Goal: Task Accomplishment & Management: Complete application form

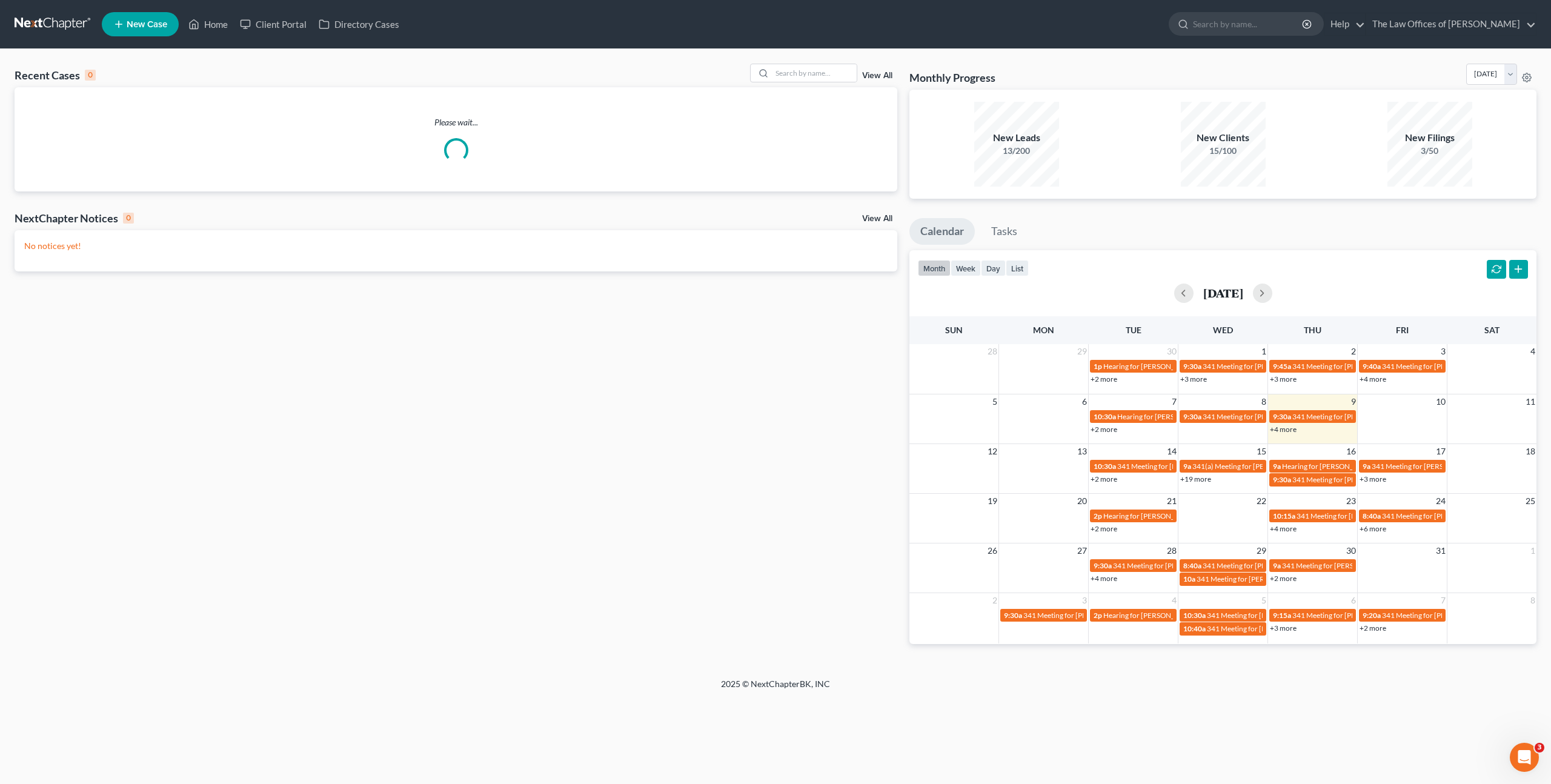
click at [798, 62] on div "Recent Cases 0 View All Please wait... NextChapter Notices 0 View All No notice…" at bounding box center [775, 363] width 1551 height 629
click at [792, 67] on input "search" at bounding box center [814, 72] width 85 height 17
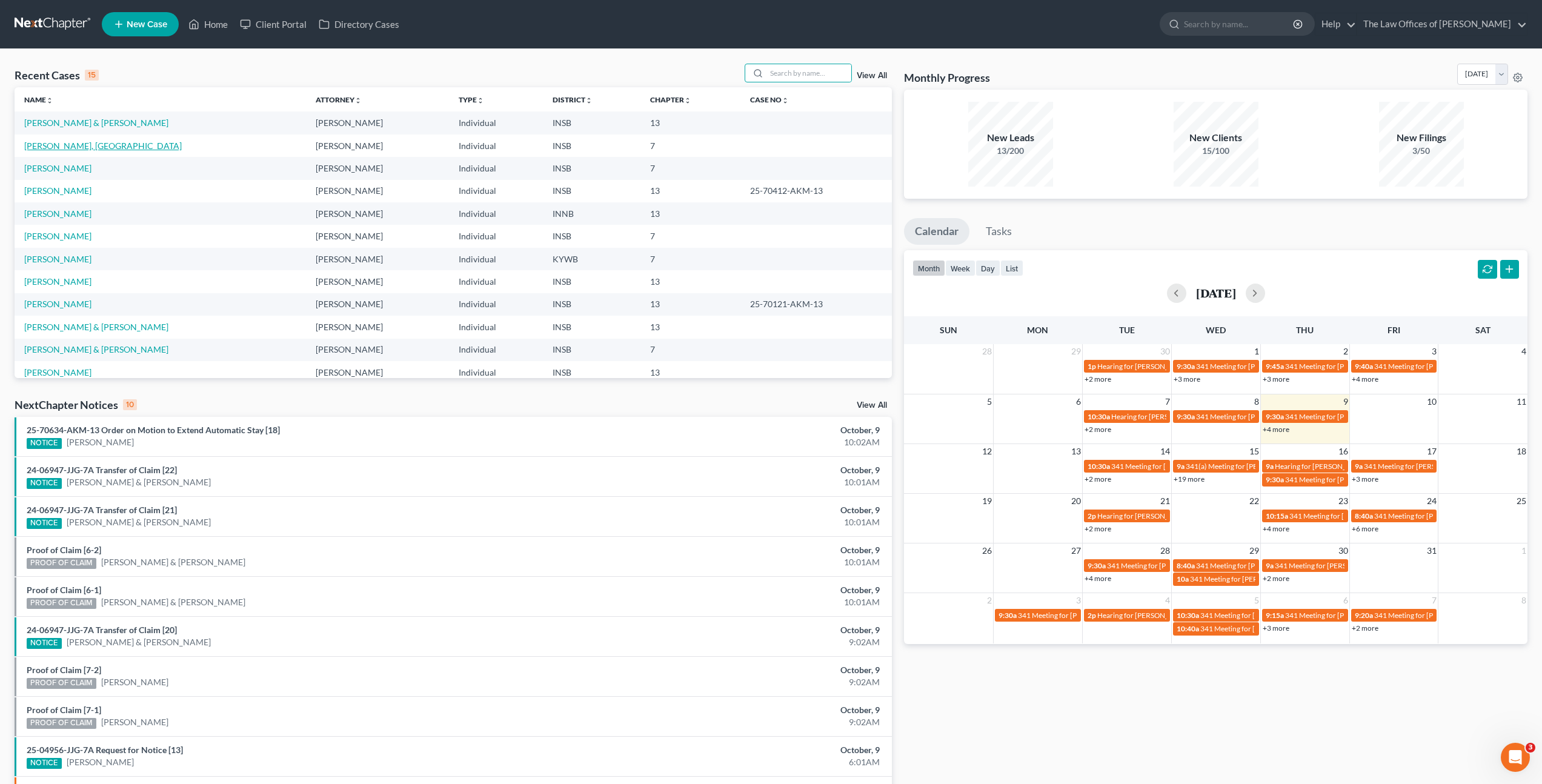
click at [62, 141] on link "[PERSON_NAME], [GEOGRAPHIC_DATA]" at bounding box center [103, 146] width 157 height 10
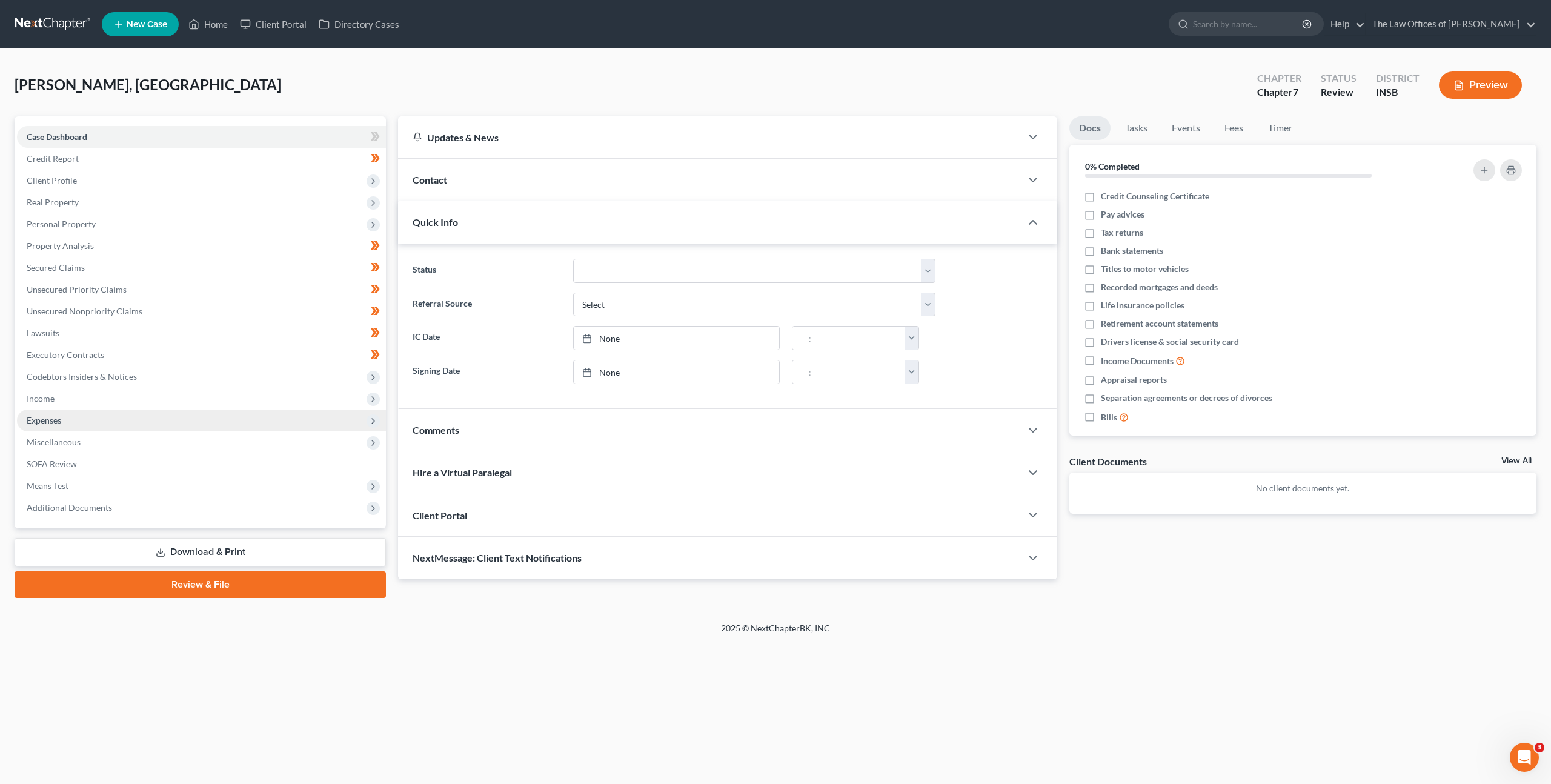
click at [114, 416] on span "Expenses" at bounding box center [201, 420] width 369 height 22
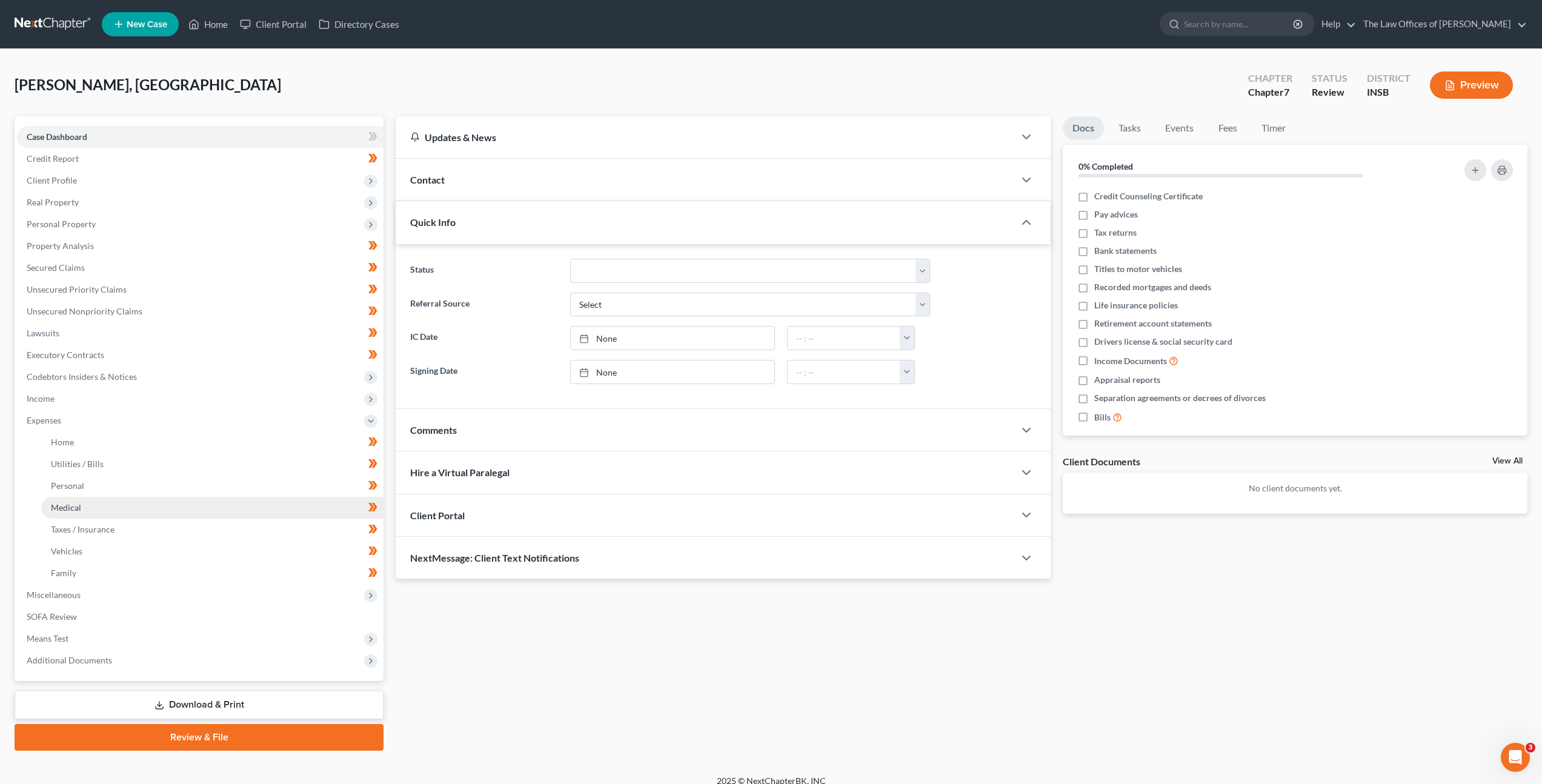
click at [257, 501] on link "Medical" at bounding box center [212, 508] width 342 height 22
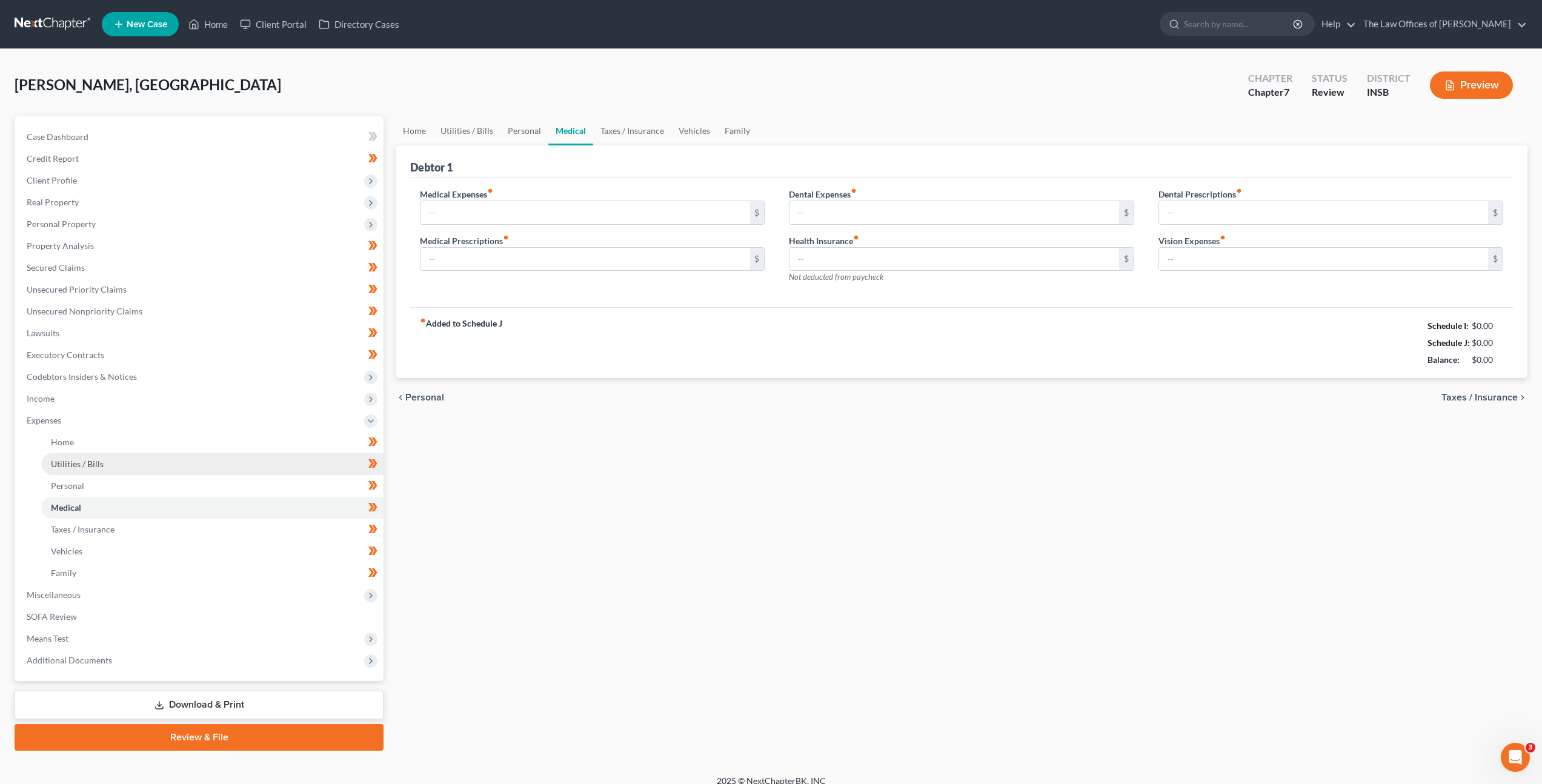
type input "0.00"
type input "10.00"
type input "50.00"
type input "0.00"
type input "40.00"
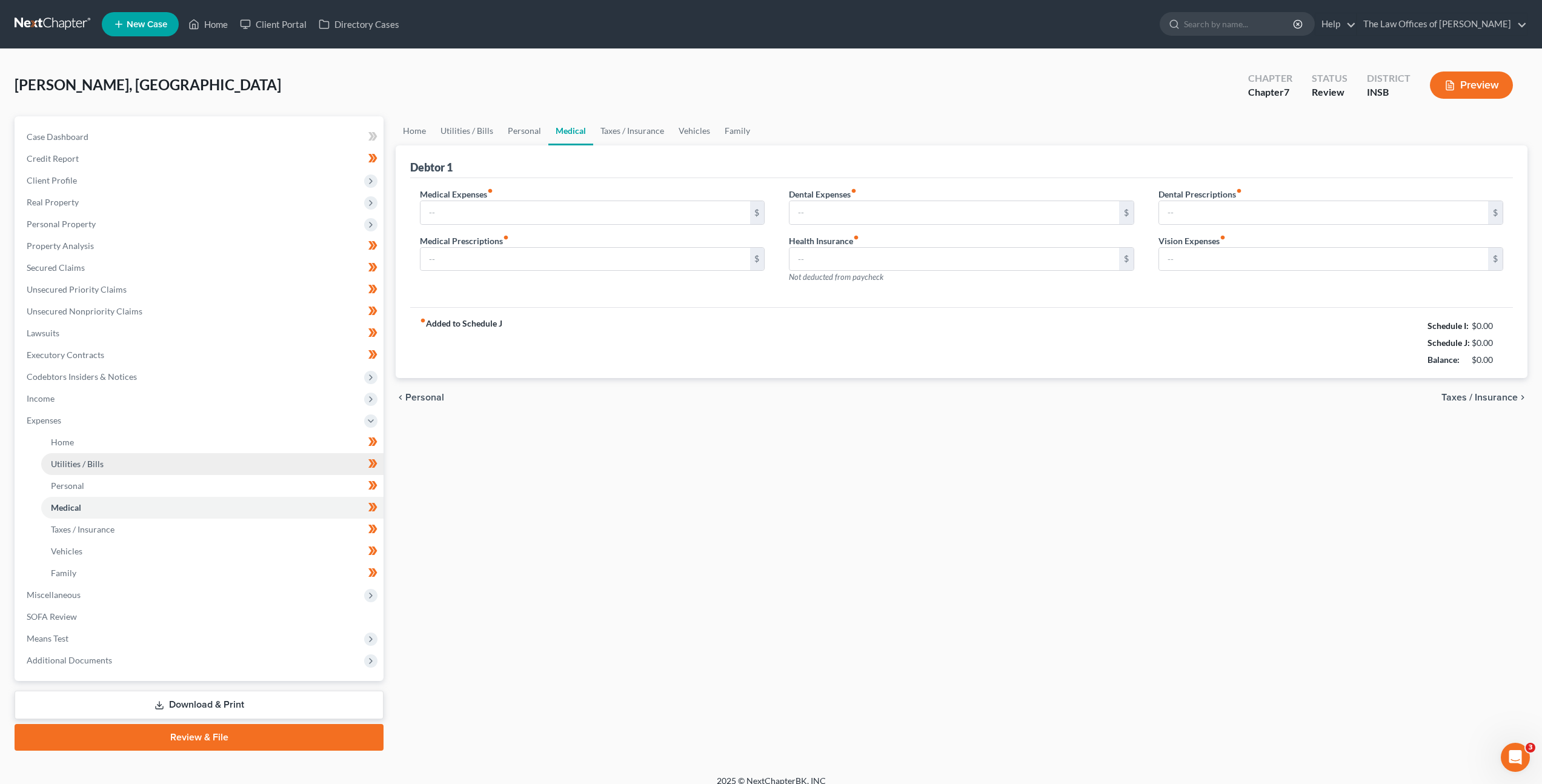
type input "35.00"
click at [615, 475] on div "Home Utilities / Bills Personal Medical Taxes / Insurance Vehicles Family Debto…" at bounding box center [961, 434] width 1144 height 634
click at [796, 494] on div "Home Utilities / Bills Personal Medical Taxes / Insurance Vehicles Family Debto…" at bounding box center [961, 434] width 1144 height 634
click at [861, 210] on input "50.00" at bounding box center [954, 213] width 329 height 23
type input "20"
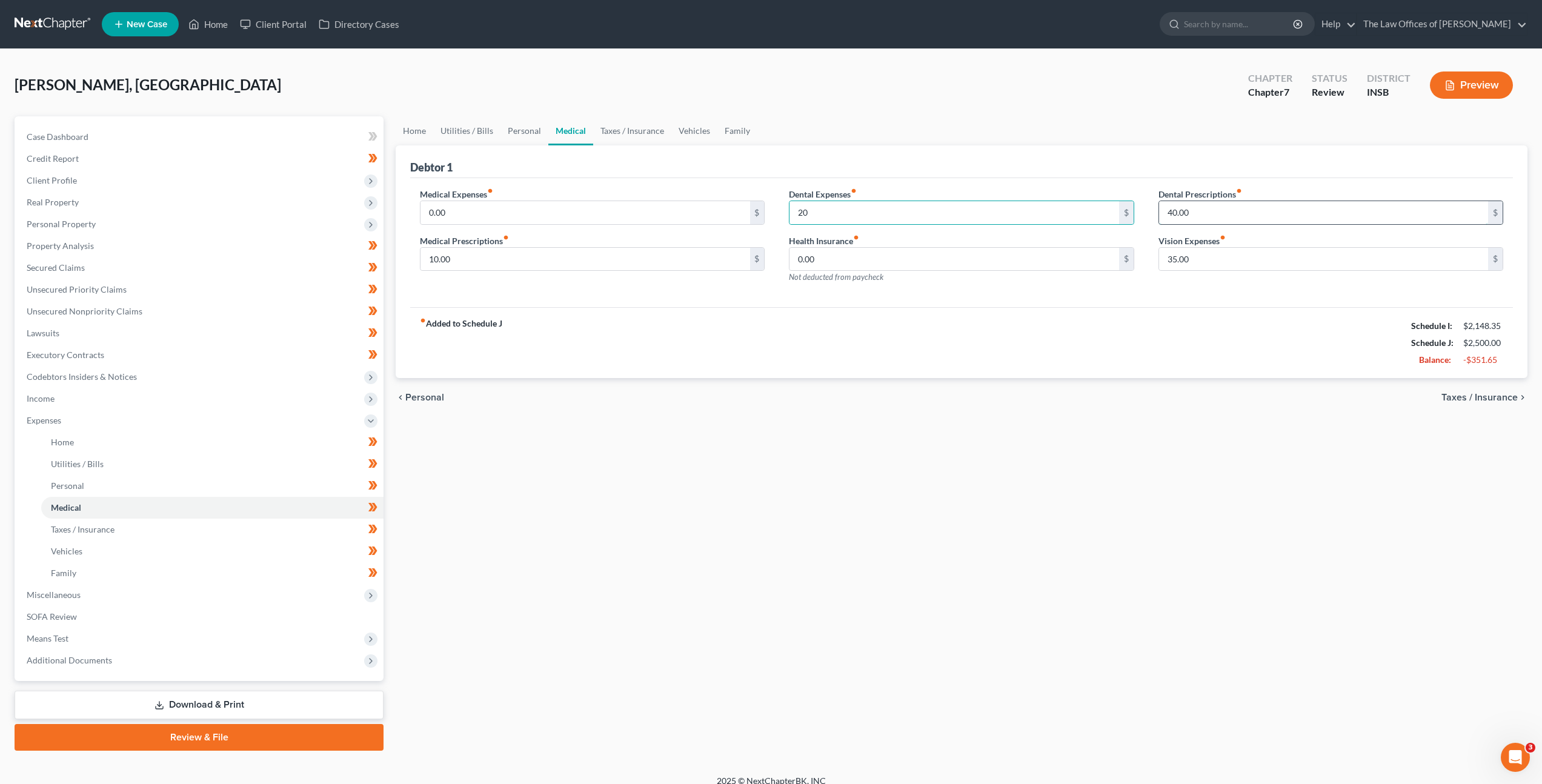
click at [1275, 208] on input "40.00" at bounding box center [1323, 213] width 329 height 23
type input "10"
click at [1202, 256] on input "35.00" at bounding box center [1323, 259] width 329 height 23
type input "10"
drag, startPoint x: 1202, startPoint y: 220, endPoint x: 1115, endPoint y: 203, distance: 88.6
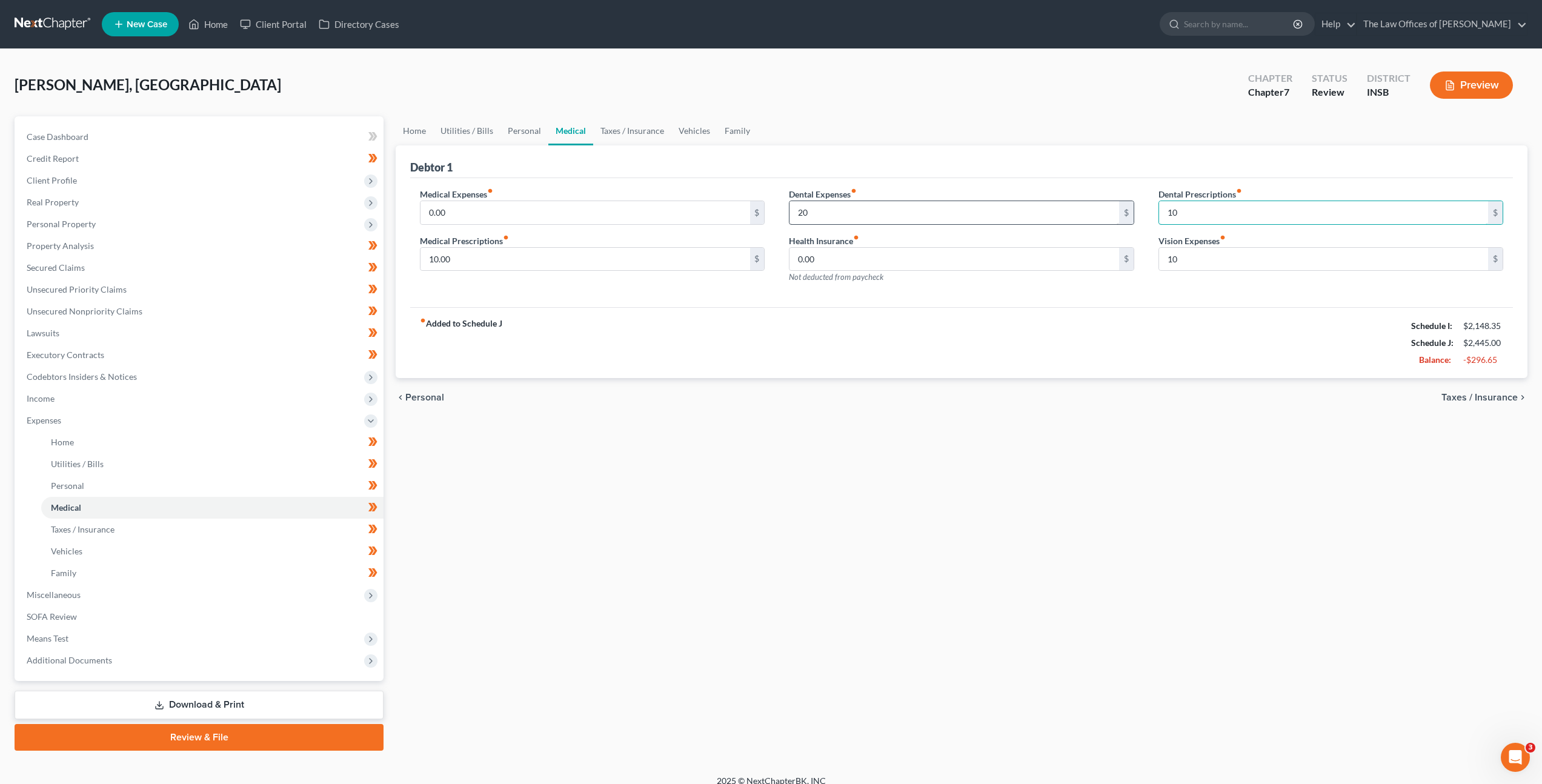
click at [1115, 203] on div "Medical Expenses fiber_manual_record 0.00 $ Medical Prescriptions fiber_manual_…" at bounding box center [962, 240] width 1108 height 106
drag, startPoint x: 1192, startPoint y: 205, endPoint x: 1195, endPoint y: 212, distance: 7.6
click at [1193, 208] on input "10" at bounding box center [1323, 213] width 329 height 23
drag, startPoint x: 1196, startPoint y: 214, endPoint x: 1109, endPoint y: 171, distance: 97.0
click at [1100, 173] on div "Debtor 1 Medical Expenses fiber_manual_record 0.00 $ Medical Prescriptions fibe…" at bounding box center [962, 262] width 1132 height 233
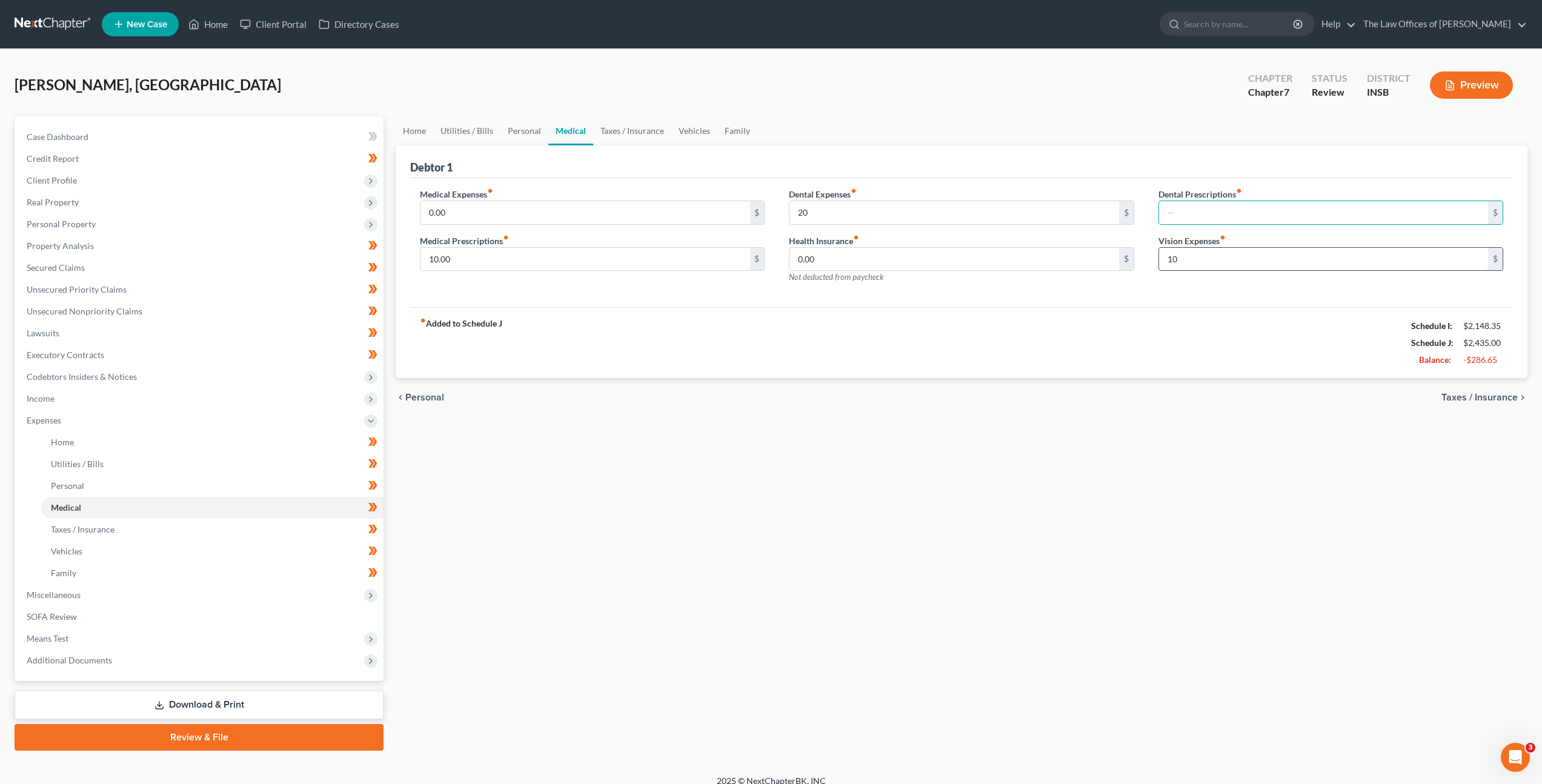
click at [1205, 270] on div "10 $" at bounding box center [1330, 260] width 345 height 24
type input "20"
click at [832, 479] on div "Home Utilities / Bills Personal Medical Taxes / Insurance Vehicles Family Debto…" at bounding box center [961, 434] width 1144 height 634
click at [526, 141] on link "Personal" at bounding box center [524, 130] width 48 height 29
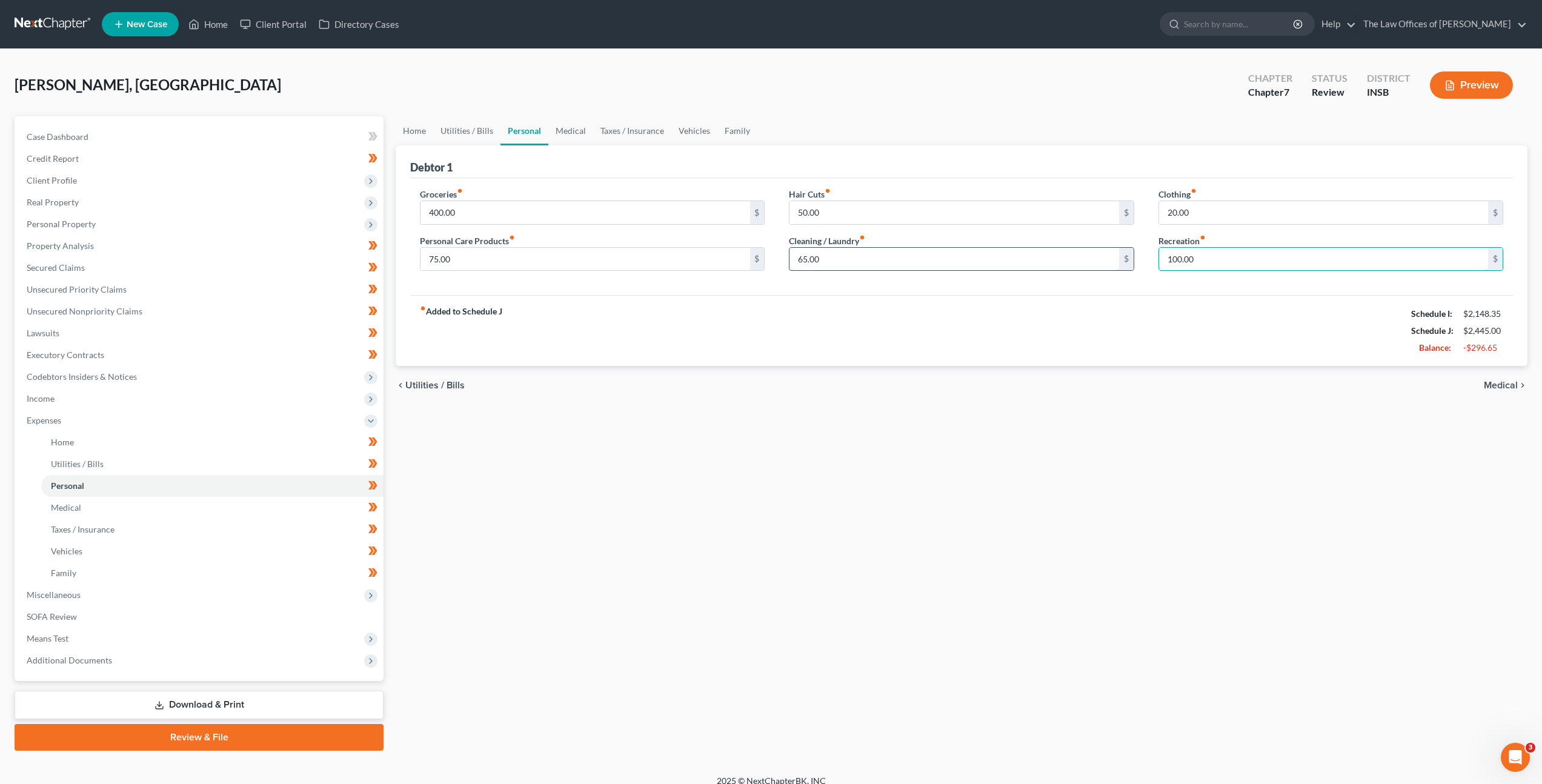
drag, startPoint x: 1147, startPoint y: 249, endPoint x: 982, endPoint y: 262, distance: 165.5
click at [1034, 255] on div "Groceries fiber_manual_record 400.00 $ Personal Care Products fiber_manual_reco…" at bounding box center [962, 235] width 1108 height 93
drag, startPoint x: 1140, startPoint y: 252, endPoint x: 1122, endPoint y: 270, distance: 25.5
click at [1115, 255] on div "Groceries fiber_manual_record 400.00 $ Personal Care Products fiber_manual_reco…" at bounding box center [962, 235] width 1108 height 93
drag, startPoint x: 979, startPoint y: 416, endPoint x: 954, endPoint y: 411, distance: 25.5
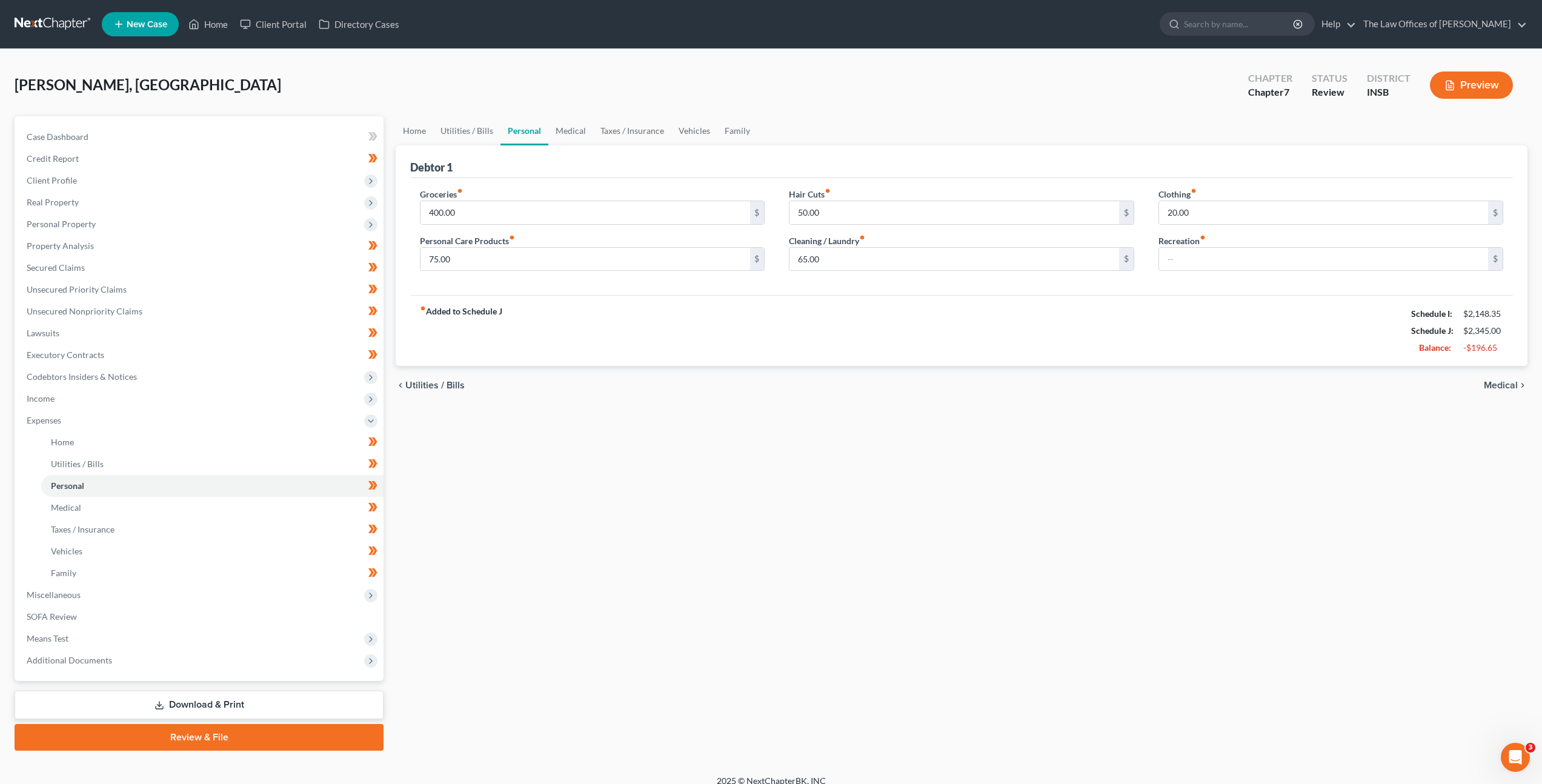
click at [979, 416] on div "Home Utilities / Bills Personal Medical Taxes / Insurance Vehicles Family Debto…" at bounding box center [961, 434] width 1144 height 634
click at [727, 127] on link "Family" at bounding box center [737, 130] width 40 height 29
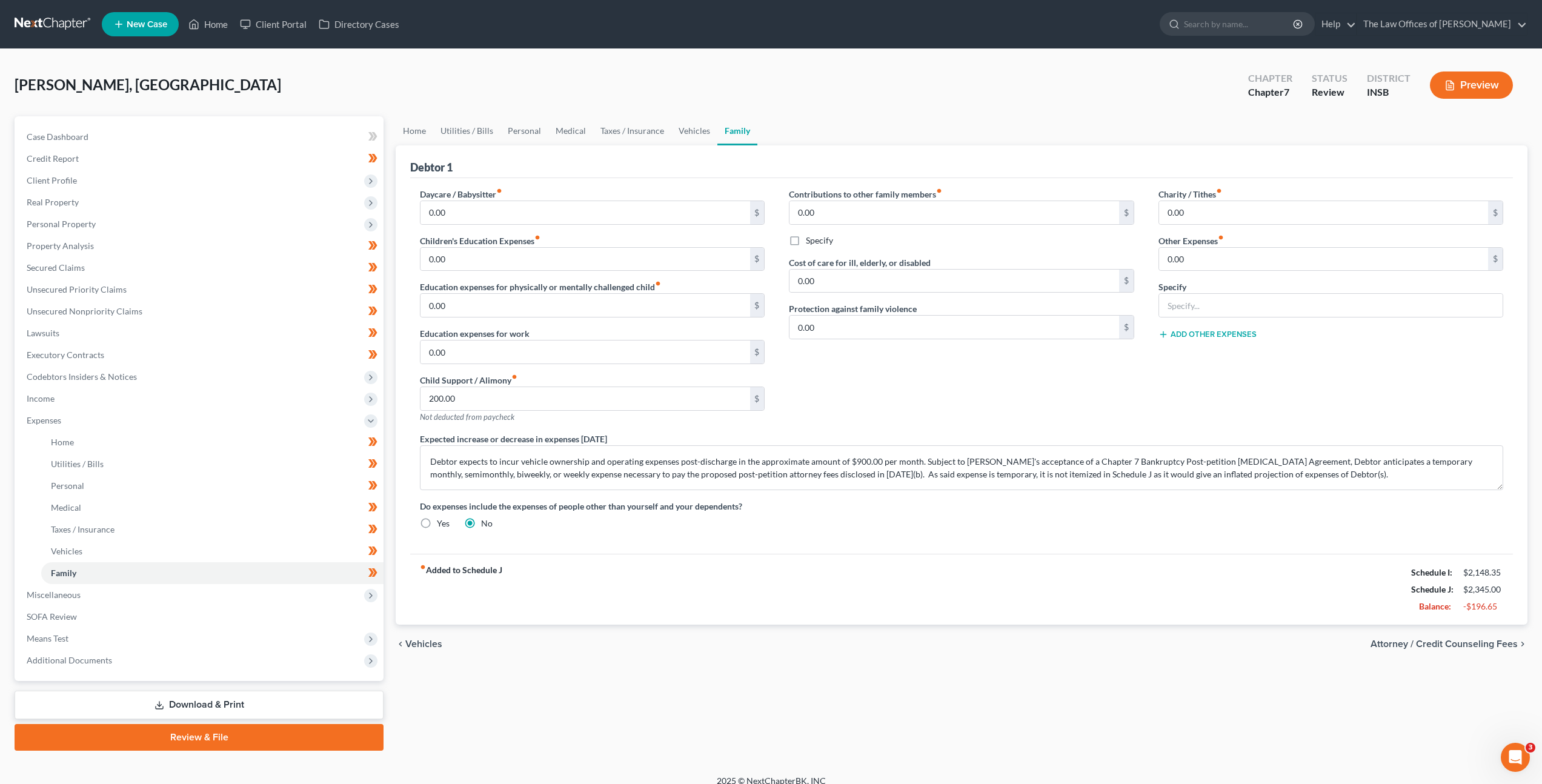
click at [870, 556] on div "fiber_manual_record Added to Schedule J Schedule I: $2,148.35 Schedule J: $2,34…" at bounding box center [961, 589] width 1103 height 71
click at [413, 136] on link "Home" at bounding box center [414, 130] width 38 height 29
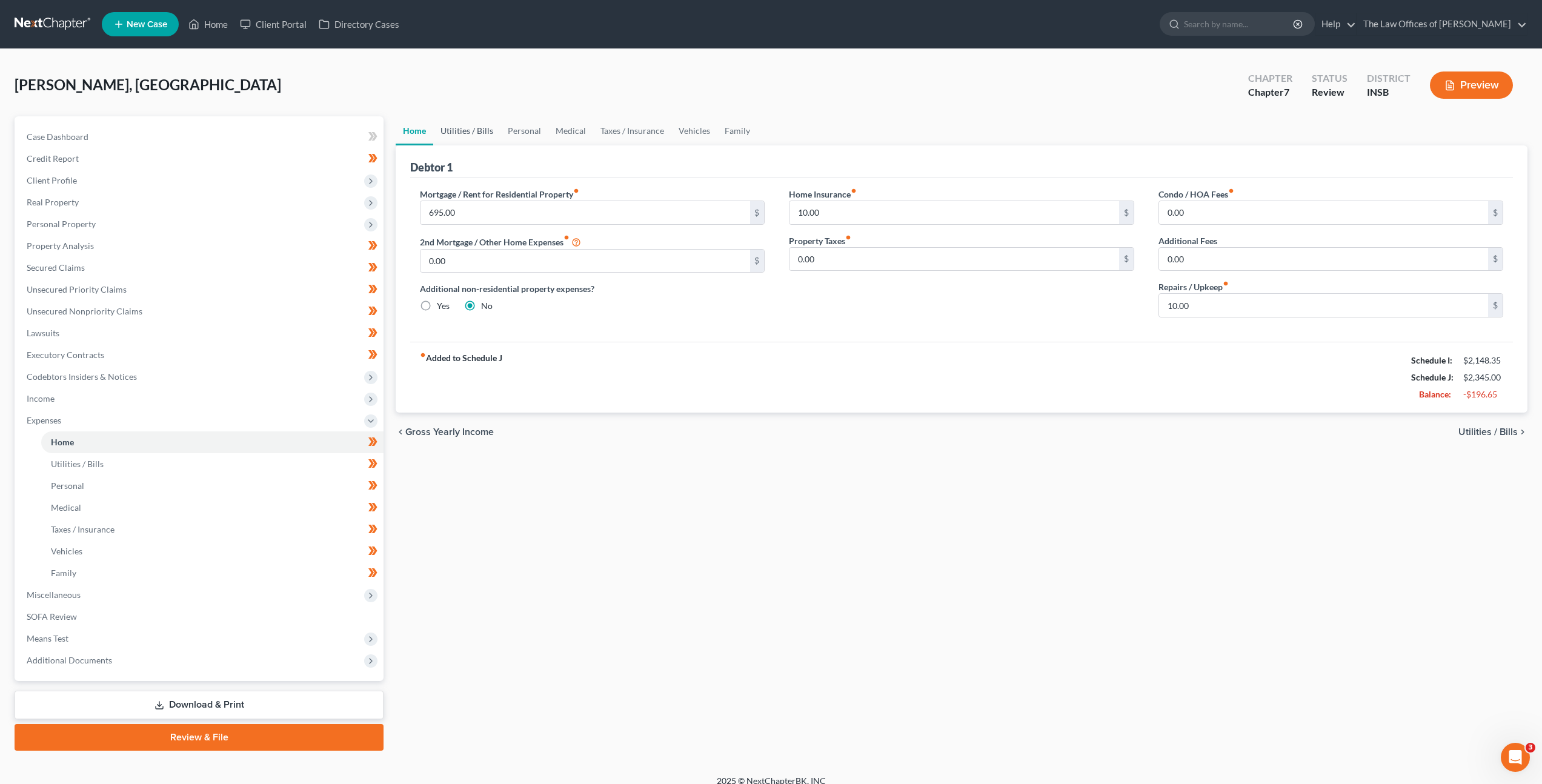
click at [474, 139] on link "Utilities / Bills" at bounding box center [466, 130] width 67 height 29
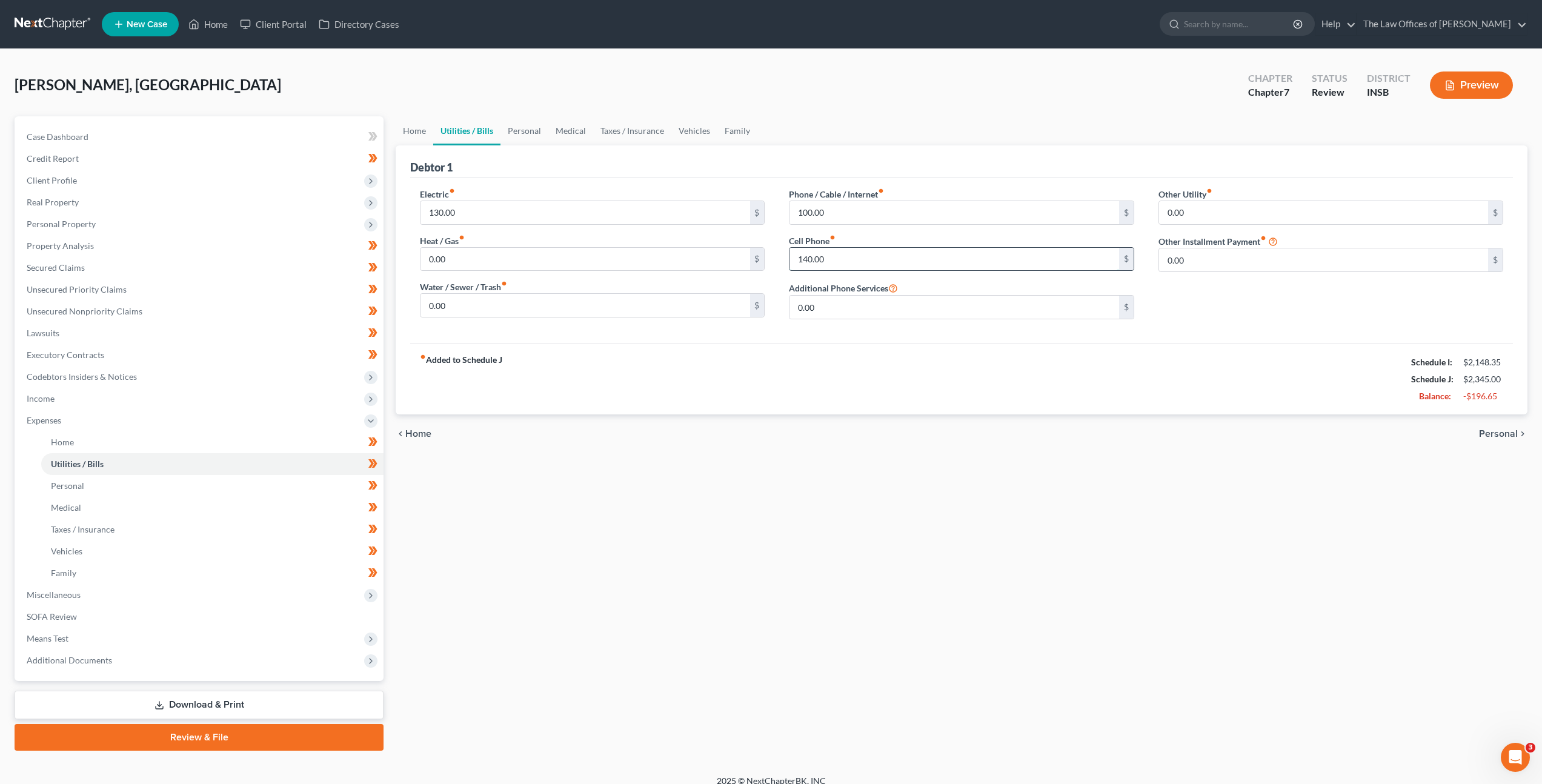
click at [838, 249] on input "140.00" at bounding box center [954, 259] width 329 height 23
type input "120"
click at [815, 367] on div "fiber_manual_record Added to Schedule J Schedule I: $2,148.35 Schedule J: $2,32…" at bounding box center [961, 379] width 1103 height 71
click at [542, 127] on link "Personal" at bounding box center [524, 130] width 48 height 29
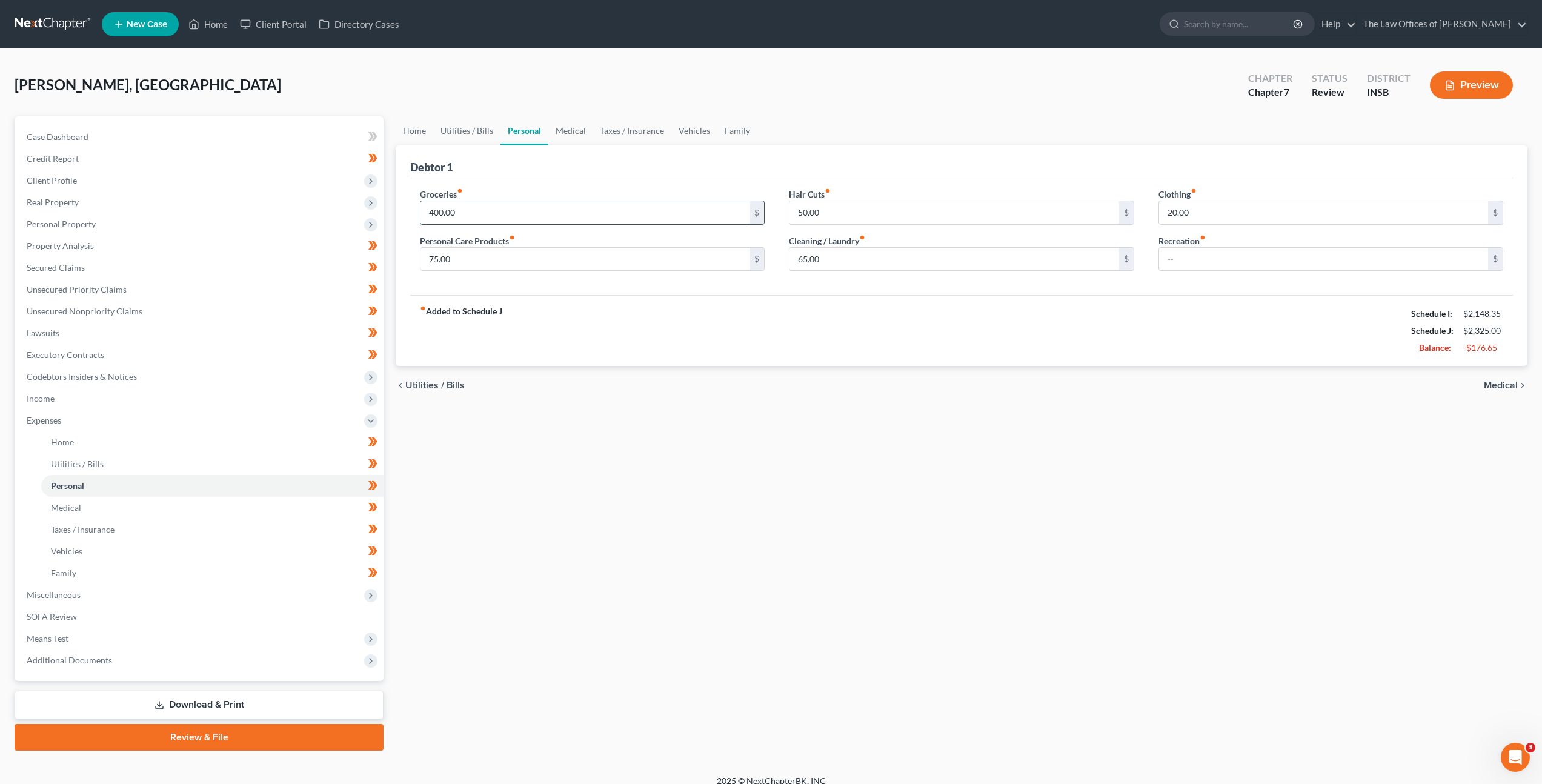
drag, startPoint x: 510, startPoint y: 201, endPoint x: 522, endPoint y: 218, distance: 20.8
click at [510, 201] on input "400.00" at bounding box center [585, 213] width 329 height 23
click at [496, 214] on input "400.00" at bounding box center [585, 213] width 329 height 23
drag, startPoint x: 472, startPoint y: 208, endPoint x: 399, endPoint y: 216, distance: 73.4
click at [423, 205] on input "400.00" at bounding box center [585, 213] width 329 height 23
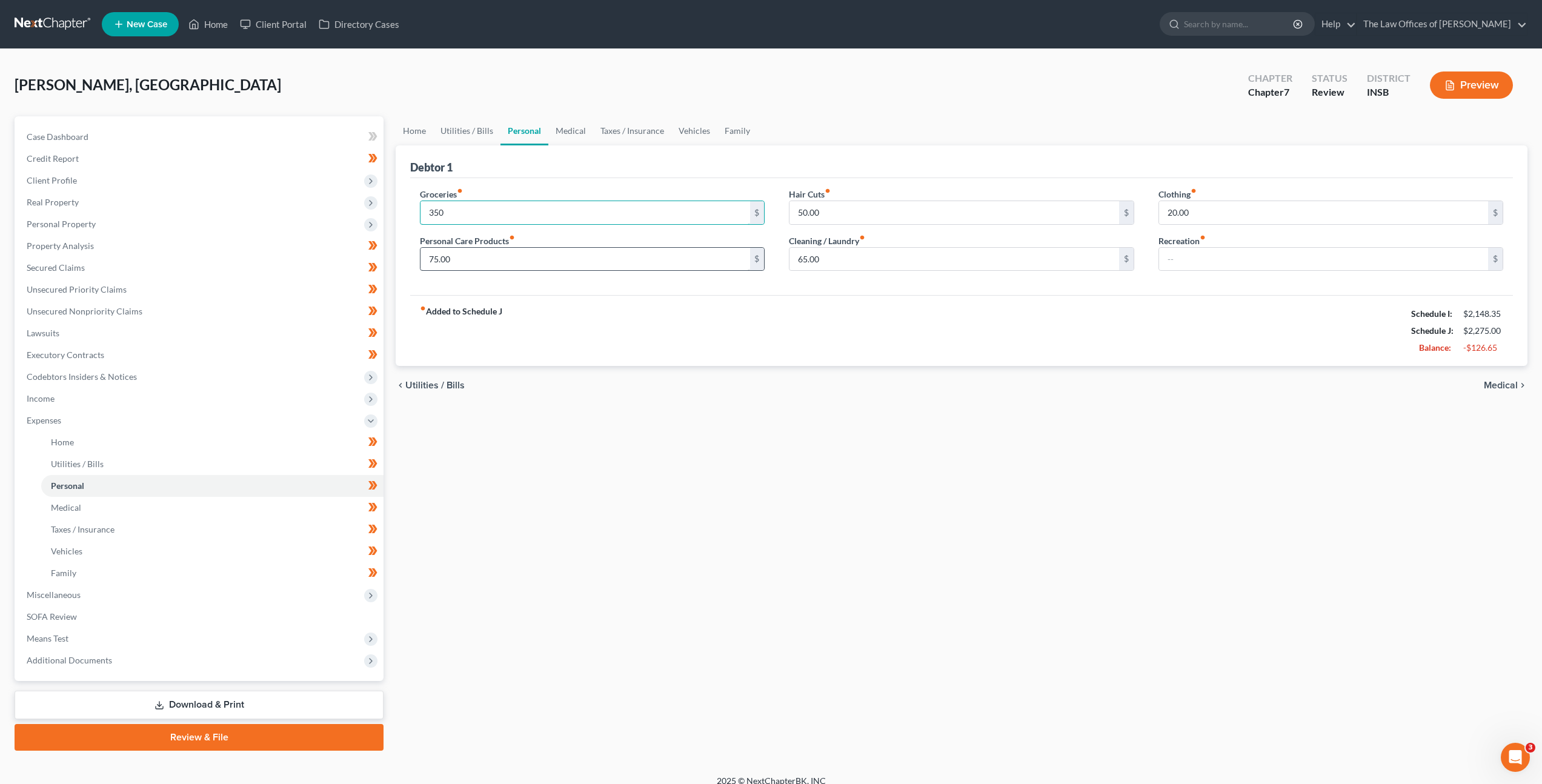
type input "350"
click at [512, 262] on input "75.00" at bounding box center [585, 259] width 329 height 23
type input "50"
click at [621, 333] on div "fiber_manual_record Added to Schedule J Schedule I: $2,148.35 Schedule J: $2,25…" at bounding box center [961, 330] width 1103 height 71
click at [864, 217] on input "50.00" at bounding box center [954, 213] width 329 height 23
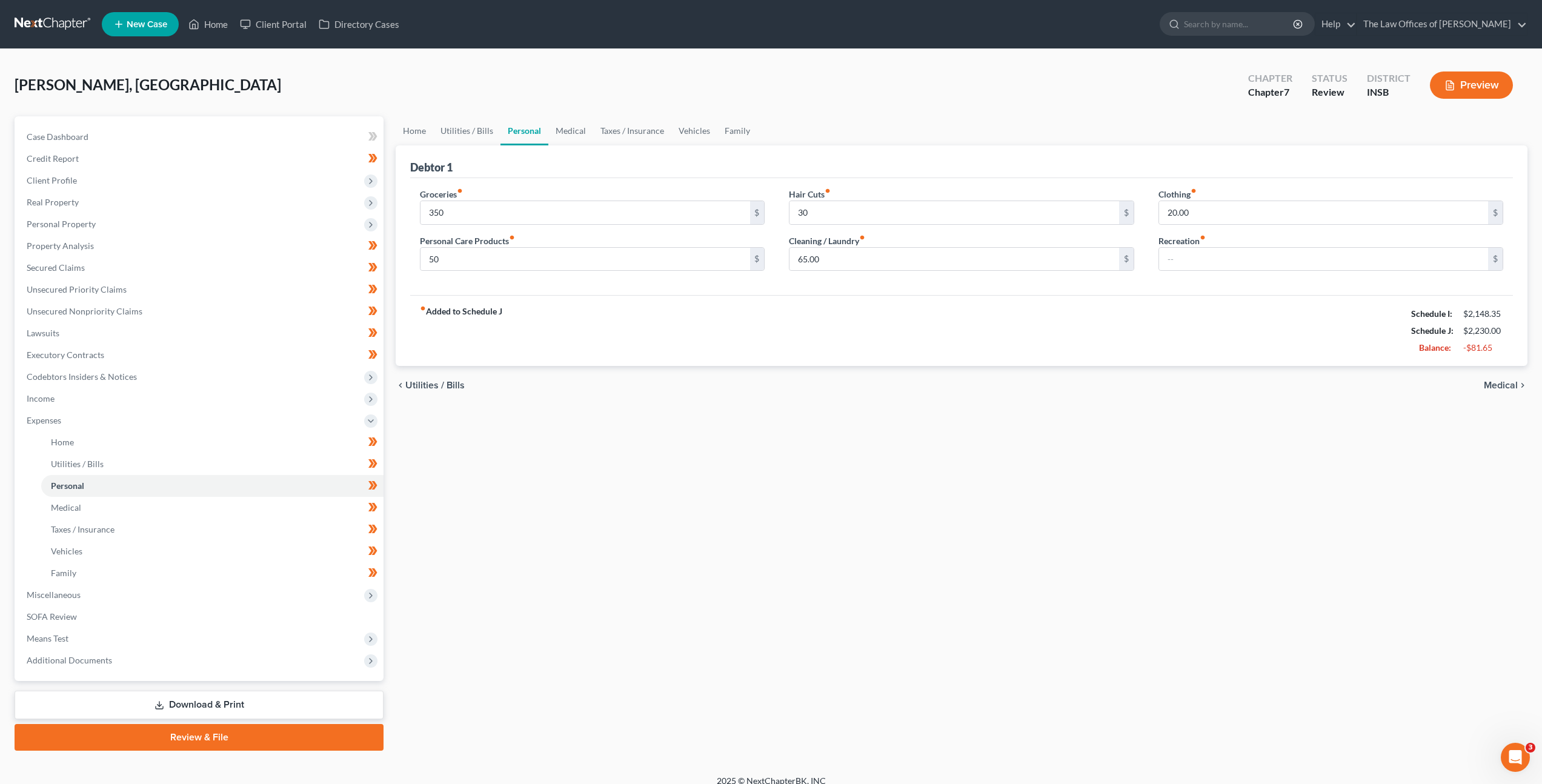
drag, startPoint x: 841, startPoint y: 370, endPoint x: 923, endPoint y: 369, distance: 82.0
click at [923, 369] on div "chevron_left Utilities / Bills Medical chevron_right" at bounding box center [962, 385] width 1132 height 39
click at [877, 219] on input "30" at bounding box center [954, 213] width 329 height 23
type input "15"
click at [865, 361] on div "fiber_manual_record Added to Schedule J Schedule I: $2,148.35 Schedule J: $2,21…" at bounding box center [961, 330] width 1103 height 71
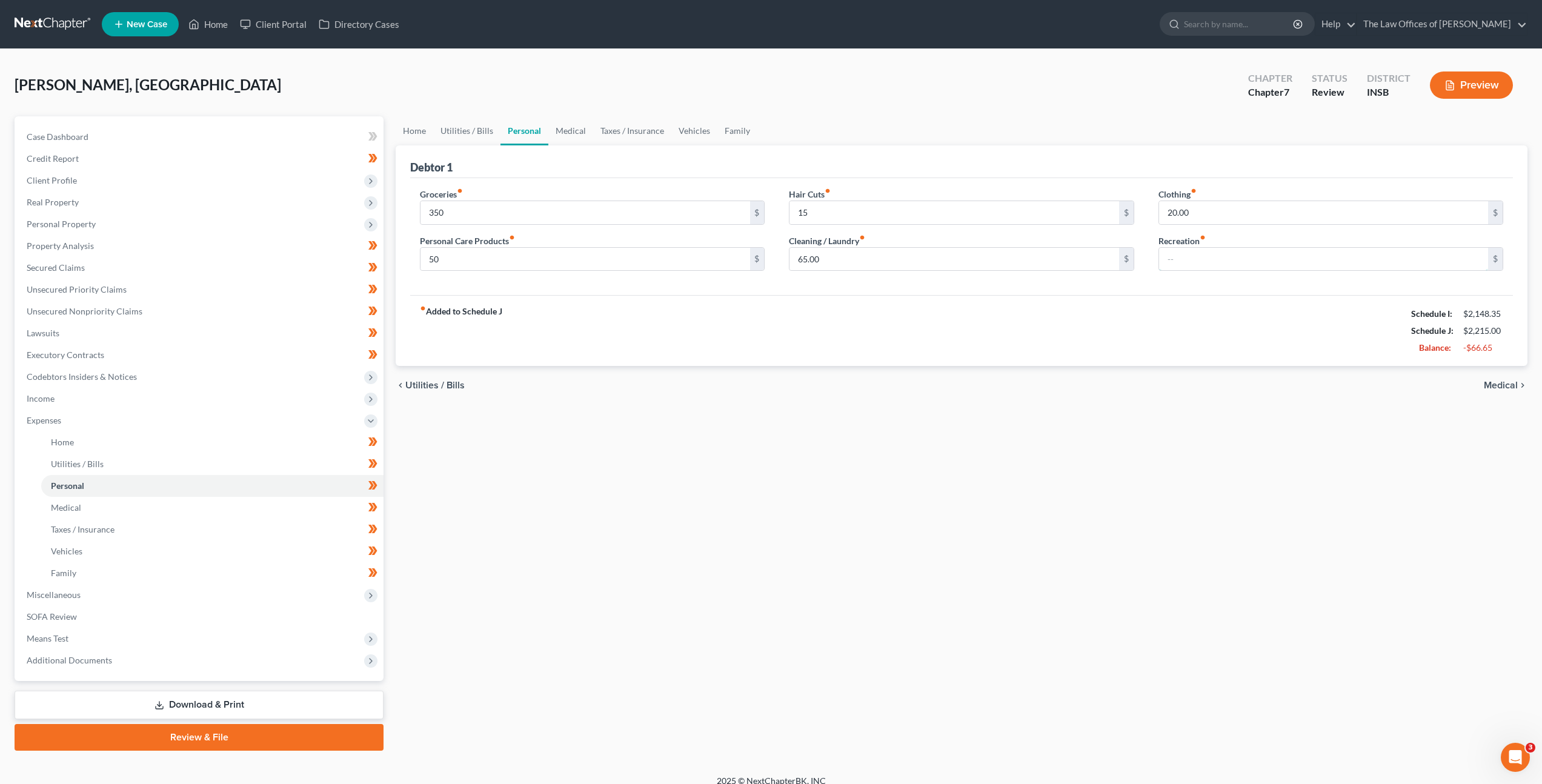
drag, startPoint x: 1168, startPoint y: 257, endPoint x: 1167, endPoint y: 327, distance: 70.0
click at [1168, 256] on input "text" at bounding box center [1323, 259] width 329 height 23
type input "100"
click at [869, 366] on div "chevron_left Utilities / Bills Medical chevron_right" at bounding box center [962, 385] width 1132 height 39
click at [577, 134] on link "Medical" at bounding box center [570, 130] width 45 height 29
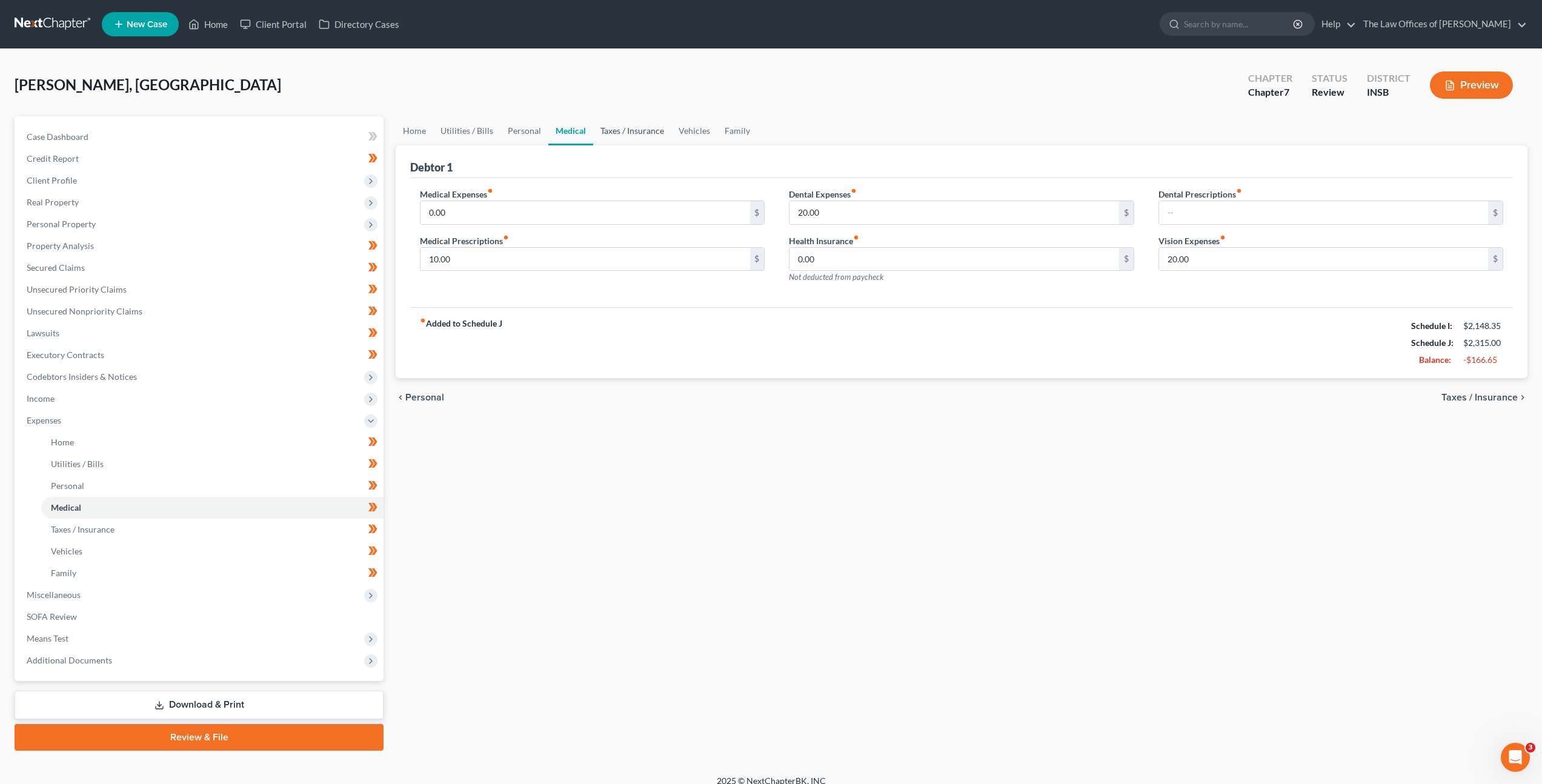
click at [615, 128] on link "Taxes / Insurance" at bounding box center [632, 130] width 78 height 29
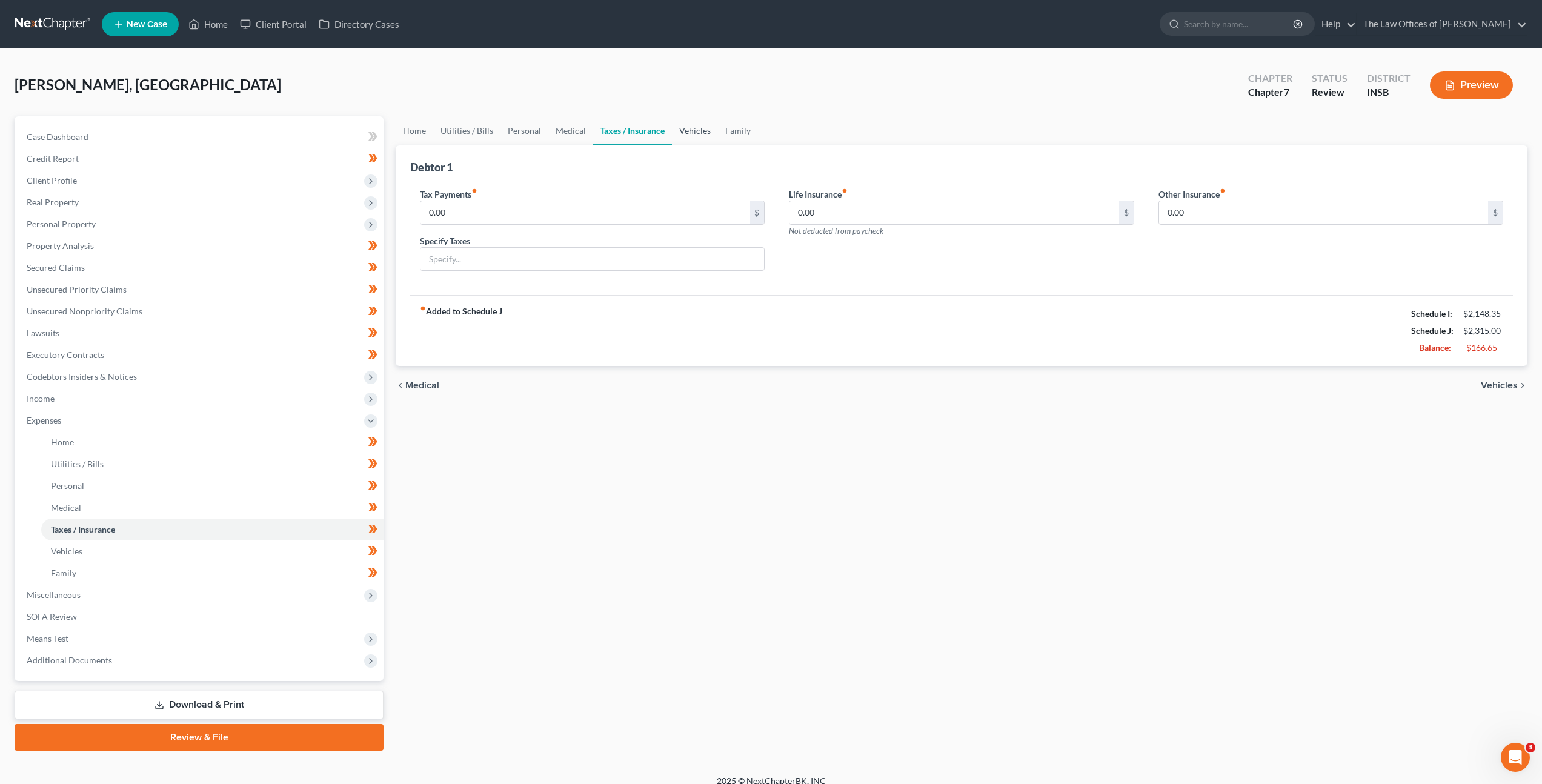
click at [691, 136] on link "Vehicles" at bounding box center [695, 130] width 46 height 29
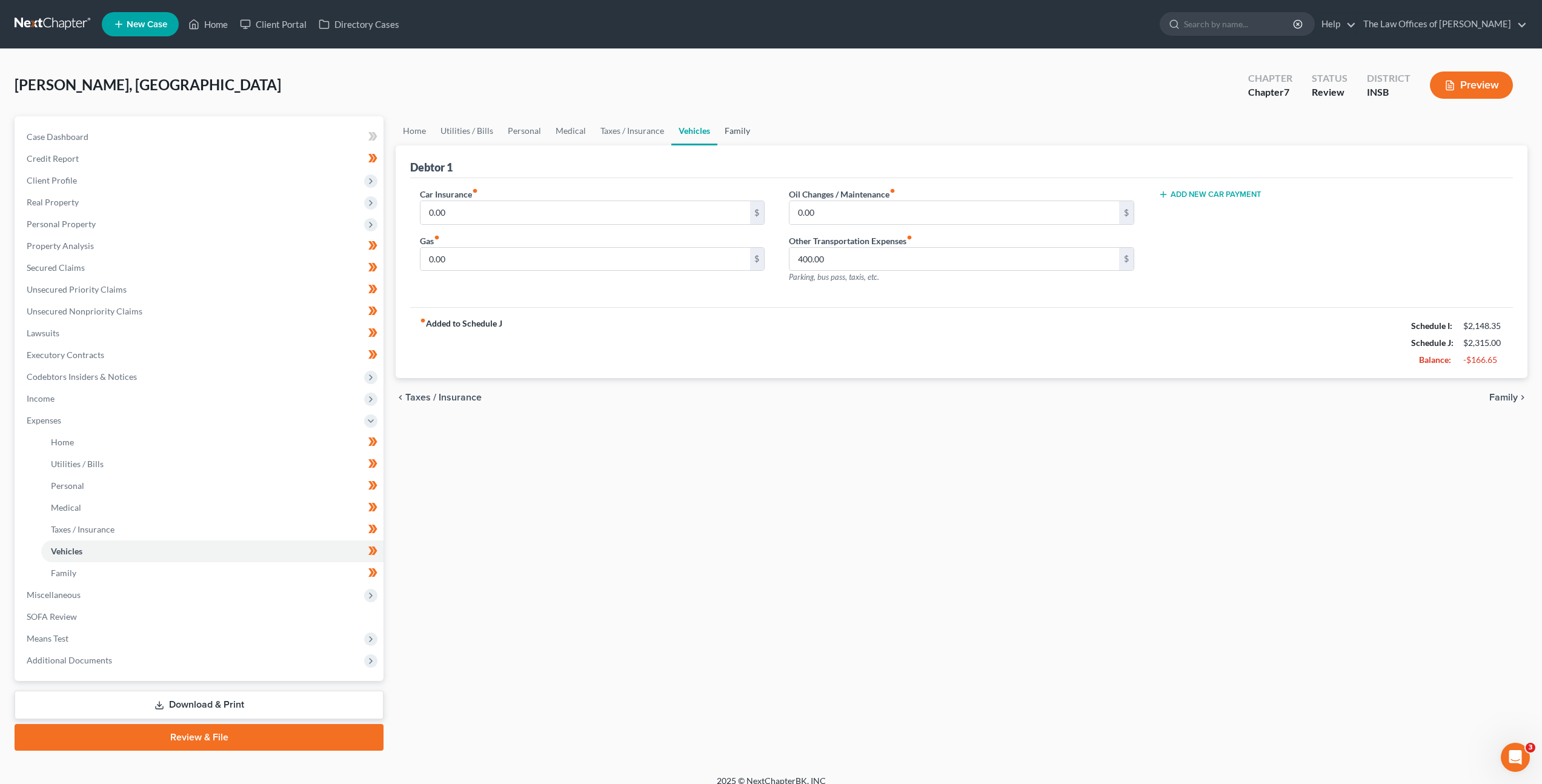
click at [737, 131] on link "Family" at bounding box center [737, 130] width 40 height 29
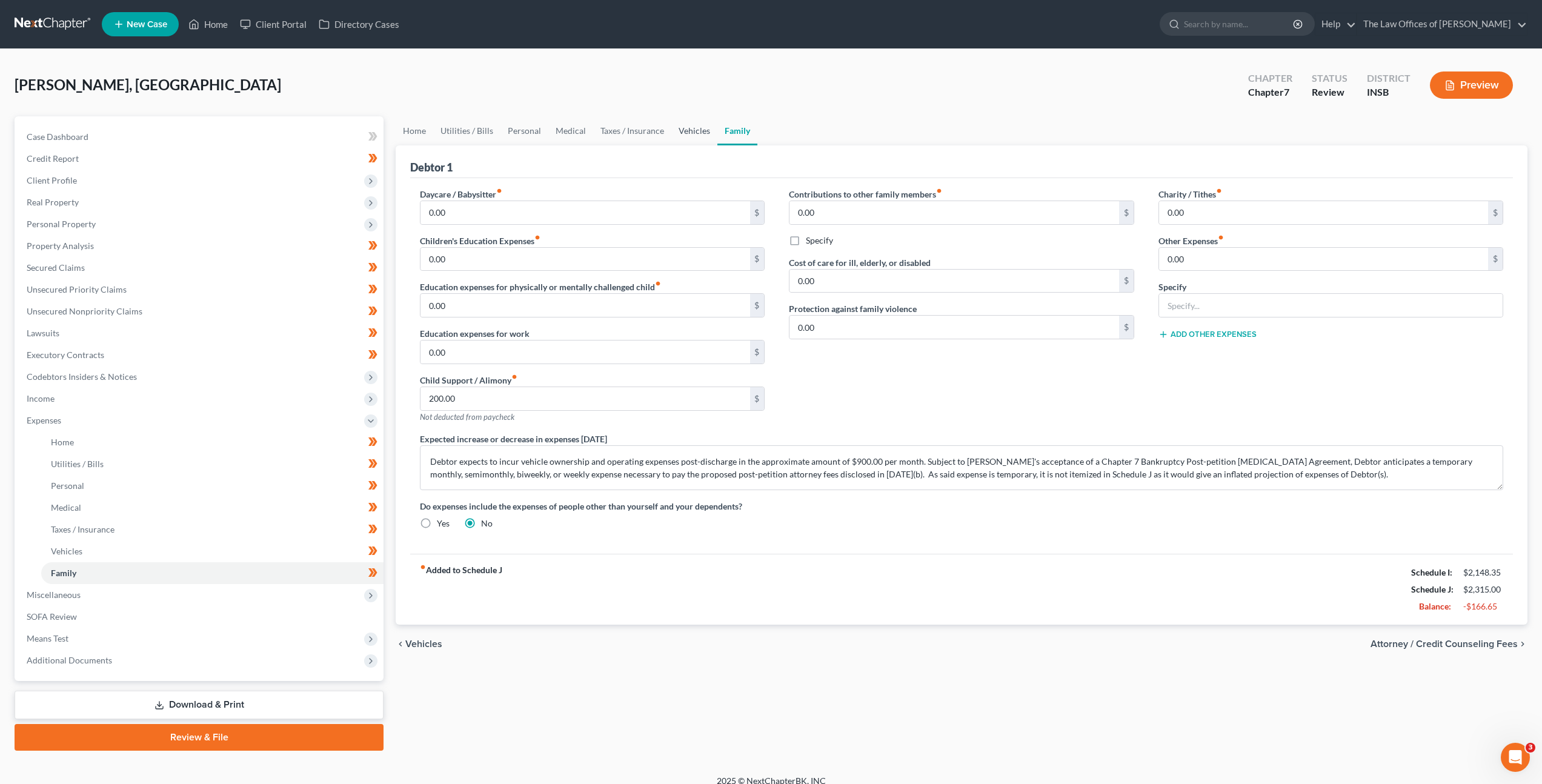
click at [702, 130] on link "Vehicles" at bounding box center [695, 130] width 46 height 29
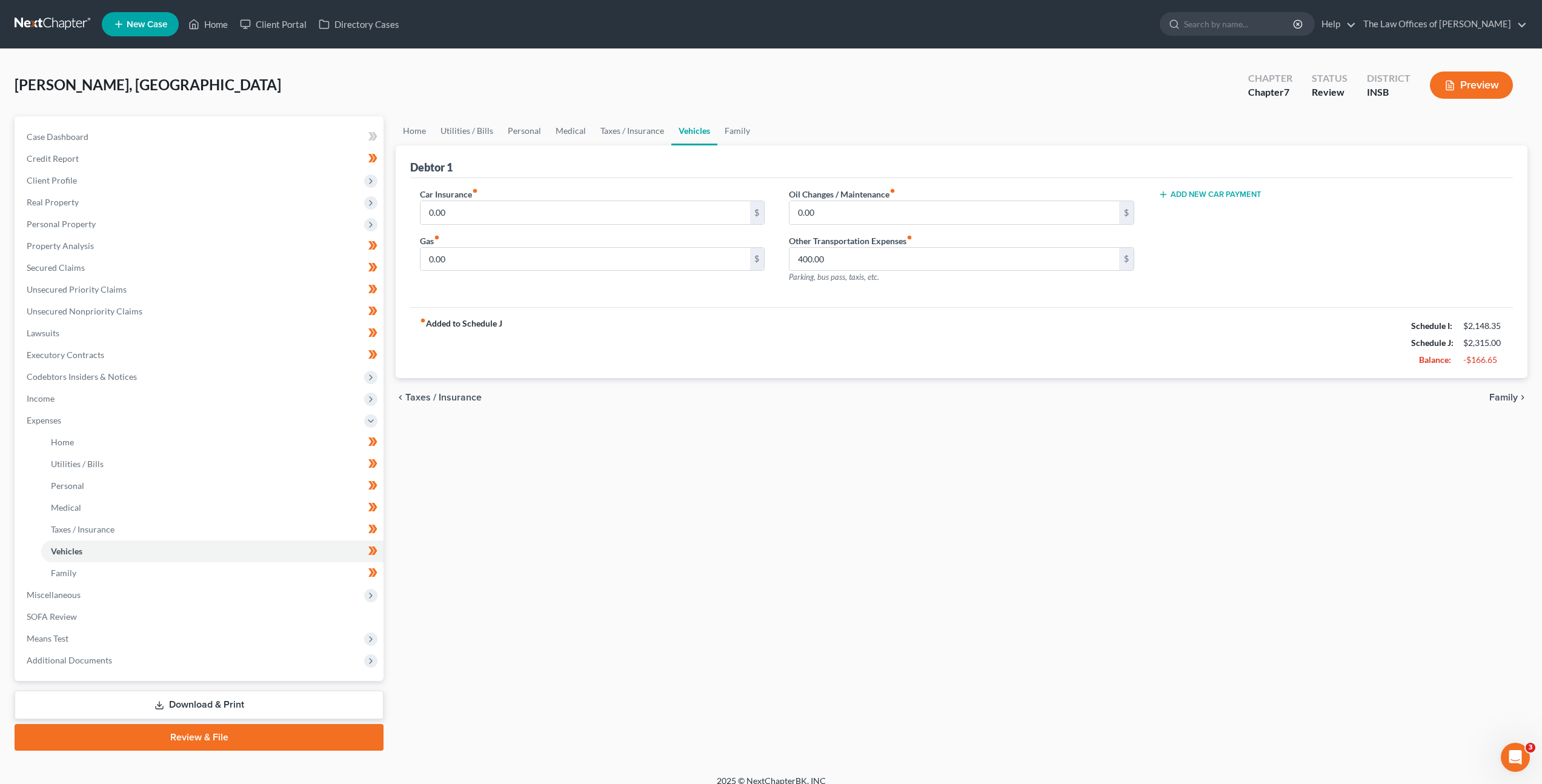
click at [753, 130] on ul "Home Utilities / Bills Personal Medical Taxes / Insurance Vehicles Family" at bounding box center [962, 130] width 1132 height 29
click at [730, 125] on link "Family" at bounding box center [737, 130] width 40 height 29
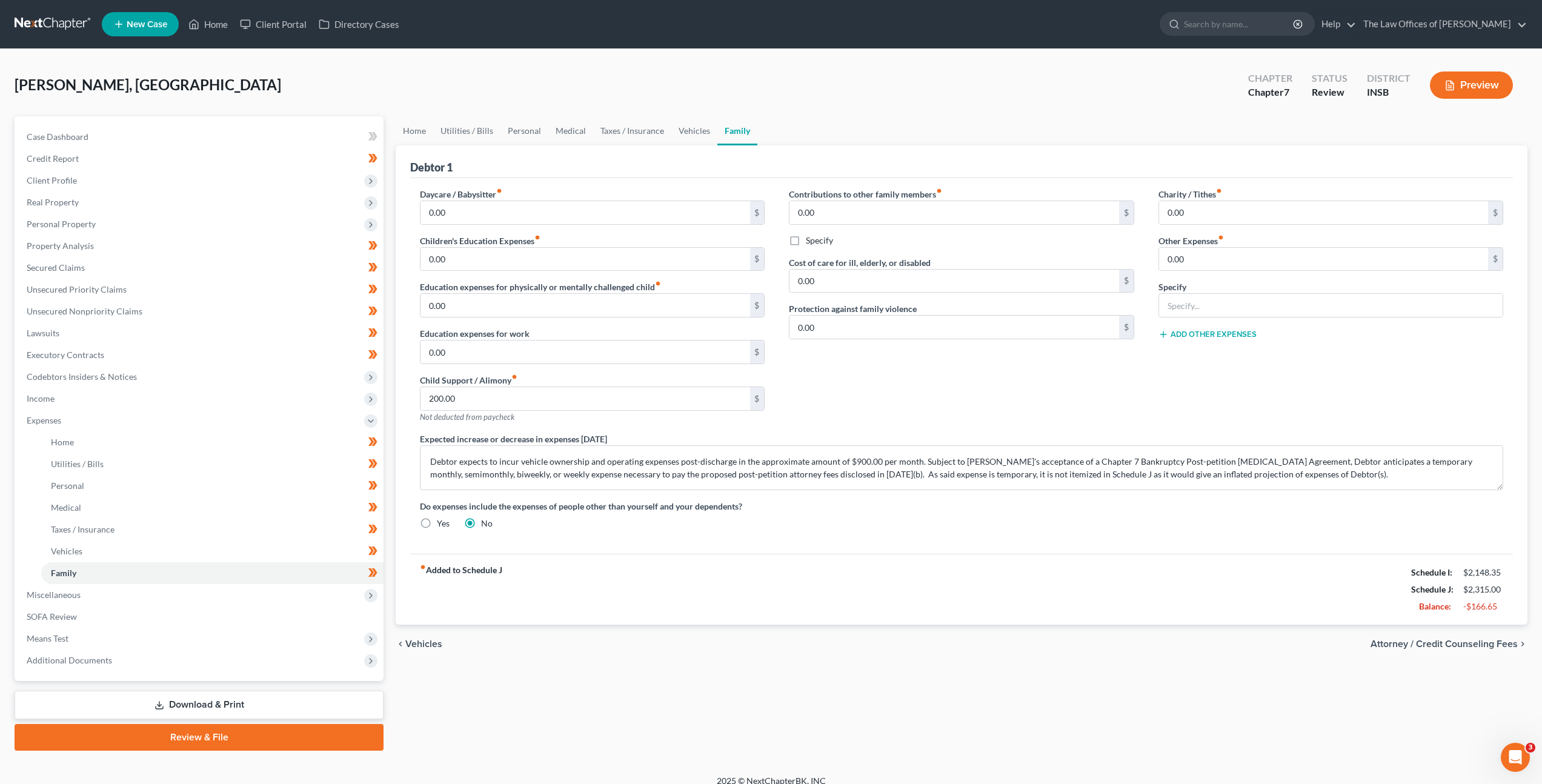
click at [799, 366] on div "Contributions to other family members fiber_manual_record 0.00 $ Specify Cost o…" at bounding box center [961, 310] width 369 height 245
click at [877, 136] on ul "Home Utilities / Bills Personal Medical Taxes / Insurance Vehicles Family" at bounding box center [962, 130] width 1132 height 29
click at [927, 385] on div "Contributions to other family members fiber_manual_record 0.00 $ Specify Cost o…" at bounding box center [961, 310] width 369 height 245
click at [881, 406] on div "Contributions to other family members fiber_manual_record 0.00 $ Specify Cost o…" at bounding box center [961, 310] width 369 height 245
drag, startPoint x: 523, startPoint y: 611, endPoint x: 548, endPoint y: 600, distance: 27.3
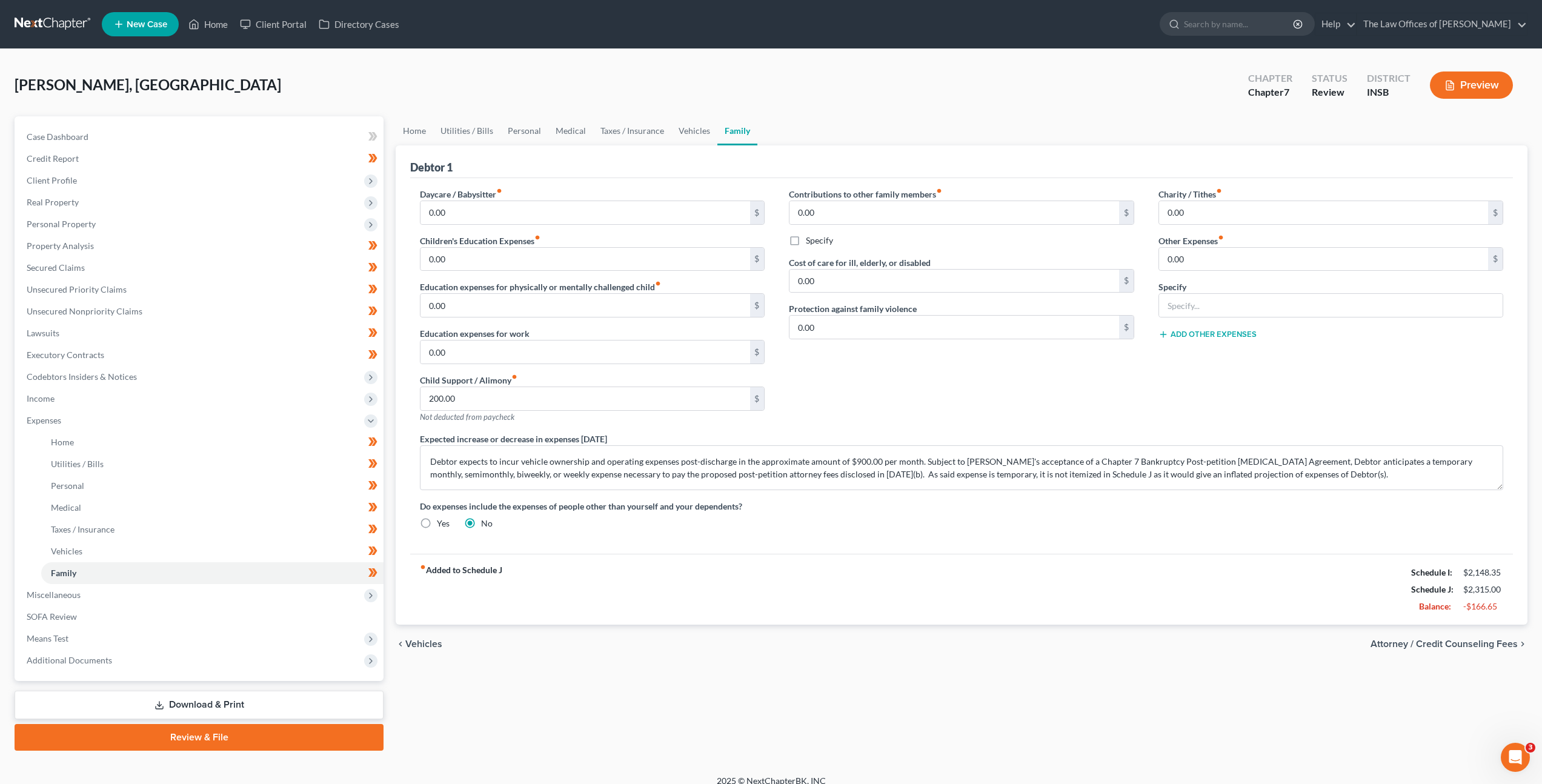
click at [523, 614] on div "fiber_manual_record Added to Schedule J Schedule I: $2,148.35 Schedule J: $2,31…" at bounding box center [961, 589] width 1103 height 71
click at [879, 392] on div "Contributions to other family members fiber_manual_record 0.00 $ Specify Cost o…" at bounding box center [961, 310] width 369 height 245
click at [957, 374] on div "Contributions to other family members fiber_manual_record 0.00 $ Specify Cost o…" at bounding box center [961, 310] width 369 height 245
click at [924, 630] on div "chevron_left Vehicles Attorney / Credit Counseling Fees chevron_right" at bounding box center [962, 644] width 1132 height 39
click at [995, 352] on div "Contributions to other family members fiber_manual_record 0.00 $ Specify Cost o…" at bounding box center [961, 310] width 369 height 245
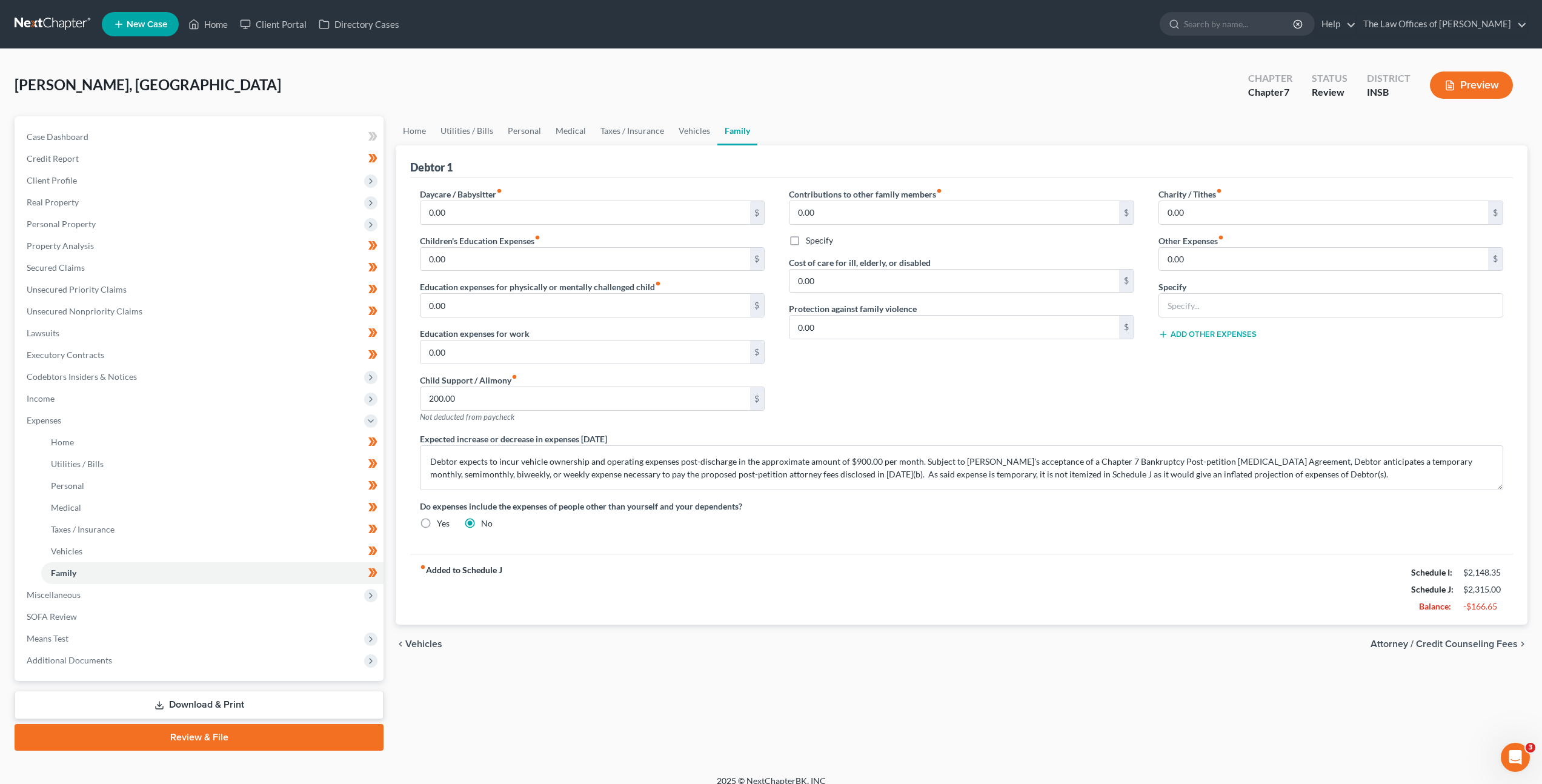
click at [909, 395] on div "Contributions to other family members fiber_manual_record 0.00 $ Specify Cost o…" at bounding box center [961, 310] width 369 height 245
click at [650, 169] on div "Debtor 1" at bounding box center [961, 161] width 1103 height 33
drag, startPoint x: 771, startPoint y: 171, endPoint x: 793, endPoint y: 169, distance: 22.1
click at [772, 171] on div "Debtor 1" at bounding box center [961, 161] width 1103 height 33
drag, startPoint x: 938, startPoint y: 372, endPoint x: 926, endPoint y: 387, distance: 19.2
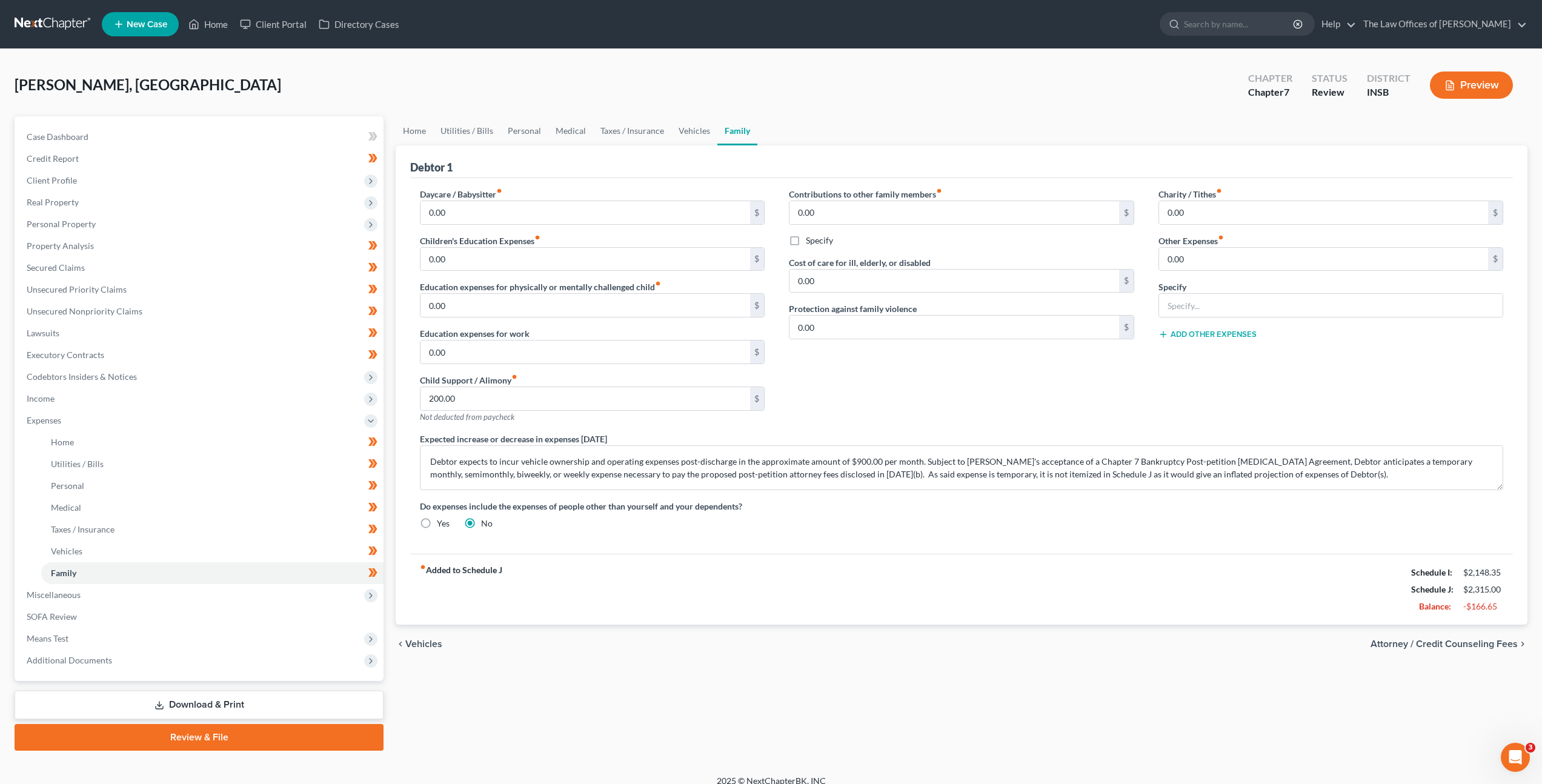
click at [938, 373] on div "Contributions to other family members fiber_manual_record 0.00 $ Specify Cost o…" at bounding box center [961, 310] width 369 height 245
click at [682, 132] on link "Vehicles" at bounding box center [695, 130] width 46 height 29
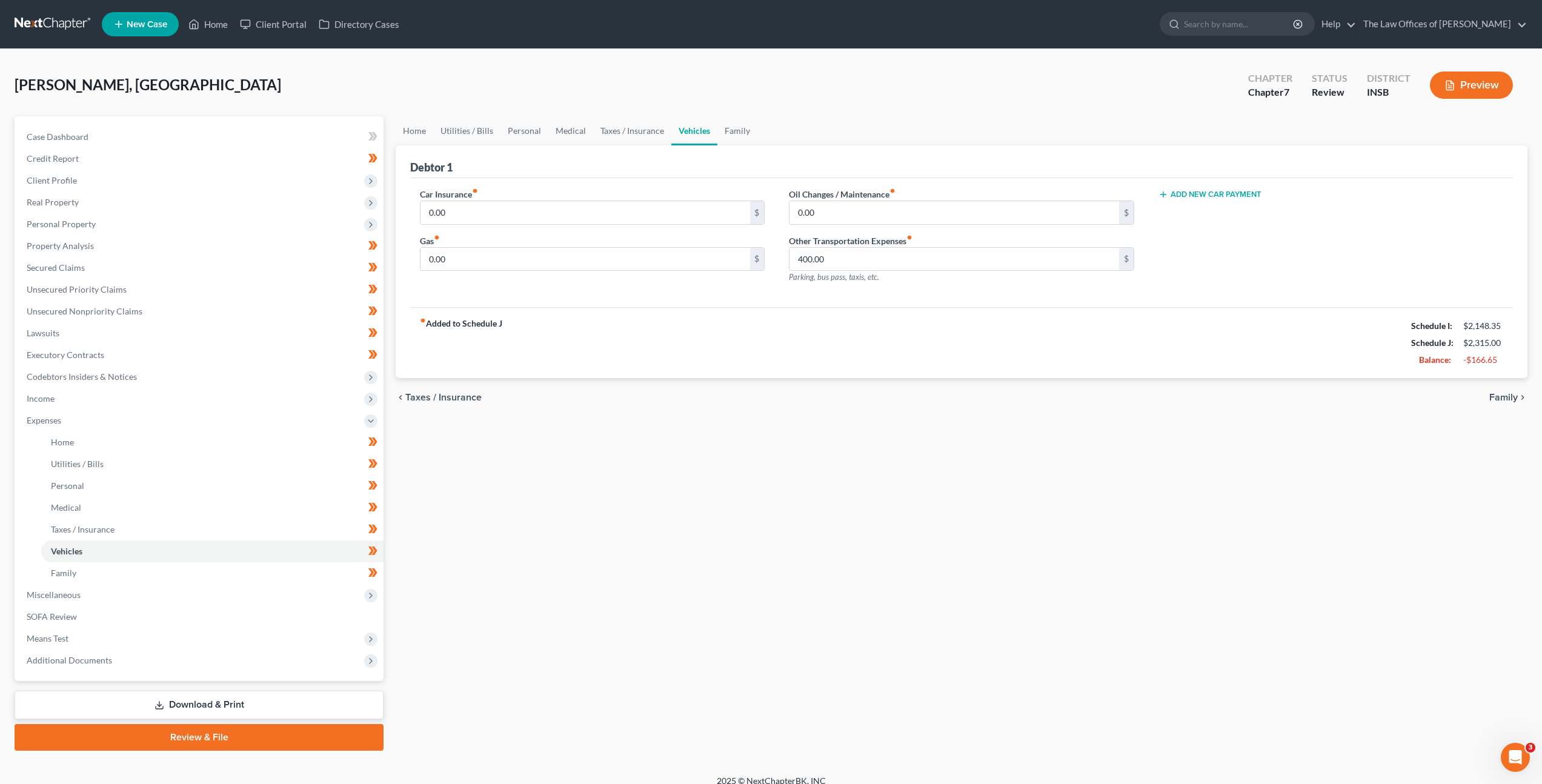
click at [700, 339] on div "fiber_manual_record Added to Schedule J Schedule I: $2,148.35 Schedule J: $2,31…" at bounding box center [961, 342] width 1103 height 71
drag, startPoint x: 826, startPoint y: 259, endPoint x: 776, endPoint y: 251, distance: 50.6
click at [776, 251] on div "Car Insurance fiber_manual_record 0.00 $ Gas fiber_manual_record 0.00 $ Oil Cha…" at bounding box center [962, 240] width 1108 height 106
click at [702, 358] on div "fiber_manual_record Added to Schedule J Schedule I: $2,148.35 Schedule J: $2,31…" at bounding box center [961, 342] width 1103 height 71
click at [767, 421] on div "Home Utilities / Bills Personal Medical Taxes / Insurance Vehicles Family Debto…" at bounding box center [961, 434] width 1144 height 634
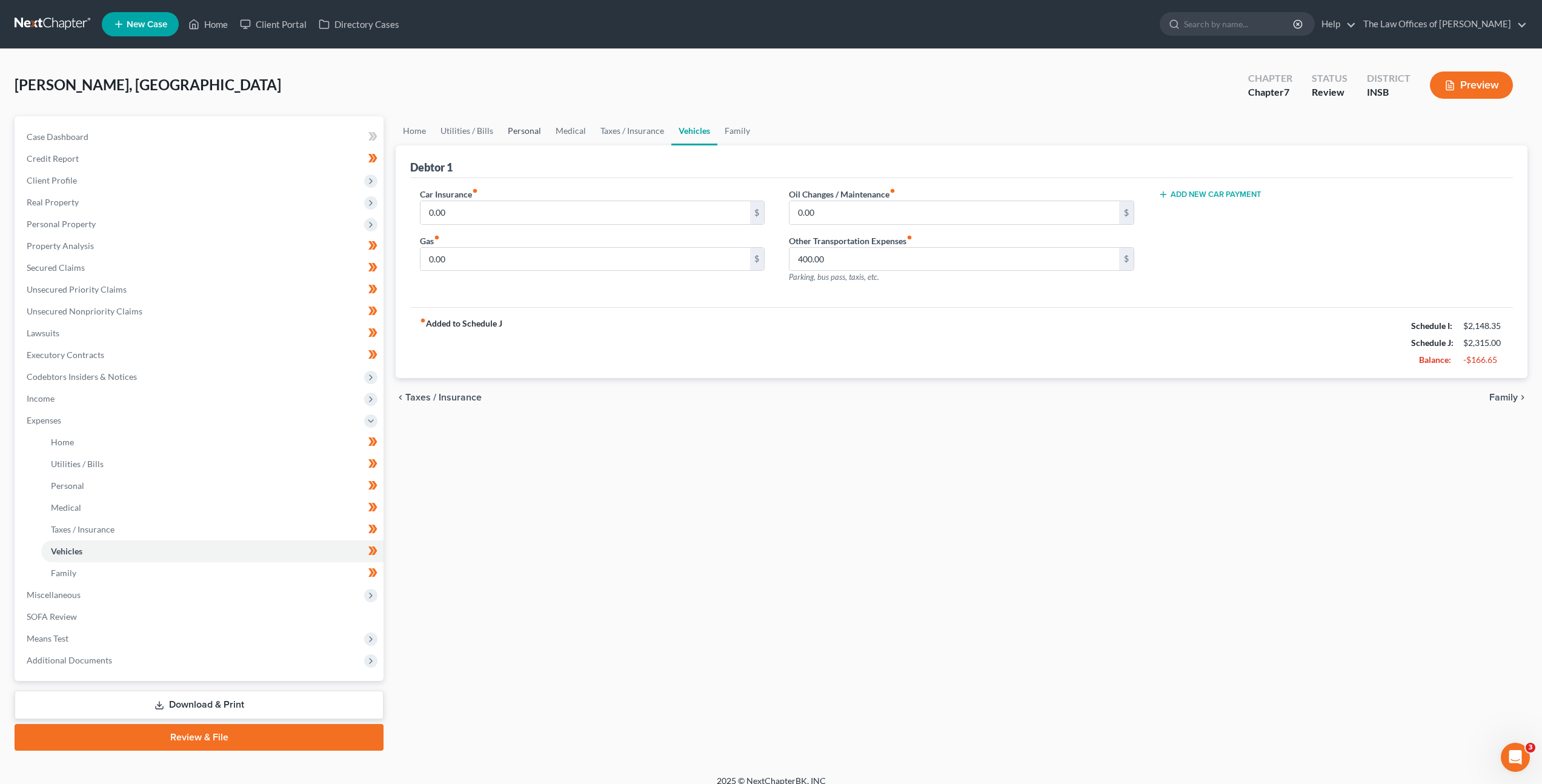
click at [524, 133] on link "Personal" at bounding box center [524, 130] width 48 height 29
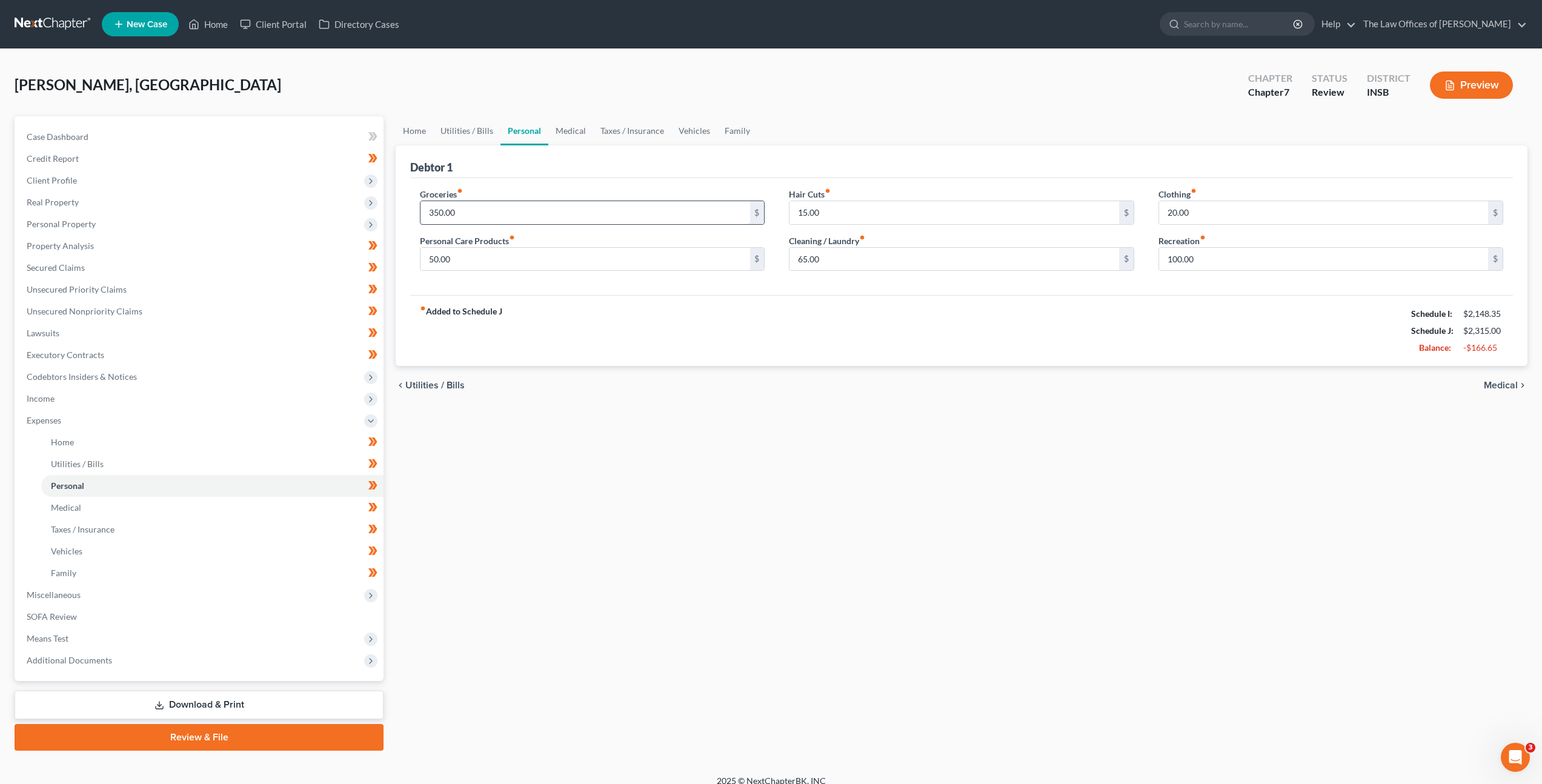
drag, startPoint x: 472, startPoint y: 208, endPoint x: 524, endPoint y: 203, distance: 52.2
click at [476, 207] on input "350.00" at bounding box center [585, 213] width 329 height 23
type input "400"
click at [708, 323] on div "fiber_manual_record Added to Schedule J Schedule I: $2,148.35 Schedule J: $2,36…" at bounding box center [961, 330] width 1103 height 71
click at [648, 130] on link "Taxes / Insurance" at bounding box center [632, 130] width 78 height 29
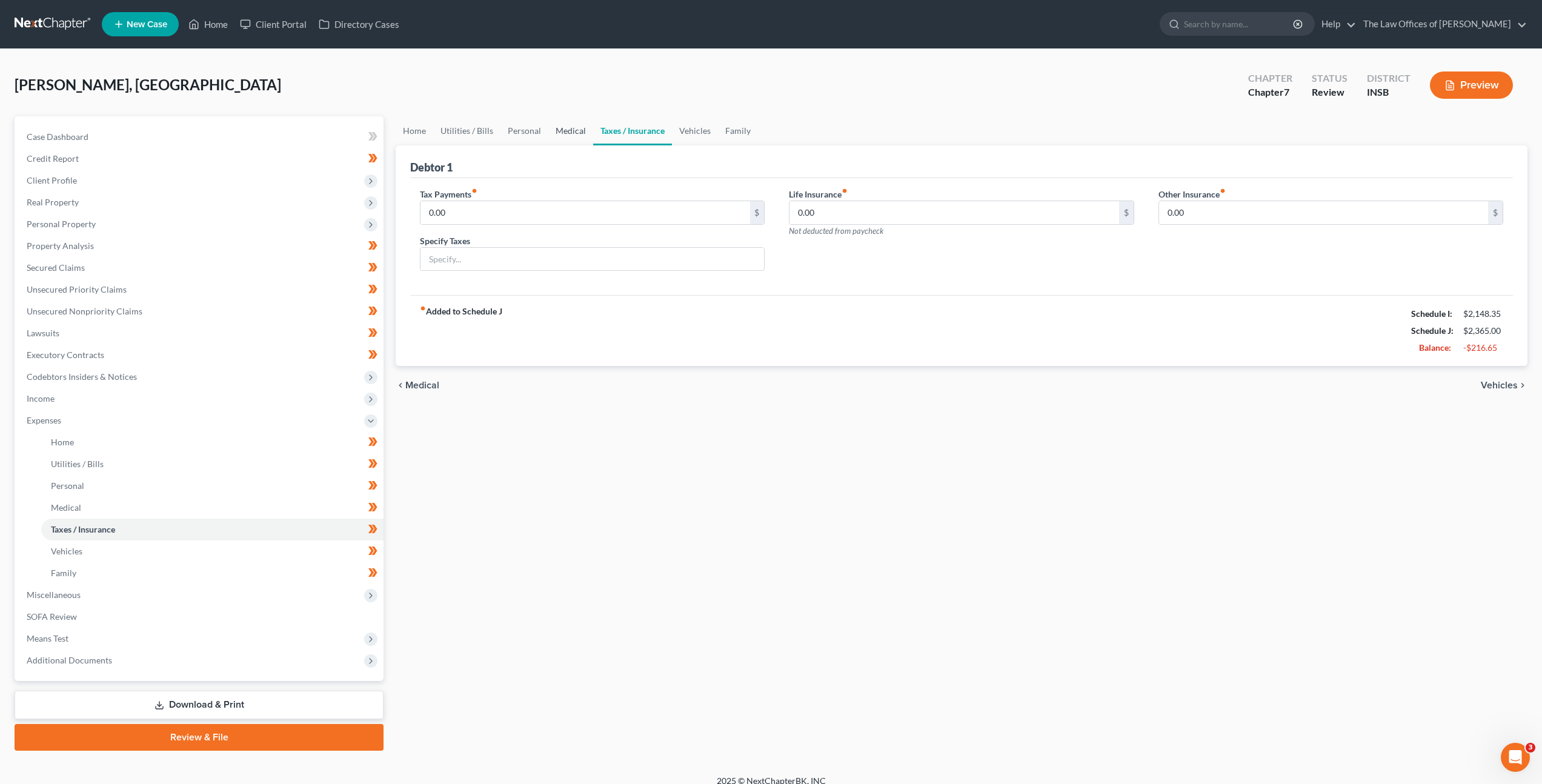
click at [570, 129] on link "Medical" at bounding box center [570, 130] width 45 height 29
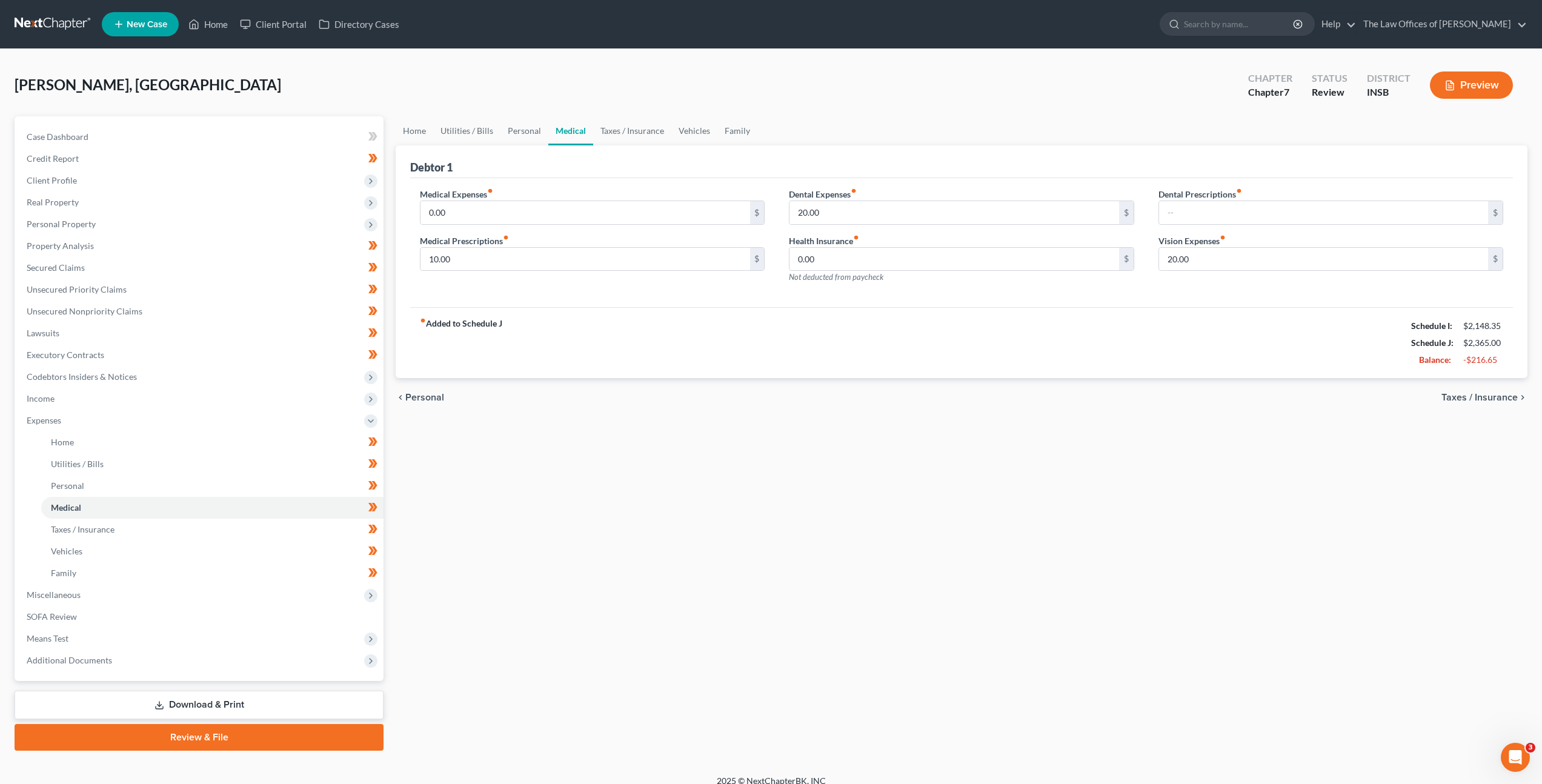
click at [892, 328] on div "fiber_manual_record Added to Schedule J Schedule I: $2,148.35 Schedule J: $2,36…" at bounding box center [961, 342] width 1103 height 71
click at [58, 25] on link at bounding box center [53, 24] width 77 height 22
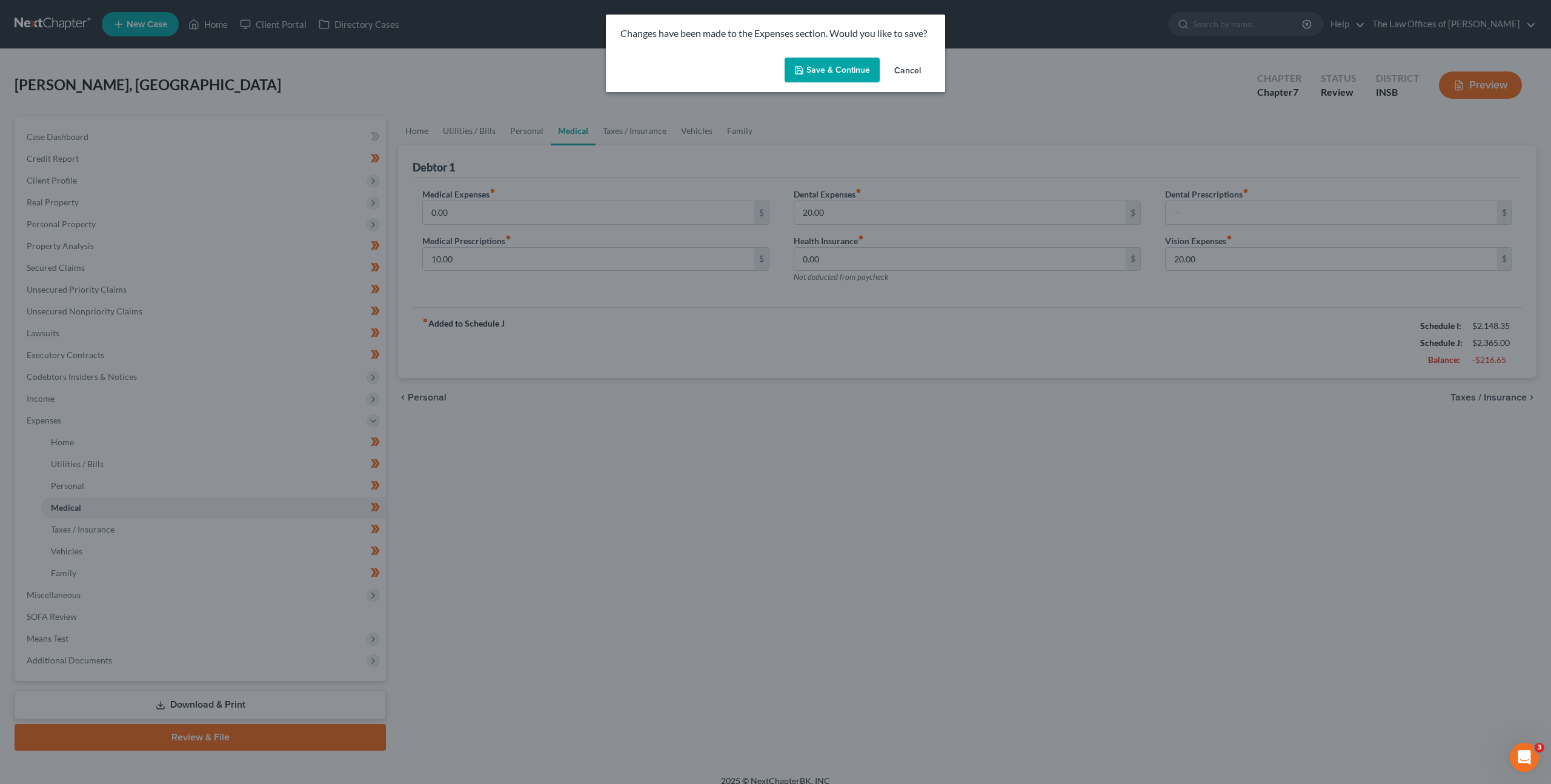
click at [814, 67] on button "Save & Continue" at bounding box center [832, 70] width 95 height 26
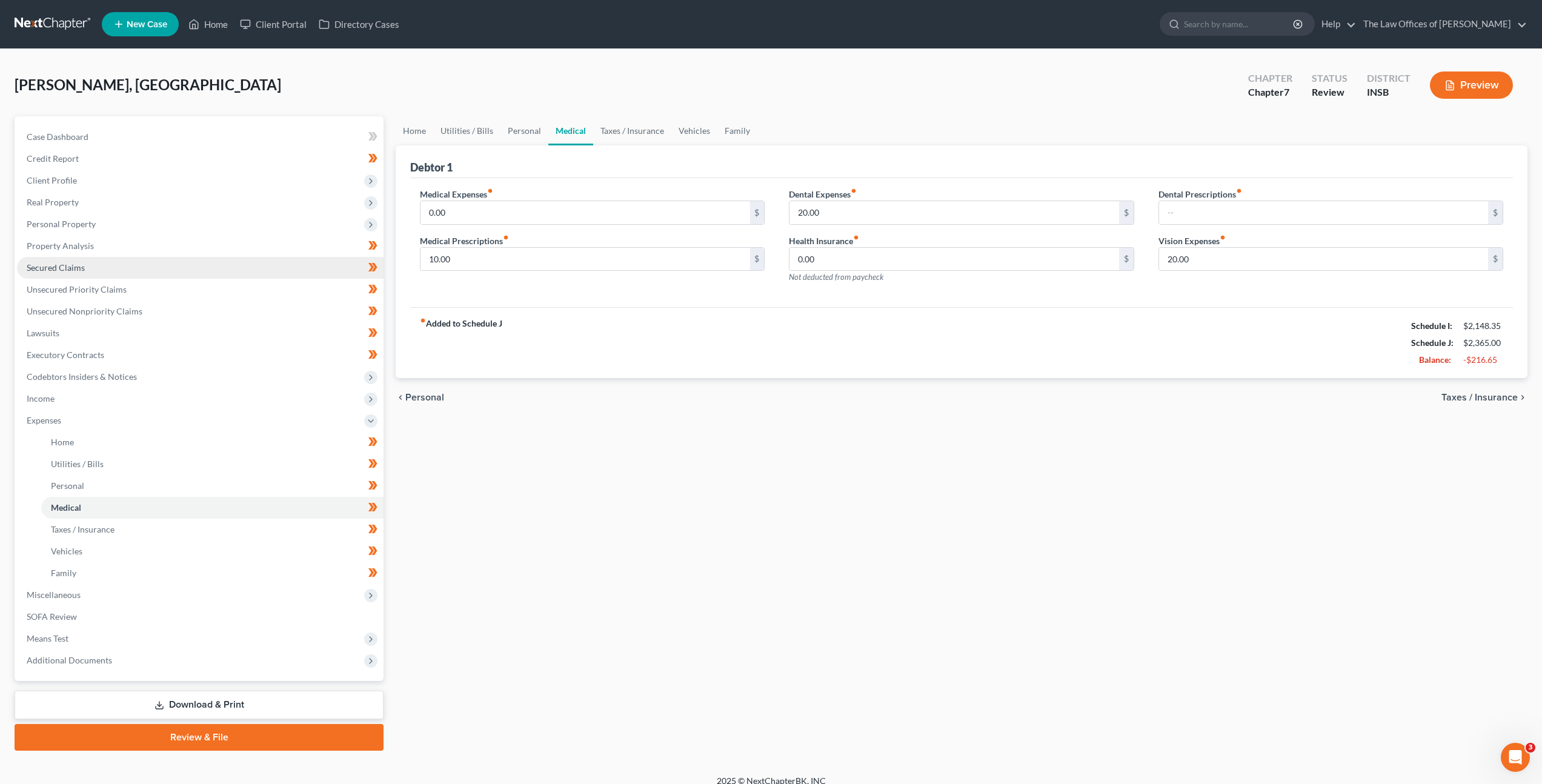
drag, startPoint x: 220, startPoint y: 272, endPoint x: 237, endPoint y: 259, distance: 21.4
click at [220, 272] on link "Secured Claims" at bounding box center [200, 268] width 366 height 22
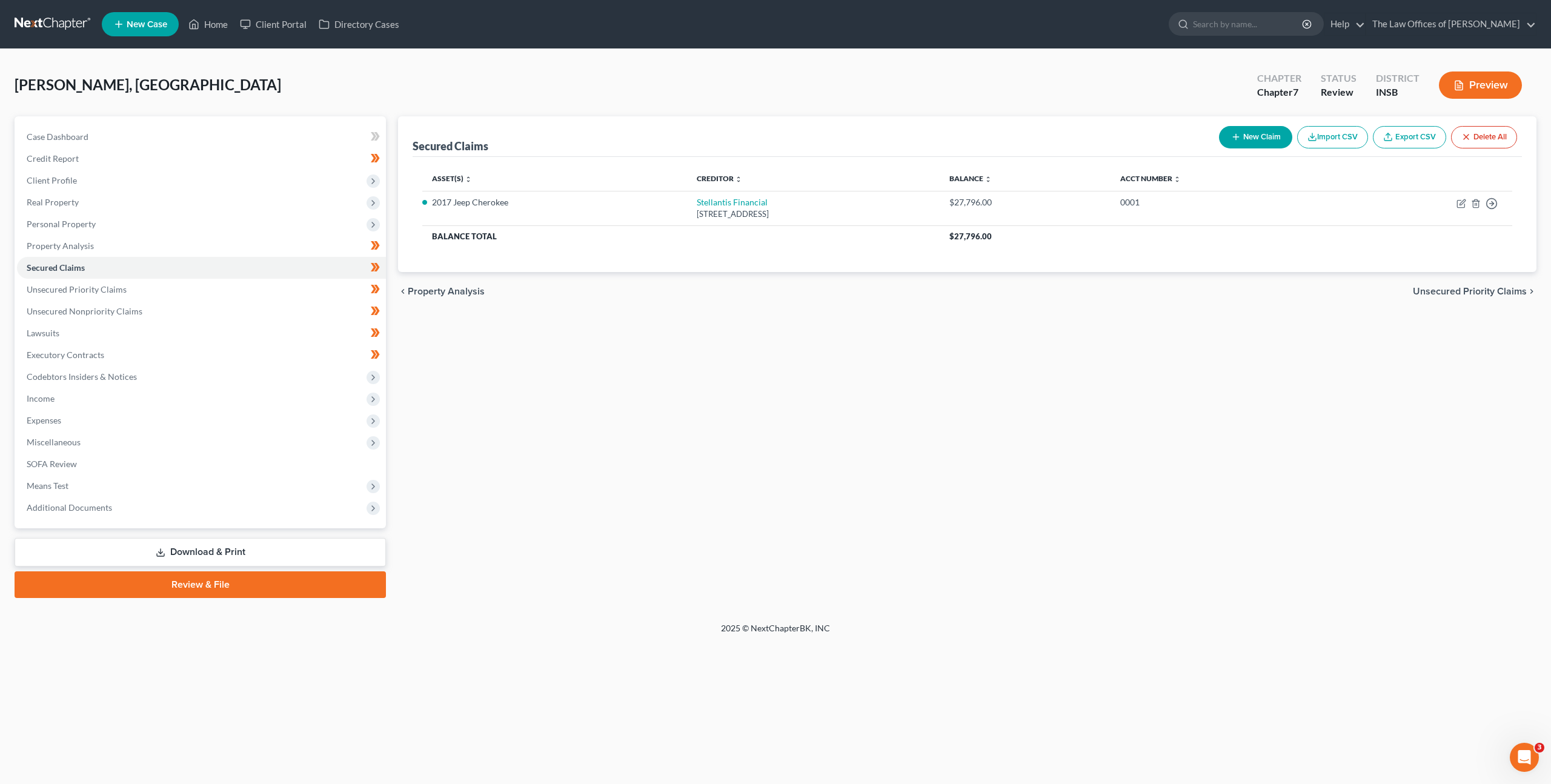
drag, startPoint x: 29, startPoint y: 29, endPoint x: 59, endPoint y: 29, distance: 30.0
click at [30, 29] on link at bounding box center [53, 24] width 77 height 22
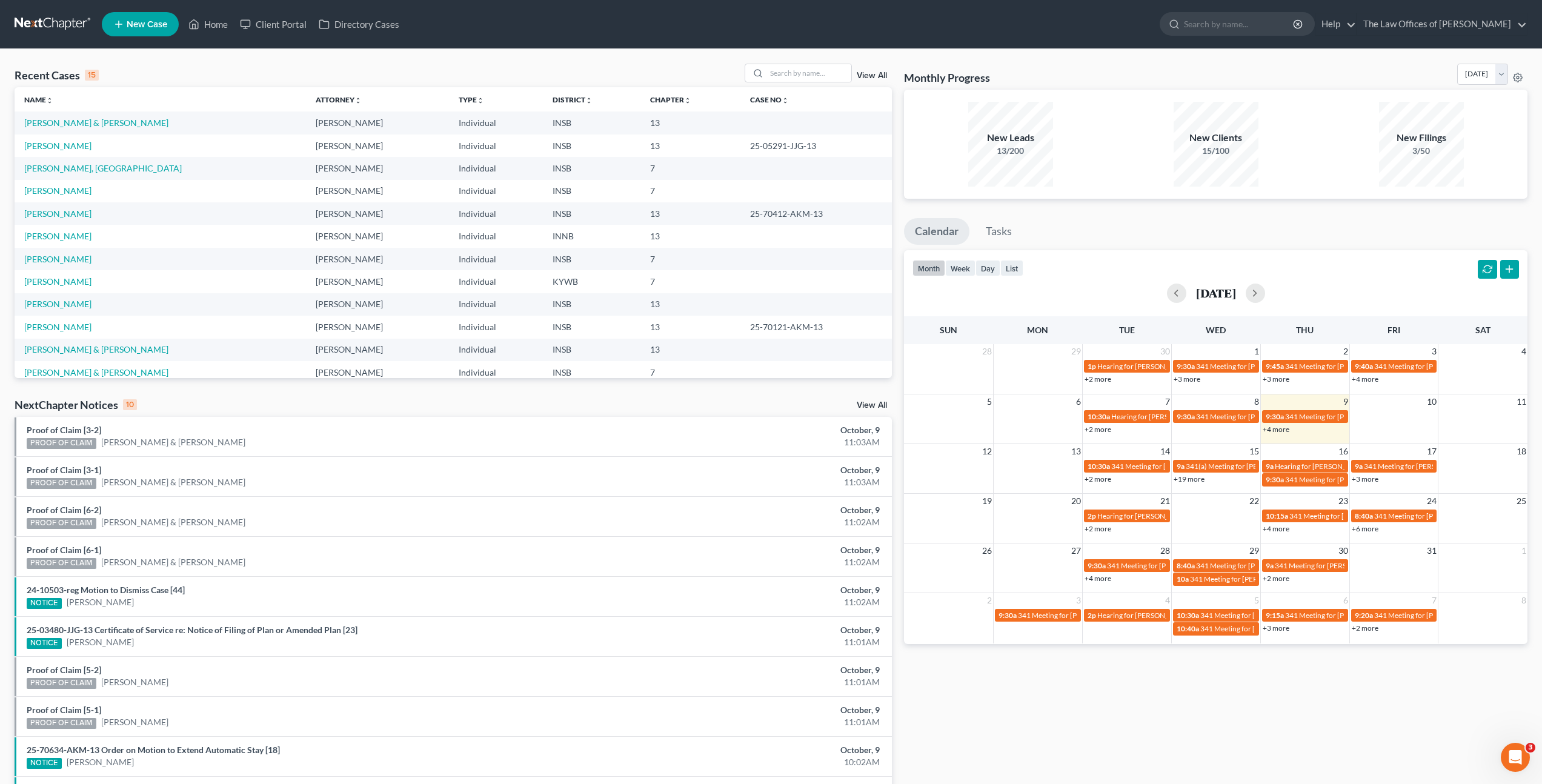
click at [684, 57] on div "Recent Cases 15 View All Name unfold_more expand_more expand_less Attorney unfo…" at bounding box center [771, 450] width 1542 height 801
click at [37, 169] on link "[PERSON_NAME], [GEOGRAPHIC_DATA]" at bounding box center [103, 168] width 157 height 10
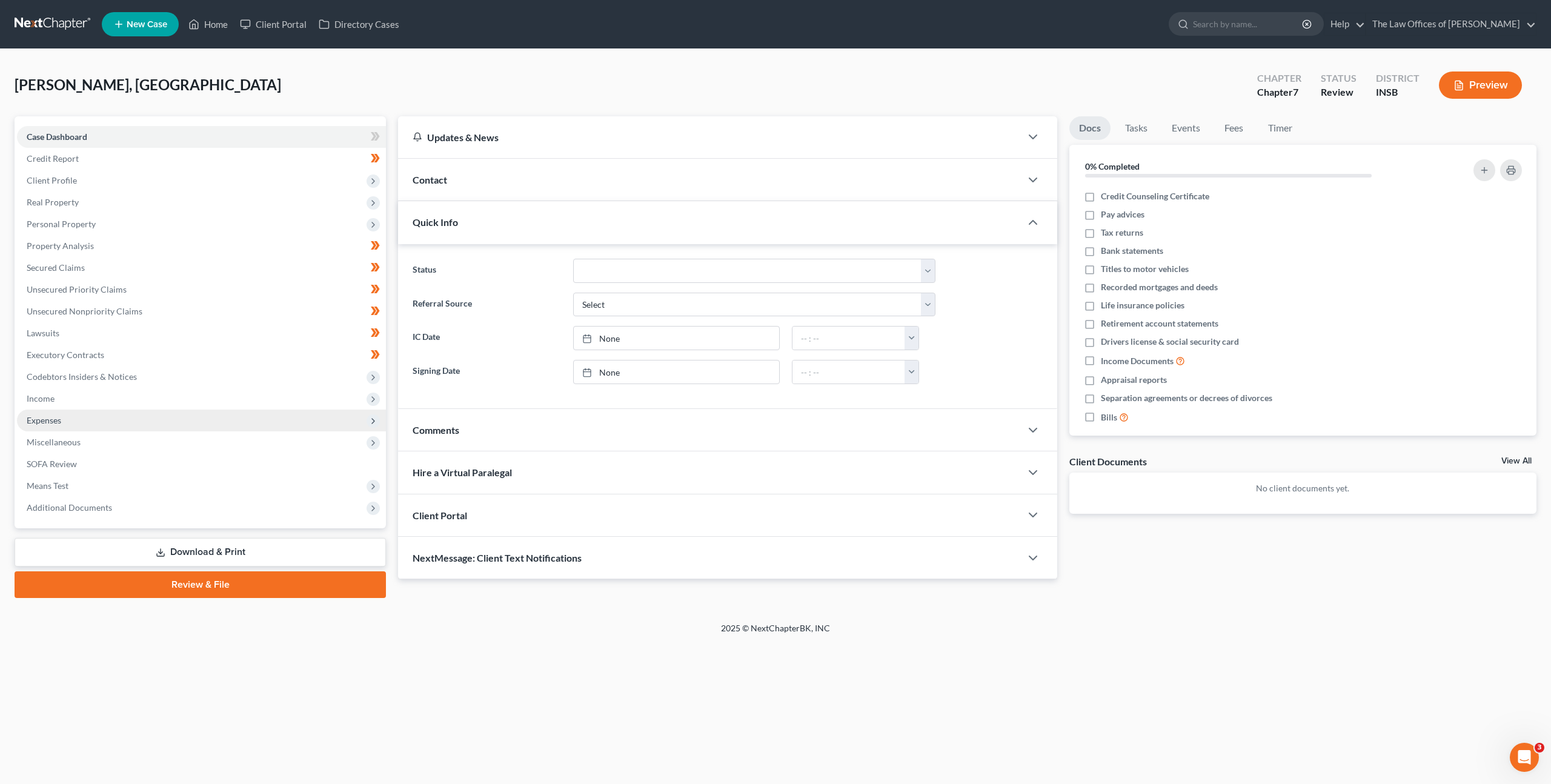
click at [224, 411] on span "Expenses" at bounding box center [201, 420] width 369 height 22
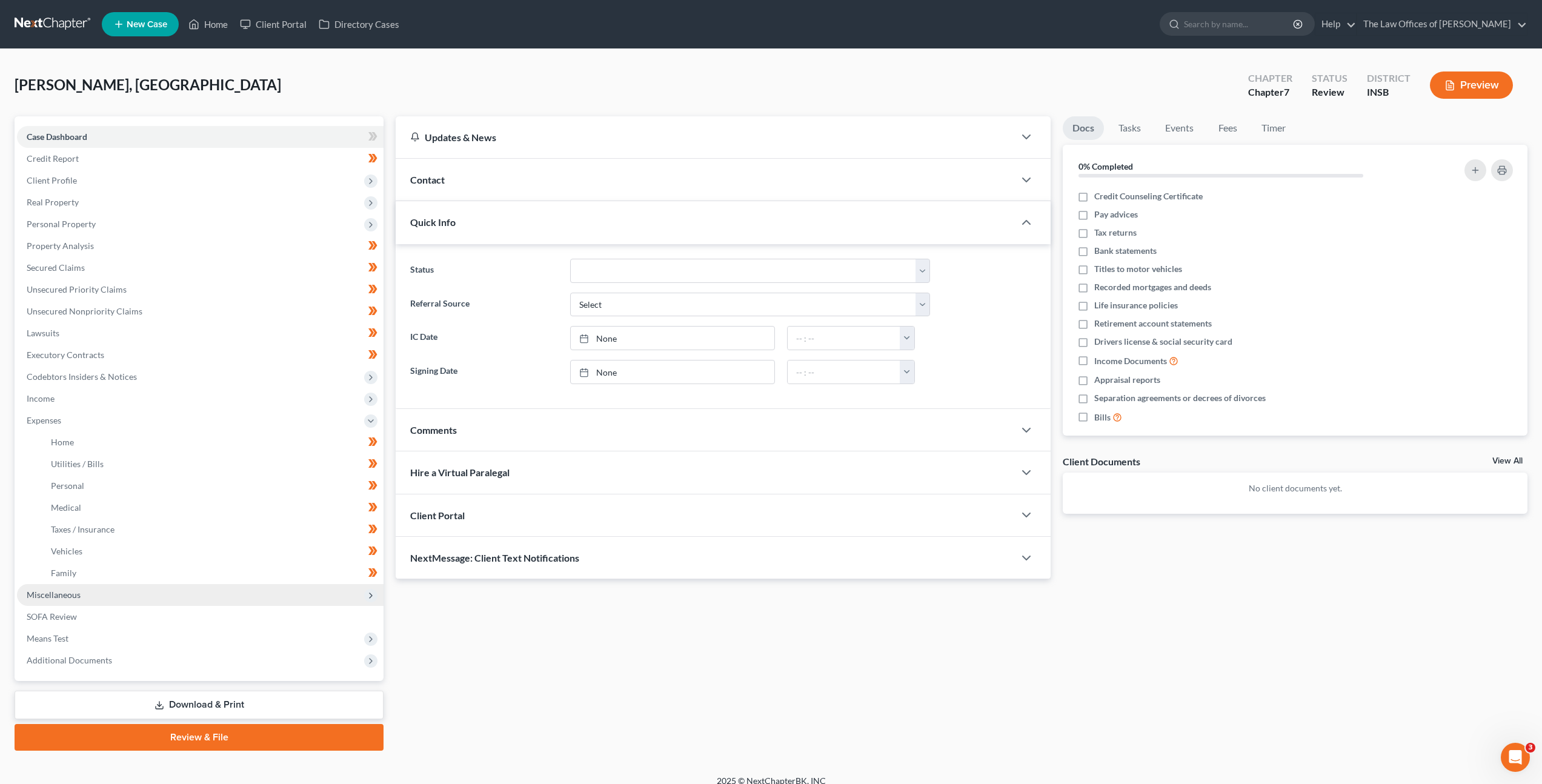
drag, startPoint x: 189, startPoint y: 597, endPoint x: 191, endPoint y: 591, distance: 6.3
click at [189, 595] on span "Miscellaneous" at bounding box center [200, 595] width 366 height 22
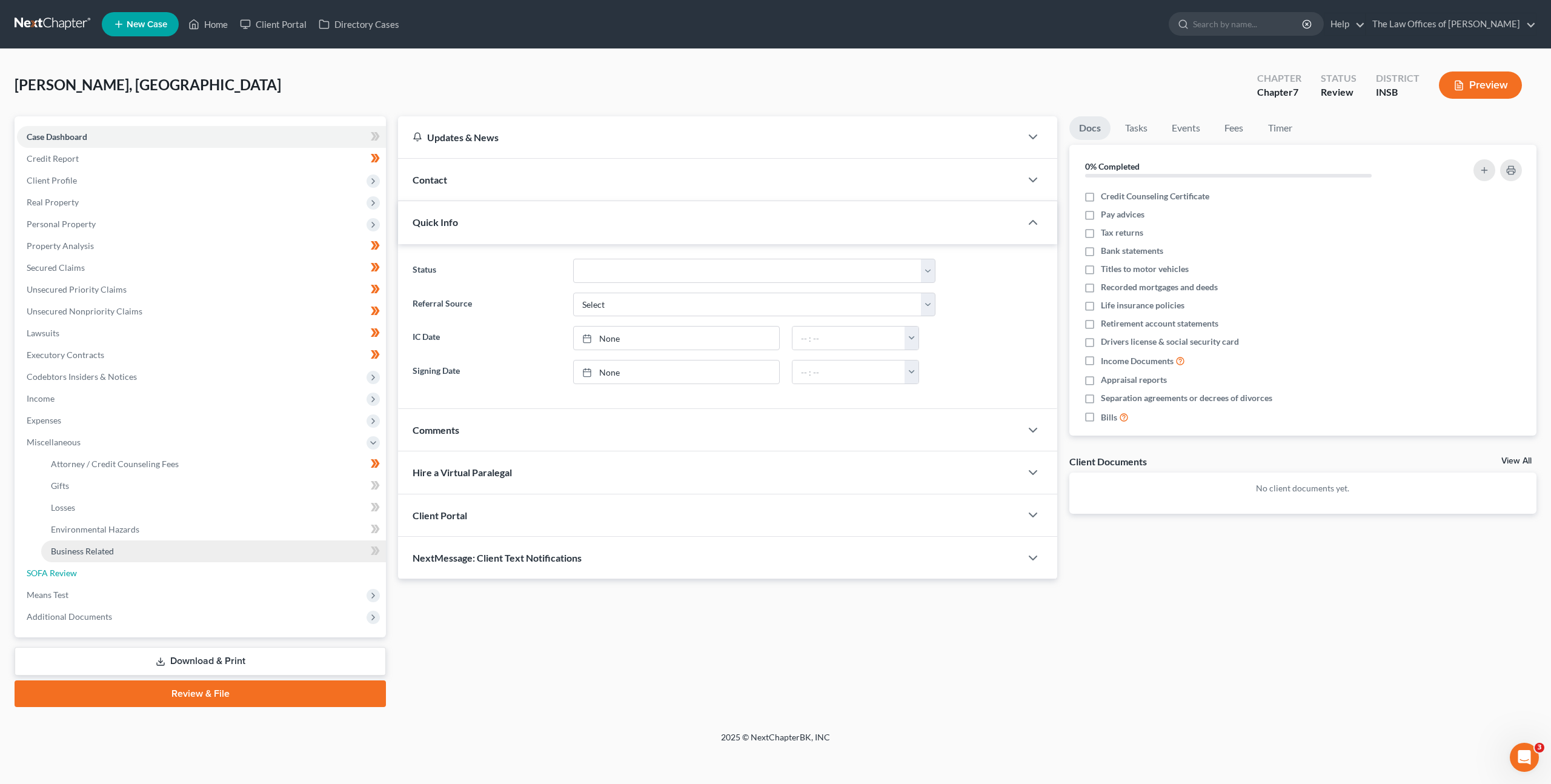
drag, startPoint x: 137, startPoint y: 566, endPoint x: 150, endPoint y: 558, distance: 15.3
click at [138, 565] on link "SOFA Review" at bounding box center [201, 573] width 369 height 22
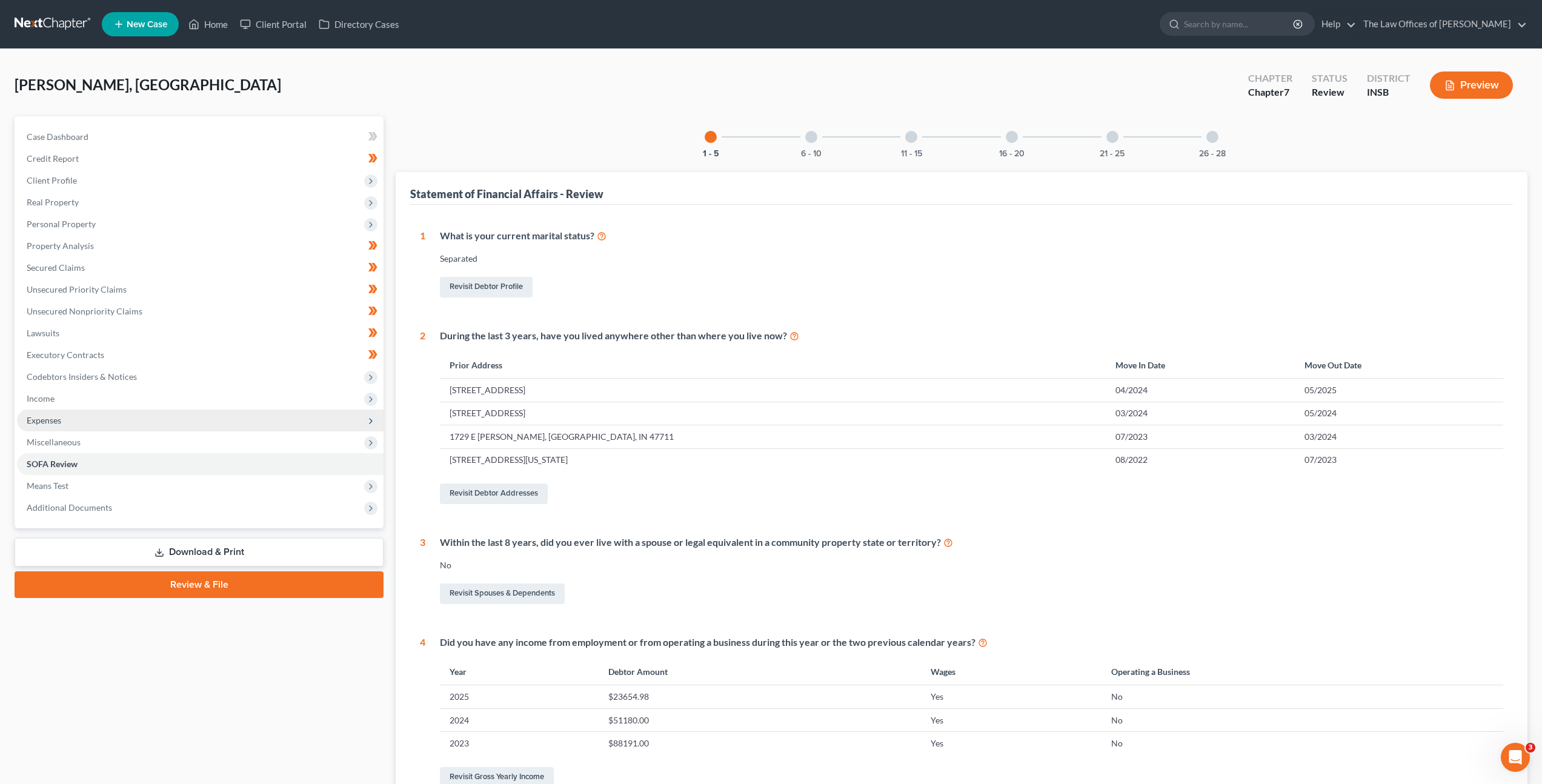
click at [244, 421] on span "Expenses" at bounding box center [200, 420] width 366 height 22
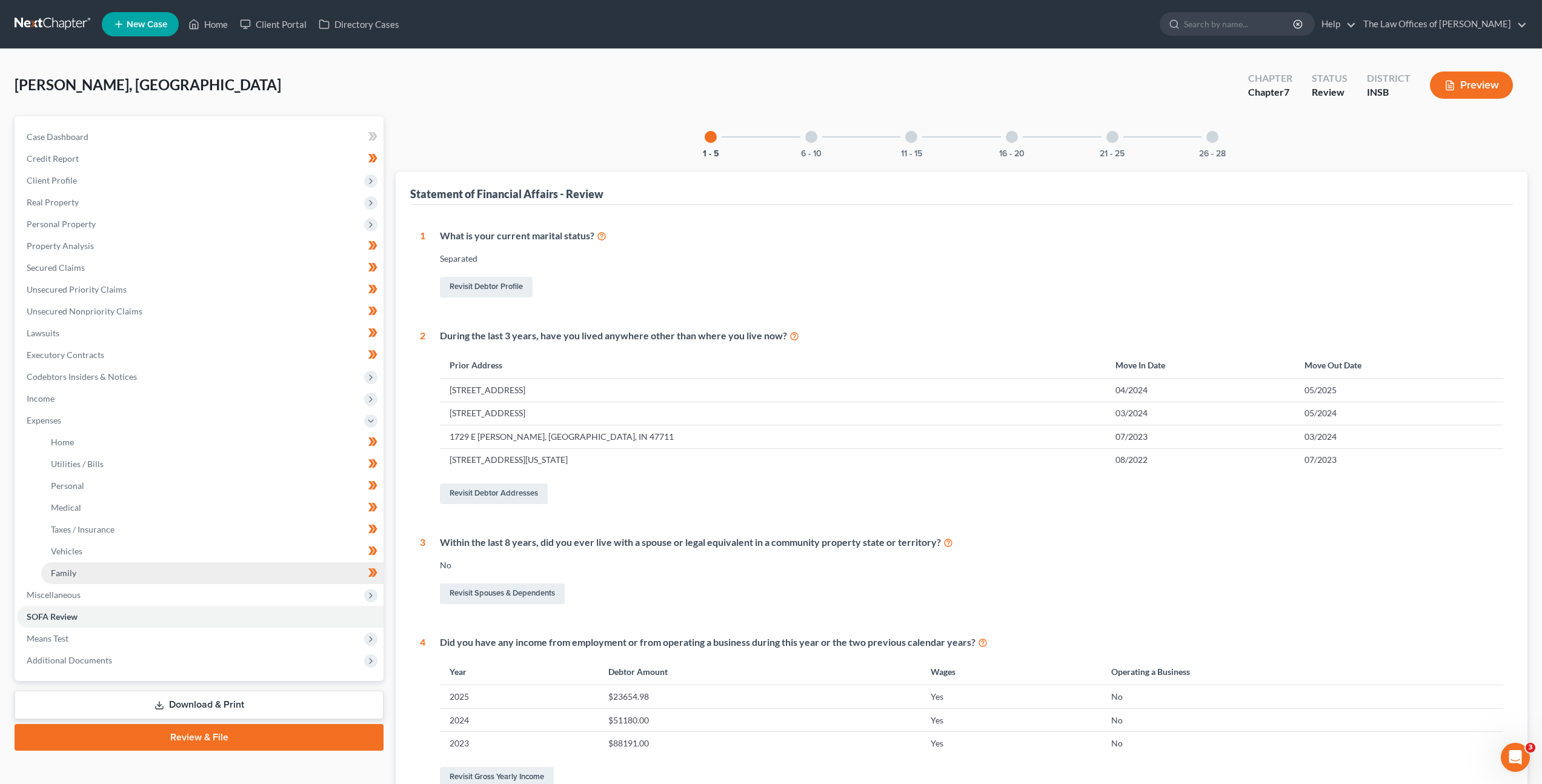
click at [146, 572] on link "Family" at bounding box center [212, 573] width 342 height 22
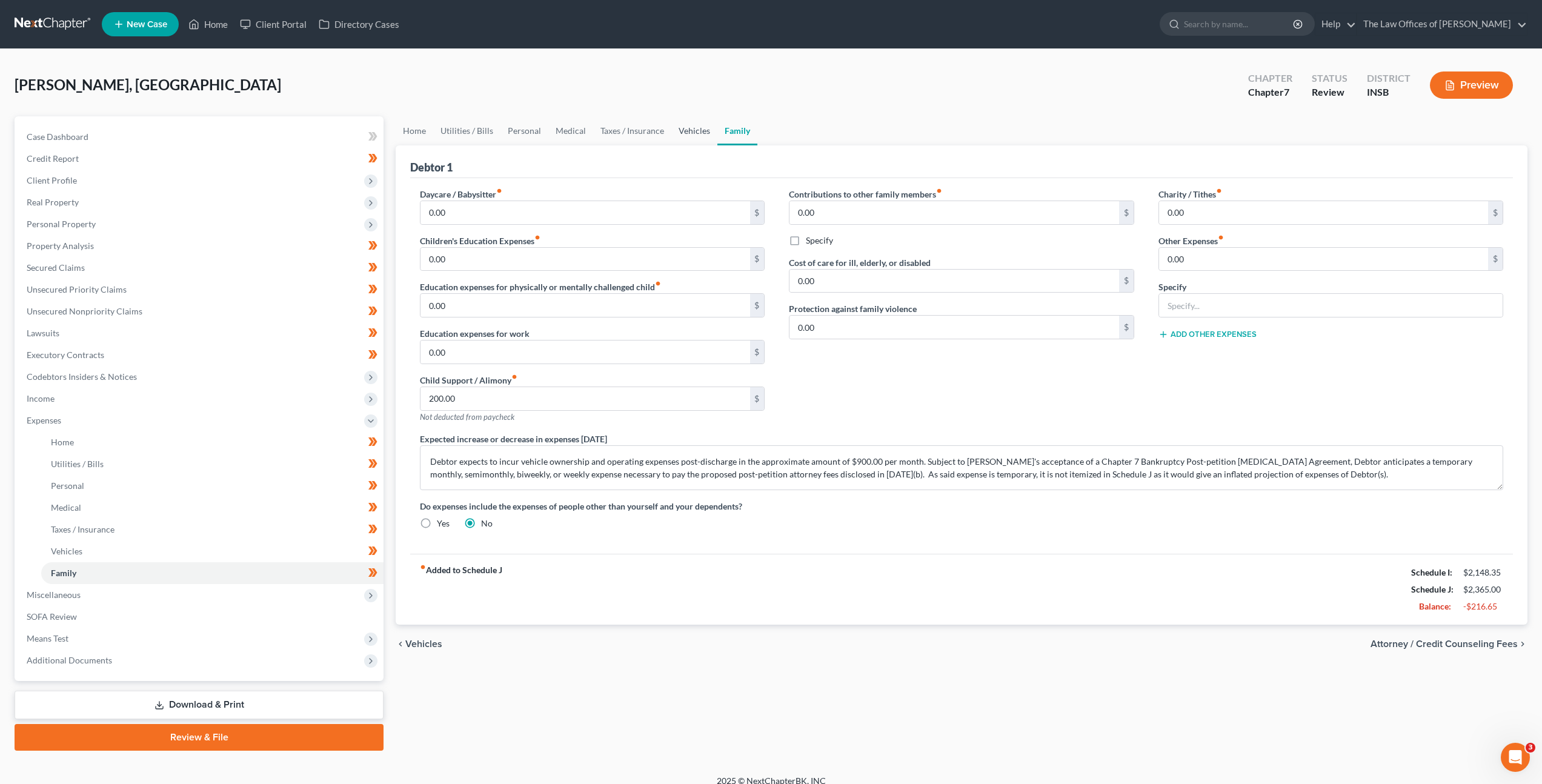
click at [679, 128] on link "Vehicles" at bounding box center [695, 130] width 46 height 29
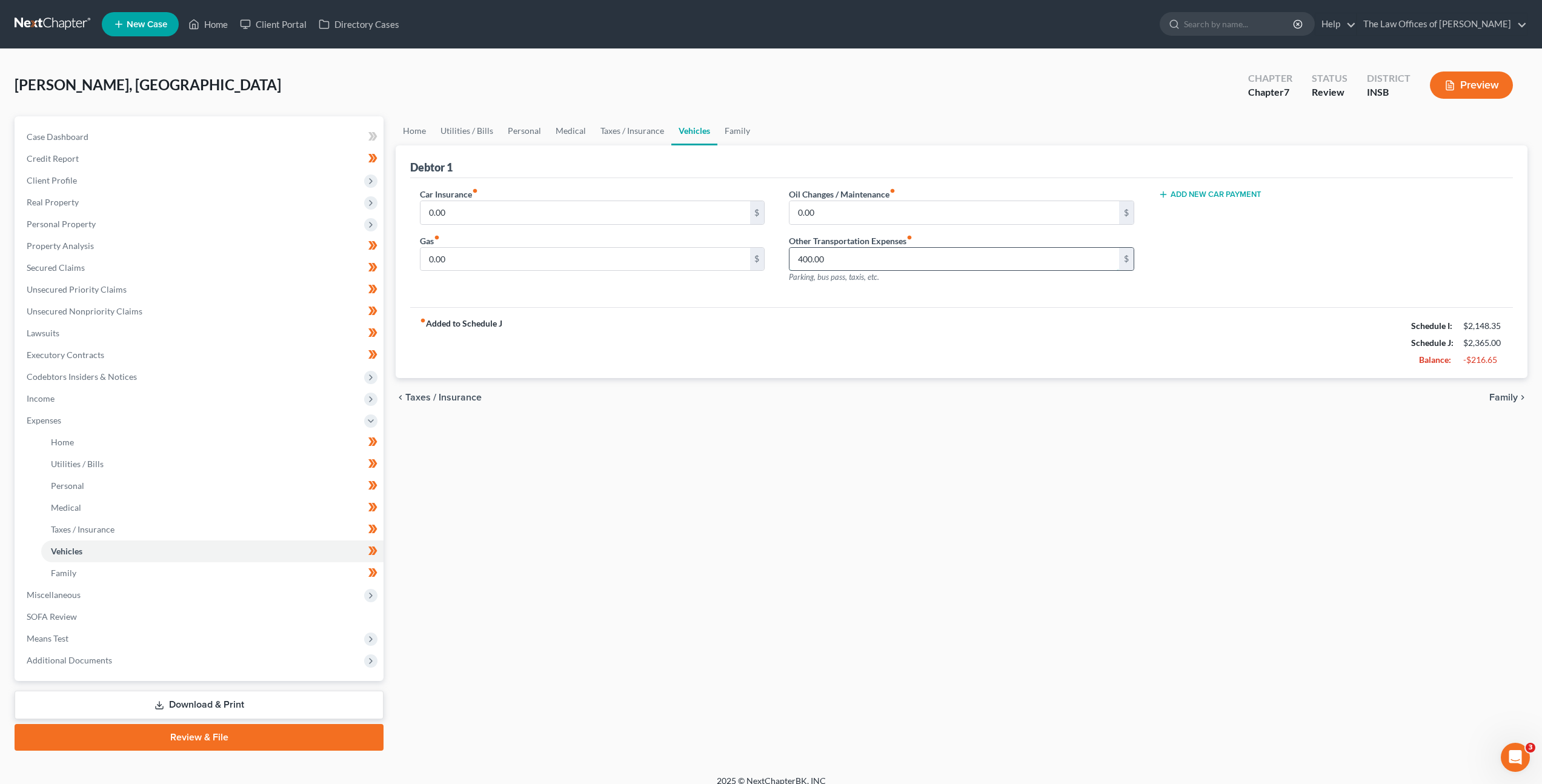
drag, startPoint x: 837, startPoint y: 263, endPoint x: 854, endPoint y: 266, distance: 17.3
click at [837, 263] on input "400.00" at bounding box center [954, 259] width 329 height 23
click at [860, 365] on div "fiber_manual_record Added to Schedule J Schedule I: $2,148.35 Schedule J: $2,26…" at bounding box center [961, 342] width 1103 height 71
drag, startPoint x: 1460, startPoint y: 339, endPoint x: 1491, endPoint y: 357, distance: 35.8
click at [1458, 343] on div "$2,265.00" at bounding box center [1483, 343] width 52 height 12
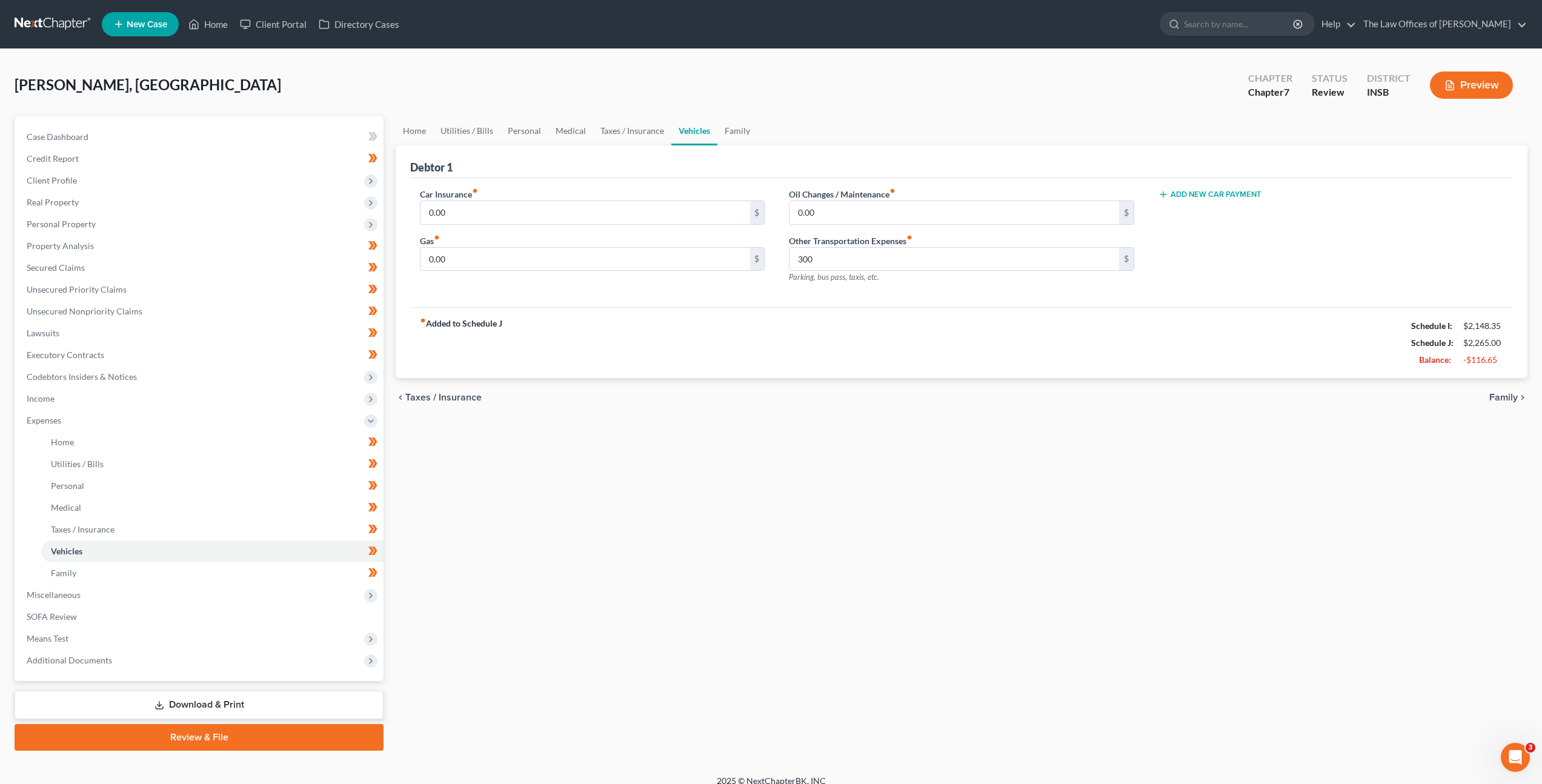
click at [1493, 358] on div "-$116.65" at bounding box center [1483, 359] width 40 height 12
drag, startPoint x: 1500, startPoint y: 360, endPoint x: 1430, endPoint y: 326, distance: 77.8
click at [1398, 328] on div "fiber_manual_record Added to Schedule J Schedule I: $2,148.35 Schedule J: $2,26…" at bounding box center [961, 342] width 1103 height 71
copy div "Schedule I: $2,148.35 Schedule J: $2,265.00 Balance: -$116.65"
click at [972, 443] on div "Home Utilities / Bills Personal Medical Taxes / Insurance Vehicles Family Debto…" at bounding box center [961, 434] width 1144 height 634
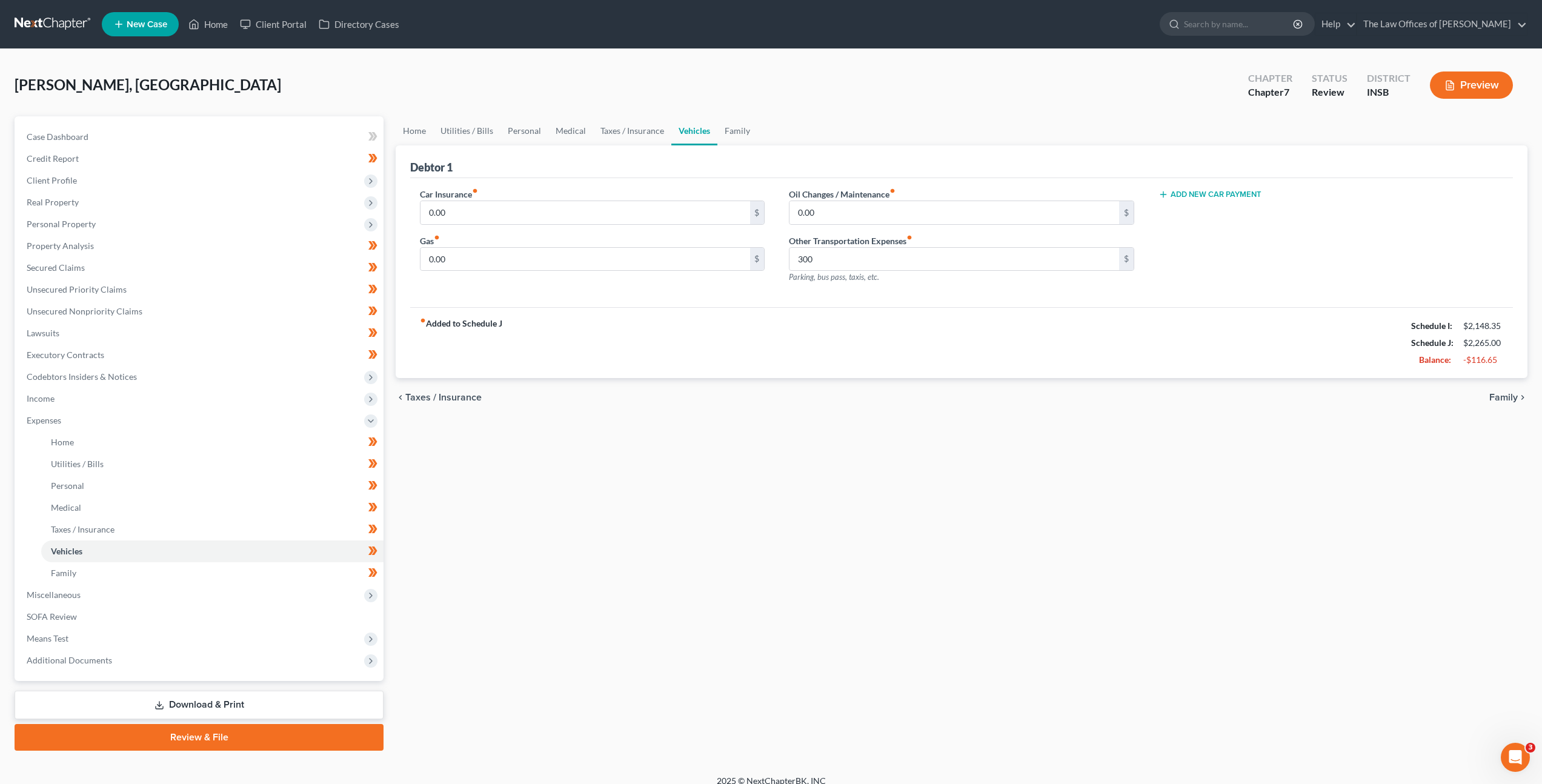
click at [594, 442] on div "Home Utilities / Bills Personal Medical Taxes / Insurance Vehicles Family Debto…" at bounding box center [961, 434] width 1144 height 634
click at [33, 33] on link at bounding box center [53, 24] width 77 height 22
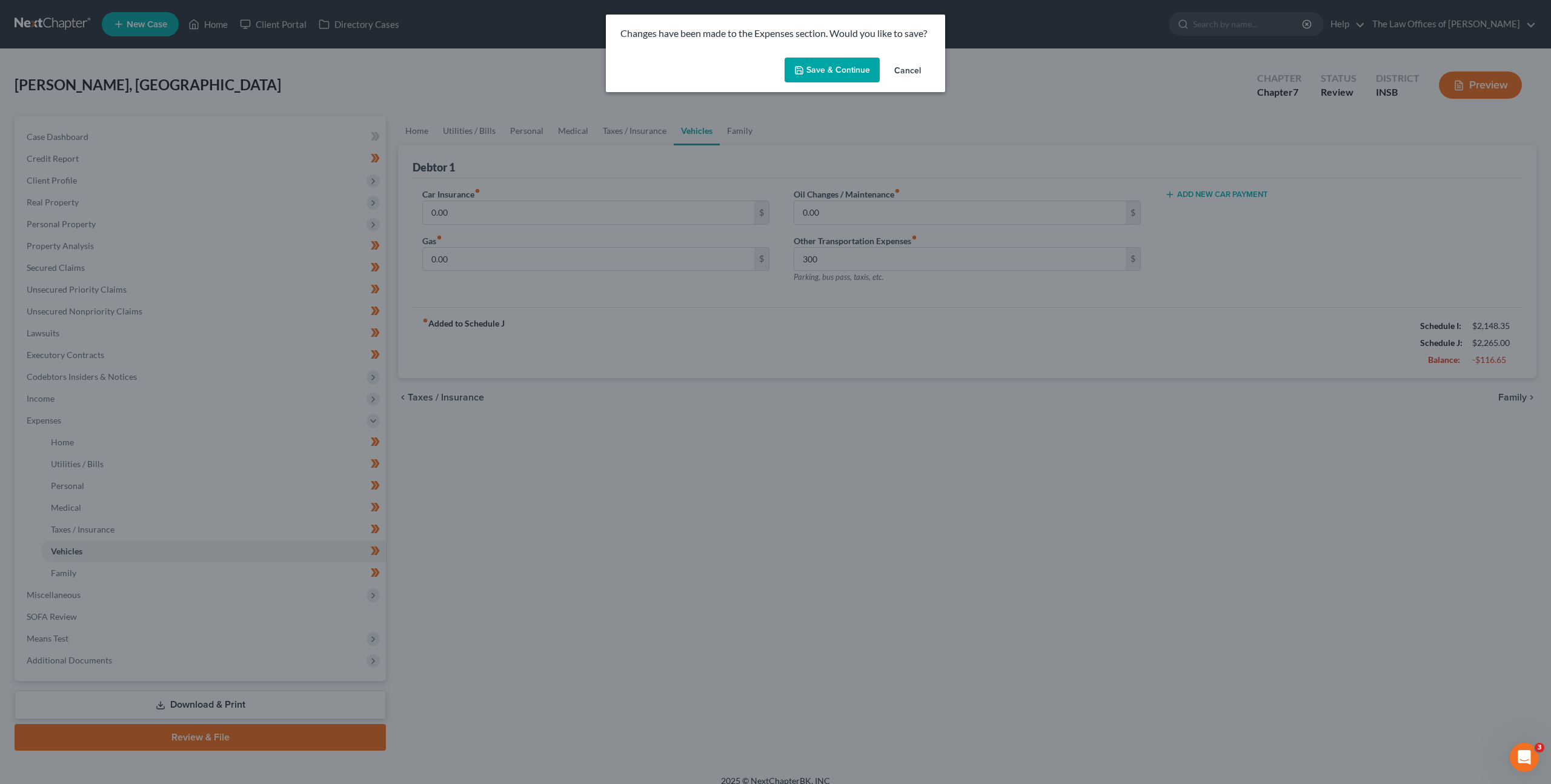
click at [843, 58] on button "Save & Continue" at bounding box center [832, 70] width 95 height 26
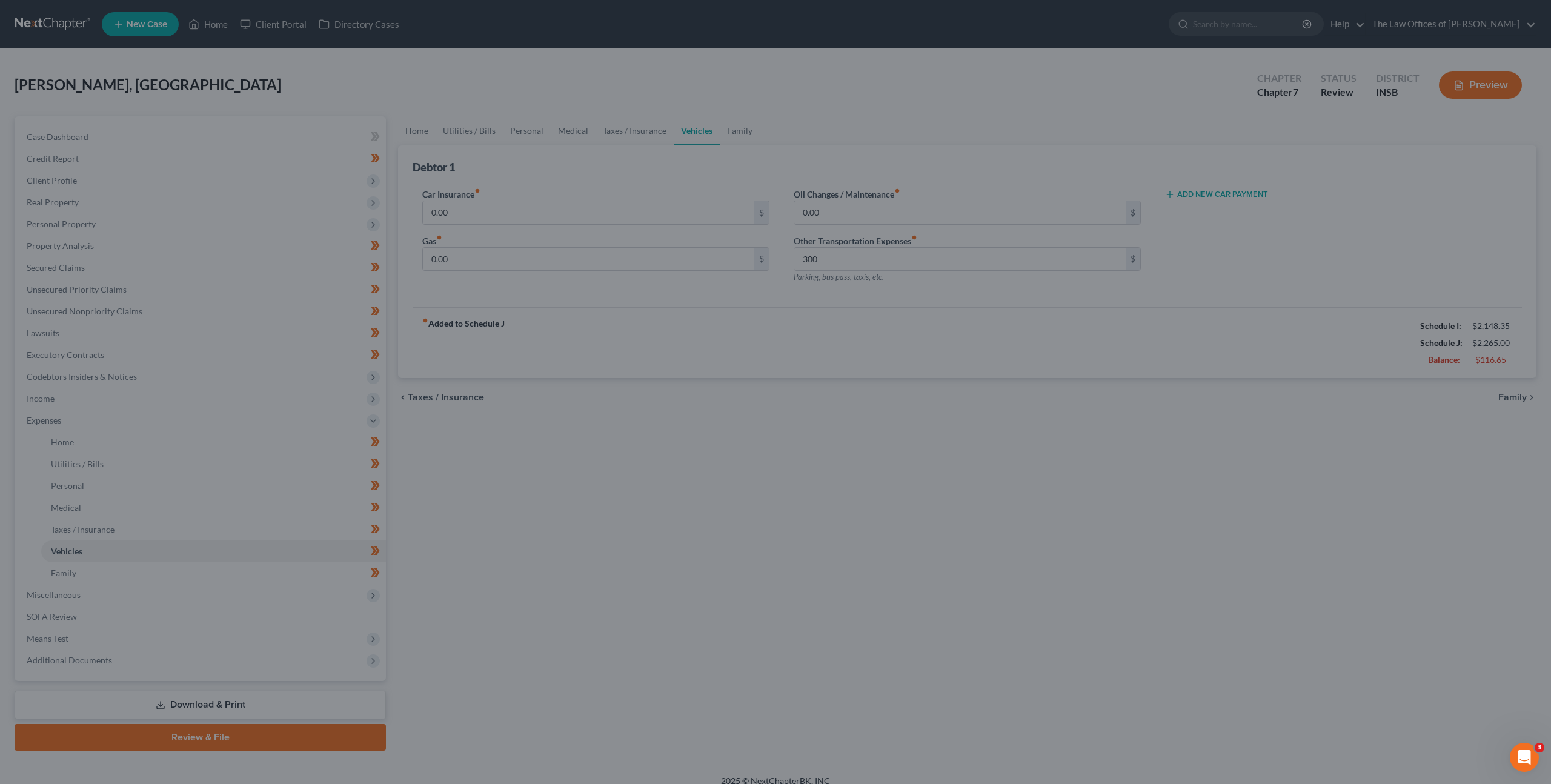
type input "300.00"
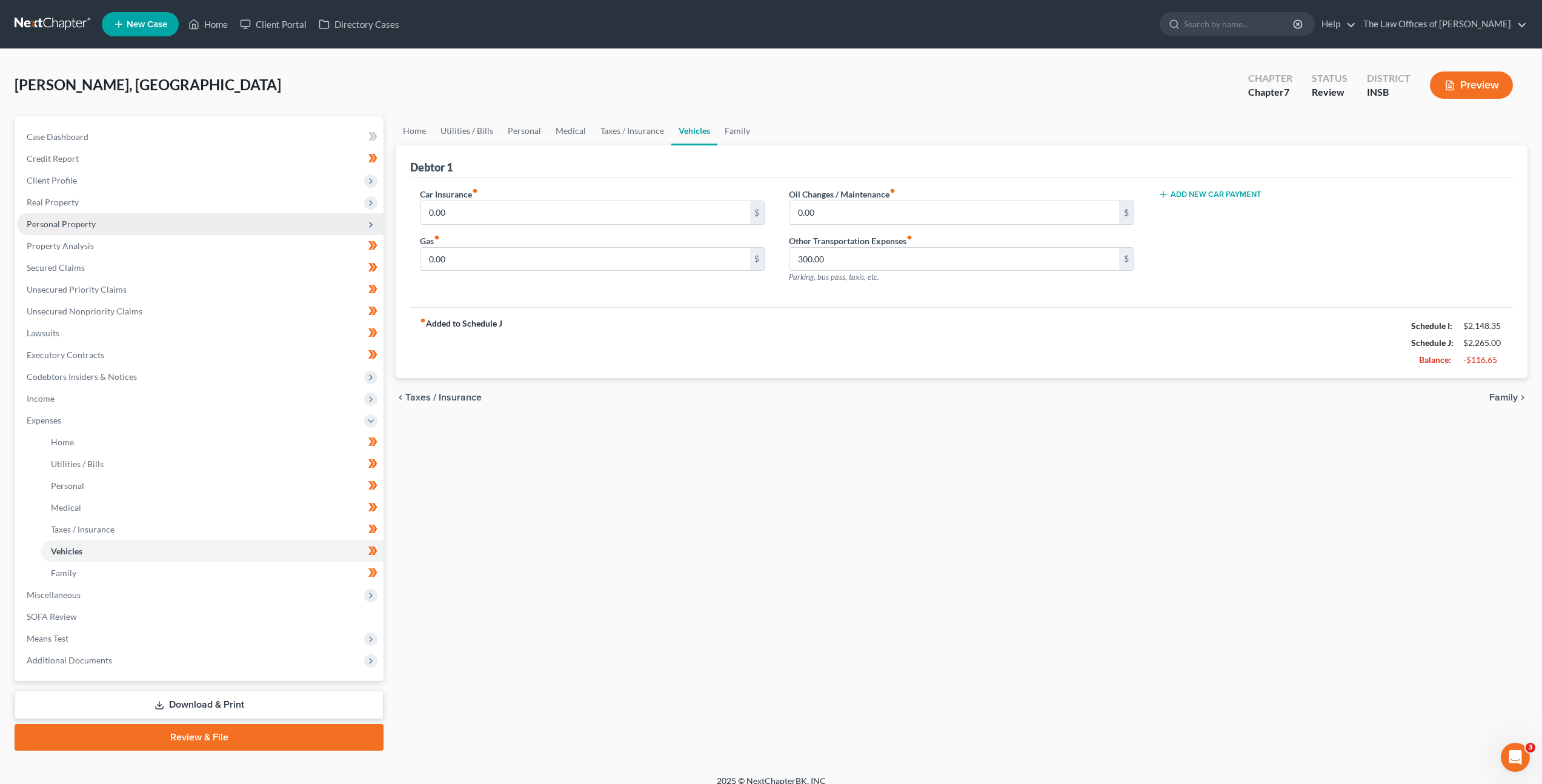
click at [153, 231] on span "Personal Property" at bounding box center [200, 224] width 366 height 22
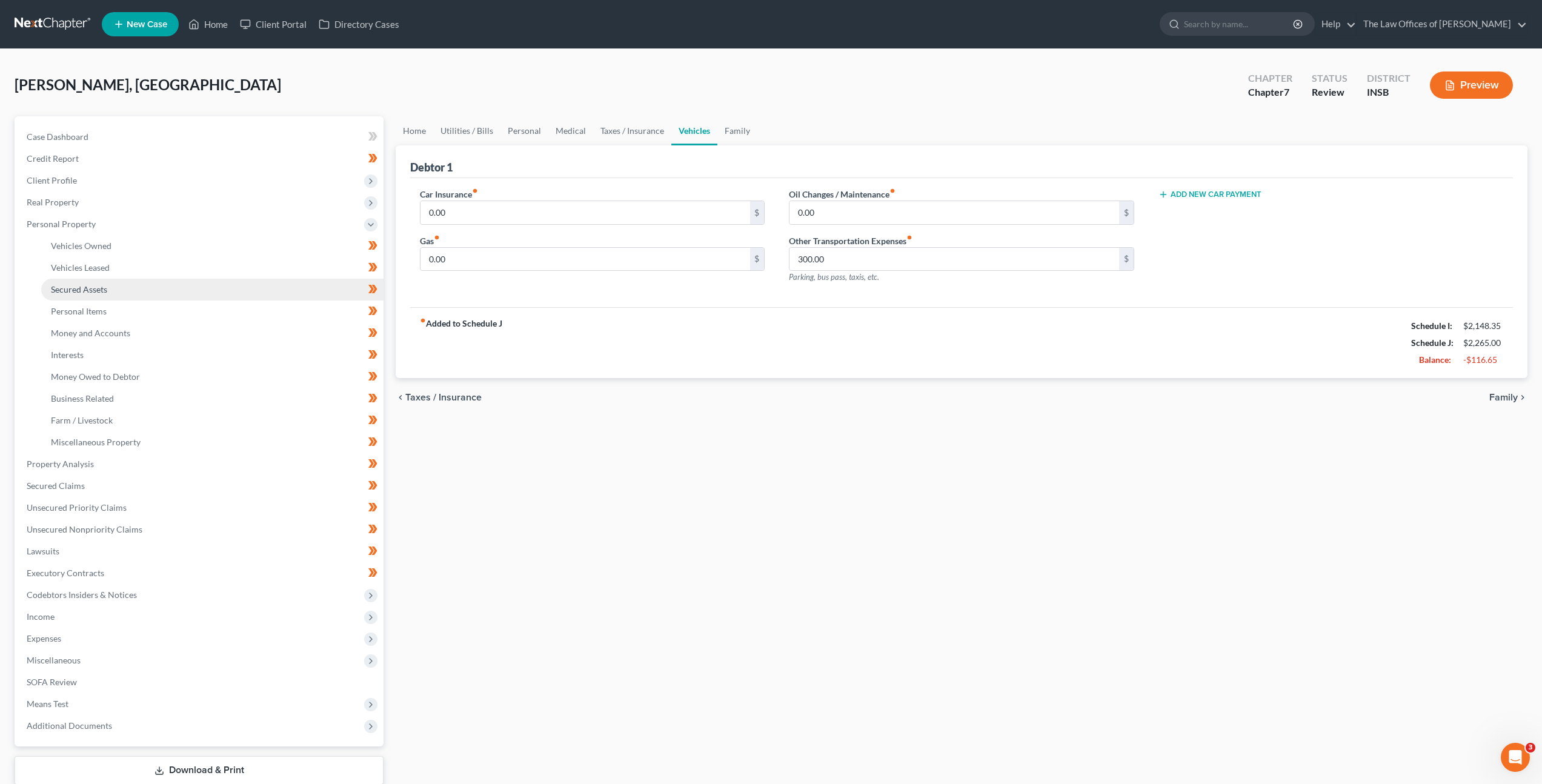
click at [162, 285] on link "Secured Assets" at bounding box center [212, 290] width 342 height 22
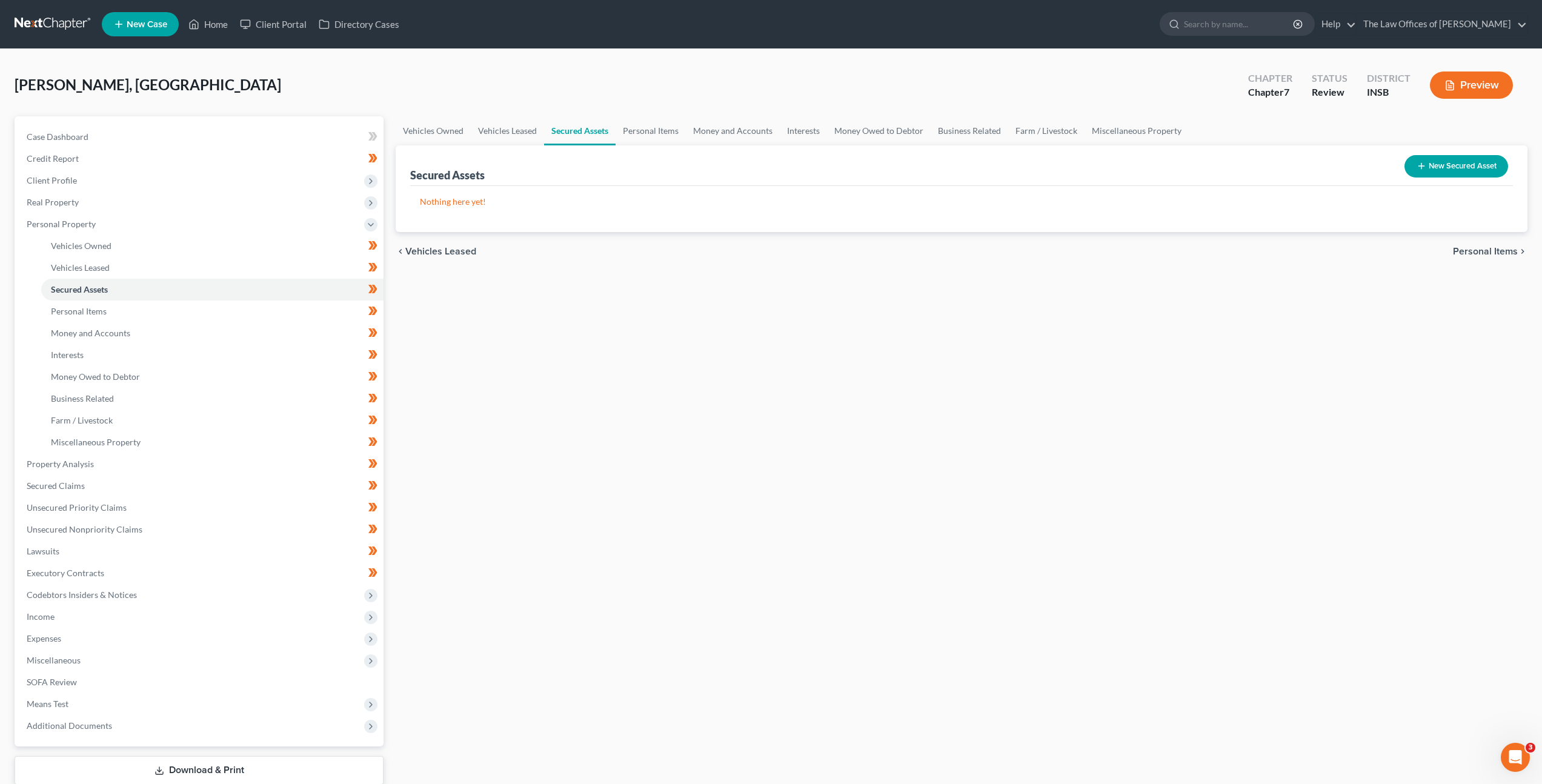
click at [58, 29] on link at bounding box center [53, 24] width 77 height 22
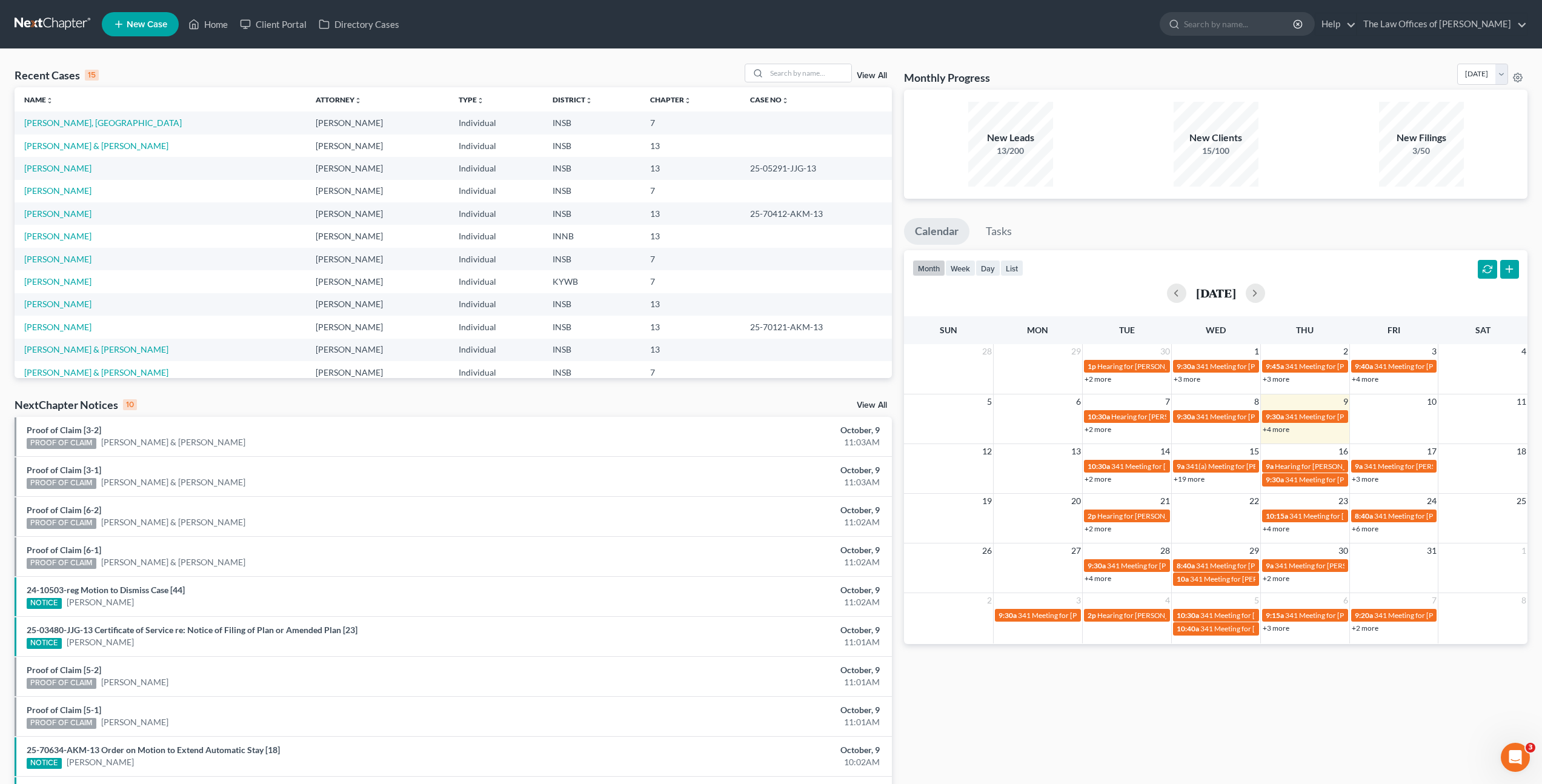
click at [545, 396] on div "Recent Cases 15 View All Name unfold_more expand_more expand_less Attorney unfo…" at bounding box center [453, 449] width 890 height 772
click at [776, 400] on div "NextChapter Notices 10 View All" at bounding box center [453, 407] width 877 height 19
click at [138, 24] on span "New Case" at bounding box center [146, 24] width 40 height 9
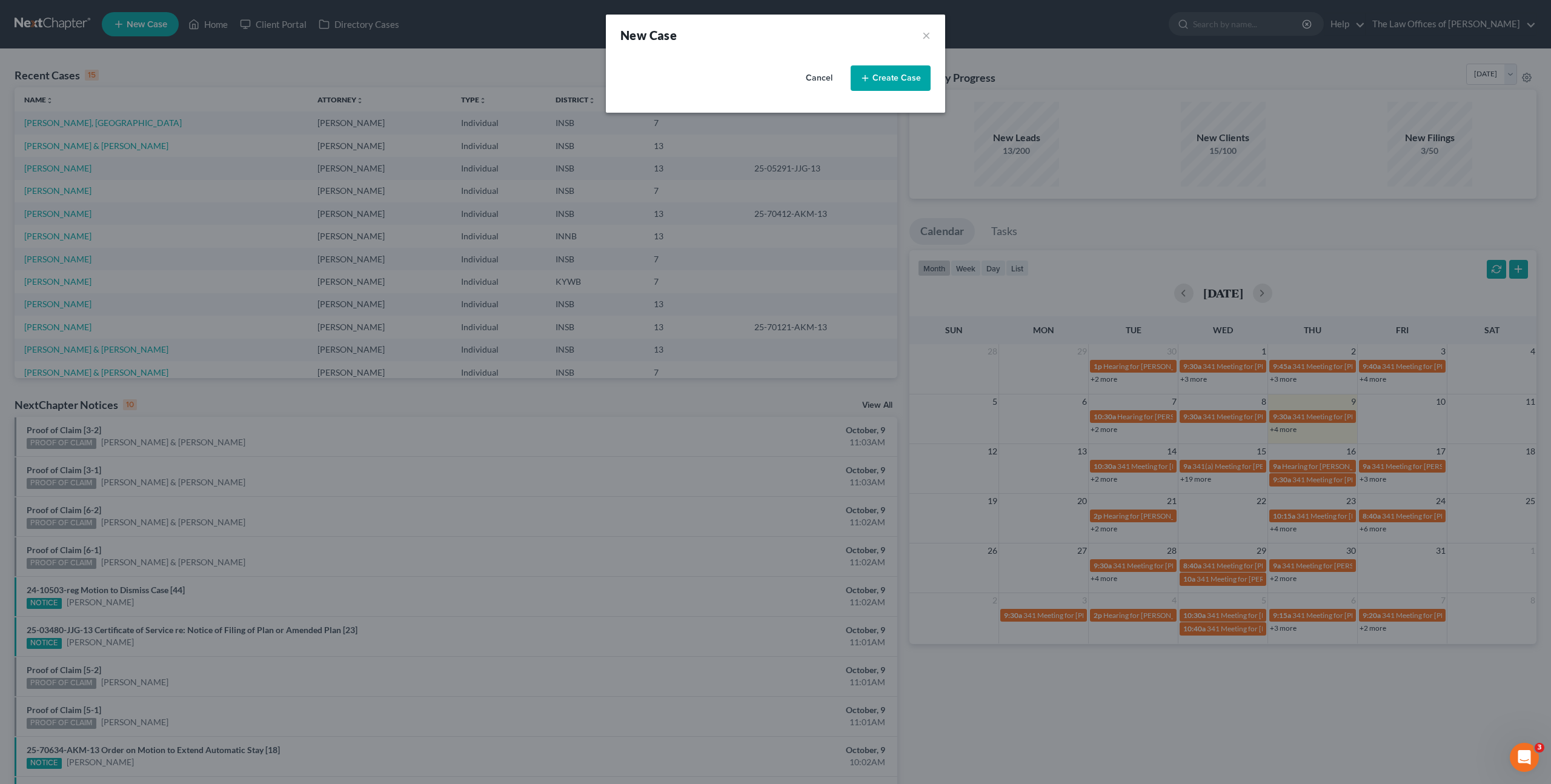
select select "28"
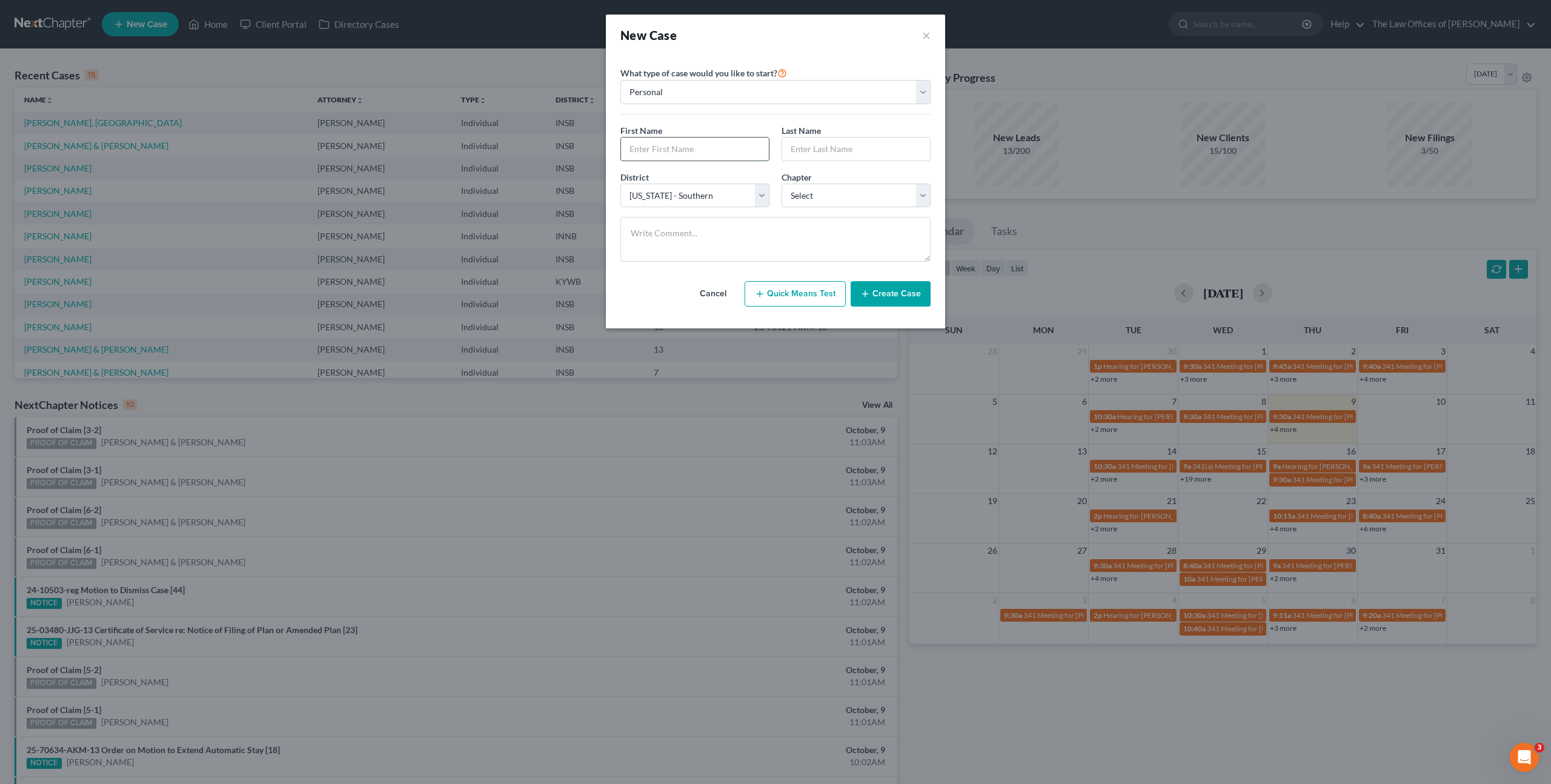
click at [673, 150] on input "text" at bounding box center [695, 149] width 148 height 23
click at [663, 153] on input "text" at bounding box center [695, 149] width 148 height 23
type input "[PERSON_NAME]"
click at [819, 200] on select "Select 7 11 12 13" at bounding box center [856, 196] width 149 height 24
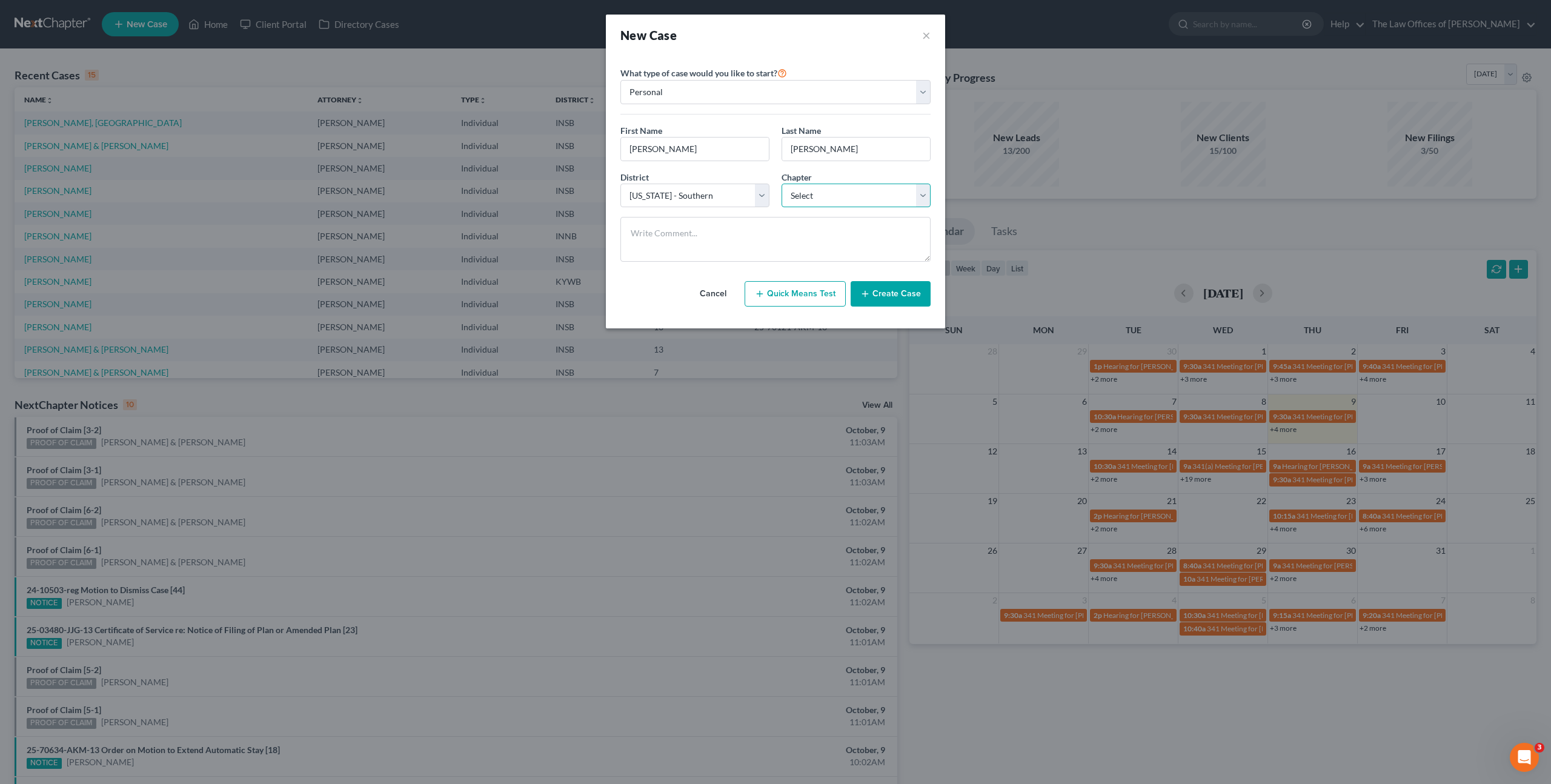
select select "0"
click at [782, 184] on select "Select 7 11 12 13" at bounding box center [856, 196] width 149 height 24
click at [787, 242] on textarea at bounding box center [775, 239] width 310 height 45
click at [879, 292] on button "Create Case" at bounding box center [890, 294] width 80 height 26
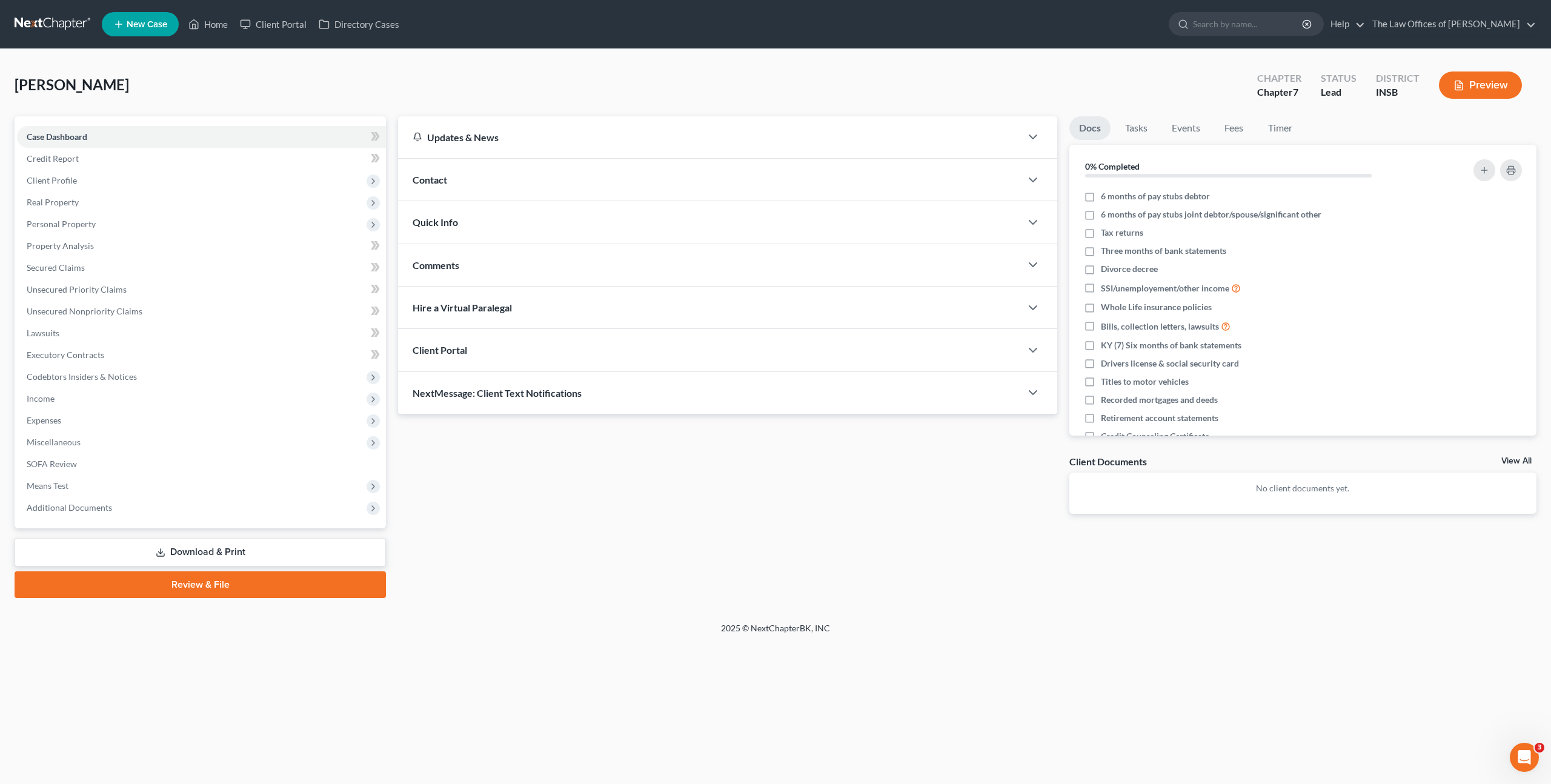
drag, startPoint x: 657, startPoint y: 516, endPoint x: 626, endPoint y: 465, distance: 59.7
click at [657, 516] on div "Updates & News × Indiana Southern District Notes Take a look at NextChapter's D…" at bounding box center [728, 325] width 672 height 417
click at [192, 169] on span "Client Profile" at bounding box center [201, 180] width 369 height 22
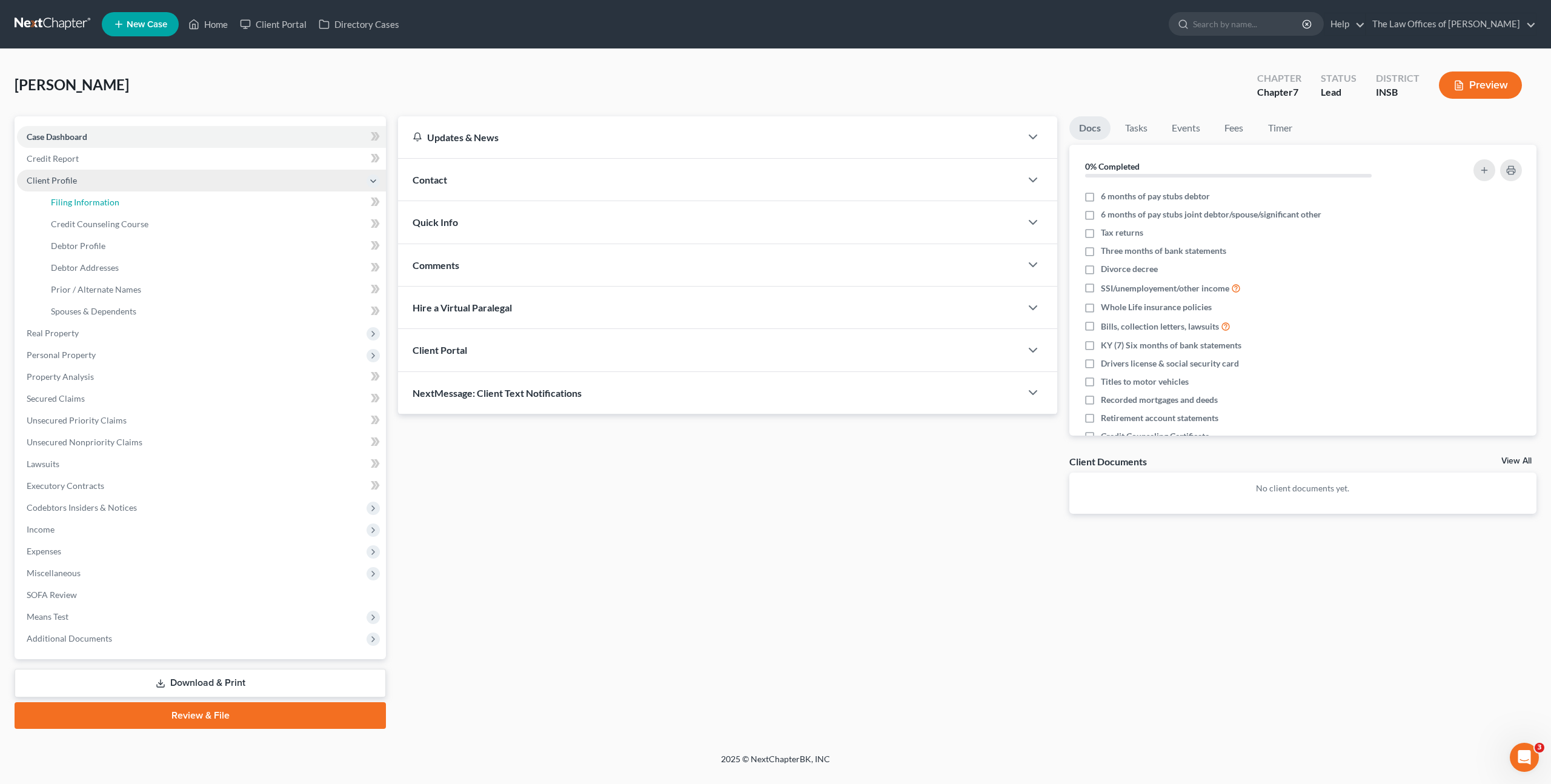
drag, startPoint x: 178, startPoint y: 195, endPoint x: 273, endPoint y: 176, distance: 96.9
click at [178, 195] on link "Filing Information" at bounding box center [213, 202] width 345 height 22
select select "1"
select select "0"
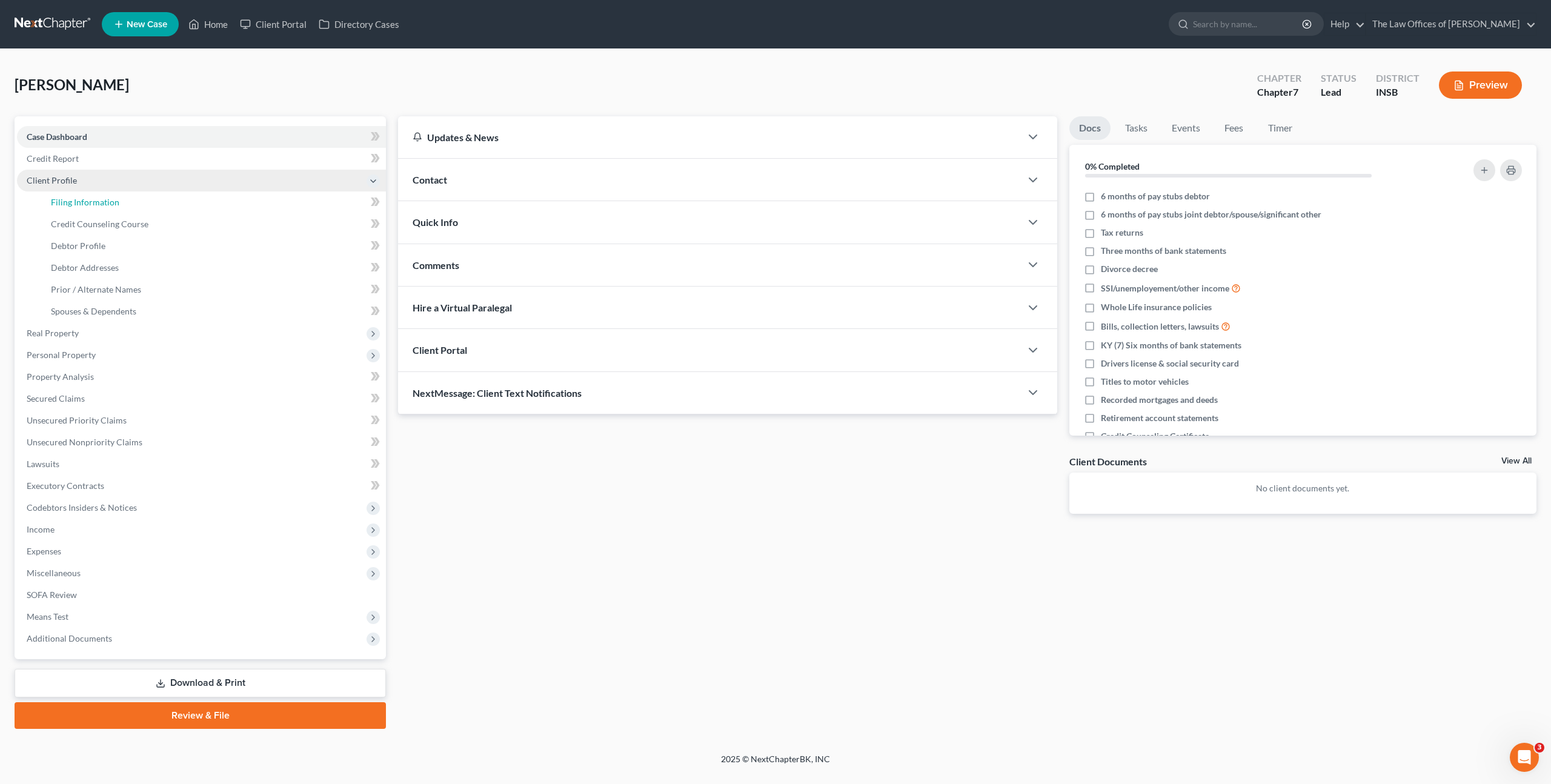
select select "28"
select select "15"
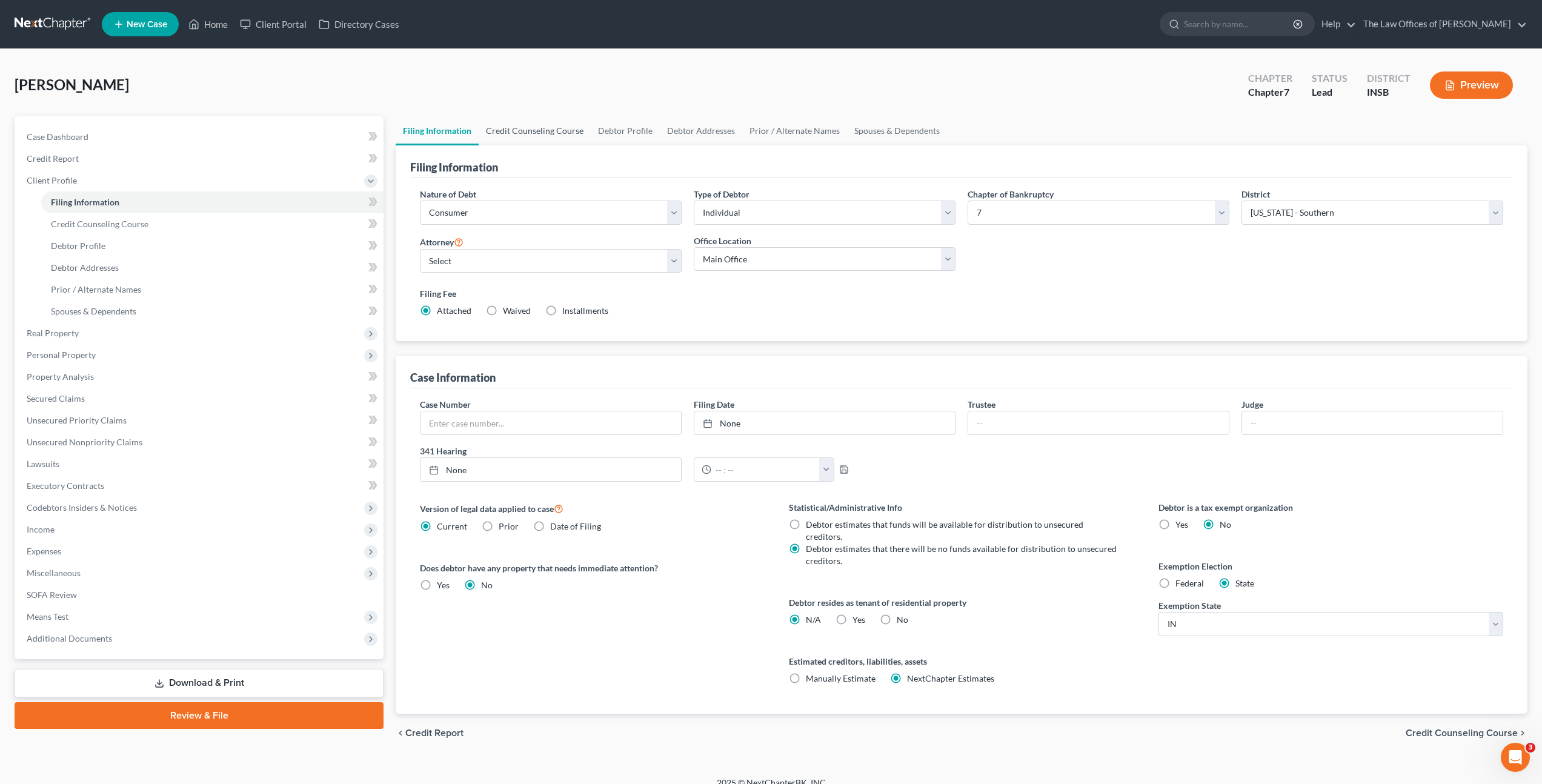
click at [541, 119] on link "Credit Counseling Course" at bounding box center [534, 130] width 112 height 29
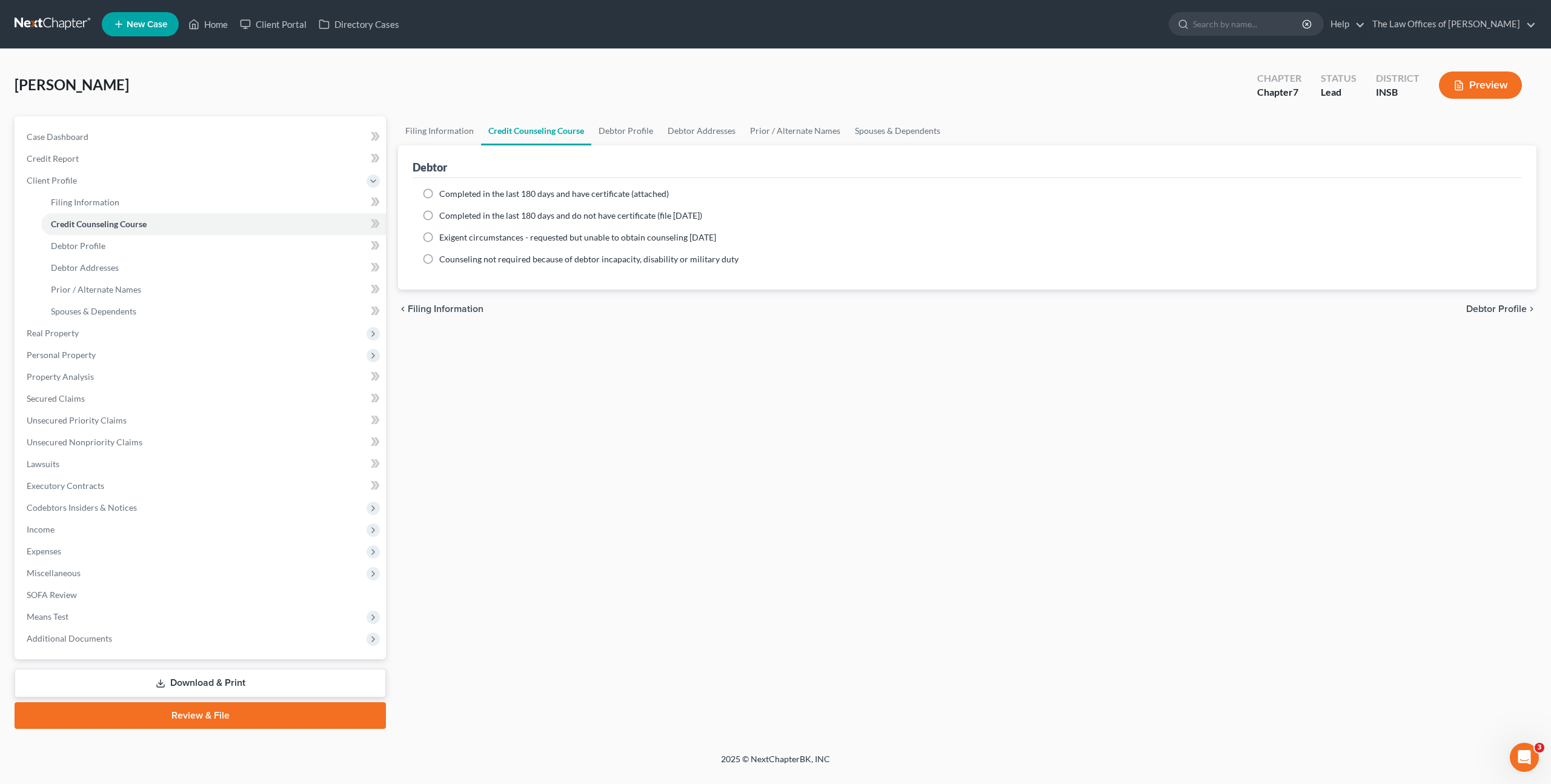
click at [500, 171] on div "Debtor" at bounding box center [967, 161] width 1110 height 33
click at [493, 185] on div "Completed in the last 180 days and have certificate (attached) Date Completed N…" at bounding box center [967, 234] width 1110 height 111
click at [496, 198] on span "Completed in the last 180 days and have certificate (attached)" at bounding box center [554, 194] width 230 height 10
click at [452, 196] on input "Completed in the last 180 days and have certificate (attached)" at bounding box center [448, 192] width 8 height 8
radio input "true"
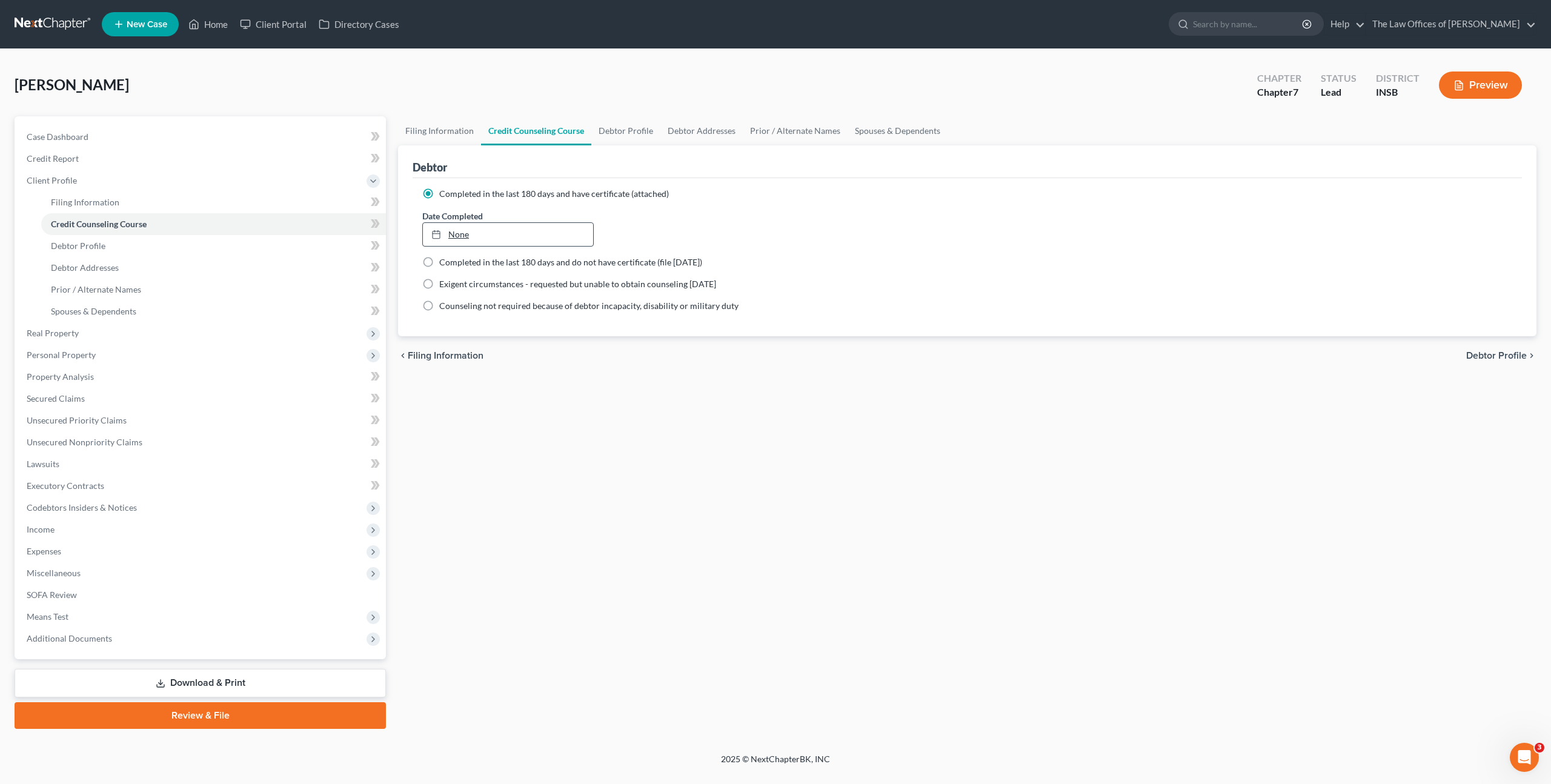
click at [502, 229] on link "None" at bounding box center [508, 235] width 170 height 23
type input "10/9/2025"
drag, startPoint x: 697, startPoint y: 482, endPoint x: 560, endPoint y: 389, distance: 165.6
click at [692, 474] on div "Filing Information Credit Counseling Course Debtor Profile Debtor Addresses Pri…" at bounding box center [967, 423] width 1151 height 613
click at [388, 215] on div "Case Dashboard Payments Invoices Payments Payments Credit Report Client Profile" at bounding box center [200, 423] width 384 height 613
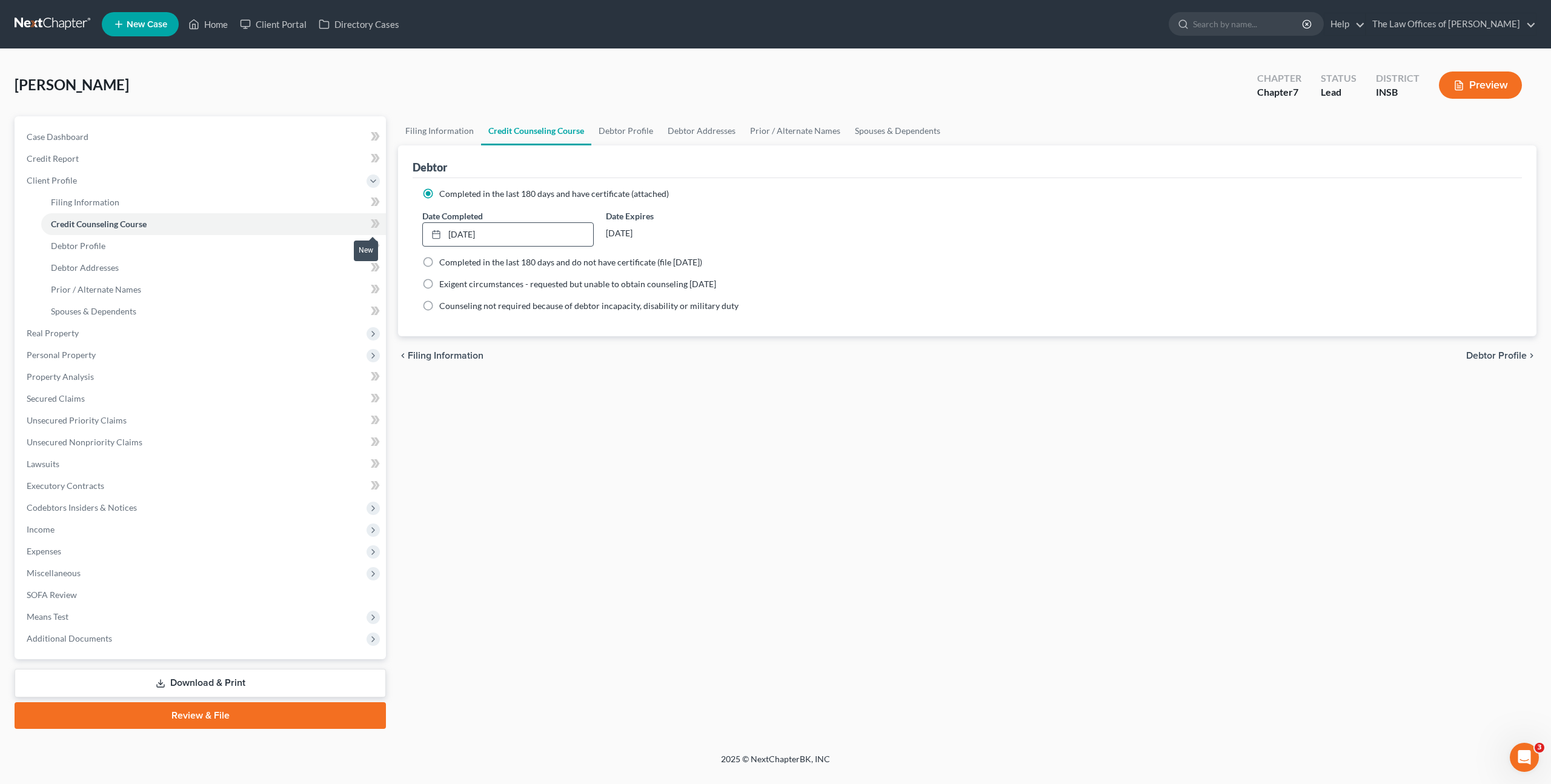
click at [381, 219] on span at bounding box center [375, 225] width 21 height 18
drag, startPoint x: 381, startPoint y: 219, endPoint x: 317, endPoint y: 270, distance: 81.8
click at [379, 220] on span at bounding box center [375, 225] width 21 height 18
click at [307, 242] on link "Debtor Profile" at bounding box center [213, 246] width 345 height 22
select select "0"
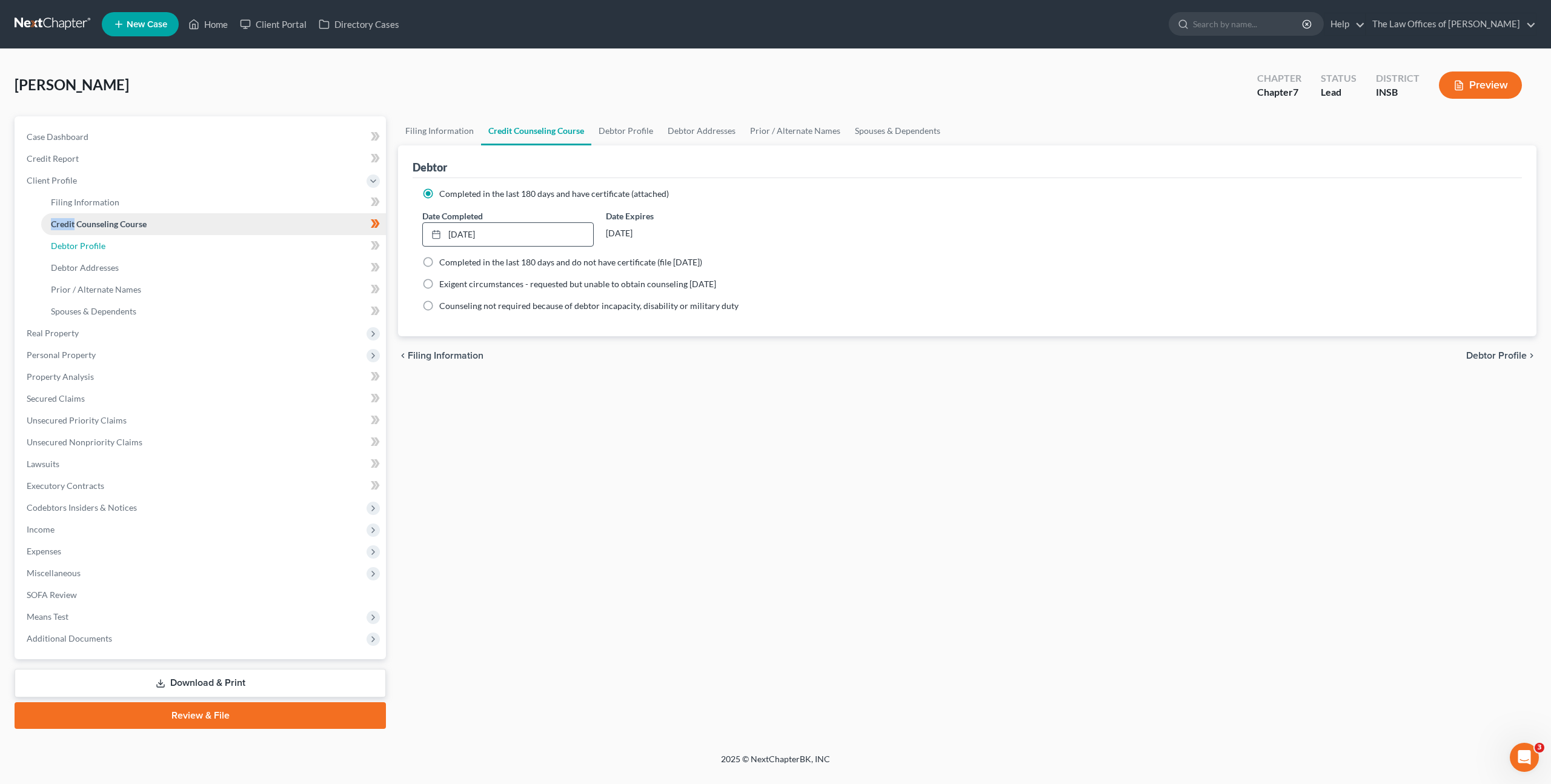
select select "0"
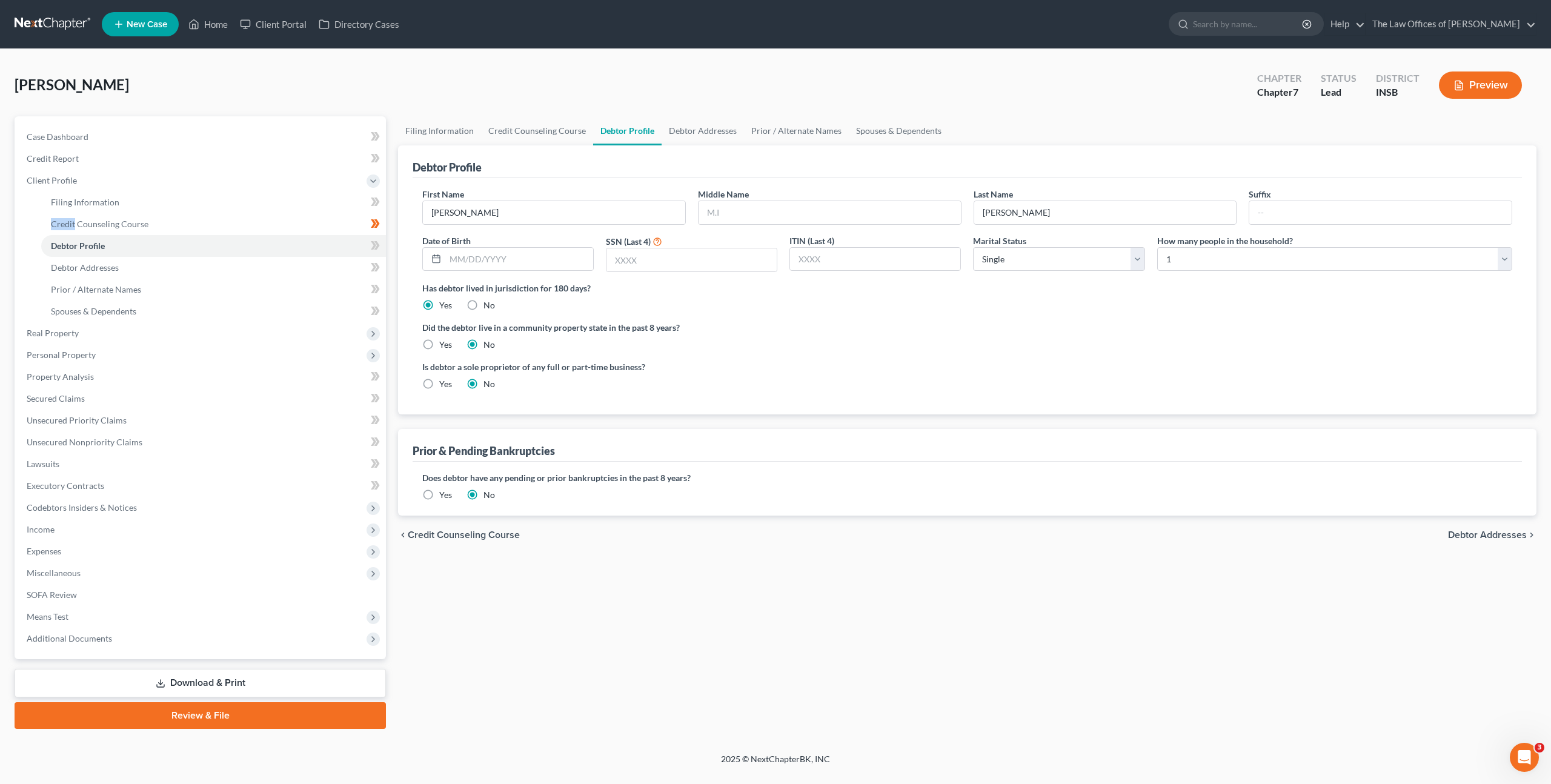
click at [782, 351] on ng-include "First Name Monica Middle Name Last Name Wilder Suffix Date of Birth SSN (Last 4…" at bounding box center [967, 294] width 1090 height 212
click at [809, 201] on input "text" at bounding box center [830, 213] width 262 height 23
type input "Jean"
type input "03/05/1980"
type input "4453"
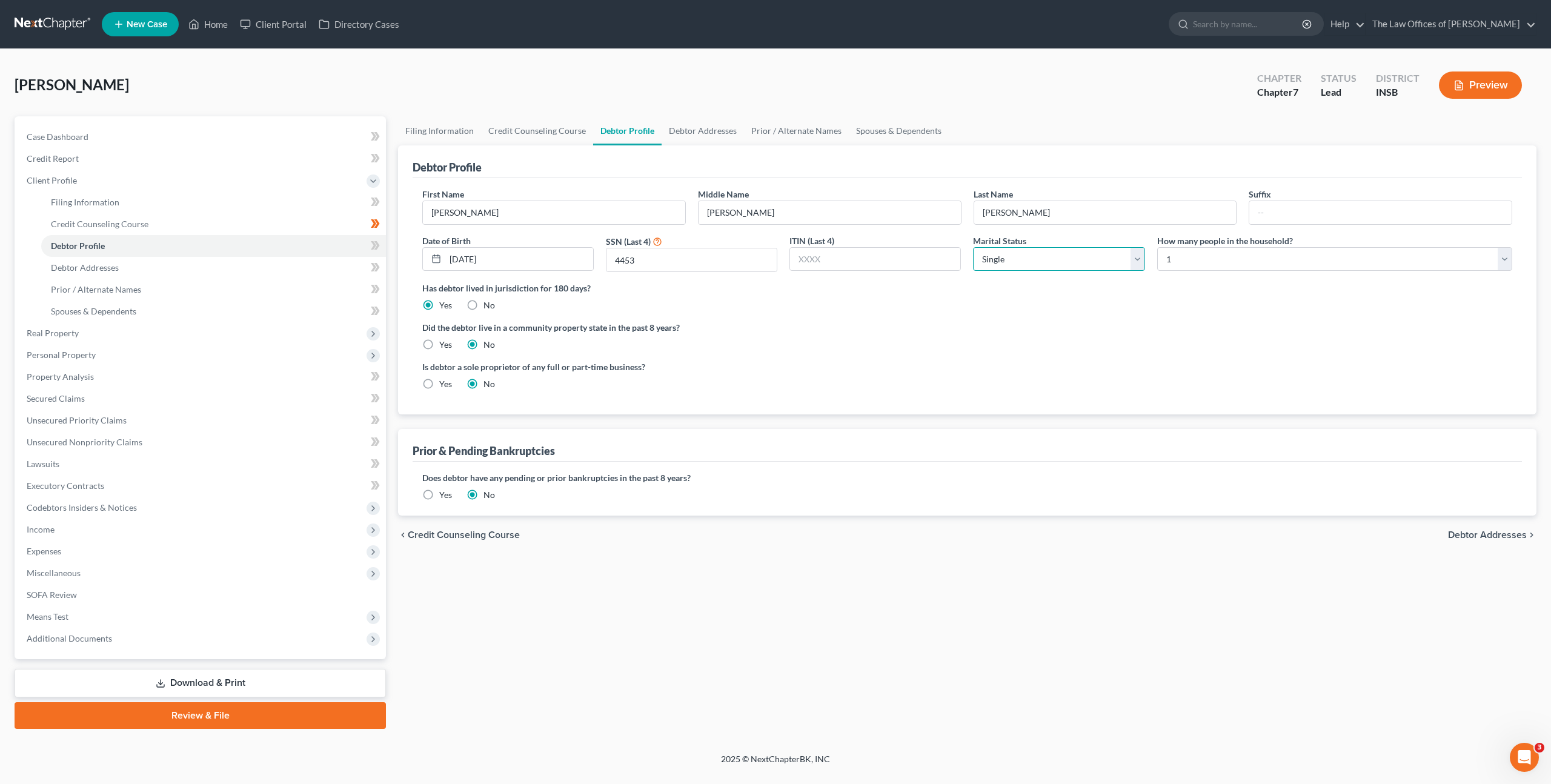
click at [1012, 265] on select "Select Single Married Separated Divorced Widowed" at bounding box center [1059, 260] width 171 height 24
select select "2"
click at [973, 247] on select "Select Single Married Separated Divorced Widowed" at bounding box center [1059, 260] width 171 height 24
click at [1079, 329] on label "Did the debtor live in a community property state in the past 8 years?" at bounding box center [967, 327] width 1090 height 13
drag, startPoint x: 858, startPoint y: 348, endPoint x: 818, endPoint y: 334, distance: 42.4
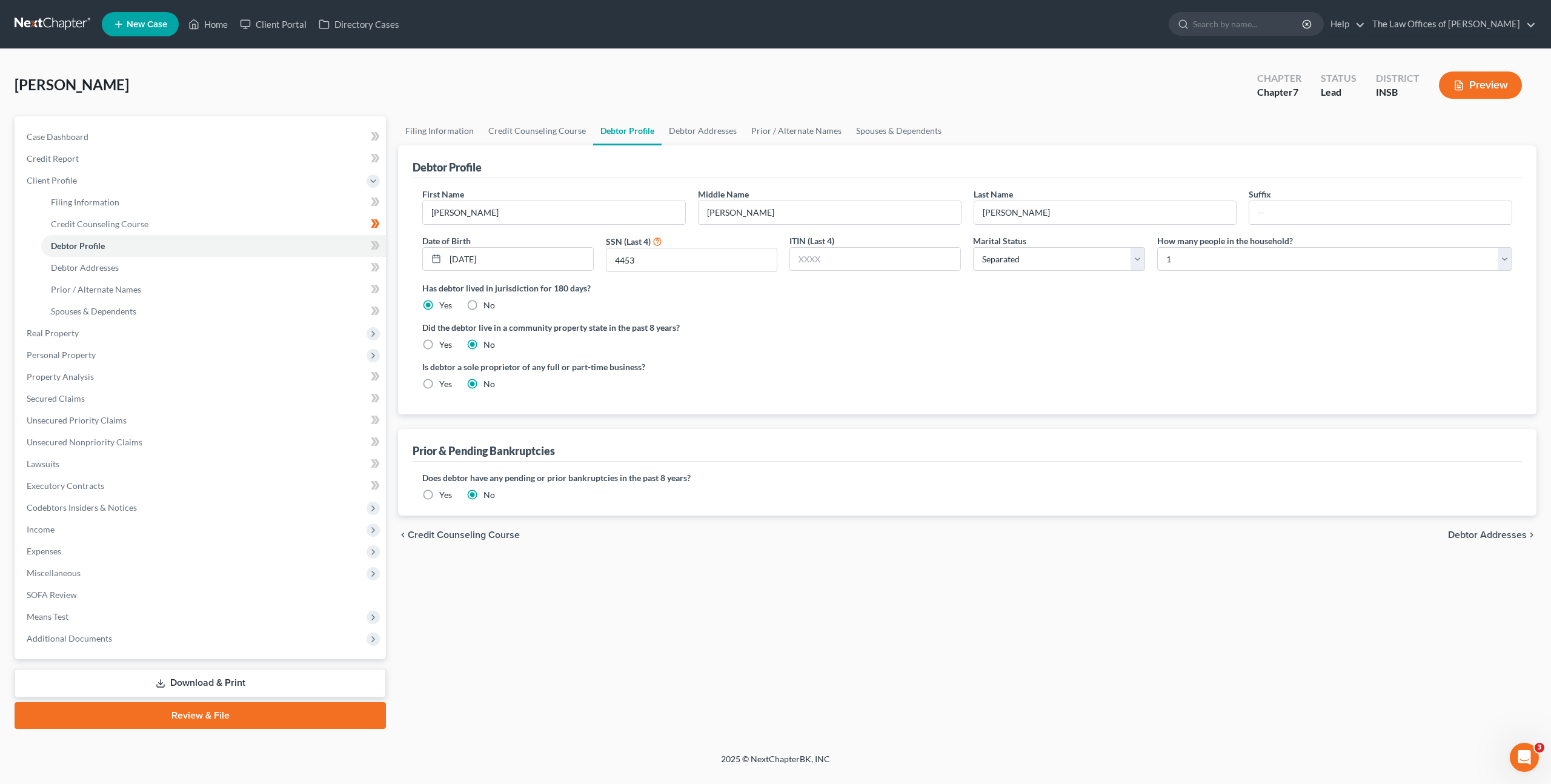
click at [857, 348] on div "Did the debtor live in a community property state in the past 8 years? Yes No" at bounding box center [967, 336] width 1090 height 29
click at [366, 244] on span at bounding box center [375, 247] width 21 height 18
click at [934, 364] on label "Is debtor a sole proprietor of any full or part-time business?" at bounding box center [691, 367] width 539 height 13
click at [1112, 305] on div "Has debtor lived in jurisdiction for 180 days? Yes No Debtor must reside in jur…" at bounding box center [967, 297] width 1090 height 29
click at [327, 271] on link "Debtor Addresses" at bounding box center [213, 268] width 345 height 22
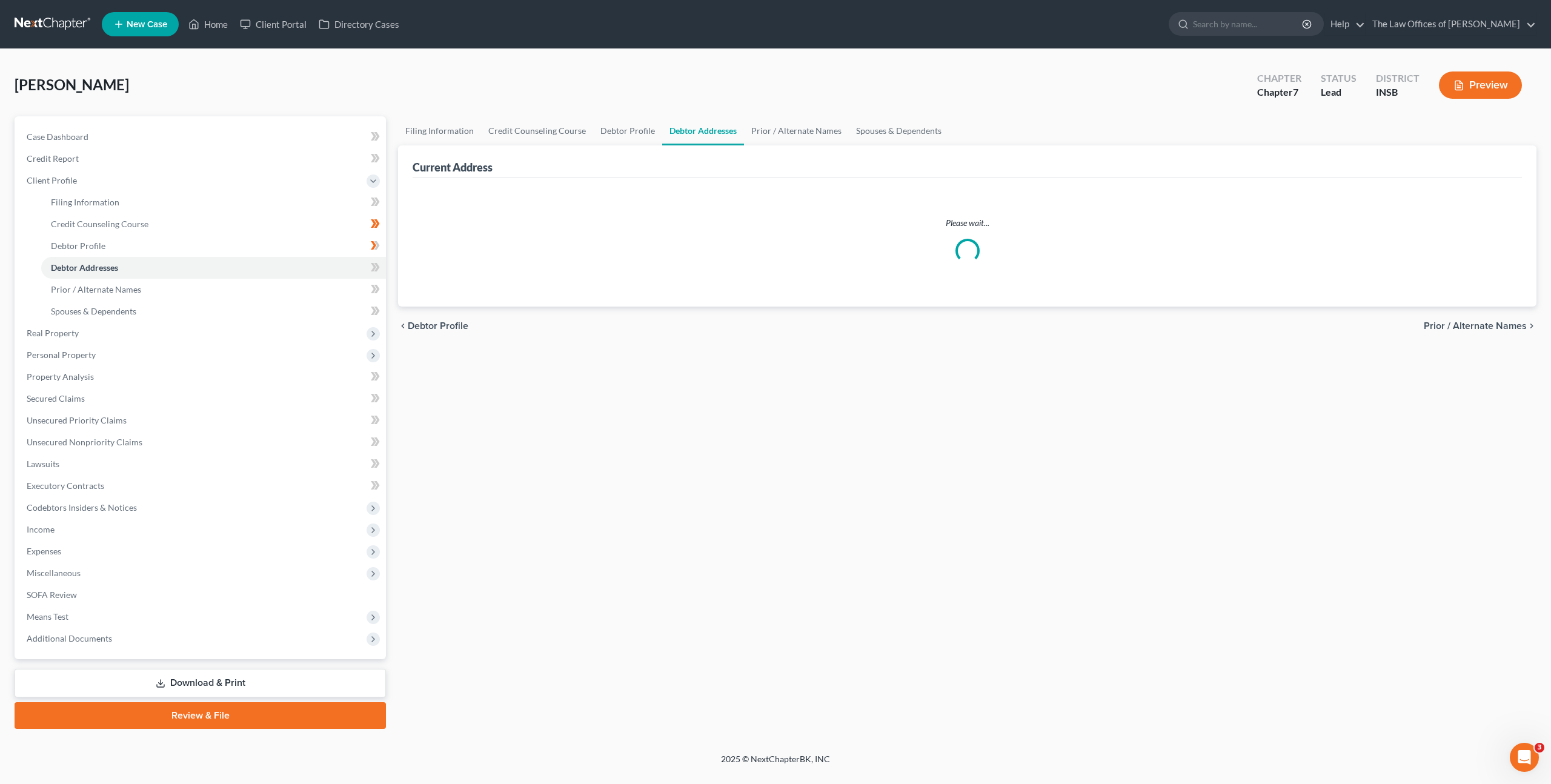
select select "0"
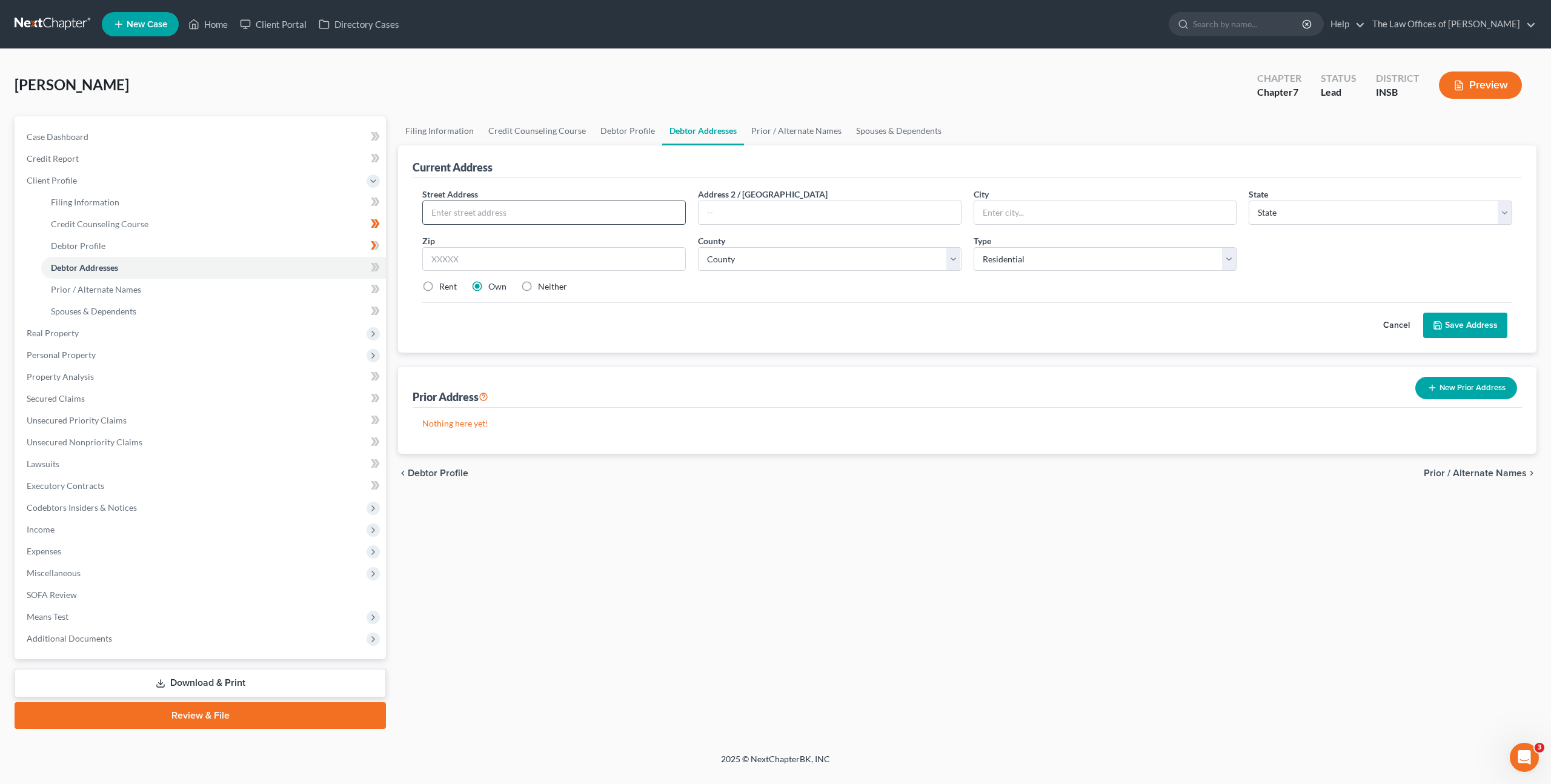
click at [524, 213] on input "text" at bounding box center [554, 213] width 262 height 23
type input "722 Baker Ave"
type input "Apt A"
type input "47710"
type input "[GEOGRAPHIC_DATA]"
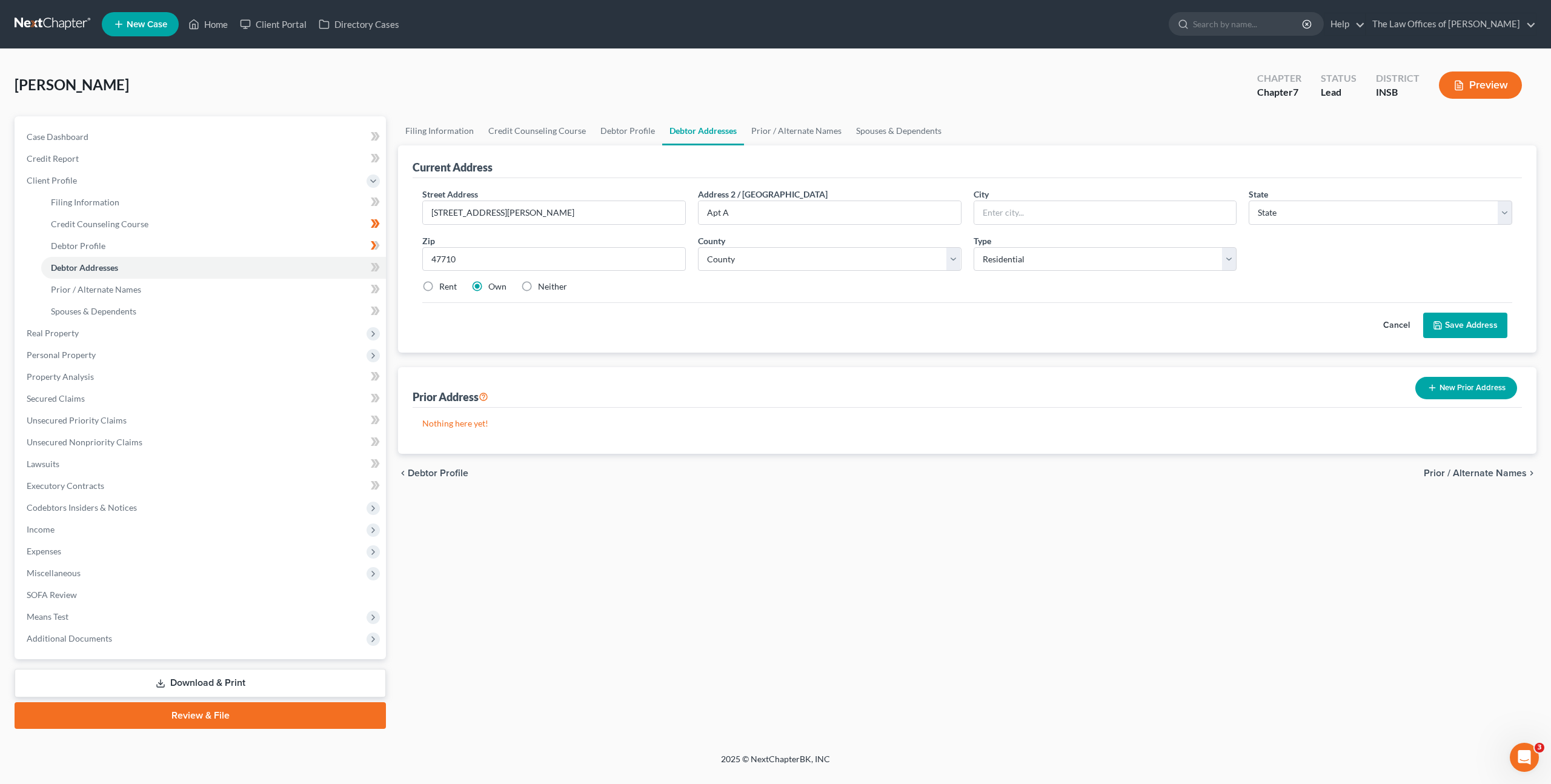
select select "15"
click at [439, 286] on label "Rent" at bounding box center [448, 286] width 17 height 12
click at [444, 286] on input "Rent" at bounding box center [448, 285] width 8 height 8
radio input "true"
drag, startPoint x: 794, startPoint y: 306, endPoint x: 807, endPoint y: 308, distance: 13.2
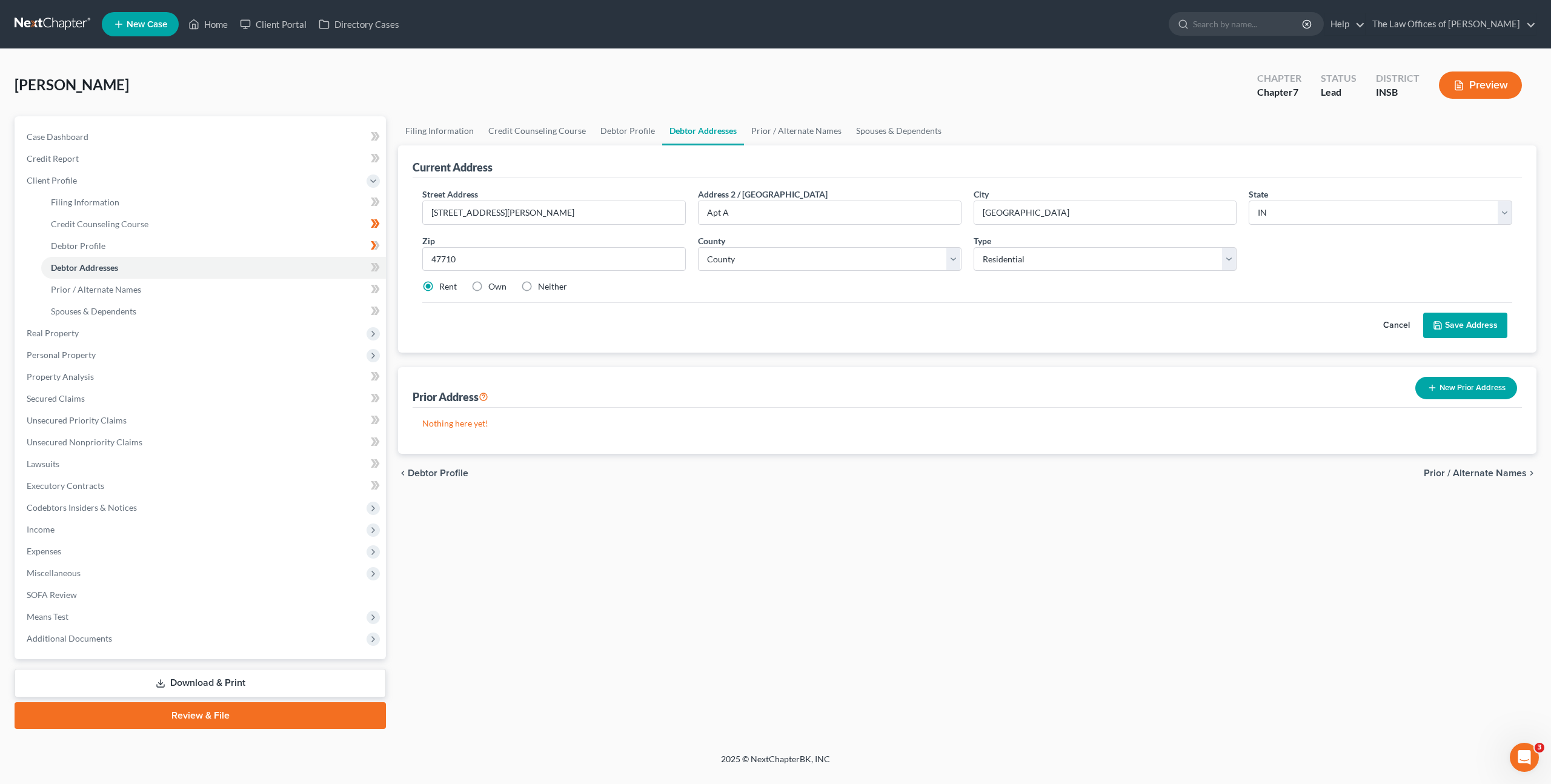
click at [794, 306] on div "Cancel Save Address" at bounding box center [967, 320] width 1090 height 36
click at [1440, 322] on icon at bounding box center [1437, 325] width 7 height 7
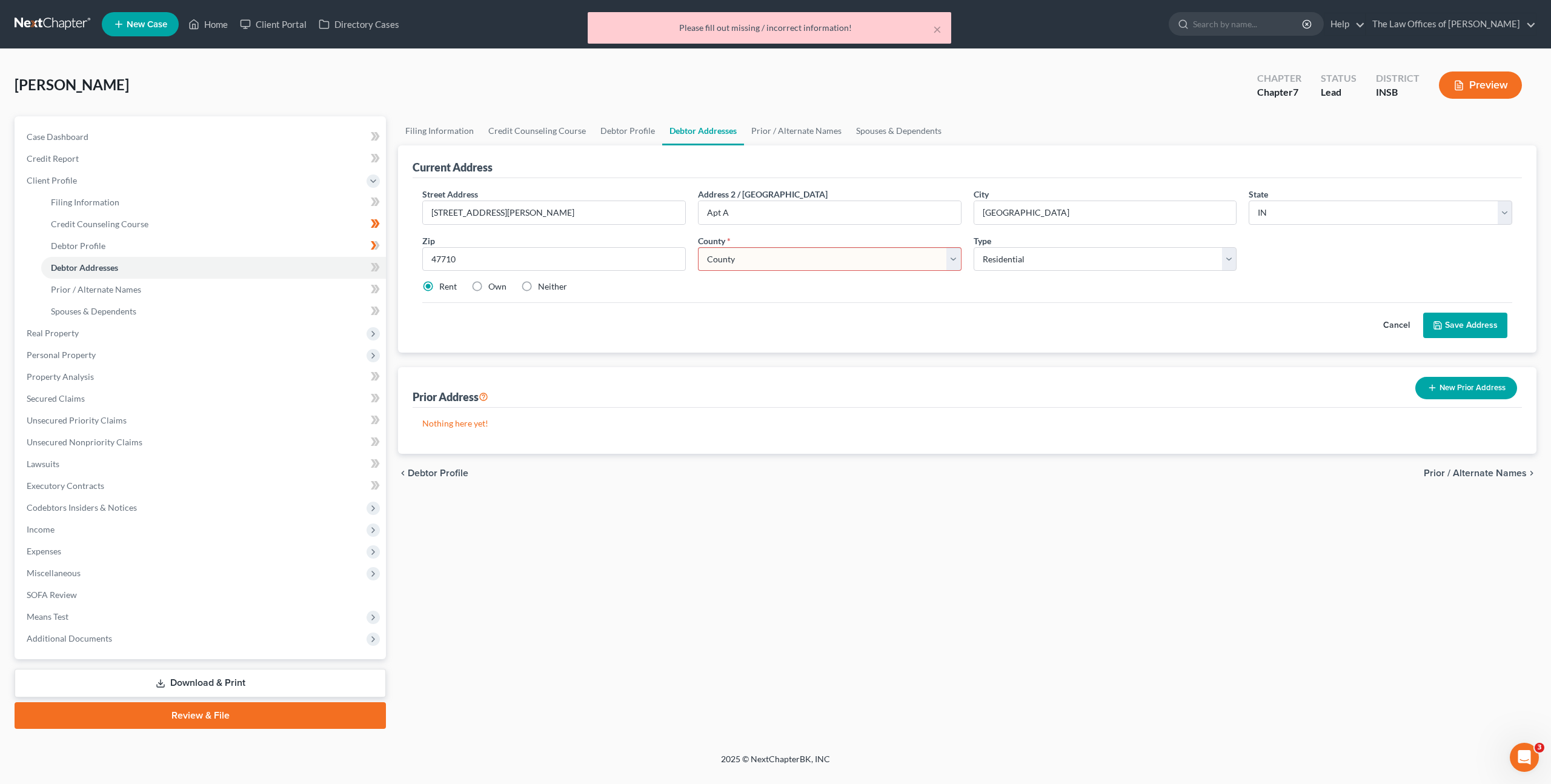
click at [792, 255] on select "County Adams County Allen County Bartholomew County Benton County Blackford Cou…" at bounding box center [830, 260] width 264 height 24
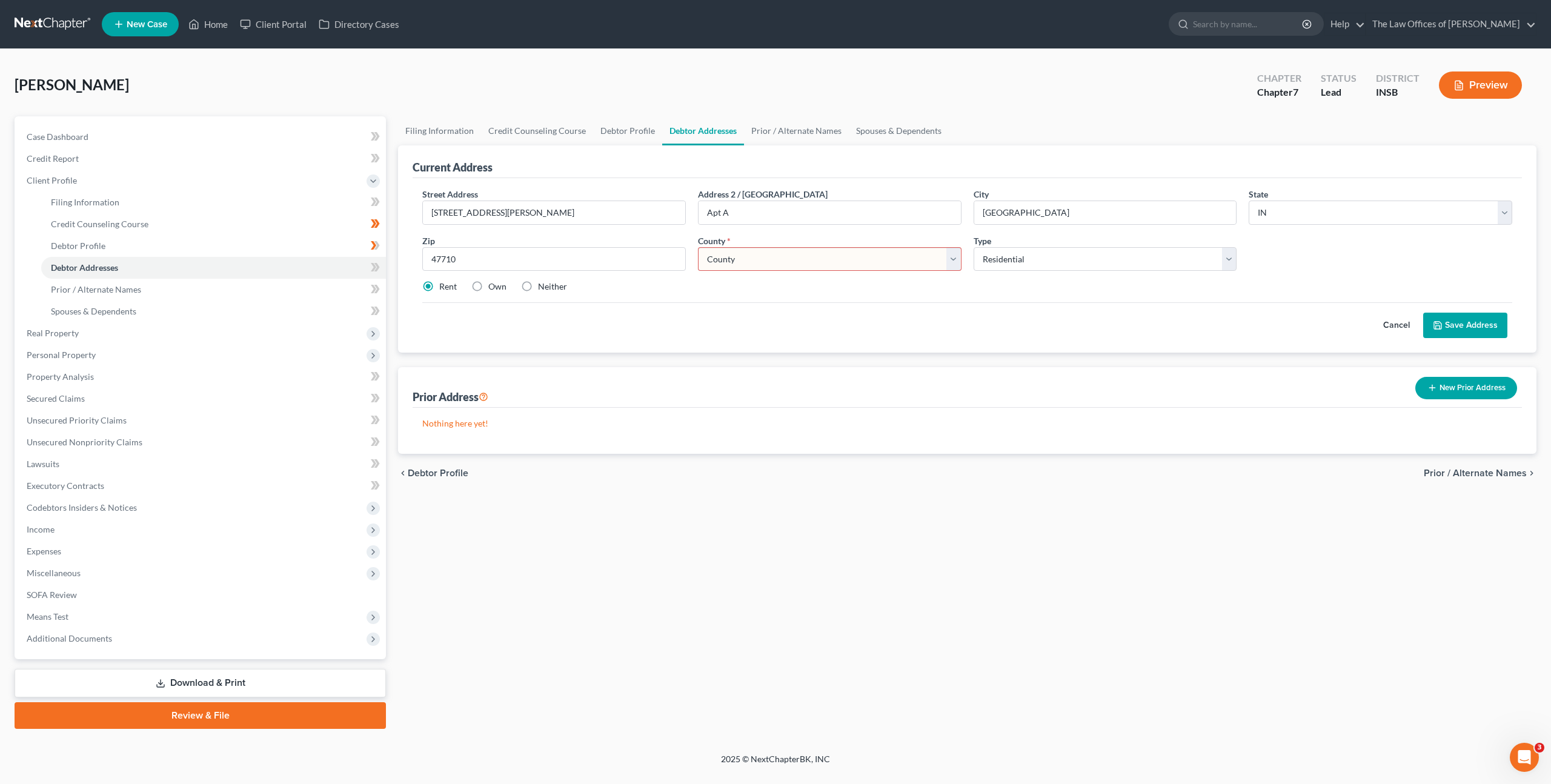
select select "81"
click at [698, 247] on select "County Adams County Allen County Bartholomew County Benton County Blackford Cou…" at bounding box center [830, 260] width 264 height 24
click at [977, 311] on div "Cancel Save Address" at bounding box center [967, 320] width 1090 height 36
click at [1490, 324] on button "Save Address" at bounding box center [1465, 325] width 84 height 26
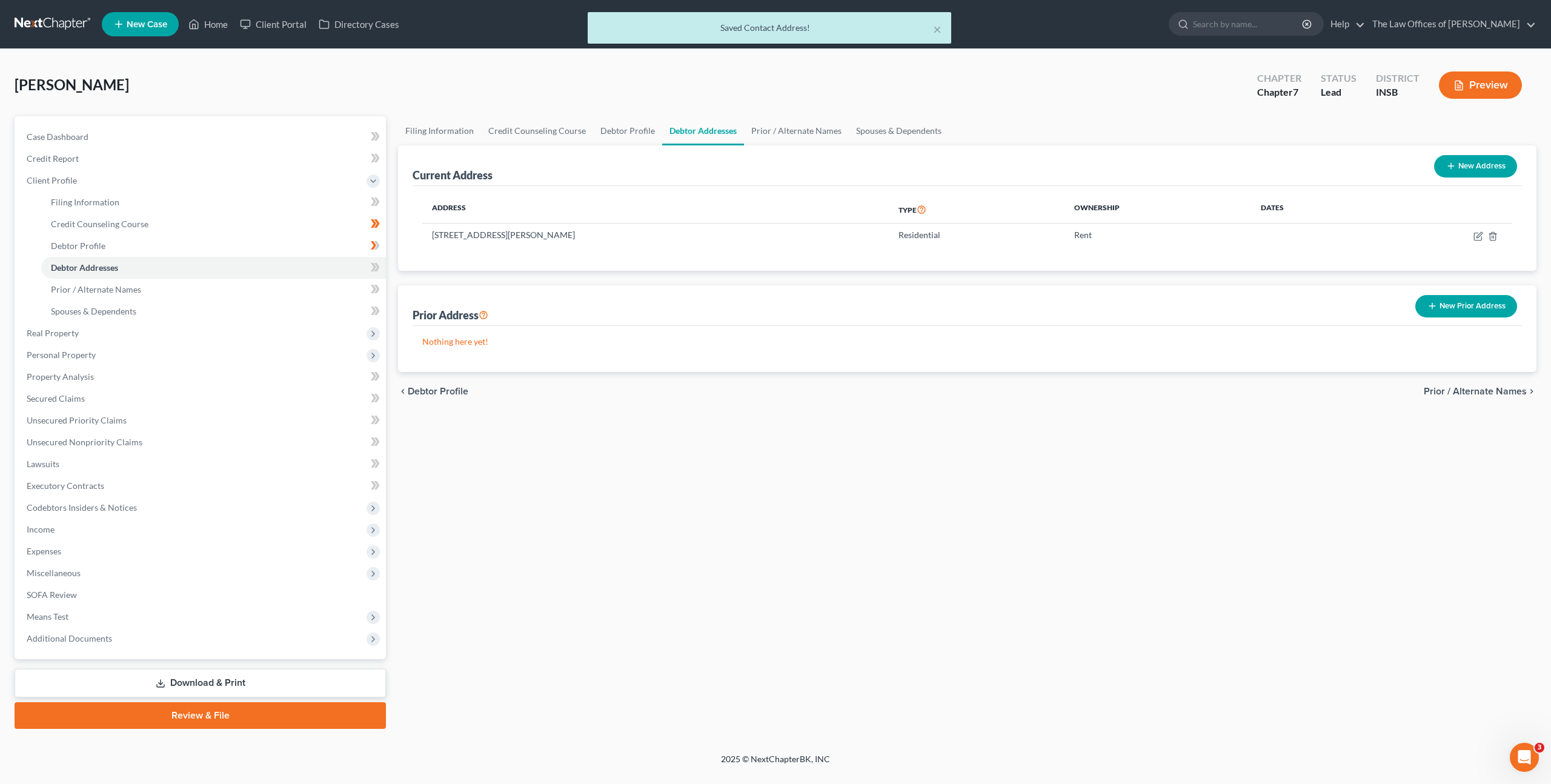
drag, startPoint x: 953, startPoint y: 527, endPoint x: 519, endPoint y: 374, distance: 460.2
click at [952, 527] on div "Filing Information Credit Counseling Course Debtor Profile Debtor Addresses Pri…" at bounding box center [967, 423] width 1151 height 613
click at [369, 269] on span at bounding box center [375, 269] width 21 height 18
click at [292, 282] on link "Prior / Alternate Names" at bounding box center [213, 290] width 345 height 22
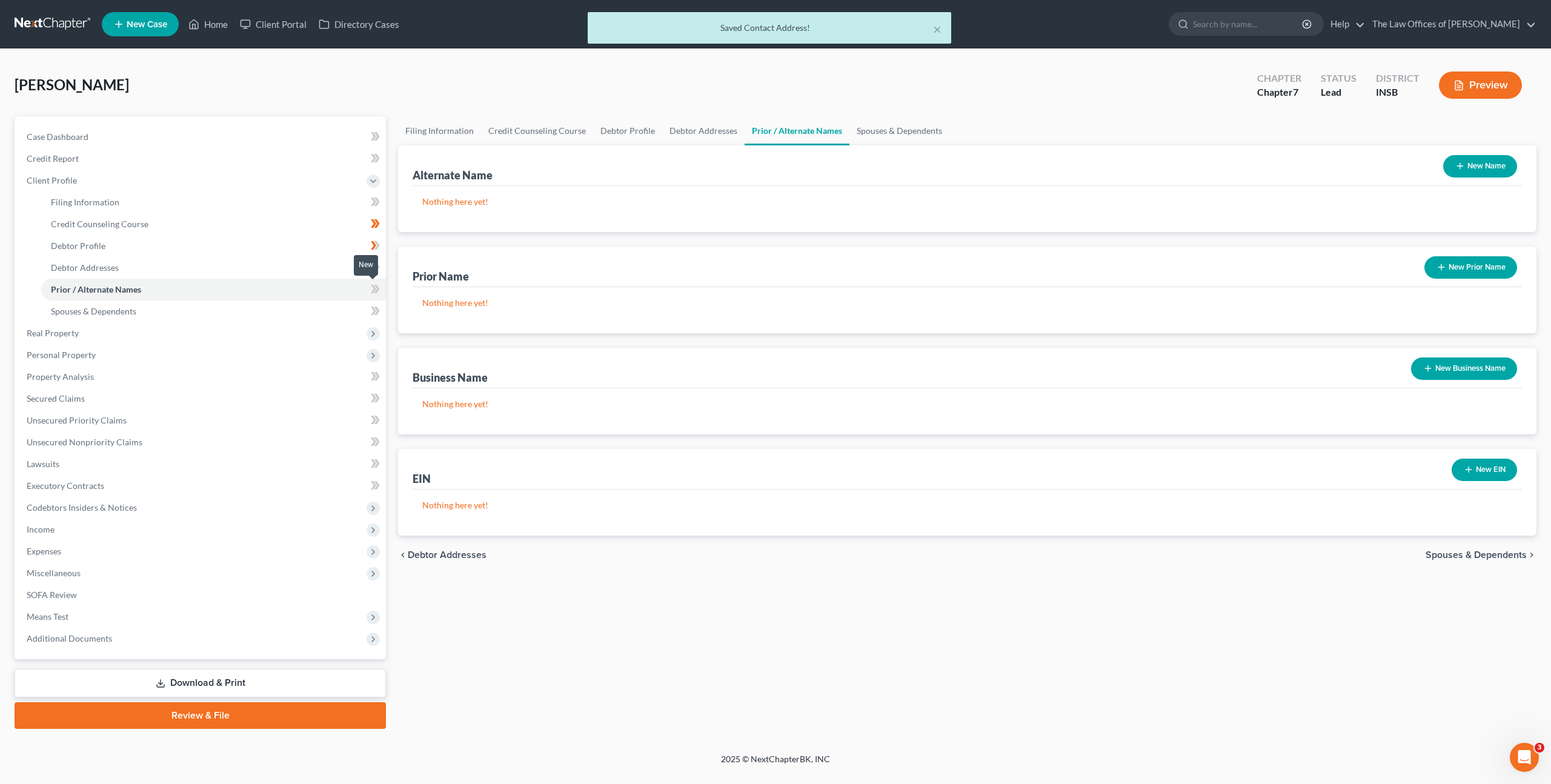
click at [372, 286] on icon at bounding box center [375, 290] width 9 height 15
drag, startPoint x: 304, startPoint y: 313, endPoint x: 347, endPoint y: 306, distance: 43.6
click at [304, 313] on link "Spouses & Dependents" at bounding box center [213, 311] width 345 height 22
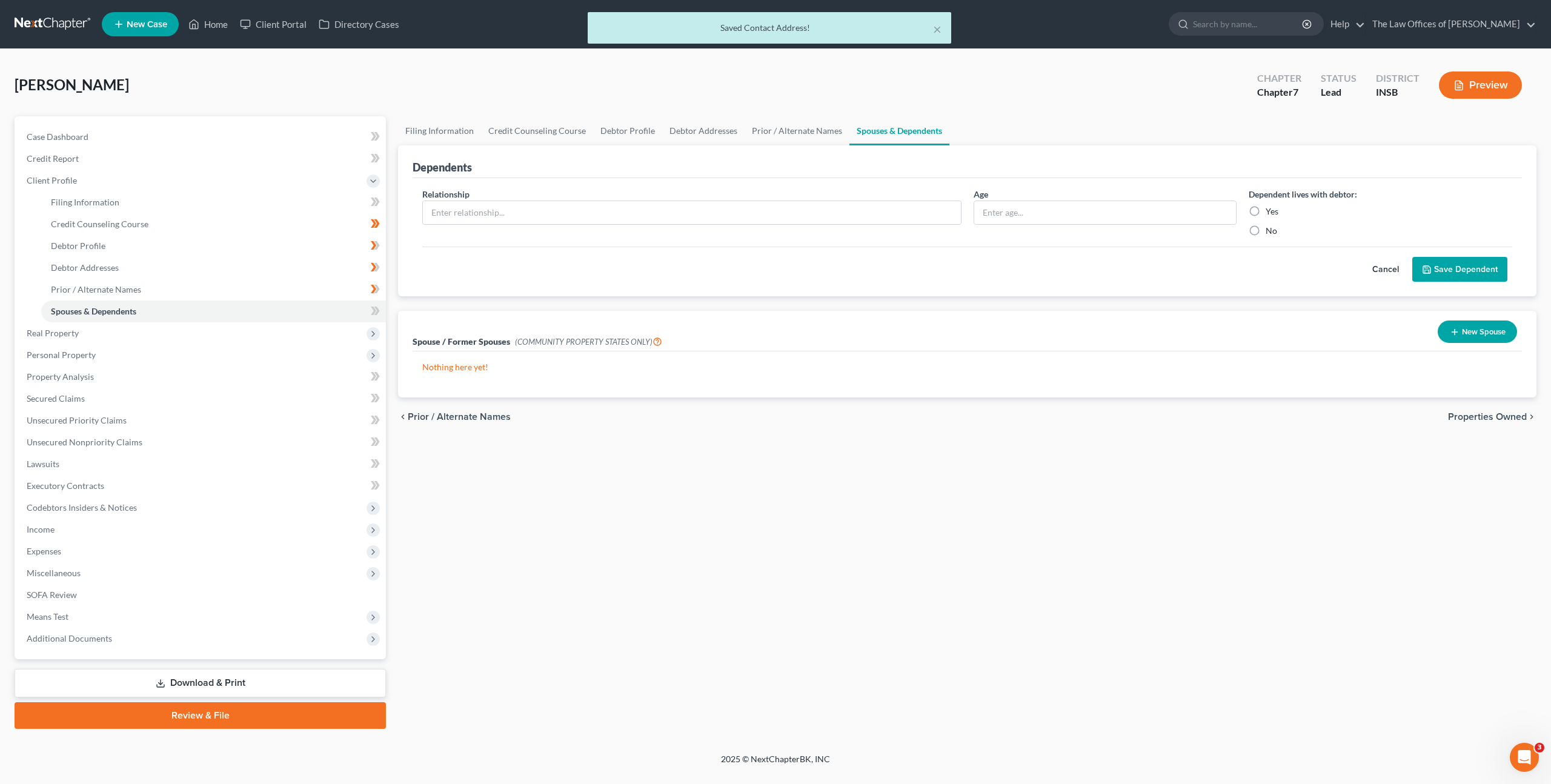
click at [663, 264] on div "Cancel Save Dependent" at bounding box center [967, 265] width 1090 height 36
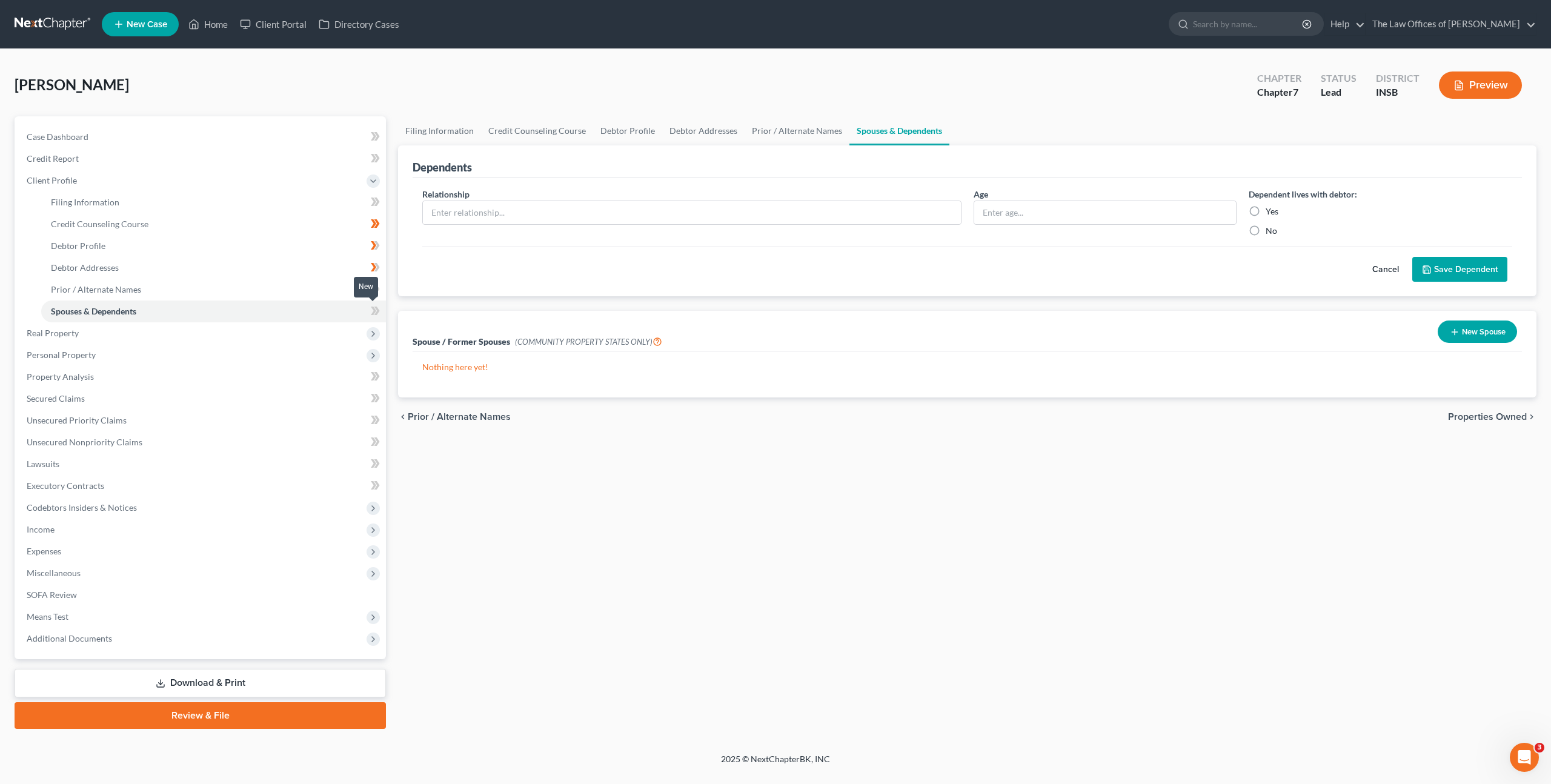
click at [373, 314] on icon at bounding box center [374, 310] width 6 height 8
drag, startPoint x: 1072, startPoint y: 519, endPoint x: 1079, endPoint y: 516, distance: 7.6
click at [1073, 519] on div "Filing Information Credit Counseling Course Debtor Profile Debtor Addresses Pri…" at bounding box center [967, 423] width 1151 height 613
click at [478, 210] on input "text" at bounding box center [691, 213] width 538 height 23
drag, startPoint x: 648, startPoint y: 262, endPoint x: 684, endPoint y: 258, distance: 36.2
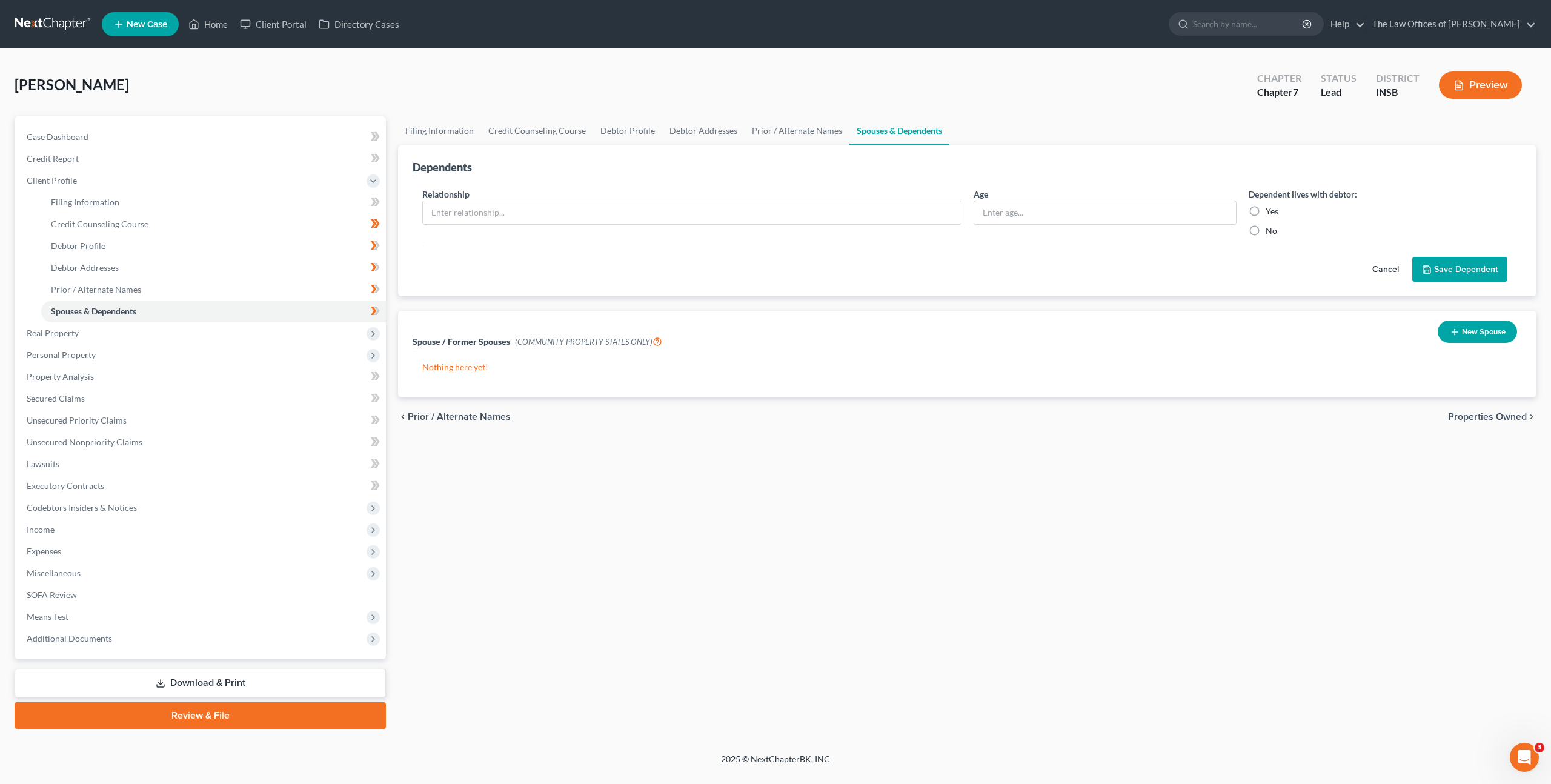
click at [650, 262] on div "Cancel Save Dependent" at bounding box center [967, 265] width 1090 height 36
click at [732, 466] on div "Filing Information Credit Counseling Course Debtor Profile Debtor Addresses Pri…" at bounding box center [967, 423] width 1151 height 613
click at [583, 511] on div "Filing Information Credit Counseling Course Debtor Profile Debtor Addresses Pri…" at bounding box center [967, 423] width 1151 height 613
click at [184, 206] on link "Filing Information" at bounding box center [213, 202] width 345 height 22
select select "1"
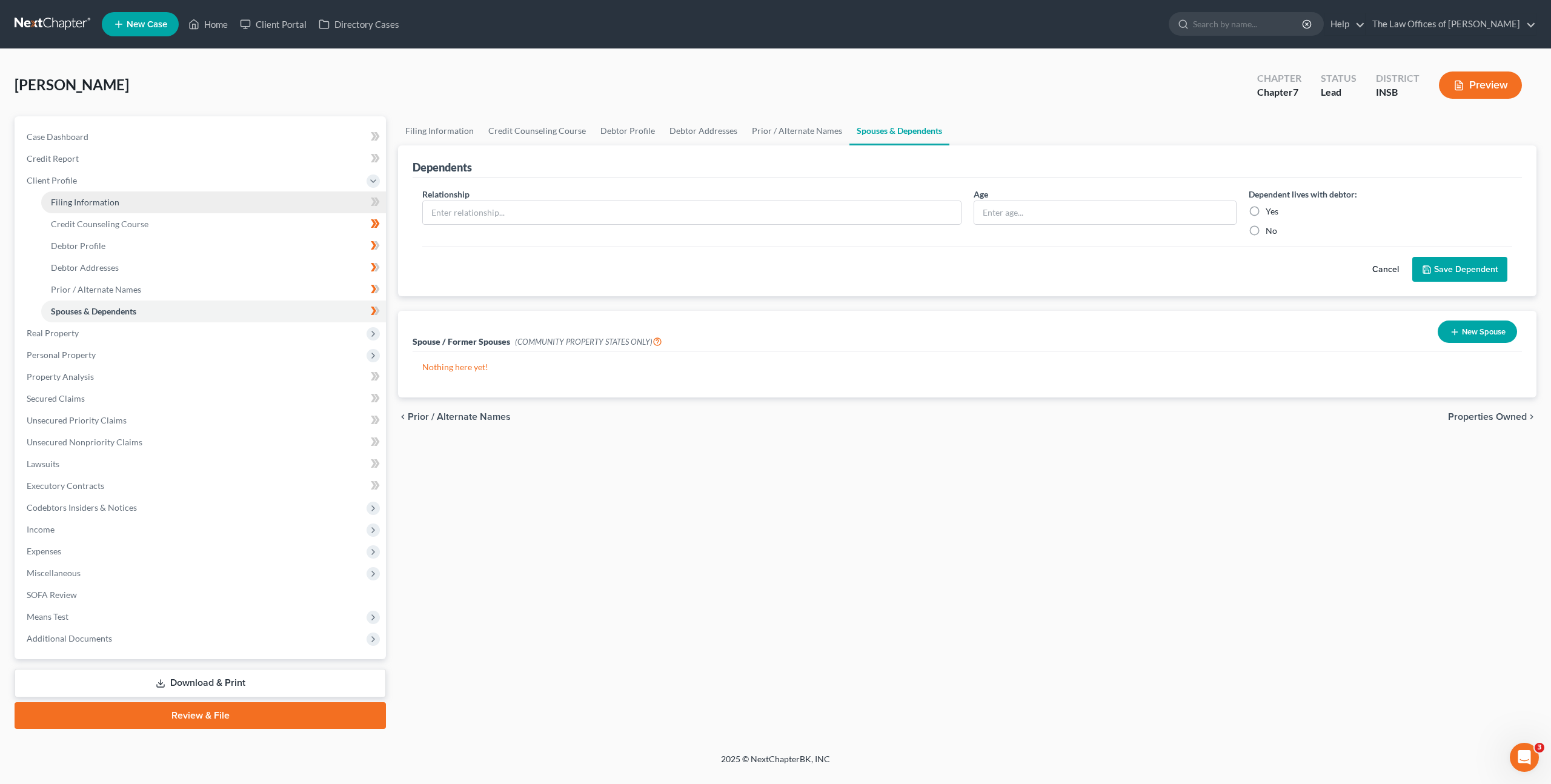
select select "0"
select select "28"
select select "15"
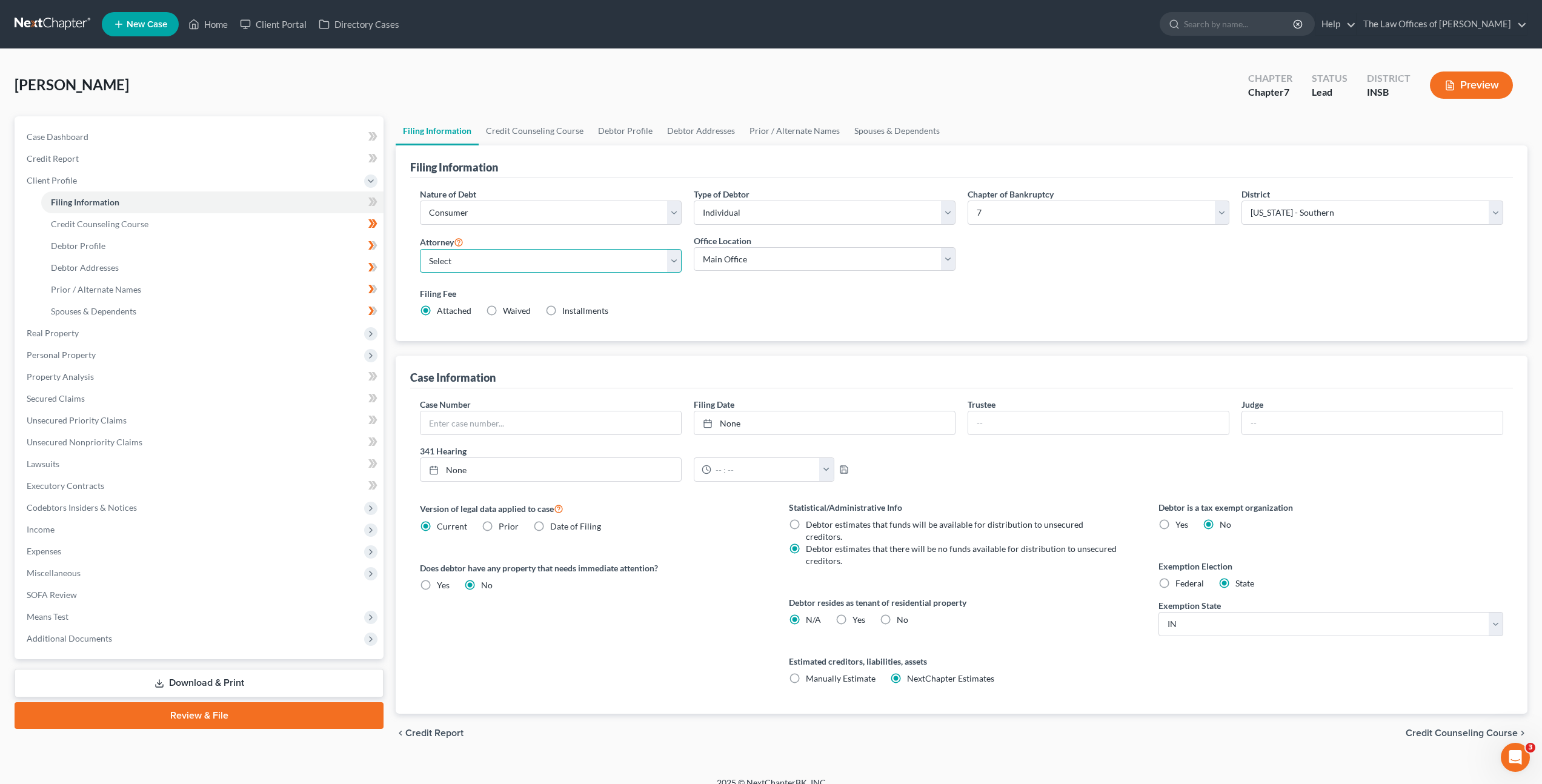
click at [509, 256] on select "Select Dax Miller - INSB Dax Miller - INSB Dax Miller - GAMB Dax Miller - INNB …" at bounding box center [551, 261] width 262 height 24
select select "0"
click at [420, 249] on select "Select Dax Miller - INSB Dax Miller - INSB Dax Miller - GAMB Dax Miller - INNB …" at bounding box center [551, 261] width 262 height 24
click at [821, 295] on label "Filing Fee" at bounding box center [962, 294] width 1083 height 13
click at [366, 201] on span at bounding box center [373, 203] width 21 height 18
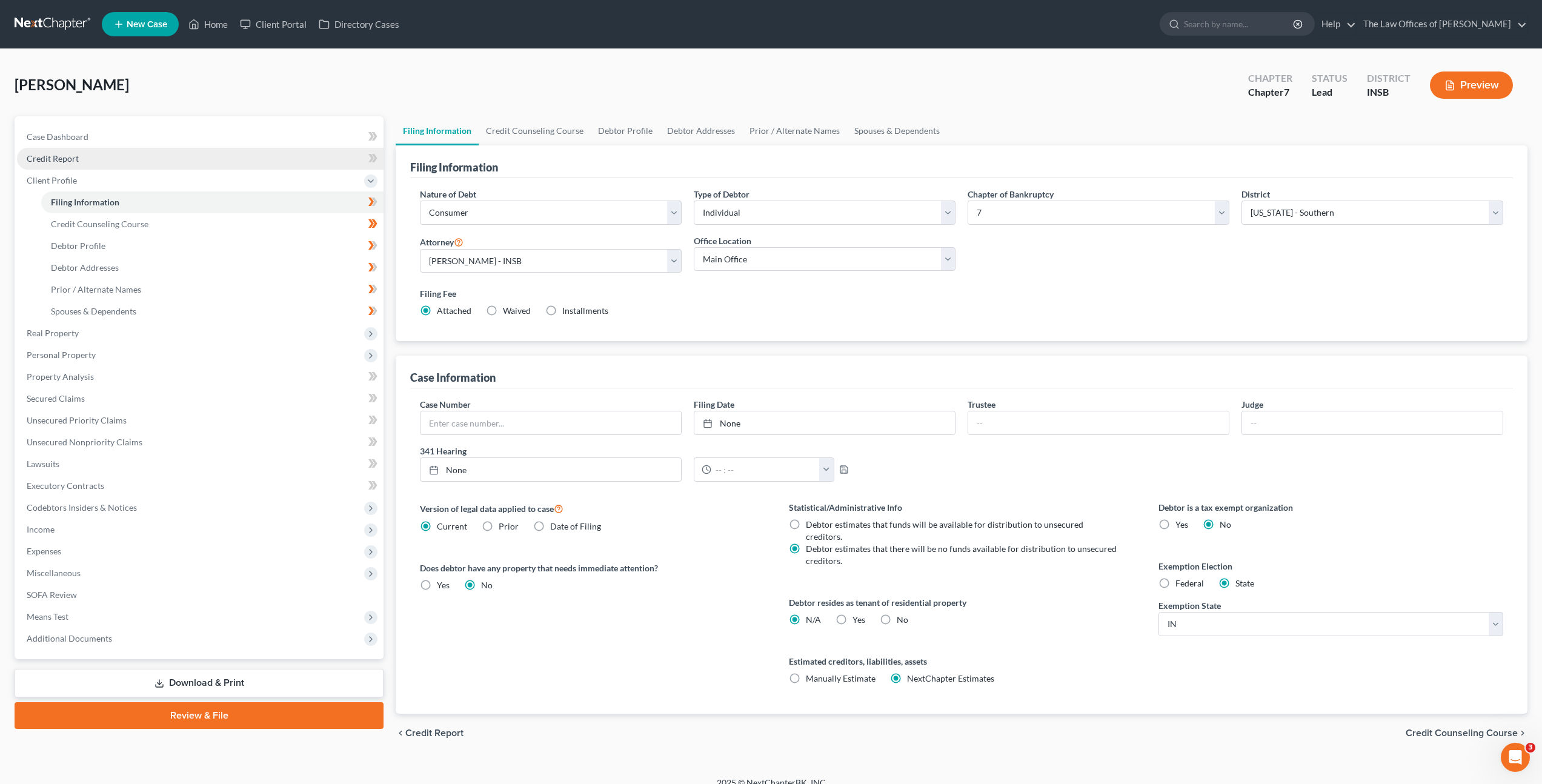
click at [275, 163] on link "Credit Report" at bounding box center [200, 159] width 366 height 22
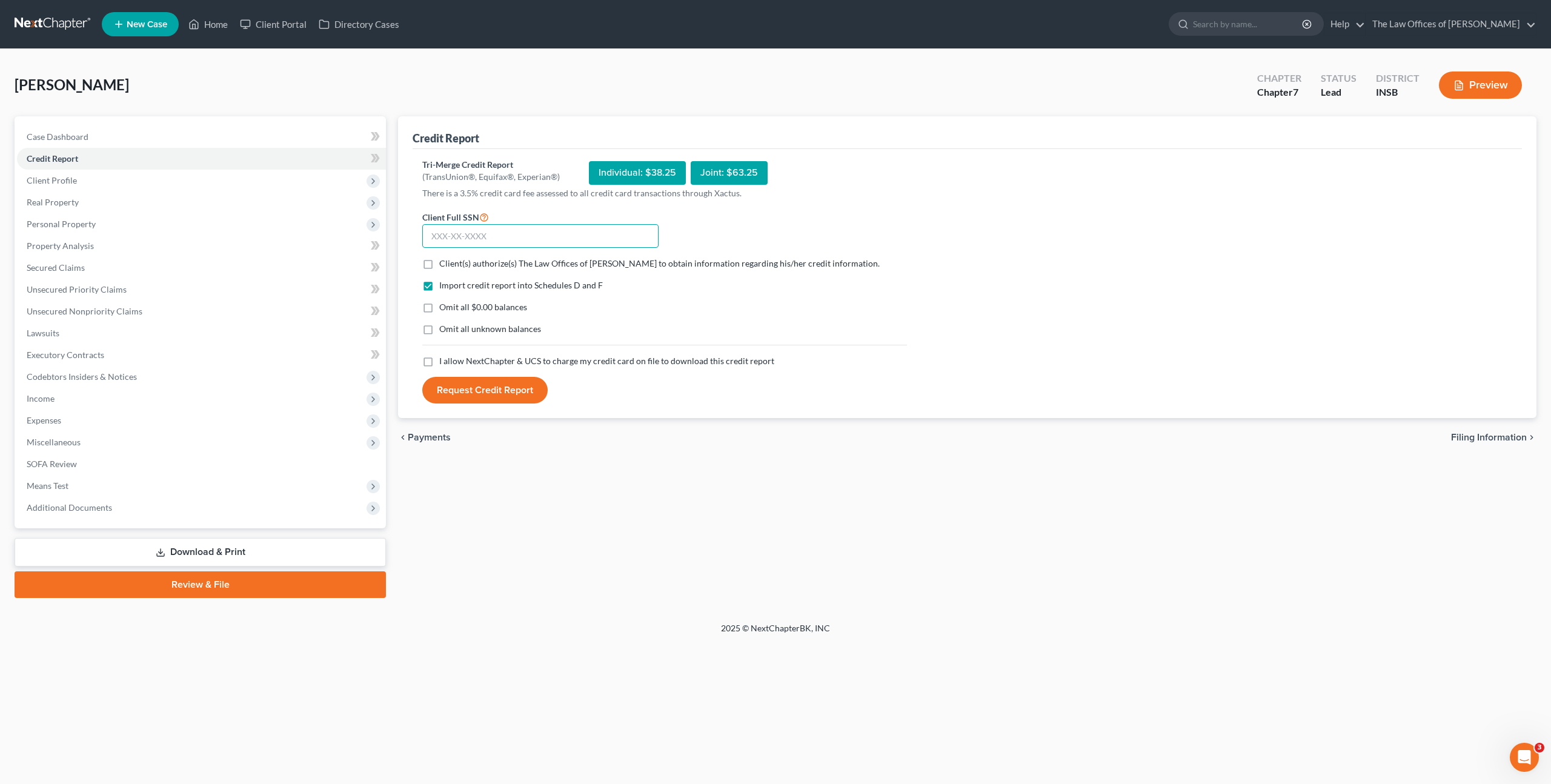
click at [549, 236] on input "text" at bounding box center [540, 237] width 236 height 24
paste input "314-88-4453"
type input "314-88-4453"
click at [439, 266] on label "Client(s) authorize(s) The Law Offices of Dax J. Miller to obtain information r…" at bounding box center [659, 263] width 441 height 12
click at [444, 265] on input "Client(s) authorize(s) The Law Offices of Dax J. Miller to obtain information r…" at bounding box center [448, 262] width 8 height 8
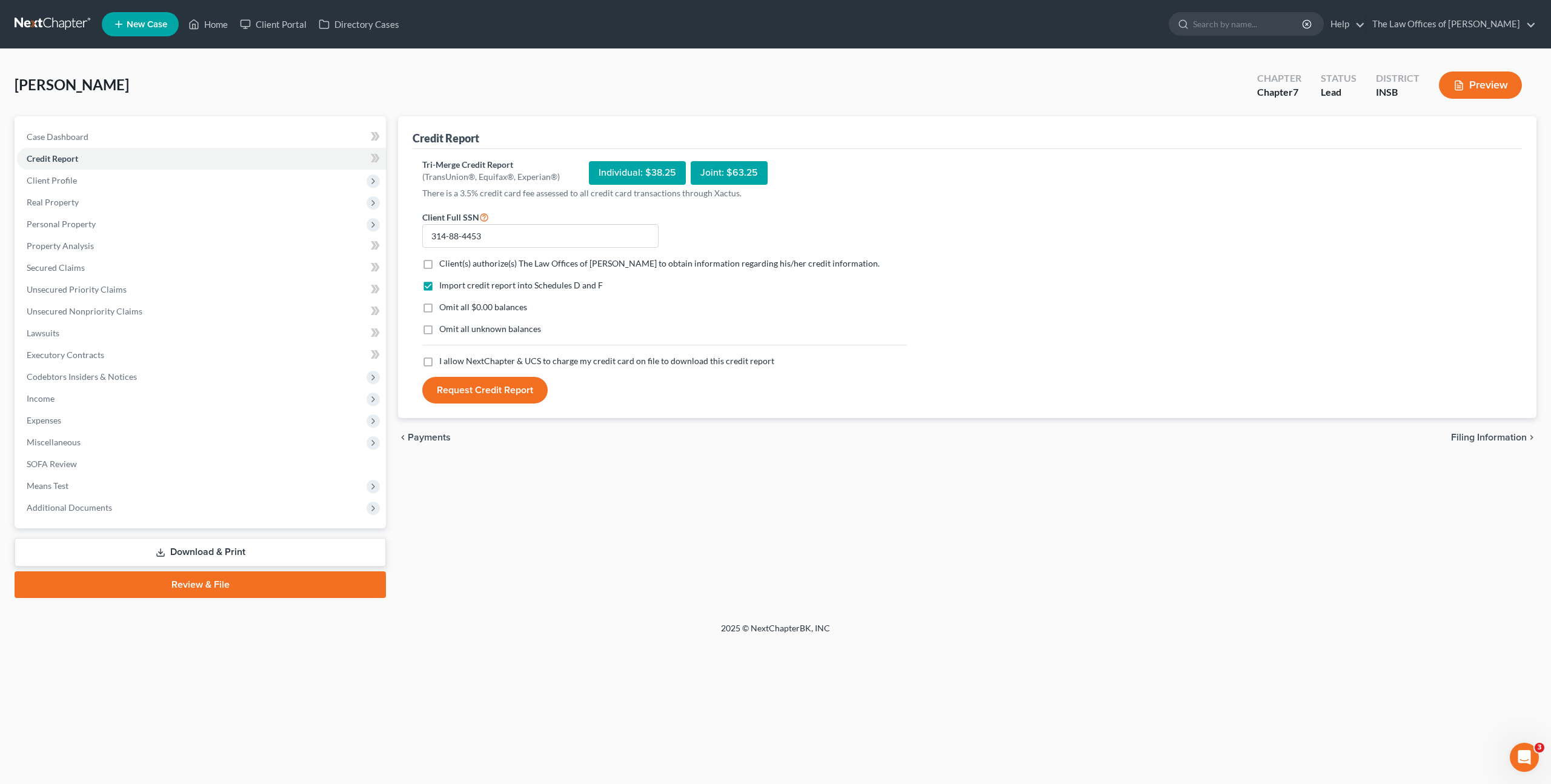
checkbox input "true"
click at [439, 363] on label "I allow NextChapter & UCS to charge my credit card on file to download this cre…" at bounding box center [607, 361] width 335 height 12
click at [444, 363] on input "I allow NextChapter & UCS to charge my credit card on file to download this cre…" at bounding box center [448, 359] width 8 height 8
checkbox input "true"
click at [487, 380] on button "Request Credit Report" at bounding box center [485, 390] width 125 height 27
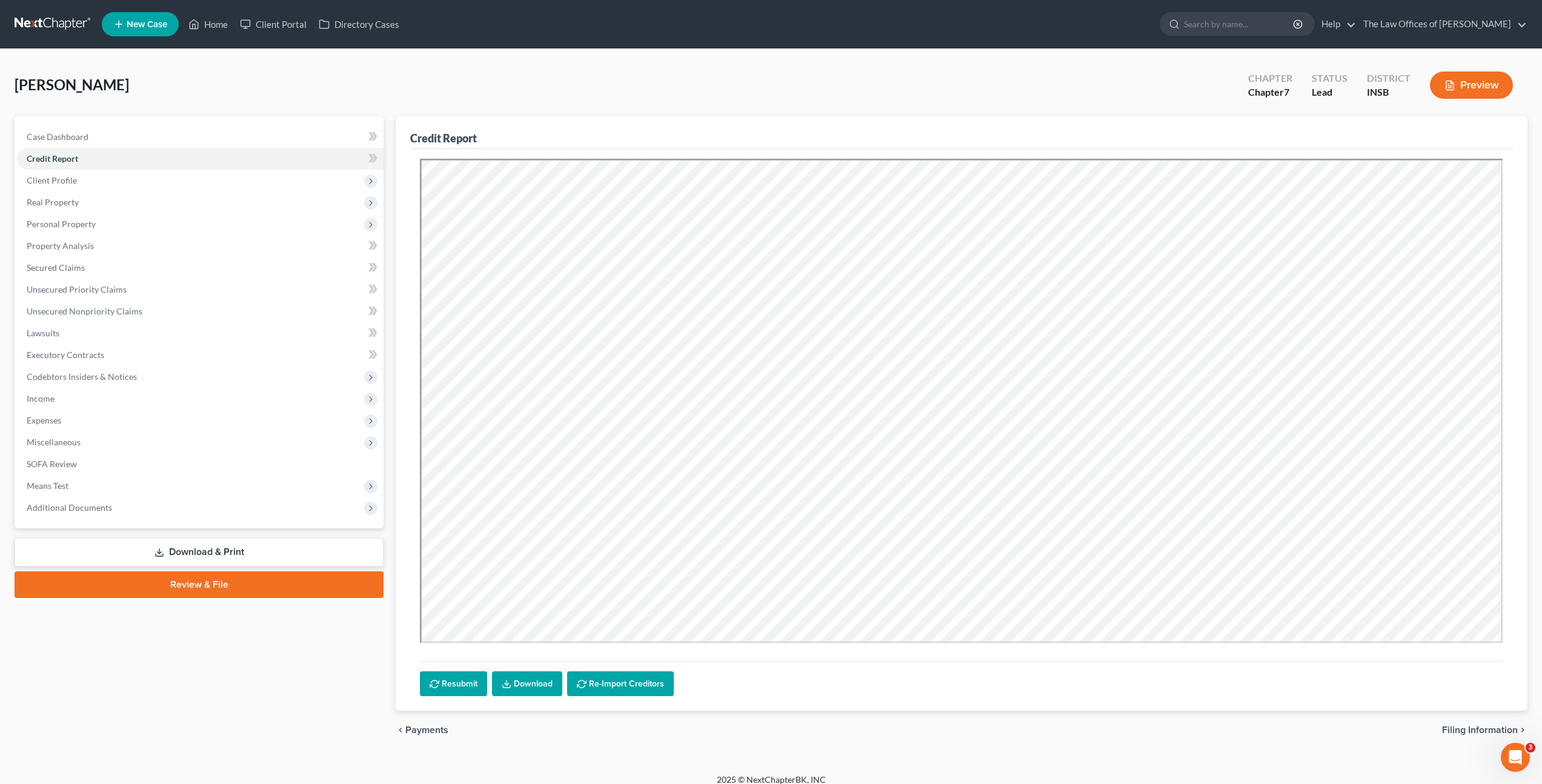
click at [789, 138] on div "Credit Report" at bounding box center [961, 132] width 1103 height 33
click at [510, 680] on icon at bounding box center [506, 684] width 10 height 10
click at [377, 162] on icon at bounding box center [373, 159] width 9 height 15
click at [187, 194] on span "Real Property" at bounding box center [200, 202] width 366 height 22
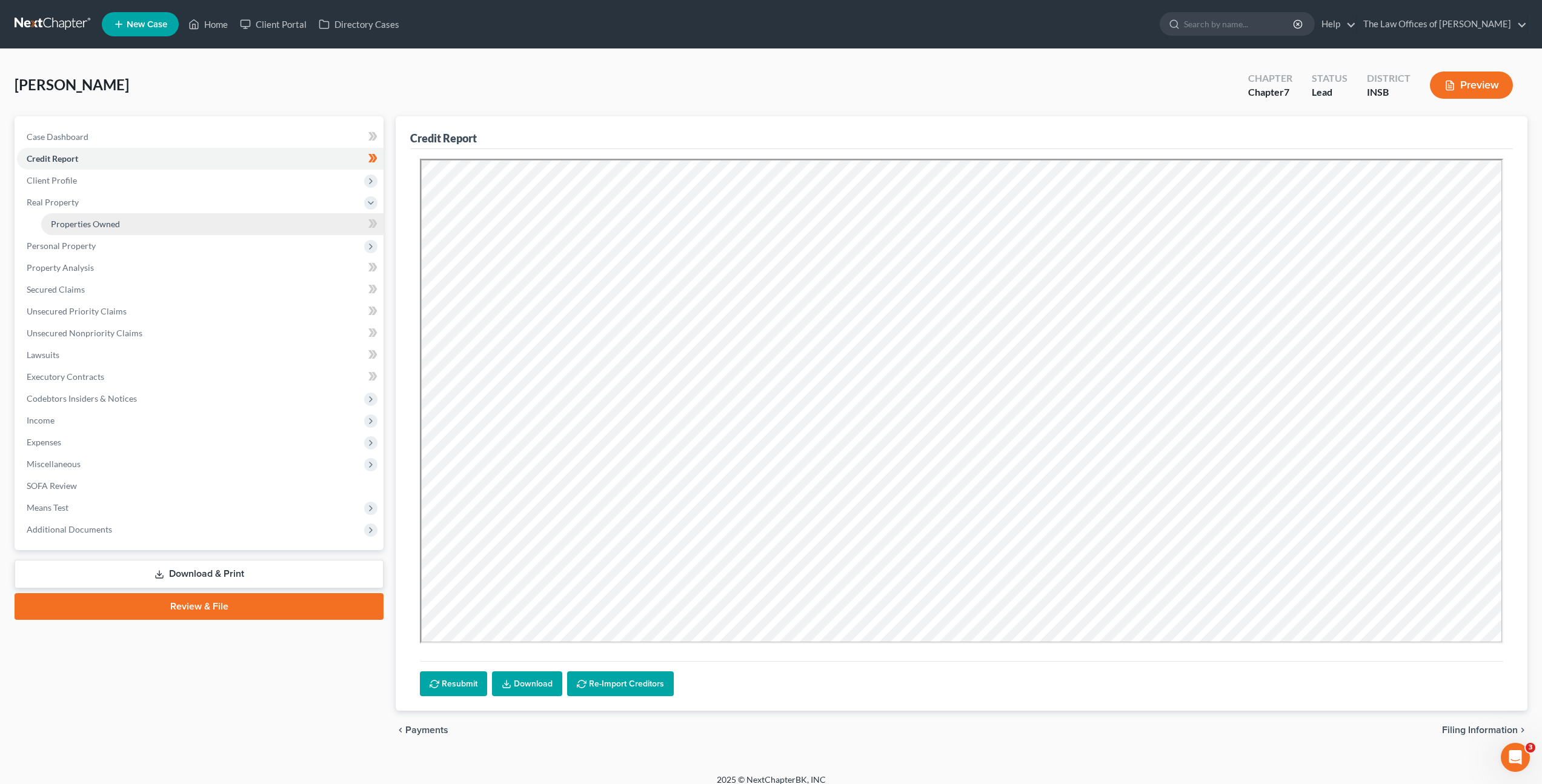
click at [187, 222] on link "Properties Owned" at bounding box center [212, 224] width 342 height 22
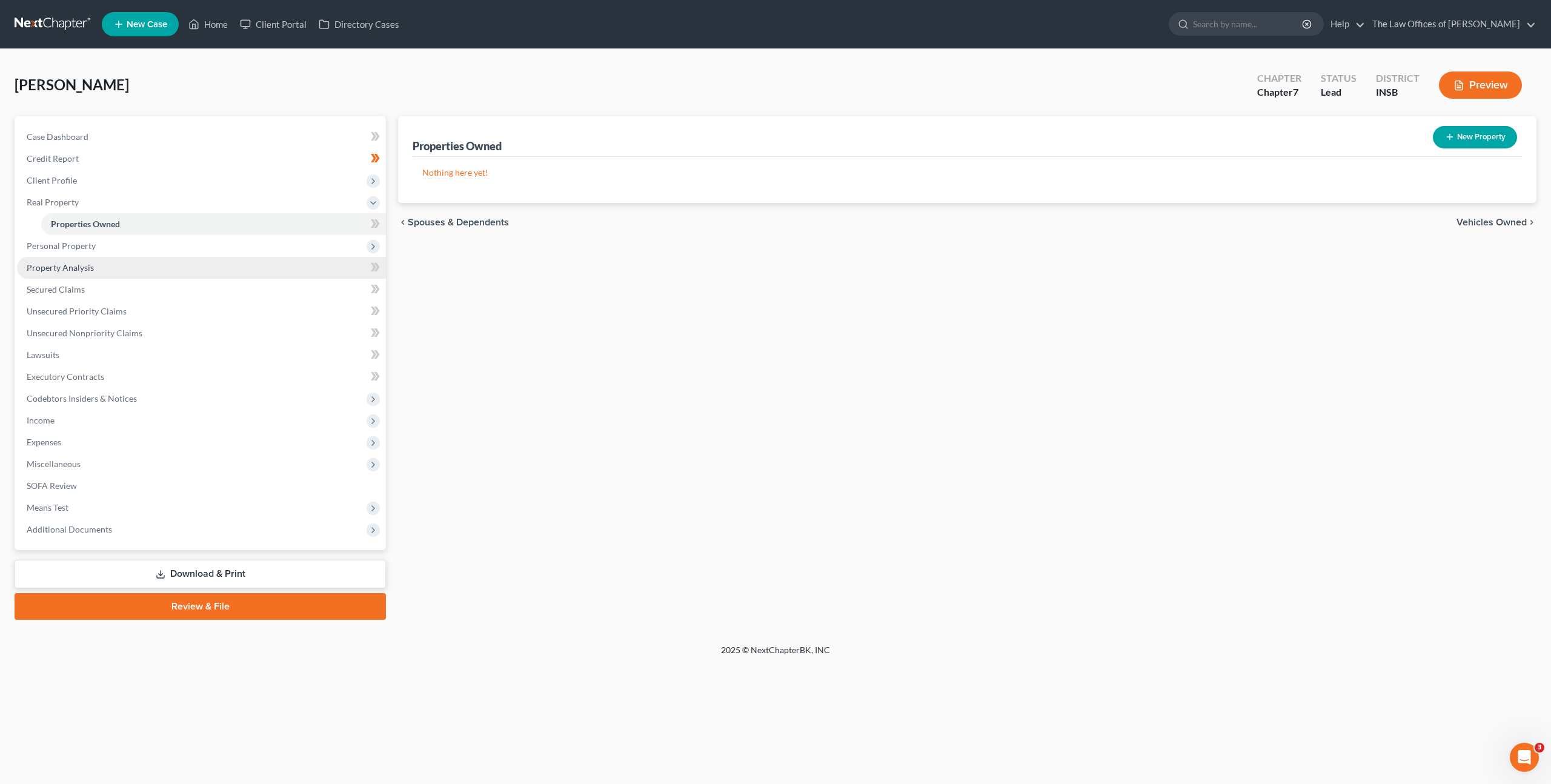
click at [181, 267] on link "Property Analysis" at bounding box center [201, 268] width 369 height 22
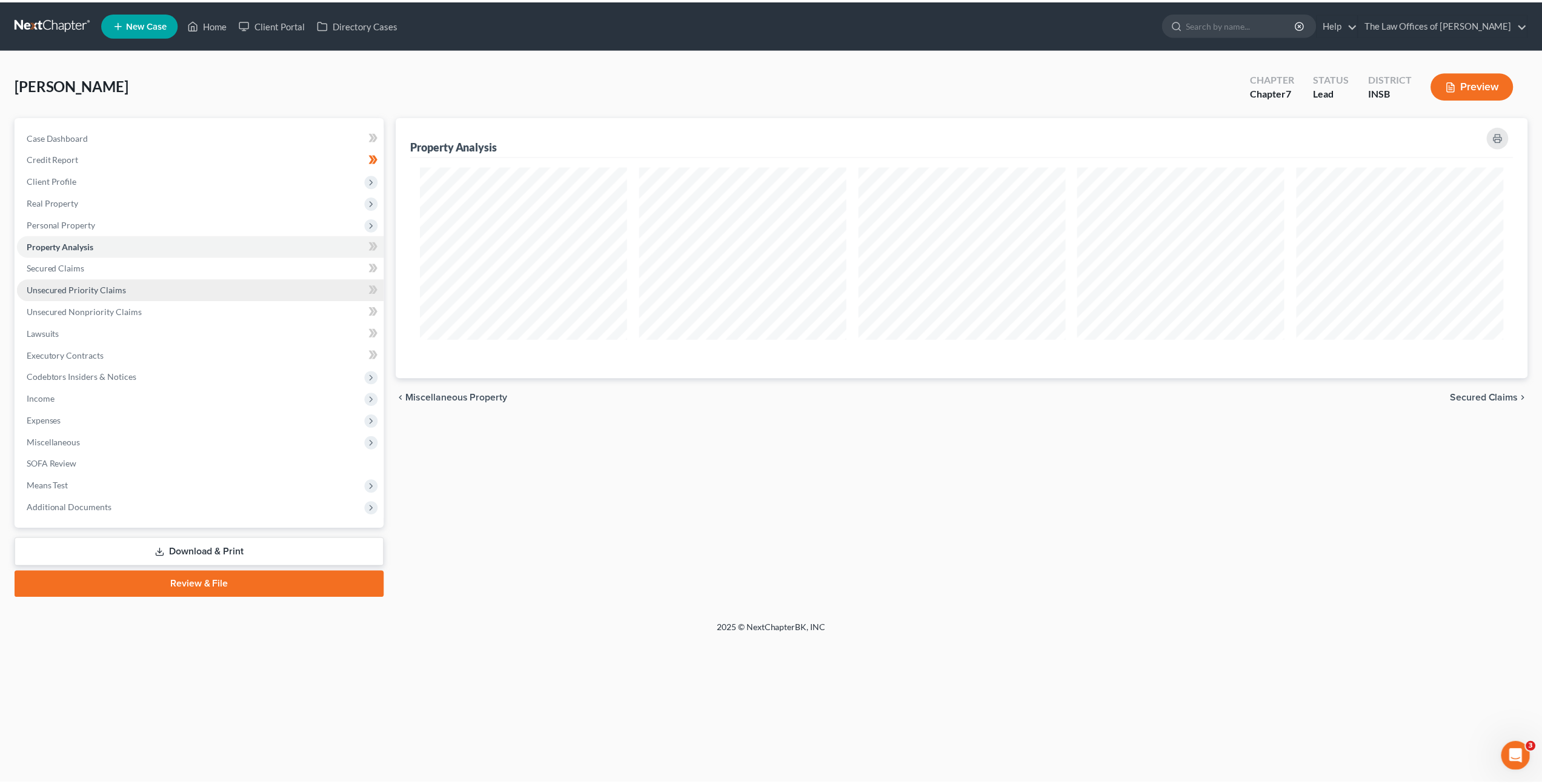
scroll to position [262, 1138]
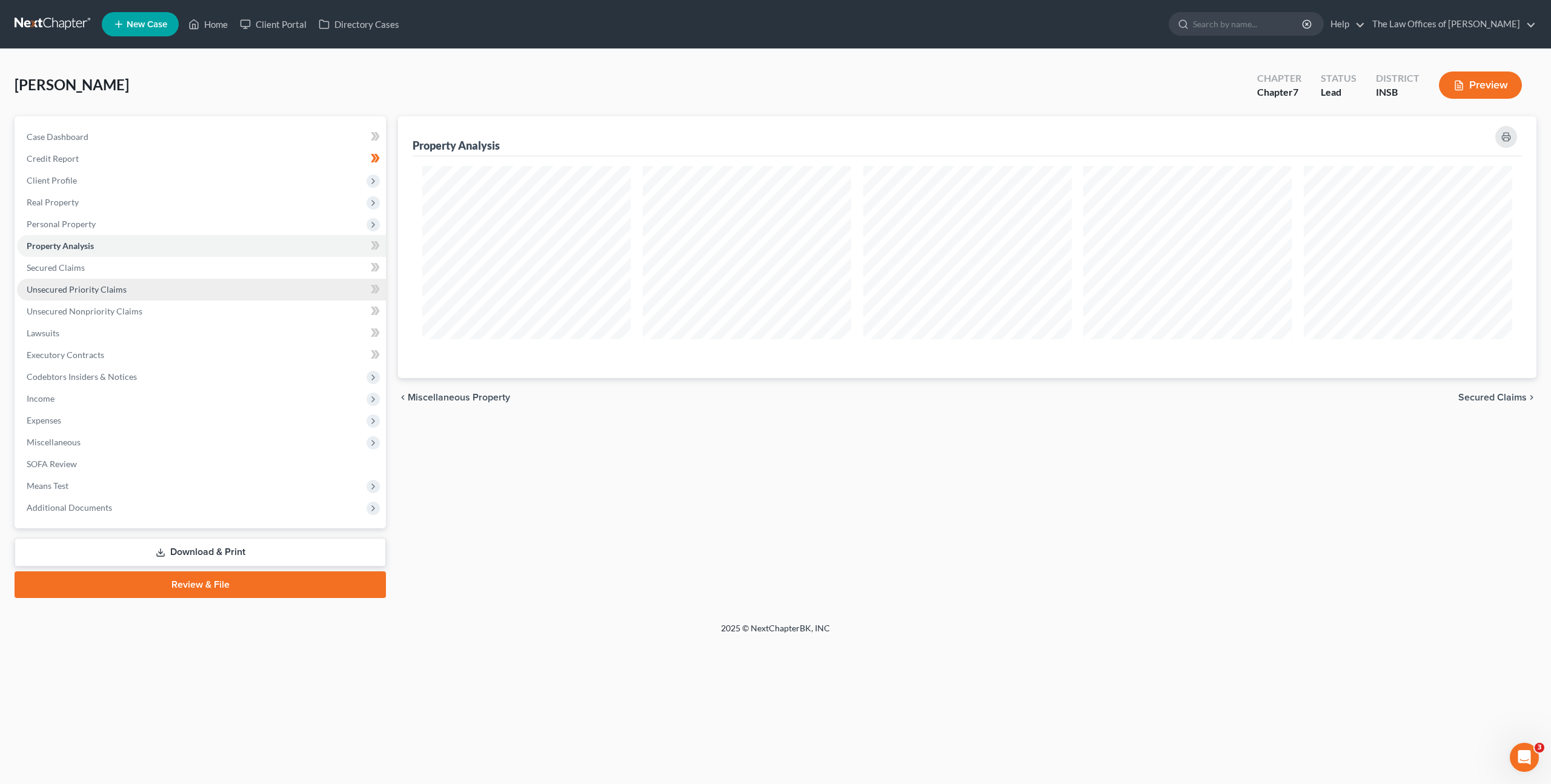
click at [178, 292] on link "Unsecured Priority Claims" at bounding box center [201, 290] width 369 height 22
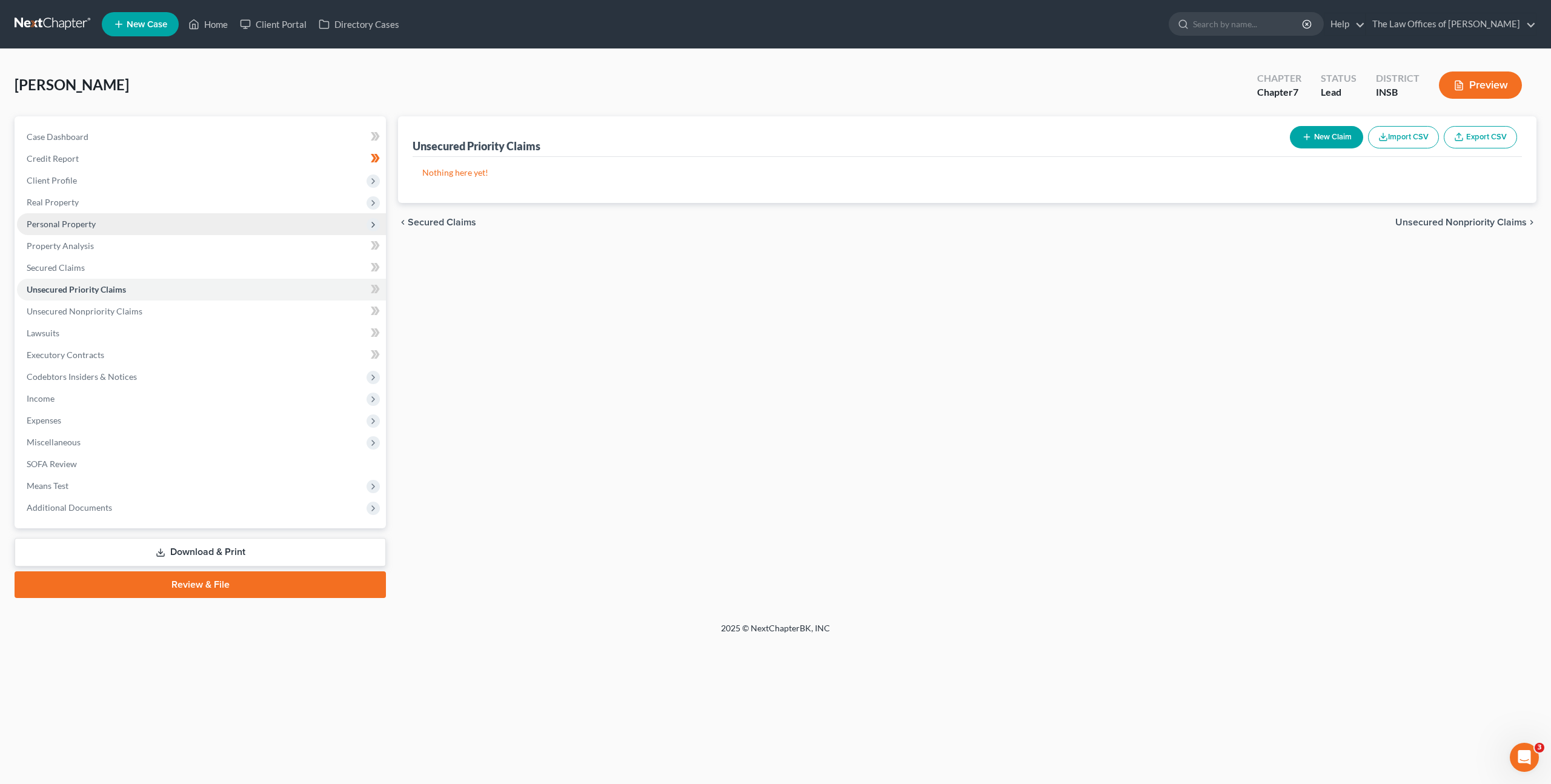
click at [183, 231] on span "Personal Property" at bounding box center [201, 224] width 369 height 22
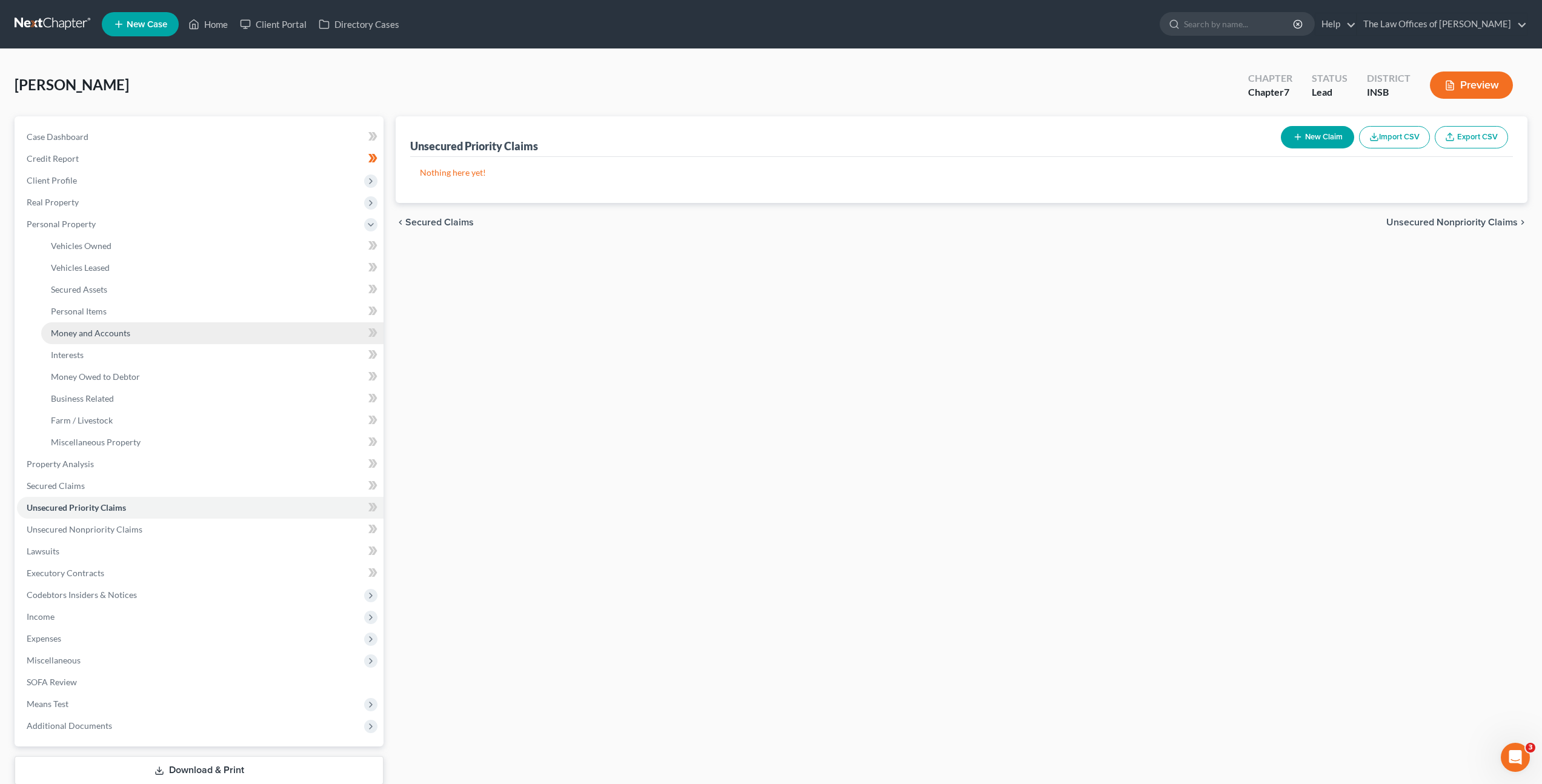
click at [171, 324] on link "Money and Accounts" at bounding box center [212, 333] width 342 height 22
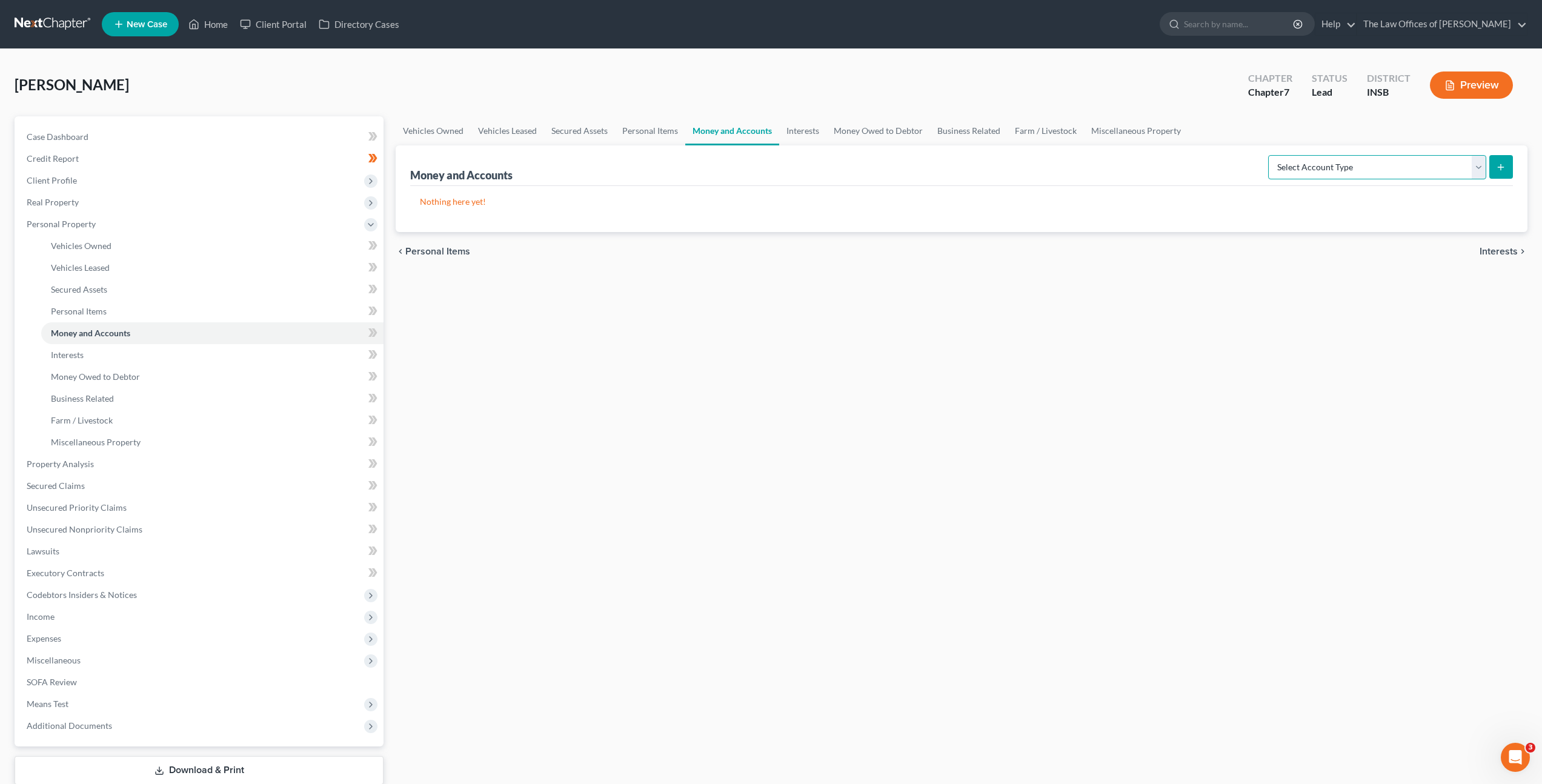
click at [1384, 168] on select "Select Account Type Brokerage Cash on Hand Certificates of Deposit Checking Acc…" at bounding box center [1377, 168] width 218 height 24
select select "checking"
click at [1271, 155] on select "Select Account Type Brokerage Cash on Hand Certificates of Deposit Checking Acc…" at bounding box center [1377, 168] width 218 height 24
click at [1503, 171] on icon "submit" at bounding box center [1500, 167] width 10 height 10
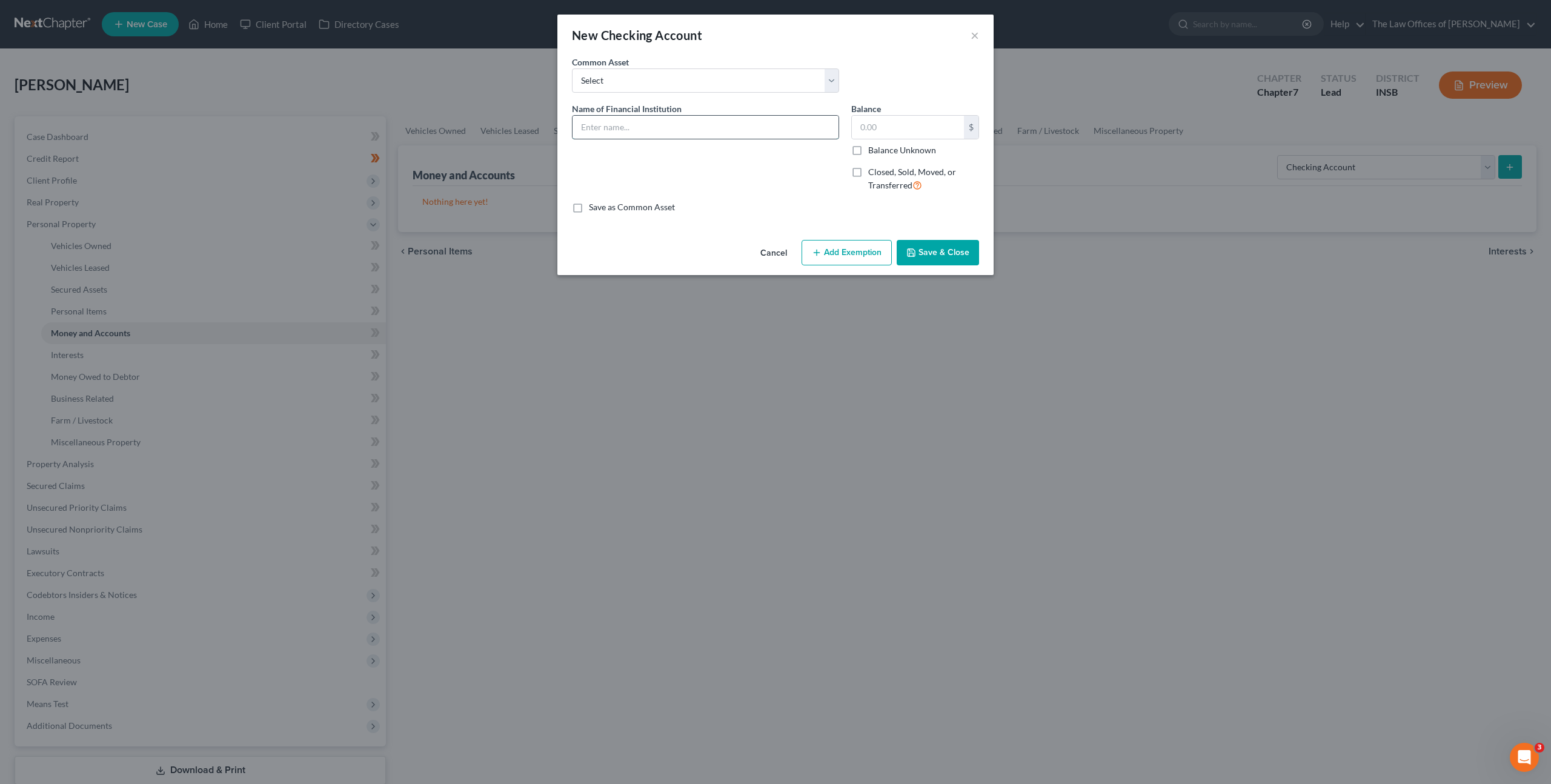
click at [712, 131] on input "text" at bounding box center [705, 127] width 266 height 23
type input "Heritage Federal Credit Union Account Ending in x6205"
click at [888, 139] on div "$ Balance Unknown" at bounding box center [915, 136] width 128 height 41
click at [811, 201] on div "Save as Common Asset" at bounding box center [775, 207] width 407 height 12
click at [931, 258] on button "Save & Close" at bounding box center [938, 253] width 83 height 26
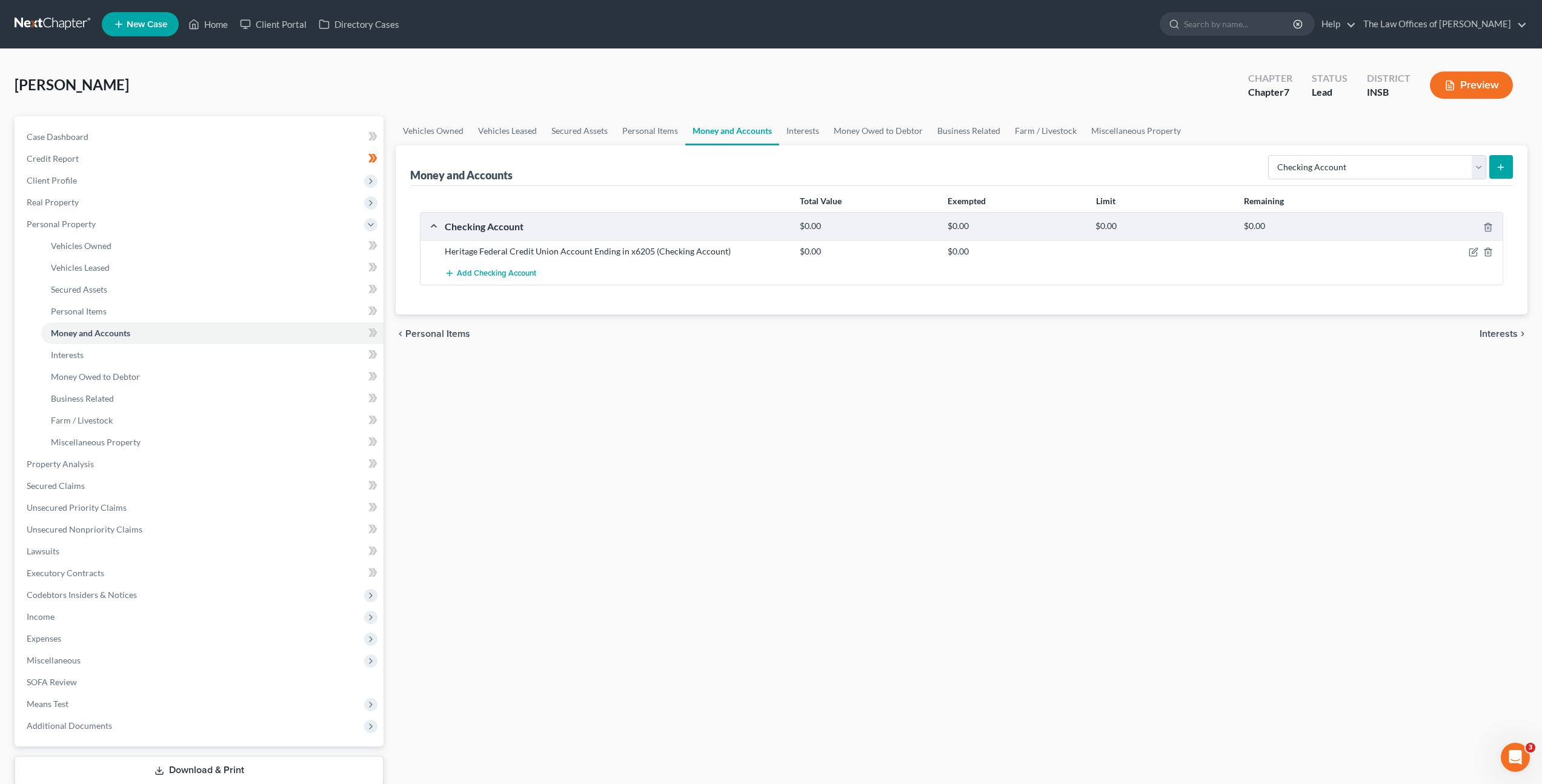
drag, startPoint x: 855, startPoint y: 399, endPoint x: 831, endPoint y: 396, distance: 24.2
click at [853, 400] on div "Vehicles Owned Vehicles Leased Secured Assets Personal Items Money and Accounts…" at bounding box center [961, 466] width 1144 height 700
click at [377, 336] on icon at bounding box center [373, 333] width 9 height 15
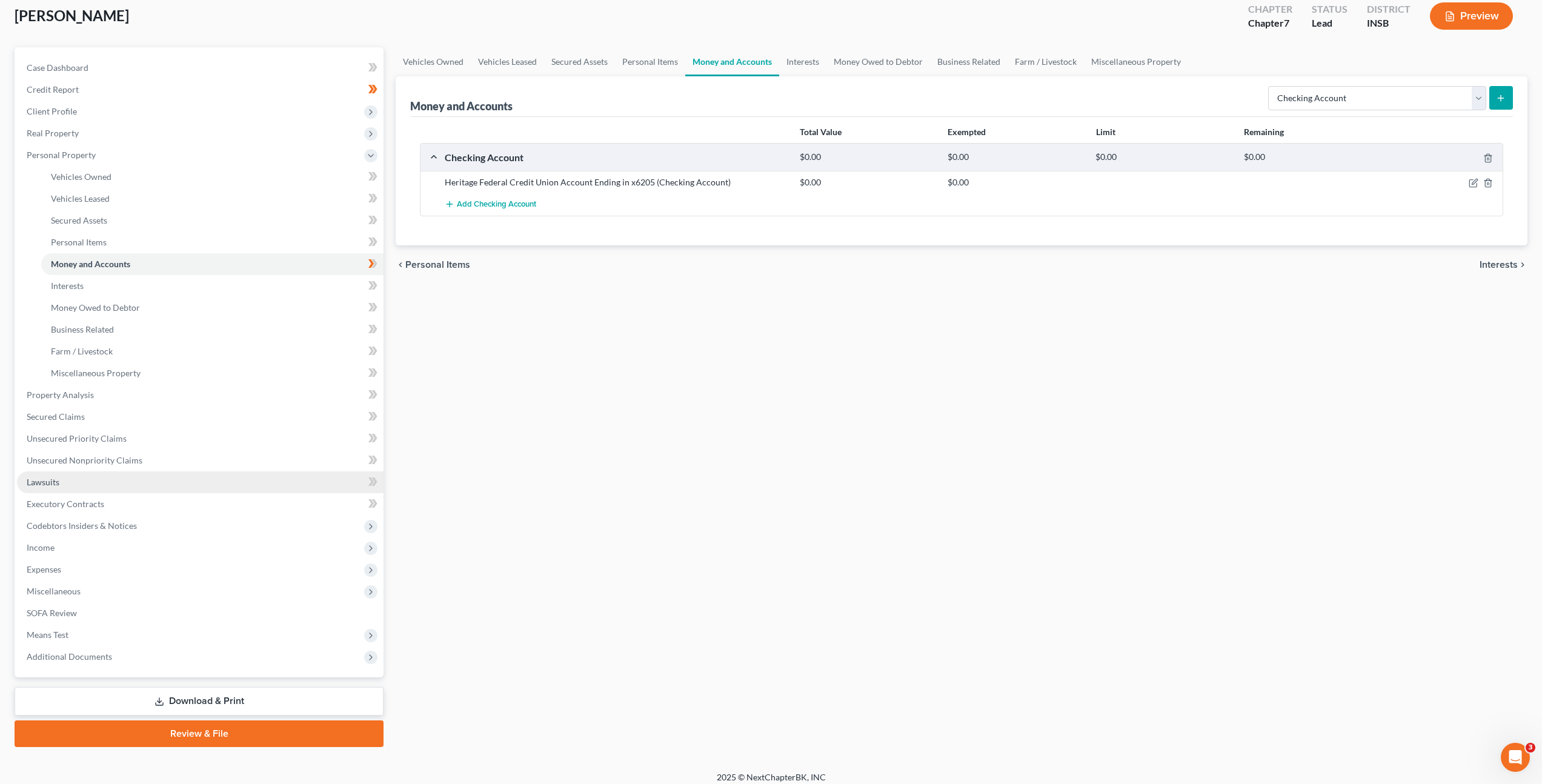
scroll to position [78, 0]
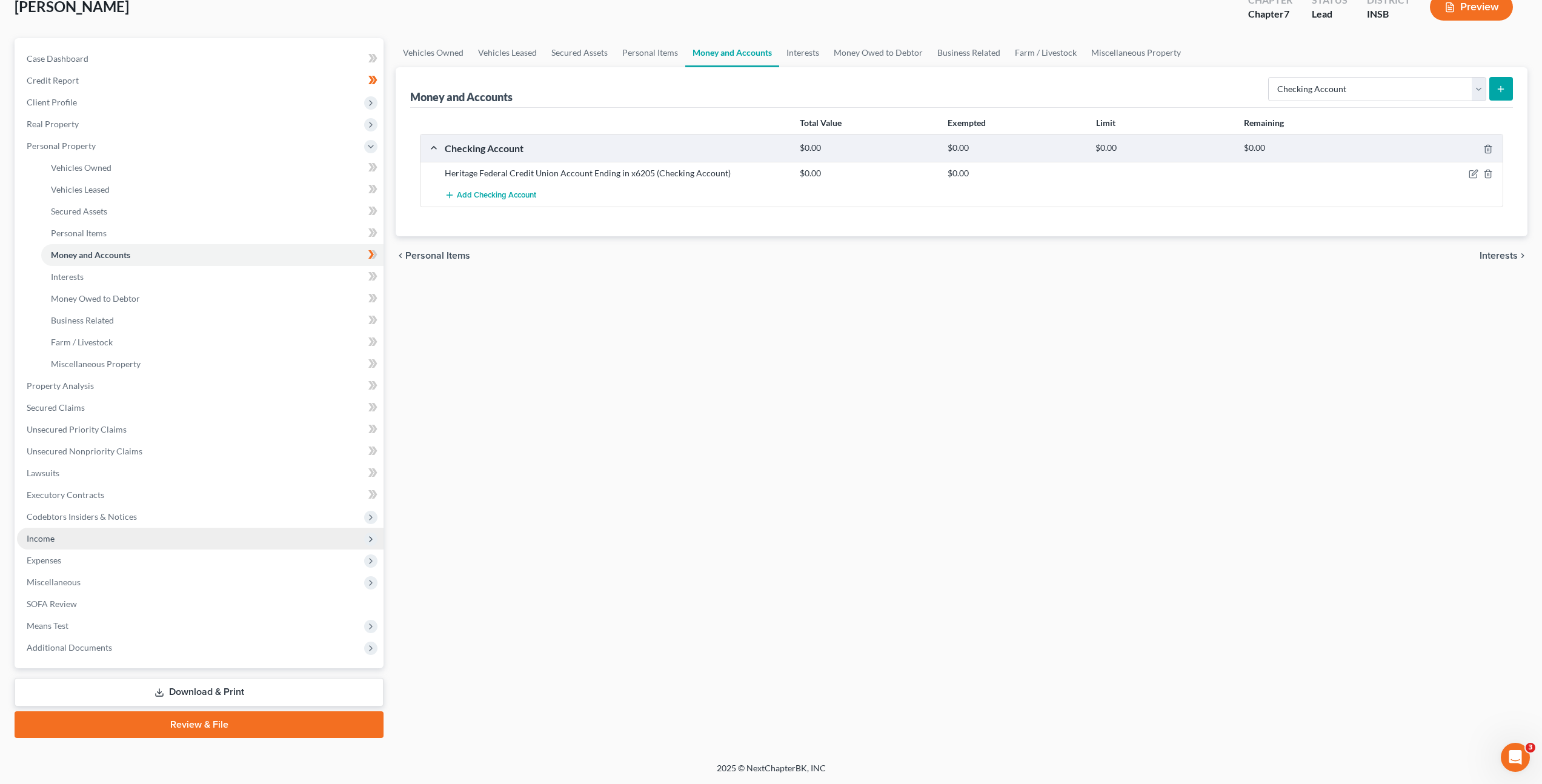
click at [235, 534] on span "Income" at bounding box center [200, 538] width 366 height 22
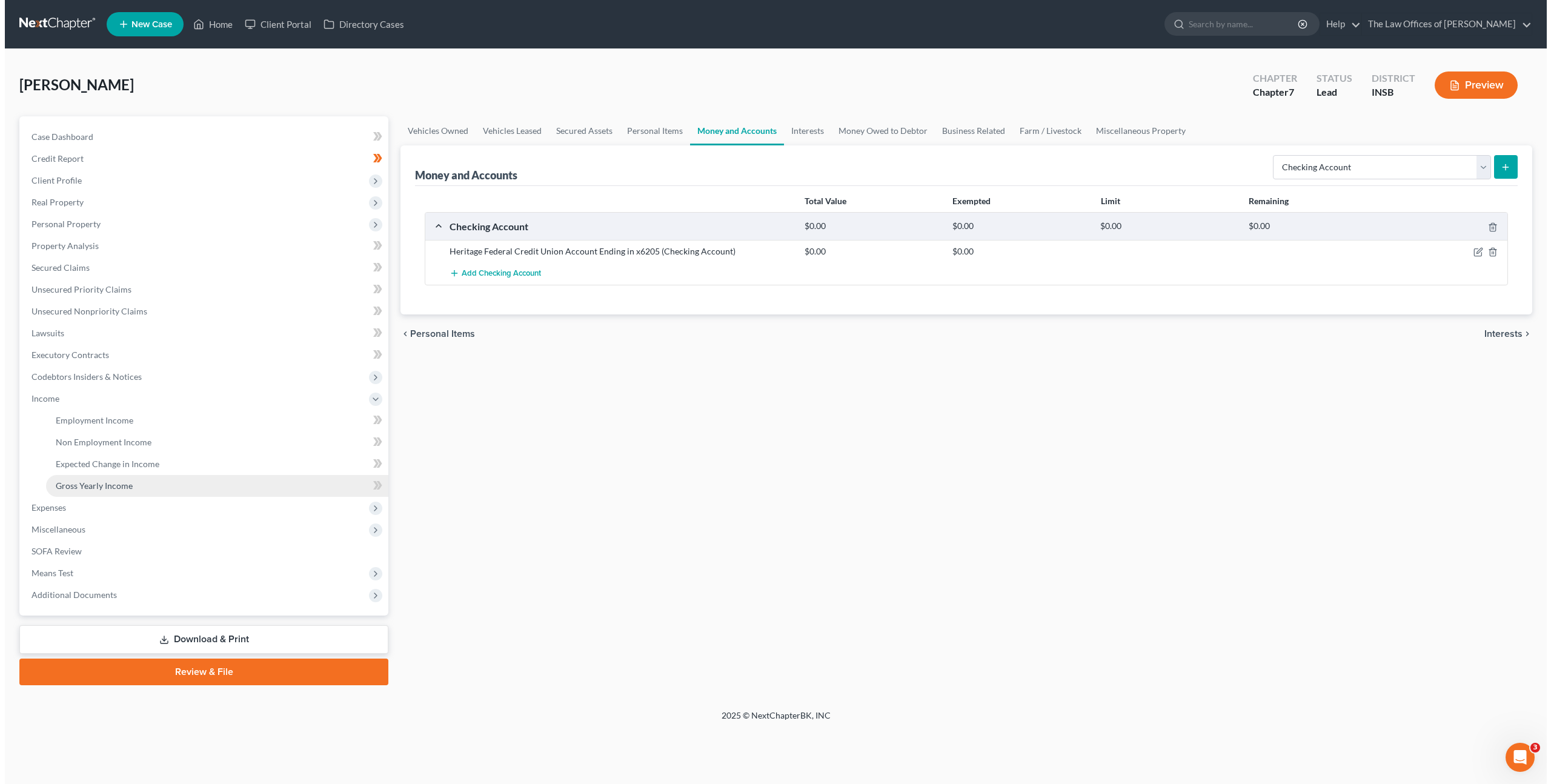
scroll to position [0, 0]
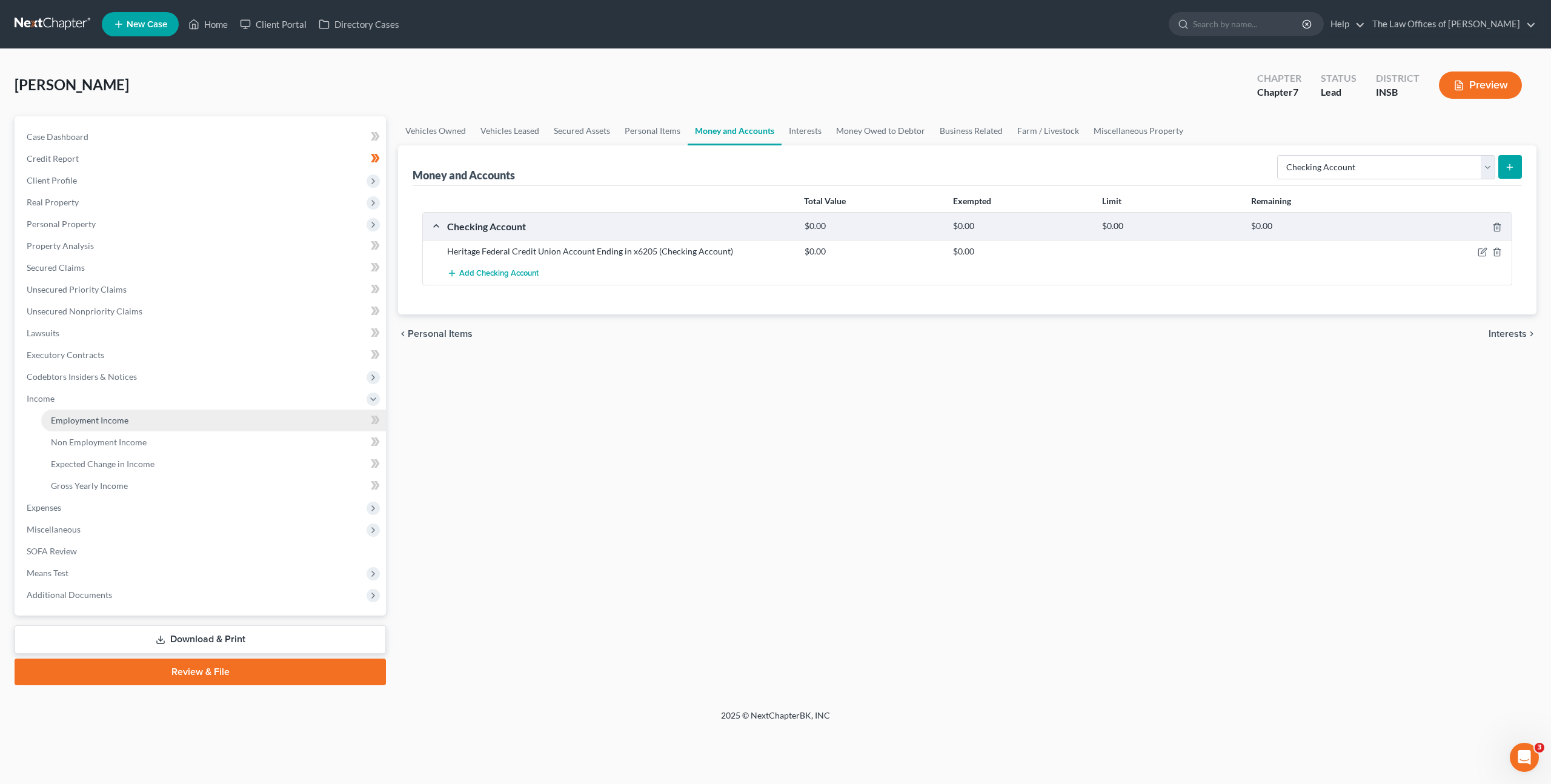
click at [219, 425] on link "Employment Income" at bounding box center [213, 420] width 345 height 22
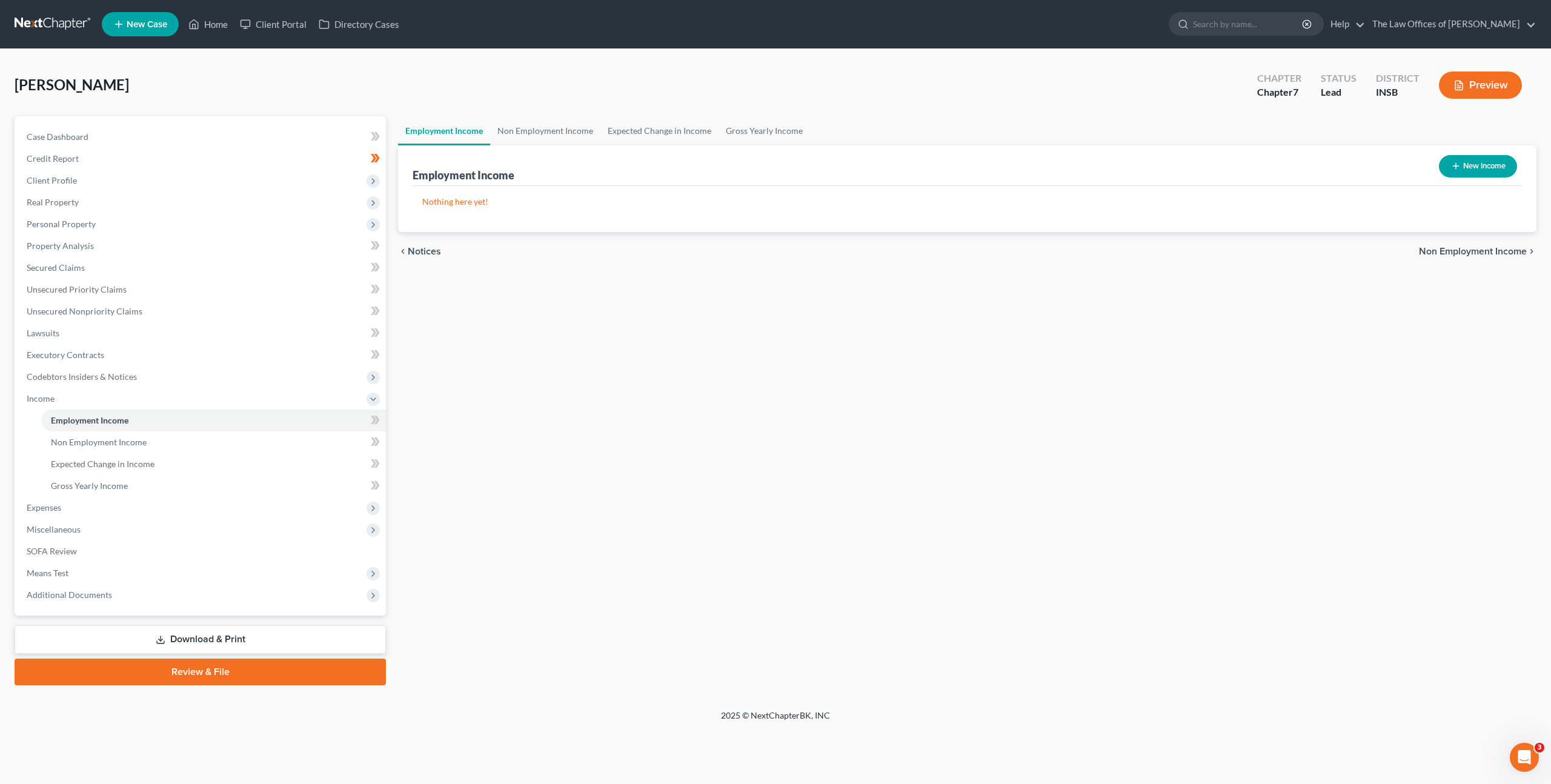
click at [1467, 172] on button "New Income" at bounding box center [1478, 166] width 78 height 22
select select "0"
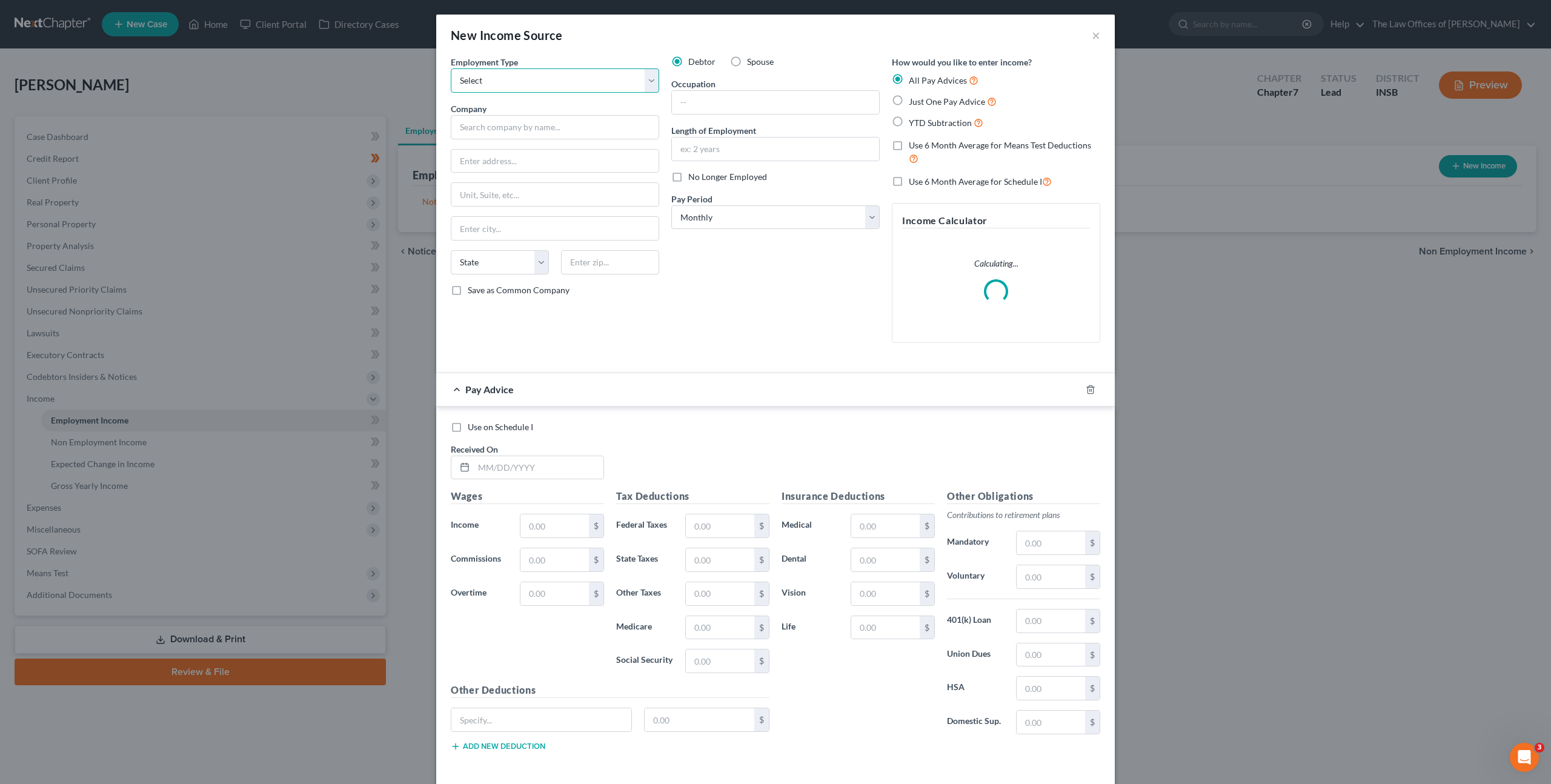
click at [481, 86] on select "Select Full or Part Time Employment Self Employment" at bounding box center [555, 81] width 209 height 24
select select "0"
click at [451, 68] on select "Select Full or Part Time Employment Self Employment" at bounding box center [555, 81] width 209 height 24
click at [484, 127] on input "text" at bounding box center [555, 127] width 209 height 24
type input "Berry Plastics"
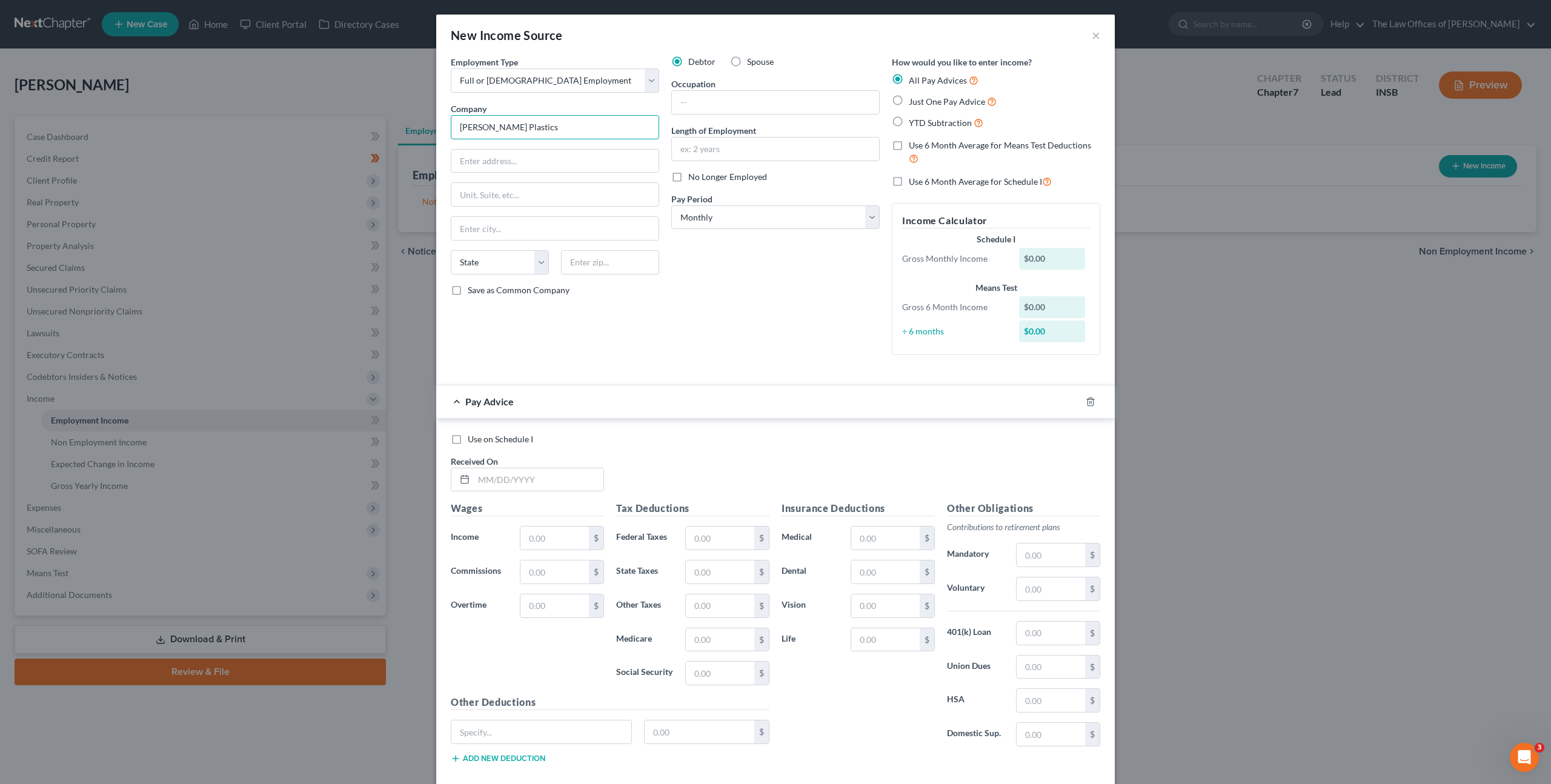
drag, startPoint x: 453, startPoint y: 115, endPoint x: 305, endPoint y: 118, distance: 148.0
click at [198, 86] on div "New Income Source × Employment Type * Select Full or Part Time Employment Self …" at bounding box center [775, 392] width 1551 height 784
drag, startPoint x: 517, startPoint y: 158, endPoint x: 546, endPoint y: 159, distance: 29.0
click at [529, 159] on input "text" at bounding box center [555, 161] width 207 height 23
type input "6501 Berry Plastics Blvd"
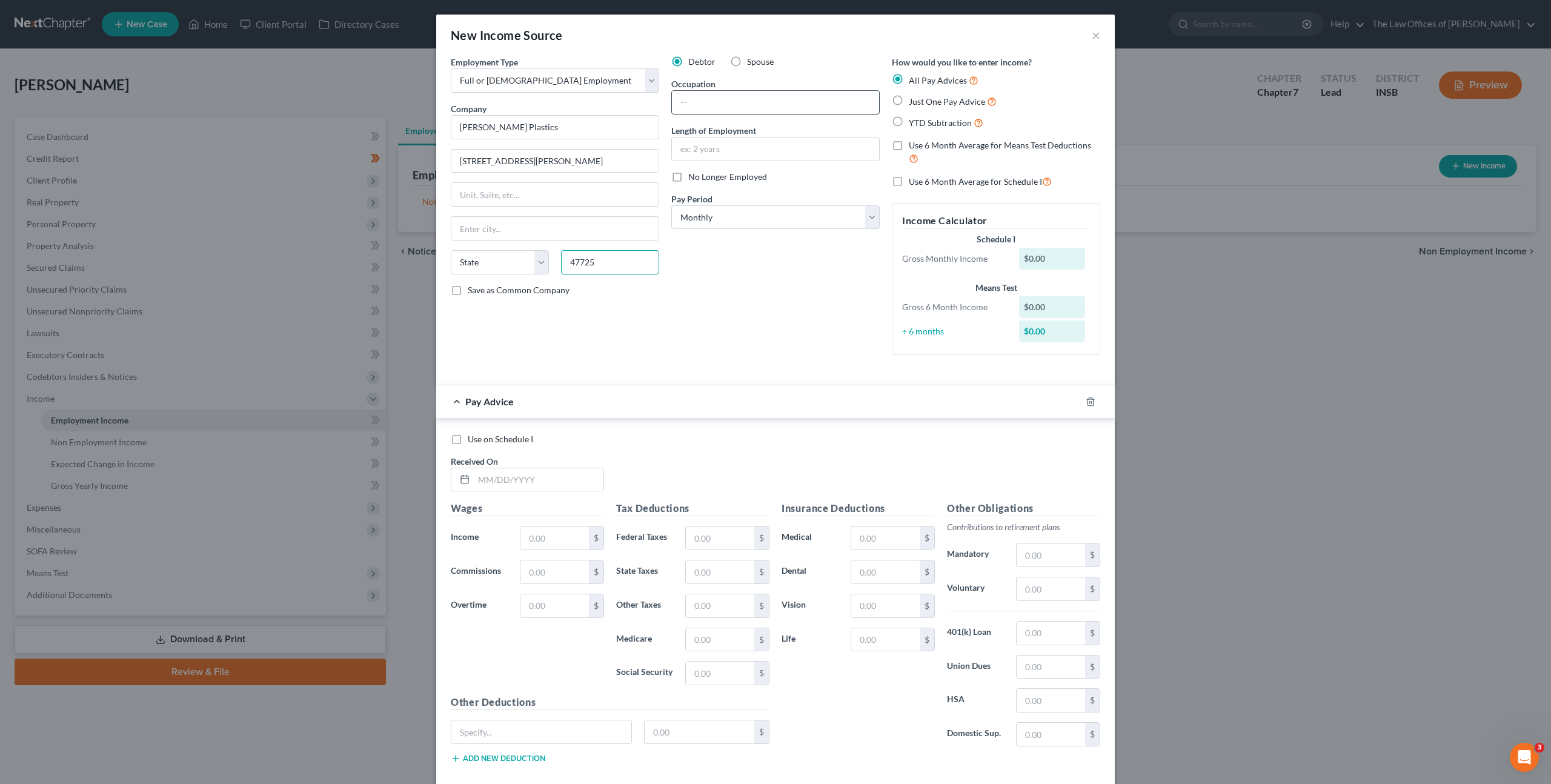
type input "47725"
drag, startPoint x: 689, startPoint y: 106, endPoint x: 686, endPoint y: 125, distance: 19.2
click at [689, 106] on input "text" at bounding box center [776, 102] width 207 height 23
type input "Evansville"
select select "15"
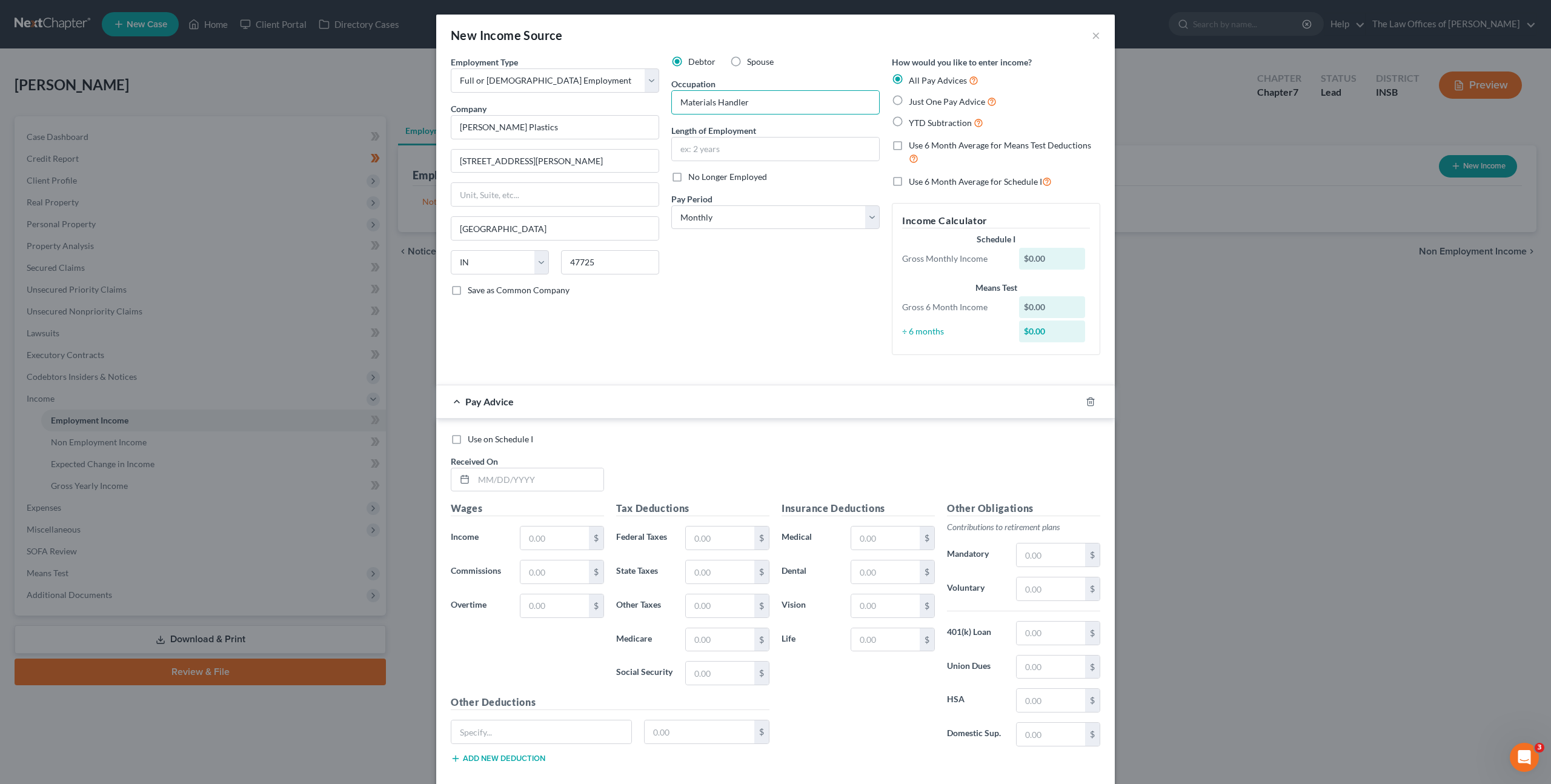
type input "Materials Handler"
click at [700, 231] on div "Debtor Spouse Occupation Materials Handler Length of Employment No Longer Emplo…" at bounding box center [775, 210] width 221 height 309
click at [701, 225] on select "Select Monthly Twice Monthly Every Other Week Weekly" at bounding box center [776, 217] width 209 height 24
select select "3"
click at [672, 205] on select "Select Monthly Twice Monthly Every Other Week Weekly" at bounding box center [776, 217] width 209 height 24
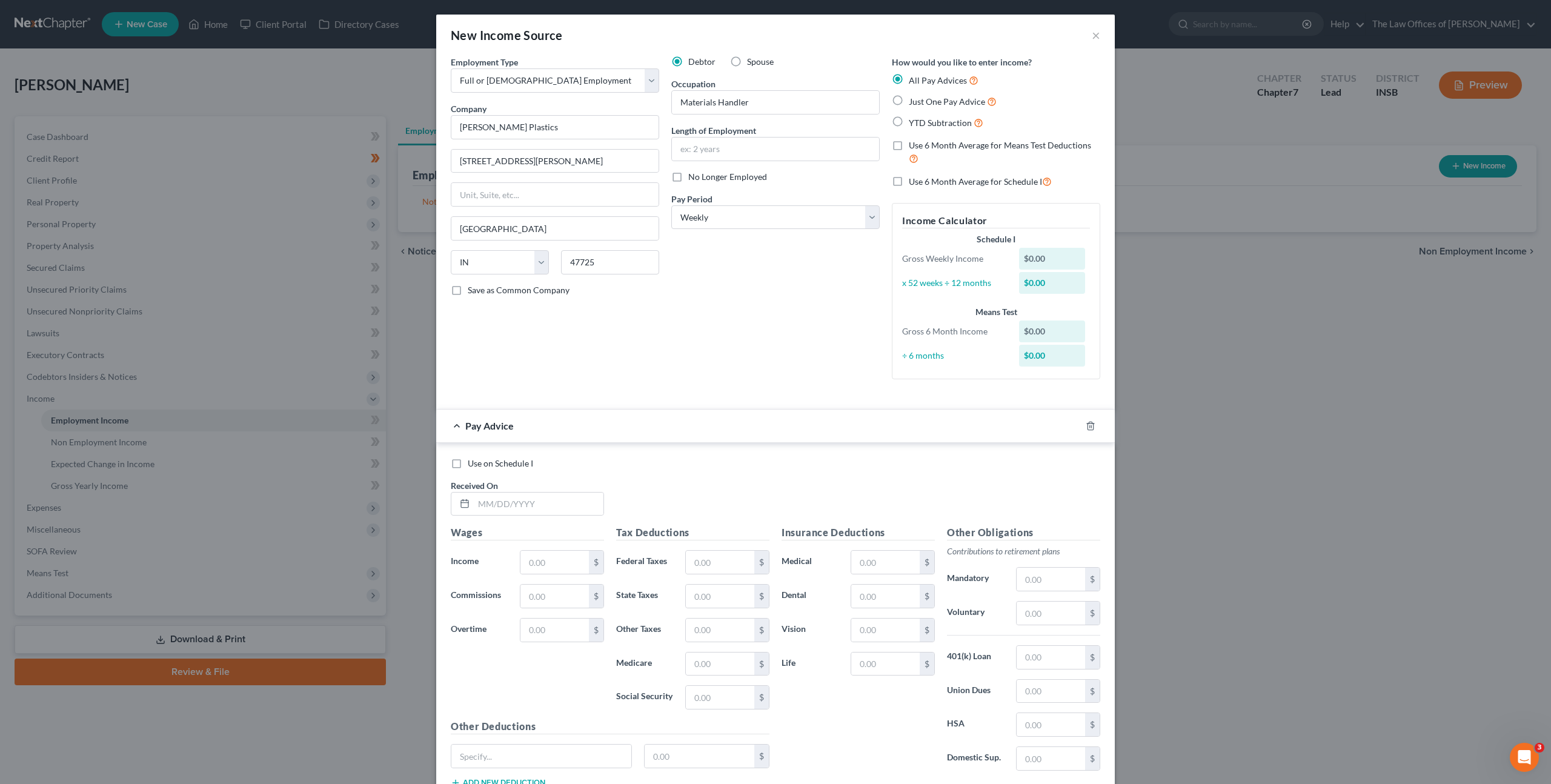
click at [783, 322] on div "Debtor Spouse Occupation Materials Handler Length of Employment No Longer Emplo…" at bounding box center [775, 222] width 221 height 333
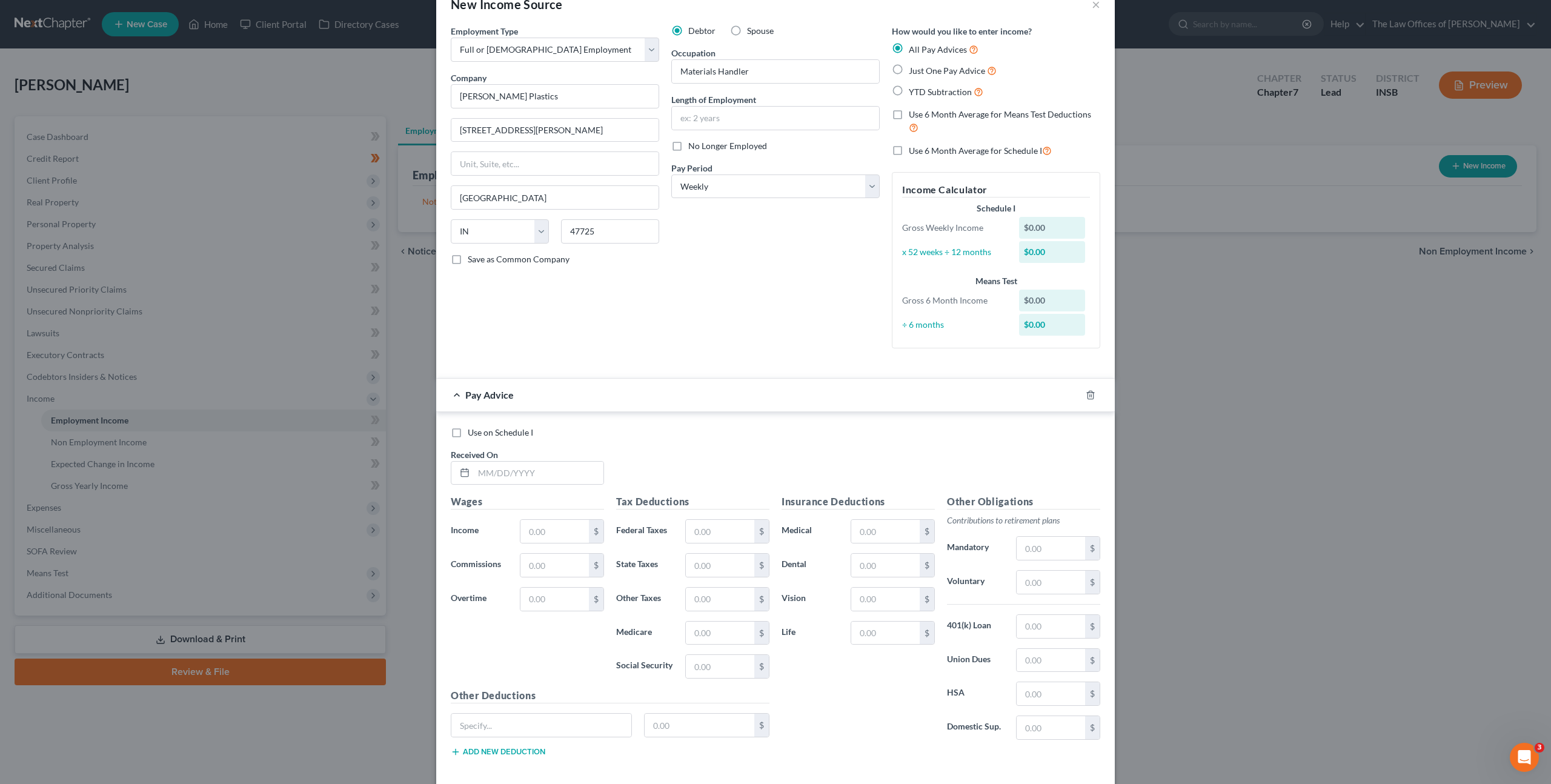
scroll to position [90, 0]
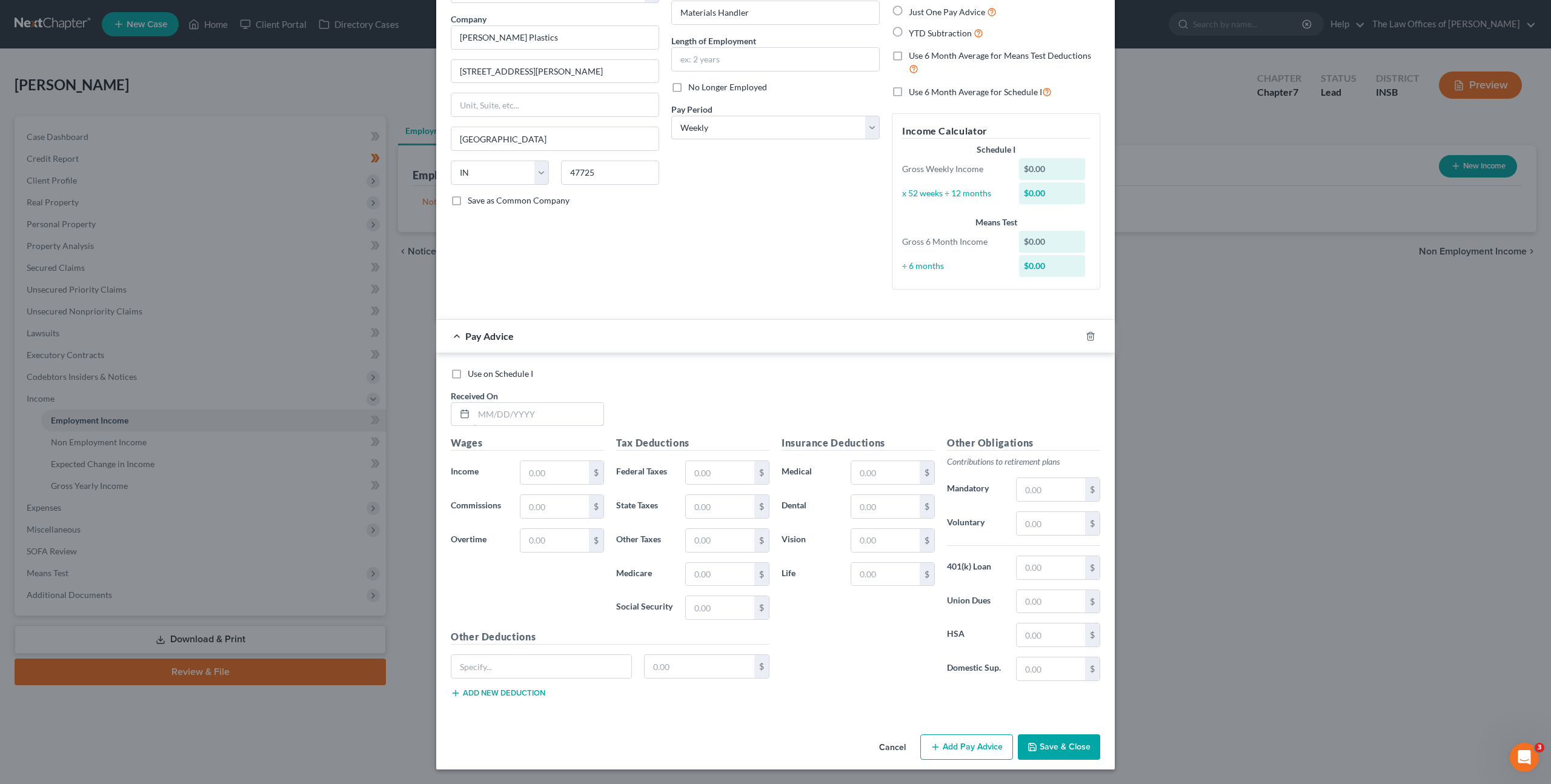
drag, startPoint x: 517, startPoint y: 411, endPoint x: 542, endPoint y: 397, distance: 28.7
click at [517, 411] on input "text" at bounding box center [539, 414] width 130 height 23
click at [553, 417] on input "text" at bounding box center [539, 414] width 130 height 23
type input "[DATE]"
click at [555, 466] on input "text" at bounding box center [555, 473] width 68 height 23
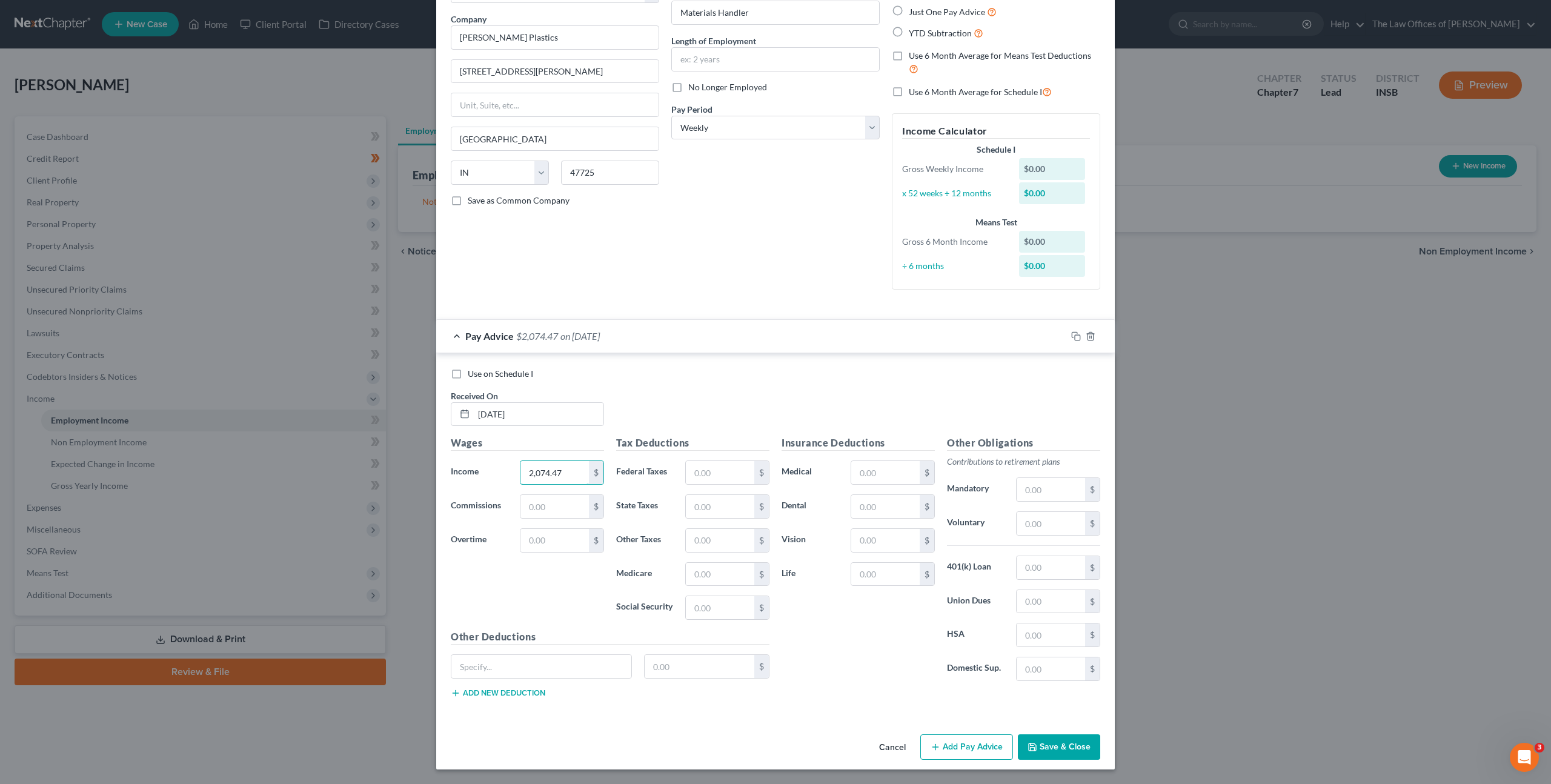
type input "2,074.47"
click at [1039, 567] on input "text" at bounding box center [1051, 568] width 68 height 23
drag, startPoint x: 1039, startPoint y: 567, endPoint x: 1046, endPoint y: 559, distance: 10.6
click at [1043, 562] on input "text" at bounding box center [1051, 568] width 68 height 23
type input "62.23"
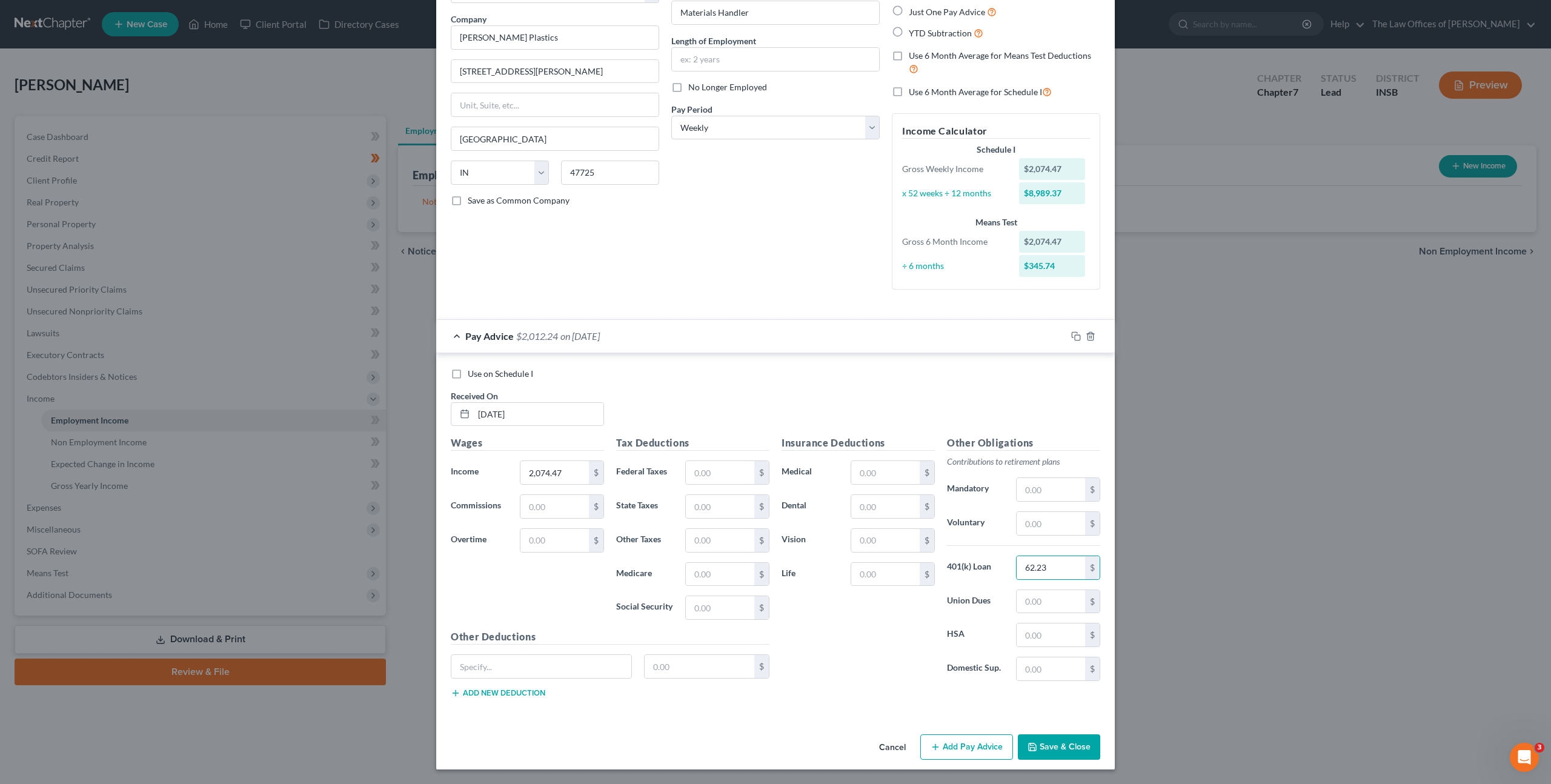
click at [863, 489] on div "Insurance Deductions Medical $ Dental $ Vision $ Life $" at bounding box center [858, 563] width 166 height 255
click at [860, 512] on input "text" at bounding box center [885, 506] width 68 height 23
type input "8.52"
drag, startPoint x: 882, startPoint y: 474, endPoint x: 877, endPoint y: 453, distance: 21.6
click at [882, 473] on input "text" at bounding box center [885, 473] width 68 height 23
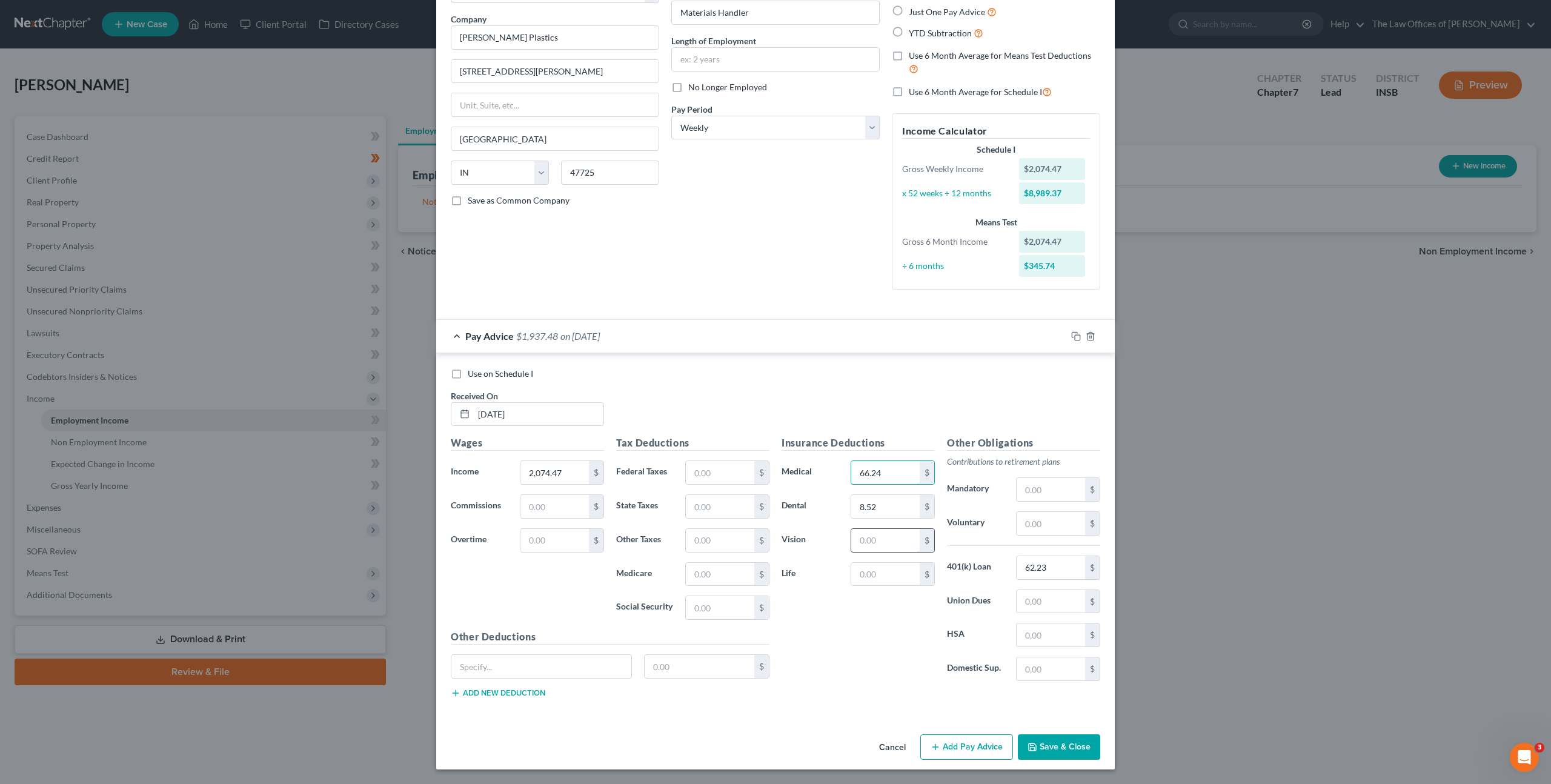
type input "66.24"
click at [854, 533] on input "text" at bounding box center [885, 540] width 68 height 23
type input "3.30"
click at [849, 638] on div "Insurance Deductions Medical 66.24 $ Dental 8.52 $ Vision 3.30 $ Life $" at bounding box center [858, 563] width 166 height 255
drag, startPoint x: 556, startPoint y: 664, endPoint x: 591, endPoint y: 654, distance: 36.4
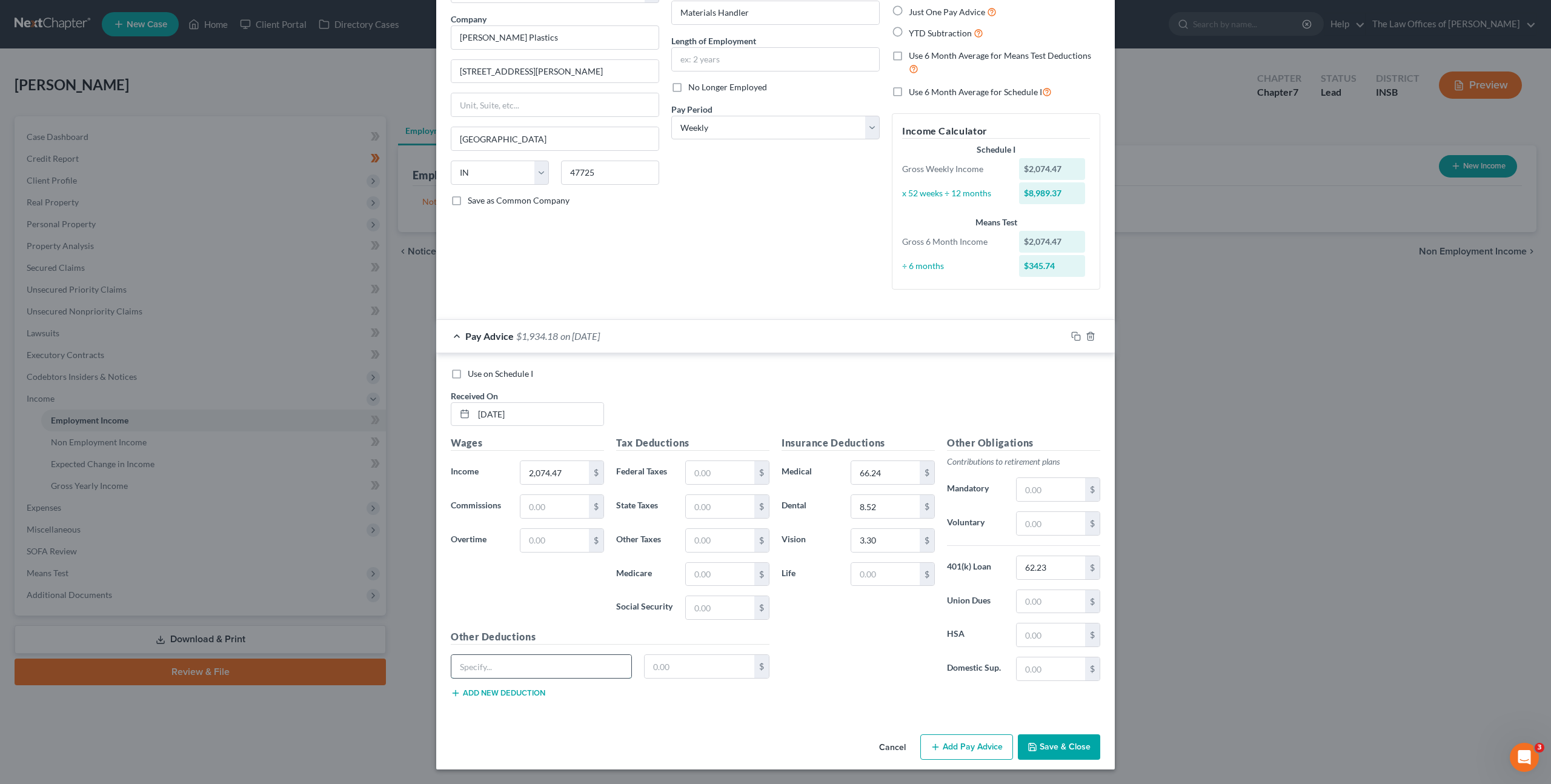
click at [557, 664] on input "text" at bounding box center [541, 666] width 180 height 23
type input "Accident"
type input "3.50"
click at [480, 696] on button "Add new deduction" at bounding box center [498, 693] width 95 height 10
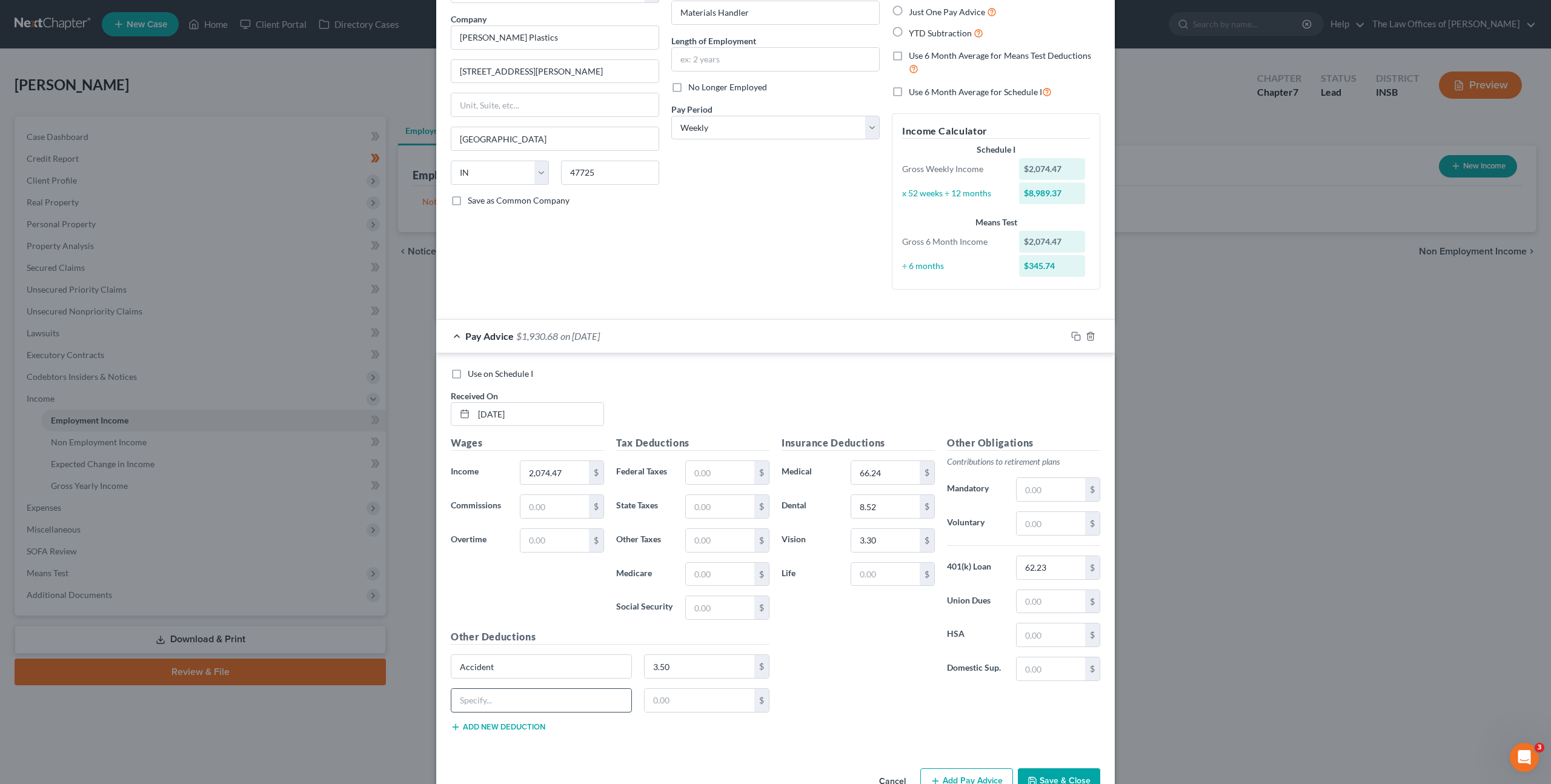
drag, startPoint x: 484, startPoint y: 696, endPoint x: 549, endPoint y: 693, distance: 65.1
click at [485, 696] on input "text" at bounding box center [541, 700] width 180 height 23
type input "Critical"
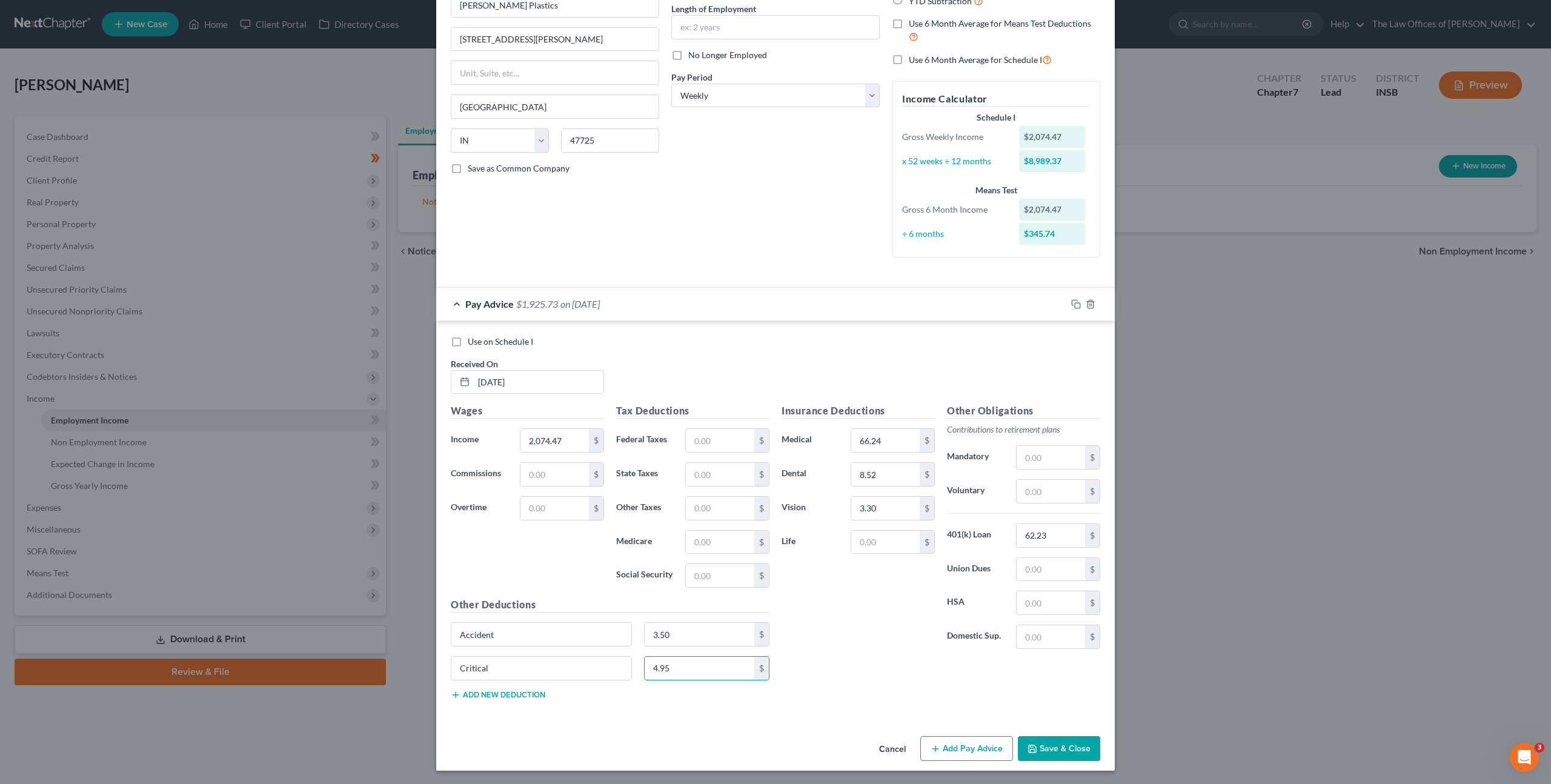
scroll to position [123, 0]
type input "4.95"
click at [465, 691] on button "Add new deduction" at bounding box center [498, 693] width 95 height 10
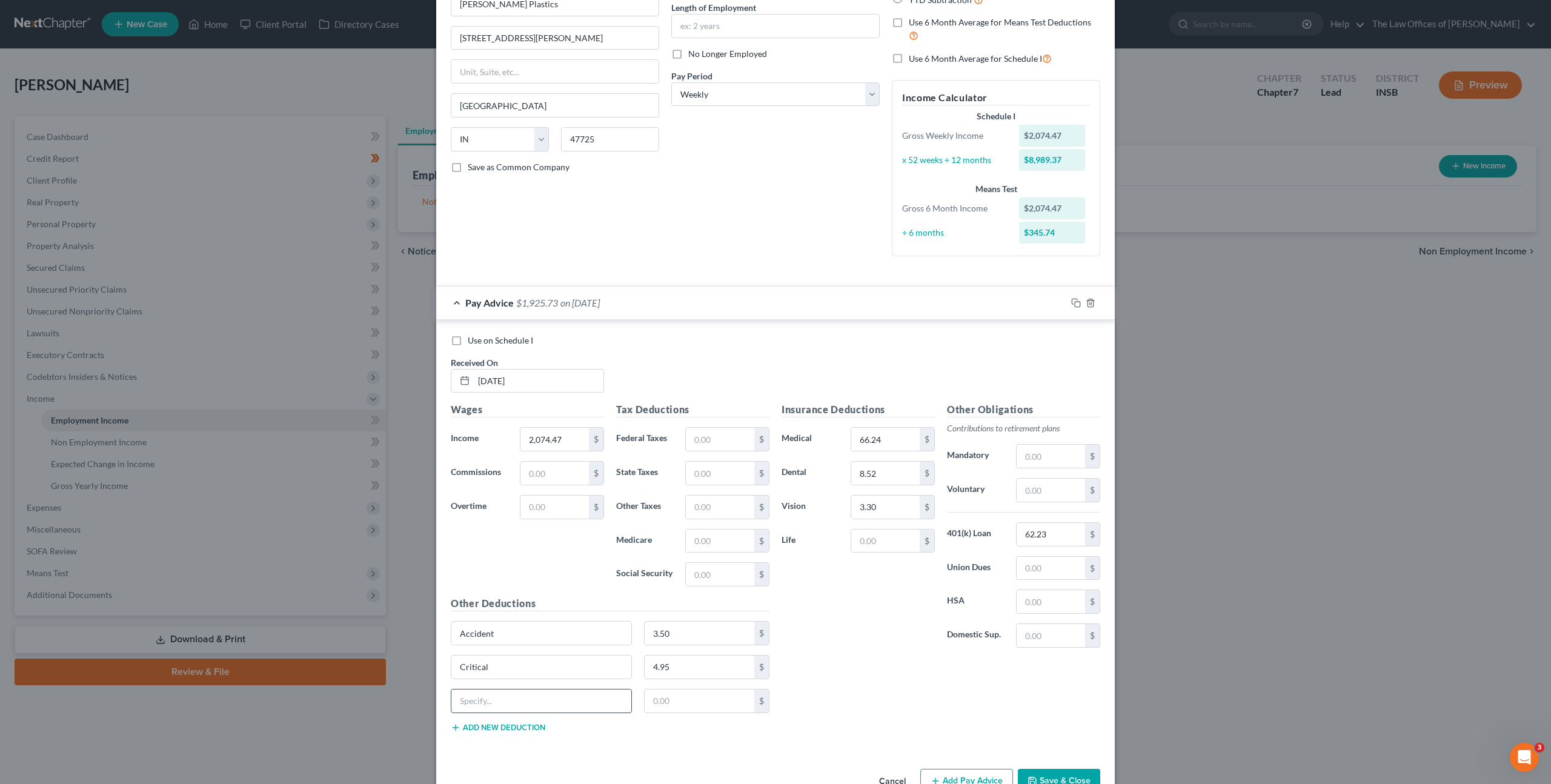
click at [494, 704] on input "text" at bounding box center [541, 701] width 180 height 23
type input "Hospital"
type input "10.32"
drag, startPoint x: 885, startPoint y: 548, endPoint x: 880, endPoint y: 558, distance: 11.2
click at [884, 549] on input "text" at bounding box center [885, 541] width 68 height 23
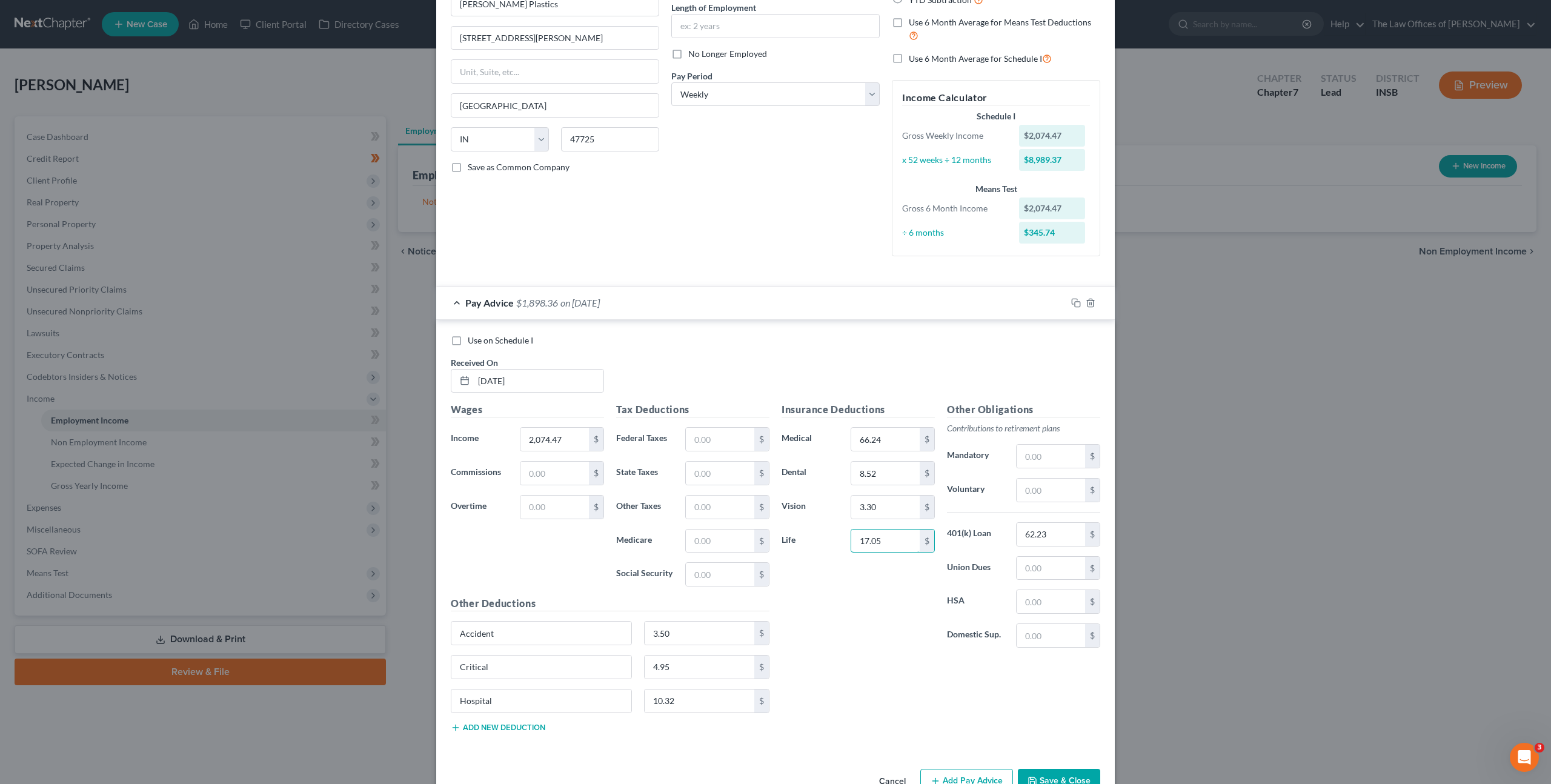
type input "17.05"
click at [892, 623] on div "Insurance Deductions Medical 66.24 $ Dental 8.52 $ Vision 3.30 $ Life 17.05 $" at bounding box center [858, 529] width 166 height 255
click at [734, 441] on input "text" at bounding box center [720, 439] width 68 height 23
type input "153.70"
type input "2"
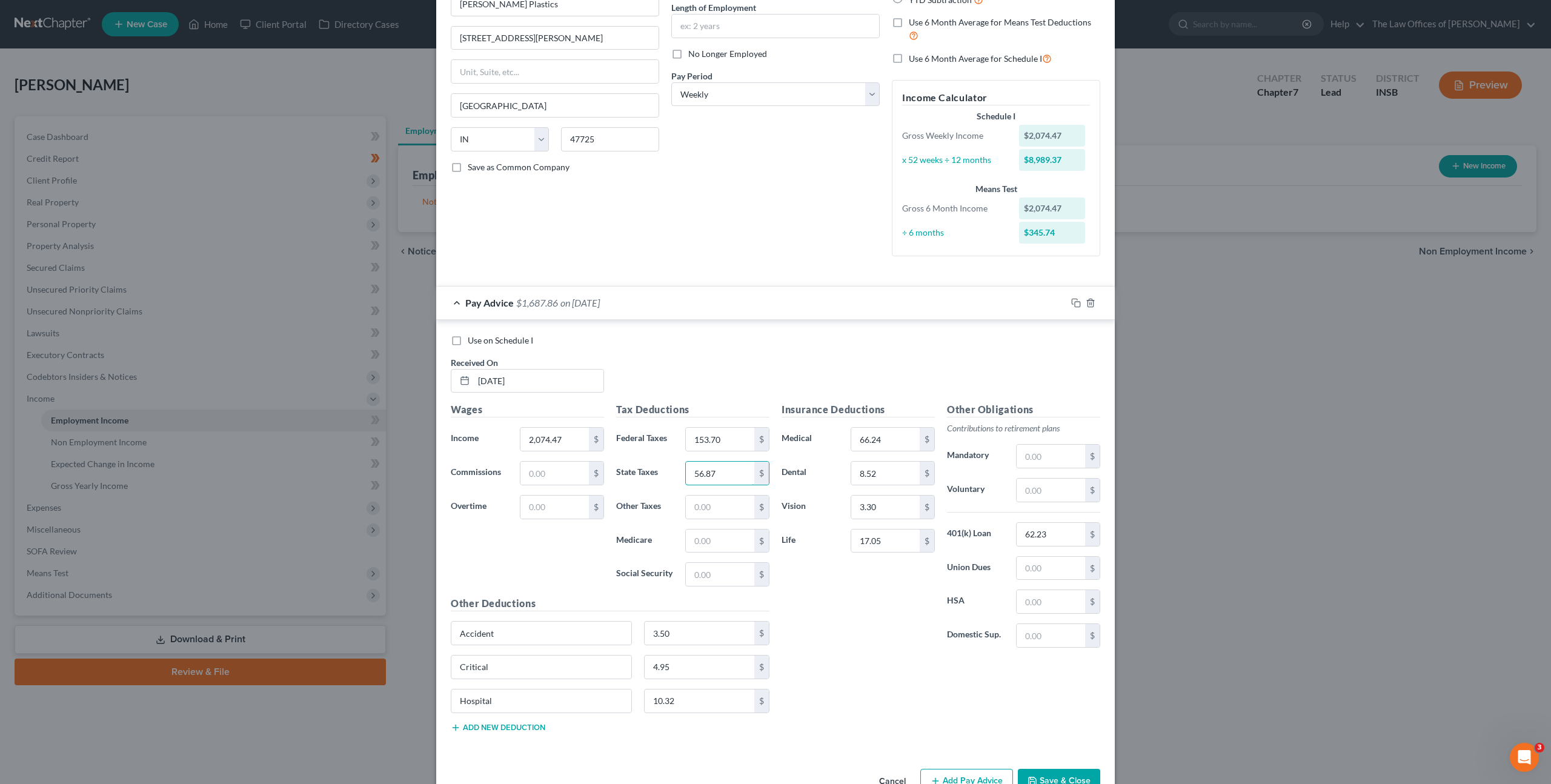
type input "56.87"
type input "24.18"
click at [735, 549] on div "28.96 $" at bounding box center [727, 541] width 97 height 24
click at [734, 542] on input "28.96" at bounding box center [720, 541] width 68 height 23
type input "28.94"
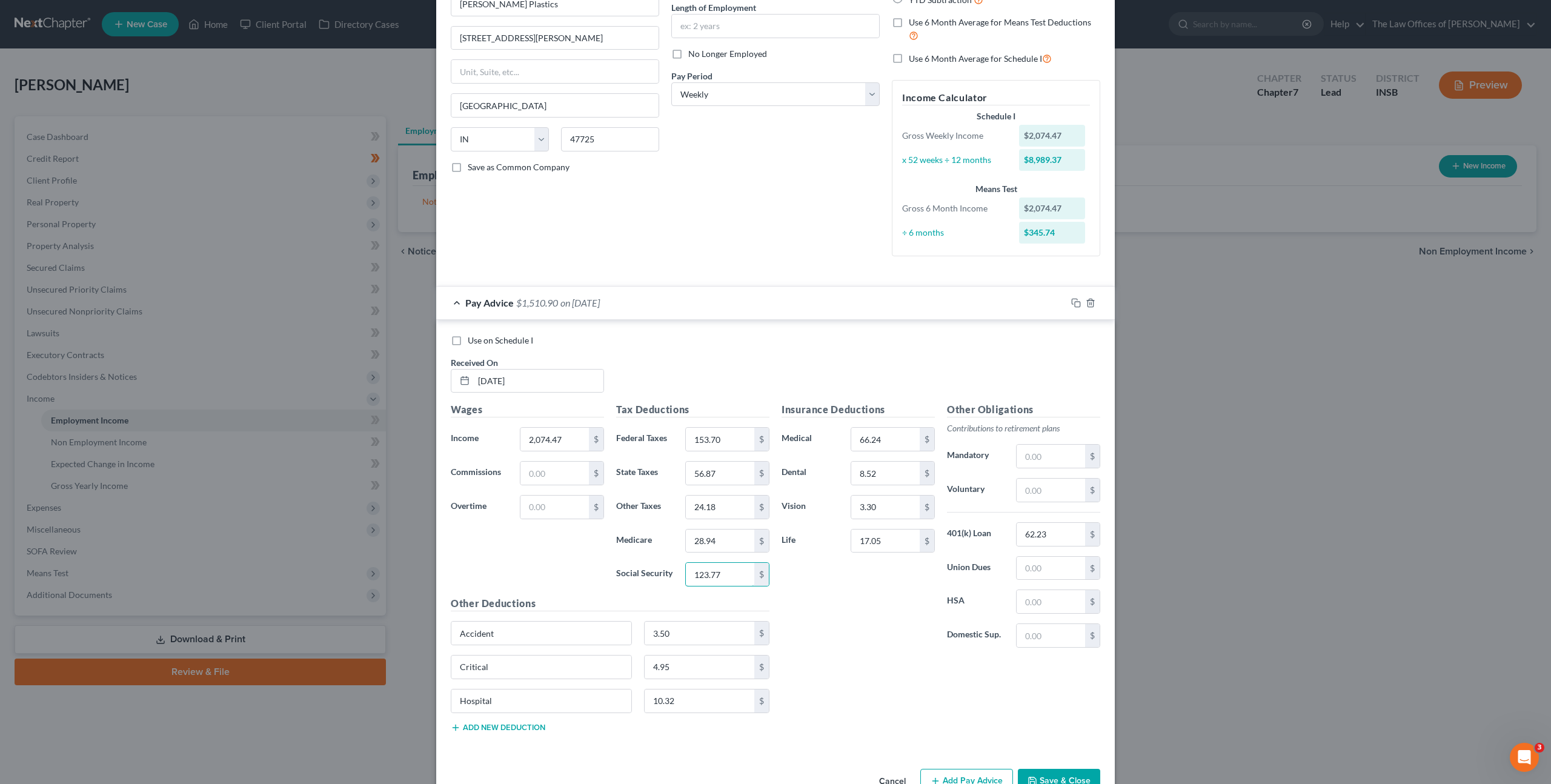
type input "123.77"
click at [826, 585] on div "Insurance Deductions Medical 66.24 $ Dental 8.52 $ Vision 3.30 $ Life 17.05 $" at bounding box center [858, 529] width 166 height 255
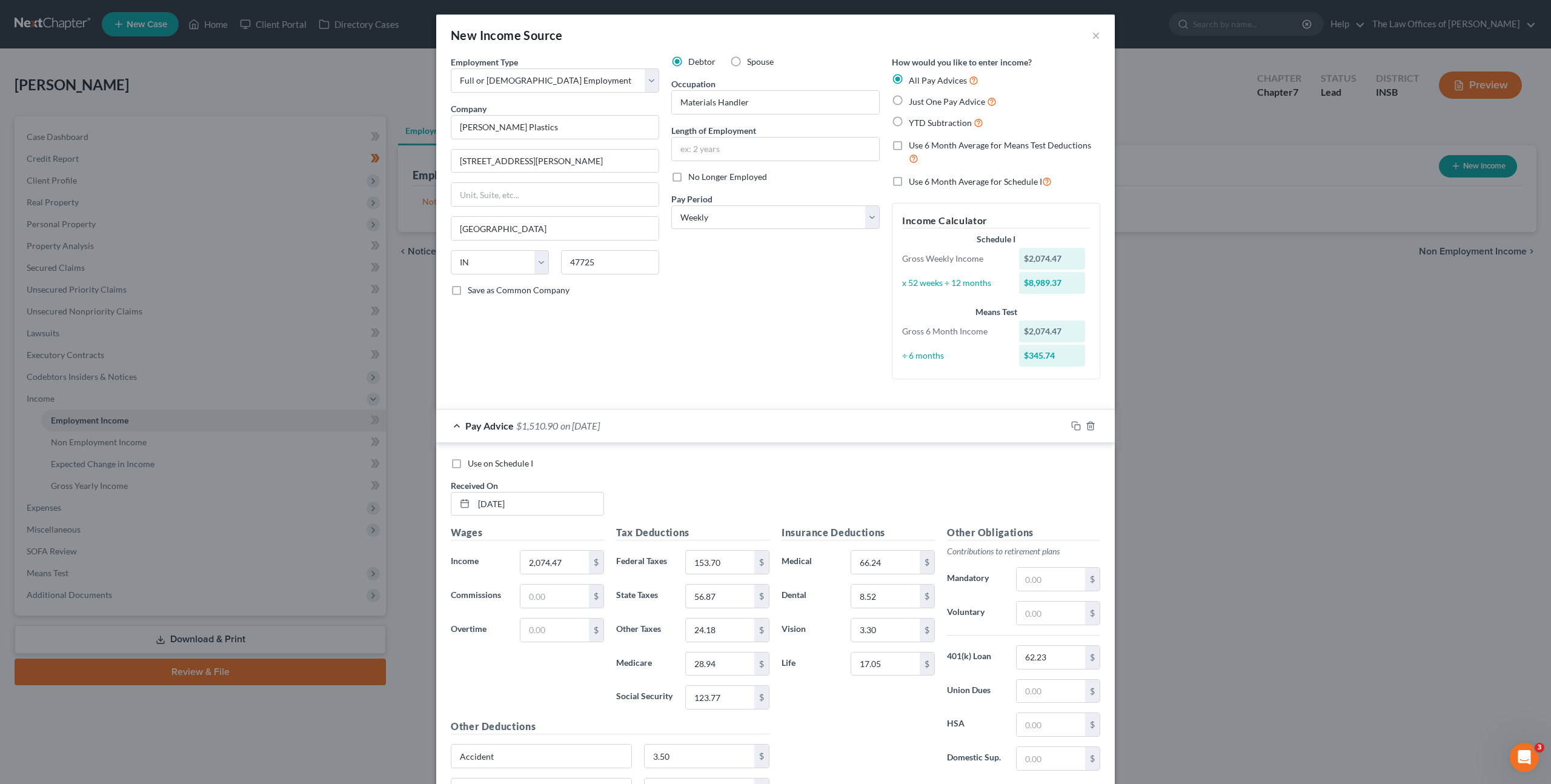
scroll to position [157, 0]
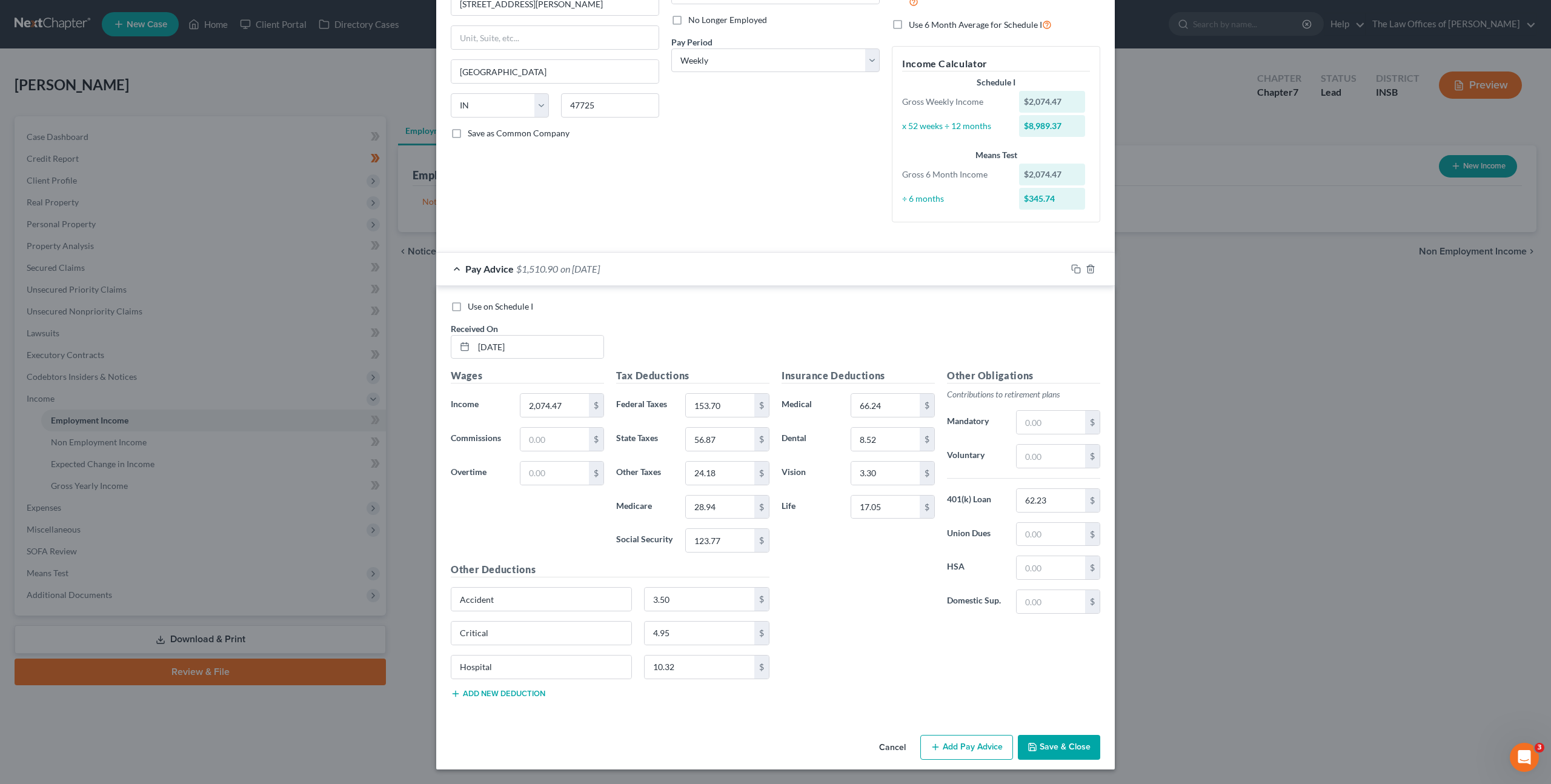
drag, startPoint x: 1048, startPoint y: 741, endPoint x: 1126, endPoint y: 605, distance: 156.8
click at [1049, 740] on button "Save & Close" at bounding box center [1059, 748] width 83 height 26
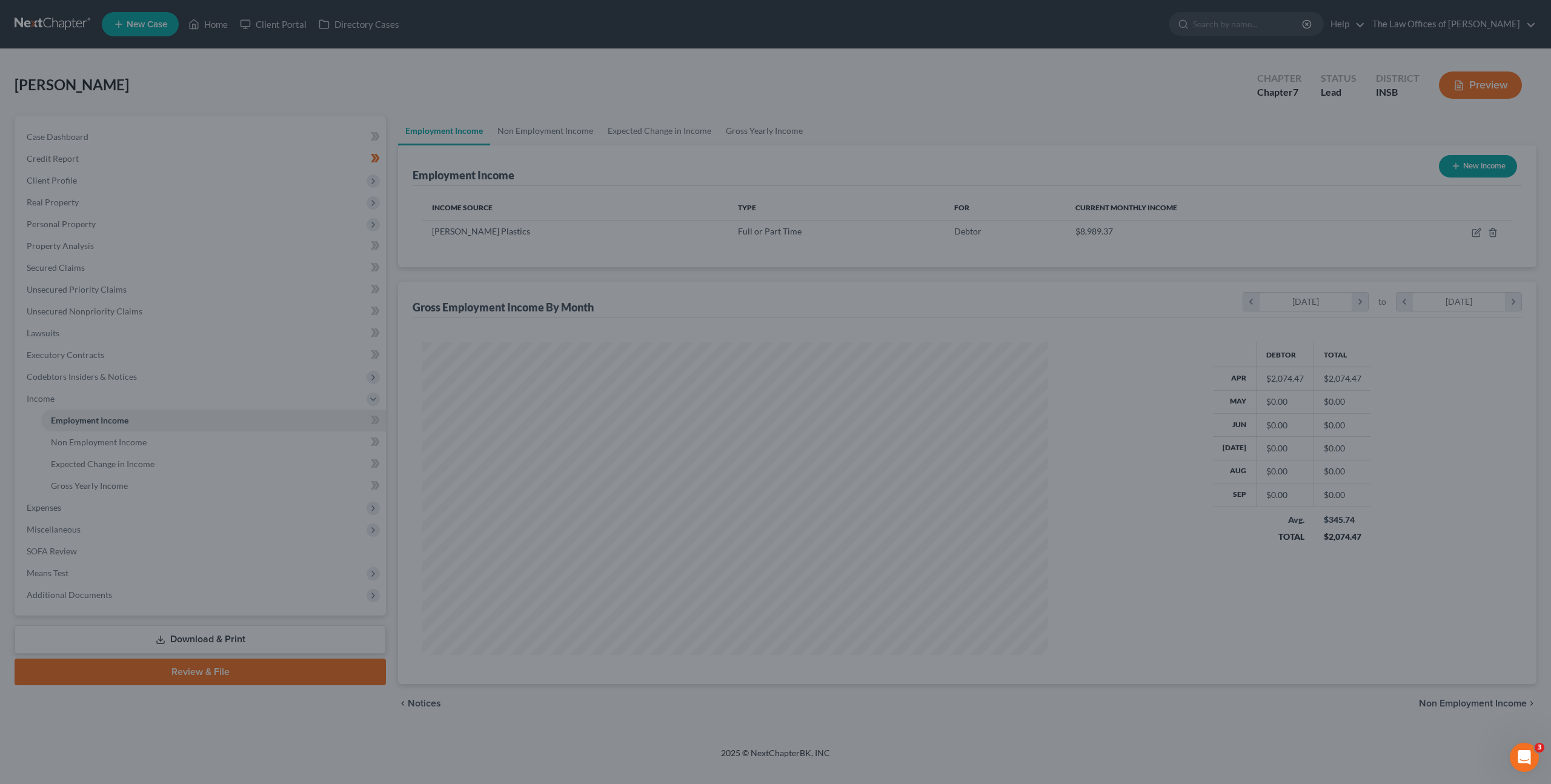
scroll to position [313, 650]
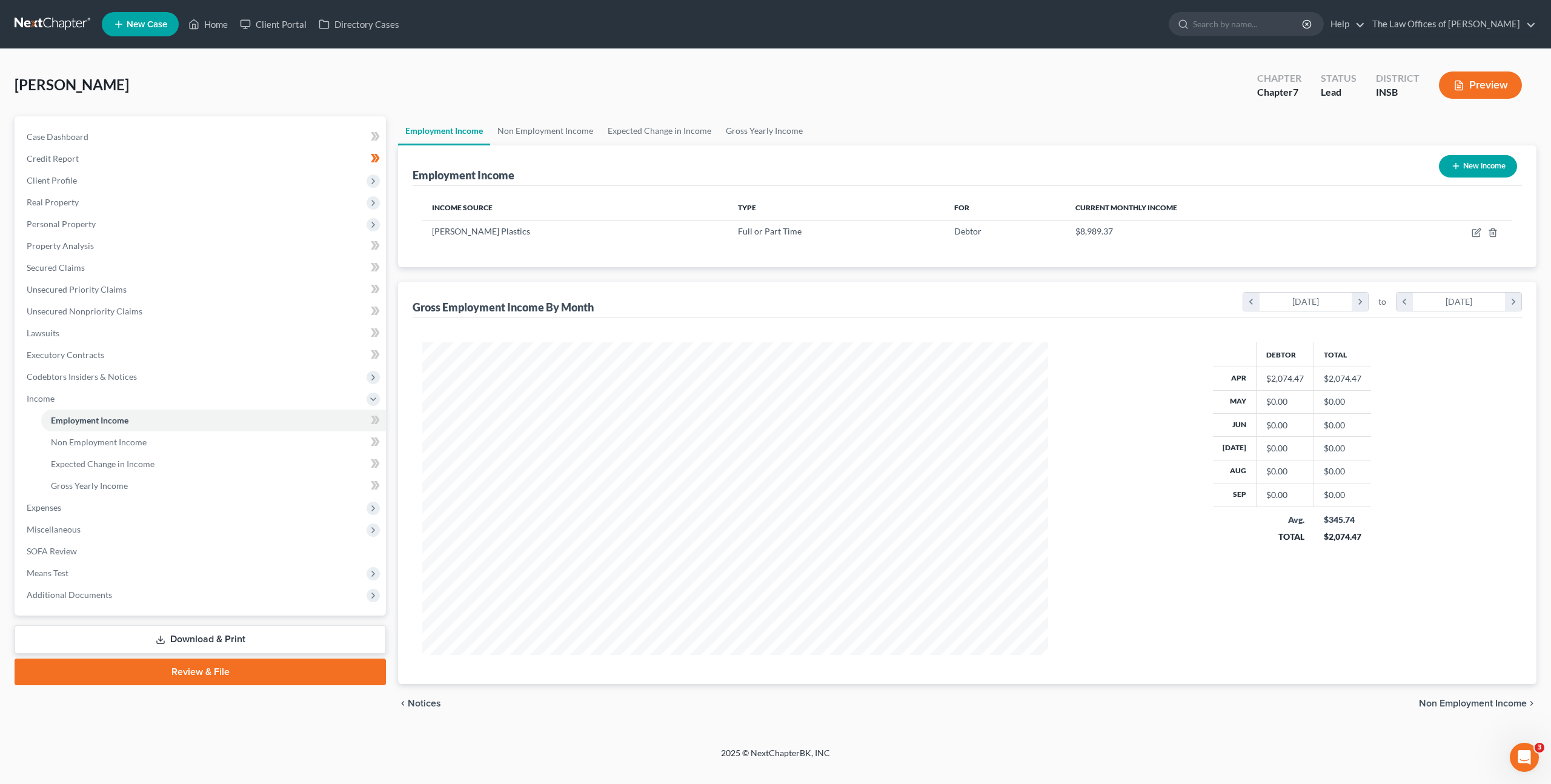
click at [1059, 483] on div at bounding box center [735, 498] width 650 height 313
click at [290, 190] on span "Client Profile" at bounding box center [201, 180] width 369 height 22
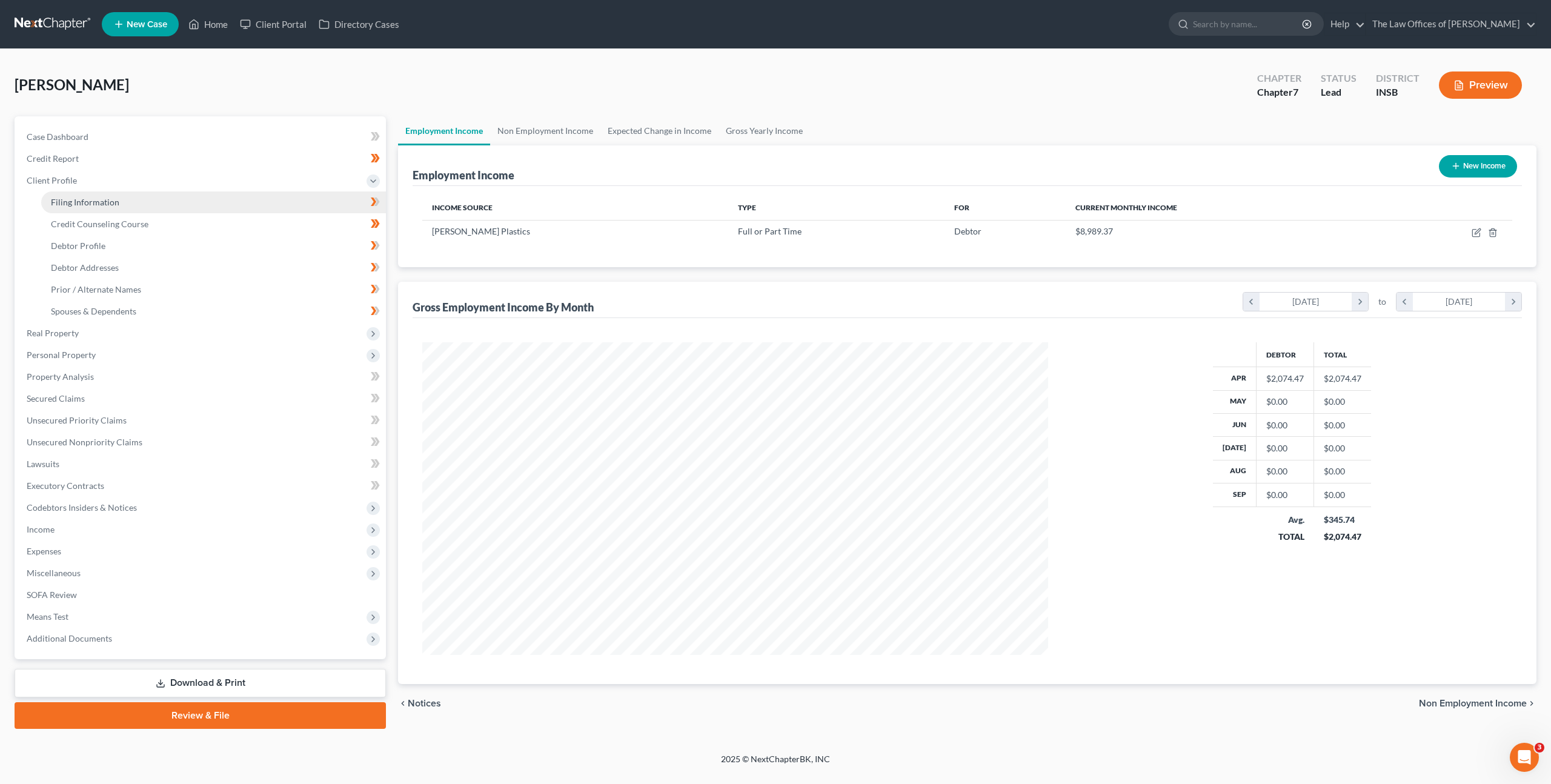
drag, startPoint x: 284, startPoint y: 205, endPoint x: 292, endPoint y: 209, distance: 8.9
click at [284, 205] on link "Filing Information" at bounding box center [213, 202] width 345 height 22
select select "1"
select select "0"
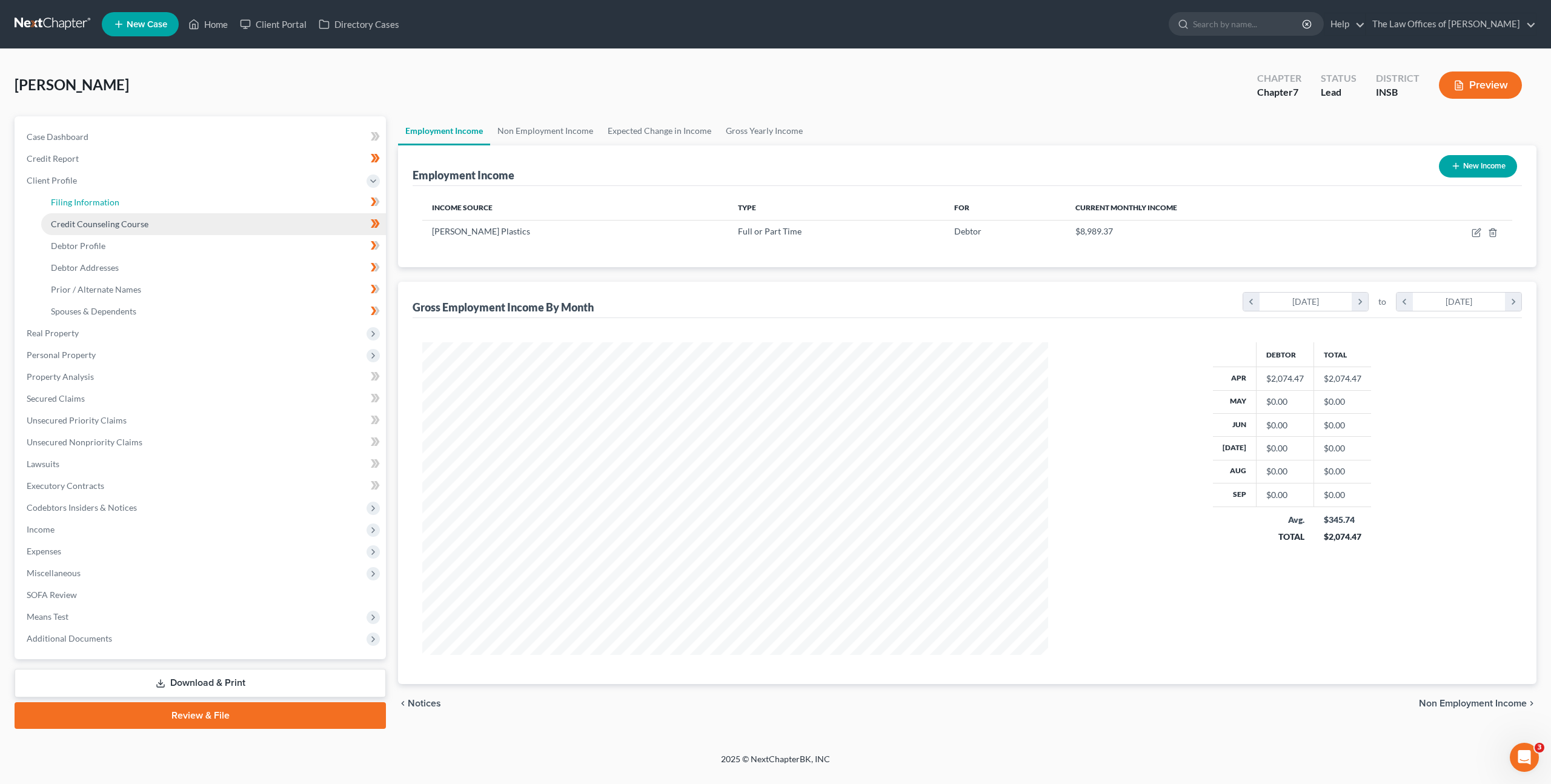
select select "28"
select select "0"
select select "15"
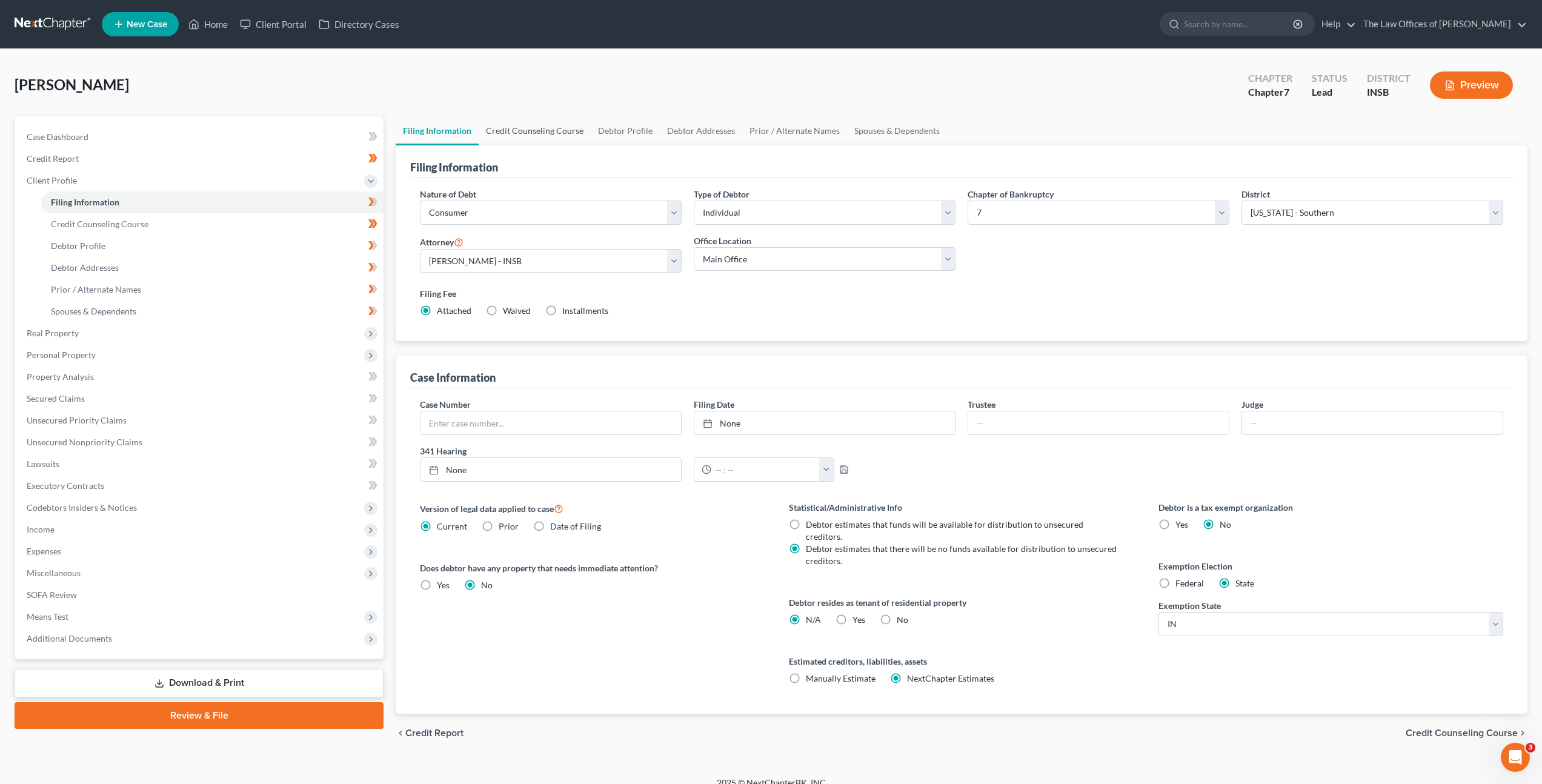
click at [546, 130] on link "Credit Counseling Course" at bounding box center [534, 130] width 112 height 29
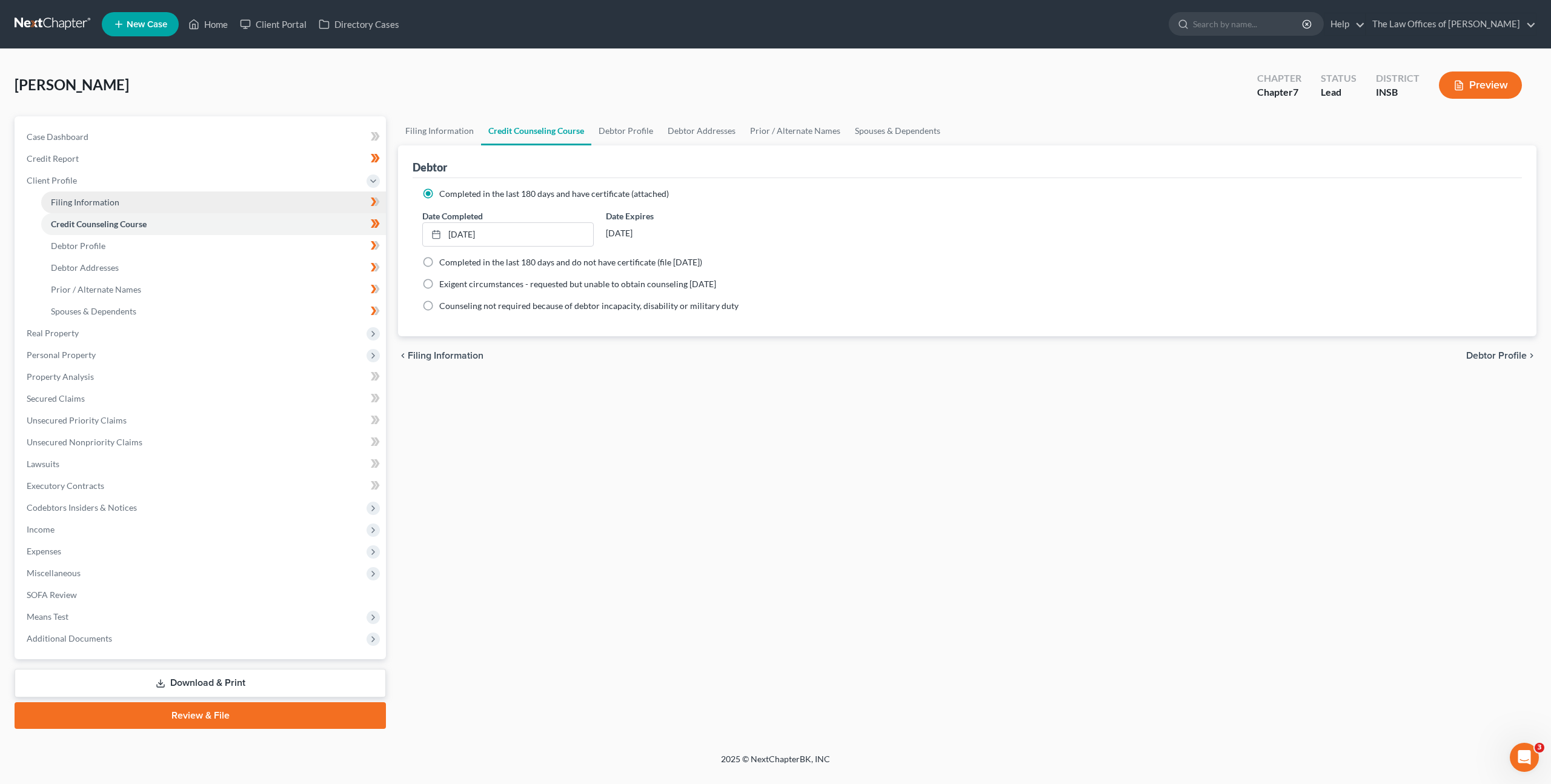
click at [264, 198] on link "Filing Information" at bounding box center [213, 202] width 345 height 22
select select "1"
select select "0"
select select "28"
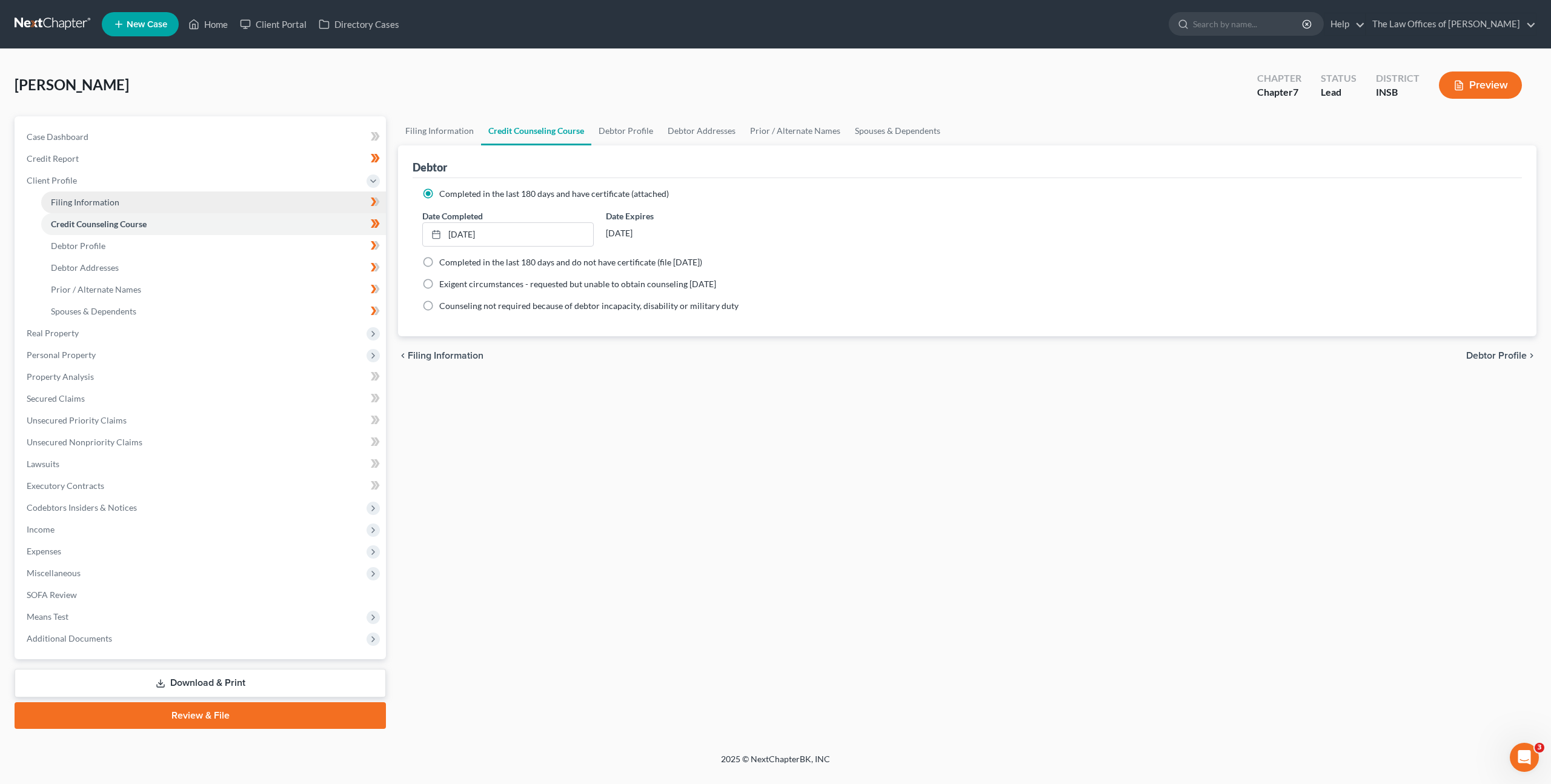
select select "0"
select select "15"
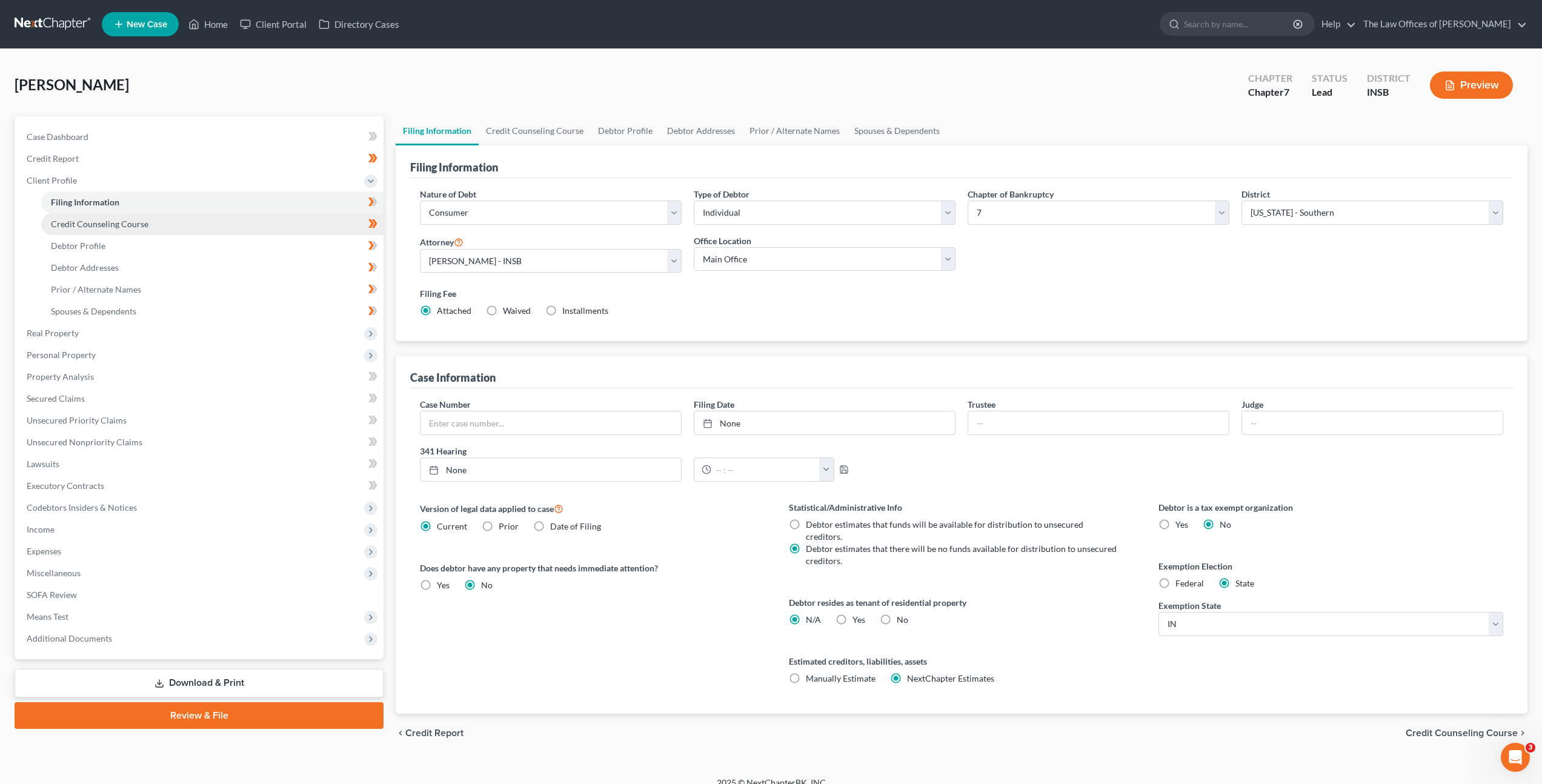
click at [311, 224] on link "Credit Counseling Course" at bounding box center [212, 224] width 342 height 22
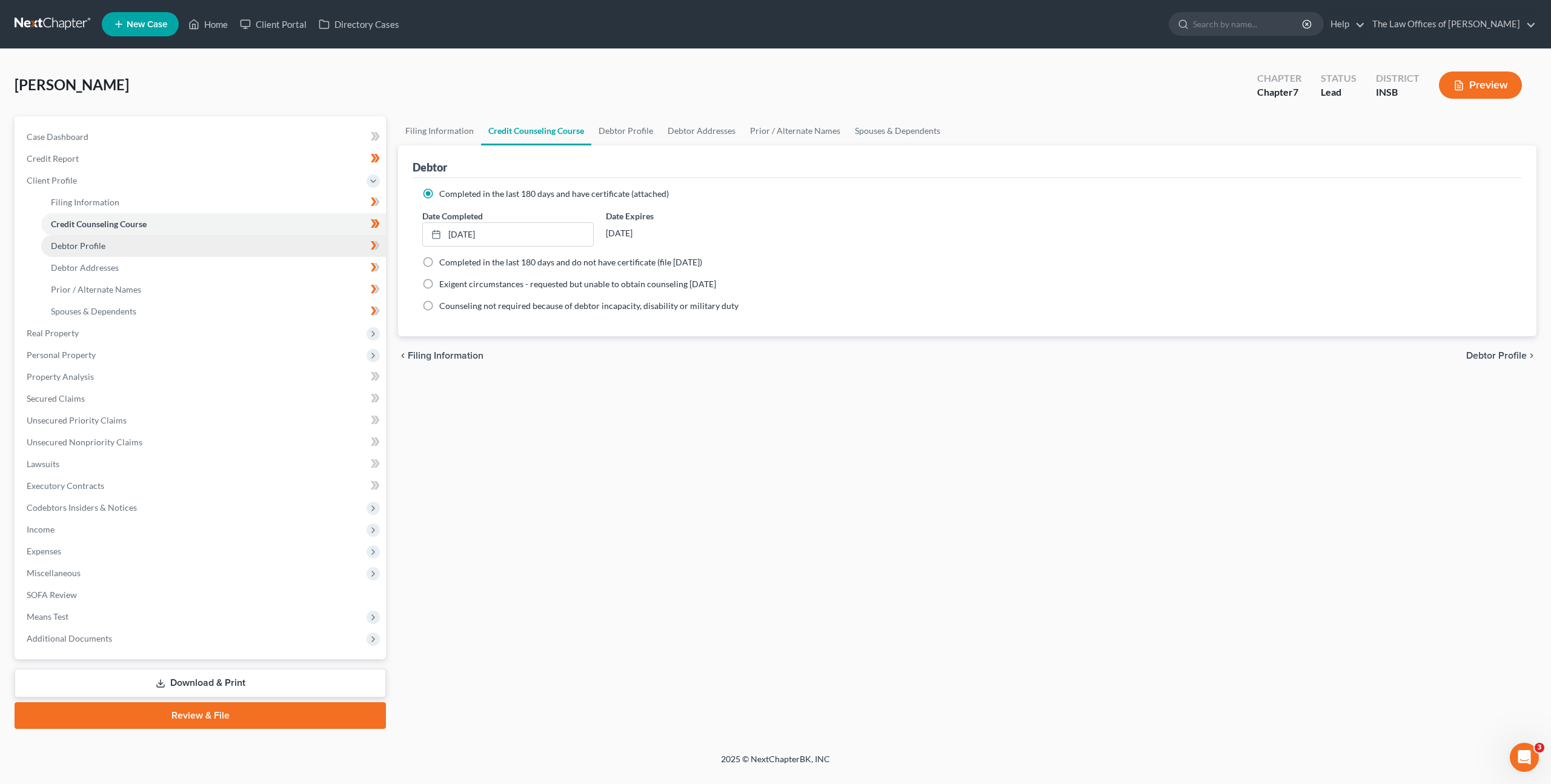
click at [230, 251] on link "Debtor Profile" at bounding box center [213, 246] width 345 height 22
select select "2"
select select "0"
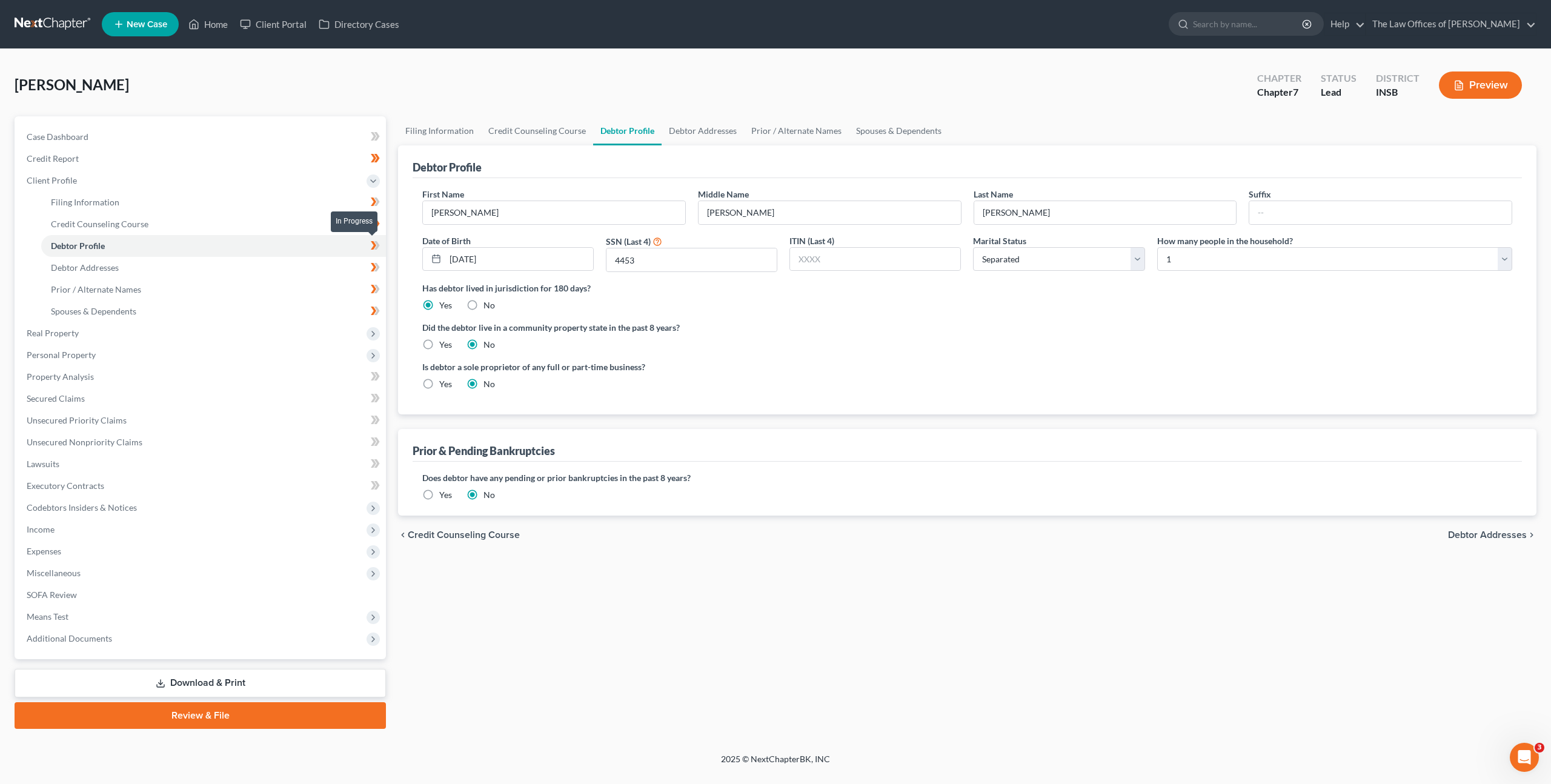
click at [372, 247] on icon at bounding box center [375, 246] width 9 height 15
drag, startPoint x: 998, startPoint y: 370, endPoint x: 1414, endPoint y: 270, distance: 427.9
click at [999, 370] on div "Is debtor a sole proprietor of any full or part-time business? Yes No" at bounding box center [967, 380] width 1102 height 40
click at [298, 263] on link "Debtor Addresses" at bounding box center [213, 268] width 345 height 22
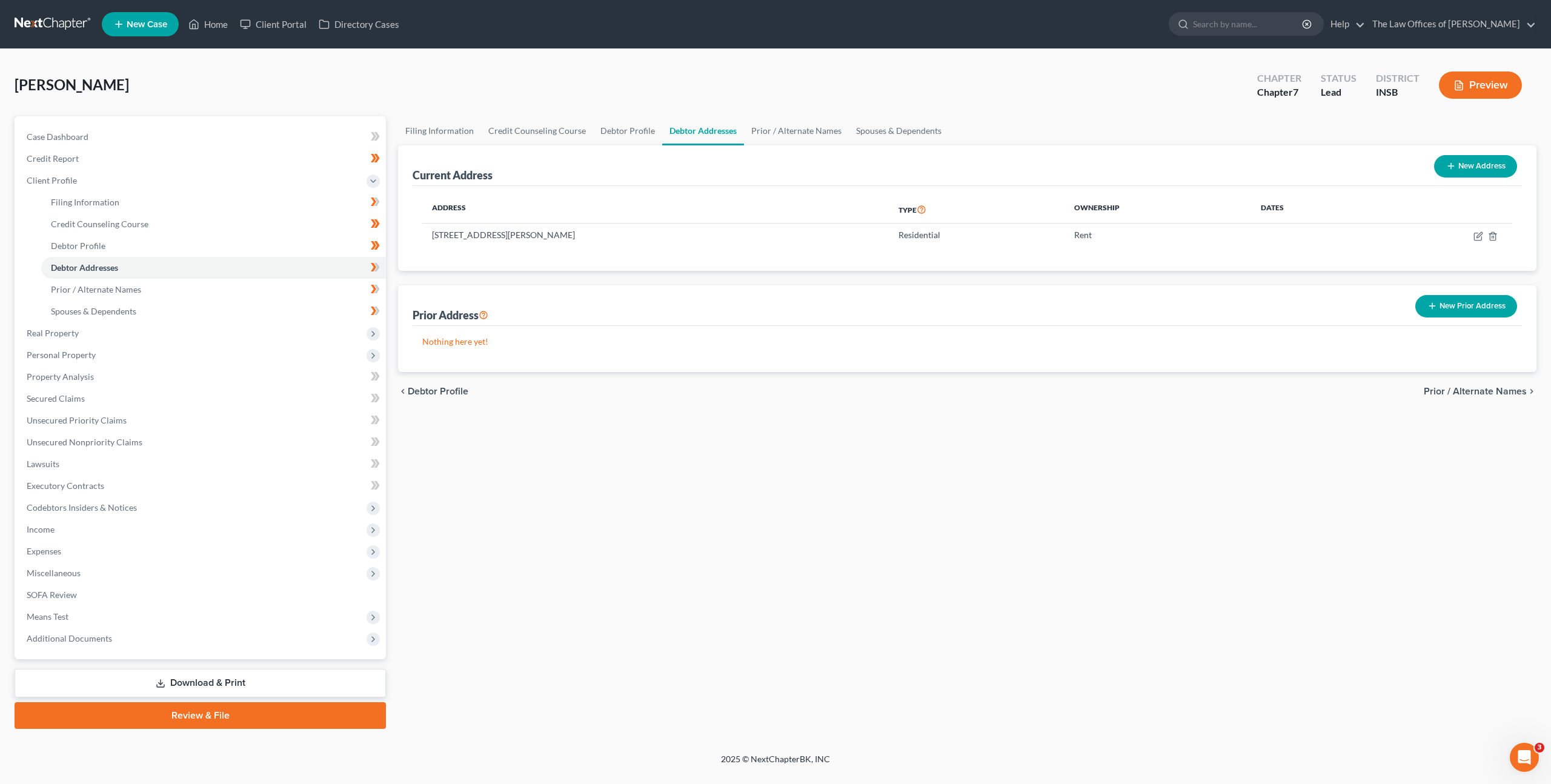
click at [1444, 309] on button "New Prior Address" at bounding box center [1466, 306] width 102 height 22
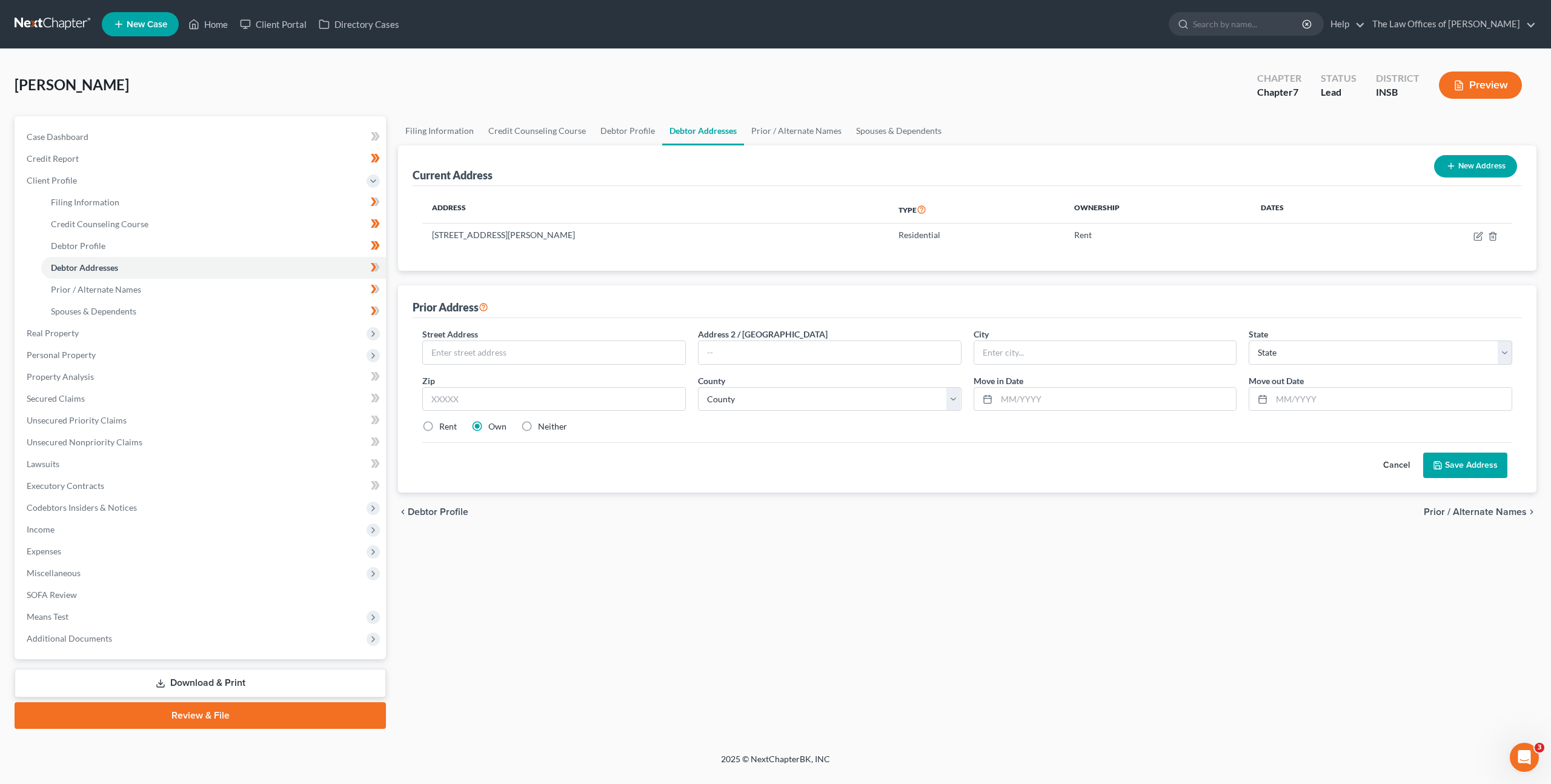
click at [572, 370] on div "Street Address * Address 2 / PO Box City * State * State AL AK AR AZ CA CO CT D…" at bounding box center [967, 386] width 1102 height 115
click at [581, 355] on input "text" at bounding box center [554, 352] width 262 height 23
click at [1404, 471] on button "Cancel" at bounding box center [1396, 466] width 53 height 24
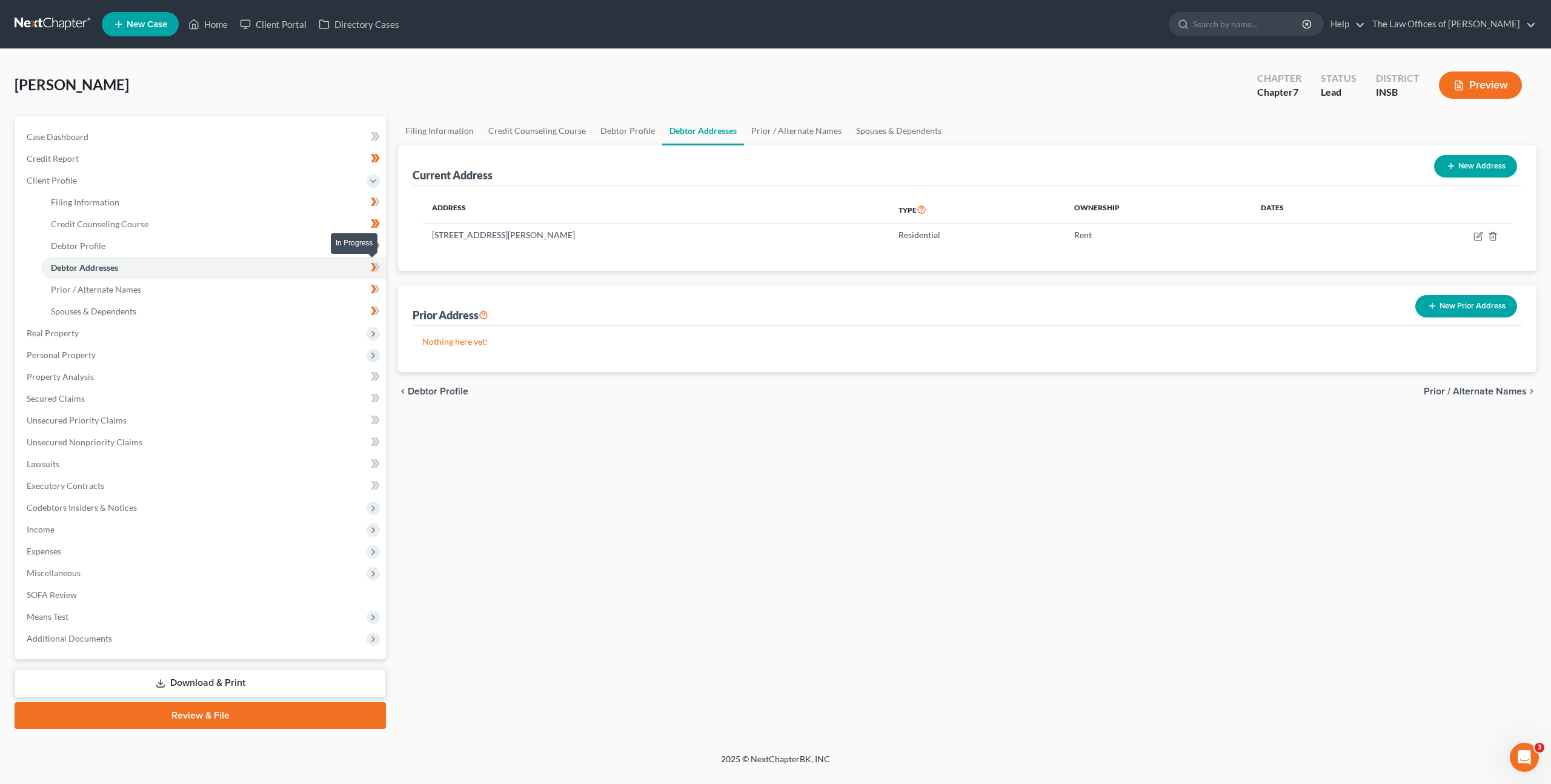
click at [374, 267] on icon at bounding box center [374, 267] width 6 height 8
click at [340, 283] on link "Prior / Alternate Names" at bounding box center [213, 290] width 345 height 22
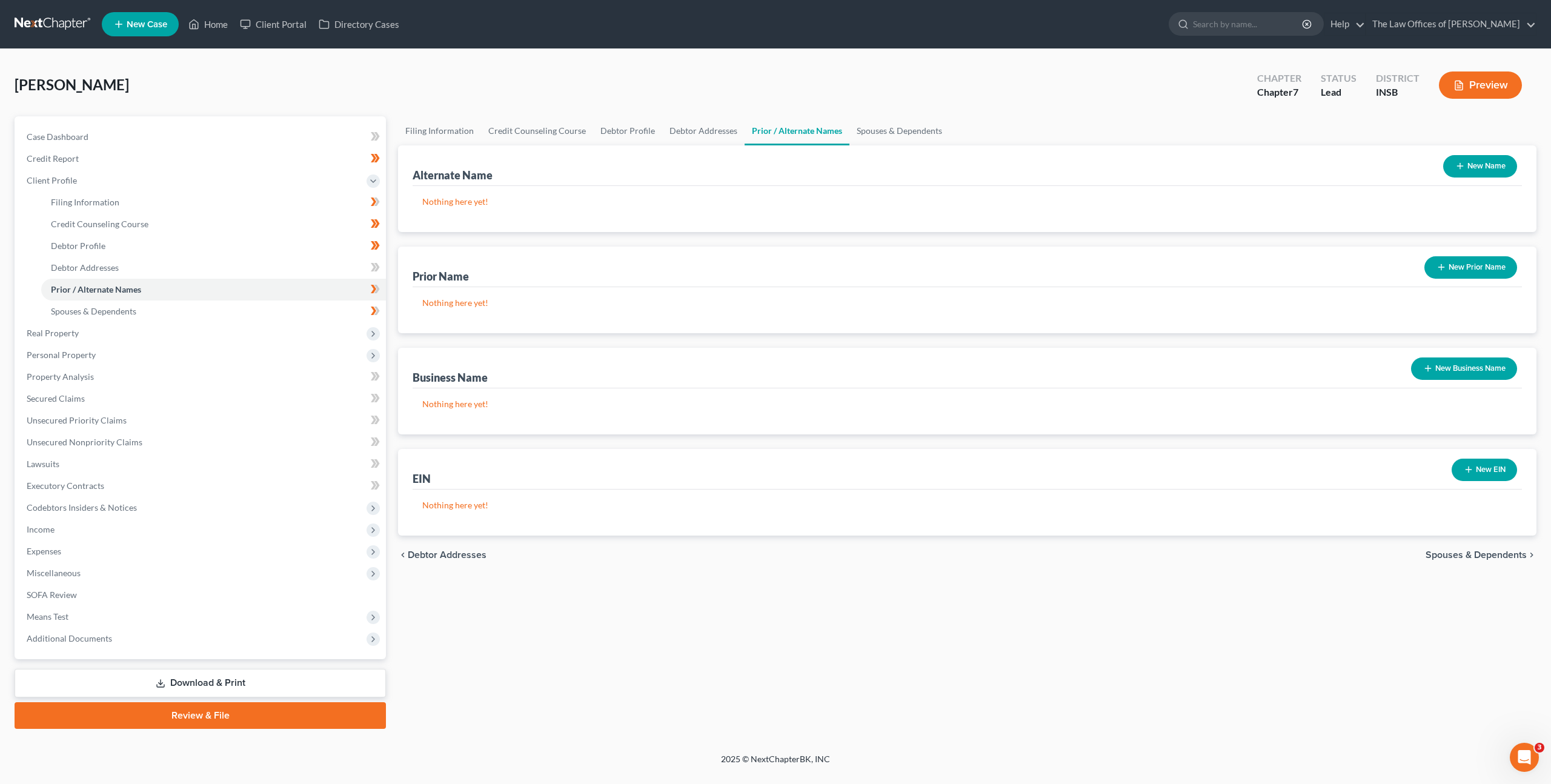
click at [376, 270] on icon at bounding box center [377, 267] width 6 height 8
click at [377, 268] on icon at bounding box center [377, 267] width 6 height 8
click at [1452, 270] on button "New Prior Name" at bounding box center [1470, 267] width 93 height 22
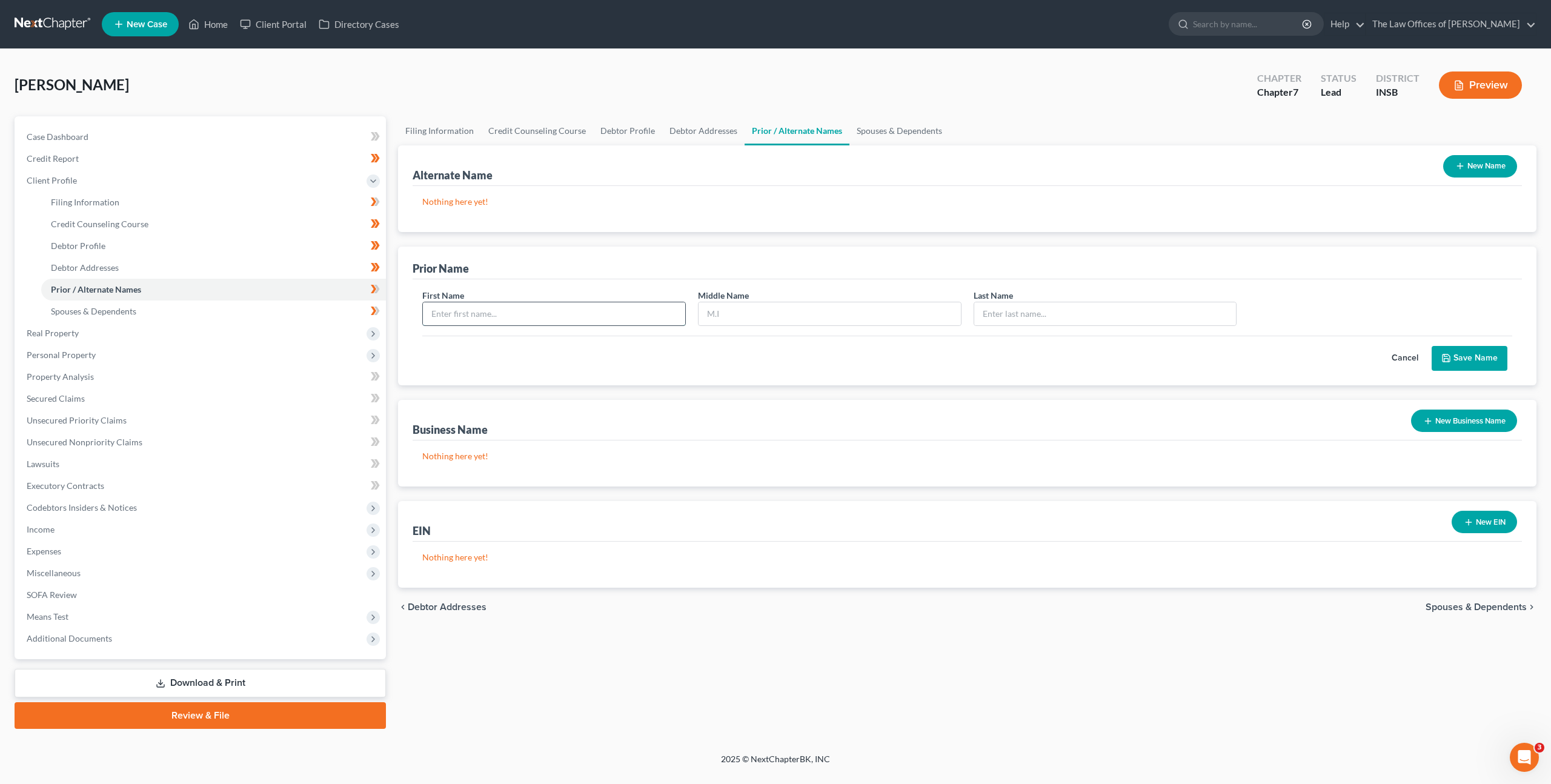
click at [581, 313] on input "text" at bounding box center [554, 314] width 262 height 23
type input "Monica"
type input "Jean"
type input "Mora"
click at [851, 248] on div "Prior Name" at bounding box center [967, 263] width 1110 height 33
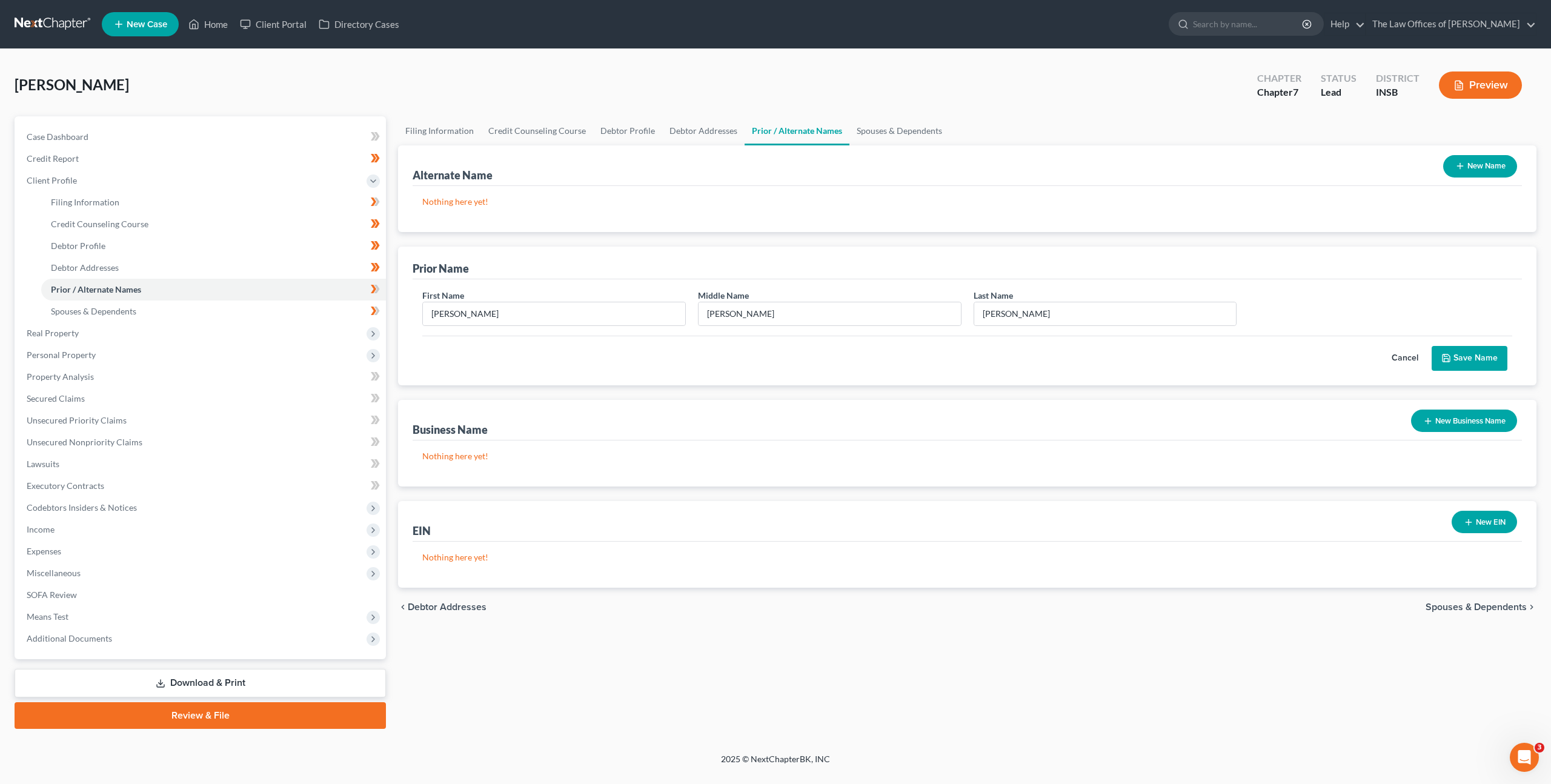
click at [1476, 351] on button "Save Name" at bounding box center [1470, 359] width 75 height 26
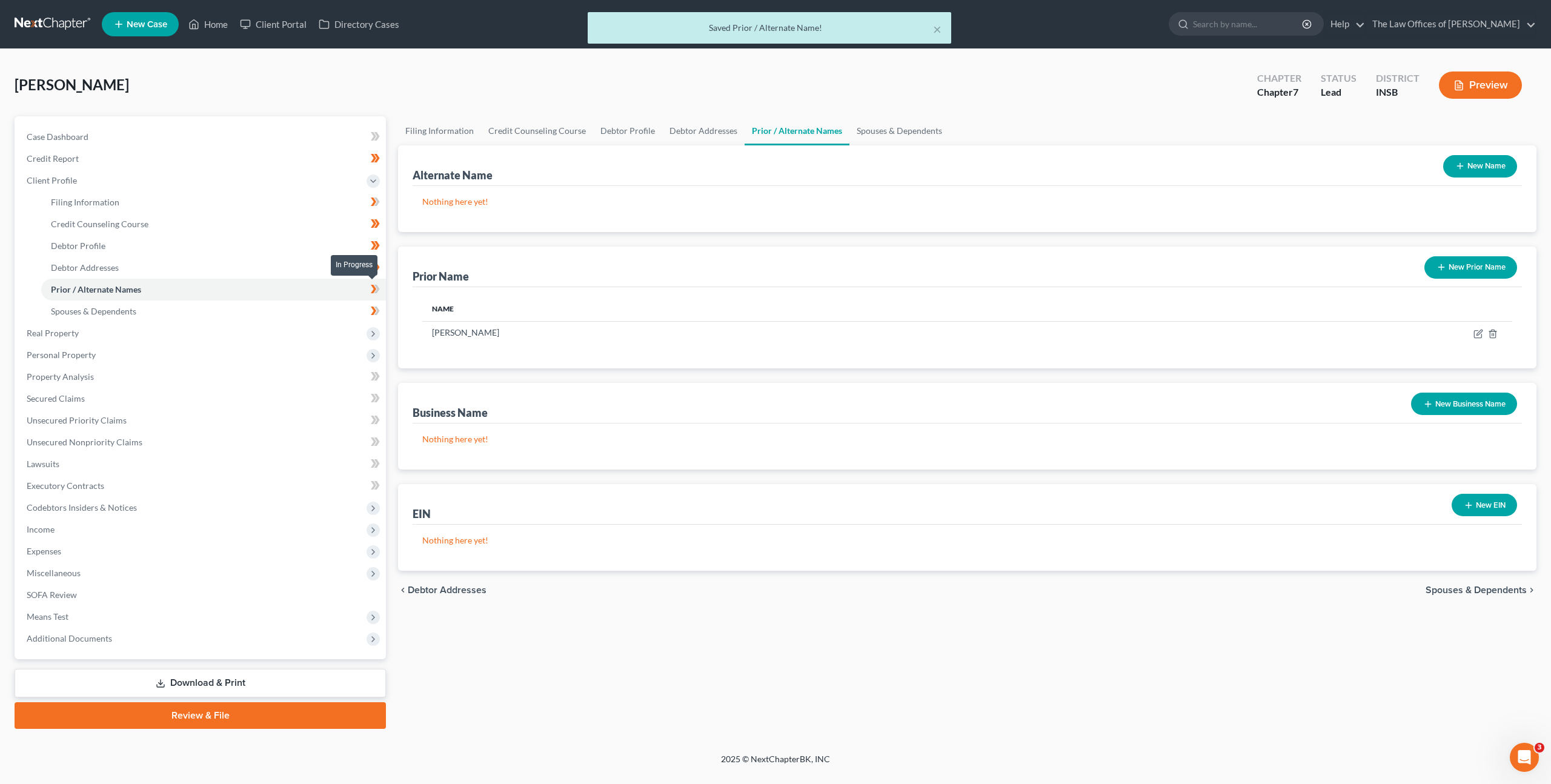
click at [375, 291] on icon at bounding box center [375, 290] width 9 height 15
drag, startPoint x: 356, startPoint y: 309, endPoint x: 410, endPoint y: 325, distance: 56.3
click at [356, 309] on link "Spouses & Dependents" at bounding box center [213, 311] width 345 height 22
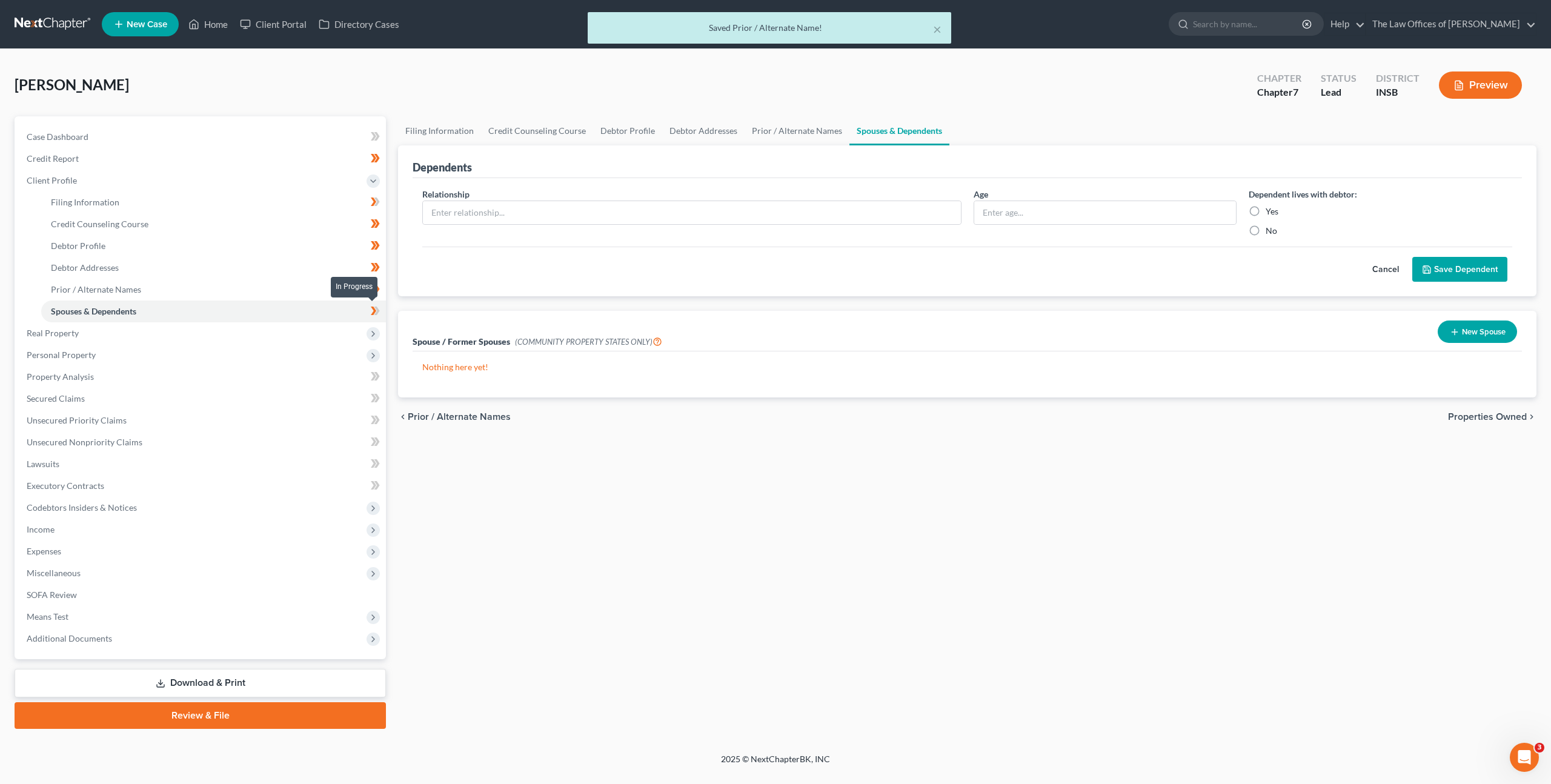
drag, startPoint x: 377, startPoint y: 303, endPoint x: 503, endPoint y: 325, distance: 127.9
click at [377, 304] on icon at bounding box center [375, 311] width 9 height 15
click at [750, 287] on div "Relationship * Age Dependent lives with debtor: Yes No Cancel Save Dependent" at bounding box center [967, 238] width 1110 height 119
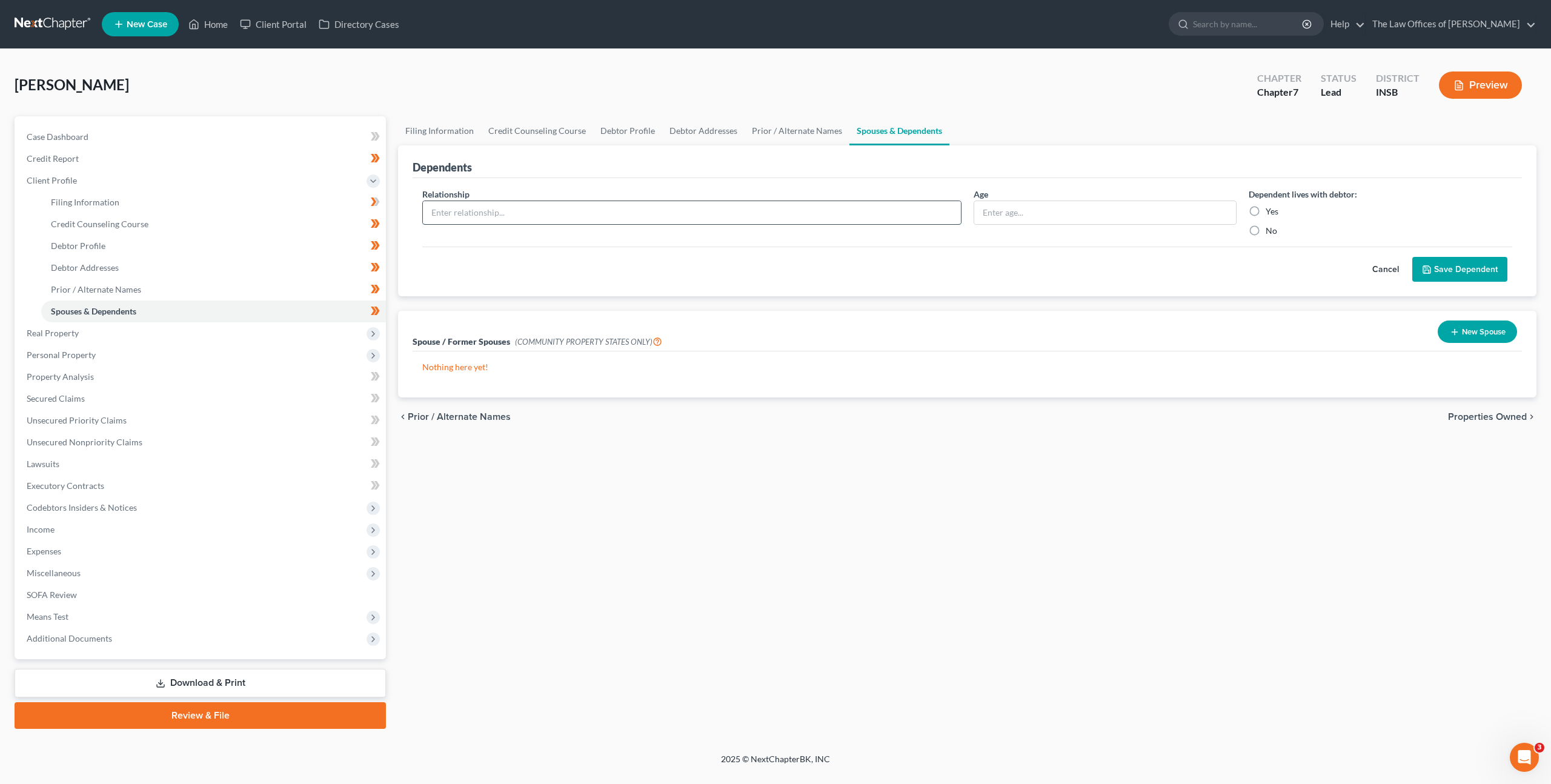
click at [656, 214] on input "text" at bounding box center [691, 213] width 538 height 23
click at [650, 267] on div "Cancel Save Dependent" at bounding box center [967, 265] width 1090 height 36
drag, startPoint x: 320, startPoint y: 244, endPoint x: 342, endPoint y: 243, distance: 22.0
click at [321, 244] on link "Debtor Profile" at bounding box center [213, 246] width 345 height 22
select select "2"
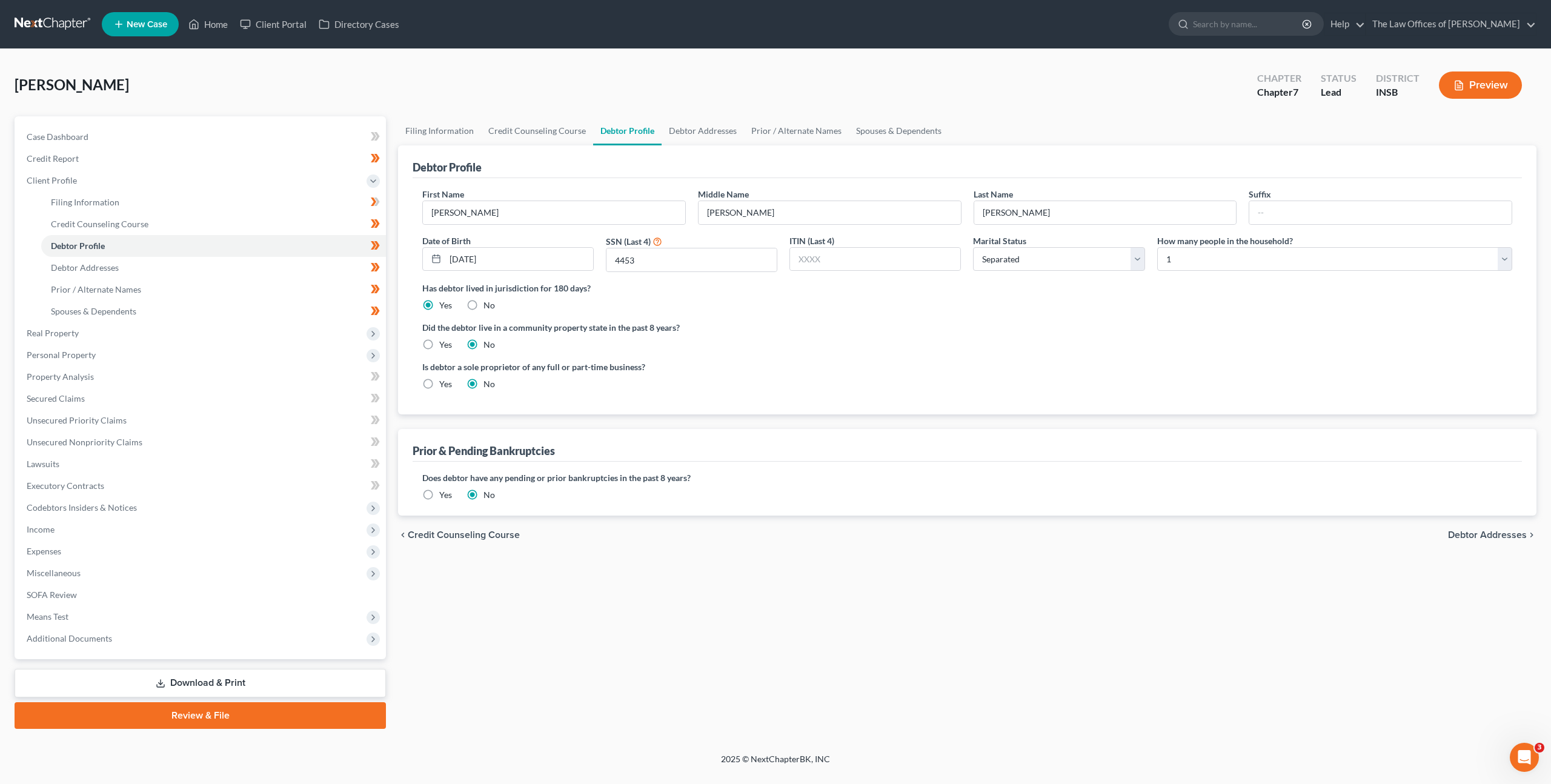
click at [1041, 322] on label "Did the debtor live in a community property state in the past 8 years?" at bounding box center [967, 327] width 1090 height 13
click at [1289, 267] on select "Select 1 2 3 4 5 6 7 8 9 10 11 12 13 14 15 16 17 18 19 20" at bounding box center [1334, 260] width 355 height 24
select select "1"
click at [1157, 247] on select "Select 1 2 3 4 5 6 7 8 9 10 11 12 13 14 15 16 17 18 19 20" at bounding box center [1334, 260] width 355 height 24
drag, startPoint x: 1052, startPoint y: 360, endPoint x: 977, endPoint y: 388, distance: 80.1
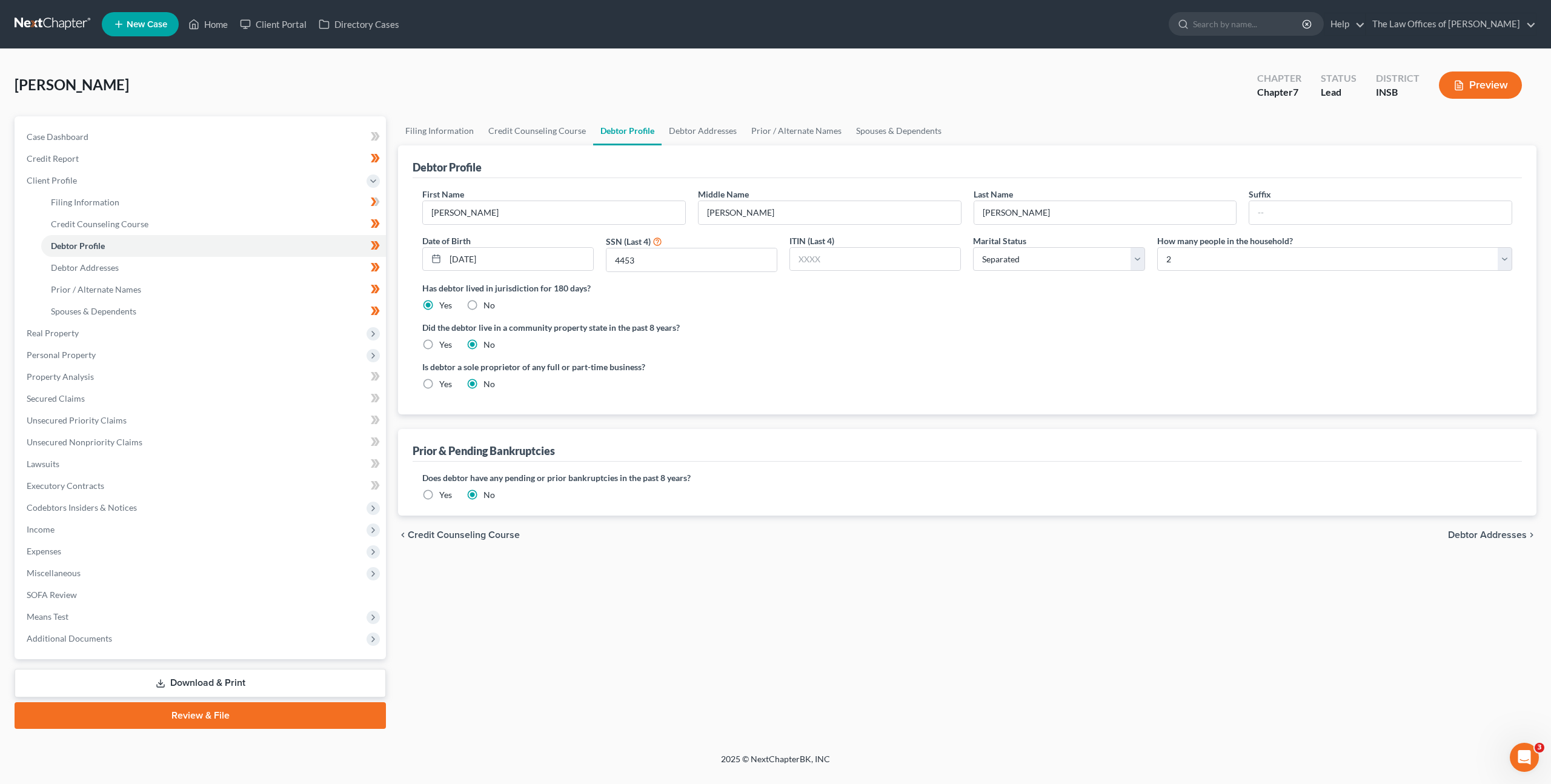
click at [1052, 361] on div "Is debtor a sole proprietor of any full or part-time business? Yes No" at bounding box center [967, 380] width 1102 height 40
drag, startPoint x: 978, startPoint y: 233, endPoint x: 1076, endPoint y: 246, distance: 98.9
click at [1061, 243] on div "First Name Monica Middle Name Jean Last Name Wilder Suffix Date of Birth 03/05/…" at bounding box center [967, 235] width 1102 height 94
click at [1034, 374] on div "Is debtor a sole proprietor of any full or part-time business? Yes No" at bounding box center [967, 380] width 1102 height 40
click at [950, 298] on div "Has debtor lived in jurisdiction for 180 days? Yes No Debtor must reside in jur…" at bounding box center [967, 297] width 1090 height 29
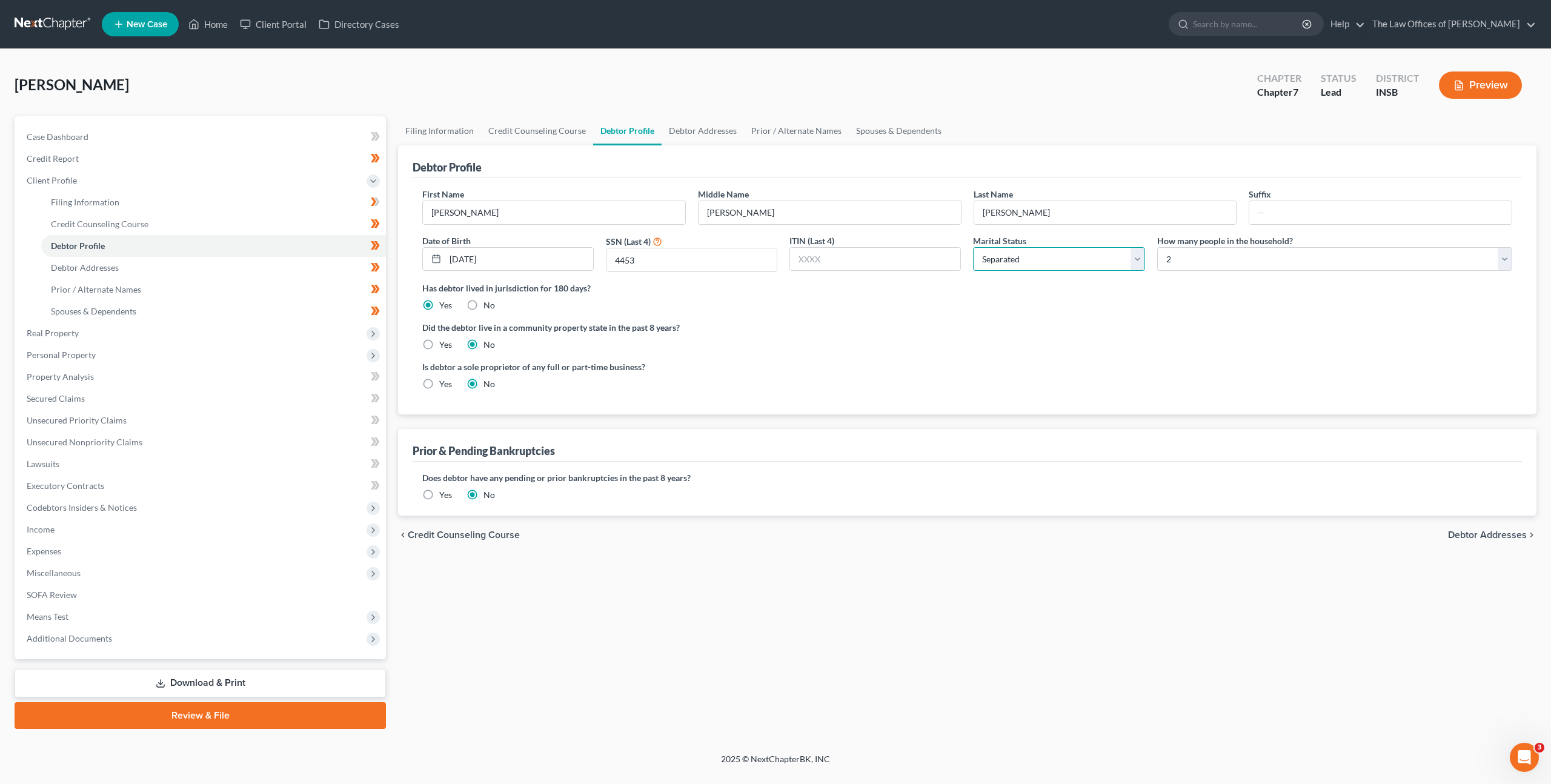
click at [1007, 258] on select "Select Single Married Separated Divorced Widowed" at bounding box center [1059, 260] width 171 height 24
select select "4"
click at [973, 247] on select "Select Single Married Separated Divorced Widowed" at bounding box center [1059, 260] width 171 height 24
click at [1012, 302] on div "Has debtor lived in jurisdiction for 180 days? Yes No Debtor must reside in jur…" at bounding box center [967, 297] width 1090 height 29
click at [1021, 256] on select "Select Single Married Separated Divorced Widowed" at bounding box center [1059, 260] width 171 height 24
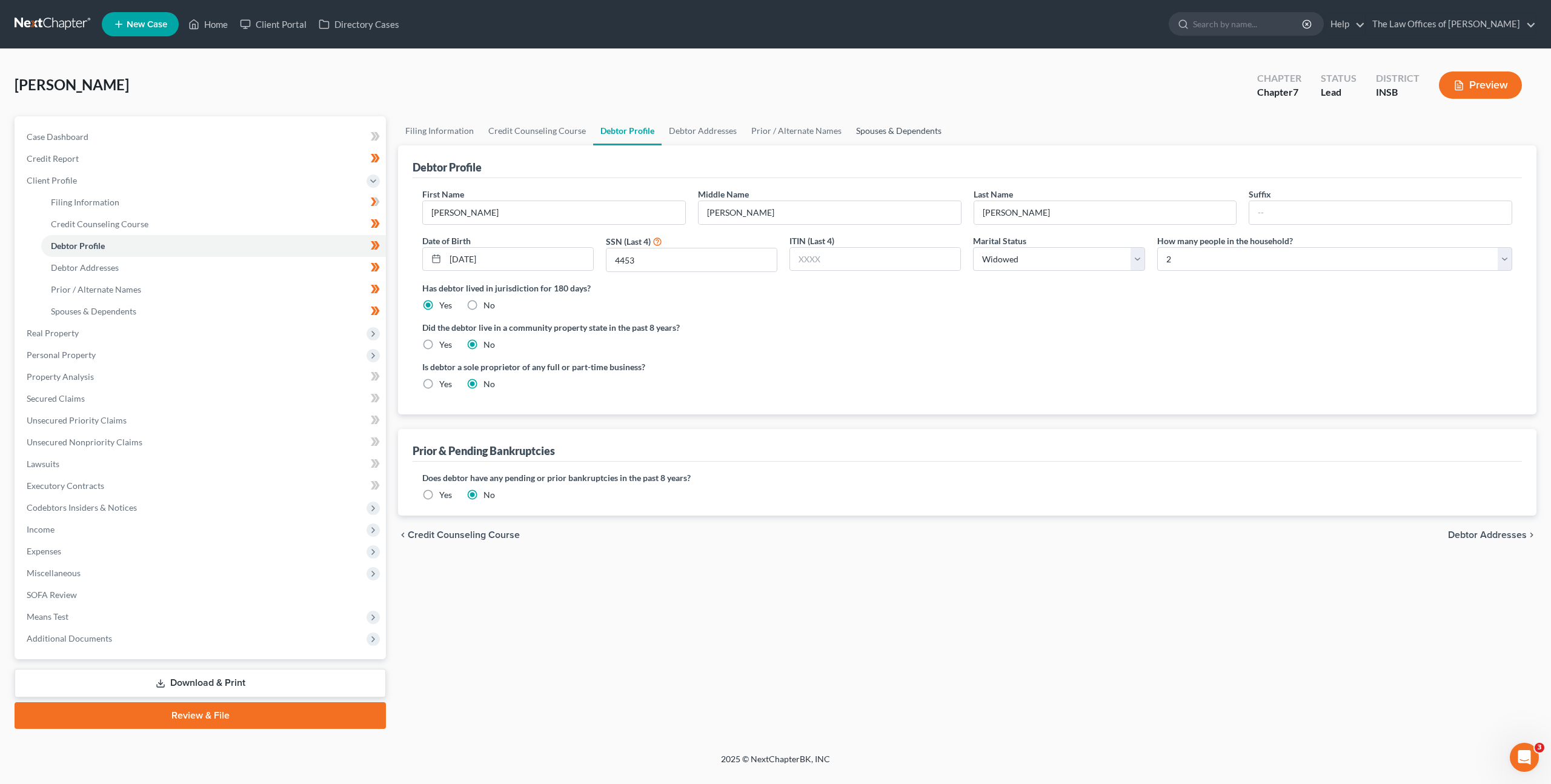
click at [870, 125] on link "Spouses & Dependents" at bounding box center [899, 130] width 100 height 29
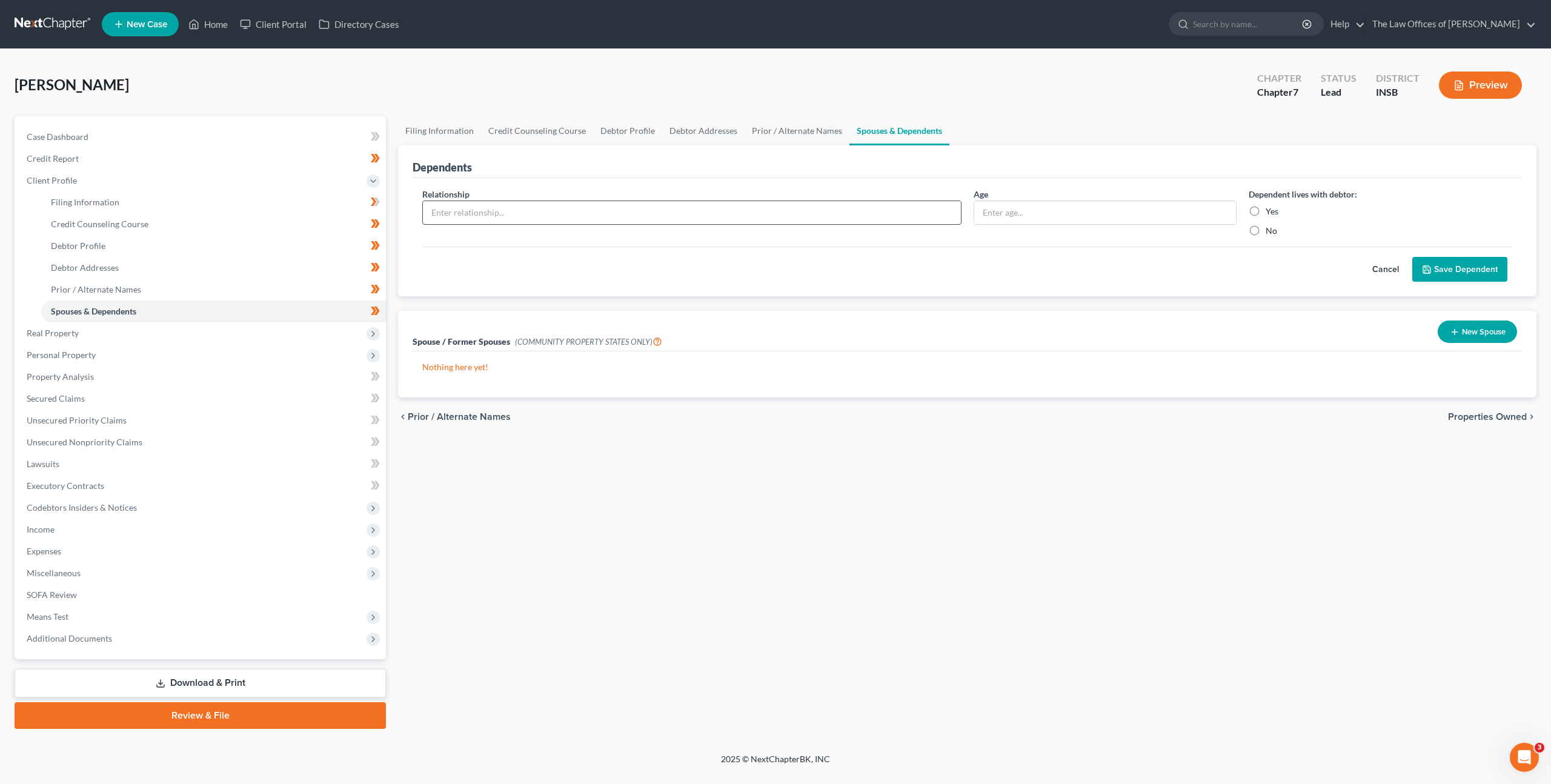
click at [639, 204] on input "text" at bounding box center [691, 213] width 538 height 23
type input "Son"
type input "22"
drag, startPoint x: 1094, startPoint y: 252, endPoint x: 1100, endPoint y: 249, distance: 6.7
click at [1095, 252] on div "Cancel Save Dependent" at bounding box center [967, 265] width 1090 height 36
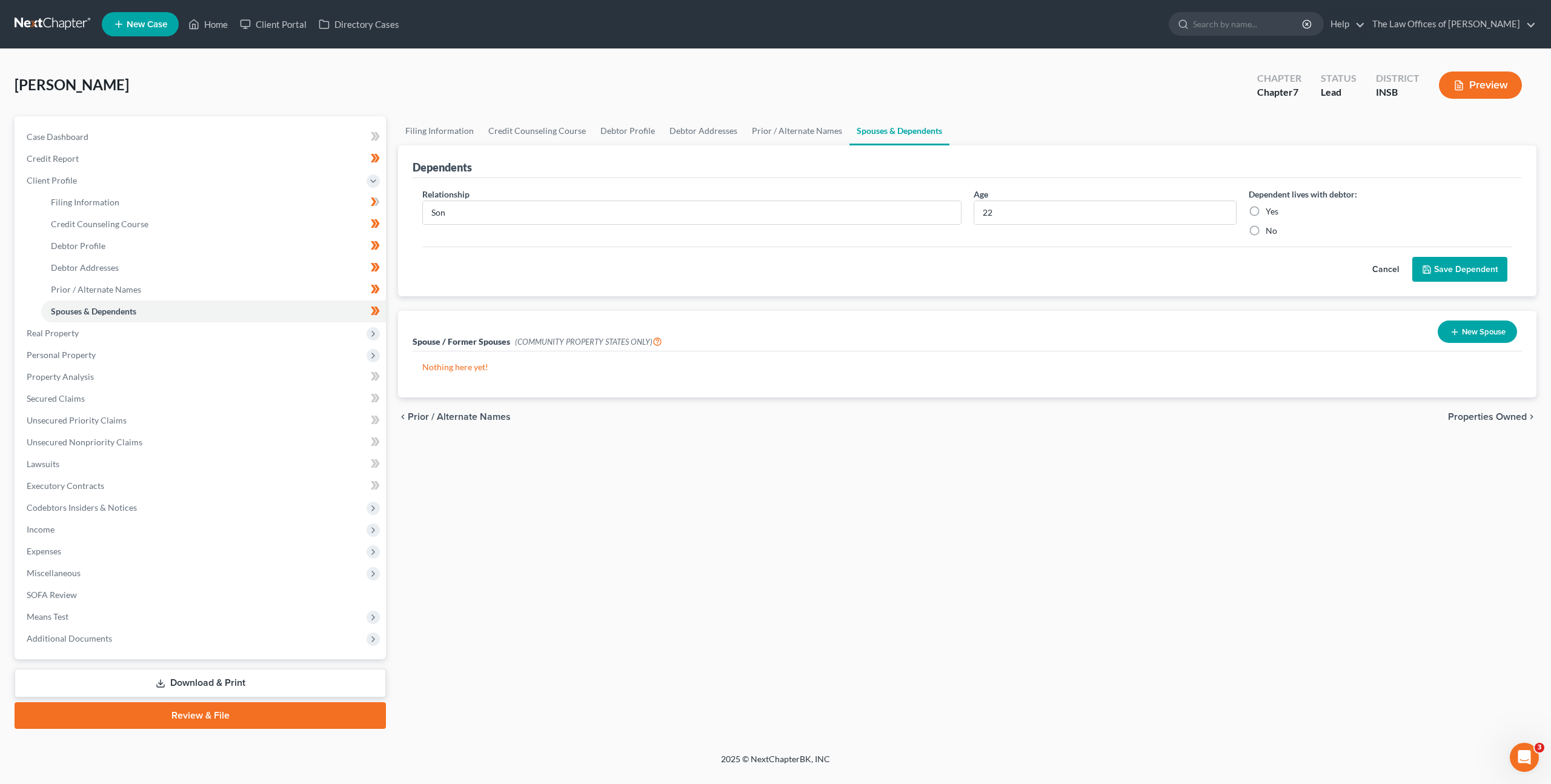
click at [1266, 212] on label "Yes" at bounding box center [1272, 211] width 13 height 12
click at [1271, 212] on input "Yes" at bounding box center [1275, 209] width 8 height 8
radio input "true"
click at [1463, 272] on button "Save Dependent" at bounding box center [1460, 270] width 95 height 26
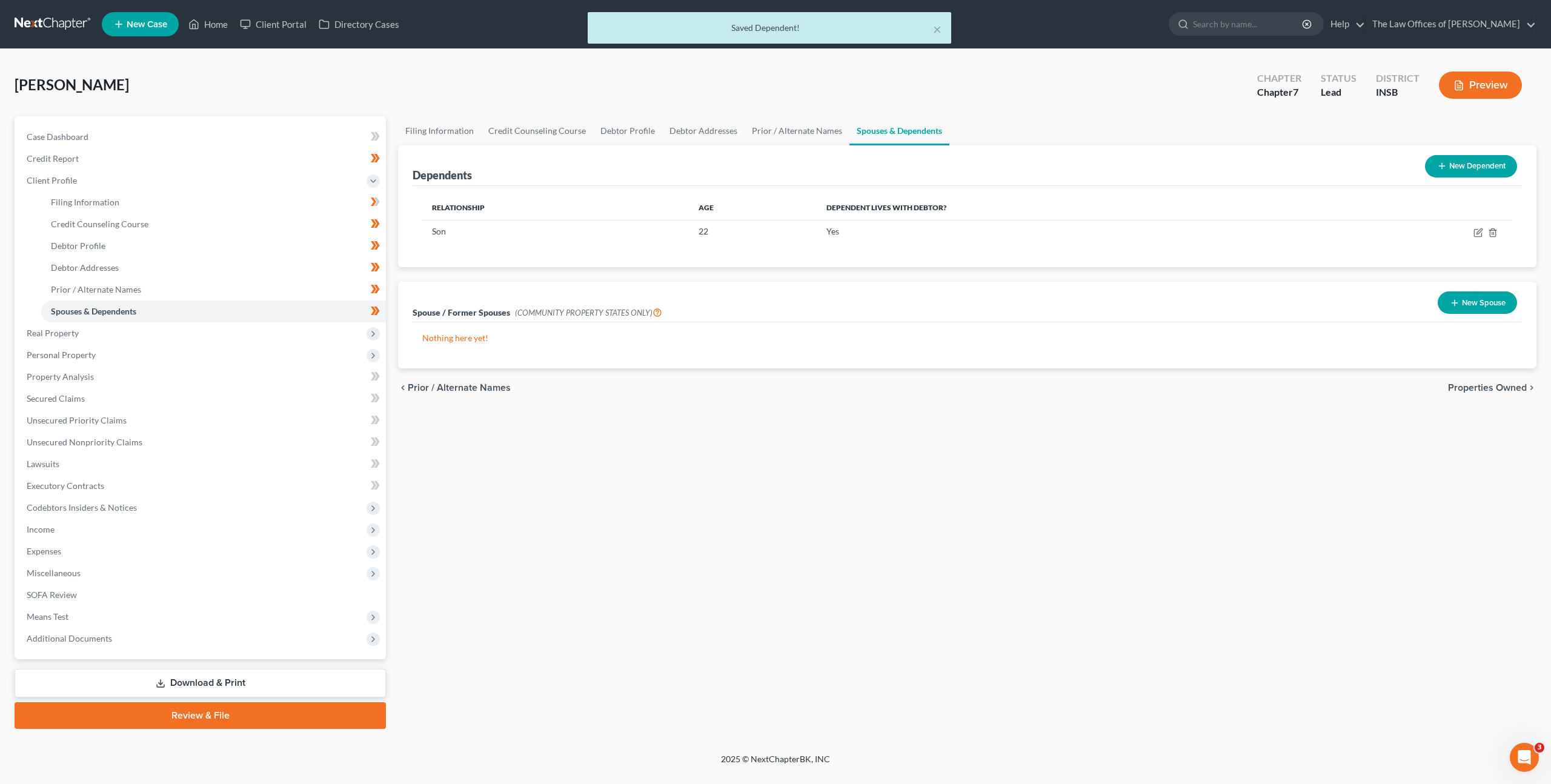
drag, startPoint x: 909, startPoint y: 464, endPoint x: 407, endPoint y: 409, distance: 505.0
click at [908, 464] on div "Filing Information Credit Counseling Course Debtor Profile Debtor Addresses Pri…" at bounding box center [967, 423] width 1151 height 613
click at [340, 329] on span "Real Property" at bounding box center [201, 333] width 369 height 22
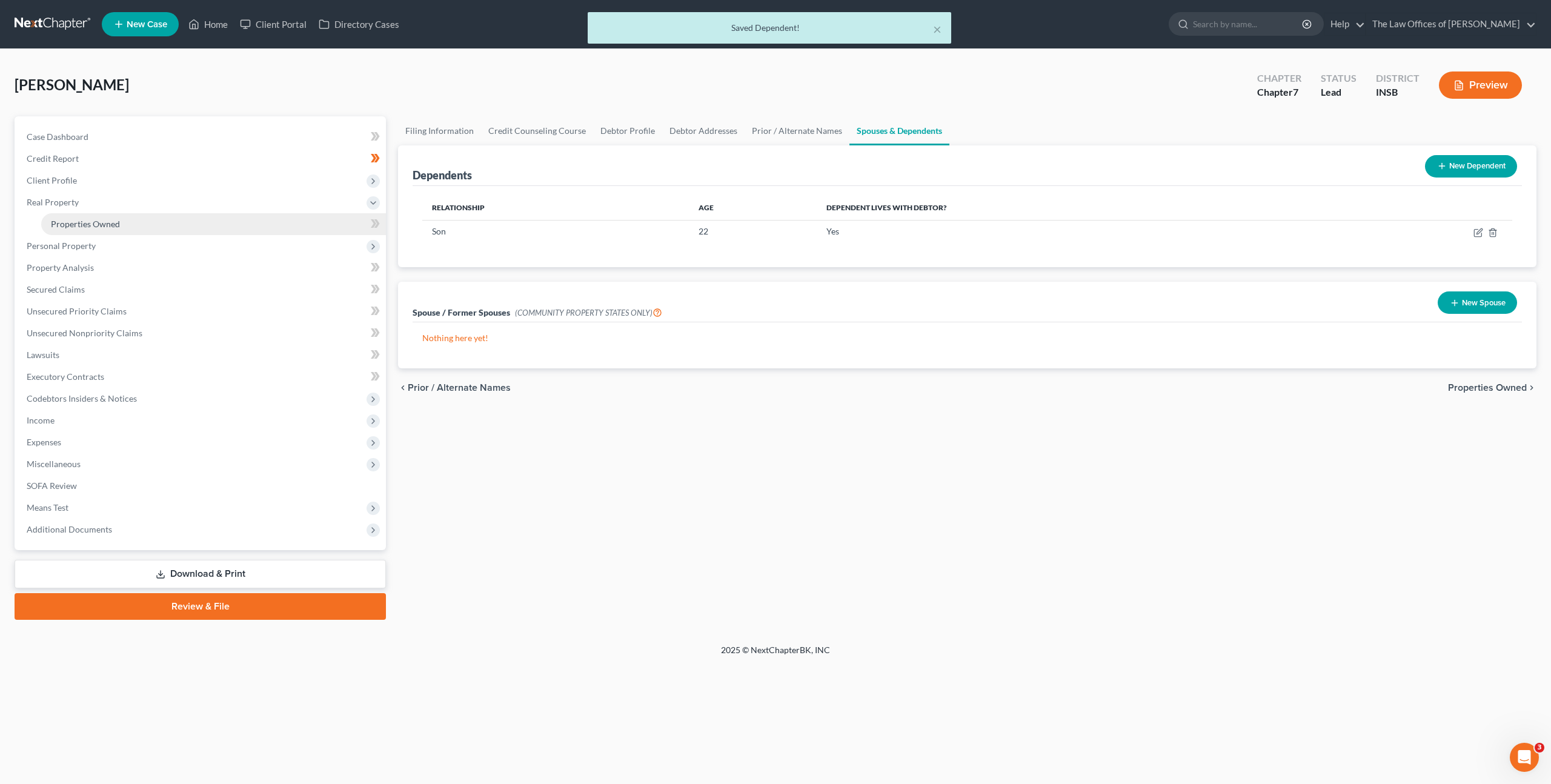
click at [274, 220] on link "Properties Owned" at bounding box center [213, 224] width 345 height 22
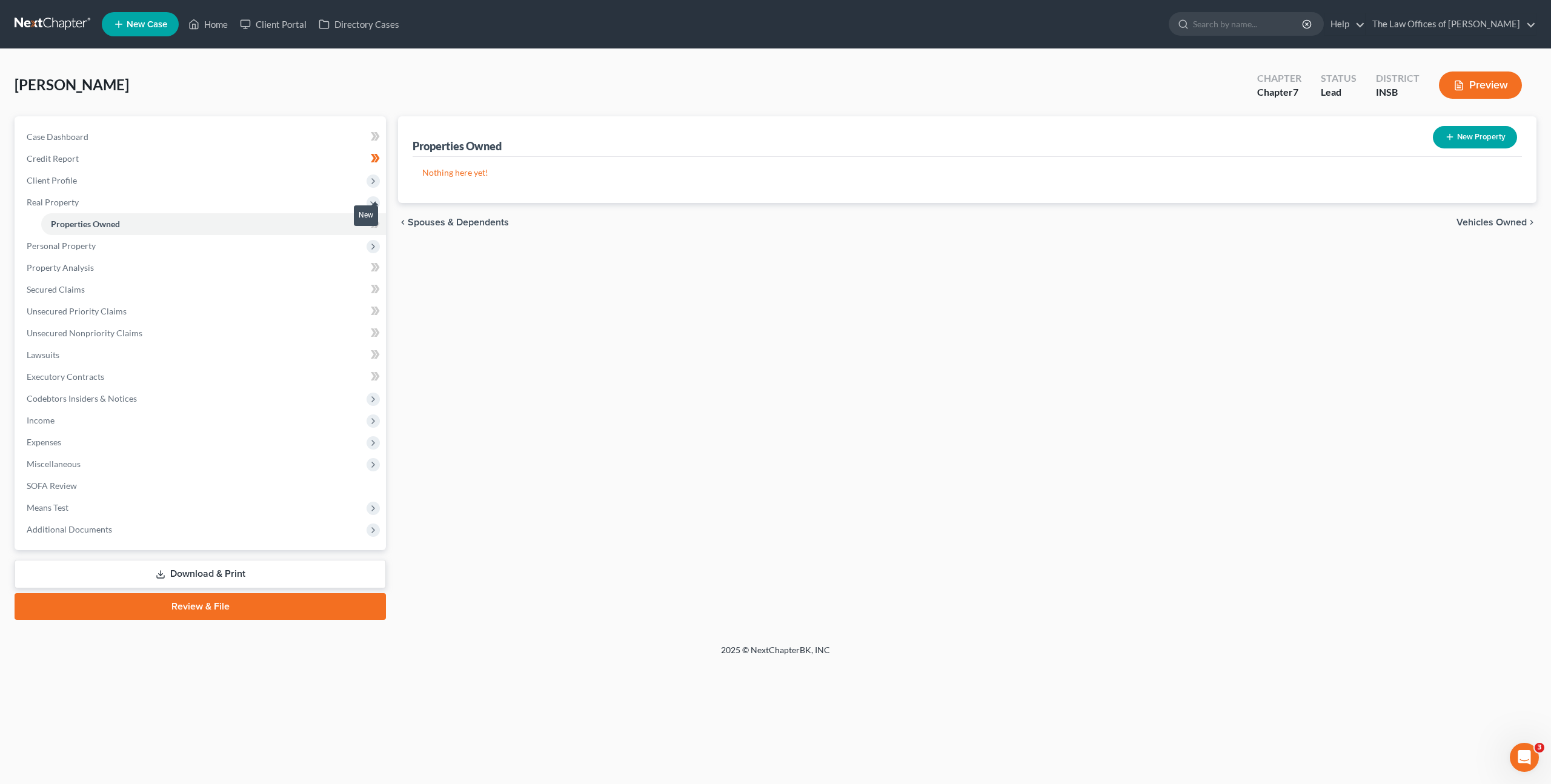
click at [382, 221] on span at bounding box center [375, 225] width 21 height 18
click at [315, 249] on span "Personal Property" at bounding box center [201, 246] width 369 height 22
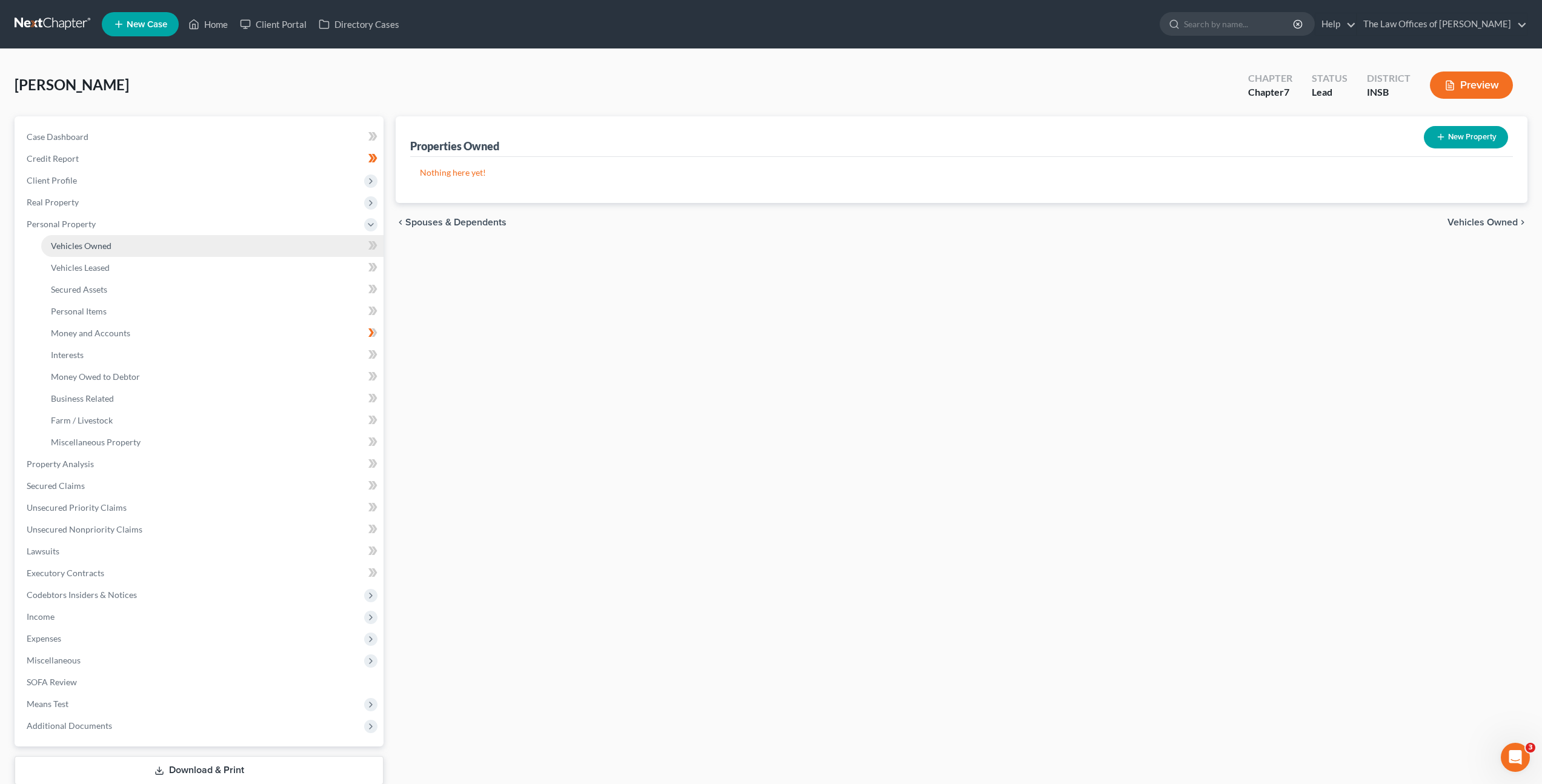
click at [224, 237] on link "Vehicles Owned" at bounding box center [212, 246] width 342 height 22
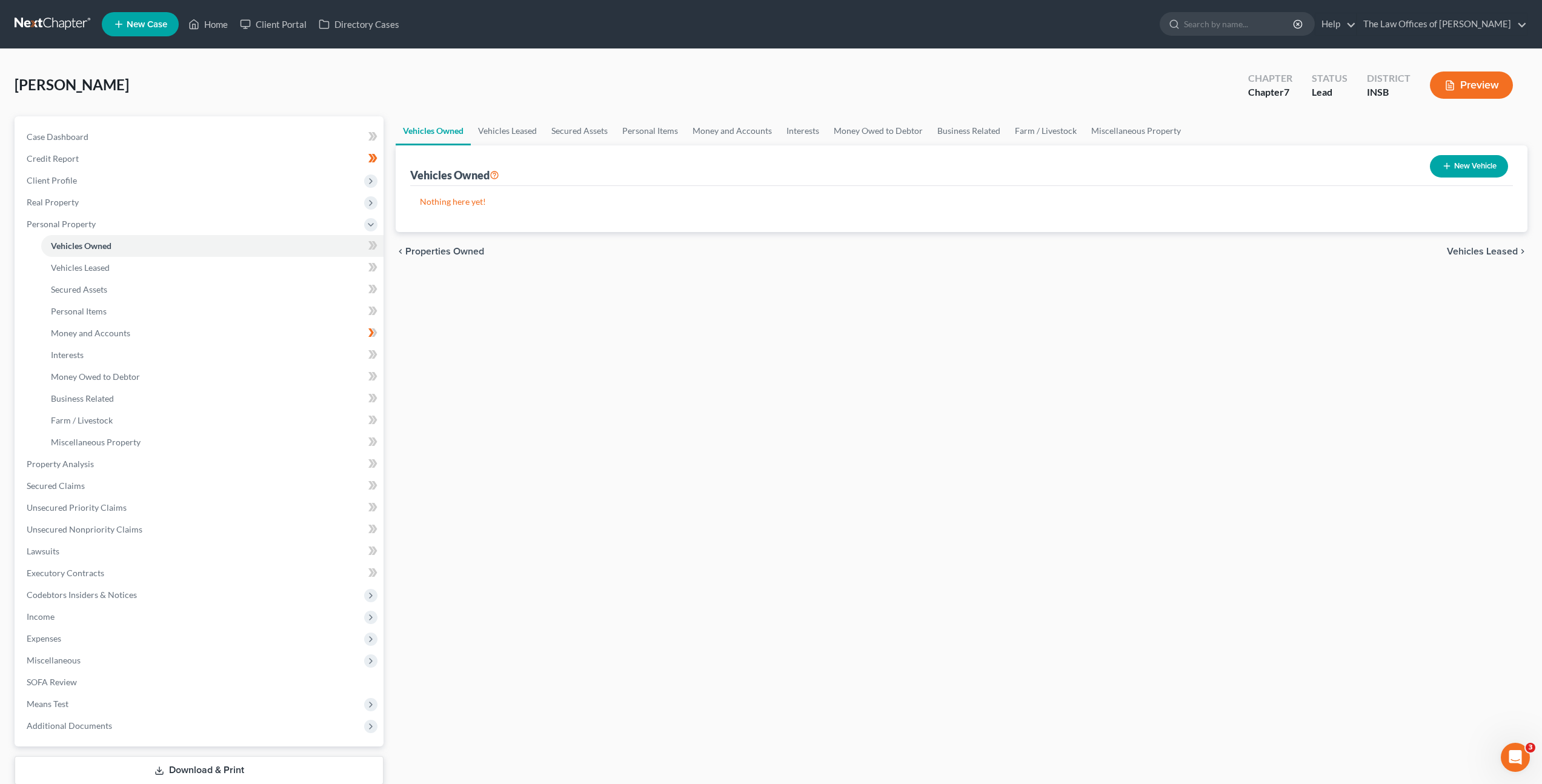
click at [819, 336] on div "Vehicles Owned Vehicles Leased Secured Assets Personal Items Money and Accounts…" at bounding box center [961, 466] width 1144 height 700
click at [1489, 154] on div "New Vehicle" at bounding box center [1468, 166] width 88 height 32
click at [1444, 175] on button "New Vehicle" at bounding box center [1469, 166] width 78 height 22
select select "0"
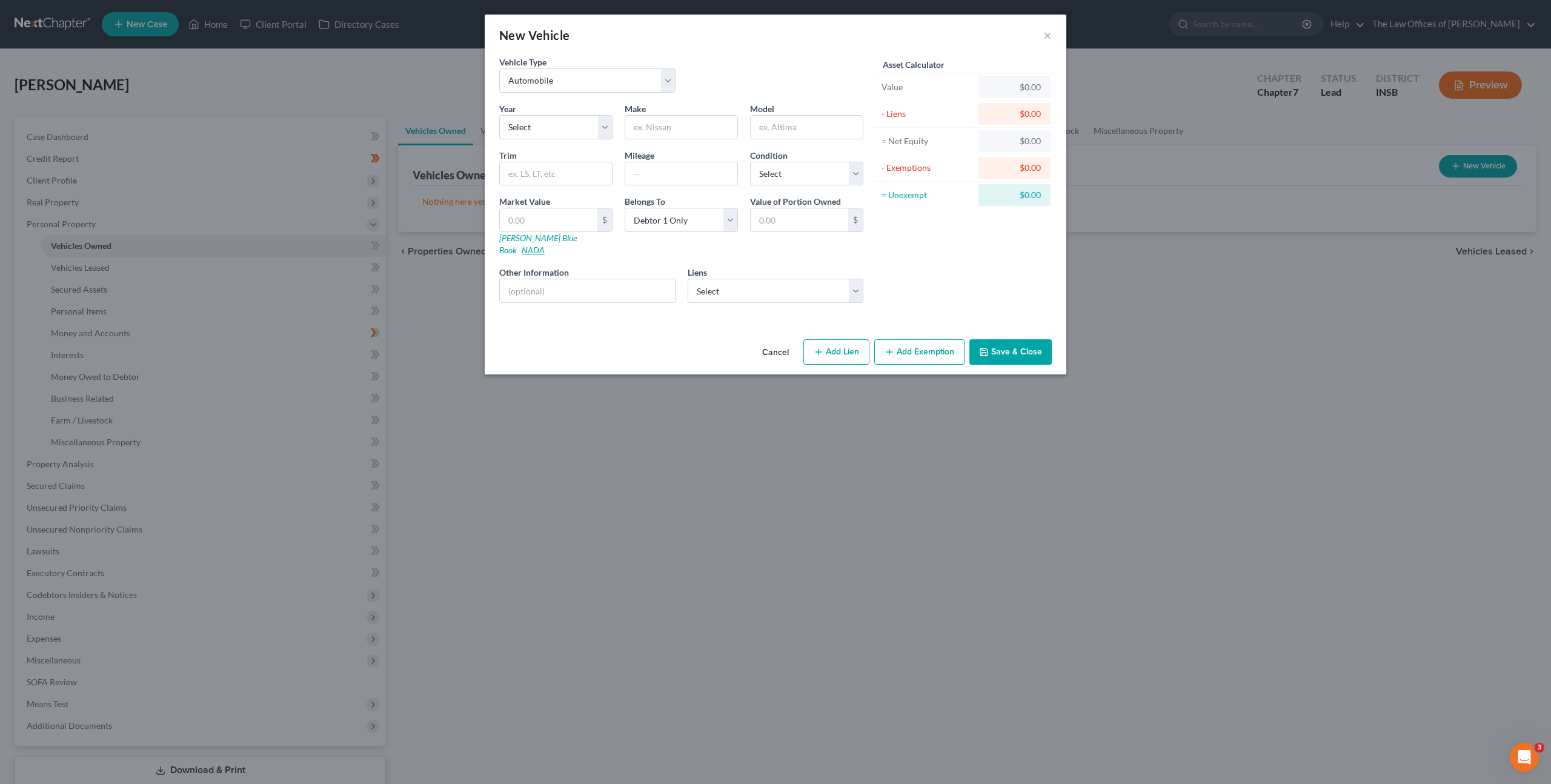
click at [545, 245] on link "NADA" at bounding box center [533, 250] width 23 height 10
click at [743, 282] on select "Select Heritage Fcu - $17,622.00 Cns Port Svc - $6,194.00 Chime Stride - $0.00 …" at bounding box center [776, 291] width 177 height 24
click at [535, 125] on select "Select 2026 2025 2024 2023 2022 2021 2020 2019 2018 2017 2016 2015 2014 2013 20…" at bounding box center [556, 127] width 113 height 24
select select "7"
click at [500, 115] on select "Select 2026 2025 2024 2023 2022 2021 2020 2019 2018 2017 2016 2015 2014 2013 20…" at bounding box center [556, 127] width 113 height 24
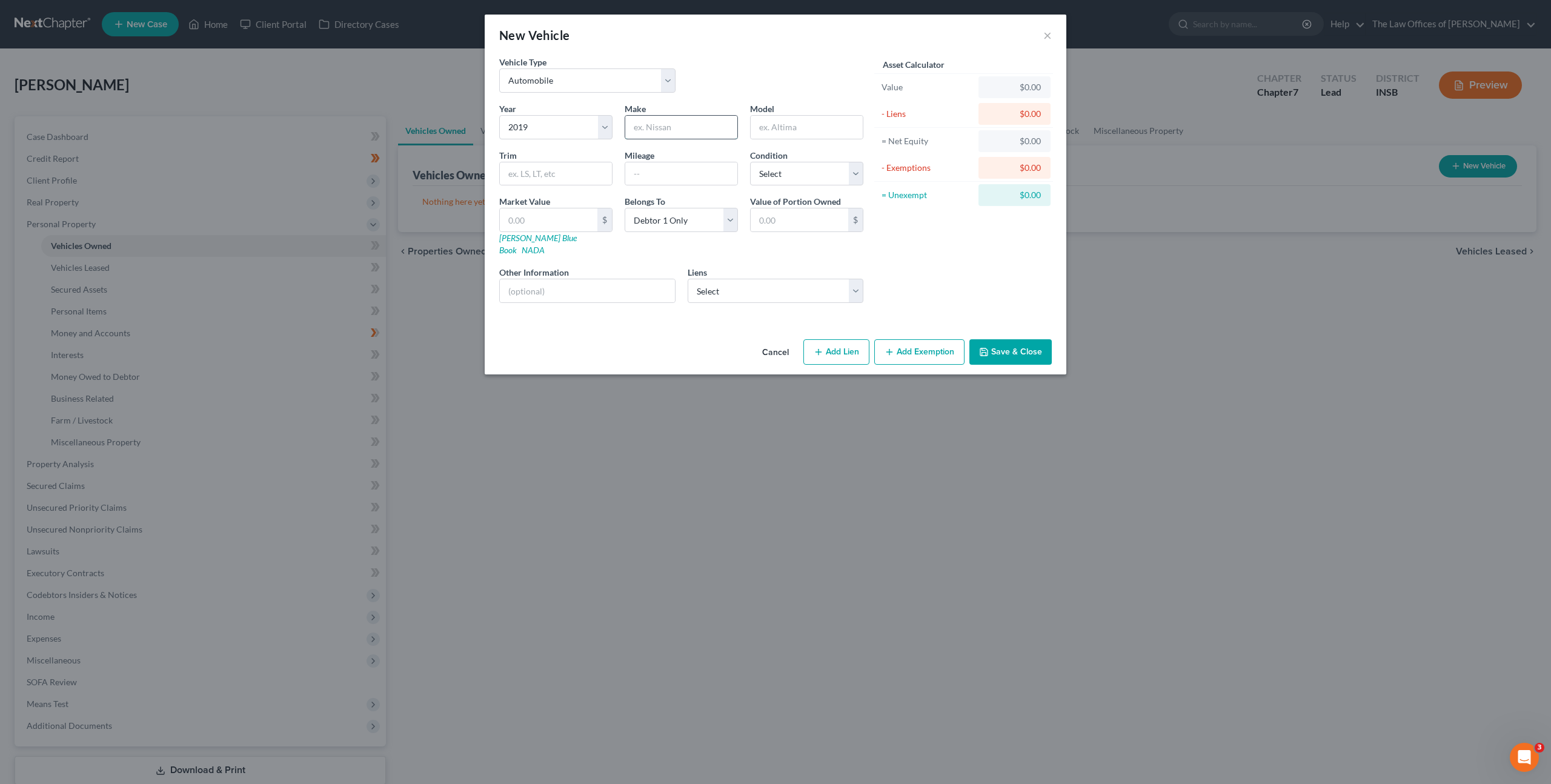
drag, startPoint x: 673, startPoint y: 129, endPoint x: 760, endPoint y: 120, distance: 87.5
click at [675, 127] on input "text" at bounding box center [681, 127] width 112 height 23
type input "Chevrolet"
type input "Sonic"
click at [531, 240] on link "Kelly Blue Book" at bounding box center [538, 244] width 77 height 22
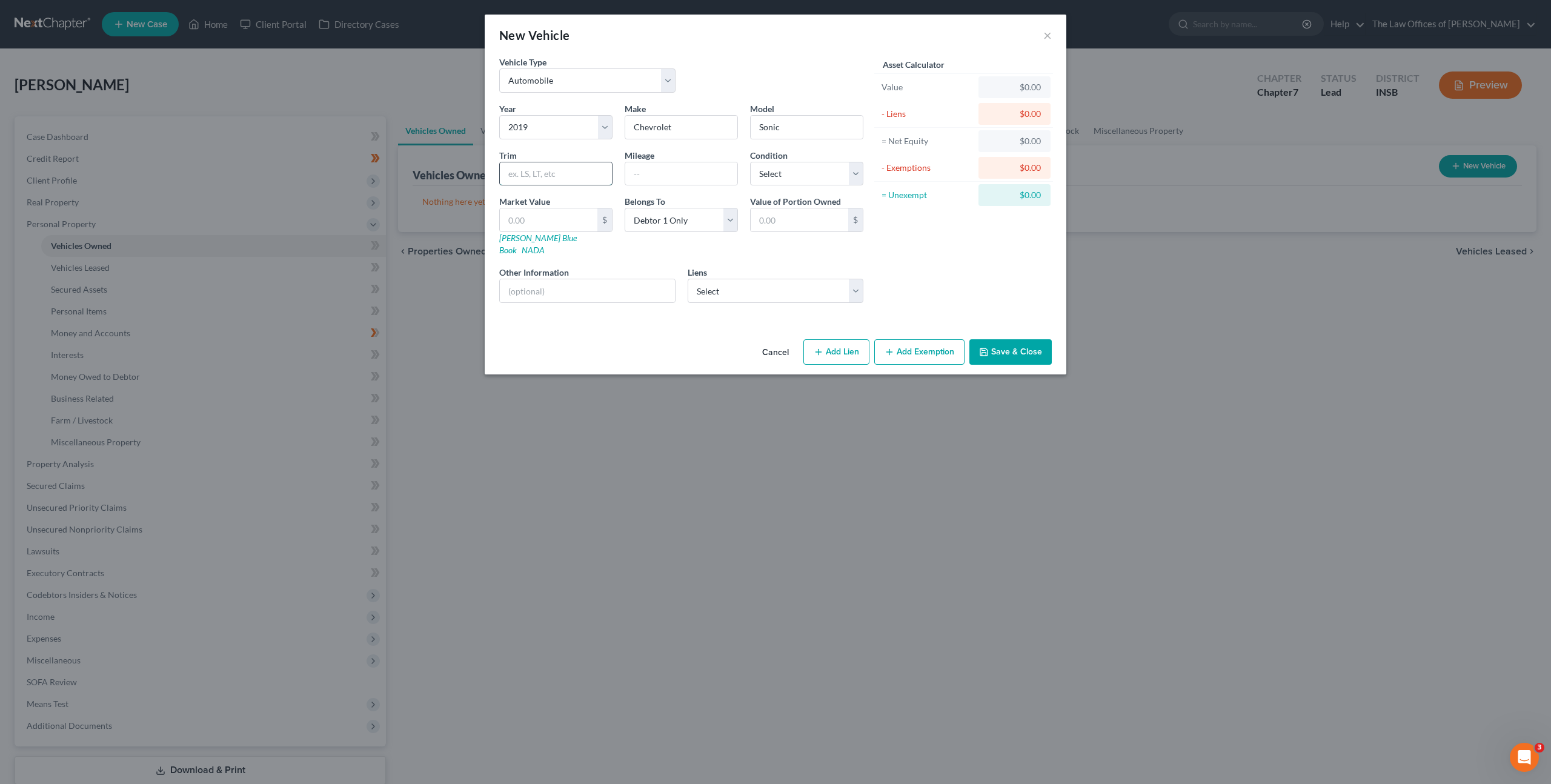
click at [551, 173] on input "text" at bounding box center [556, 174] width 112 height 23
click at [643, 176] on input "text" at bounding box center [681, 174] width 112 height 23
type input "68000"
click at [563, 157] on div "Trim" at bounding box center [556, 168] width 125 height 37
click at [561, 171] on input "text" at bounding box center [556, 174] width 112 height 23
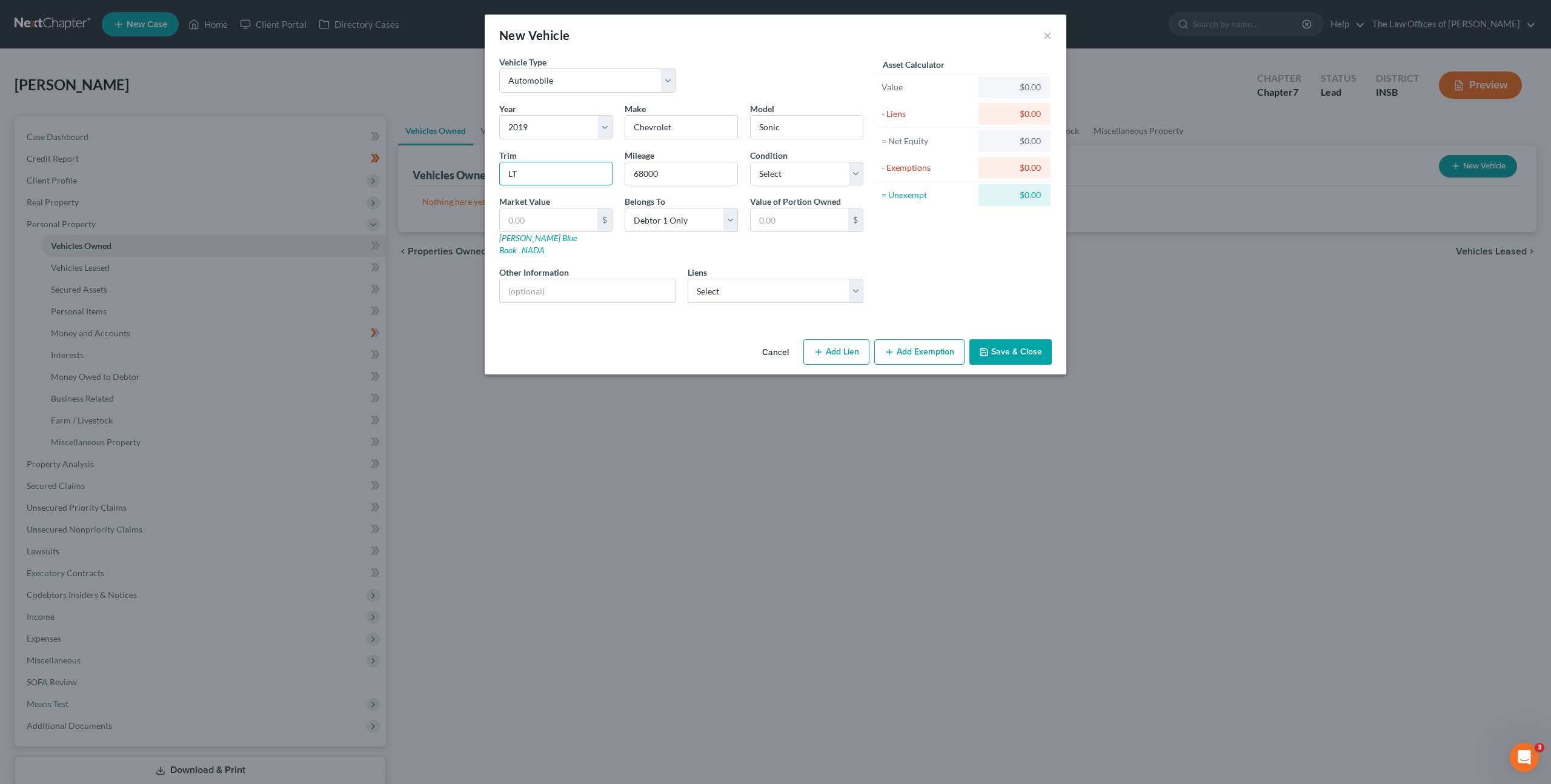
type input "LT"
click at [798, 183] on select "Select Excellent Very Good Good Fair Poor" at bounding box center [807, 174] width 113 height 24
select select "2"
click at [750, 162] on select "Select Excellent Very Good Good Fair Poor" at bounding box center [807, 174] width 113 height 24
click at [949, 263] on div "Asset Calculator Value $0.00 - Liens $0.00 = Net Equity $0.00 - Exemptions $0.0…" at bounding box center [963, 184] width 189 height 257
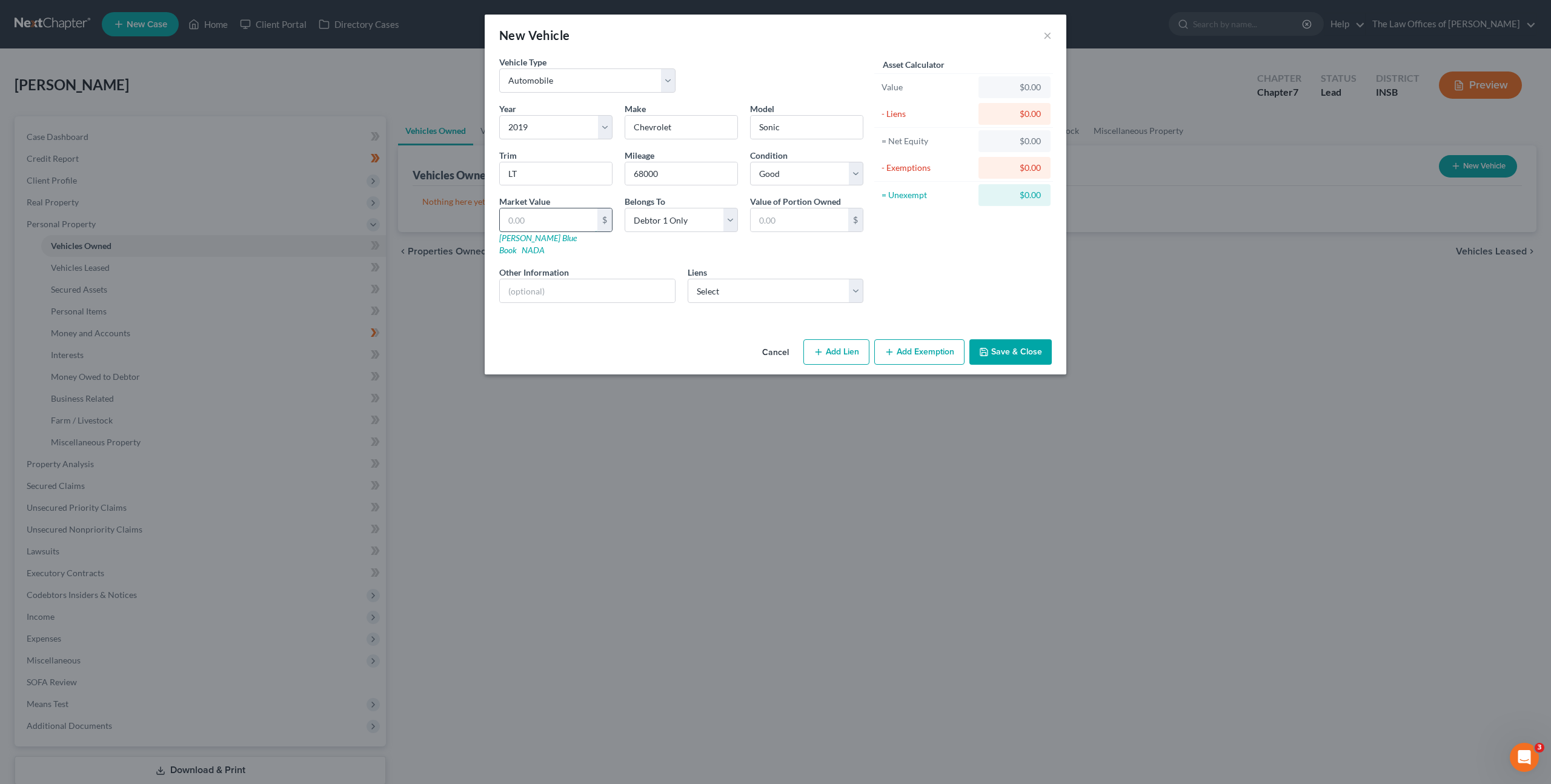
drag, startPoint x: 562, startPoint y: 213, endPoint x: 625, endPoint y: 190, distance: 67.1
click at [565, 211] on input "text" at bounding box center [549, 220] width 98 height 23
type input "5"
type input "5.00"
type input "50"
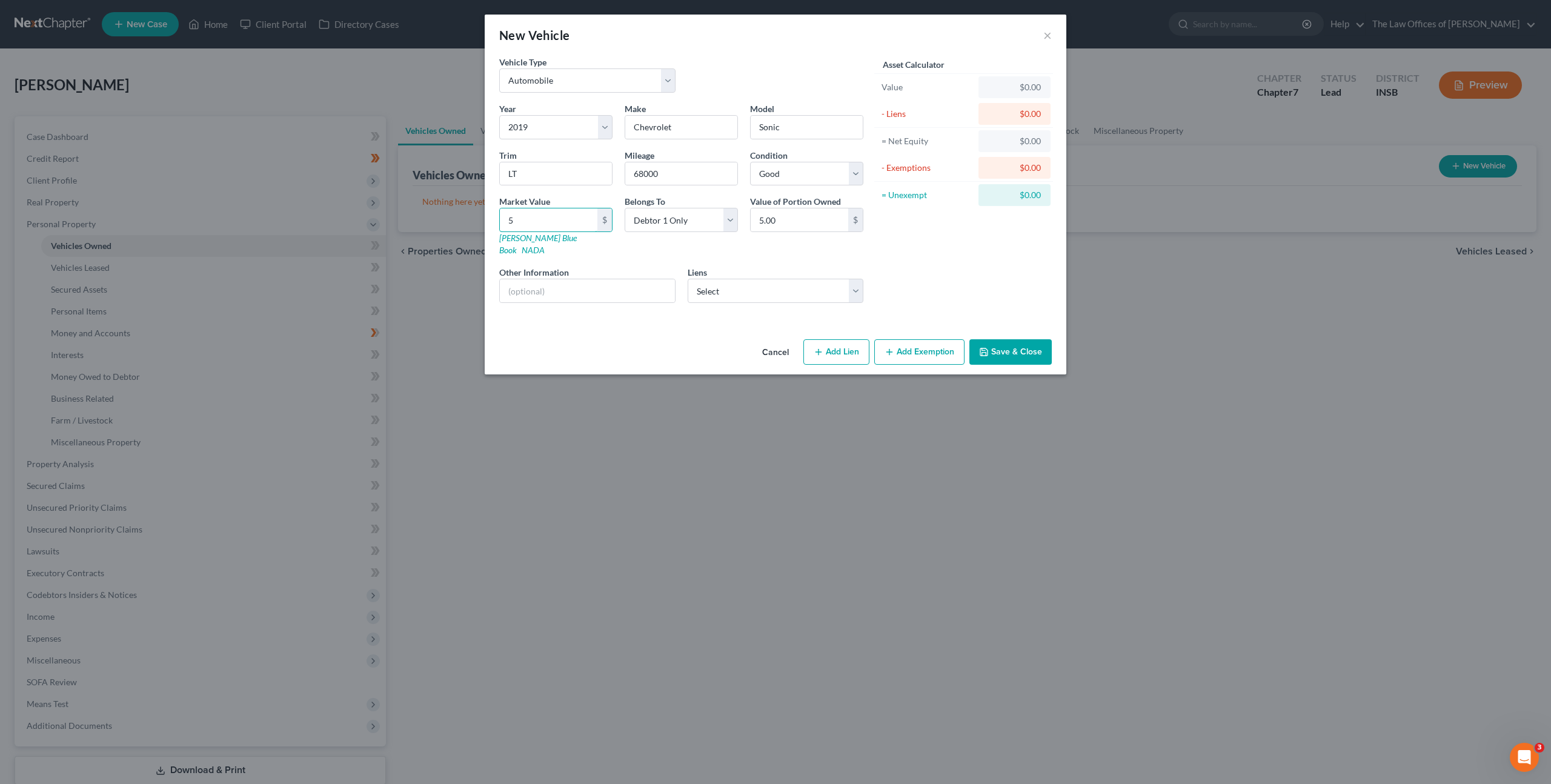
type input "50.00"
type input "500"
type input "500.00"
type input "5000"
type input "5,000.00"
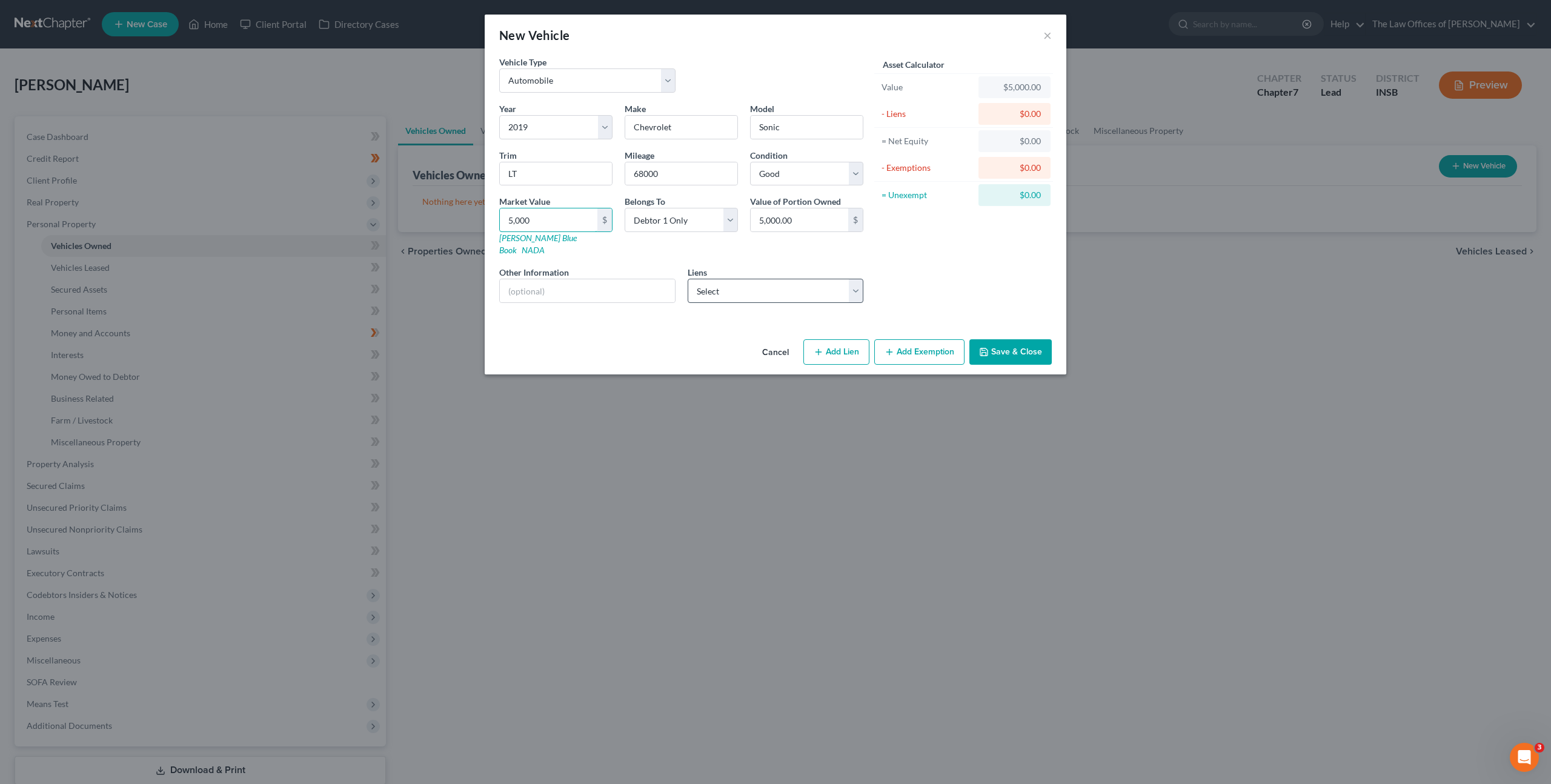
type input "5,000"
click at [716, 279] on select "Select Heritage Fcu - $17,622.00 Cns Port Svc - $6,194.00 Chime Stride - $0.00 …" at bounding box center [776, 291] width 177 height 24
select select "0"
click at [688, 279] on select "Select Heritage Fcu - $17,622.00 Cns Port Svc - $6,194.00 Chime Stride - $0.00 …" at bounding box center [776, 291] width 177 height 24
select select
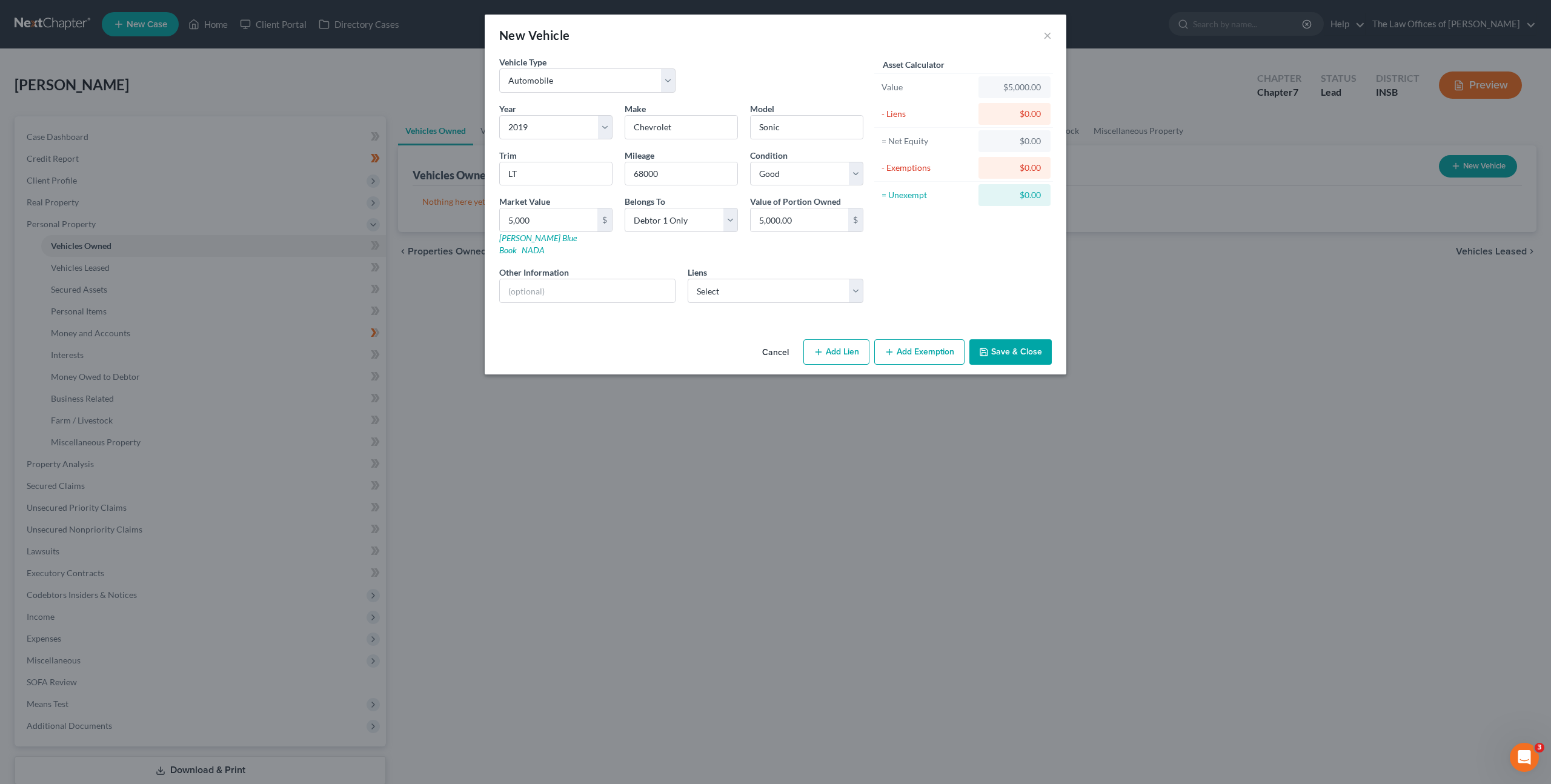
select select "15"
select select "0"
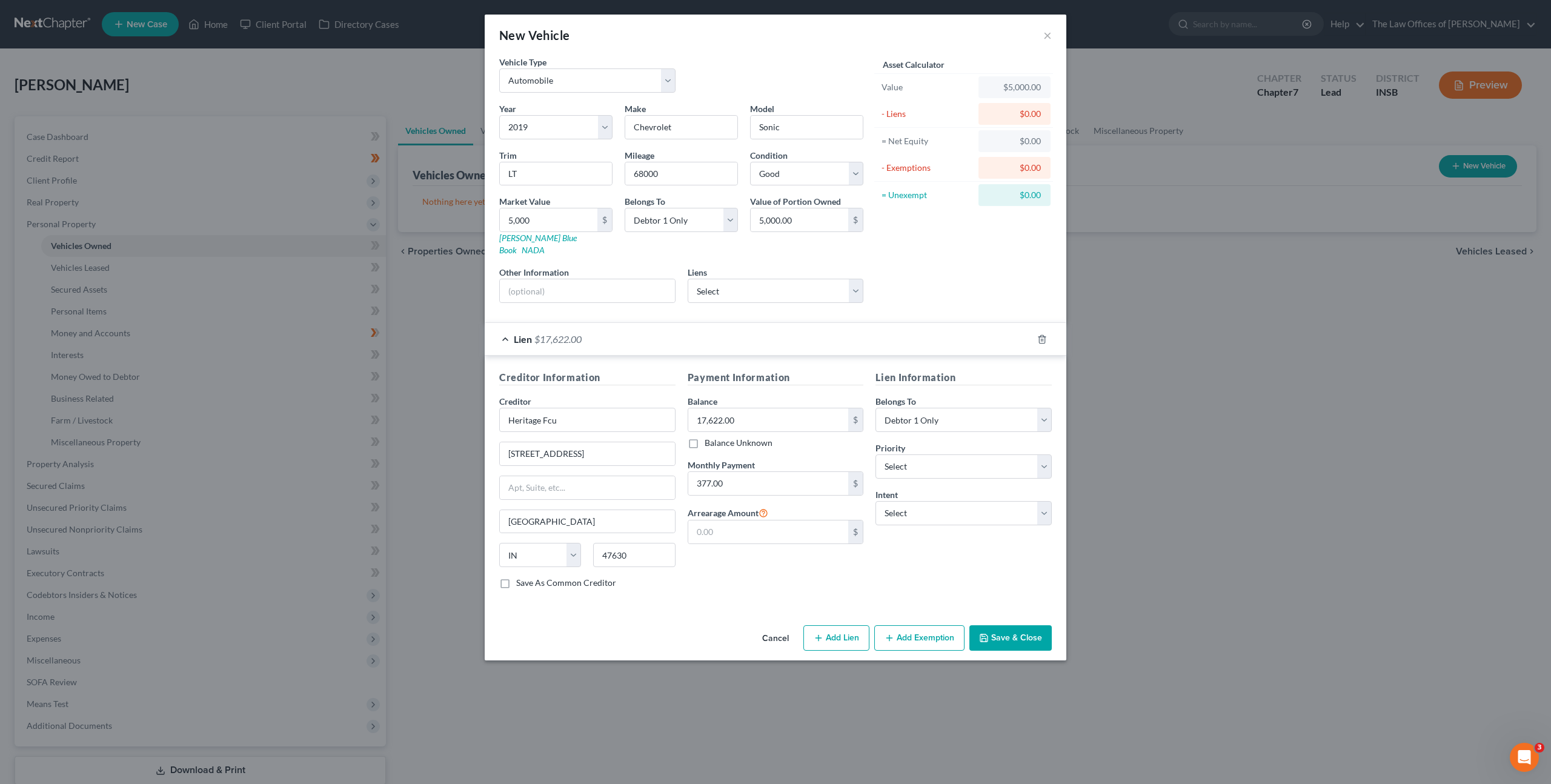
click at [927, 272] on div "Asset Calculator Value $5,000.00 - Liens $0.00 = Net Equity $0.00 - Exemptions …" at bounding box center [963, 184] width 189 height 257
click at [949, 509] on select "Select Surrender Redeem Reaffirm Avoid Other" at bounding box center [964, 513] width 177 height 24
select select "2"
click at [876, 501] on select "Select Surrender Redeem Reaffirm Avoid Other" at bounding box center [964, 513] width 177 height 24
click at [945, 544] on div "Lien Information Belongs To * Select Debtor 1 Only Debtor 2 Only Debtor 1 And D…" at bounding box center [963, 484] width 189 height 228
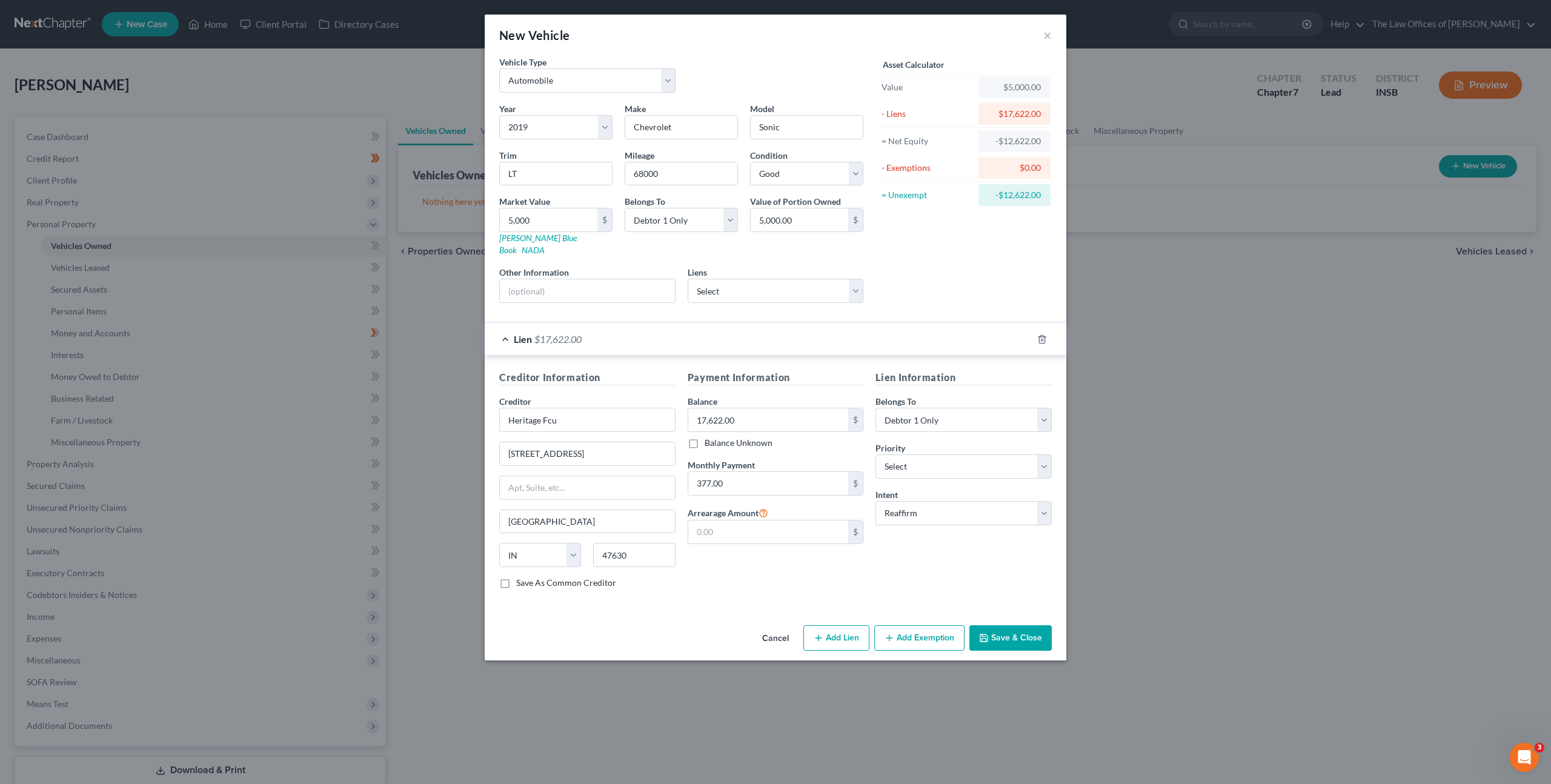
click at [921, 570] on div "Lien Information Belongs To * Select Debtor 1 Only Debtor 2 Only Debtor 1 And D…" at bounding box center [963, 484] width 189 height 228
click at [995, 626] on button "Save & Close" at bounding box center [1011, 638] width 83 height 26
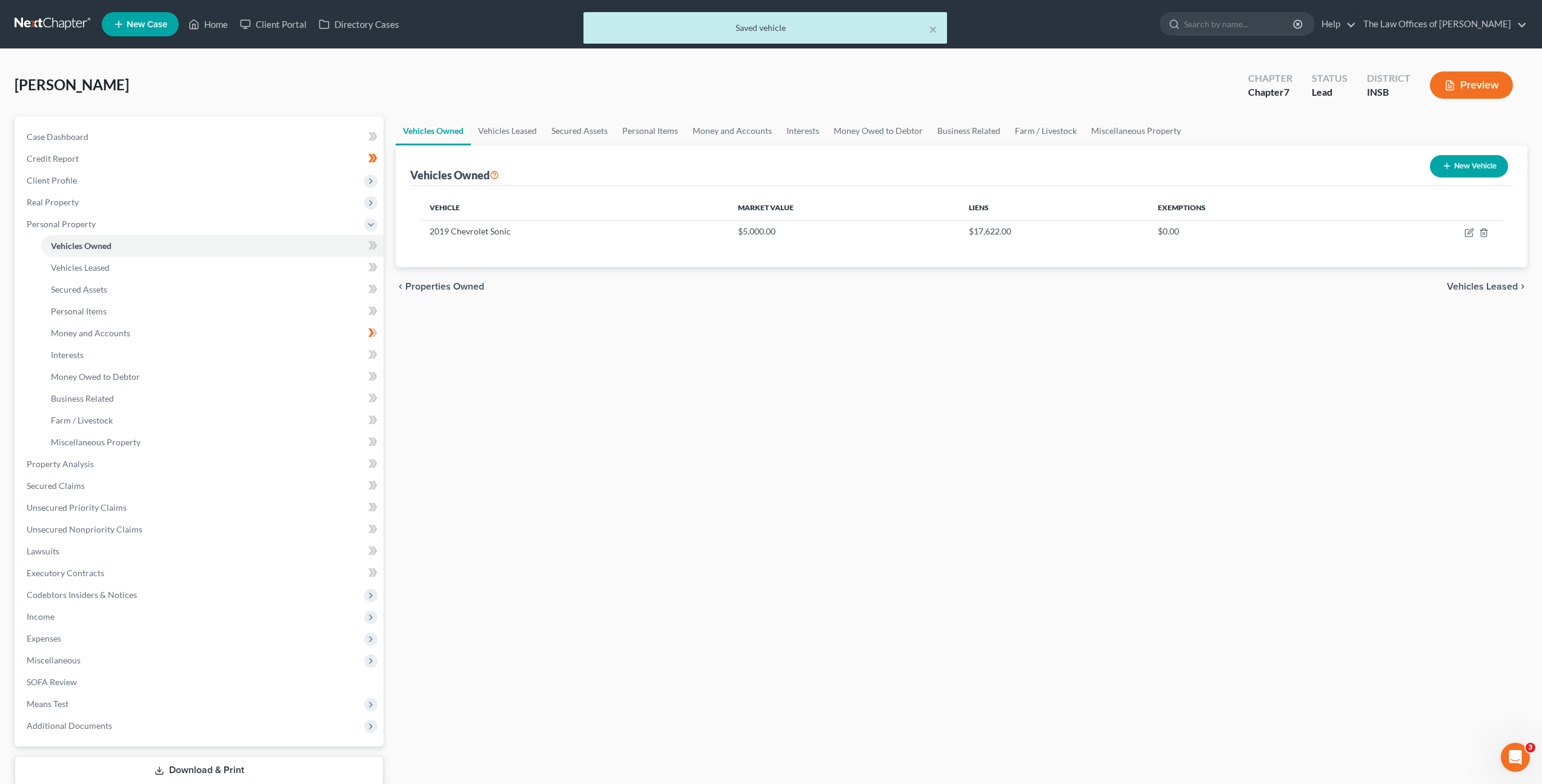
click at [627, 441] on div "Vehicles Owned Vehicles Leased Secured Assets Personal Items Money and Accounts…" at bounding box center [961, 466] width 1144 height 700
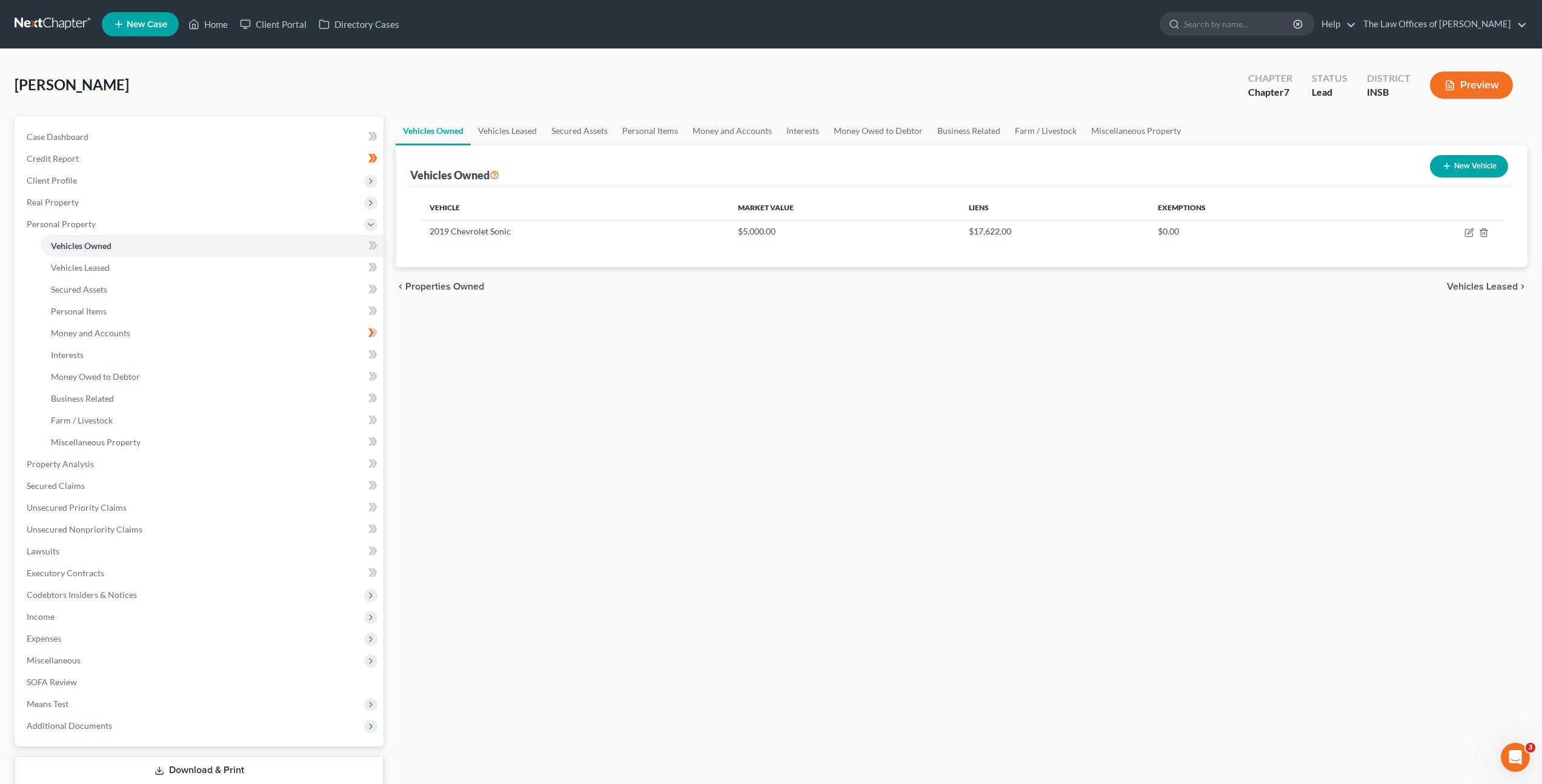
click at [1452, 156] on button "New Vehicle" at bounding box center [1469, 166] width 78 height 22
select select "0"
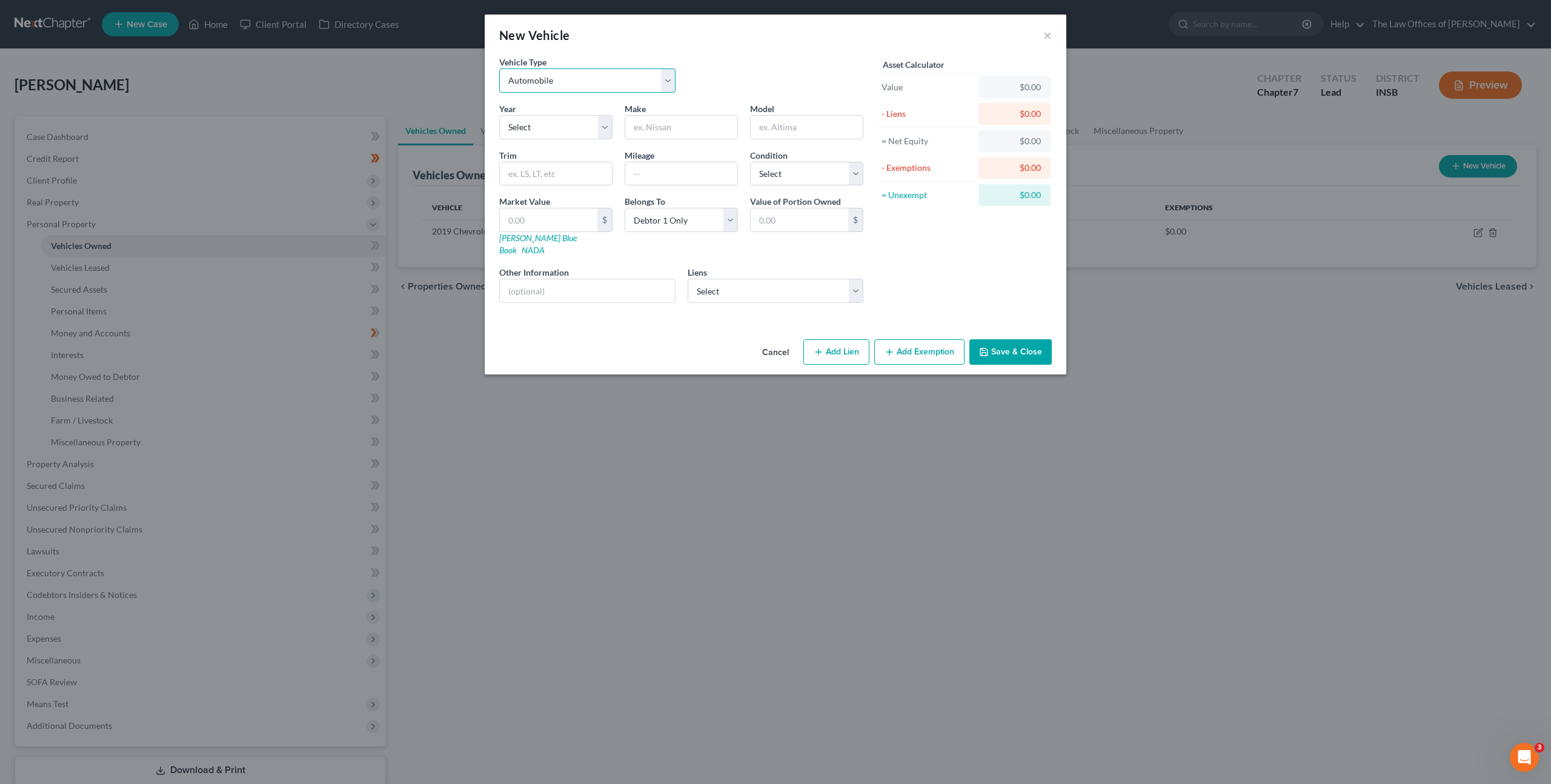
click at [611, 80] on select "Select Automobile Truck Trailer Watercraft Aircraft Motor Home Atv Other Vehicle" at bounding box center [588, 81] width 177 height 24
click at [782, 340] on button "Cancel" at bounding box center [776, 352] width 46 height 24
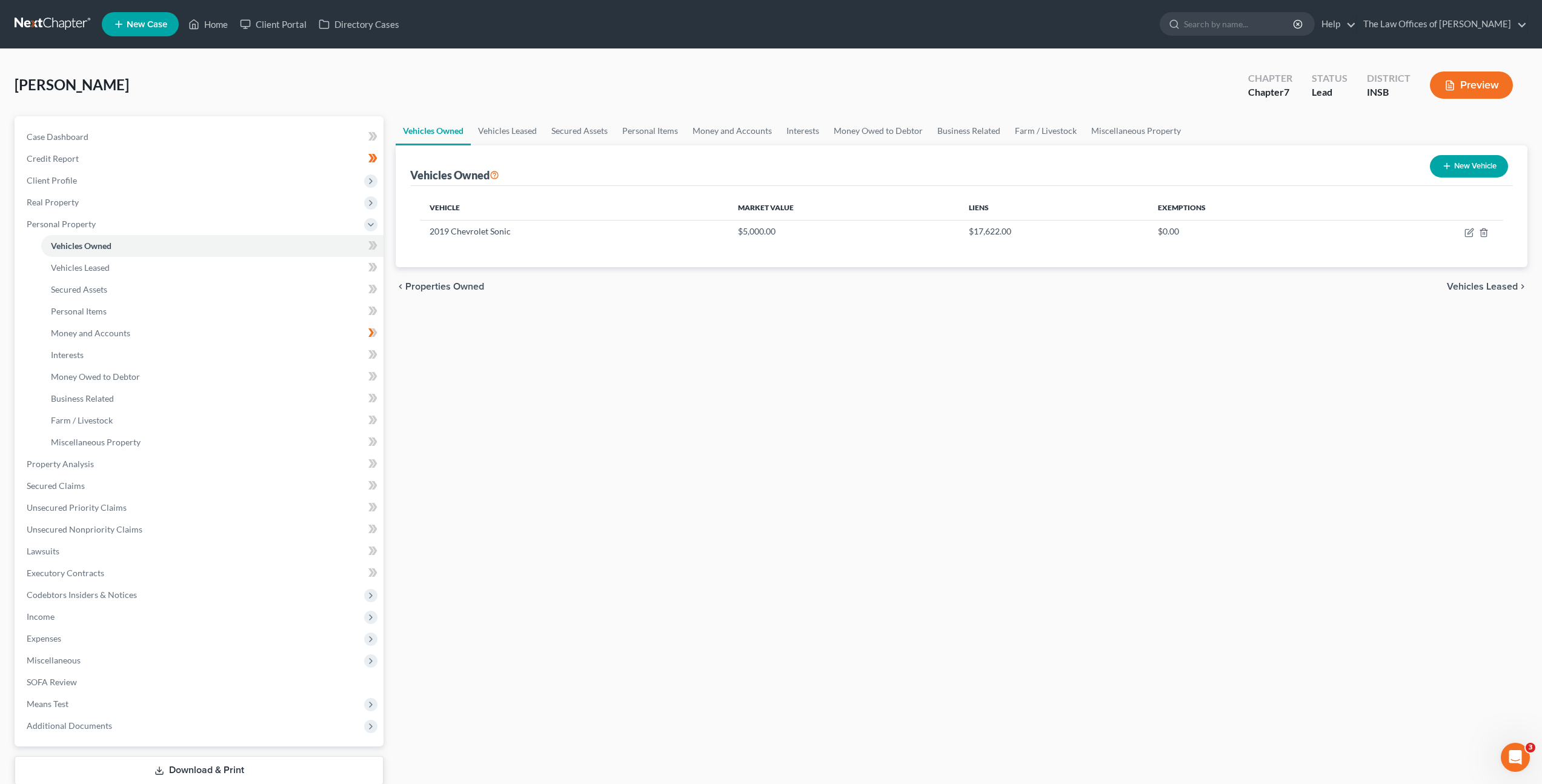
click at [890, 374] on div "Vehicles Owned Vehicles Leased Secured Assets Personal Items Money and Accounts…" at bounding box center [961, 466] width 1144 height 700
click at [377, 247] on span at bounding box center [373, 247] width 21 height 18
click at [295, 288] on link "Secured Assets" at bounding box center [212, 290] width 342 height 22
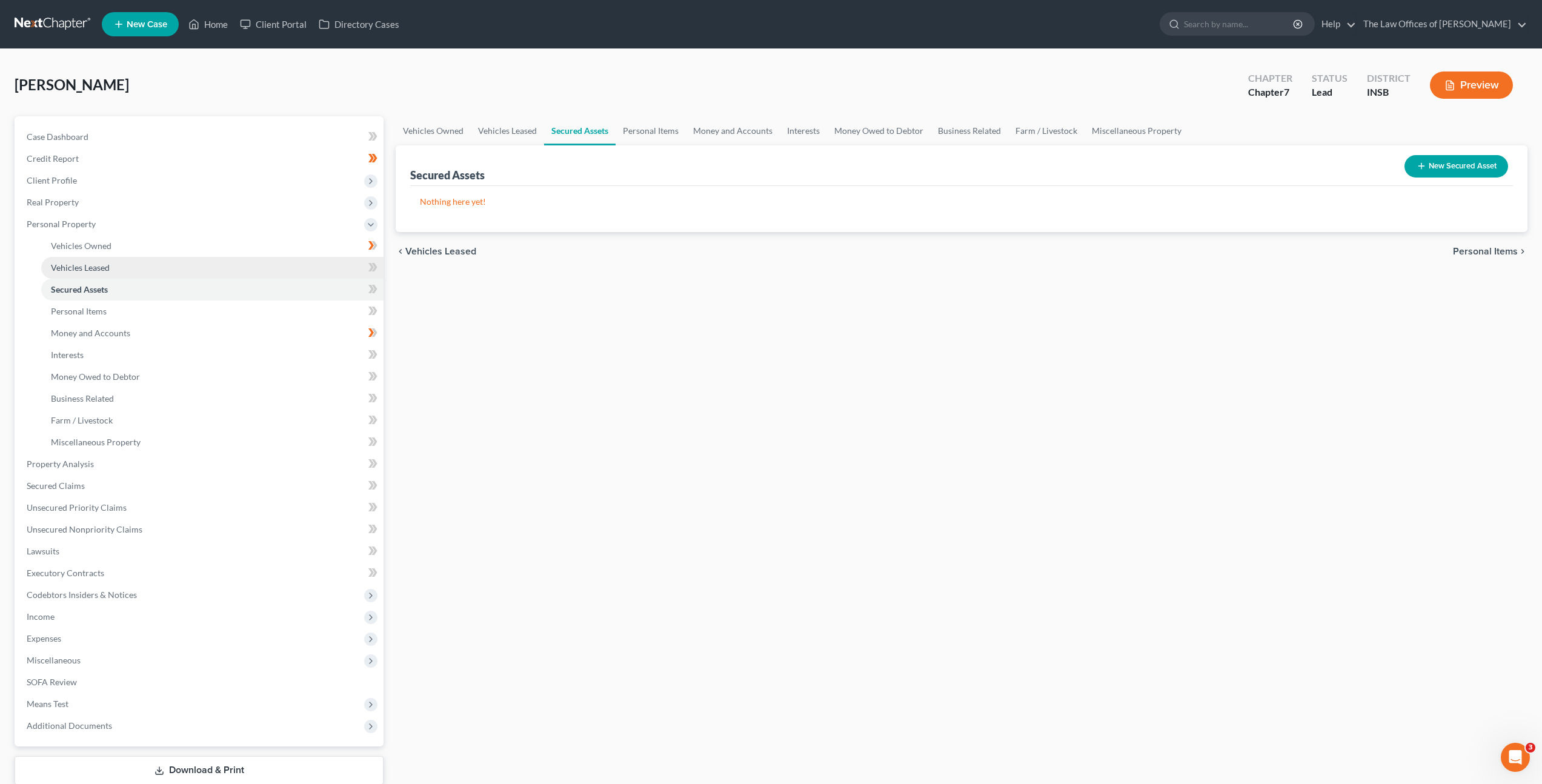
click at [304, 276] on link "Vehicles Leased" at bounding box center [212, 268] width 342 height 22
click at [374, 269] on icon at bounding box center [375, 267] width 6 height 8
click at [315, 290] on link "Secured Assets" at bounding box center [212, 290] width 342 height 22
click at [374, 289] on icon at bounding box center [375, 288] width 6 height 8
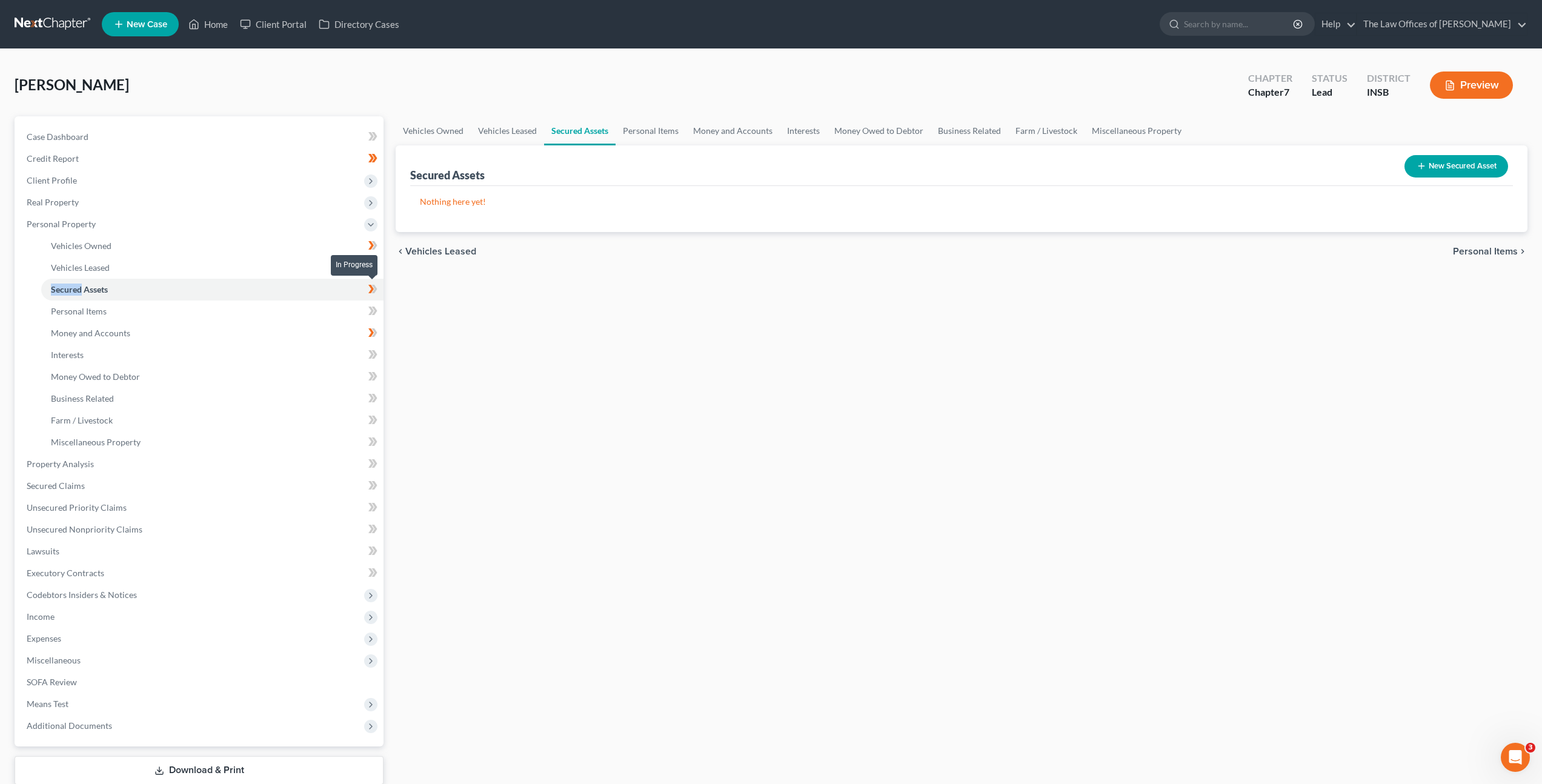
click at [374, 289] on icon at bounding box center [375, 288] width 6 height 8
click at [308, 310] on link "Personal Items" at bounding box center [212, 311] width 342 height 22
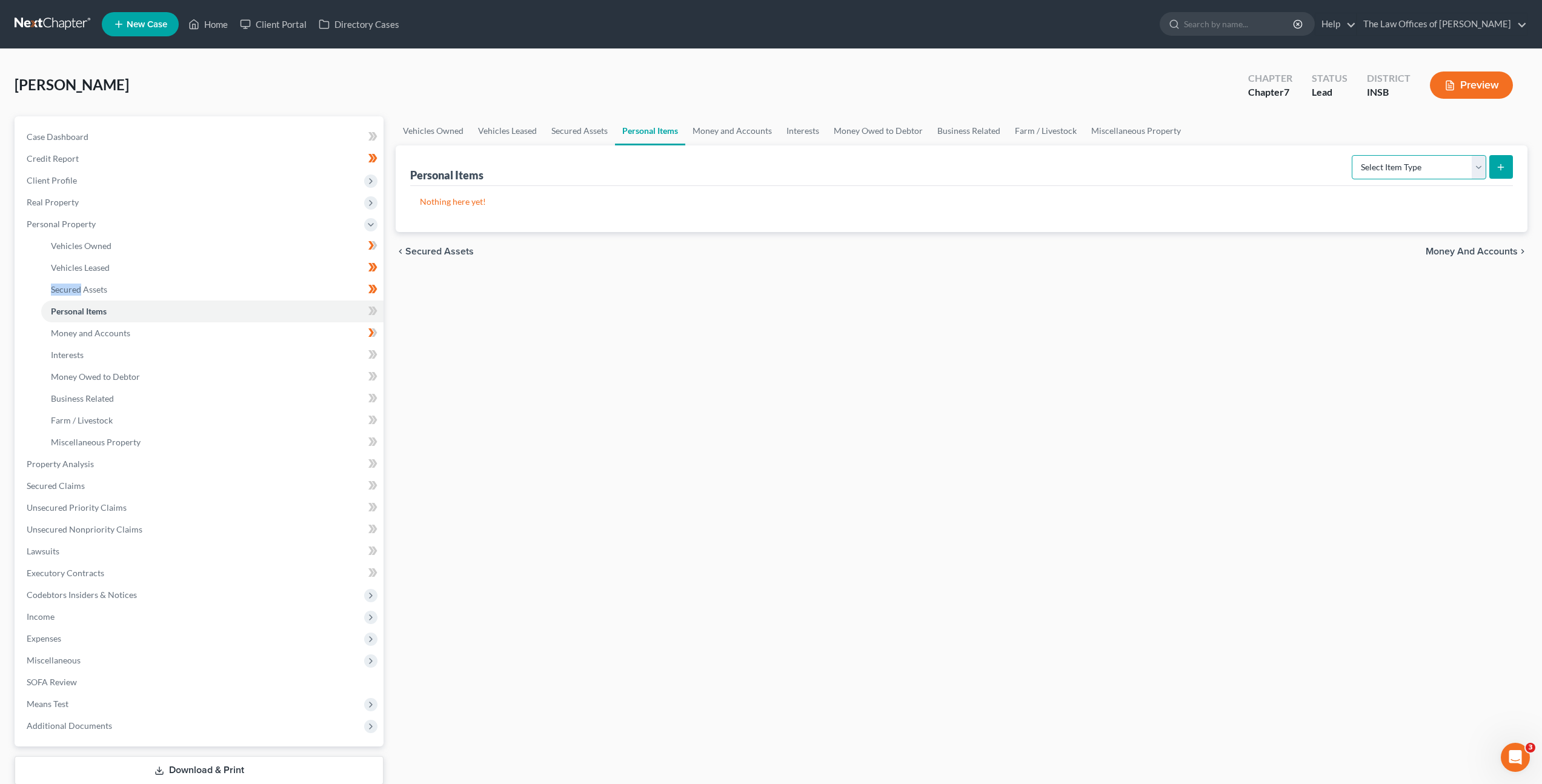
click at [1363, 173] on select "Select Item Type Clothing Collectibles Of Value Electronics Firearms Household …" at bounding box center [1419, 168] width 134 height 24
select select "clothing"
click at [1353, 155] on select "Select Item Type Clothing Collectibles Of Value Electronics Firearms Household …" at bounding box center [1419, 168] width 134 height 24
click at [1507, 168] on button "submit" at bounding box center [1501, 167] width 24 height 24
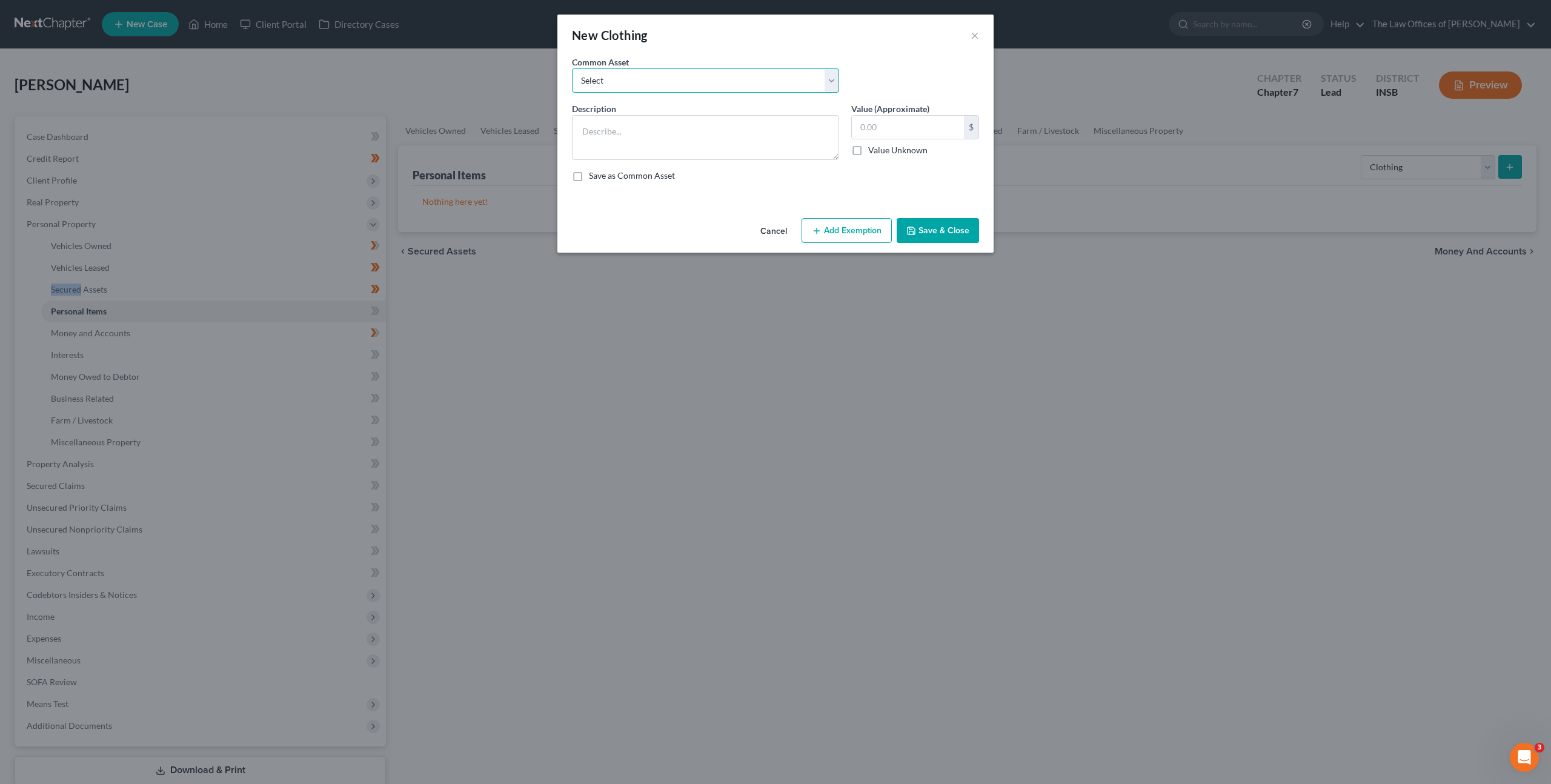
click at [722, 88] on select "Select Debtor's Clothing Joint Debtor's Clothing" at bounding box center [705, 81] width 267 height 24
select select "0"
click at [572, 68] on select "Select Debtor's Clothing Joint Debtor's Clothing" at bounding box center [705, 81] width 267 height 24
type textarea "Debtor's Clothing"
click at [836, 231] on button "Add Exemption" at bounding box center [846, 231] width 90 height 26
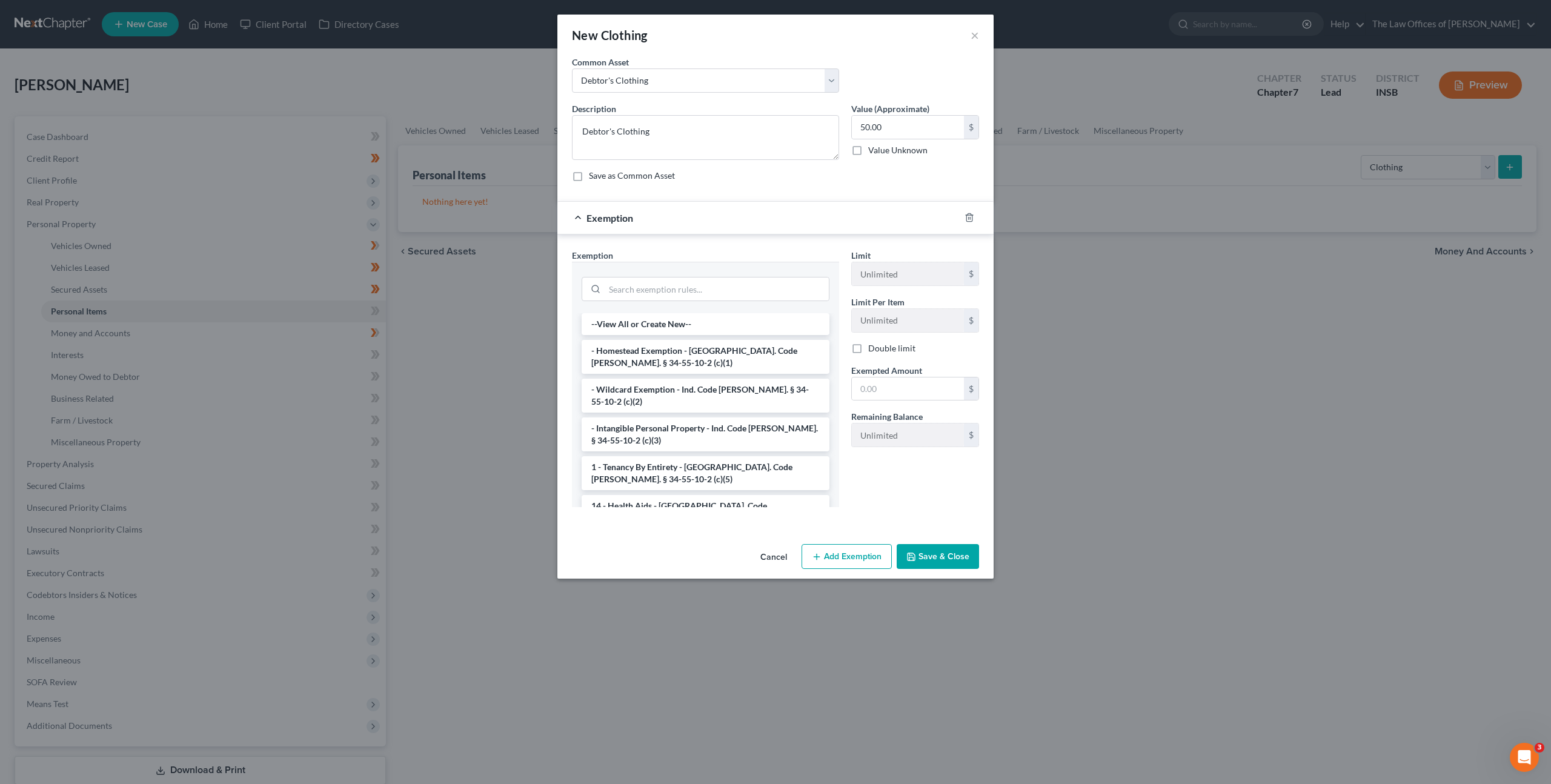
drag, startPoint x: 628, startPoint y: 386, endPoint x: 647, endPoint y: 397, distance: 22.0
click at [629, 386] on li "- Wildcard Exemption - Ind. Code Ann. § 34-55-10-2 (c)(2)" at bounding box center [705, 395] width 248 height 34
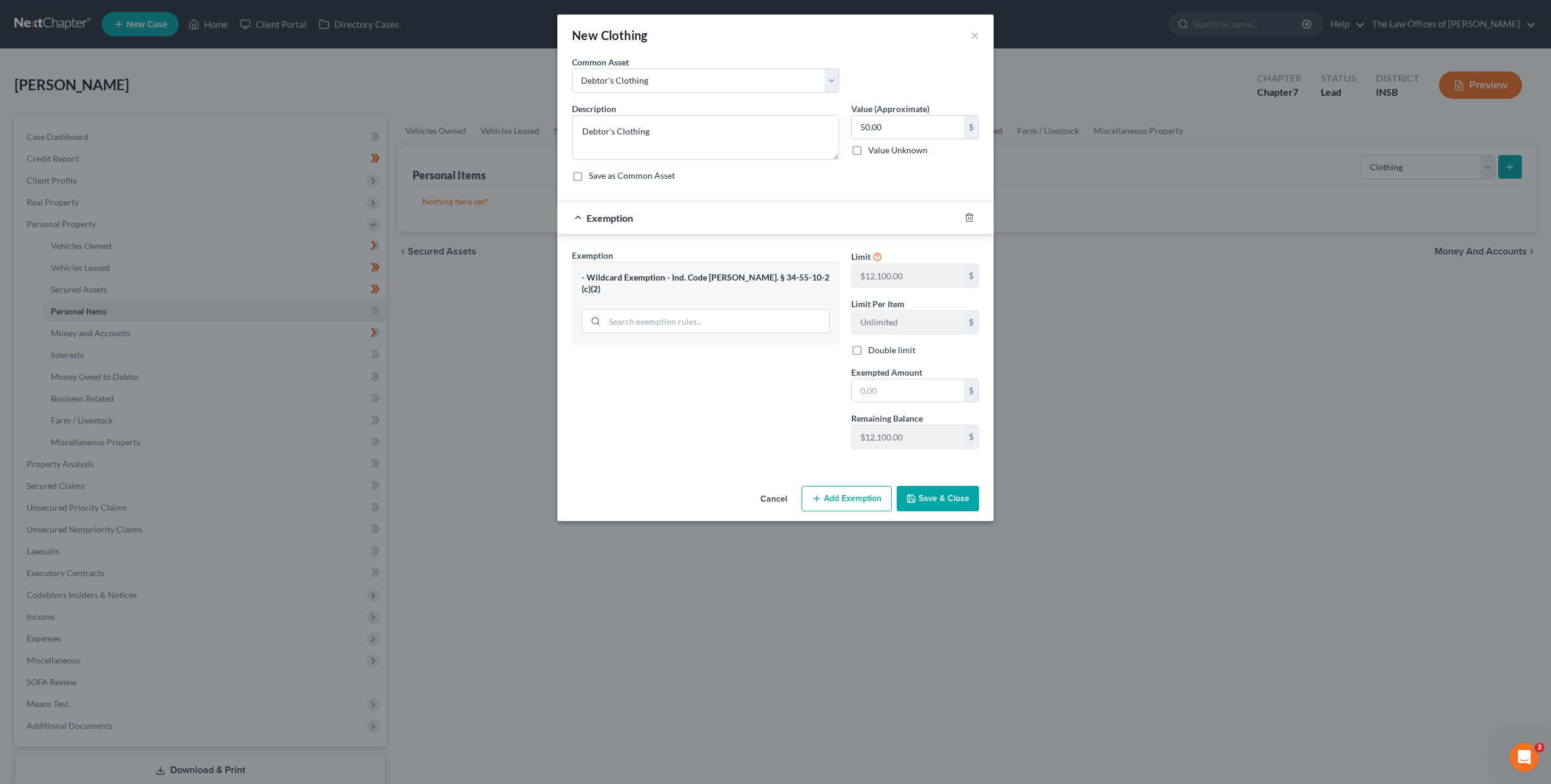
click at [865, 190] on div "Description * Debtor's Clothing Value (Approximate) 50.00 $ Value Unknown Balan…" at bounding box center [776, 146] width 420 height 89
click at [911, 125] on input "50.00" at bounding box center [908, 127] width 112 height 23
type input "200"
drag, startPoint x: 881, startPoint y: 392, endPoint x: 812, endPoint y: 377, distance: 70.6
click at [868, 381] on input "text" at bounding box center [908, 391] width 112 height 23
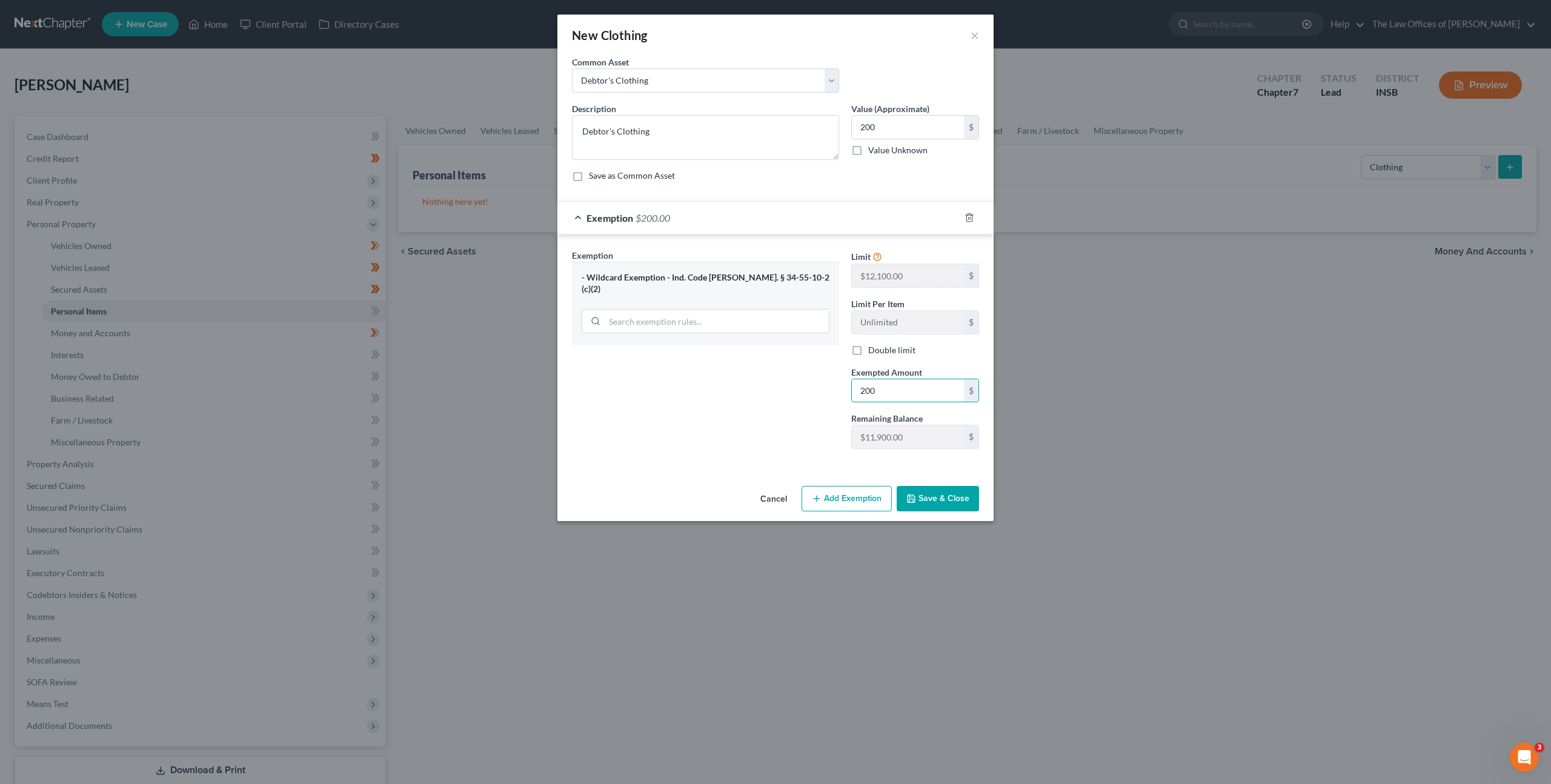
type input "200"
click at [945, 503] on button "Save & Close" at bounding box center [938, 499] width 83 height 26
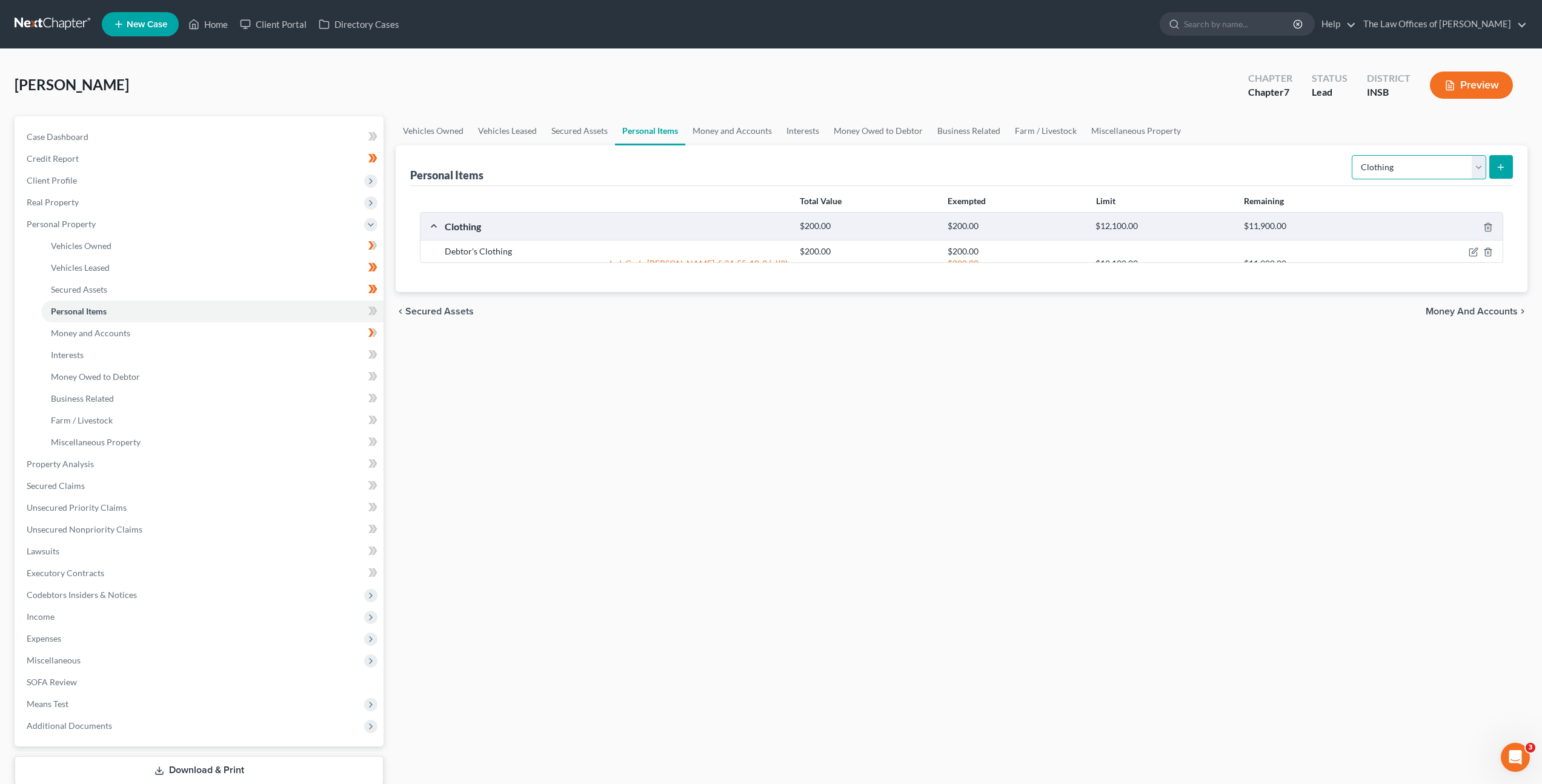
click at [1373, 165] on select "Select Item Type Clothing Collectibles Of Value Electronics Firearms Household …" at bounding box center [1419, 168] width 134 height 24
click at [1353, 155] on select "Select Item Type Clothing Collectibles Of Value Electronics Firearms Household …" at bounding box center [1419, 168] width 134 height 24
click at [1376, 174] on select "Select Item Type Clothing Collectibles Of Value Electronics Firearms Household …" at bounding box center [1419, 168] width 134 height 24
click at [1353, 155] on select "Select Item Type Clothing Collectibles Of Value Electronics Firearms Household …" at bounding box center [1419, 168] width 134 height 24
click at [1498, 161] on button "submit" at bounding box center [1501, 167] width 24 height 24
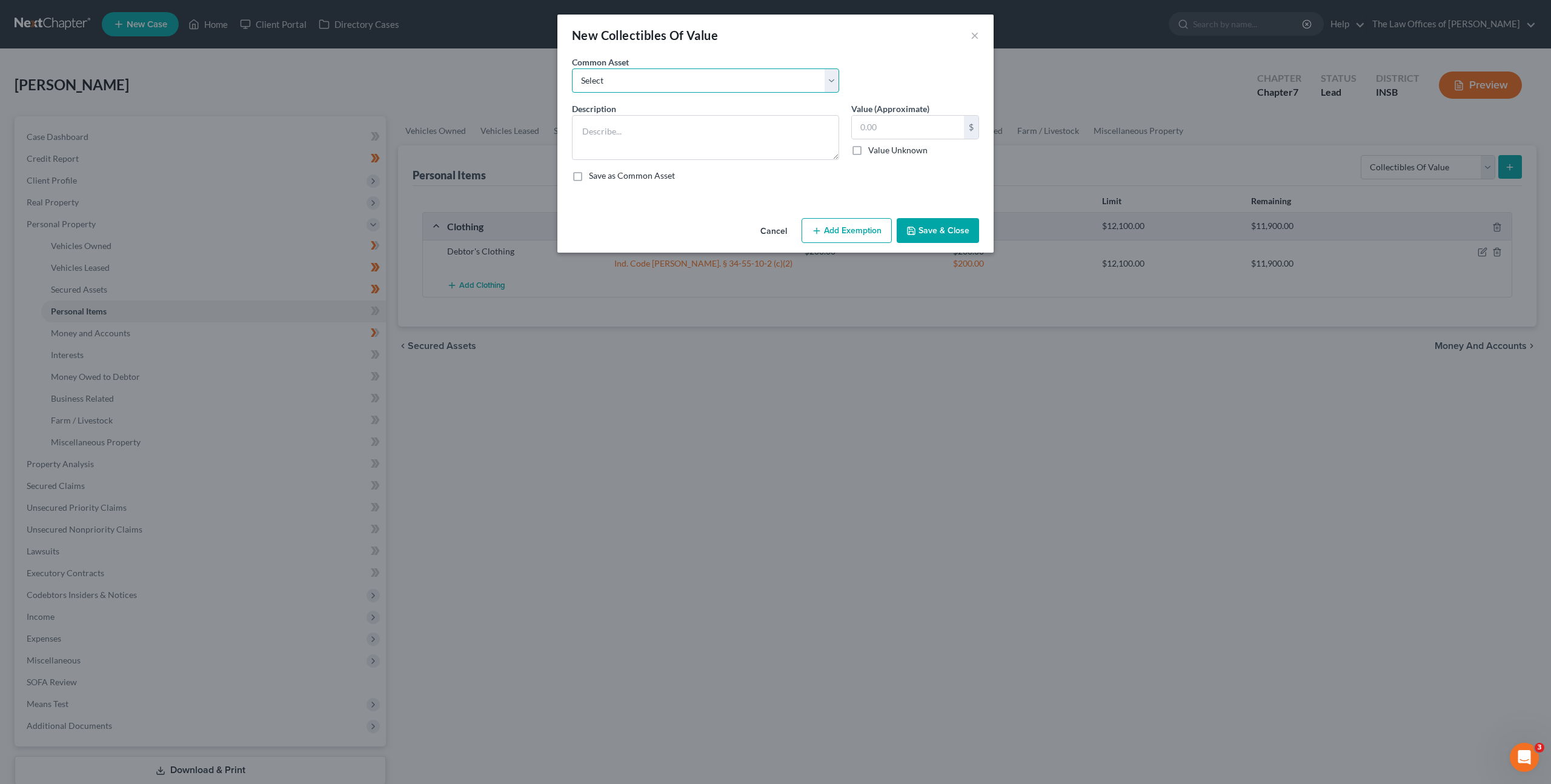
click at [775, 80] on select "Select Family Pictures Family Pictures, Miscellaneous Short Glass" at bounding box center [705, 81] width 267 height 24
click at [769, 228] on button "Cancel" at bounding box center [774, 231] width 46 height 24
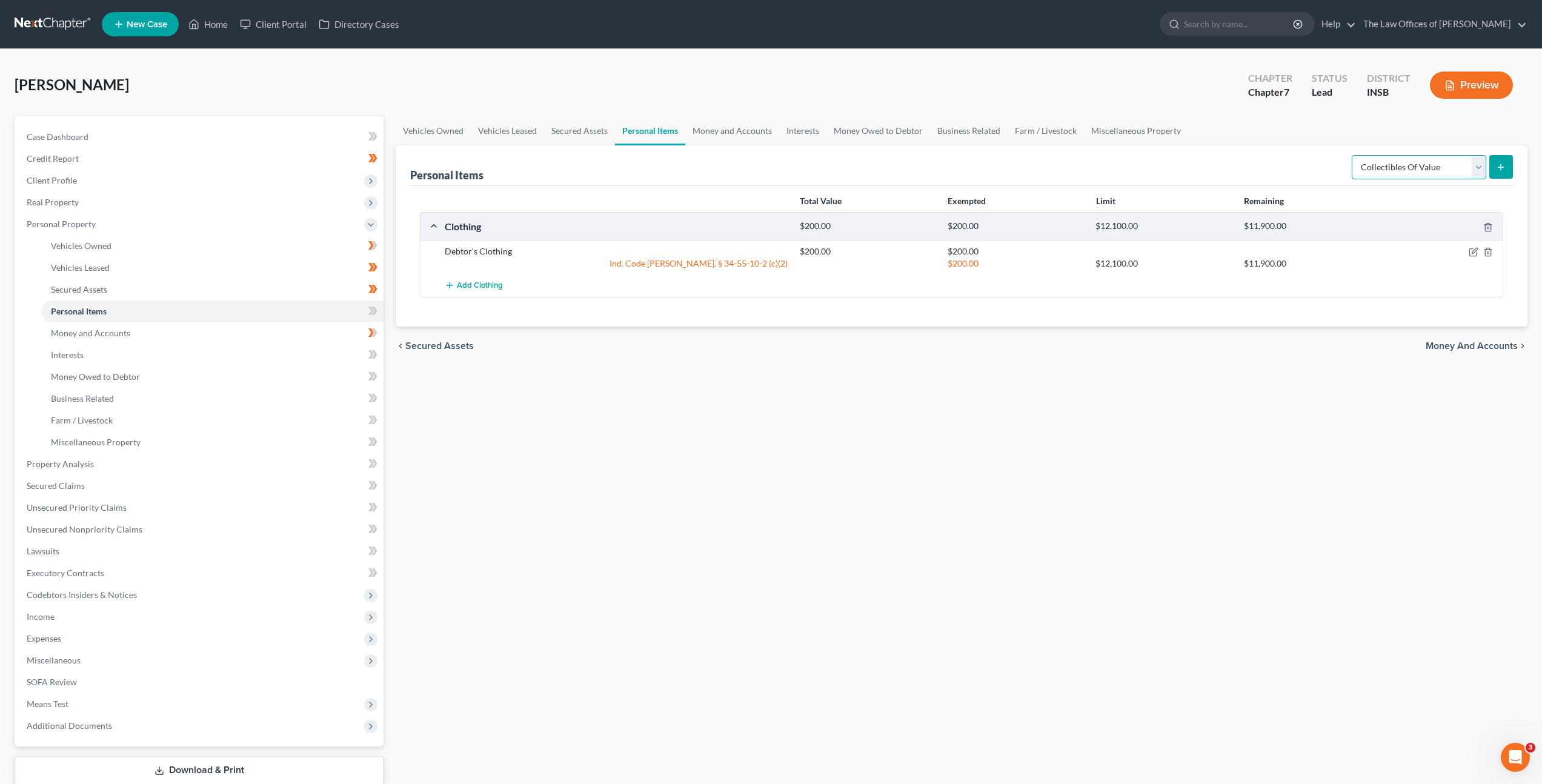
click at [1414, 168] on select "Select Item Type Clothing Collectibles Of Value Electronics Firearms Household …" at bounding box center [1419, 168] width 134 height 24
select select "electronics"
click at [1353, 155] on select "Select Item Type Clothing Collectibles Of Value Electronics Firearms Household …" at bounding box center [1419, 168] width 134 height 24
click at [1498, 168] on icon "submit" at bounding box center [1500, 167] width 10 height 10
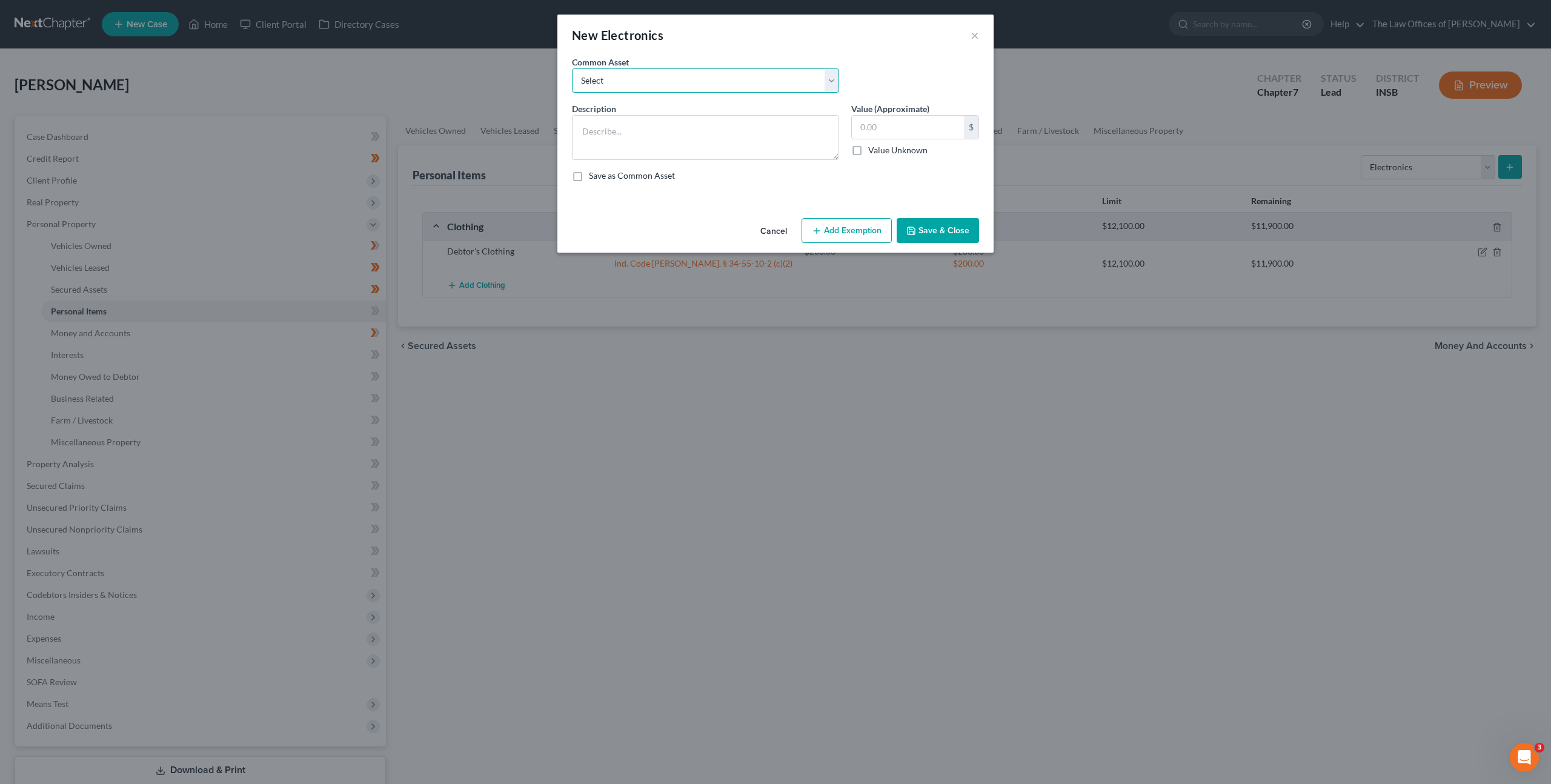
click at [634, 74] on select "Select Cell Phone (1), Television (2), Desktop Computer (1)" at bounding box center [705, 81] width 267 height 24
select select "0"
click at [572, 68] on select "Select Cell Phone (1), Television (2), Desktop Computer (1)" at bounding box center [705, 81] width 267 height 24
drag, startPoint x: 823, startPoint y: 231, endPoint x: 812, endPoint y: 239, distance: 13.6
click at [823, 231] on button "Add Exemption" at bounding box center [846, 231] width 90 height 26
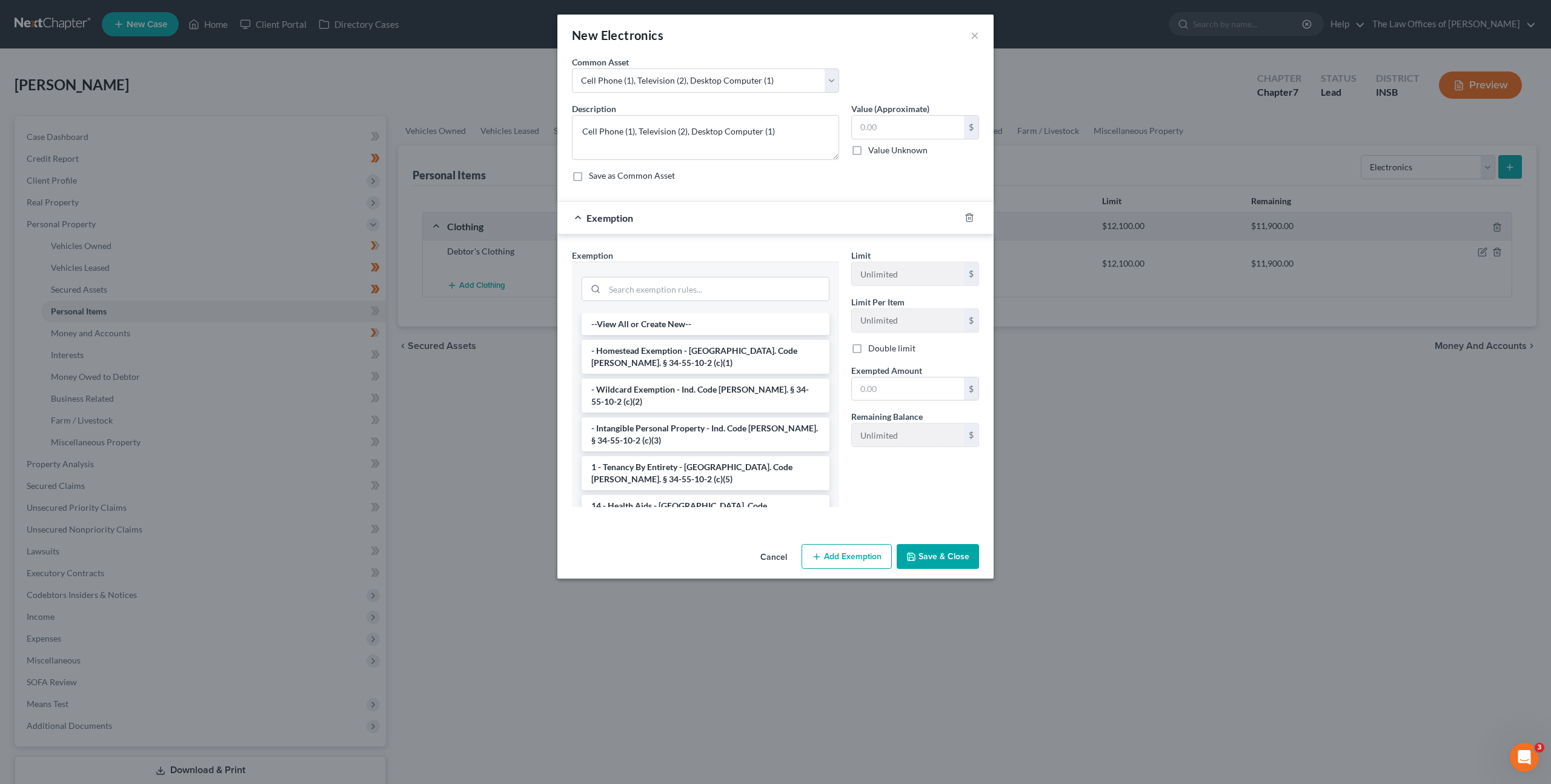
drag, startPoint x: 688, startPoint y: 390, endPoint x: 748, endPoint y: 245, distance: 156.9
click at [688, 390] on li "- Wildcard Exemption - Ind. Code Ann. § 34-55-10-2 (c)(2)" at bounding box center [705, 395] width 248 height 34
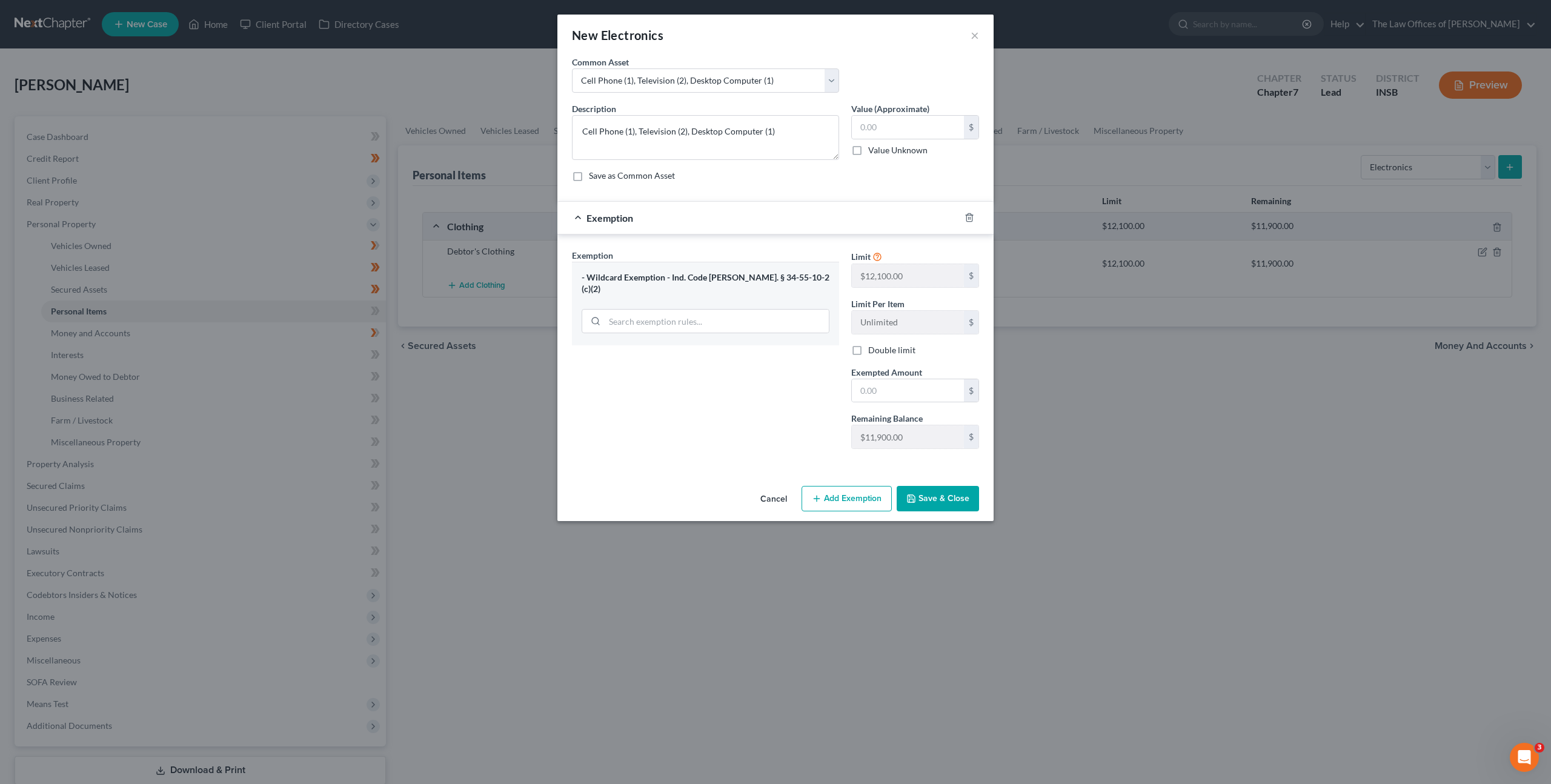
click at [776, 174] on div "Save as Common Asset" at bounding box center [775, 175] width 407 height 12
drag, startPoint x: 724, startPoint y: 134, endPoint x: 688, endPoint y: 135, distance: 36.0
click at [688, 135] on textarea "Cell Phone (1), Television (2), Desktop Computer (1)" at bounding box center [705, 137] width 267 height 45
type textarea "Cell Phone (1), Television (2)"
click at [898, 134] on input "text" at bounding box center [908, 127] width 112 height 23
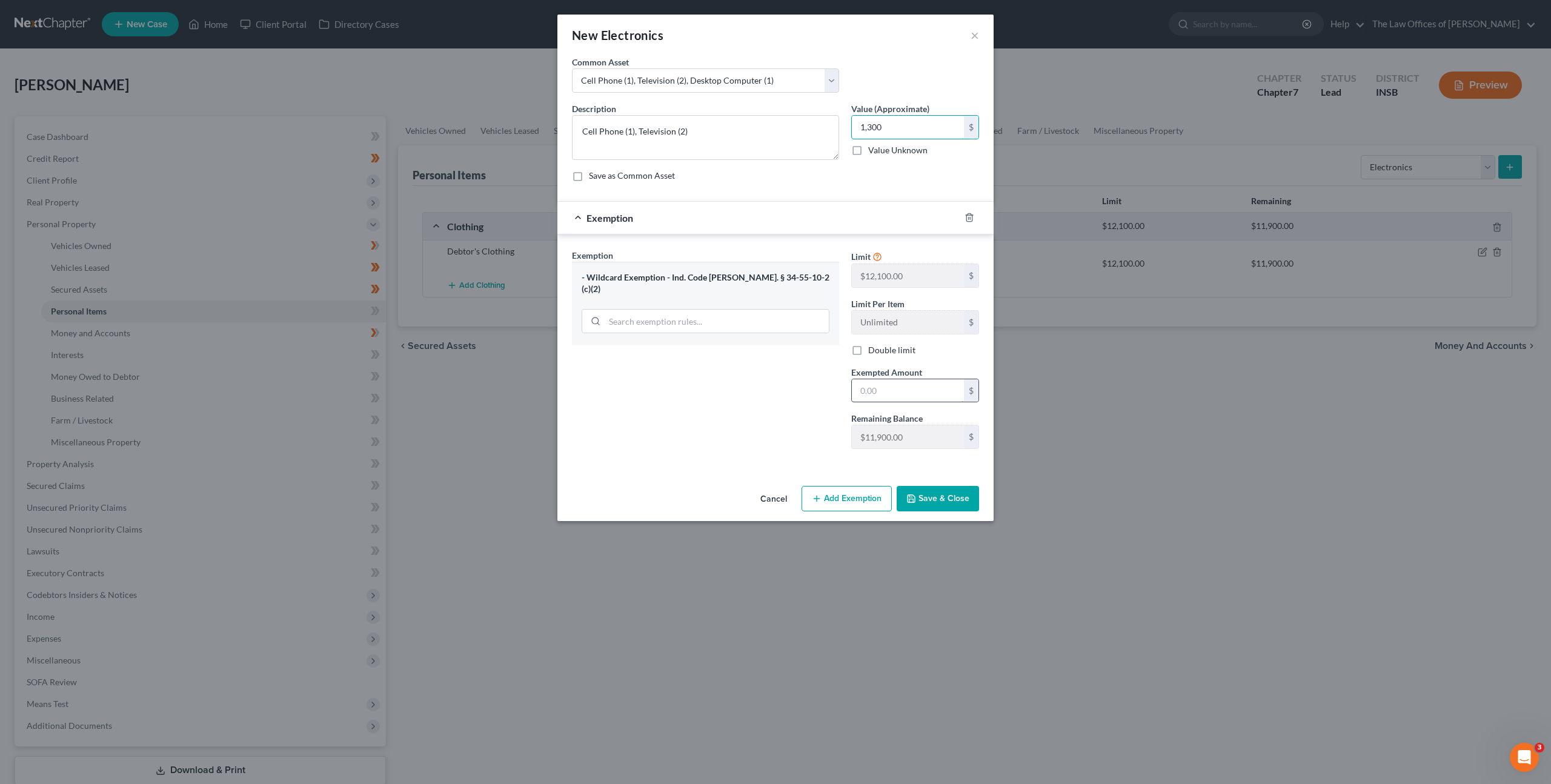
type input "1,300"
drag, startPoint x: 856, startPoint y: 391, endPoint x: 819, endPoint y: 386, distance: 37.3
click at [837, 385] on div "Exemption Set must be selected for CA. Exemption * - Wildcard Exemption - Ind. …" at bounding box center [776, 354] width 420 height 210
type input "1,300"
drag, startPoint x: 772, startPoint y: 387, endPoint x: 801, endPoint y: 405, distance: 34.1
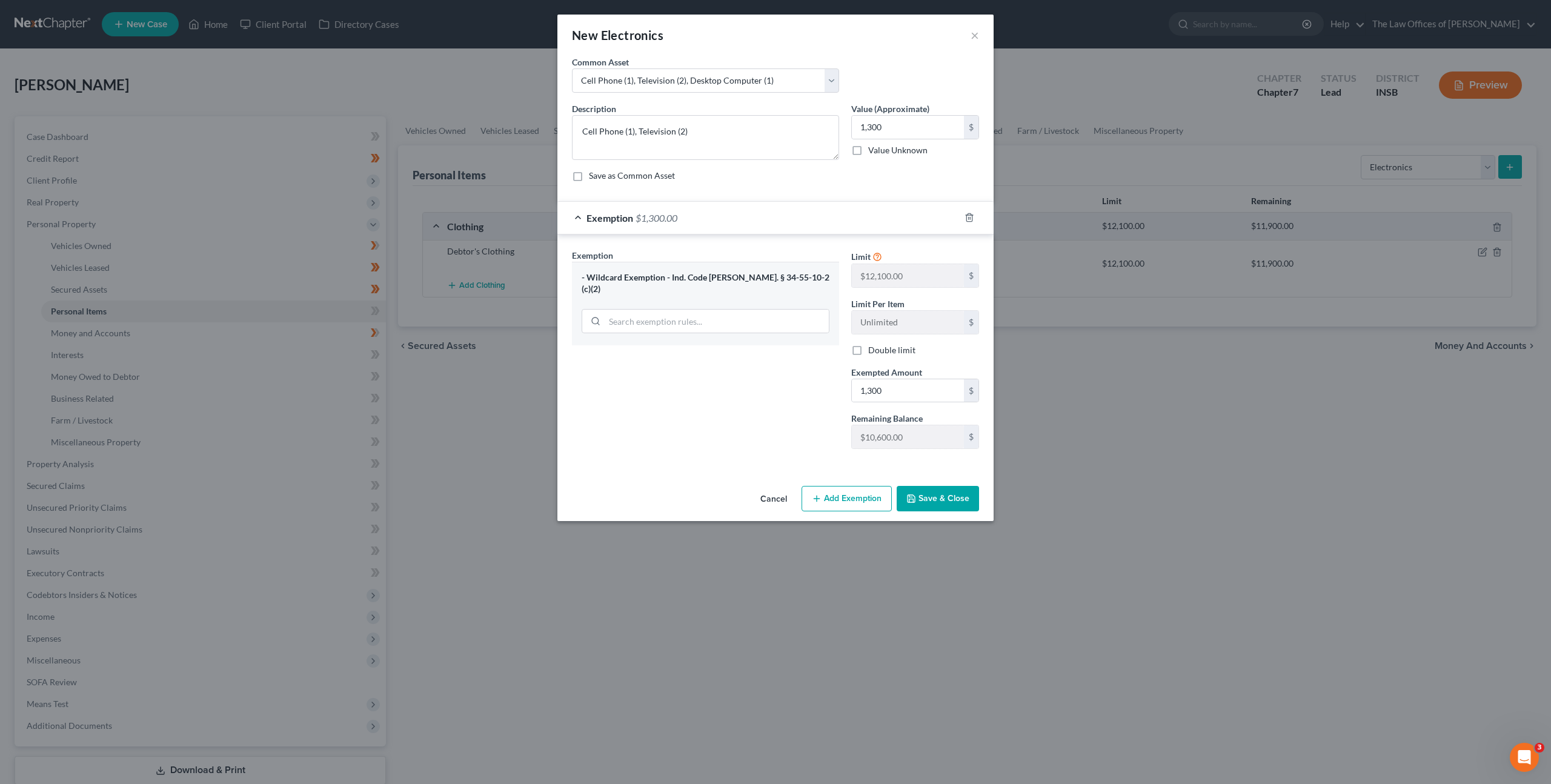
click at [772, 387] on div "Exemption Set must be selected for CA. Exemption * - Wildcard Exemption - Ind. …" at bounding box center [705, 354] width 279 height 210
drag, startPoint x: 924, startPoint y: 493, endPoint x: 935, endPoint y: 476, distance: 20.2
click at [924, 492] on button "Save & Close" at bounding box center [938, 499] width 83 height 26
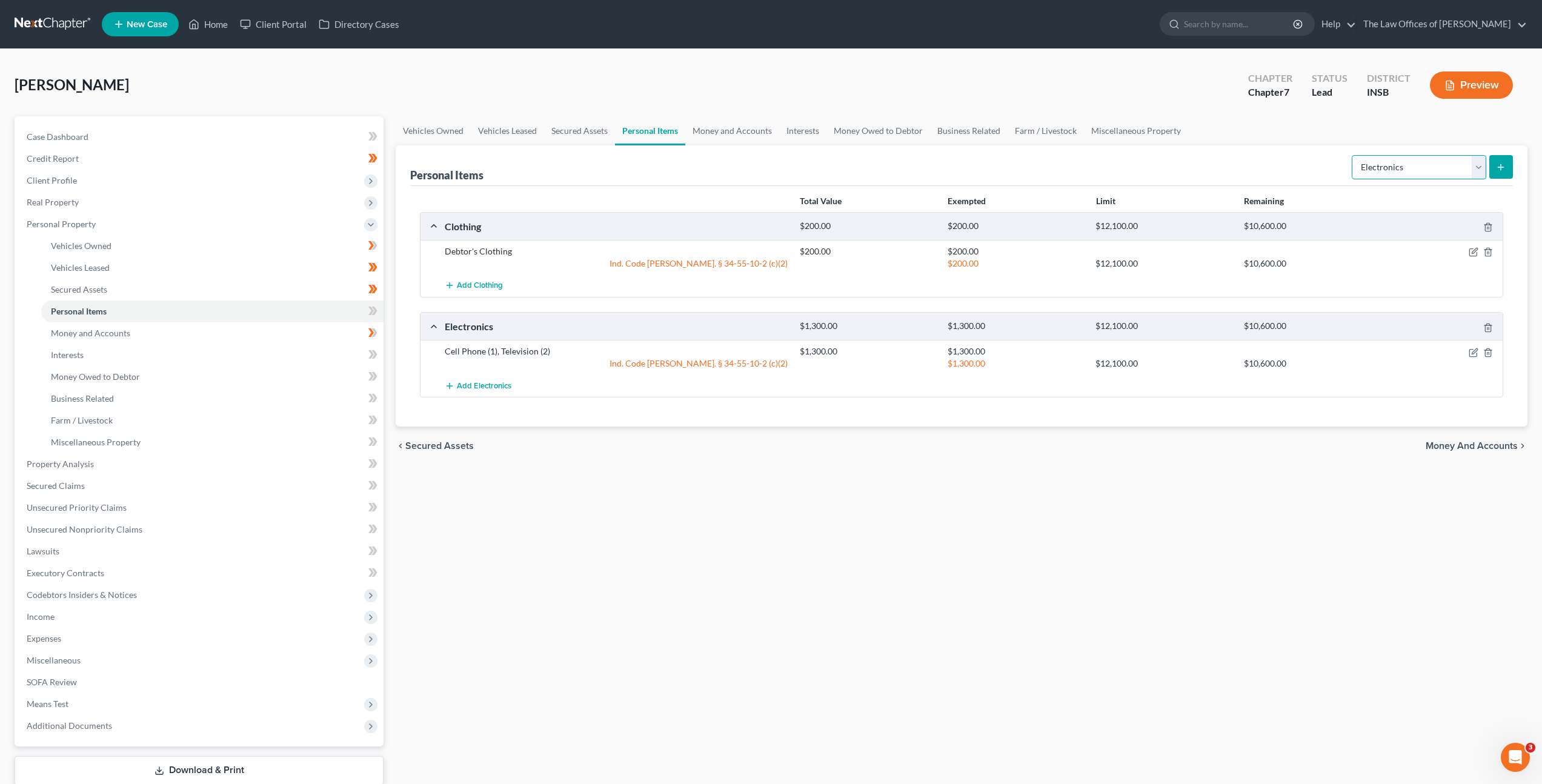
click at [1379, 175] on select "Select Item Type Clothing Collectibles Of Value Electronics Firearms Household …" at bounding box center [1419, 168] width 134 height 24
click at [1353, 155] on select "Select Item Type Clothing Collectibles Of Value Electronics Firearms Household …" at bounding box center [1419, 168] width 134 height 24
click at [1509, 168] on button "submit" at bounding box center [1501, 167] width 24 height 24
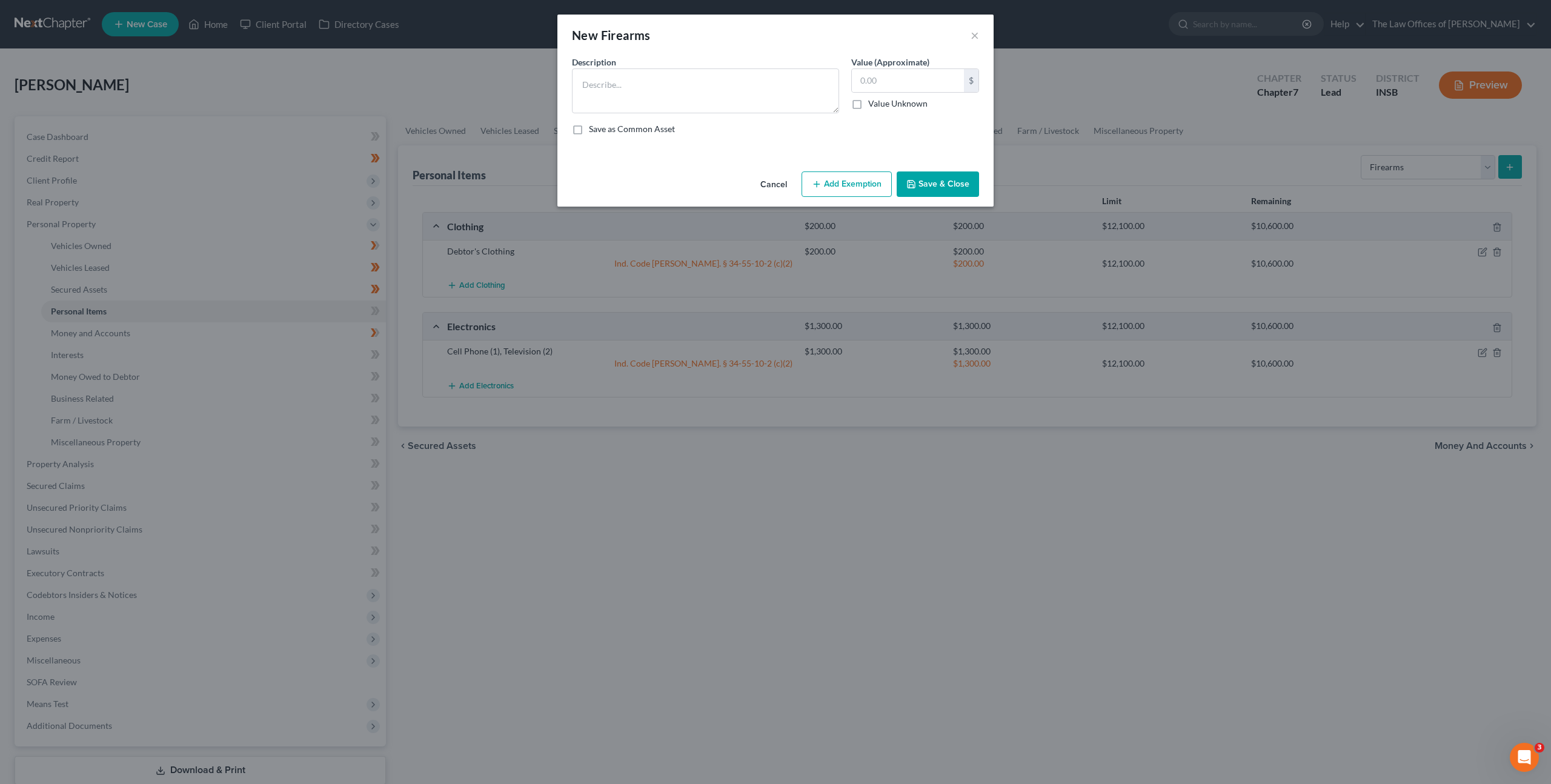
click at [760, 178] on button "Cancel" at bounding box center [774, 185] width 46 height 24
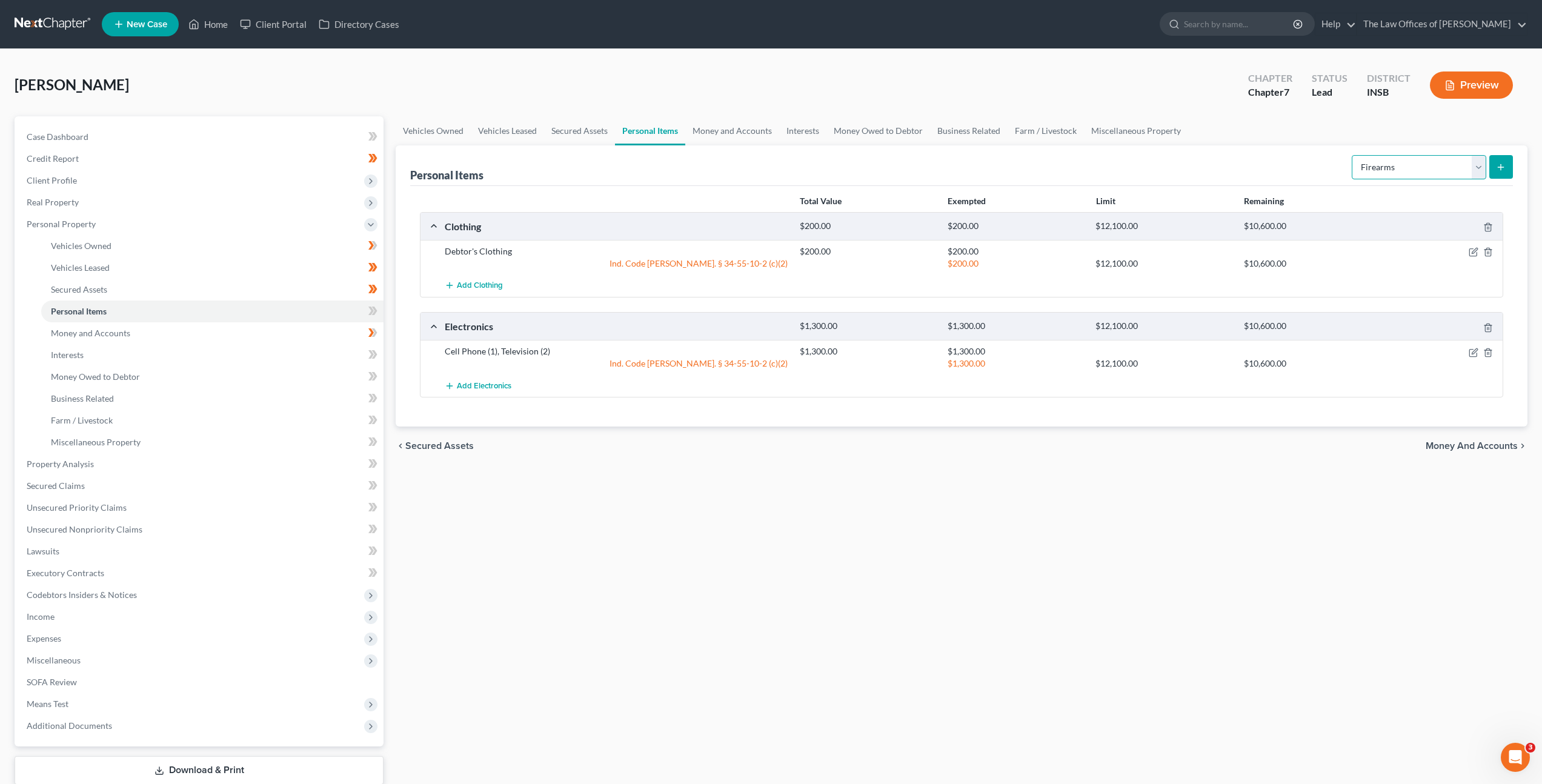
click at [1402, 167] on select "Select Item Type Clothing Collectibles Of Value Electronics Firearms Household …" at bounding box center [1419, 168] width 134 height 24
click at [1353, 155] on select "Select Item Type Clothing Collectibles Of Value Electronics Firearms Household …" at bounding box center [1419, 168] width 134 height 24
click at [1402, 173] on select "Select Item Type Clothing Collectibles Of Value Electronics Firearms Household …" at bounding box center [1419, 168] width 134 height 24
select select "jewelry"
click at [1353, 155] on select "Select Item Type Clothing Collectibles Of Value Electronics Firearms Household …" at bounding box center [1419, 168] width 134 height 24
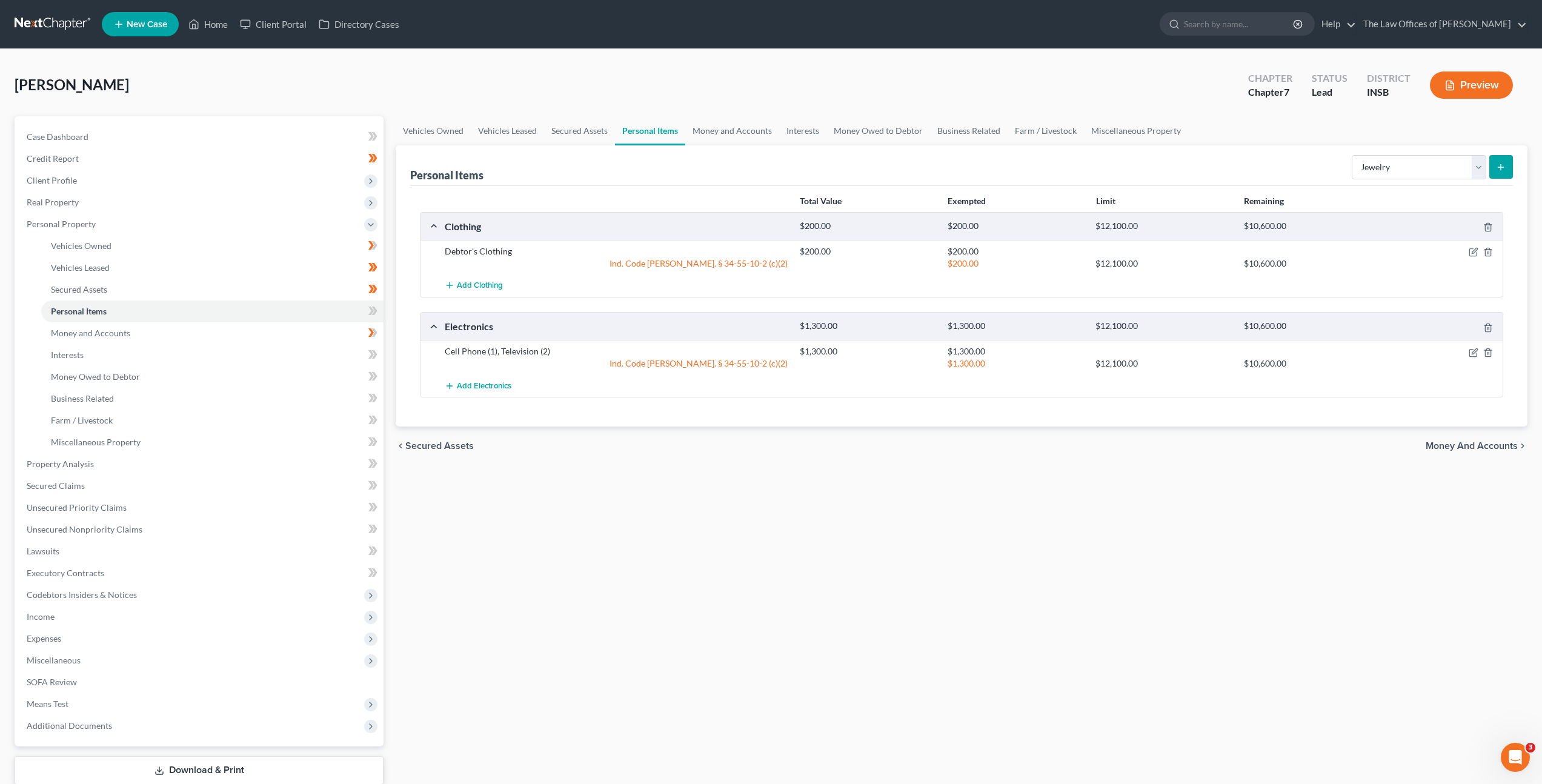
click at [1502, 166] on icon "submit" at bounding box center [1500, 167] width 10 height 10
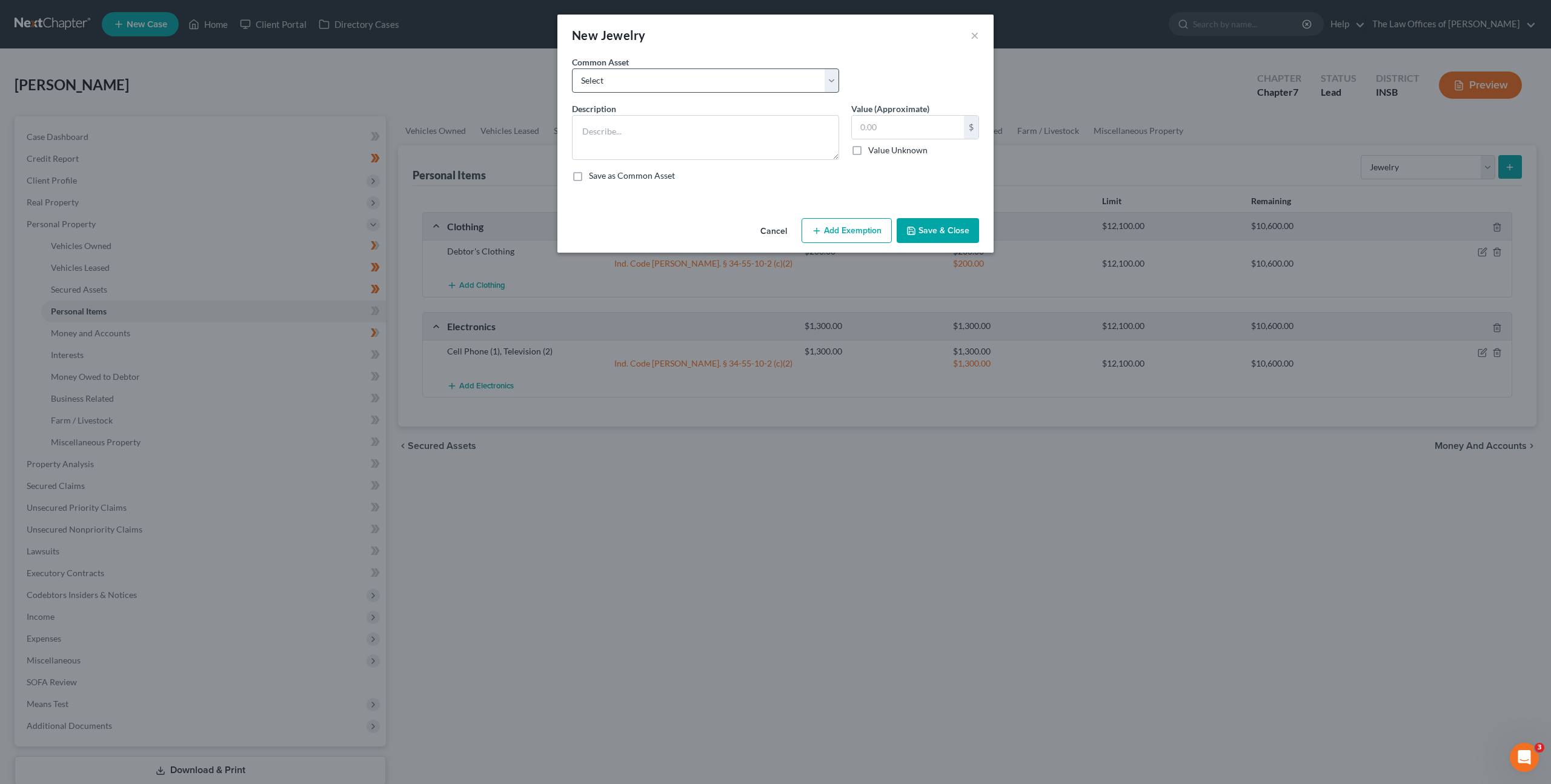
click at [628, 93] on div "Common Asset Select Costume Jewelry White Gold Necklace with Diamonds (7), Whit…" at bounding box center [776, 79] width 420 height 47
click at [630, 89] on select "Select Costume Jewelry White Gold Necklace with Diamonds (7), White Gold Bracel…" at bounding box center [705, 81] width 267 height 24
select select "0"
click at [572, 68] on select "Select Costume Jewelry White Gold Necklace with Diamonds (7), White Gold Bracel…" at bounding box center [705, 81] width 267 height 24
type textarea "Costume Jewelry"
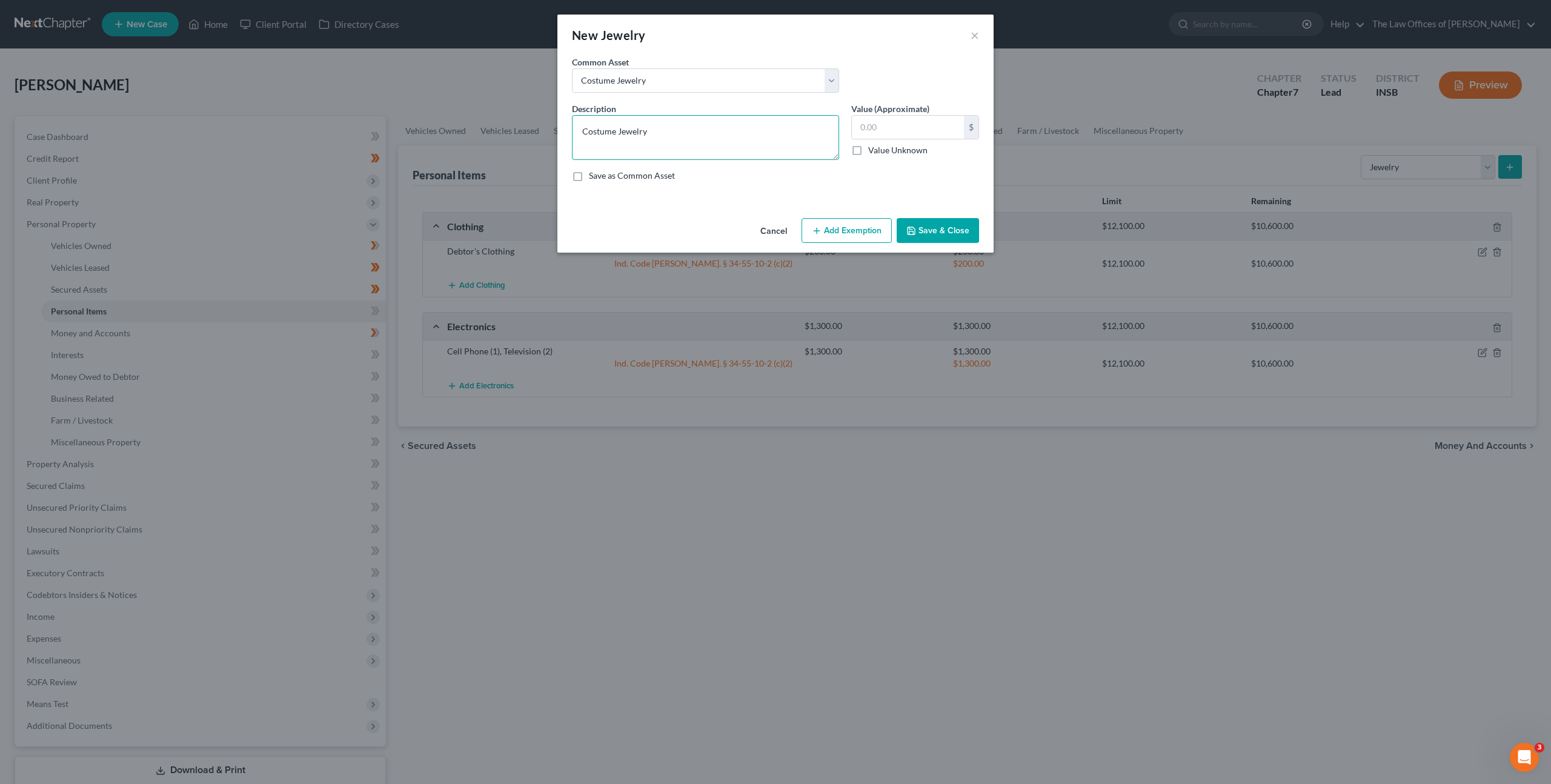
click at [674, 143] on textarea "Costume Jewelry" at bounding box center [705, 137] width 267 height 45
drag, startPoint x: 708, startPoint y: 196, endPoint x: 760, endPoint y: 200, distance: 52.2
click at [715, 197] on div "An exemption set must first be selected from the Filing Information section. Co…" at bounding box center [776, 134] width 436 height 157
drag, startPoint x: 768, startPoint y: 231, endPoint x: 885, endPoint y: 198, distance: 121.6
click at [768, 230] on button "Cancel" at bounding box center [774, 231] width 46 height 24
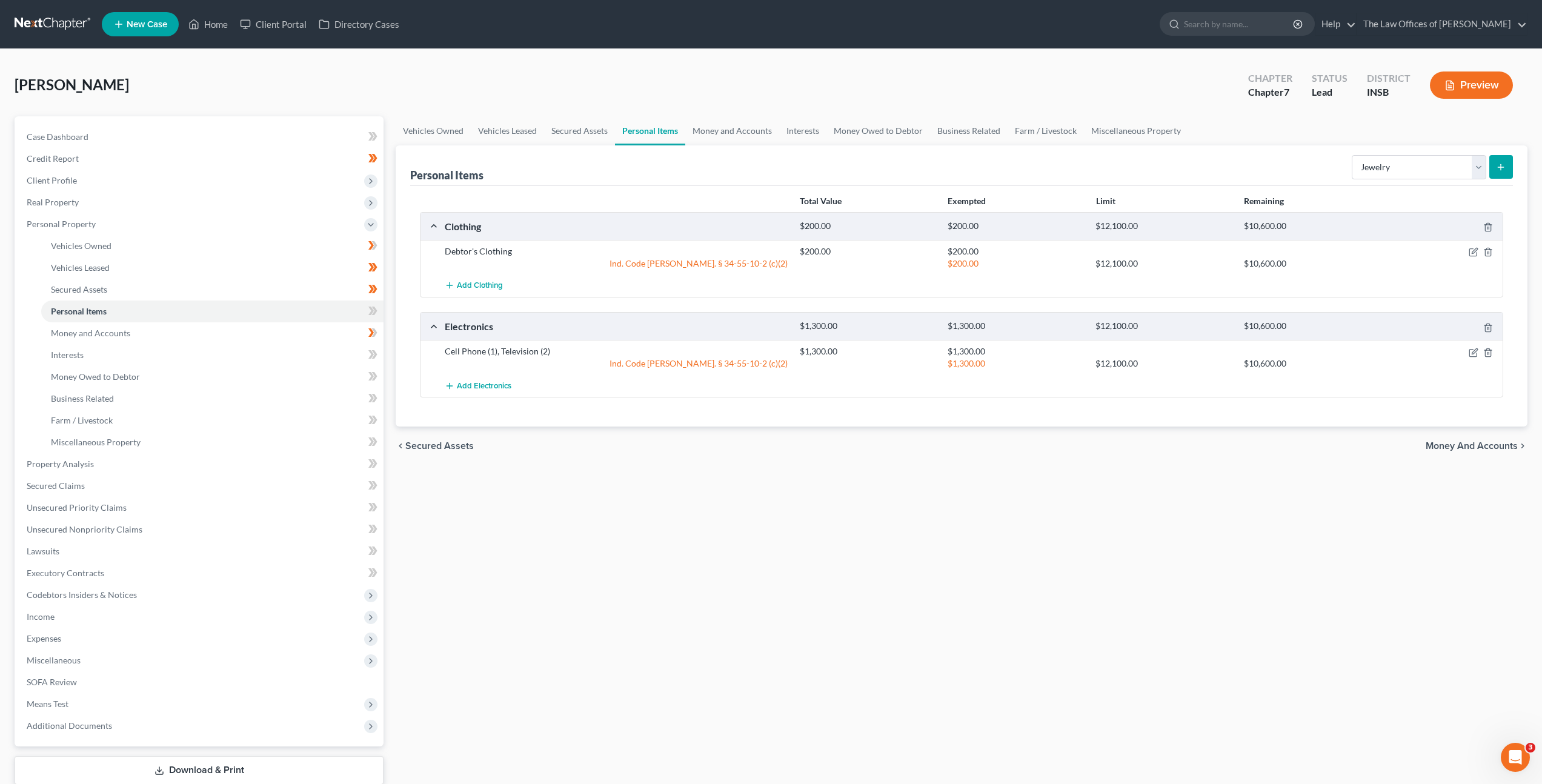
drag, startPoint x: 1377, startPoint y: 182, endPoint x: 1383, endPoint y: 180, distance: 6.3
click at [1378, 182] on div "Personal Items Select Item Type Clothing Collectibles Of Value Electronics Fire…" at bounding box center [961, 165] width 1103 height 40
click at [1390, 174] on select "Select Item Type Clothing Collectibles Of Value Electronics Firearms Household …" at bounding box center [1419, 168] width 134 height 24
select select "pets"
click at [1353, 155] on select "Select Item Type Clothing Collectibles Of Value Electronics Firearms Household …" at bounding box center [1419, 168] width 134 height 24
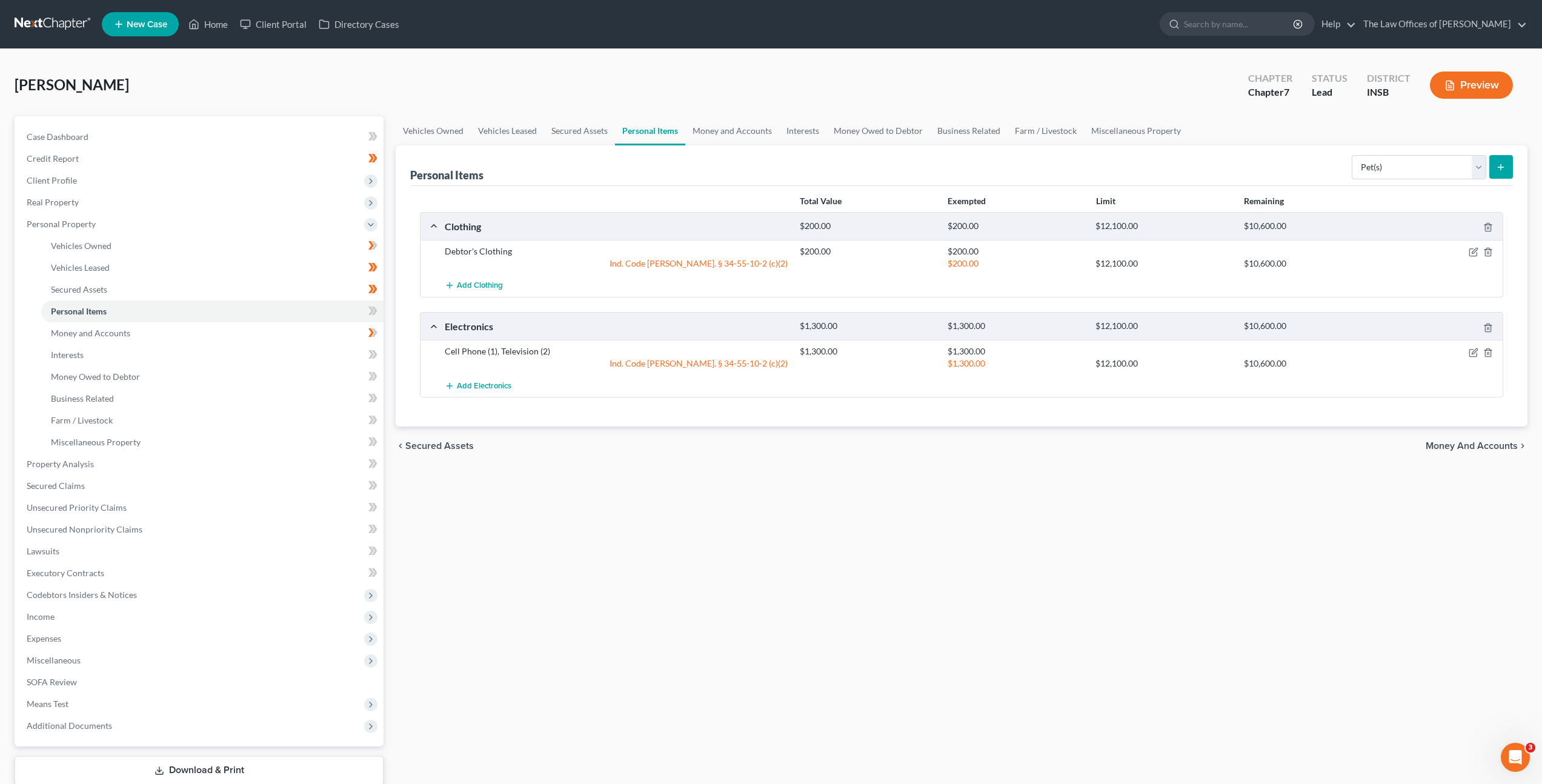
click at [1500, 169] on icon "submit" at bounding box center [1500, 167] width 10 height 10
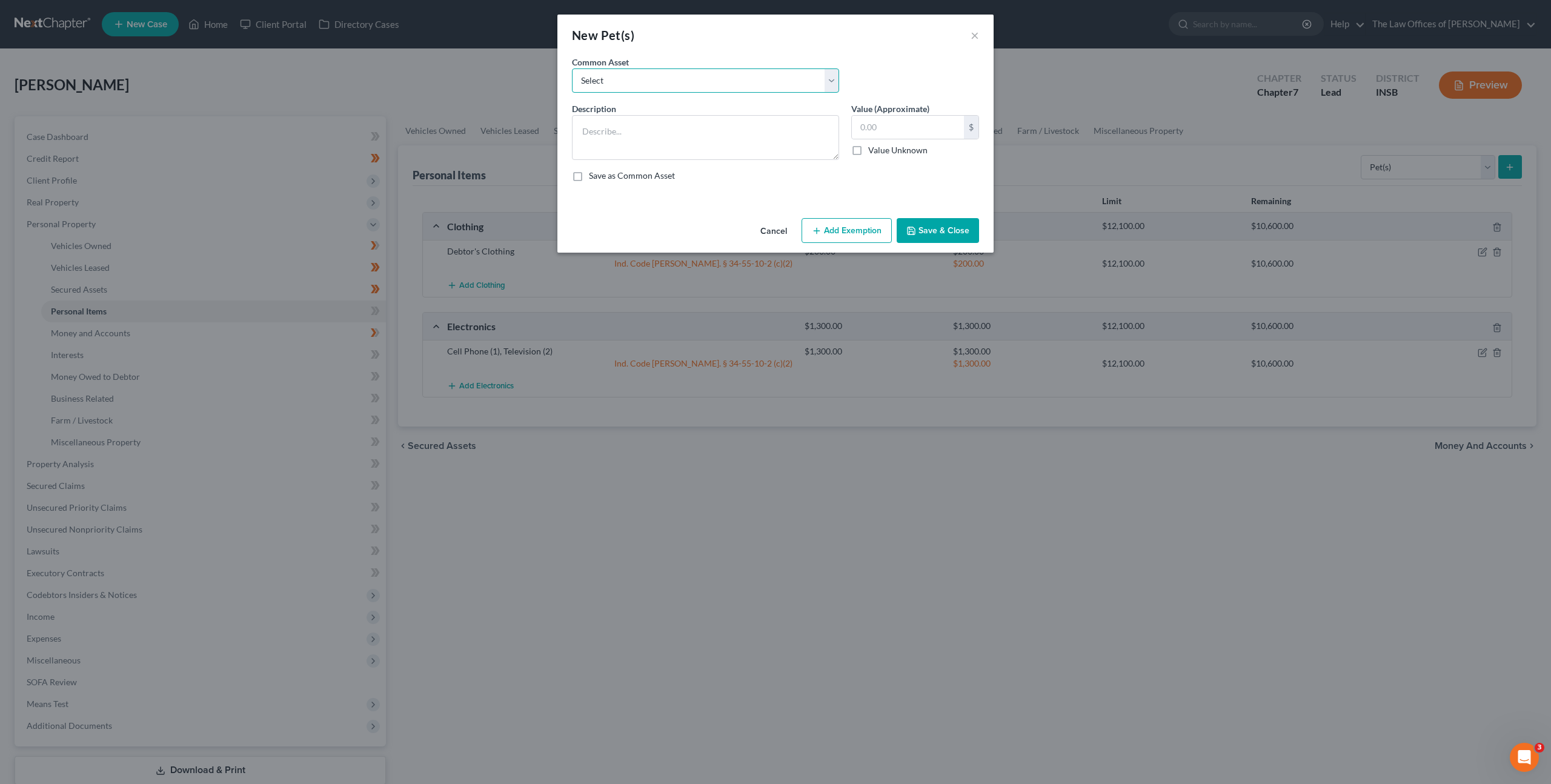
click at [637, 88] on select "Select Dog (1)" at bounding box center [705, 81] width 267 height 24
select select "0"
click at [572, 68] on select "Select Dog (1)" at bounding box center [705, 81] width 267 height 24
click at [670, 136] on textarea "Dog (1)" at bounding box center [705, 137] width 267 height 45
drag, startPoint x: 670, startPoint y: 135, endPoint x: 418, endPoint y: 104, distance: 253.9
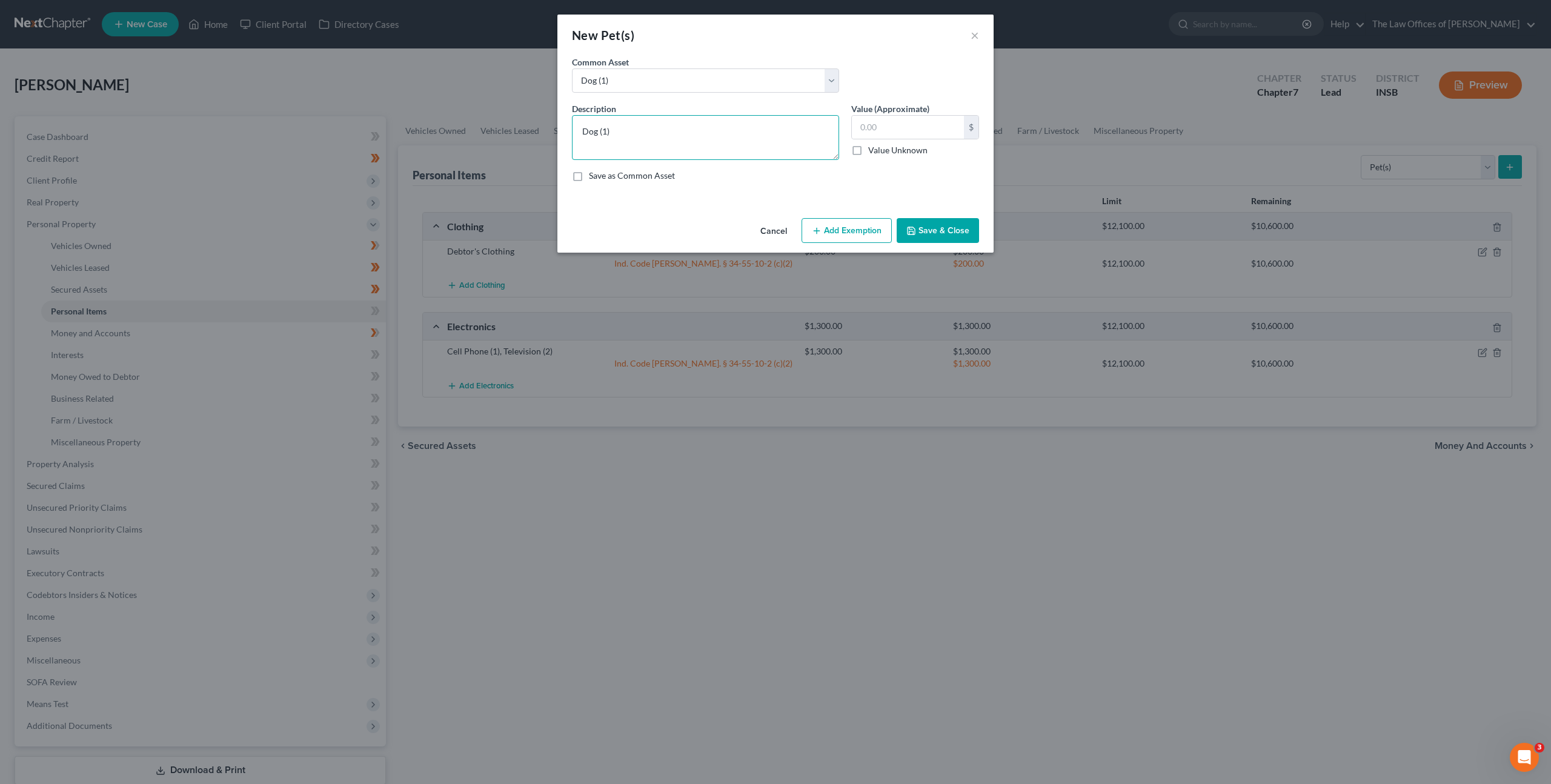
click at [425, 106] on div "New Pet(s) × An exemption set must first be selected from the Filing Informatio…" at bounding box center [775, 392] width 1551 height 784
type textarea "Cat (3)"
click at [918, 218] on button "Save & Close" at bounding box center [938, 231] width 83 height 26
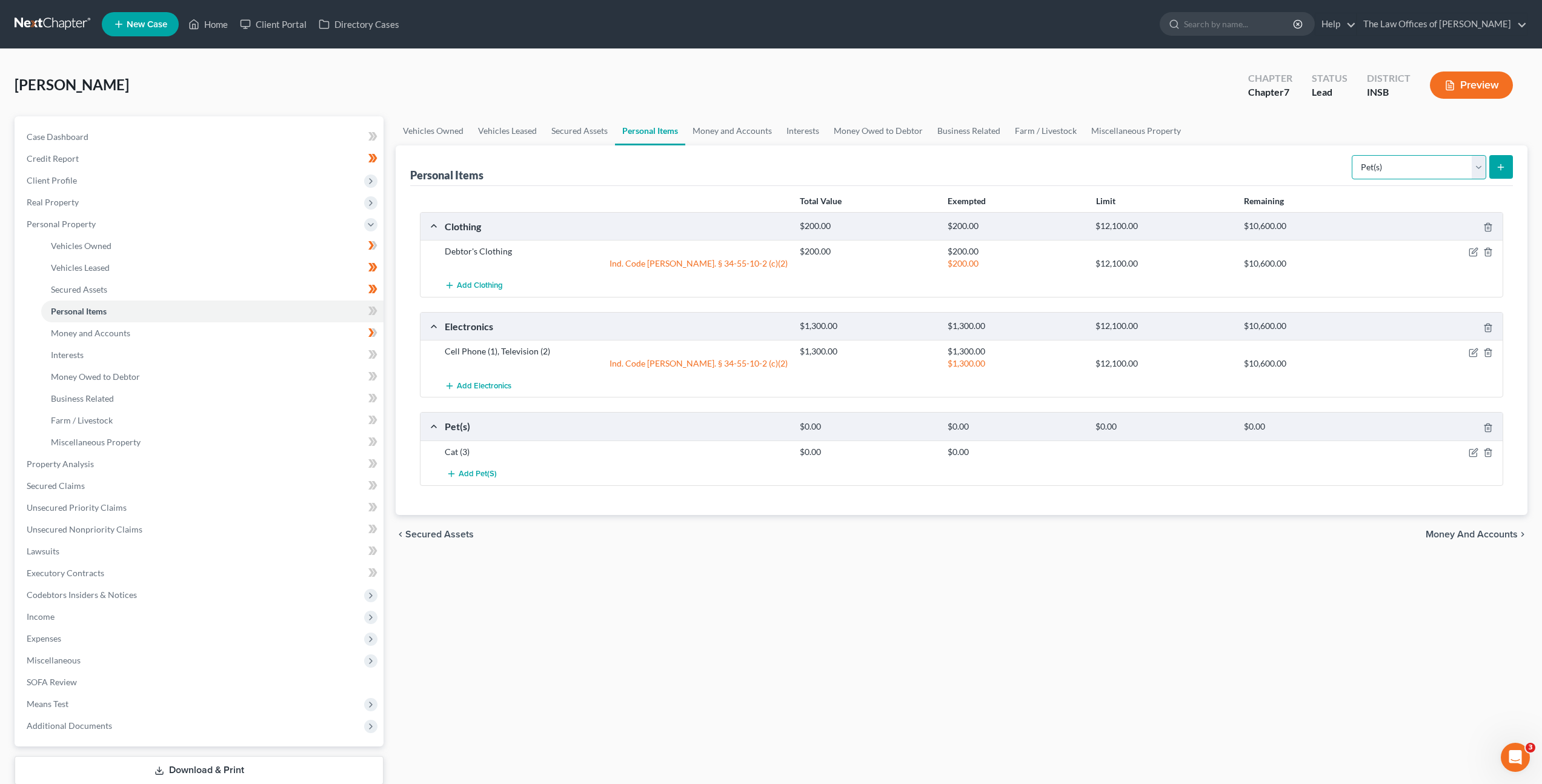
click at [1421, 160] on select "Select Item Type Clothing Collectibles Of Value Electronics Firearms Household …" at bounding box center [1419, 168] width 134 height 24
click at [1353, 155] on select "Select Item Type Clothing Collectibles Of Value Electronics Firearms Household …" at bounding box center [1419, 168] width 134 height 24
click at [1302, 169] on div "Personal Items Select Item Type Clothing Collectibles Of Value Electronics Fire…" at bounding box center [961, 165] width 1103 height 40
click at [1375, 176] on select "Select Item Type Clothing Collectibles Of Value Electronics Firearms Household …" at bounding box center [1419, 168] width 134 height 24
select select "household_goods"
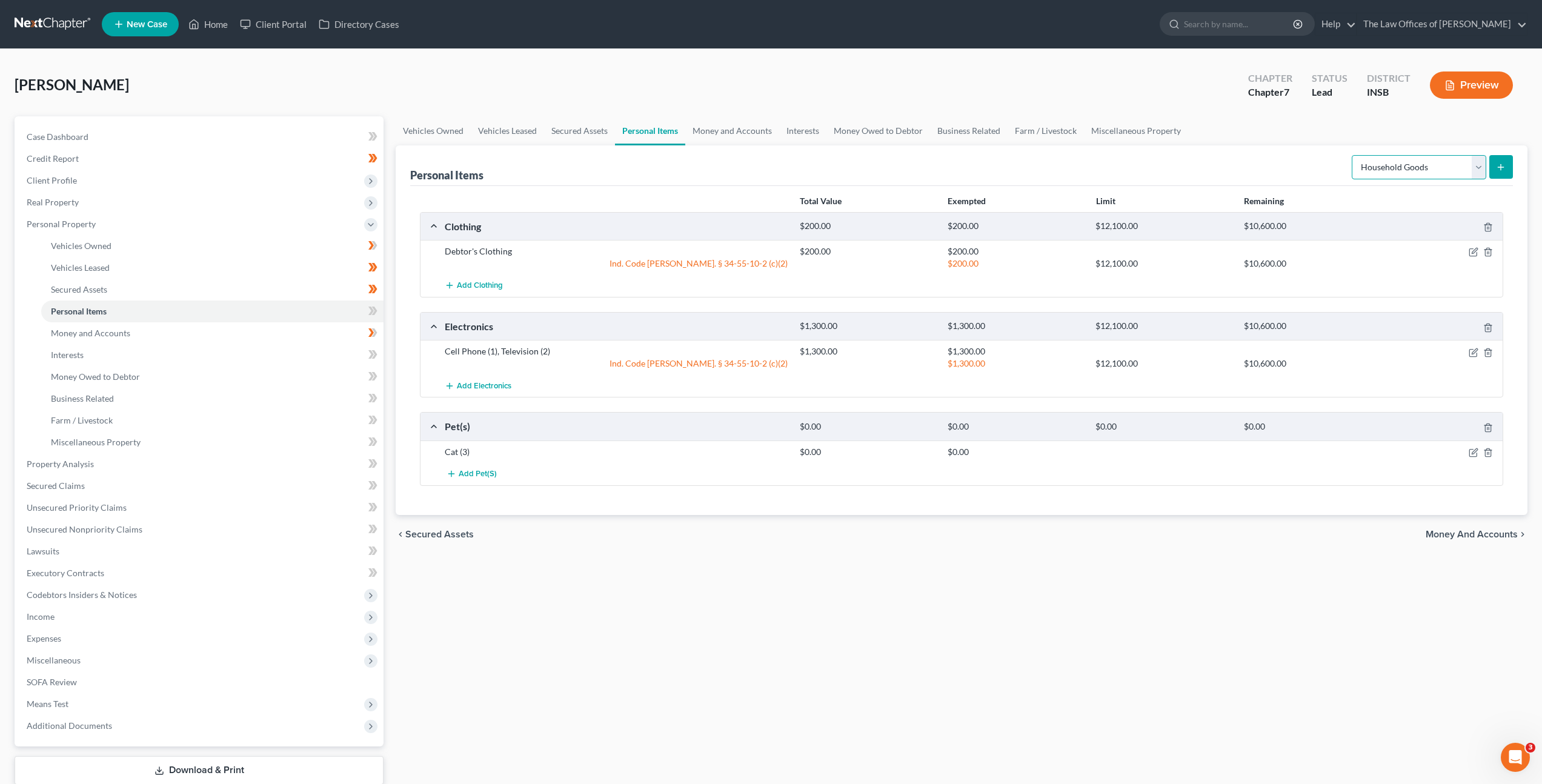
click at [1353, 155] on select "Select Item Type Clothing Collectibles Of Value Electronics Firearms Household …" at bounding box center [1419, 168] width 134 height 24
click at [1496, 167] on icon "submit" at bounding box center [1500, 167] width 10 height 10
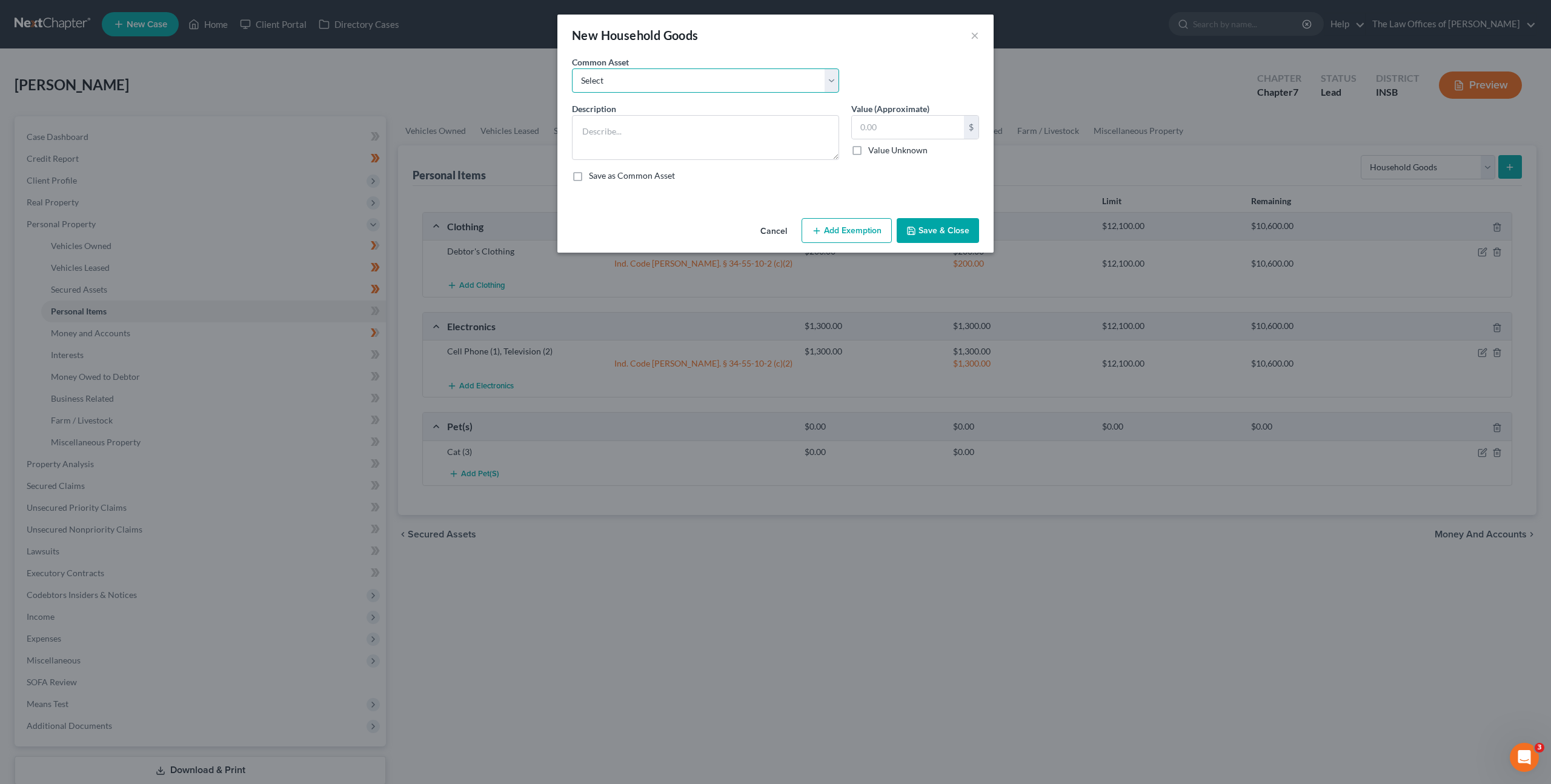
click at [805, 76] on select "Select Living Room Suite, Dining Room Suite, Bedroom Suite, Washer, Dryer, Refr…" at bounding box center [705, 81] width 267 height 24
select select "0"
click at [572, 68] on select "Select Living Room Suite, Dining Room Suite, Bedroom Suite, Washer, Dryer, Refr…" at bounding box center [705, 81] width 267 height 24
type textarea "Living Room Suite, Dining Room Suite, Bedroom Suite, Washer, Dryer, Refrigerato…"
type input "300.00"
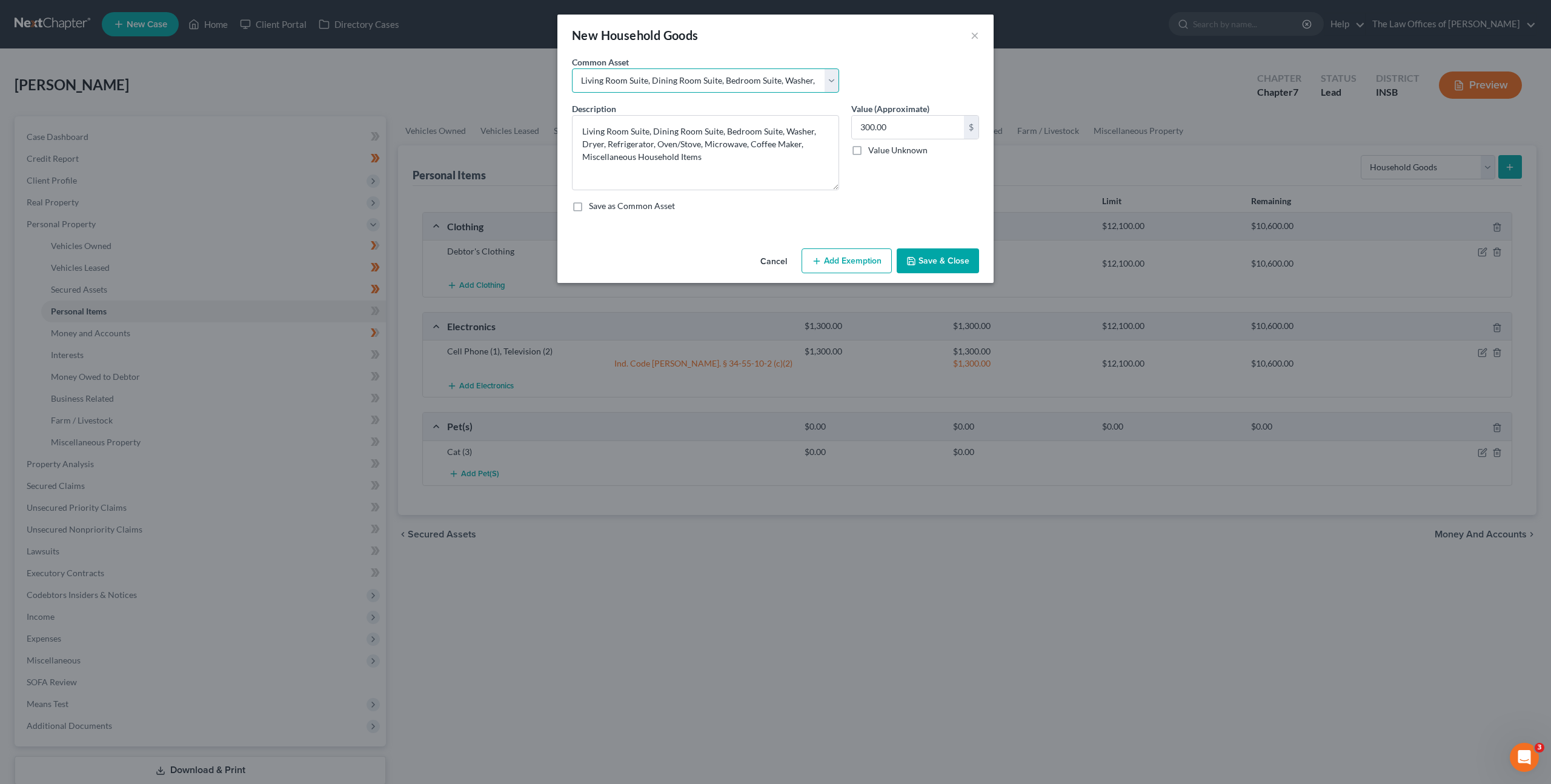
drag, startPoint x: 836, startPoint y: 157, endPoint x: 839, endPoint y: 187, distance: 30.1
click at [839, 187] on div "Description * Living Room Suite, Dining Room Suite, Bedroom Suite, Washer, Drye…" at bounding box center [705, 146] width 279 height 88
click at [778, 129] on textarea "Living Room Suite, Dining Room Suite, Bedroom Suite, Washer, Dryer, Refrigerato…" at bounding box center [705, 152] width 267 height 75
drag, startPoint x: 705, startPoint y: 143, endPoint x: 609, endPoint y: 144, distance: 96.0
click at [609, 144] on textarea "Living Room Suite, Dining Room Suite, Bedroom Suite (3), Washer, Dryer, Refrige…" at bounding box center [705, 152] width 267 height 75
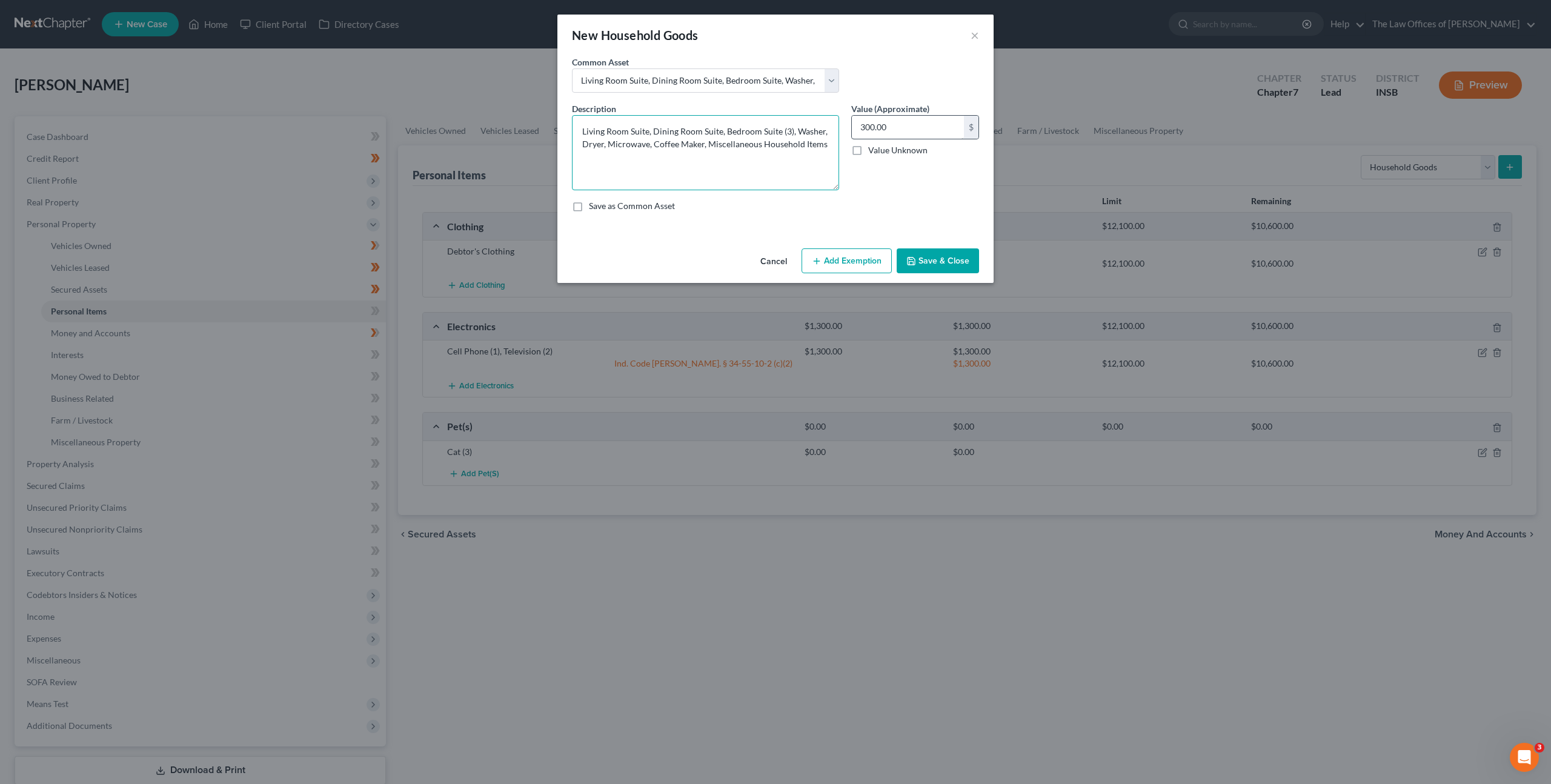
type textarea "Living Room Suite, Dining Room Suite, Bedroom Suite (3), Washer, Dryer, Microwa…"
click at [894, 120] on input "300.00" at bounding box center [908, 127] width 112 height 23
type input "1,800"
drag, startPoint x: 950, startPoint y: 254, endPoint x: 941, endPoint y: 297, distance: 43.9
click at [950, 254] on button "Save & Close" at bounding box center [938, 261] width 83 height 26
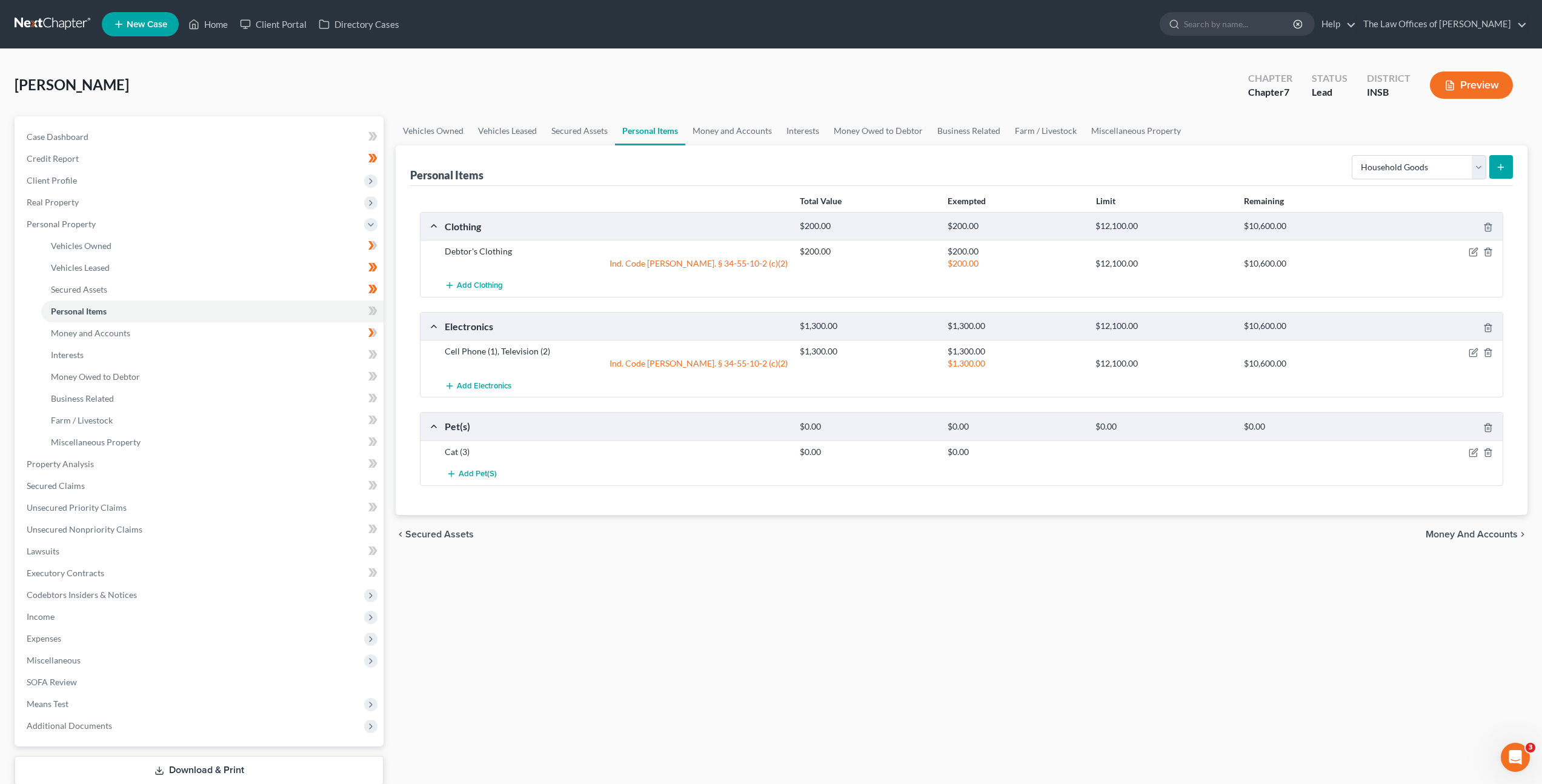
click at [861, 540] on ui-view "Vehicles Owned Vehicles Leased Secured Assets Personal Items Money and Accounts…" at bounding box center [962, 335] width 1132 height 437
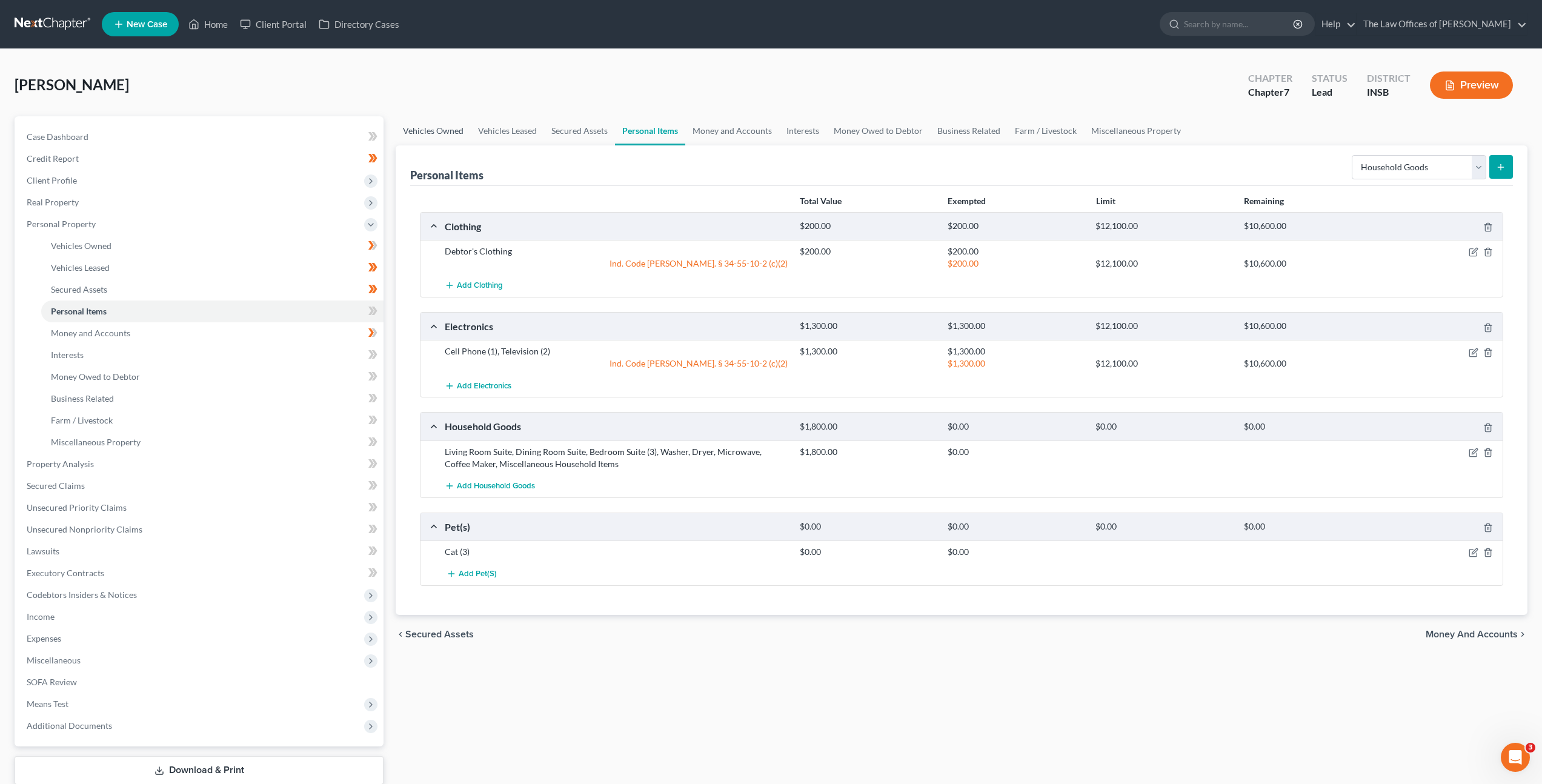
click at [432, 141] on link "Vehicles Owned" at bounding box center [433, 130] width 75 height 29
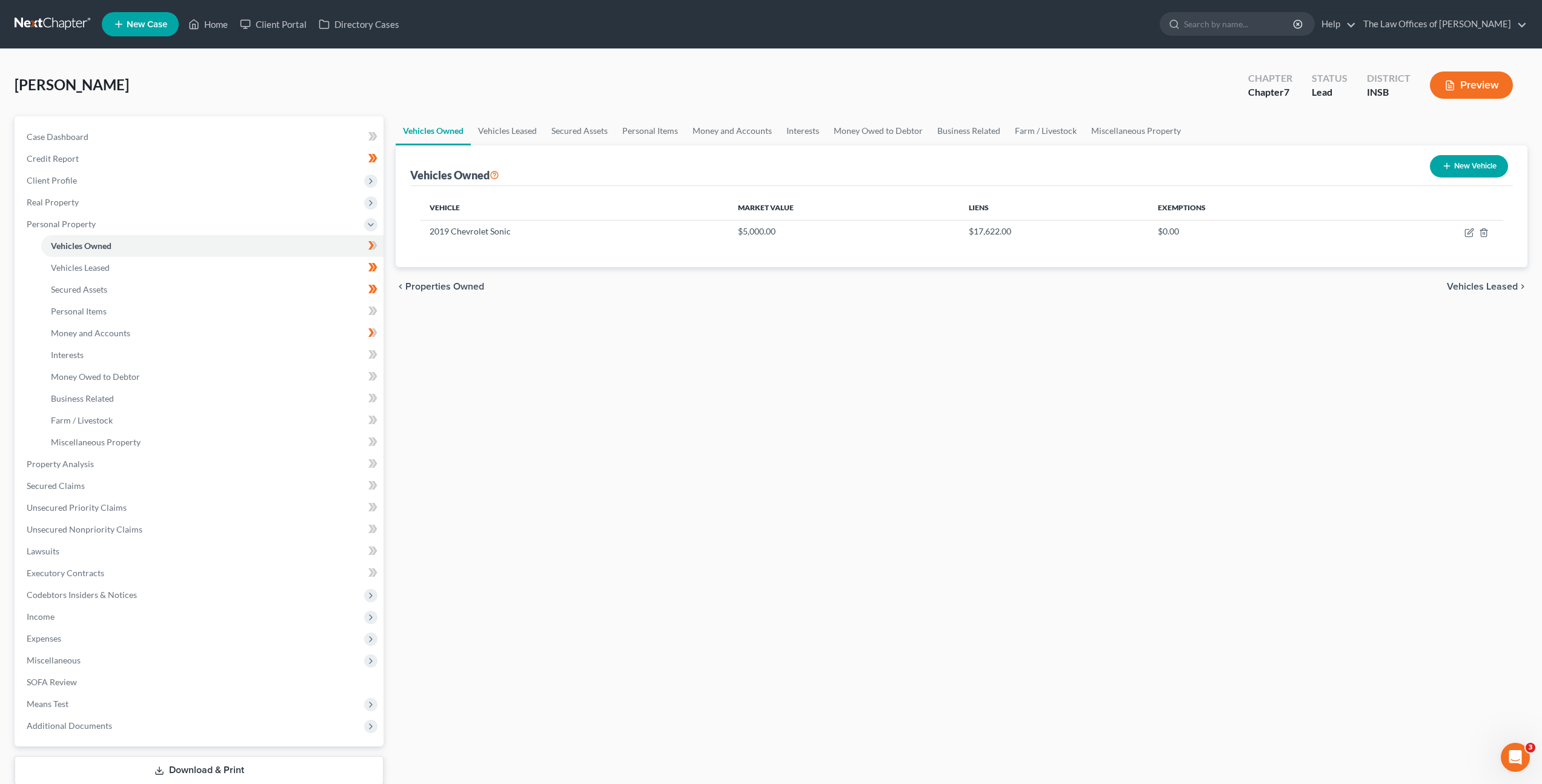
click at [1472, 164] on button "New Vehicle" at bounding box center [1469, 166] width 78 height 22
select select "0"
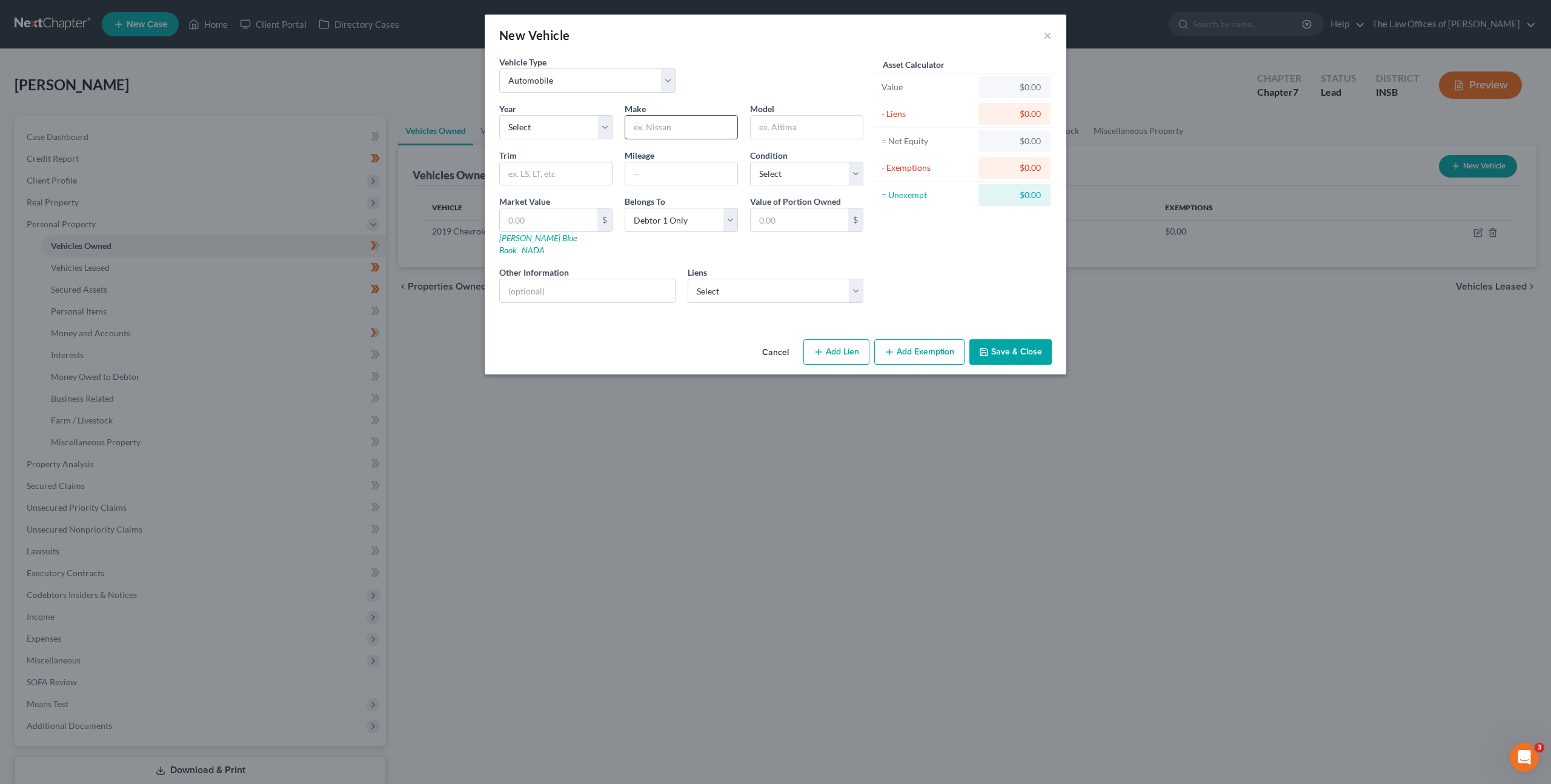
drag, startPoint x: 660, startPoint y: 135, endPoint x: 694, endPoint y: 132, distance: 34.1
click at [660, 135] on input "text" at bounding box center [681, 127] width 112 height 23
type input "Audi"
click at [549, 134] on select "Select 2026 2025 2024 2023 2022 2021 2020 2019 2018 2017 2016 2015 2014 2013 20…" at bounding box center [556, 127] width 113 height 24
select select "13"
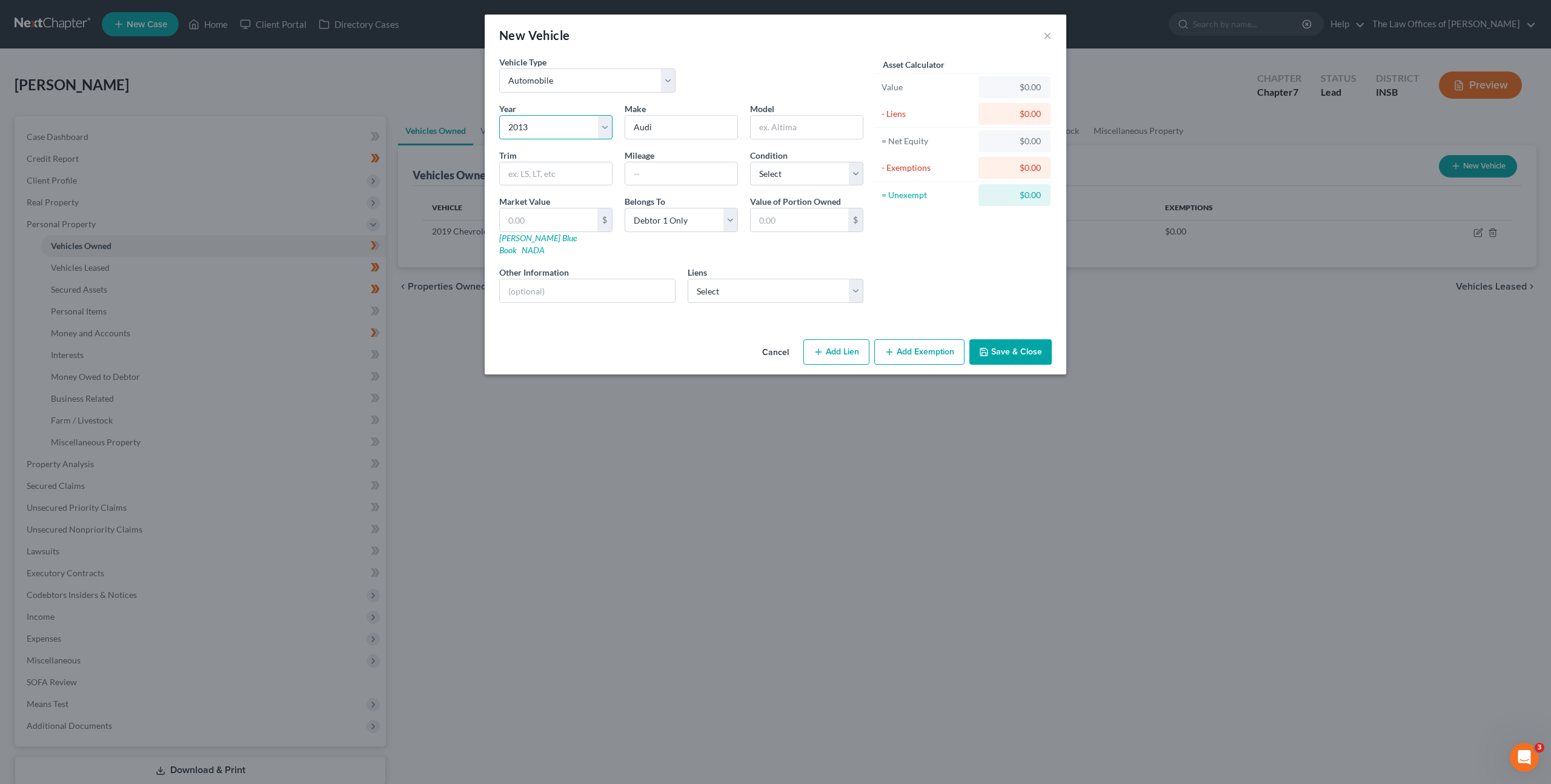
click at [500, 115] on select "Select 2026 2025 2024 2023 2022 2021 2020 2019 2018 2017 2016 2015 2014 2013 20…" at bounding box center [556, 127] width 113 height 24
drag, startPoint x: 775, startPoint y: 130, endPoint x: 846, endPoint y: 129, distance: 71.0
click at [775, 130] on input "text" at bounding box center [807, 127] width 112 height 23
type input "Q7"
click at [671, 171] on input "text" at bounding box center [681, 174] width 112 height 23
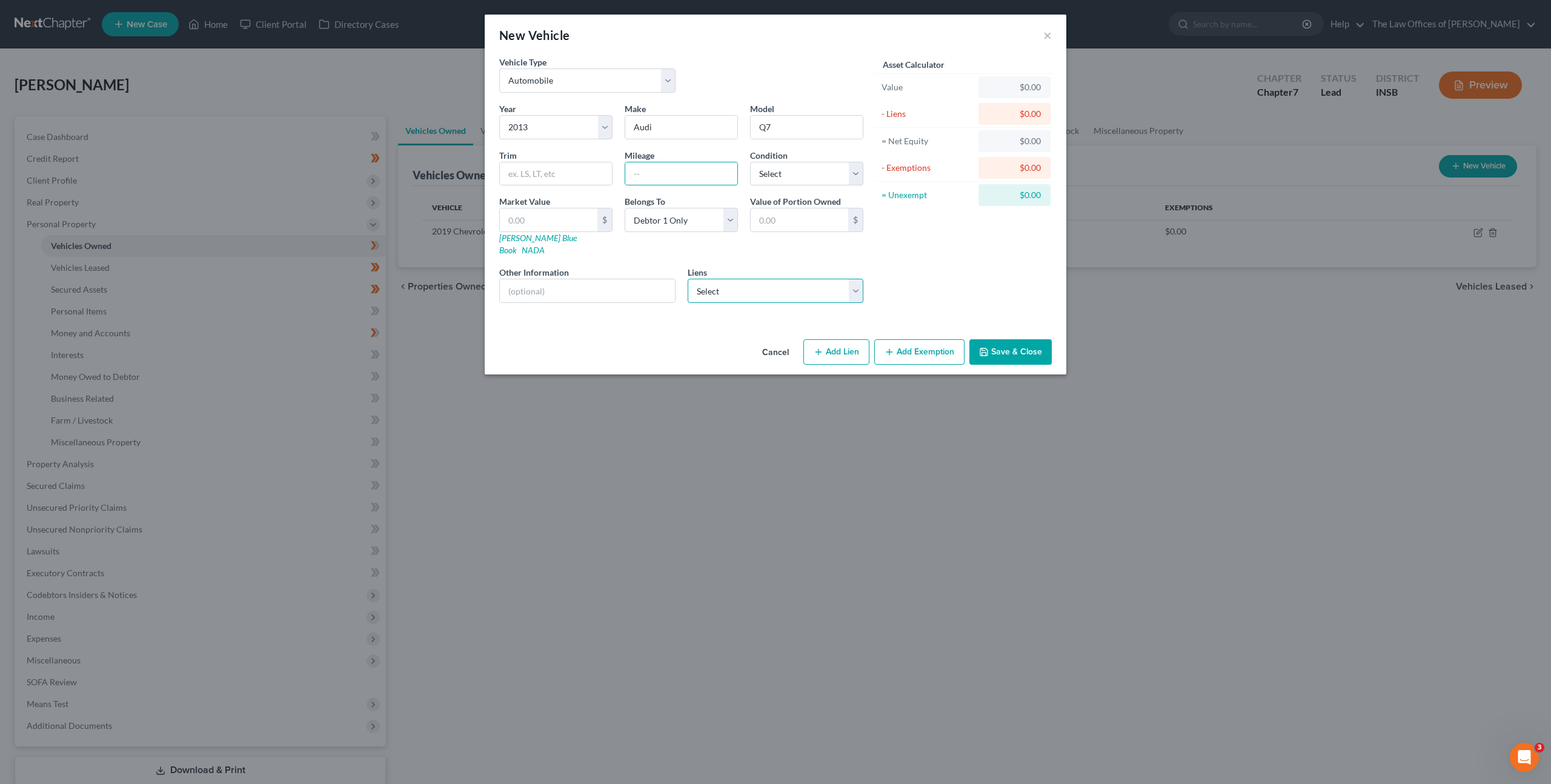
click at [743, 279] on select "Select Cns Port Svc - $6,194.00 Chime Stride - $0.00 Gm Financial - $0.00" at bounding box center [776, 291] width 177 height 24
click at [666, 164] on input "text" at bounding box center [681, 174] width 112 height 23
click at [955, 235] on div "Asset Calculator Value $0.00 - Liens $0.00 = Net Equity $0.00 - Exemptions $0.0…" at bounding box center [963, 184] width 189 height 257
click at [819, 171] on select "Select Excellent Very Good Good Fair Poor" at bounding box center [807, 174] width 113 height 24
select select "2"
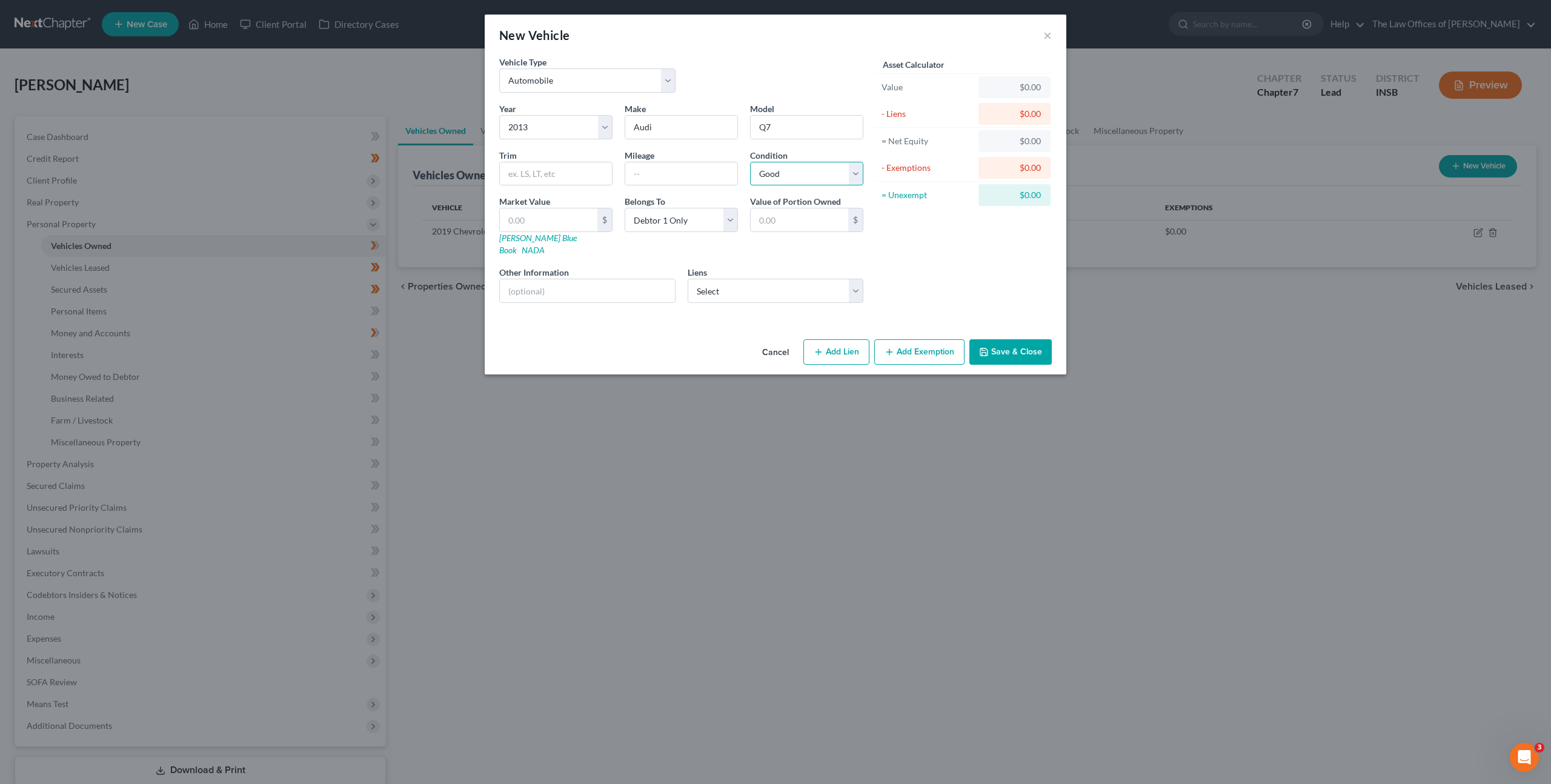
click at [750, 162] on select "Select Excellent Very Good Good Fair Poor" at bounding box center [807, 174] width 113 height 24
click at [941, 239] on div "Asset Calculator Value $0.00 - Liens $0.00 = Net Equity $0.00 - Exemptions $0.0…" at bounding box center [963, 184] width 189 height 257
click at [553, 213] on input "text" at bounding box center [549, 220] width 98 height 23
click at [687, 171] on input "text" at bounding box center [681, 174] width 112 height 23
click at [758, 284] on select "Select Cns Port Svc - $6,194.00 Chime Stride - $0.00 Gm Financial - $0.00" at bounding box center [776, 291] width 177 height 24
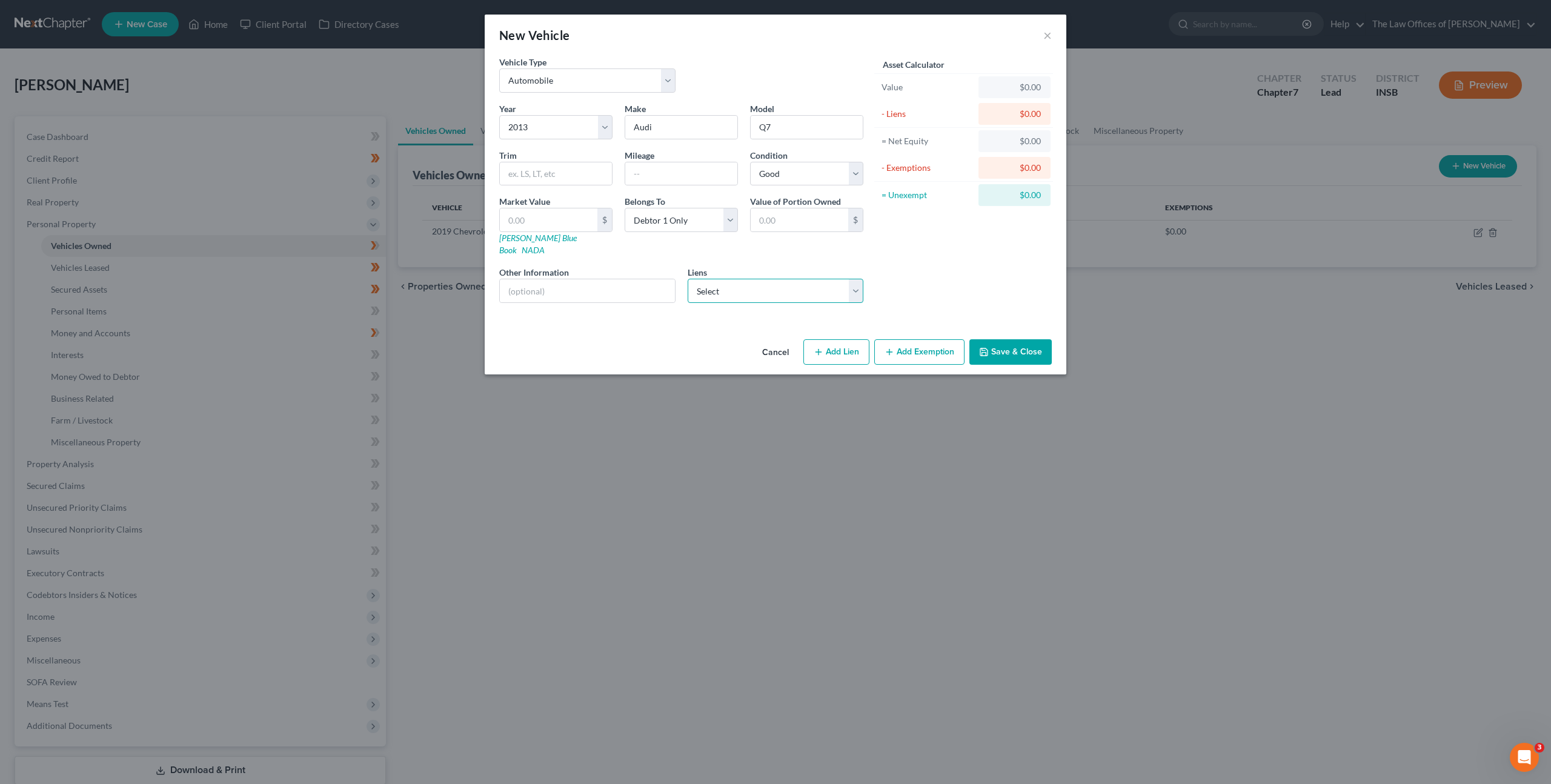
click at [787, 282] on select "Select Cns Port Svc - $6,194.00 Chime Stride - $0.00 Gm Financial - $0.00" at bounding box center [776, 291] width 177 height 24
click at [1032, 345] on button "Save & Close" at bounding box center [1011, 352] width 83 height 26
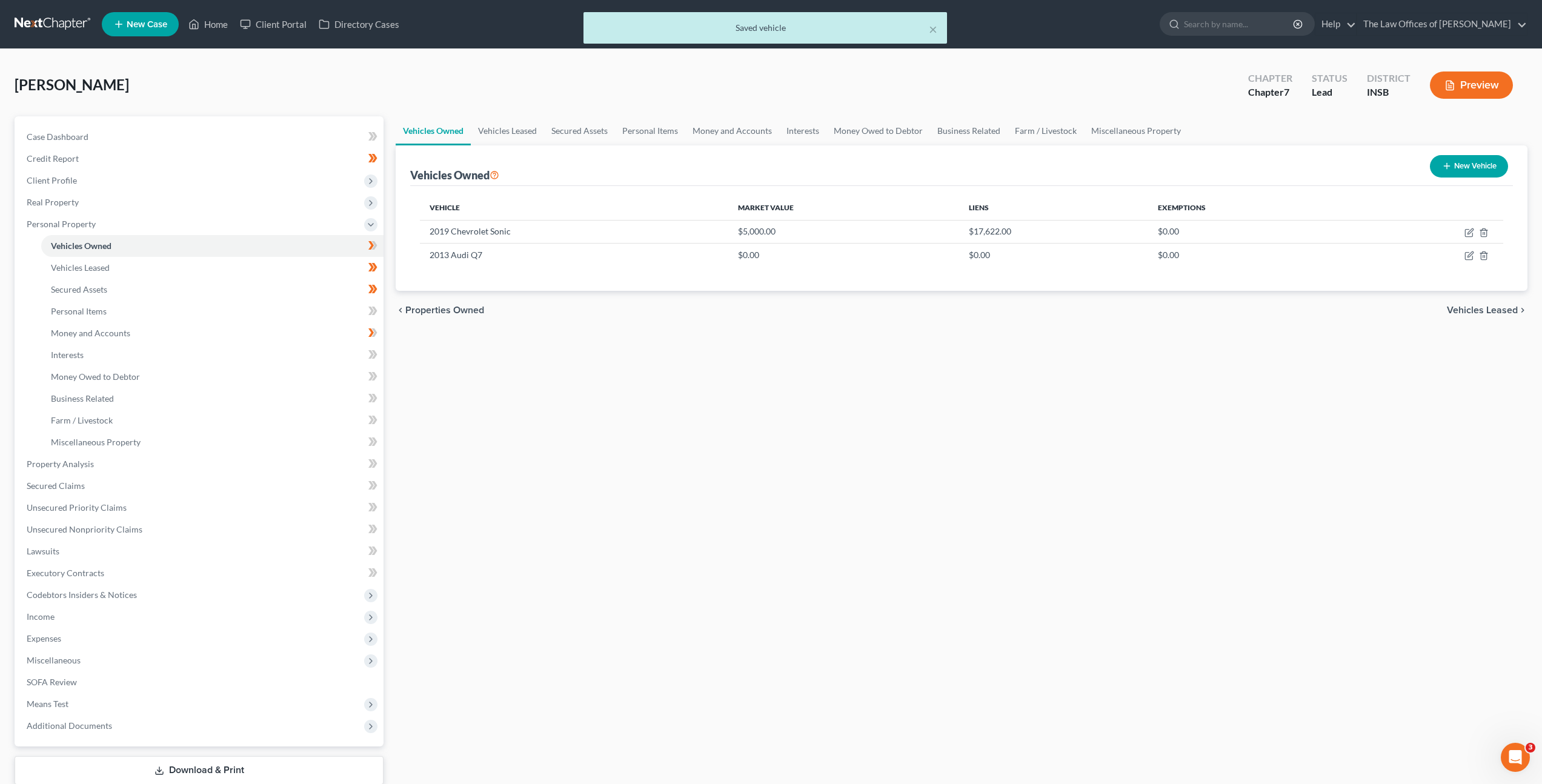
click at [760, 363] on div "Vehicles Owned Vehicles Leased Secured Assets Personal Items Money and Accounts…" at bounding box center [961, 466] width 1144 height 700
click at [175, 282] on link "Secured Assets" at bounding box center [212, 290] width 342 height 22
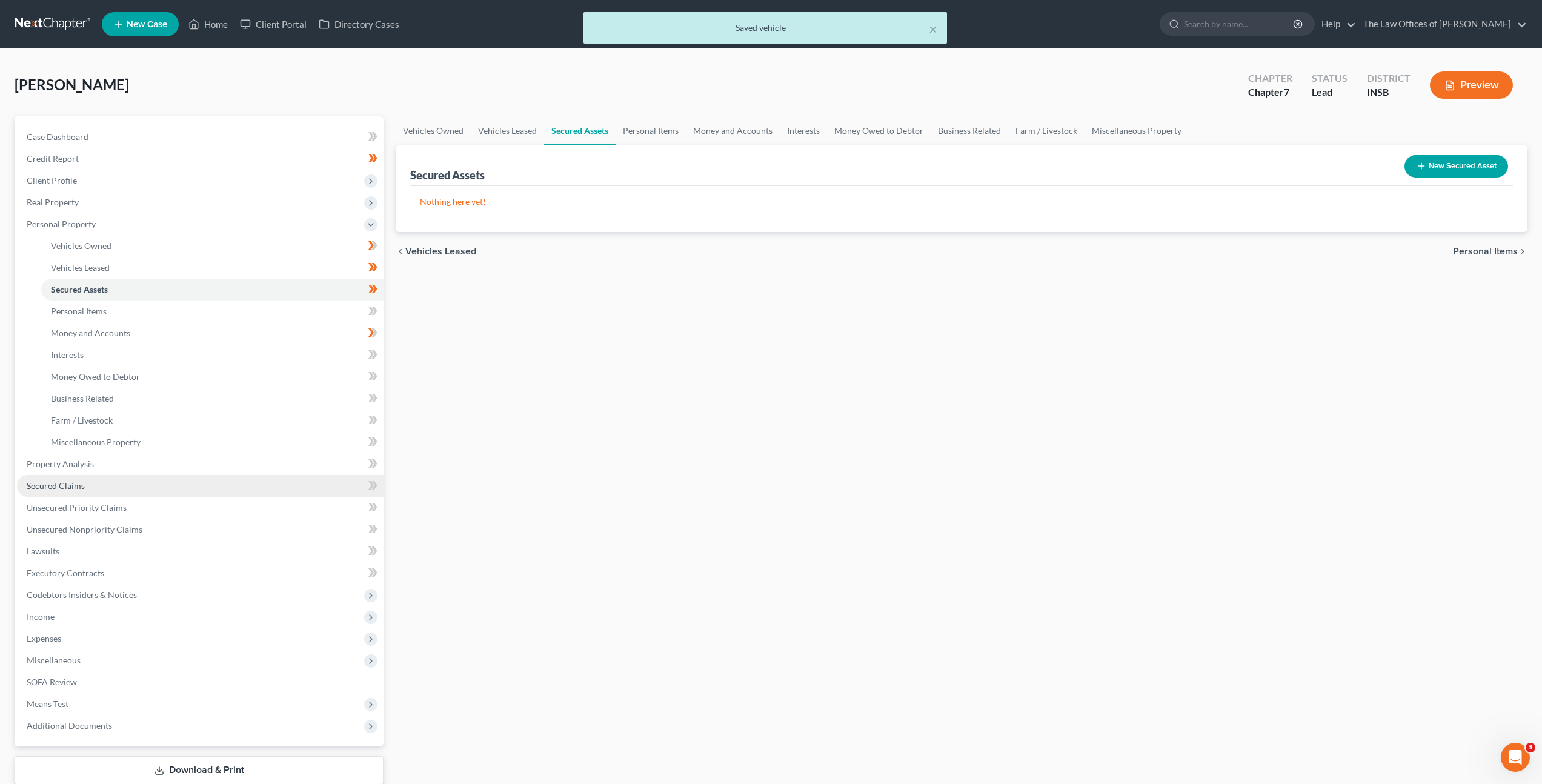
click at [128, 481] on link "Secured Claims" at bounding box center [200, 486] width 366 height 22
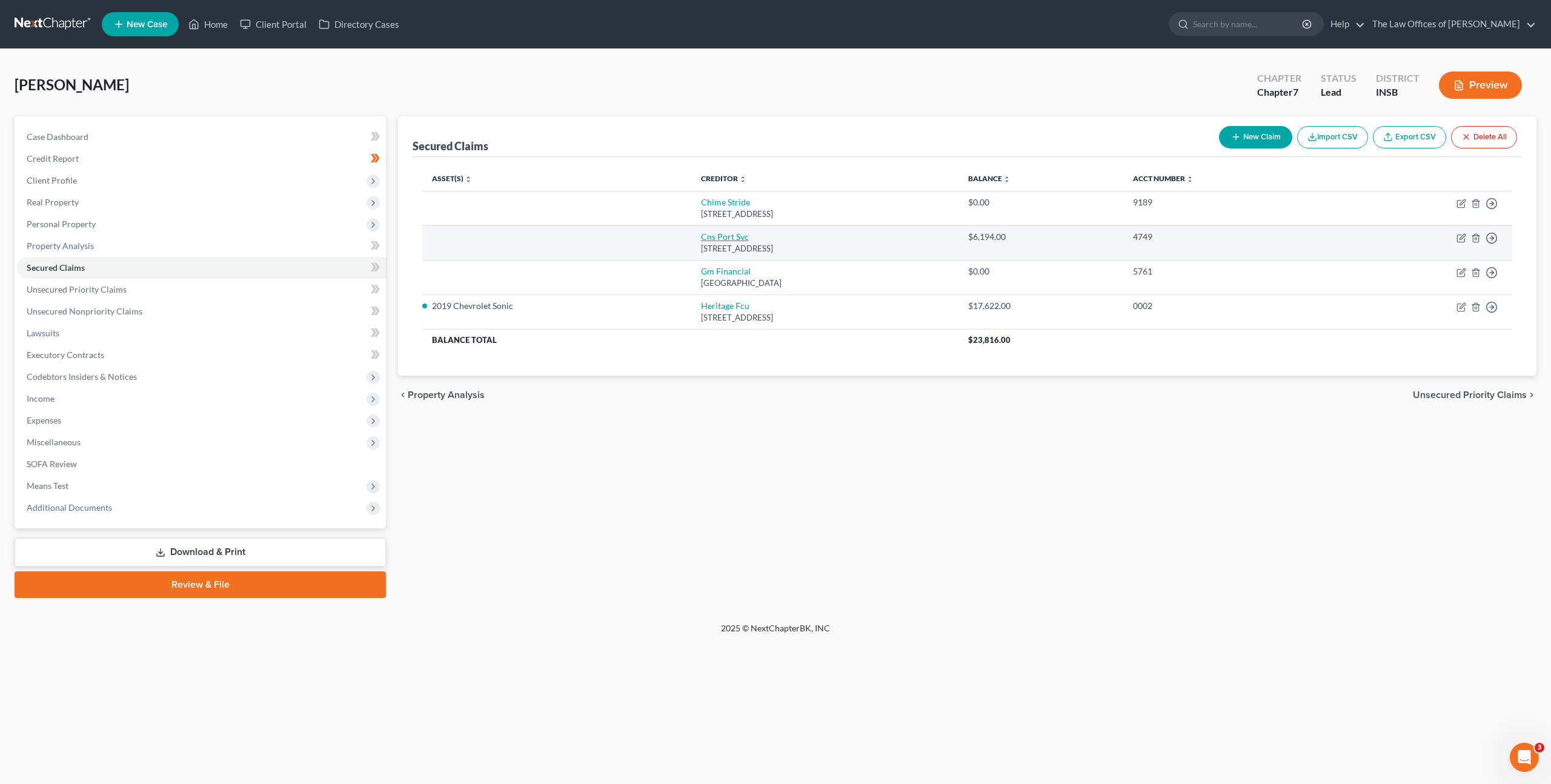
click at [701, 239] on link "Cns Port Svc" at bounding box center [725, 237] width 48 height 10
select select "4"
select select "0"
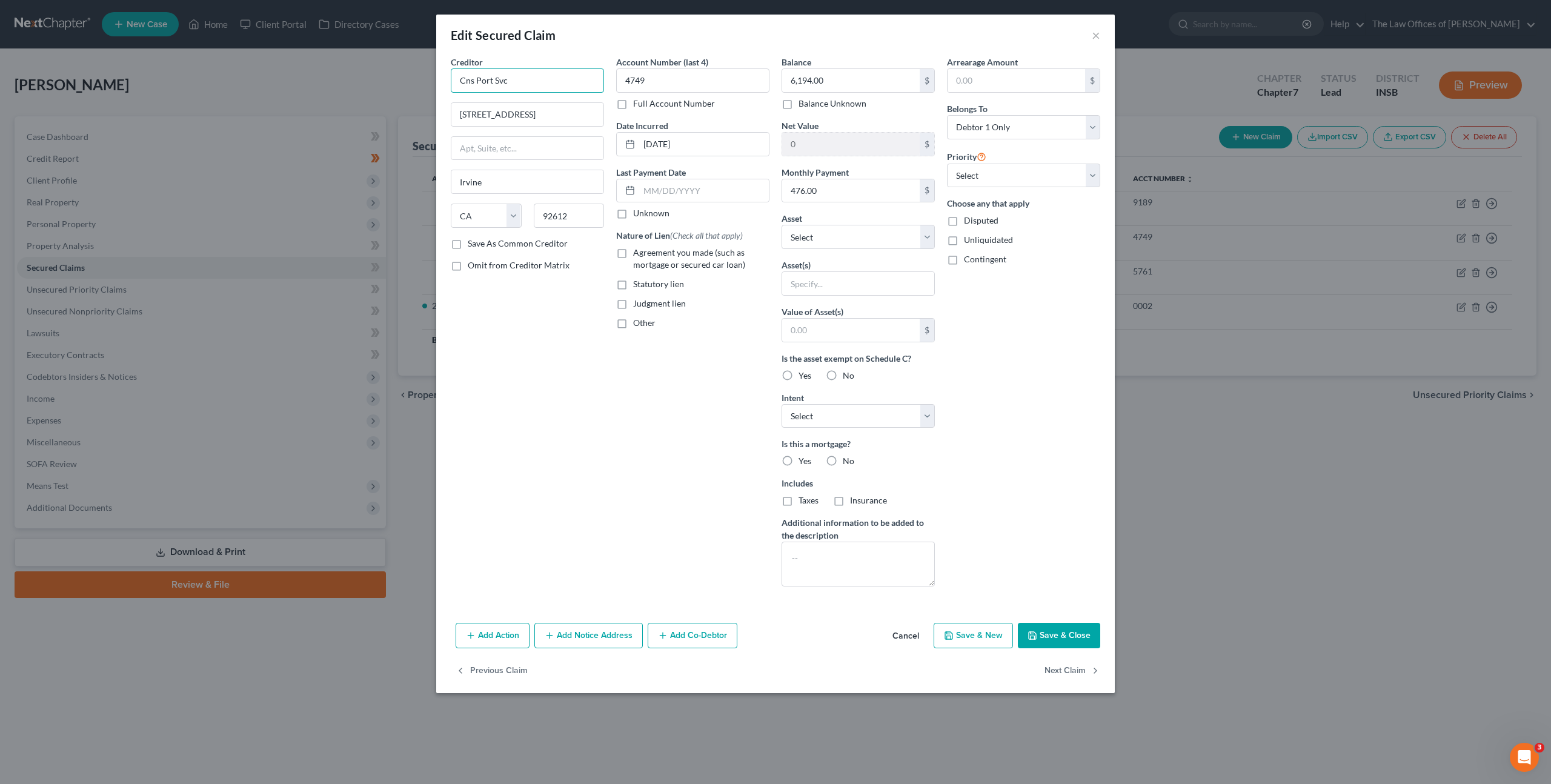
click at [552, 85] on input "Cns Port Svc" at bounding box center [528, 81] width 154 height 24
click at [439, 84] on div "Creditor * Cns Port Svc 19500 Jamboree Rd Irvine State AL AK AR AZ CA CO CT DE …" at bounding box center [775, 336] width 679 height 562
type input "Consumer Portfolio Services"
drag, startPoint x: 617, startPoint y: 445, endPoint x: 771, endPoint y: 453, distance: 154.2
click at [617, 445] on div "Account Number (last 4) 4749 Full Account Number Date Incurred 11-07-2022 Last …" at bounding box center [693, 325] width 166 height 540
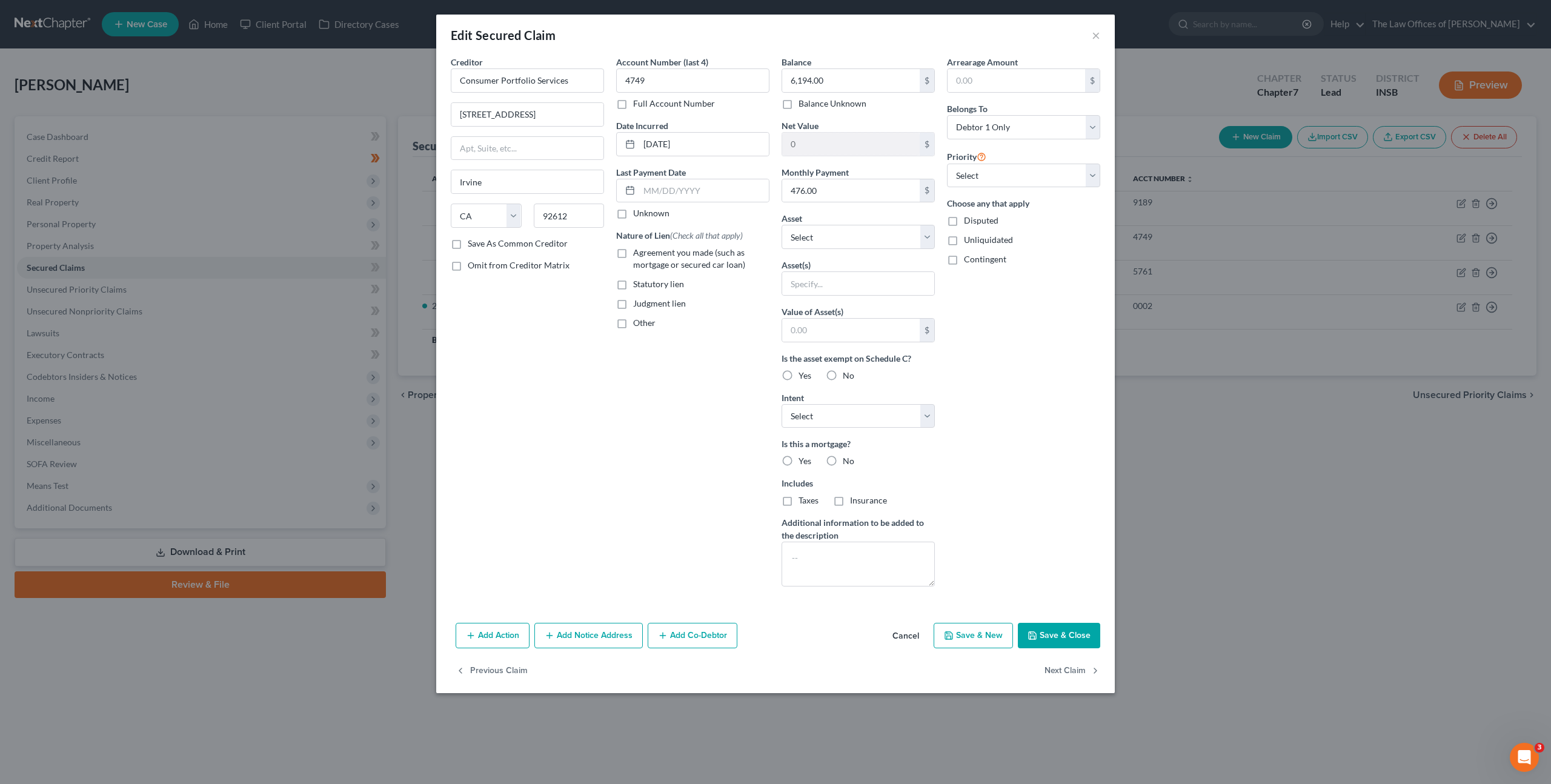
click at [1060, 633] on button "Save & Close" at bounding box center [1059, 636] width 83 height 26
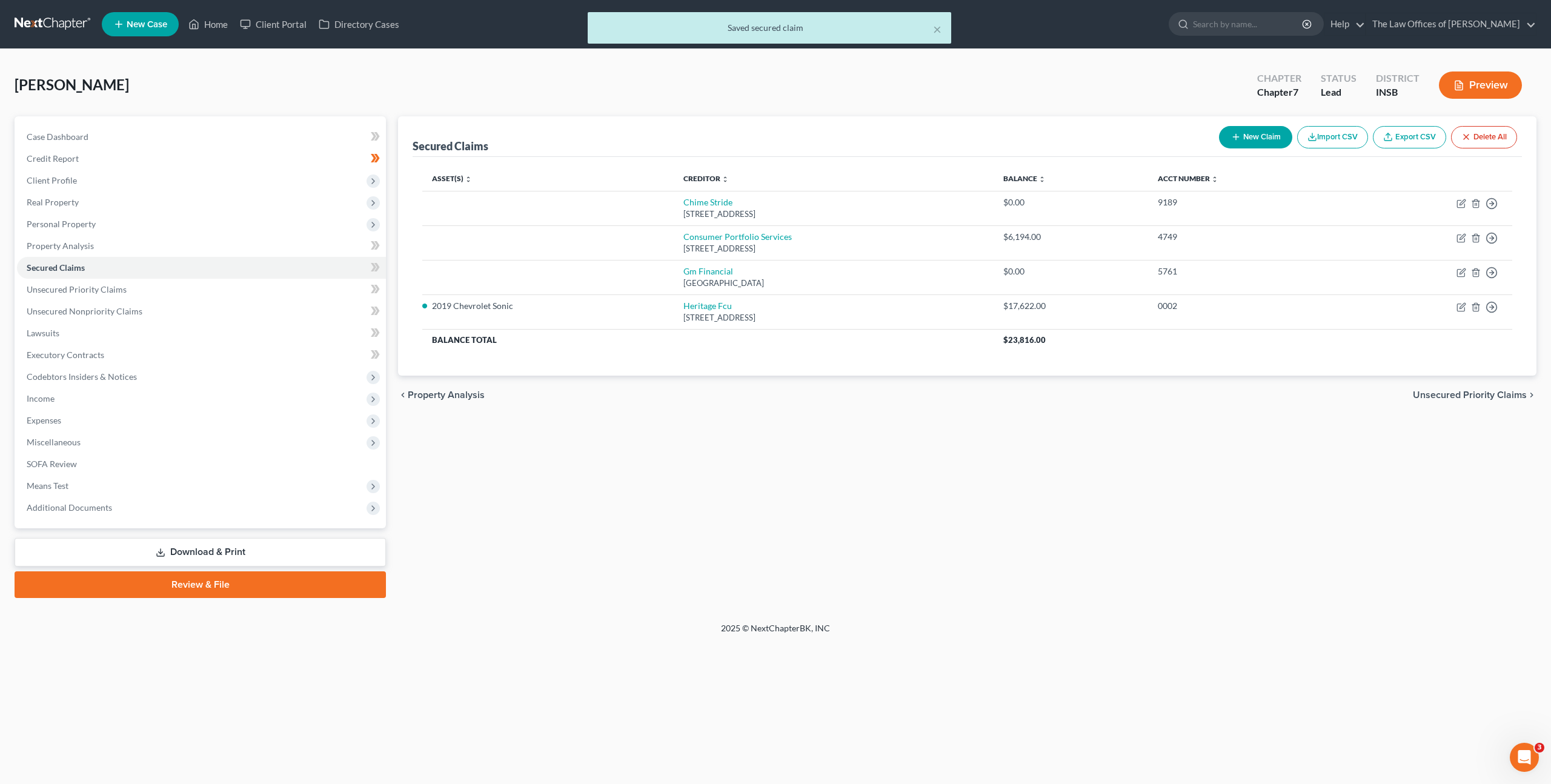
click at [770, 495] on div "Secured Claims New Claim Import CSV Export CSV Delete All Asset(s) expand_more …" at bounding box center [967, 357] width 1151 height 482
click at [97, 198] on span "Real Property" at bounding box center [201, 202] width 369 height 22
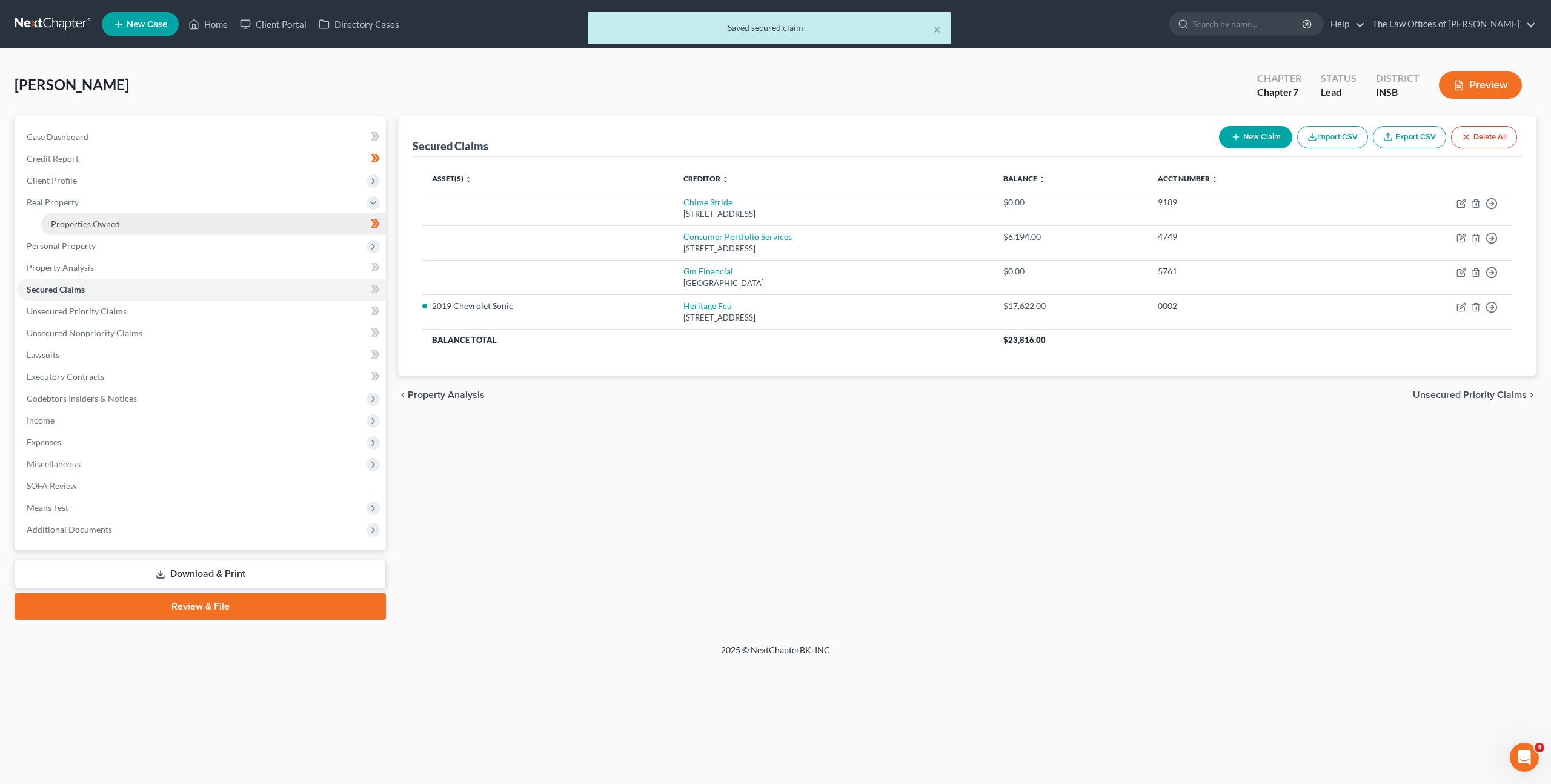
click at [92, 228] on span "Properties Owned" at bounding box center [86, 224] width 69 height 10
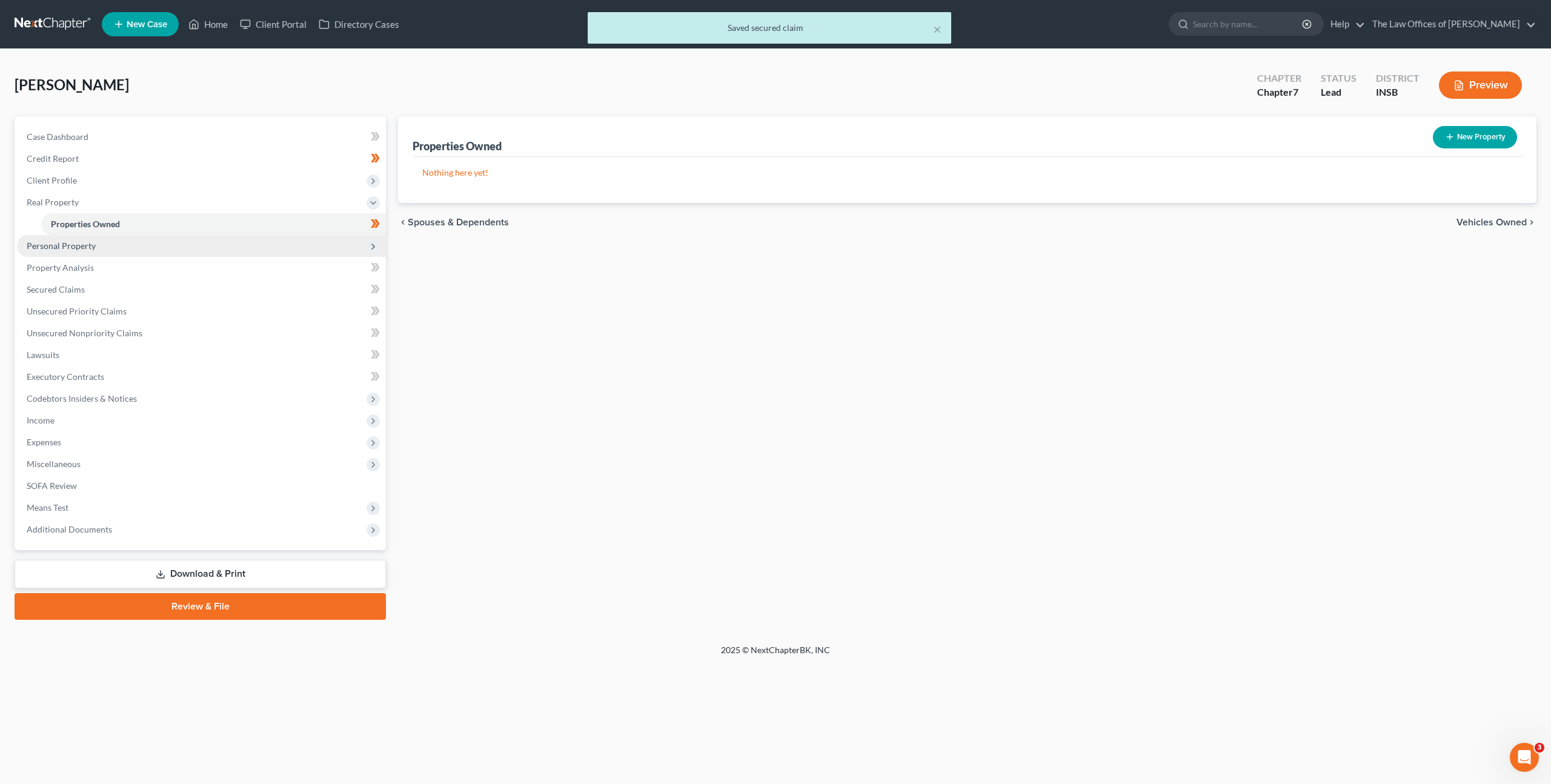
click at [152, 244] on span "Personal Property" at bounding box center [201, 246] width 369 height 22
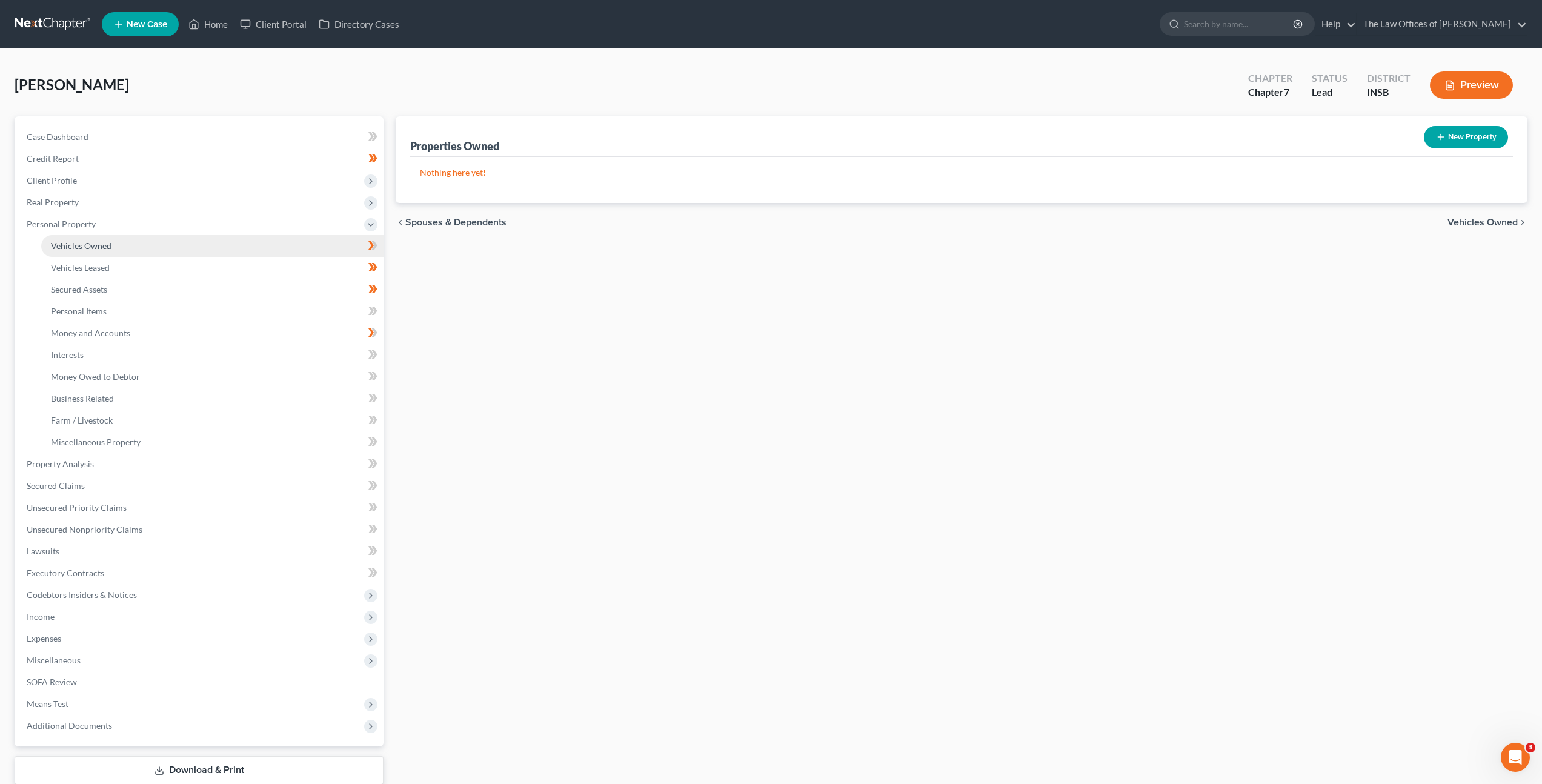
click at [155, 235] on link "Vehicles Owned" at bounding box center [212, 246] width 342 height 22
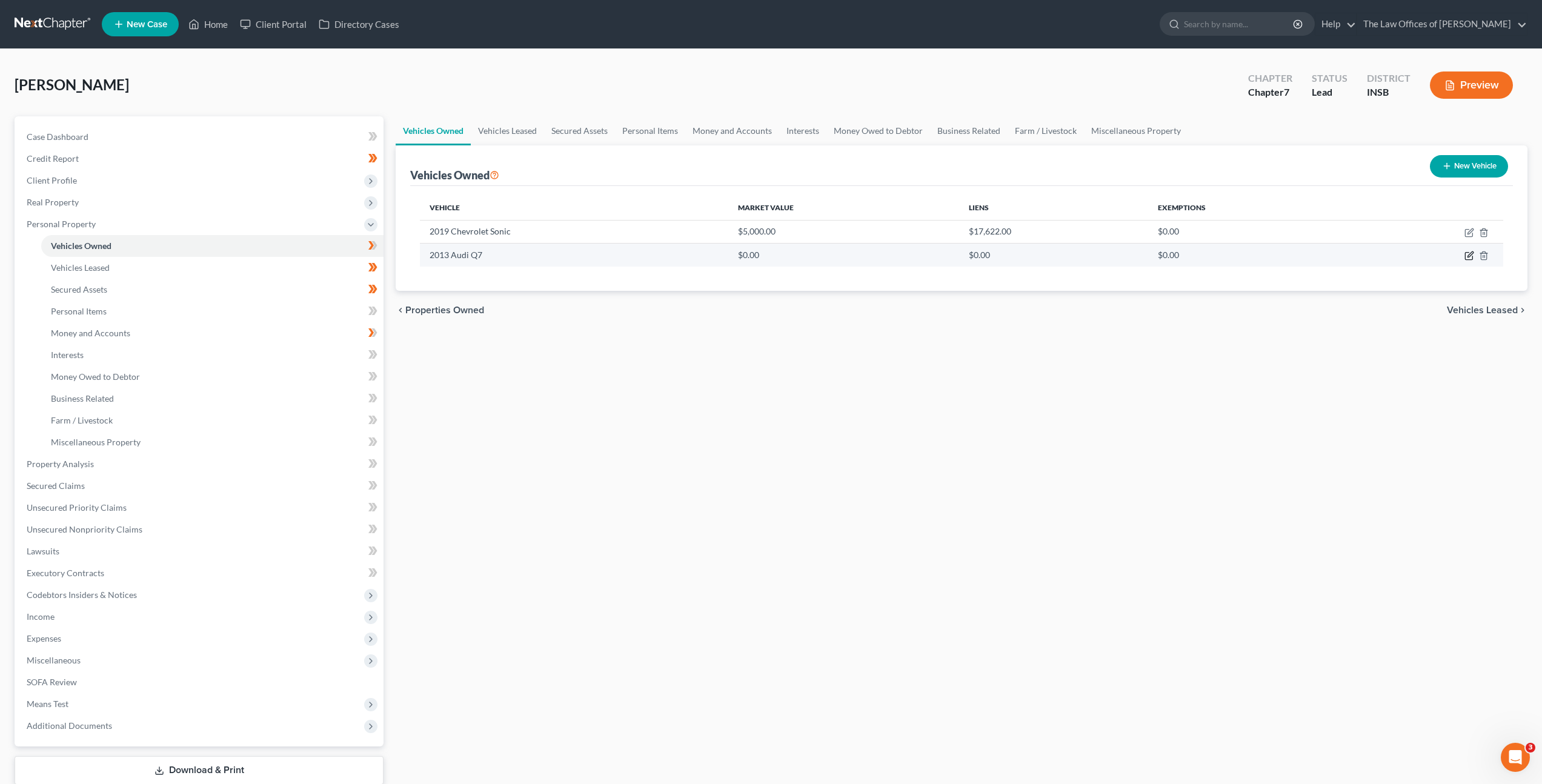
click at [1468, 257] on icon "button" at bounding box center [1470, 255] width 6 height 6
select select "0"
select select "13"
select select "2"
select select "0"
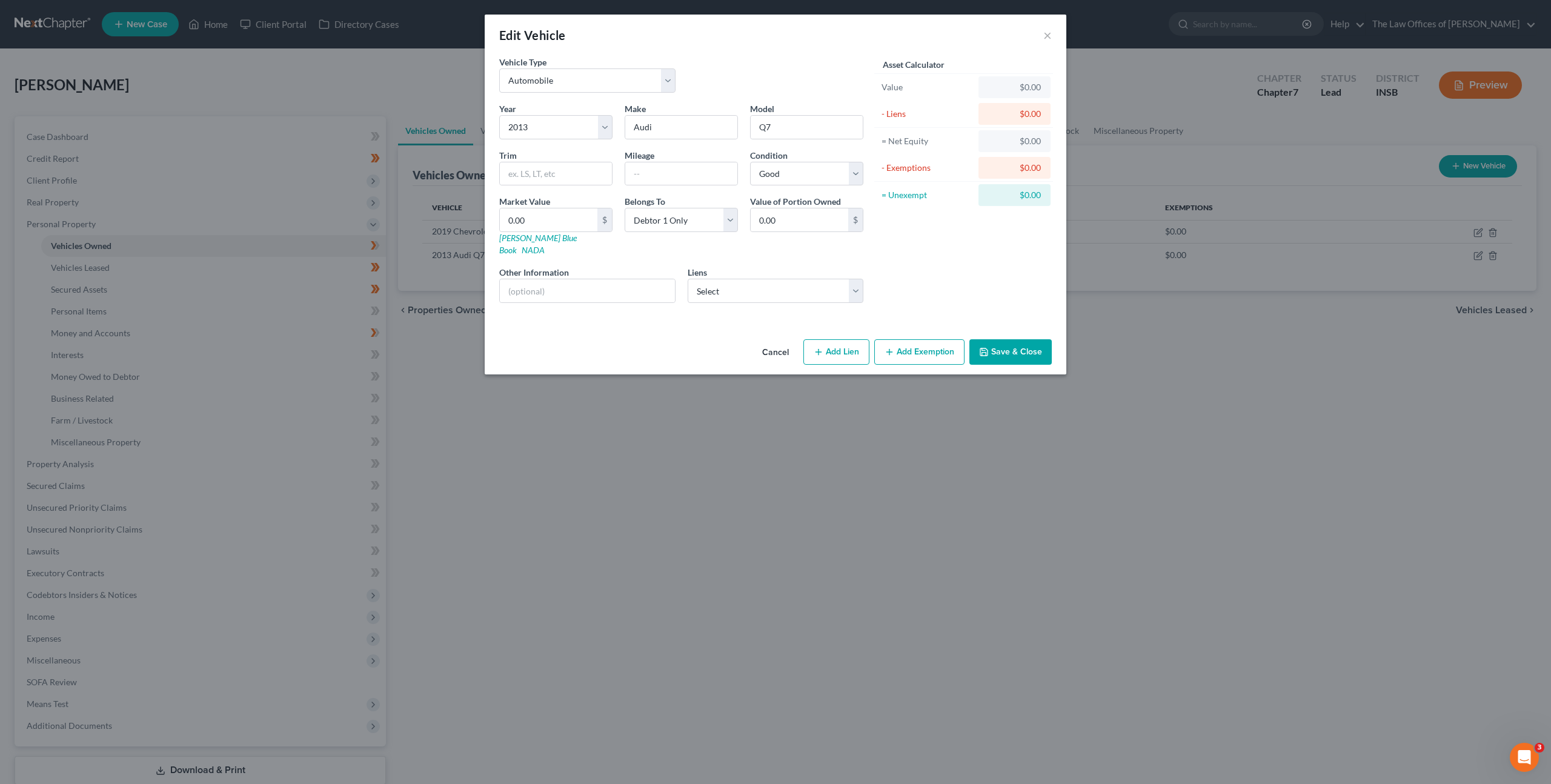
click at [926, 345] on button "Add Exemption" at bounding box center [919, 352] width 90 height 26
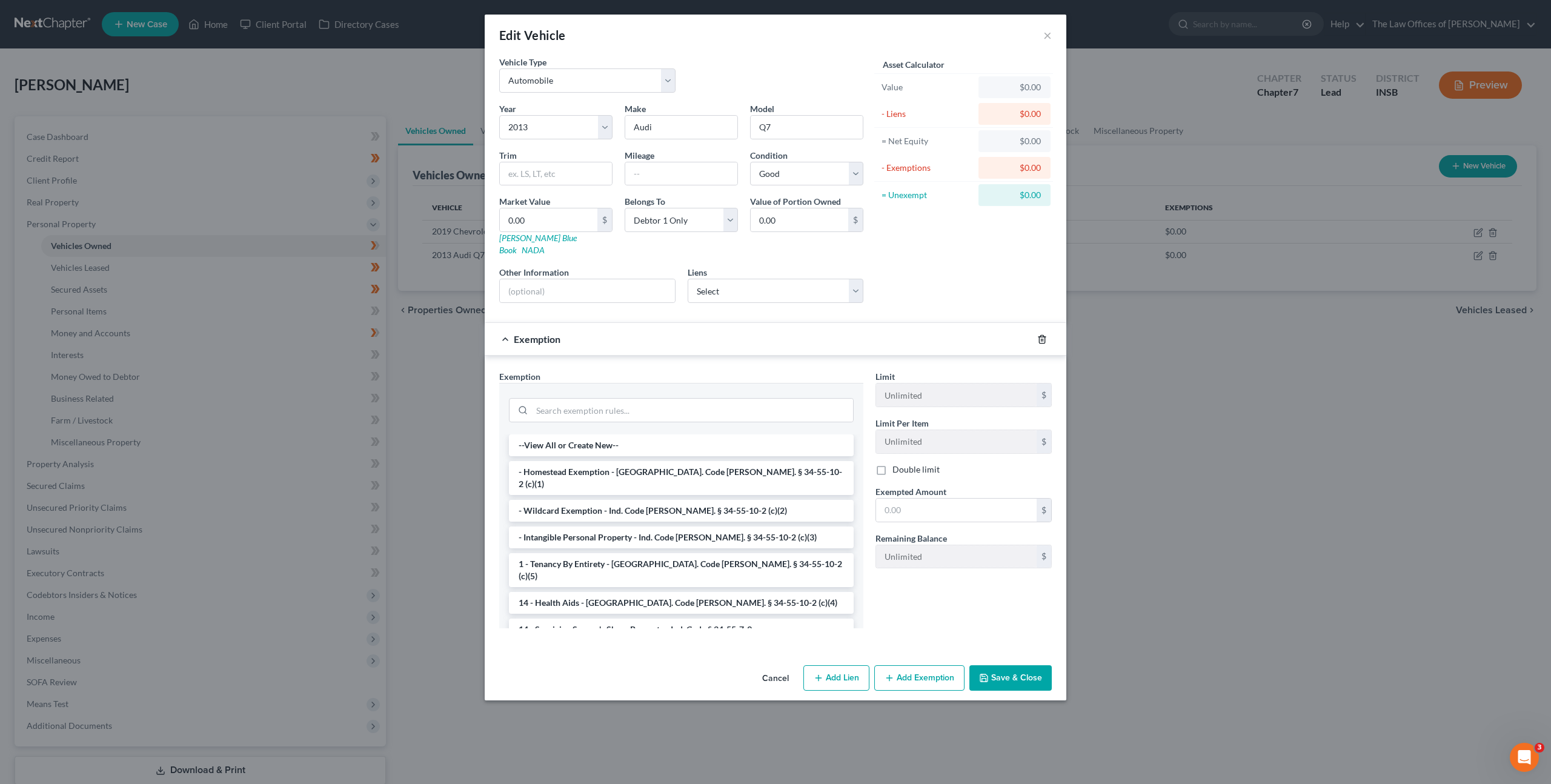
click at [1041, 334] on icon "button" at bounding box center [1042, 339] width 10 height 10
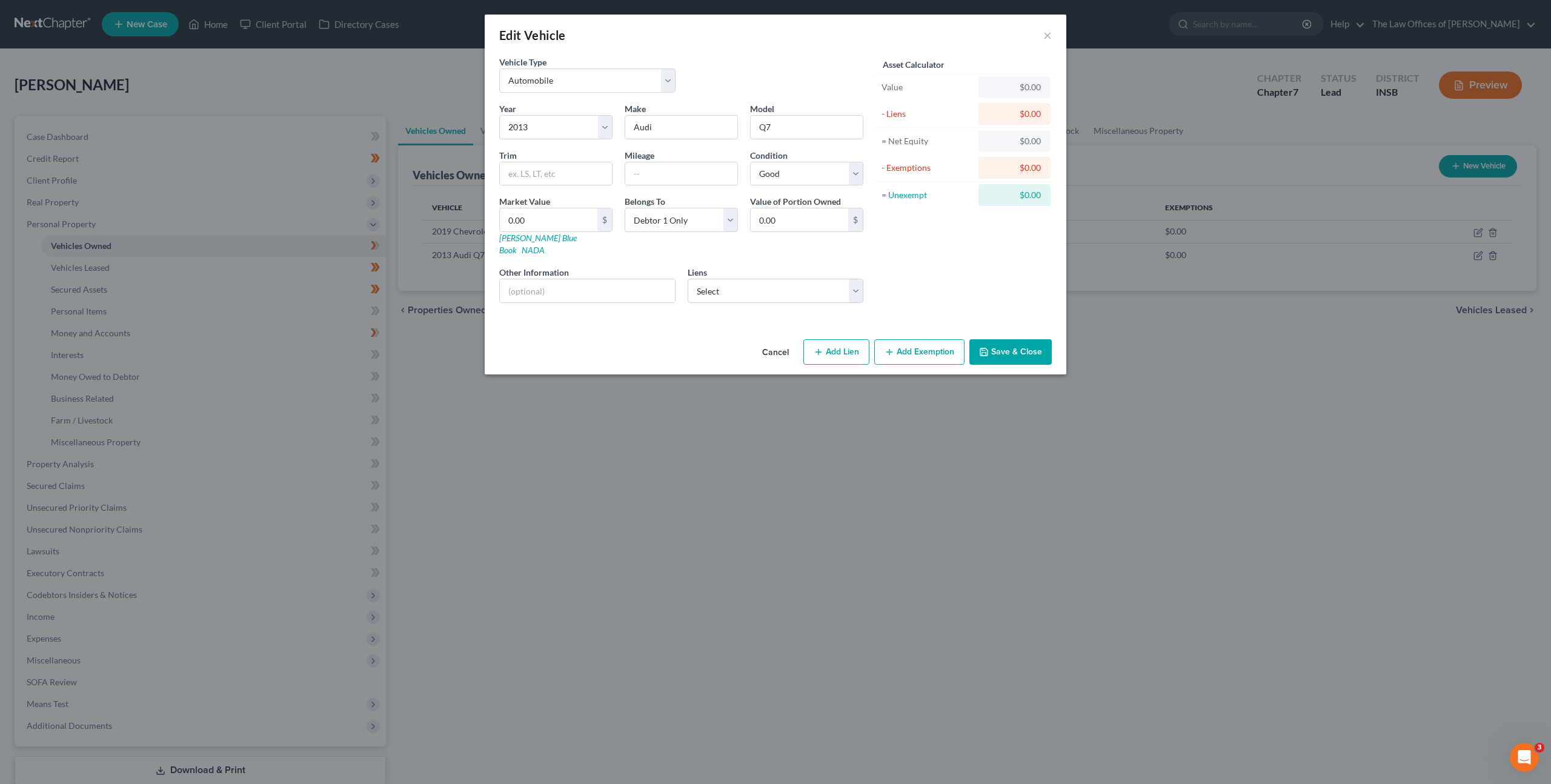
click at [782, 291] on div "Year Select 2026 2025 2024 2023 2022 2021 2020 2019 2018 2017 2016 2015 2014 20…" at bounding box center [681, 207] width 376 height 210
click at [780, 279] on select "Select Consumer Portfolio Services - $6,194.00 Chime Stride - $0.00 Gm Financia…" at bounding box center [776, 291] width 177 height 24
select select "0"
click at [688, 279] on select "Select Consumer Portfolio Services - $6,194.00 Chime Stride - $0.00 Gm Financia…" at bounding box center [776, 291] width 177 height 24
select select
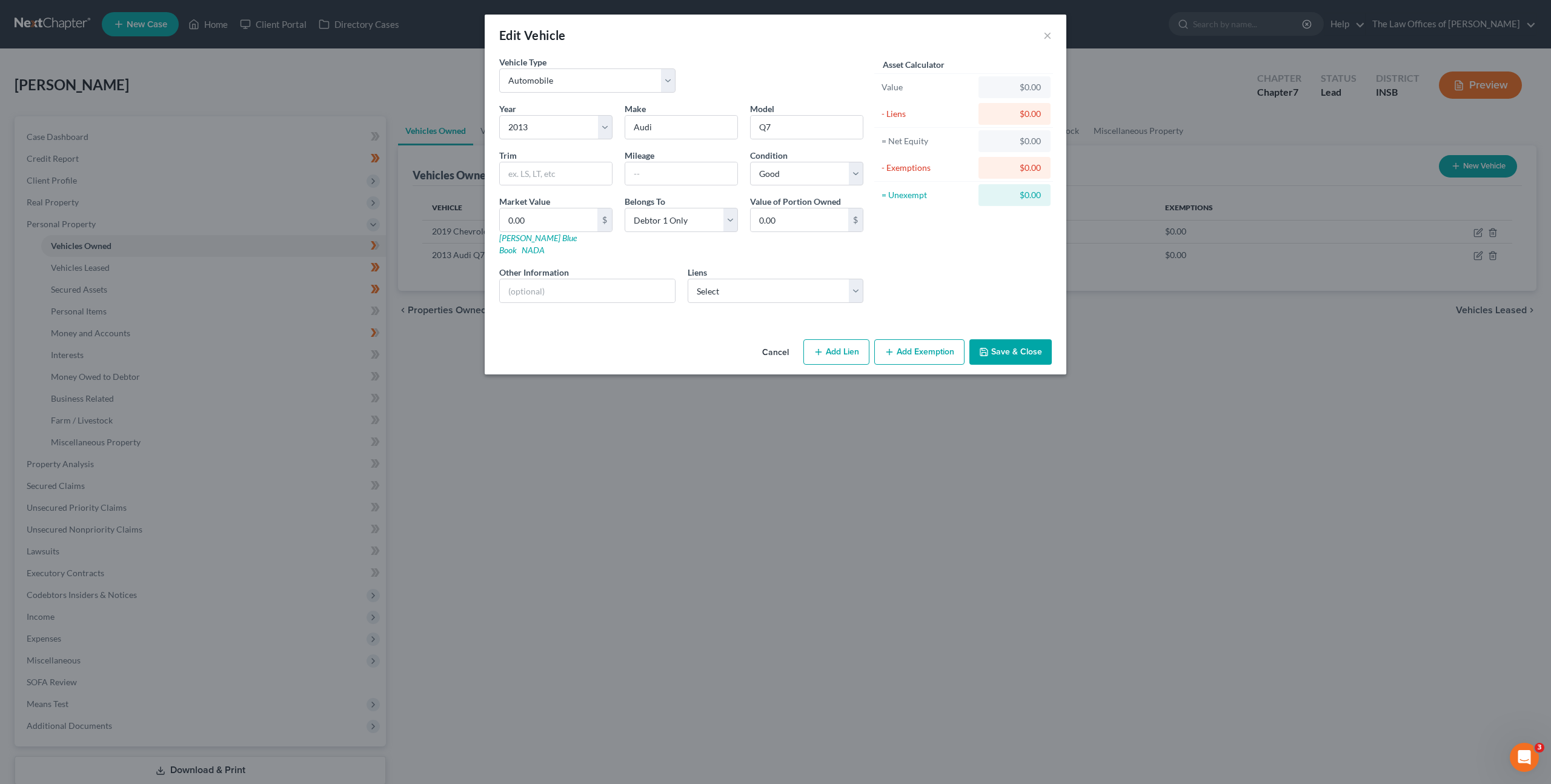
click at [966, 283] on div "Asset Calculator Value $0.00 - Liens $0.00 = Net Equity $0.00 - Exemptions $0.0…" at bounding box center [963, 184] width 189 height 257
select select "4"
select select "0"
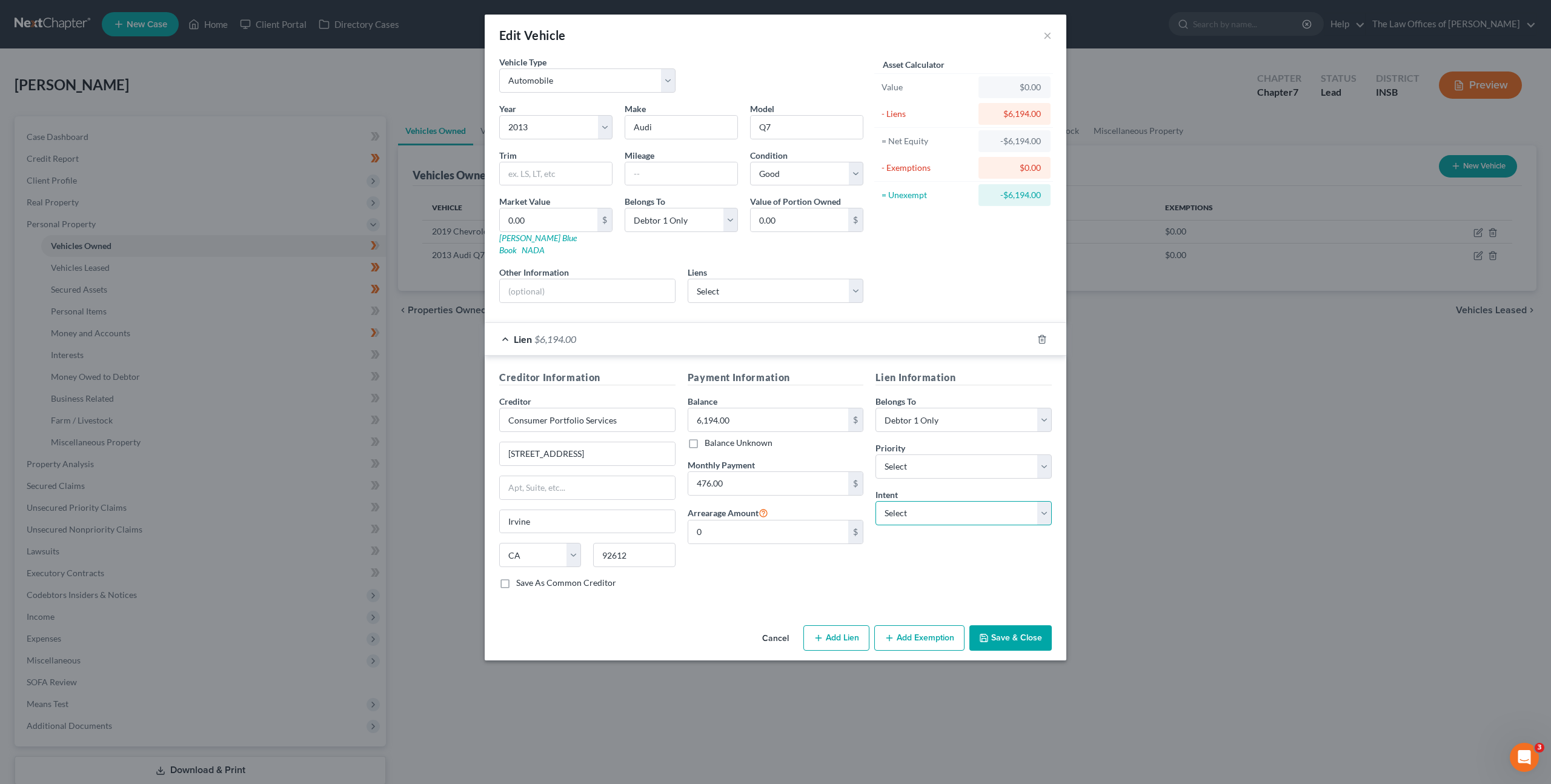
click at [918, 506] on select "Select Surrender Redeem Reaffirm Avoid Other" at bounding box center [964, 513] width 177 height 24
select select "0"
click at [876, 501] on select "Select Surrender Redeem Reaffirm Avoid Other" at bounding box center [964, 513] width 177 height 24
click at [909, 551] on div "Lien Information Belongs To * Select Debtor 1 Only Debtor 2 Only Debtor 1 And D…" at bounding box center [963, 484] width 189 height 228
click at [1000, 625] on button "Save & Close" at bounding box center [1011, 638] width 83 height 26
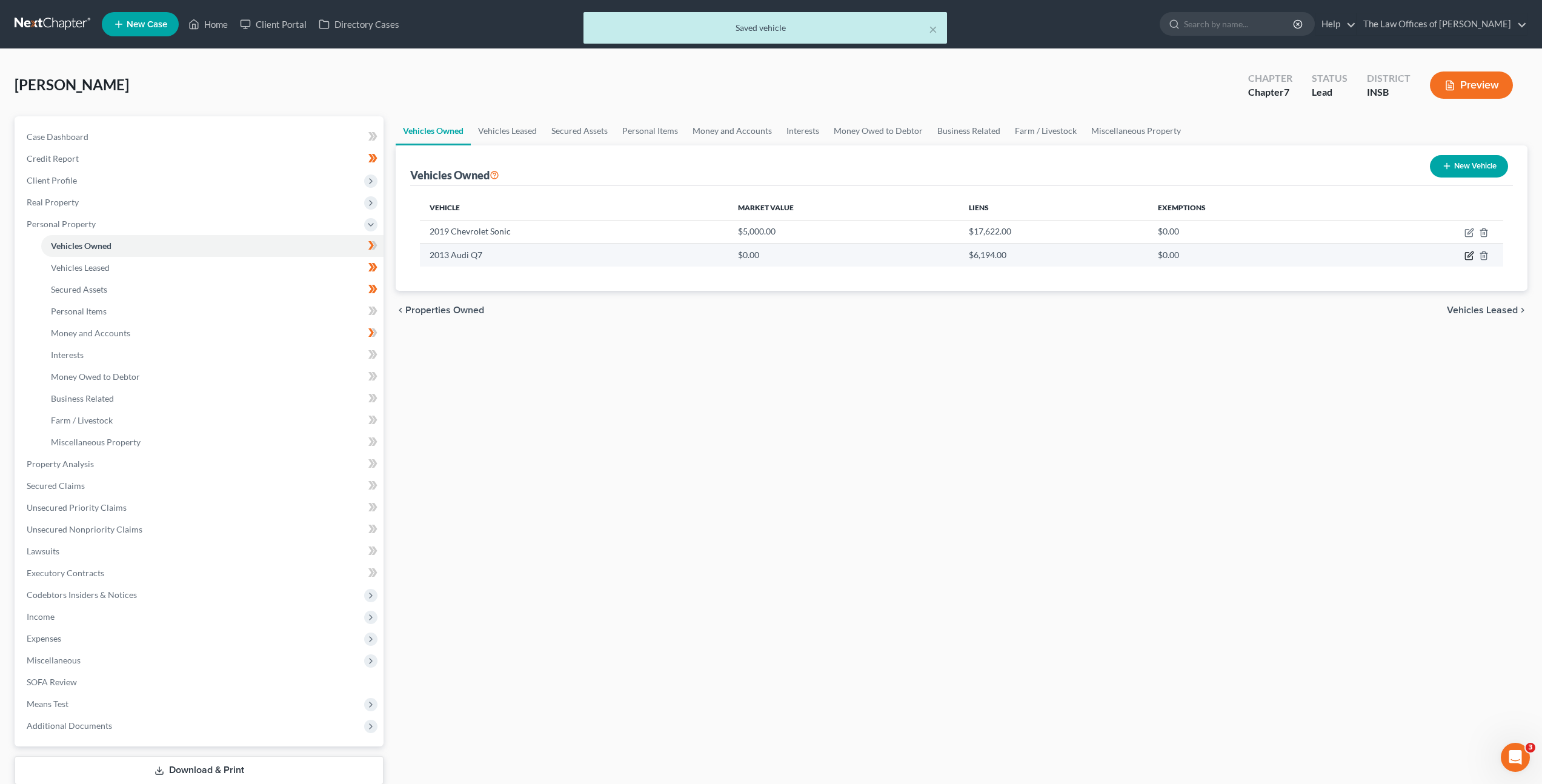
drag, startPoint x: 1469, startPoint y: 257, endPoint x: 1436, endPoint y: 260, distance: 33.1
click at [1469, 257] on icon "button" at bounding box center [1469, 255] width 10 height 10
select select "0"
select select "13"
select select "2"
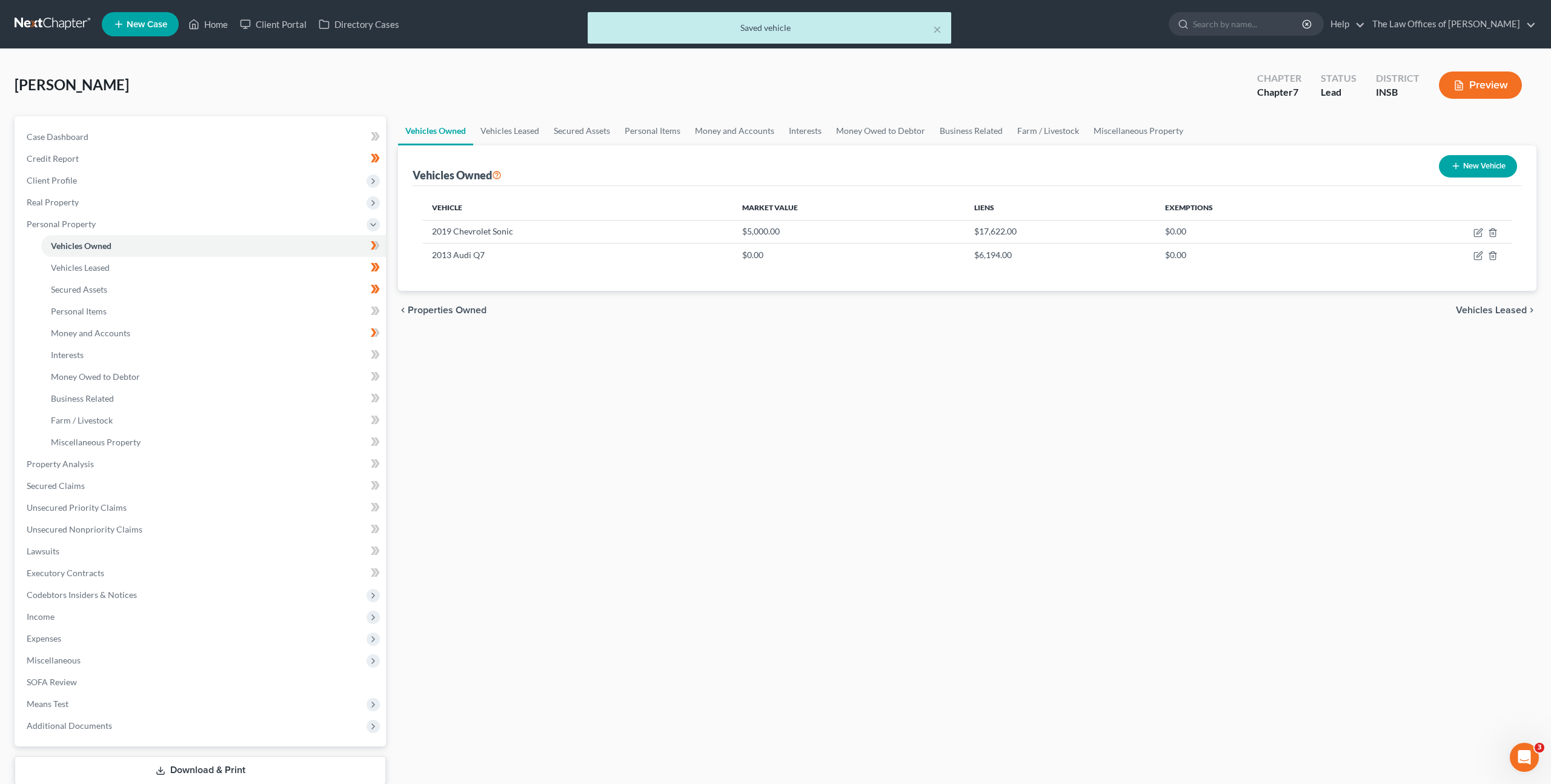
select select "0"
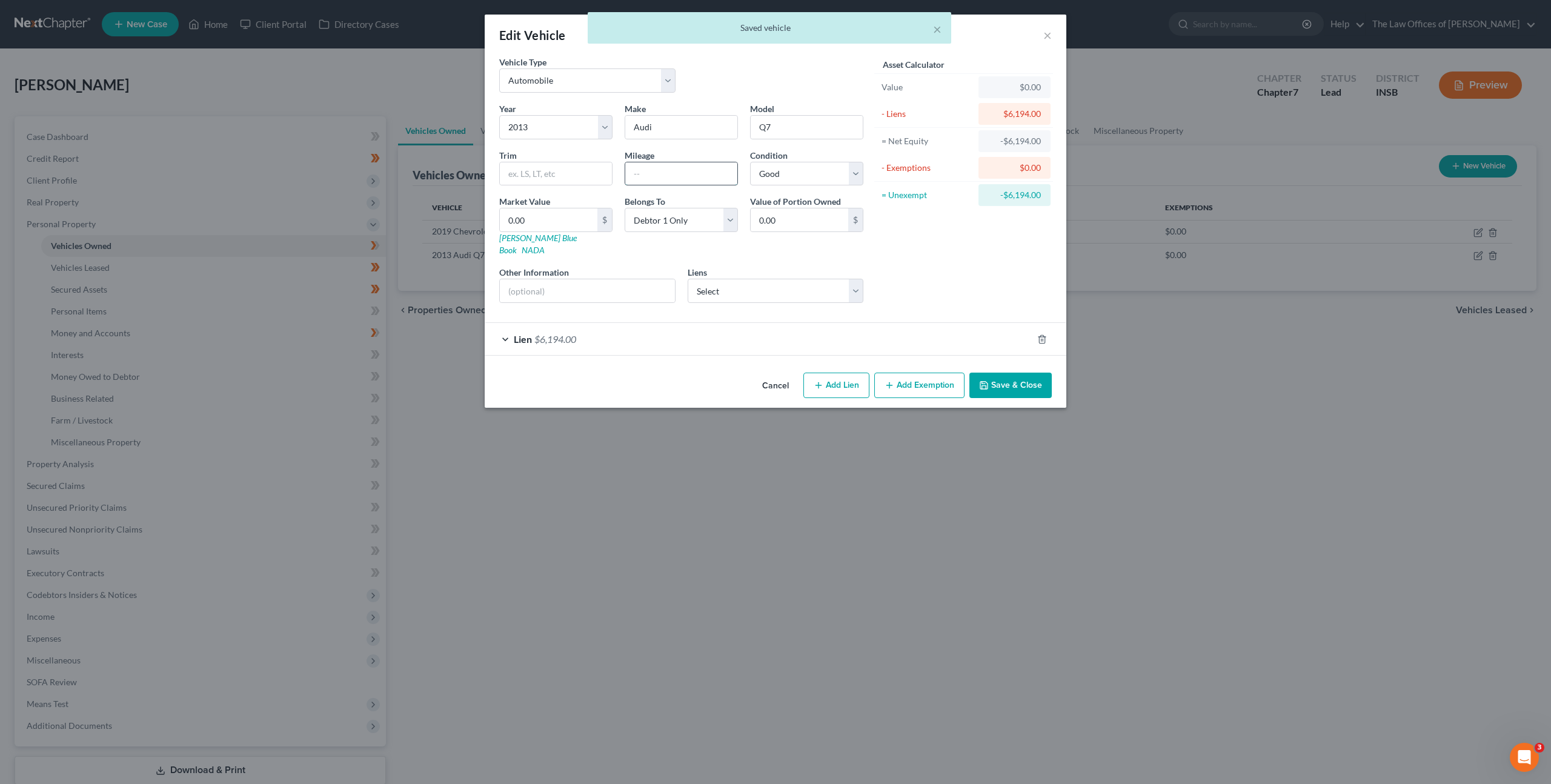
click at [707, 178] on input "text" at bounding box center [681, 174] width 112 height 23
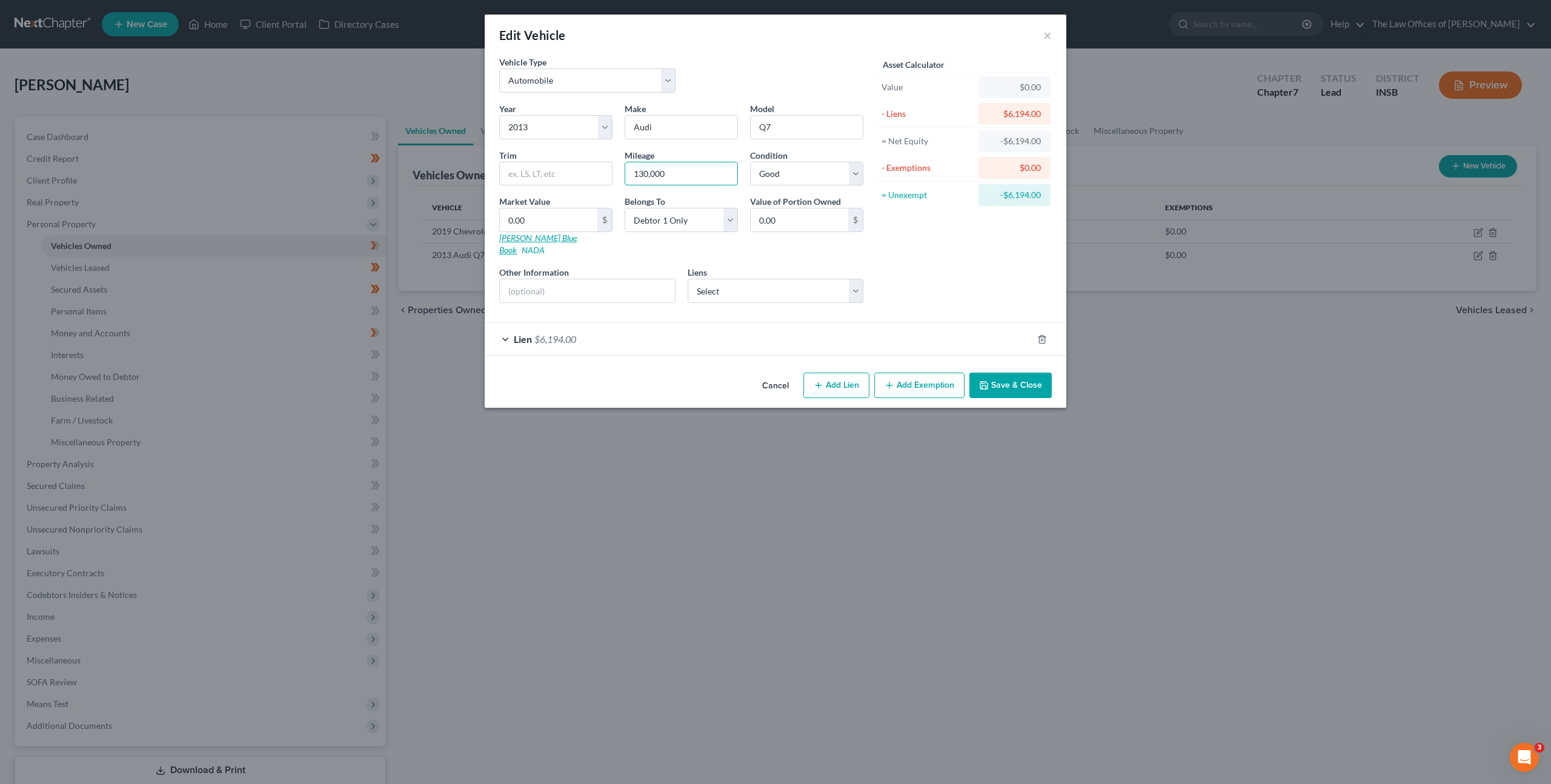
type input "130,000"
click at [530, 240] on link "Kelly Blue Book" at bounding box center [538, 244] width 77 height 22
drag, startPoint x: 530, startPoint y: 227, endPoint x: 560, endPoint y: 219, distance: 31.0
click at [530, 226] on input "0.00" at bounding box center [549, 220] width 98 height 23
type input "3"
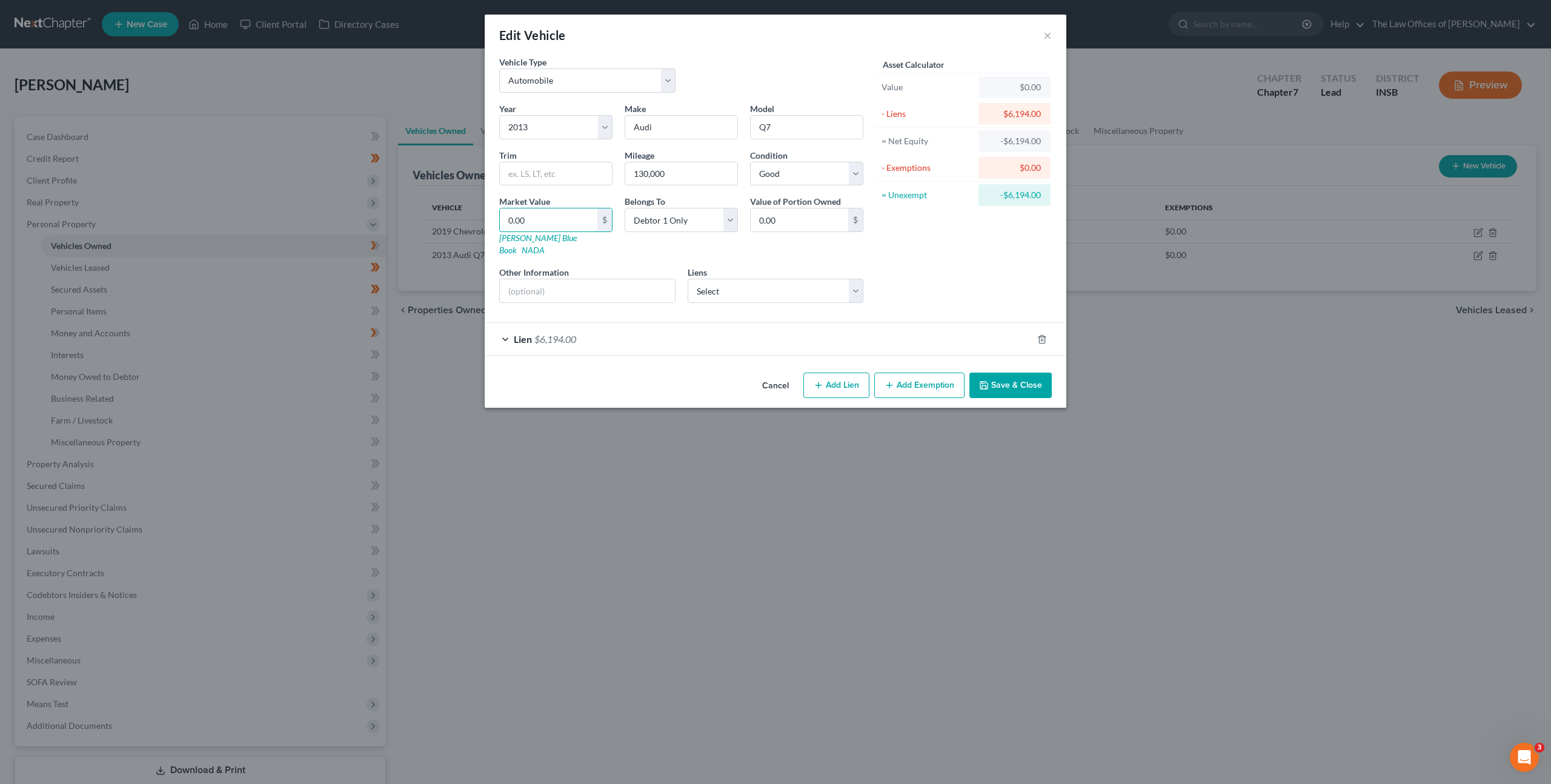
type input "3.00"
type input "31"
type input "31.00"
type input "310"
type input "310.00"
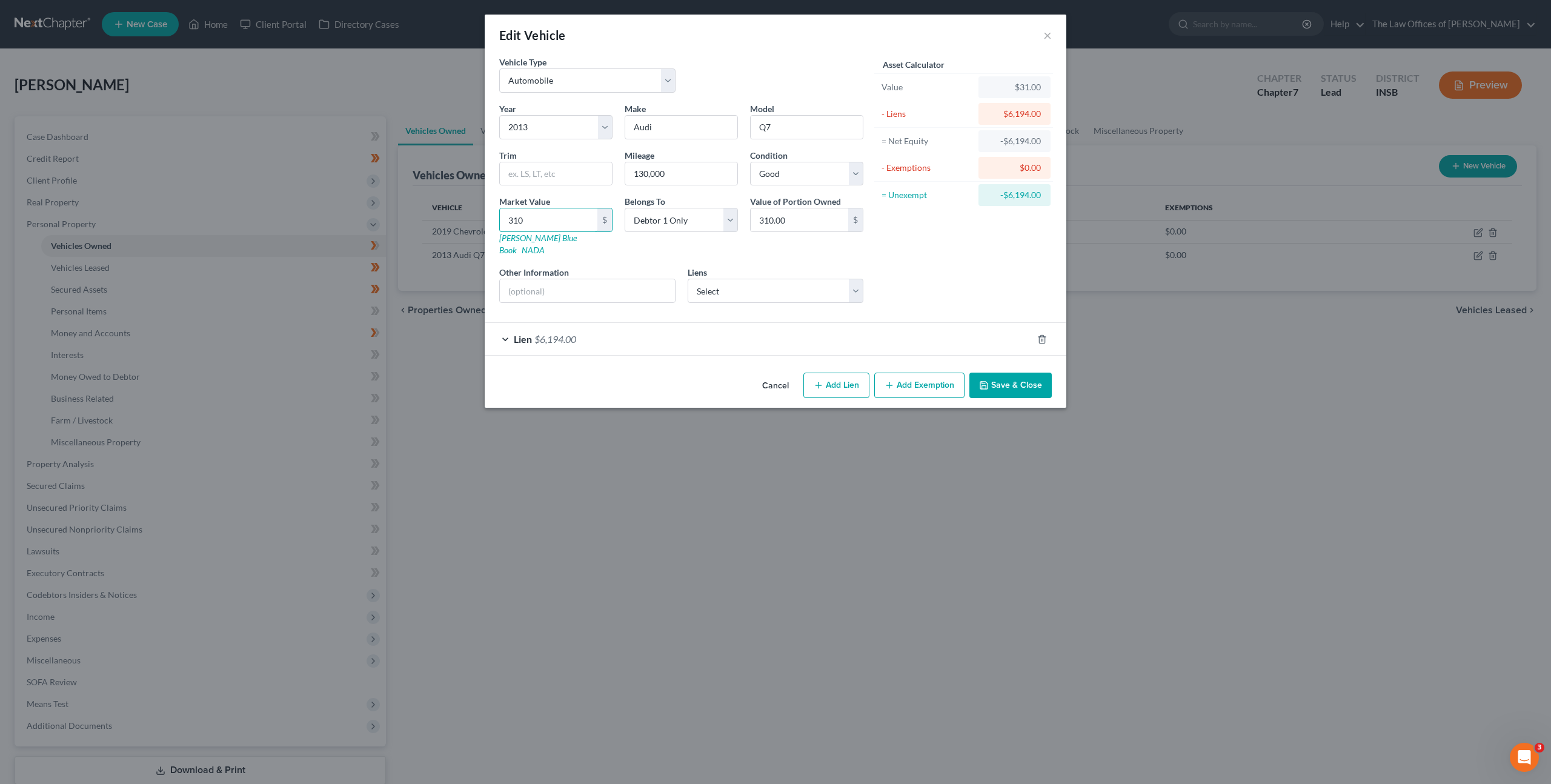
type input "3100"
type input "3,100.00"
type input "3,100"
click at [558, 178] on input "text" at bounding box center [556, 174] width 112 height 23
type input "Premium Sport"
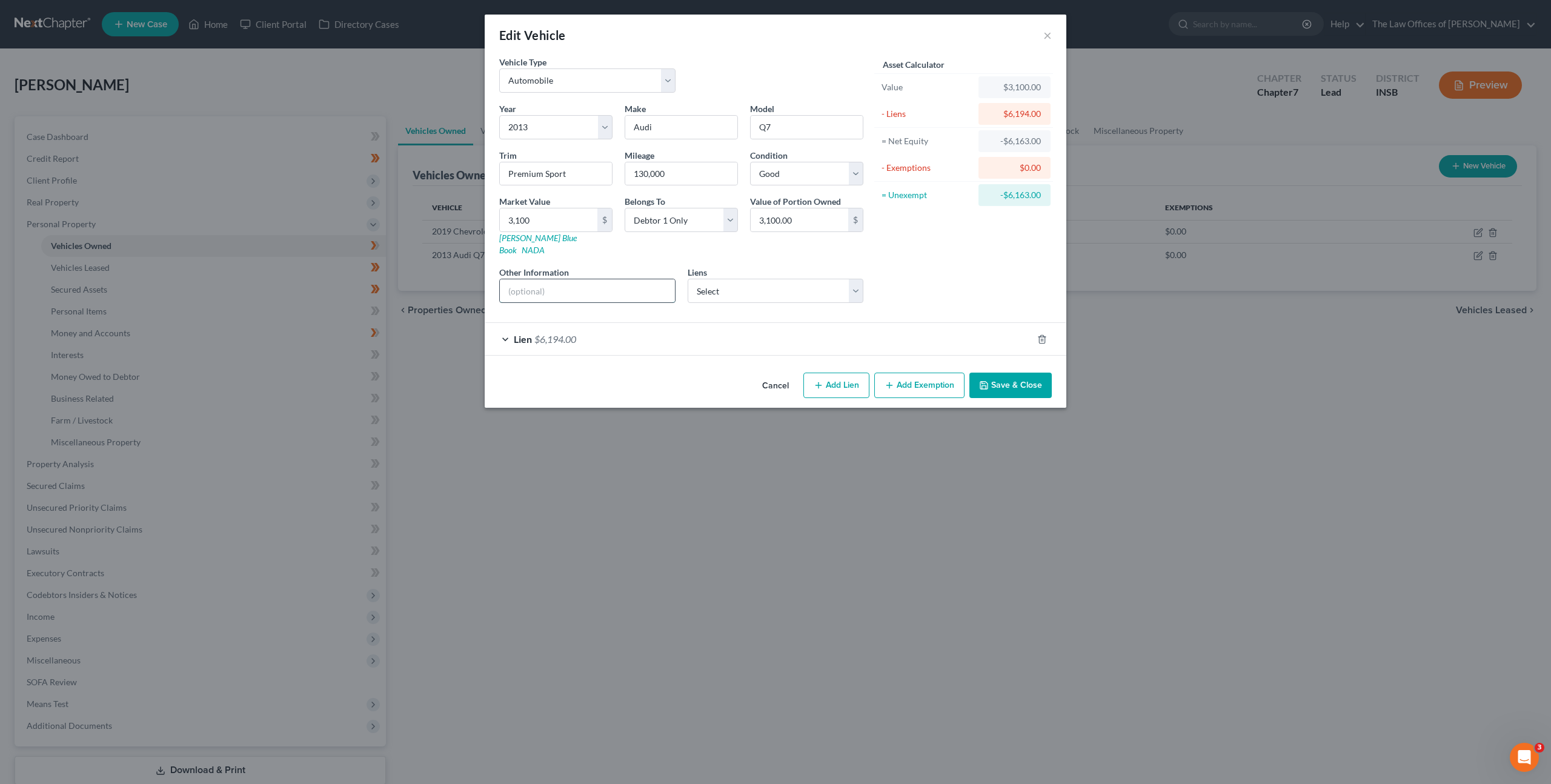
click at [583, 279] on input "text" at bounding box center [588, 291] width 175 height 23
click at [939, 259] on div "Asset Calculator Value $3,100.00 - Liens $6,194.00 = Net Equity -$6,163.00 - Ex…" at bounding box center [963, 184] width 189 height 257
click at [837, 323] on div "Lien $6,194.00" at bounding box center [759, 339] width 547 height 32
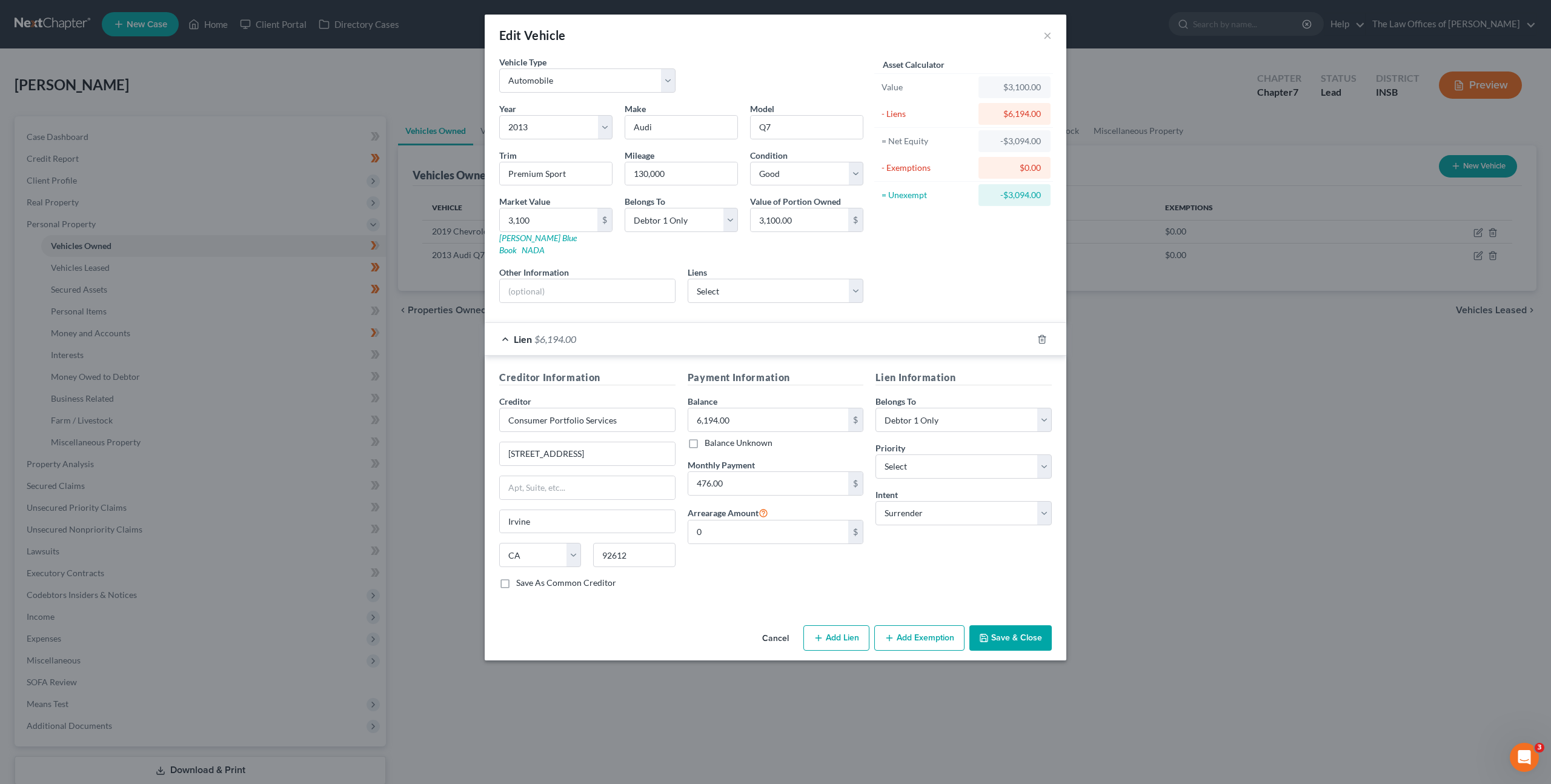
click at [897, 329] on div "Lien $6,194.00" at bounding box center [759, 339] width 547 height 32
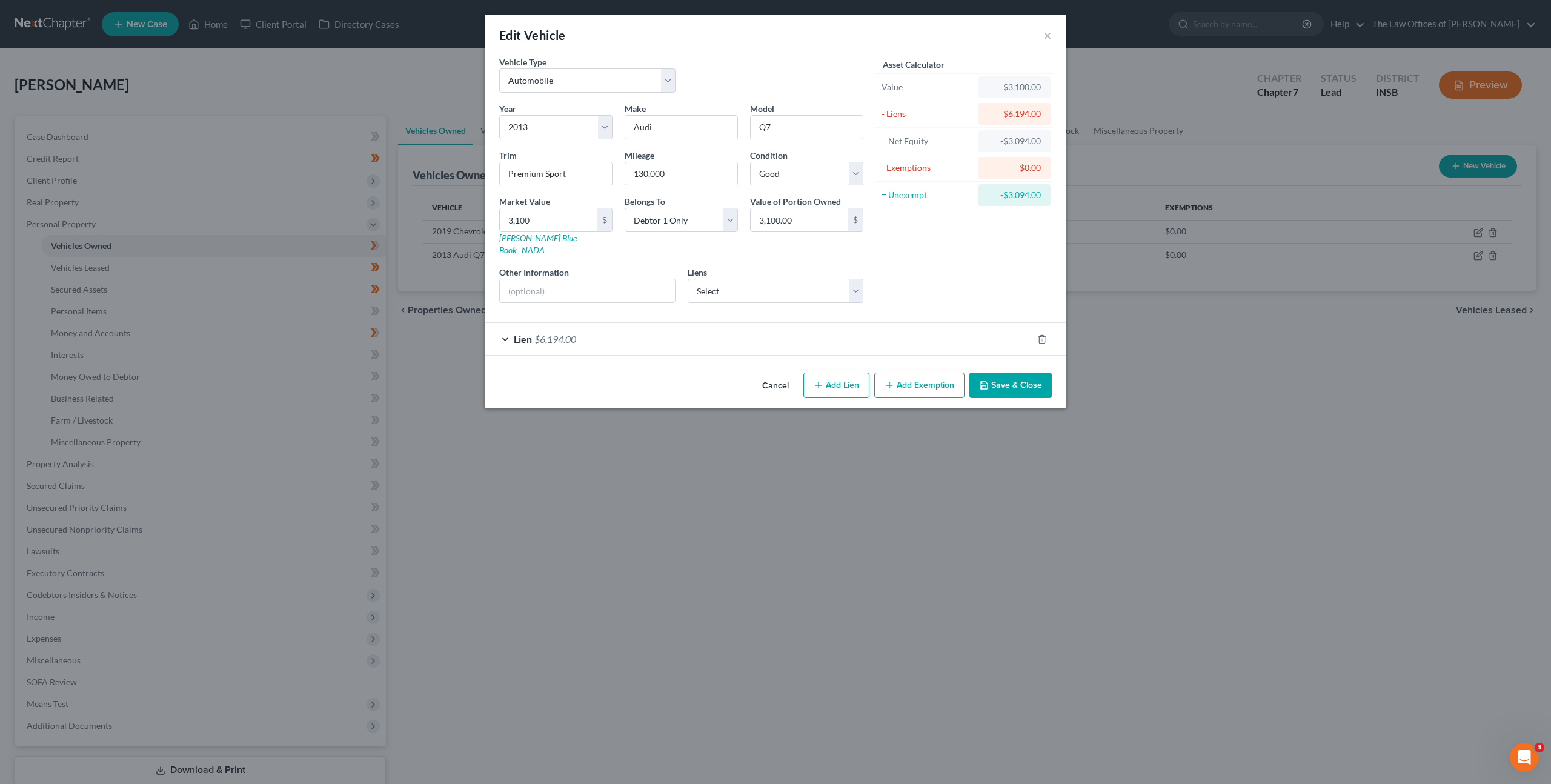
drag, startPoint x: 938, startPoint y: 236, endPoint x: 949, endPoint y: 276, distance: 41.5
click at [938, 236] on div "Asset Calculator Value $3,100.00 - Liens $6,194.00 = Net Equity -$3,094.00 - Ex…" at bounding box center [963, 184] width 189 height 257
drag, startPoint x: 990, startPoint y: 374, endPoint x: 1076, endPoint y: 335, distance: 94.4
click at [990, 374] on button "Save & Close" at bounding box center [1011, 386] width 83 height 26
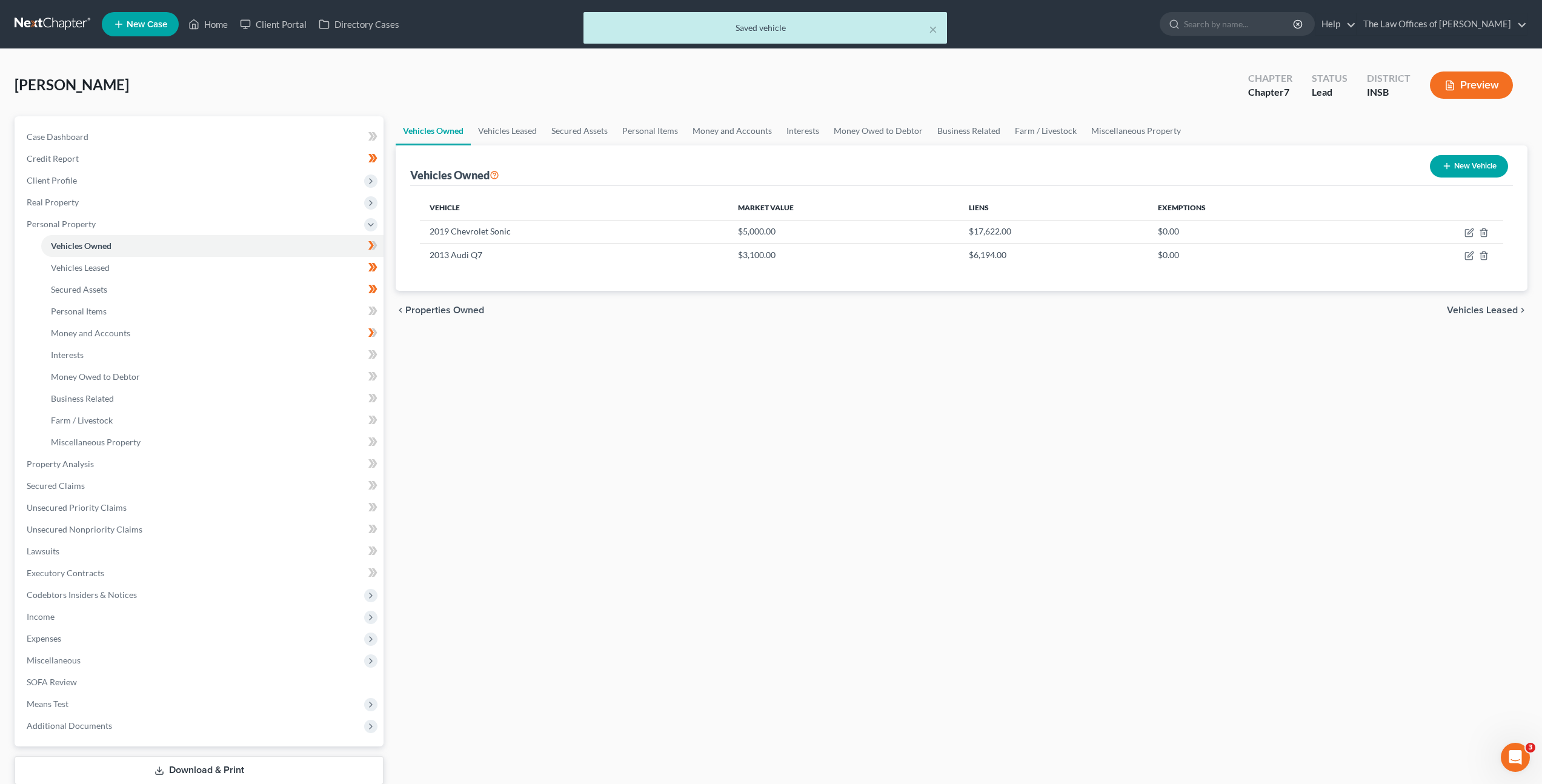
click at [823, 423] on div "Vehicles Owned Vehicles Leased Secured Assets Personal Items Money and Accounts…" at bounding box center [961, 466] width 1144 height 700
click at [368, 246] on icon at bounding box center [373, 246] width 9 height 15
click at [233, 309] on link "Personal Items" at bounding box center [212, 311] width 342 height 22
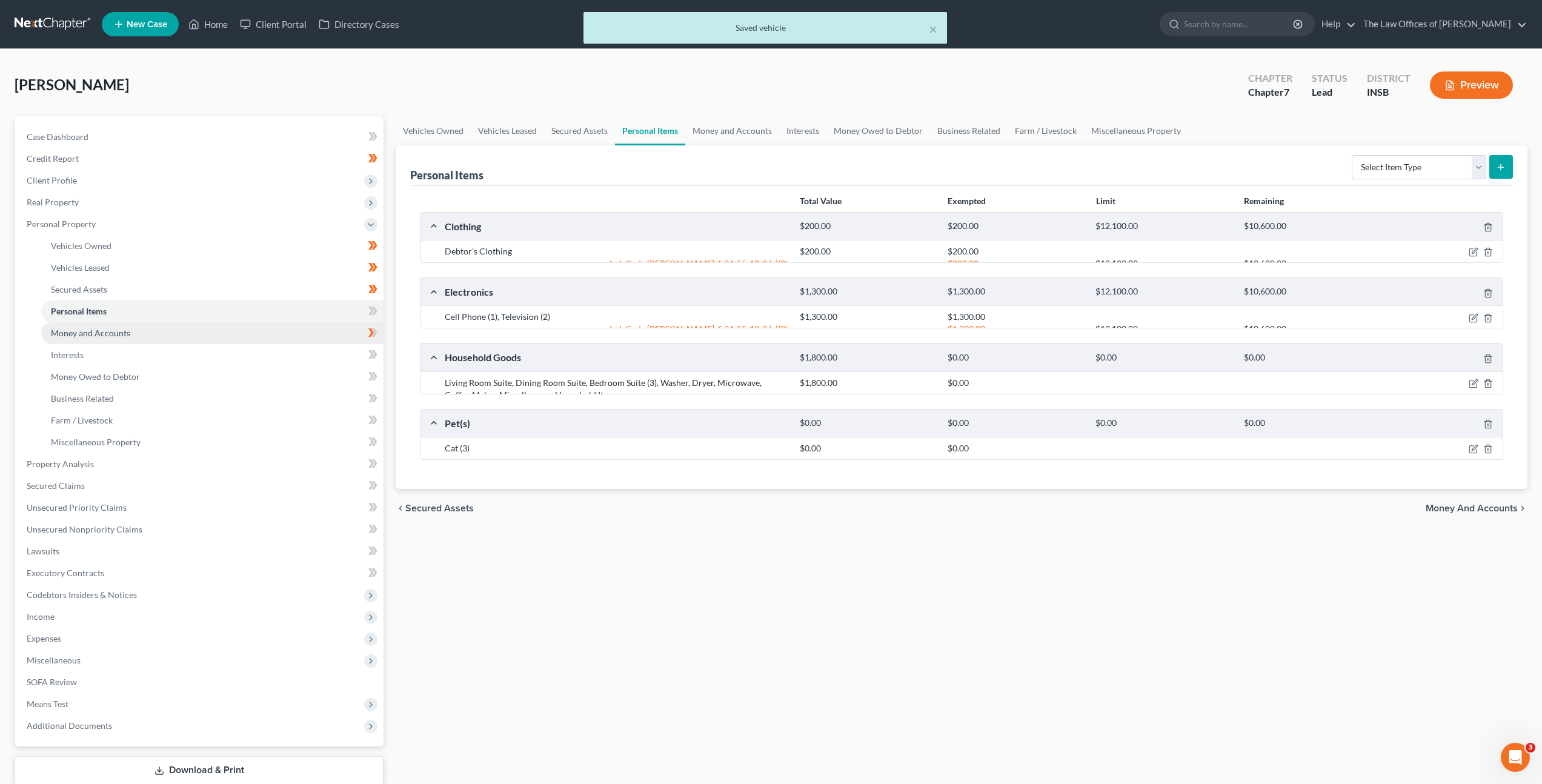
drag, startPoint x: 217, startPoint y: 331, endPoint x: 271, endPoint y: 333, distance: 54.0
click at [217, 331] on link "Money and Accounts" at bounding box center [212, 333] width 342 height 22
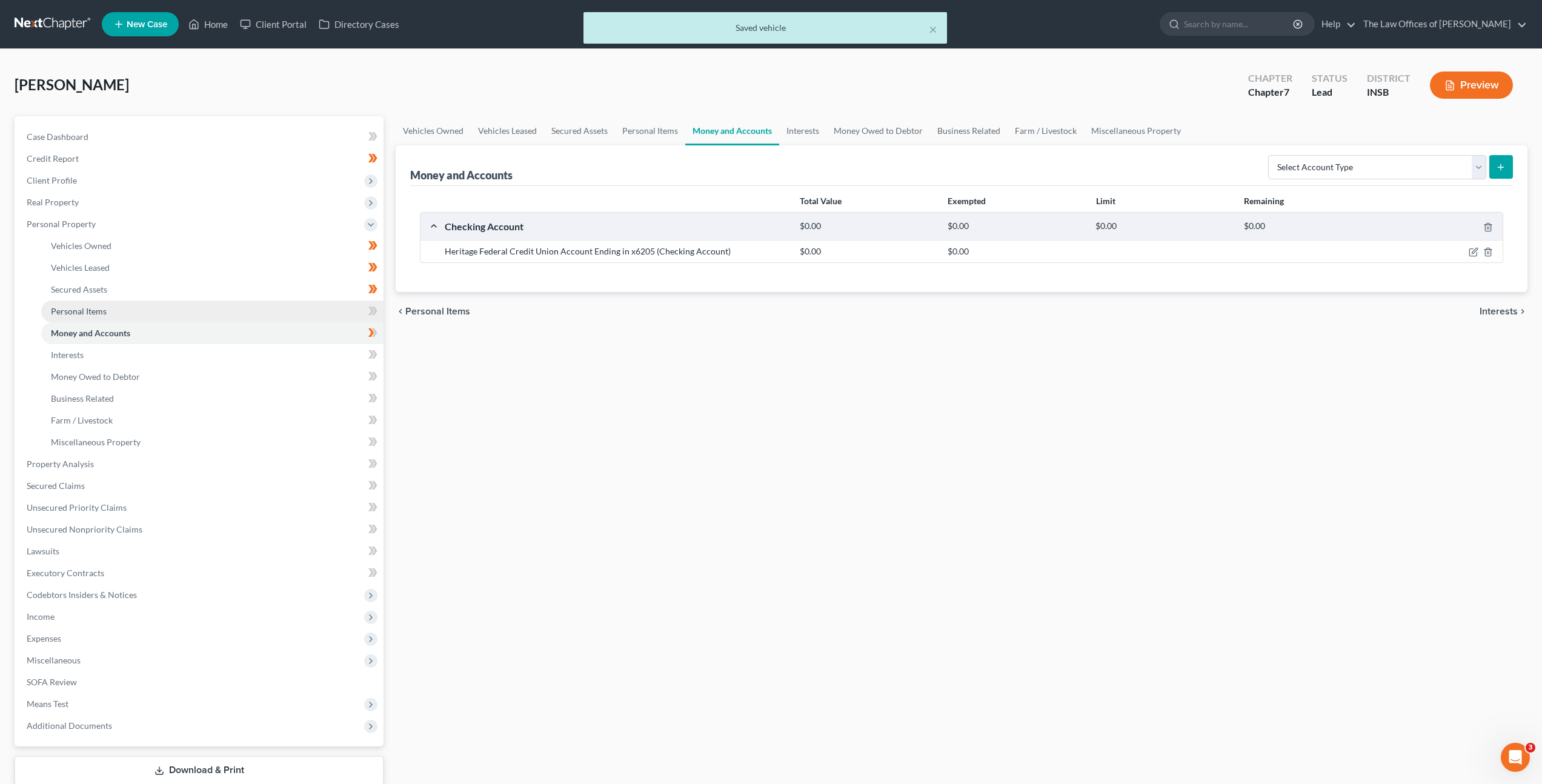
click at [282, 315] on link "Personal Items" at bounding box center [212, 311] width 342 height 22
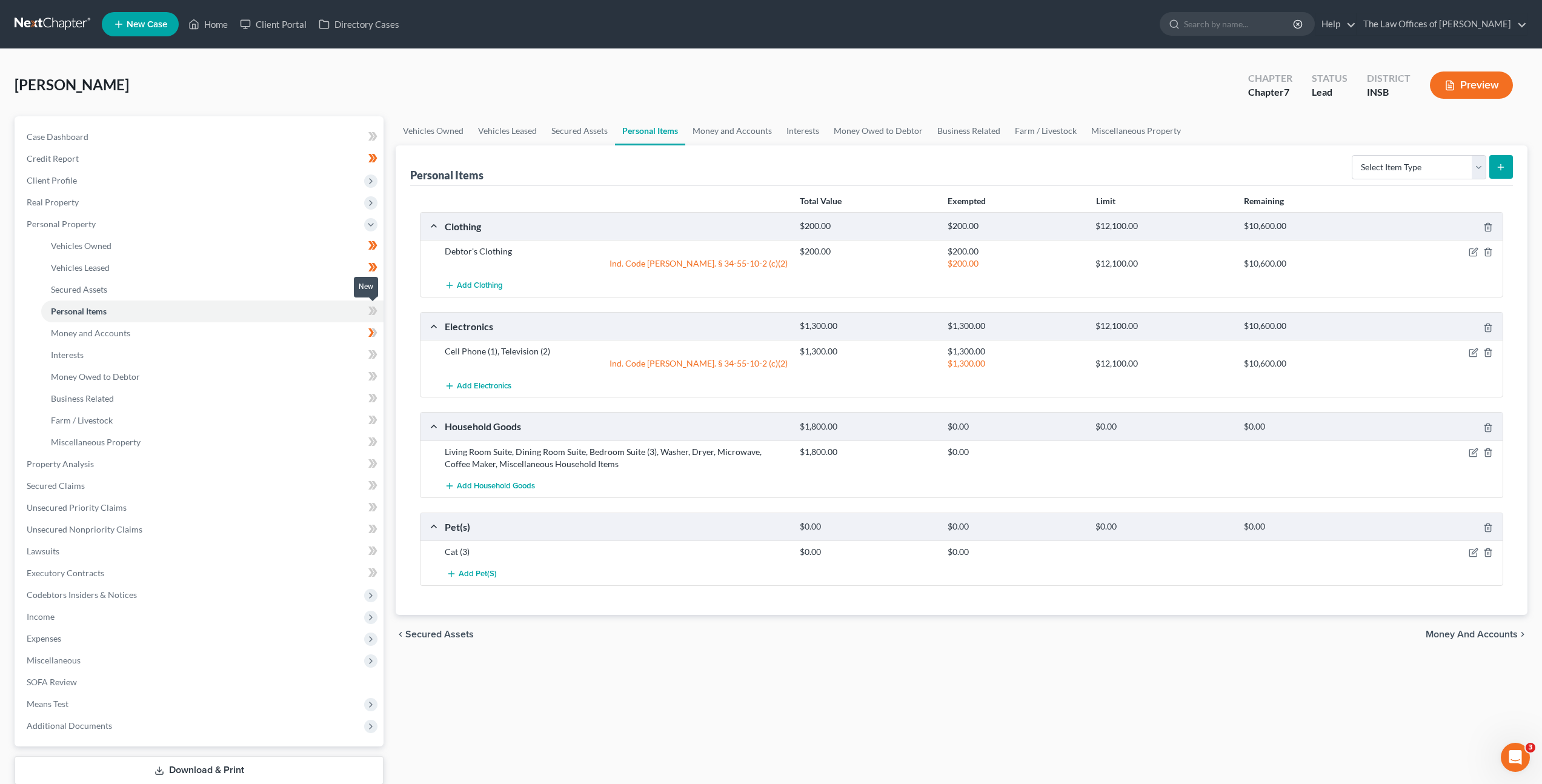
click at [373, 315] on icon at bounding box center [375, 310] width 6 height 8
click at [663, 652] on div "Vehicles Owned Vehicles Leased Secured Assets Personal Items Money and Accounts…" at bounding box center [961, 466] width 1144 height 700
click at [619, 642] on div "chevron_left Secured Assets Money and Accounts chevron_right" at bounding box center [962, 634] width 1132 height 39
click at [1483, 450] on icon "button" at bounding box center [1488, 452] width 10 height 10
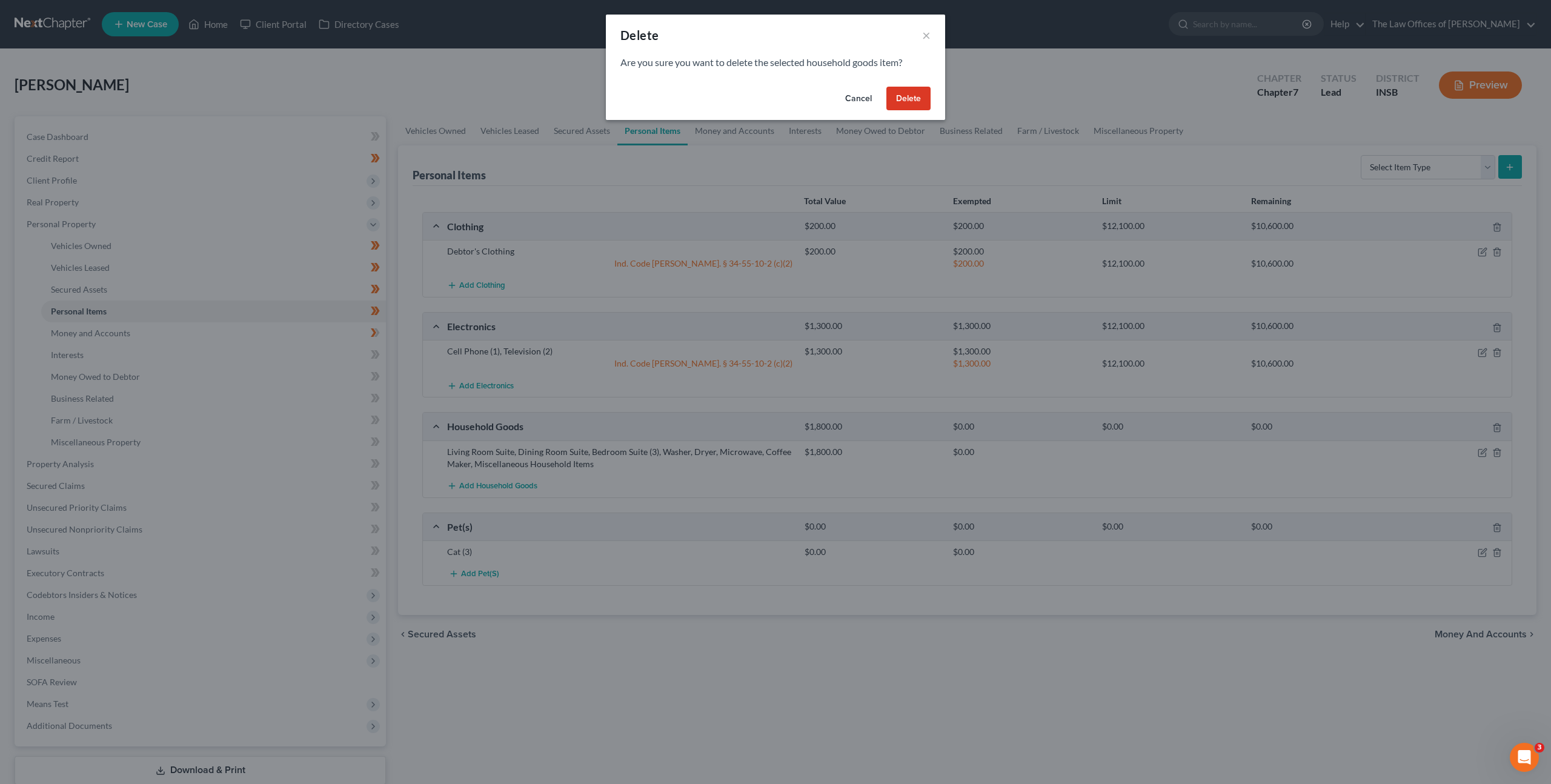
click at [860, 100] on button "Cancel" at bounding box center [858, 98] width 46 height 24
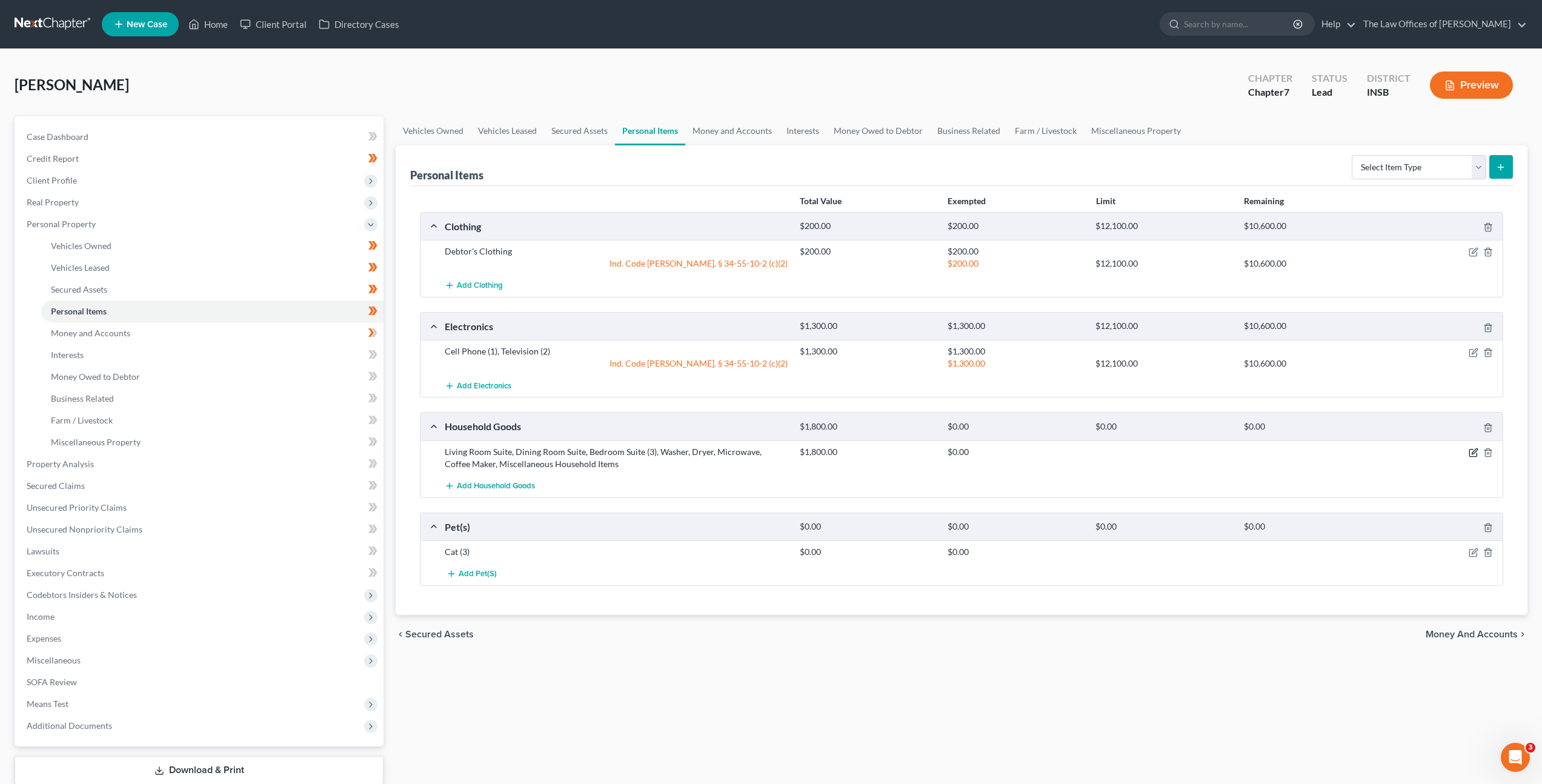
click at [1472, 451] on icon "button" at bounding box center [1473, 452] width 10 height 10
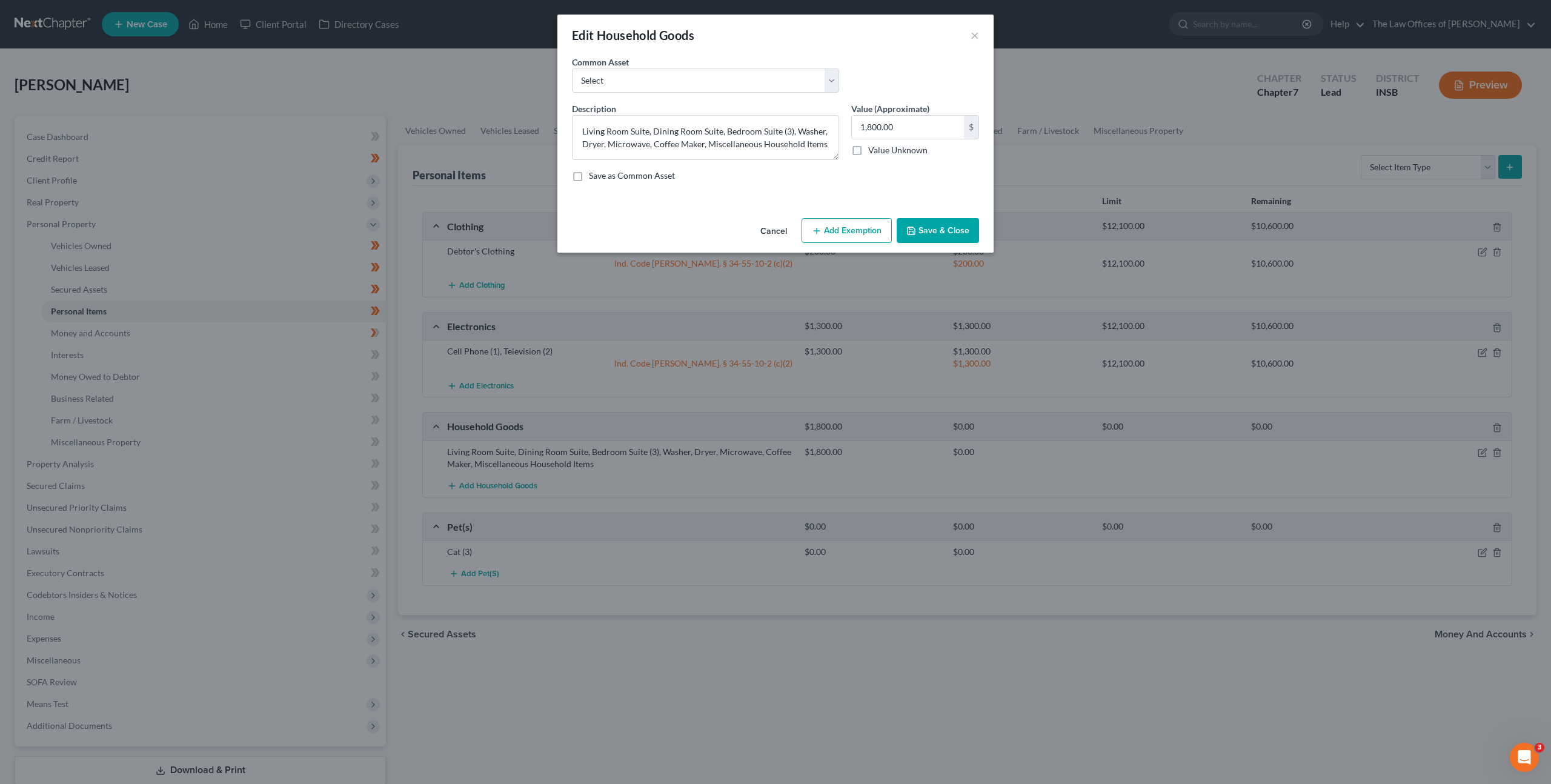
click at [844, 229] on button "Add Exemption" at bounding box center [846, 231] width 90 height 26
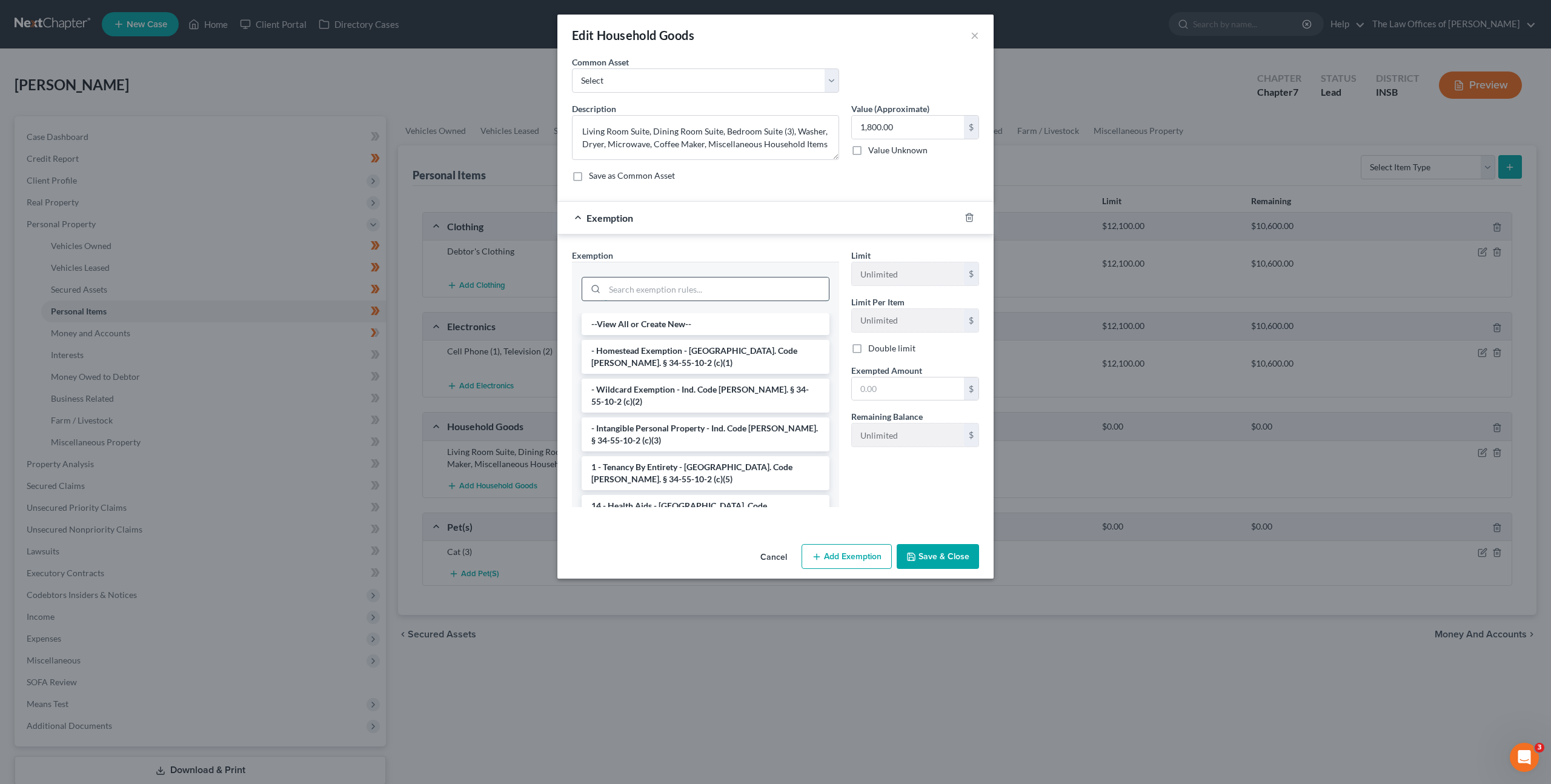
click at [666, 290] on input "search" at bounding box center [716, 289] width 224 height 23
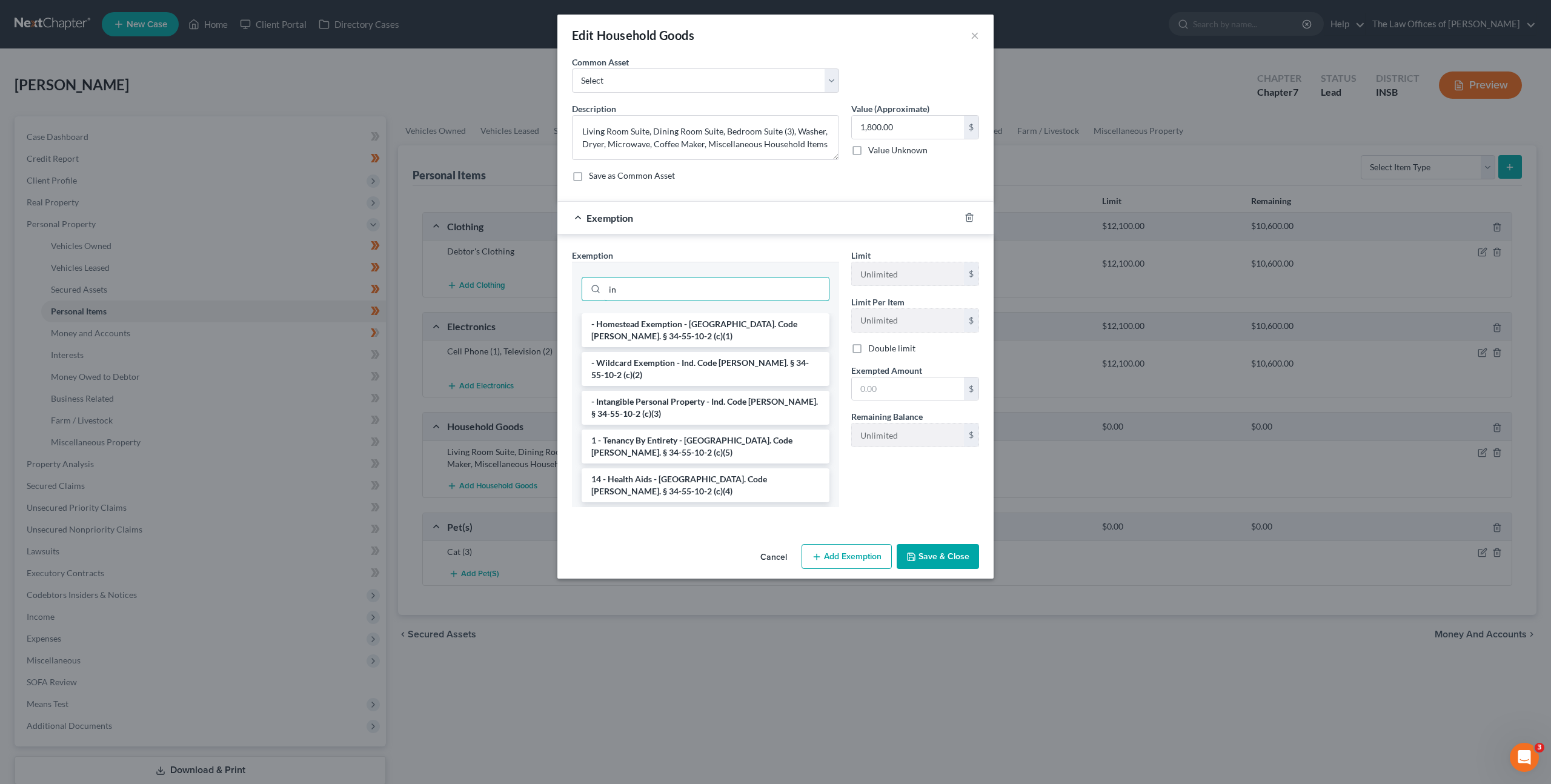
type input "i"
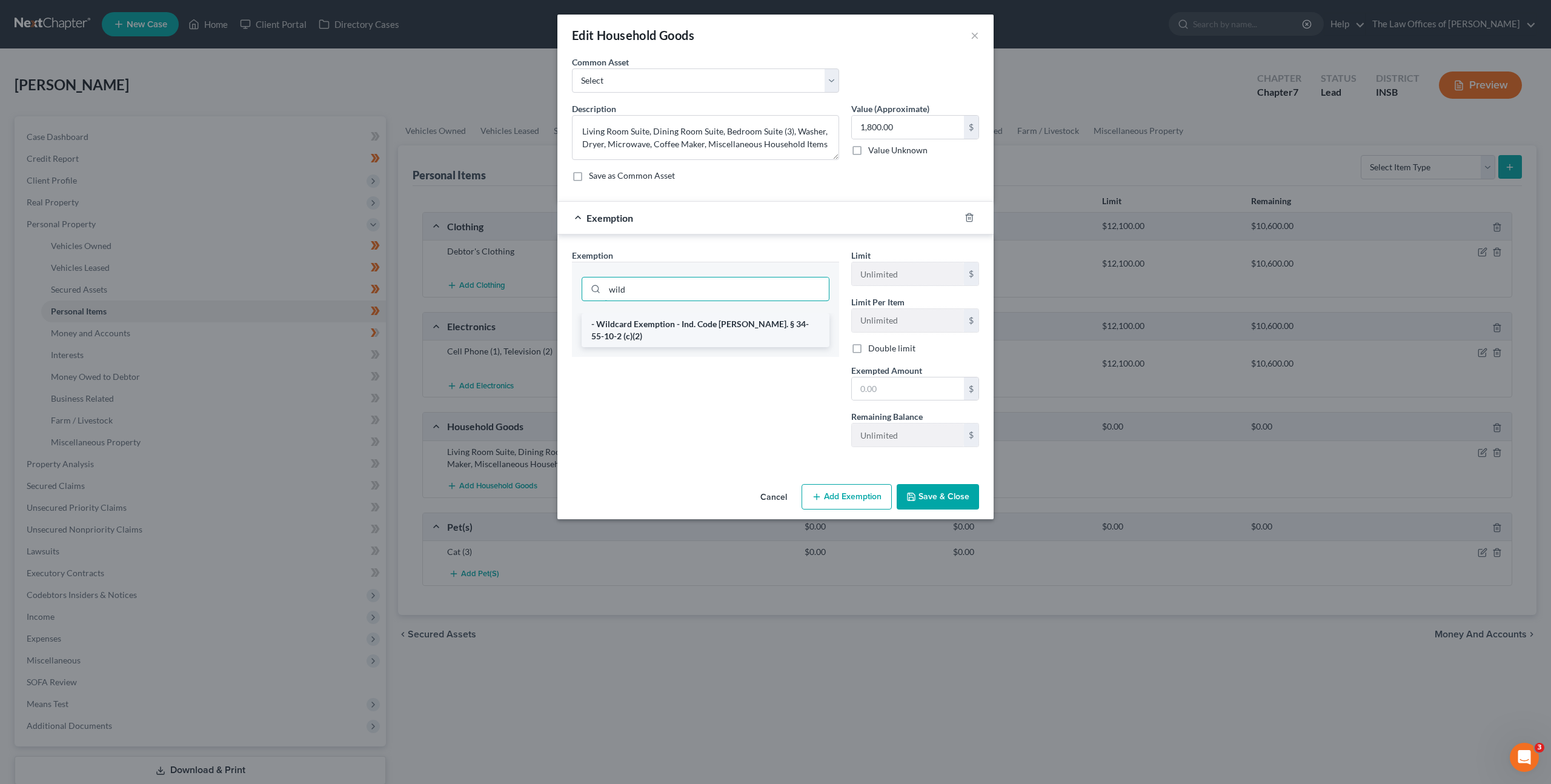
type input "wild"
click at [657, 329] on li "- Wildcard Exemption - Ind. Code Ann. § 34-55-10-2 (c)(2)" at bounding box center [705, 330] width 248 height 34
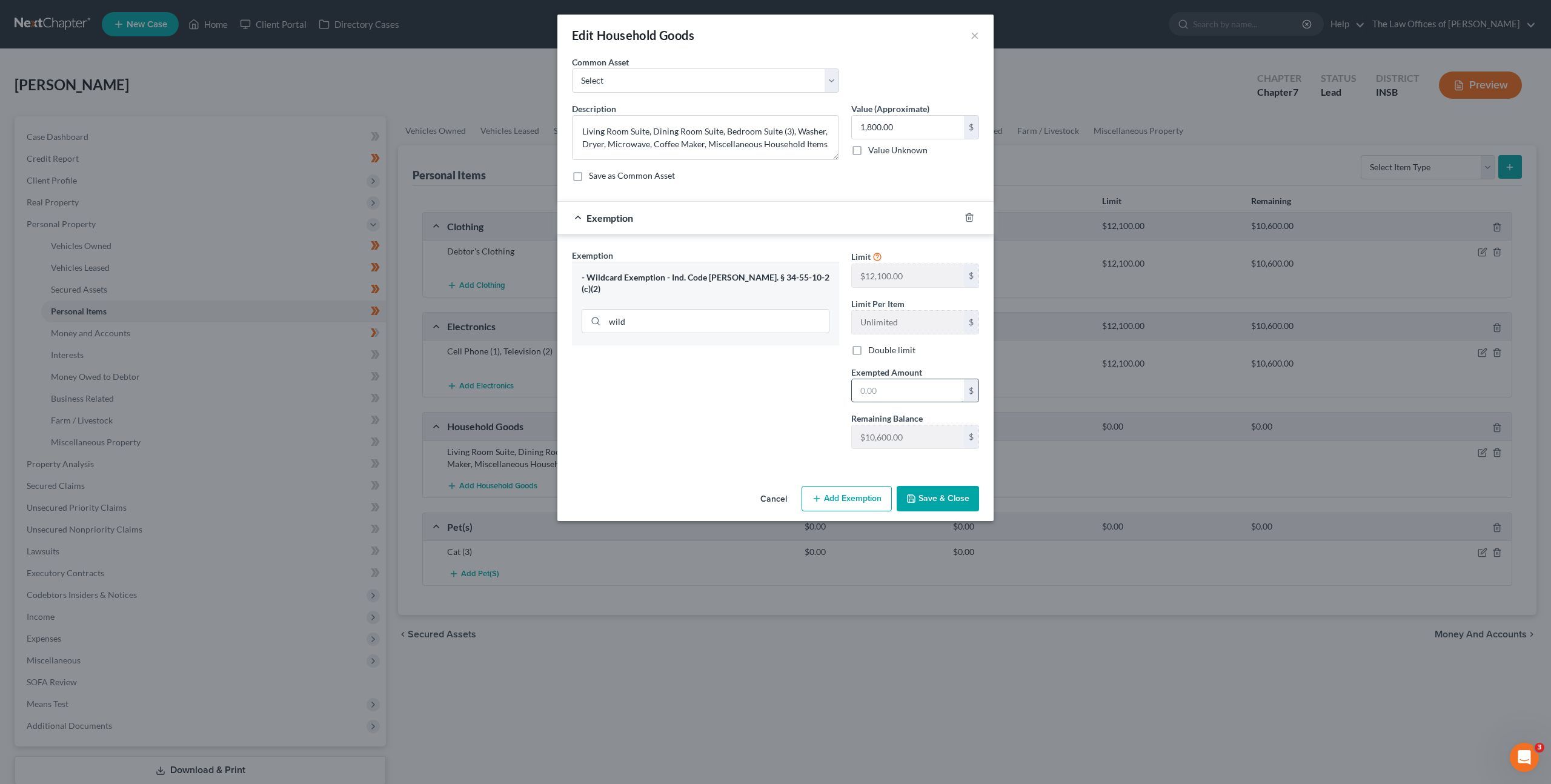
click at [870, 388] on input "text" at bounding box center [908, 391] width 112 height 23
type input "1,800"
click at [925, 482] on div "Cancel Add Exemption Save & Close" at bounding box center [776, 501] width 436 height 40
drag, startPoint x: 927, startPoint y: 498, endPoint x: 931, endPoint y: 486, distance: 12.6
click at [929, 495] on button "Save & Close" at bounding box center [938, 499] width 83 height 26
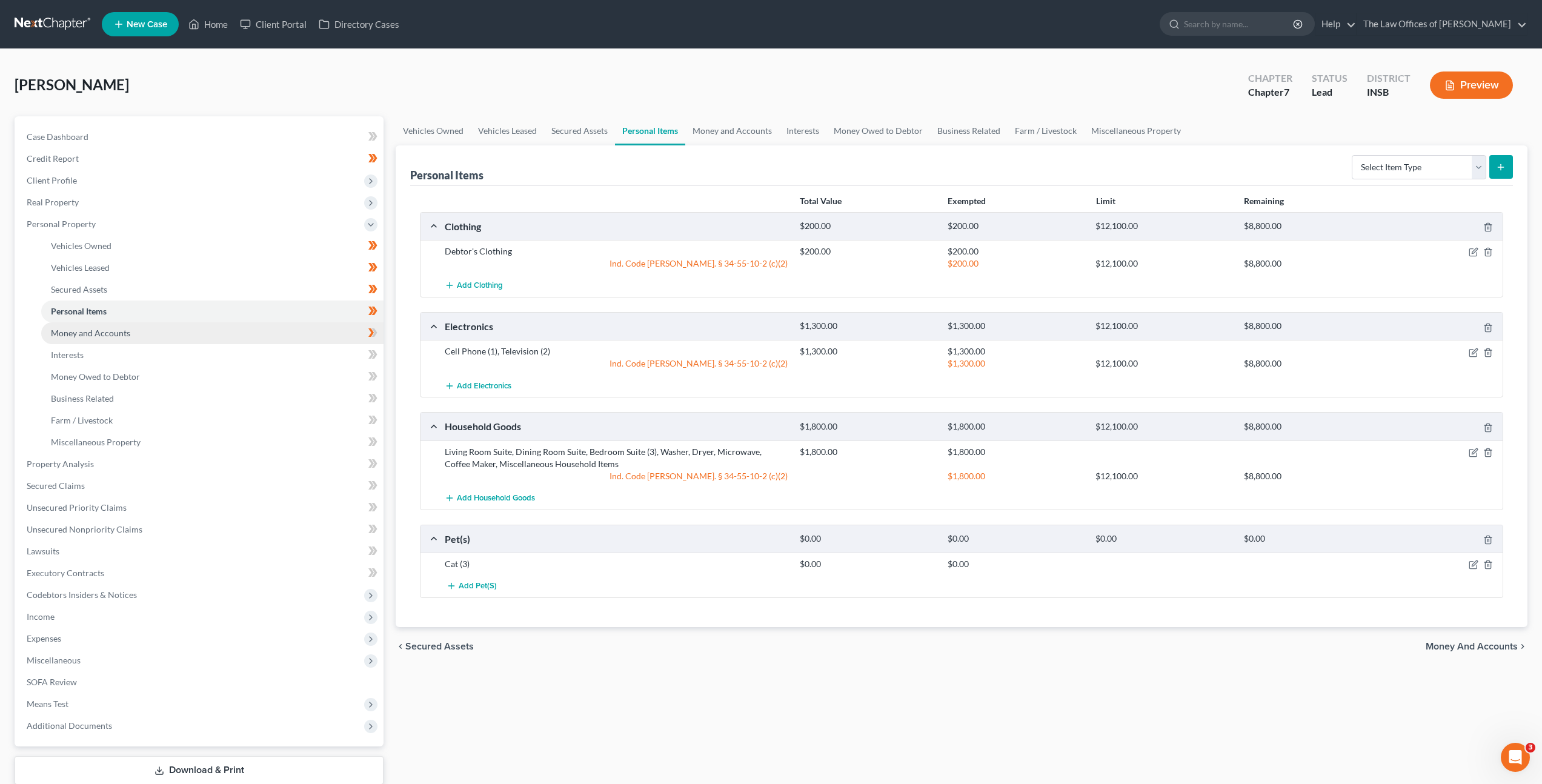
click at [190, 328] on link "Money and Accounts" at bounding box center [212, 333] width 342 height 22
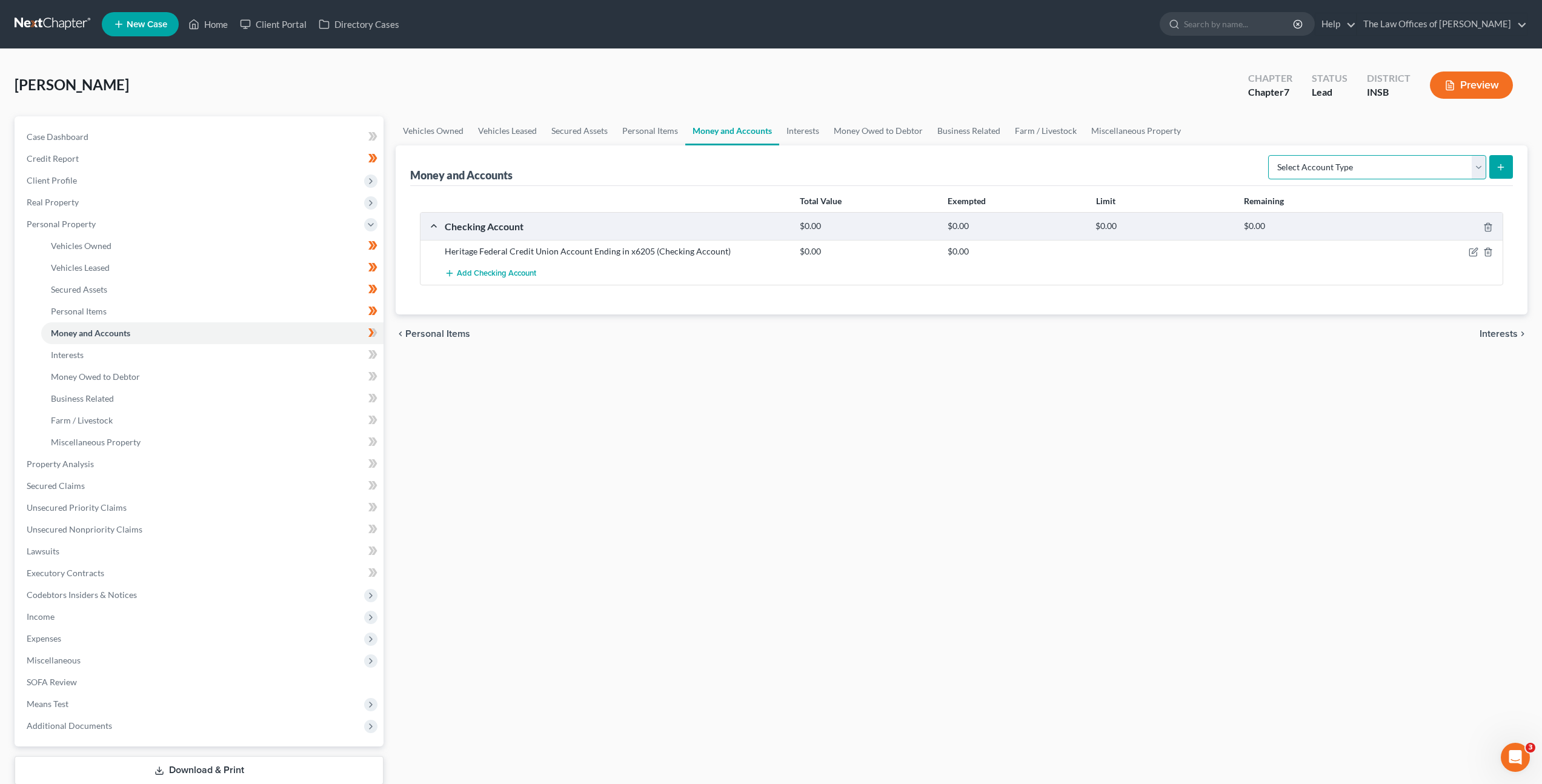
click at [1380, 171] on select "Select Account Type Brokerage Cash on Hand Certificates of Deposit Checking Acc…" at bounding box center [1377, 168] width 218 height 24
select select "savings"
click at [1271, 155] on select "Select Account Type Brokerage Cash on Hand Certificates of Deposit Checking Acc…" at bounding box center [1377, 168] width 218 height 24
drag, startPoint x: 650, startPoint y: 249, endPoint x: 426, endPoint y: 247, distance: 224.0
click at [426, 247] on div "Heritage Federal Credit Union Account Ending in x6205 (Checking Account) $0.00 …" at bounding box center [961, 251] width 1082 height 22
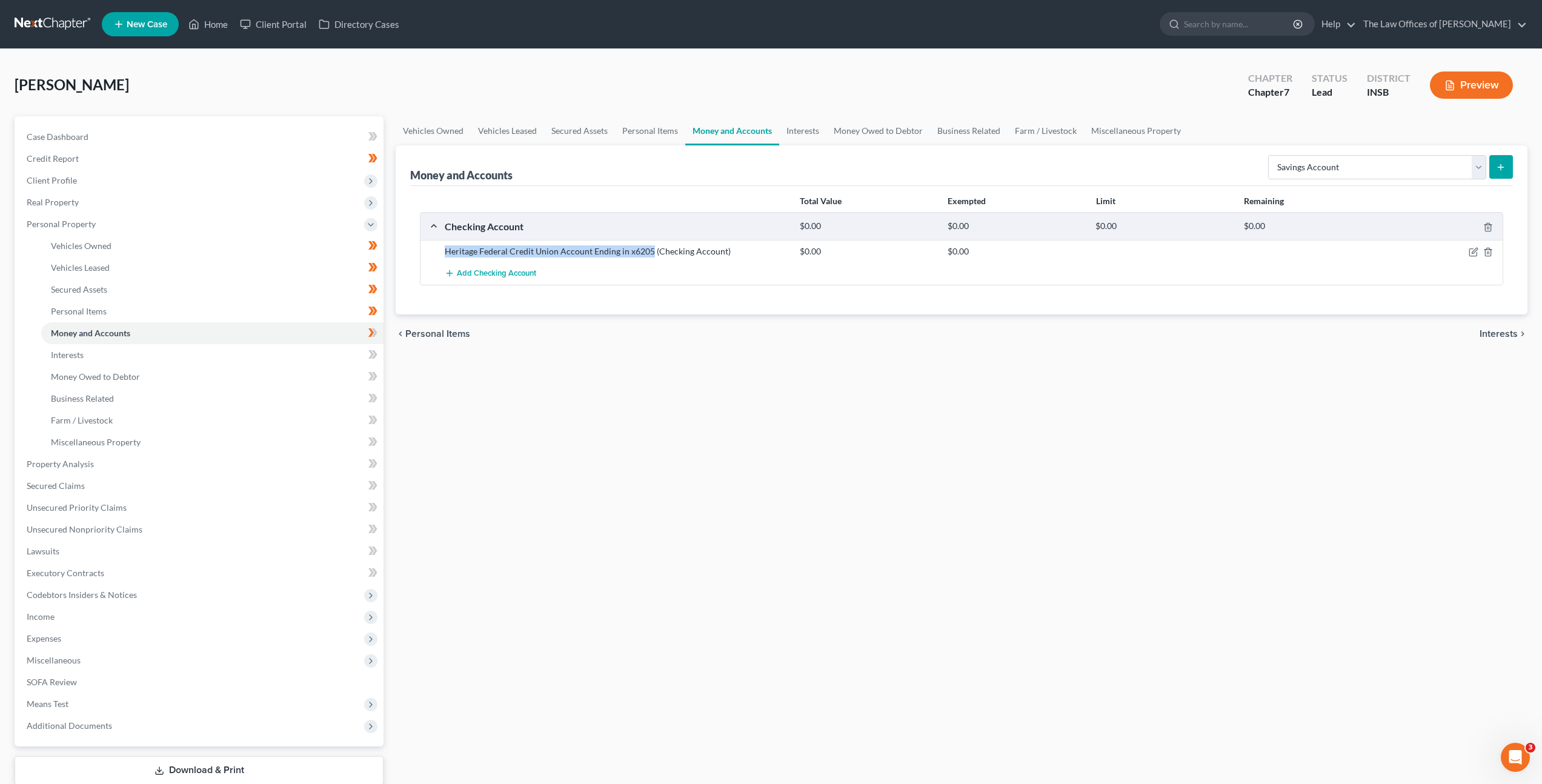
click at [1511, 167] on button "submit" at bounding box center [1501, 167] width 24 height 24
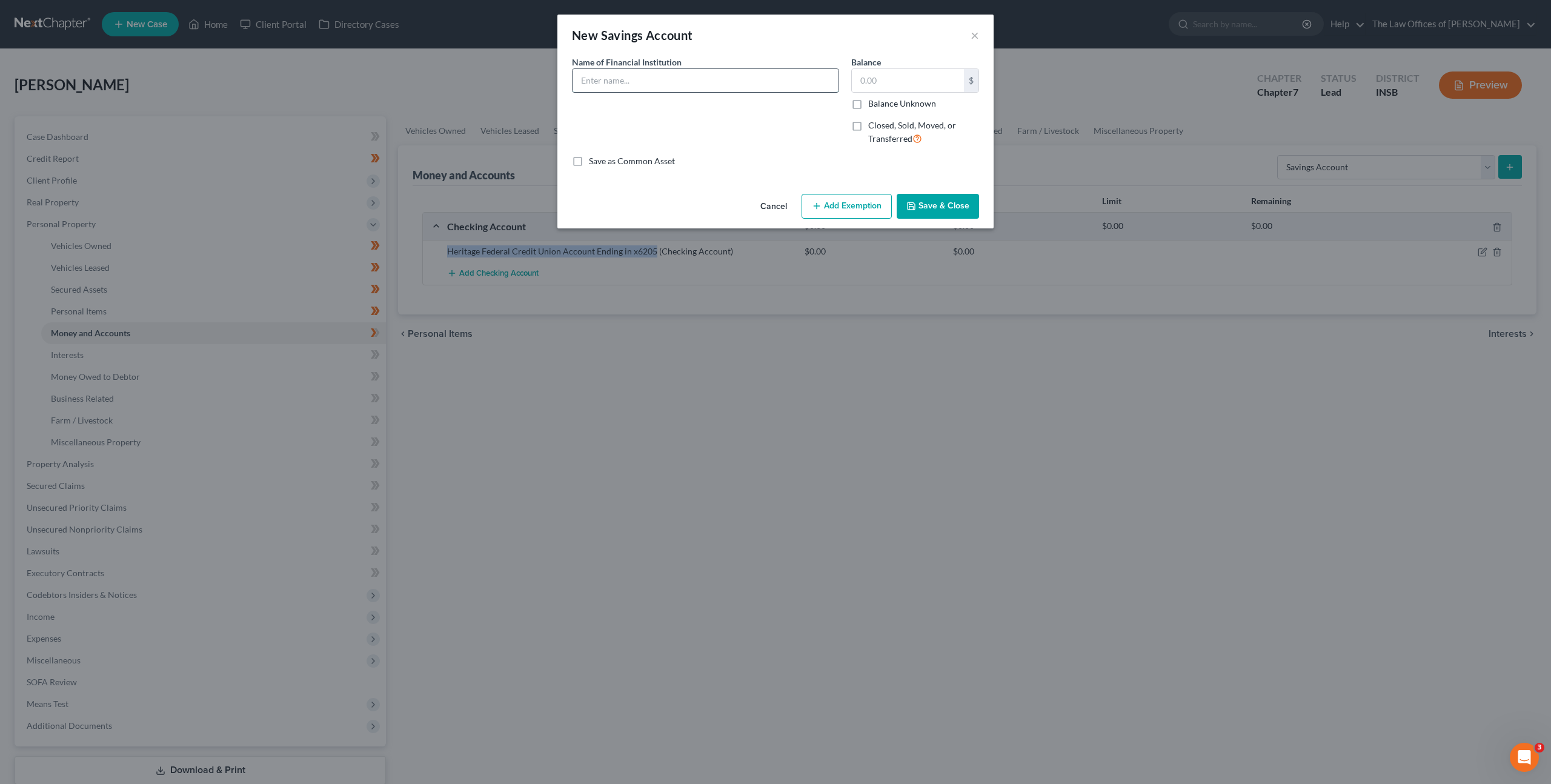
drag, startPoint x: 723, startPoint y: 88, endPoint x: 753, endPoint y: 79, distance: 31.3
click at [723, 88] on input "text" at bounding box center [705, 81] width 266 height 23
paste input "Heritage Federal Credit Union Account Ending in x6205"
type input "Heritage Federal Credit Union Account Ending in x6205"
click at [948, 201] on button "Save & Close" at bounding box center [938, 207] width 83 height 26
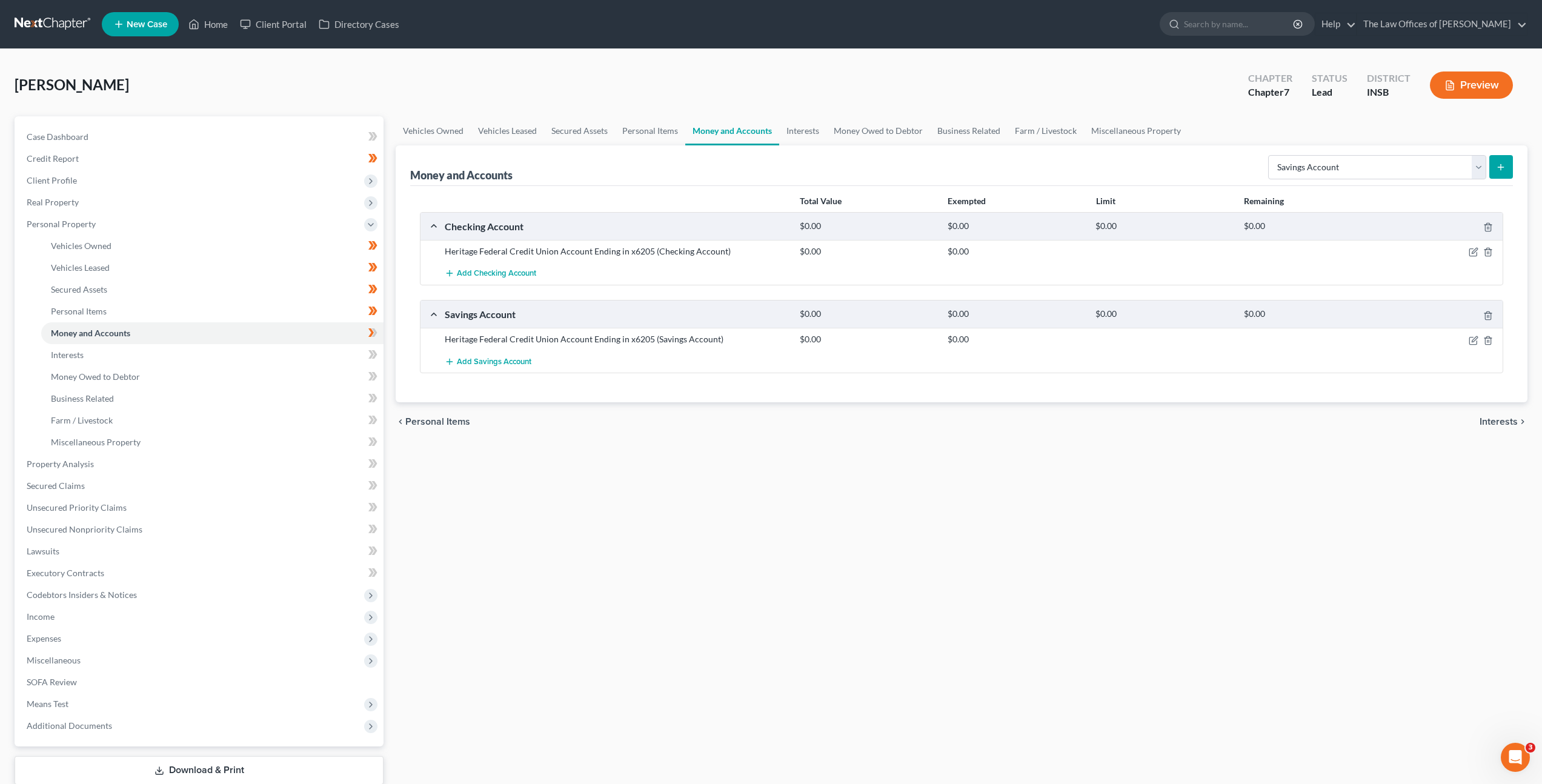
click at [727, 465] on div "Vehicles Owned Vehicles Leased Secured Assets Personal Items Money and Accounts…" at bounding box center [961, 466] width 1144 height 700
click at [374, 332] on icon at bounding box center [371, 332] width 6 height 8
click at [287, 356] on link "Interests" at bounding box center [212, 355] width 342 height 22
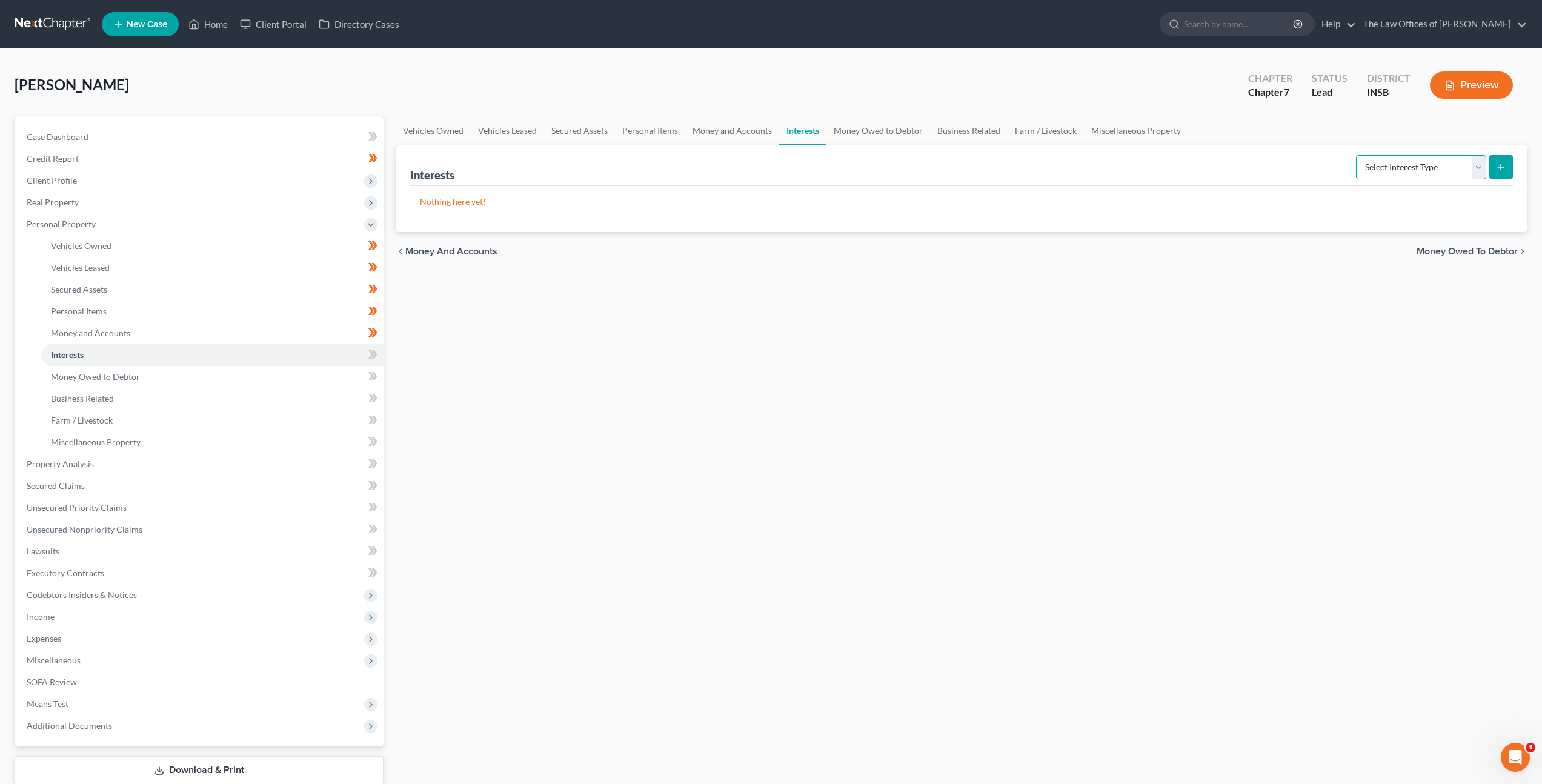
click at [1385, 161] on select "Select Interest Type 401K Annuity Bond Education IRA Government Bond Government…" at bounding box center [1421, 168] width 130 height 24
click at [1389, 162] on select "Select Interest Type 401K Annuity Bond Education IRA Government Bond Government…" at bounding box center [1421, 168] width 130 height 24
select select "401k"
click at [1357, 155] on select "Select Interest Type 401K Annuity Bond Education IRA Government Bond Government…" at bounding box center [1421, 168] width 130 height 24
click at [1493, 160] on button "submit" at bounding box center [1501, 167] width 24 height 24
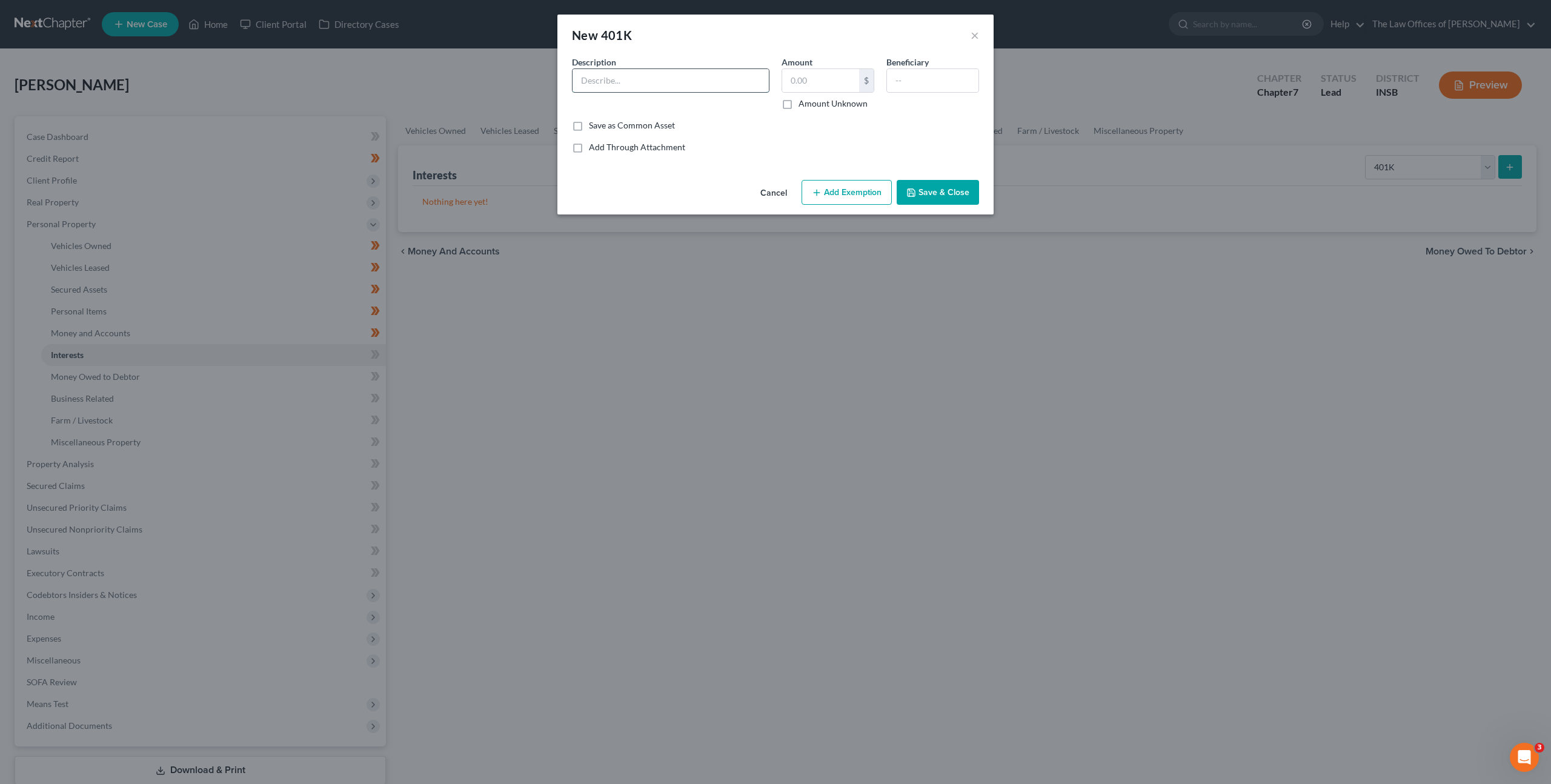
click at [743, 88] on input "text" at bounding box center [670, 81] width 196 height 23
type input "$"
type input "Standard 401K"
click at [836, 184] on button "Add Exemption" at bounding box center [846, 192] width 90 height 26
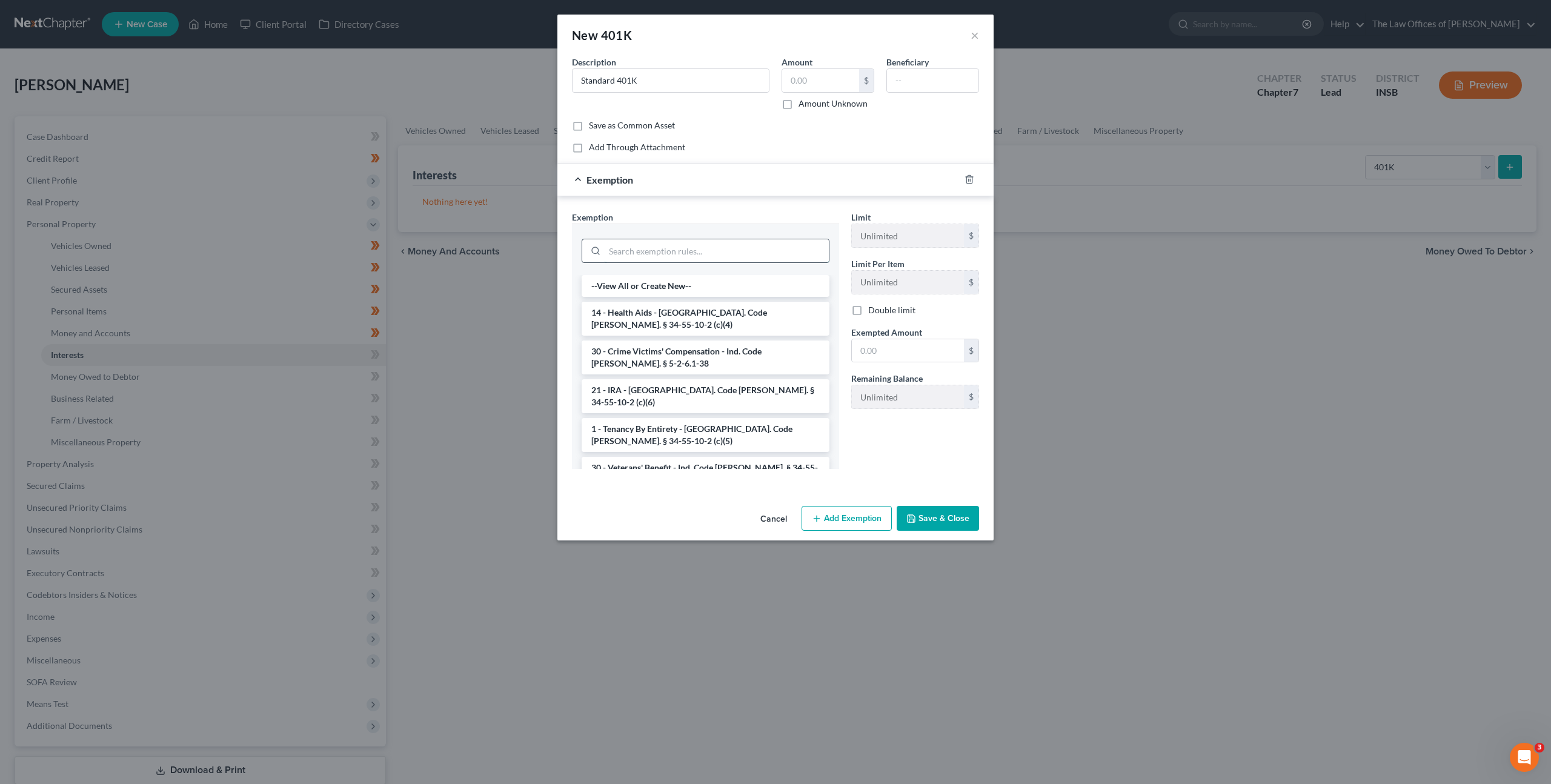
click at [737, 250] on input "search" at bounding box center [716, 251] width 224 height 23
type input "w"
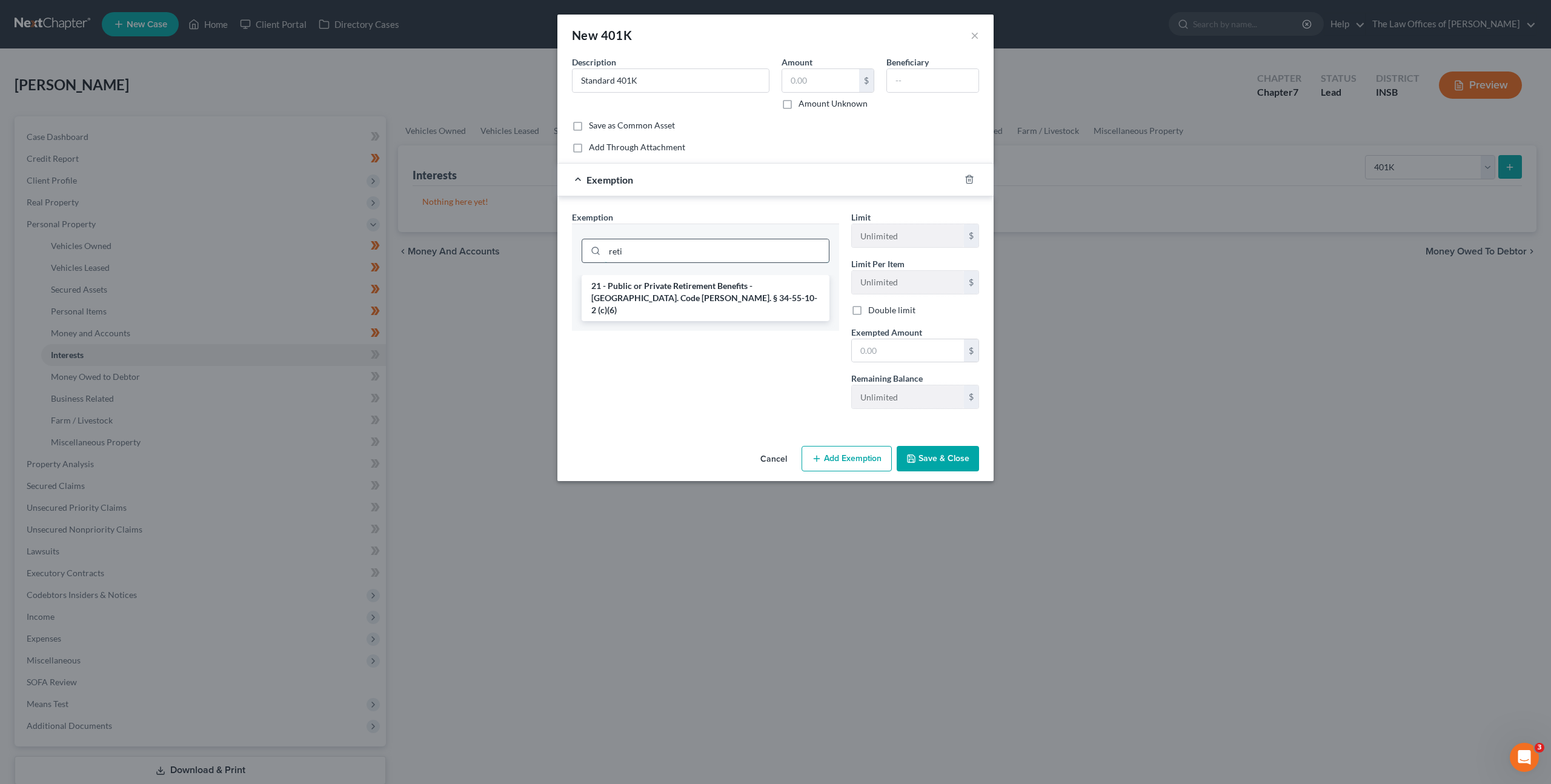
type input "reti"
click at [689, 295] on li "21 - Public or Private Retirement Benefits - Ind. Code Ann. § 34-55-10-2 (c)(6)" at bounding box center [705, 298] width 248 height 46
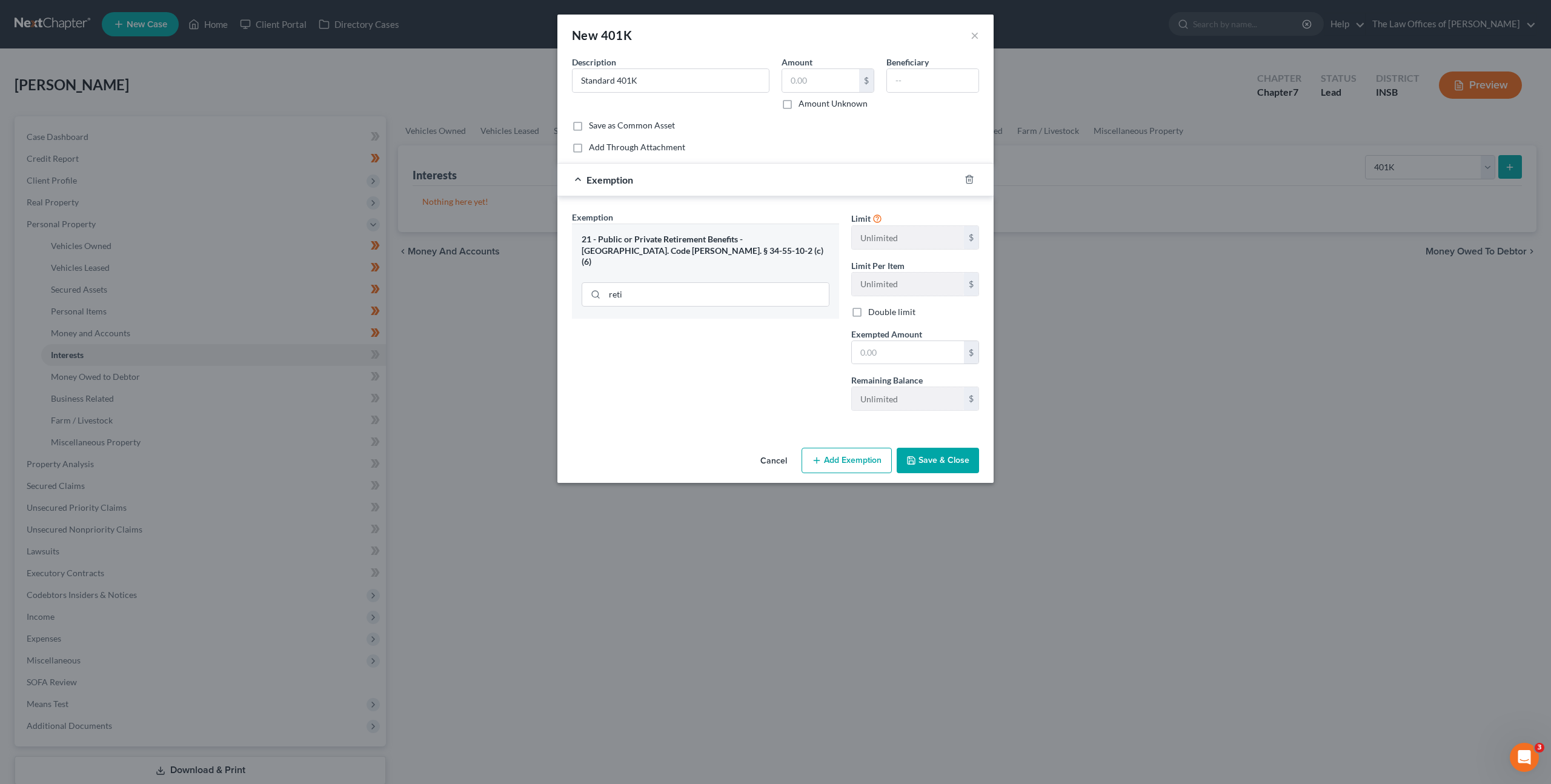
click at [809, 96] on div "Amount $ Amount Unknown" at bounding box center [828, 82] width 105 height 54
click at [814, 88] on input "text" at bounding box center [821, 81] width 77 height 23
type input "9,000"
drag, startPoint x: 905, startPoint y: 349, endPoint x: 851, endPoint y: 347, distance: 54.0
click at [905, 349] on input "text" at bounding box center [908, 352] width 112 height 23
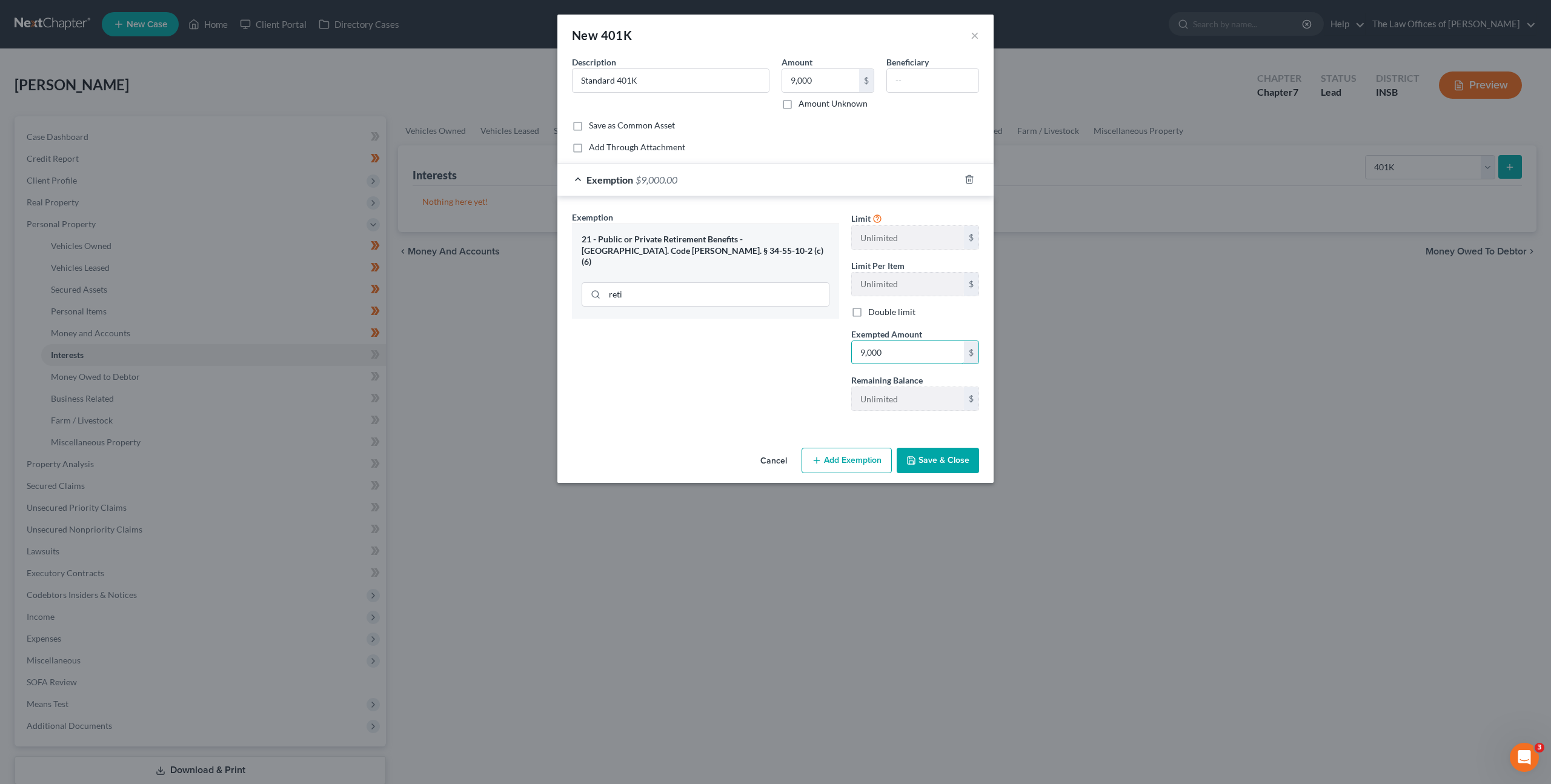
type input "9,000"
click at [815, 368] on div "Exemption Set must be selected for CA. Exemption * 21 - Public or Private Retir…" at bounding box center [705, 316] width 279 height 210
click at [909, 457] on polyline "button" at bounding box center [911, 457] width 3 height 2
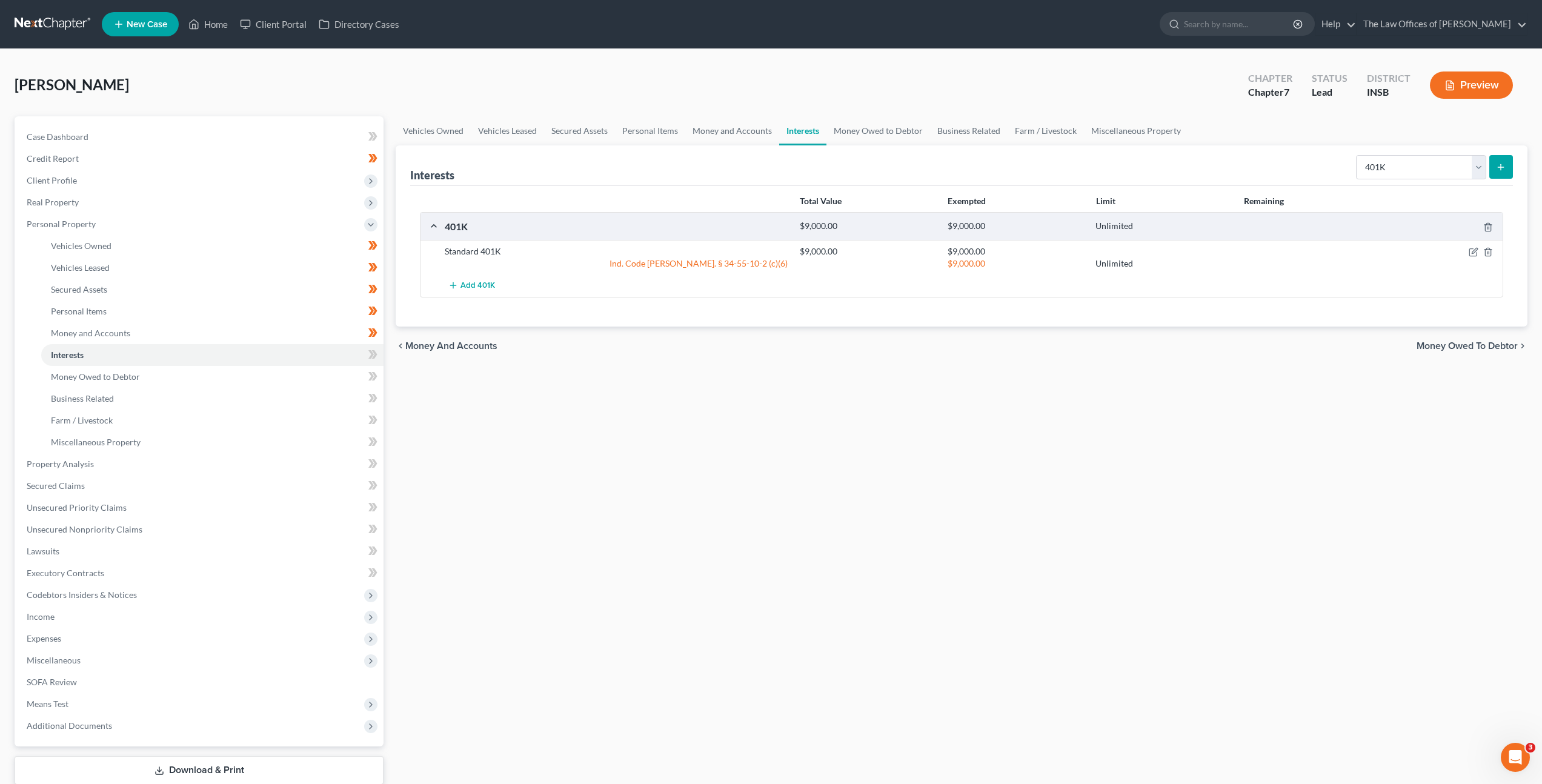
click at [904, 425] on div "Vehicles Owned Vehicles Leased Secured Assets Personal Items Money and Accounts…" at bounding box center [961, 466] width 1144 height 700
click at [372, 356] on icon at bounding box center [371, 354] width 6 height 8
click at [1403, 172] on select "Select Interest Type 401K Annuity Bond Education IRA Government Bond Government…" at bounding box center [1421, 168] width 130 height 24
click at [1396, 162] on select "Select Interest Type 401K Annuity Bond Education IRA Government Bond Government…" at bounding box center [1421, 168] width 130 height 24
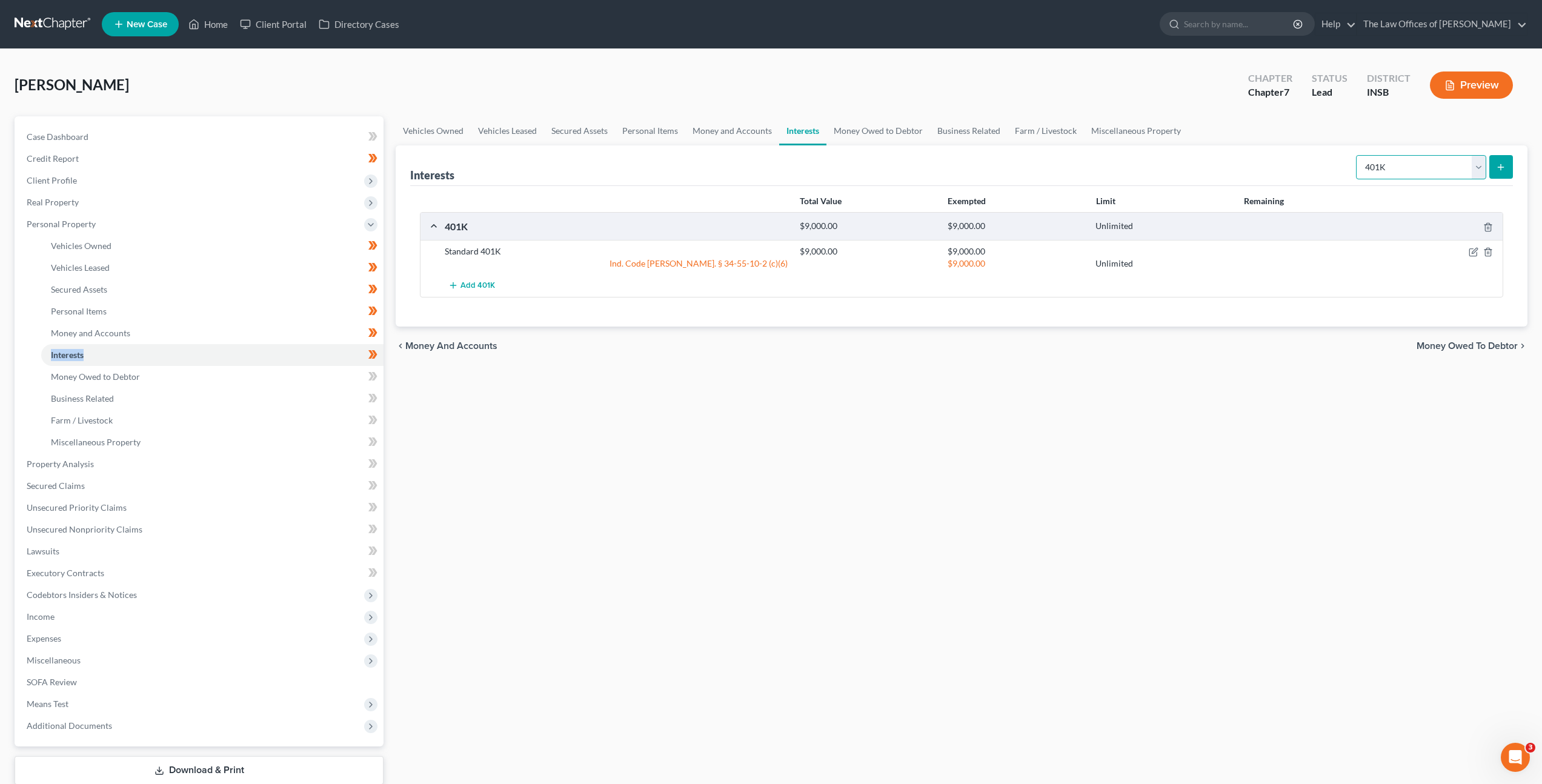
select select "term_life_insurance"
click at [1357, 155] on select "Select Interest Type 401K Annuity Bond Education IRA Government Bond Government…" at bounding box center [1421, 168] width 130 height 24
click at [1507, 161] on button "submit" at bounding box center [1501, 167] width 24 height 24
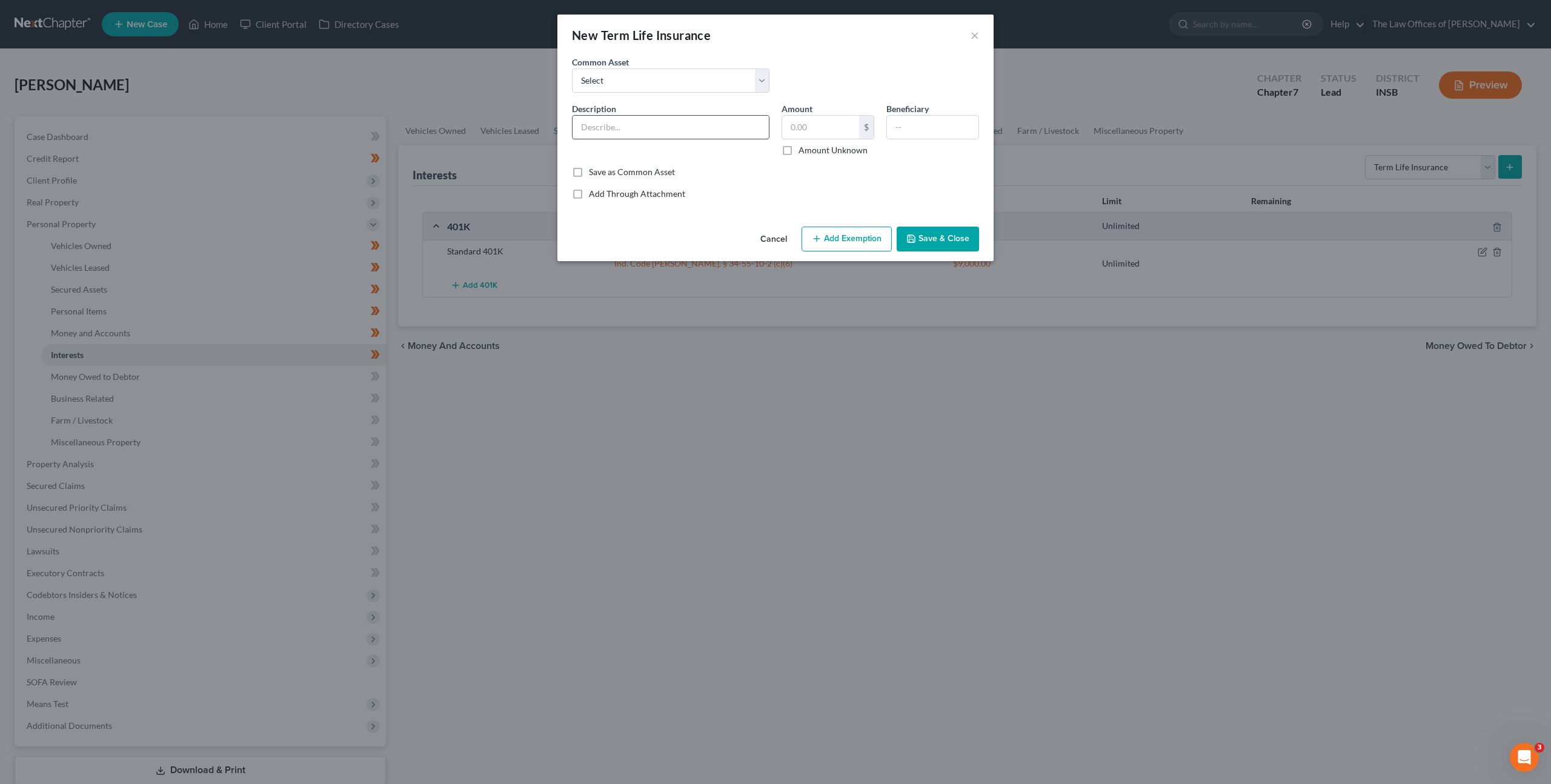
click at [634, 120] on input "text" at bounding box center [670, 127] width 196 height 23
click at [691, 75] on select "Select $250,000.00 Term Life Insurance Policy Through State Farm" at bounding box center [670, 81] width 198 height 24
select select "0"
click at [572, 68] on select "Select $250,000.00 Term Life Insurance Policy Through State Farm" at bounding box center [670, 81] width 198 height 24
click at [705, 123] on input "$250,000.00 Term Life Insurance Policy Through State Farm" at bounding box center [670, 127] width 196 height 23
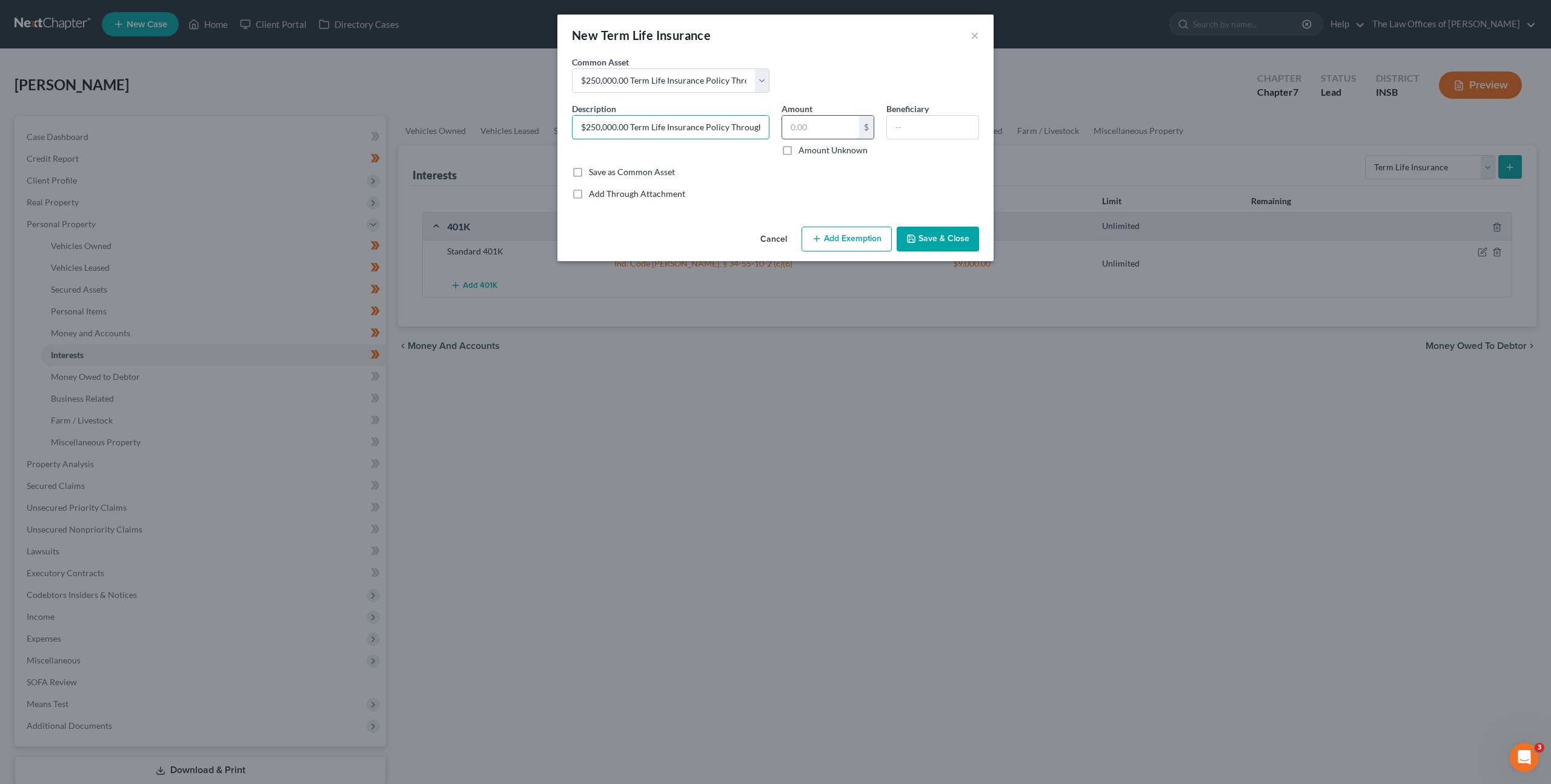
scroll to position [0, 42]
drag, startPoint x: 736, startPoint y: 126, endPoint x: 808, endPoint y: 134, distance: 72.4
click at [808, 134] on div "Description * $250,000.00 Term Life Insurance Policy Through State Farm Amount …" at bounding box center [776, 134] width 420 height 63
click at [736, 127] on input "$250,000.00 Term Life Insurance Policy Through State Farm" at bounding box center [670, 127] width 196 height 23
drag, startPoint x: 720, startPoint y: 127, endPoint x: 775, endPoint y: 132, distance: 55.2
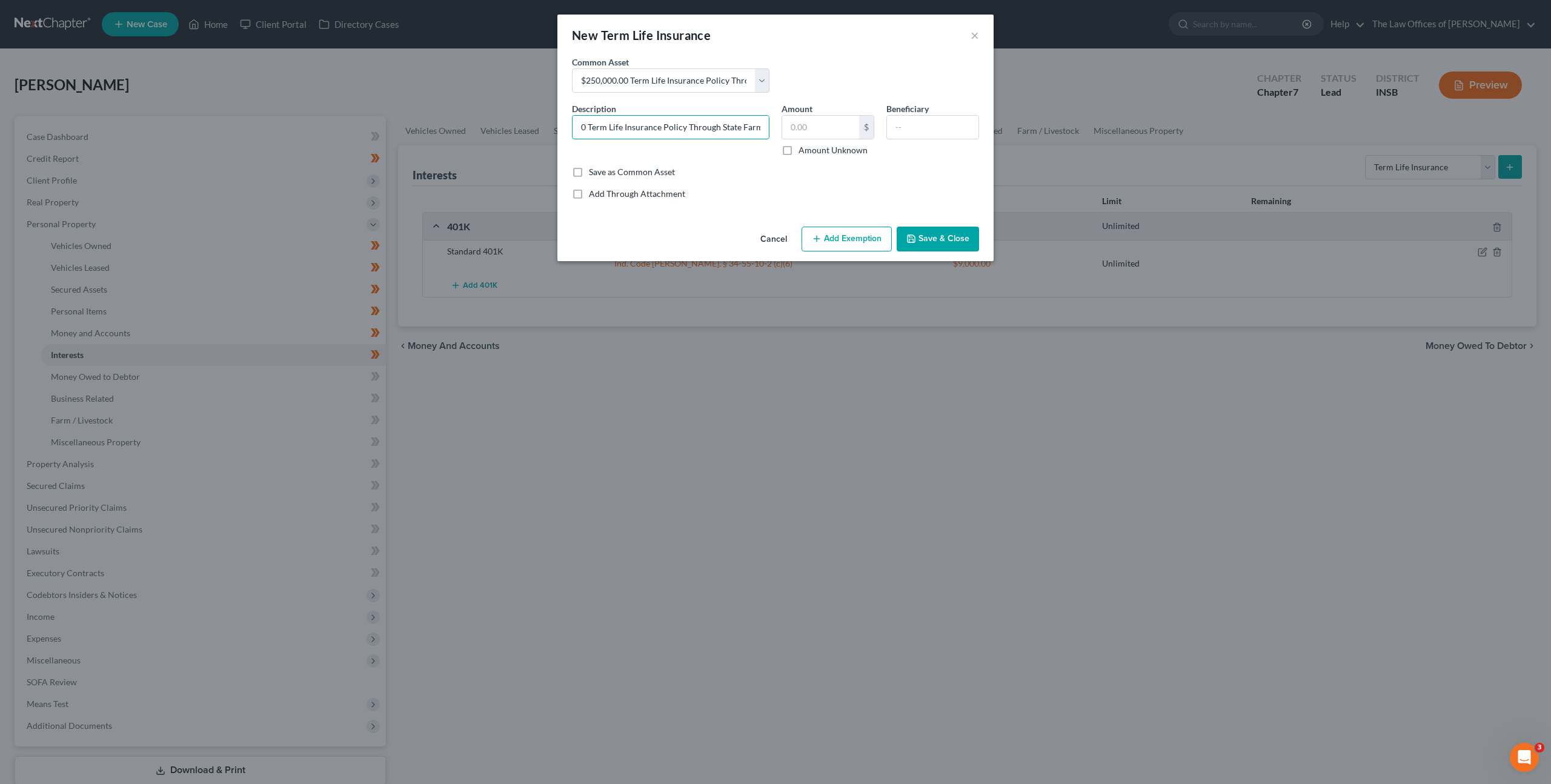
click at [775, 132] on div "Description * $250,000.00 Term Life Insurance Policy Through State Farm Amount …" at bounding box center [776, 134] width 420 height 63
click at [739, 178] on div "Common Asset Select $250,000.00 Term Life Insurance Policy Through State Farm D…" at bounding box center [775, 127] width 407 height 144
click at [595, 125] on input "$250,000.00 Term Life Insurance Policy Through Standard" at bounding box center [670, 127] width 196 height 23
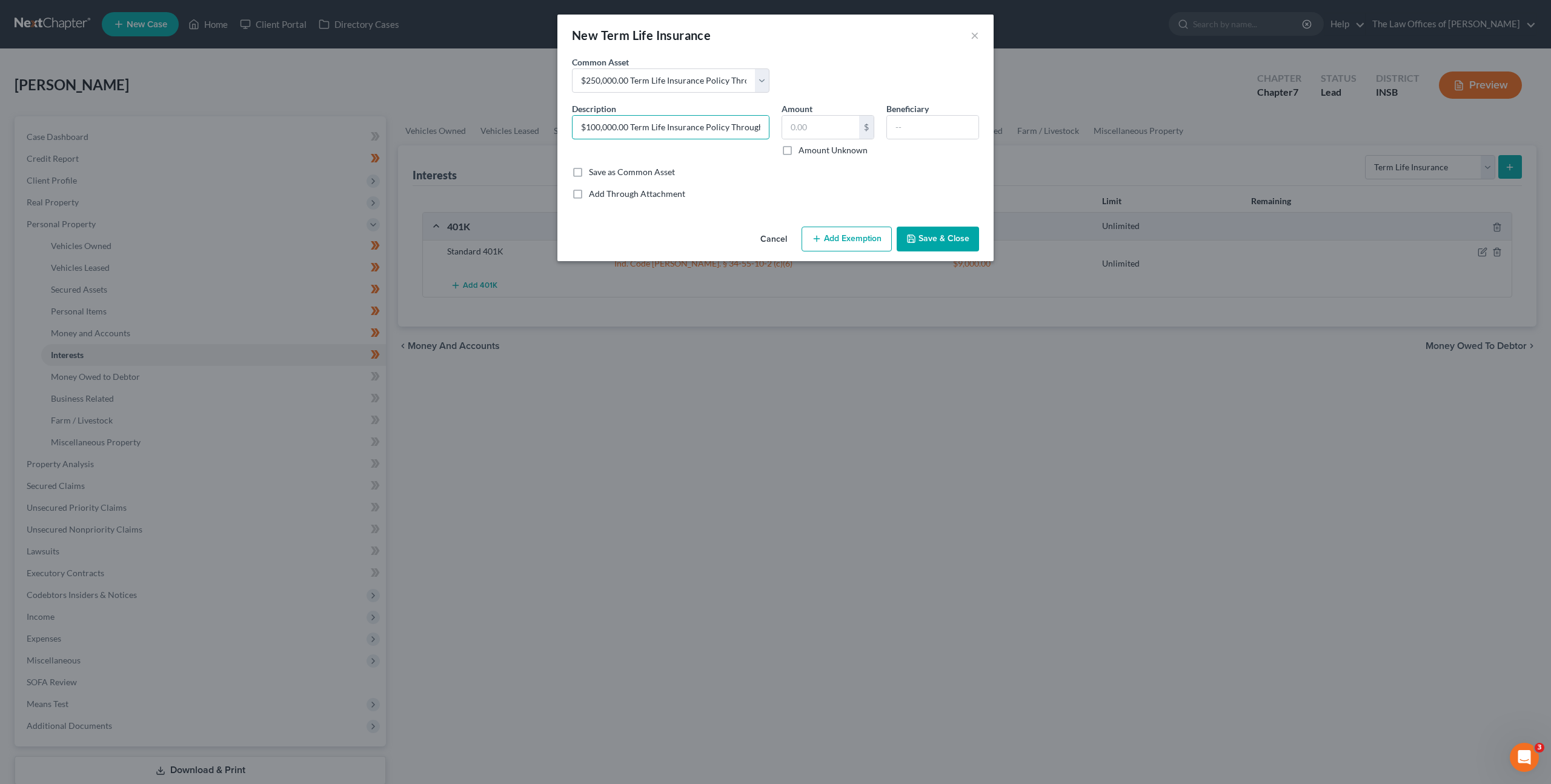
type input "$100,000.00 Term Life Insurance Policy Through Standard"
click at [933, 232] on button "Save & Close" at bounding box center [938, 239] width 83 height 26
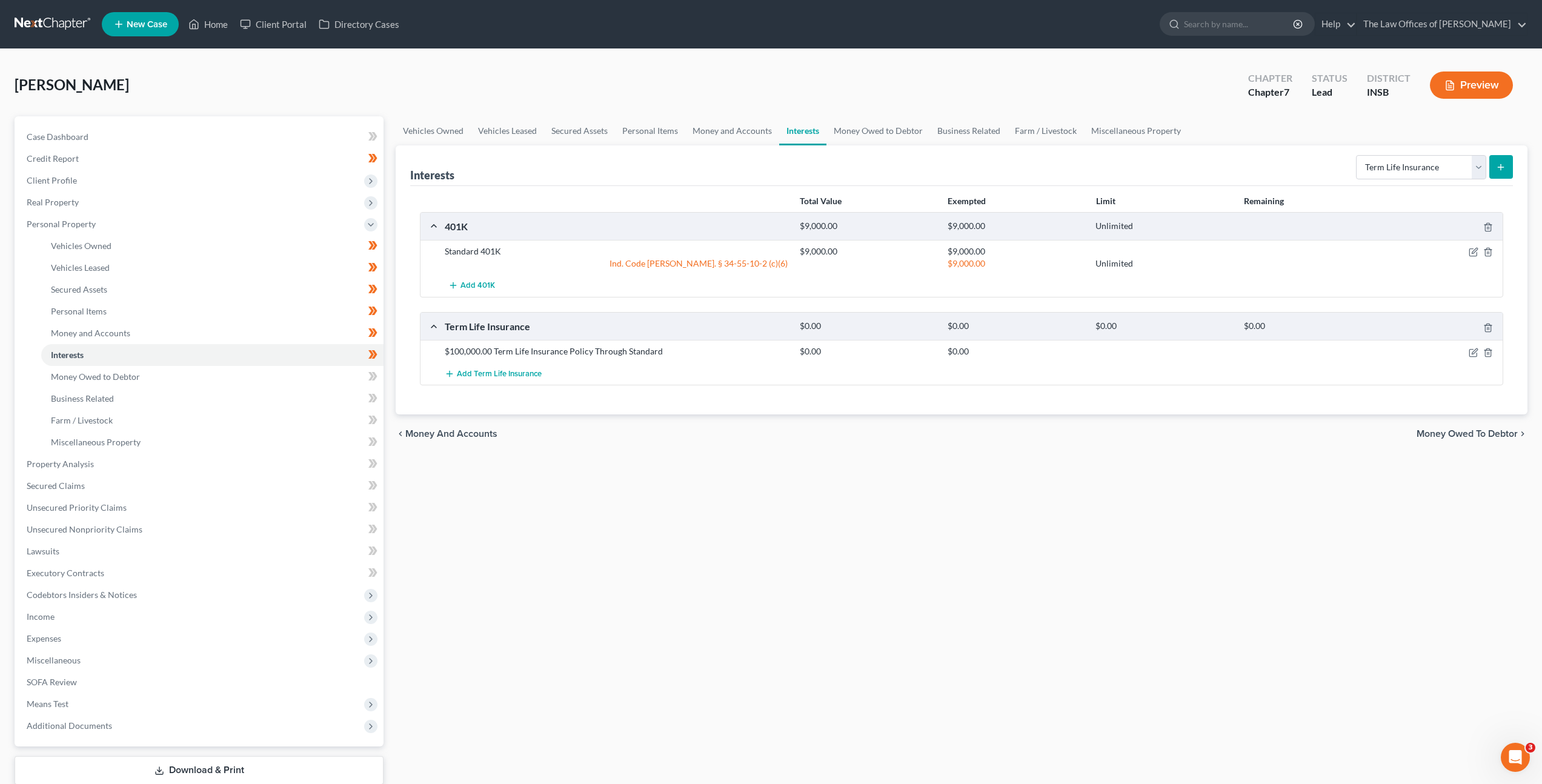
drag, startPoint x: 840, startPoint y: 487, endPoint x: 508, endPoint y: 391, distance: 345.6
click at [814, 478] on div "Vehicles Owned Vehicles Leased Secured Assets Personal Items Money and Accounts…" at bounding box center [961, 466] width 1144 height 700
click at [258, 378] on link "Money Owed to Debtor" at bounding box center [212, 377] width 342 height 22
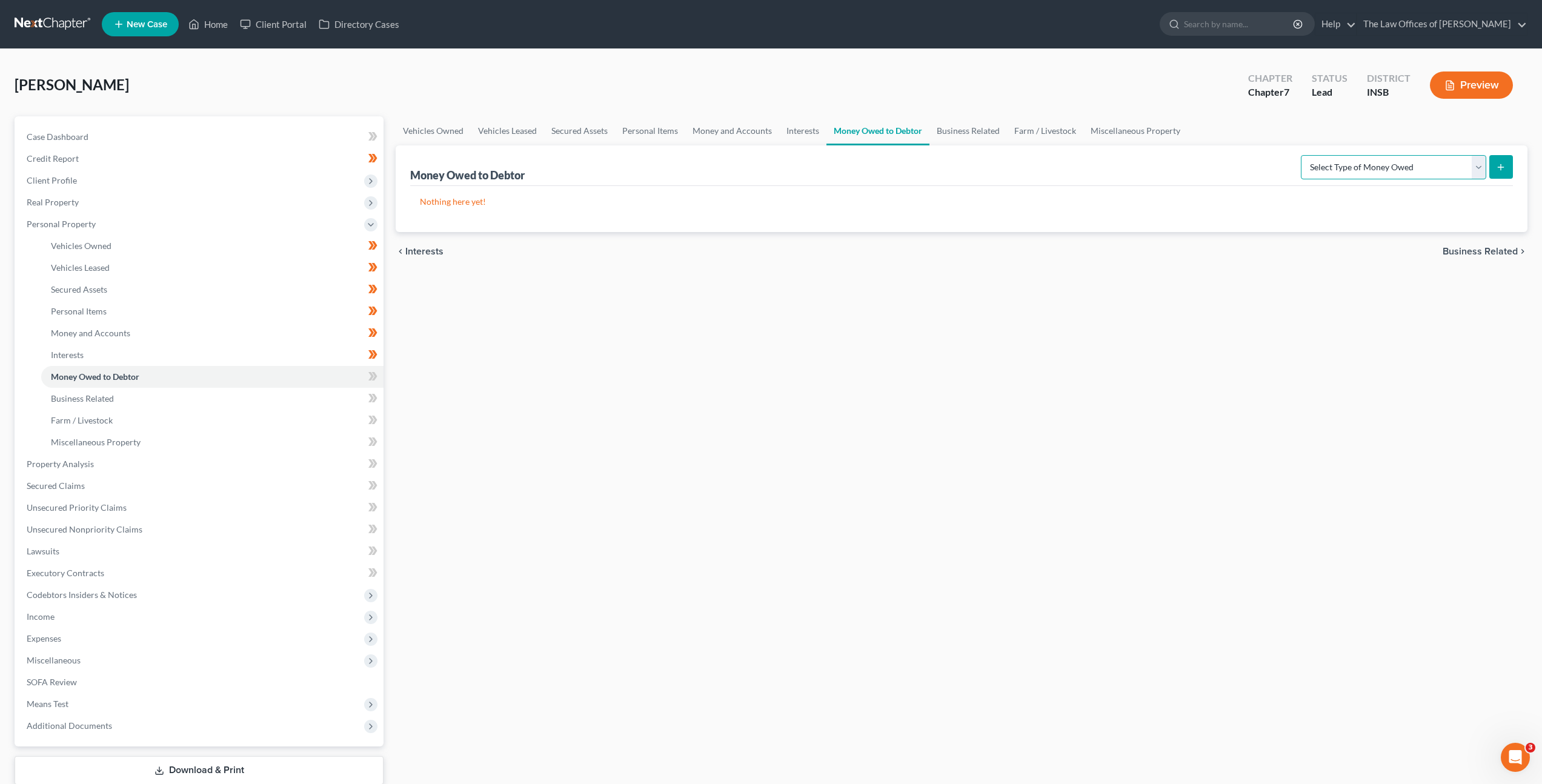
click at [1364, 163] on select "Select Type of Money Owed Accounts Receivable Alimony Child Support Claims Agai…" at bounding box center [1394, 168] width 185 height 24
click at [373, 375] on icon at bounding box center [371, 376] width 6 height 8
click at [294, 398] on link "Business Related" at bounding box center [212, 398] width 342 height 22
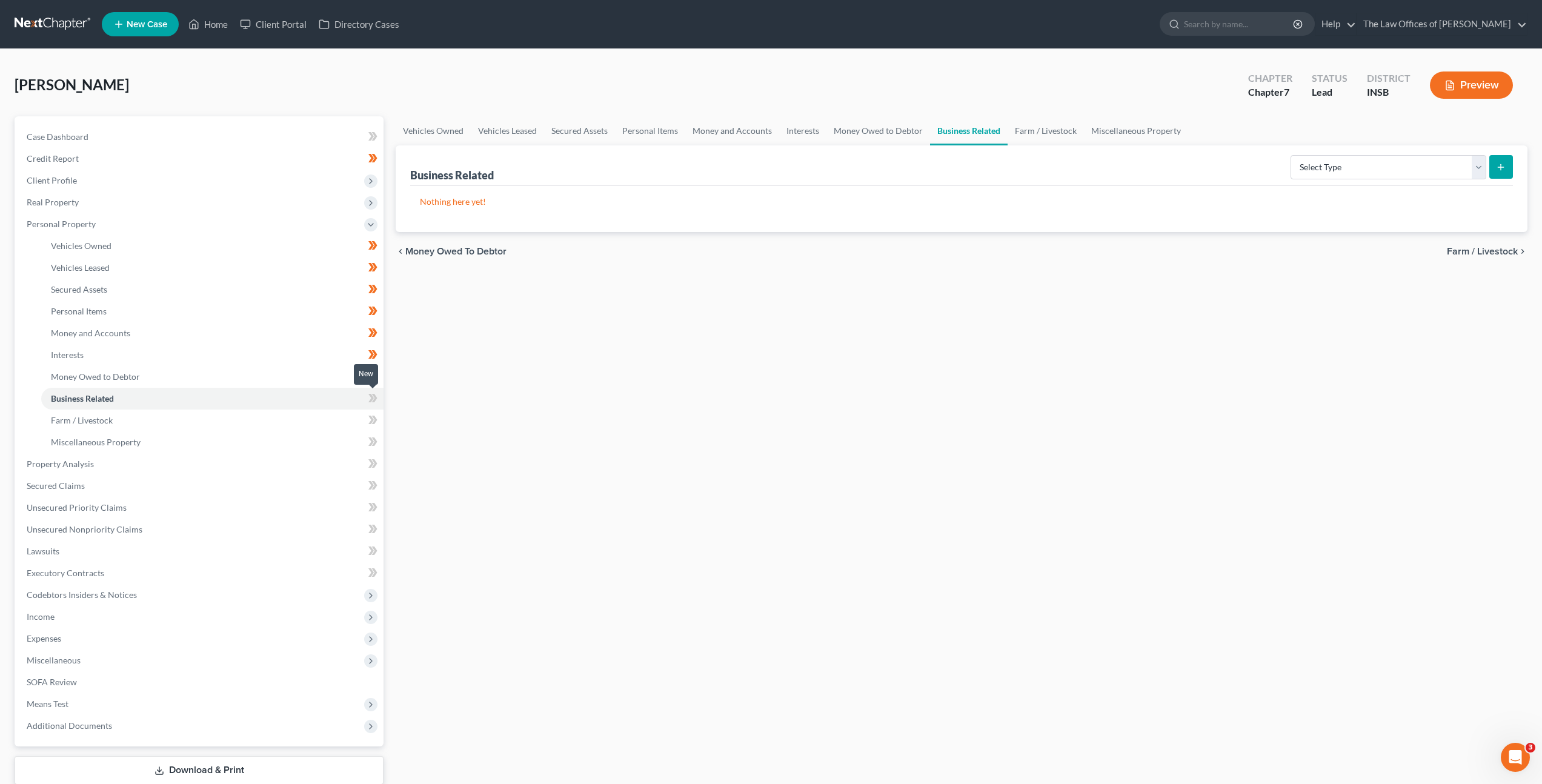
click at [377, 397] on span at bounding box center [373, 400] width 21 height 18
click at [269, 411] on link "Farm / Livestock" at bounding box center [212, 420] width 342 height 22
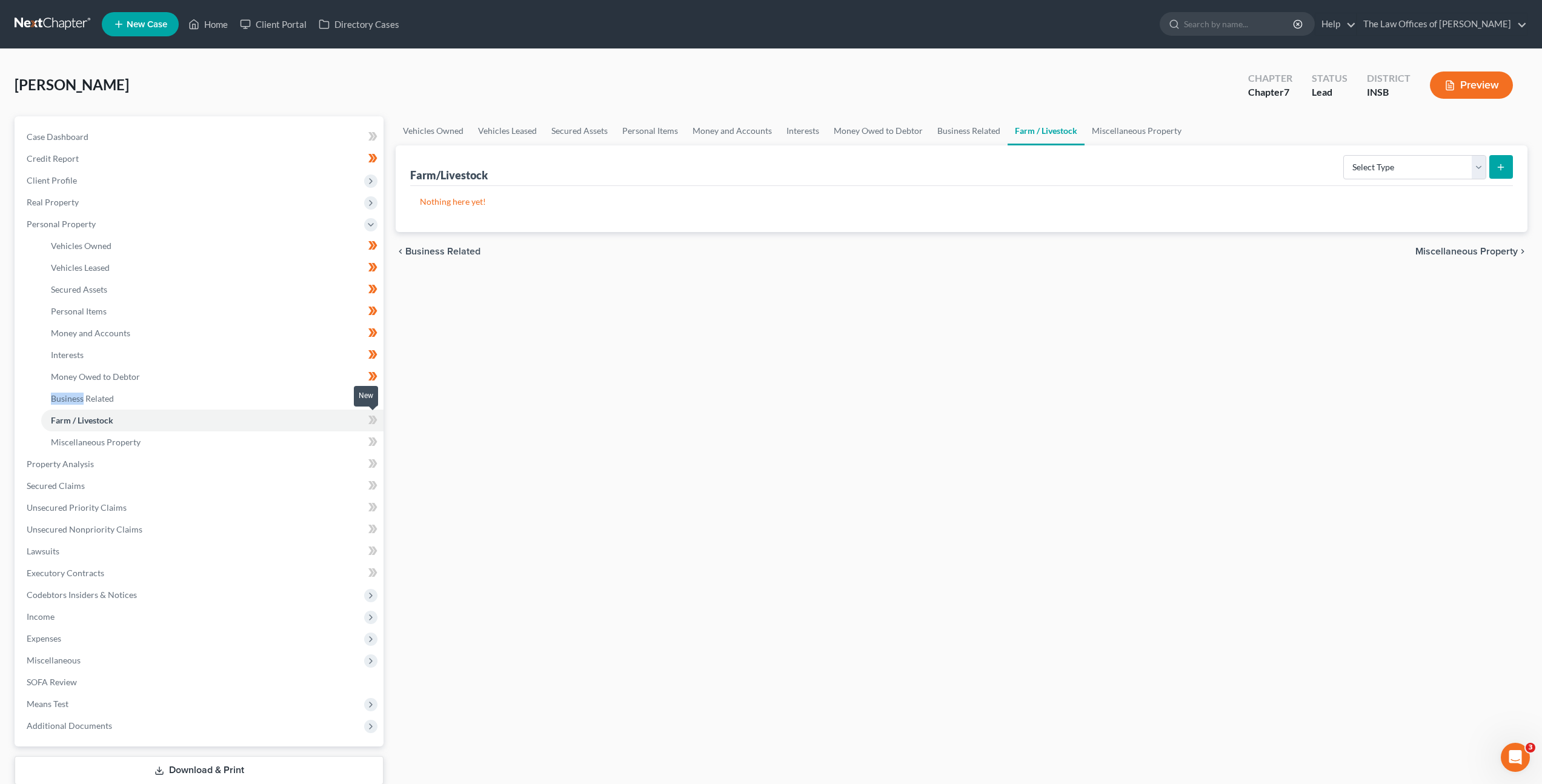
click at [370, 422] on icon at bounding box center [371, 419] width 6 height 8
click at [276, 434] on link "Miscellaneous Property" at bounding box center [212, 443] width 342 height 22
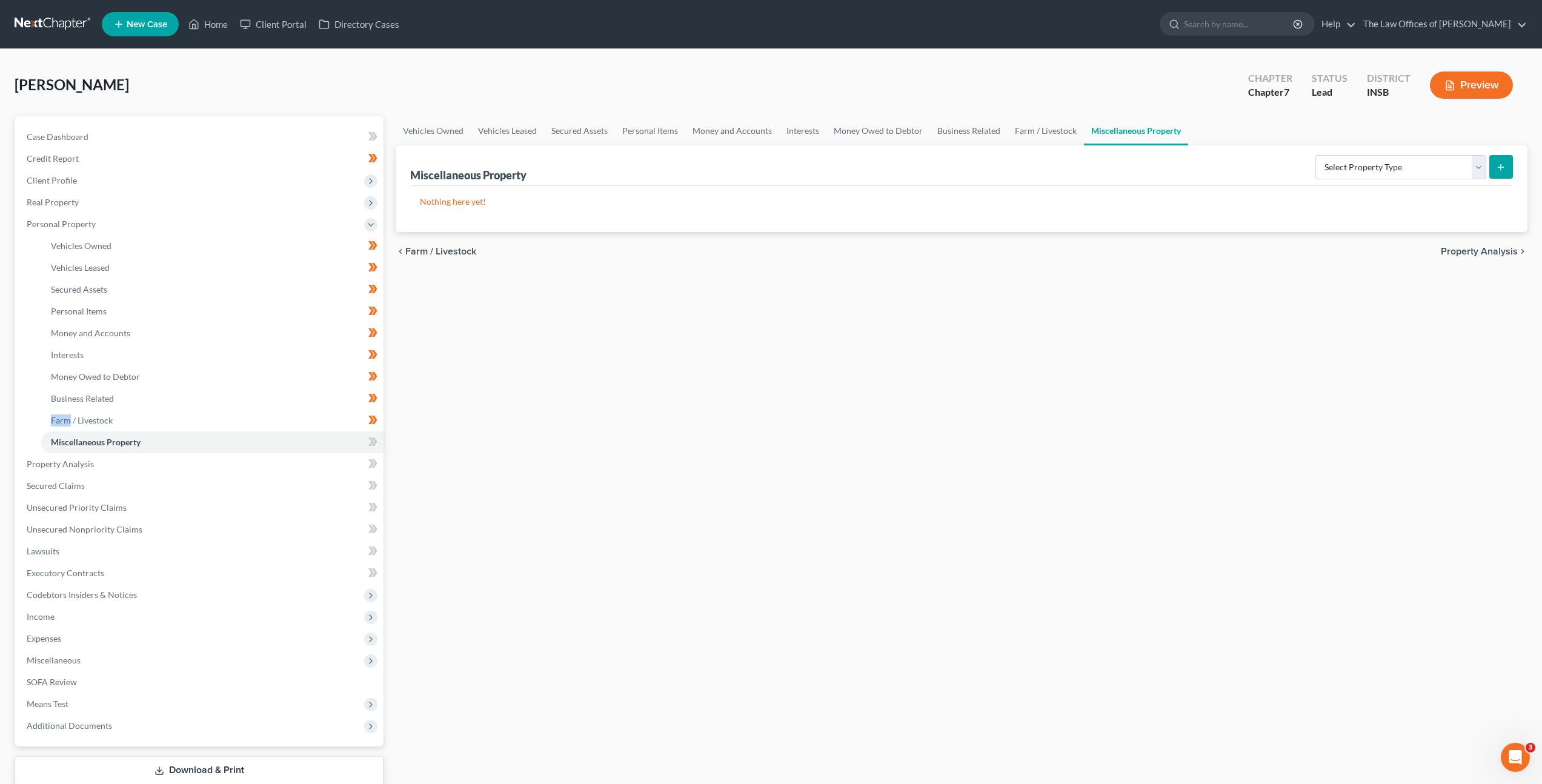
drag, startPoint x: 986, startPoint y: 327, endPoint x: 977, endPoint y: 331, distance: 9.8
click at [987, 327] on div "Vehicles Owned Vehicles Leased Secured Assets Personal Items Money and Accounts…" at bounding box center [961, 466] width 1144 height 700
click at [380, 435] on span at bounding box center [373, 443] width 21 height 18
drag, startPoint x: 271, startPoint y: 487, endPoint x: 305, endPoint y: 456, distance: 46.0
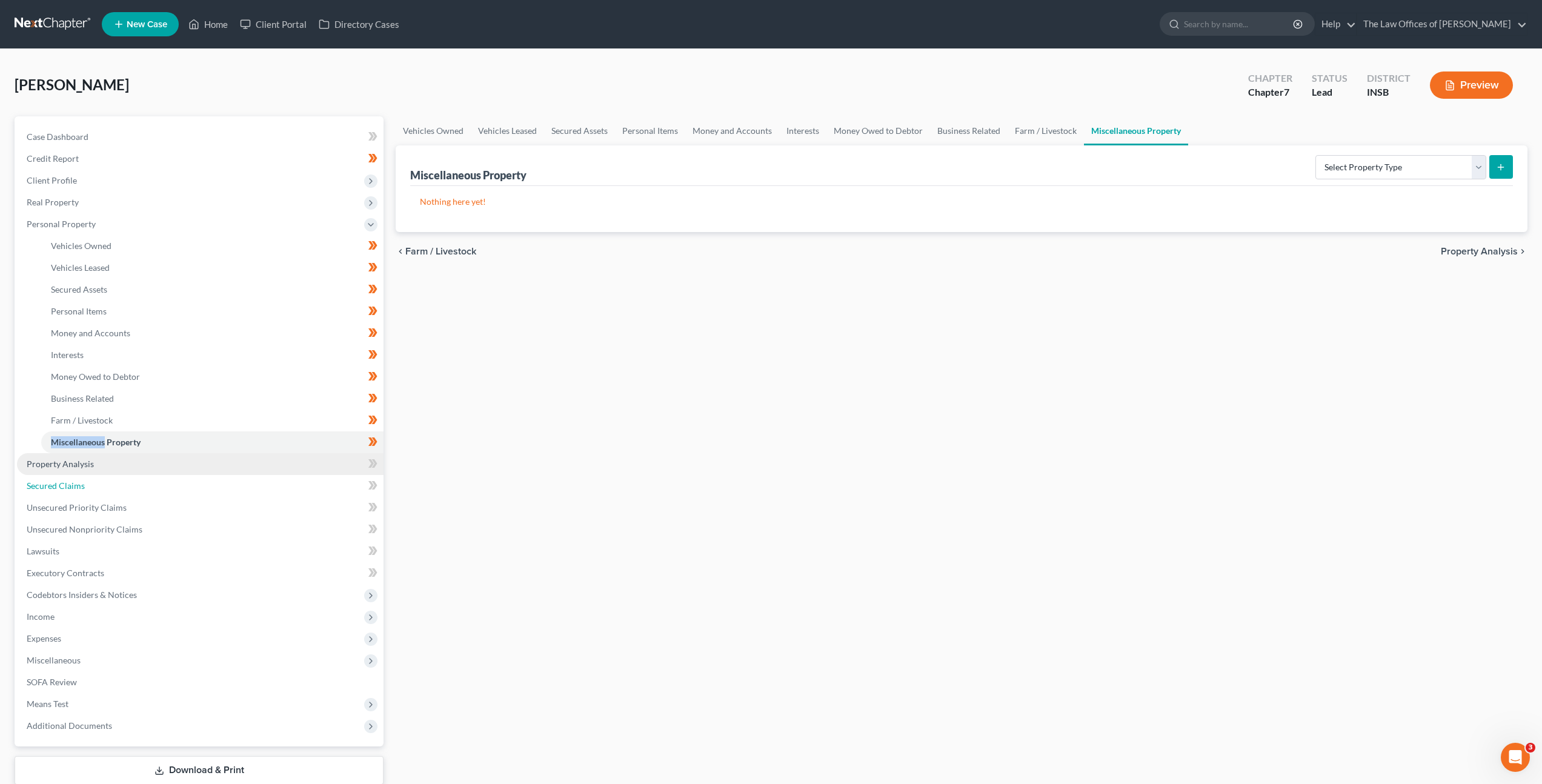
click at [271, 486] on link "Secured Claims" at bounding box center [200, 486] width 366 height 22
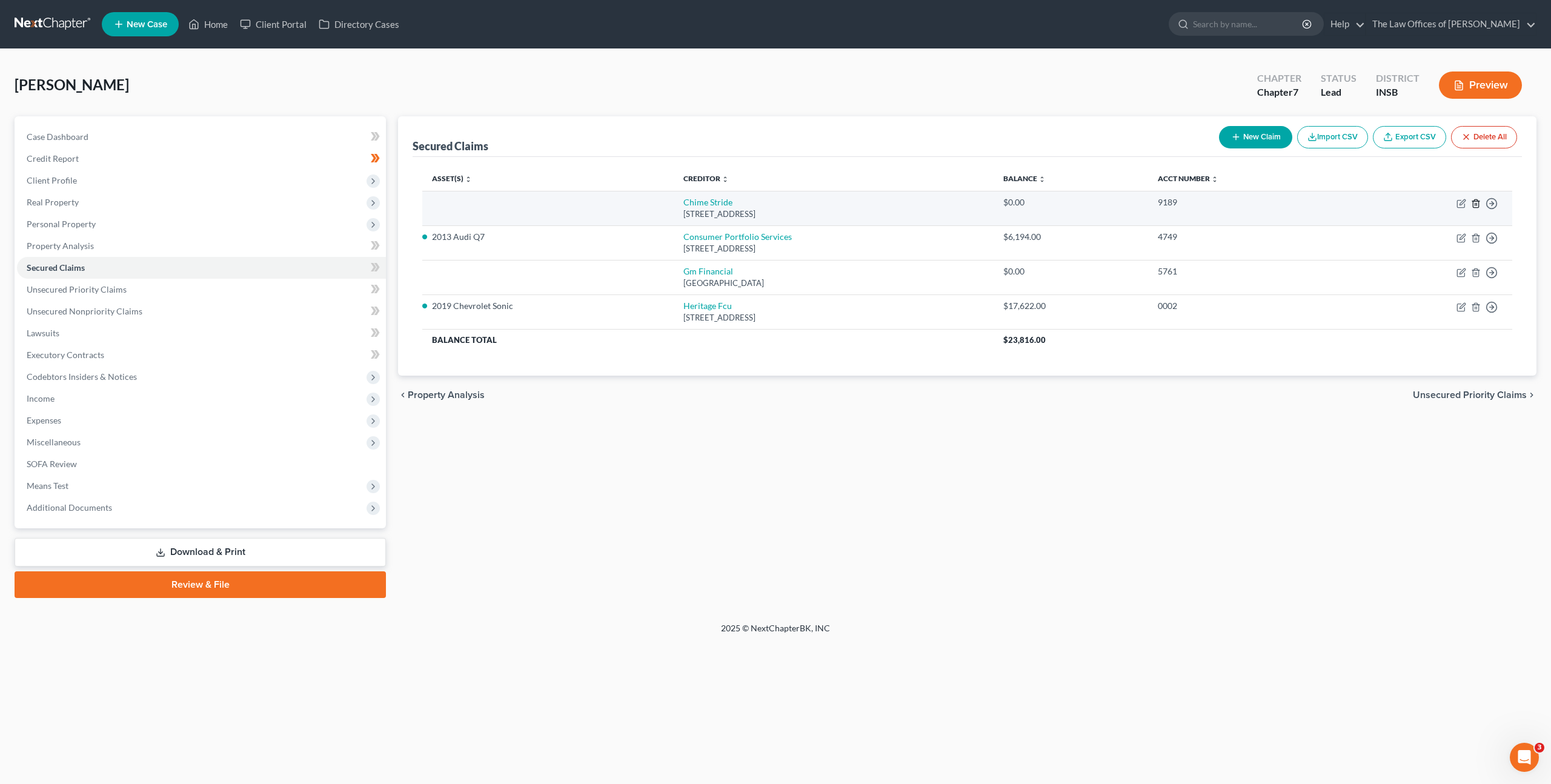
click at [1479, 203] on icon "button" at bounding box center [1476, 203] width 6 height 8
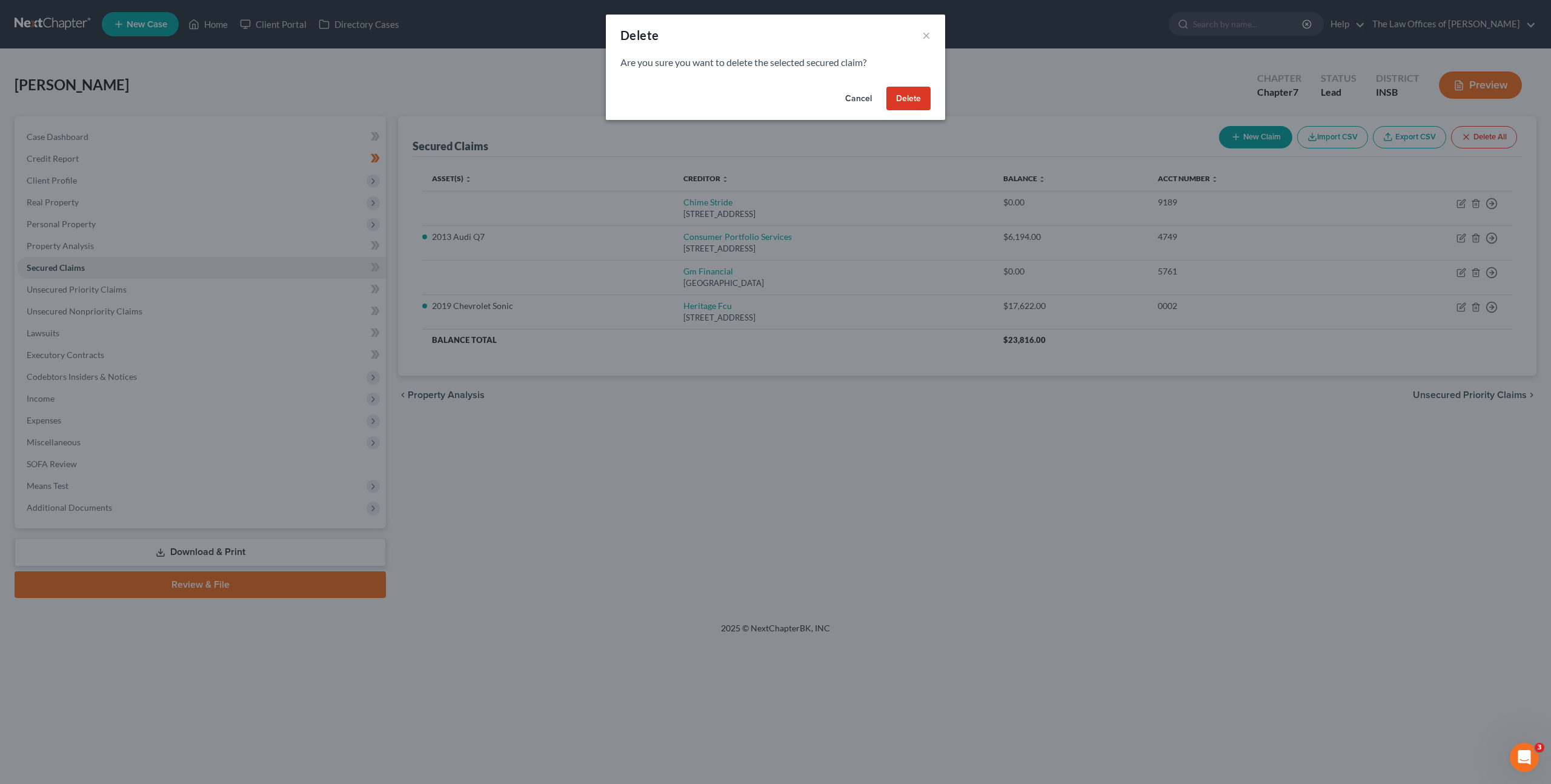
click at [927, 102] on button "Delete" at bounding box center [908, 98] width 44 height 24
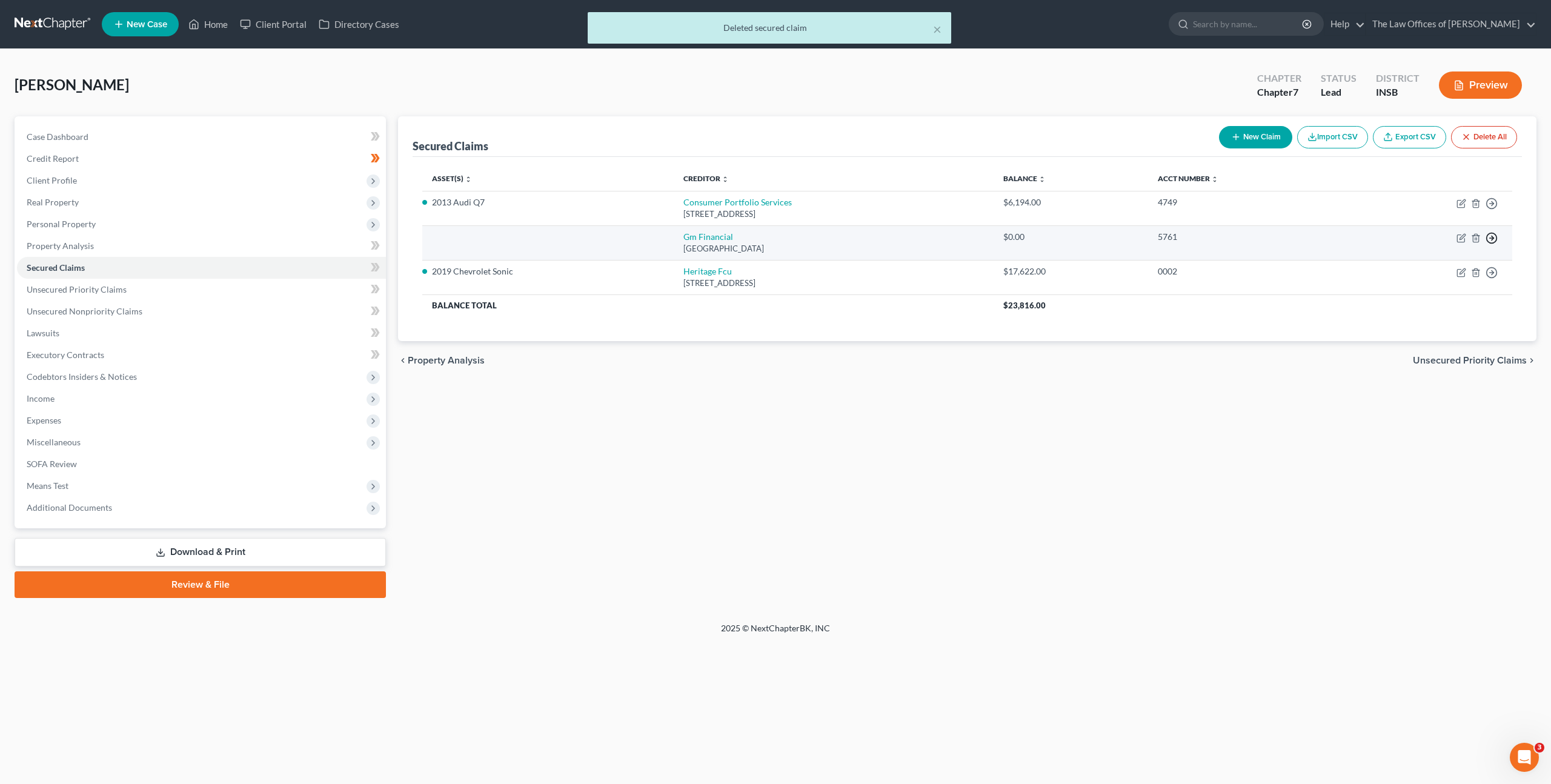
click at [1493, 235] on icon "button" at bounding box center [1492, 238] width 12 height 12
click at [1453, 310] on link "Move to Notice Only" at bounding box center [1437, 308] width 101 height 20
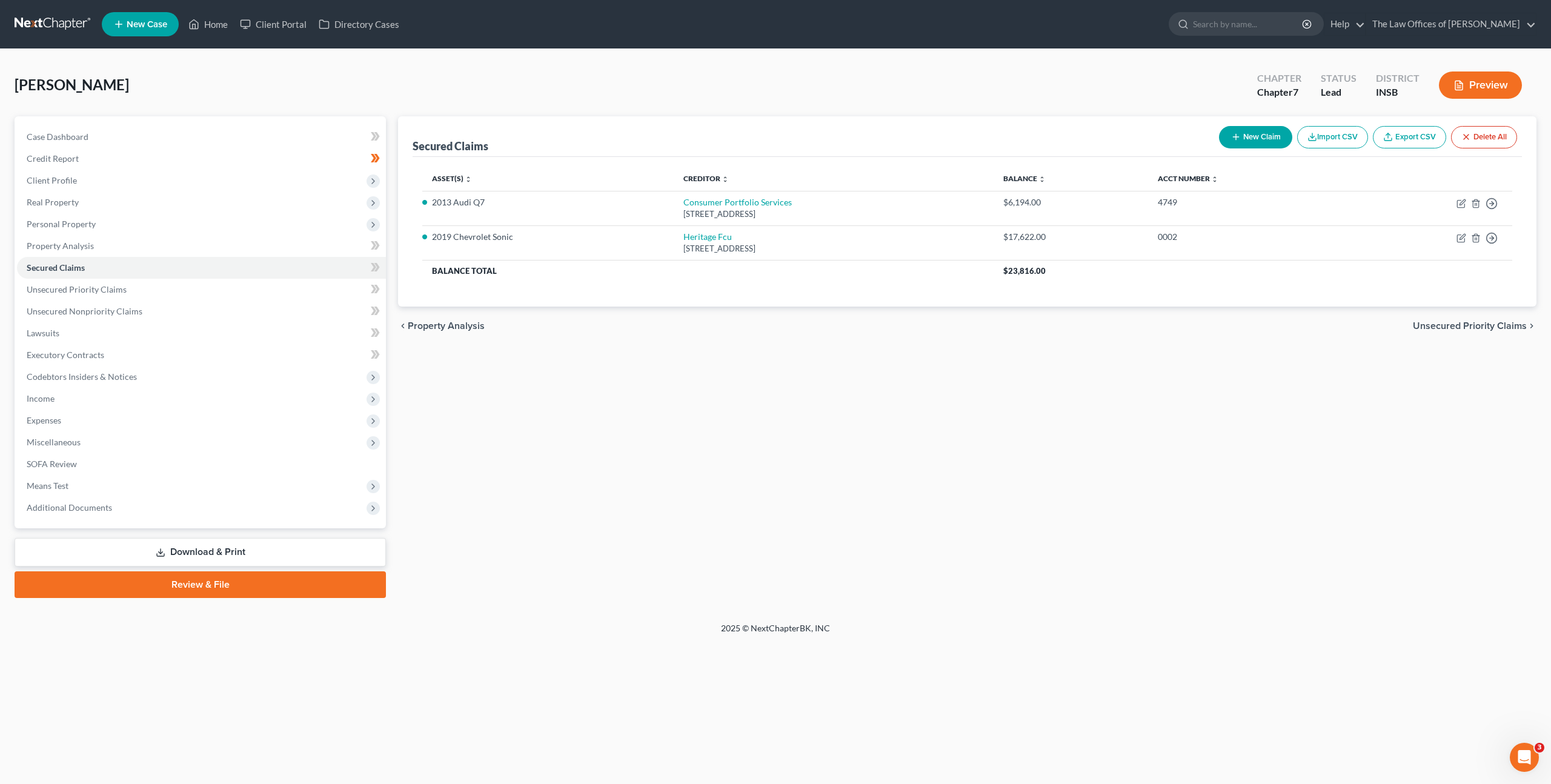
click at [1079, 400] on div "Secured Claims New Claim Import CSV Export CSV Delete All Asset(s) expand_more …" at bounding box center [967, 357] width 1151 height 482
click at [374, 264] on icon at bounding box center [375, 267] width 9 height 15
click at [373, 267] on icon at bounding box center [375, 267] width 9 height 15
click at [333, 283] on link "Unsecured Priority Claims" at bounding box center [201, 290] width 369 height 22
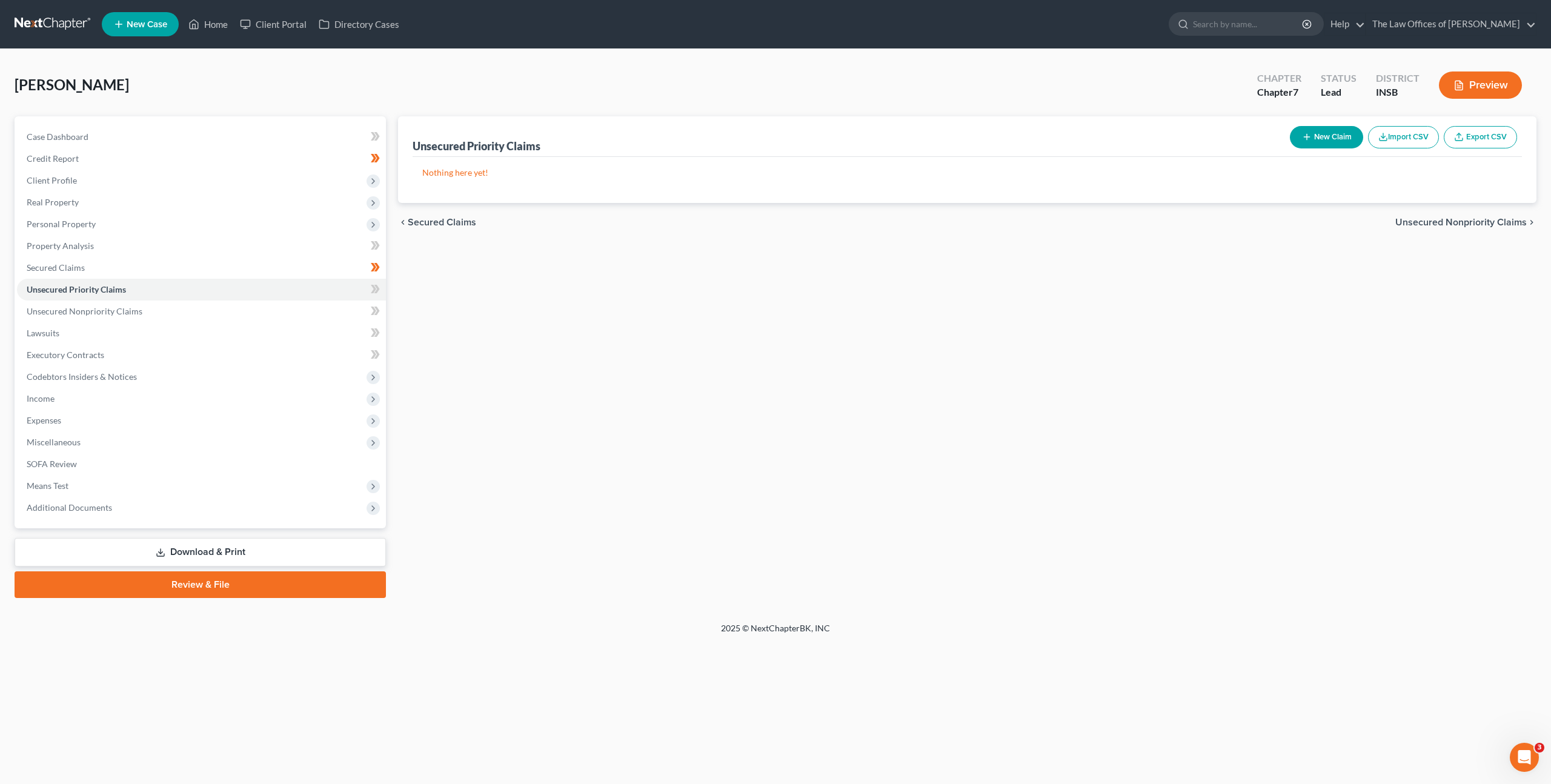
click at [755, 423] on div "Unsecured Priority Claims New Claim Import CSV Export CSV Nothing here yet! Pre…" at bounding box center [967, 357] width 1151 height 482
click at [374, 292] on icon at bounding box center [374, 288] width 6 height 8
click at [652, 337] on div "Unsecured Priority Claims New Claim Import CSV Export CSV Nothing here yet! Pre…" at bounding box center [967, 357] width 1151 height 482
drag, startPoint x: 301, startPoint y: 317, endPoint x: 341, endPoint y: 315, distance: 40.0
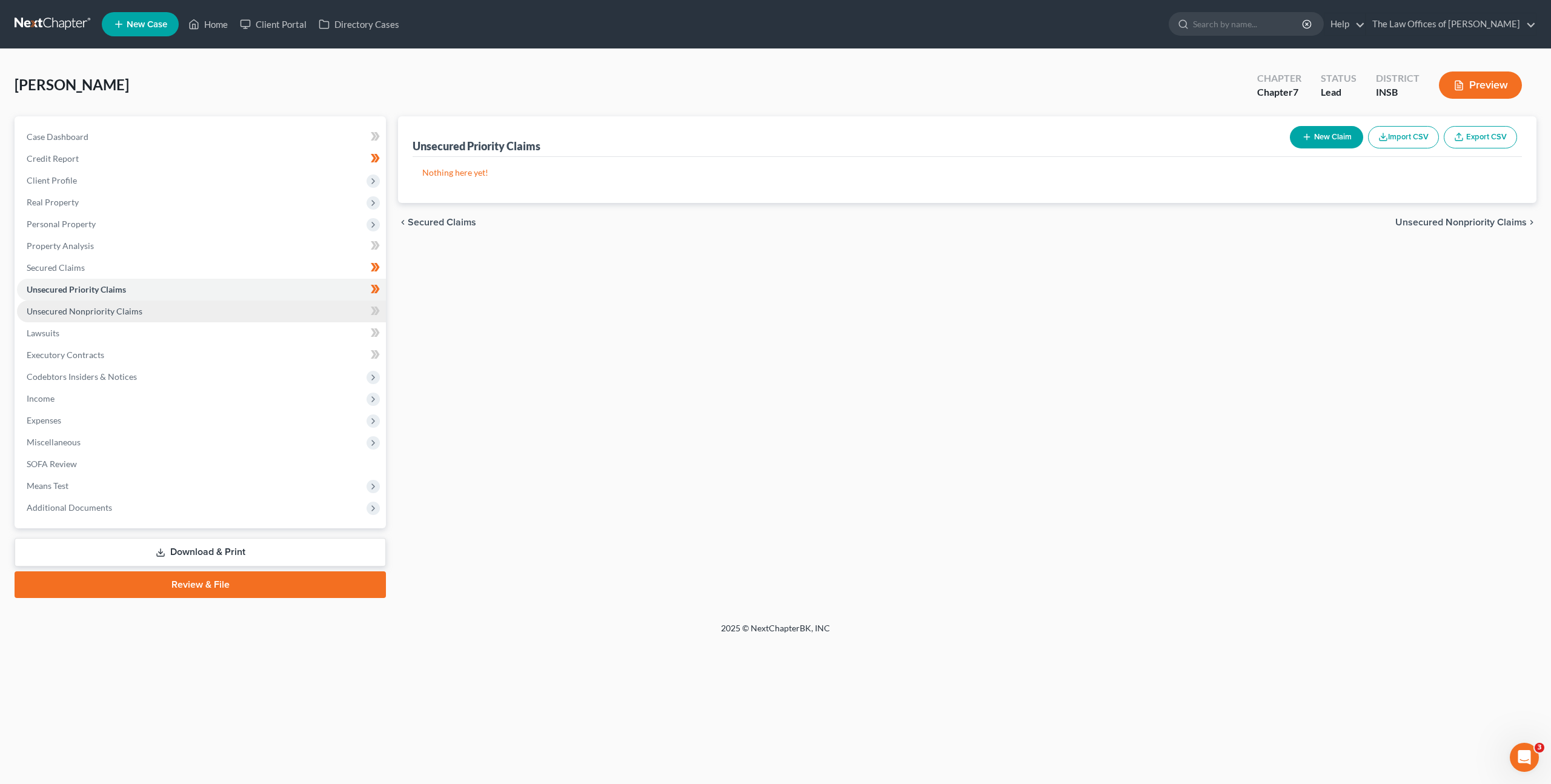
click at [302, 317] on link "Unsecured Nonpriority Claims" at bounding box center [201, 311] width 369 height 22
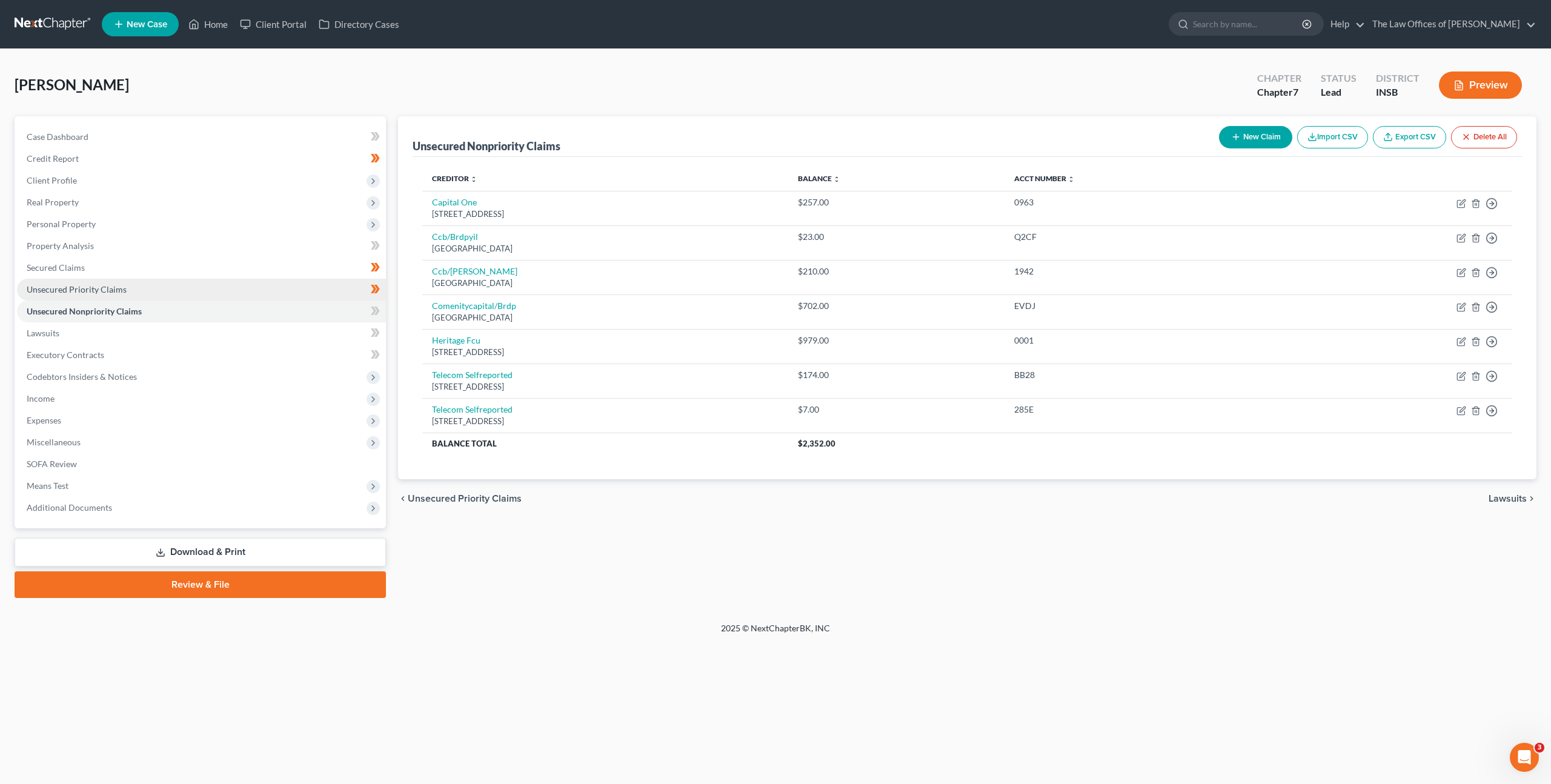
click at [299, 282] on link "Unsecured Priority Claims" at bounding box center [201, 290] width 369 height 22
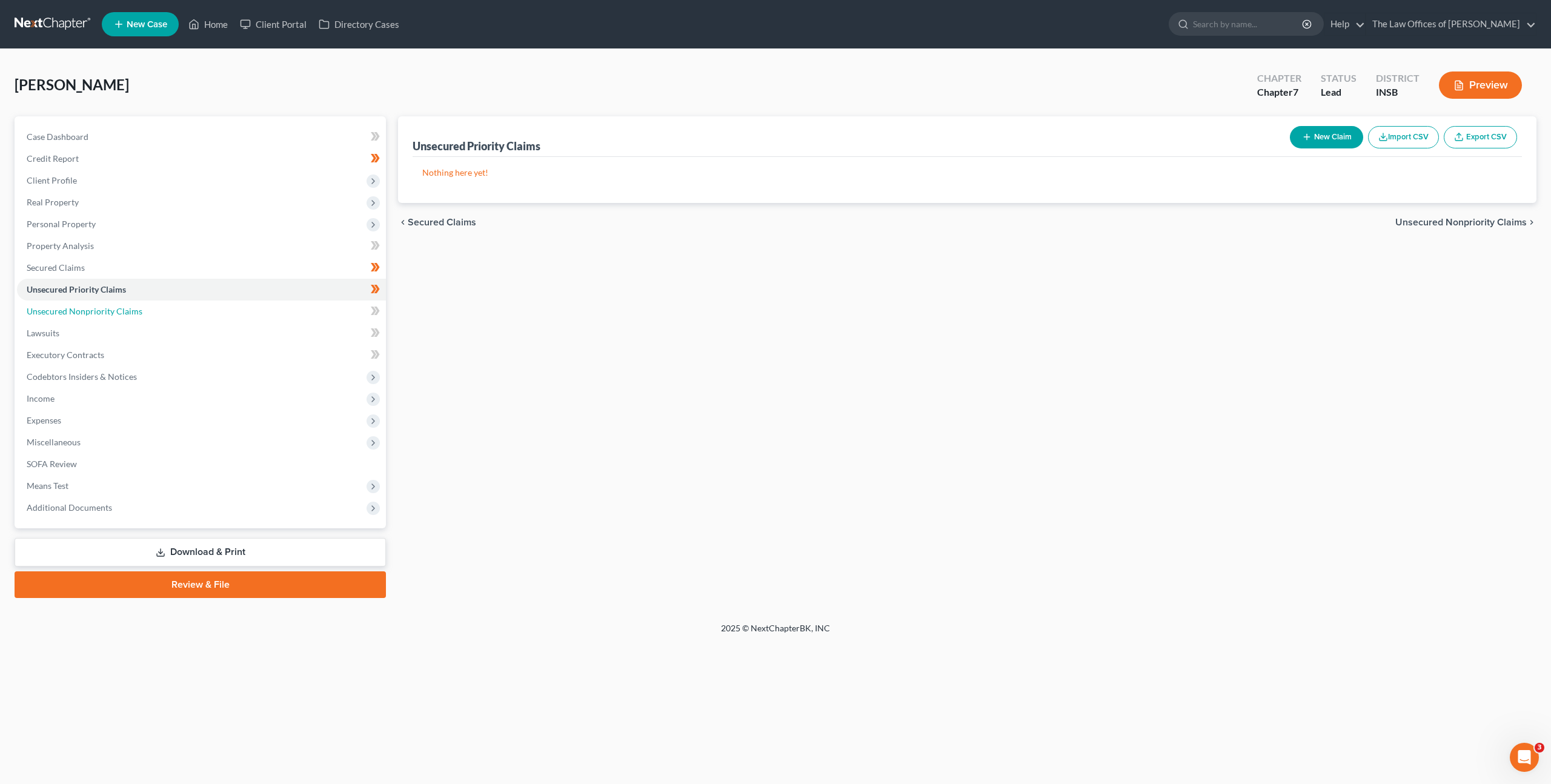
click at [343, 314] on link "Unsecured Nonpriority Claims" at bounding box center [201, 311] width 369 height 22
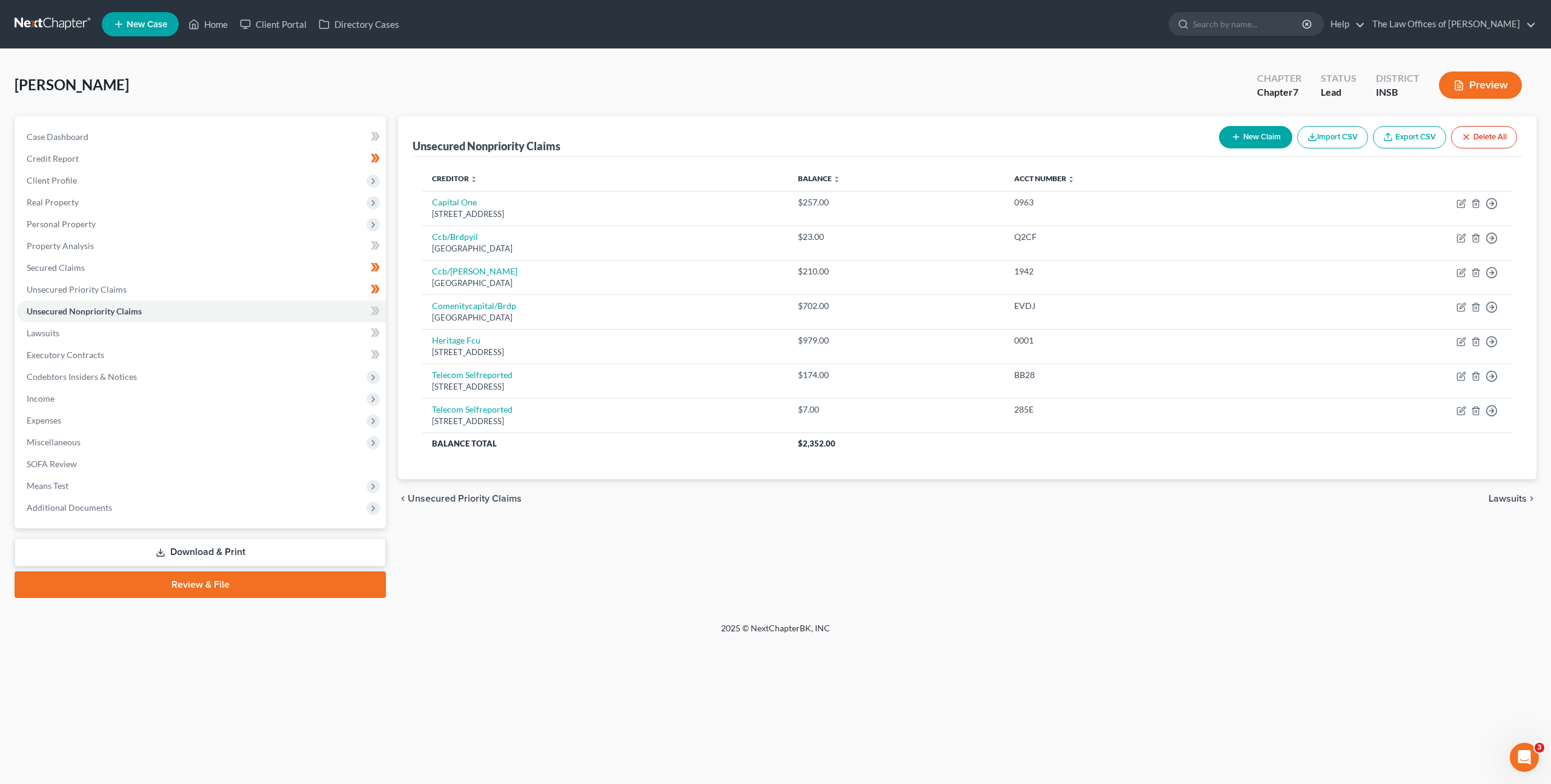
click at [737, 474] on div "Creditor expand_more expand_less unfold_more Balance expand_more expand_less un…" at bounding box center [967, 318] width 1110 height 322
click at [1188, 80] on div "Wilder, Monica Upgraded Chapter Chapter 7 Status Lead District INSB Preview" at bounding box center [776, 90] width 1522 height 52
click at [378, 314] on icon at bounding box center [375, 311] width 9 height 15
drag, startPoint x: 691, startPoint y: 522, endPoint x: 709, endPoint y: 510, distance: 21.6
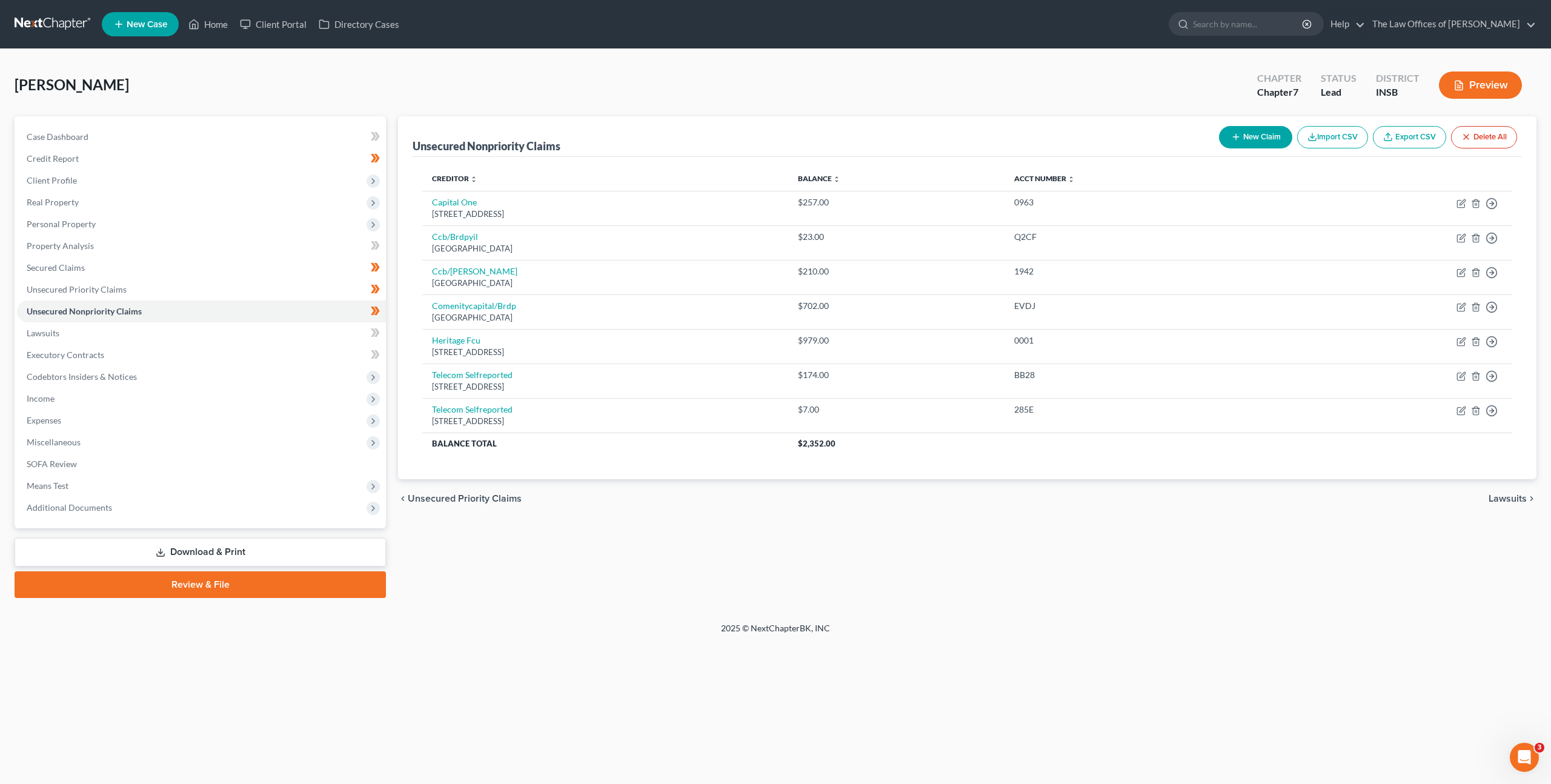
click at [691, 521] on div "Unsecured Nonpriority Claims New Claim Import CSV Export CSV Delete All Credito…" at bounding box center [967, 357] width 1151 height 482
drag, startPoint x: 760, startPoint y: 345, endPoint x: 815, endPoint y: 322, distance: 59.6
click at [762, 344] on td "Heritage Fcu 5388 Old State Rd 66, Newburgh, IN 47630" at bounding box center [605, 346] width 366 height 35
click at [1498, 374] on td "Move to D Move to E Move to G Move to Notice Only" at bounding box center [1397, 380] width 228 height 35
click at [1491, 376] on line "button" at bounding box center [1492, 376] width 4 height 0
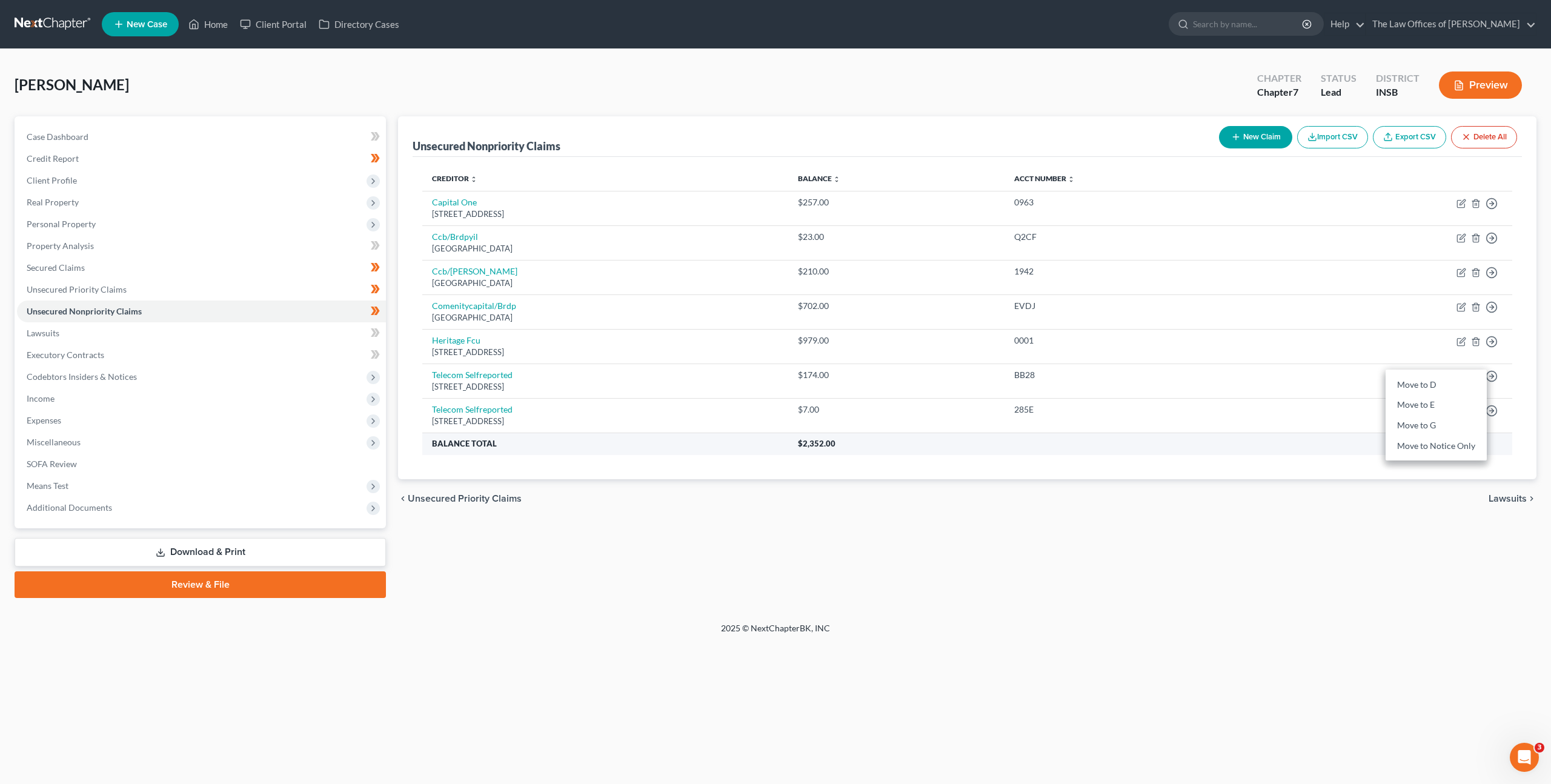
click at [1275, 446] on th "$2,352.00" at bounding box center [1151, 443] width 724 height 22
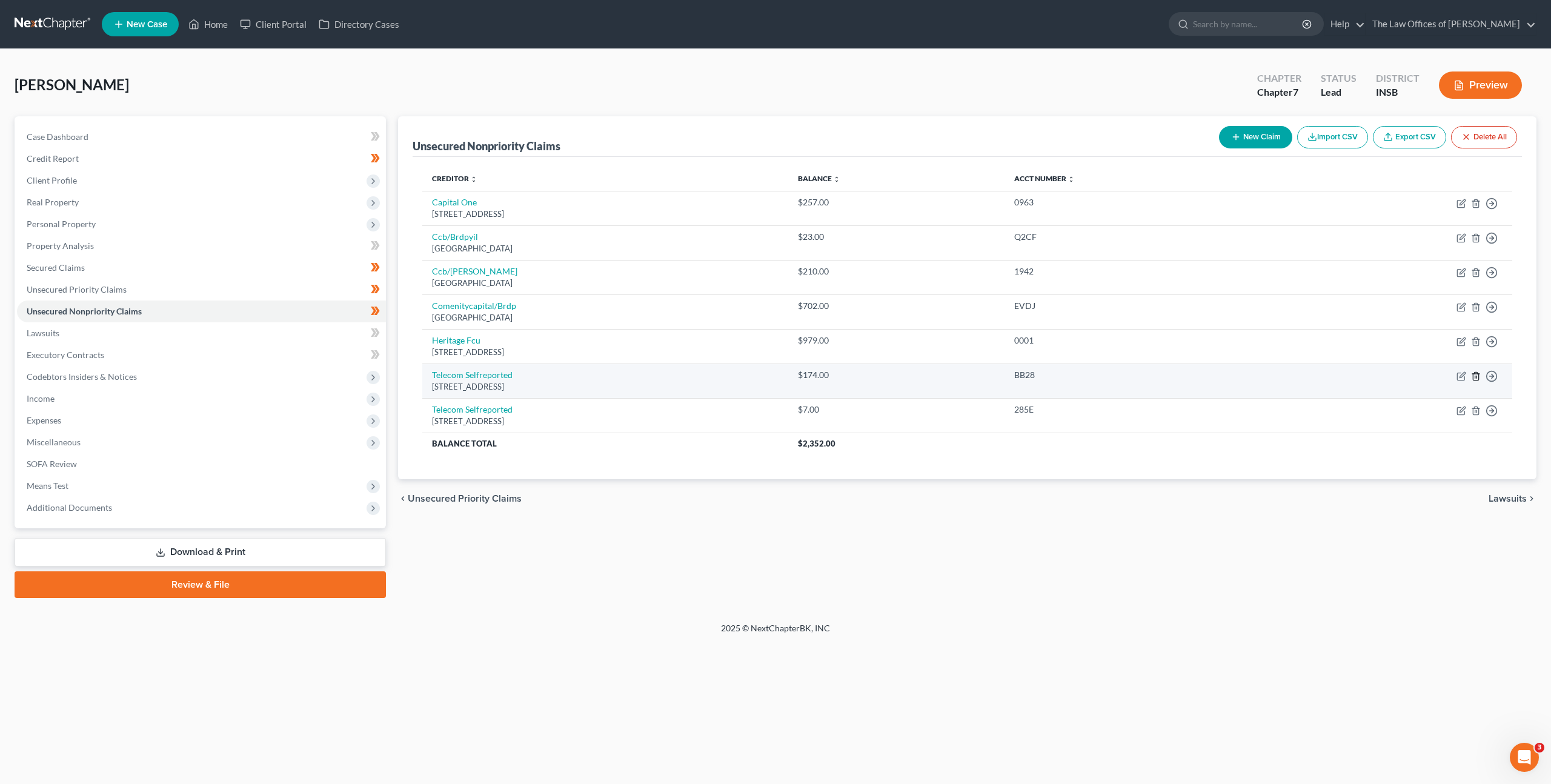
click at [1475, 375] on icon "button" at bounding box center [1476, 376] width 10 height 10
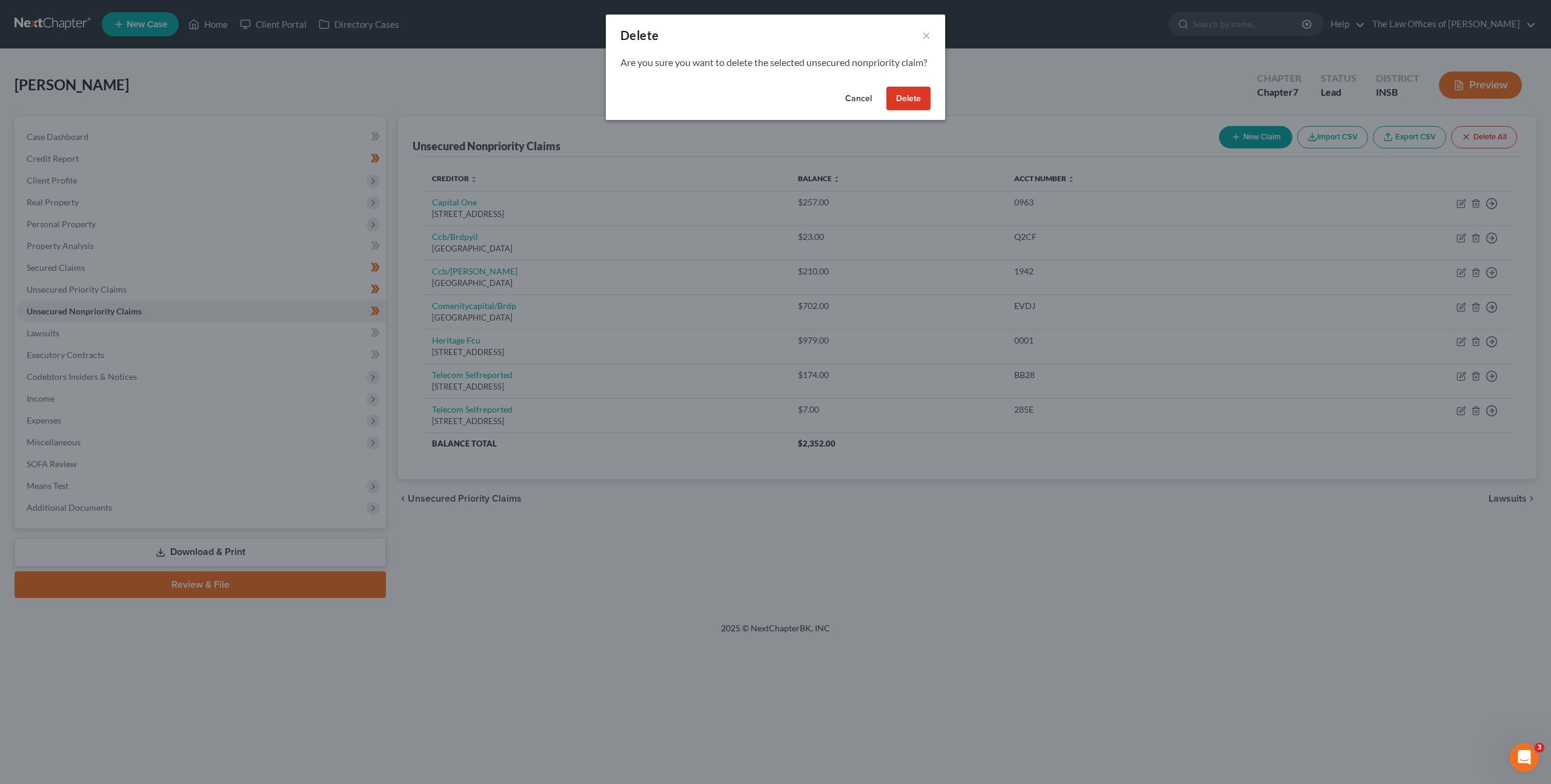
click at [915, 108] on button "Delete" at bounding box center [908, 98] width 44 height 24
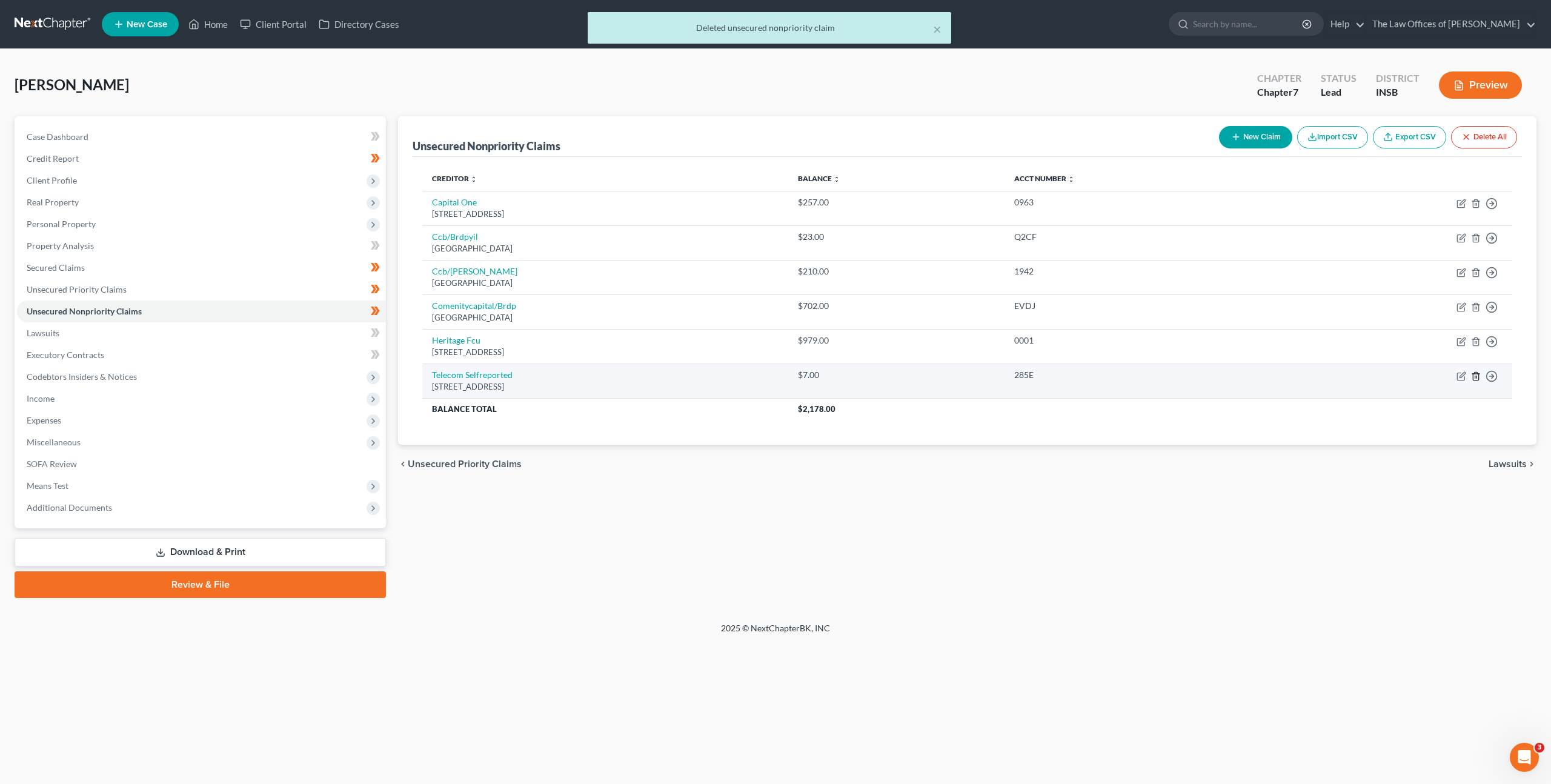
click at [1479, 374] on icon "button" at bounding box center [1476, 376] width 10 height 10
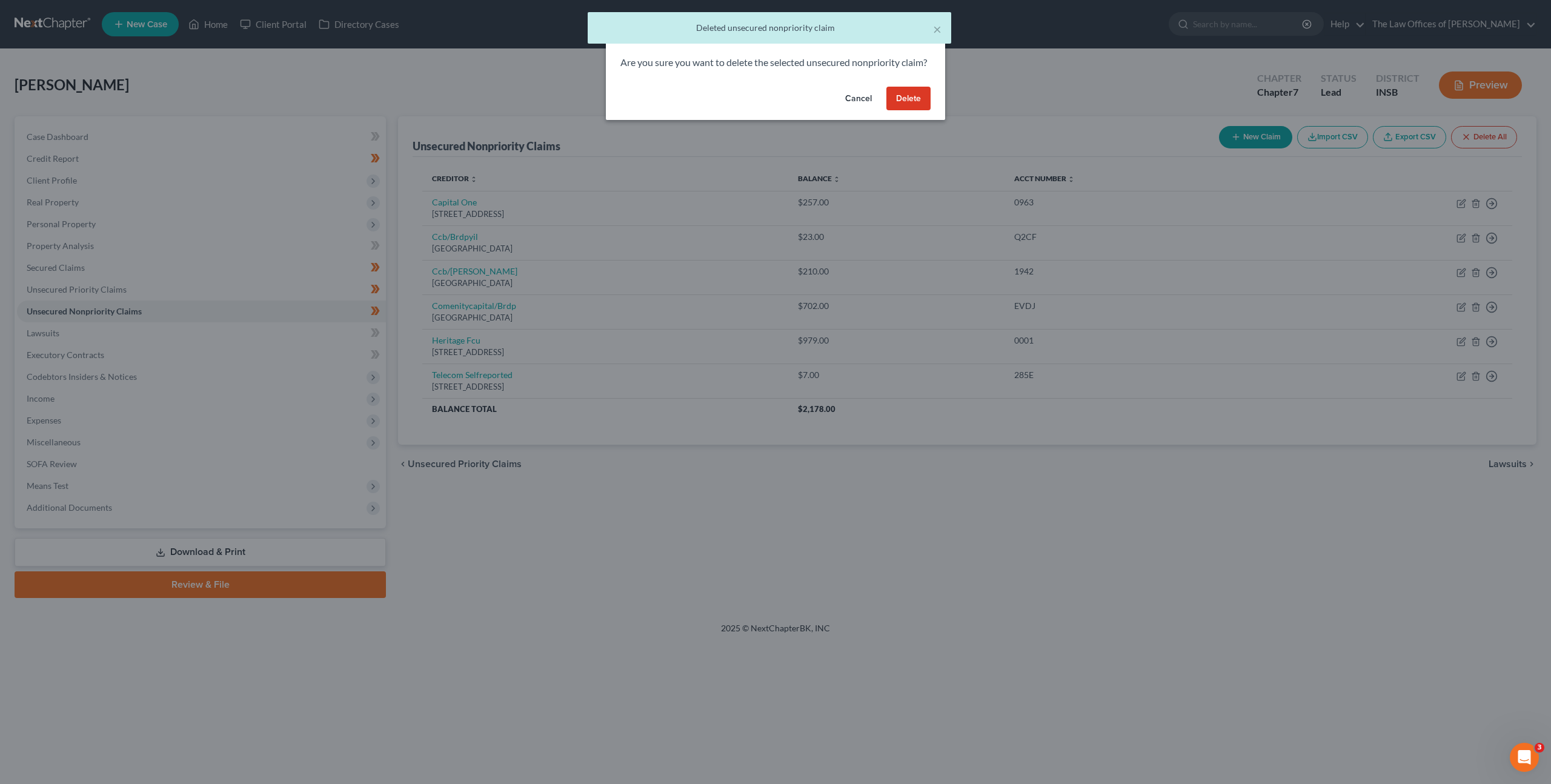
click at [911, 111] on button "Delete" at bounding box center [908, 98] width 44 height 24
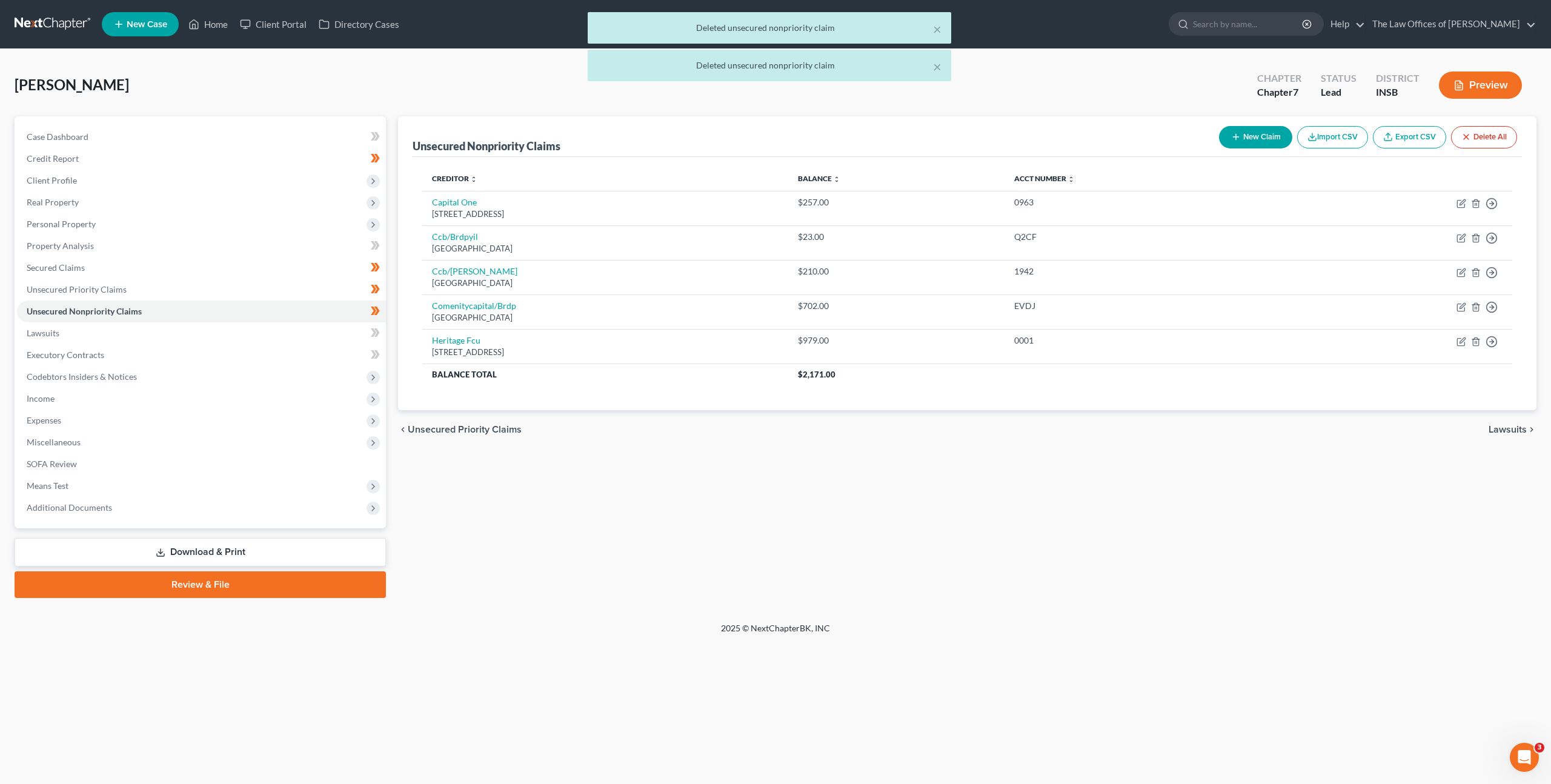
click at [895, 455] on div "Unsecured Nonpriority Claims New Claim Import CSV Export CSV Delete All Credito…" at bounding box center [967, 357] width 1151 height 482
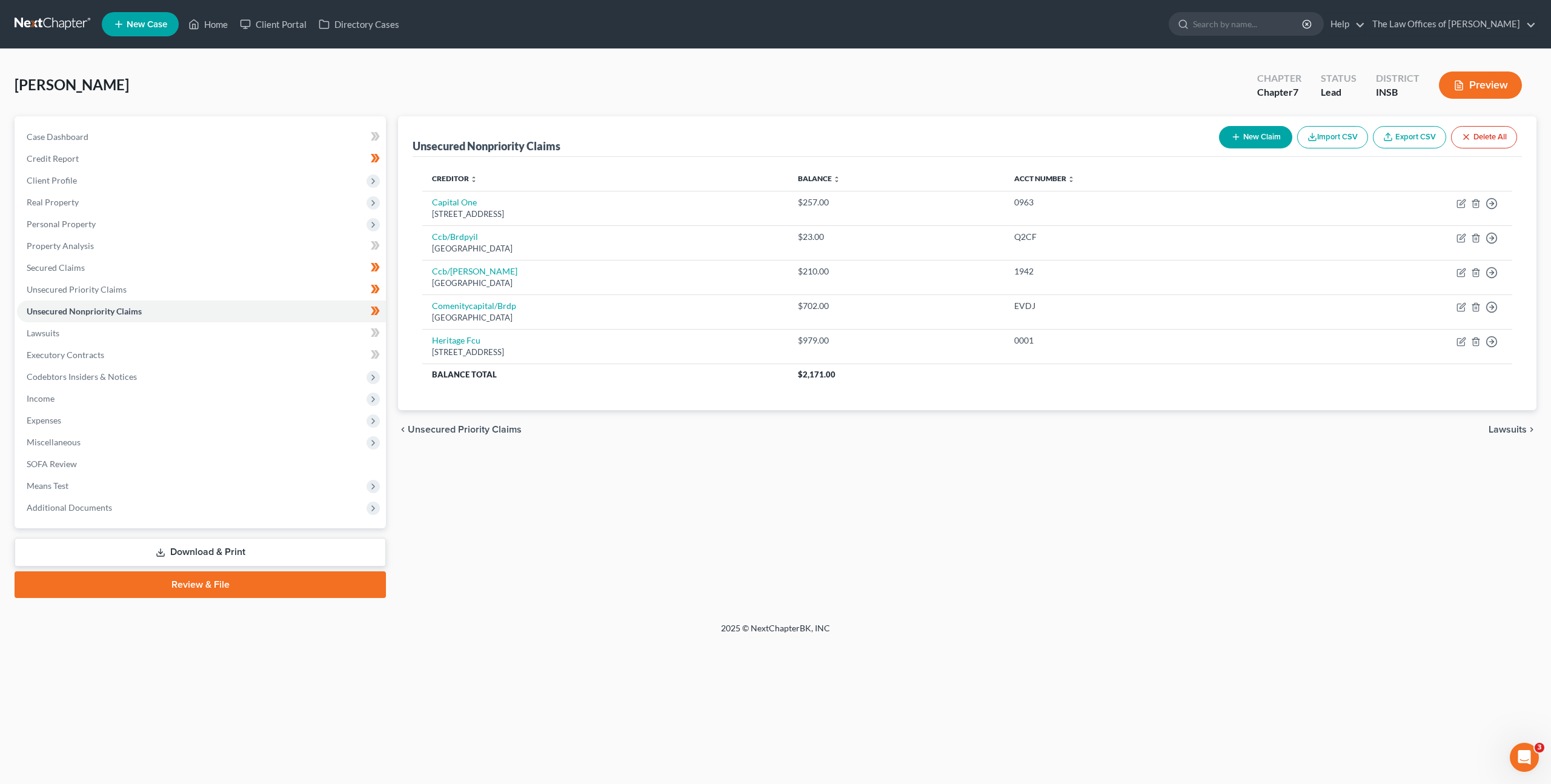
click at [1334, 450] on div "Unsecured Nonpriority Claims New Claim Import CSV Export CSV Delete All Credito…" at bounding box center [967, 357] width 1151 height 482
click at [1474, 341] on icon "button" at bounding box center [1476, 341] width 10 height 10
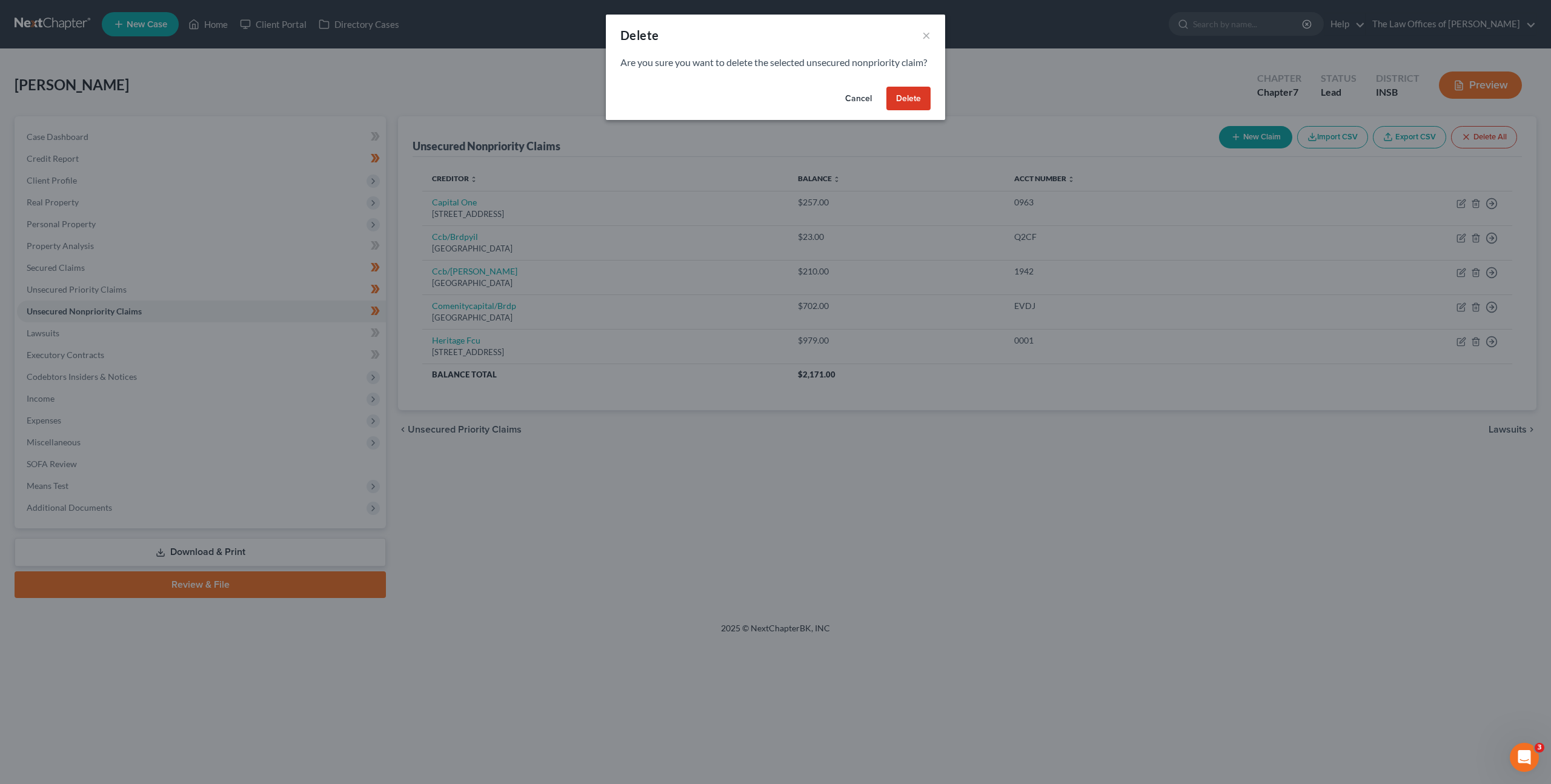
click at [895, 111] on button "Delete" at bounding box center [908, 98] width 44 height 24
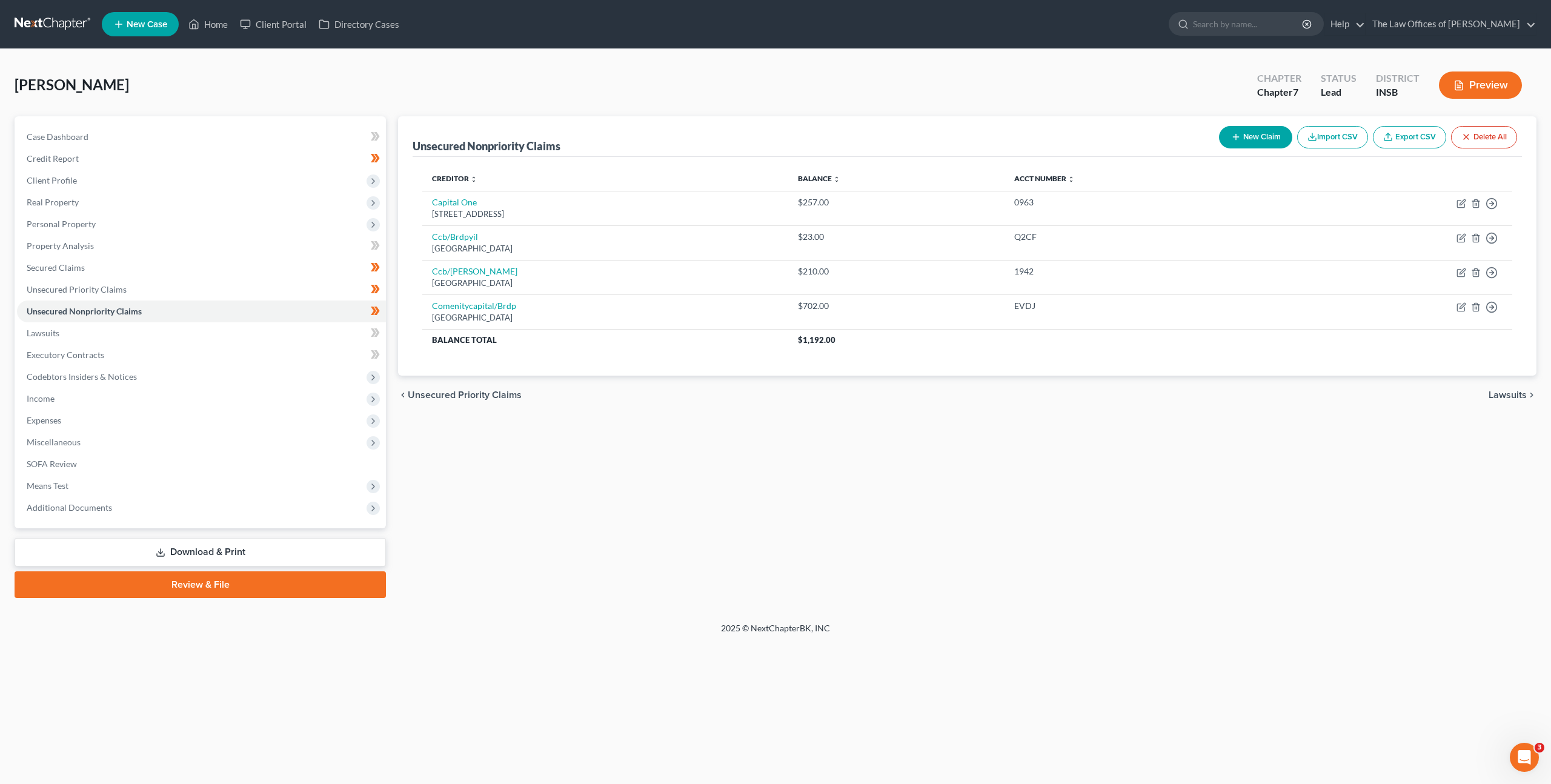
click at [1256, 133] on button "New Claim" at bounding box center [1256, 137] width 74 height 22
select select "0"
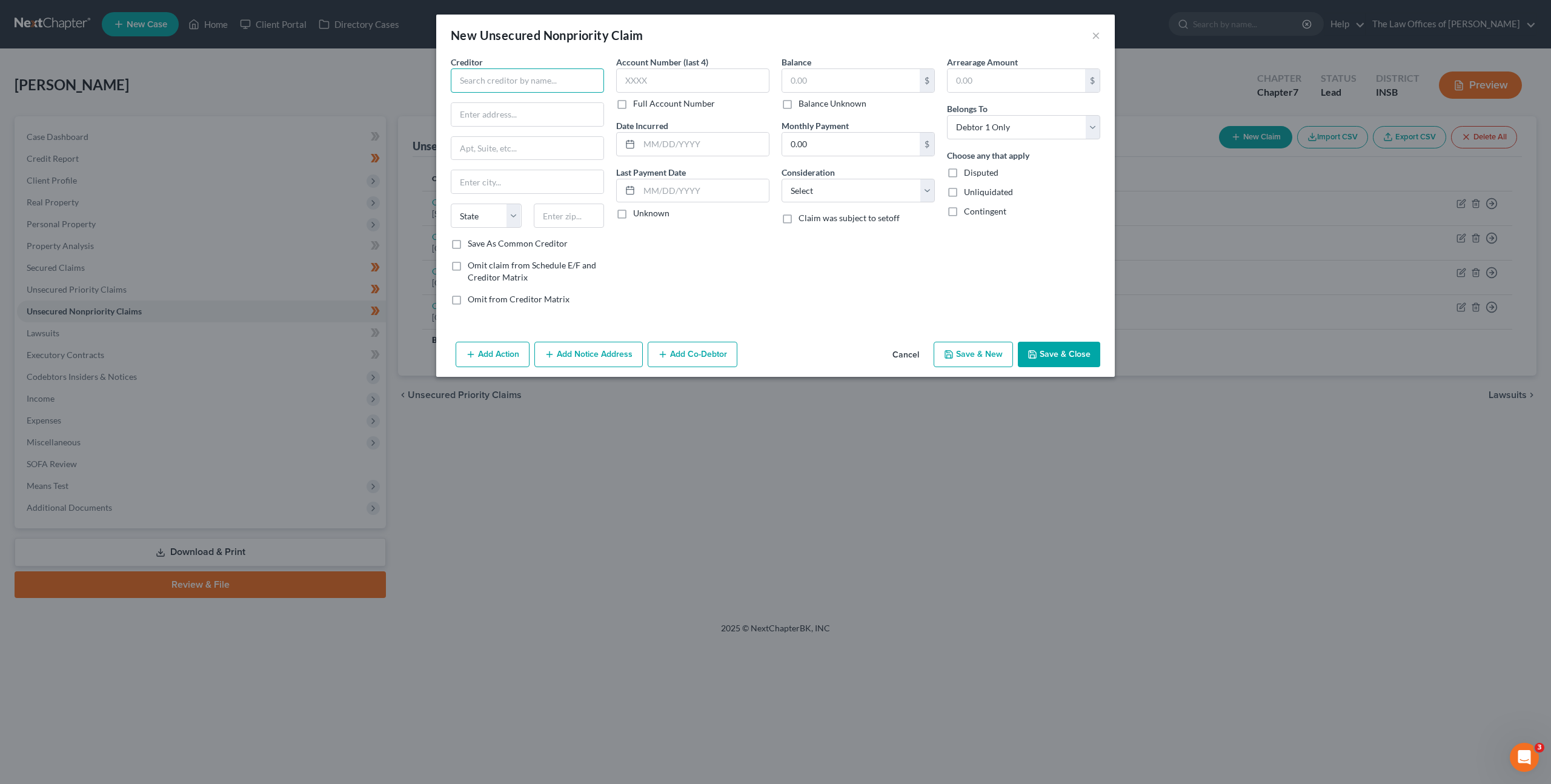
click at [501, 89] on input "text" at bounding box center [528, 81] width 154 height 24
click at [562, 98] on div "Hoosier Accounts Service" at bounding box center [523, 102] width 126 height 12
type input "Hoosier Accounts Service"
type input "2545 MJM Industrial Dr"
type input "Evansville"
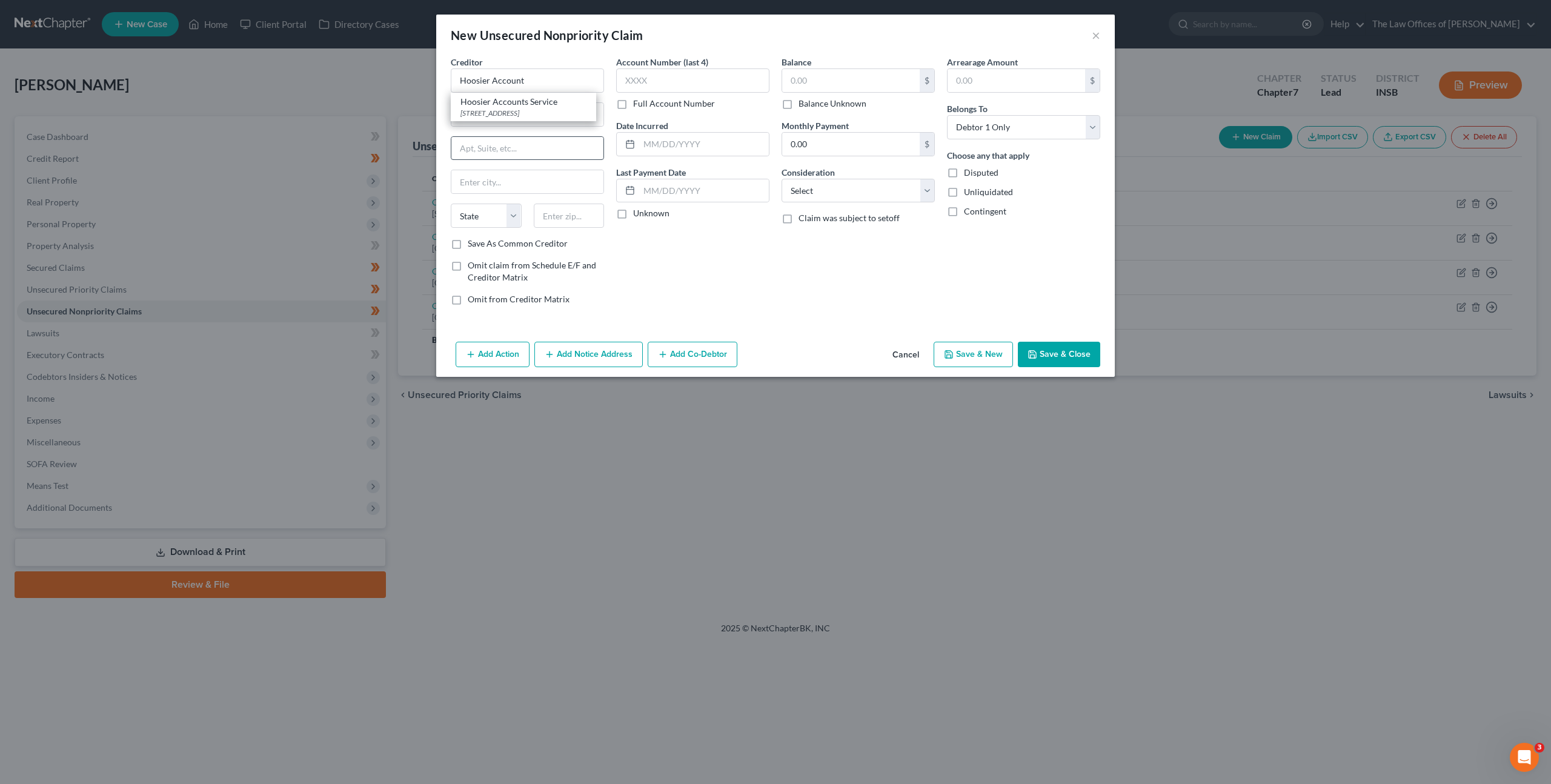
select select "15"
type input "47715"
click at [686, 72] on input "text" at bounding box center [693, 81] width 154 height 24
drag, startPoint x: 705, startPoint y: 84, endPoint x: 743, endPoint y: 117, distance: 50.3
click at [704, 86] on input "text" at bounding box center [693, 81] width 154 height 24
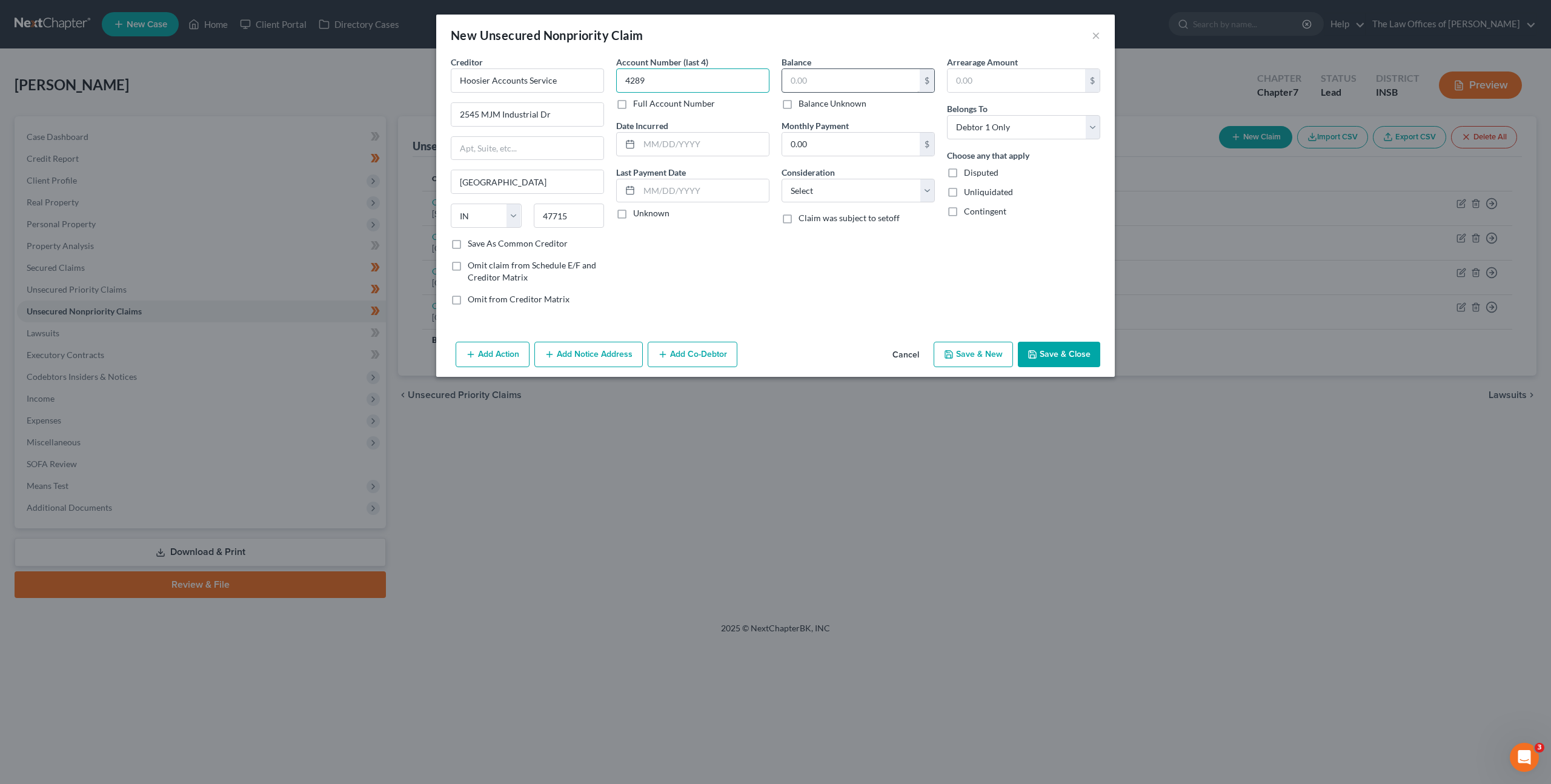
type input "4289"
click at [814, 86] on input "text" at bounding box center [851, 81] width 138 height 23
type input "833.22"
click at [896, 189] on select "Select Cable / Satellite Services Collection Agency Credit Card Debt Debt Couns…" at bounding box center [858, 191] width 154 height 24
select select "1"
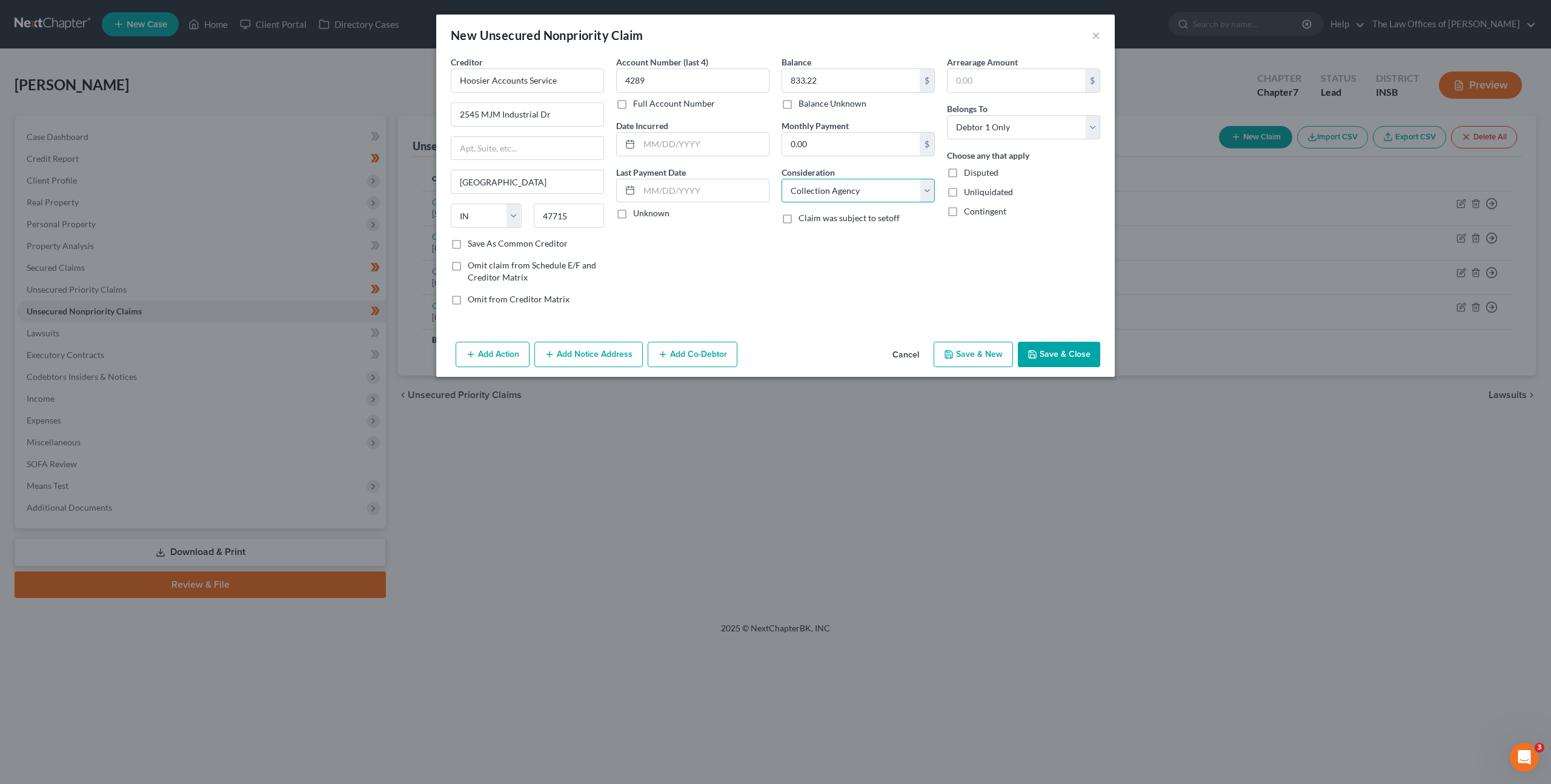
click at [782, 178] on select "Select Cable / Satellite Services Collection Agency Credit Card Debt Debt Couns…" at bounding box center [858, 191] width 154 height 24
click at [785, 283] on div "Balance 833.22 $ Balance Unknown Balance Undetermined 833.22 $ Balance Unknown …" at bounding box center [858, 185] width 166 height 259
click at [1062, 352] on button "Save & Close" at bounding box center [1059, 354] width 83 height 26
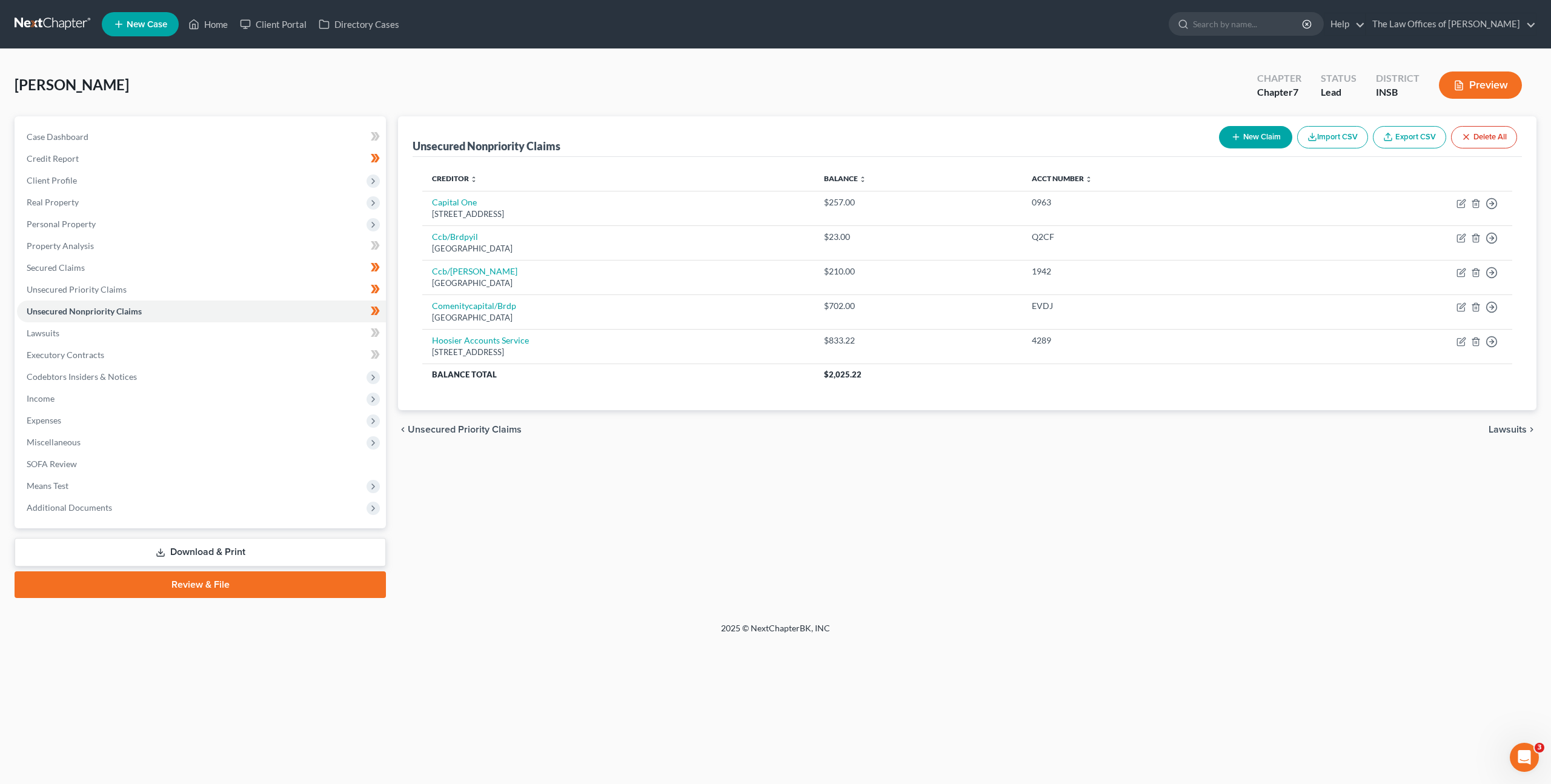
click at [1237, 132] on icon "button" at bounding box center [1236, 137] width 10 height 10
select select "0"
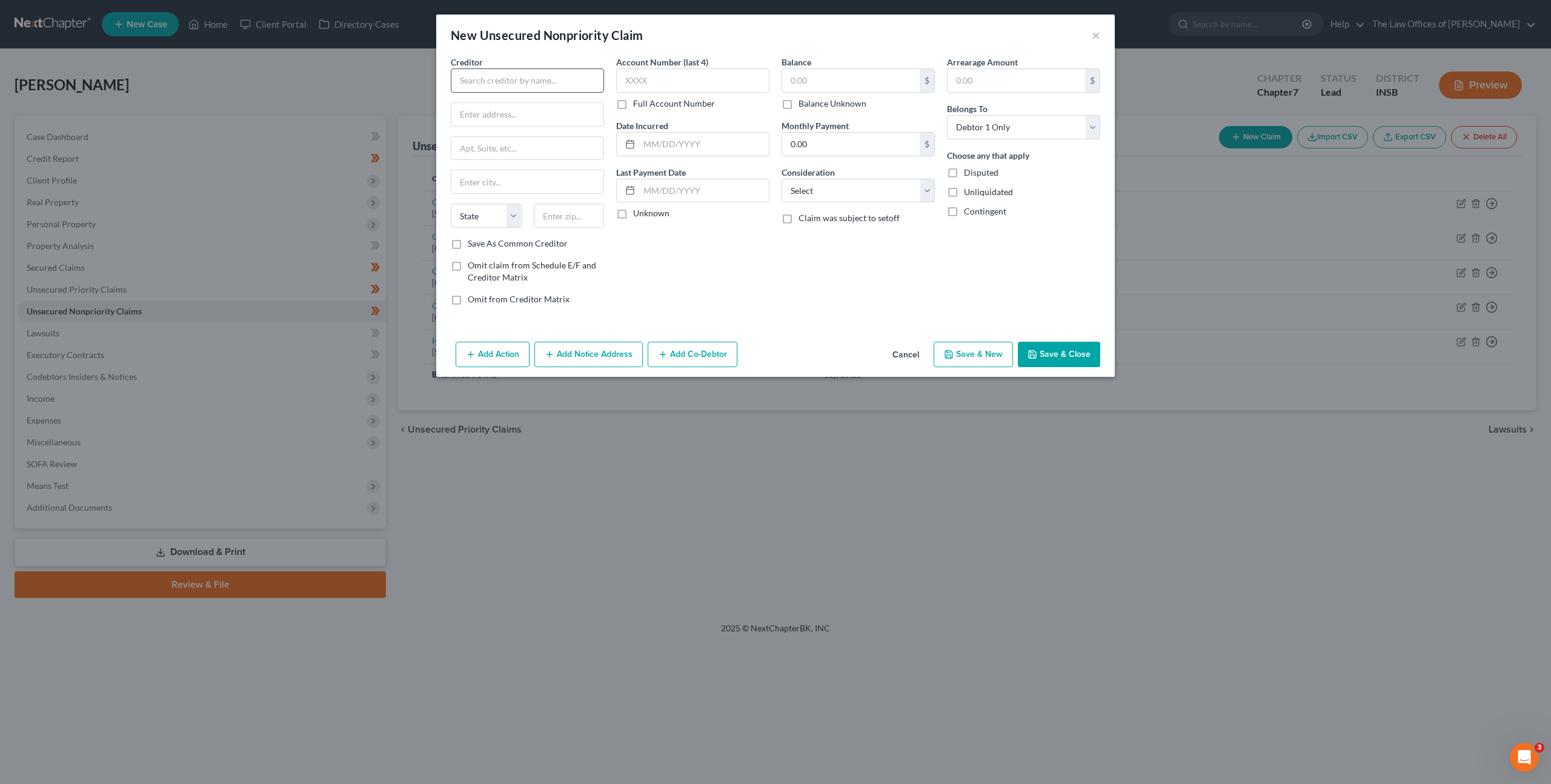
click at [537, 93] on div "Creditor * State AL AK AR AZ CA CO CT DE DC FL GA GU HI ID IL IN IA KS KY LA ME…" at bounding box center [528, 146] width 154 height 182
click at [532, 83] on input "text" at bounding box center [528, 81] width 154 height 24
click at [551, 102] on div "Deaconess Health System" at bounding box center [523, 102] width 126 height 12
type input "Deaconess Health System"
type input "PO Box 1230"
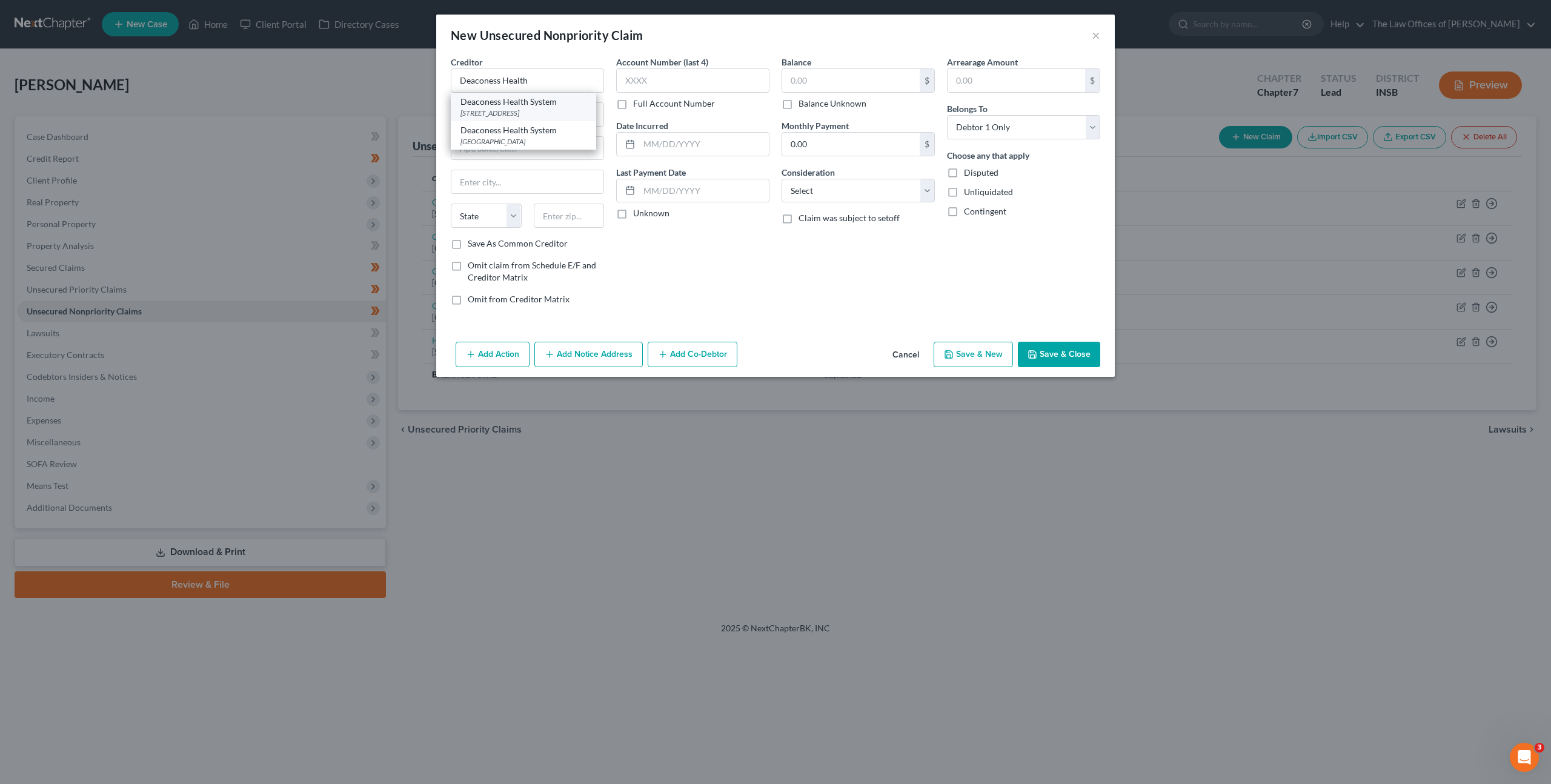
type input "Evansville"
select select "15"
type input "47706"
click at [813, 86] on input "text" at bounding box center [851, 81] width 138 height 23
type input "1,544"
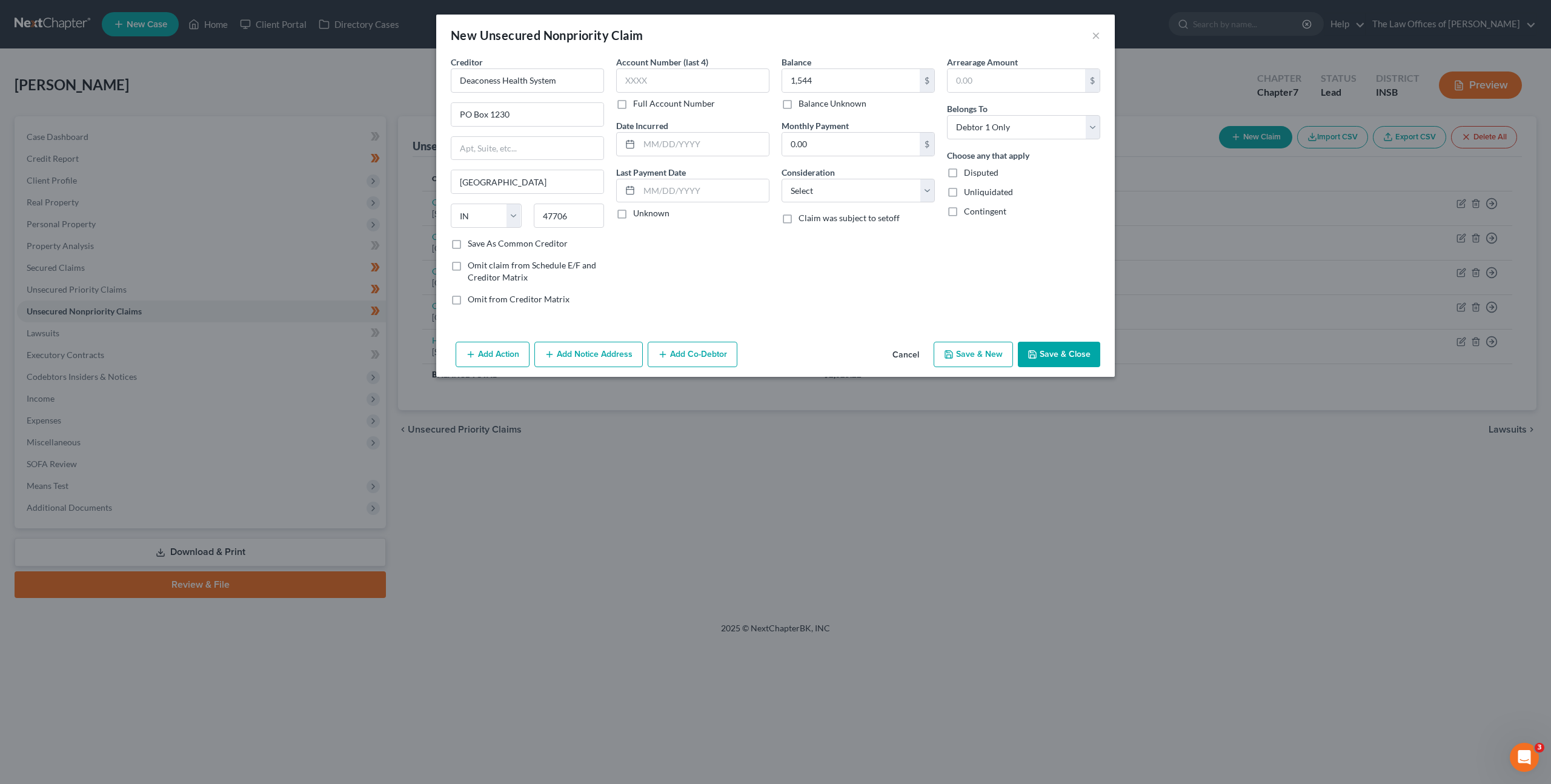
click at [672, 96] on div "Account Number (last 4) Full Account Number" at bounding box center [693, 82] width 154 height 54
click at [679, 82] on input "text" at bounding box center [693, 81] width 154 height 24
click at [643, 87] on input "text" at bounding box center [693, 81] width 154 height 24
click at [755, 294] on div "Account Number (last 4) 8010 Full Account Number Date Incurred Last Payment Dat…" at bounding box center [693, 185] width 166 height 259
click at [700, 83] on input "8010" at bounding box center [693, 81] width 154 height 24
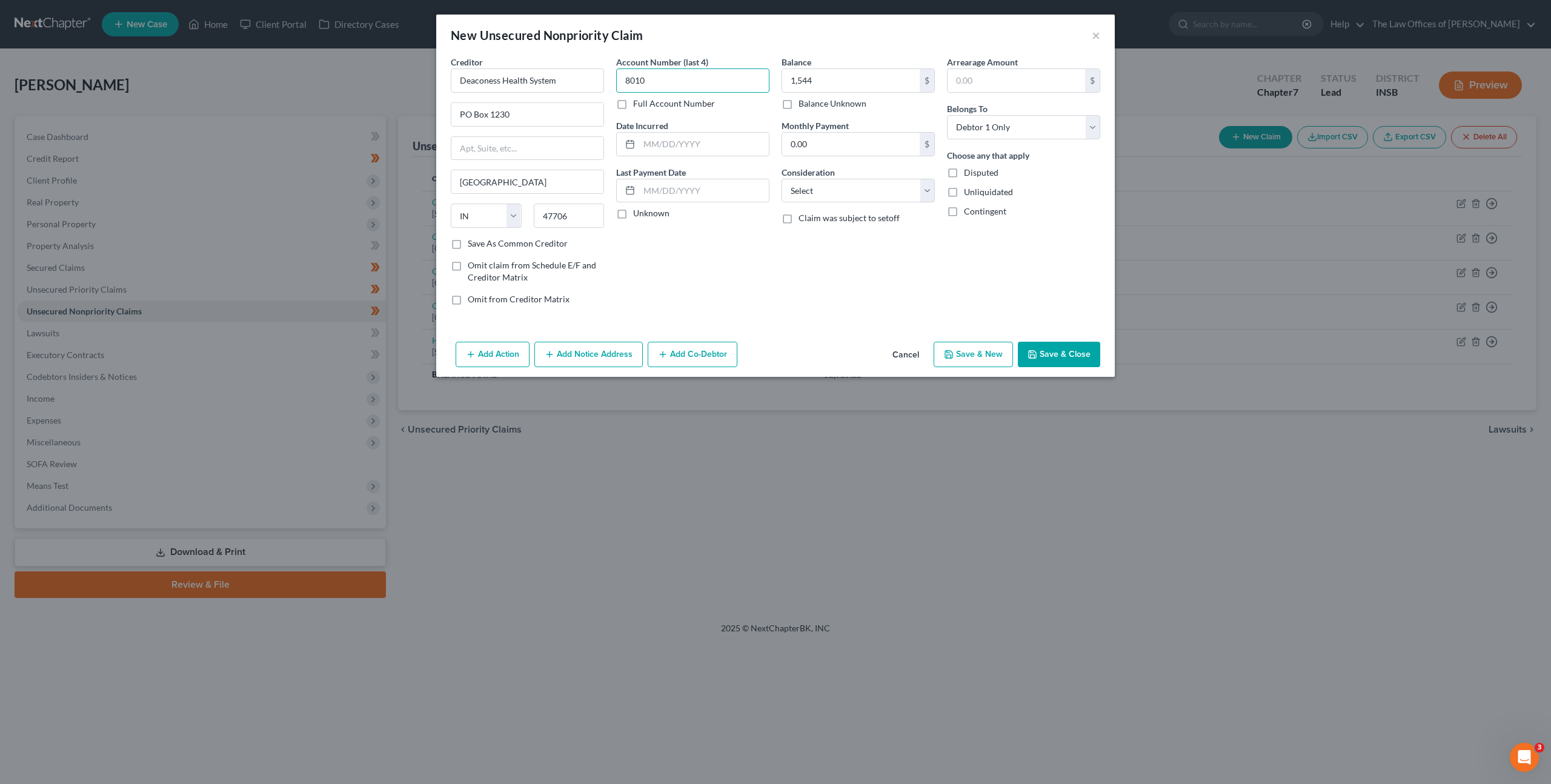
drag, startPoint x: 687, startPoint y: 84, endPoint x: 534, endPoint y: 65, distance: 154.2
click at [537, 67] on div "Creditor * Deaconess Health System PO Box 1230 Evansville State AL AK AR AZ CA …" at bounding box center [775, 185] width 662 height 259
type input "2742"
click at [822, 80] on input "1,544" at bounding box center [851, 81] width 138 height 23
type input "5,266.42"
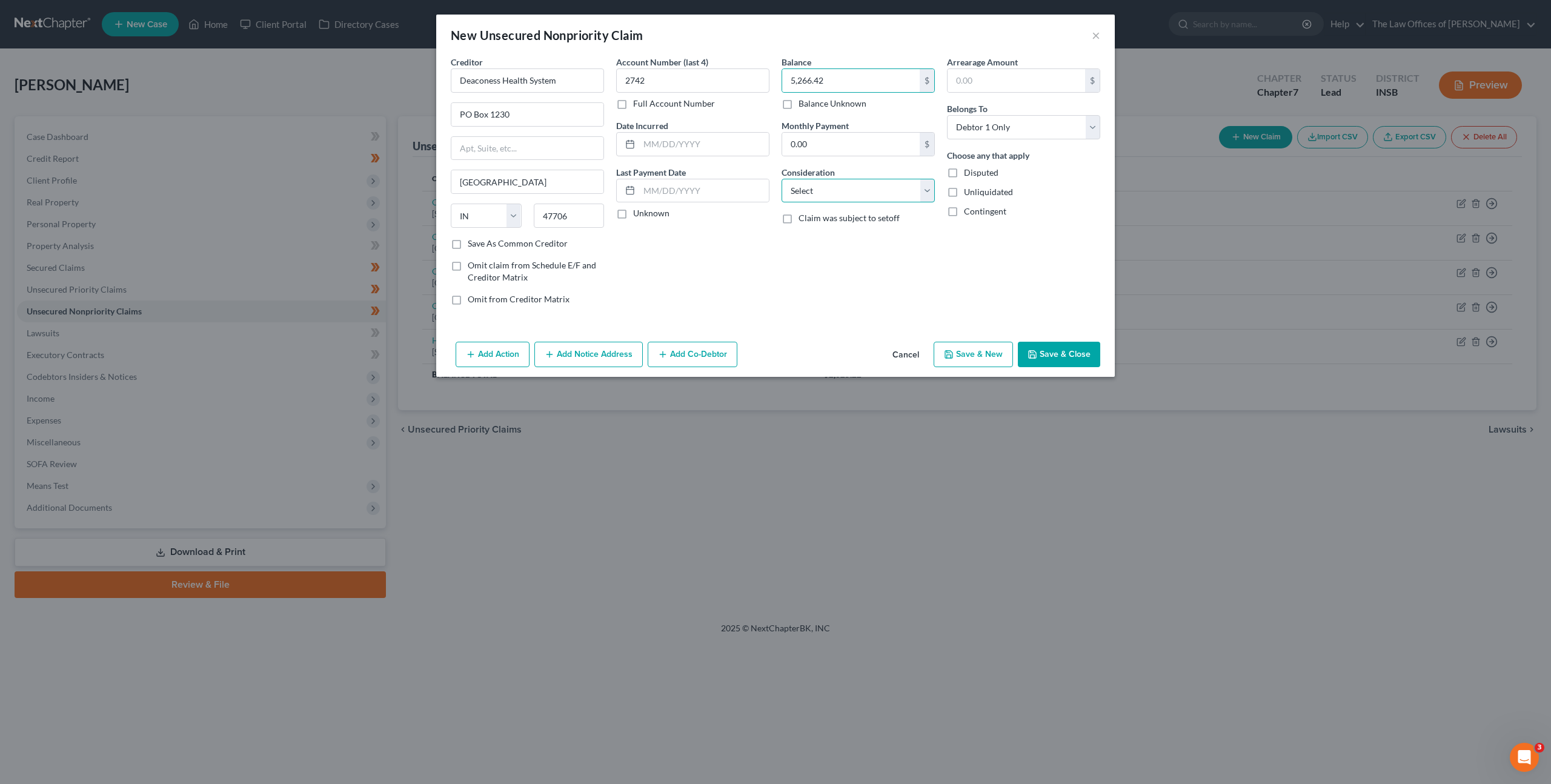
click at [851, 180] on select "Select Cable / Satellite Services Collection Agency Credit Card Debt Debt Couns…" at bounding box center [858, 191] width 154 height 24
select select "9"
click at [782, 178] on select "Select Cable / Satellite Services Collection Agency Credit Card Debt Debt Couns…" at bounding box center [858, 191] width 154 height 24
click at [826, 270] on div "Balance 5,266.42 $ Balance Unknown Balance Undetermined 5,266.42 $ Balance Unkn…" at bounding box center [858, 185] width 166 height 259
click at [1087, 352] on button "Save & Close" at bounding box center [1059, 354] width 83 height 26
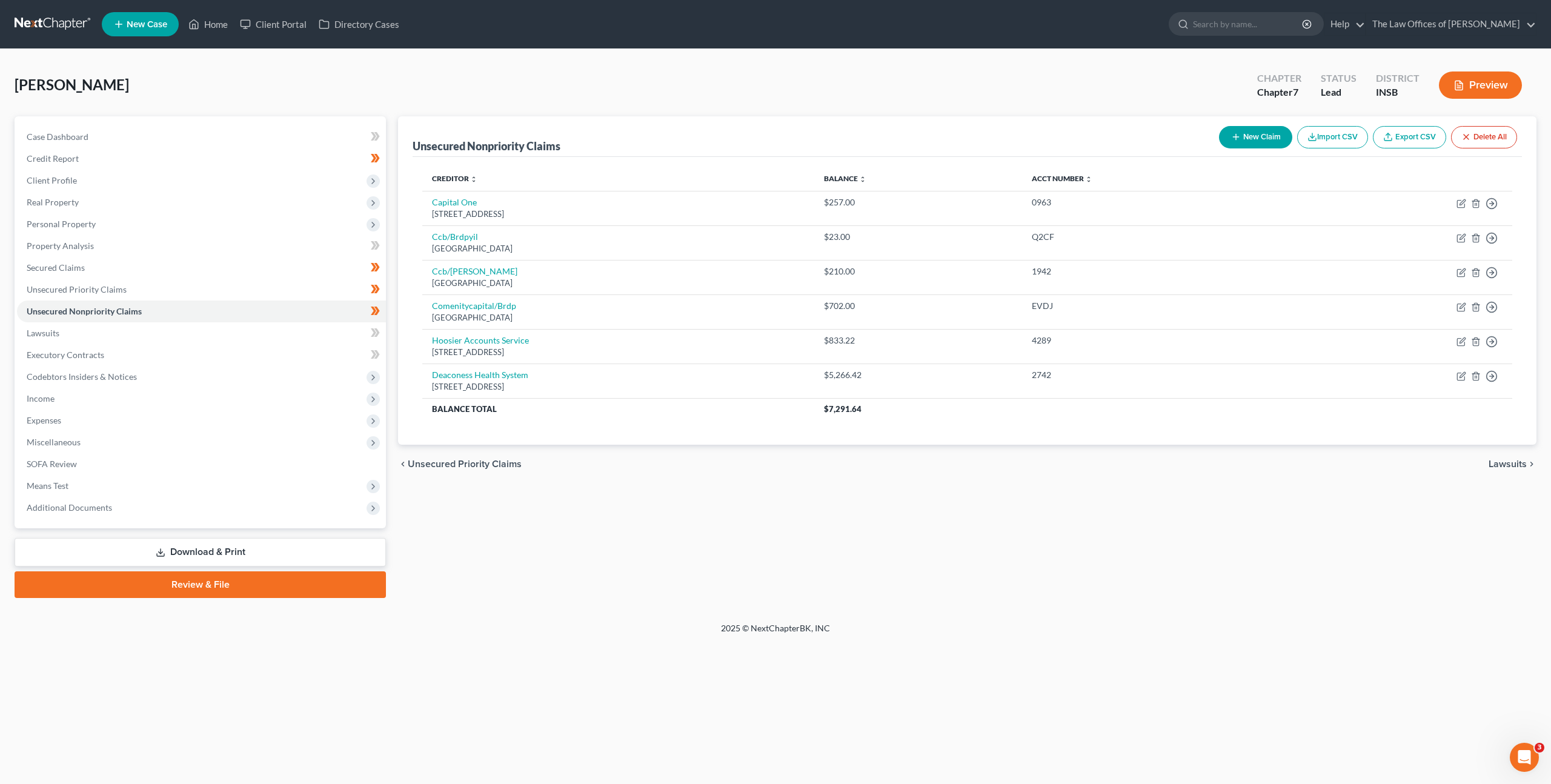
click at [837, 512] on div "Unsecured Nonpriority Claims New Claim Import CSV Export CSV Delete All Credito…" at bounding box center [967, 357] width 1151 height 482
click at [367, 338] on span at bounding box center [375, 334] width 21 height 18
click at [265, 352] on link "Executory Contracts" at bounding box center [201, 355] width 369 height 22
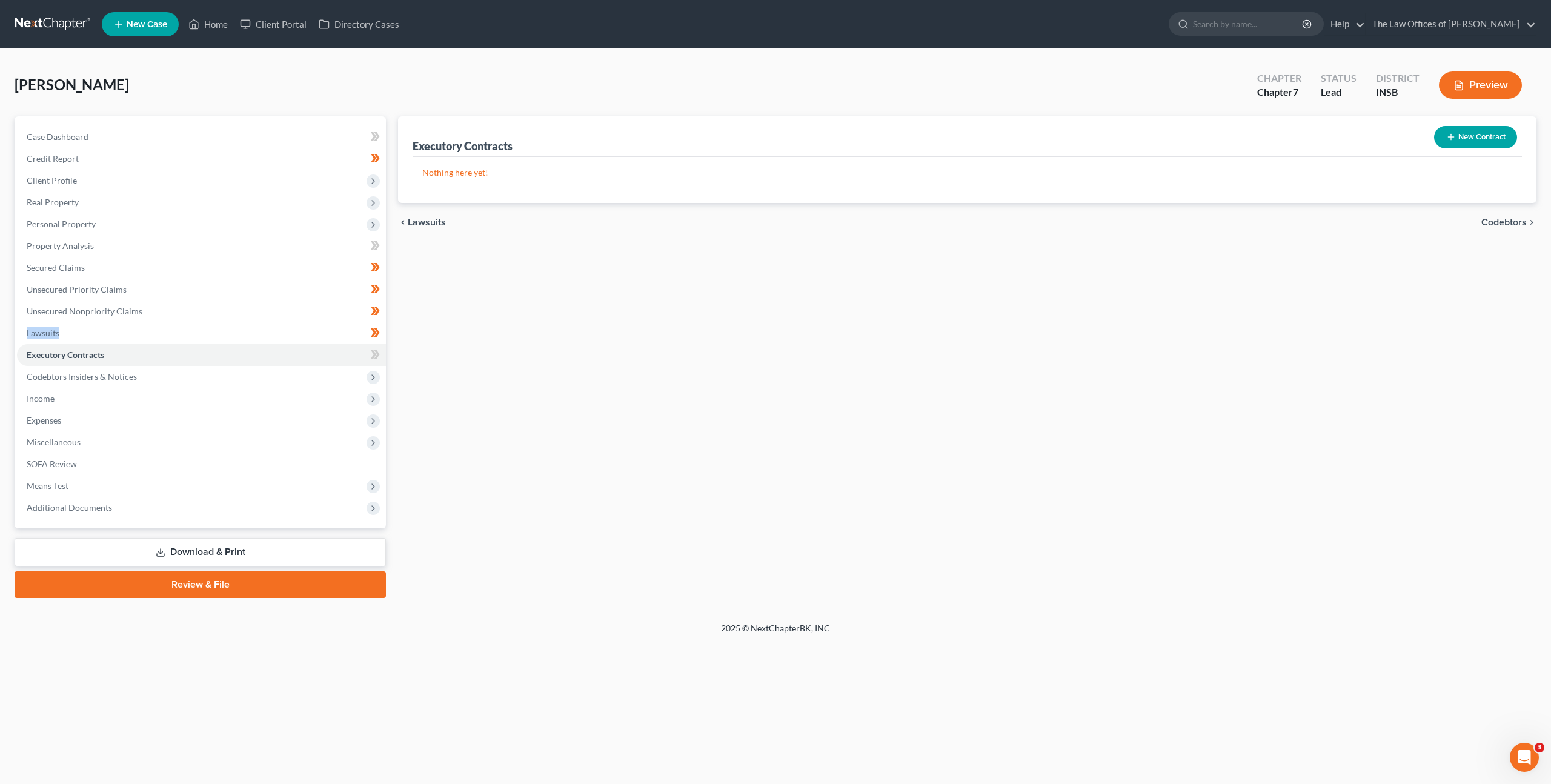
click at [1474, 130] on button "New Contract" at bounding box center [1476, 137] width 83 height 22
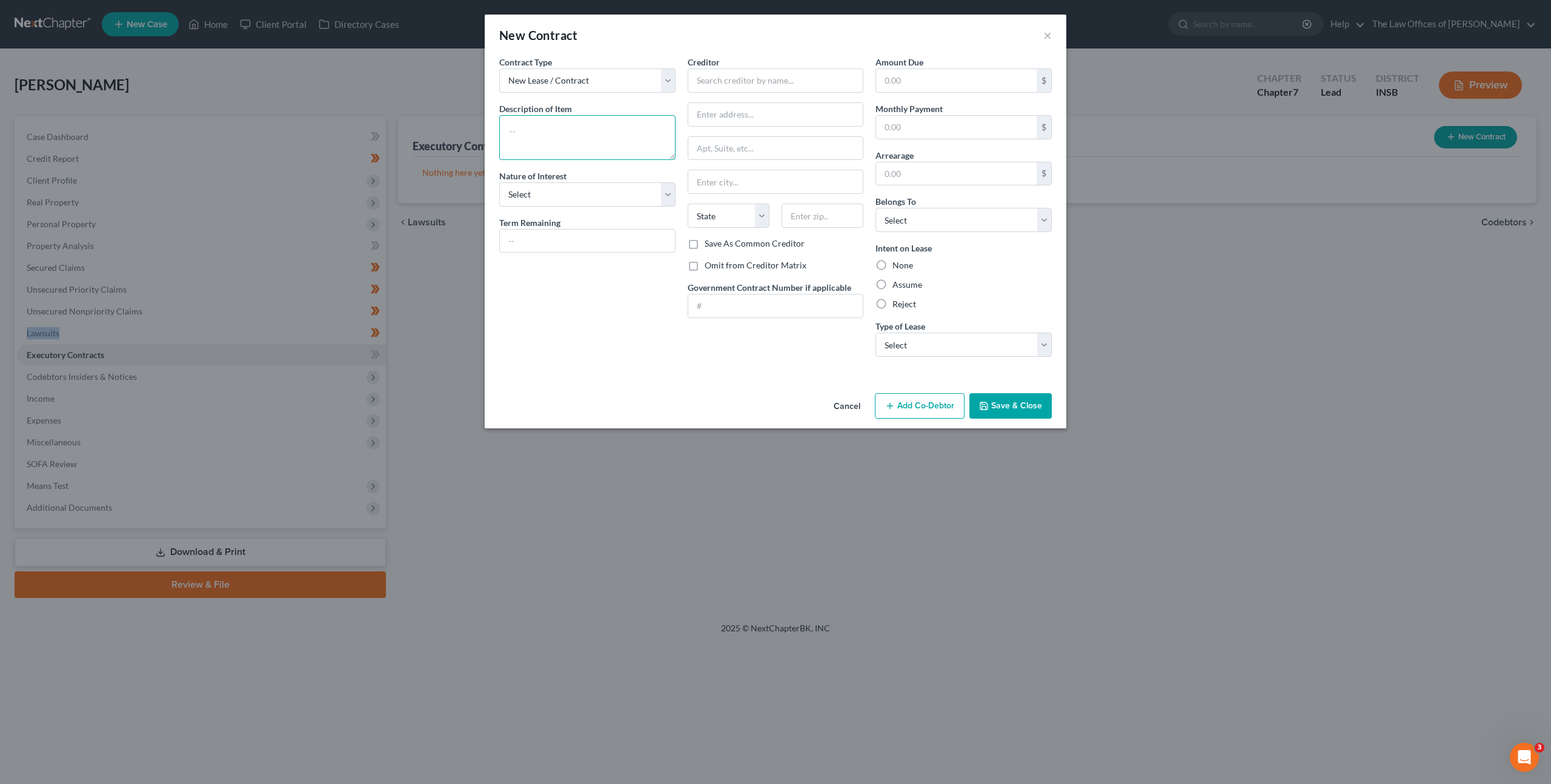
click at [542, 148] on textarea at bounding box center [588, 137] width 177 height 45
click at [604, 311] on div "Contract Type New Lease / Contract New Timeshare Description of non-residential…" at bounding box center [587, 211] width 189 height 311
click at [604, 146] on textarea at bounding box center [588, 137] width 177 height 45
click at [891, 76] on input "text" at bounding box center [956, 81] width 161 height 23
click at [666, 292] on div "Contract Type New Lease / Contract New Timeshare Description of non-residential…" at bounding box center [587, 211] width 189 height 311
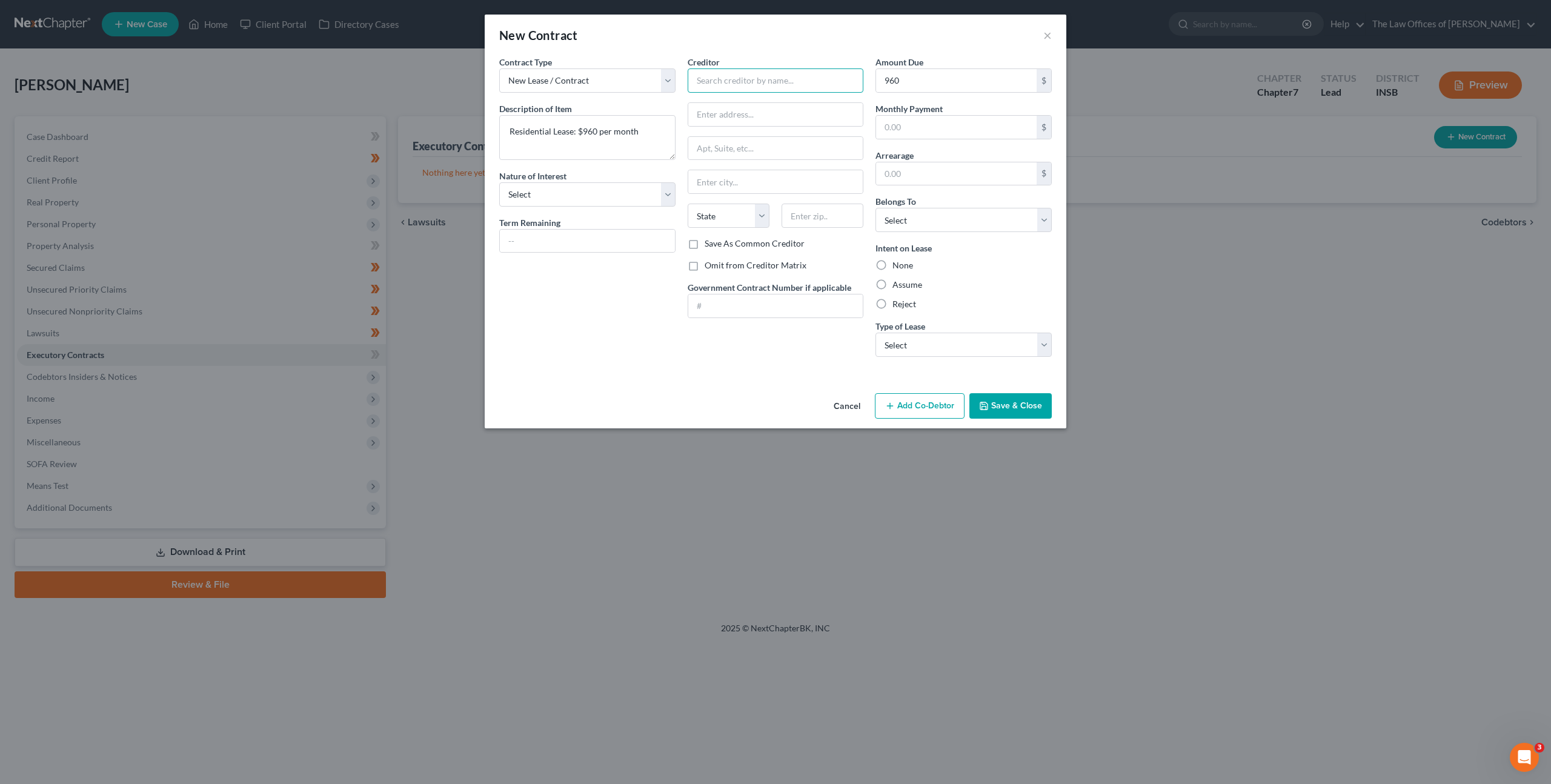
click at [735, 68] on input "text" at bounding box center [776, 81] width 177 height 24
drag, startPoint x: 757, startPoint y: 95, endPoint x: 756, endPoint y: 82, distance: 13.0
click at [757, 91] on div "Creditor * State AL AK AR AZ CA CO CT DE DC FL GA GU HI ID IL IN IA KS KY LA ME…" at bounding box center [776, 146] width 177 height 182
click at [756, 82] on input "text" at bounding box center [776, 81] width 177 height 24
click at [751, 84] on input "text" at bounding box center [776, 81] width 177 height 24
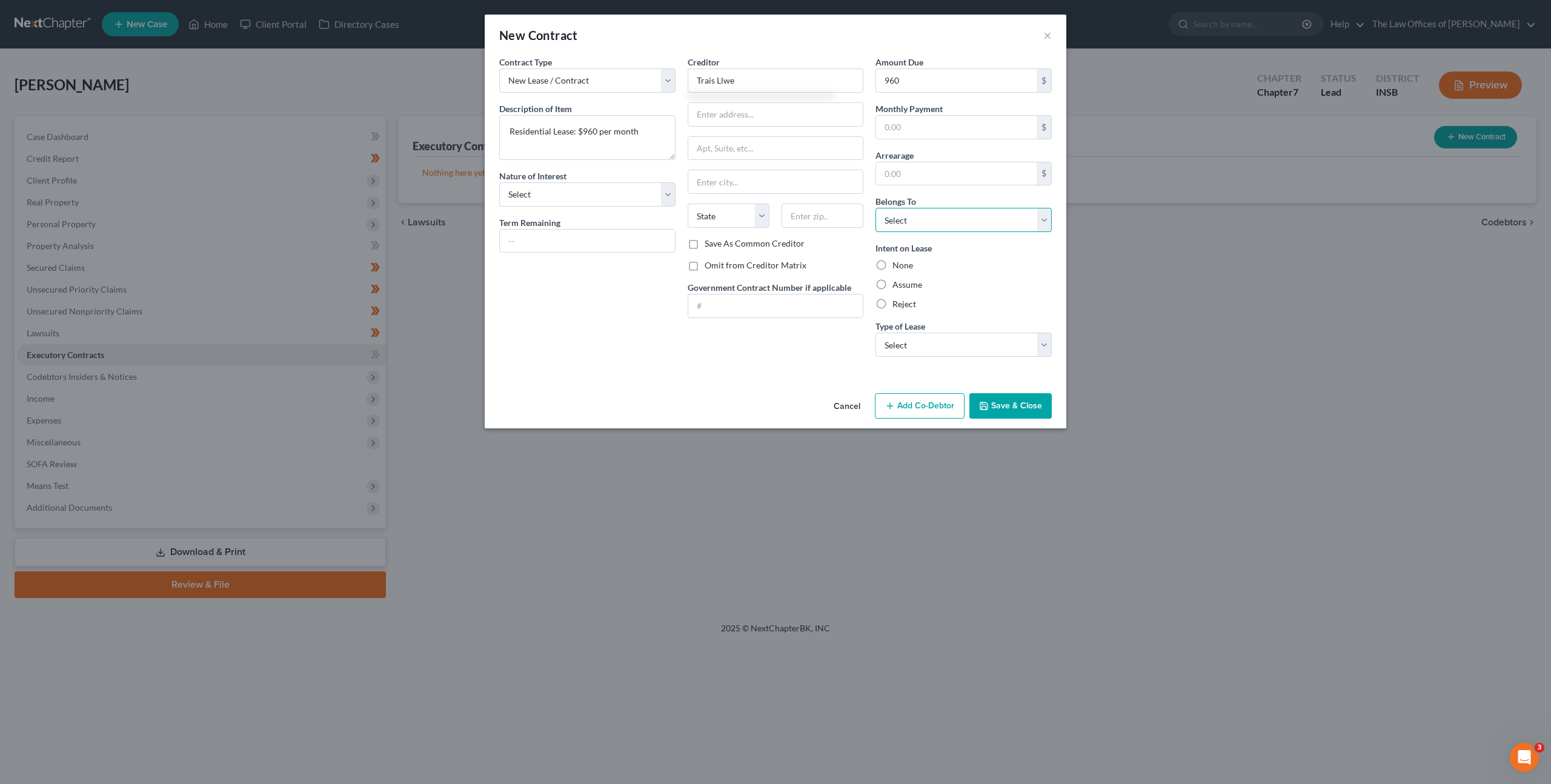
click at [931, 223] on select "Select Debtor 1 Only Debtor 2 Only Debtor 1 And Debtor 2 Only At Least One Of T…" at bounding box center [964, 220] width 177 height 24
click at [876, 208] on select "Select Debtor 1 Only Debtor 2 Only Debtor 1 And Debtor 2 Only At Least One Of T…" at bounding box center [964, 220] width 177 height 24
drag, startPoint x: 884, startPoint y: 283, endPoint x: 978, endPoint y: 279, distance: 94.1
click at [892, 283] on label "Assume" at bounding box center [907, 285] width 29 height 12
click at [897, 283] on input "Assume" at bounding box center [901, 283] width 8 height 8
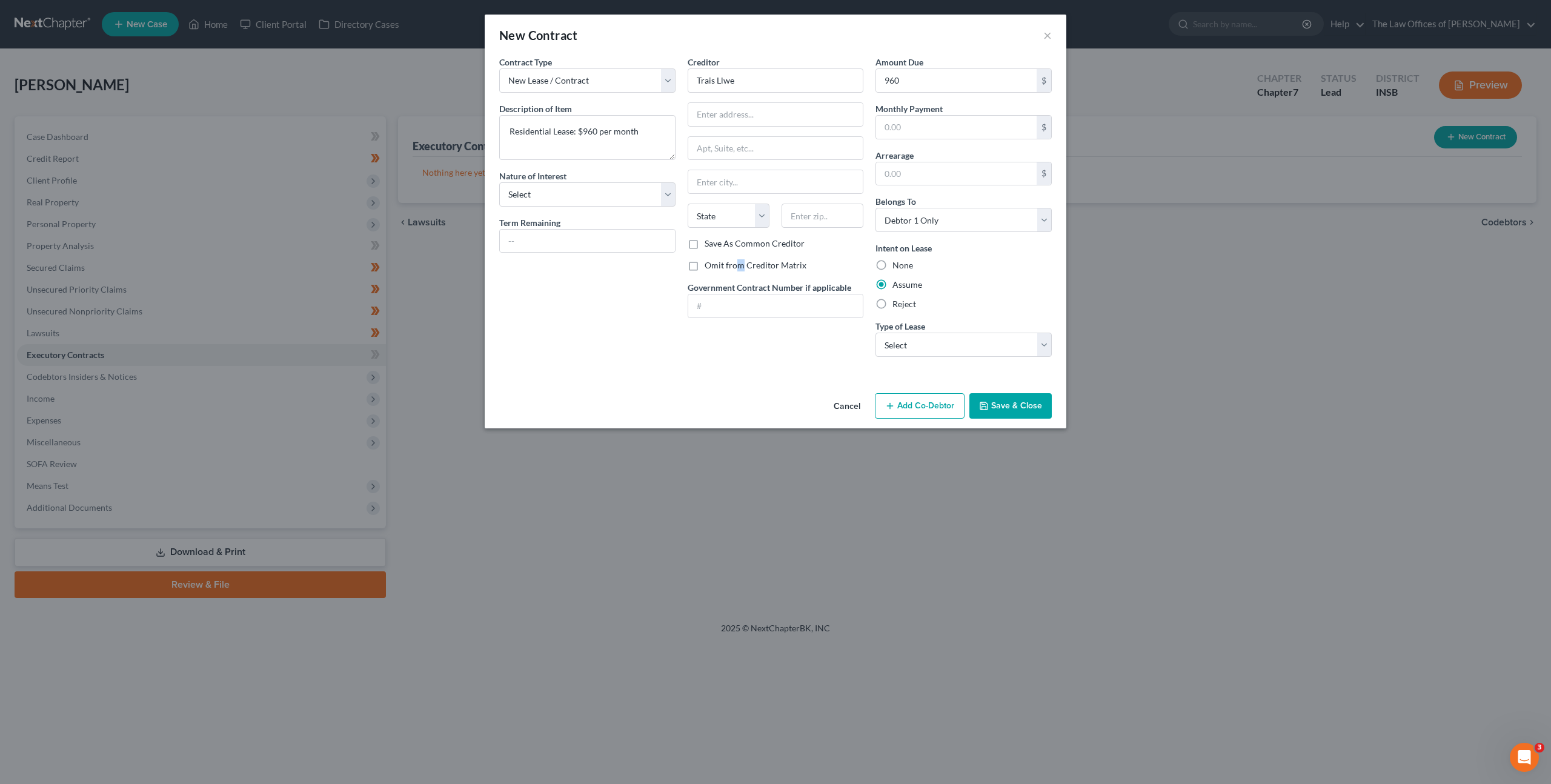
drag, startPoint x: 739, startPoint y: 266, endPoint x: 803, endPoint y: 256, distance: 64.8
click at [739, 266] on label "Omit from Creditor Matrix" at bounding box center [755, 265] width 102 height 12
click at [705, 267] on label "Omit from Creditor Matrix" at bounding box center [755, 265] width 102 height 12
click at [709, 267] on input "Omit from Creditor Matrix" at bounding box center [713, 263] width 8 height 8
drag, startPoint x: 994, startPoint y: 288, endPoint x: 998, endPoint y: 301, distance: 13.6
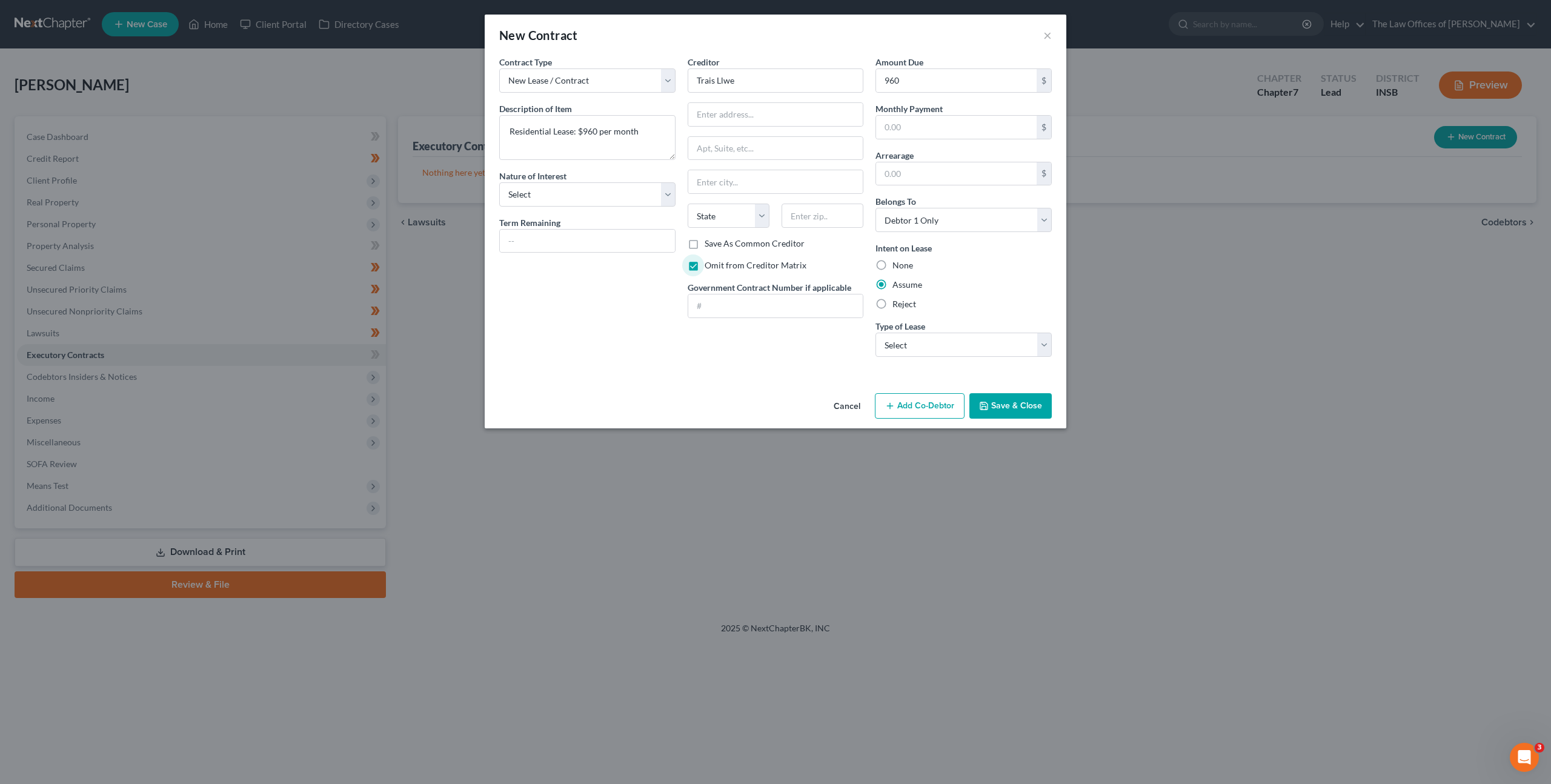
click at [994, 288] on div "Assume" at bounding box center [964, 285] width 177 height 12
click at [964, 328] on div "Type of Lease * Select Real Estate Car Other" at bounding box center [964, 338] width 177 height 37
click at [964, 333] on select "Select Real Estate Car Other" at bounding box center [964, 345] width 177 height 24
click at [876, 333] on select "Select Real Estate Car Other" at bounding box center [964, 345] width 177 height 24
click at [766, 353] on div "Creditor * Trais Llwe State AL AK AR AZ CA CO CT DE DC FL GA GU HI ID IL IN IA …" at bounding box center [776, 211] width 189 height 311
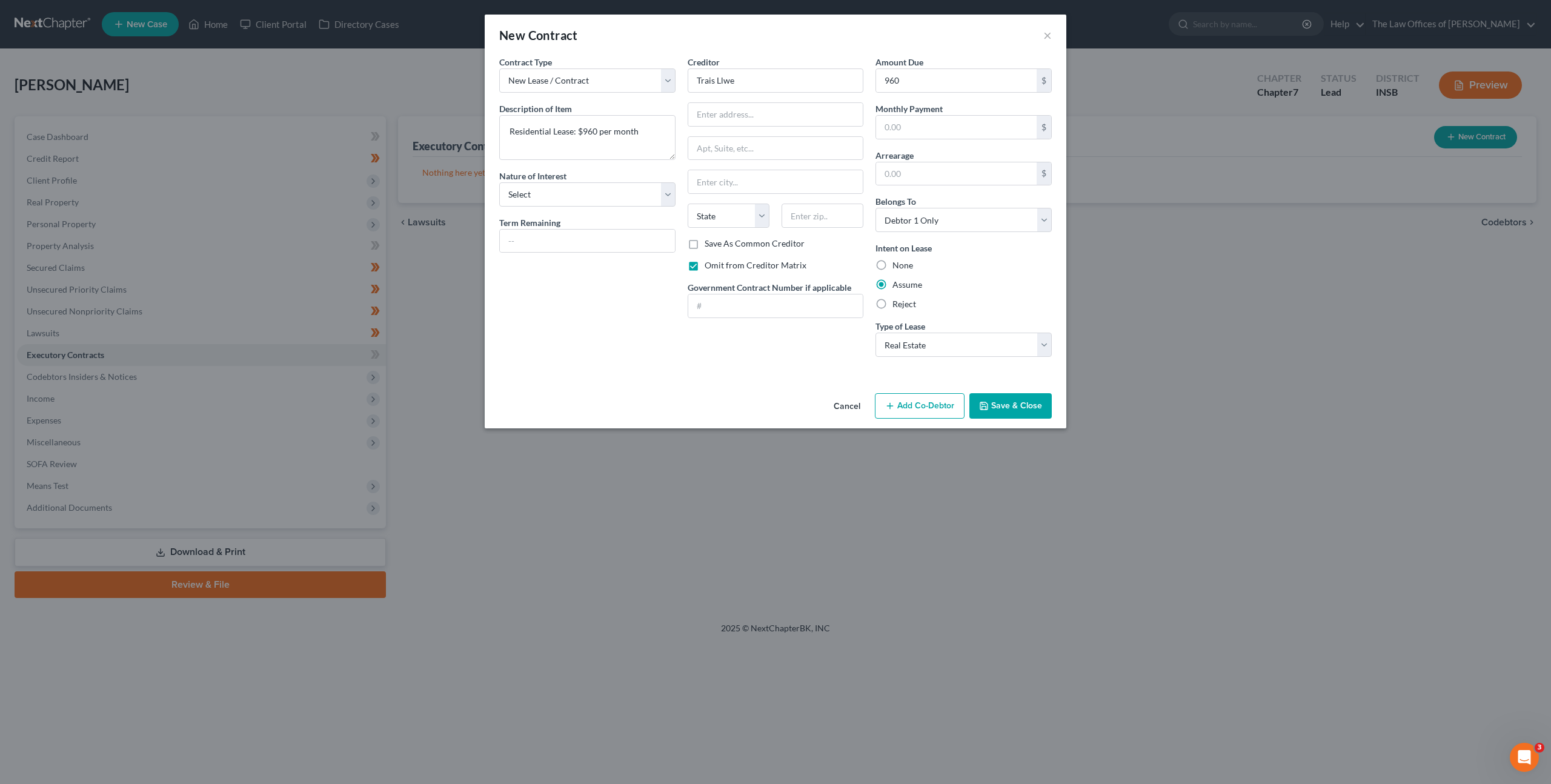
click at [1021, 410] on button "Save & Close" at bounding box center [1011, 406] width 83 height 26
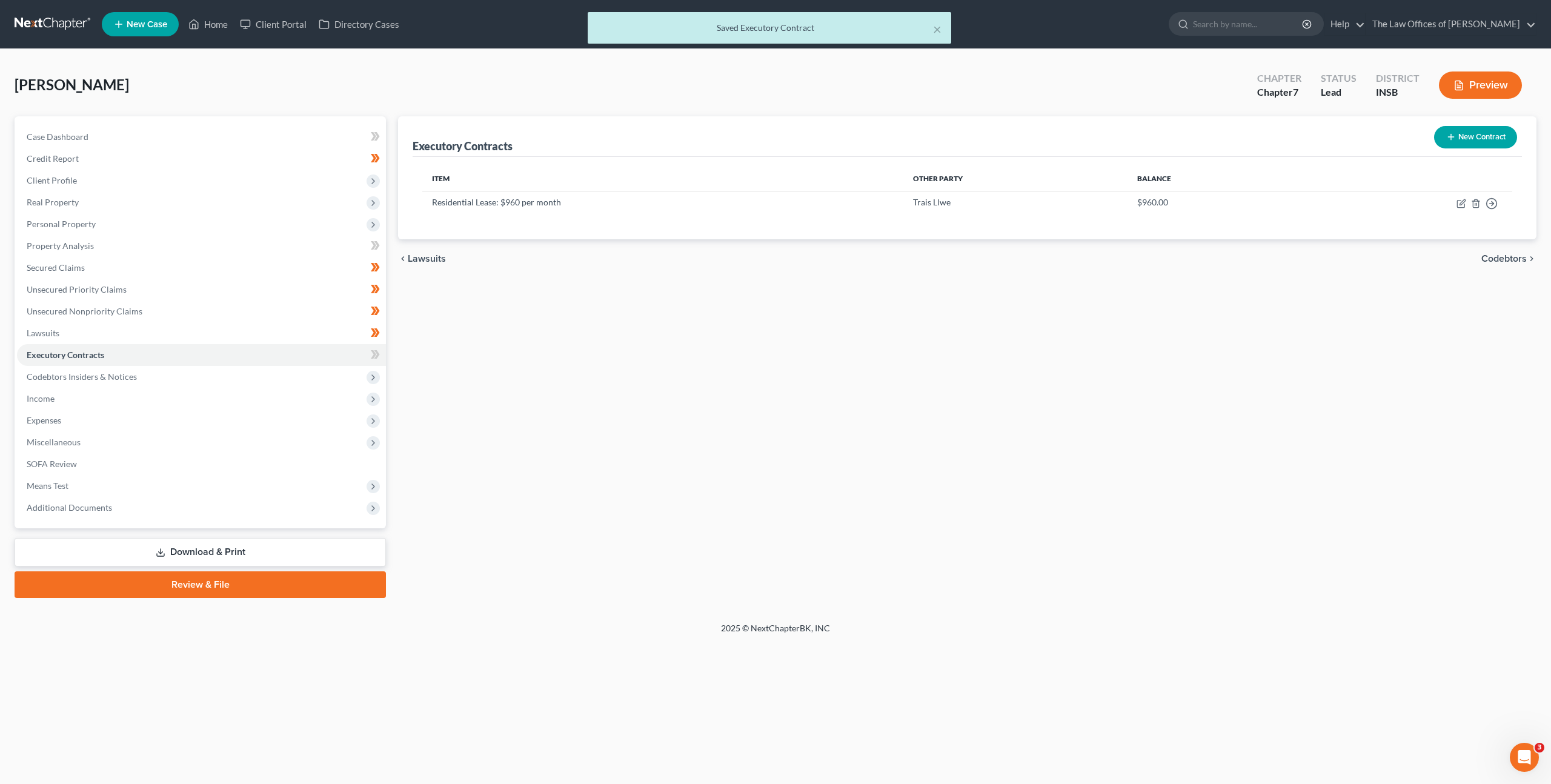
click at [830, 435] on div "Executory Contracts New Contract Item Other Party Balance Residential Lease: $9…" at bounding box center [967, 357] width 1151 height 482
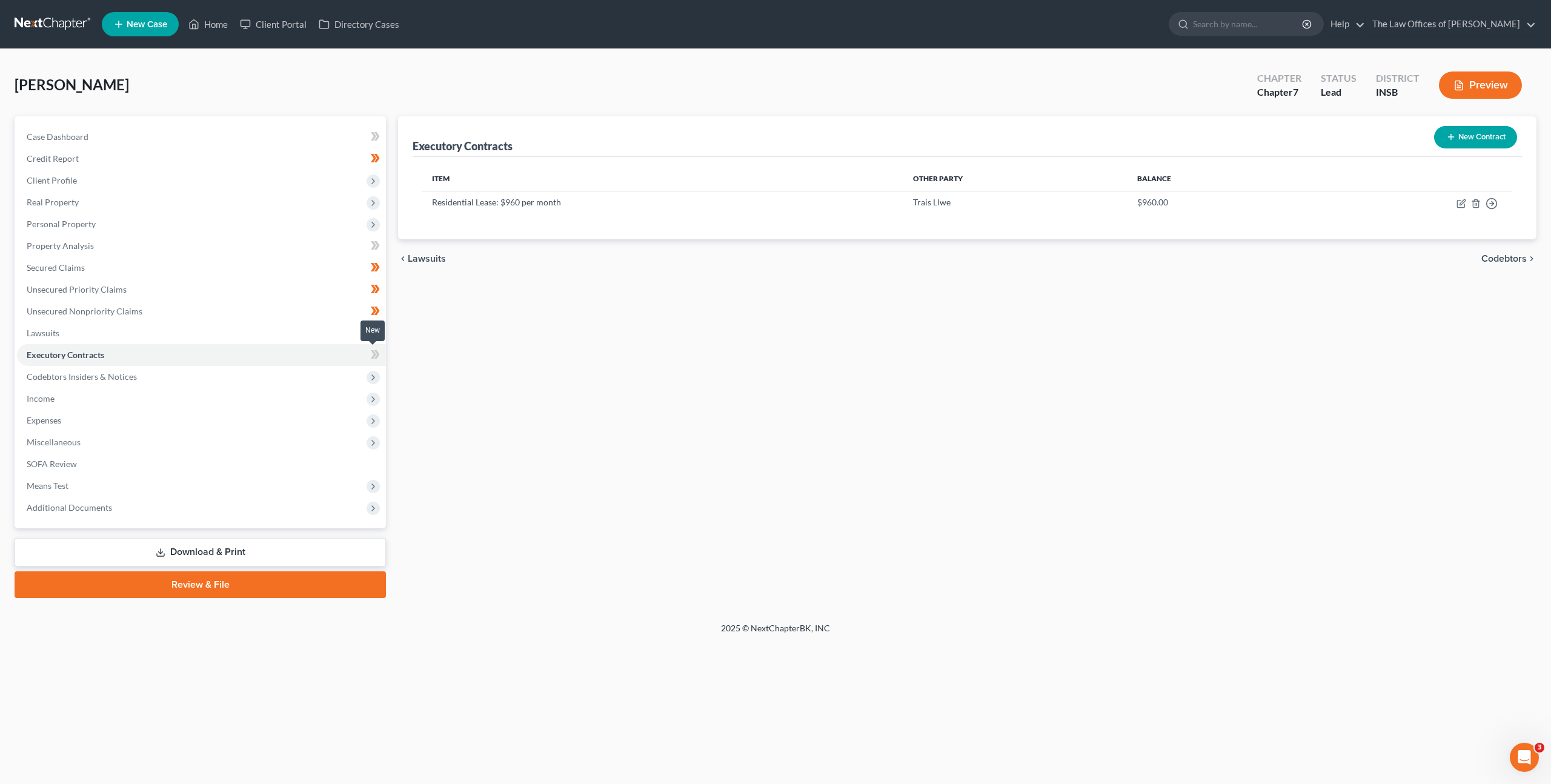
click at [378, 356] on icon at bounding box center [375, 355] width 9 height 15
click at [582, 364] on div "Executory Contracts New Contract Item Other Party Balance Residential Lease: $9…" at bounding box center [967, 357] width 1151 height 482
click at [106, 391] on span "Income" at bounding box center [201, 398] width 369 height 22
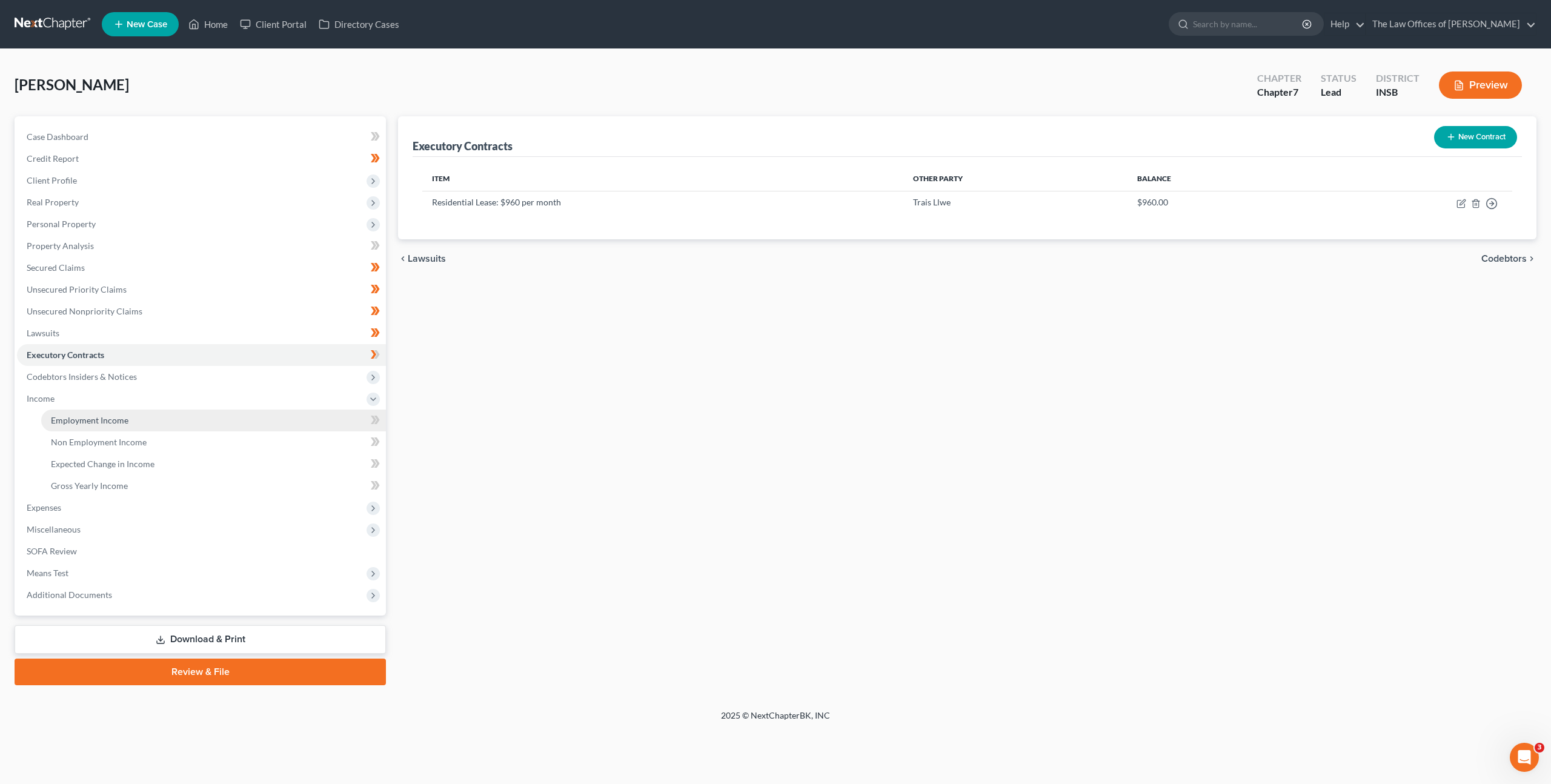
click at [121, 413] on link "Employment Income" at bounding box center [213, 420] width 345 height 22
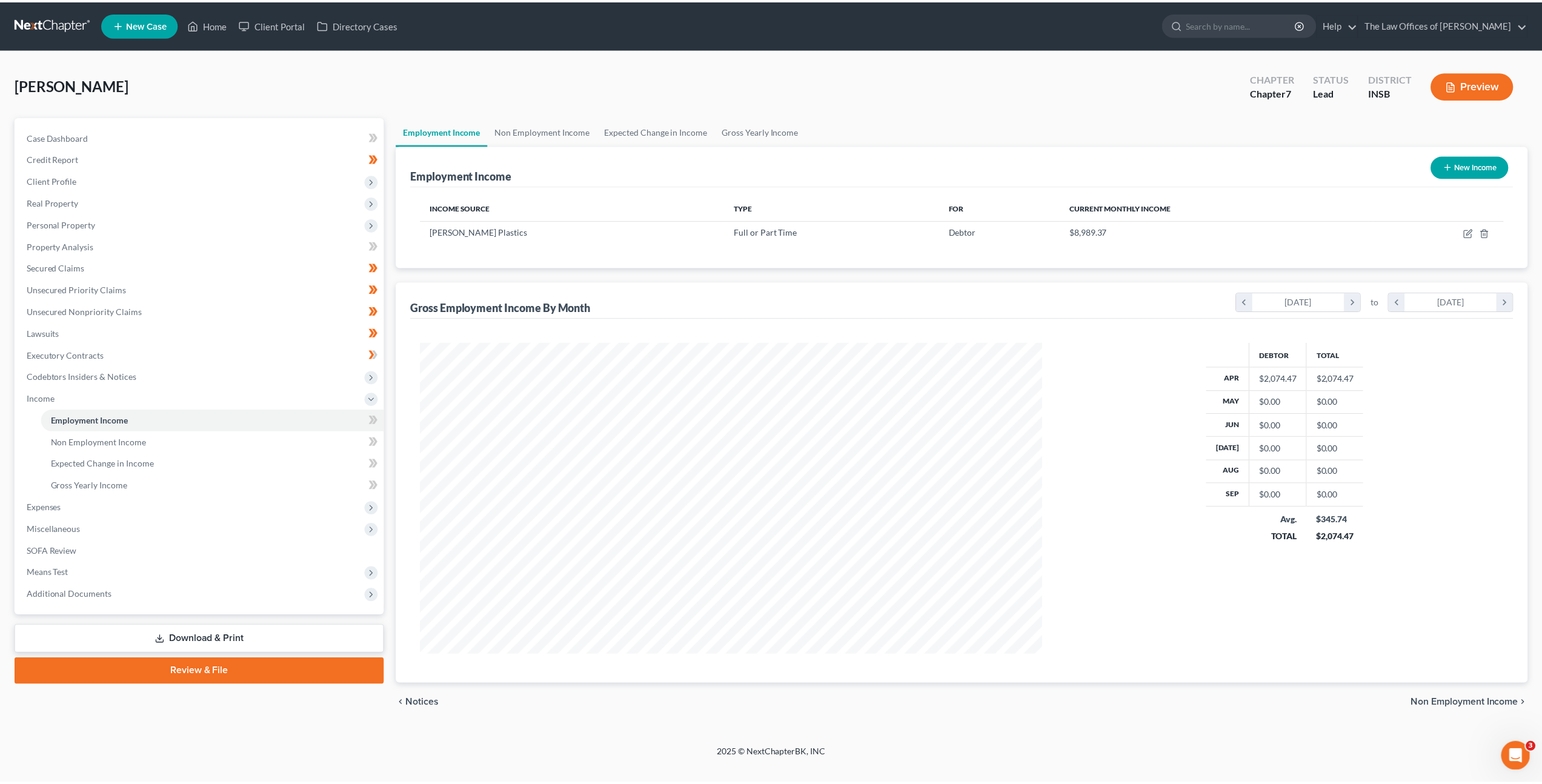
scroll to position [313, 650]
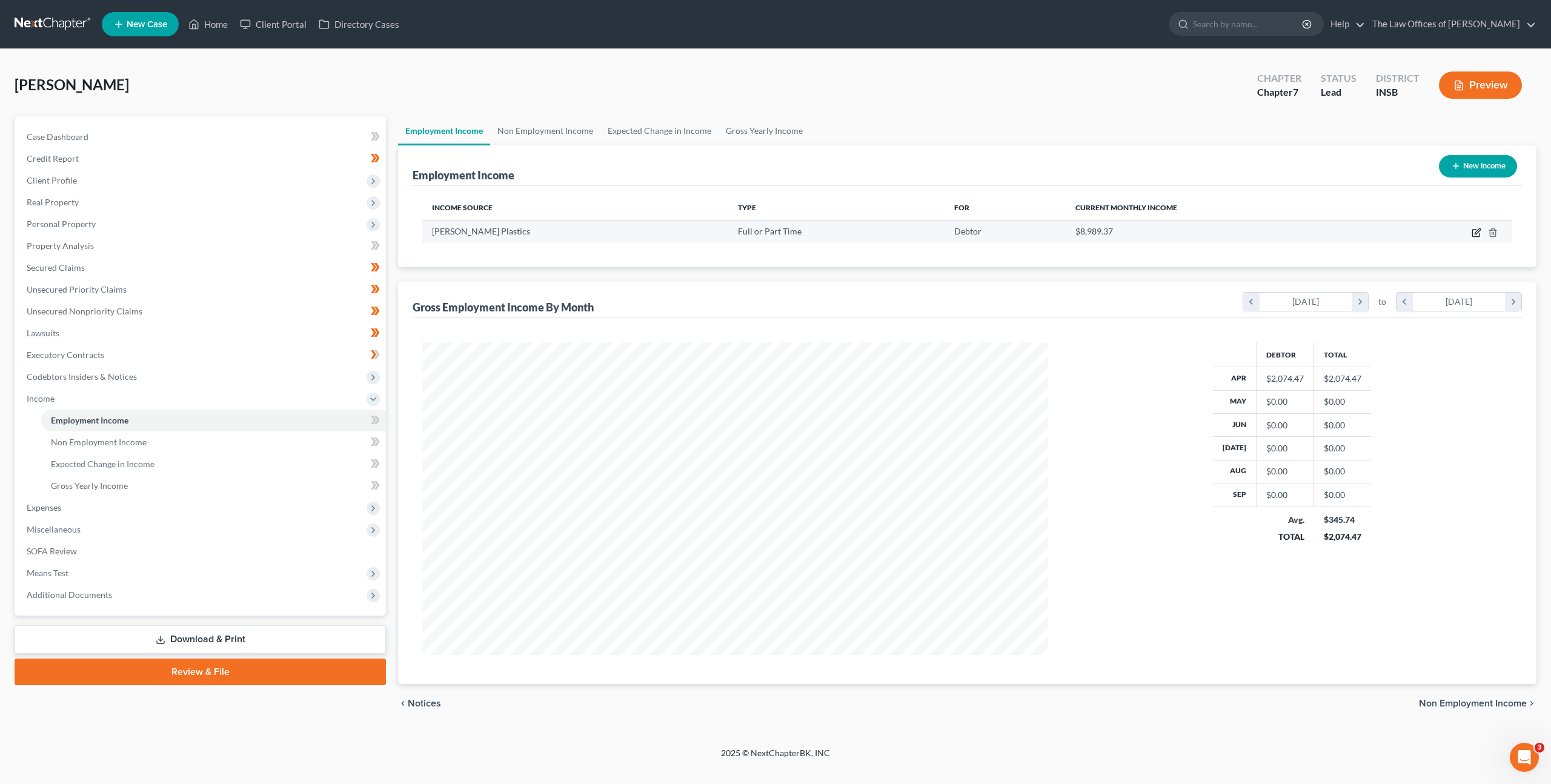
click at [1472, 232] on icon "button" at bounding box center [1476, 233] width 7 height 7
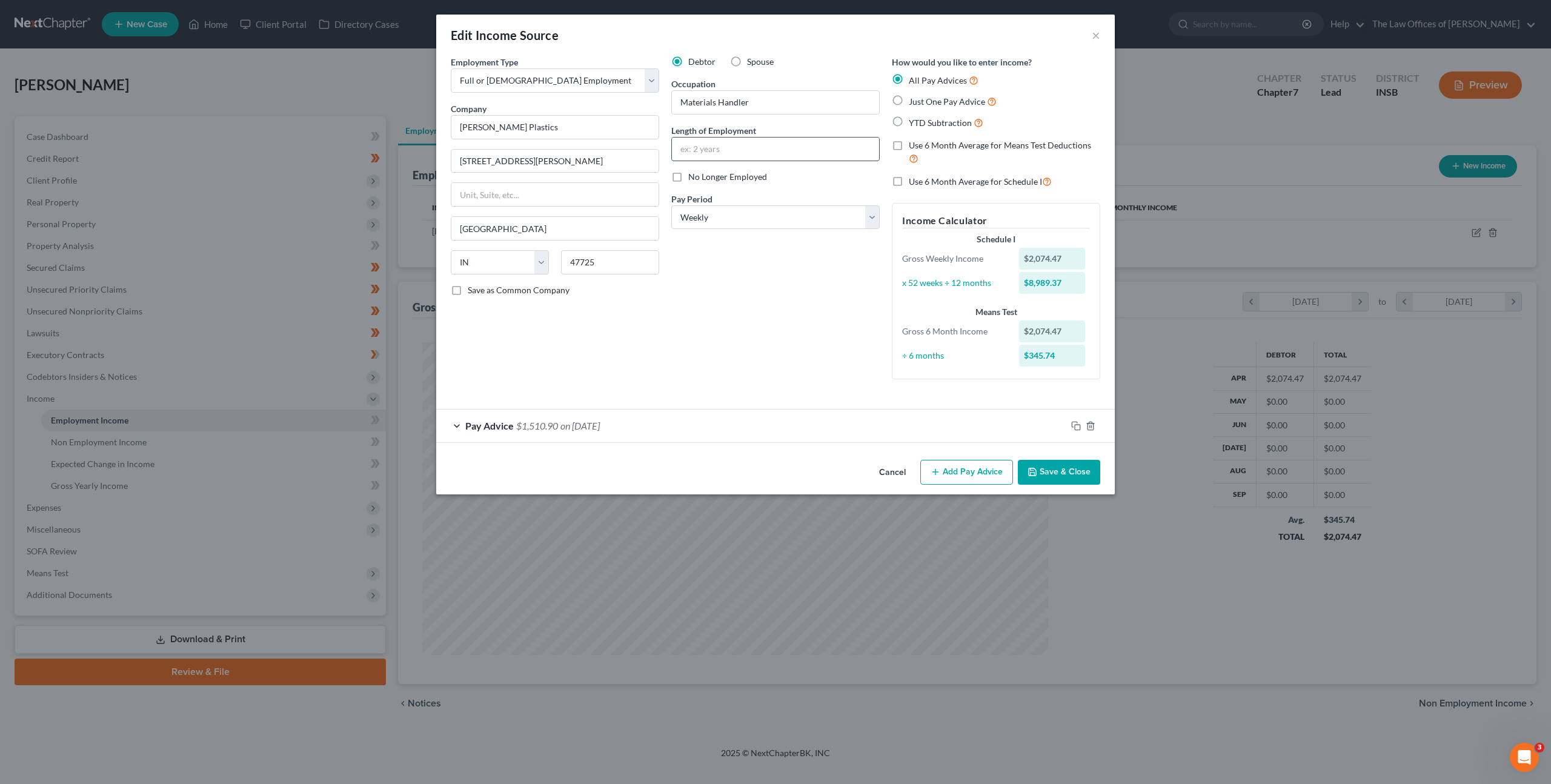
click at [738, 146] on input "text" at bounding box center [776, 149] width 207 height 23
click at [734, 154] on input "text" at bounding box center [776, 149] width 207 height 23
click at [709, 294] on div "Debtor Spouse Occupation Materials Handler Length of Employment 3.5 years No Lo…" at bounding box center [775, 222] width 221 height 333
click at [1050, 471] on button "Save & Close" at bounding box center [1059, 473] width 83 height 26
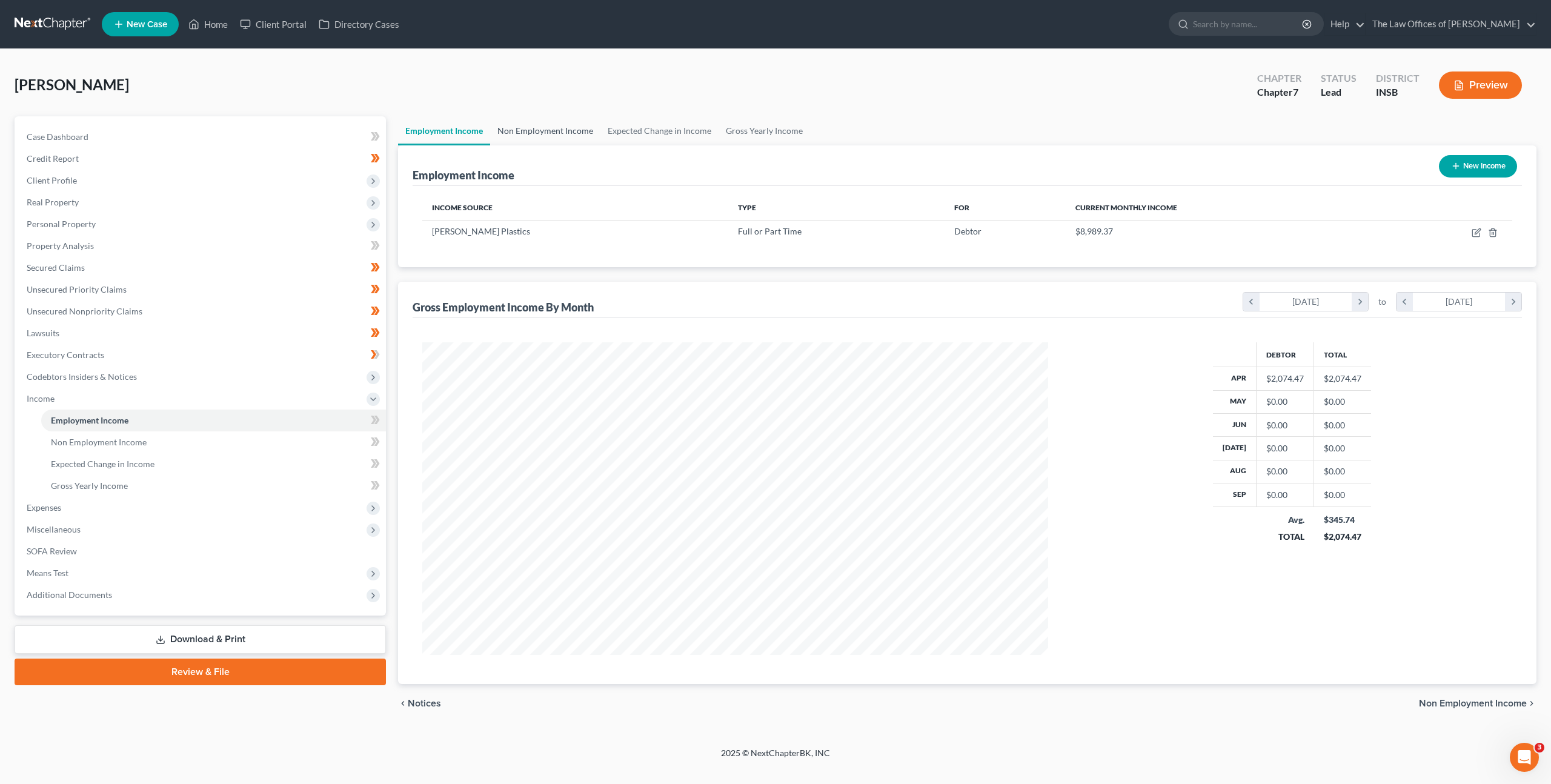
click at [532, 139] on link "Non Employment Income" at bounding box center [545, 130] width 110 height 29
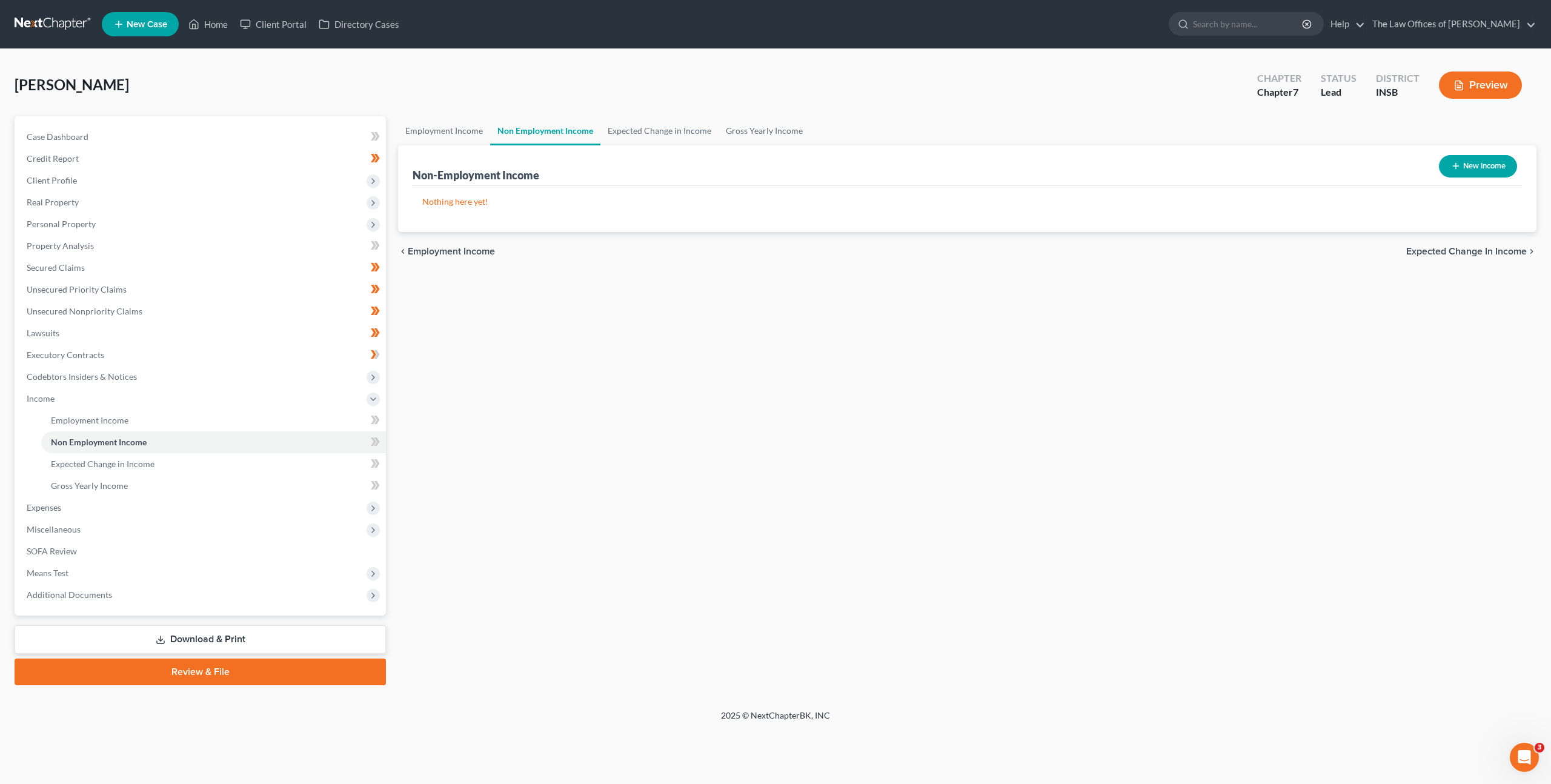
click at [1443, 167] on button "New Income" at bounding box center [1478, 166] width 78 height 22
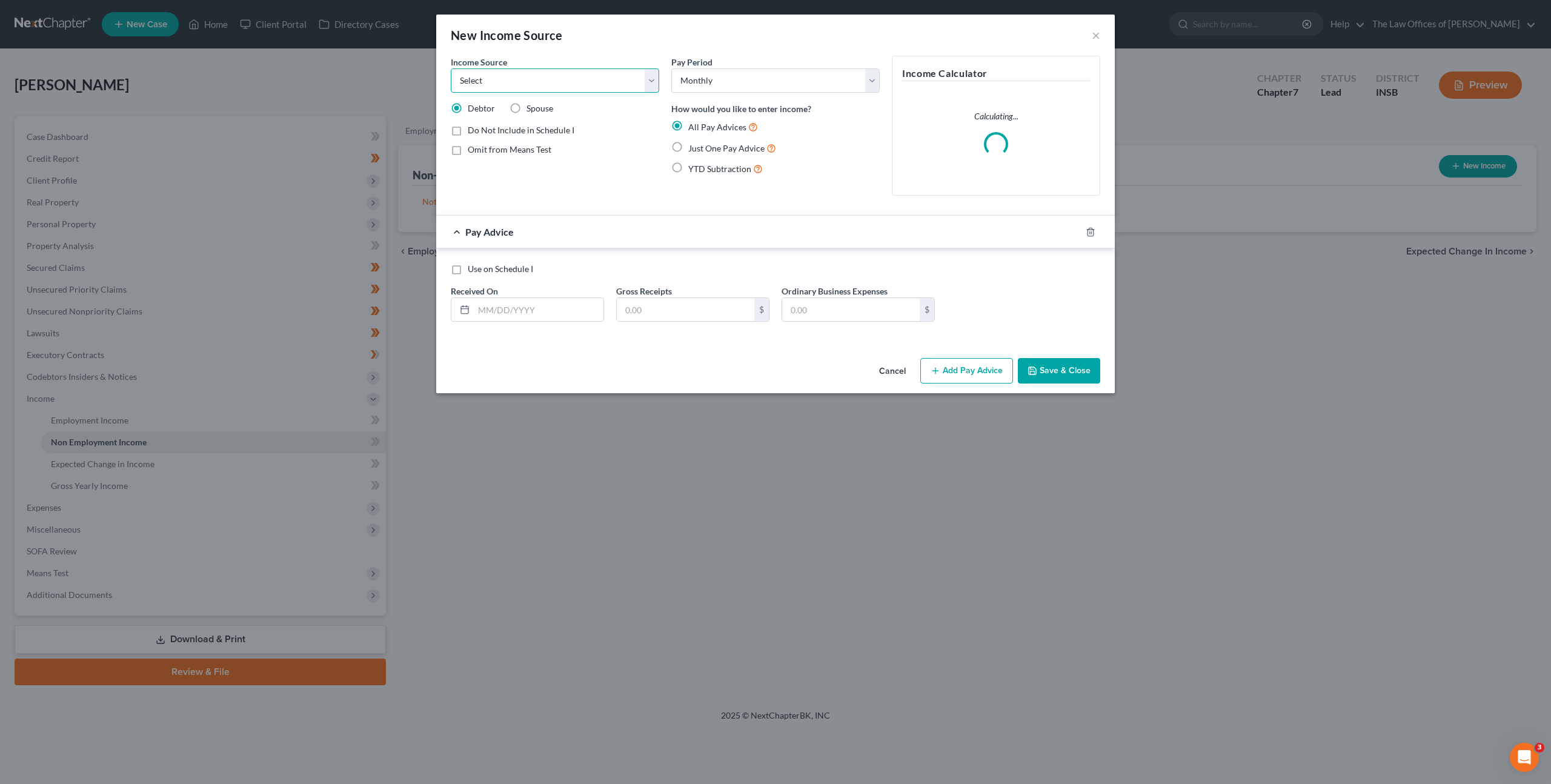
click at [522, 78] on select "Select Unemployment Disability (from employer) Pension Retirement Social Securi…" at bounding box center [555, 81] width 209 height 24
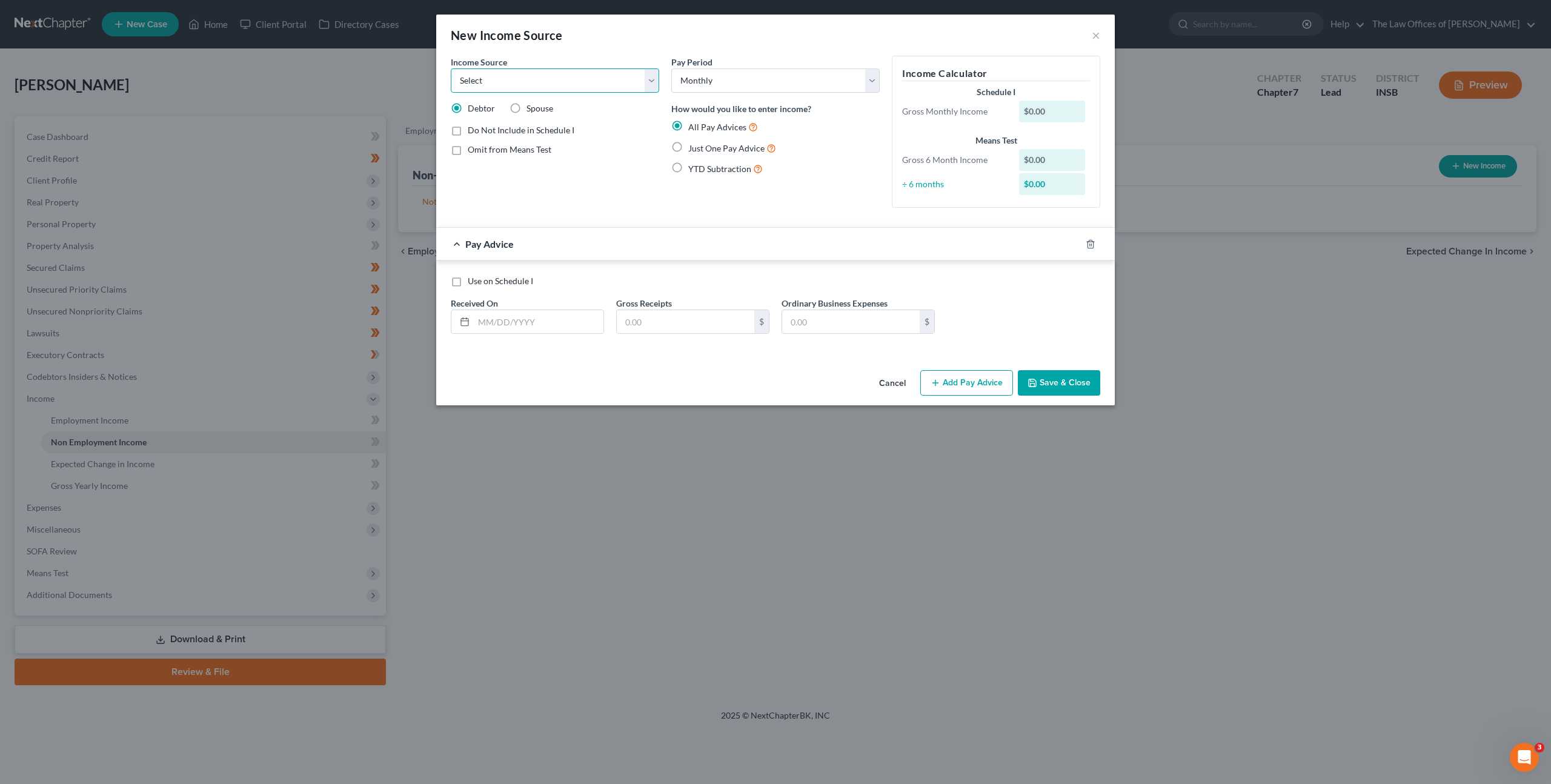
click at [491, 71] on select "Select Unemployment Disability (from employer) Pension Retirement Social Securi…" at bounding box center [555, 81] width 209 height 24
click at [886, 382] on button "Cancel" at bounding box center [892, 384] width 46 height 24
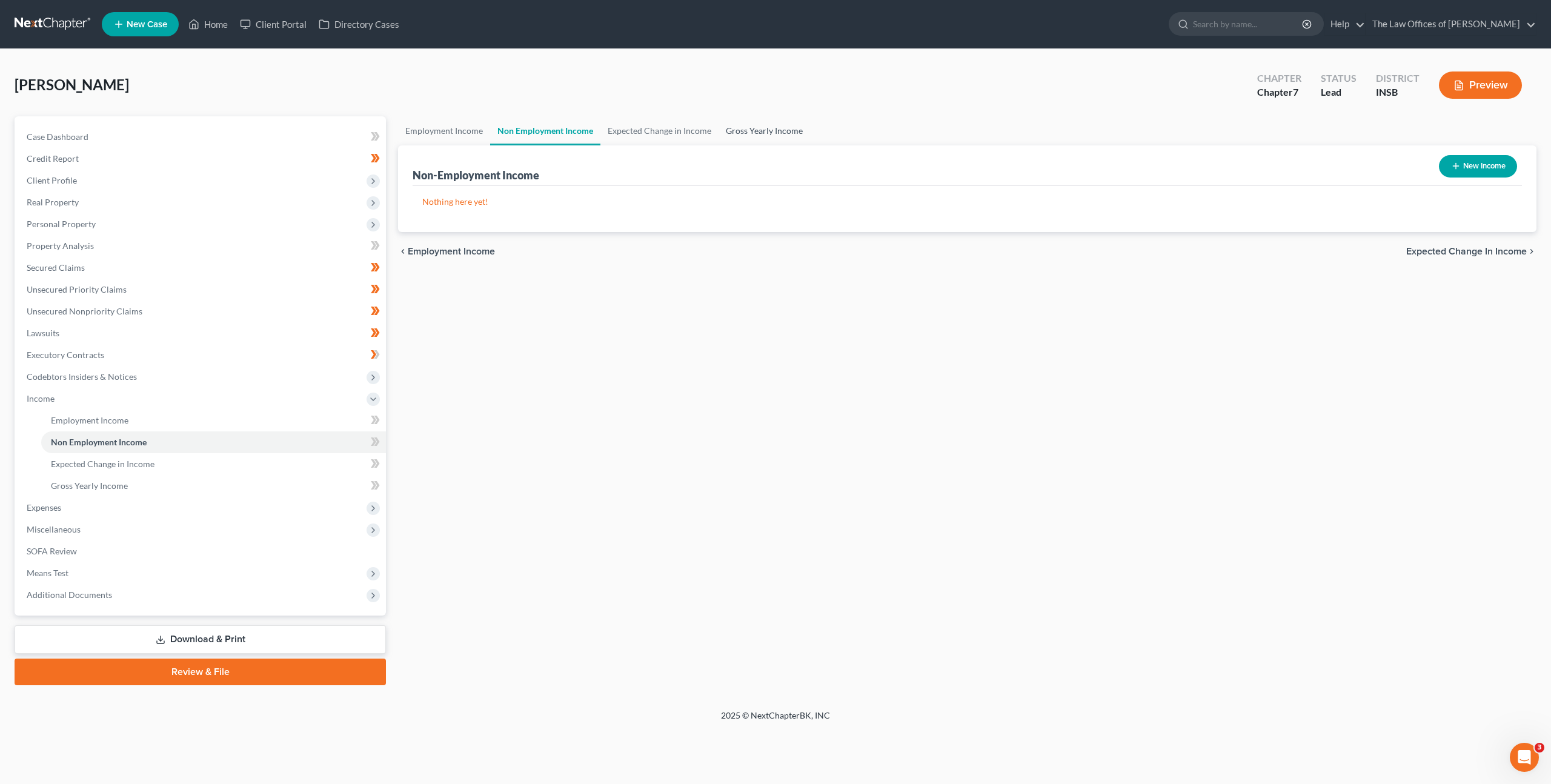
click at [782, 123] on link "Gross Yearly Income" at bounding box center [764, 130] width 91 height 29
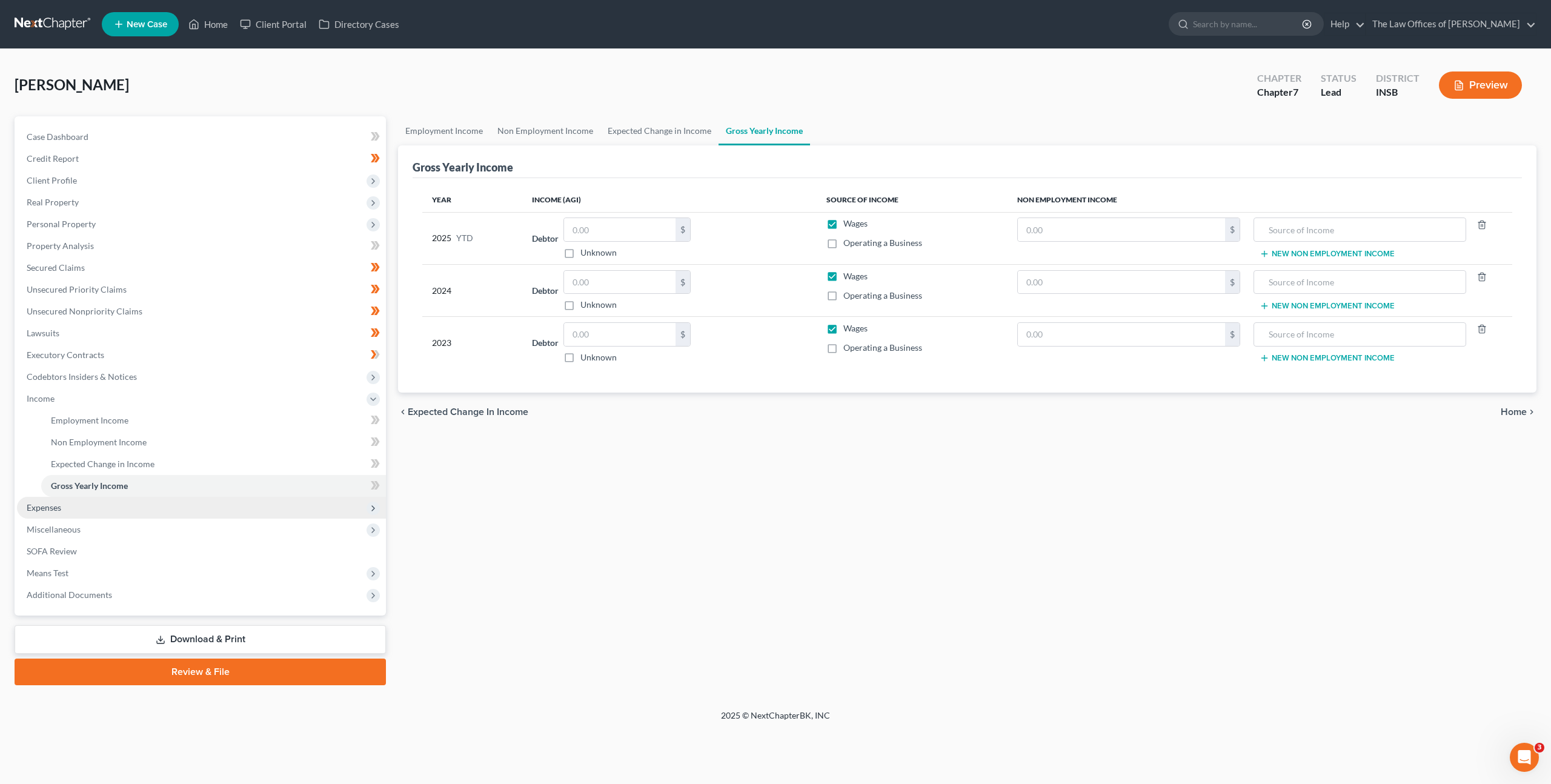
click at [100, 512] on span "Expenses" at bounding box center [201, 508] width 369 height 22
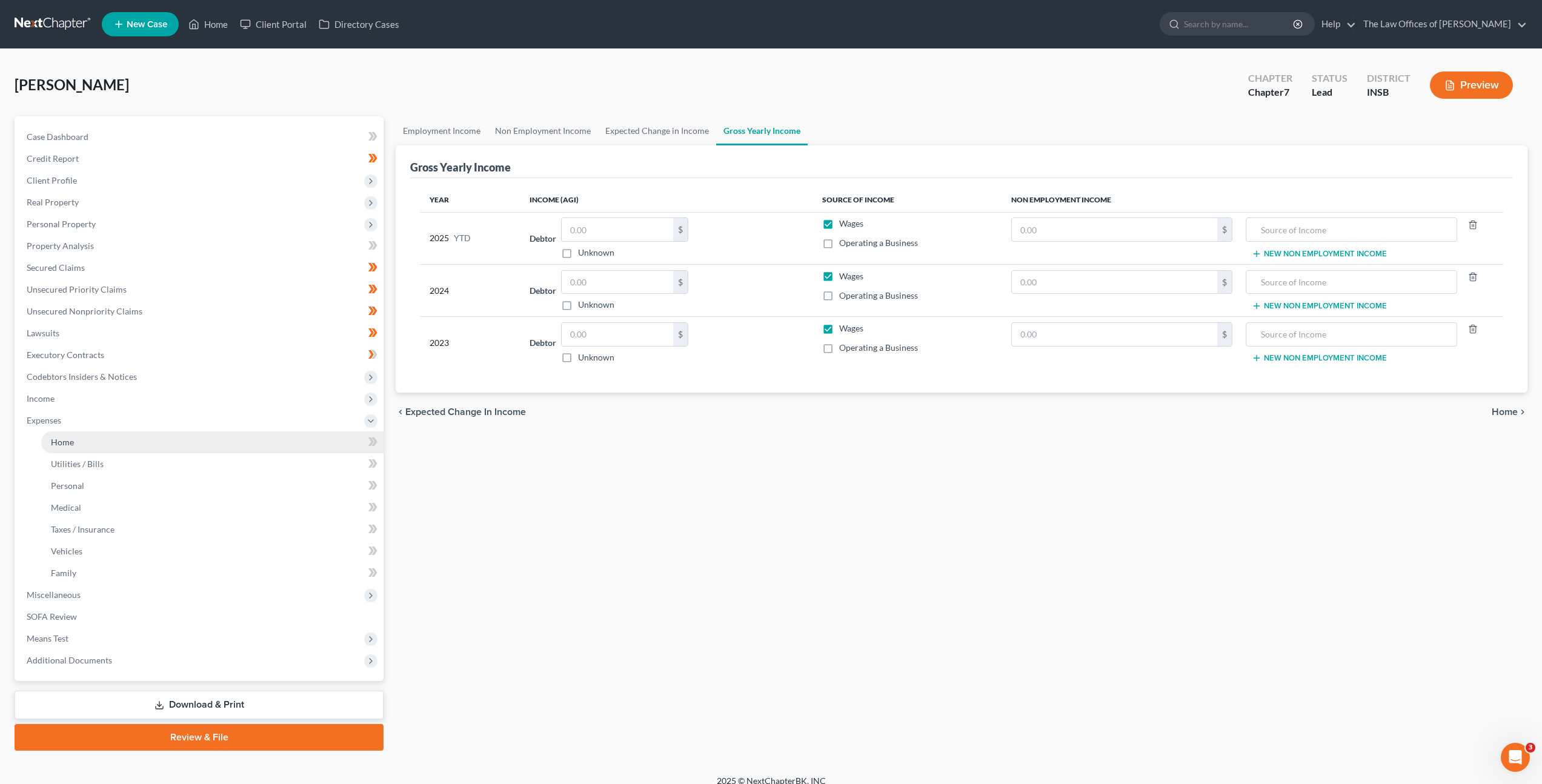
click at [132, 441] on link "Home" at bounding box center [212, 443] width 342 height 22
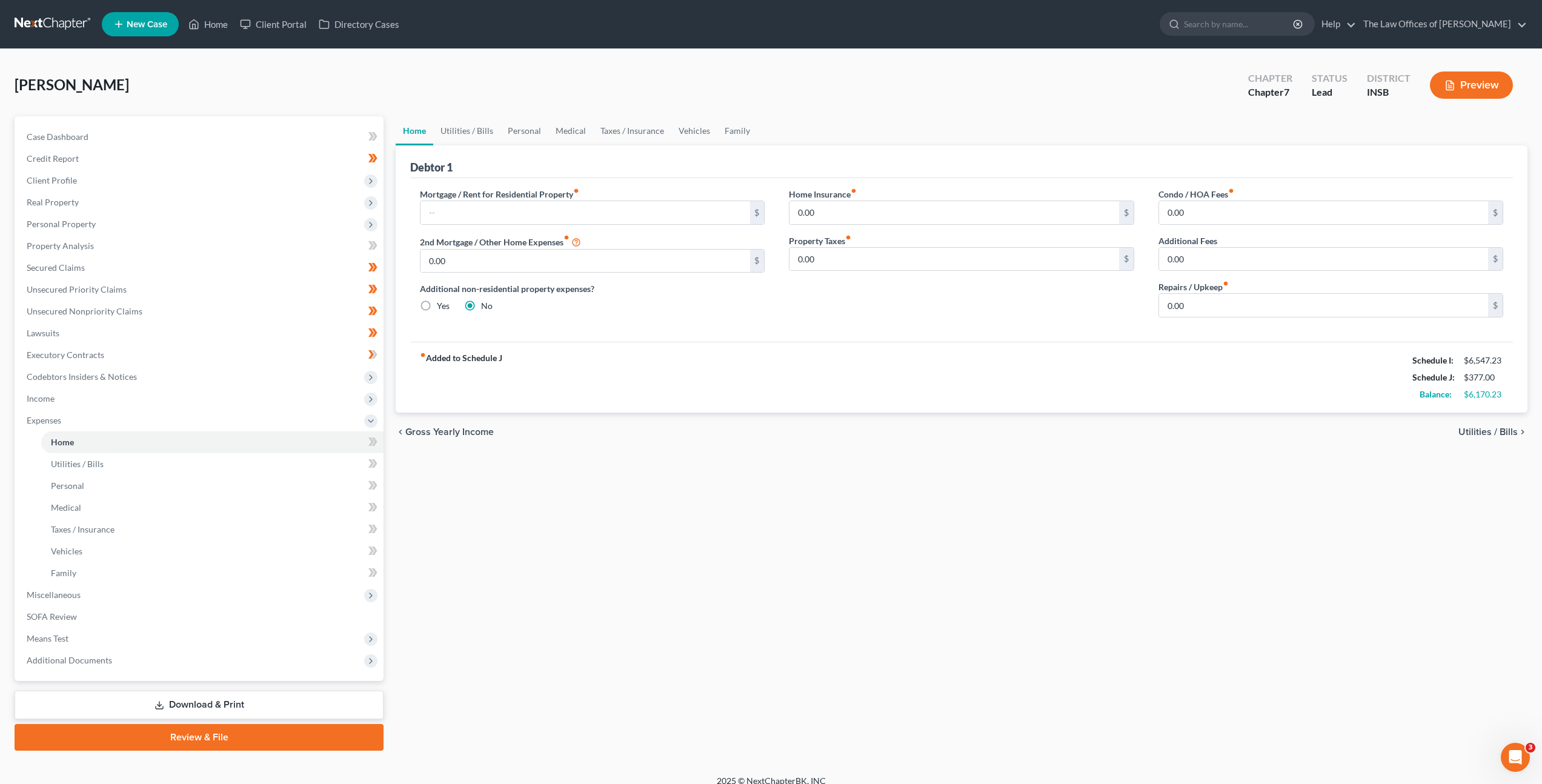
click at [764, 385] on div "fiber_manual_record Added to Schedule J Schedule I: $6,547.23 Schedule J: $377.…" at bounding box center [961, 377] width 1103 height 71
click at [638, 189] on div "Mortgage / Rent for Residential Property fiber_manual_record $" at bounding box center [592, 207] width 345 height 37
drag, startPoint x: 602, startPoint y: 221, endPoint x: 728, endPoint y: 233, distance: 126.6
click at [602, 221] on input "text" at bounding box center [585, 213] width 329 height 23
click at [846, 204] on input "0.00" at bounding box center [954, 213] width 329 height 23
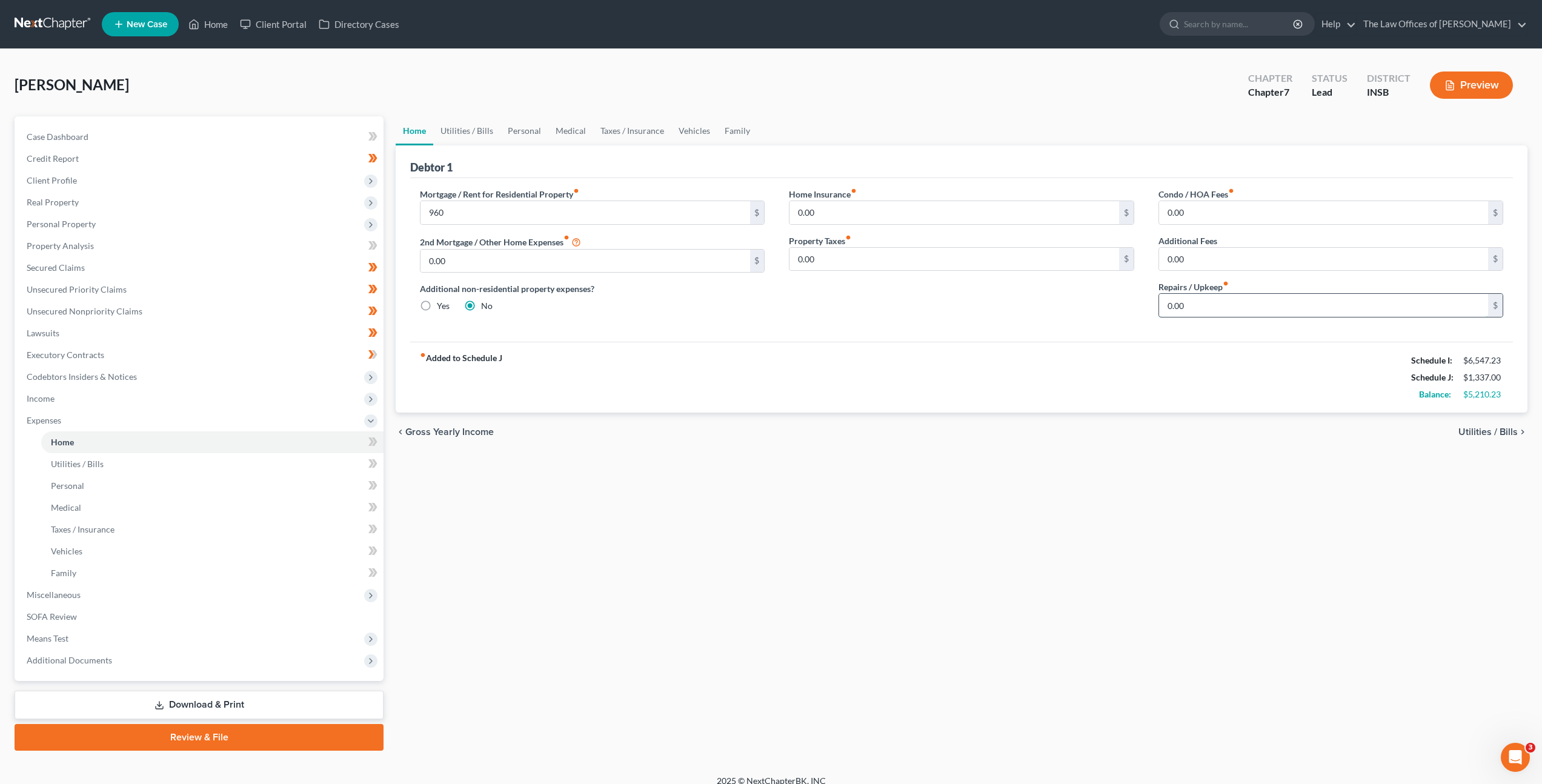
drag, startPoint x: 1206, startPoint y: 317, endPoint x: 1230, endPoint y: 301, distance: 28.8
click at [1207, 317] on input "0.00" at bounding box center [1323, 305] width 329 height 23
click at [482, 127] on link "Utilities / Bills" at bounding box center [466, 130] width 67 height 29
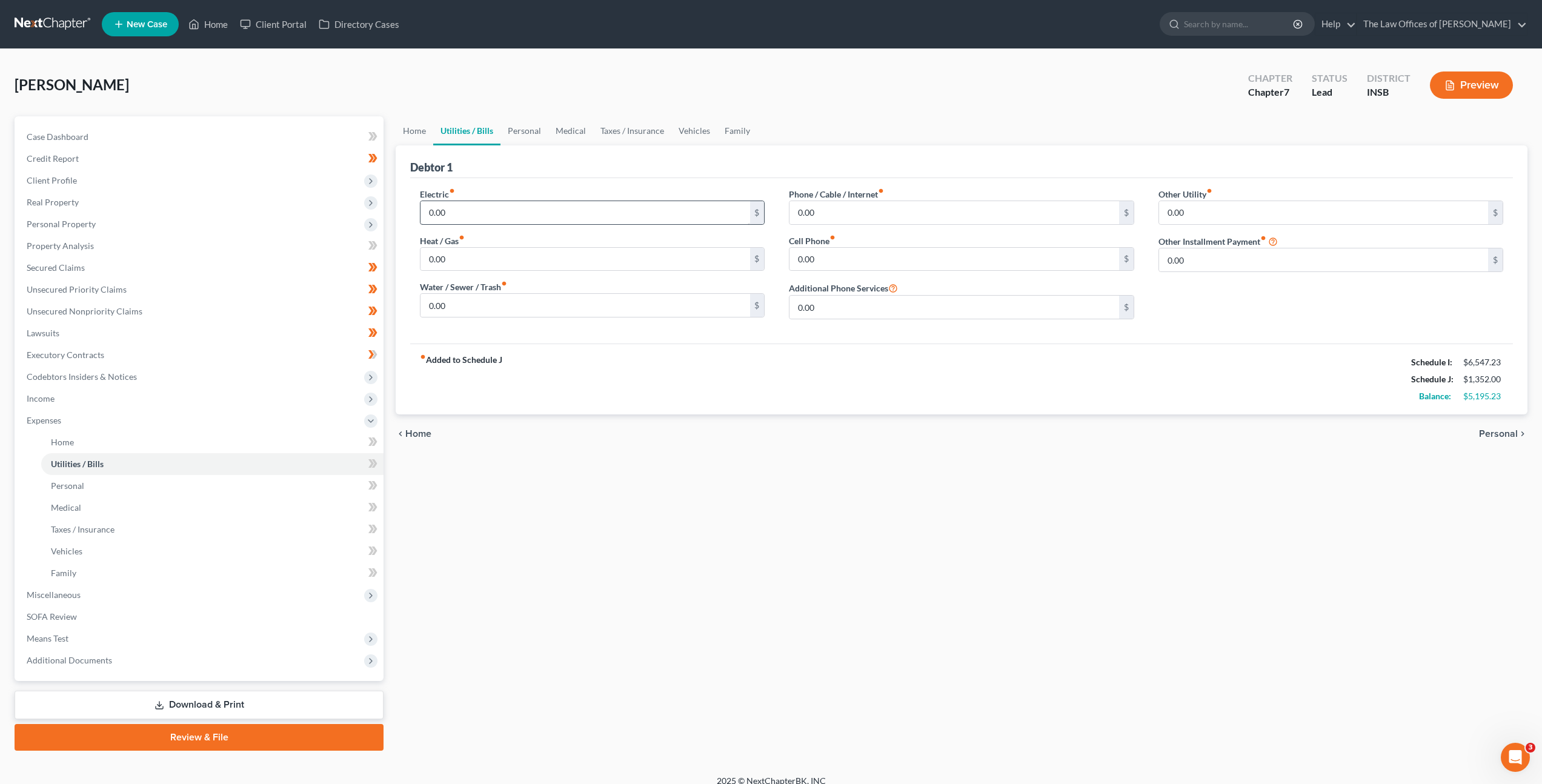
drag, startPoint x: 475, startPoint y: 231, endPoint x: 479, endPoint y: 223, distance: 8.9
click at [475, 231] on div "Electric fiber_manual_record 0.00 $ Heat / Gas fiber_manual_record 0.00 $ Water…" at bounding box center [592, 258] width 369 height 141
drag, startPoint x: 492, startPoint y: 214, endPoint x: 547, endPoint y: 161, distance: 76.4
click at [494, 214] on input "0.00" at bounding box center [585, 213] width 329 height 23
click at [379, 436] on span at bounding box center [373, 443] width 21 height 18
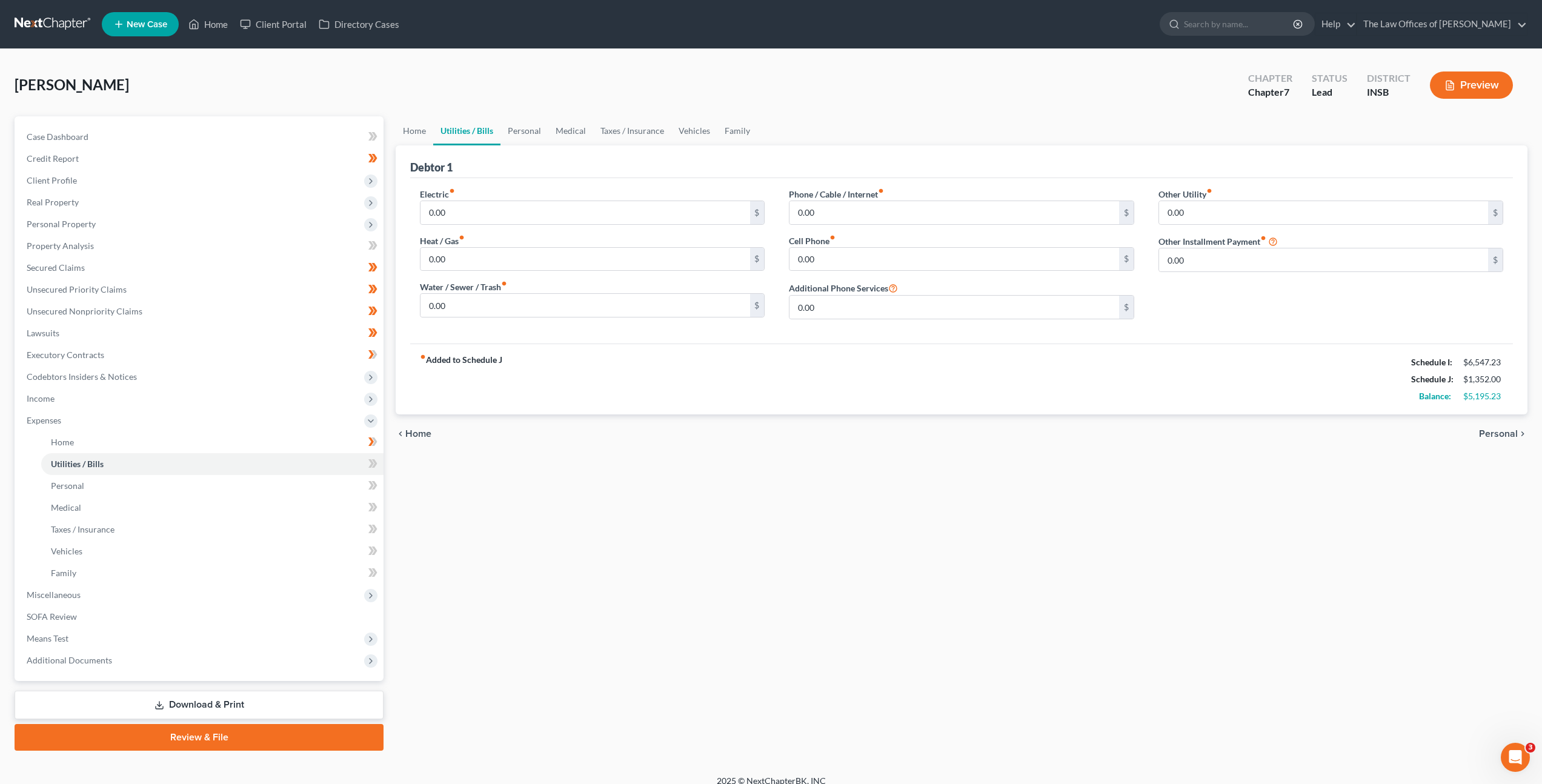
click at [553, 194] on div "Electric fiber_manual_record 0.00 $" at bounding box center [592, 207] width 345 height 37
click at [547, 221] on input "0.00" at bounding box center [585, 213] width 329 height 23
click at [470, 251] on input "0.00" at bounding box center [585, 259] width 329 height 23
click at [475, 259] on input "0.00" at bounding box center [585, 259] width 329 height 23
drag, startPoint x: 487, startPoint y: 250, endPoint x: 343, endPoint y: 236, distance: 144.7
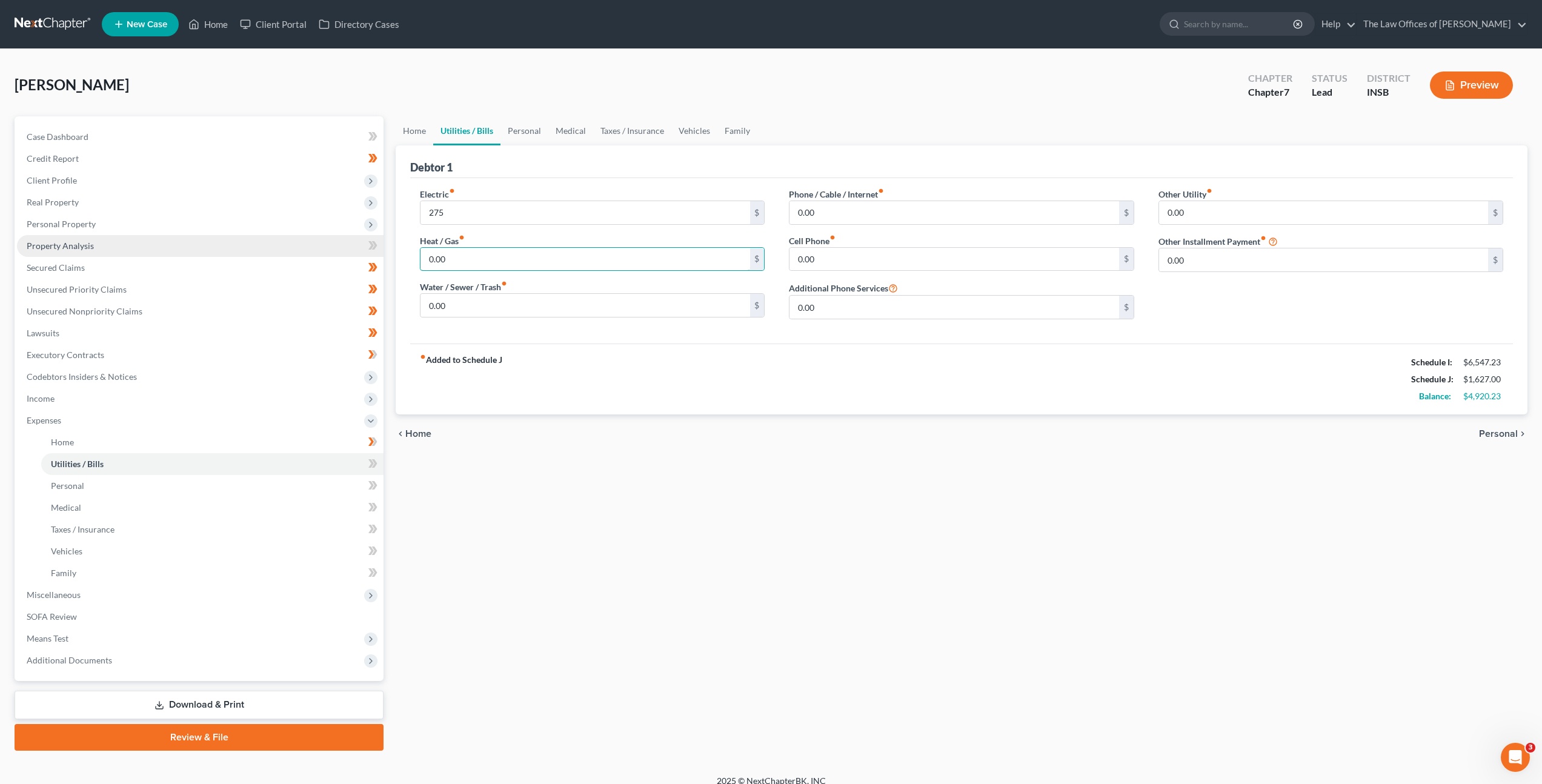
click at [387, 246] on div "Petition Navigation Case Dashboard Payments Invoices Payments Payments Credit R…" at bounding box center [771, 434] width 1525 height 634
drag, startPoint x: 521, startPoint y: 259, endPoint x: 448, endPoint y: 255, distance: 73.1
click at [470, 250] on input "0.00" at bounding box center [585, 259] width 329 height 23
drag, startPoint x: 595, startPoint y: 345, endPoint x: 611, endPoint y: 480, distance: 135.9
click at [595, 345] on div "fiber_manual_record Added to Schedule J Schedule I: $6,547.23 Schedule J: $1,62…" at bounding box center [961, 379] width 1103 height 71
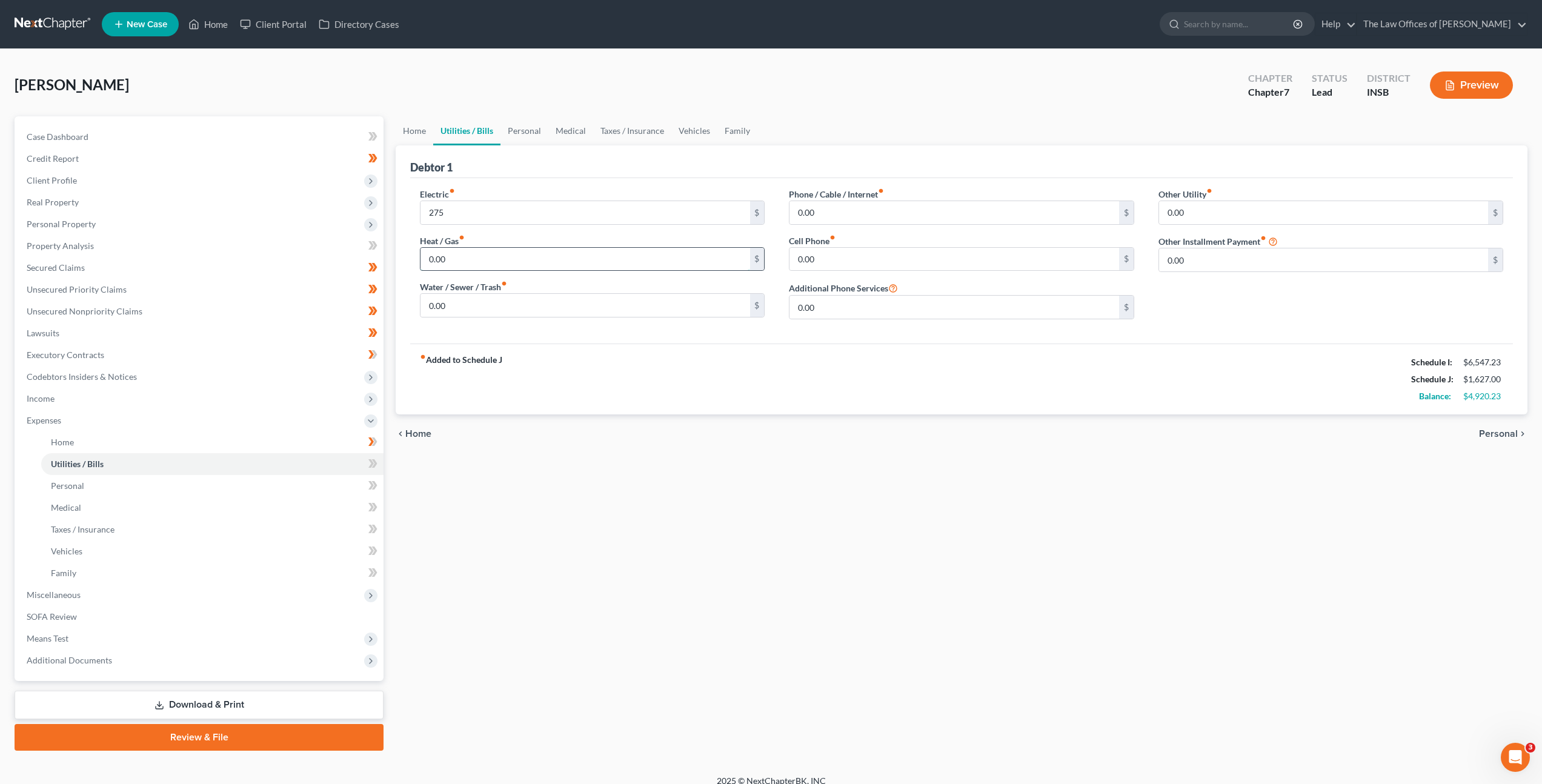
click at [544, 269] on input "0.00" at bounding box center [585, 259] width 329 height 23
click at [558, 367] on div "fiber_manual_record Added to Schedule J Schedule I: $6,547.23 Schedule J: $1,67…" at bounding box center [961, 379] width 1103 height 71
drag, startPoint x: 466, startPoint y: 305, endPoint x: 475, endPoint y: 322, distance: 19.2
click at [466, 306] on input "0.00" at bounding box center [585, 305] width 329 height 23
click at [819, 215] on input "0.00" at bounding box center [954, 213] width 329 height 23
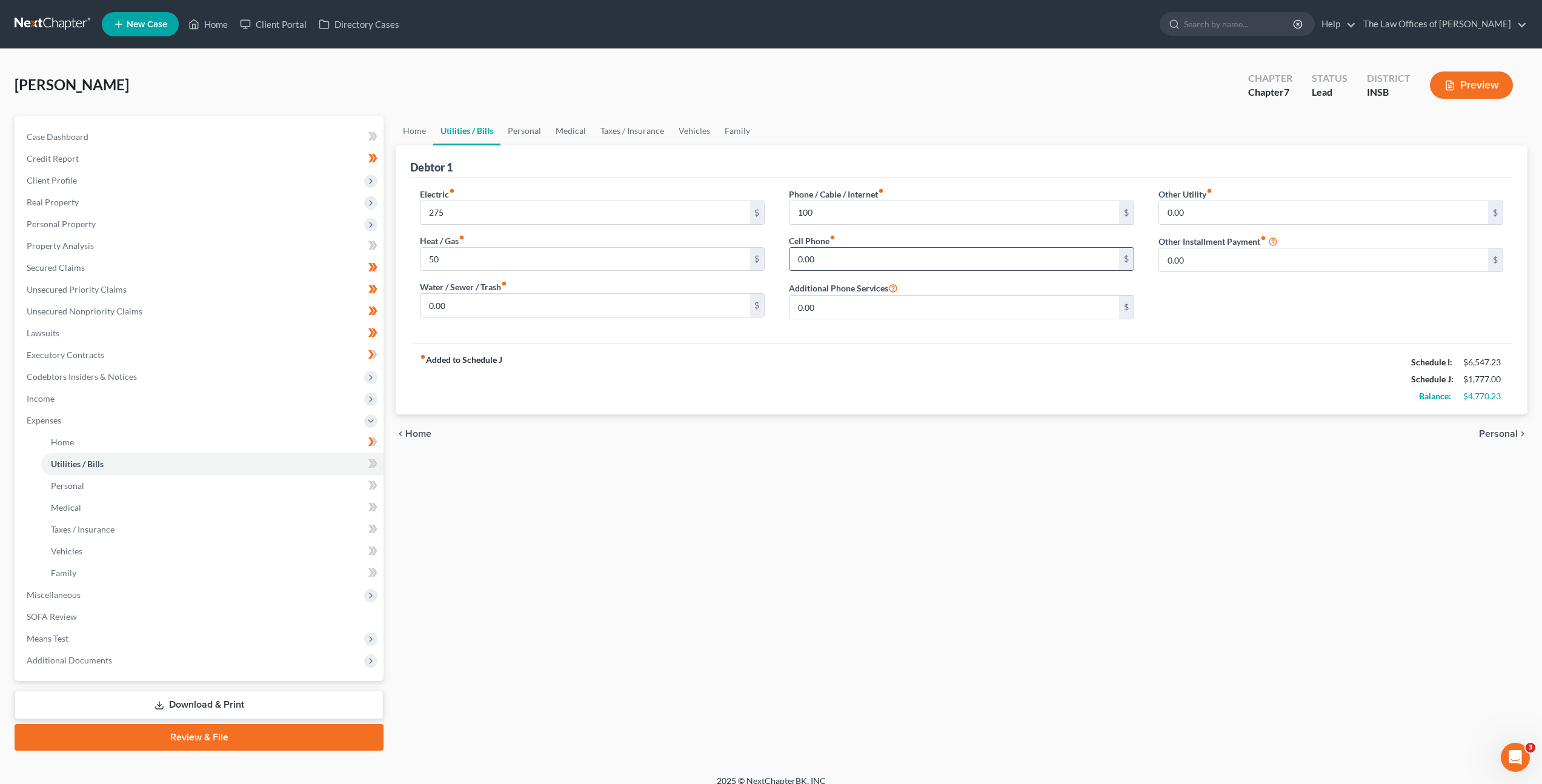
click at [823, 259] on input "0.00" at bounding box center [954, 259] width 329 height 23
click at [518, 144] on link "Personal" at bounding box center [524, 130] width 48 height 29
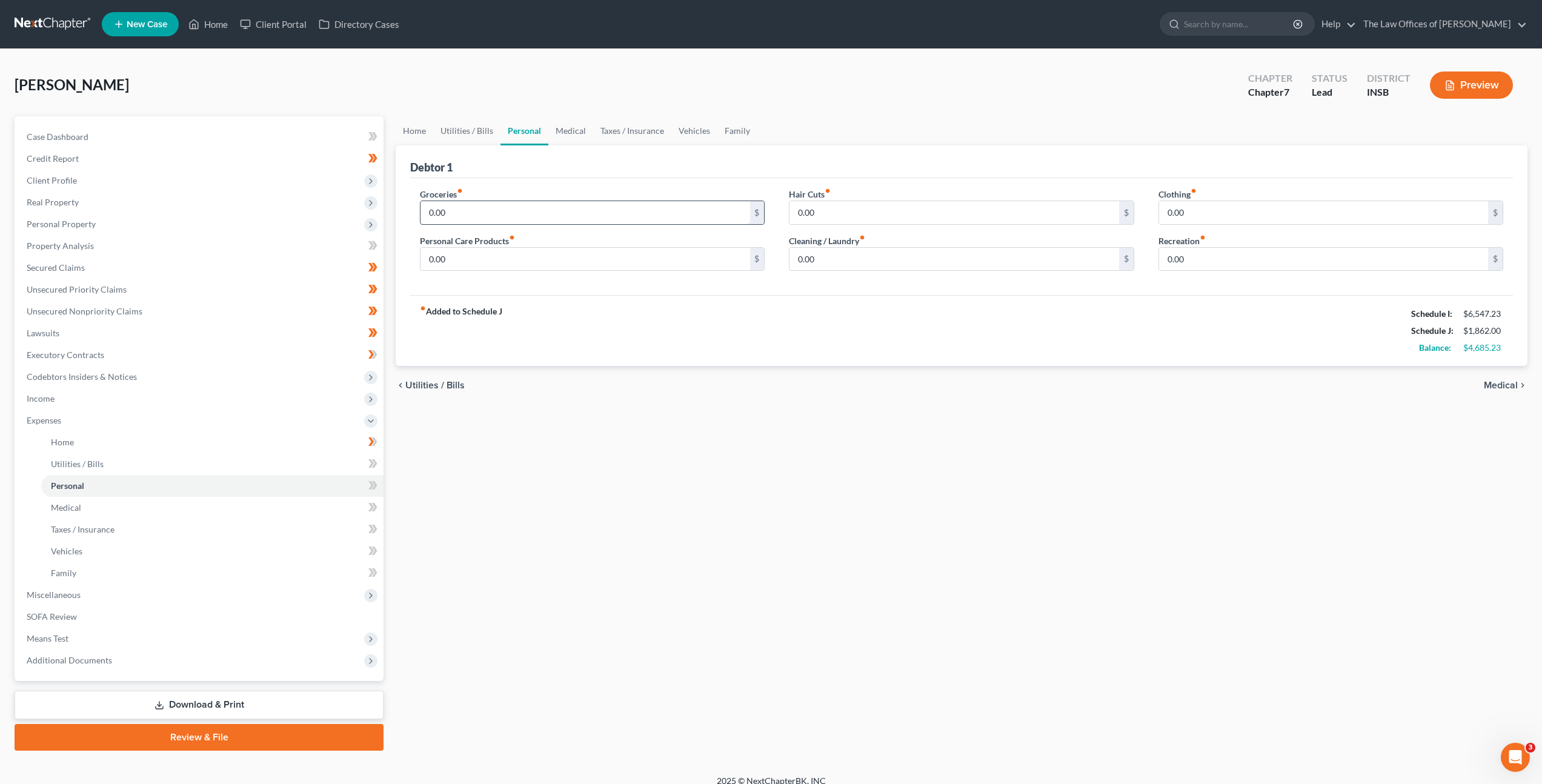
click at [505, 210] on input "0.00" at bounding box center [585, 213] width 329 height 23
click at [453, 263] on input "0.00" at bounding box center [585, 259] width 329 height 23
click at [478, 205] on input "550" at bounding box center [585, 213] width 329 height 23
drag, startPoint x: 485, startPoint y: 253, endPoint x: 924, endPoint y: 291, distance: 440.6
click at [488, 253] on input "0.00" at bounding box center [585, 259] width 329 height 23
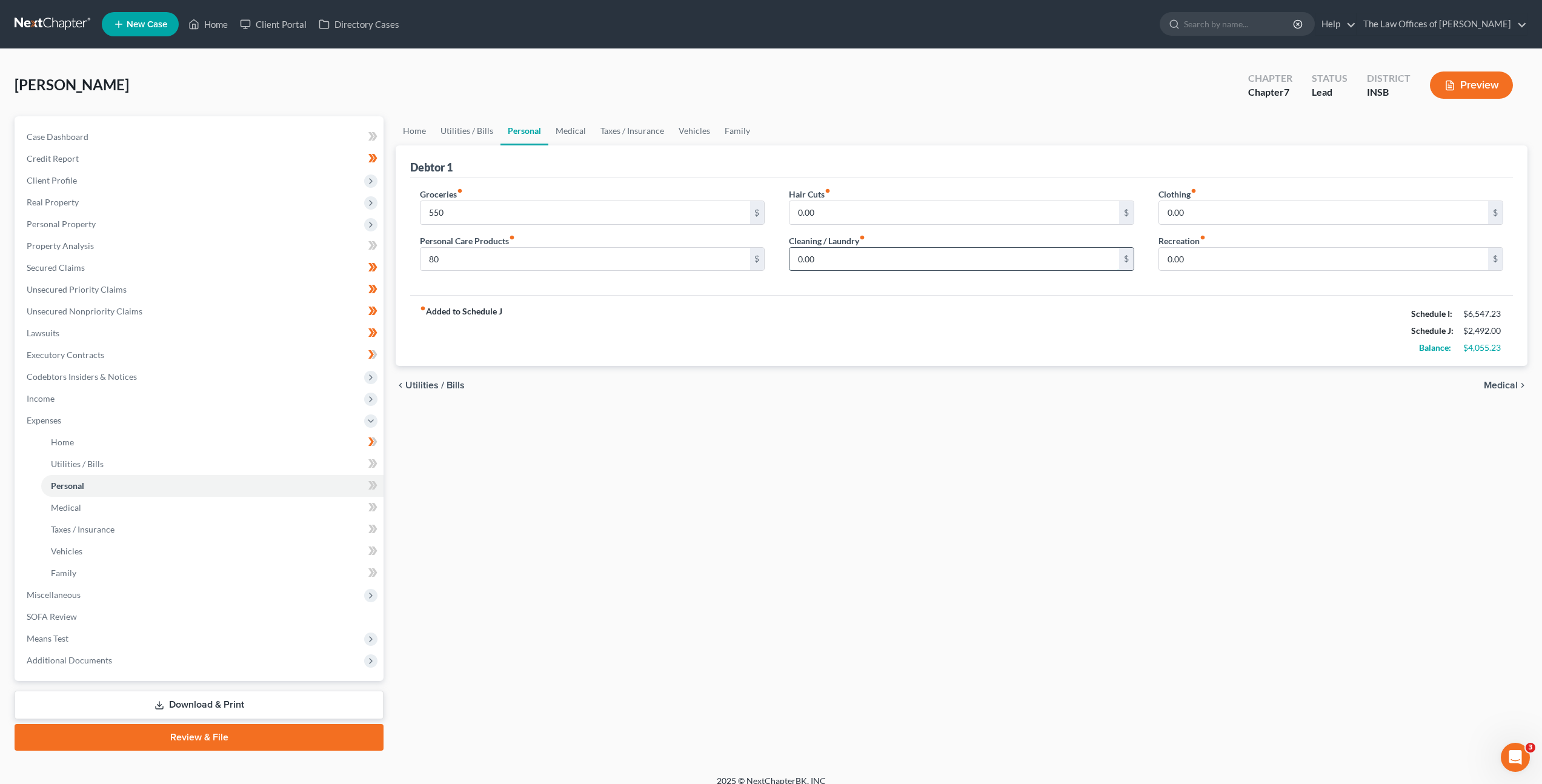
click at [893, 263] on input "0.00" at bounding box center [954, 259] width 329 height 23
drag, startPoint x: 908, startPoint y: 198, endPoint x: 1155, endPoint y: 276, distance: 259.0
click at [908, 198] on div "Hair Cuts fiber_manual_record 0.00 $" at bounding box center [961, 207] width 345 height 37
drag, startPoint x: 996, startPoint y: 226, endPoint x: 1472, endPoint y: 319, distance: 485.0
click at [1085, 250] on div "Hair Cuts fiber_manual_record 0.00 $ Cleaning / Laundry fiber_manual_record 50 $" at bounding box center [961, 235] width 369 height 93
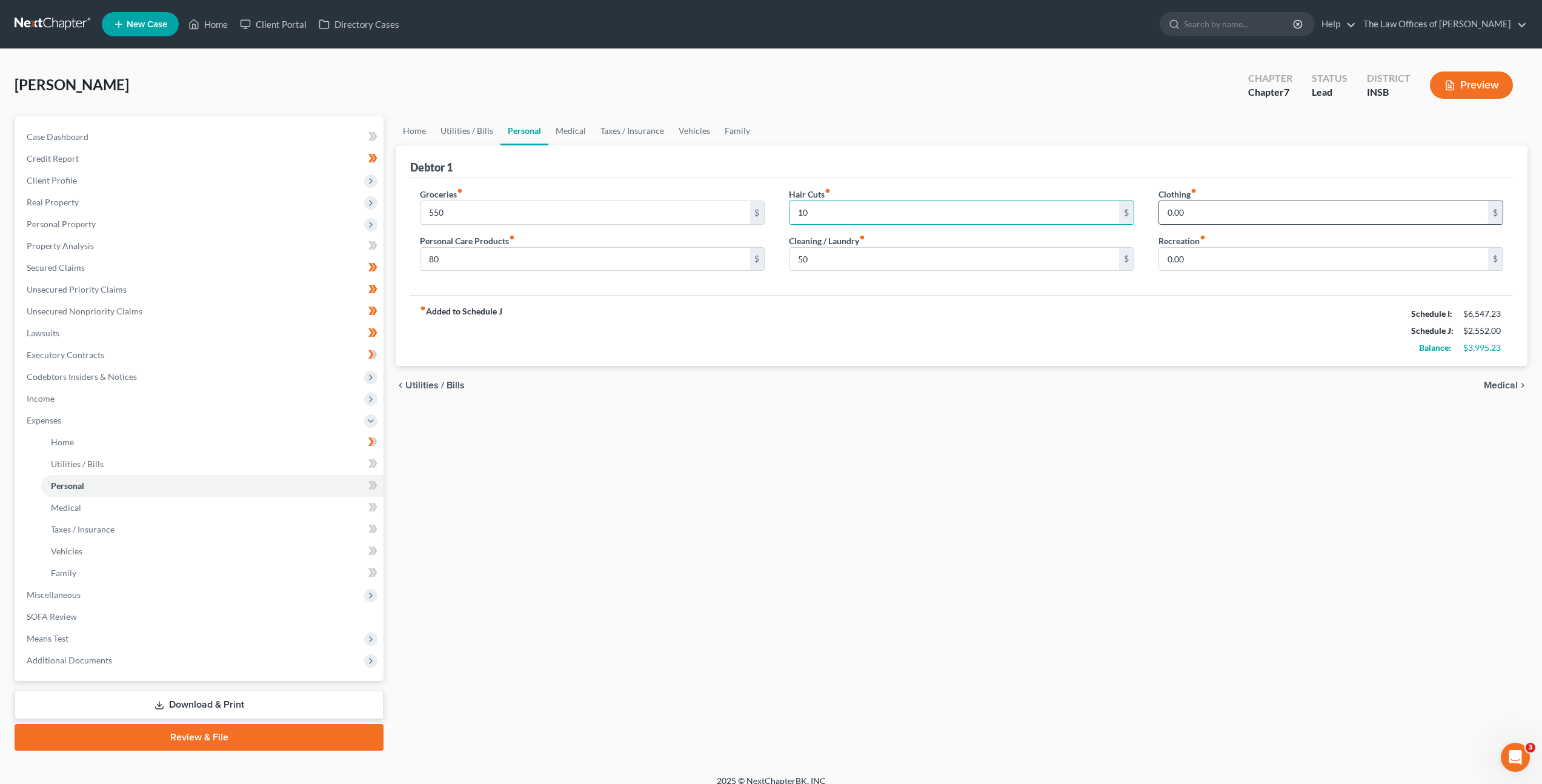
click at [1309, 205] on input "0.00" at bounding box center [1323, 213] width 329 height 23
drag, startPoint x: 1291, startPoint y: 208, endPoint x: 1039, endPoint y: 191, distance: 252.6
click at [1016, 171] on div "Debtor 1 Groceries fiber_manual_record 550 $ Personal Care Products fiber_manua…" at bounding box center [962, 256] width 1132 height 221
click at [579, 129] on link "Medical" at bounding box center [570, 130] width 45 height 29
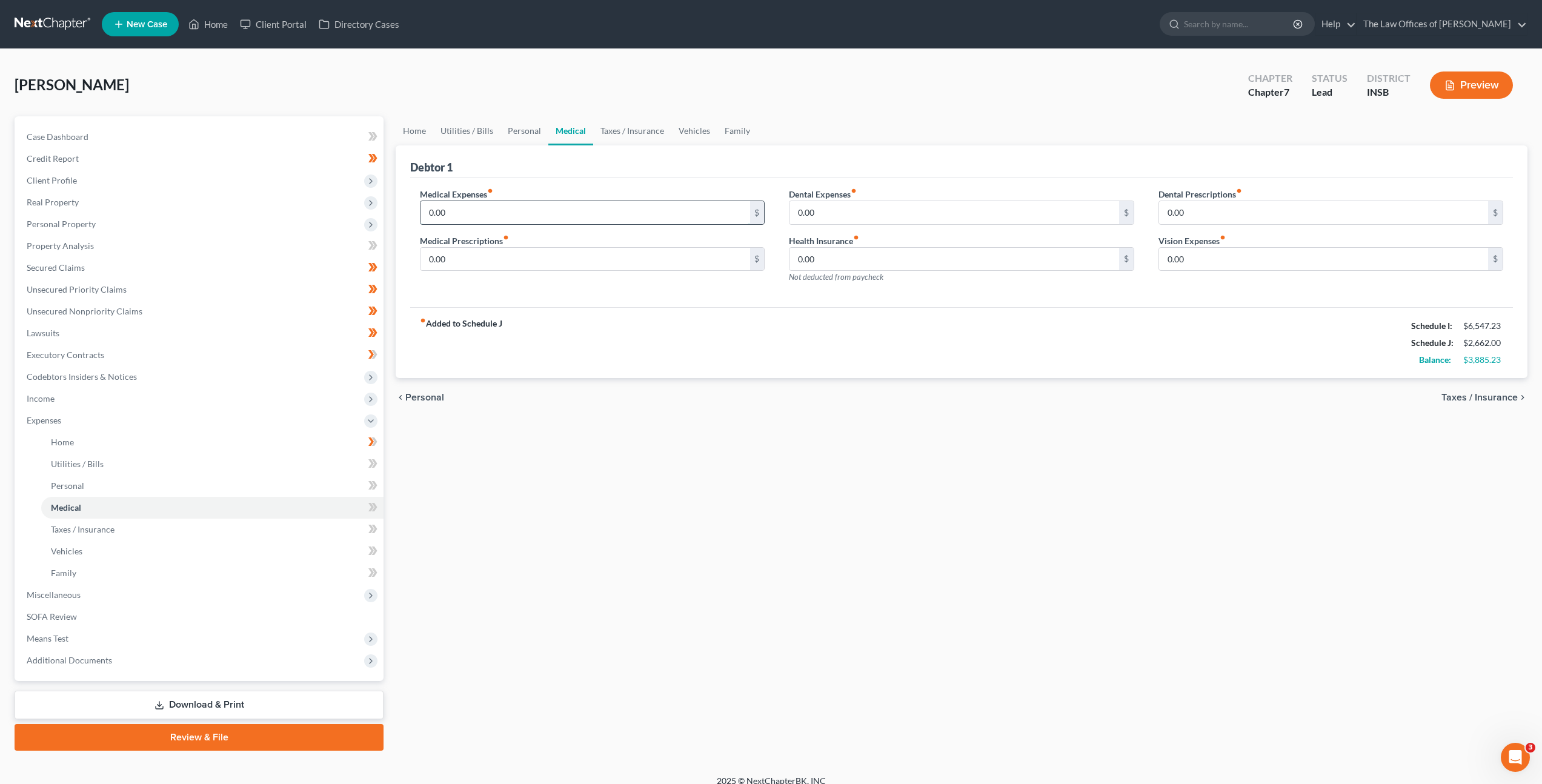
click at [574, 201] on input "0.00" at bounding box center [585, 213] width 329 height 23
drag, startPoint x: 661, startPoint y: 312, endPoint x: 702, endPoint y: 294, distance: 44.8
click at [662, 312] on div "fiber_manual_record Added to Schedule J Schedule I: $6,547.23 Schedule J: $2,77…" at bounding box center [961, 342] width 1103 height 71
click at [857, 218] on input "0.00" at bounding box center [954, 213] width 329 height 23
click at [1184, 266] on input "0.00" at bounding box center [1323, 259] width 329 height 23
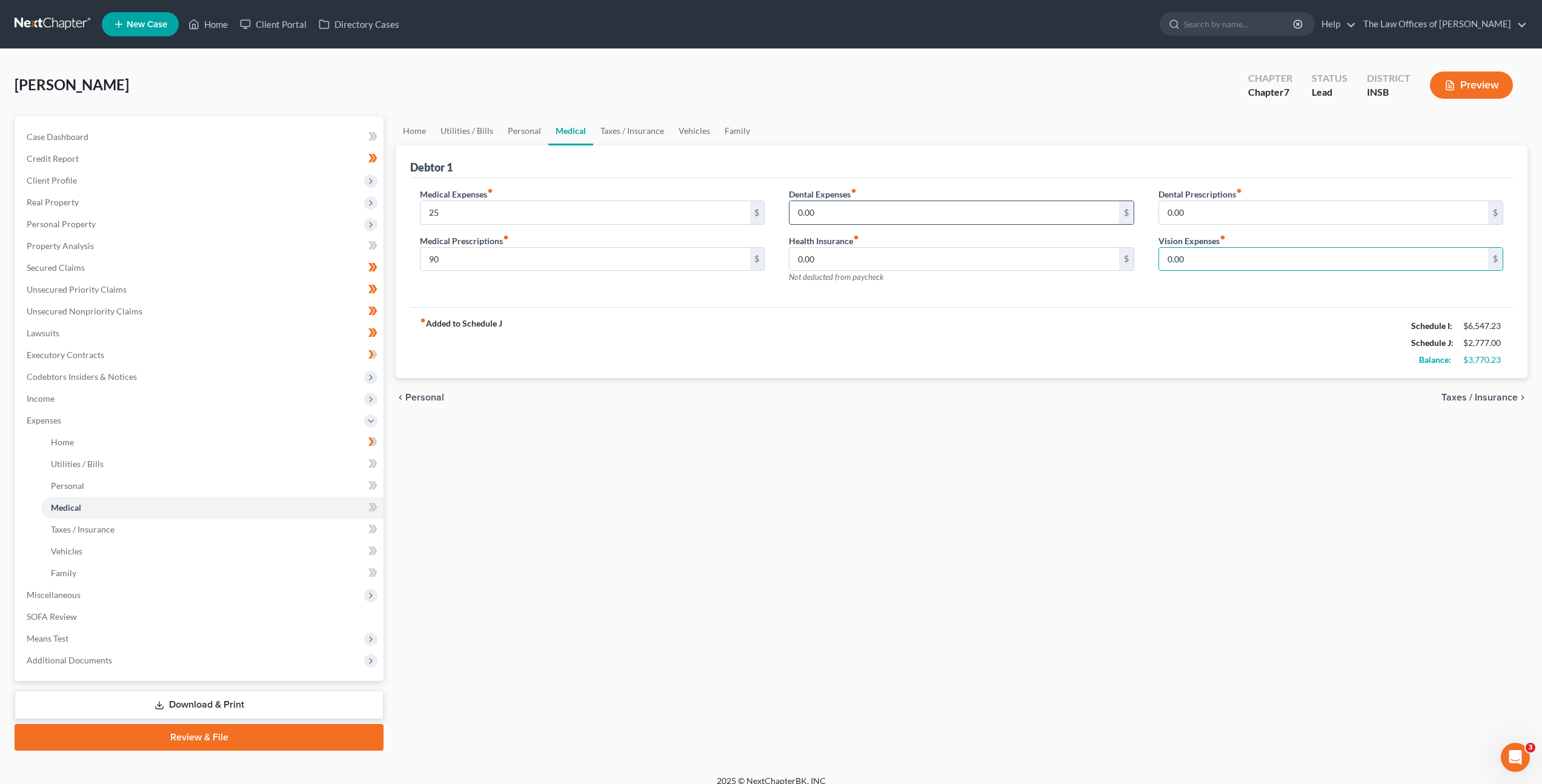
click at [821, 218] on input "0.00" at bounding box center [954, 213] width 329 height 23
click at [924, 328] on div "fiber_manual_record Added to Schedule J Schedule I: $6,547.23 Schedule J: $2,80…" at bounding box center [961, 342] width 1103 height 71
click at [1266, 266] on input "0.00" at bounding box center [1323, 259] width 329 height 23
click at [509, 210] on input "25" at bounding box center [585, 213] width 329 height 23
click at [1241, 259] on input "0.00" at bounding box center [1323, 259] width 329 height 23
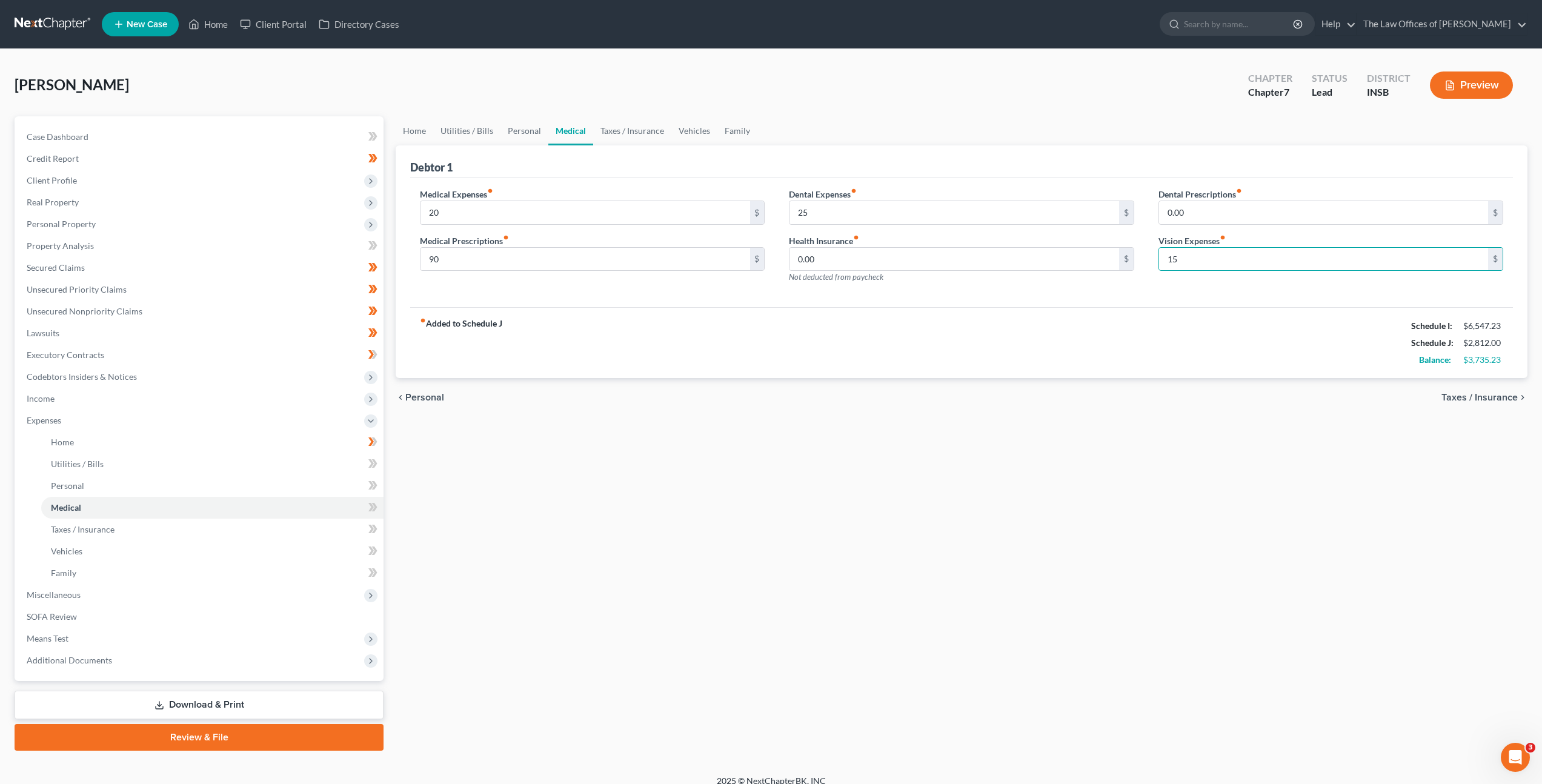
click at [1144, 327] on div "fiber_manual_record Added to Schedule J Schedule I: $6,547.23 Schedule J: $2,81…" at bounding box center [961, 342] width 1103 height 71
click at [1214, 267] on input "15" at bounding box center [1323, 259] width 329 height 23
click at [855, 480] on div "Home Utilities / Bills Personal Medical Taxes / Insurance Vehicles Family Debto…" at bounding box center [961, 434] width 1144 height 634
click at [803, 546] on div "Home Utilities / Bills Personal Medical Taxes / Insurance Vehicles Family Debto…" at bounding box center [961, 434] width 1144 height 634
click at [645, 136] on link "Taxes / Insurance" at bounding box center [632, 130] width 78 height 29
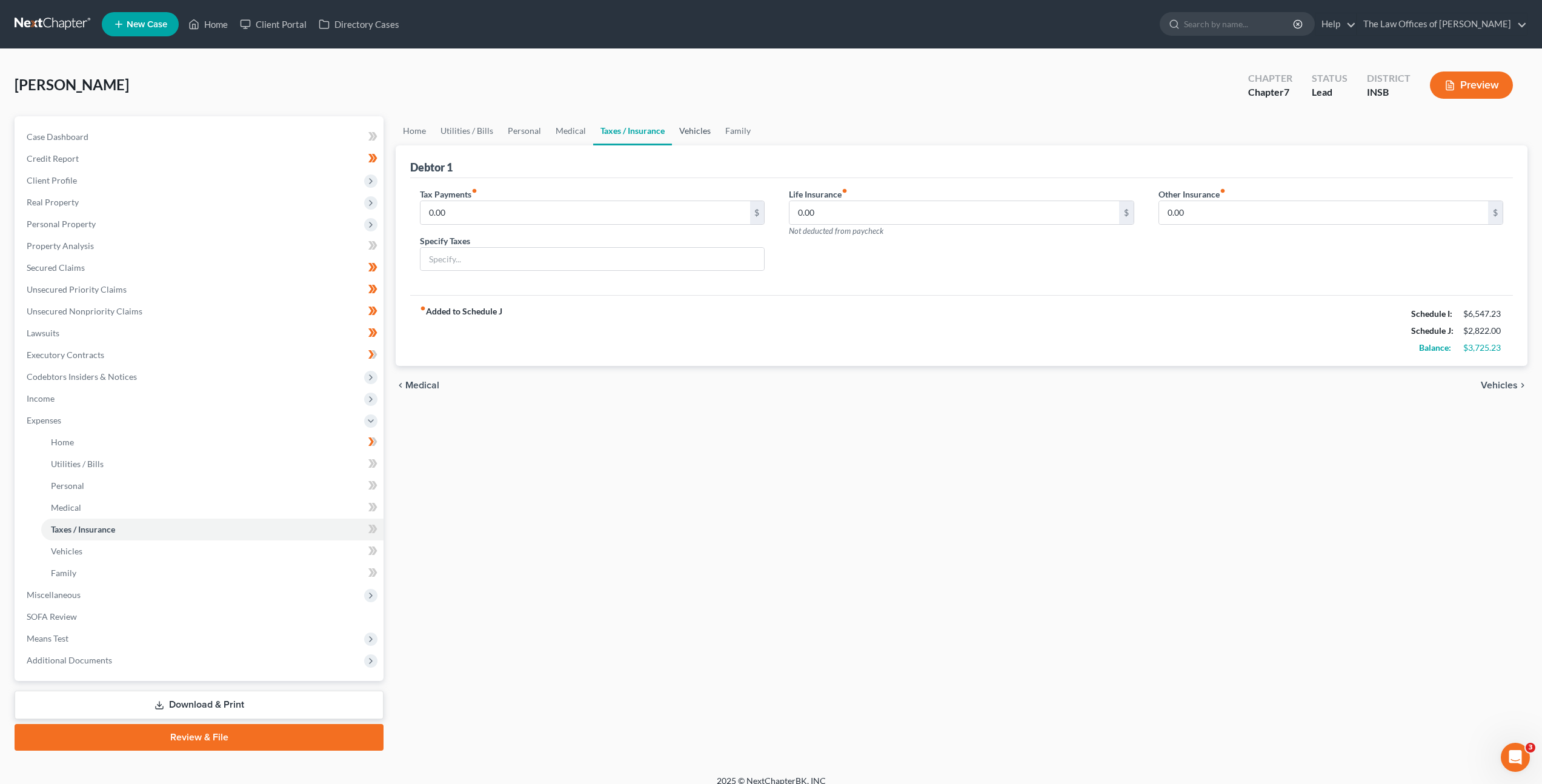
click at [686, 131] on link "Vehicles" at bounding box center [695, 130] width 46 height 29
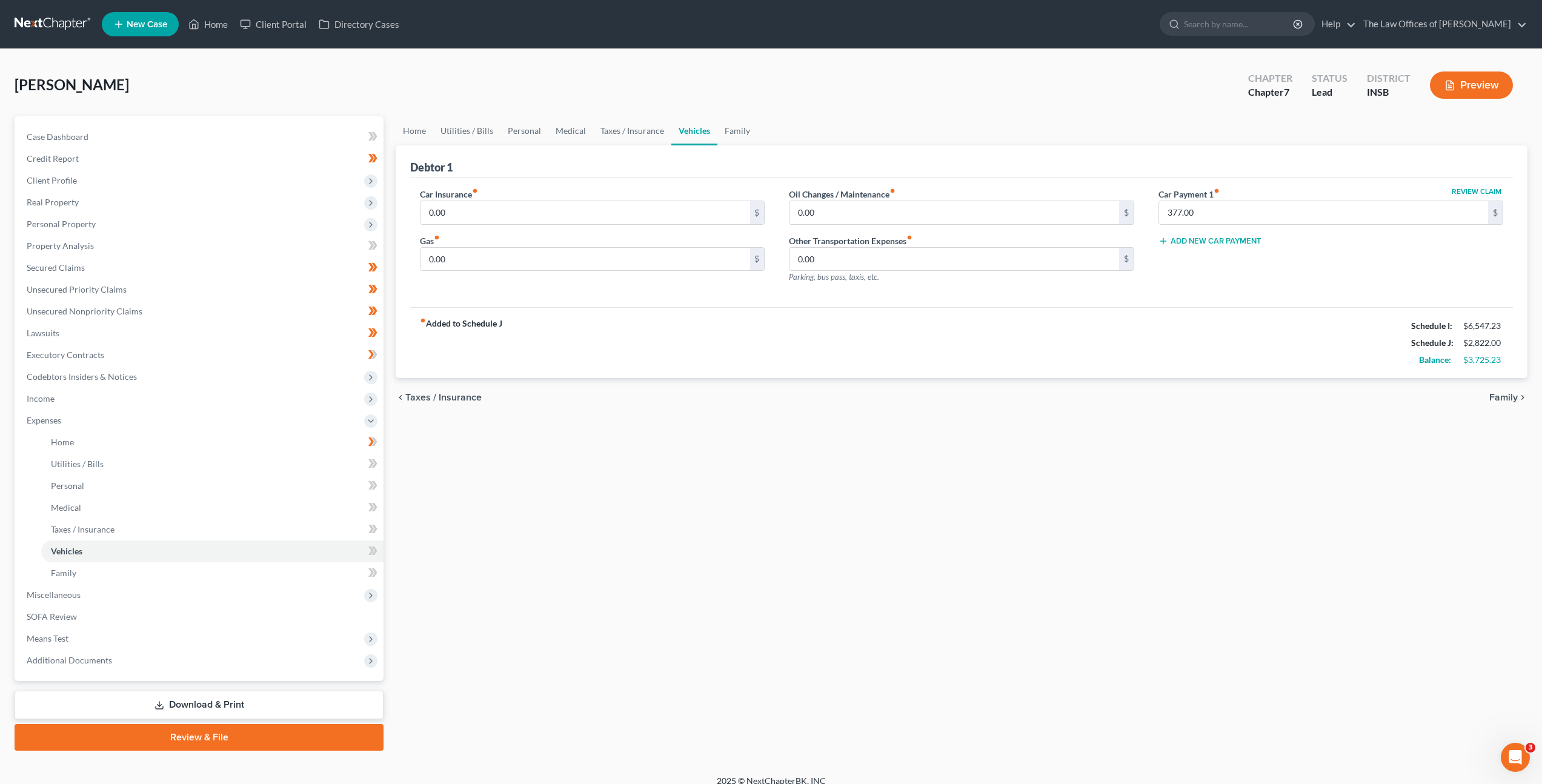
click at [611, 239] on div "Gas fiber_manual_record 0.00 $" at bounding box center [592, 253] width 345 height 37
click at [611, 205] on input "0.00" at bounding box center [585, 213] width 329 height 23
click at [830, 209] on input "0.00" at bounding box center [954, 213] width 329 height 23
click at [700, 308] on div "fiber_manual_record Added to Schedule J Schedule I: $6,547.23 Schedule J: $2,85…" at bounding box center [961, 342] width 1103 height 71
click at [639, 253] on input "0.00" at bounding box center [585, 259] width 329 height 23
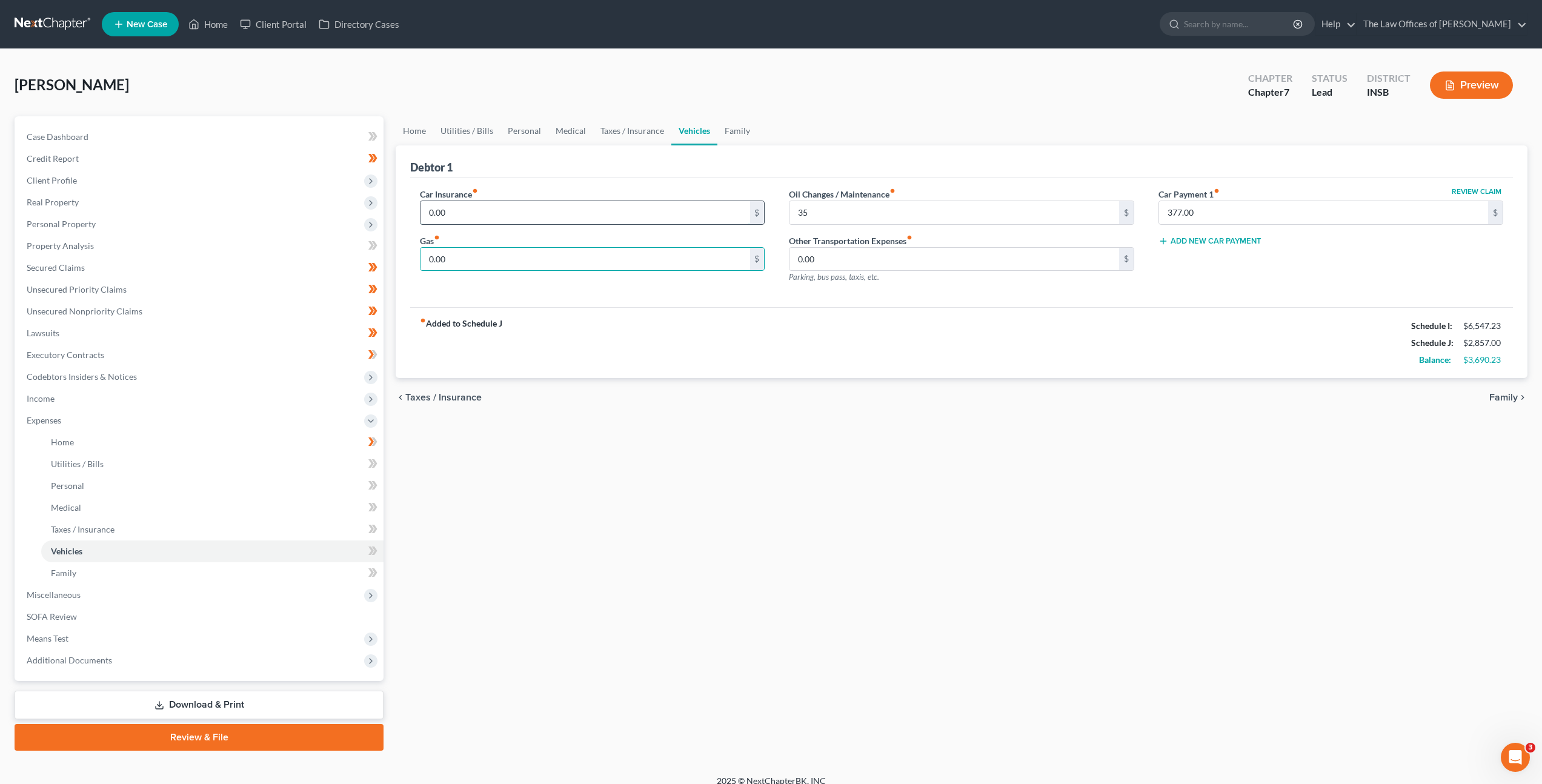
click at [646, 214] on input "0.00" at bounding box center [585, 213] width 329 height 23
click at [742, 306] on div "Car Insurance fiber_manual_record 82 $ Gas fiber_manual_record 0.00 $ Oil Chang…" at bounding box center [961, 243] width 1103 height 130
click at [640, 253] on input "0.00" at bounding box center [585, 259] width 329 height 23
click at [686, 328] on div "fiber_manual_record Added to Schedule J Schedule I: $6,547.23 Schedule J: $3,18…" at bounding box center [961, 342] width 1103 height 71
click at [741, 134] on link "Family" at bounding box center [737, 130] width 40 height 29
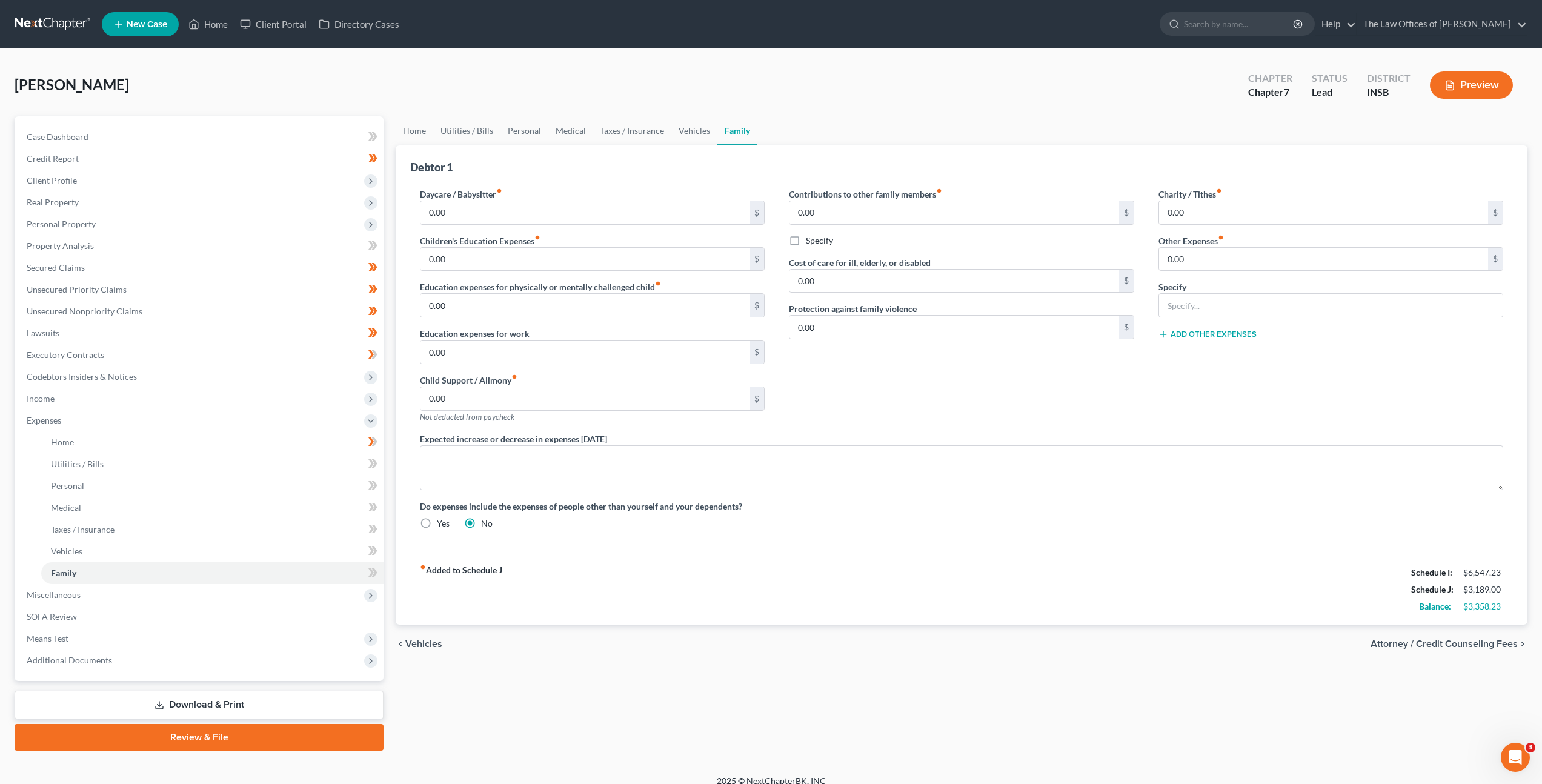
click at [643, 228] on div "Daycare / Babysitter fiber_manual_record 0.00 $ Children's Education Expenses f…" at bounding box center [592, 310] width 369 height 245
click at [1283, 258] on input "0.00" at bounding box center [1323, 259] width 329 height 23
click at [1257, 294] on div at bounding box center [1330, 306] width 345 height 24
click at [1273, 308] on input "text" at bounding box center [1330, 305] width 343 height 23
click at [1257, 256] on input "0.00" at bounding box center [1323, 259] width 329 height 23
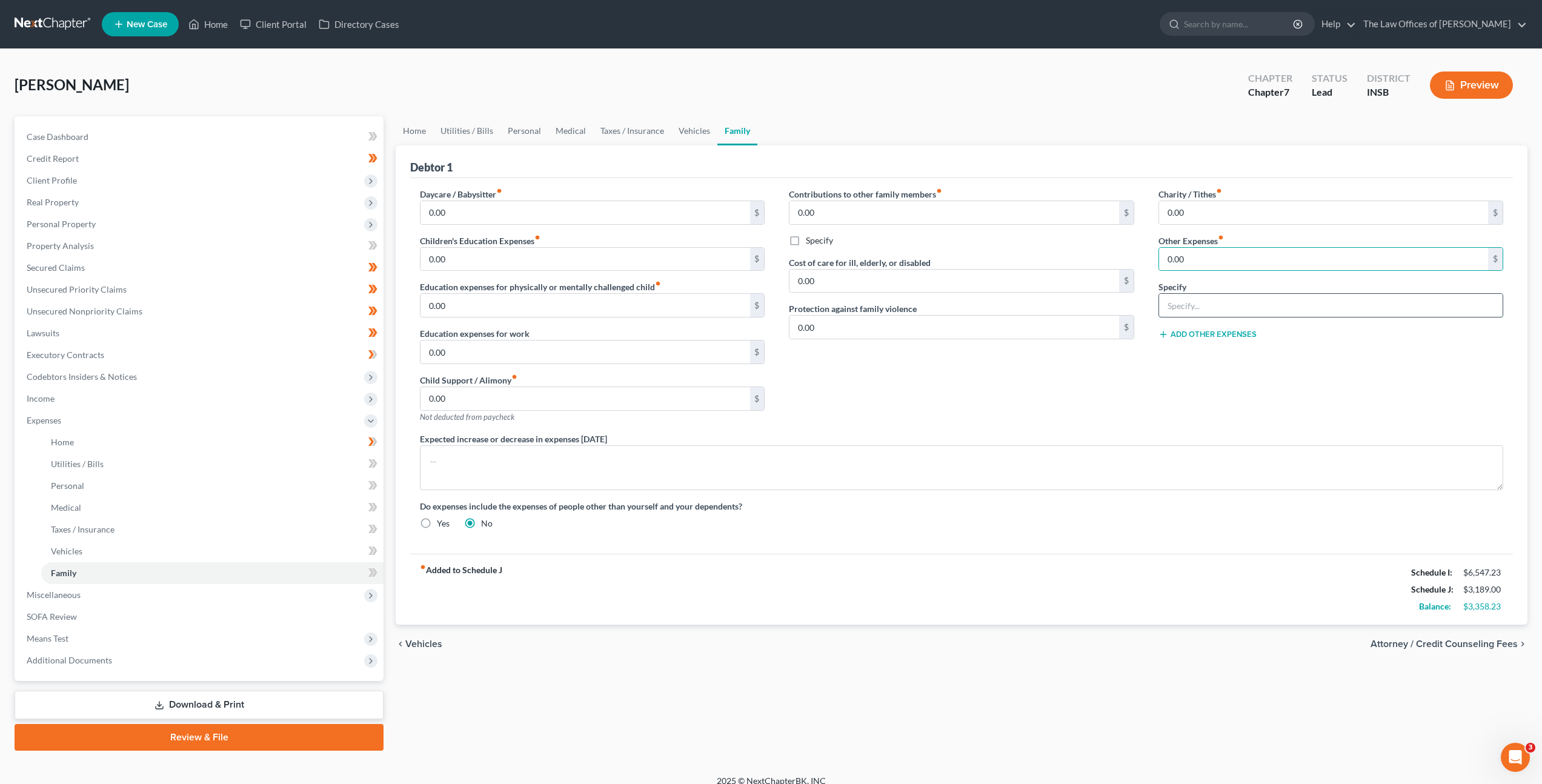
drag, startPoint x: 1283, startPoint y: 306, endPoint x: 1341, endPoint y: 296, distance: 58.9
click at [1289, 306] on input "text" at bounding box center [1330, 305] width 343 height 23
click at [1245, 263] on input "0.00" at bounding box center [1323, 259] width 329 height 23
drag, startPoint x: 806, startPoint y: 448, endPoint x: 796, endPoint y: 450, distance: 10.2
click at [805, 450] on textarea at bounding box center [962, 467] width 1083 height 45
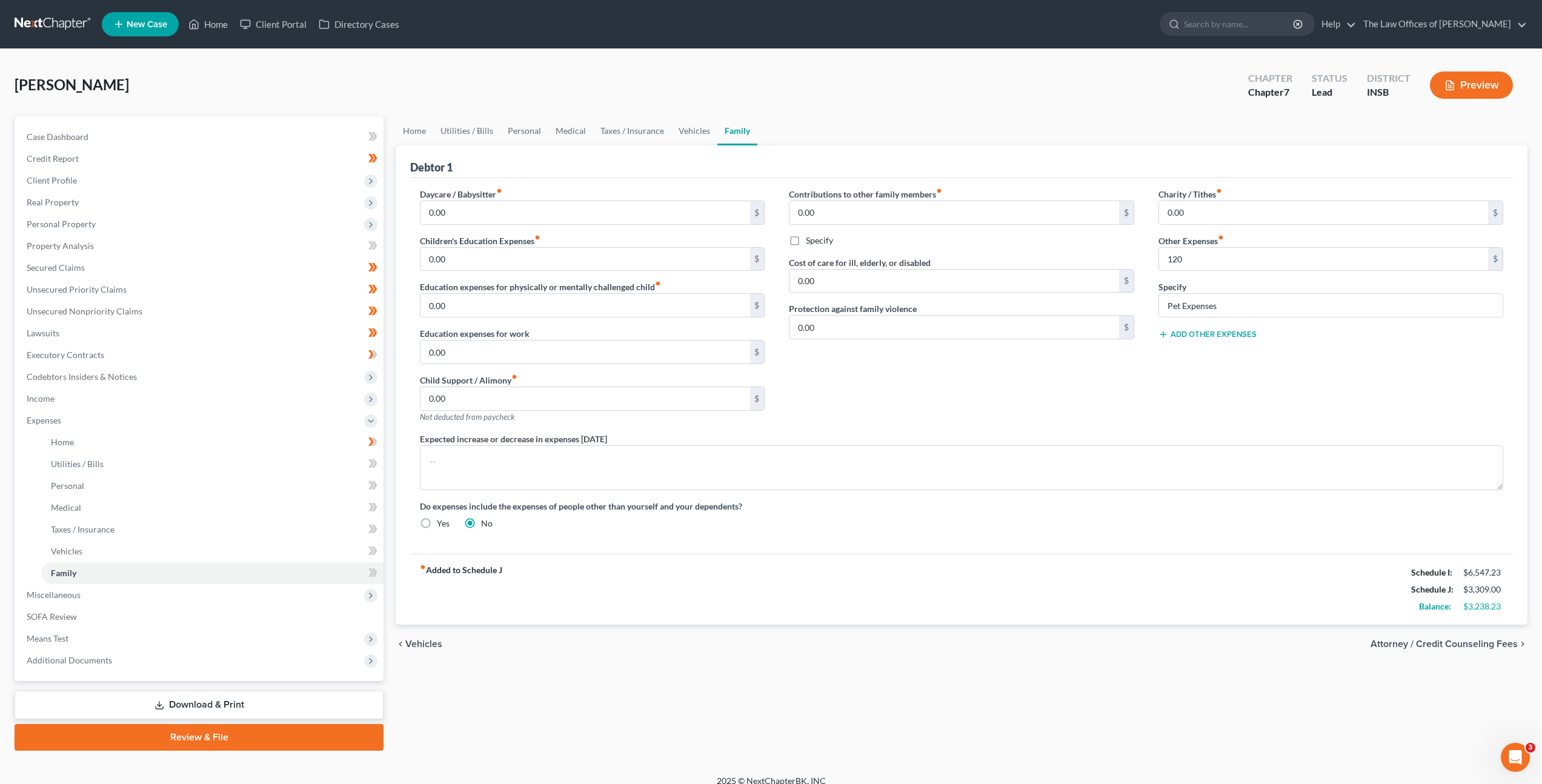
click at [835, 385] on div "Contributions to other family members fiber_manual_record 0.00 $ Specify Cost o…" at bounding box center [961, 310] width 369 height 245
click at [368, 462] on icon at bounding box center [373, 464] width 9 height 15
drag, startPoint x: 371, startPoint y: 489, endPoint x: 377, endPoint y: 524, distance: 35.5
click at [371, 490] on icon at bounding box center [373, 485] width 9 height 15
click at [366, 508] on span at bounding box center [373, 509] width 21 height 18
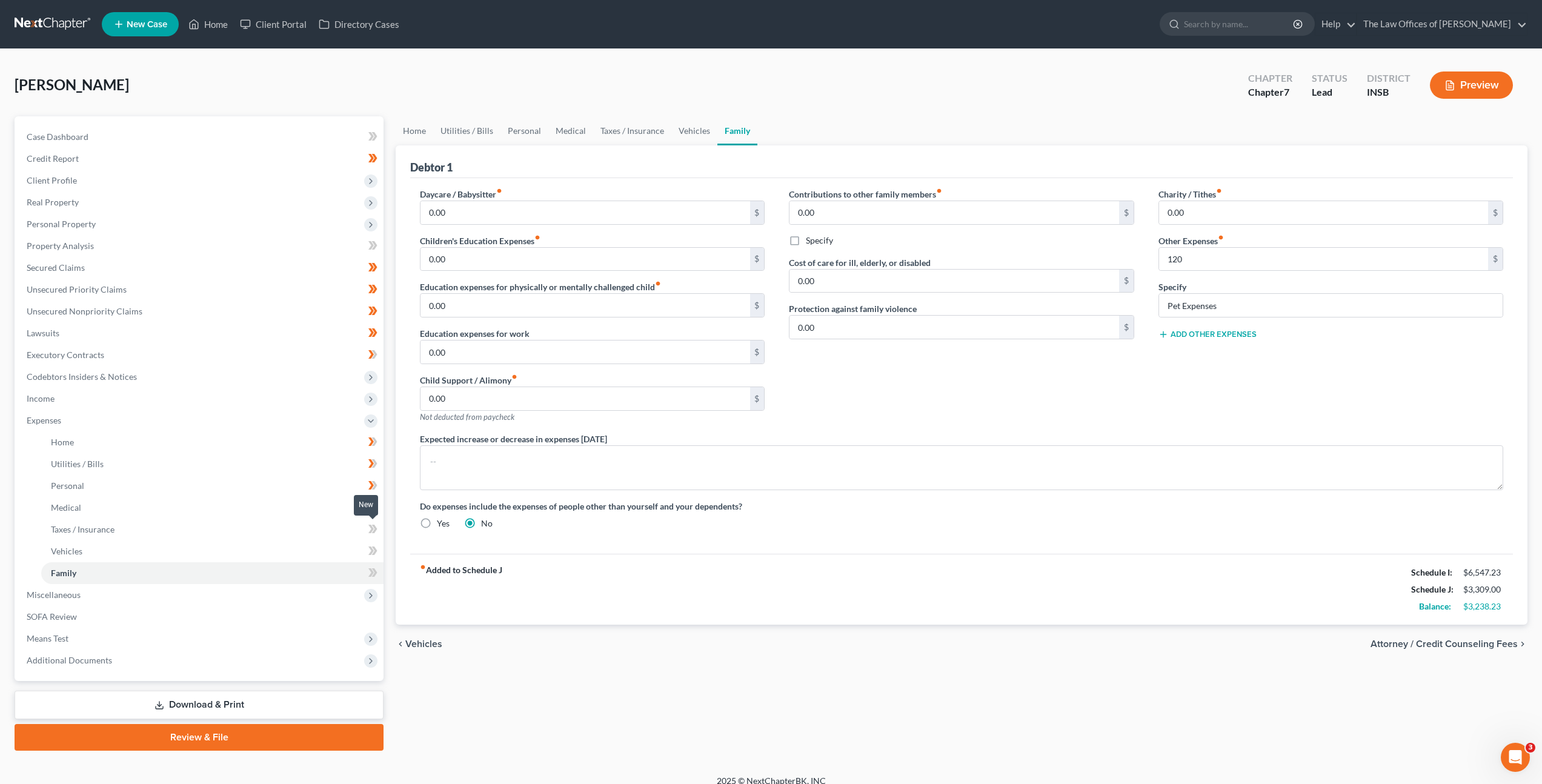
click at [369, 529] on icon at bounding box center [373, 529] width 9 height 15
drag, startPoint x: 377, startPoint y: 551, endPoint x: 376, endPoint y: 557, distance: 6.1
click at [377, 551] on icon at bounding box center [373, 551] width 9 height 15
click at [374, 573] on icon at bounding box center [373, 573] width 9 height 15
drag, startPoint x: 164, startPoint y: 616, endPoint x: 251, endPoint y: 571, distance: 97.9
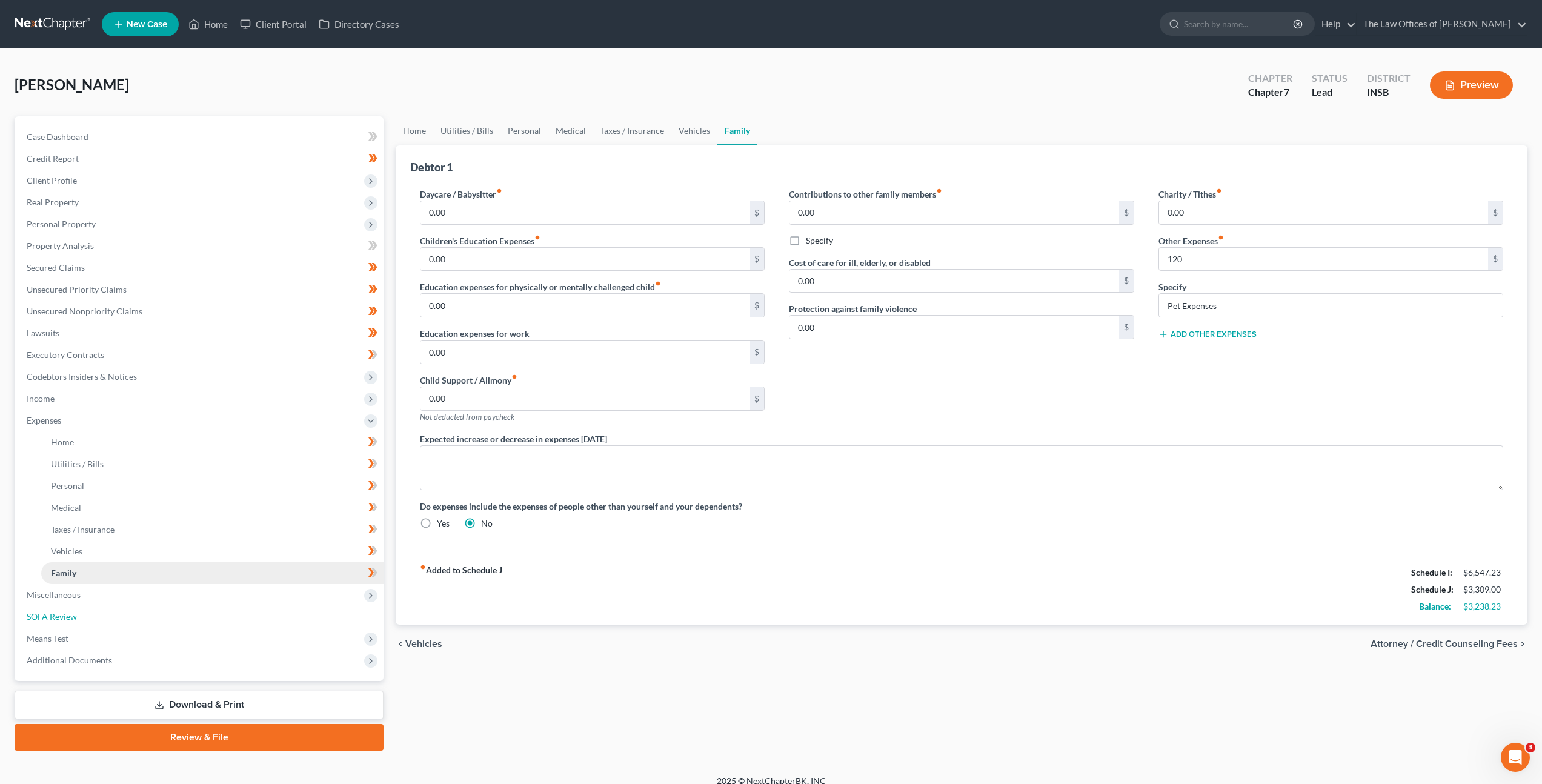
click at [164, 616] on link "SOFA Review" at bounding box center [200, 616] width 366 height 22
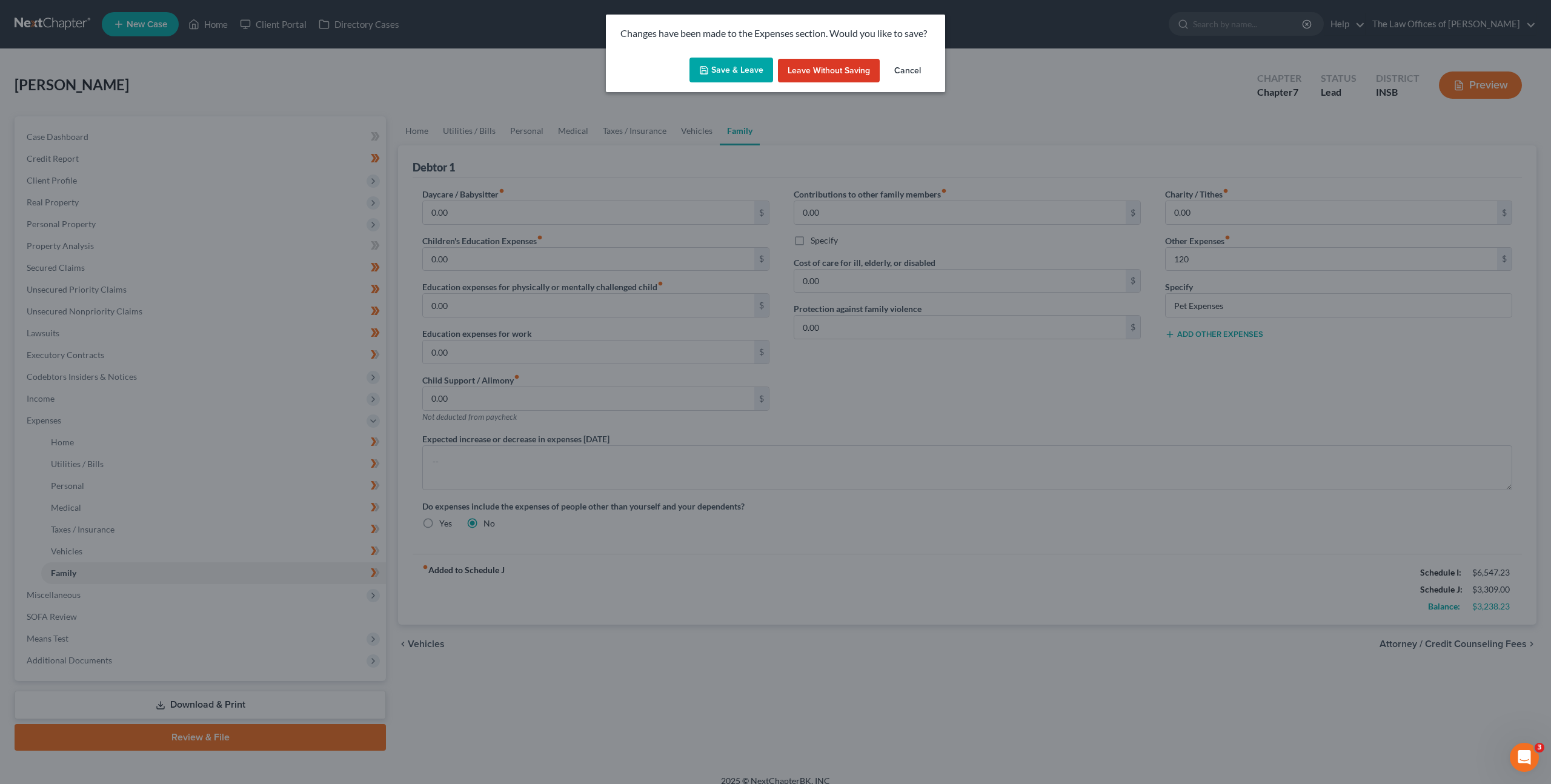
click at [741, 68] on button "Save & Leave" at bounding box center [731, 70] width 84 height 26
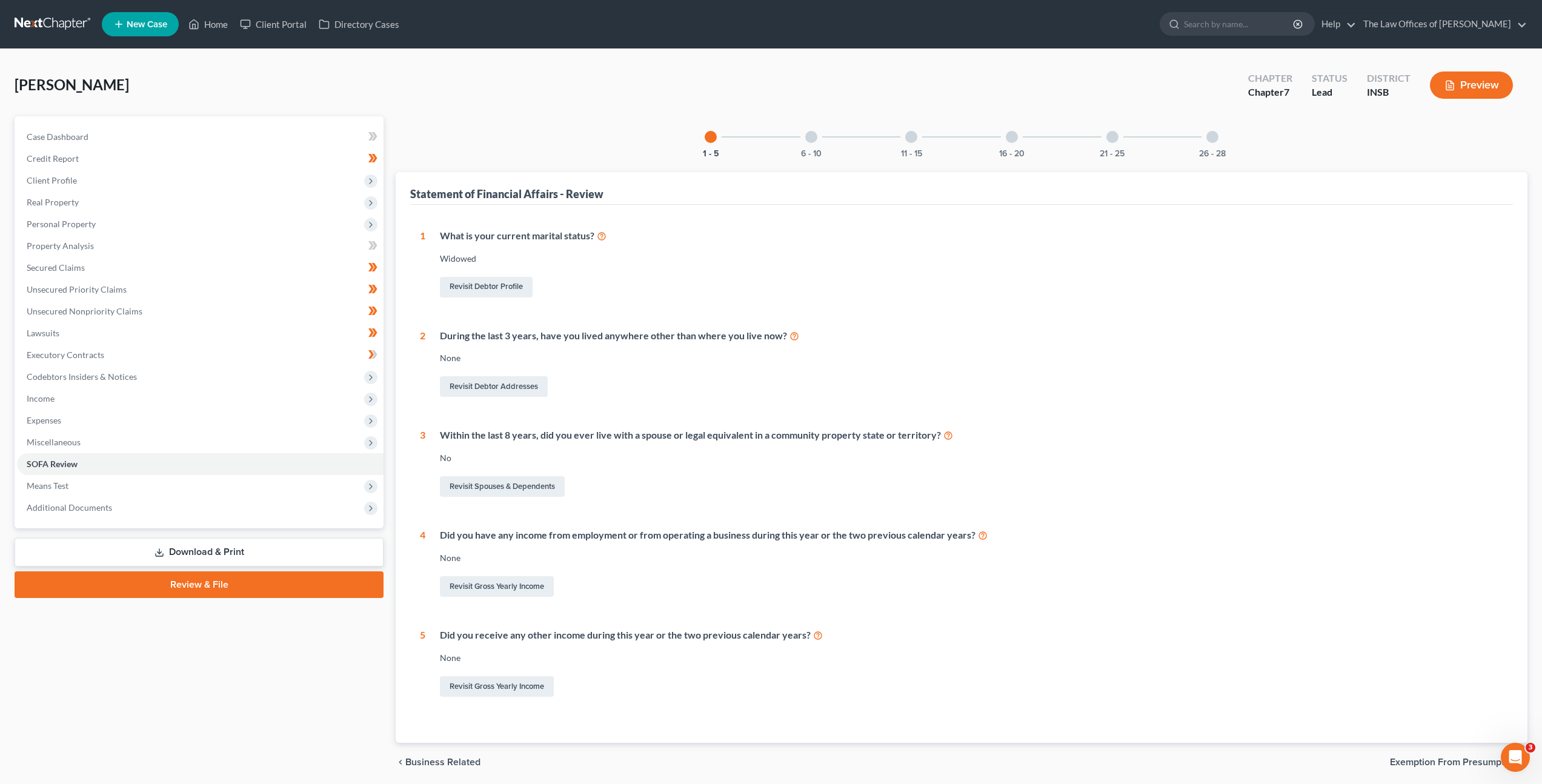
click at [814, 137] on div at bounding box center [811, 137] width 12 height 12
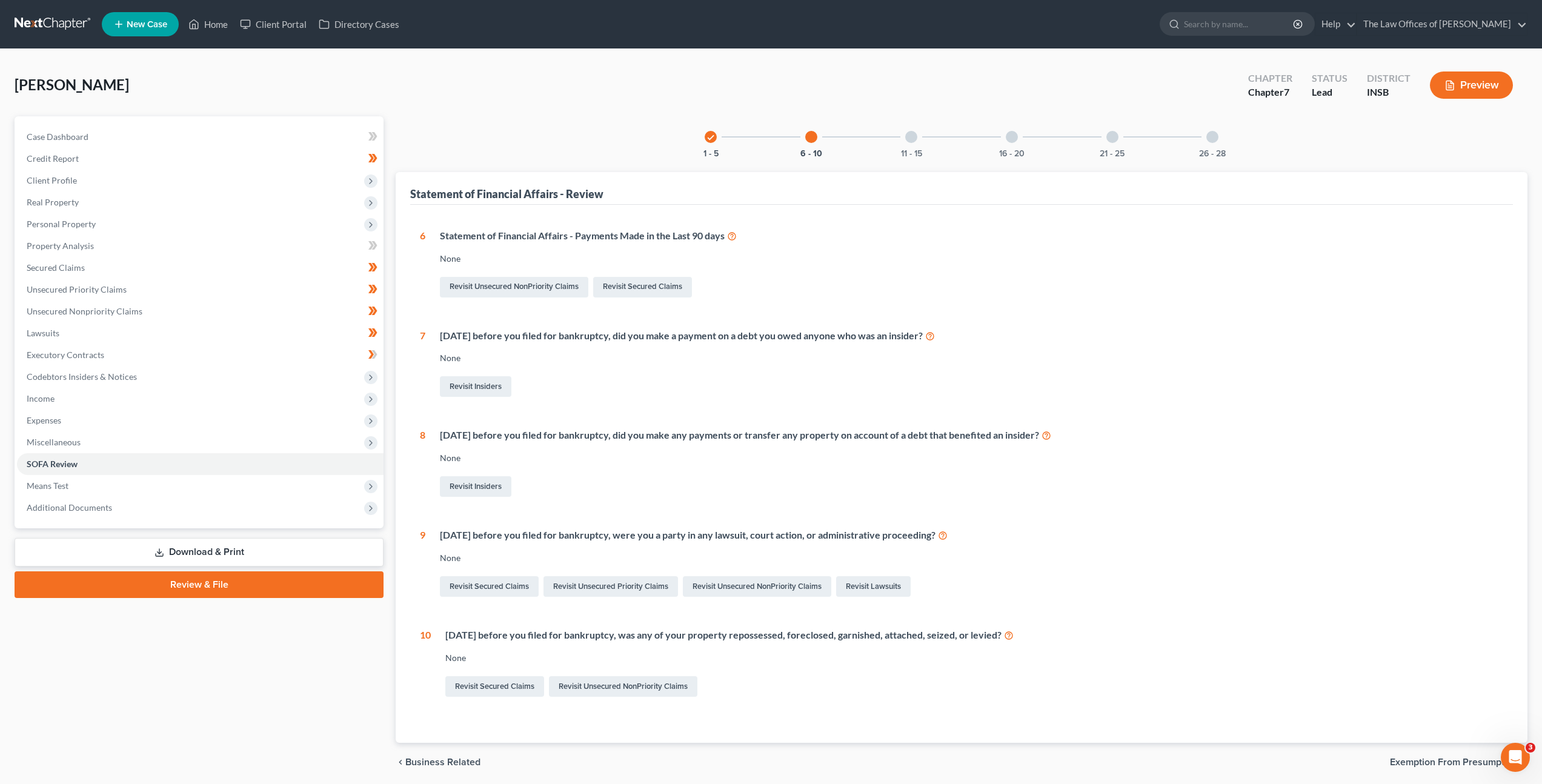
click at [915, 139] on div at bounding box center [911, 137] width 12 height 12
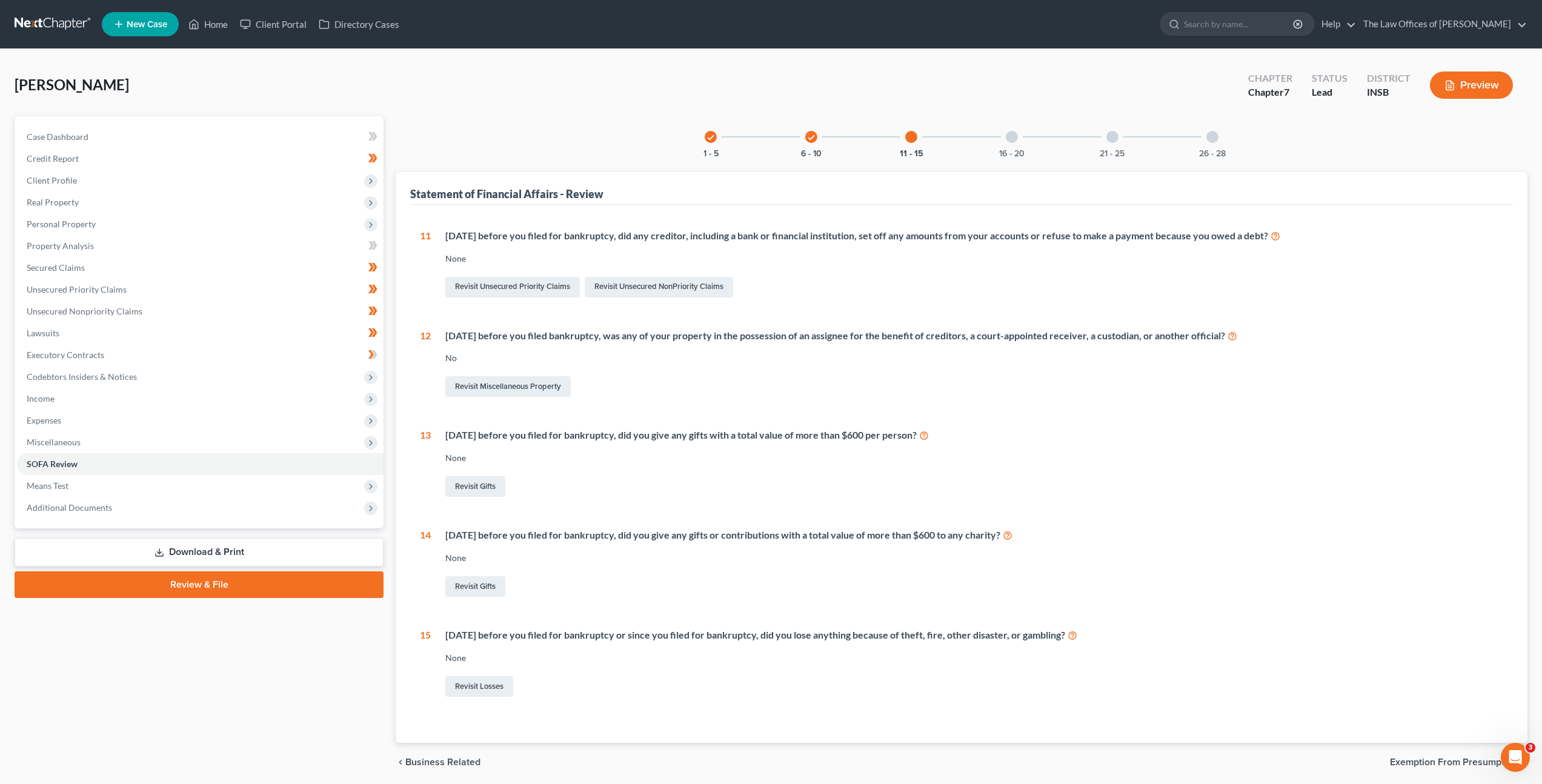
click at [1003, 141] on div "16 - 20" at bounding box center [1012, 137] width 41 height 41
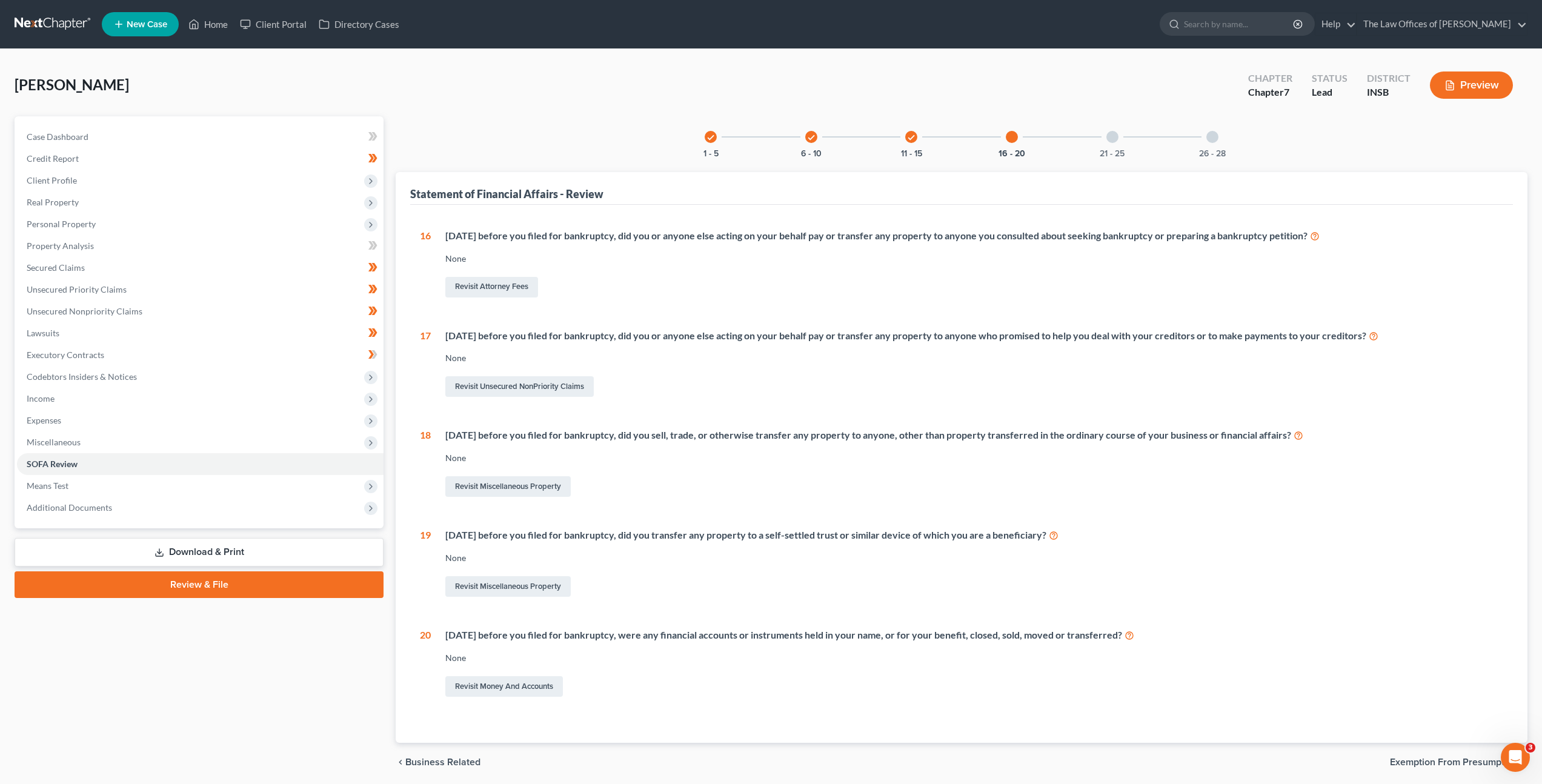
click at [1107, 140] on div at bounding box center [1112, 137] width 12 height 12
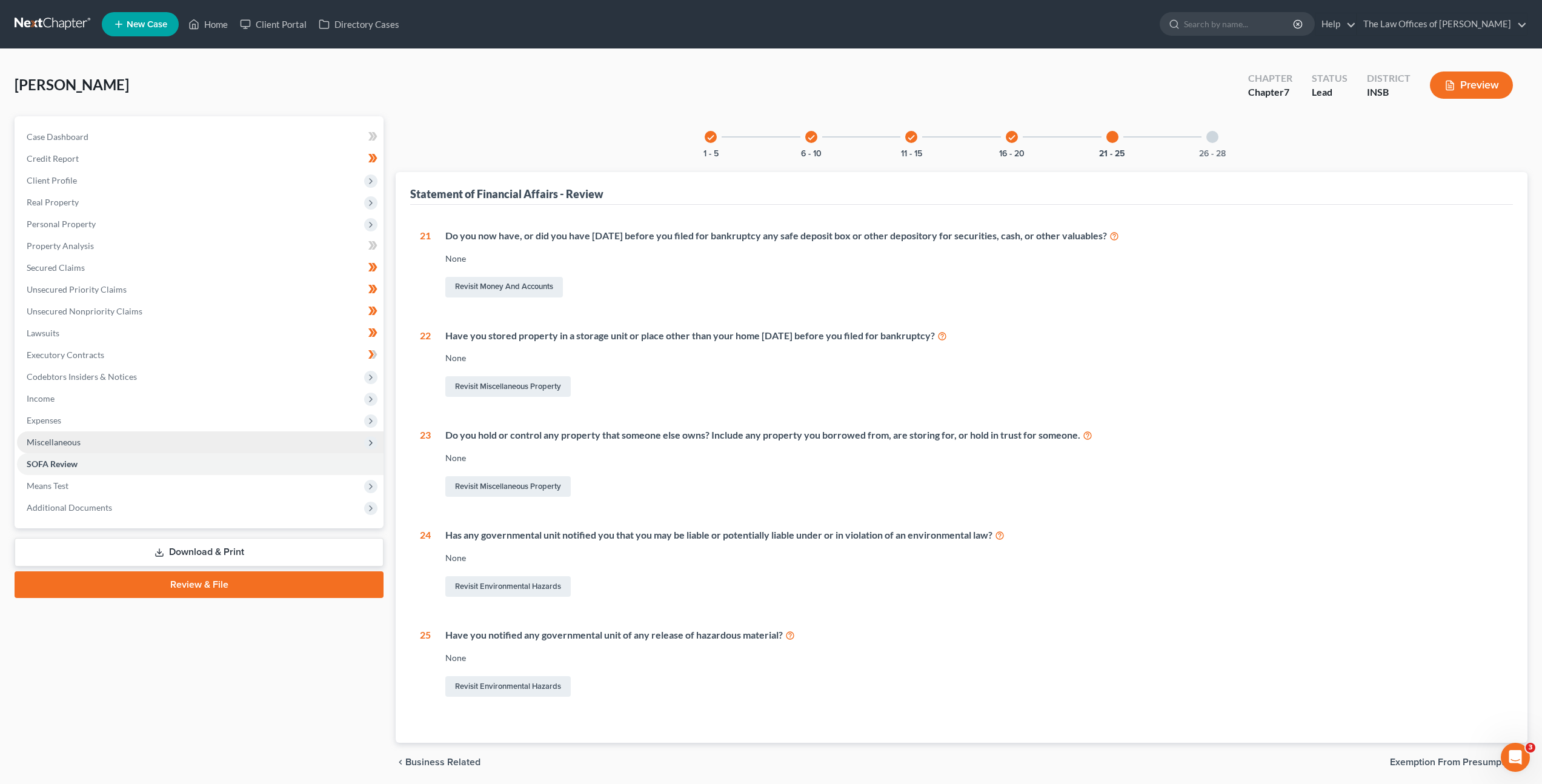
click at [313, 434] on span "Miscellaneous" at bounding box center [200, 443] width 366 height 22
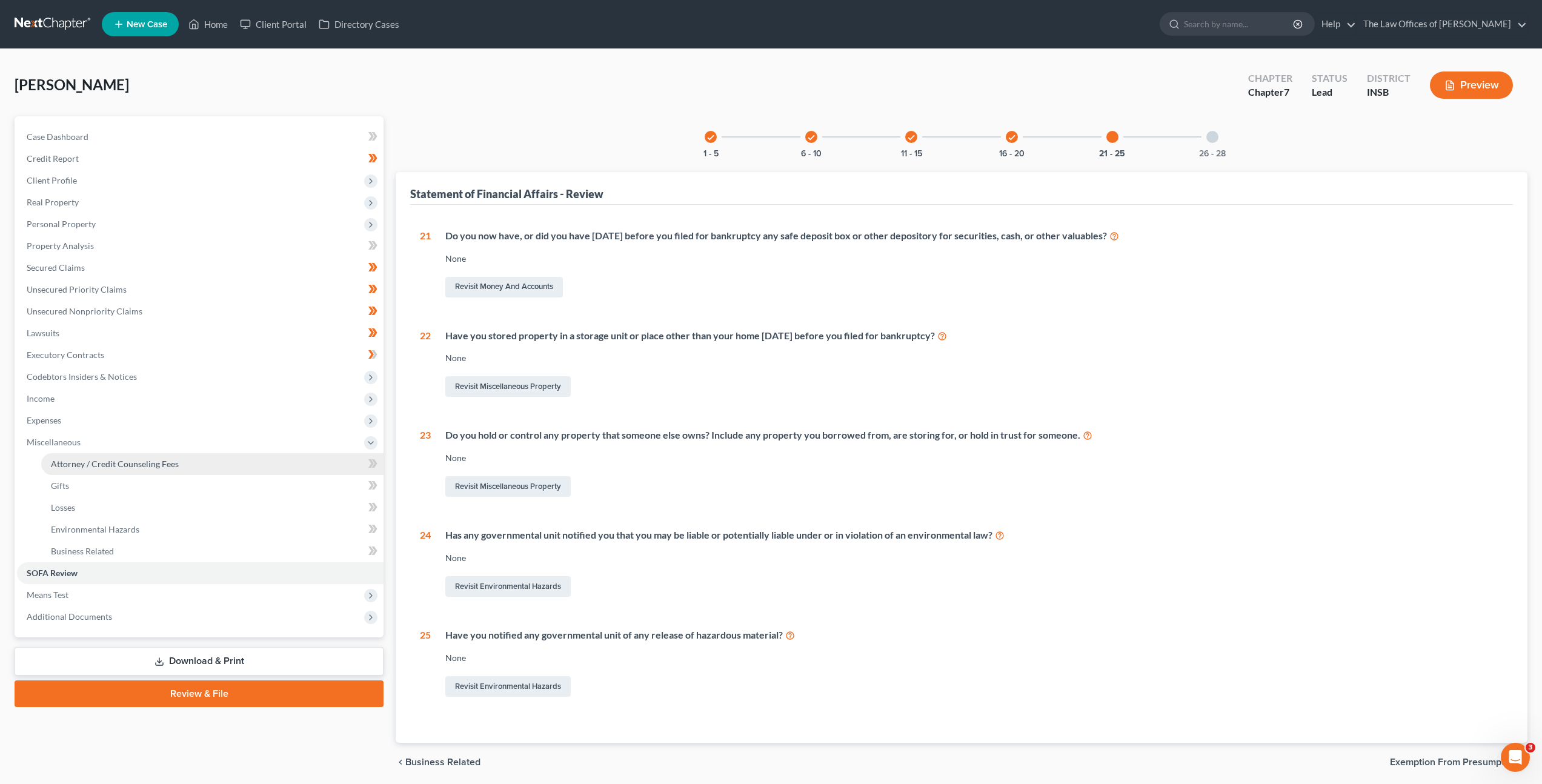
click at [304, 455] on link "Attorney / Credit Counseling Fees" at bounding box center [212, 464] width 342 height 22
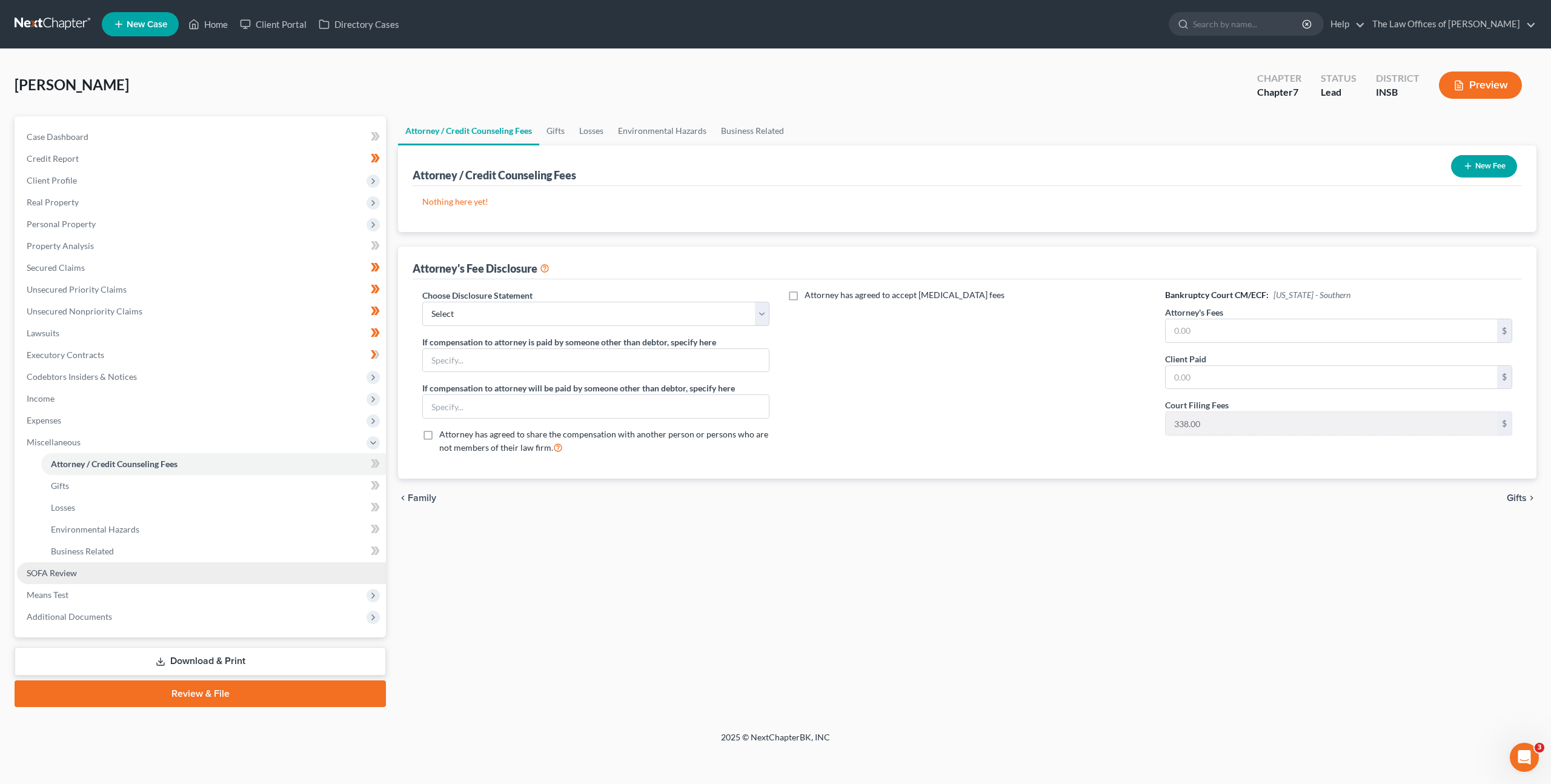
click at [248, 568] on link "SOFA Review" at bounding box center [201, 573] width 369 height 22
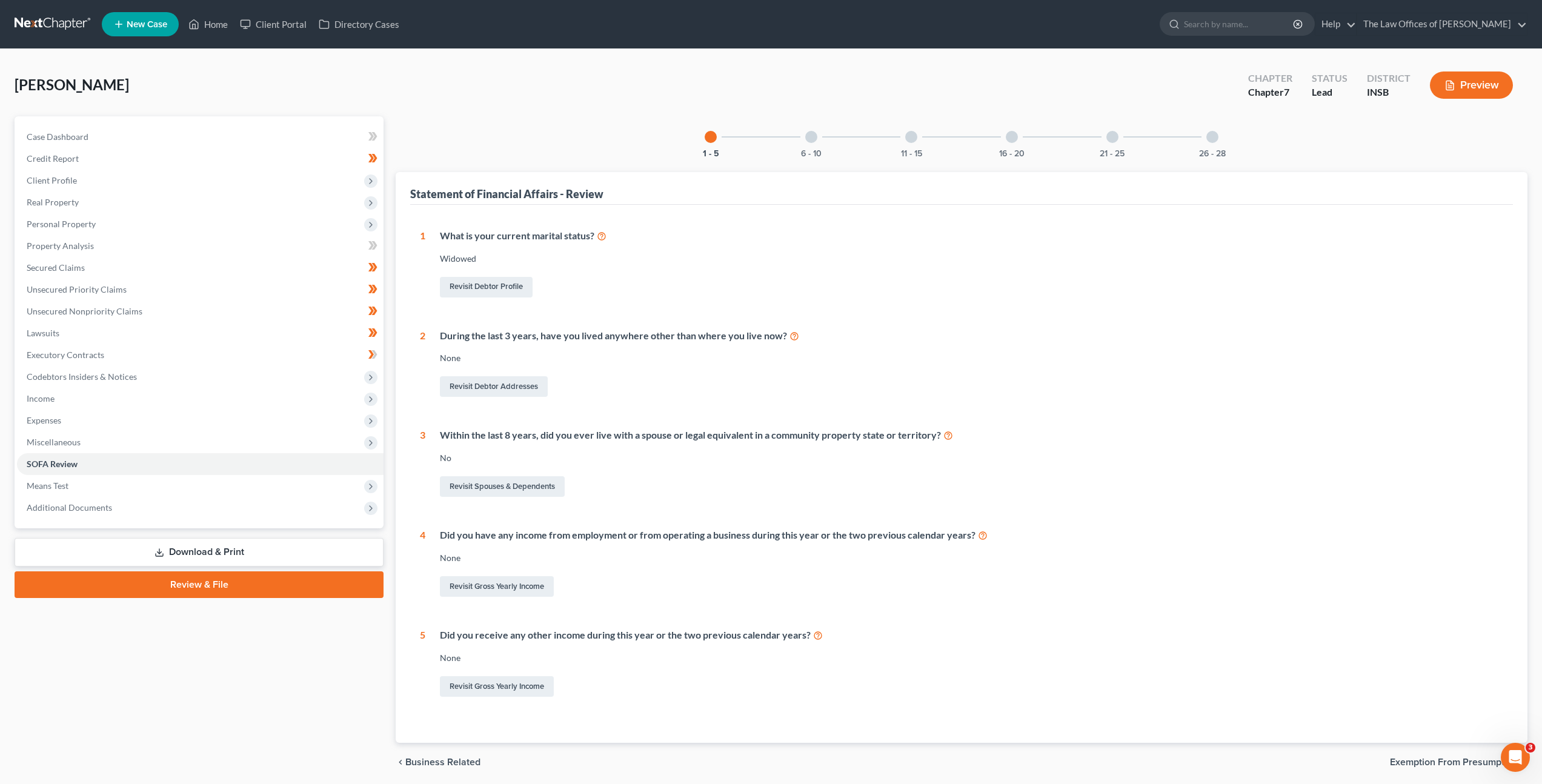
drag, startPoint x: 48, startPoint y: 24, endPoint x: 63, endPoint y: 31, distance: 16.6
click at [49, 23] on link at bounding box center [53, 24] width 77 height 22
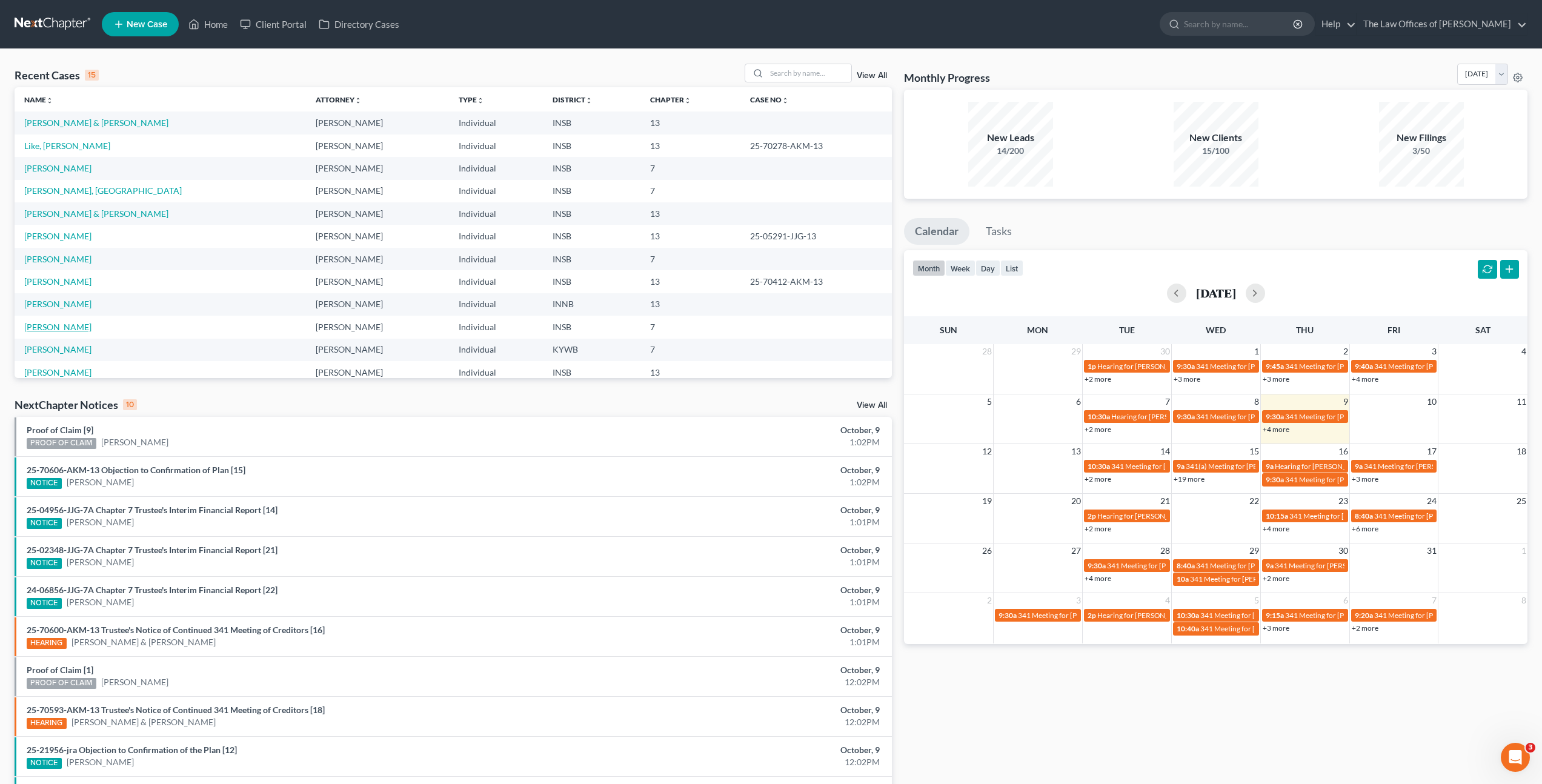
click at [30, 325] on link "[PERSON_NAME]" at bounding box center [58, 327] width 67 height 10
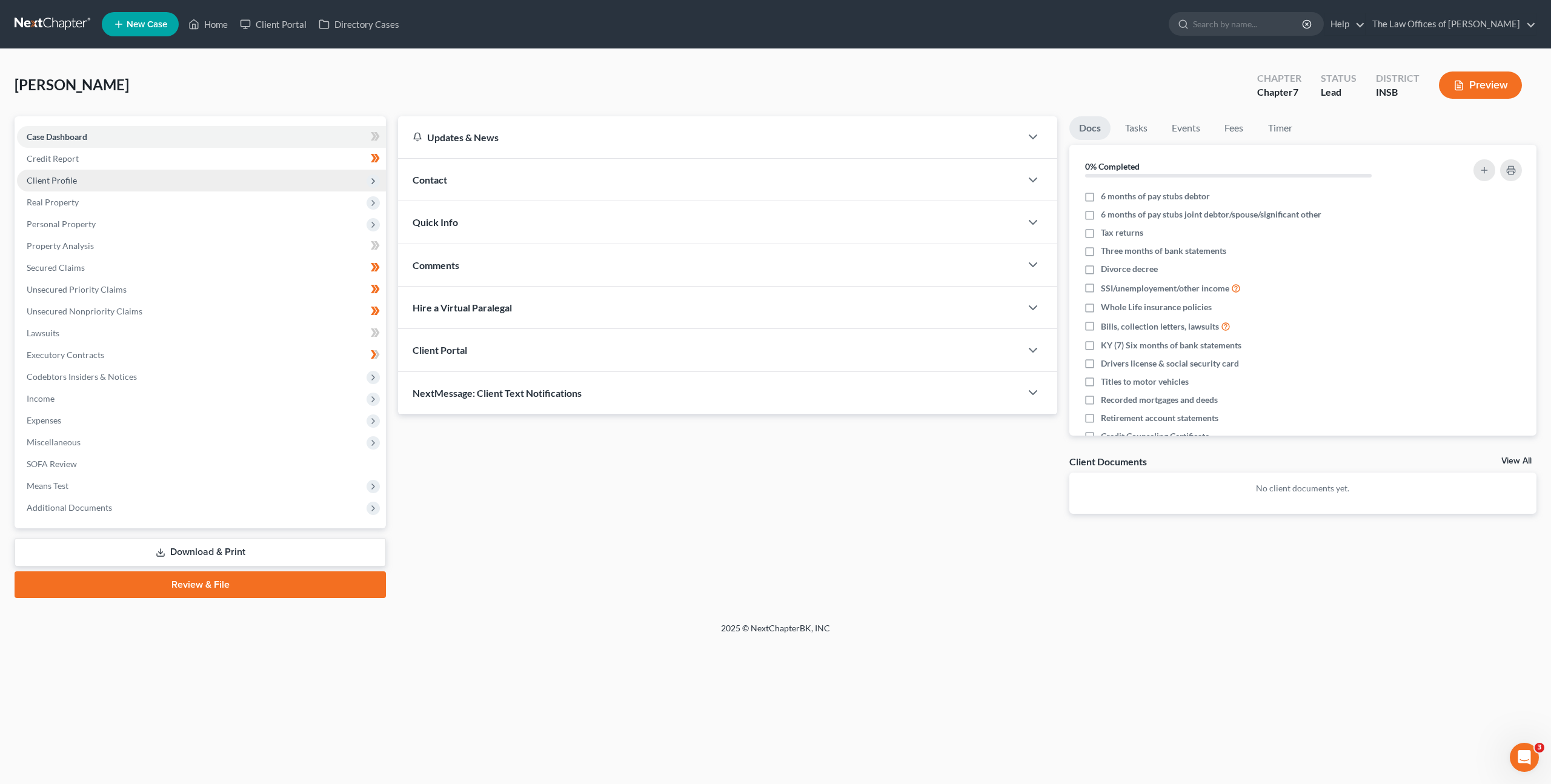
click at [282, 180] on span "Client Profile" at bounding box center [201, 180] width 369 height 22
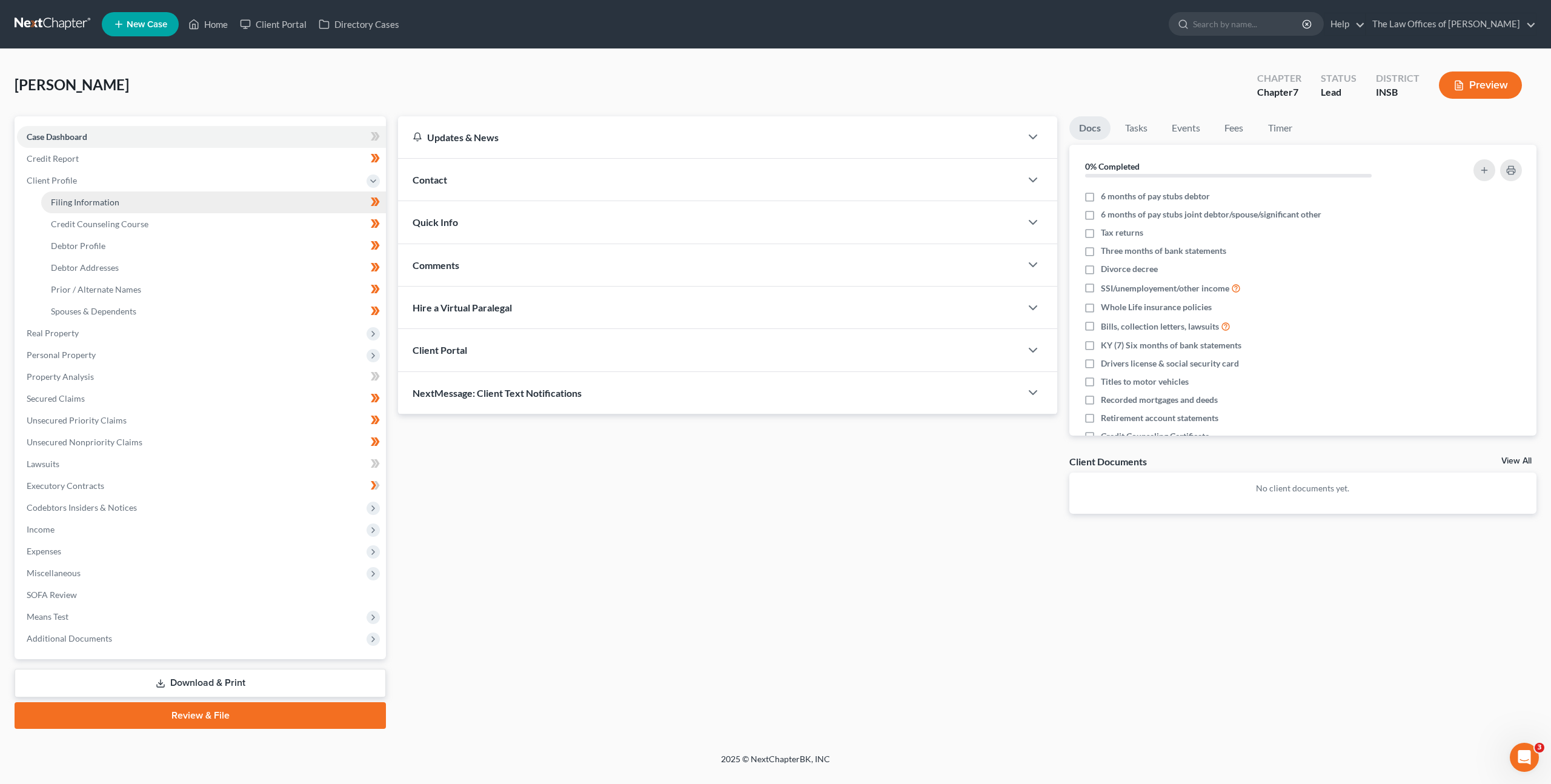
click at [243, 206] on link "Filing Information" at bounding box center [213, 202] width 345 height 22
select select "1"
select select "0"
select select "15"
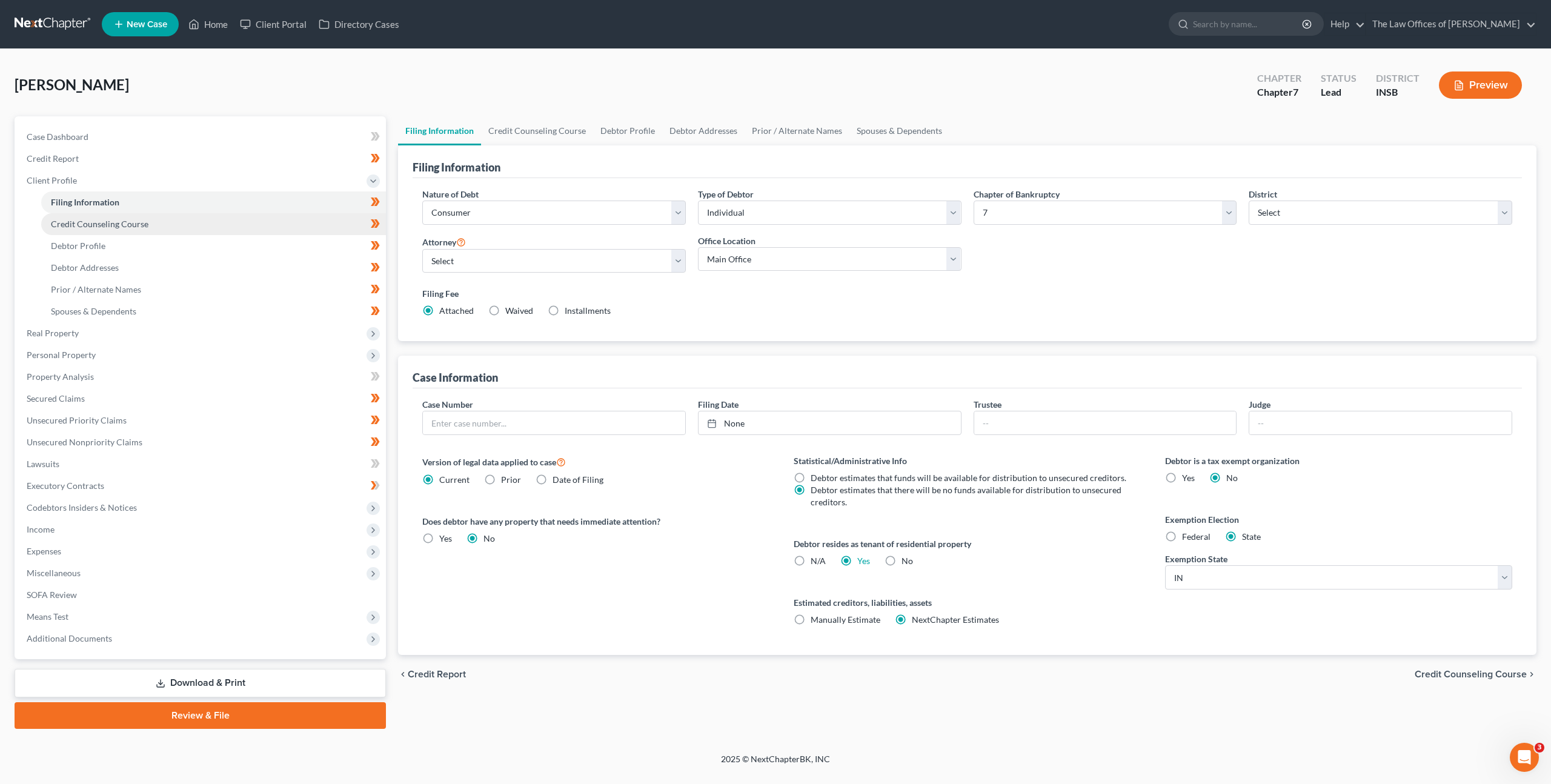
click at [253, 227] on link "Credit Counseling Course" at bounding box center [213, 224] width 345 height 22
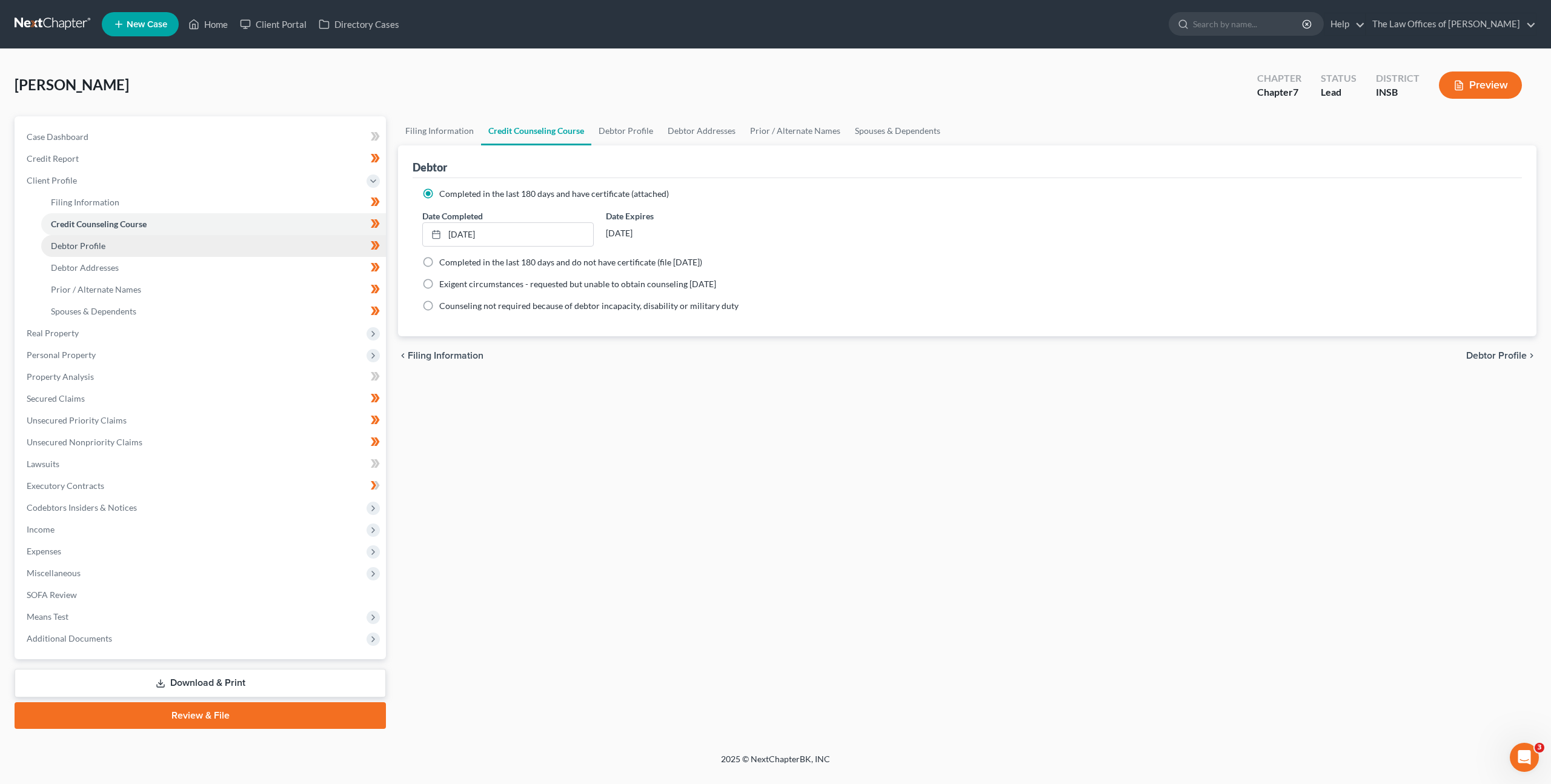
click at [247, 246] on link "Debtor Profile" at bounding box center [213, 246] width 345 height 22
select select "2"
select select "0"
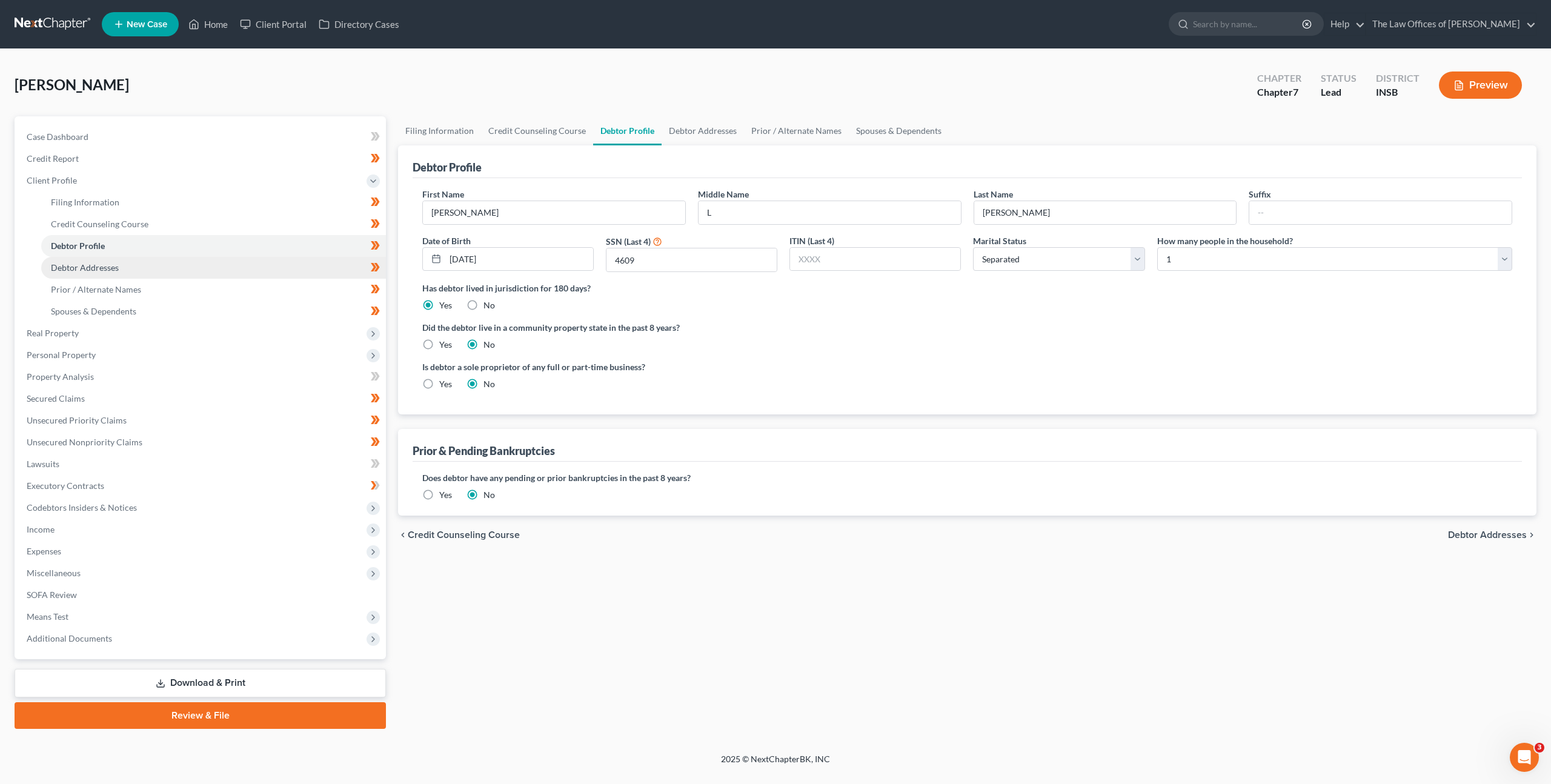
click at [246, 267] on link "Debtor Addresses" at bounding box center [213, 268] width 345 height 22
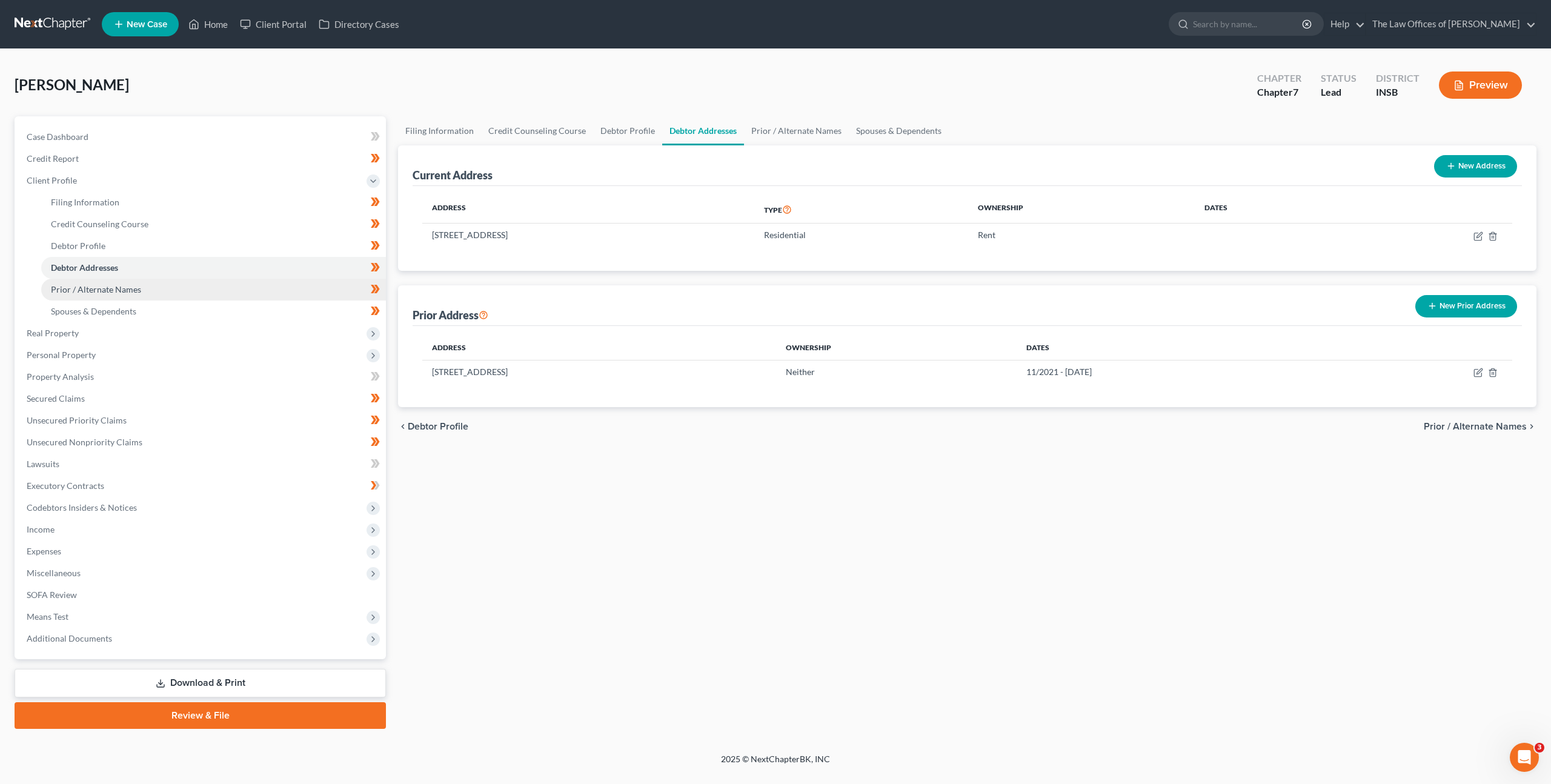
click at [242, 282] on link "Prior / Alternate Names" at bounding box center [213, 290] width 345 height 22
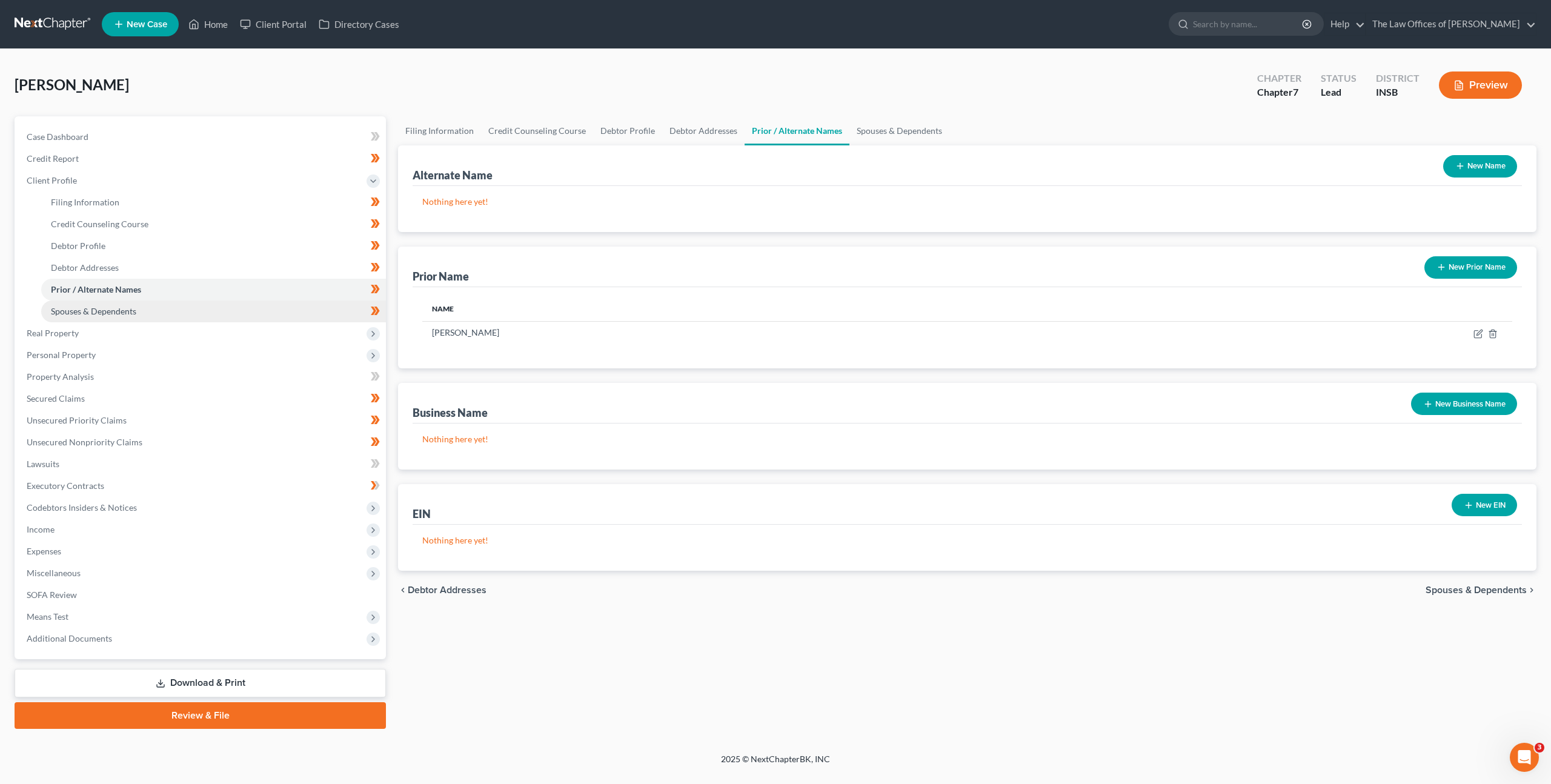
click at [238, 306] on link "Spouses & Dependents" at bounding box center [213, 311] width 345 height 22
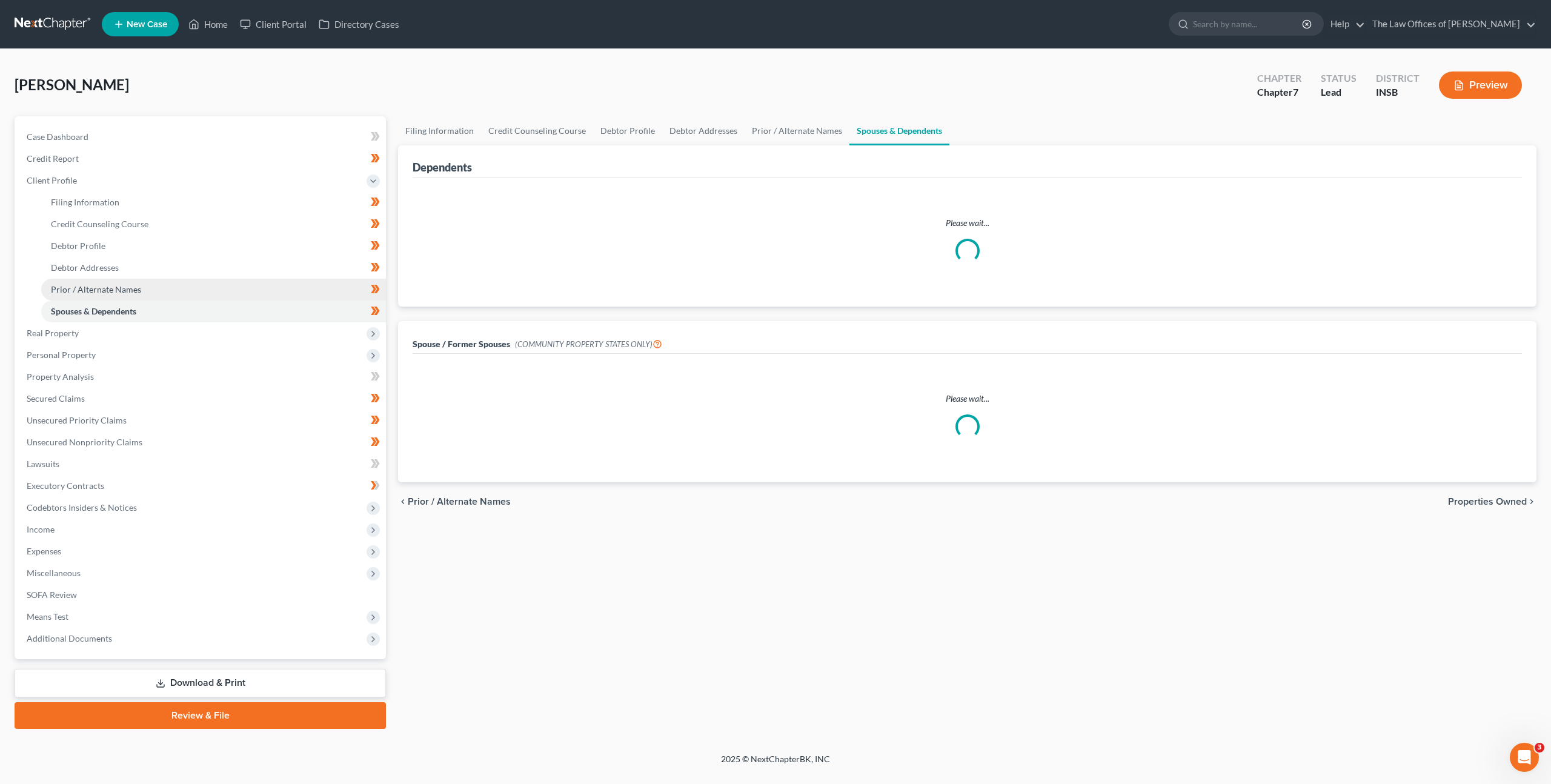
click at [242, 281] on link "Prior / Alternate Names" at bounding box center [213, 290] width 345 height 22
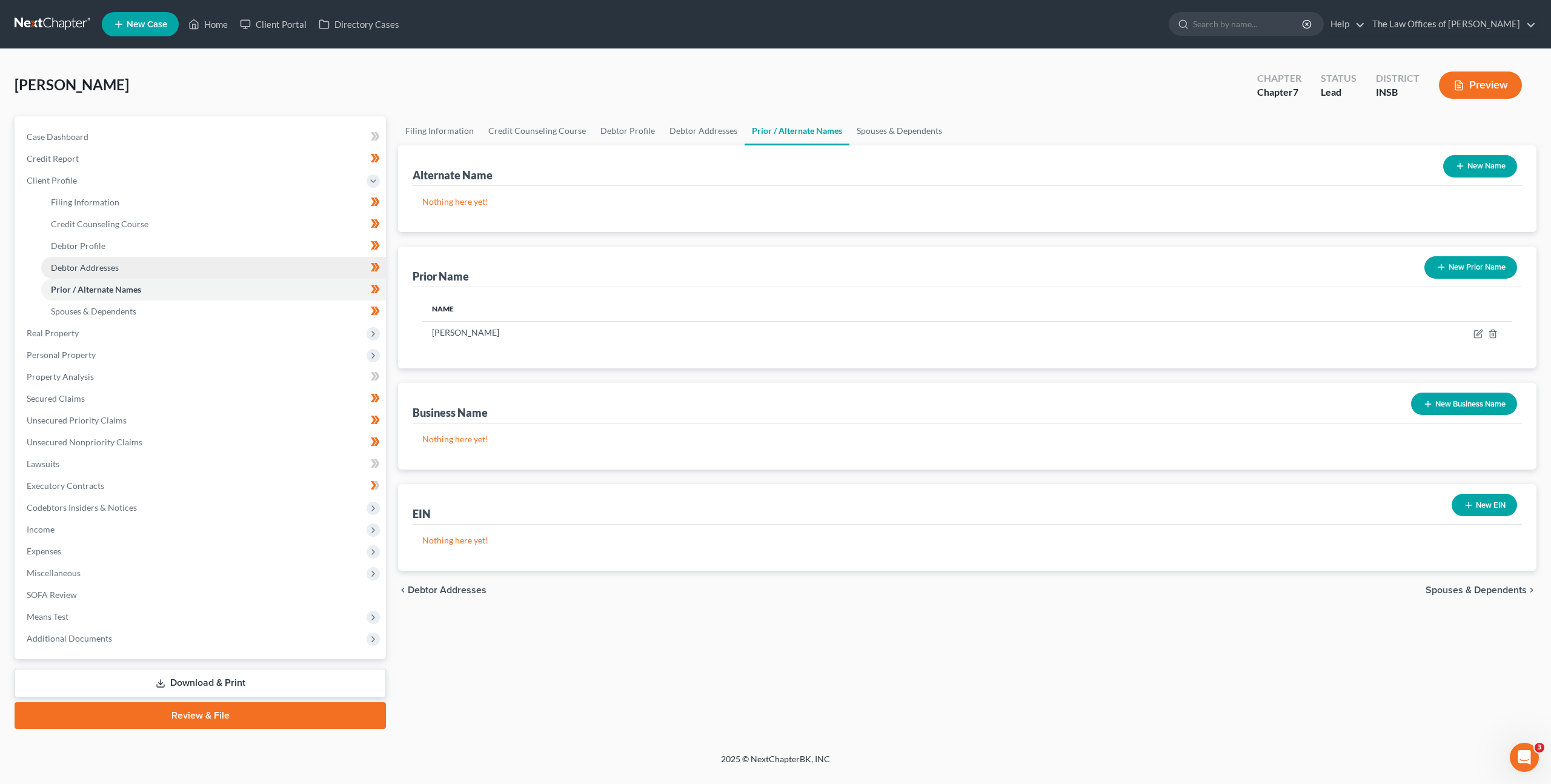
click at [248, 260] on link "Debtor Addresses" at bounding box center [213, 268] width 345 height 22
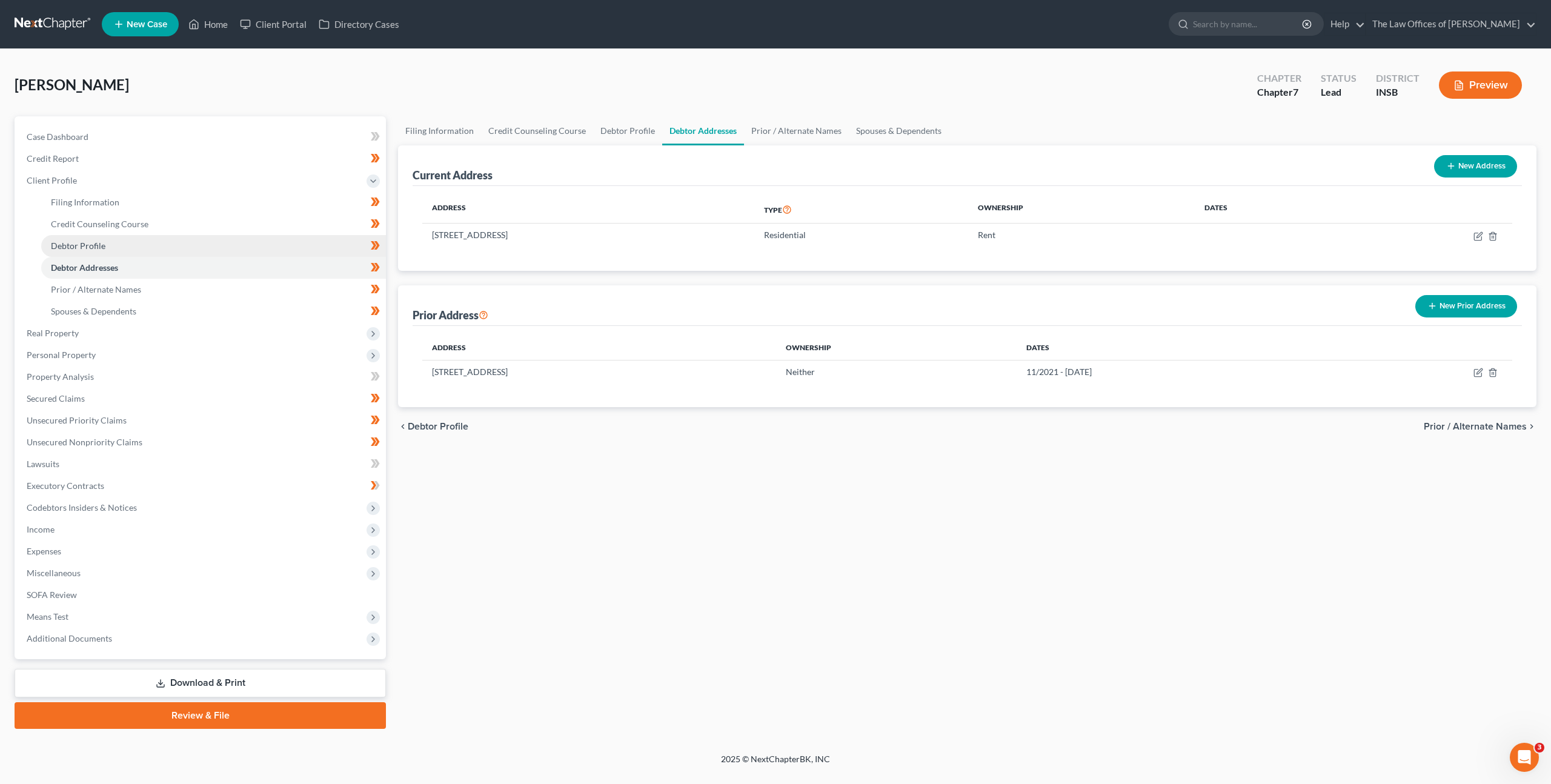
click at [237, 251] on link "Debtor Profile" at bounding box center [213, 246] width 345 height 22
select select "2"
select select "0"
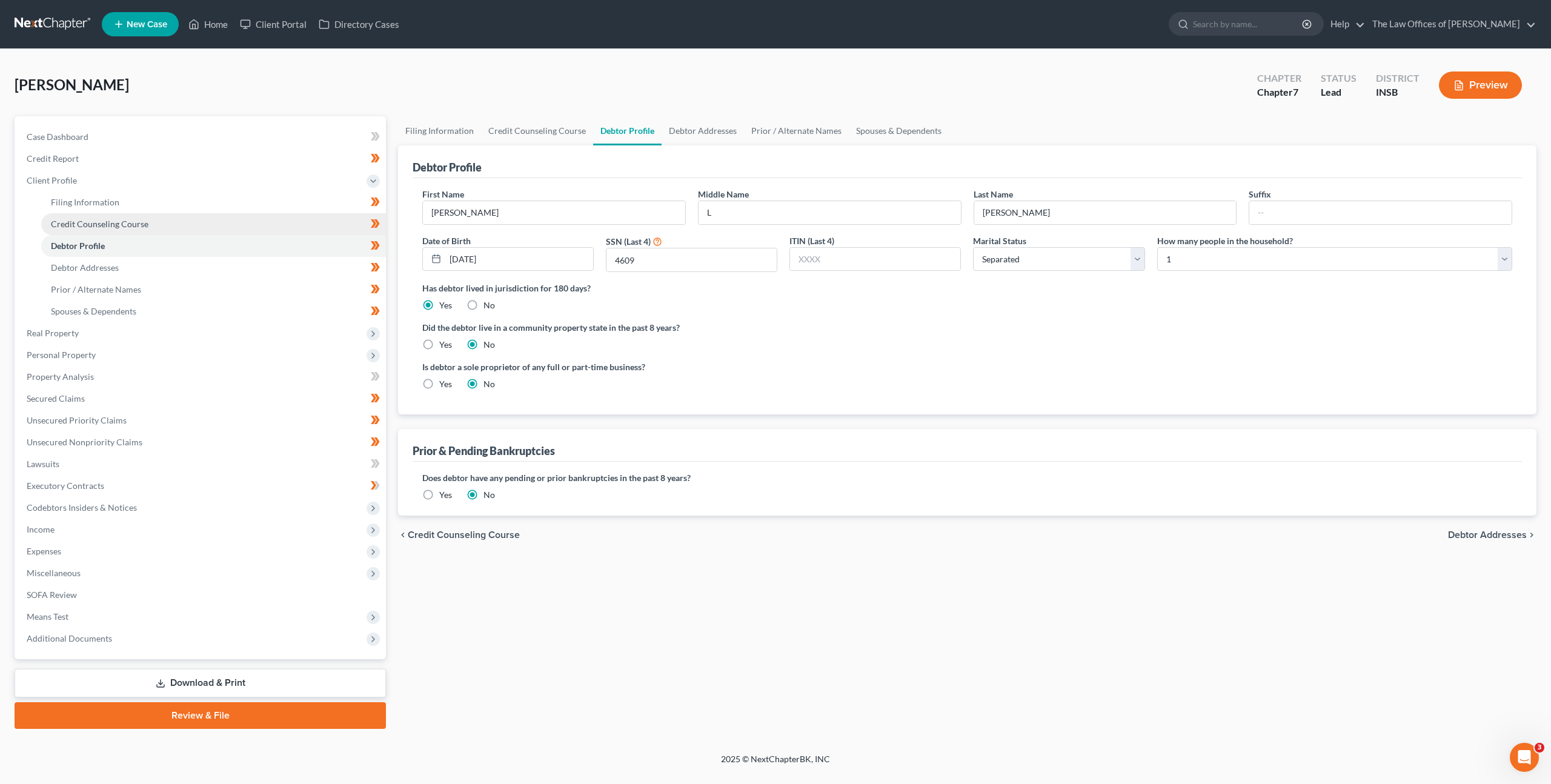
drag, startPoint x: 237, startPoint y: 233, endPoint x: 238, endPoint y: 226, distance: 7.1
click at [237, 233] on link "Credit Counseling Course" at bounding box center [213, 224] width 345 height 22
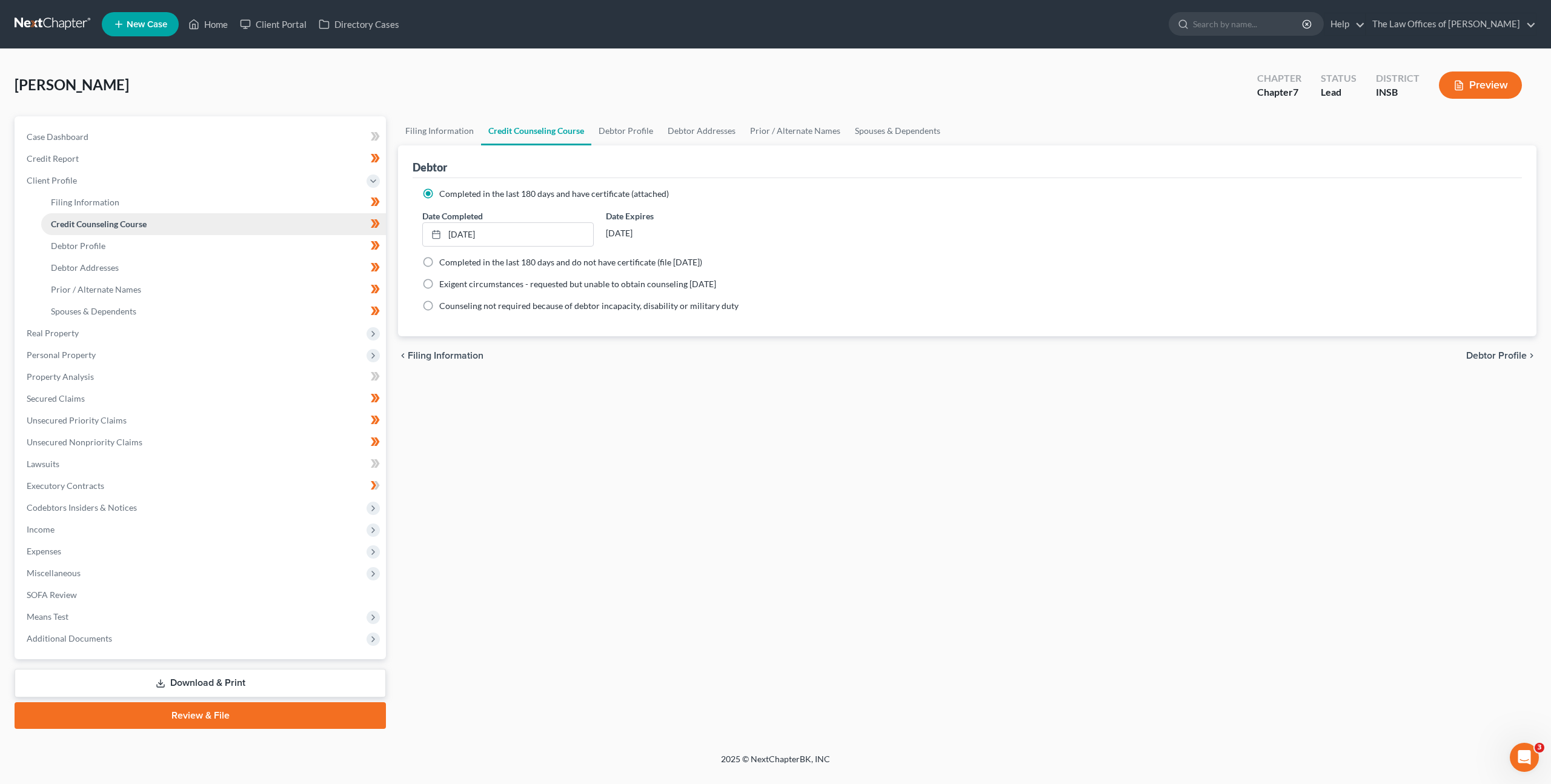
click at [239, 216] on link "Credit Counseling Course" at bounding box center [213, 224] width 345 height 22
click at [244, 205] on link "Filing Information" at bounding box center [213, 202] width 345 height 22
select select "1"
select select "0"
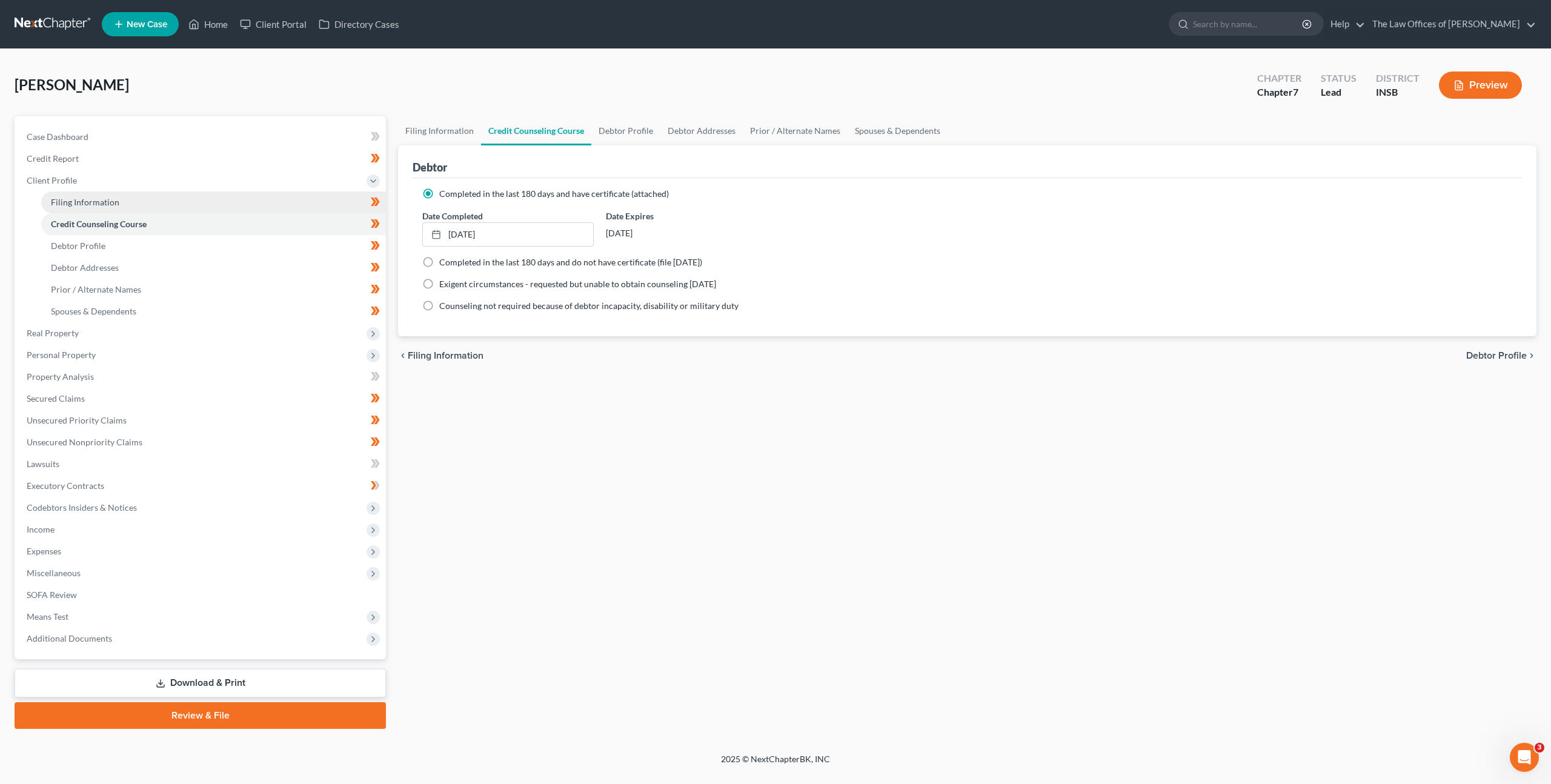
select select "28"
select select "0"
select select "15"
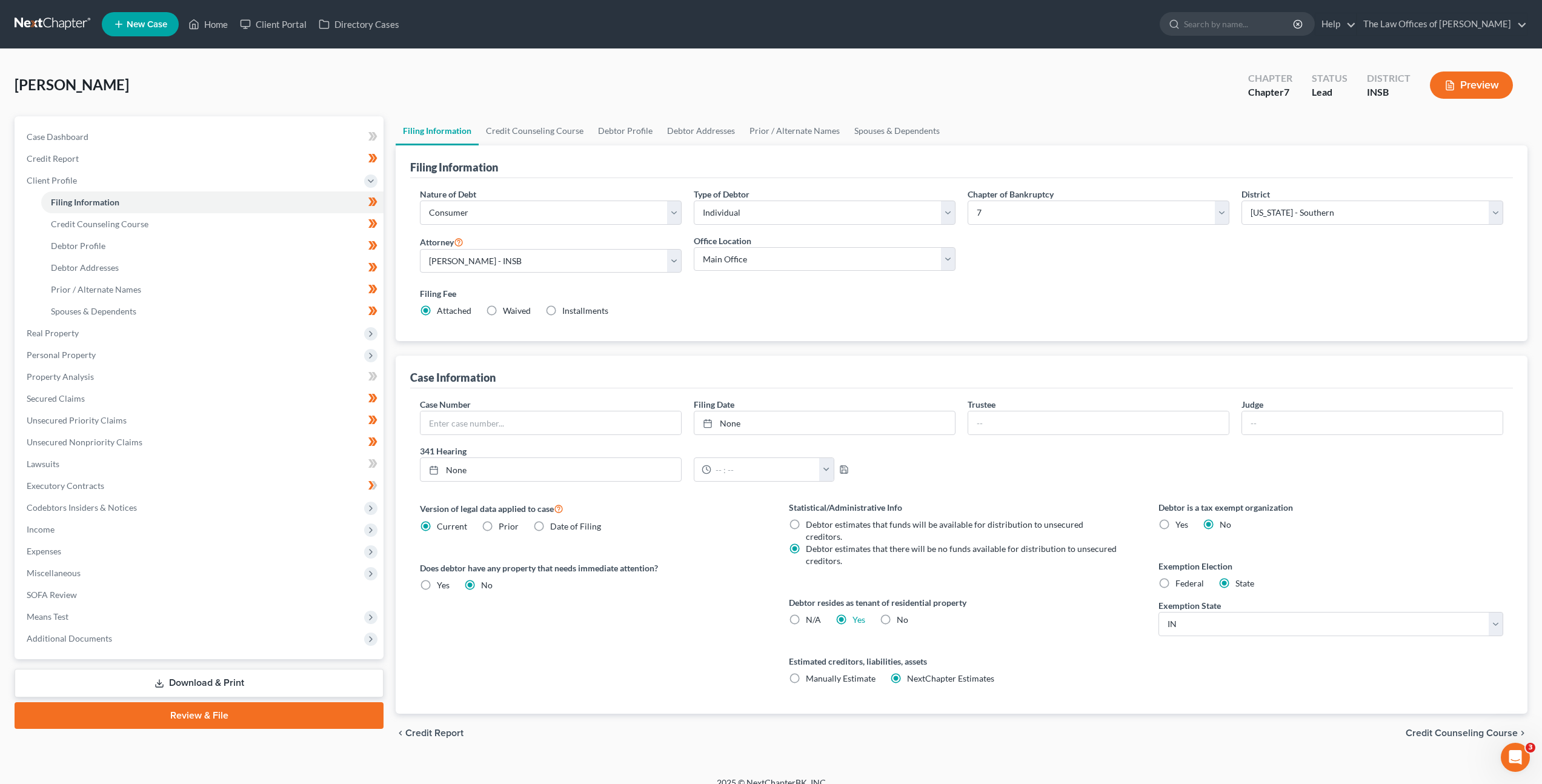
click at [689, 332] on div "Nature of Debt Select Business Consumer Other Nature of Business Select Clearin…" at bounding box center [961, 260] width 1103 height 164
click at [720, 308] on div "Filing Fee Attached Waived Waived Installments Installments" at bounding box center [962, 302] width 1083 height 29
click at [897, 322] on div "Filing Fee Attached Waived Waived Installments Installments" at bounding box center [961, 304] width 1096 height 44
click at [175, 226] on link "Credit Counseling Course" at bounding box center [212, 224] width 342 height 22
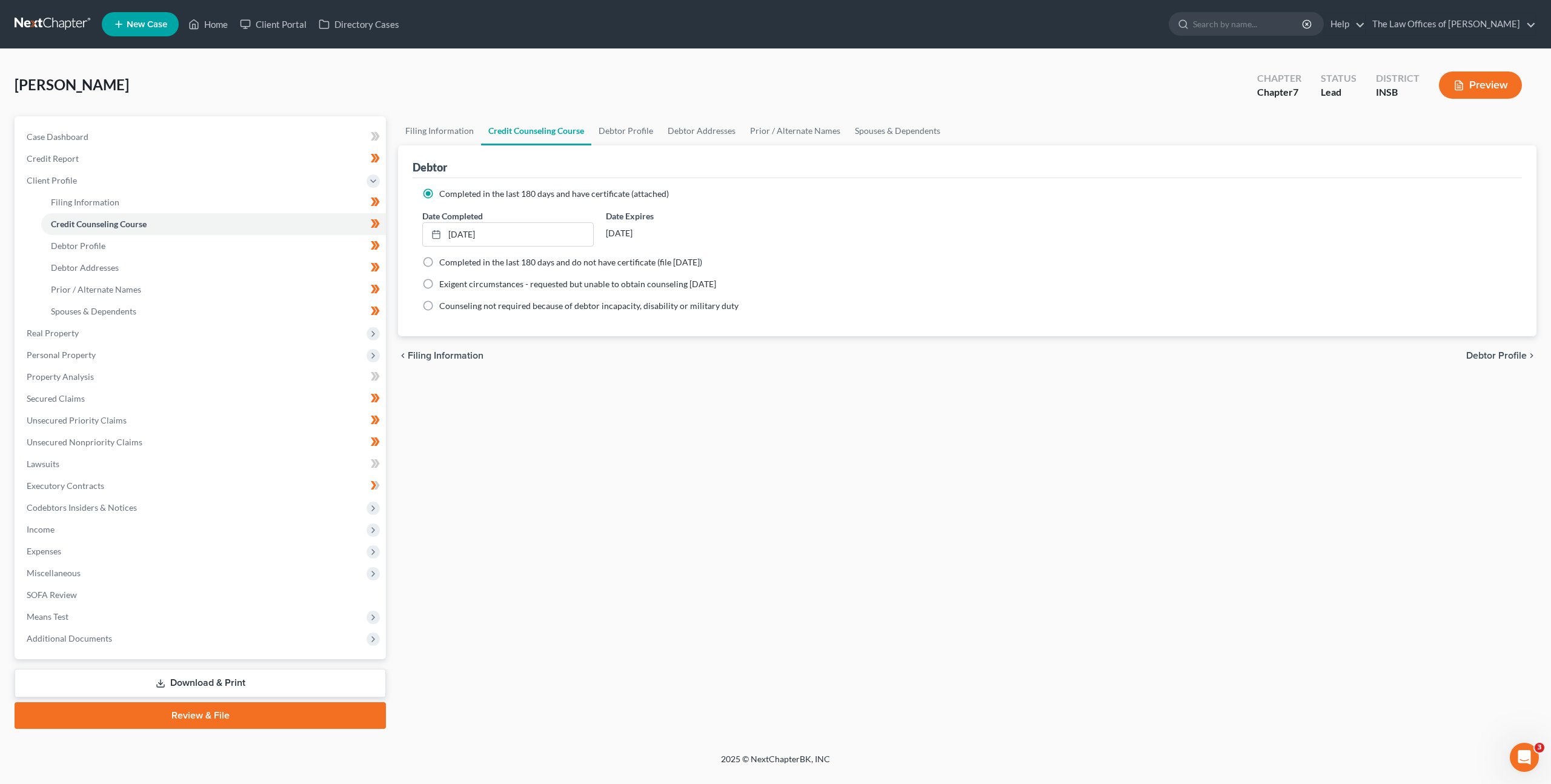
click at [840, 444] on div "Filing Information Credit Counseling Course Debtor Profile Debtor Addresses Pri…" at bounding box center [967, 423] width 1151 height 613
click at [255, 249] on link "Debtor Profile" at bounding box center [213, 246] width 345 height 22
select select "2"
select select "0"
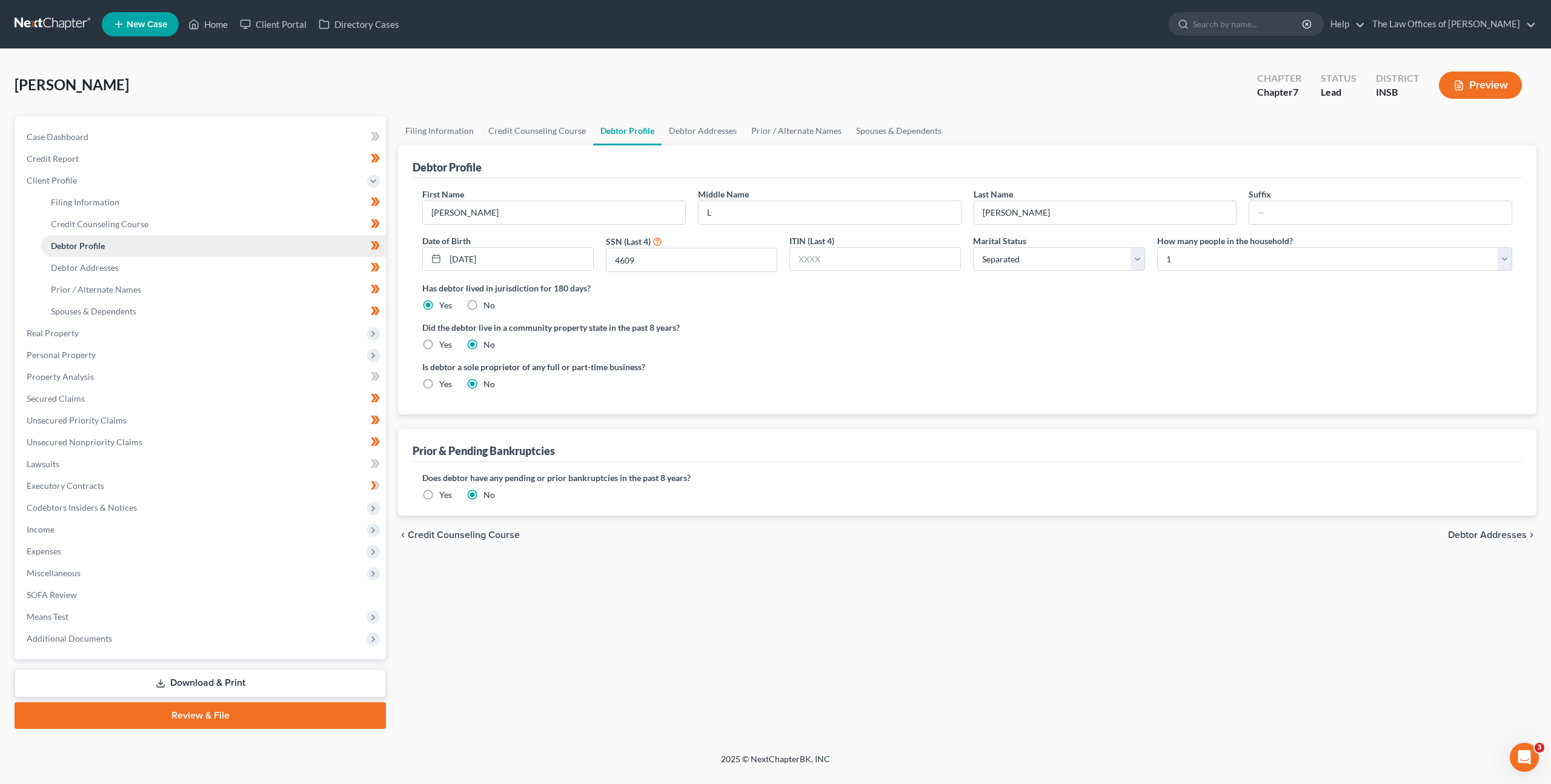
click at [259, 237] on link "Debtor Profile" at bounding box center [213, 246] width 345 height 22
click at [260, 223] on link "Credit Counseling Course" at bounding box center [213, 224] width 345 height 22
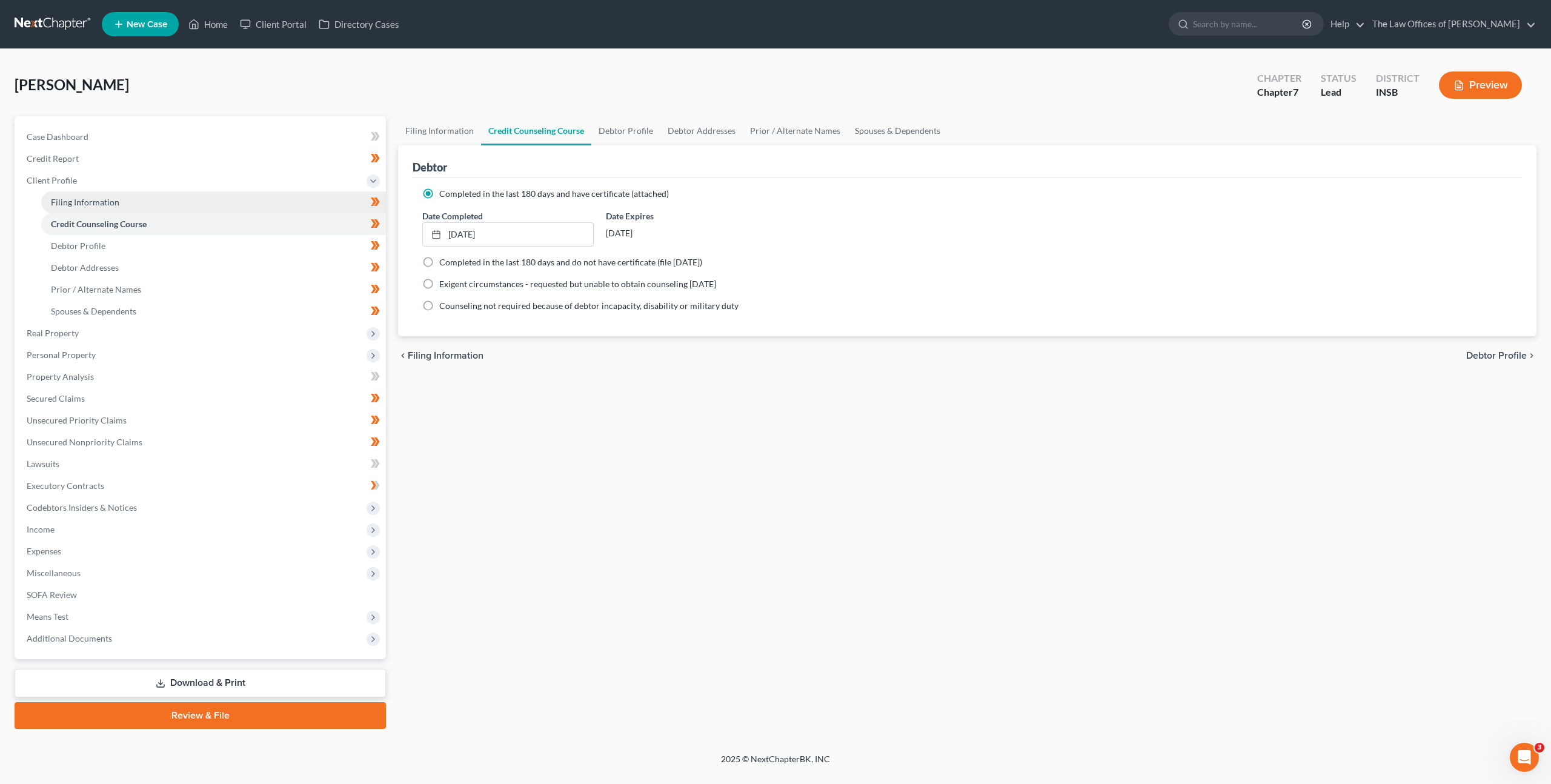
click at [262, 196] on link "Filing Information" at bounding box center [213, 202] width 345 height 22
select select "1"
select select "0"
select select "28"
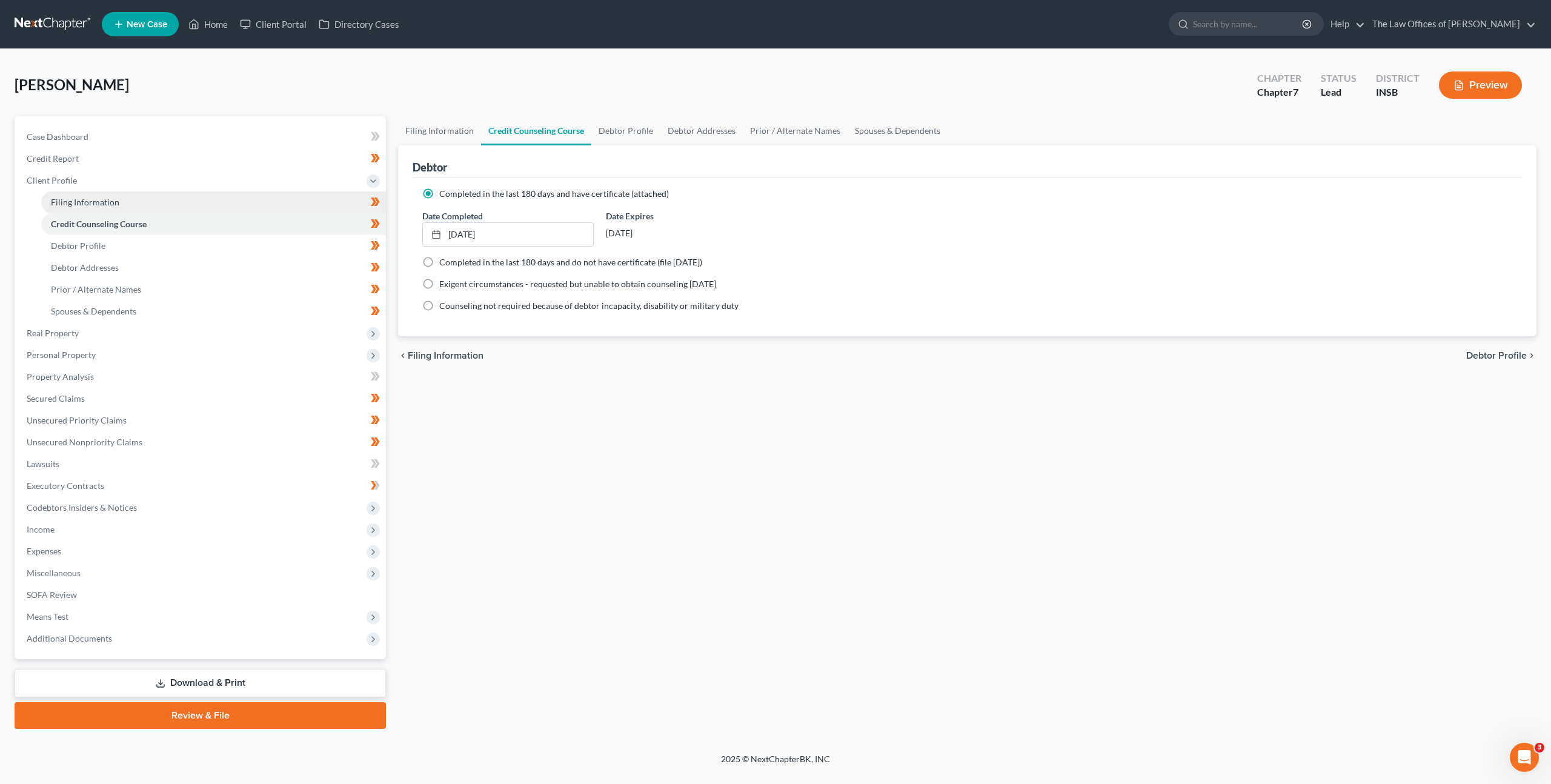
select select "0"
select select "15"
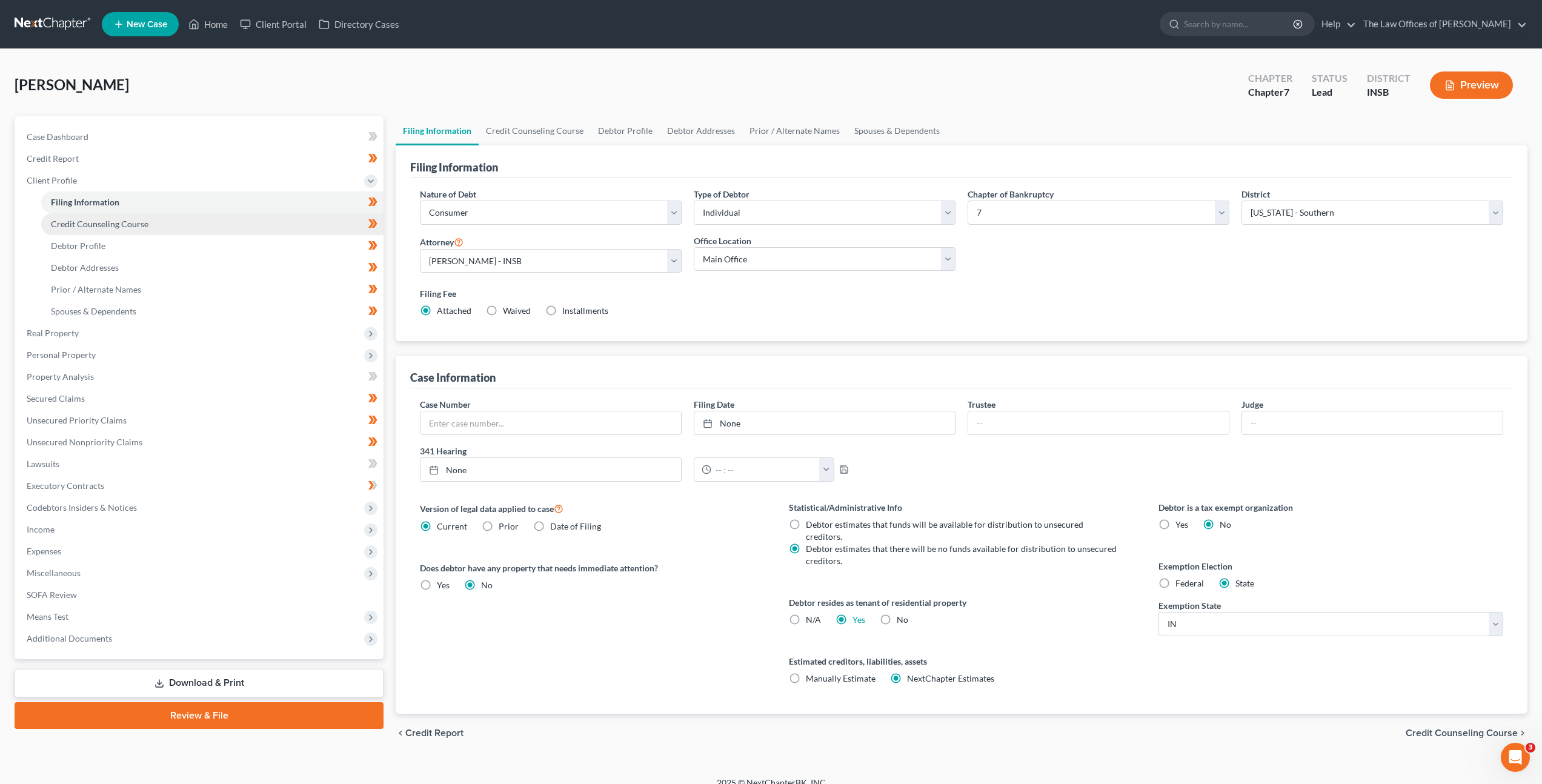
click at [260, 216] on link "Credit Counseling Course" at bounding box center [212, 224] width 342 height 22
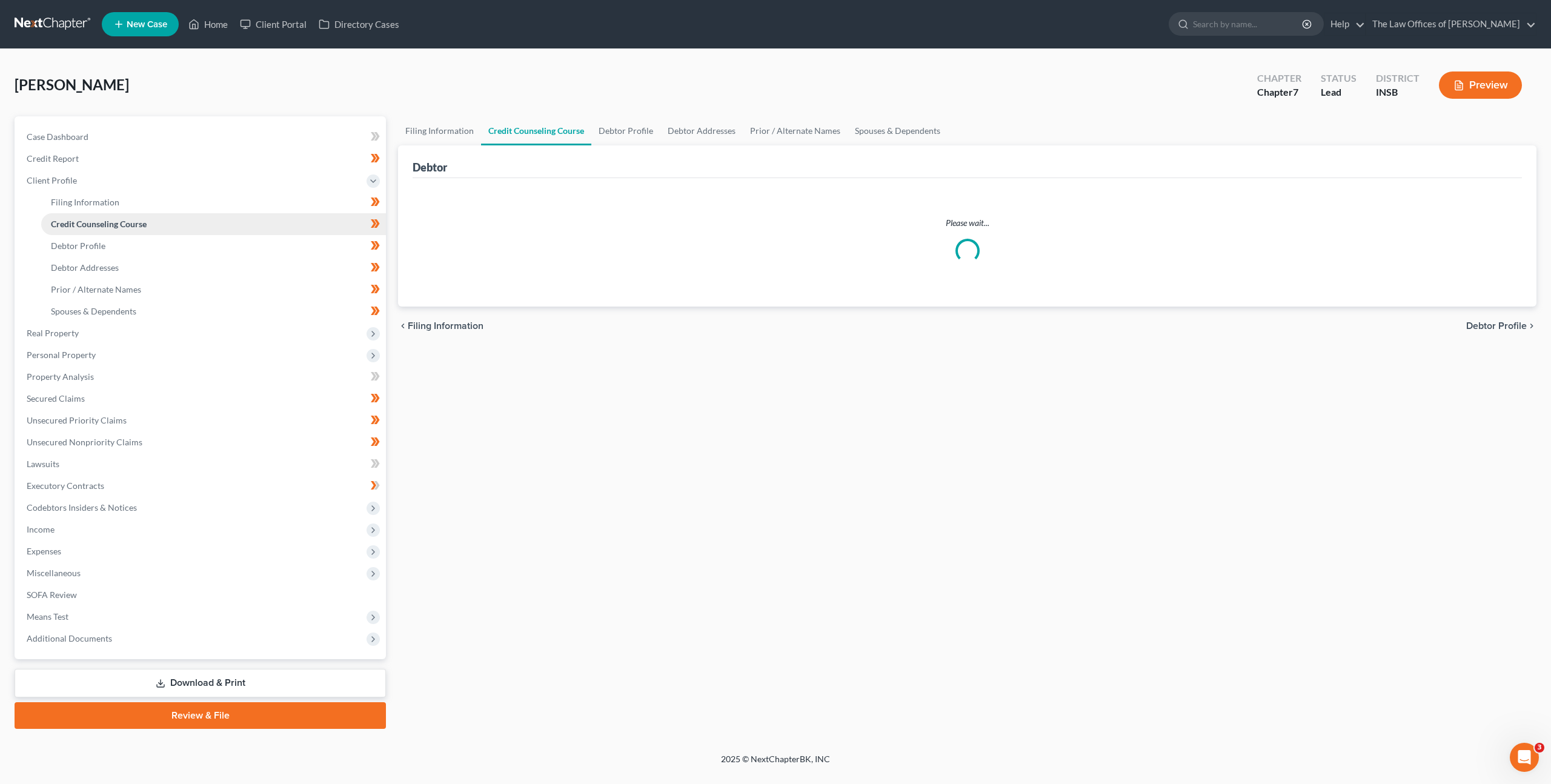
click at [254, 233] on link "Credit Counseling Course" at bounding box center [213, 224] width 345 height 22
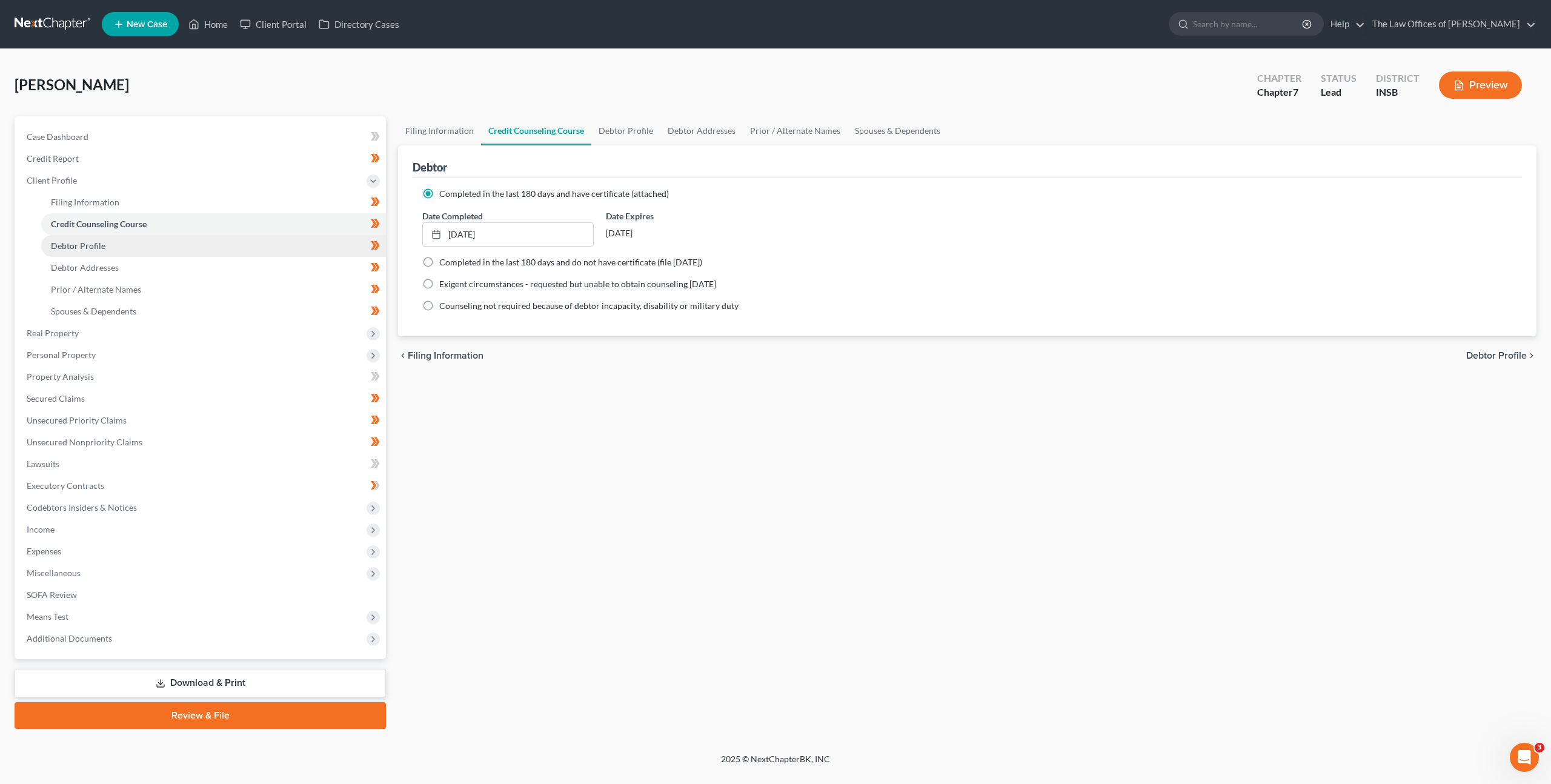
click at [247, 245] on link "Debtor Profile" at bounding box center [213, 246] width 345 height 22
select select "2"
select select "0"
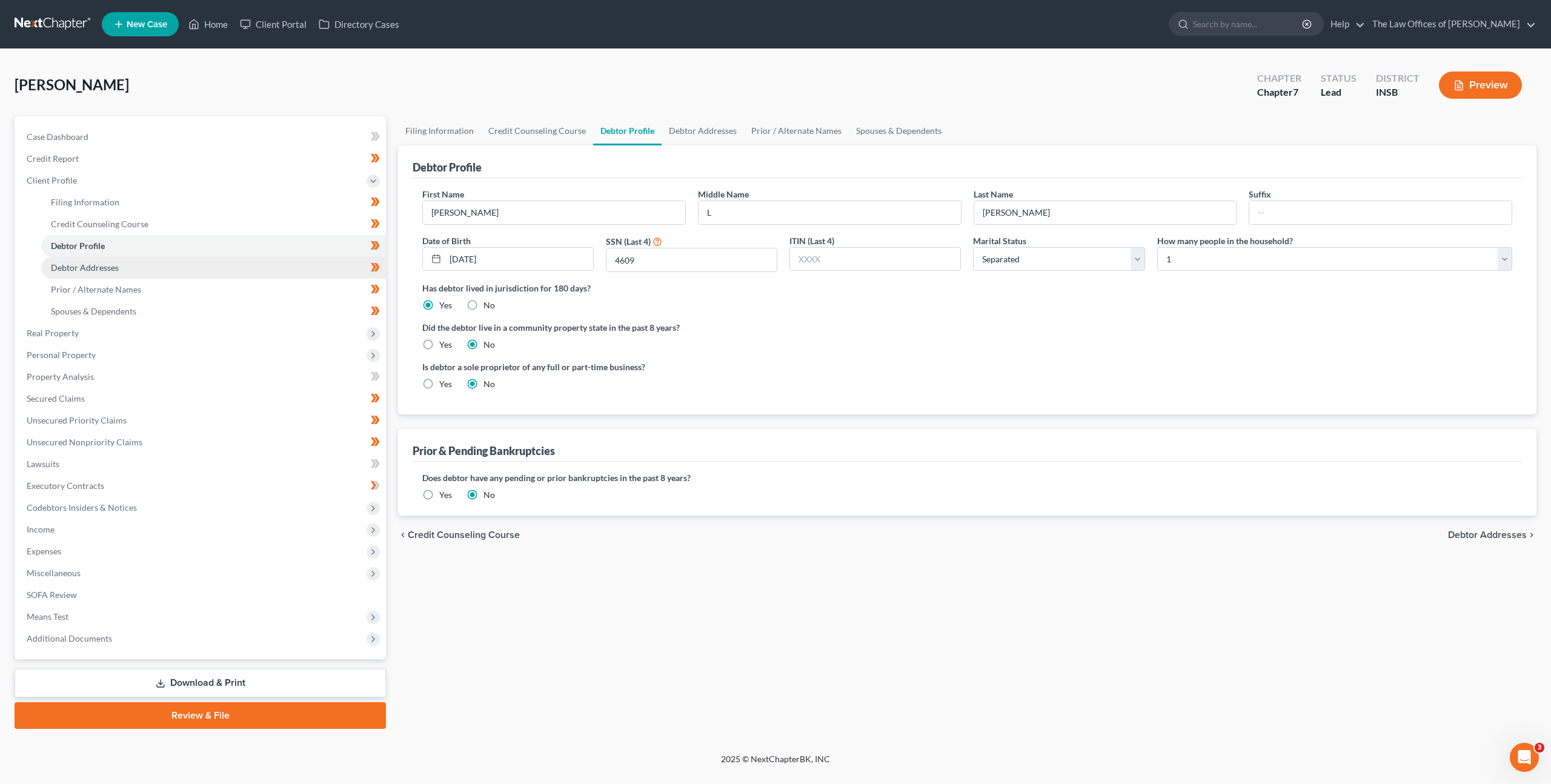
click at [239, 268] on link "Debtor Addresses" at bounding box center [213, 268] width 345 height 22
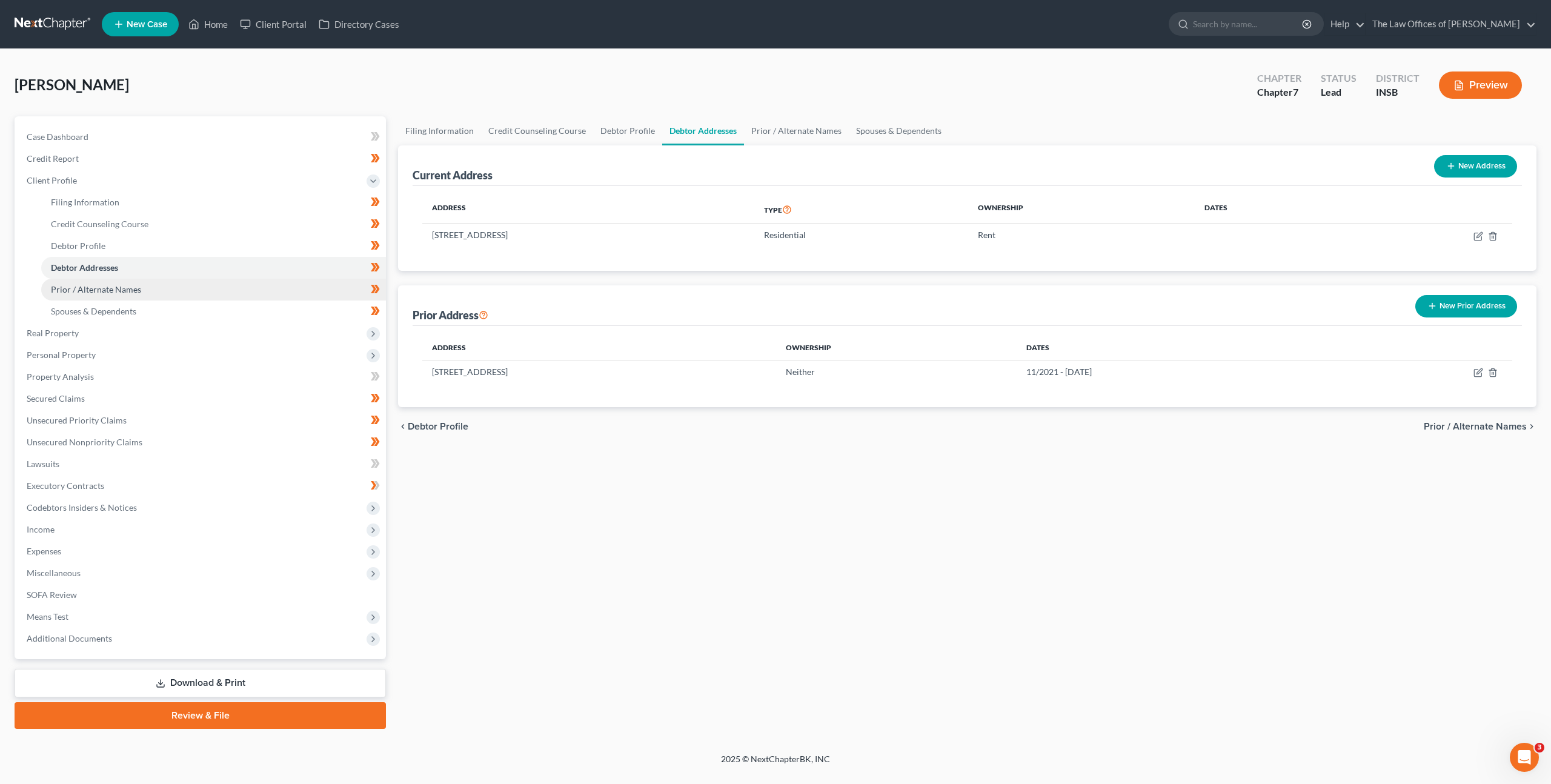
click at [235, 295] on link "Prior / Alternate Names" at bounding box center [213, 290] width 345 height 22
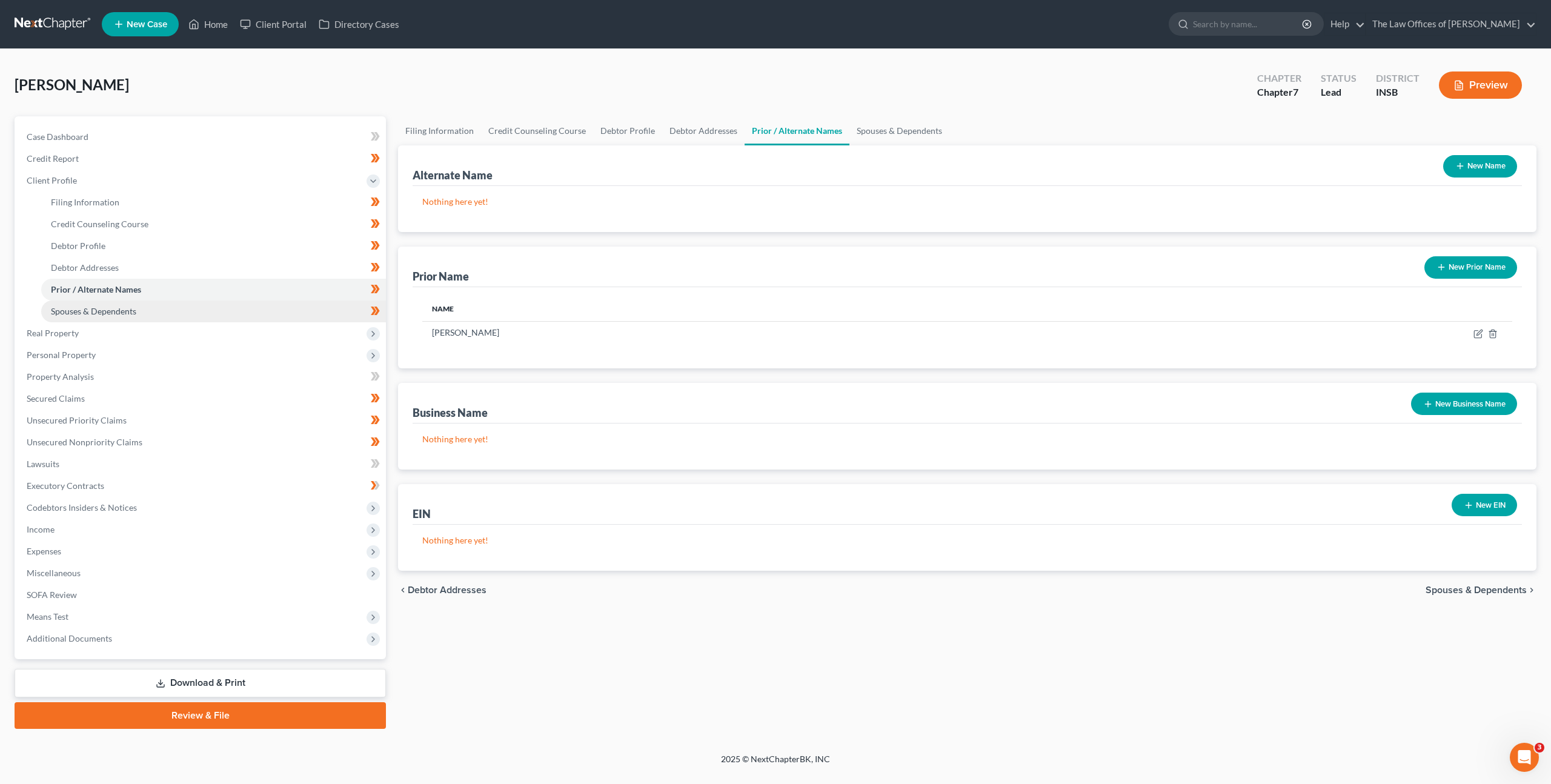
click at [230, 310] on link "Spouses & Dependents" at bounding box center [213, 311] width 345 height 22
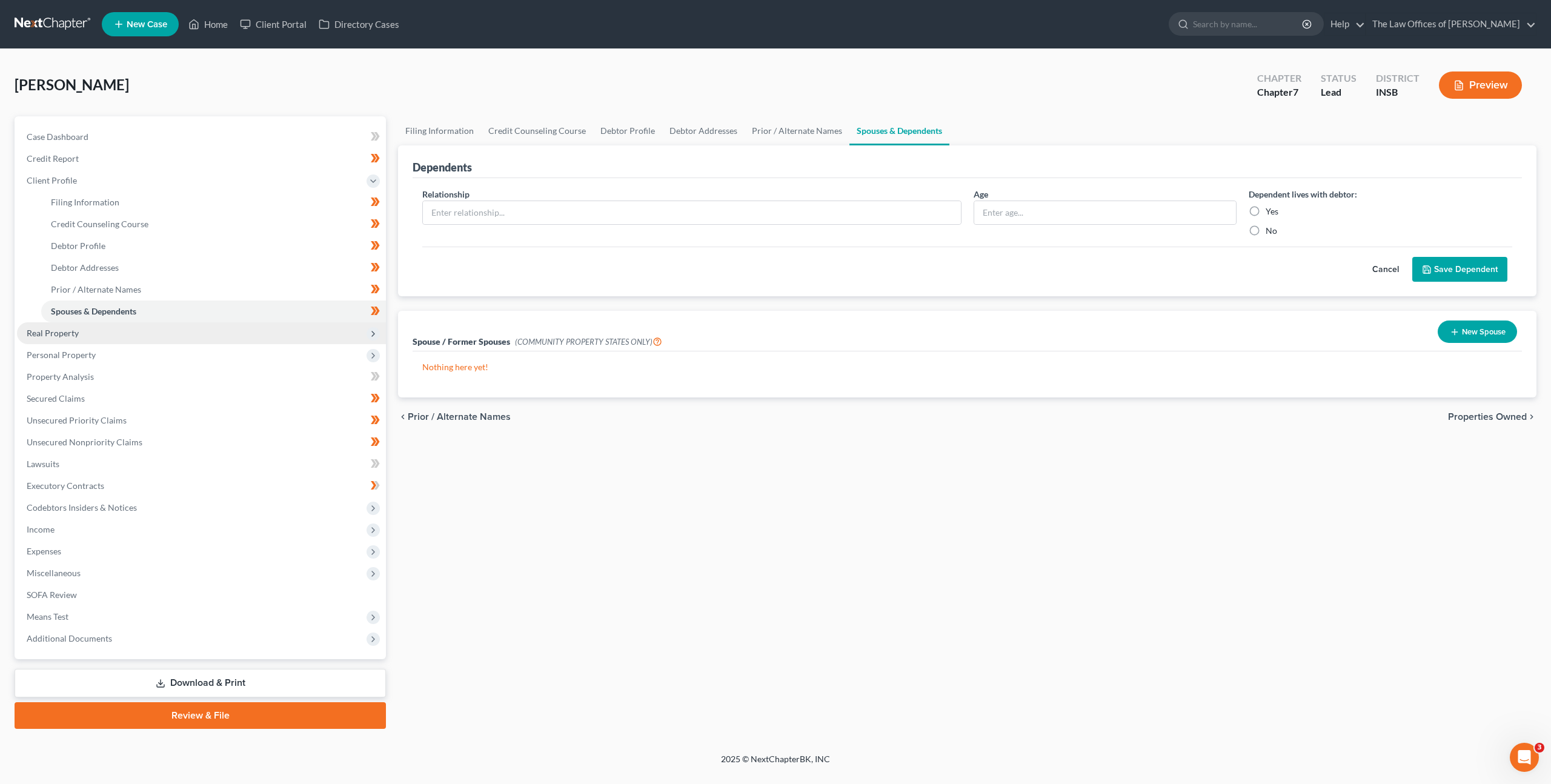
click at [214, 325] on span "Real Property" at bounding box center [201, 333] width 369 height 22
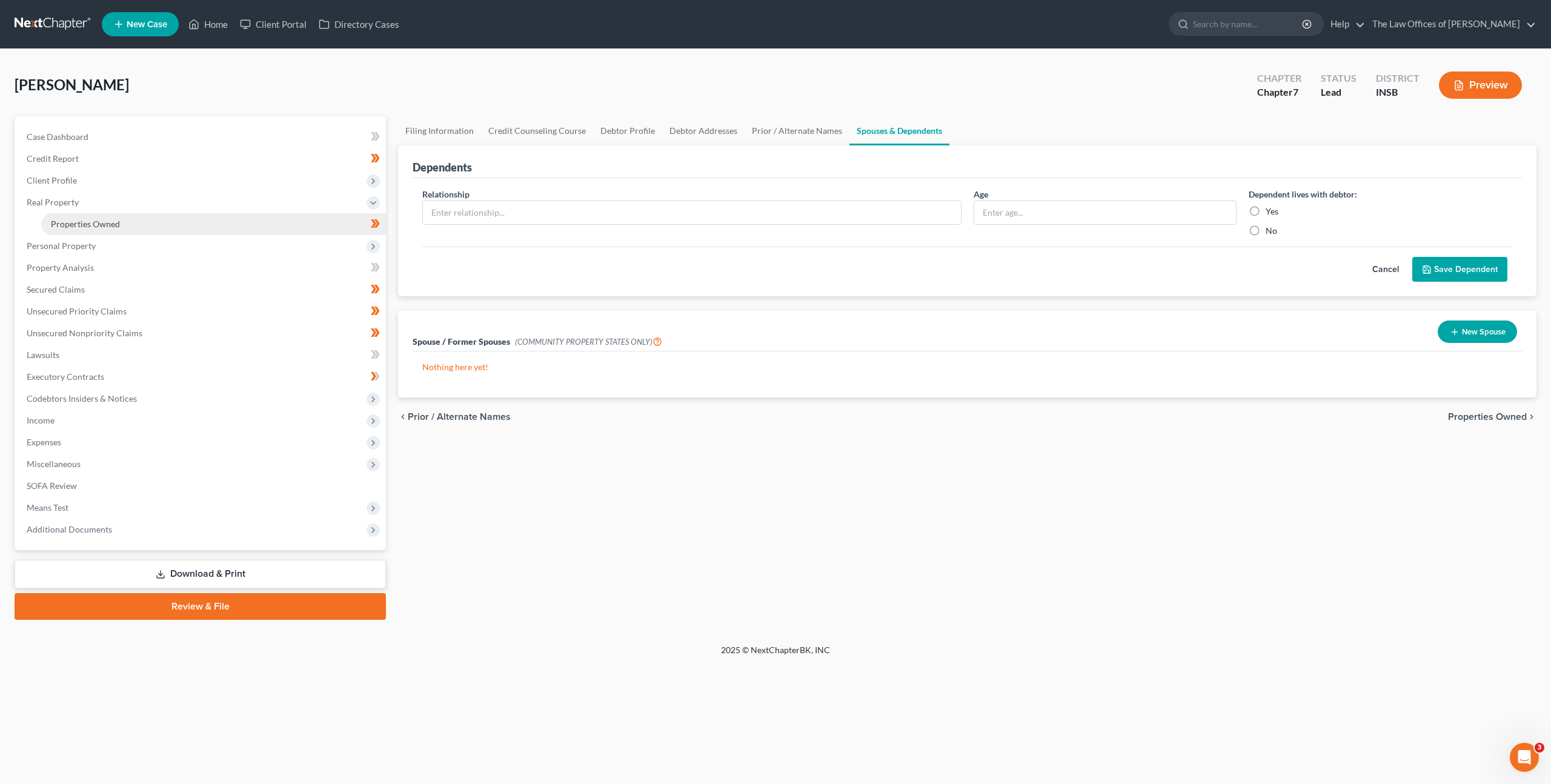
click at [209, 234] on link "Properties Owned" at bounding box center [213, 224] width 345 height 22
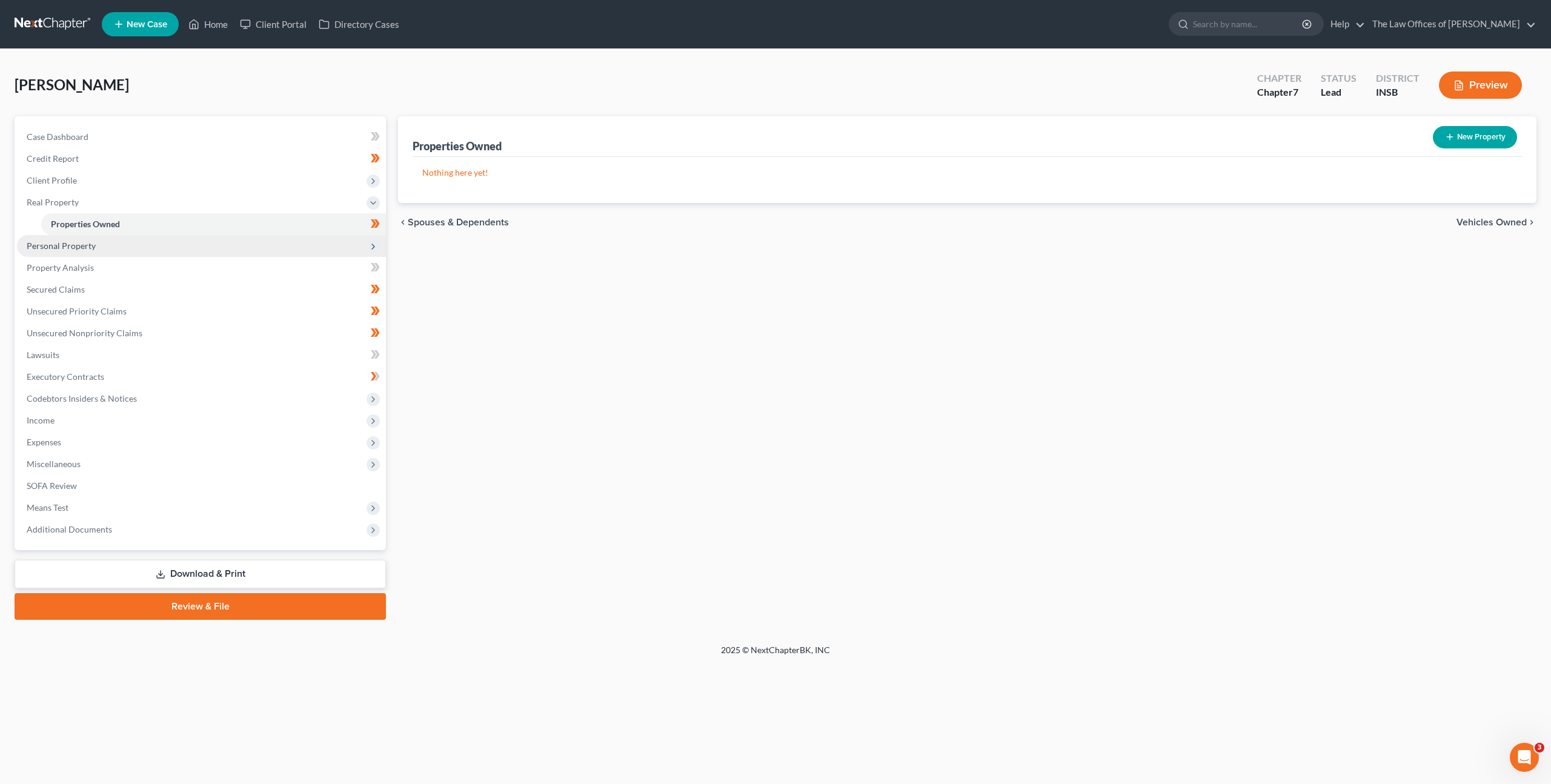
click at [203, 246] on span "Personal Property" at bounding box center [201, 246] width 369 height 22
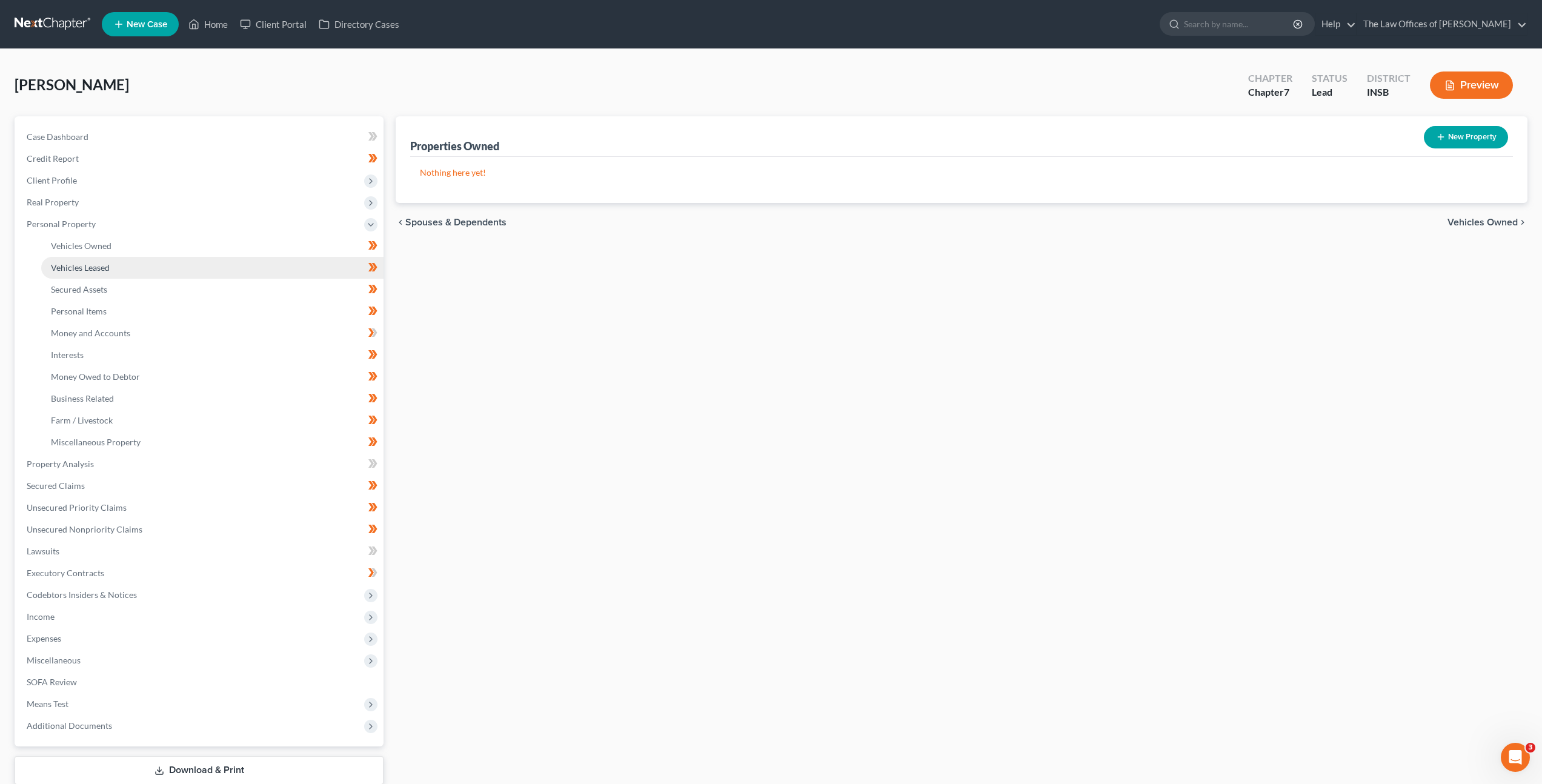
click at [197, 258] on link "Vehicles Leased" at bounding box center [212, 268] width 342 height 22
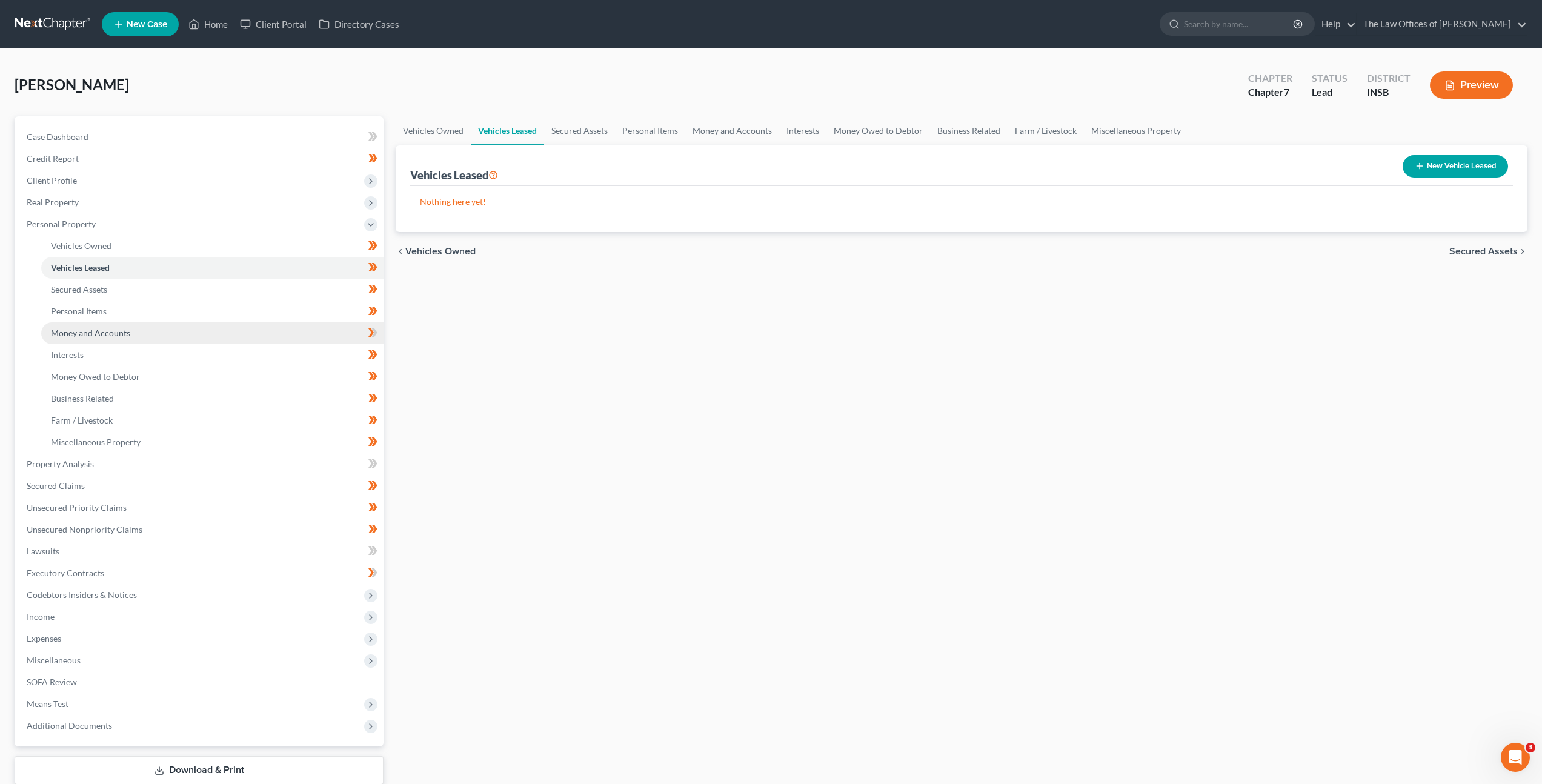
click at [182, 327] on link "Money and Accounts" at bounding box center [212, 333] width 342 height 22
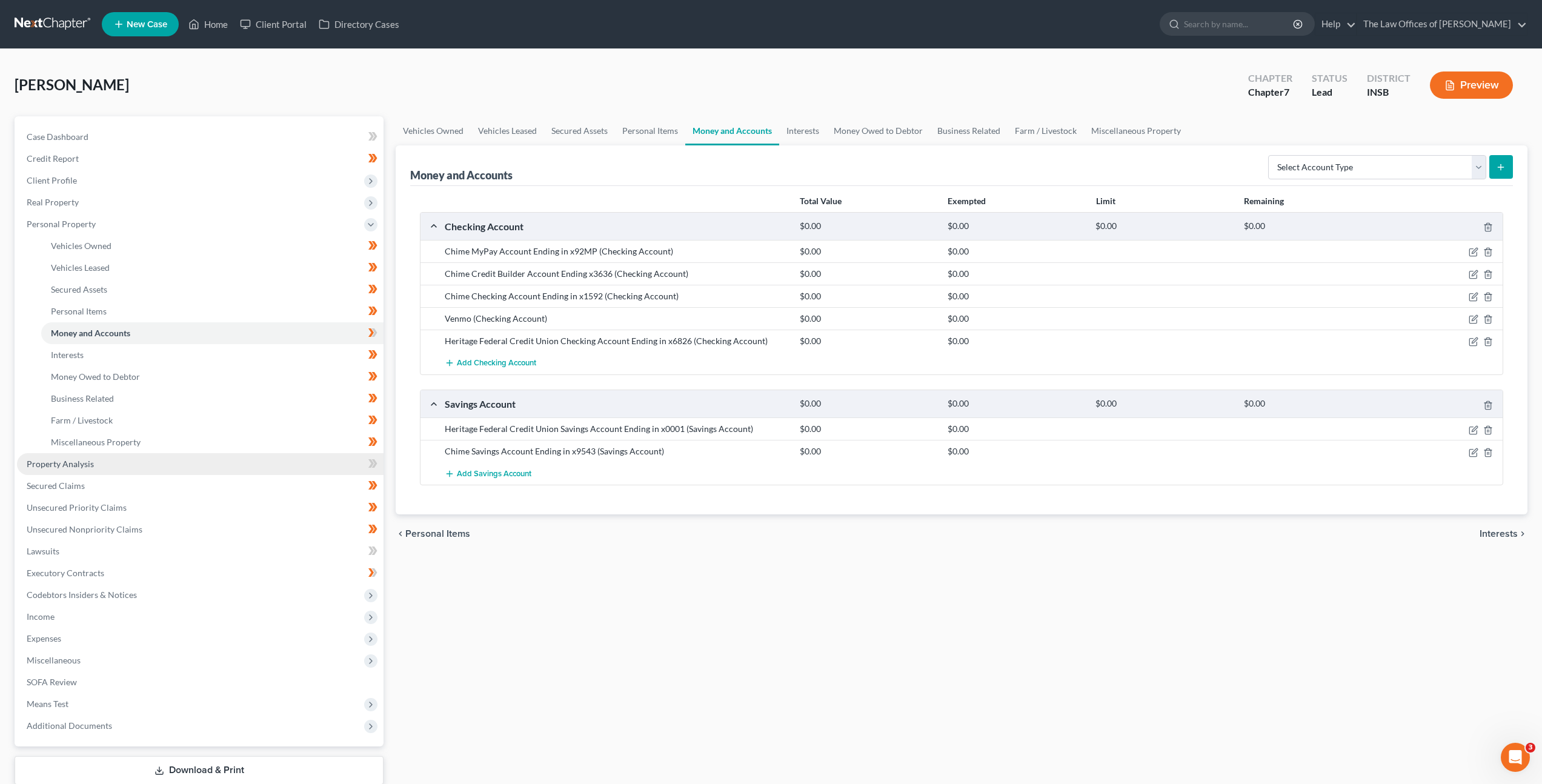
click at [174, 474] on link "Property Analysis" at bounding box center [200, 464] width 366 height 22
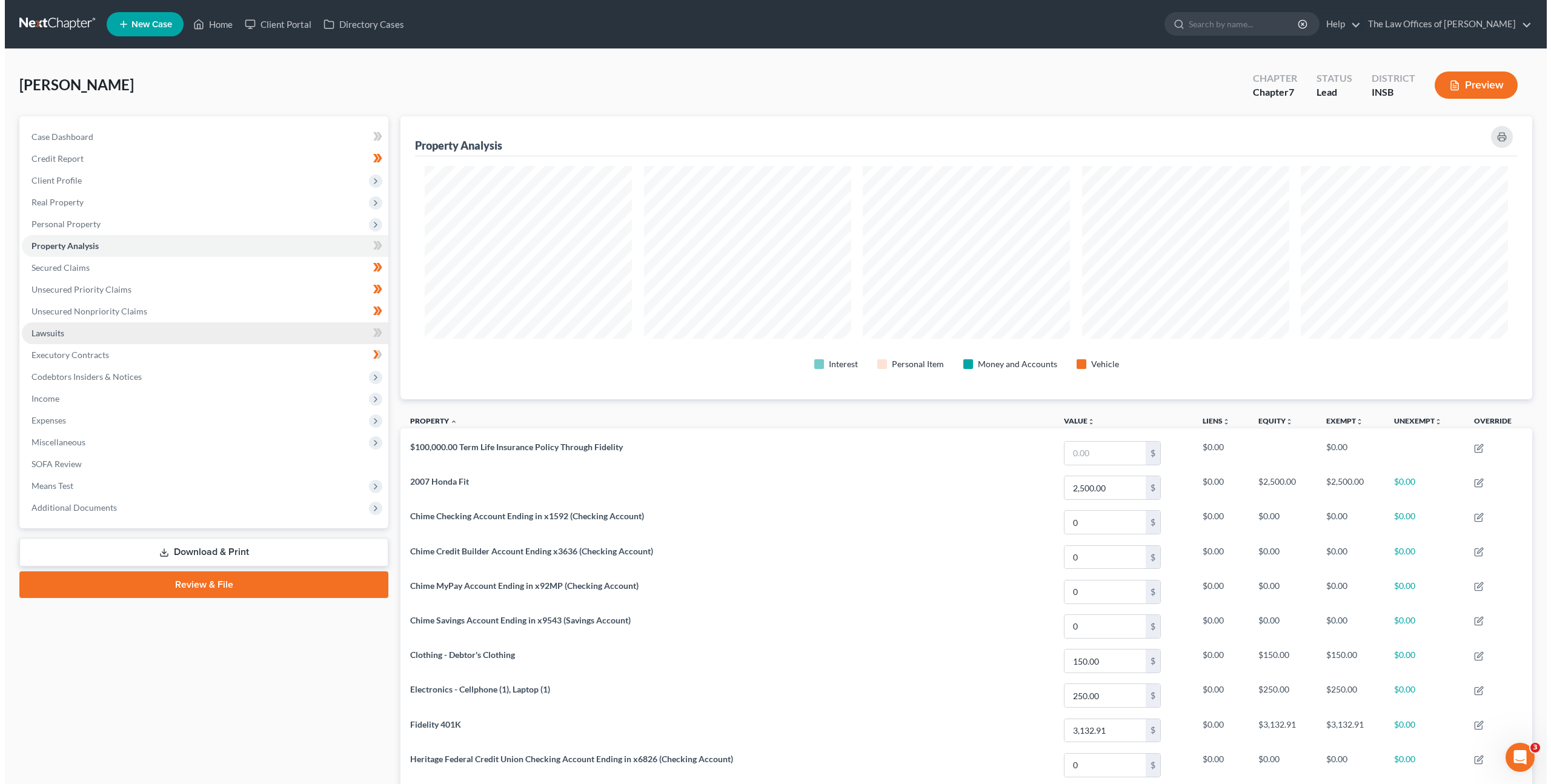
scroll to position [283, 1132]
click at [158, 333] on link "Lawsuits" at bounding box center [200, 333] width 366 height 22
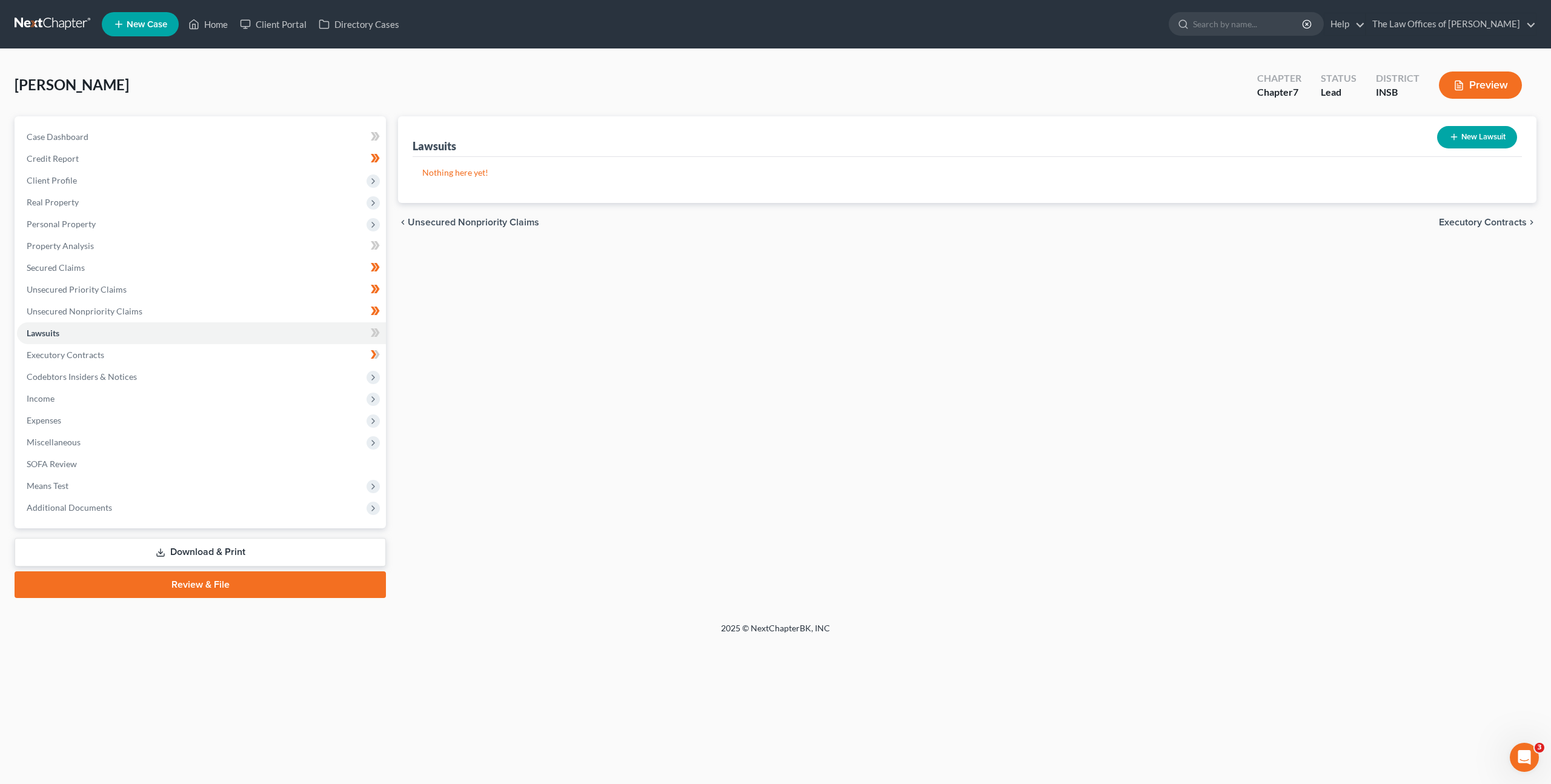
click at [1461, 137] on button "New Lawsuit" at bounding box center [1477, 137] width 80 height 22
select select "0"
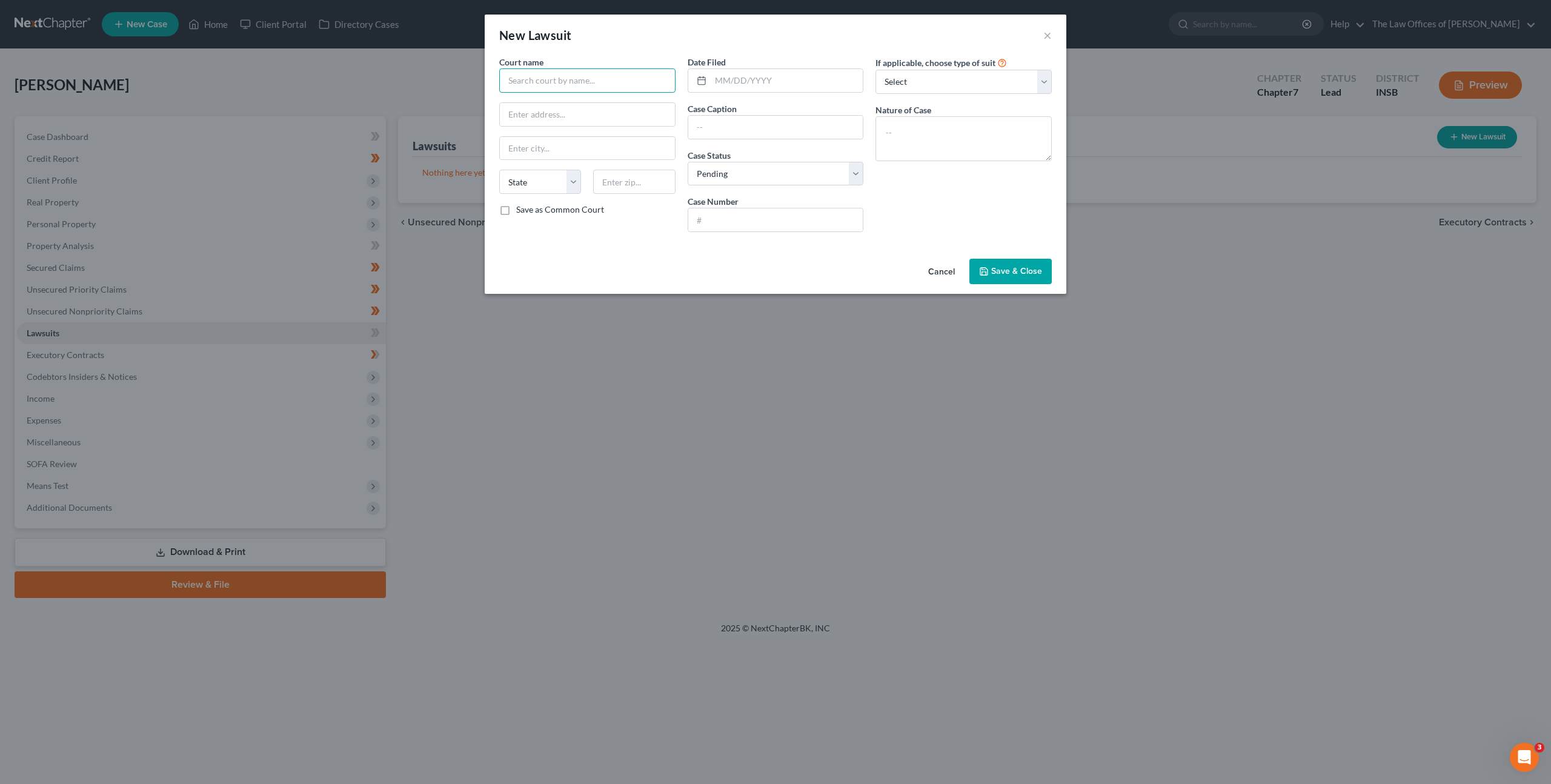
drag, startPoint x: 594, startPoint y: 80, endPoint x: 618, endPoint y: 84, distance: 24.3
click at [594, 79] on input "text" at bounding box center [588, 81] width 177 height 24
click at [636, 77] on input "text" at bounding box center [588, 81] width 177 height 24
drag, startPoint x: 555, startPoint y: 79, endPoint x: 721, endPoint y: 65, distance: 166.6
click at [555, 79] on input "text" at bounding box center [588, 81] width 177 height 24
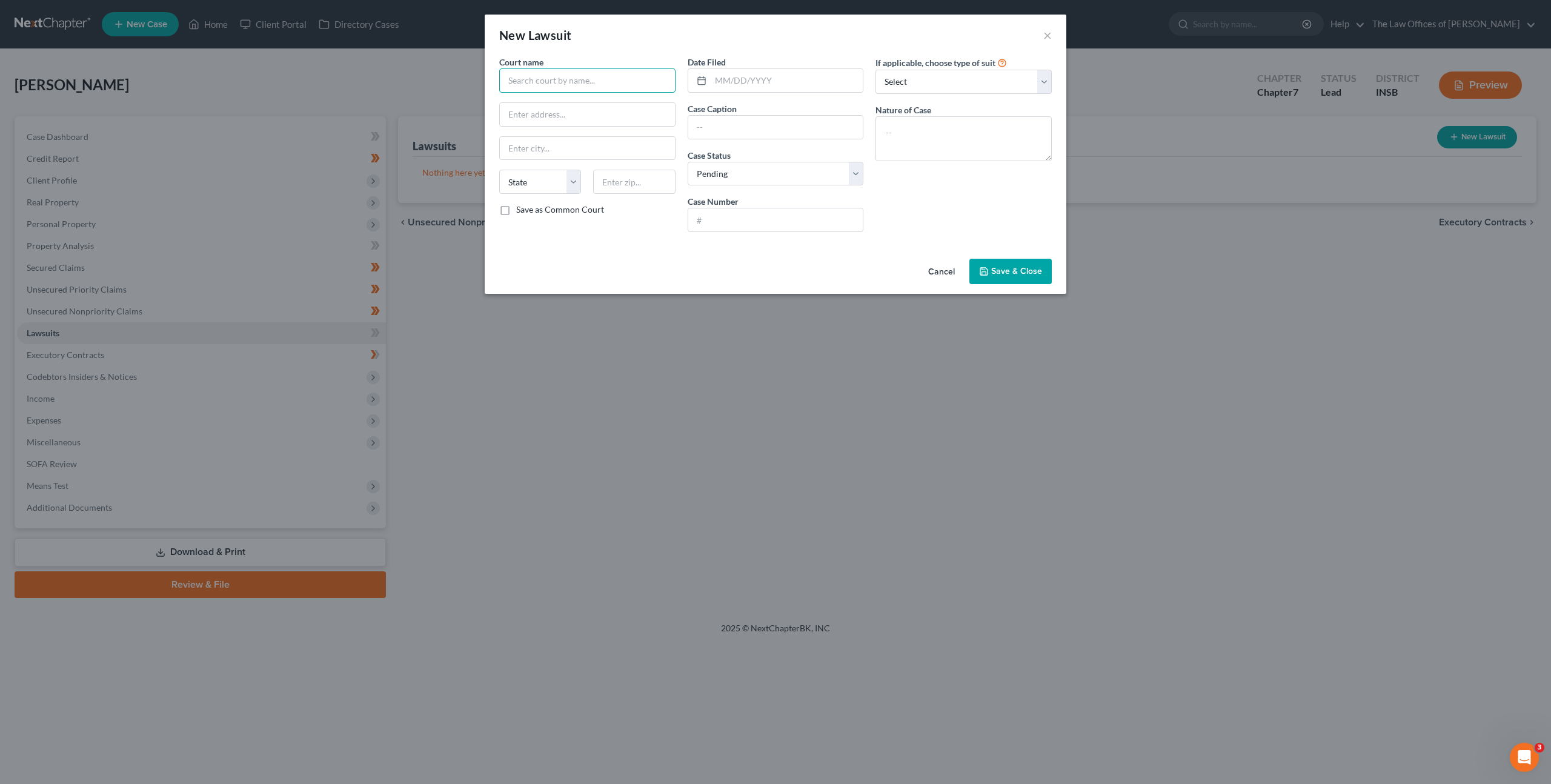
click at [524, 80] on input "text" at bounding box center [588, 81] width 177 height 24
type input "Dickson County General Sessions"
click at [599, 112] on input "text" at bounding box center [588, 114] width 175 height 23
click at [613, 118] on input "500 Spring Street" at bounding box center [588, 114] width 175 height 23
type input "500 Spring Street"
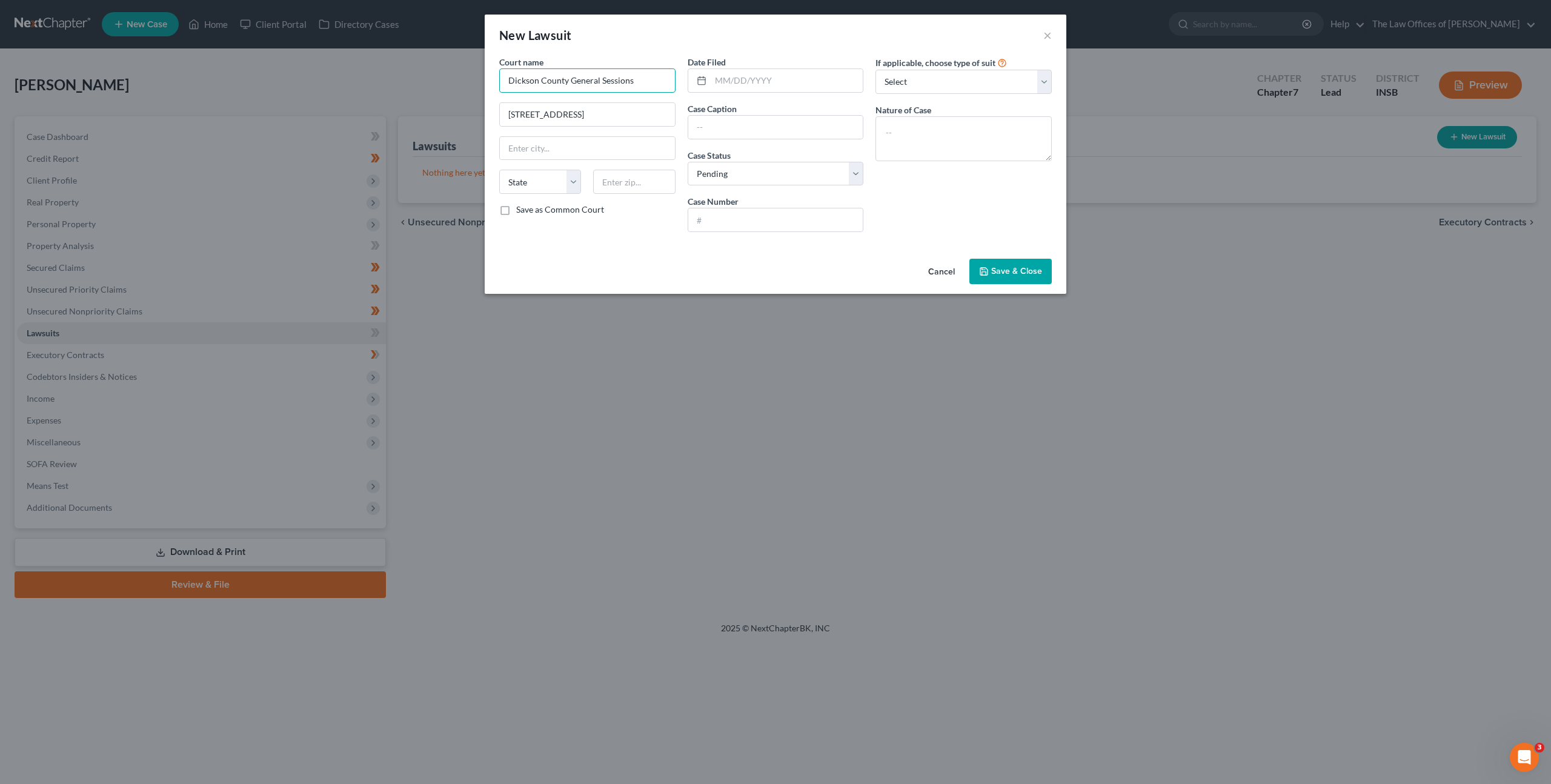
drag, startPoint x: 650, startPoint y: 83, endPoint x: 379, endPoint y: 69, distance: 271.4
click at [363, 52] on div "New Lawsuit × Court name * Dickson County General Sessions 500 Spring Street St…" at bounding box center [775, 392] width 1551 height 784
drag, startPoint x: 642, startPoint y: 179, endPoint x: 692, endPoint y: 178, distance: 50.0
click at [643, 179] on input "text" at bounding box center [634, 182] width 82 height 24
click at [769, 136] on input "text" at bounding box center [776, 127] width 175 height 23
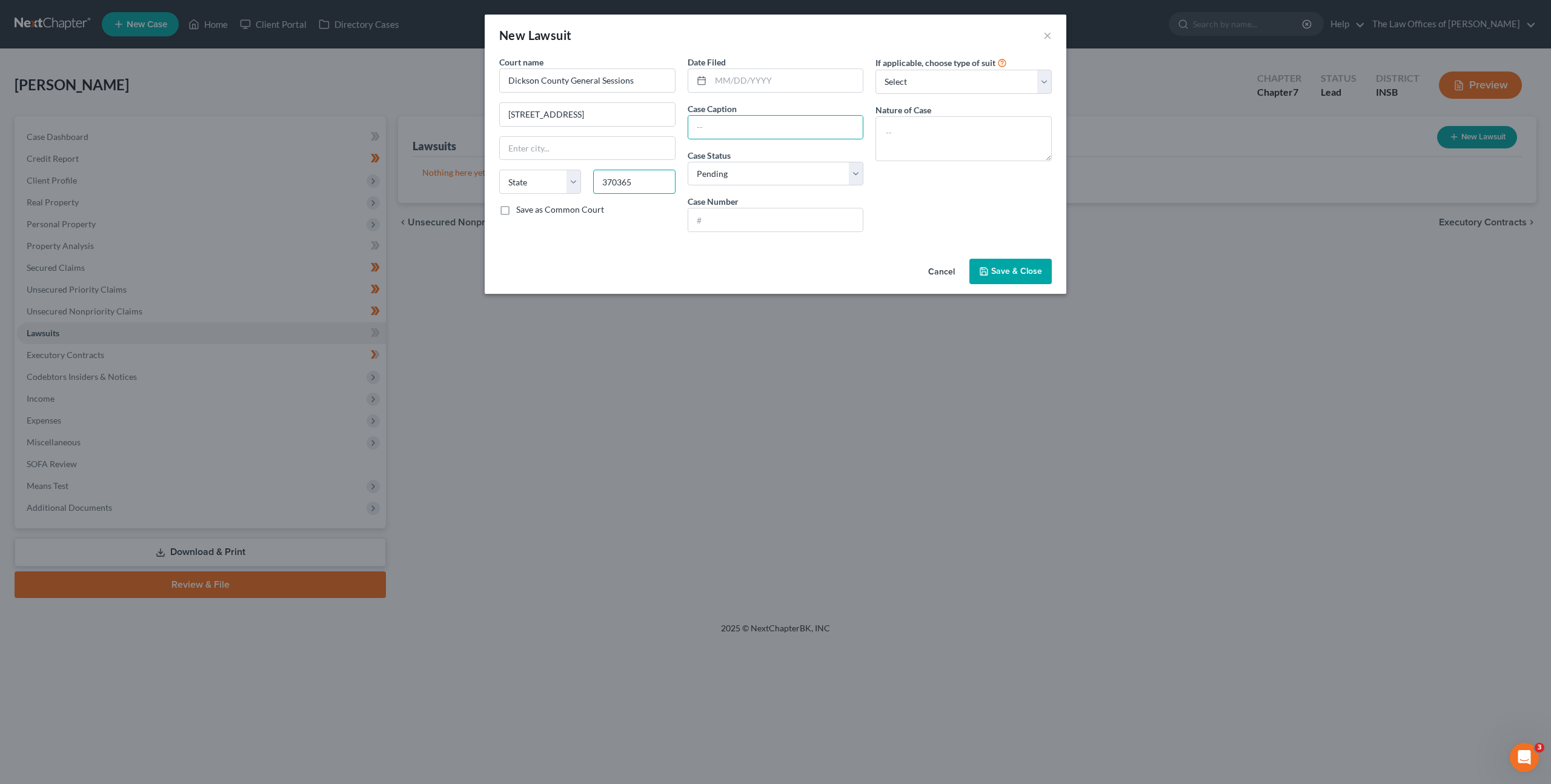
drag, startPoint x: 643, startPoint y: 180, endPoint x: 650, endPoint y: 180, distance: 7.0
click at [643, 180] on input "370365" at bounding box center [634, 182] width 82 height 24
type input "37036"
type input "Charlotte"
select select "44"
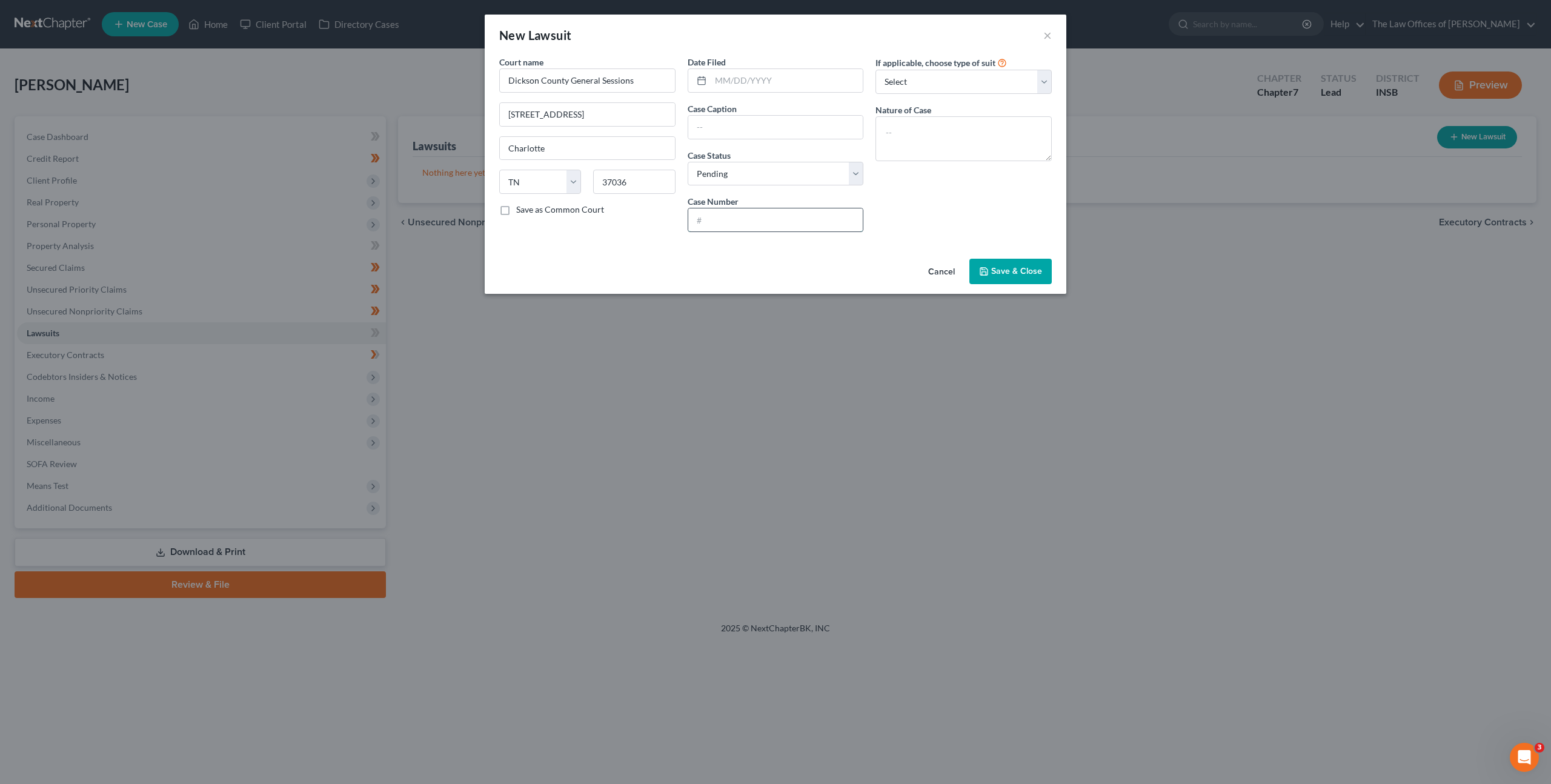
click at [763, 224] on input "text" at bounding box center [776, 220] width 175 height 23
click at [749, 98] on div "Date Filed Case Caption Case Status * Select Pending On Appeal Concluded Case N…" at bounding box center [776, 148] width 189 height 186
click at [757, 91] on div at bounding box center [776, 81] width 177 height 24
click at [786, 75] on input "text" at bounding box center [787, 81] width 153 height 23
click at [782, 79] on input "text" at bounding box center [787, 81] width 153 height 23
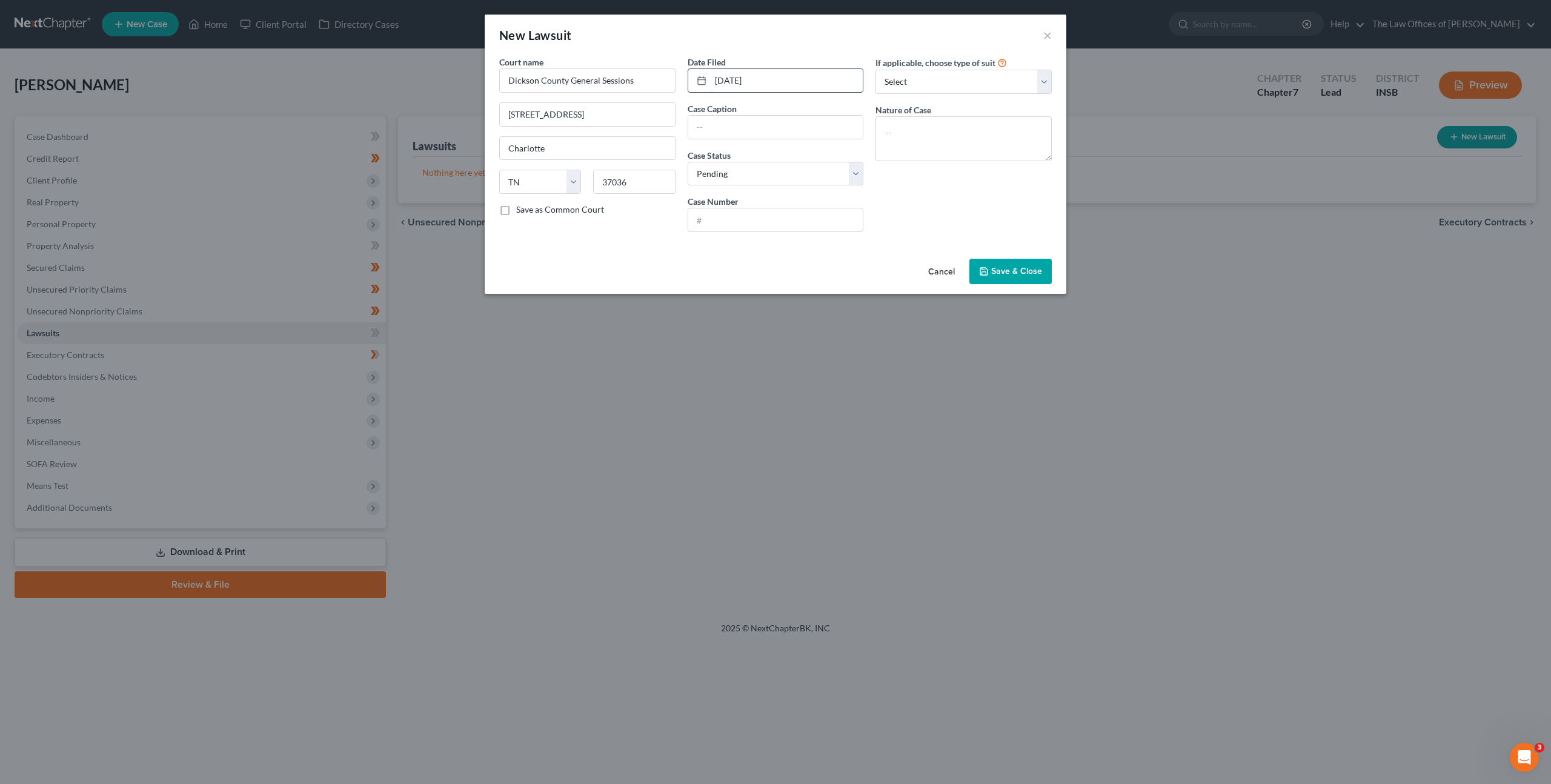
type input "07/15/2016"
click at [767, 132] on input "text" at bounding box center [776, 127] width 175 height 23
drag, startPoint x: 768, startPoint y: 123, endPoint x: 590, endPoint y: 118, distance: 178.1
click at [523, 98] on div "Court name * Dickson County General Sessions 500 Spring Street Charlotte State …" at bounding box center [775, 148] width 565 height 186
click at [797, 129] on input "TRAILS OF DICKSON VS MEGHAN LANCASTER" at bounding box center [776, 127] width 175 height 23
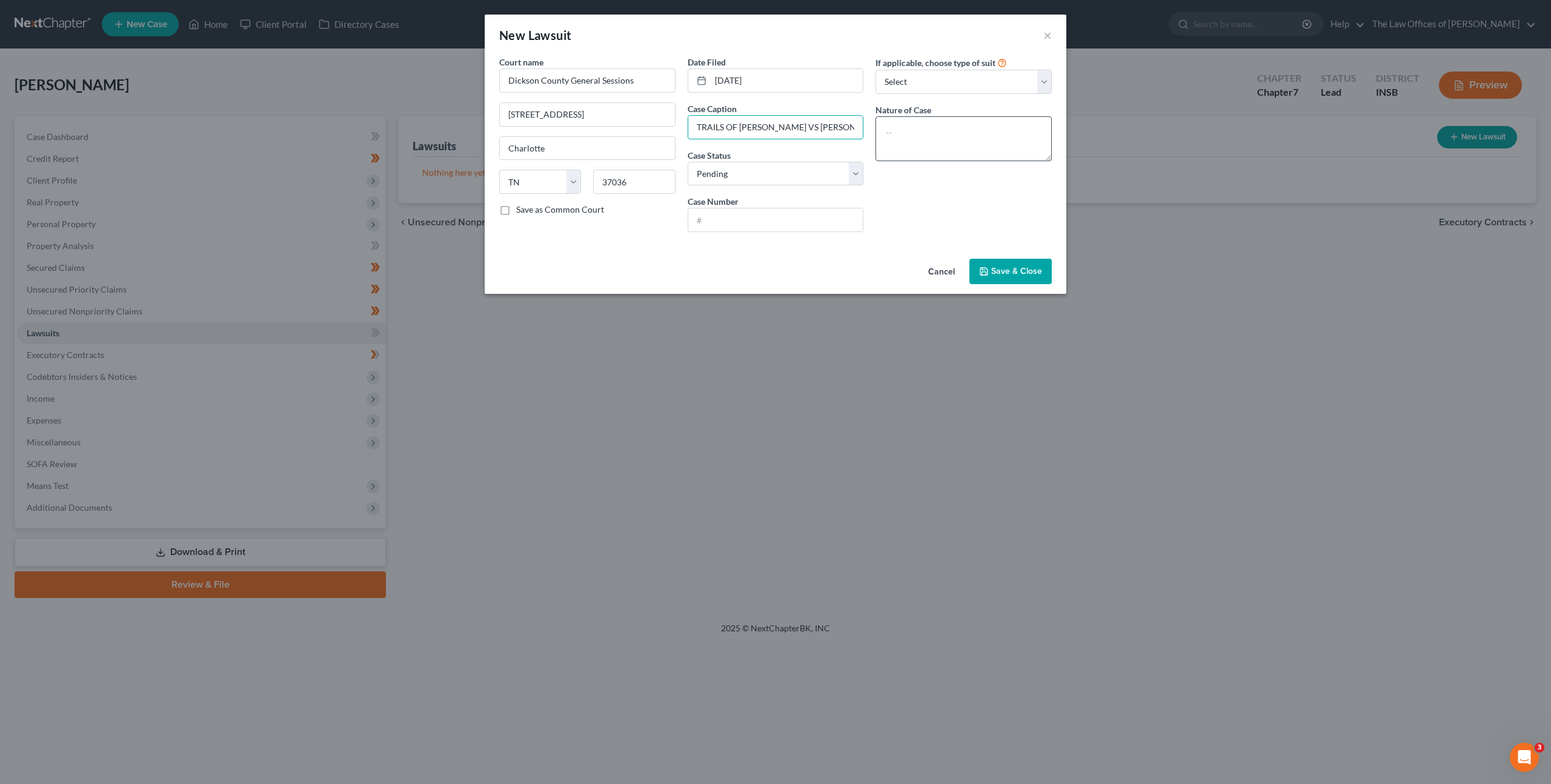
scroll to position [0, 25]
drag, startPoint x: 843, startPoint y: 125, endPoint x: 922, endPoint y: 127, distance: 79.0
click at [922, 127] on div "Court name * Dickson County General Sessions 500 Spring Street Charlotte State …" at bounding box center [775, 148] width 565 height 186
click at [861, 127] on input "TRAILS OF DICKSON VS MEGHAN LANCASTER" at bounding box center [776, 127] width 175 height 23
click at [857, 123] on input "TRAILS OF DICKSON VS MEGHAN LANCASTER" at bounding box center [776, 127] width 175 height 23
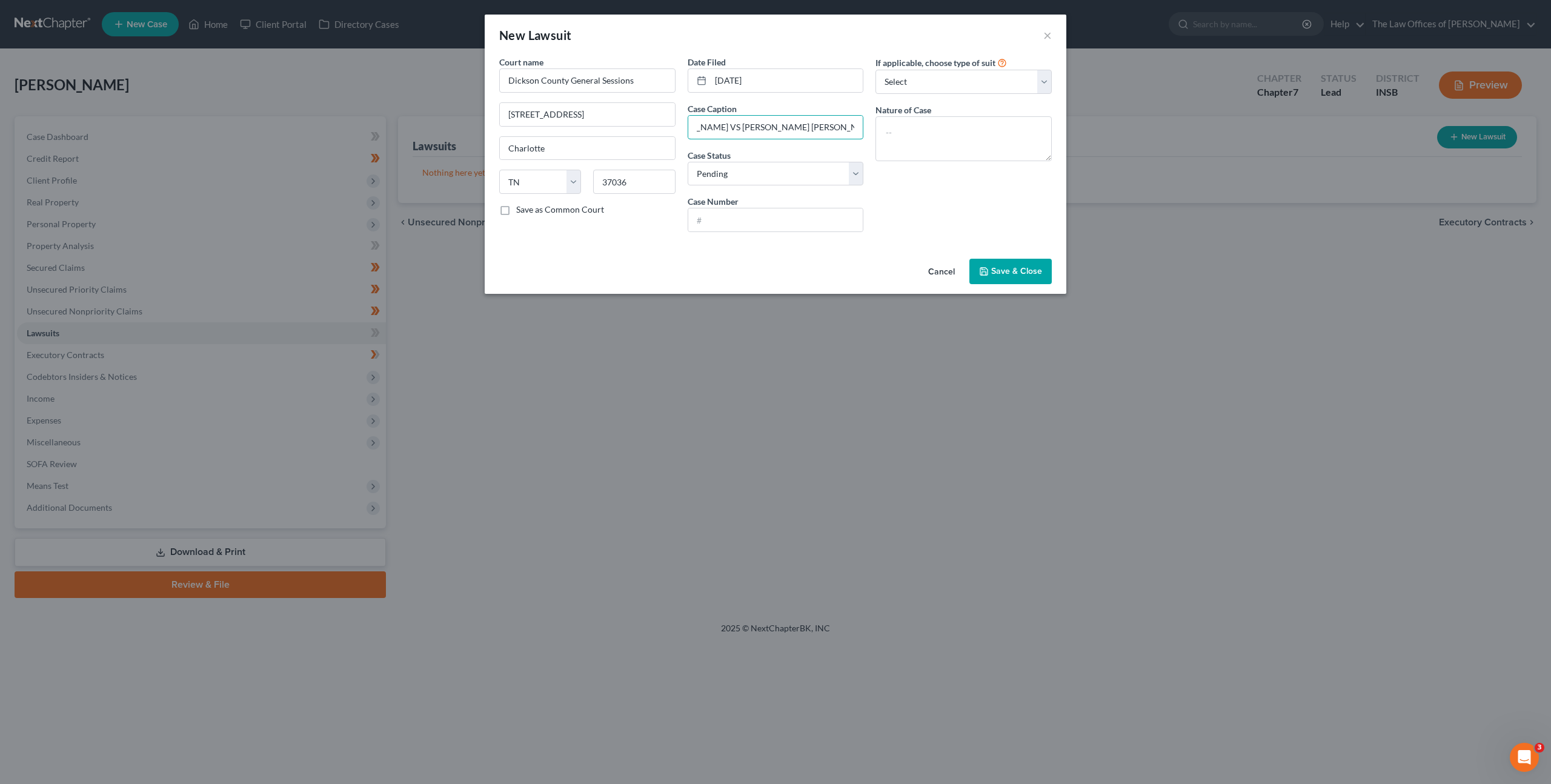
scroll to position [0, 83]
type input "TRAILS OF DICKSON VS MEGHAN LANCASTER REBECCA MAY"
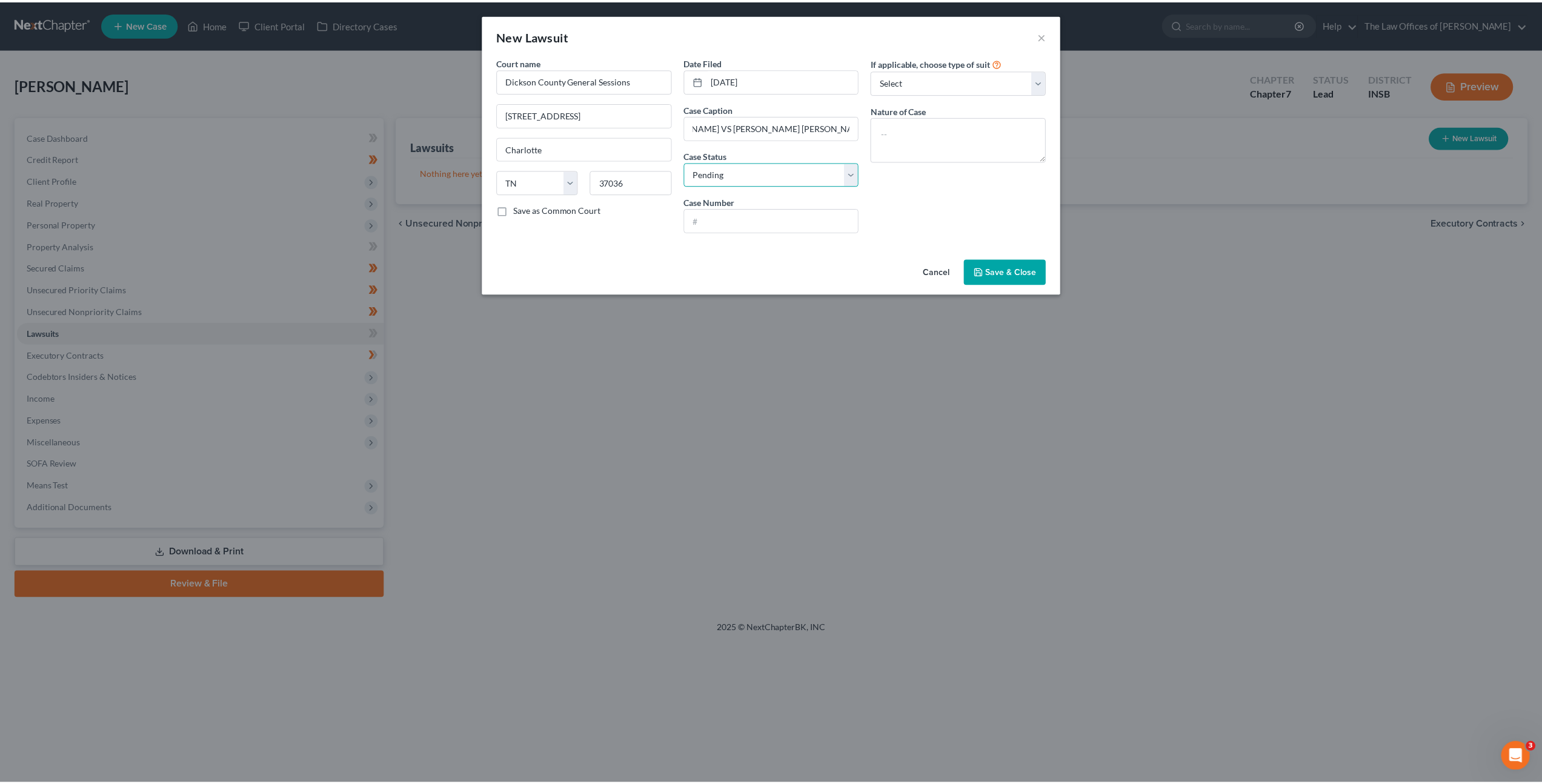
scroll to position [0, 0]
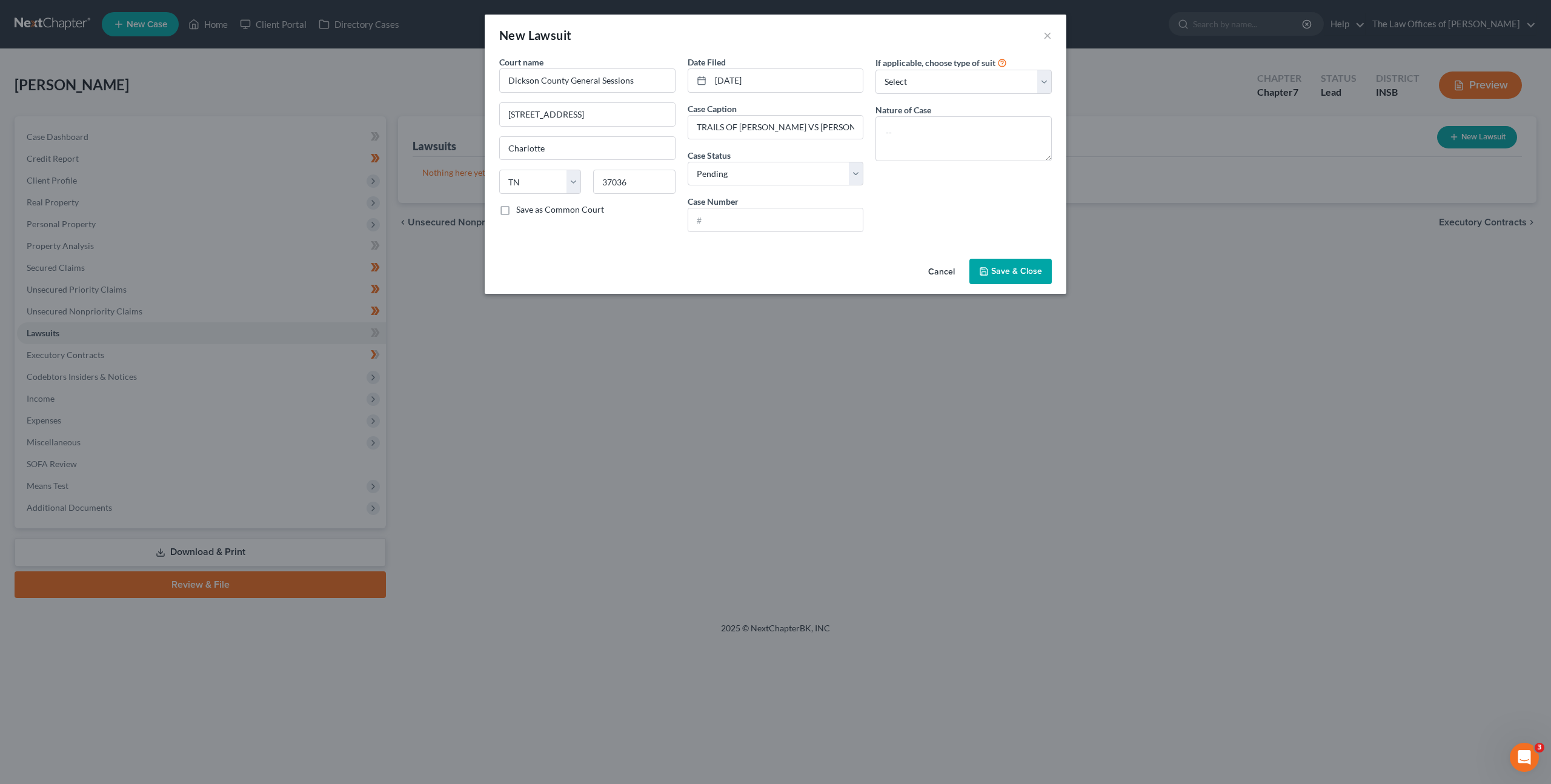
click at [764, 199] on div "Case Number" at bounding box center [776, 214] width 177 height 37
drag, startPoint x: 759, startPoint y: 203, endPoint x: 754, endPoint y: 217, distance: 14.9
click at [757, 212] on div "Case Number" at bounding box center [776, 214] width 177 height 37
click at [750, 223] on input "text" at bounding box center [776, 220] width 175 height 23
paste input "2016885"
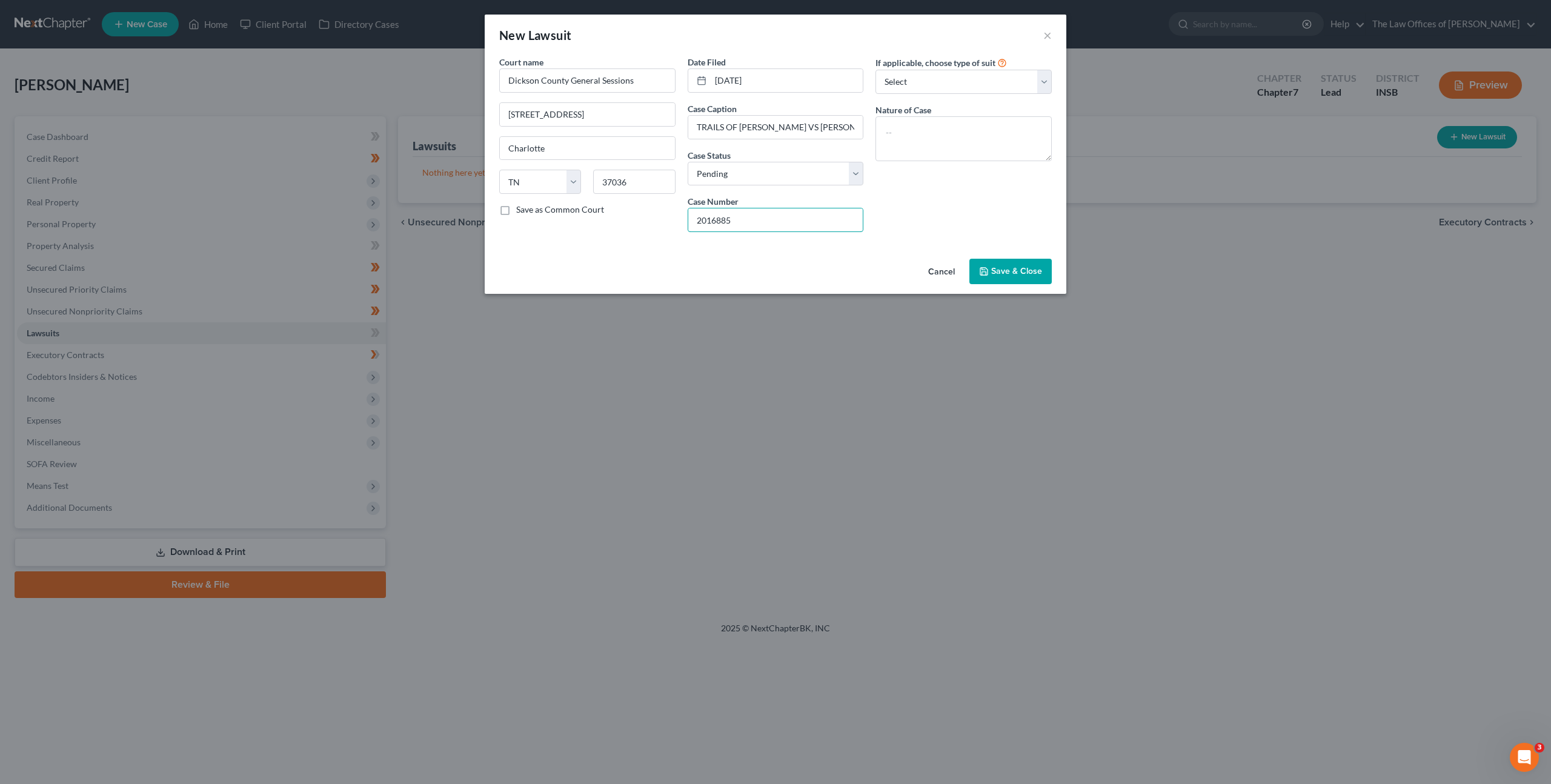
type input "2016885"
click at [979, 211] on div "If applicable, choose type of suit Select Repossession Garnishment Foreclosure …" at bounding box center [963, 148] width 189 height 186
click at [955, 137] on textarea at bounding box center [964, 139] width 177 height 45
click at [934, 141] on textarea at bounding box center [964, 139] width 177 height 45
drag, startPoint x: 938, startPoint y: 131, endPoint x: 803, endPoint y: 121, distance: 135.4
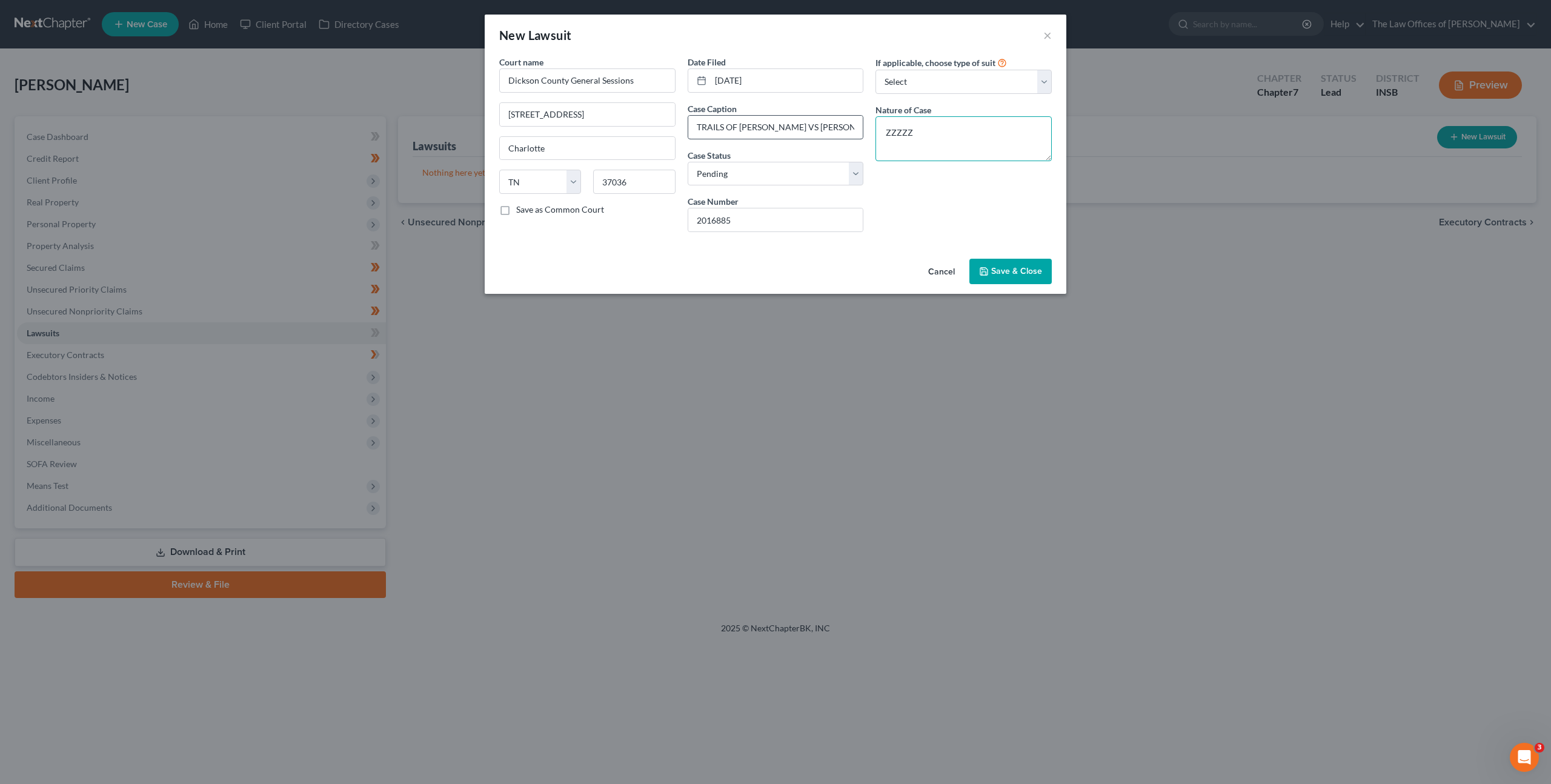
click at [794, 116] on div "Court name * Dickson County General Sessions 500 Spring Street Charlotte State …" at bounding box center [775, 148] width 565 height 186
type textarea "E"
type textarea "e"
type textarea "Eviction"
click at [1023, 267] on span "Save & Close" at bounding box center [1017, 271] width 51 height 10
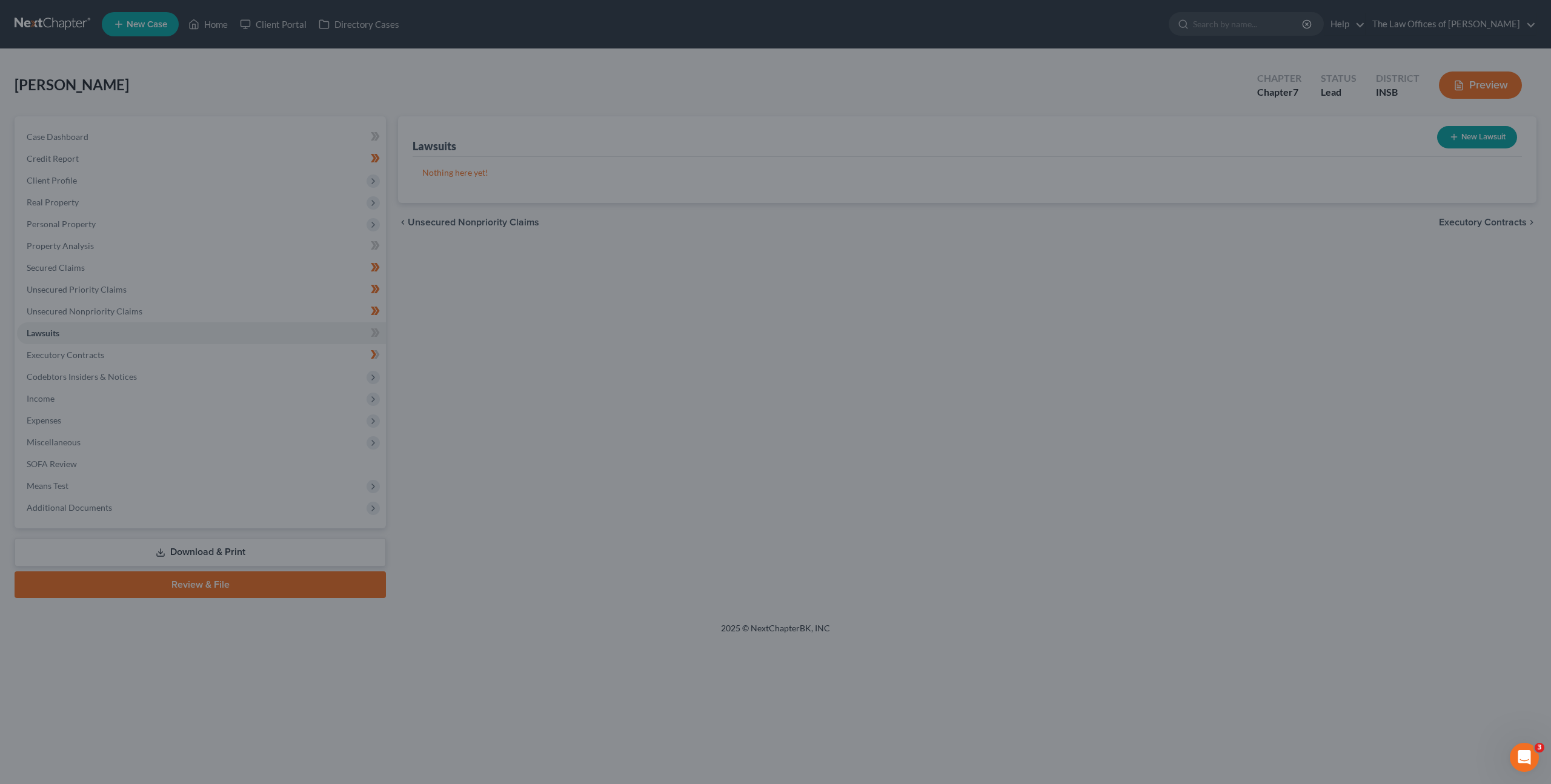
click at [949, 418] on div "Lawsuits New Lawsuit Nothing here yet! Court Name Date Filed Status Creditor Na…" at bounding box center [967, 357] width 1151 height 482
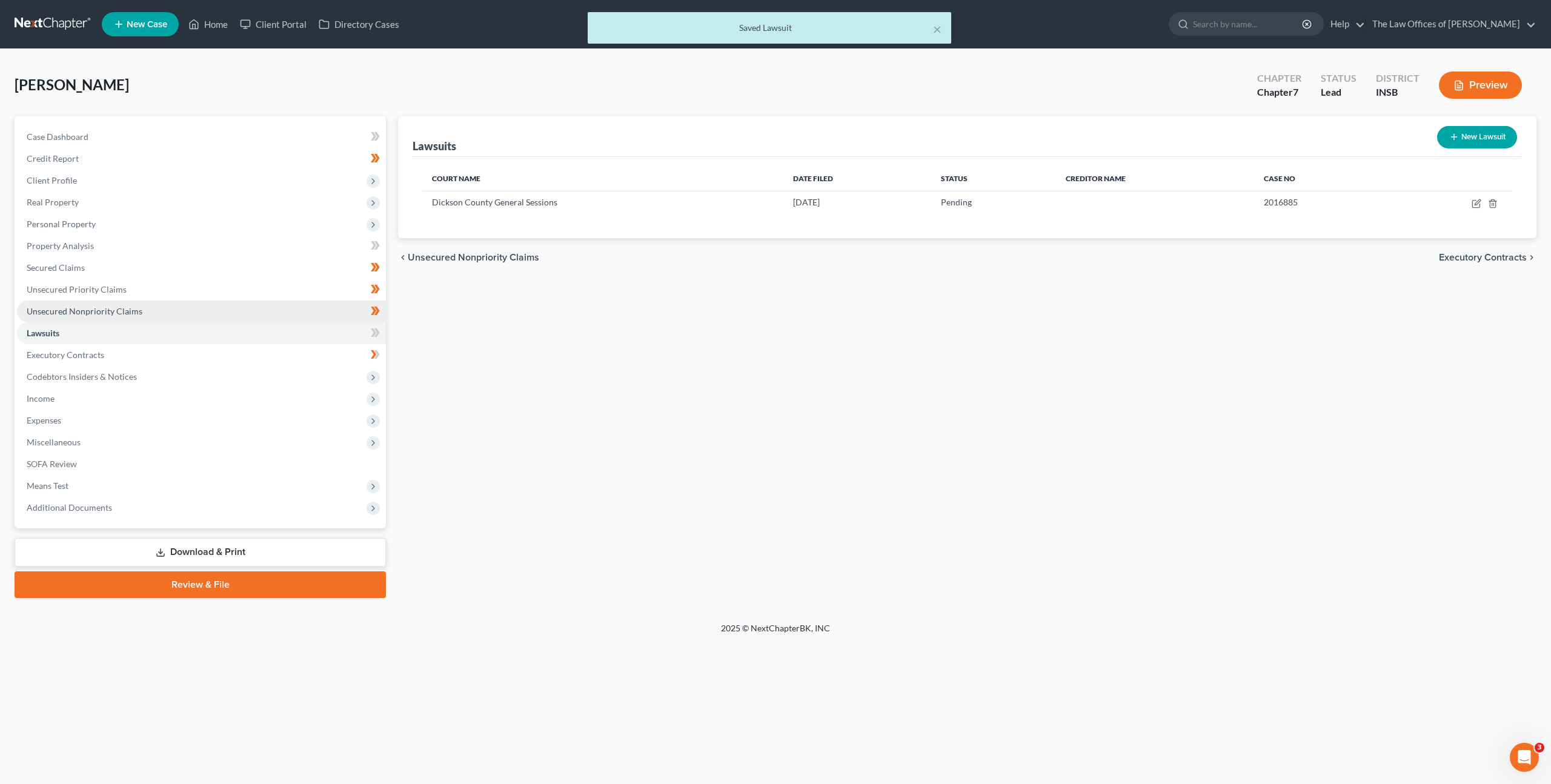
click at [251, 310] on link "Unsecured Nonpriority Claims" at bounding box center [201, 311] width 369 height 22
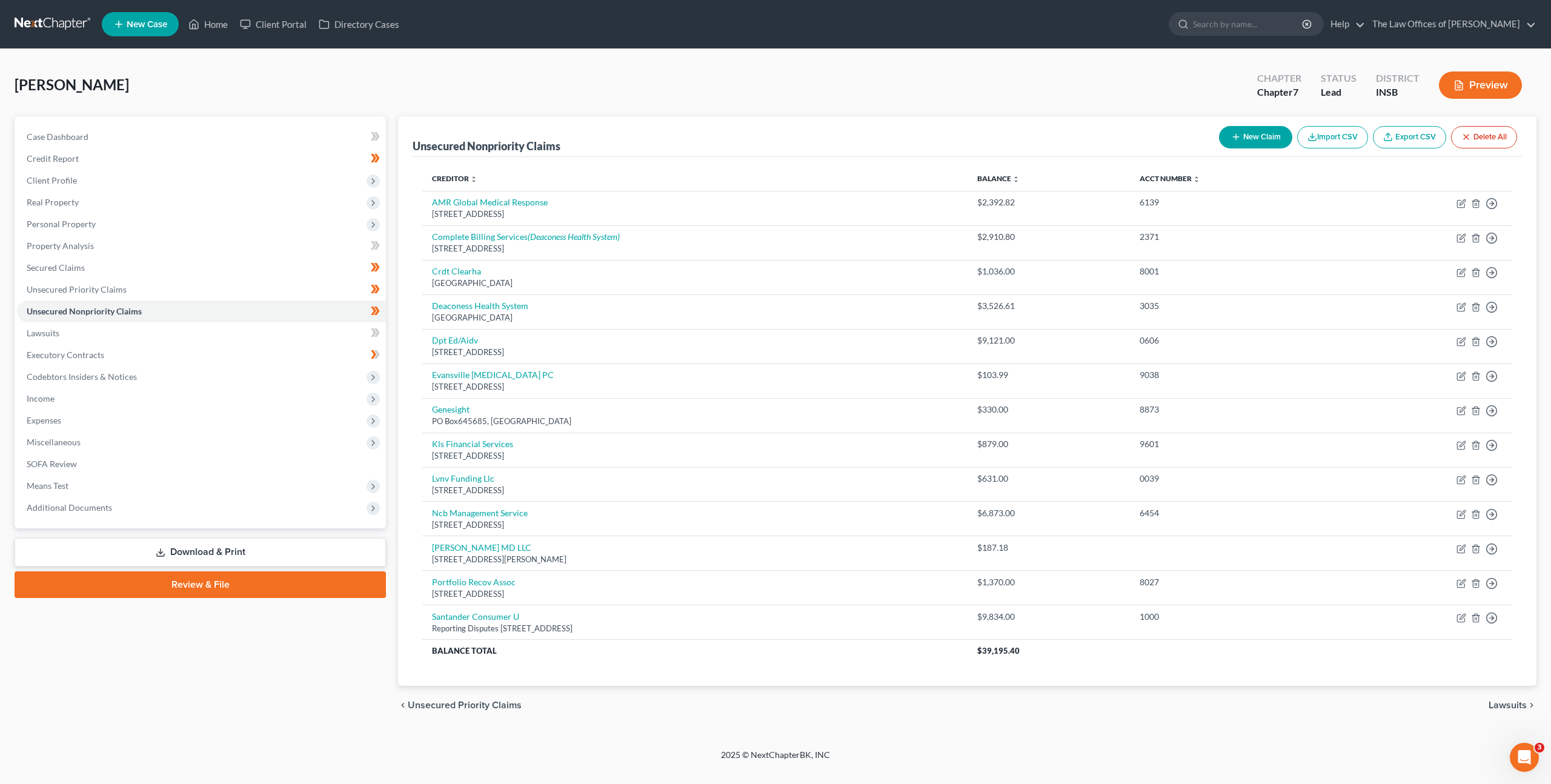
click at [1254, 137] on button "New Claim" at bounding box center [1256, 137] width 74 height 22
select select "0"
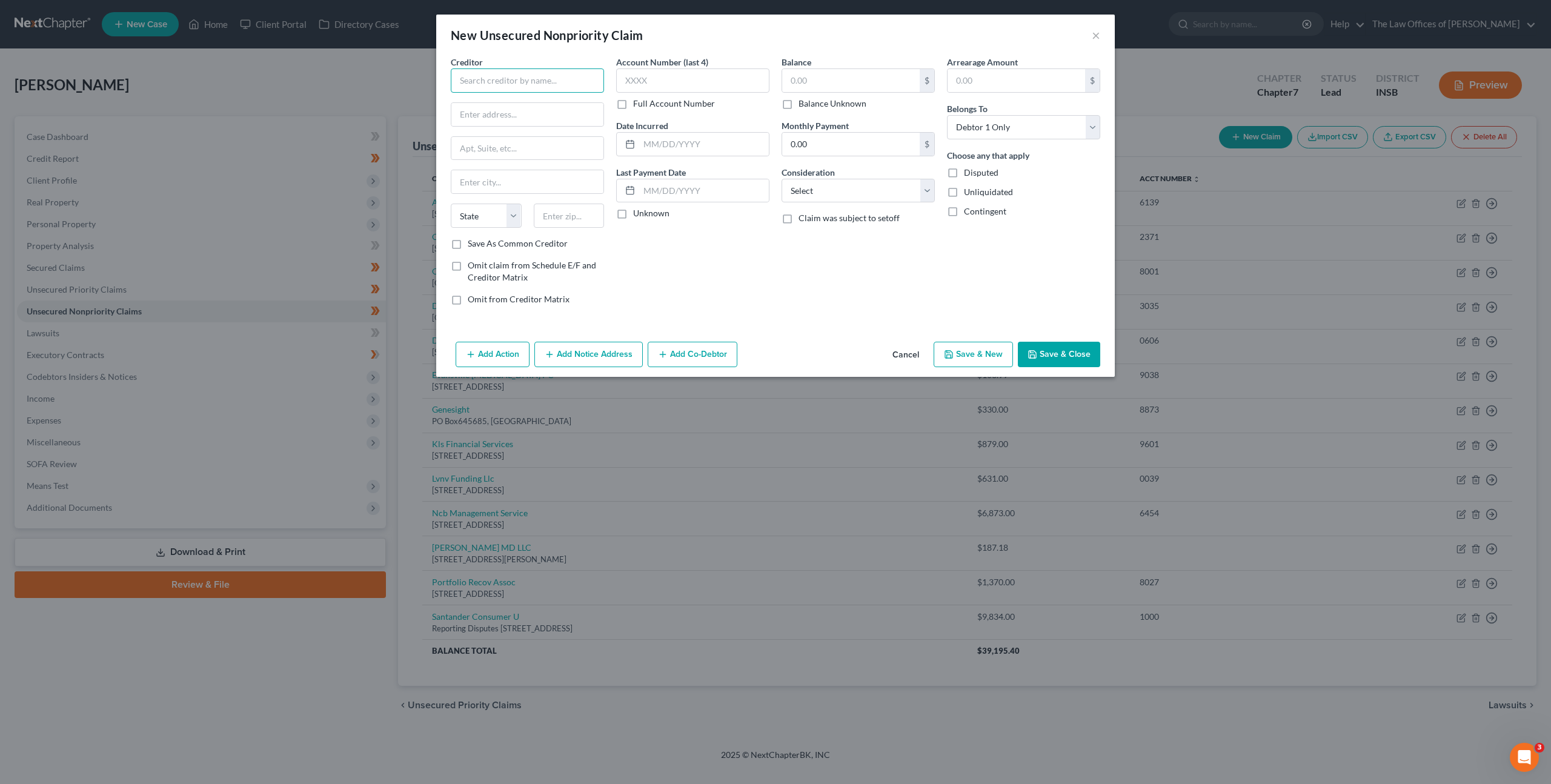
click at [512, 86] on input "text" at bounding box center [528, 81] width 154 height 24
type input "The Trails of Dickson"
type input "100 Remington Dr"
type input "37055"
type input "Dickson"
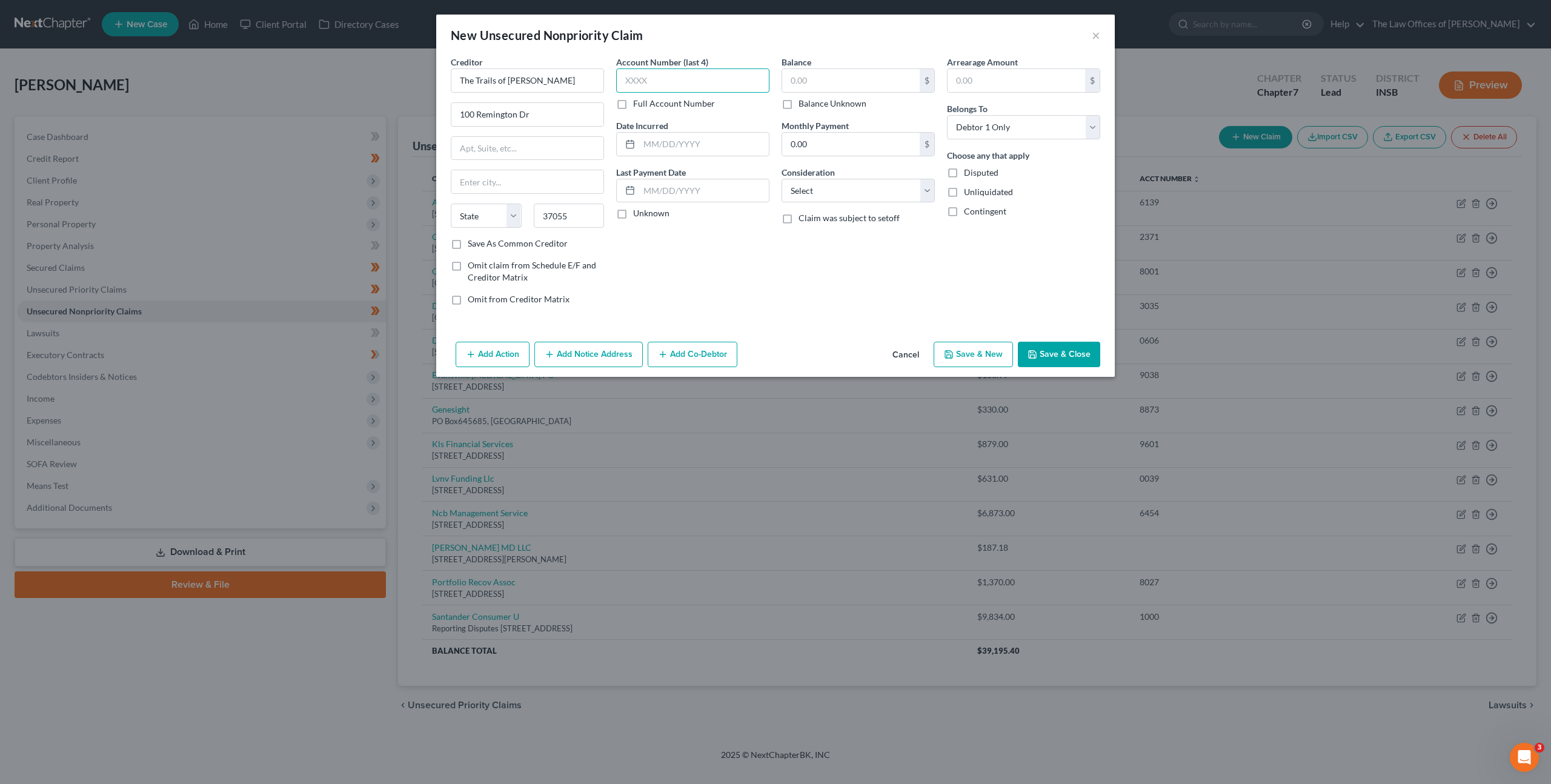
select select "44"
click at [624, 76] on input "text" at bounding box center [693, 81] width 154 height 24
click at [669, 79] on input "text" at bounding box center [693, 81] width 154 height 24
paste input "2016"
type input "2016"
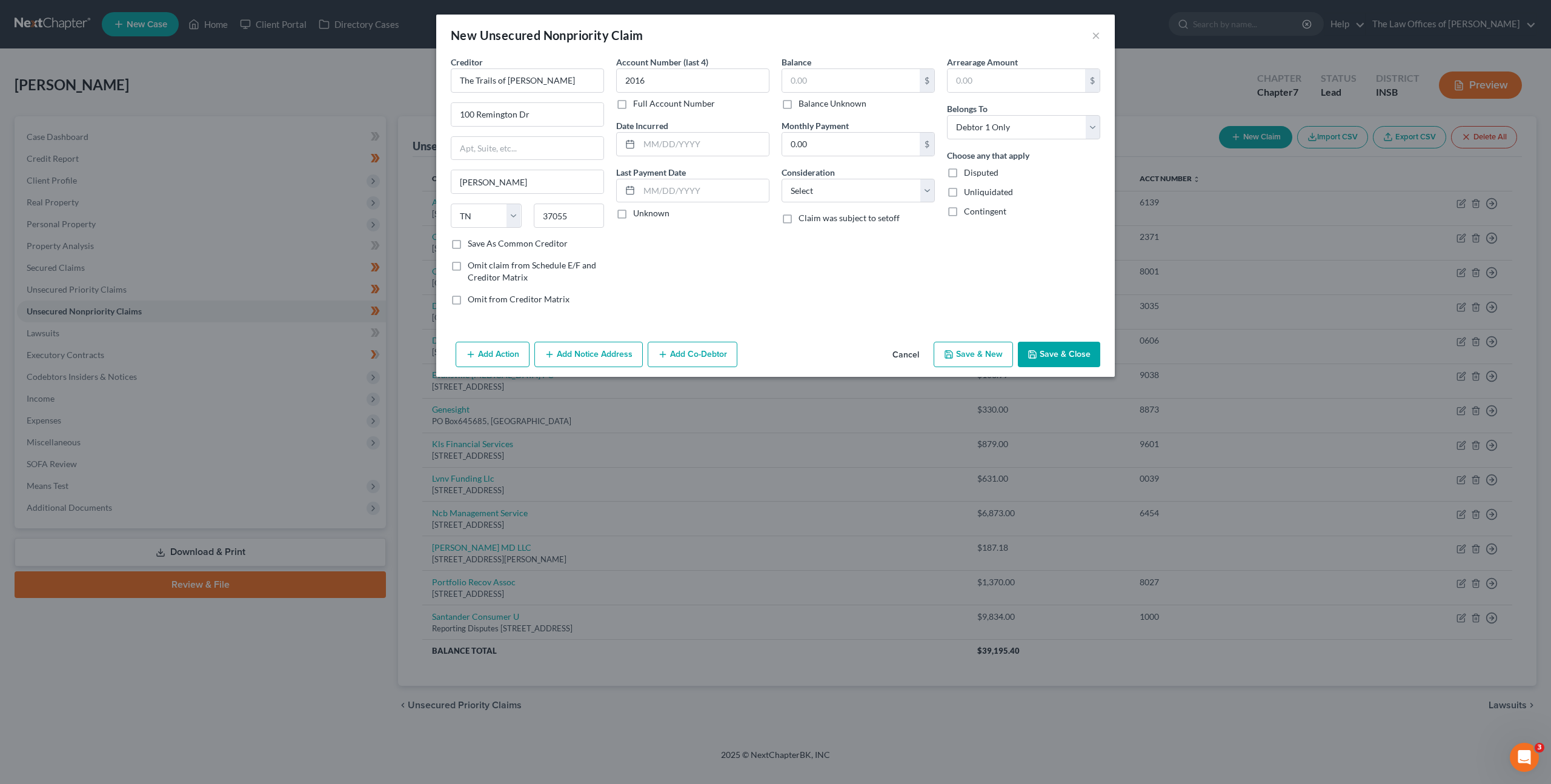
click at [633, 102] on label "Full Account Number" at bounding box center [674, 104] width 82 height 12
click at [638, 102] on input "Full Account Number" at bounding box center [642, 102] width 8 height 8
click at [610, 77] on div "Account Number 2016 Full Account Number Date Incurred Last Payment Date Unknown" at bounding box center [693, 185] width 166 height 259
paste input "885"
type input "2016885"
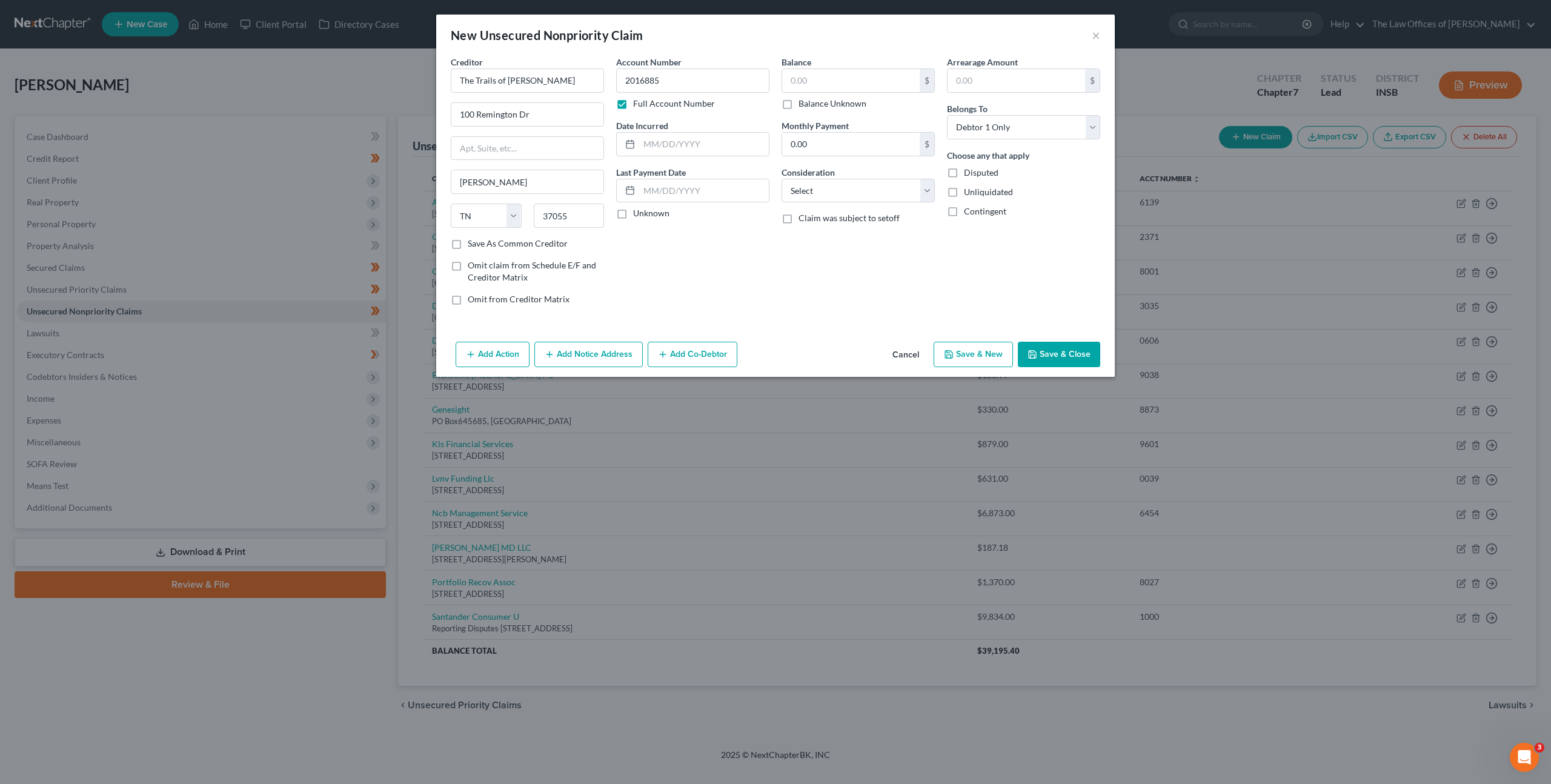
click at [780, 278] on div "Balance $ Balance Unknown Balance Undetermined $ Balance Unknown Monthly Paymen…" at bounding box center [858, 185] width 166 height 259
click at [766, 267] on div "Account Number 2016885 Full Account Number Date Incurred Last Payment Date Unkn…" at bounding box center [693, 185] width 166 height 259
click at [812, 75] on input "text" at bounding box center [851, 81] width 138 height 23
click at [833, 77] on input "text" at bounding box center [851, 81] width 138 height 23
type input "3,960.34"
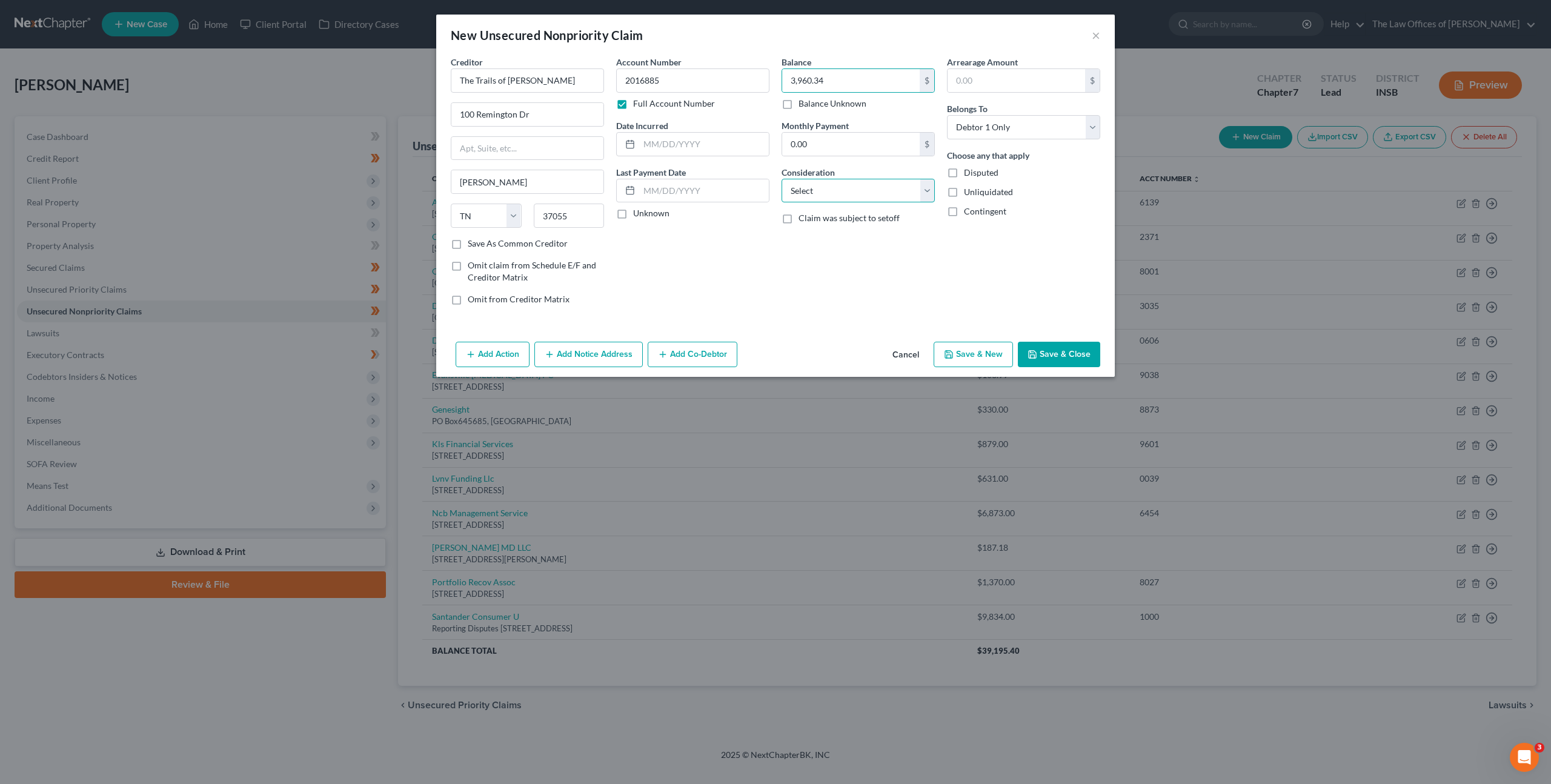
click at [821, 178] on select "Select Cable / Satellite Services Collection Agency Credit Card Debt Debt Couns…" at bounding box center [858, 191] width 154 height 24
select select "1"
click at [782, 178] on select "Select Cable / Satellite Services Collection Agency Credit Card Debt Debt Couns…" at bounding box center [858, 191] width 154 height 24
drag, startPoint x: 745, startPoint y: 247, endPoint x: 752, endPoint y: 247, distance: 7.0
click at [745, 247] on div "Account Number 2016885 Full Account Number Date Incurred Last Payment Date Unkn…" at bounding box center [693, 185] width 166 height 259
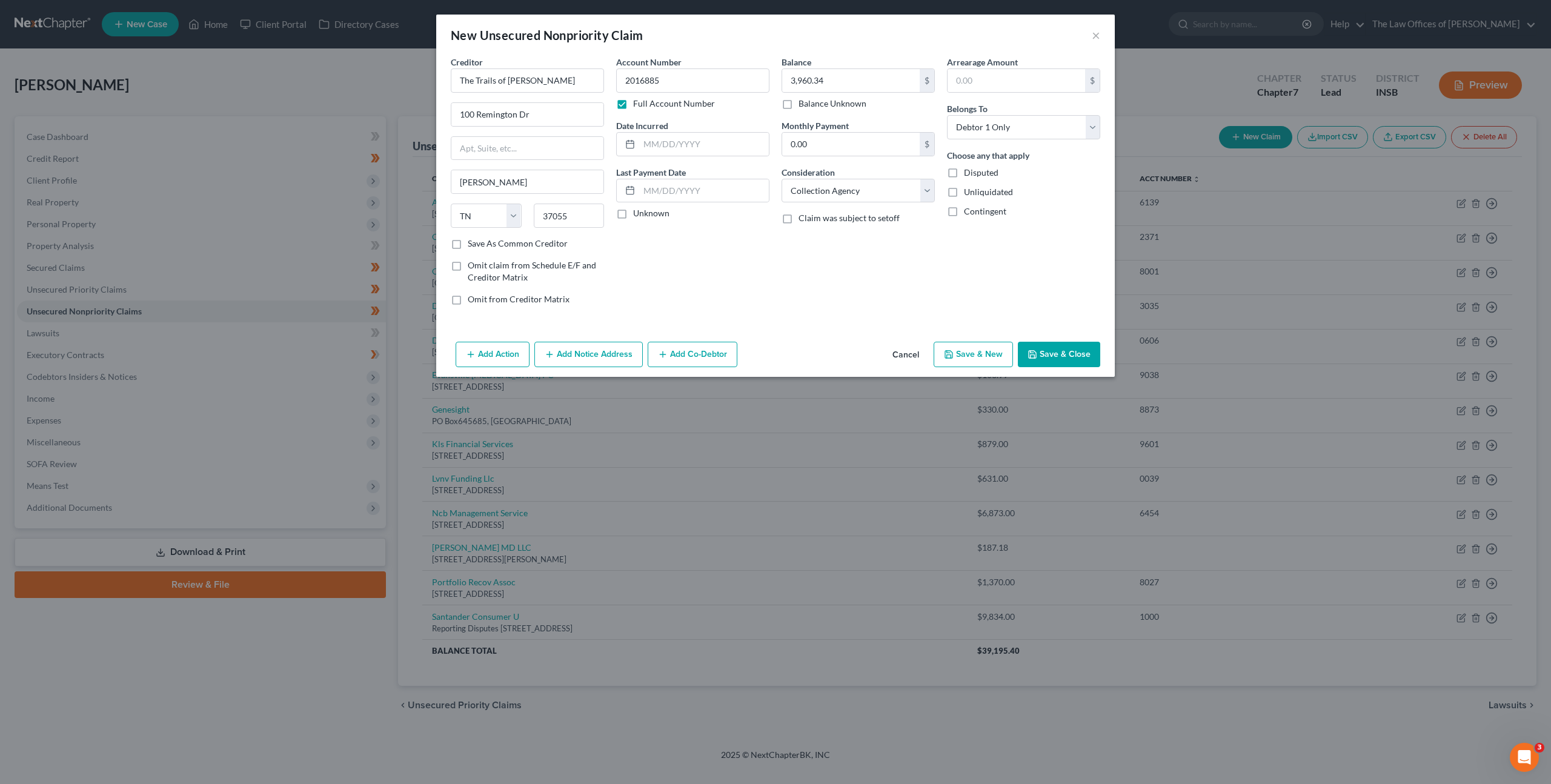
click at [580, 346] on button "Add Notice Address" at bounding box center [589, 354] width 109 height 26
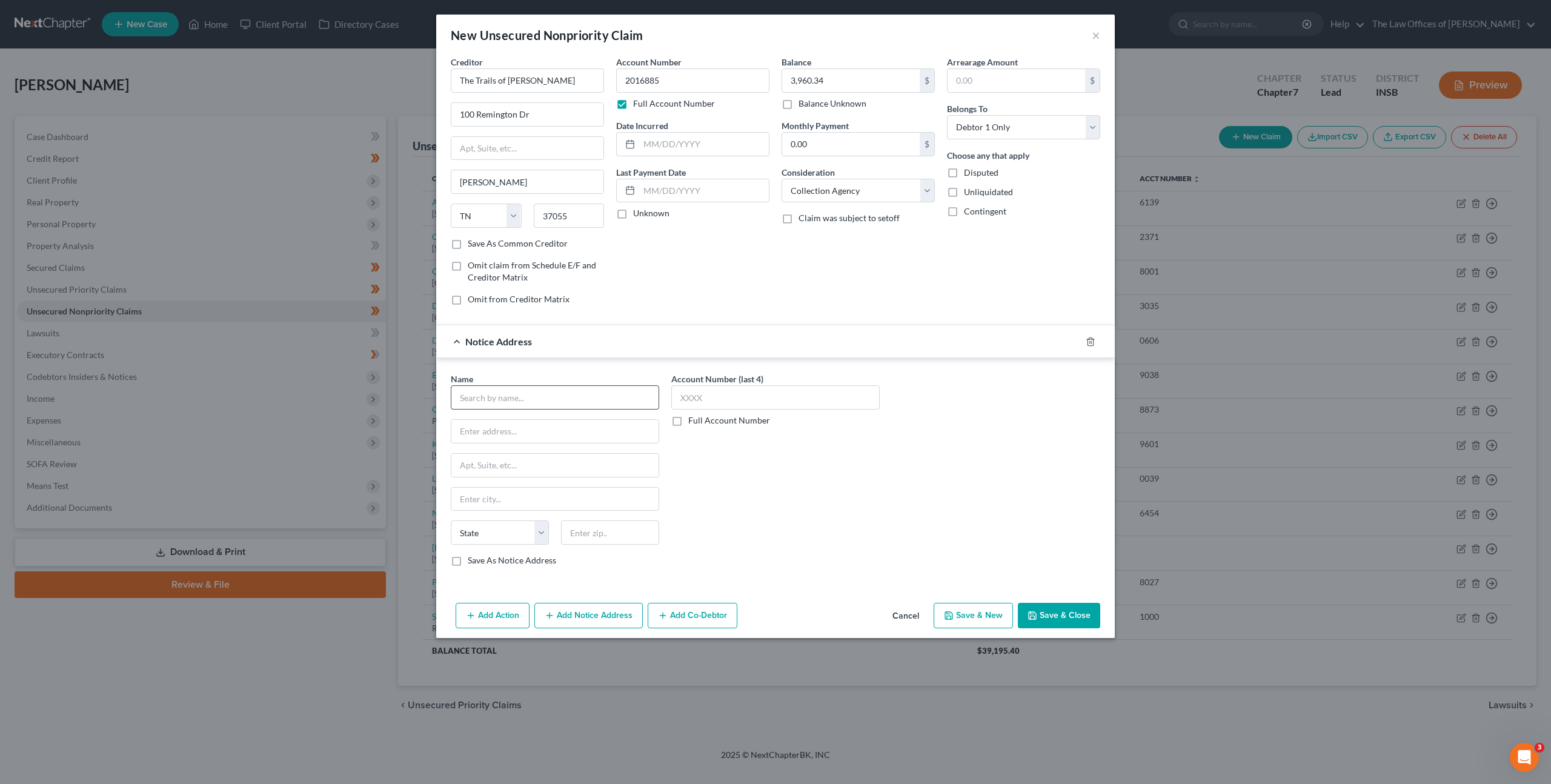
click at [581, 387] on div "Name *" at bounding box center [555, 391] width 209 height 37
click at [576, 391] on input "text" at bounding box center [555, 398] width 209 height 24
click at [521, 400] on input "text" at bounding box center [555, 398] width 209 height 24
type input "Law Office of Hall & Associates"
type input "223 Madison St"
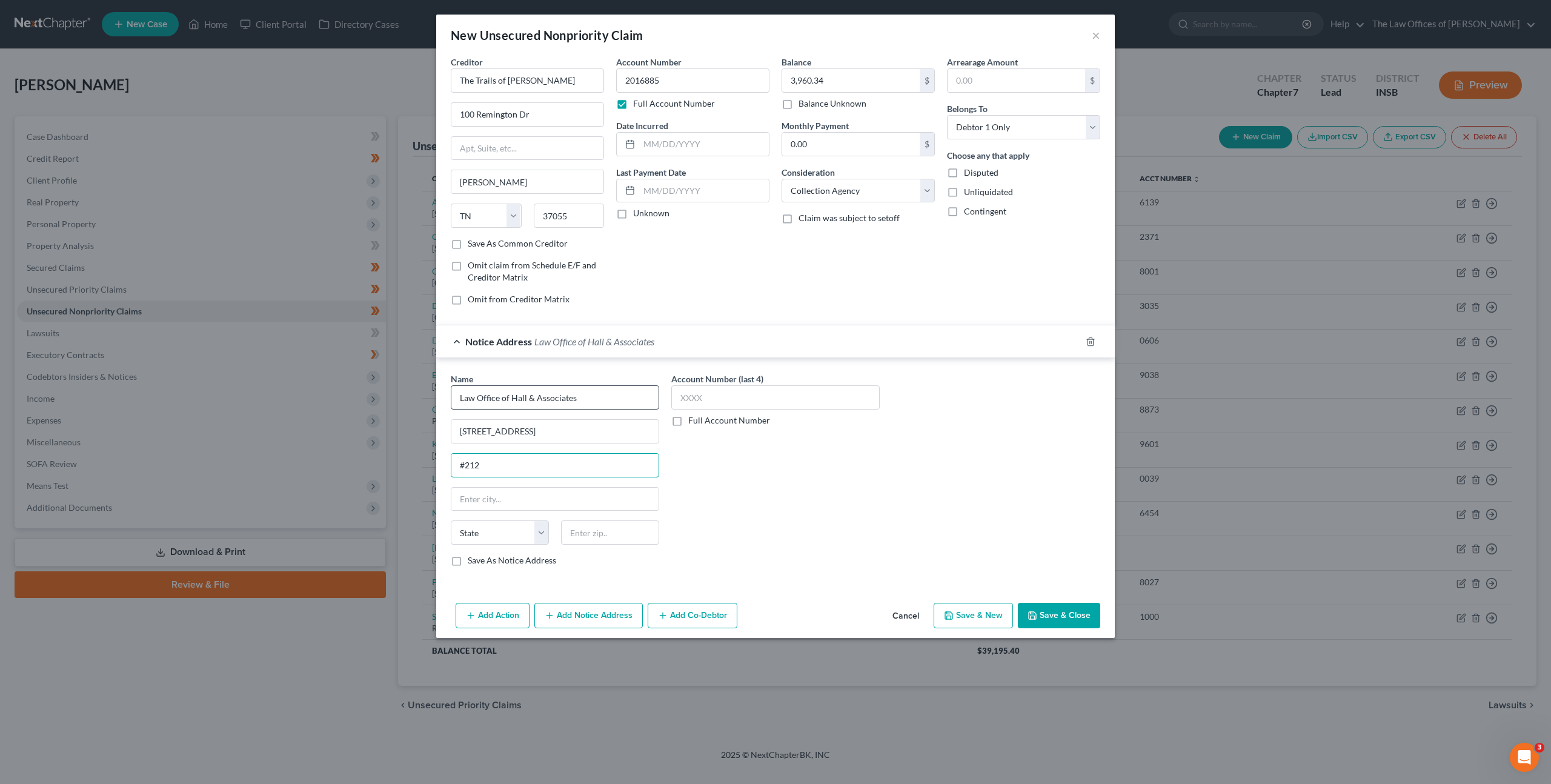
type input "#212"
type input "37115"
click at [711, 487] on div "Account Number (last 4) Full Account Number" at bounding box center [775, 474] width 221 height 203
type input "Madison"
select select "44"
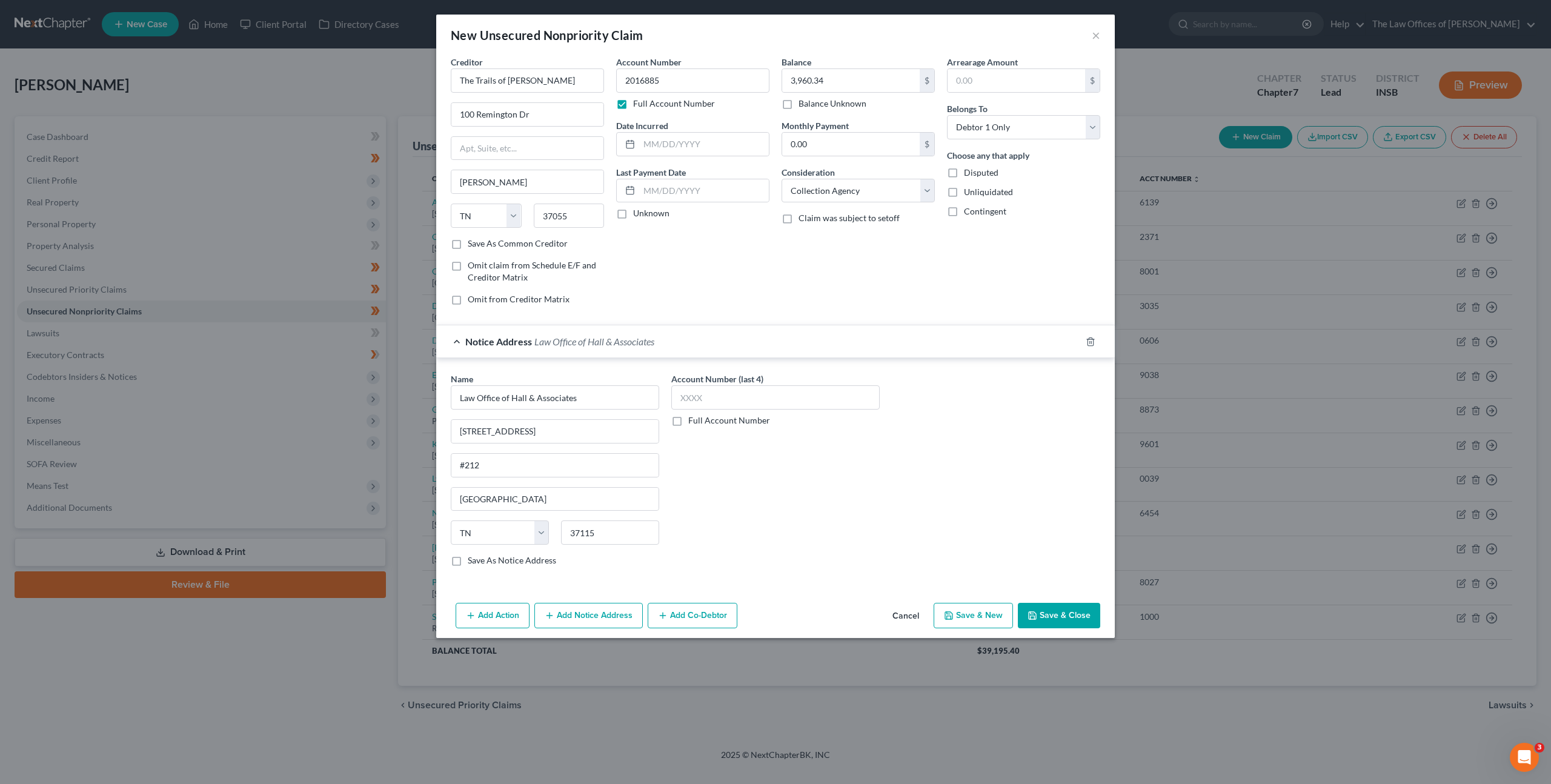
click at [1059, 608] on button "Save & Close" at bounding box center [1059, 616] width 83 height 26
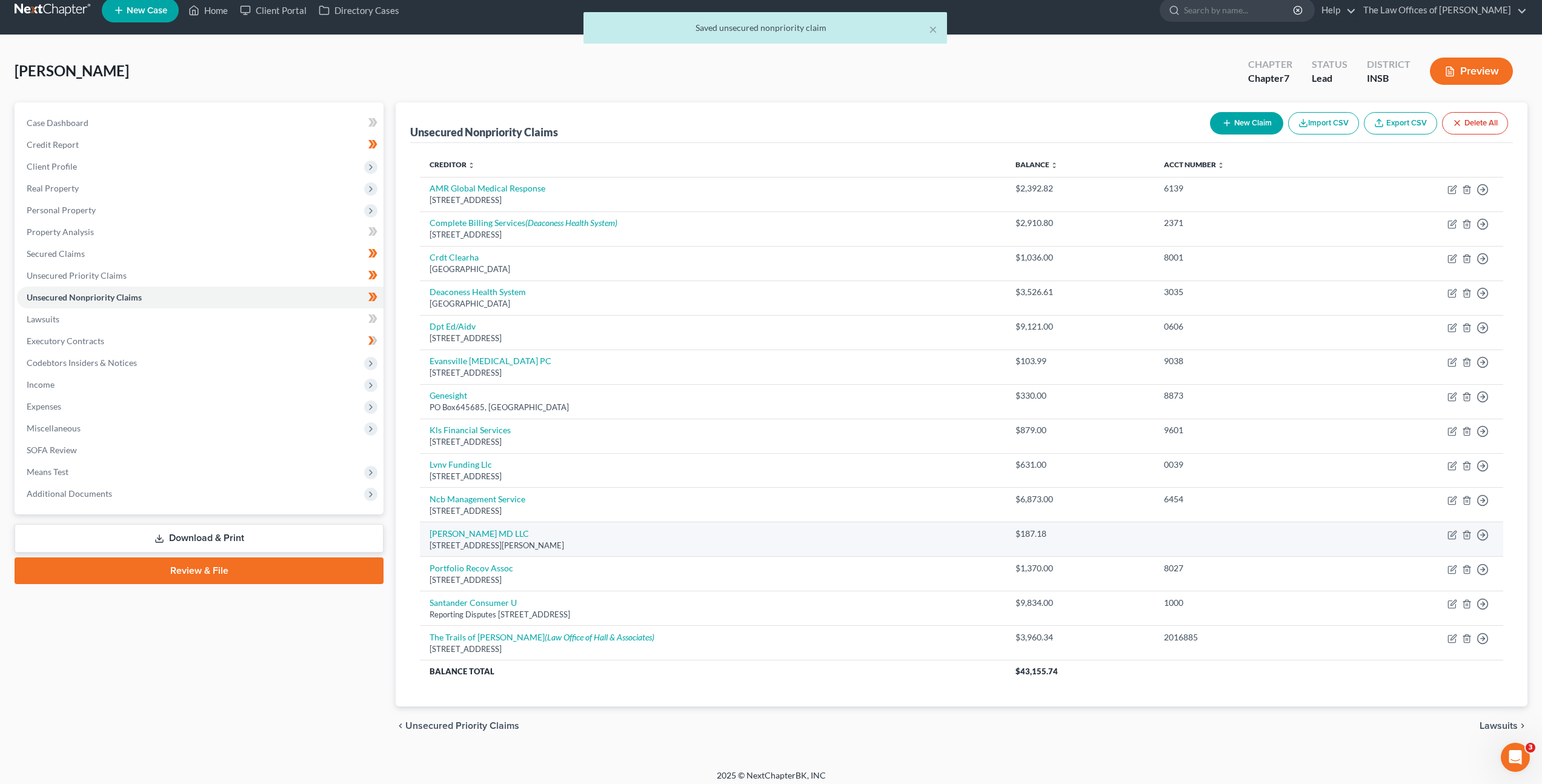
scroll to position [21, 0]
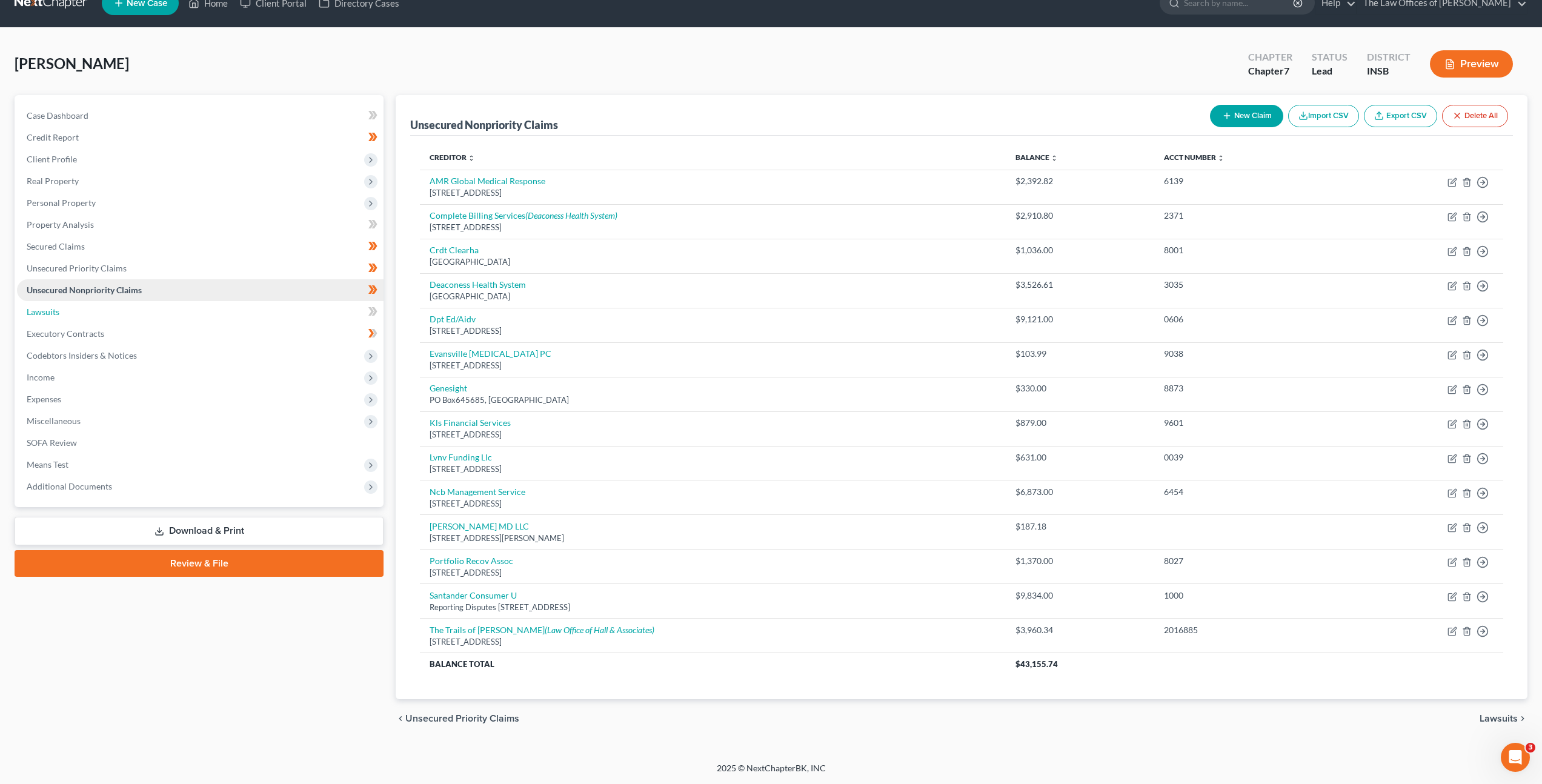
click at [288, 302] on link "Lawsuits" at bounding box center [200, 312] width 366 height 22
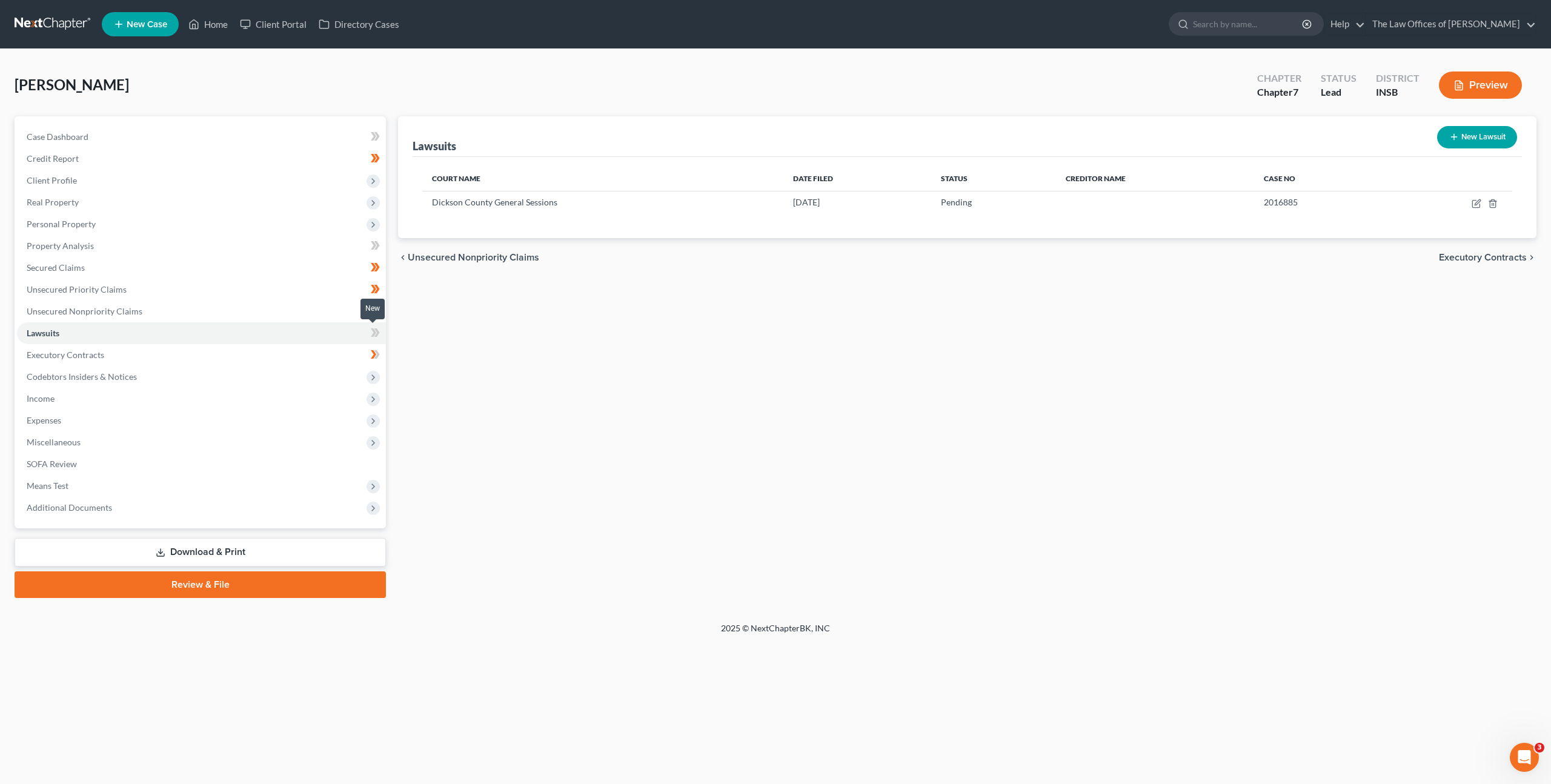
click at [380, 334] on span at bounding box center [375, 334] width 21 height 18
click at [378, 334] on icon at bounding box center [377, 332] width 6 height 8
click at [320, 345] on link "Executory Contracts" at bounding box center [201, 355] width 369 height 22
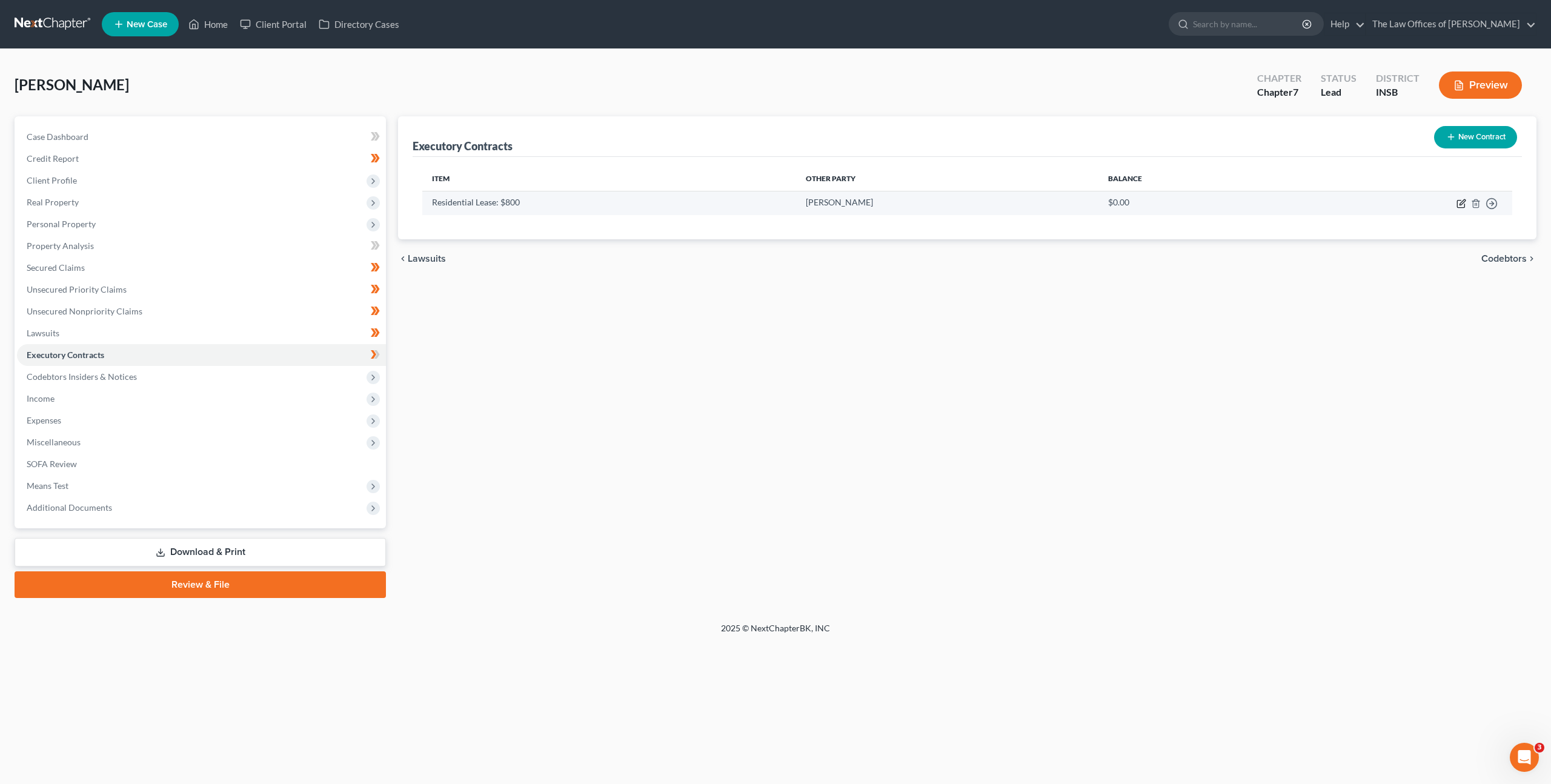
click at [1460, 208] on icon "button" at bounding box center [1461, 203] width 10 height 10
select select "0"
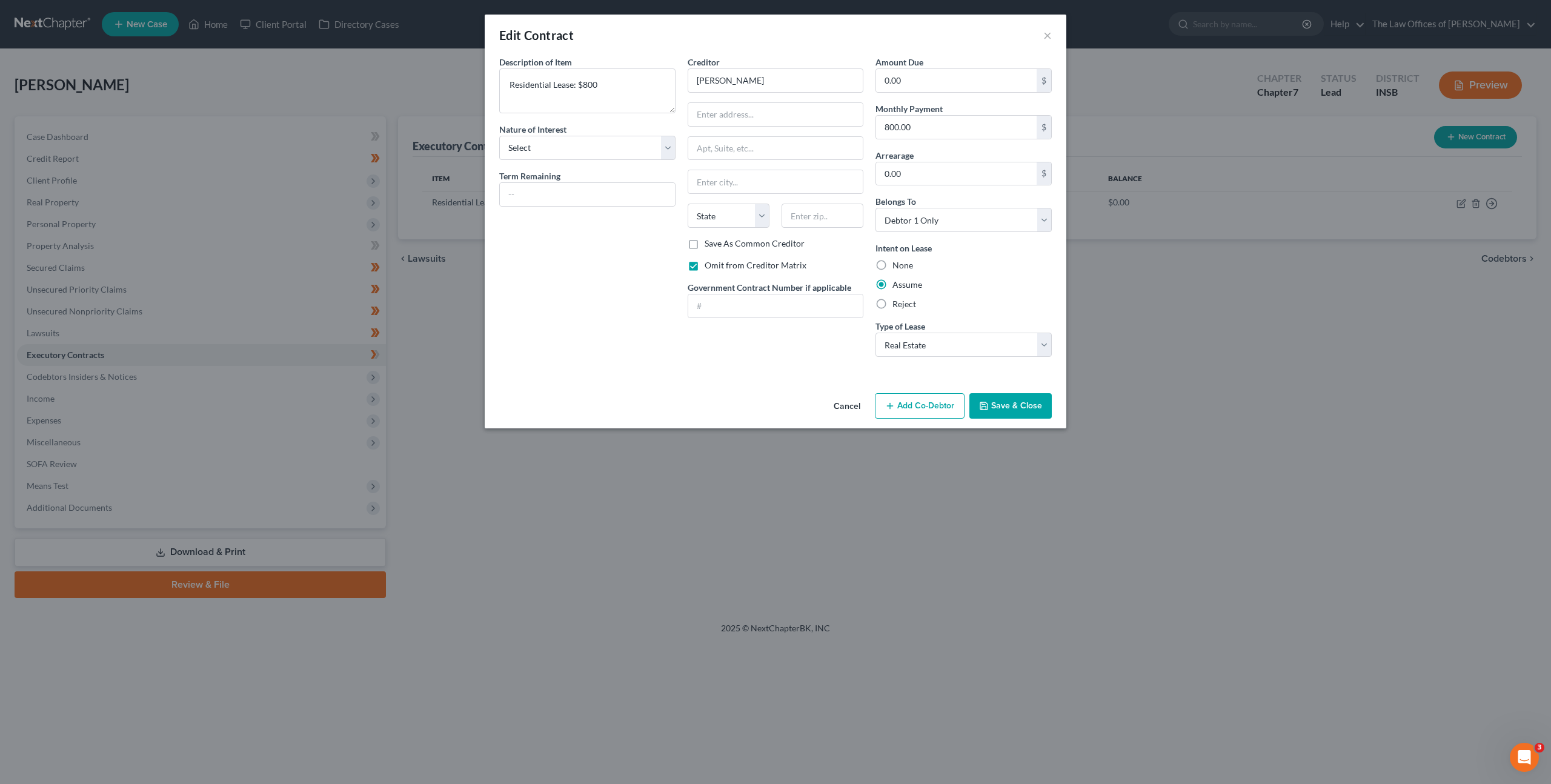
click at [841, 402] on button "Cancel" at bounding box center [847, 407] width 46 height 24
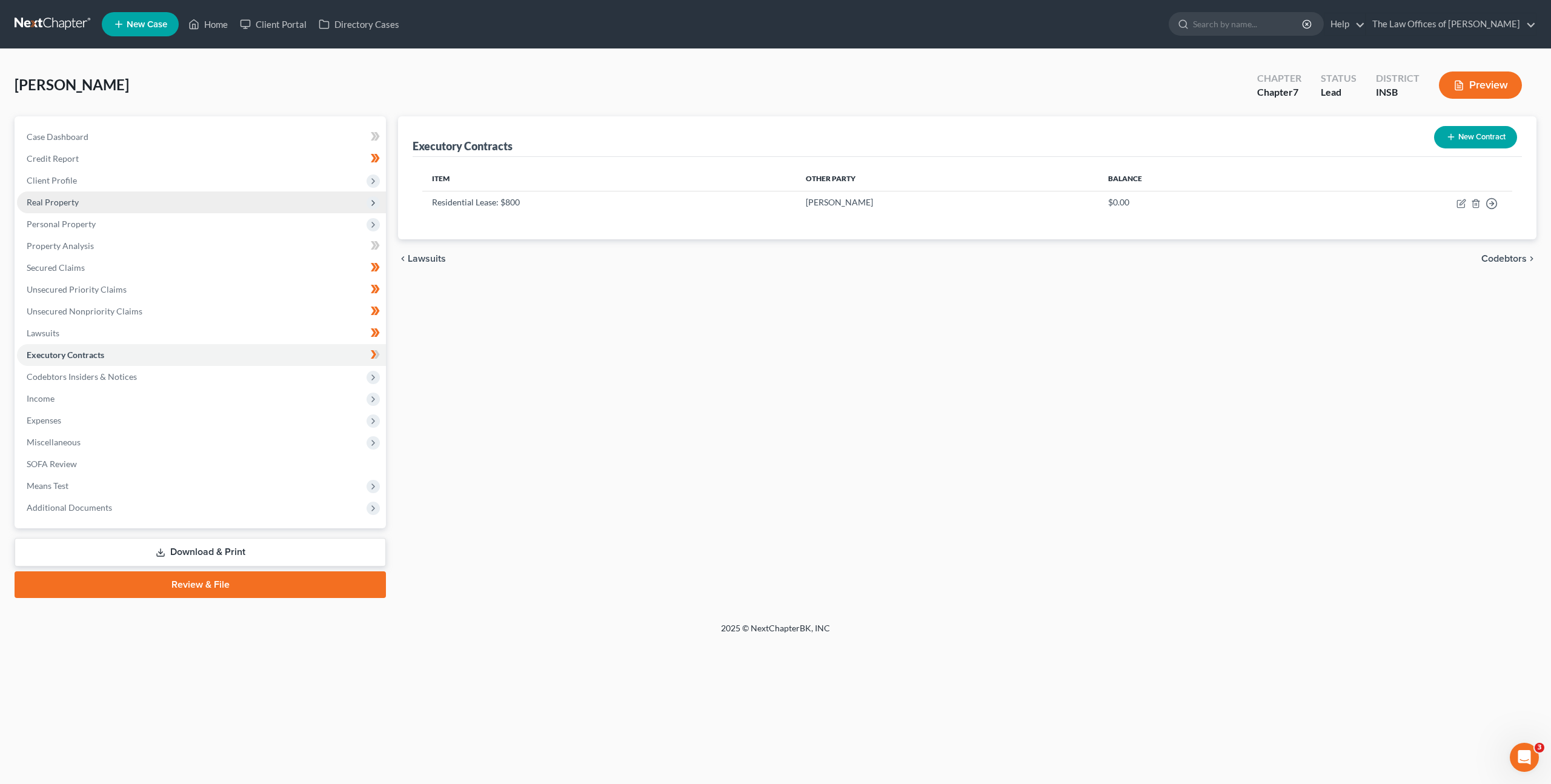
drag, startPoint x: 513, startPoint y: 359, endPoint x: 358, endPoint y: 197, distance: 224.2
click at [513, 359] on div "Executory Contracts New Contract Item Other Party Balance Residential Lease: $8…" at bounding box center [967, 357] width 1151 height 482
click at [333, 175] on span "Client Profile" at bounding box center [201, 180] width 369 height 22
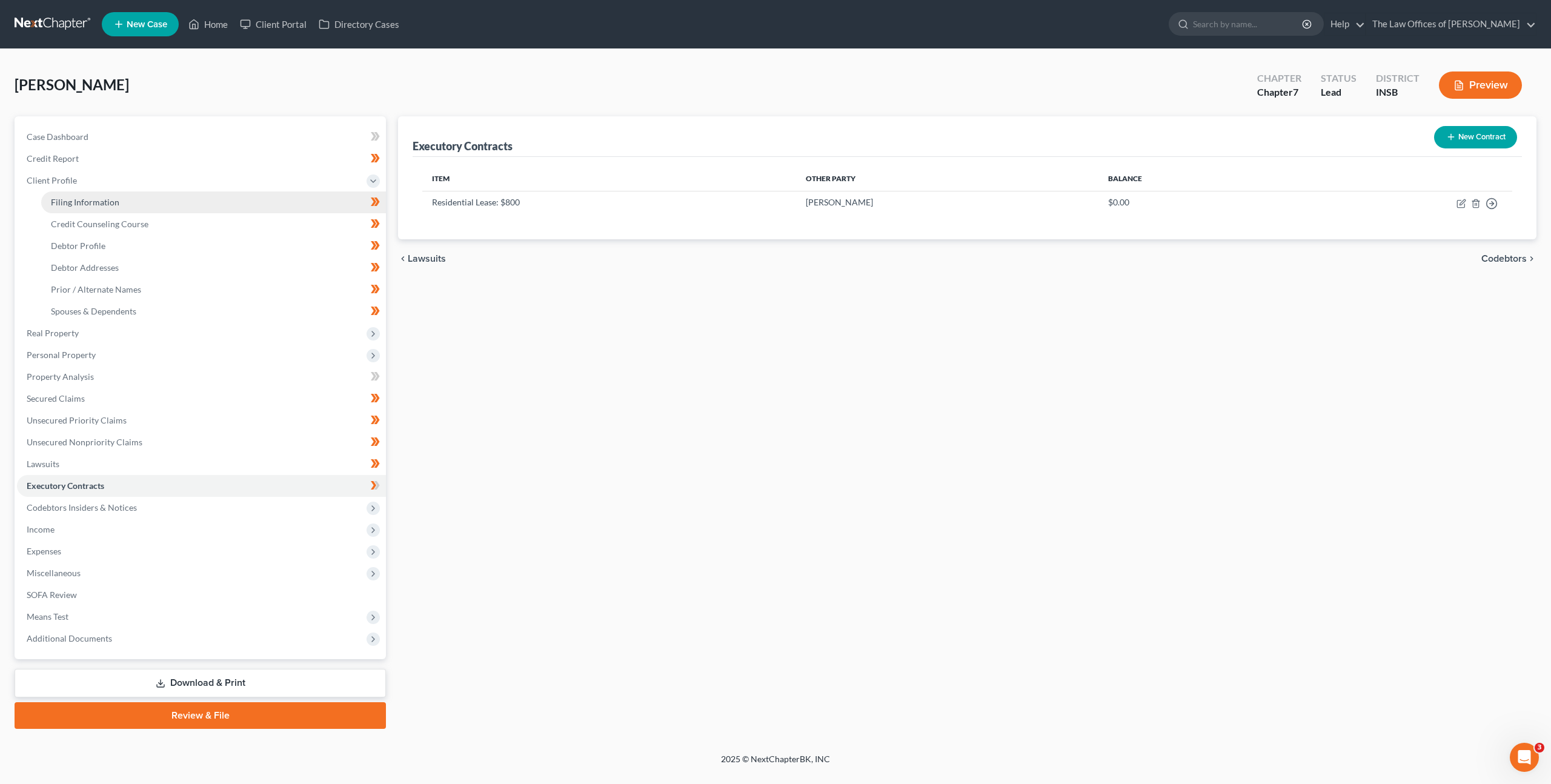
click at [275, 204] on link "Filing Information" at bounding box center [213, 202] width 345 height 22
select select "1"
select select "0"
select select "28"
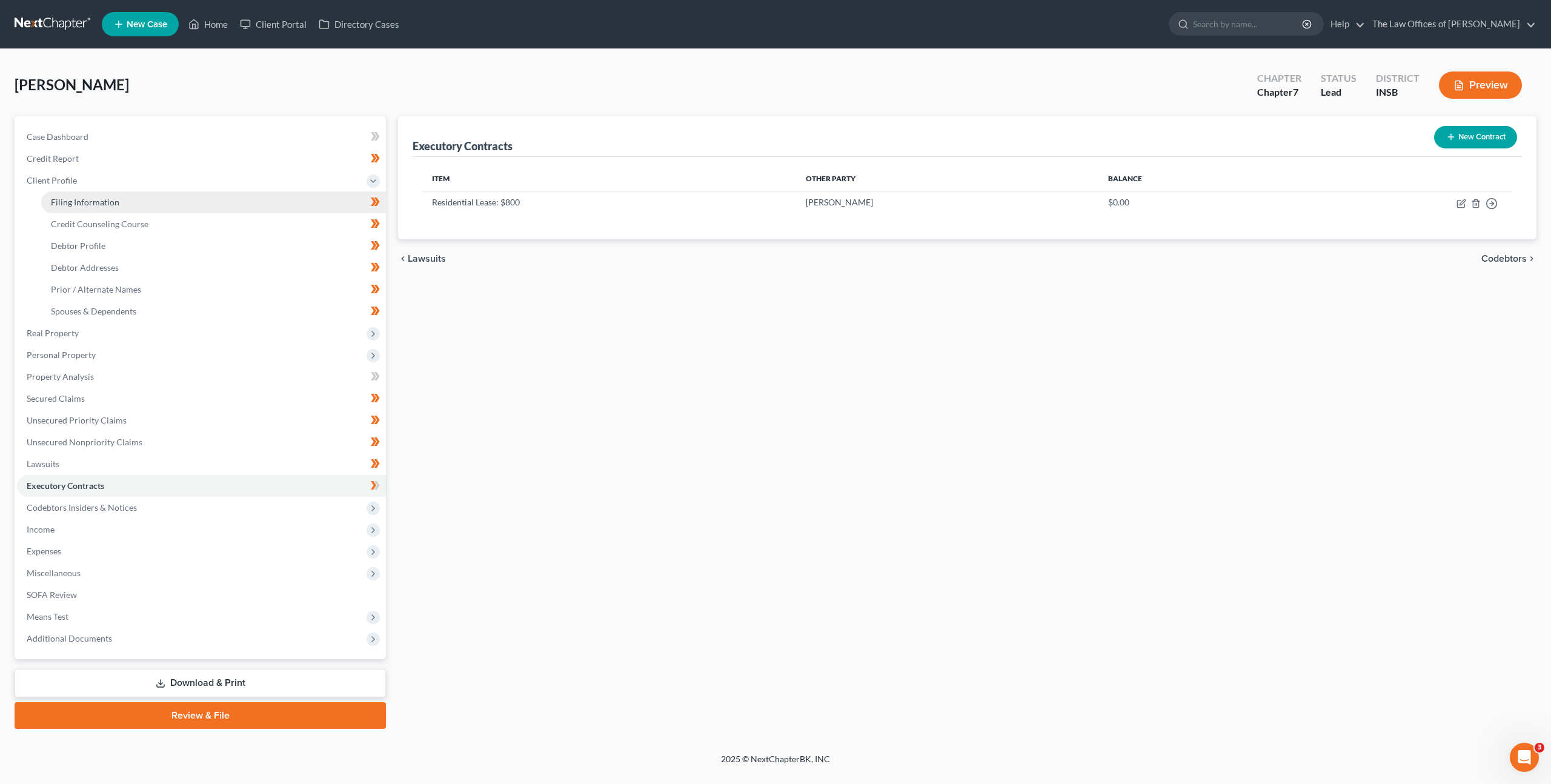
select select "0"
select select "15"
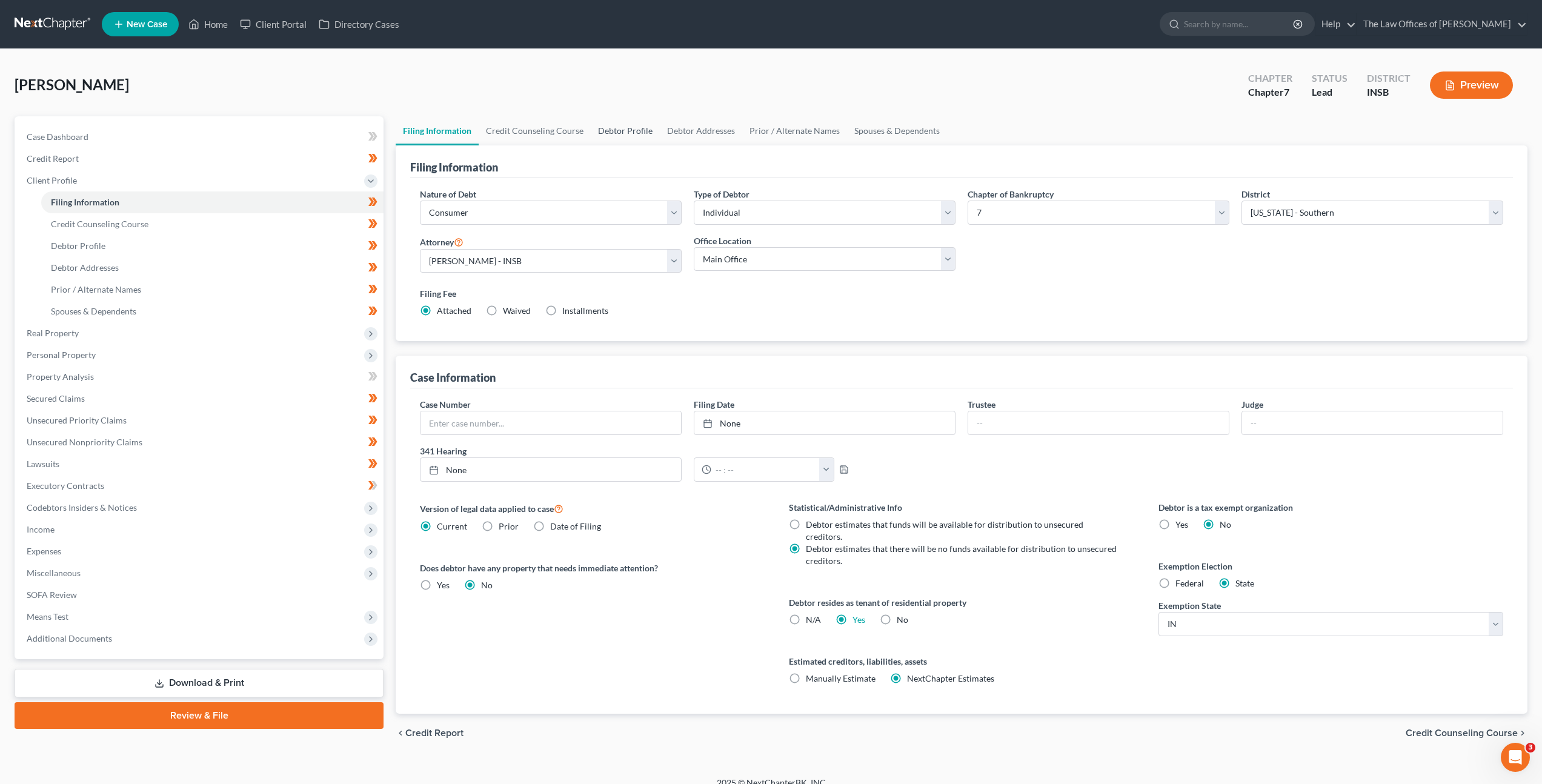
click at [634, 125] on link "Debtor Profile" at bounding box center [625, 130] width 69 height 29
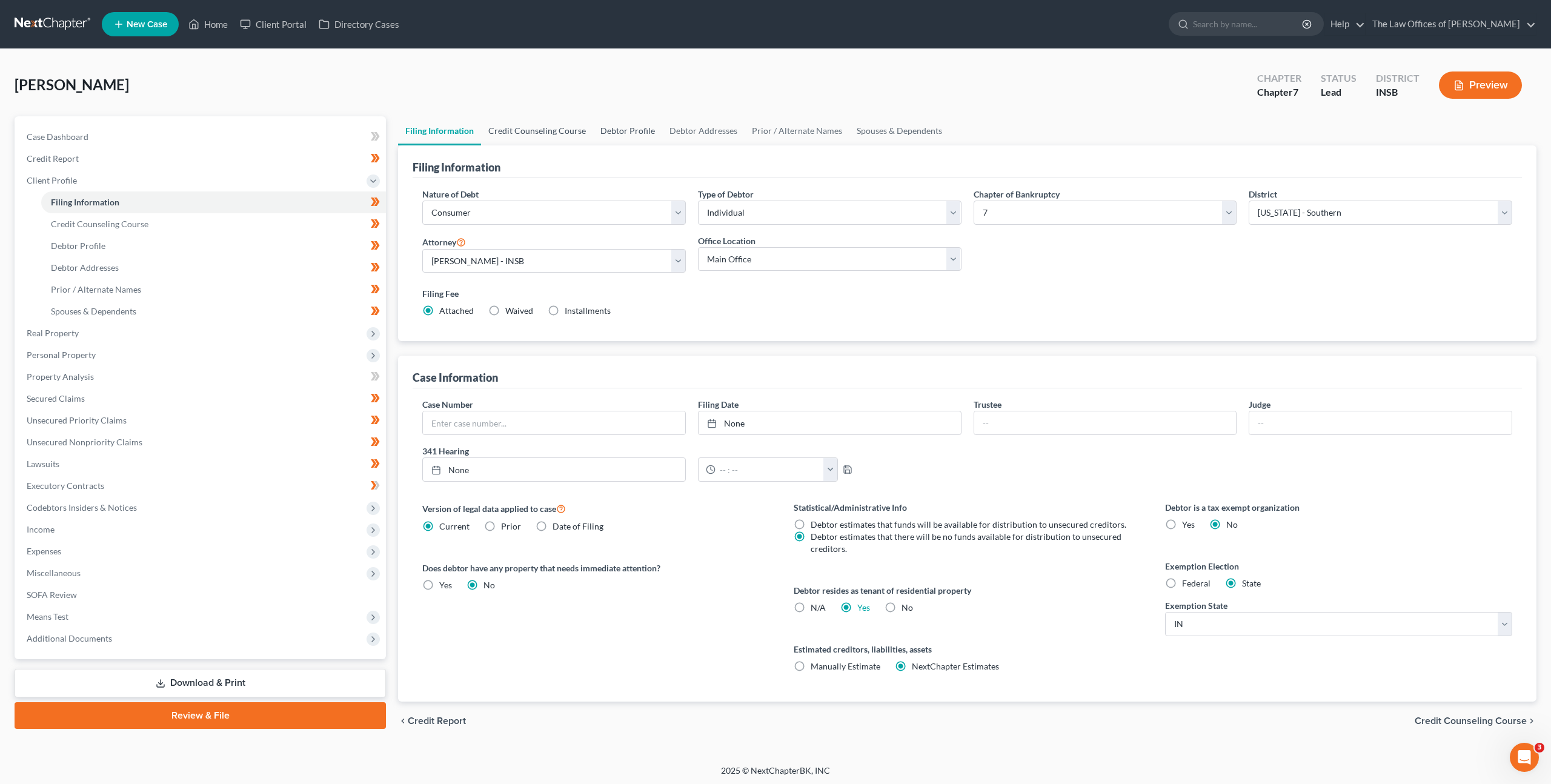
select select "2"
select select "0"
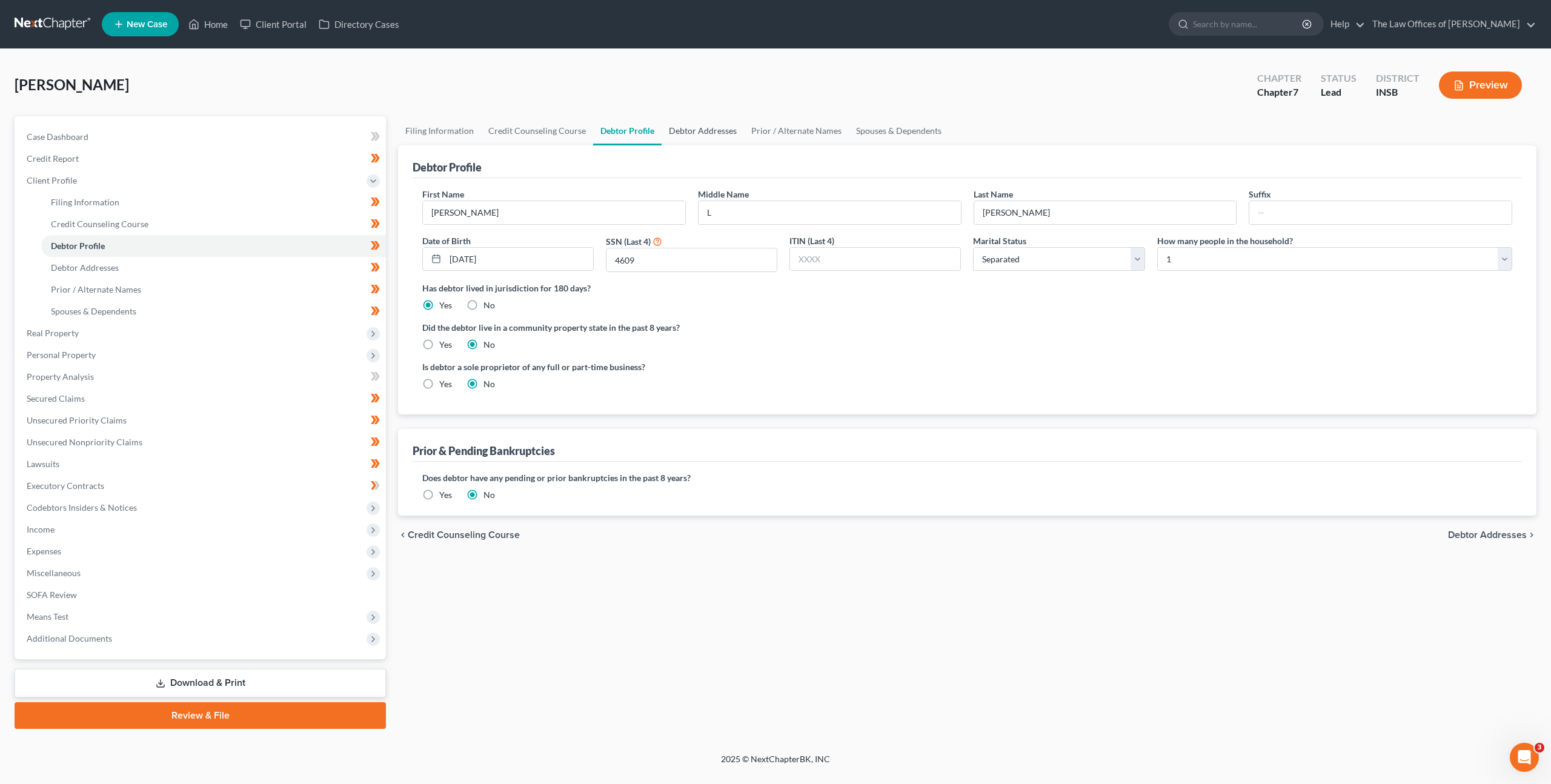
click at [691, 132] on link "Debtor Addresses" at bounding box center [703, 130] width 83 height 29
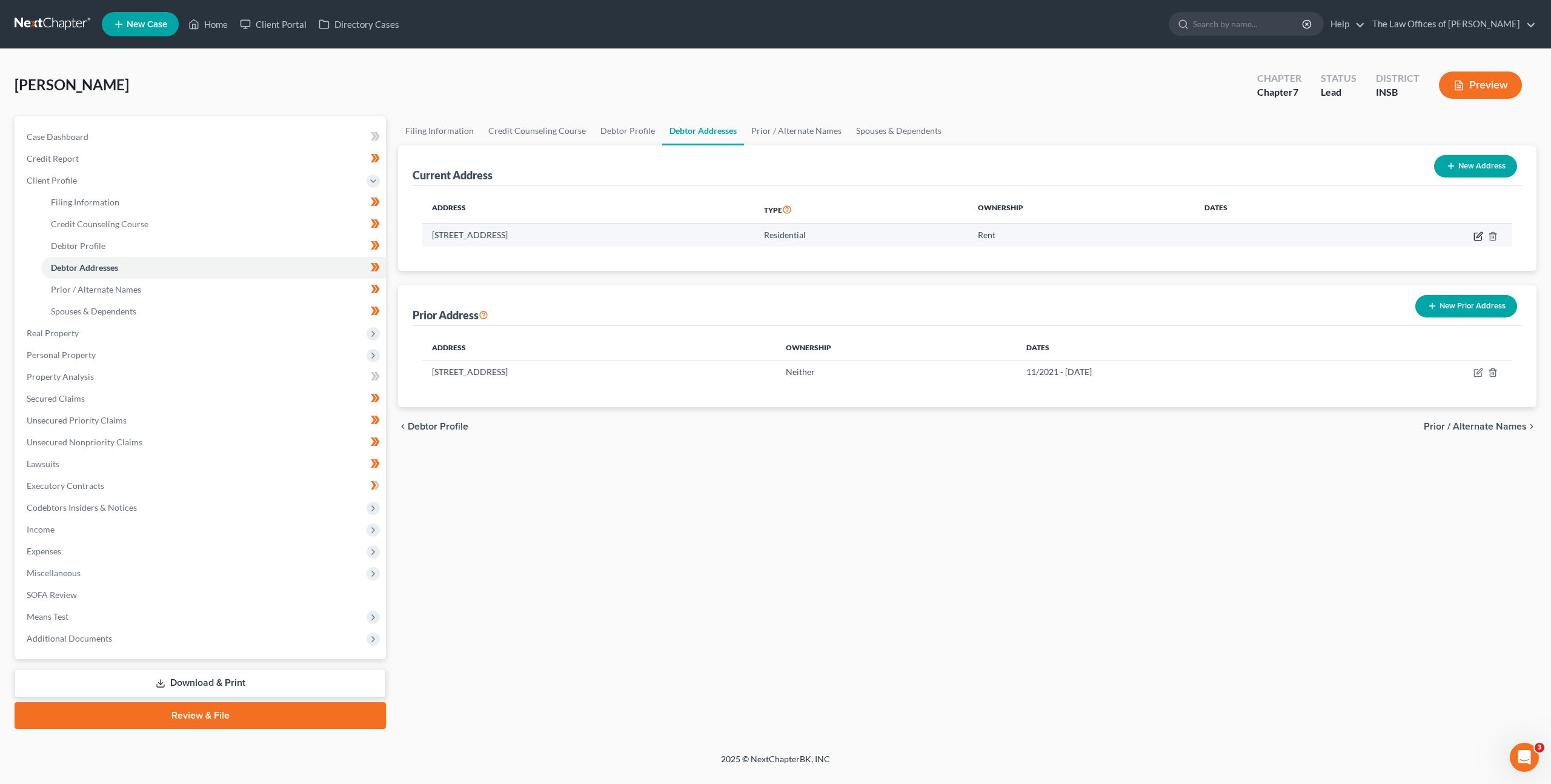
click at [1477, 233] on icon "button" at bounding box center [1477, 236] width 7 height 7
select select "15"
select select "0"
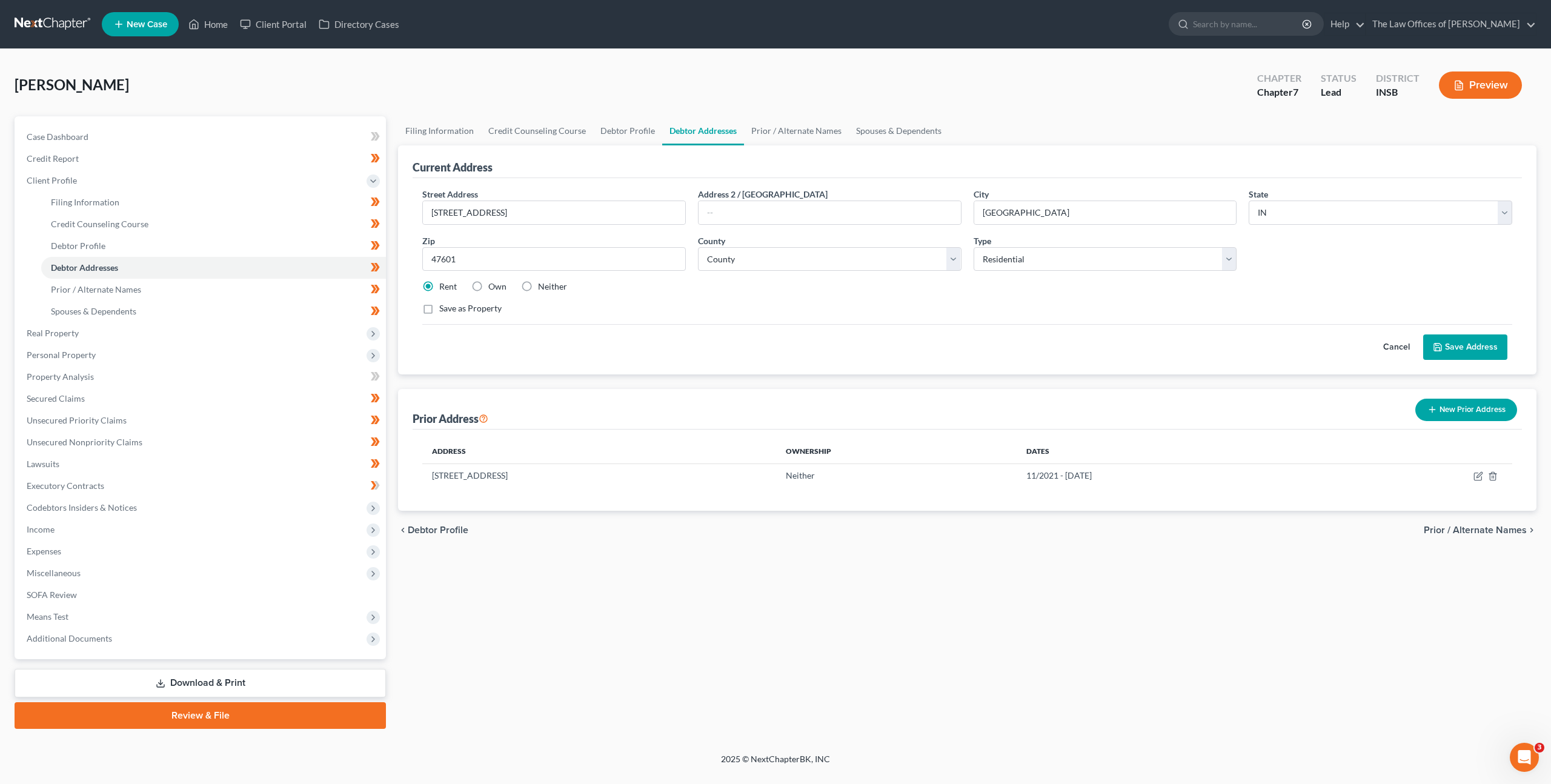
click at [1387, 344] on button "Cancel" at bounding box center [1396, 347] width 53 height 24
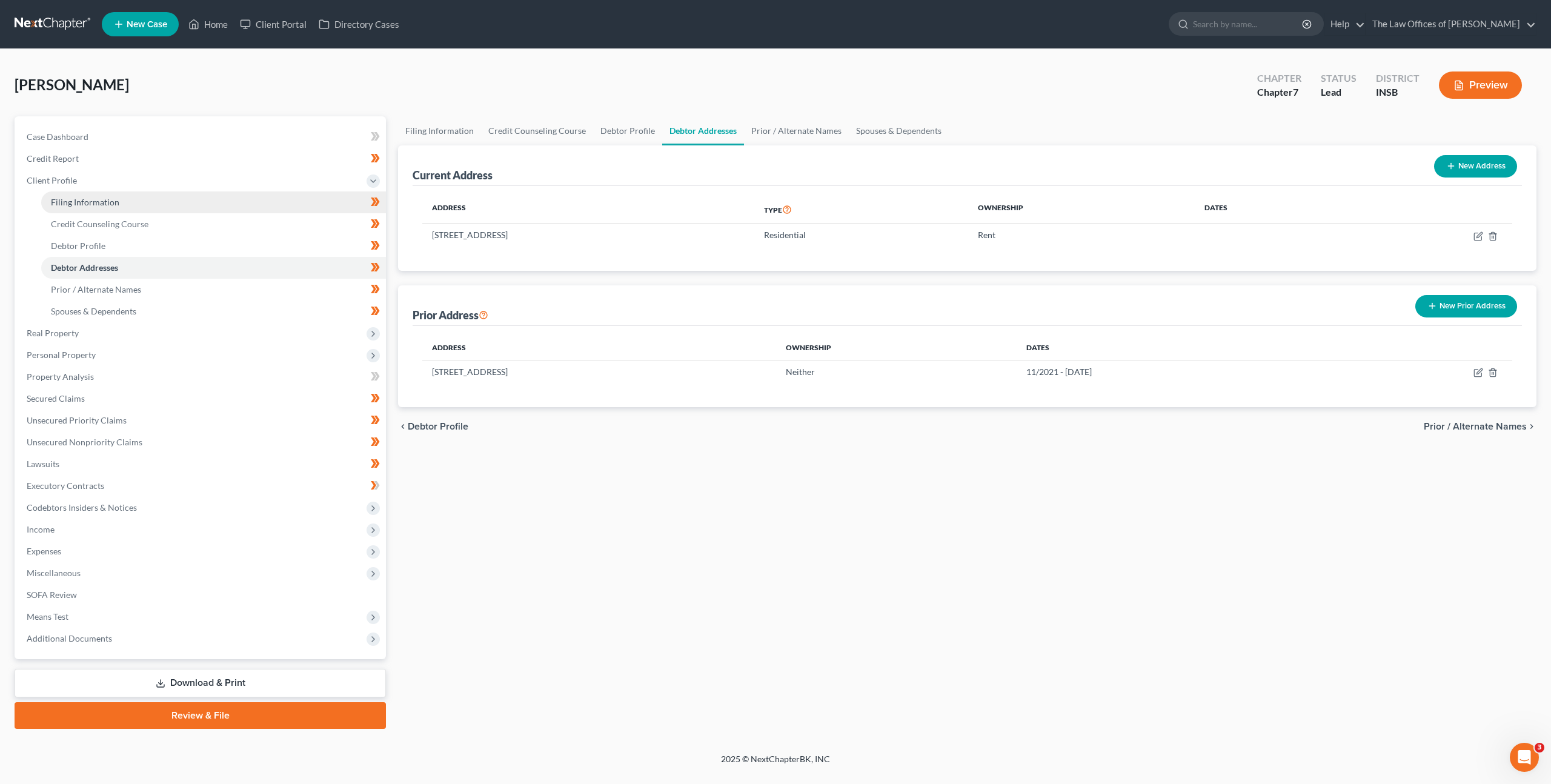
click at [192, 193] on link "Filing Information" at bounding box center [213, 202] width 345 height 22
select select "1"
select select "0"
select select "28"
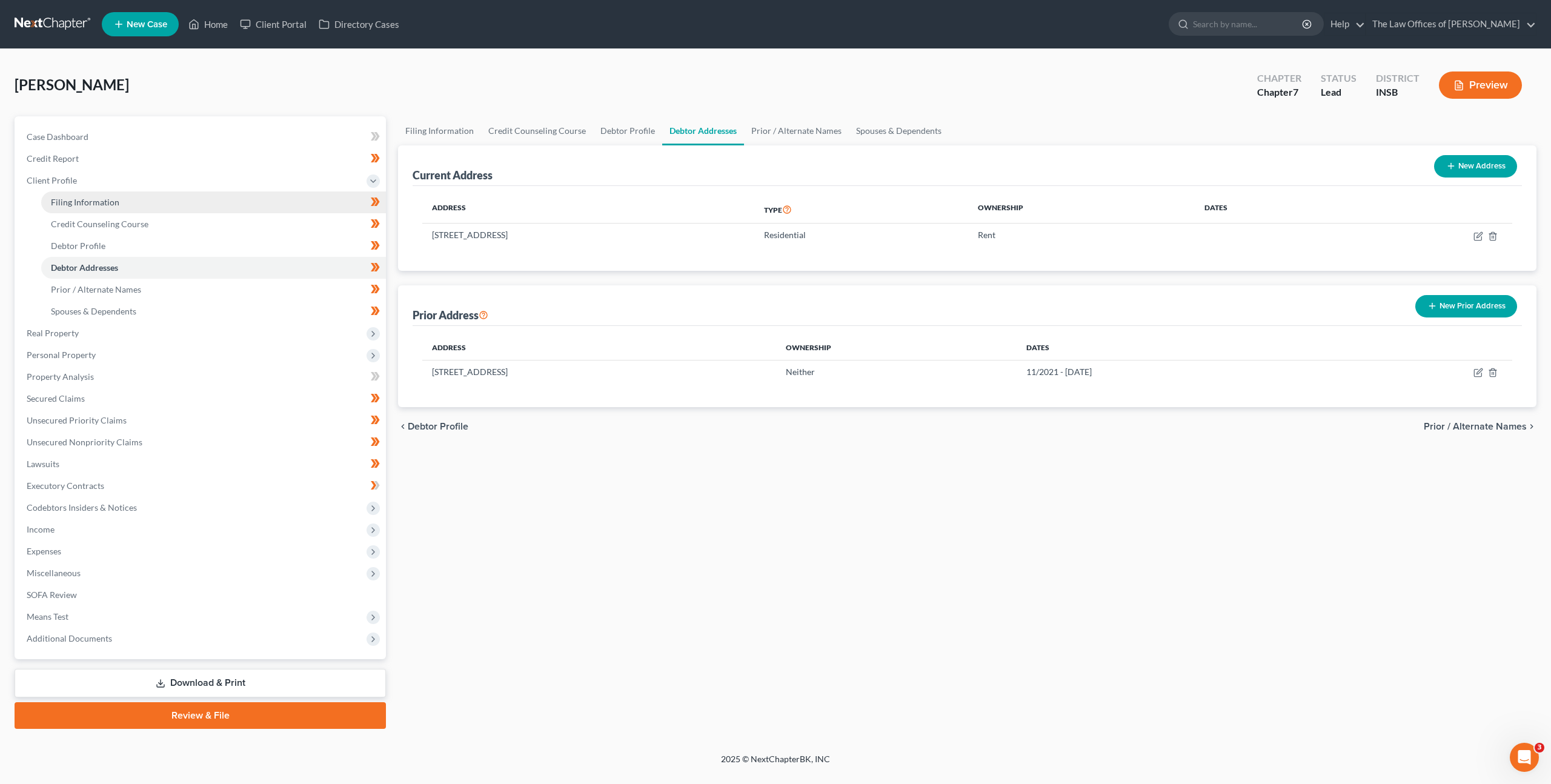
select select "0"
select select "15"
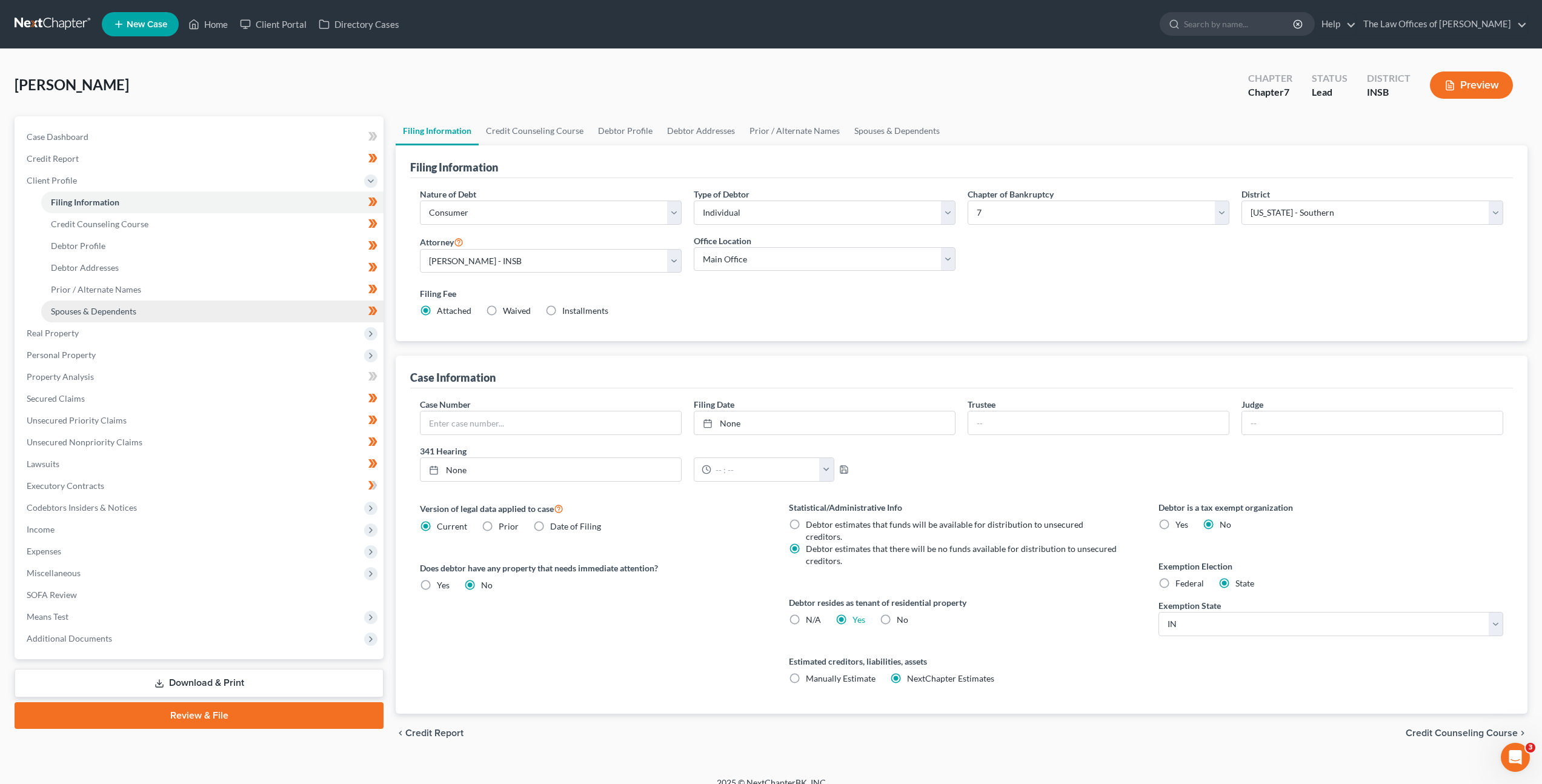
click at [210, 306] on link "Spouses & Dependents" at bounding box center [212, 311] width 342 height 22
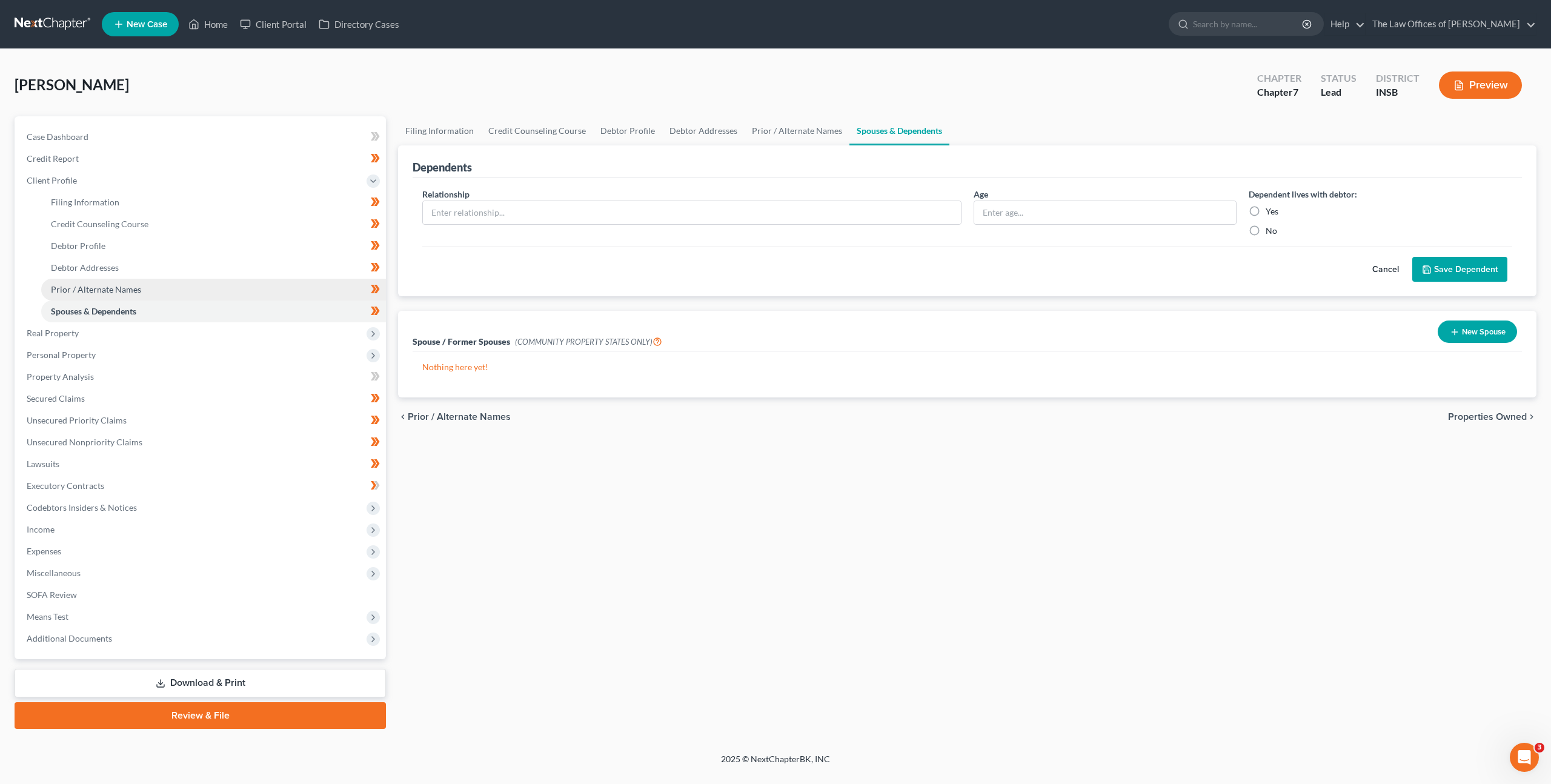
click at [245, 295] on link "Prior / Alternate Names" at bounding box center [213, 290] width 345 height 22
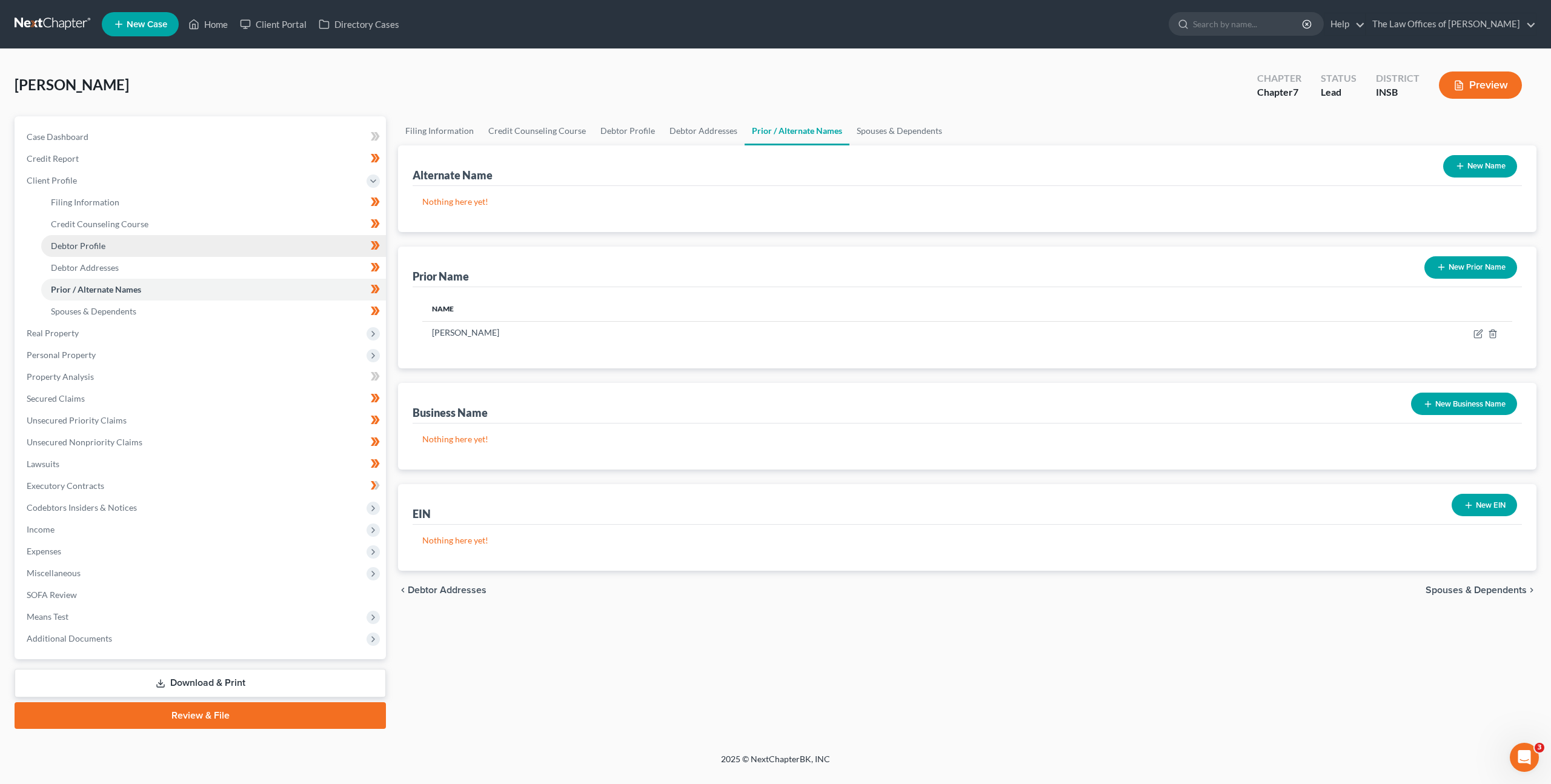
click at [230, 242] on link "Debtor Profile" at bounding box center [213, 246] width 345 height 22
select select "2"
select select "0"
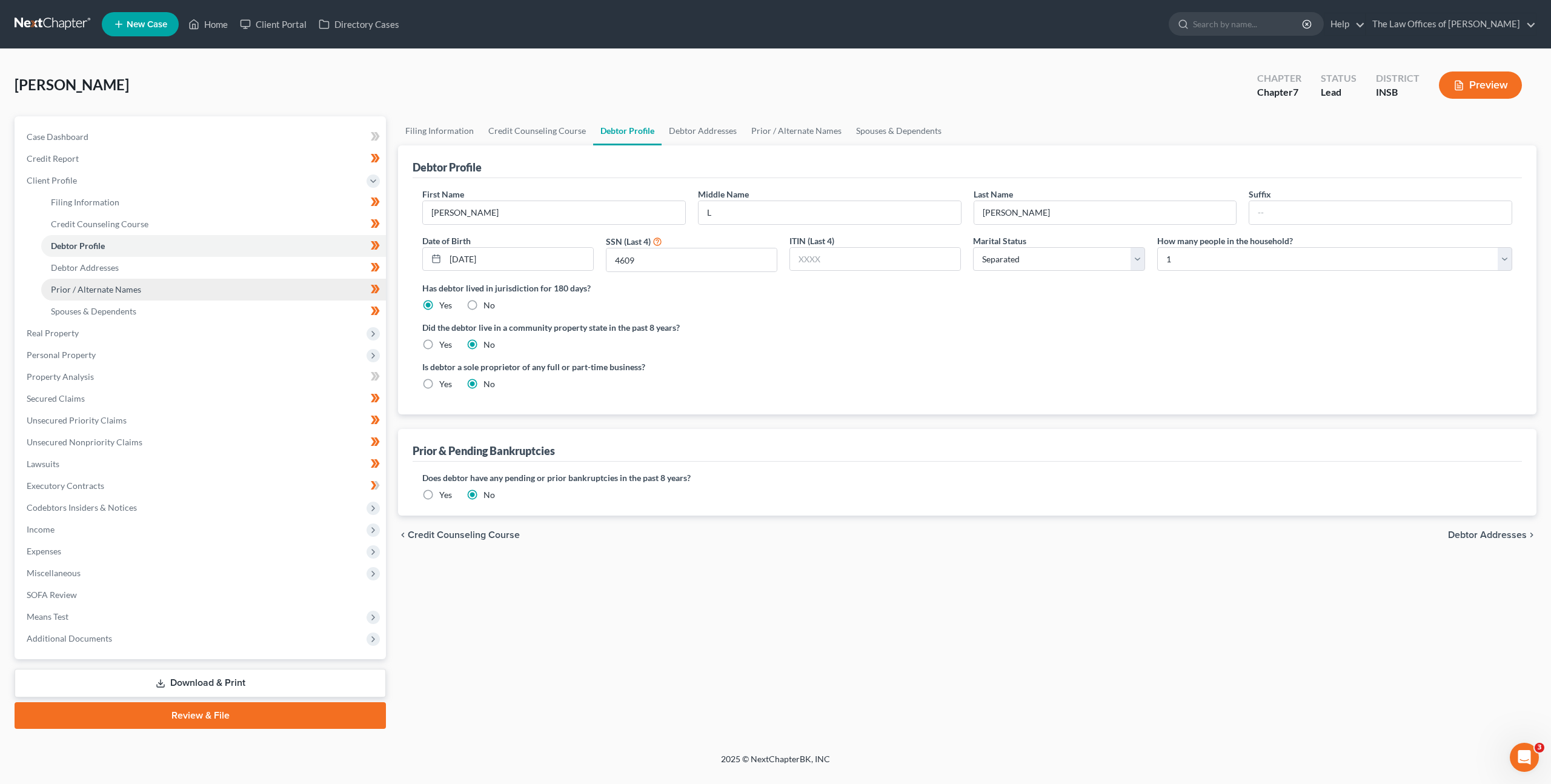
click at [214, 293] on link "Prior / Alternate Names" at bounding box center [213, 290] width 345 height 22
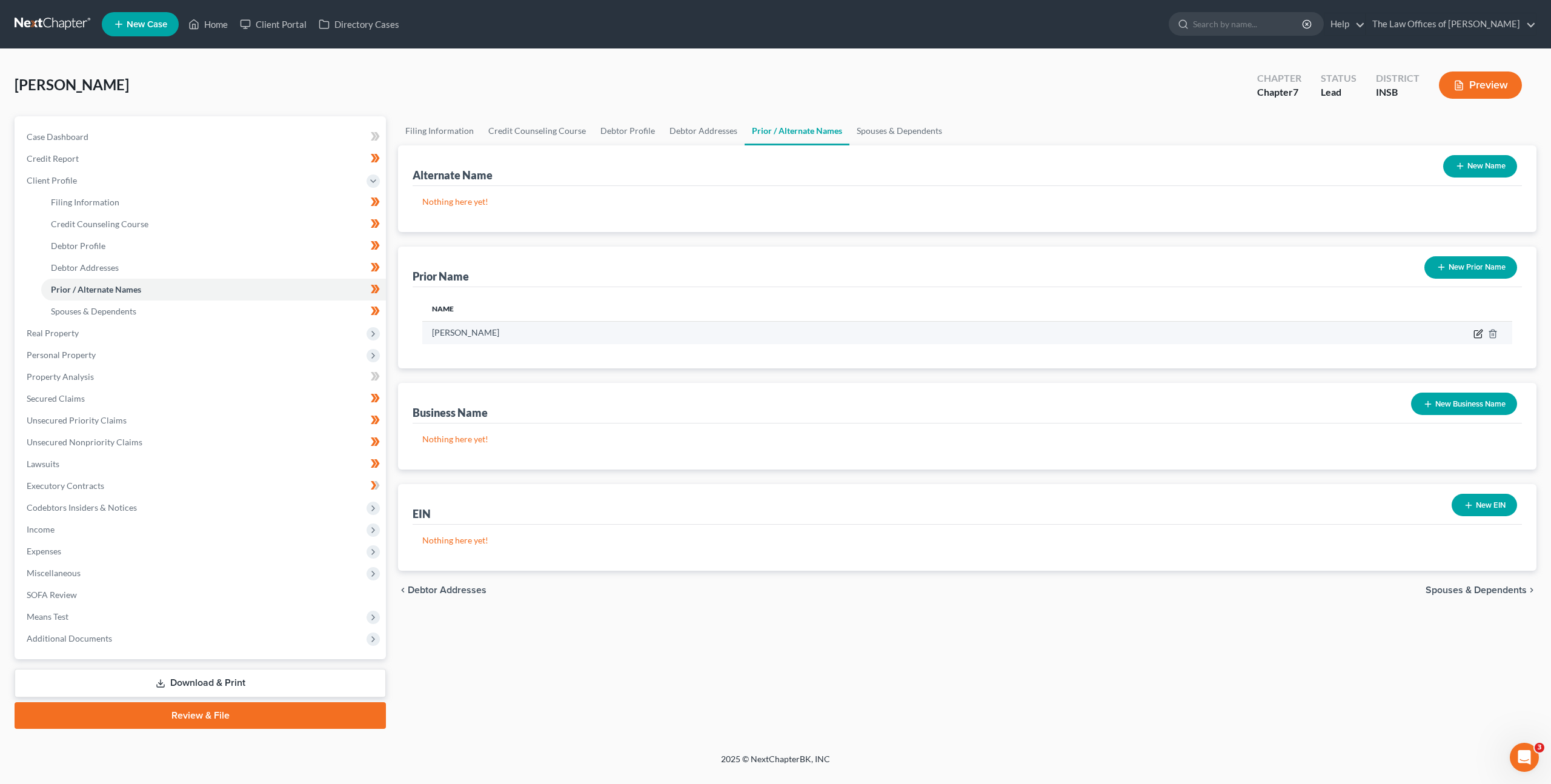
click at [1476, 333] on icon "button" at bounding box center [1478, 333] width 10 height 10
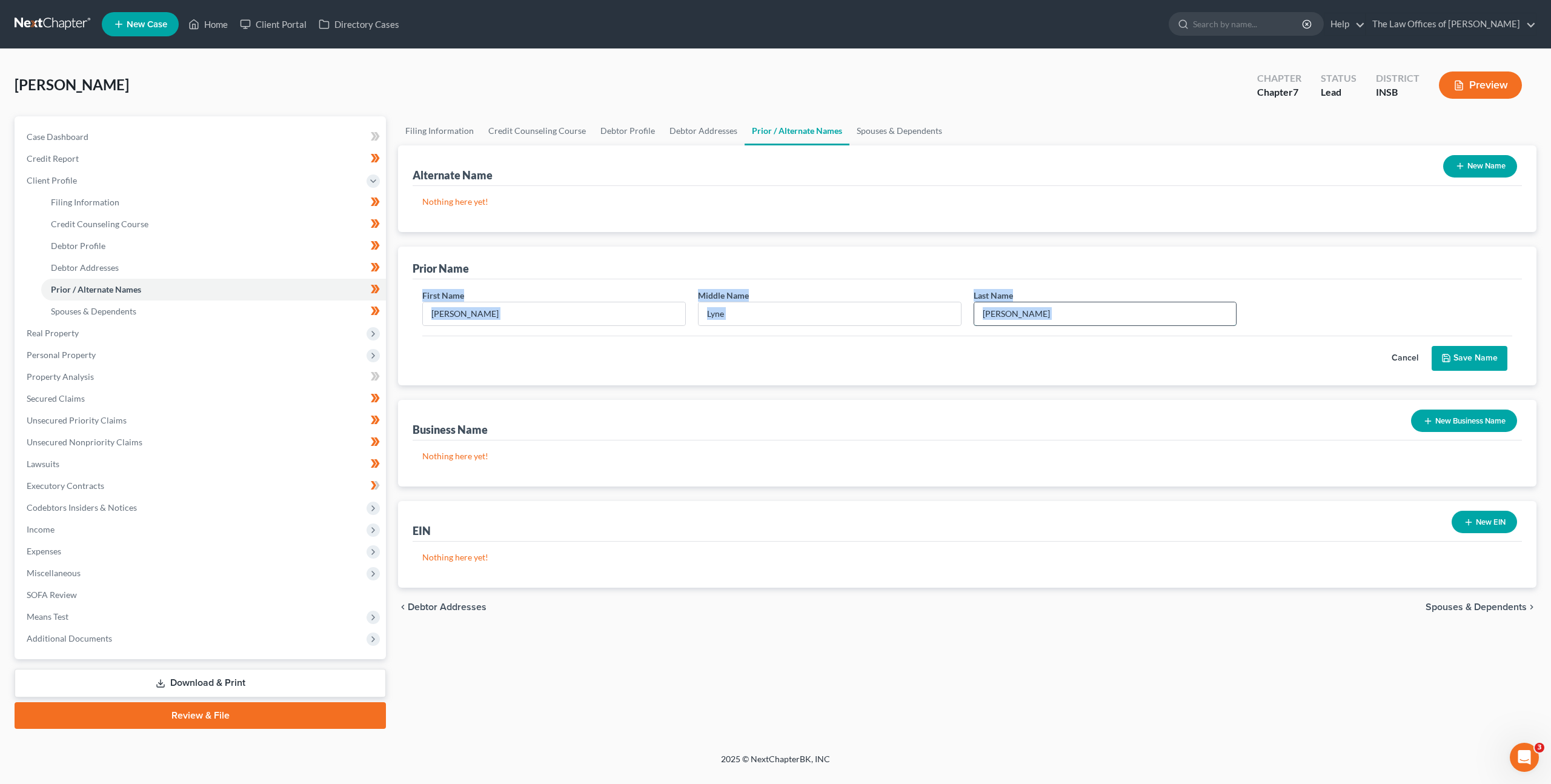
click at [1039, 318] on input "Kolb" at bounding box center [1105, 314] width 262 height 23
drag, startPoint x: 1009, startPoint y: 315, endPoint x: 877, endPoint y: 304, distance: 132.5
click at [892, 304] on div "First Name Rebecca Middle Name Lyne Last Name * Kolb" at bounding box center [967, 312] width 1102 height 47
type input "May"
drag, startPoint x: 1463, startPoint y: 356, endPoint x: 1431, endPoint y: 334, distance: 38.8
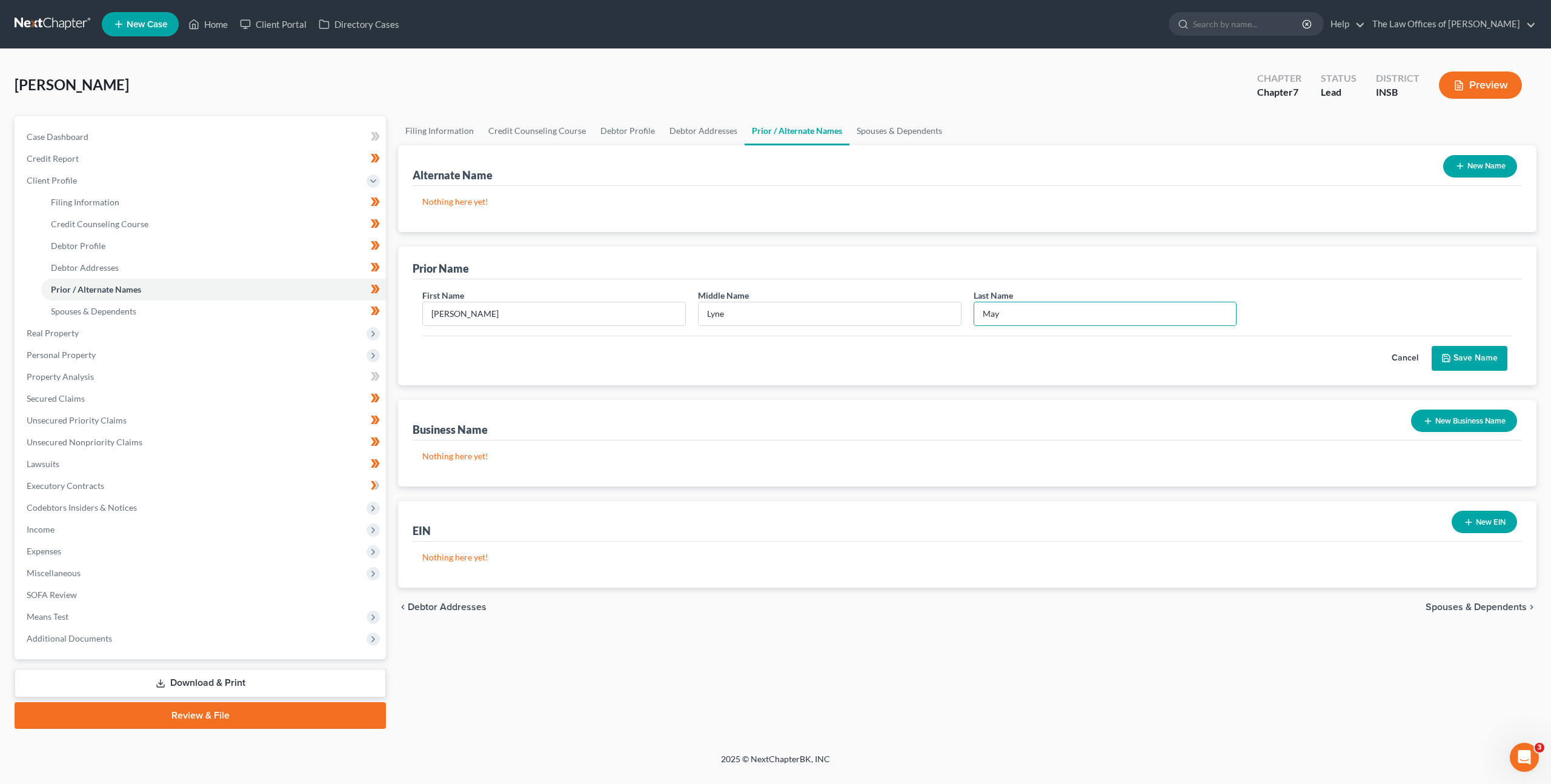
click at [1463, 356] on button "Save Name" at bounding box center [1470, 359] width 75 height 26
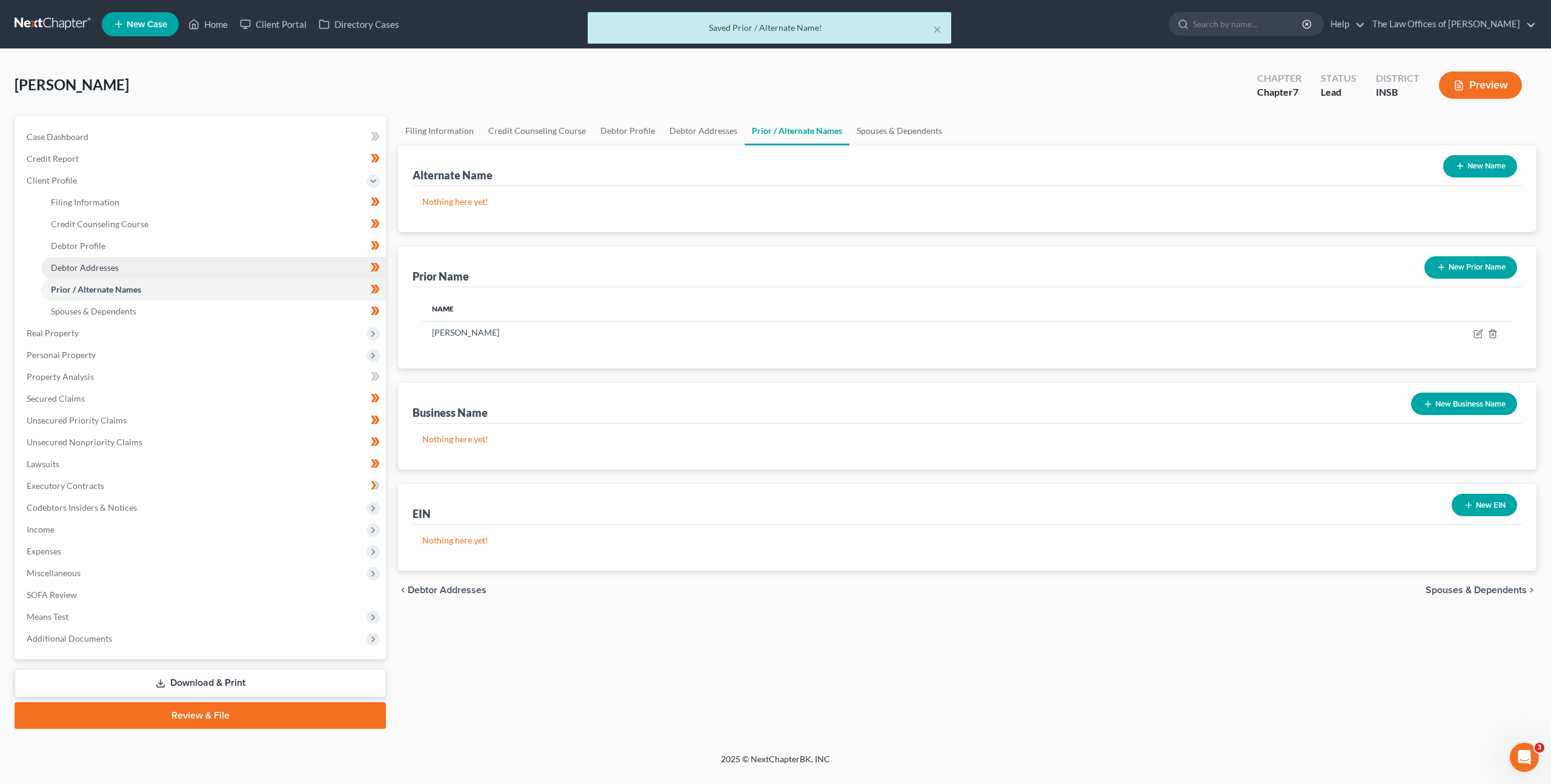
click at [253, 259] on link "Debtor Addresses" at bounding box center [213, 268] width 345 height 22
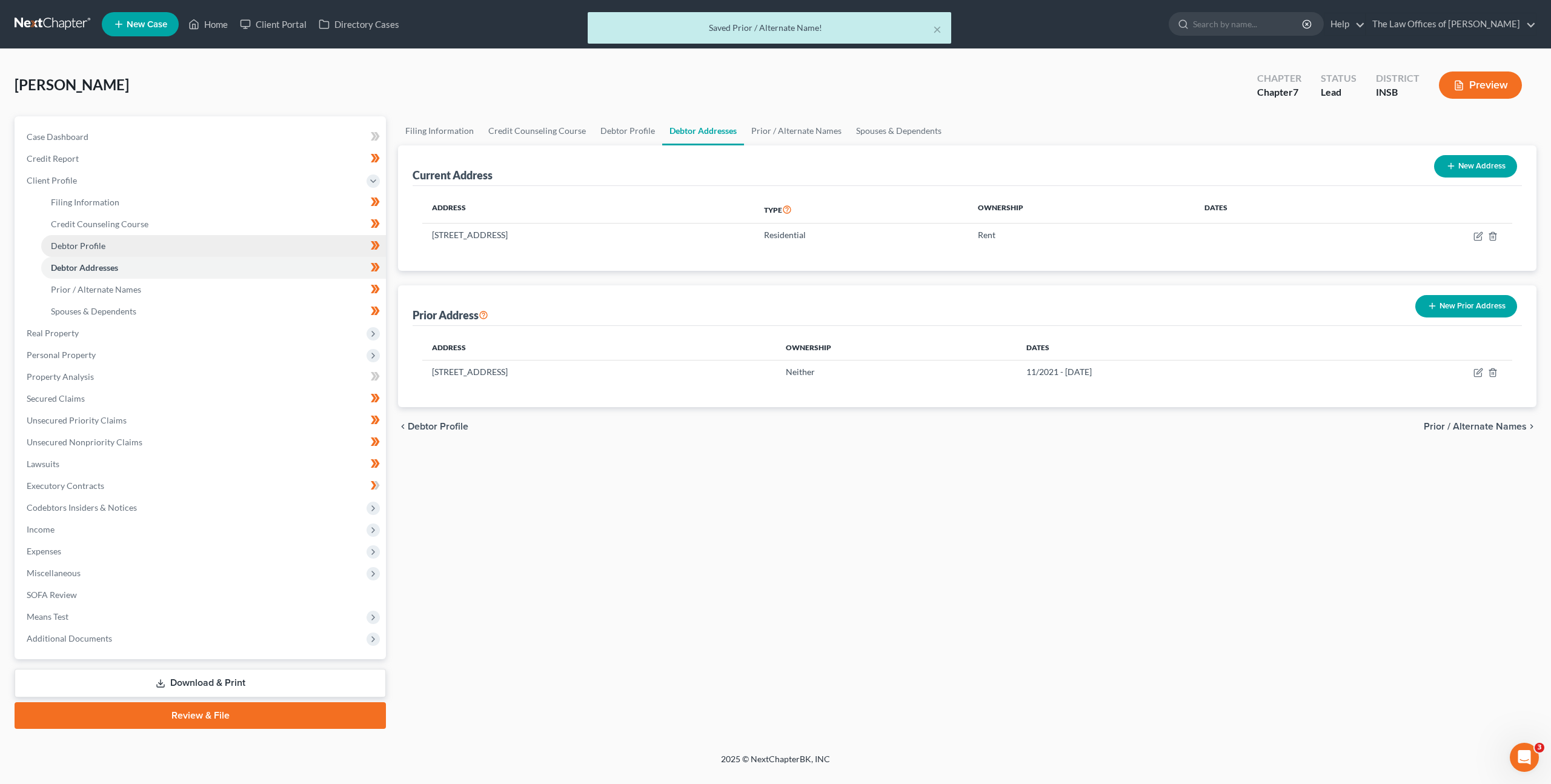
click at [254, 249] on link "Debtor Profile" at bounding box center [213, 246] width 345 height 22
select select "2"
select select "0"
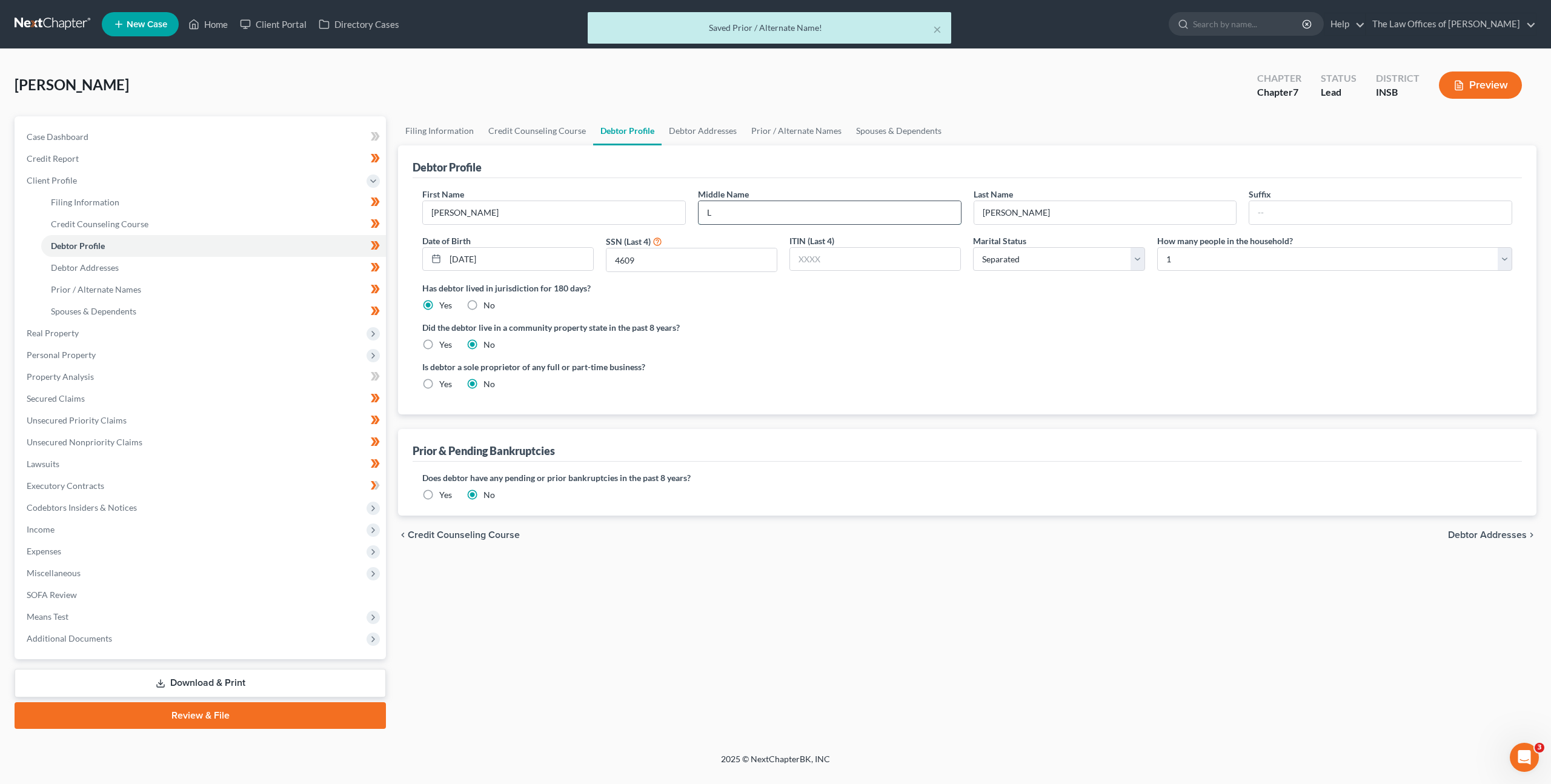
click at [753, 222] on input "L" at bounding box center [830, 213] width 262 height 23
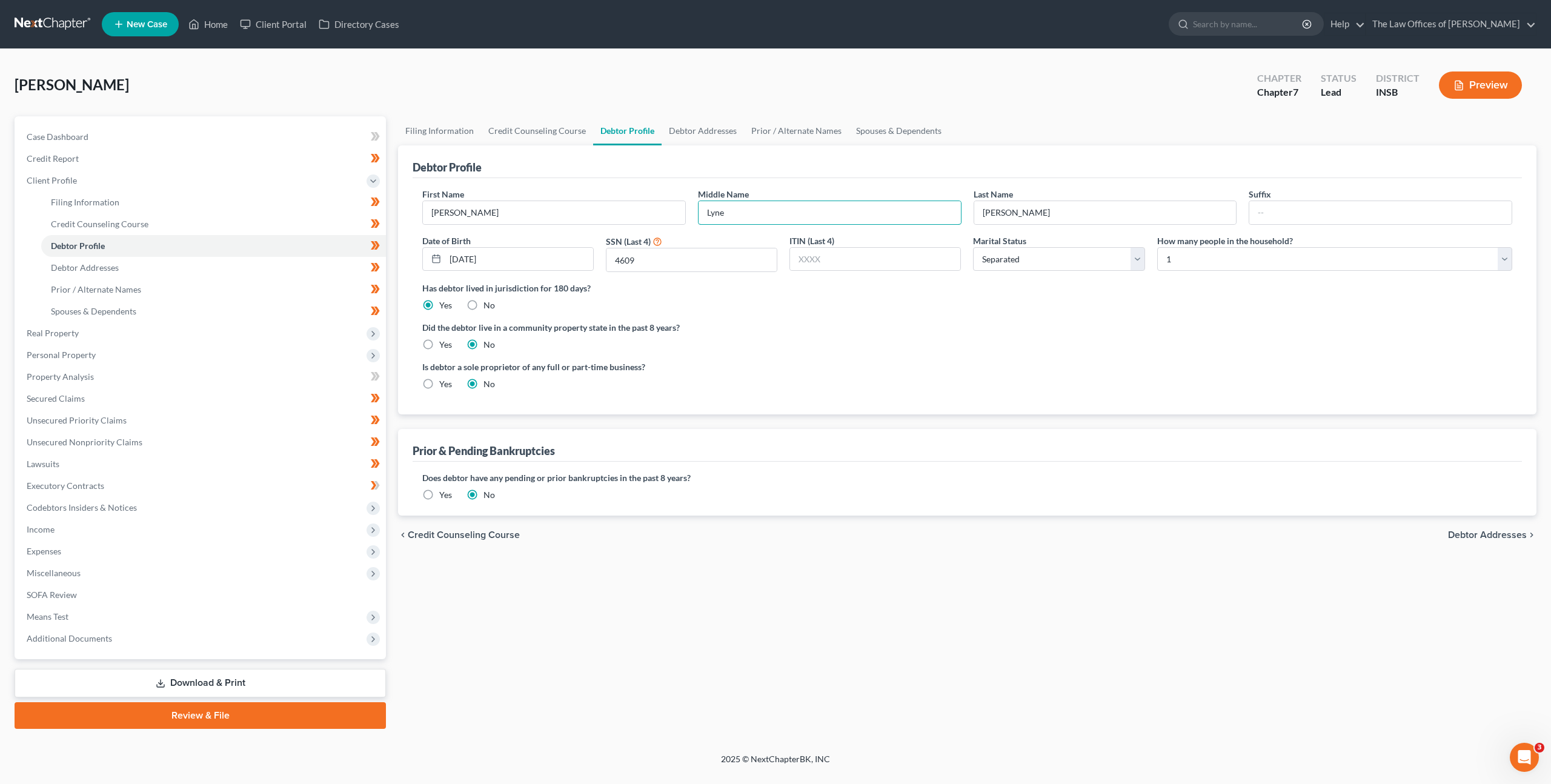
type input "Lyne"
click at [827, 350] on div "Did the debtor live in a community property state in the past 8 years? Yes No" at bounding box center [967, 336] width 1090 height 29
click at [802, 359] on ng-include "First Name Rebecca Middle Name Lyne Last Name Kolb Suffix Date of Birth 04/22/1…" at bounding box center [967, 294] width 1090 height 212
click at [41, 5] on nav "Home New Case Client Portal Directory Cases The Law Offices of Dax J. Miller za…" at bounding box center [775, 24] width 1551 height 49
click at [35, 12] on nav "Home New Case Client Portal Directory Cases The Law Offices of Dax J. Miller za…" at bounding box center [775, 24] width 1551 height 49
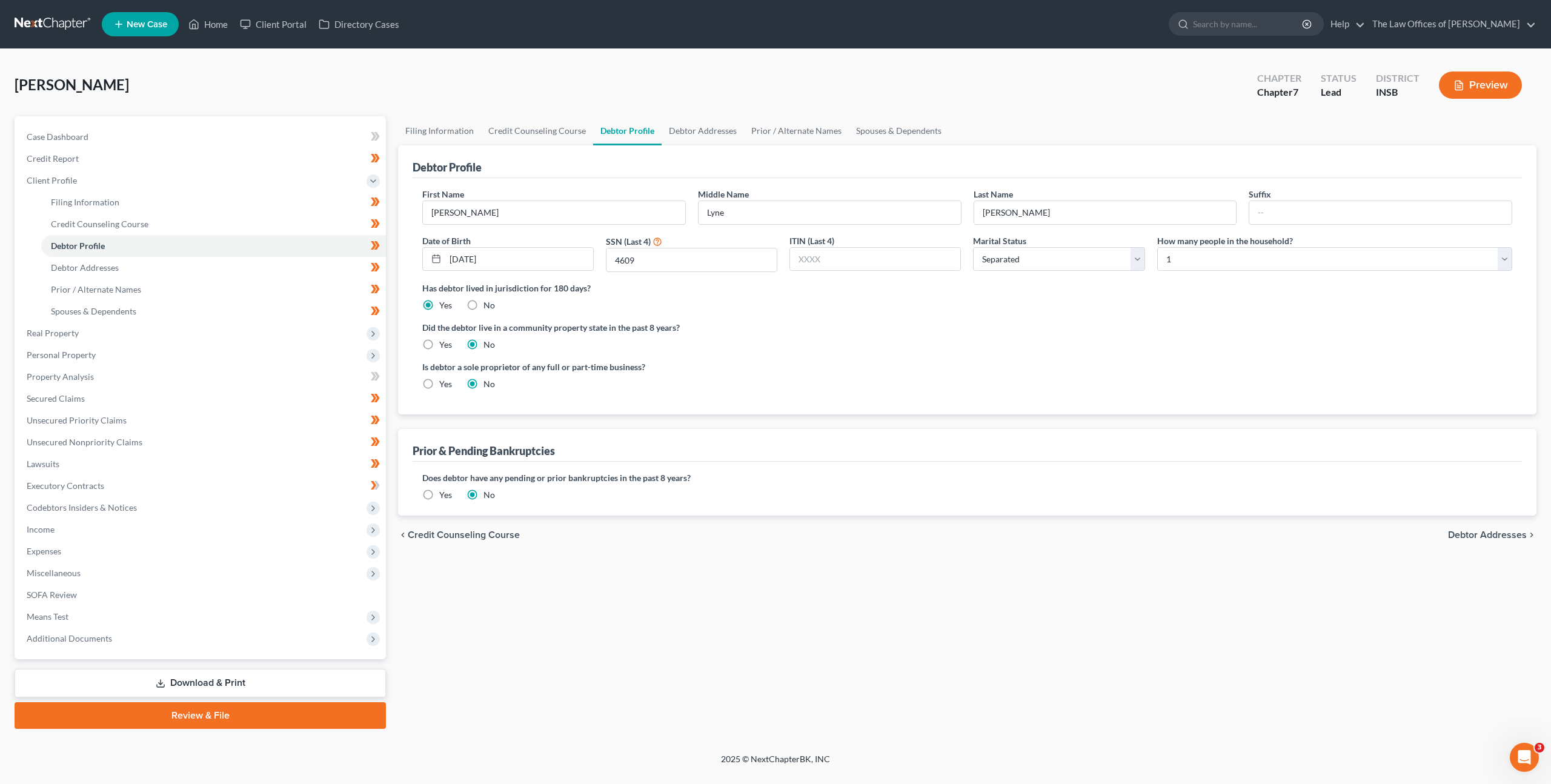
click at [34, 20] on link at bounding box center [53, 24] width 77 height 22
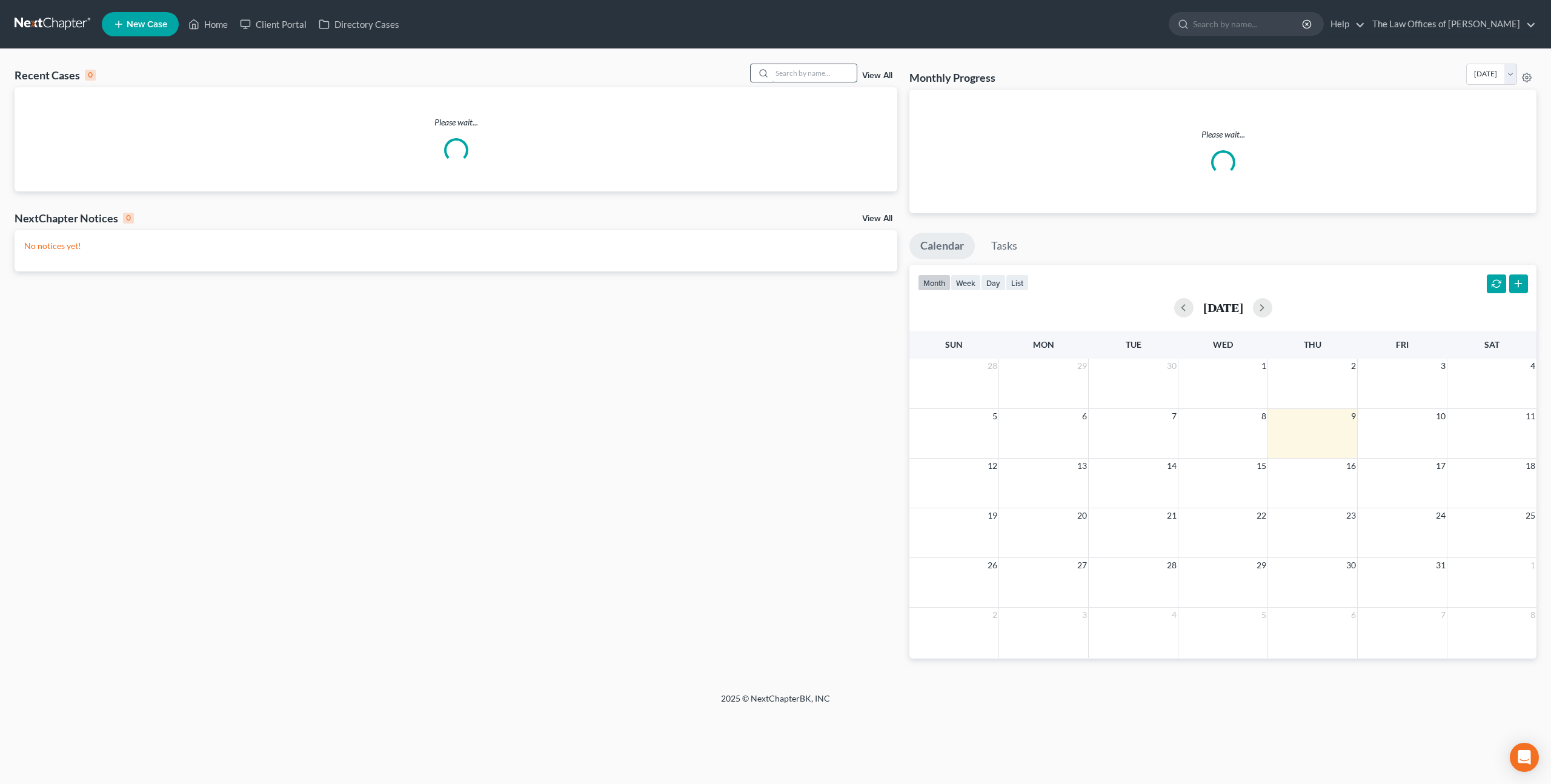
click at [806, 78] on input "search" at bounding box center [814, 72] width 85 height 17
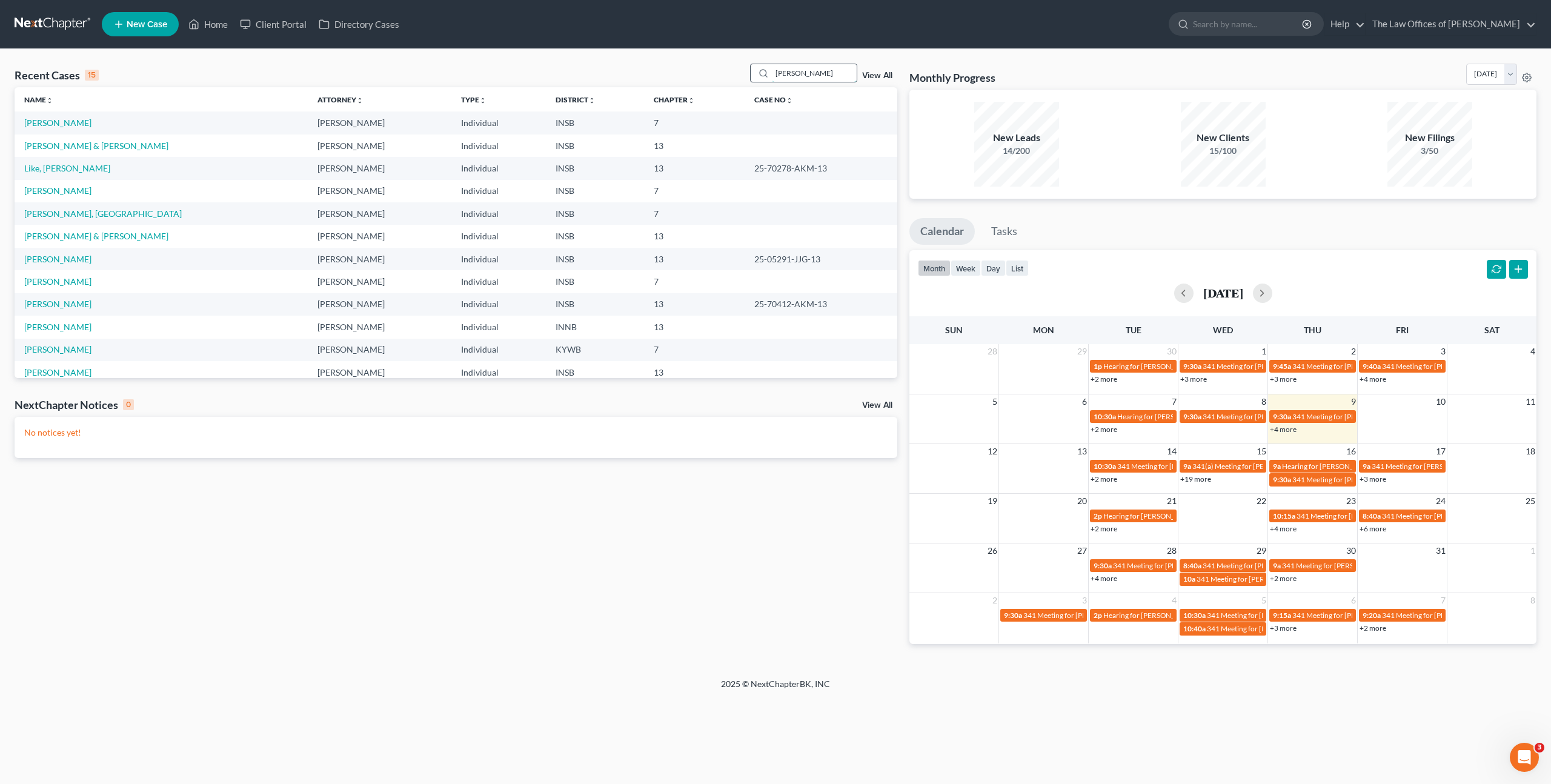
type input "[PERSON_NAME]"
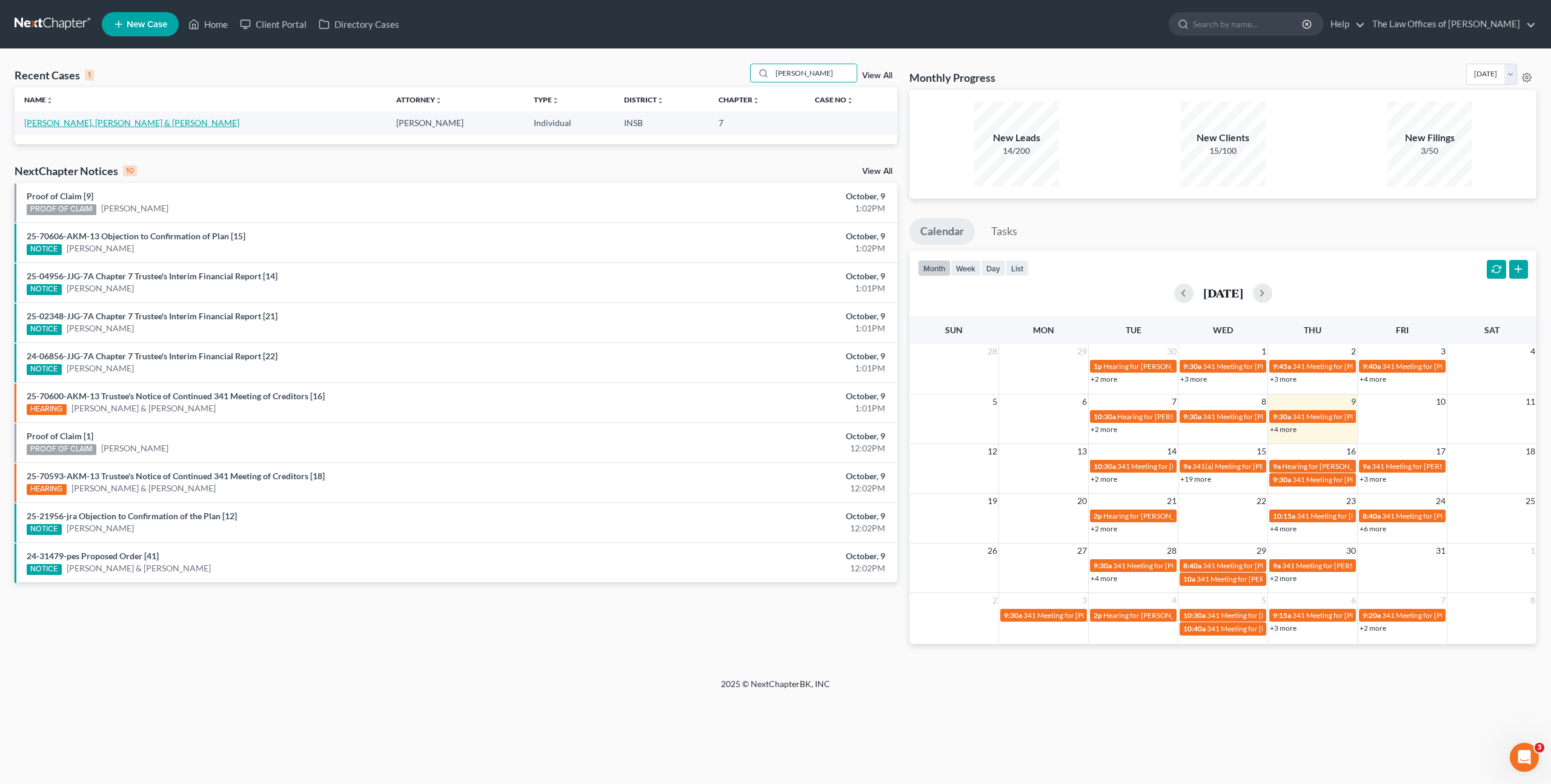
click at [68, 123] on link "[PERSON_NAME], [PERSON_NAME] & [PERSON_NAME]" at bounding box center [132, 123] width 215 height 10
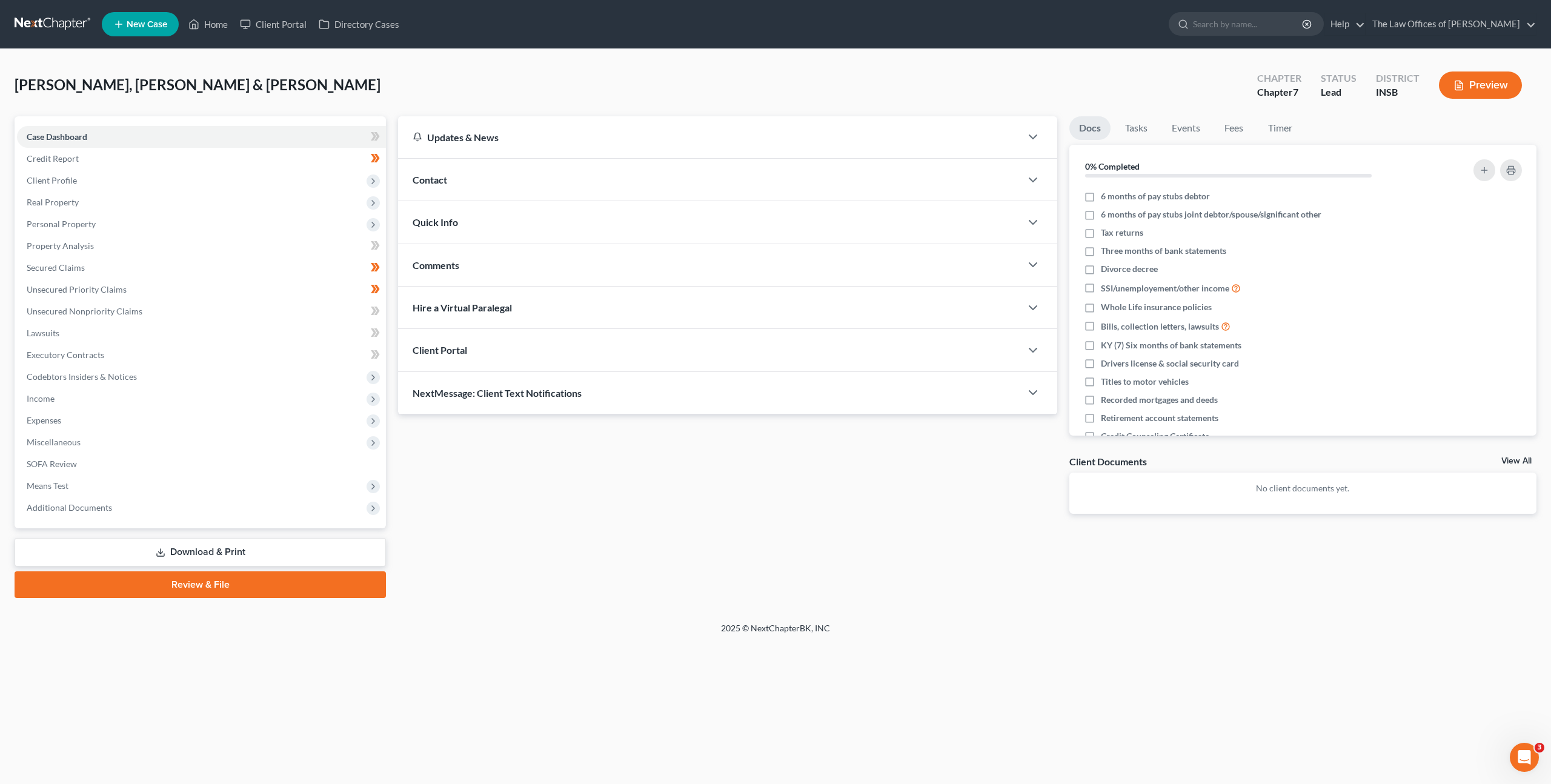
click at [118, 543] on link "Download & Print" at bounding box center [200, 552] width 372 height 29
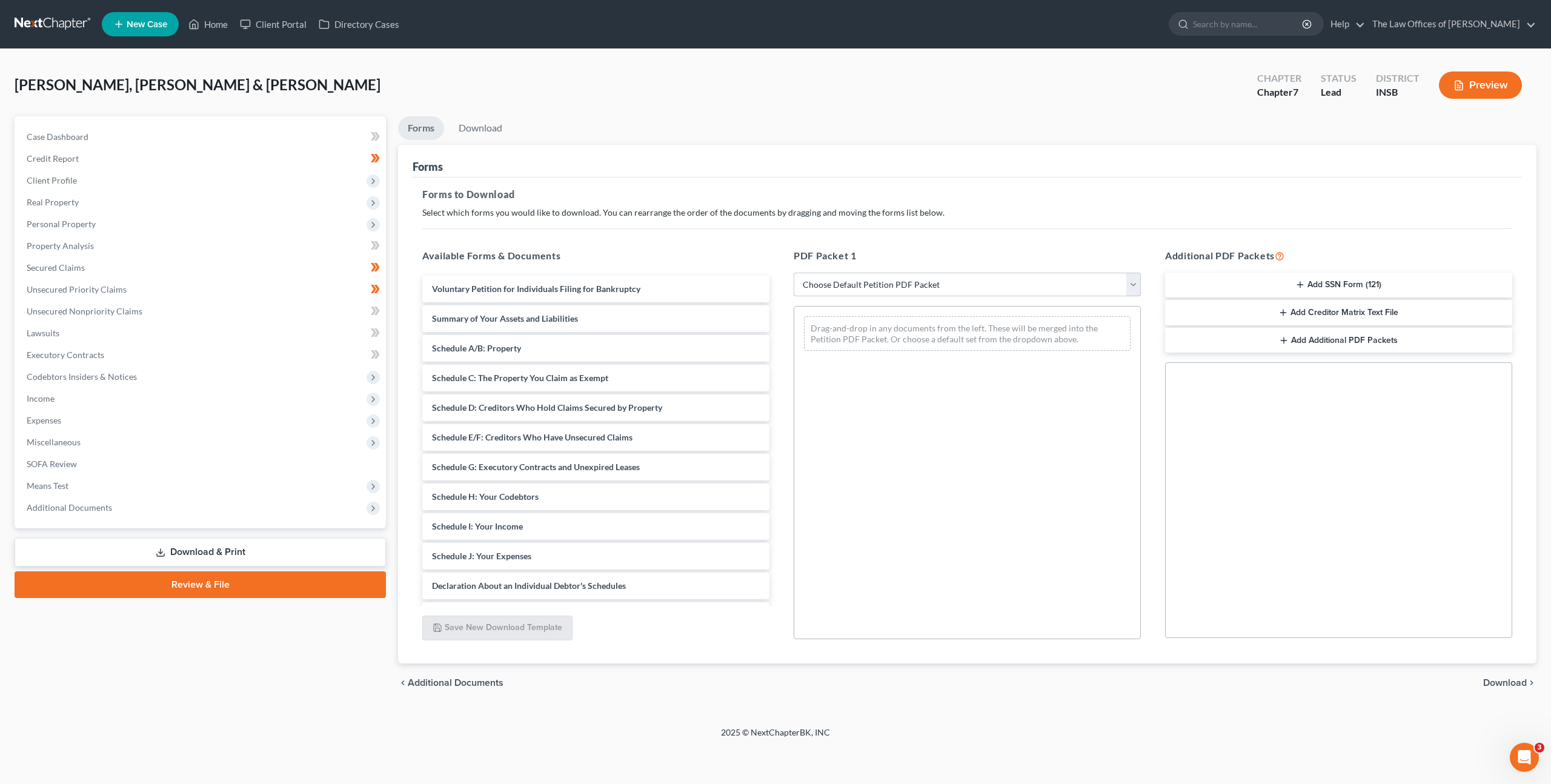
click at [848, 274] on select "Choose Default Petition PDF Packet Complete Bankruptcy Petition (all forms and …" at bounding box center [967, 285] width 347 height 24
select select "0"
click at [794, 272] on select "Choose Default Petition PDF Packet Complete Bankruptcy Petition (all forms and …" at bounding box center [967, 285] width 347 height 24
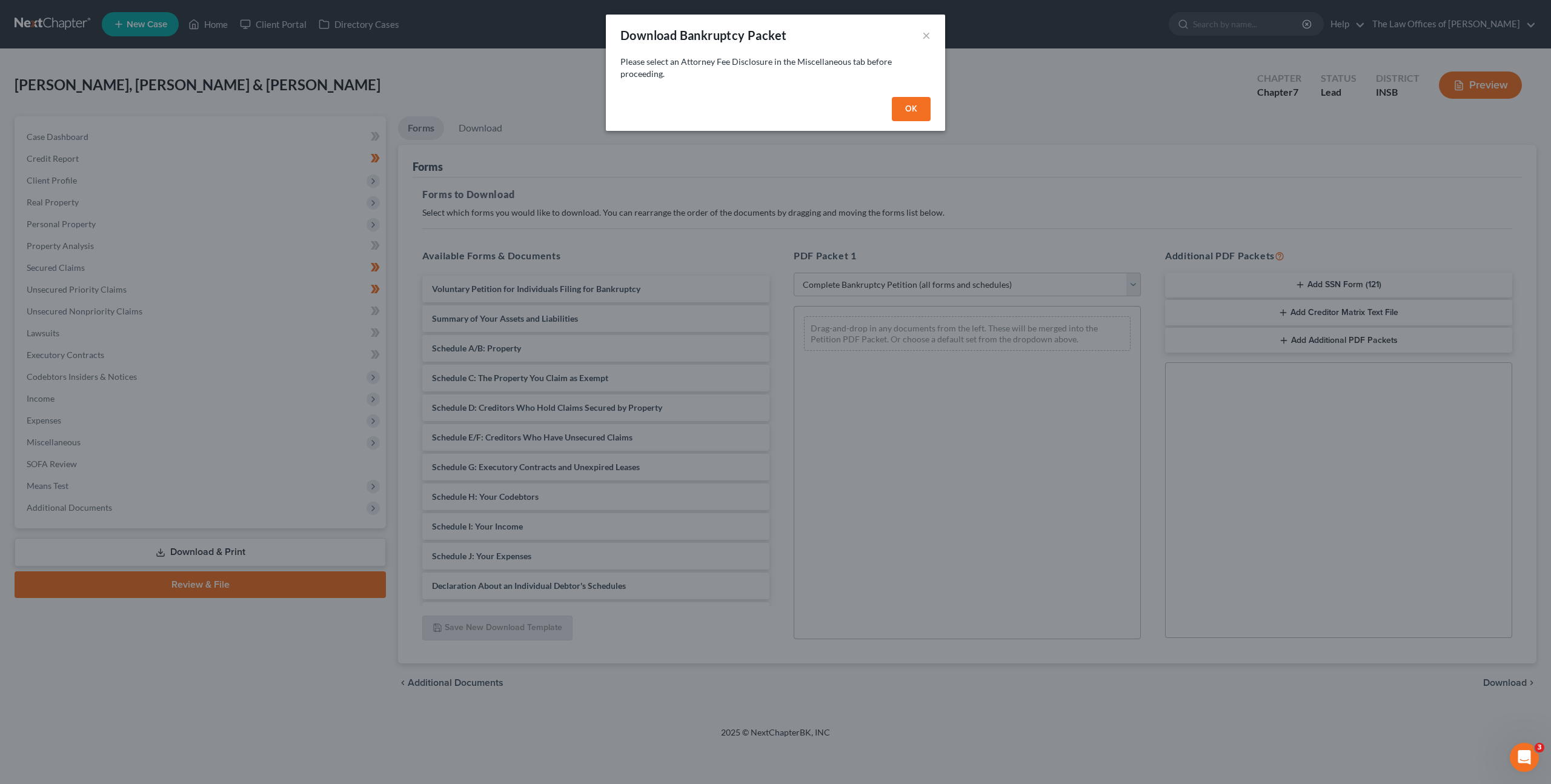
click at [915, 107] on button "OK" at bounding box center [911, 109] width 39 height 24
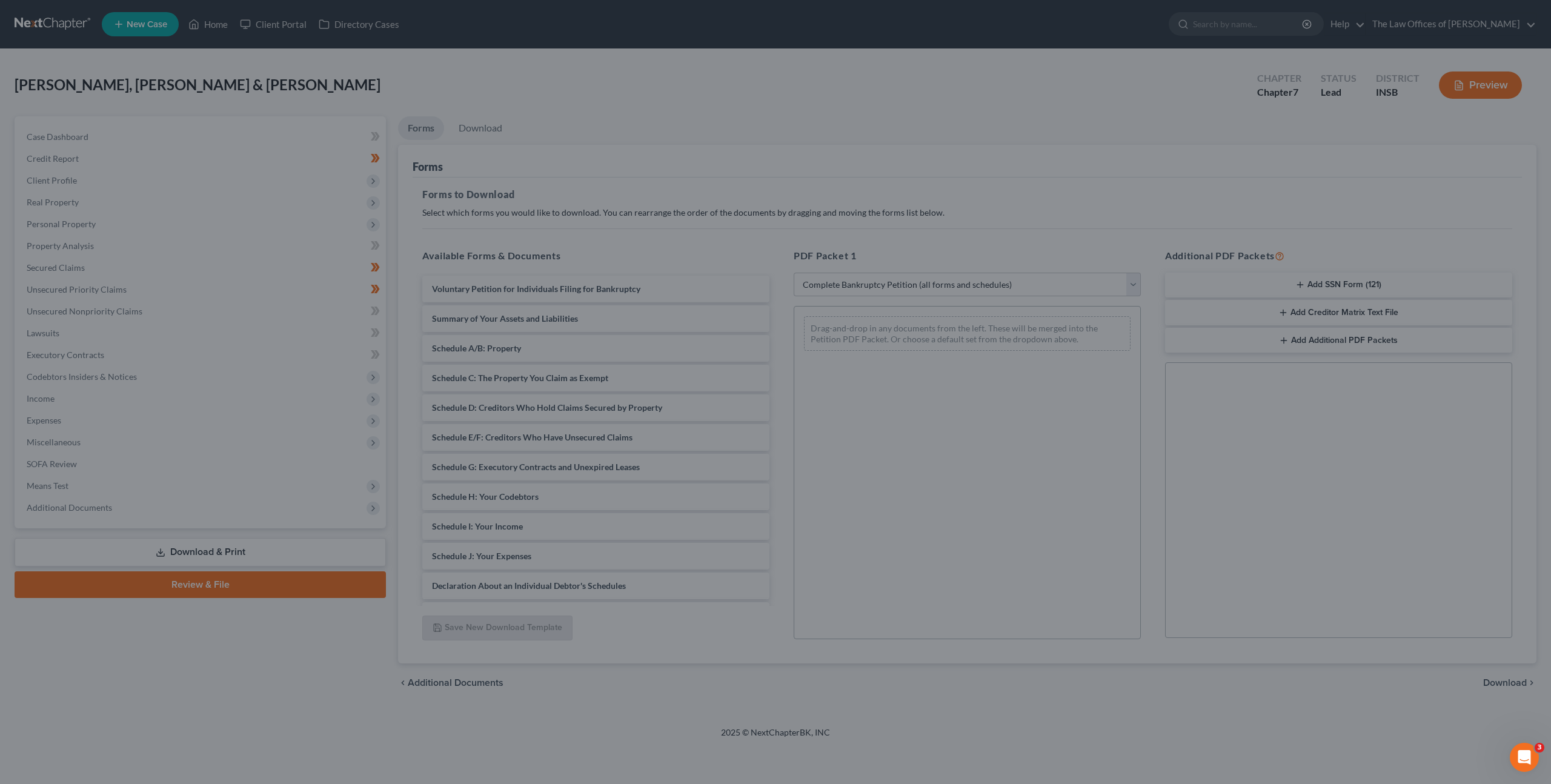
select select
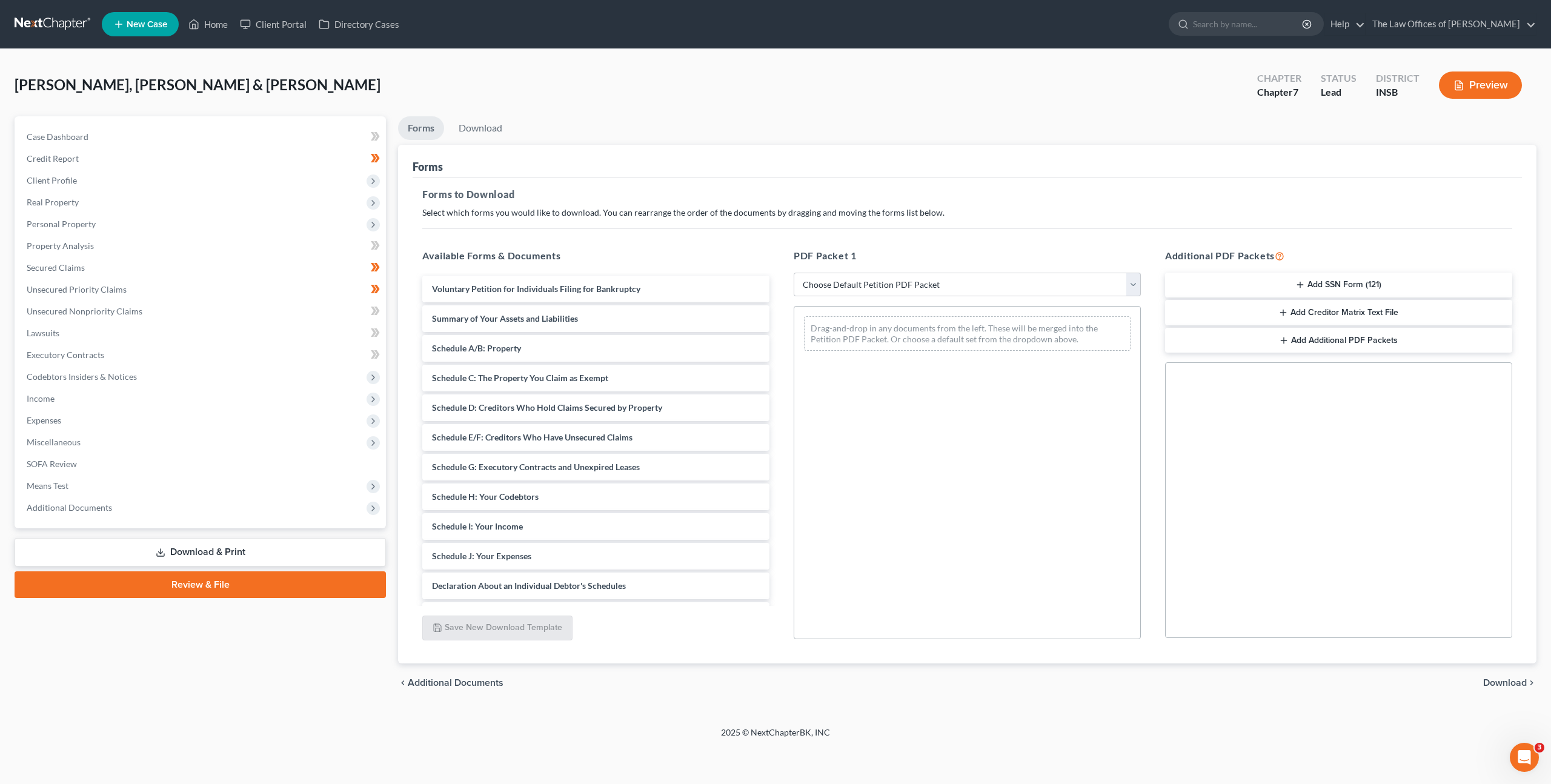
drag, startPoint x: 150, startPoint y: 430, endPoint x: 157, endPoint y: 416, distance: 15.7
click at [151, 430] on ul "Case Dashboard Payments Invoices Payments Payments Credit Report Client Profile" at bounding box center [201, 322] width 369 height 393
click at [157, 416] on span "Expenses" at bounding box center [201, 420] width 369 height 22
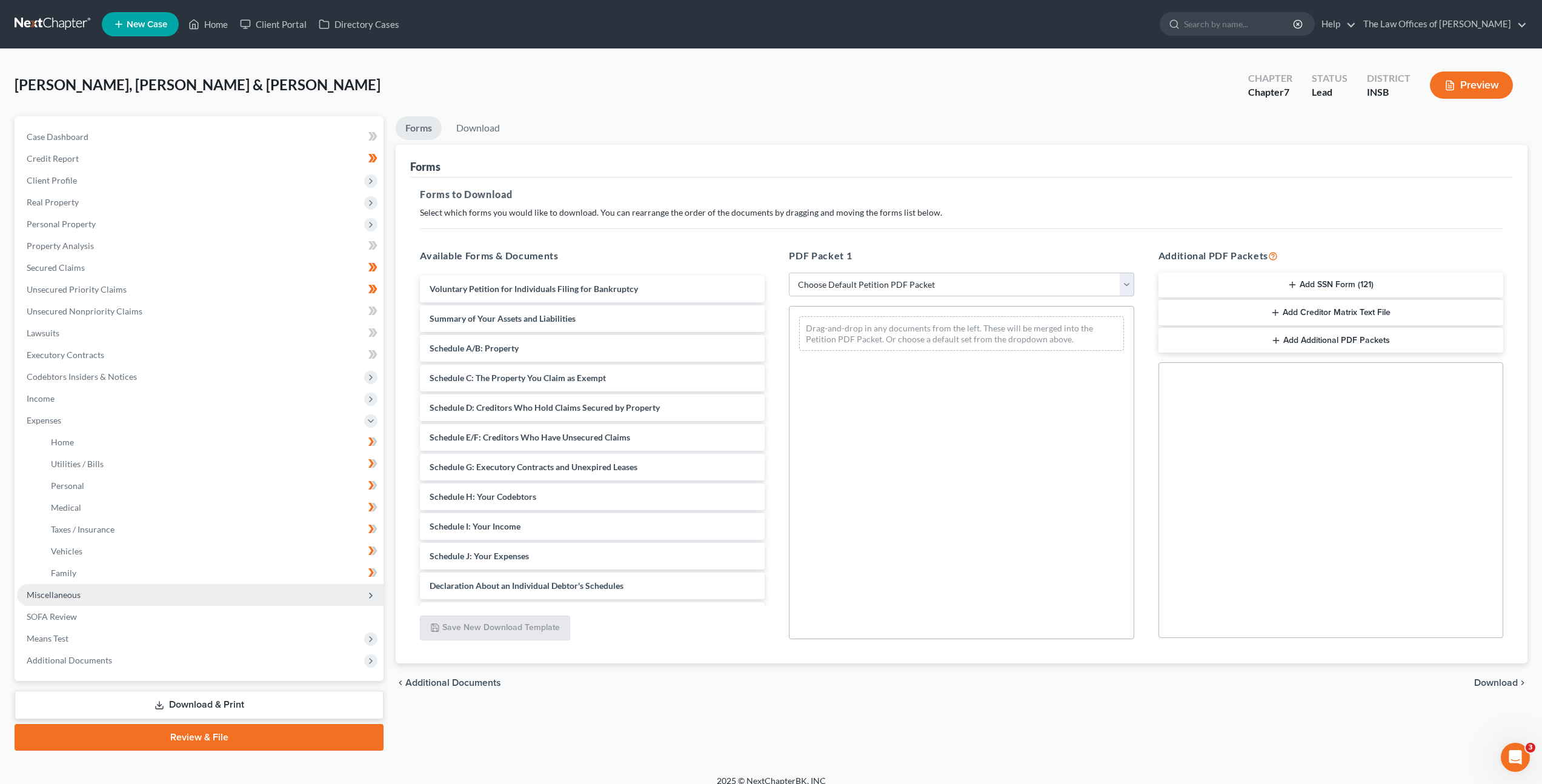
click at [115, 593] on span "Miscellaneous" at bounding box center [200, 595] width 366 height 22
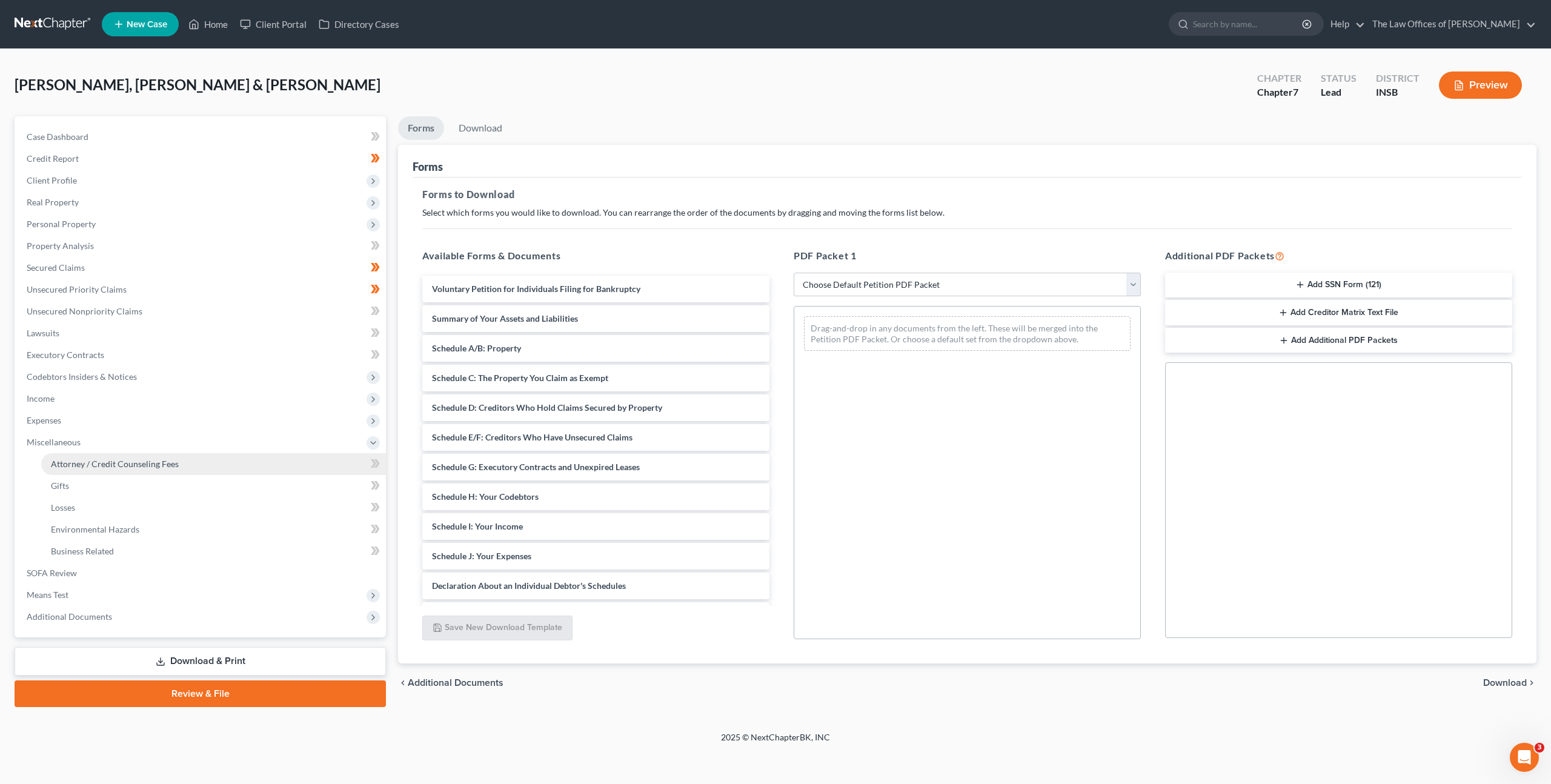
click at [182, 456] on link "Attorney / Credit Counseling Fees" at bounding box center [213, 464] width 345 height 22
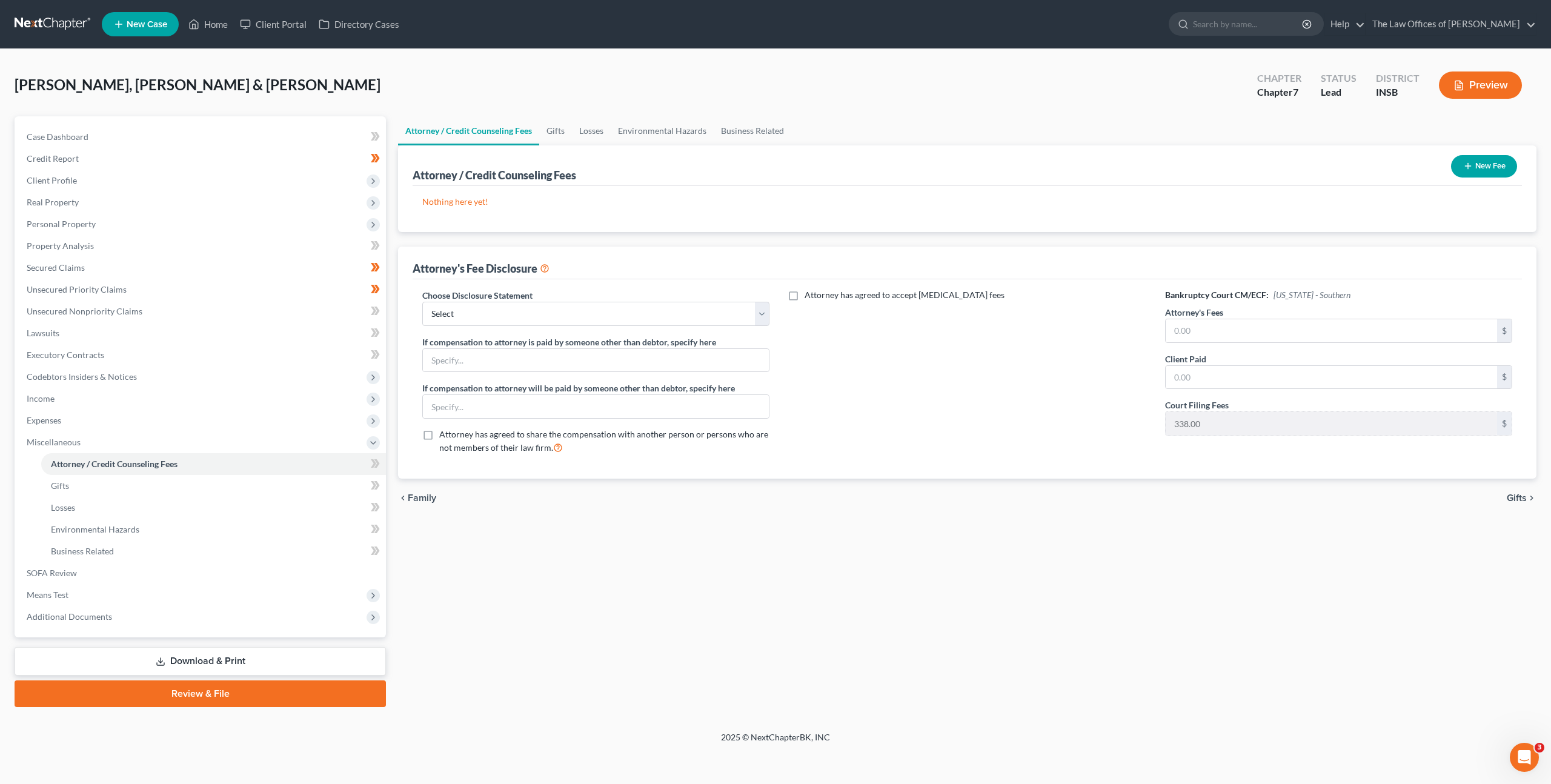
click at [1492, 159] on button "New Fee" at bounding box center [1484, 166] width 66 height 22
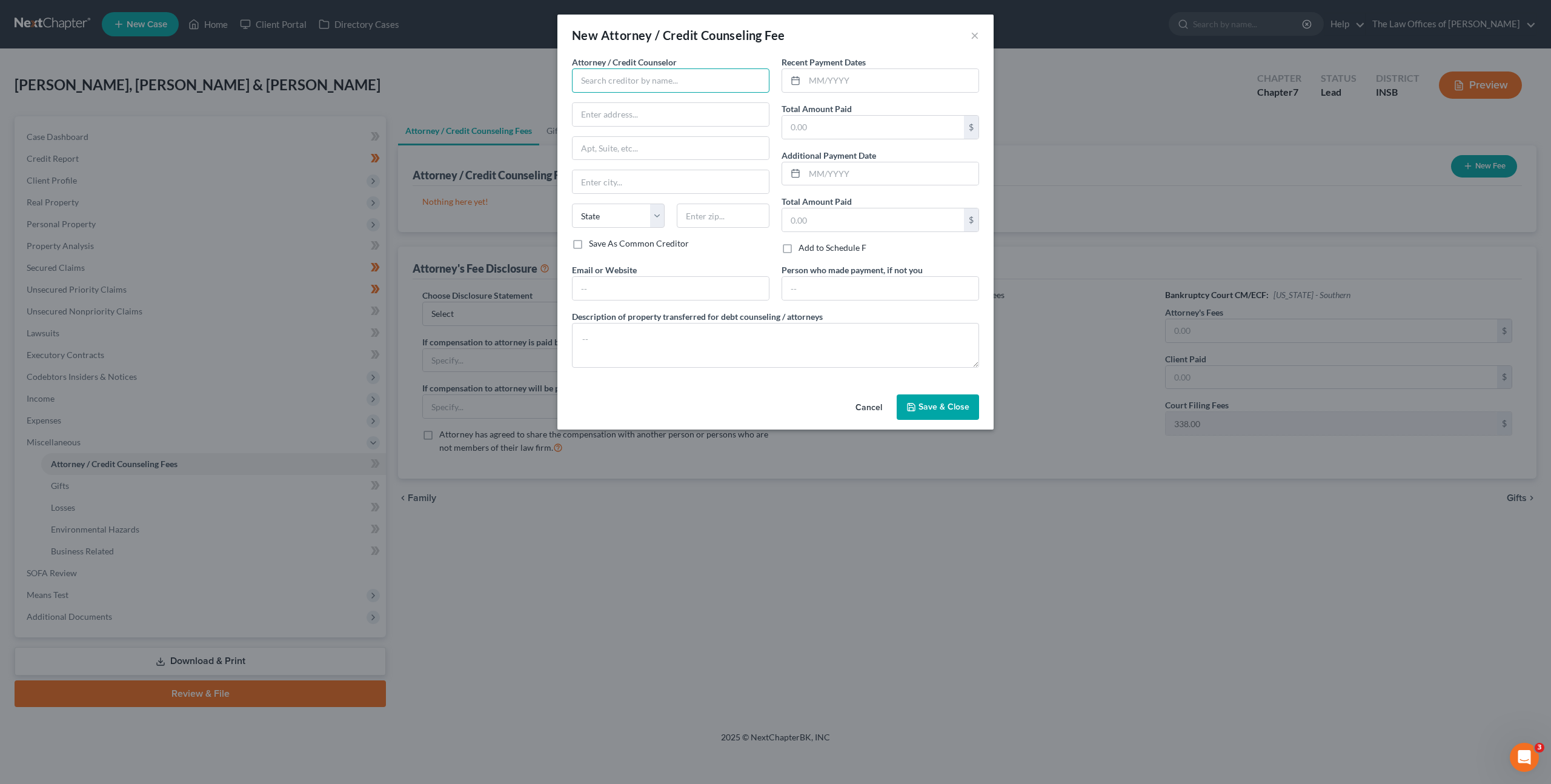
click at [626, 84] on input "text" at bounding box center [670, 81] width 198 height 24
drag, startPoint x: 635, startPoint y: 81, endPoint x: 488, endPoint y: 78, distance: 147.0
click at [490, 79] on div "New Attorney / Credit Counseling Fee × Attorney / Credit Counselor * dax State …" at bounding box center [775, 392] width 1551 height 784
click at [632, 108] on div "The Law Office of [PERSON_NAME], LLC" at bounding box center [659, 102] width 175 height 18
type input "The Law Office of [PERSON_NAME], LLC"
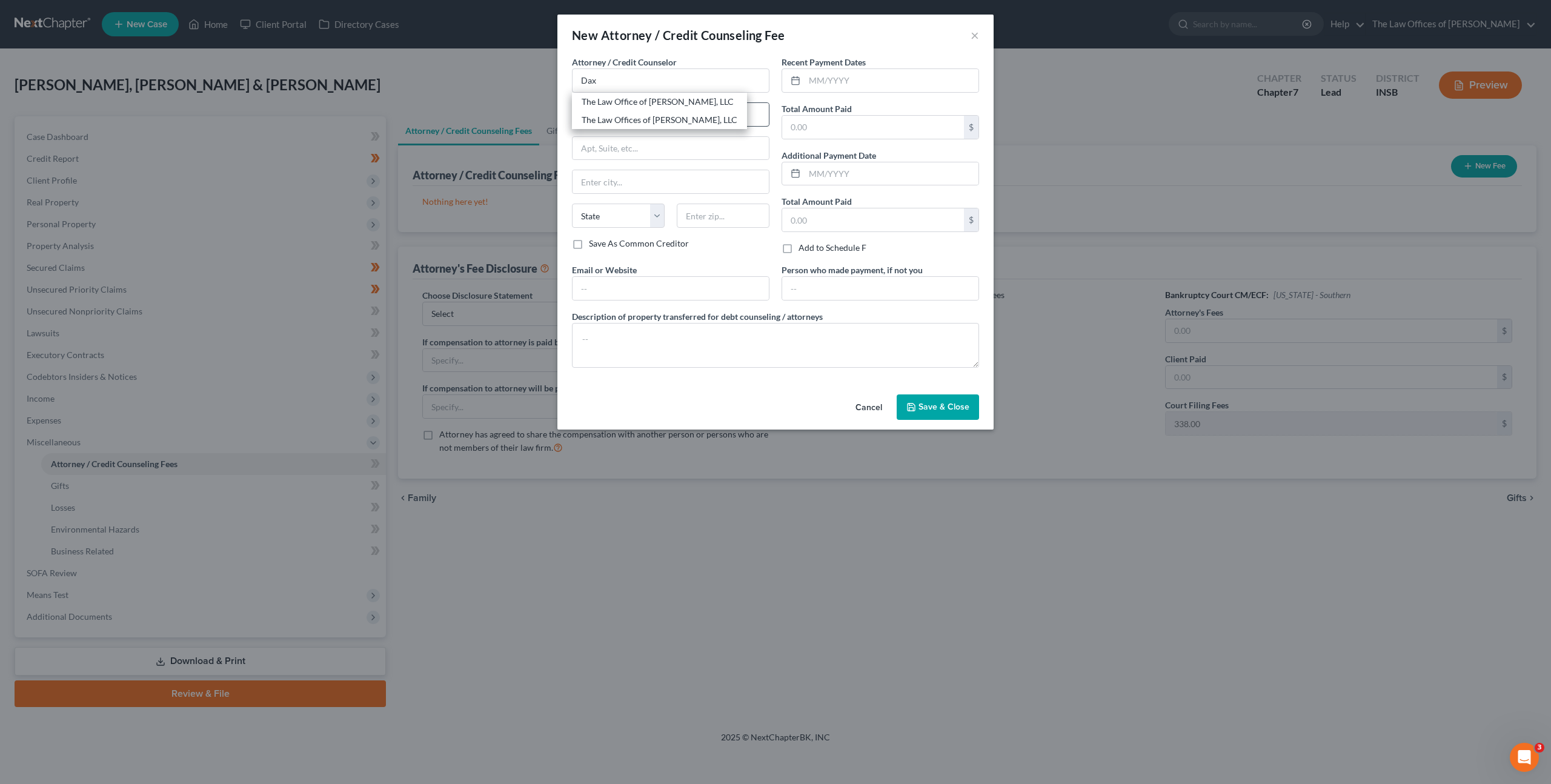
type input "[STREET_ADDRESS]"
type input "Suite 111"
type input "[GEOGRAPHIC_DATA]"
select select "15"
type input "47708"
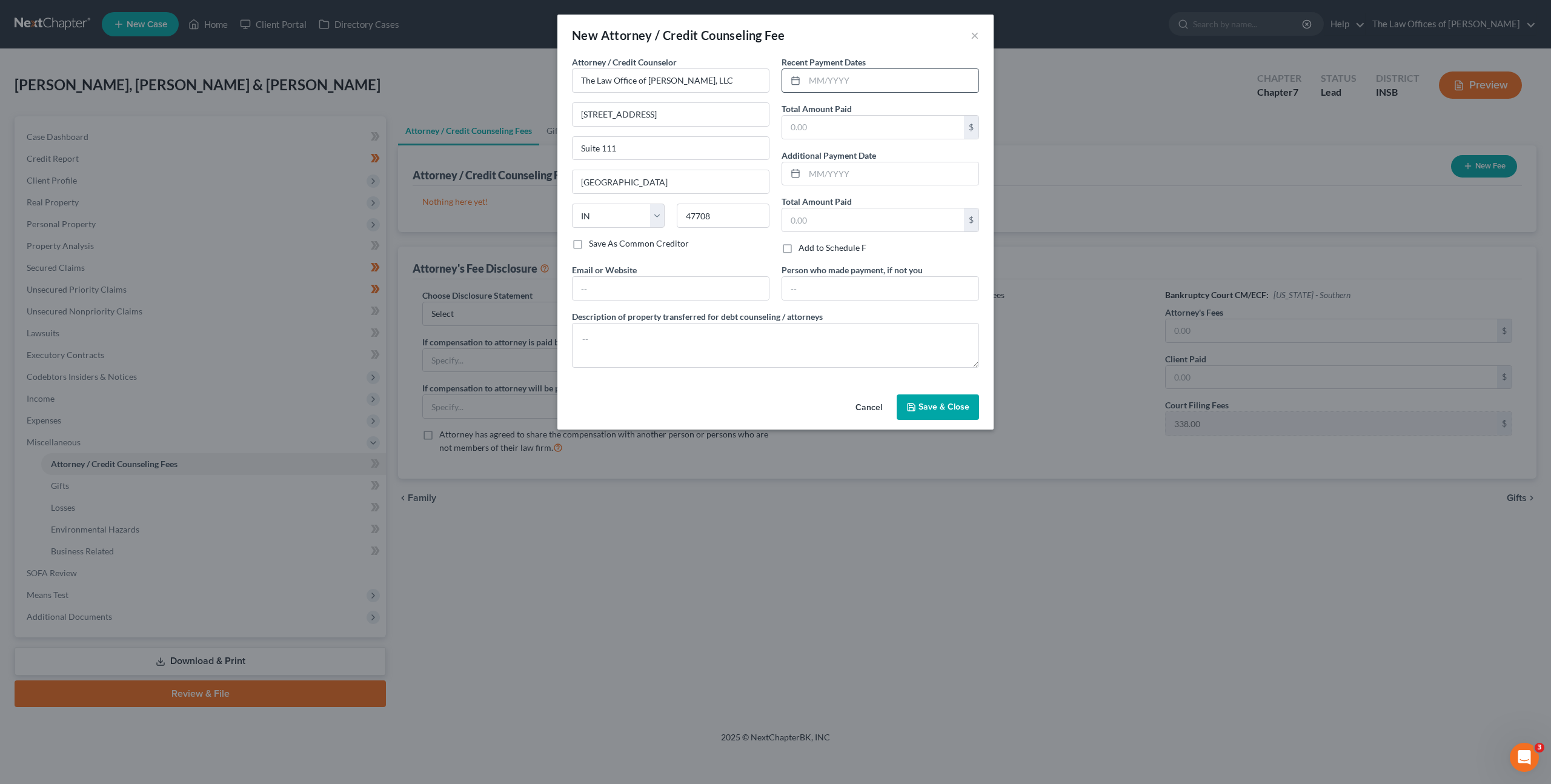
click at [869, 92] on div at bounding box center [880, 81] width 198 height 24
click at [852, 81] on input "text" at bounding box center [892, 81] width 174 height 23
type input "[DATE]"
type input "499"
click at [669, 288] on input "text" at bounding box center [670, 288] width 196 height 23
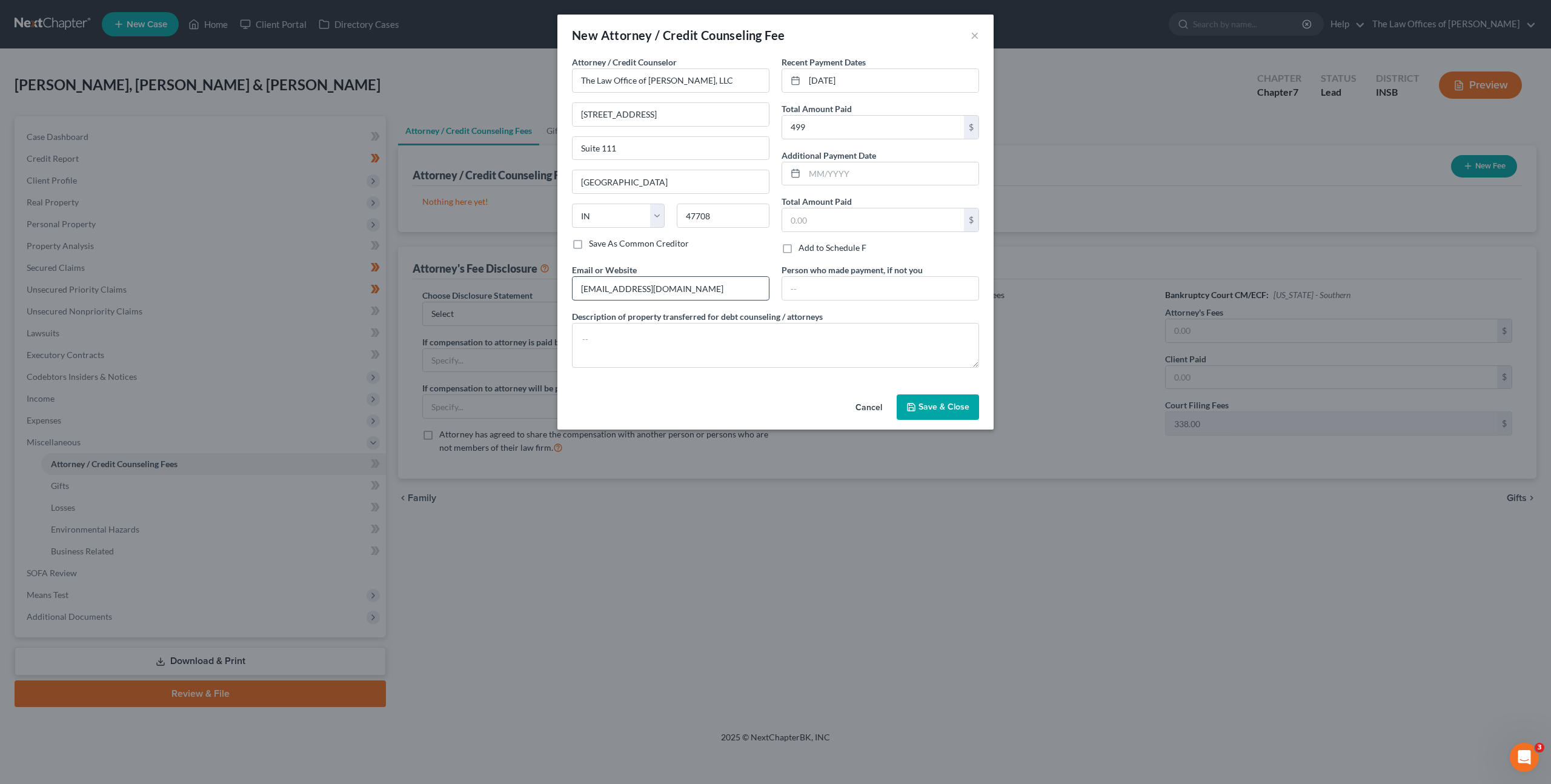
type input "[EMAIL_ADDRESS][DOMAIN_NAME]"
click at [633, 339] on textarea at bounding box center [775, 345] width 407 height 45
paste textarea "$499.00 - Court Filing Fee $338.00, Credit Reports $38.25, Credit Counseling $1…"
type textarea "$499.00 - Court Filing Fee $338.00, Credit Reports $38.25, Credit Counseling $1…"
drag, startPoint x: 674, startPoint y: 347, endPoint x: 541, endPoint y: 313, distance: 137.3
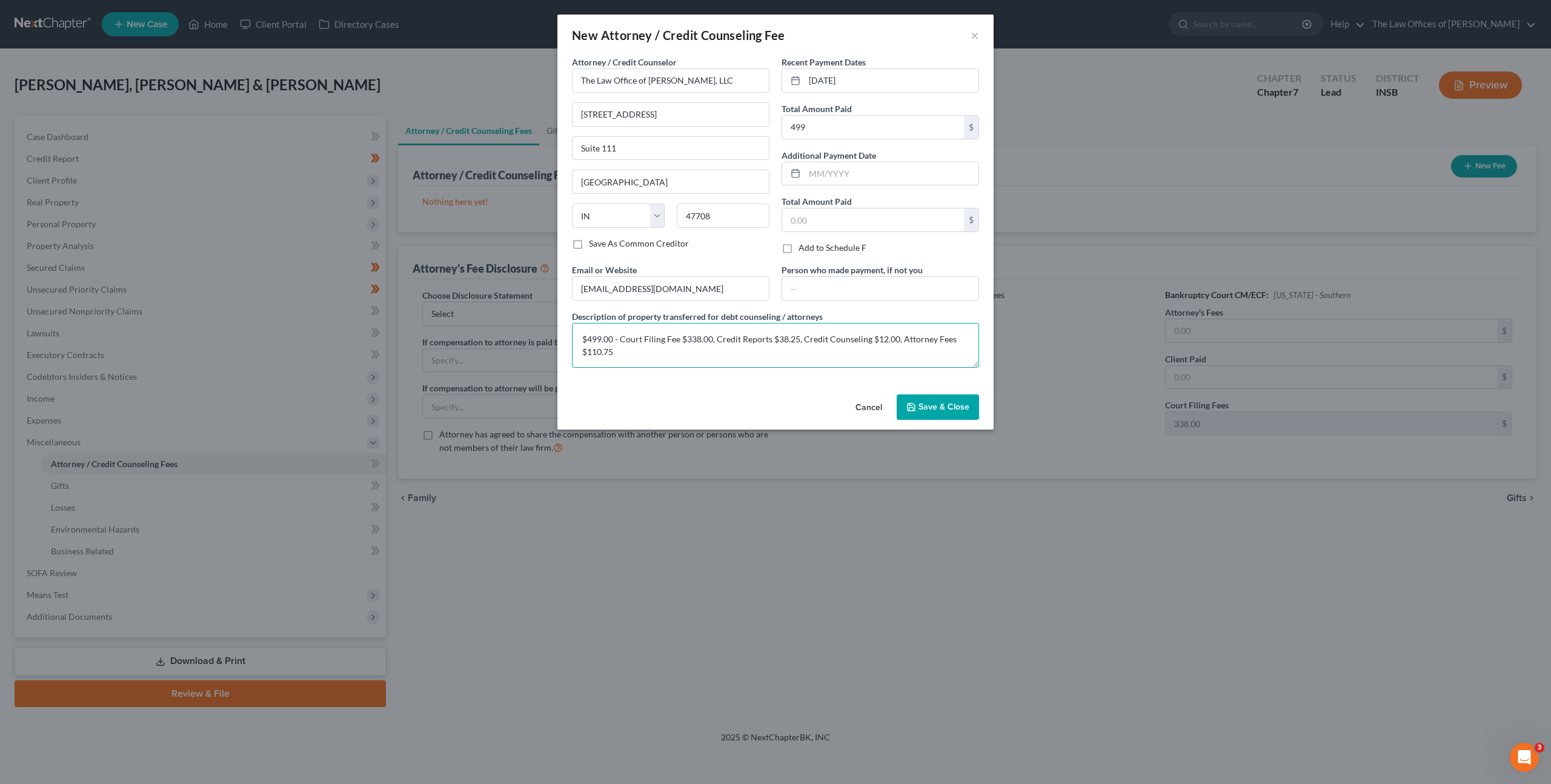
click at [533, 314] on div "New Attorney / Credit Counseling Fee × Attorney / Credit Counselor * The Law Of…" at bounding box center [775, 392] width 1551 height 784
paste textarea "$499.00 - Court Filing Fee $338.00, Credit Reports $63.25, Credit Counseling $1…"
type textarea "$499.00 - Court Filing Fee $338.00, Credit Reports $63.25, Credit Counseling $1…"
click at [939, 407] on span "Save & Close" at bounding box center [944, 407] width 51 height 10
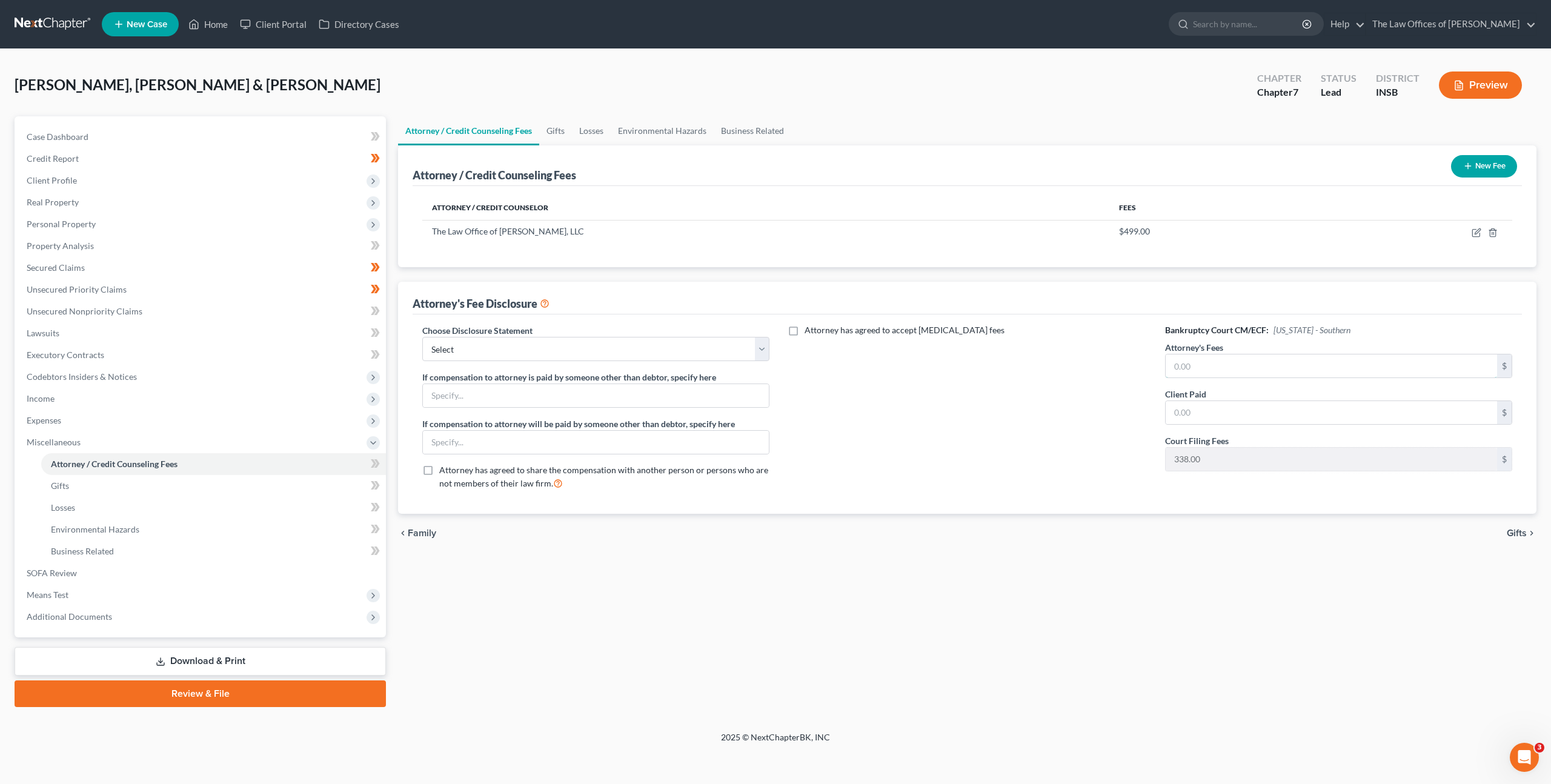
drag, startPoint x: 1266, startPoint y: 356, endPoint x: 1249, endPoint y: 395, distance: 42.5
click at [1266, 359] on input "text" at bounding box center [1332, 366] width 331 height 23
click at [1241, 406] on input "text" at bounding box center [1332, 412] width 331 height 23
type input "85.75"
click at [1206, 369] on input "text" at bounding box center [1332, 366] width 331 height 23
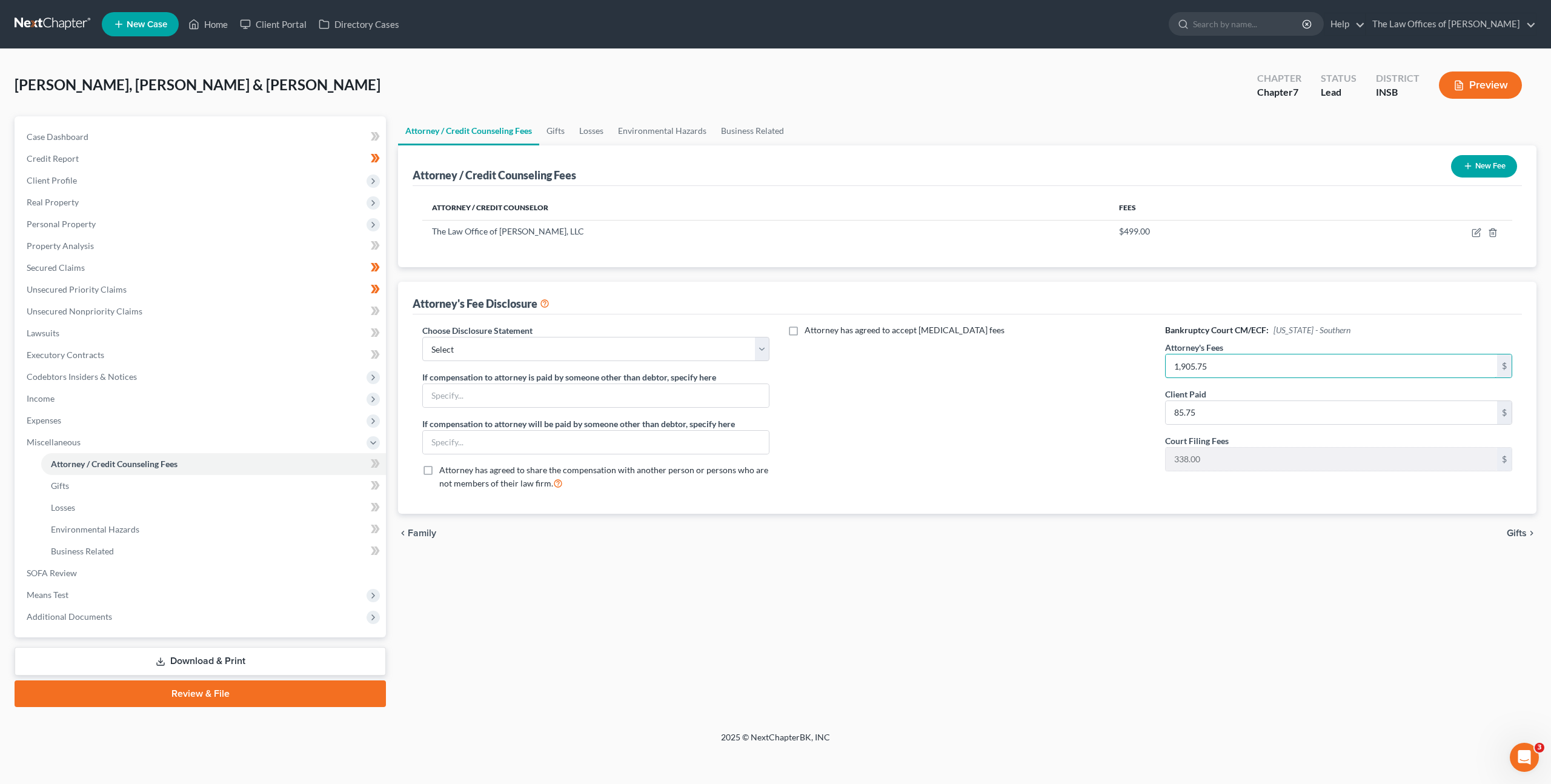
type input "1,905.75"
click at [917, 455] on div "Attorney has agreed to accept [MEDICAL_DATA] fees" at bounding box center [967, 412] width 372 height 175
click at [377, 458] on icon at bounding box center [375, 464] width 9 height 15
click at [608, 559] on div "Attorney / Credit Counseling Fees Gifts Losses Environmental Hazards Business R…" at bounding box center [967, 412] width 1151 height 591
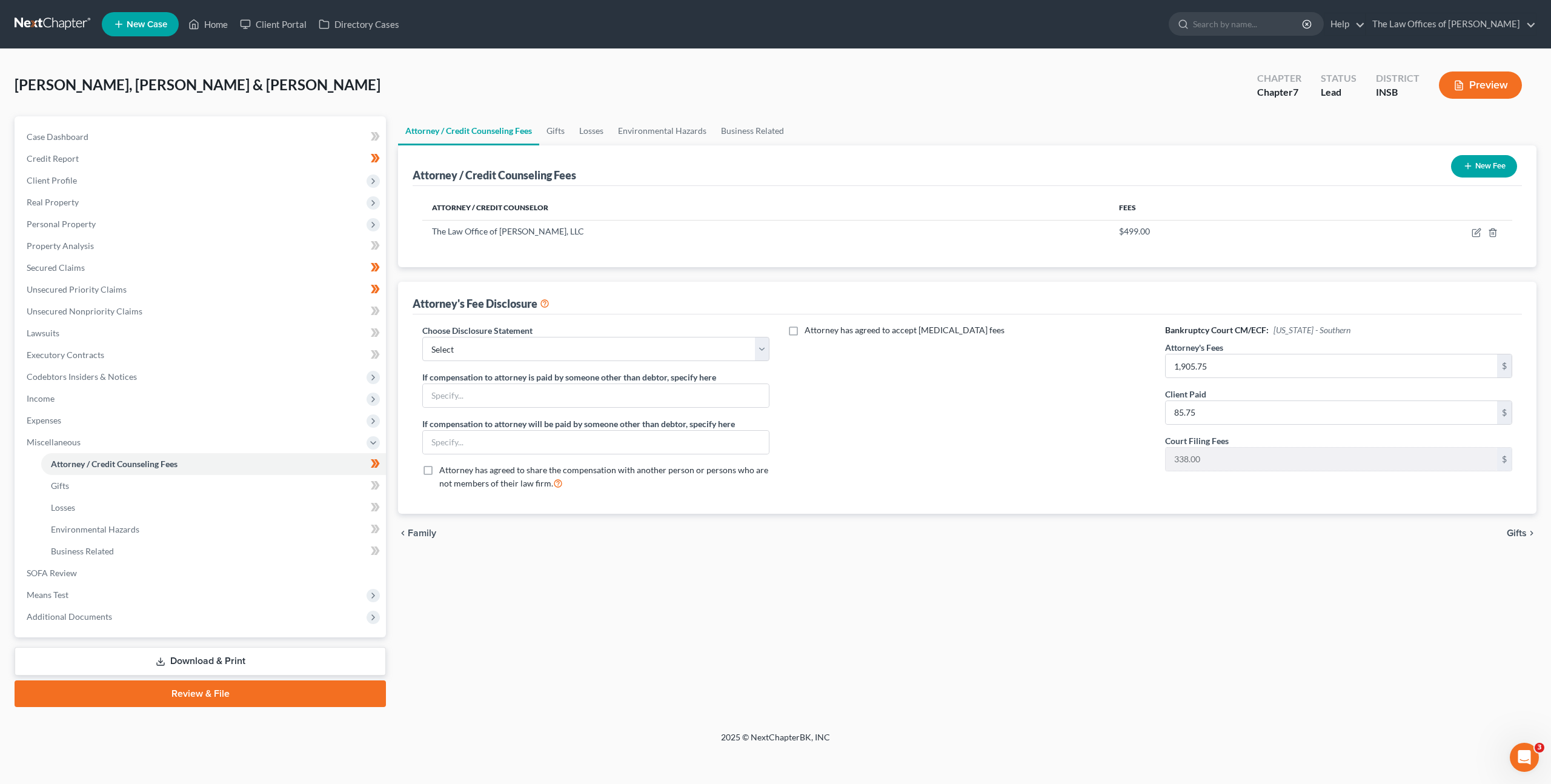
drag, startPoint x: 271, startPoint y: 671, endPoint x: 390, endPoint y: 586, distance: 146.2
click at [272, 670] on link "Download & Print" at bounding box center [200, 661] width 372 height 29
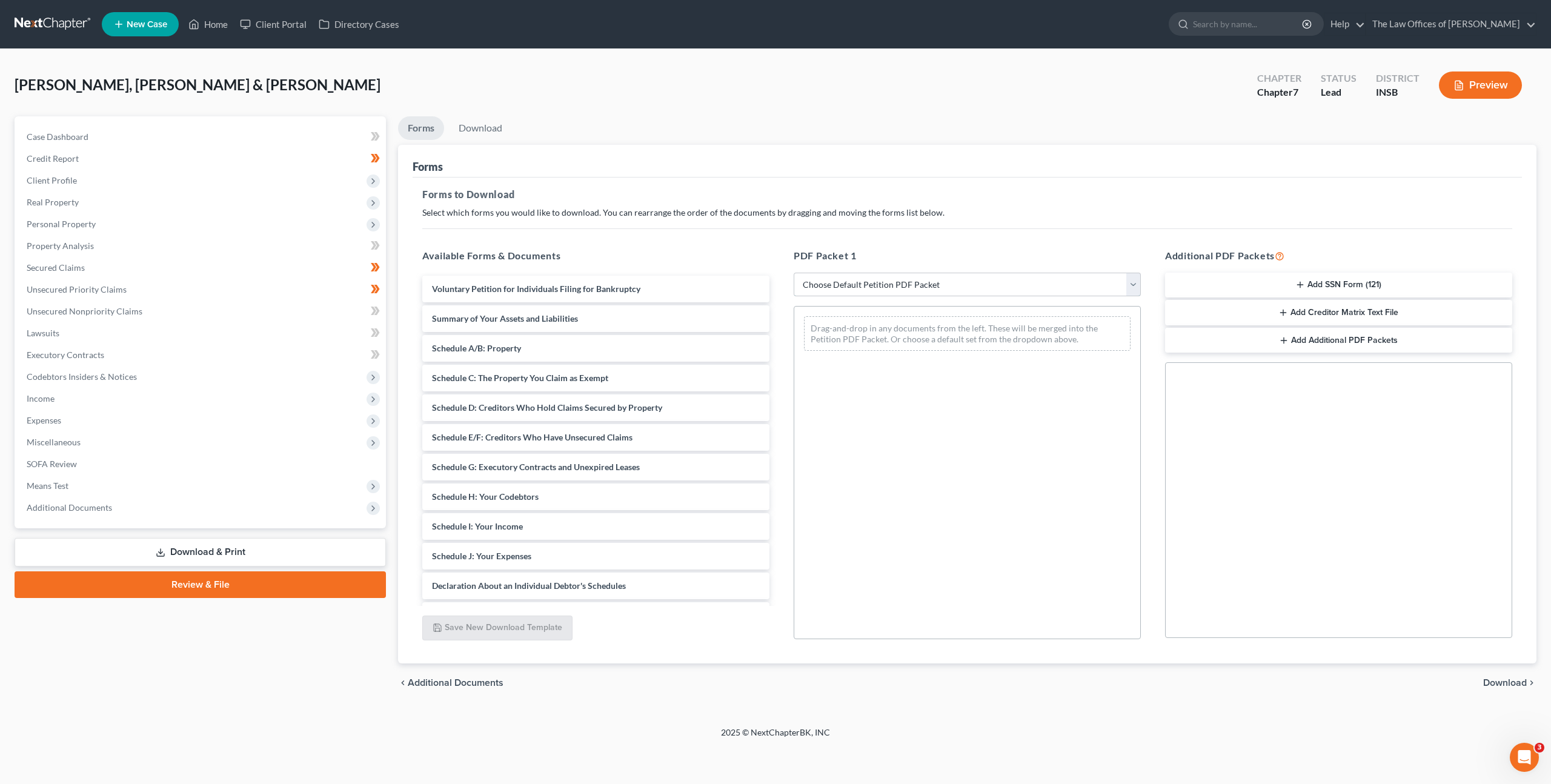
click at [869, 275] on select "Choose Default Petition PDF Packet Complete Bankruptcy Petition (all forms and …" at bounding box center [967, 285] width 347 height 24
select select "3"
click at [794, 272] on select "Choose Default Petition PDF Packet Complete Bankruptcy Petition (all forms and …" at bounding box center [967, 285] width 347 height 24
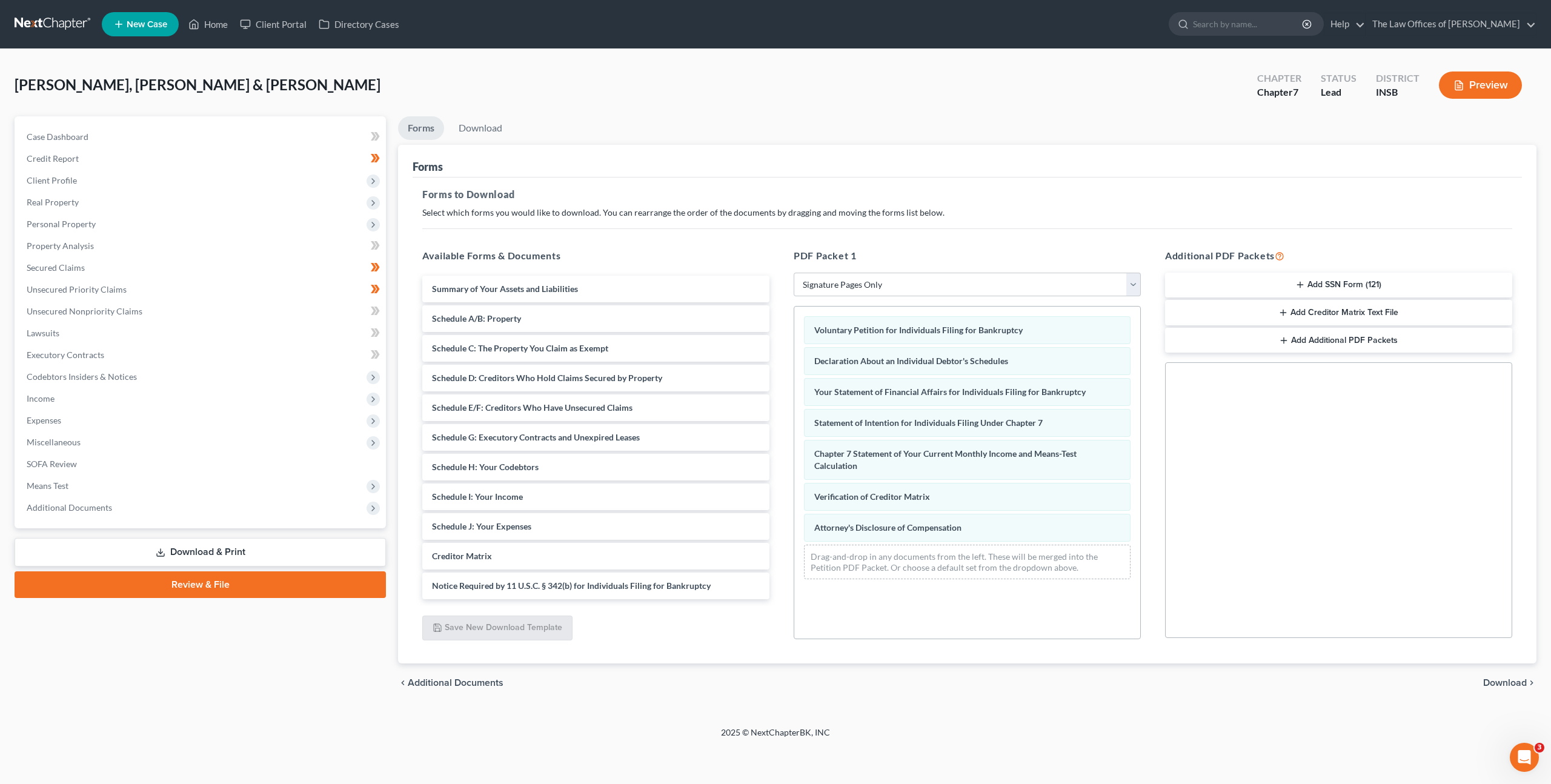
click at [1359, 287] on button "Add SSN Form (121)" at bounding box center [1339, 285] width 347 height 26
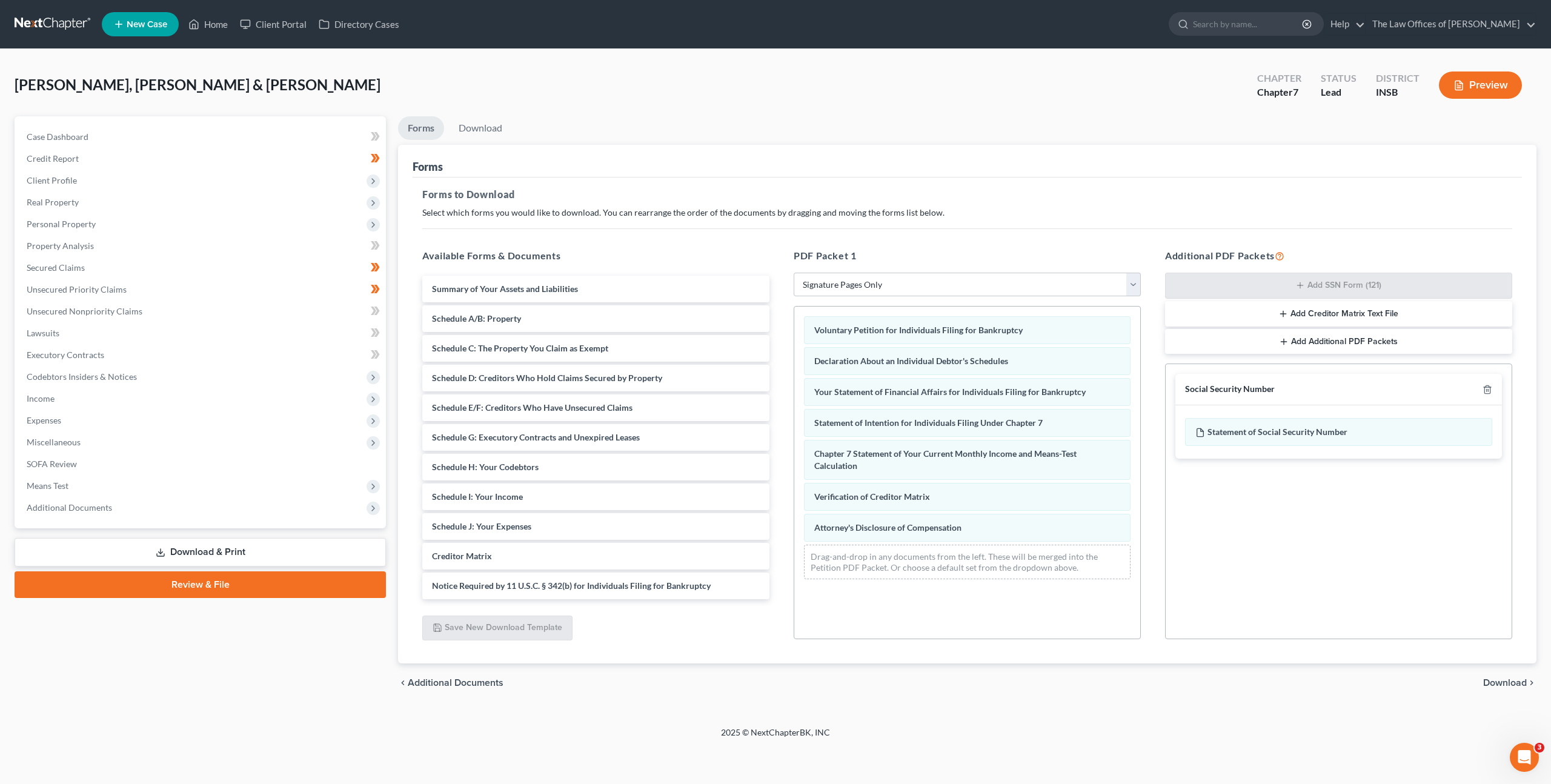
click at [1501, 679] on span "Download" at bounding box center [1505, 682] width 43 height 10
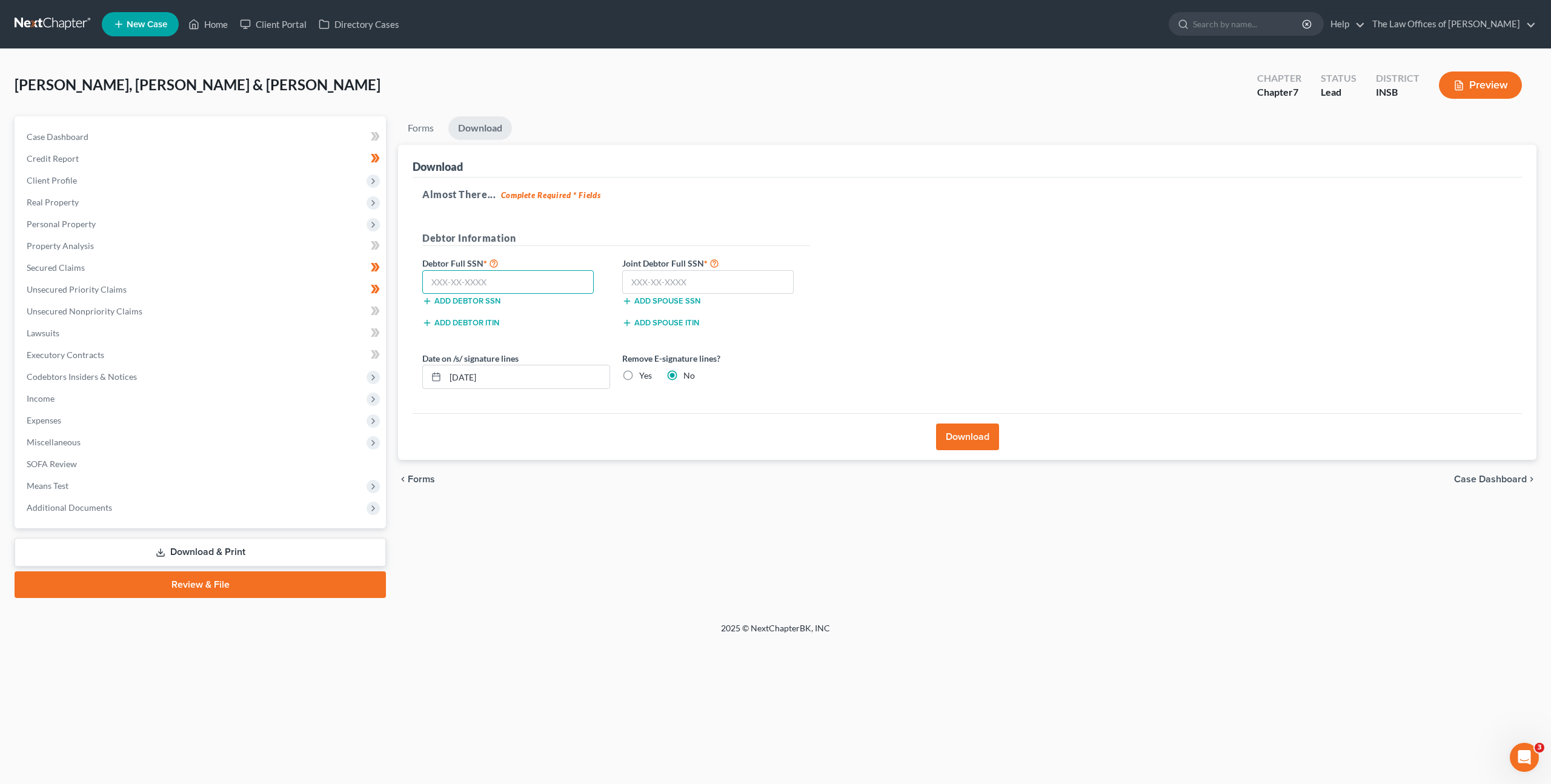
click at [530, 280] on input "text" at bounding box center [508, 283] width 171 height 24
paste input "303-17-1837"
type input "303-17-1837"
click at [700, 283] on input "text" at bounding box center [708, 283] width 171 height 24
click at [728, 268] on label "Joint Debtor Full SSN *" at bounding box center [716, 263] width 200 height 15
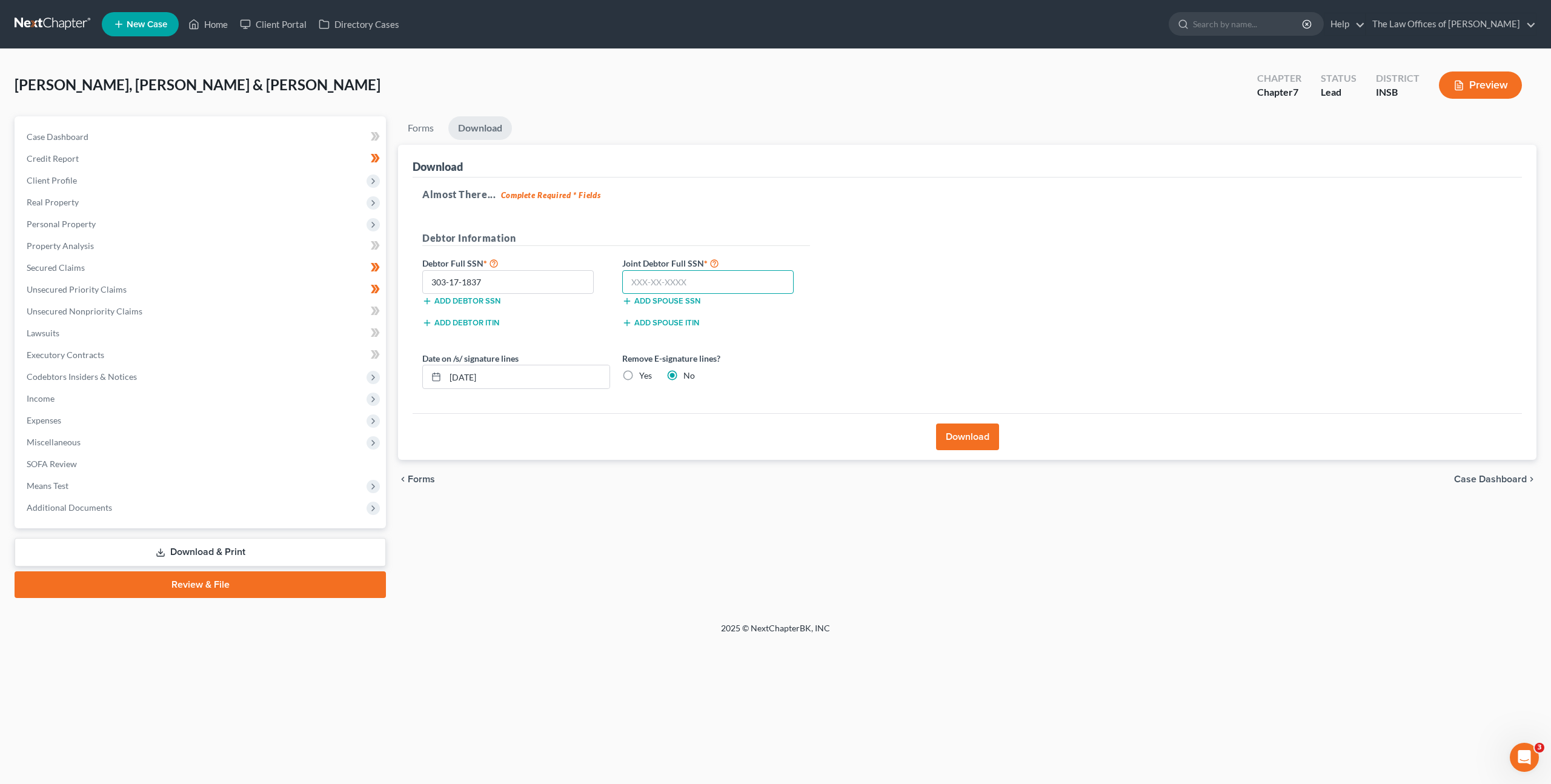
drag, startPoint x: 728, startPoint y: 287, endPoint x: 743, endPoint y: 286, distance: 15.0
click at [728, 288] on input "text" at bounding box center [708, 283] width 171 height 24
paste input "322-92-8870"
type input "322-92-8870"
click at [885, 269] on div "Almost There... Complete Required * Fields Debtor Information Debtor Full SSN *…" at bounding box center [967, 295] width 1110 height 236
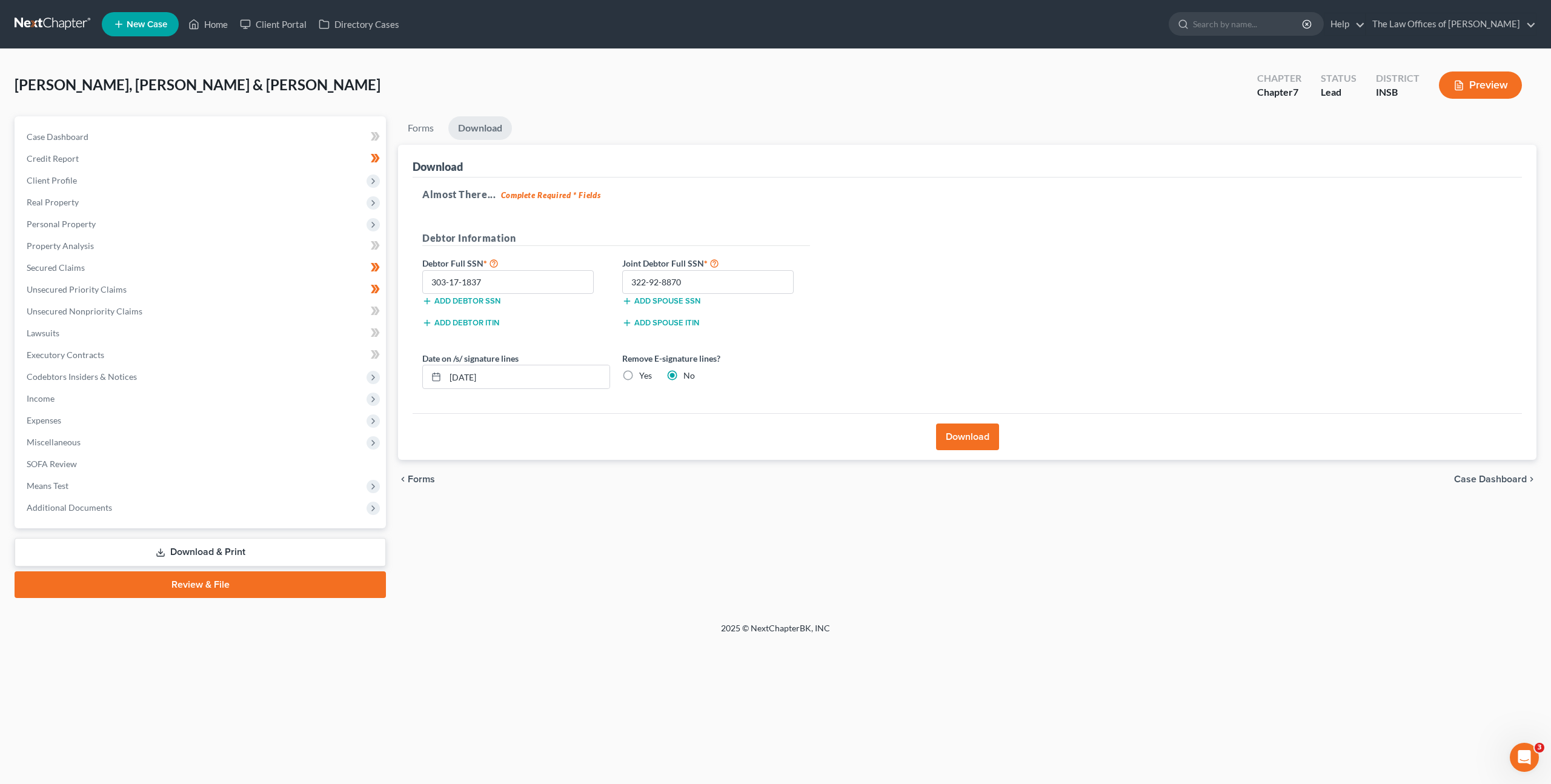
click at [639, 376] on label "Yes" at bounding box center [645, 375] width 13 height 12
click at [644, 376] on input "Yes" at bounding box center [648, 373] width 8 height 8
radio input "true"
radio input "false"
click at [841, 363] on div "Almost There... Complete Required * Fields Debtor Information Debtor Full SSN *…" at bounding box center [967, 295] width 1110 height 236
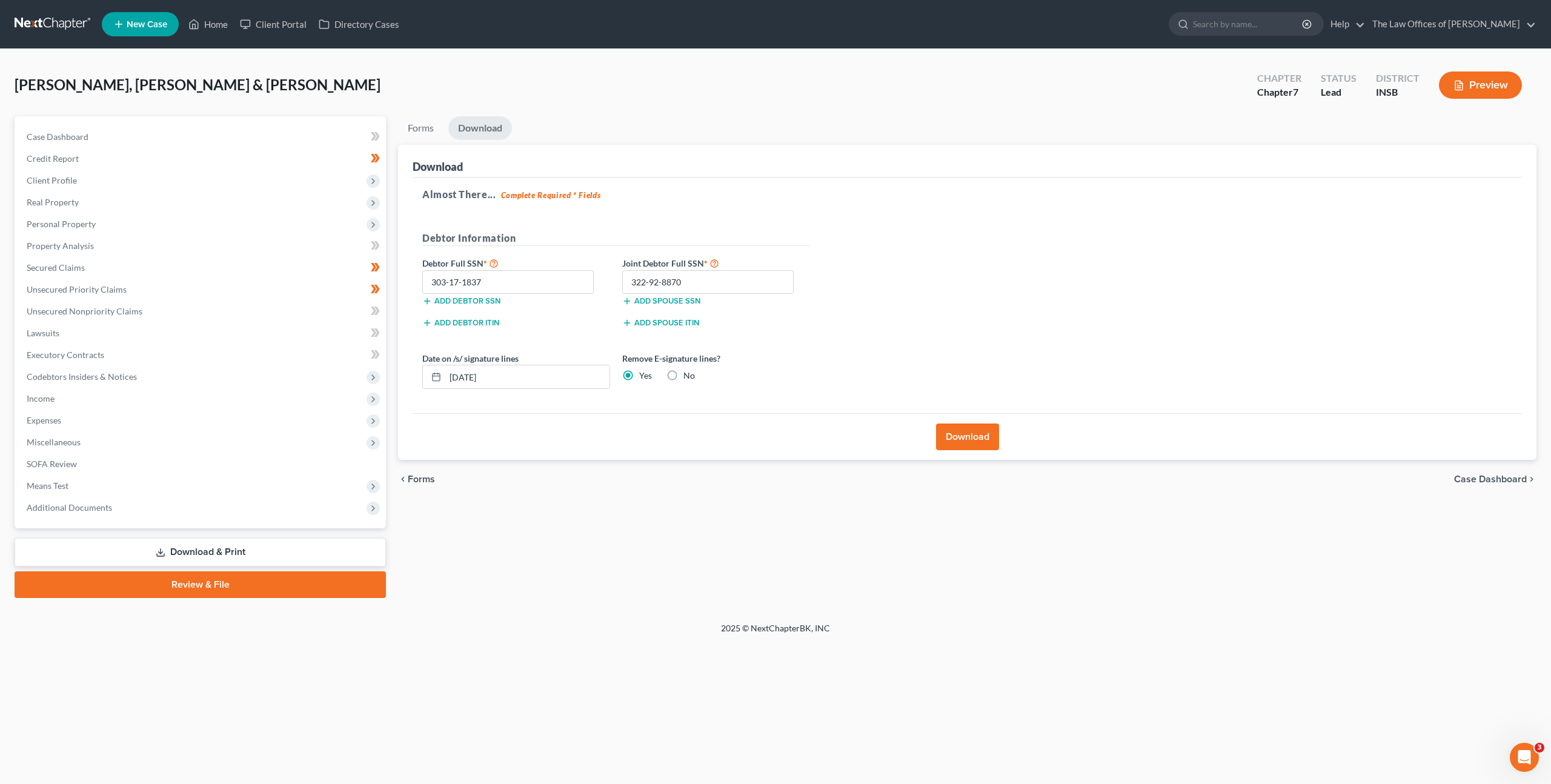
drag, startPoint x: 970, startPoint y: 425, endPoint x: 1005, endPoint y: 391, distance: 48.8
click at [970, 425] on button "Download" at bounding box center [968, 437] width 63 height 27
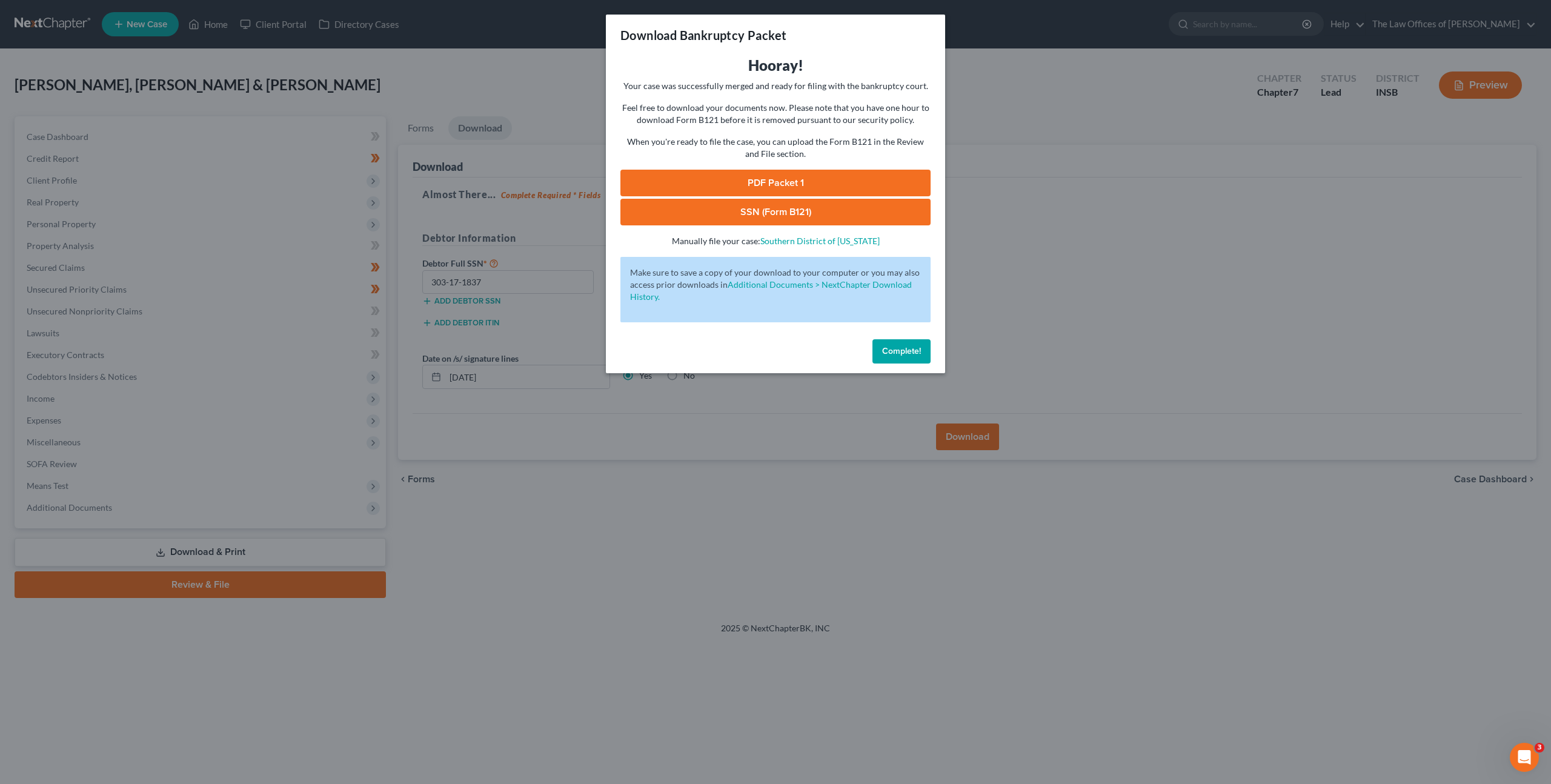
click at [840, 185] on link "PDF Packet 1" at bounding box center [775, 183] width 310 height 27
click at [778, 215] on link "SSN (Form B121)" at bounding box center [775, 212] width 310 height 27
click at [909, 359] on button "Complete!" at bounding box center [901, 352] width 58 height 24
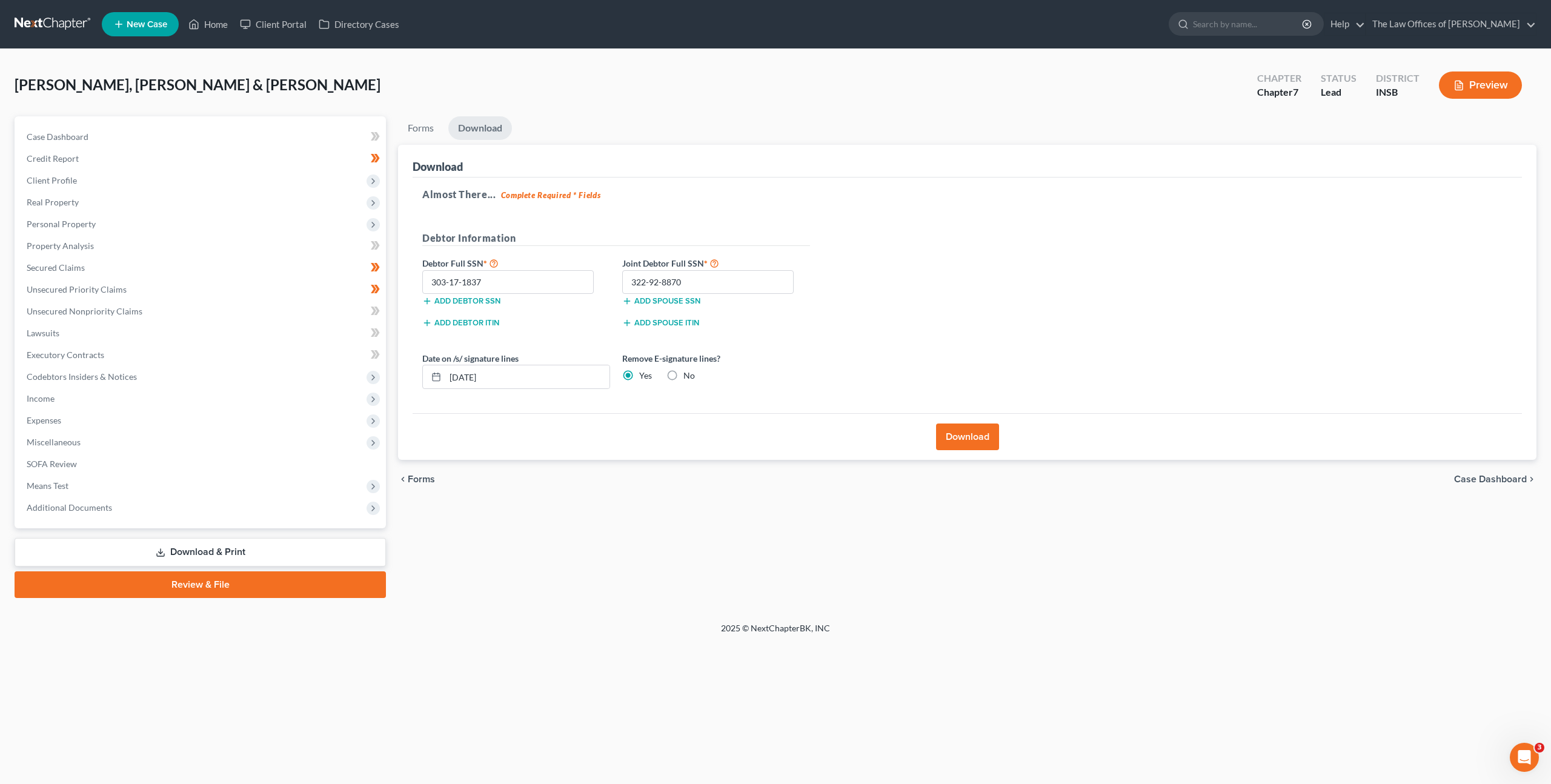
click at [33, 24] on link at bounding box center [53, 24] width 77 height 22
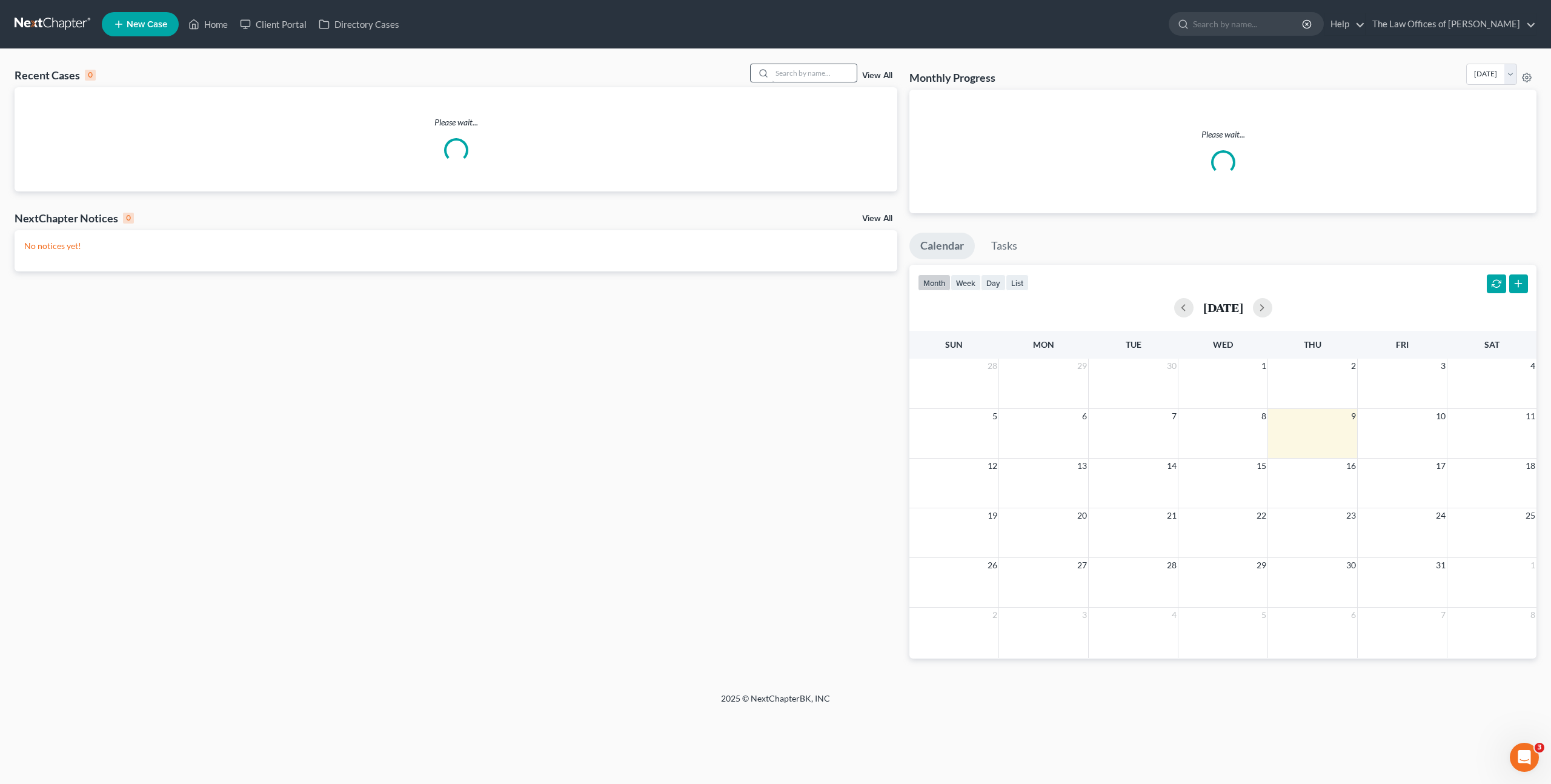
click at [771, 72] on div at bounding box center [762, 72] width 22 height 17
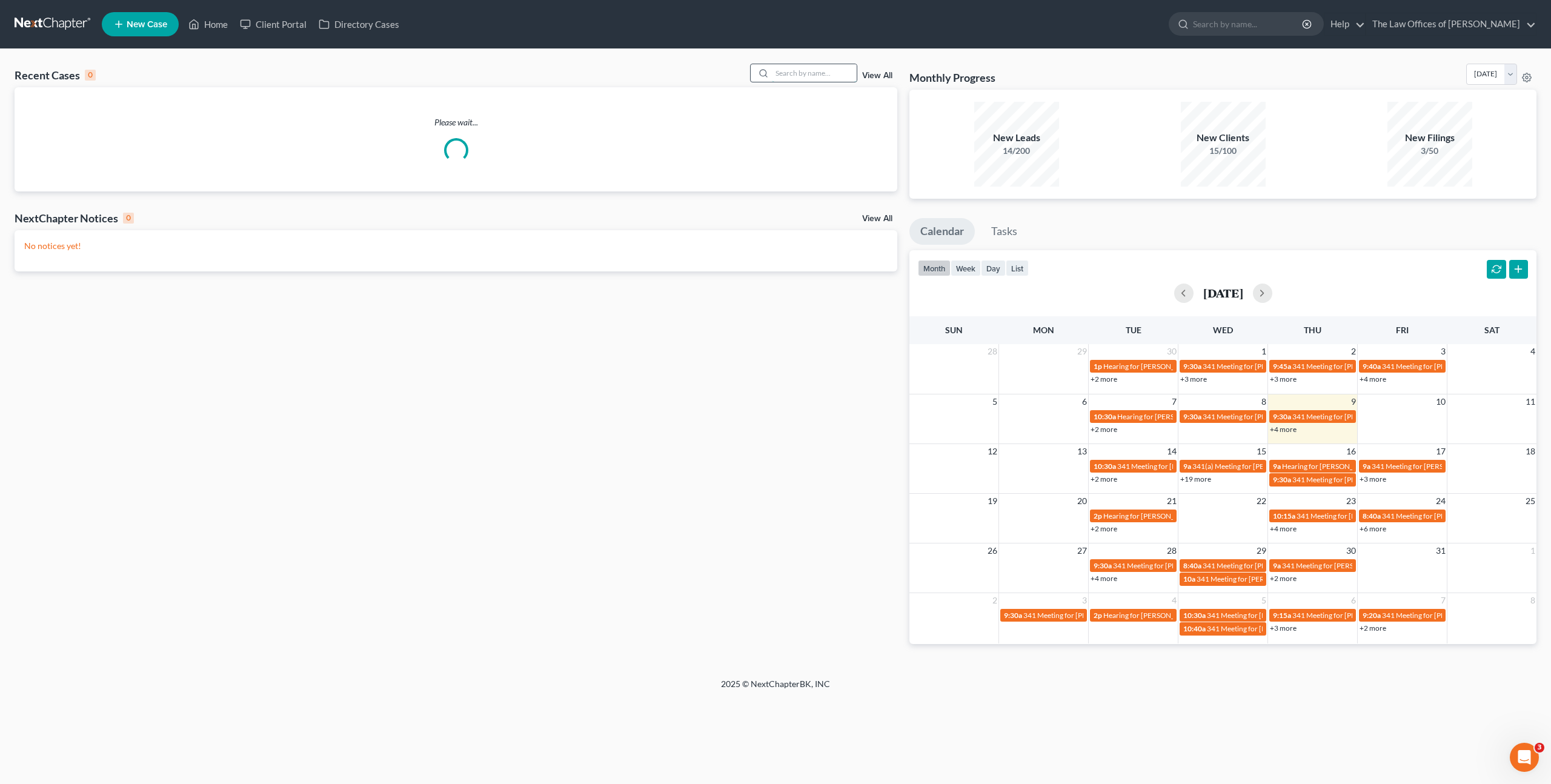
click at [797, 66] on input "search" at bounding box center [814, 72] width 85 height 17
type input "[PERSON_NAME]"
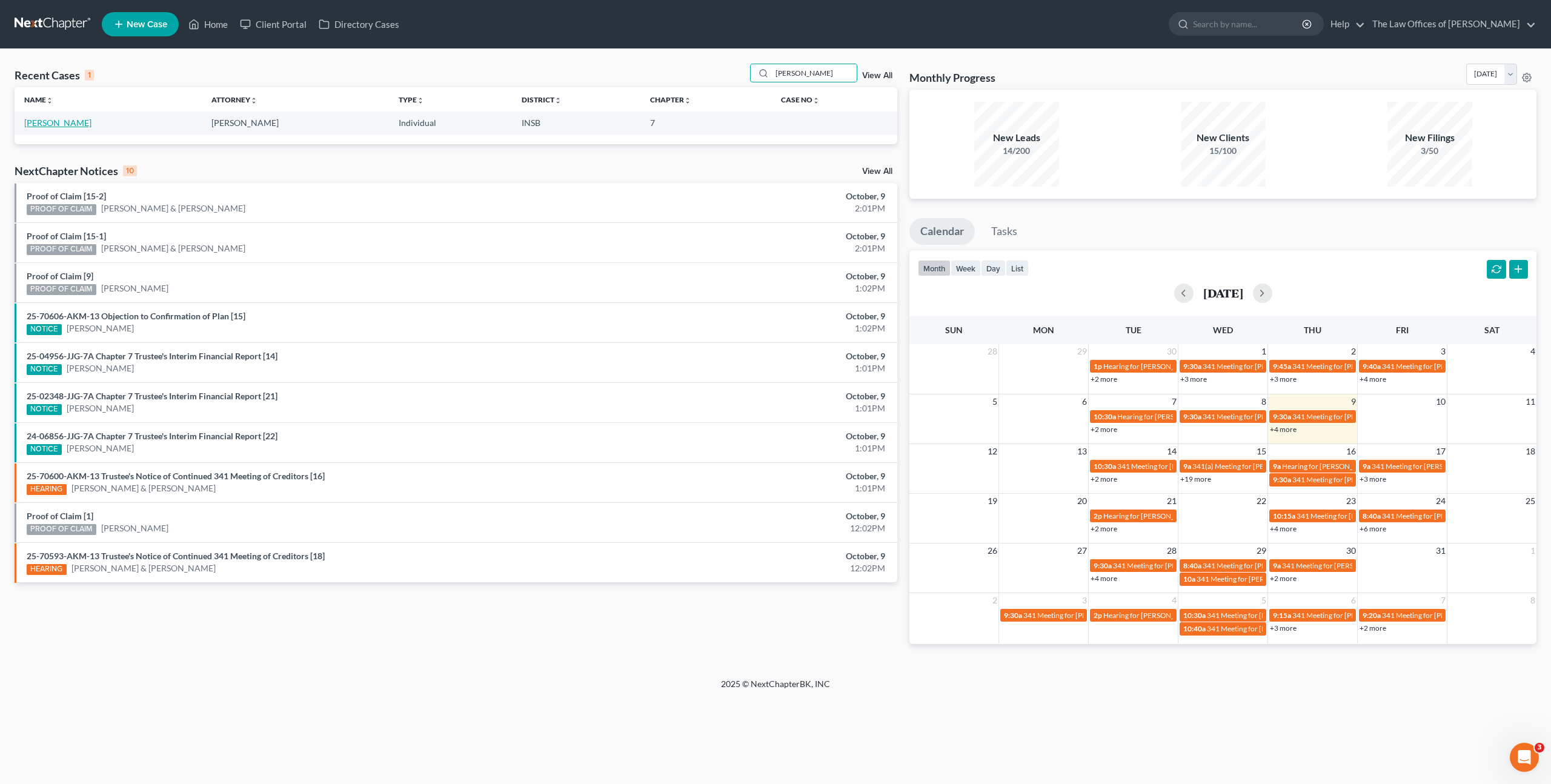
click at [65, 124] on link "[PERSON_NAME]" at bounding box center [58, 123] width 67 height 10
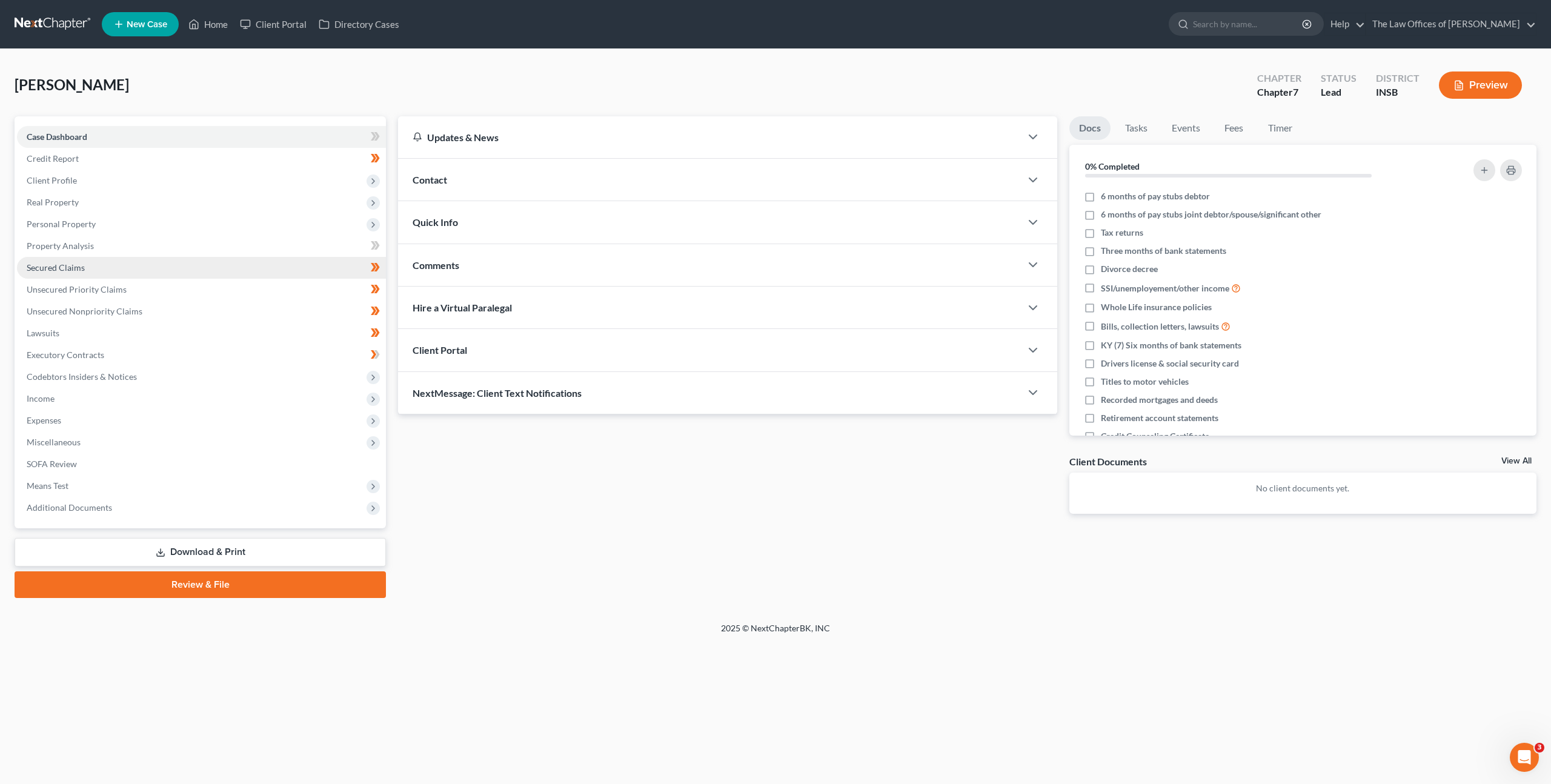
click at [104, 262] on link "Secured Claims" at bounding box center [201, 268] width 369 height 22
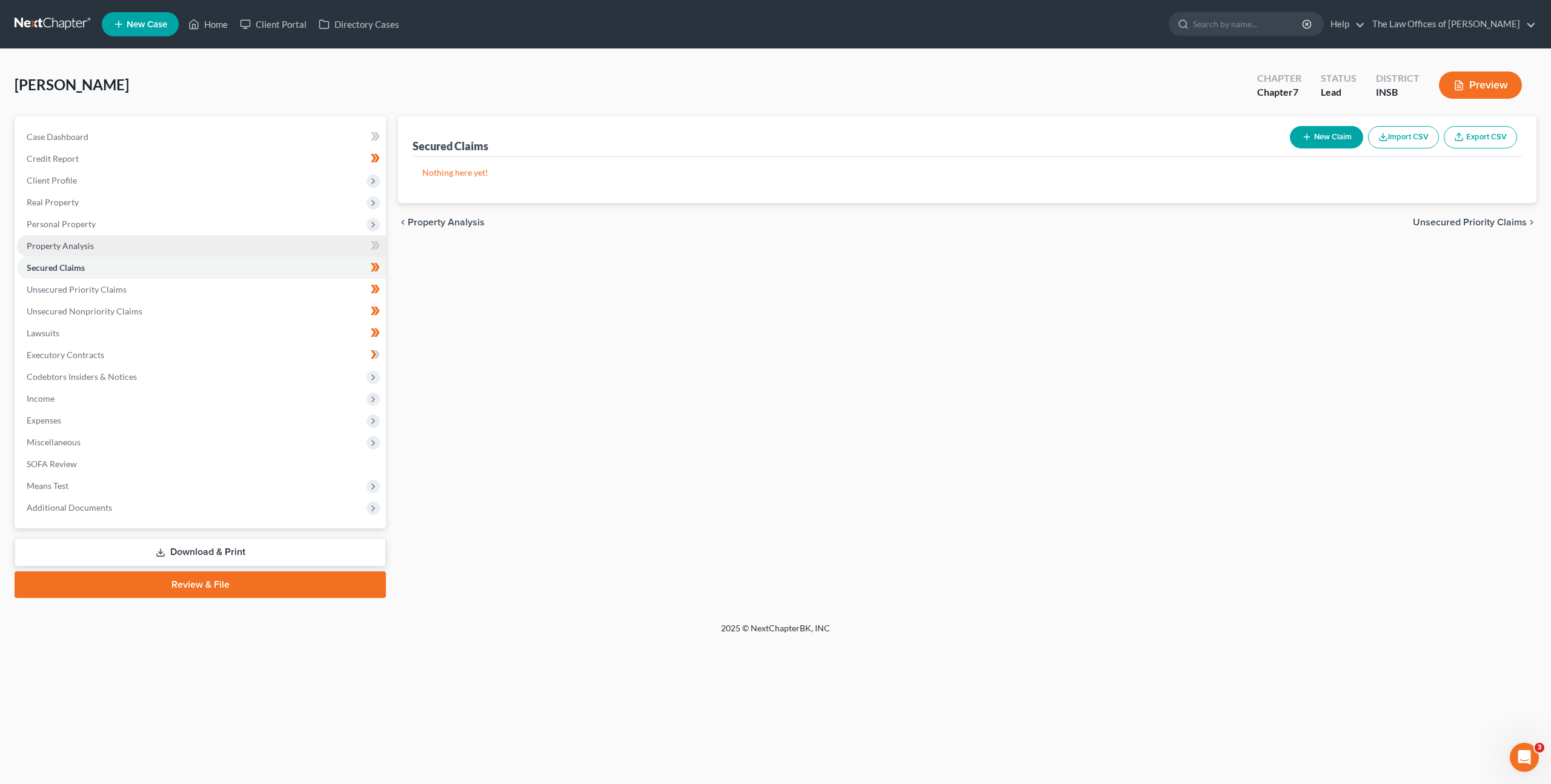
click at [137, 255] on link "Property Analysis" at bounding box center [201, 246] width 369 height 22
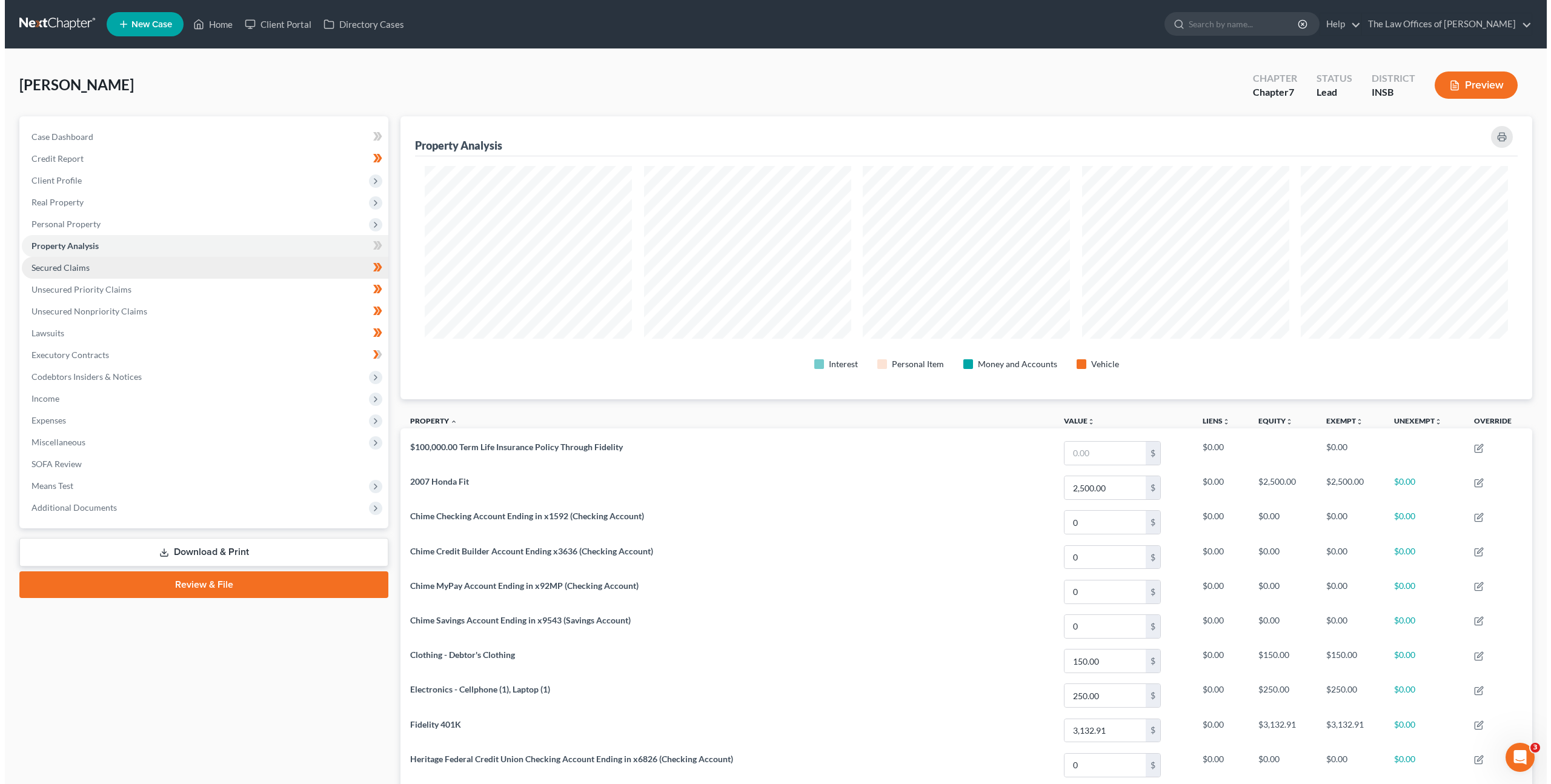
scroll to position [283, 1132]
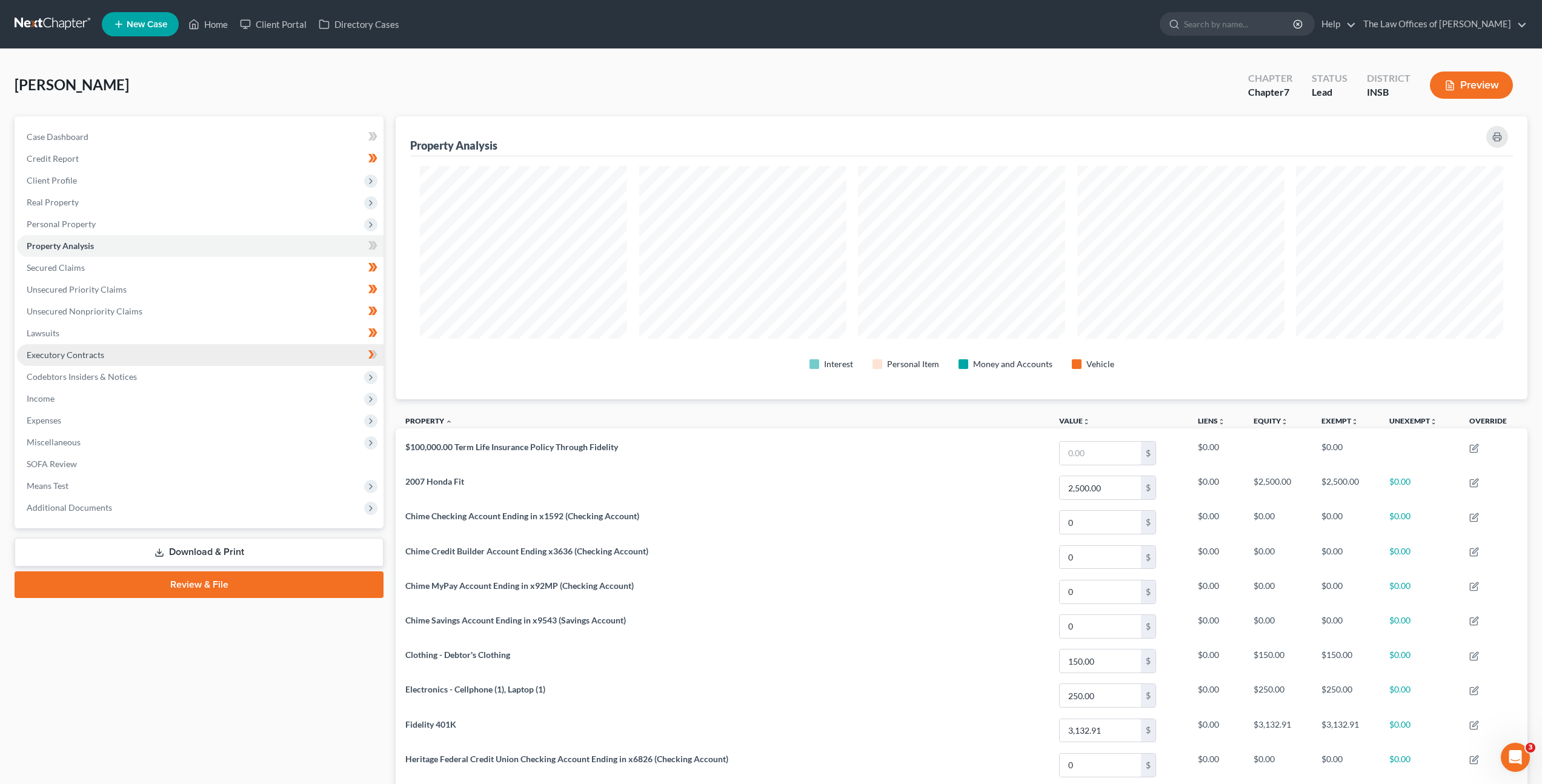
click at [123, 361] on link "Executory Contracts" at bounding box center [200, 355] width 366 height 22
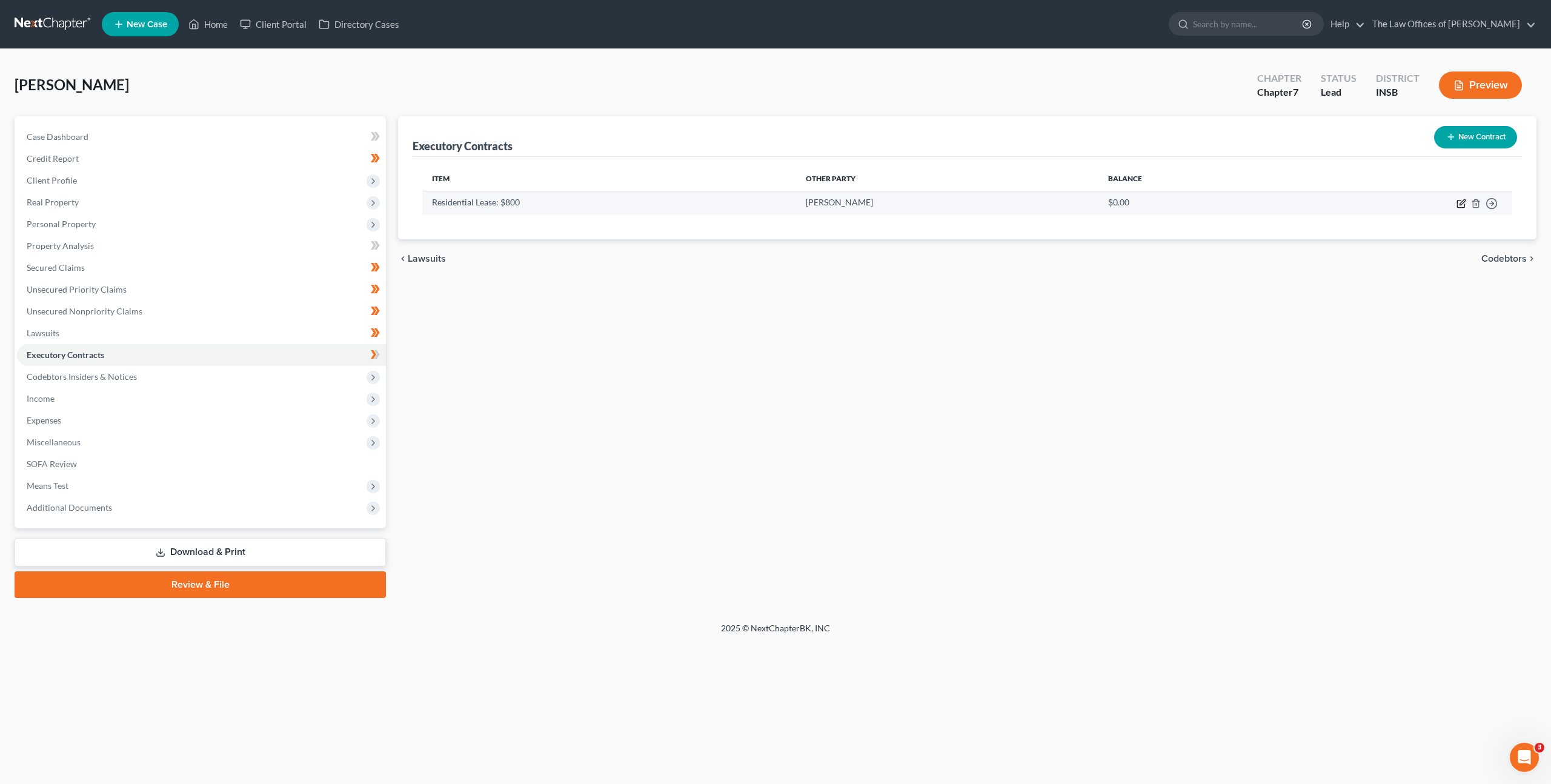
click at [1463, 203] on icon "button" at bounding box center [1462, 202] width 6 height 6
select select "0"
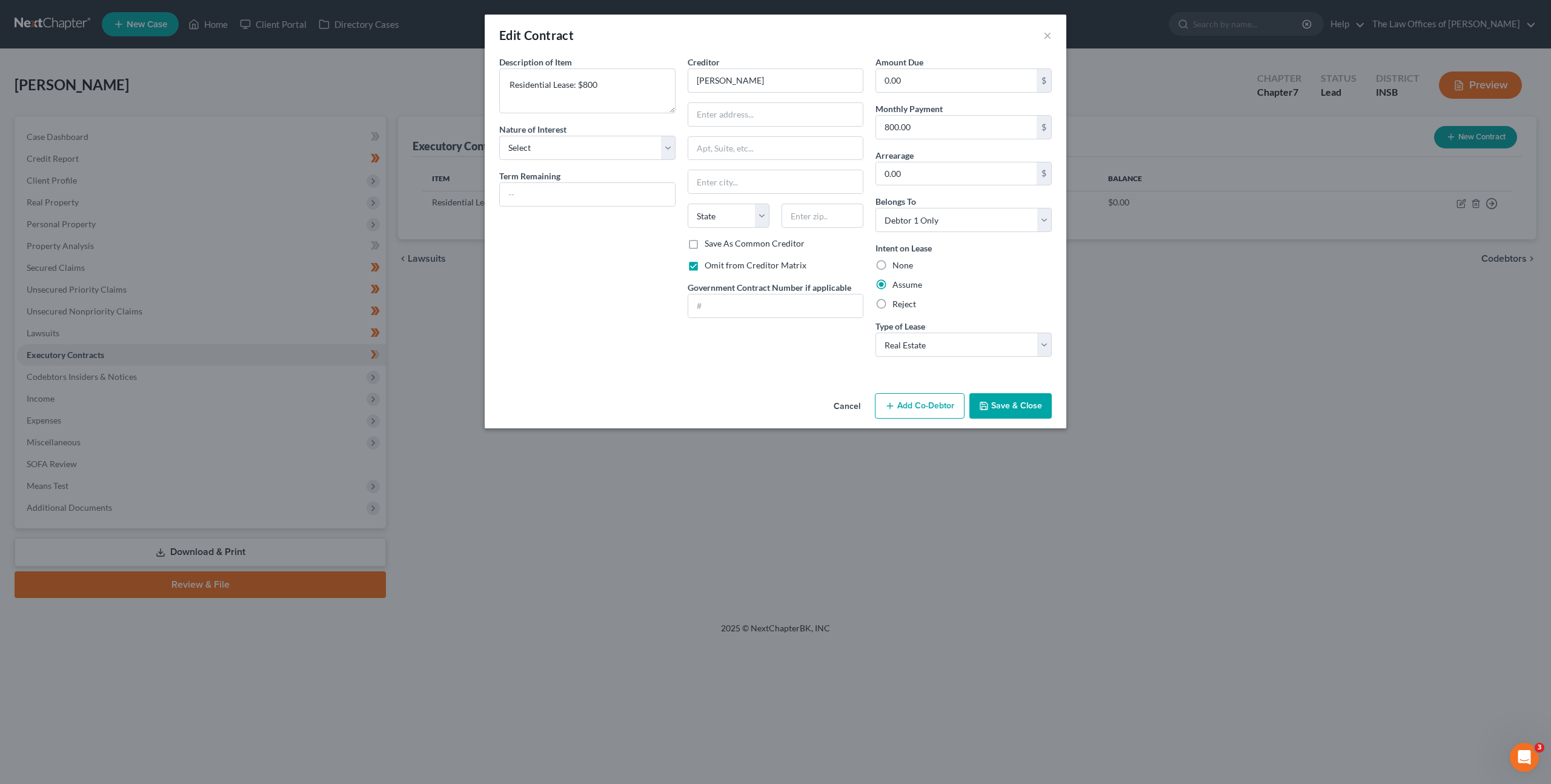
click at [766, 55] on div "Edit Contract × Description of non-residential real property * Description of I…" at bounding box center [775, 221] width 581 height 414
drag, startPoint x: 757, startPoint y: 84, endPoint x: 591, endPoint y: 70, distance: 166.6
click at [746, 84] on input "[PERSON_NAME]" at bounding box center [776, 81] width 177 height 24
click at [691, 81] on input "[PERSON_NAME]" at bounding box center [776, 81] width 177 height 24
type input "Five Star Property LLC"
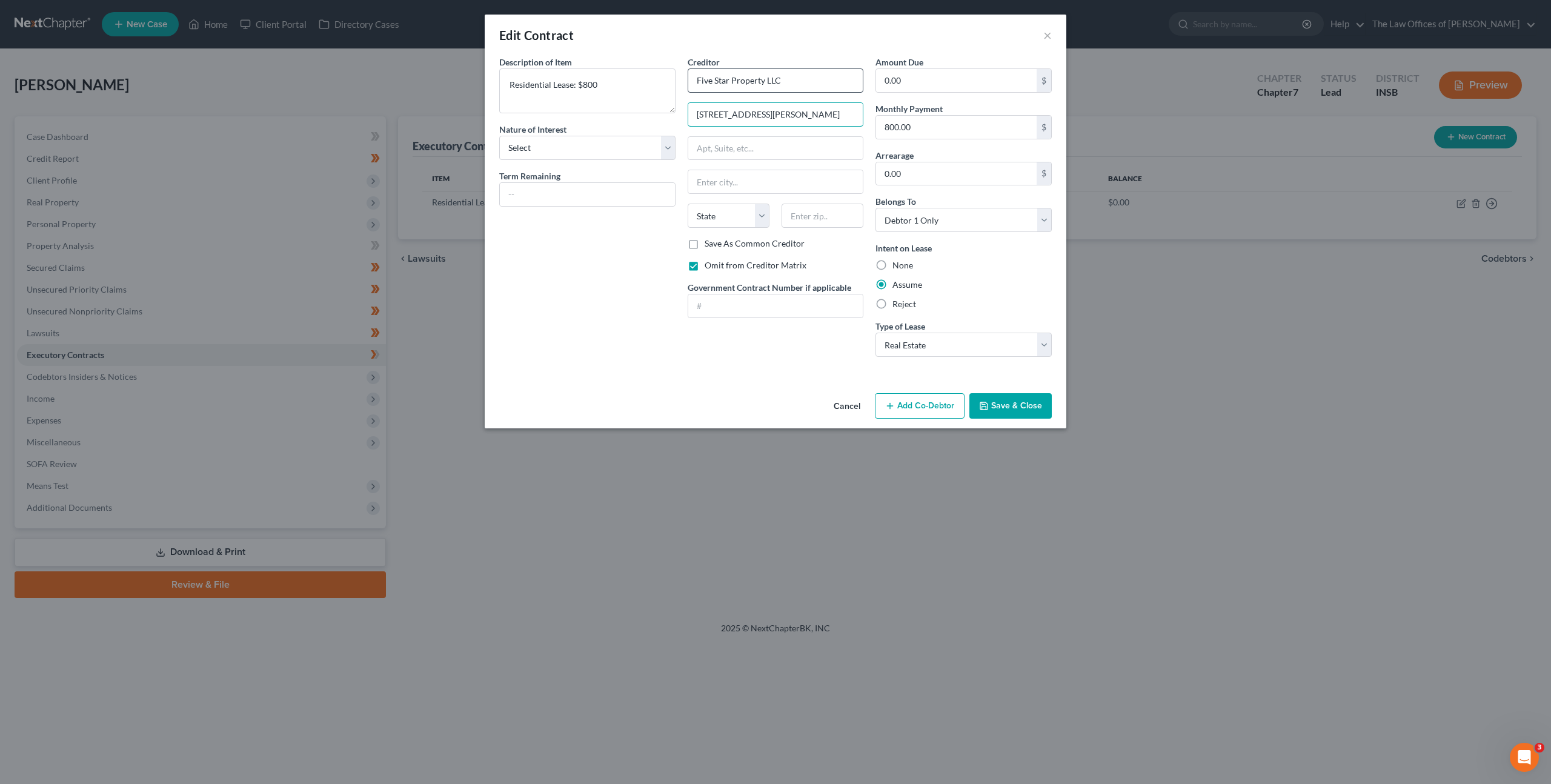
type input "[STREET_ADDRESS][PERSON_NAME]"
type input "47630"
click at [563, 274] on div "Description of non-residential real property * Description of Item * Residentia…" at bounding box center [587, 211] width 189 height 311
type input "[GEOGRAPHIC_DATA]"
select select "15"
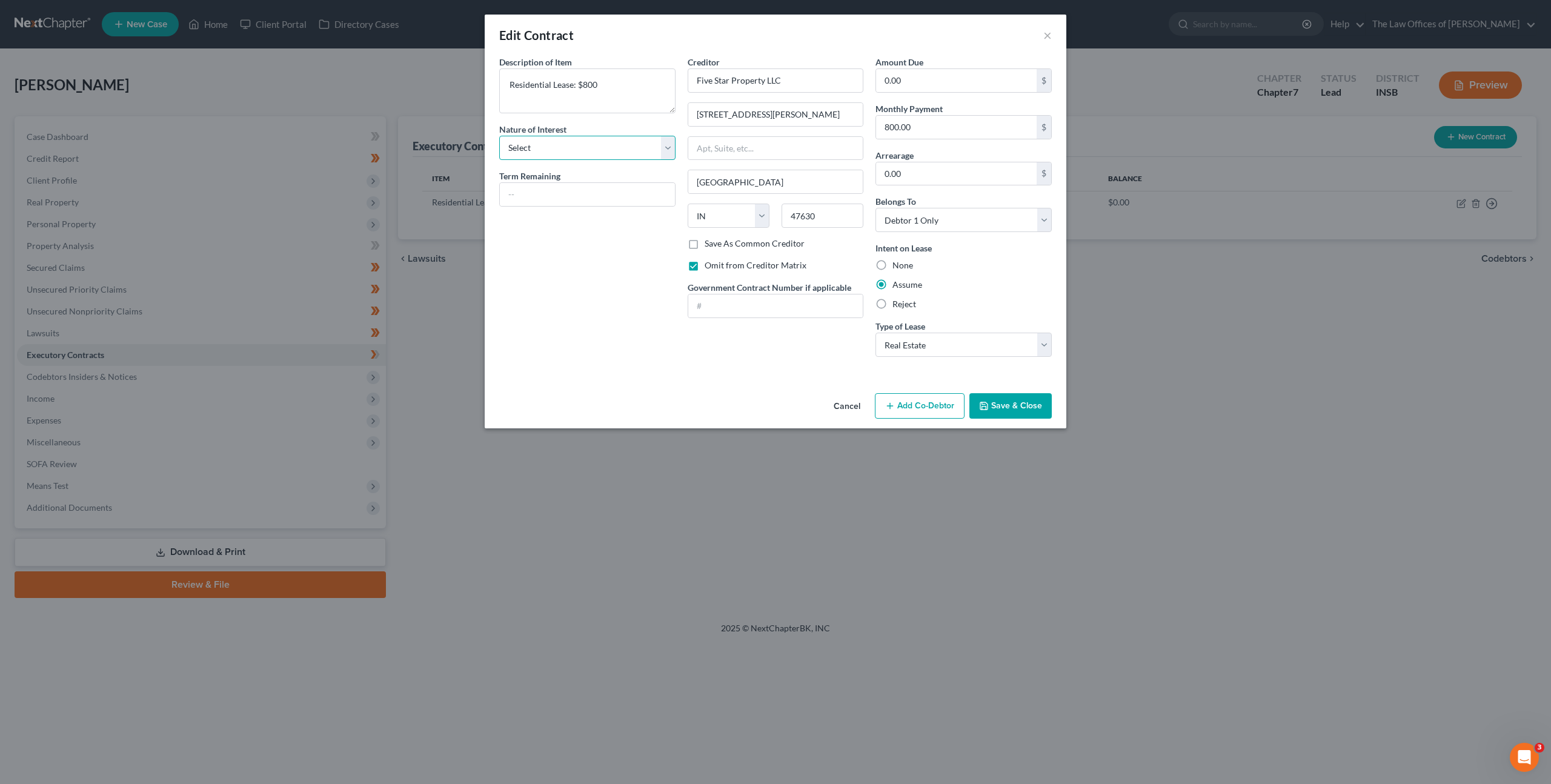
click at [535, 149] on select "Select Purchaser Agent Lessor Lessee" at bounding box center [588, 148] width 177 height 24
select select "3"
click at [500, 136] on select "Select Purchaser Agent Lessor Lessee" at bounding box center [588, 148] width 177 height 24
click at [551, 263] on div "Description of non-residential real property * Description of Item * Residentia…" at bounding box center [587, 211] width 189 height 311
click at [1034, 413] on button "Save & Close" at bounding box center [1011, 406] width 83 height 26
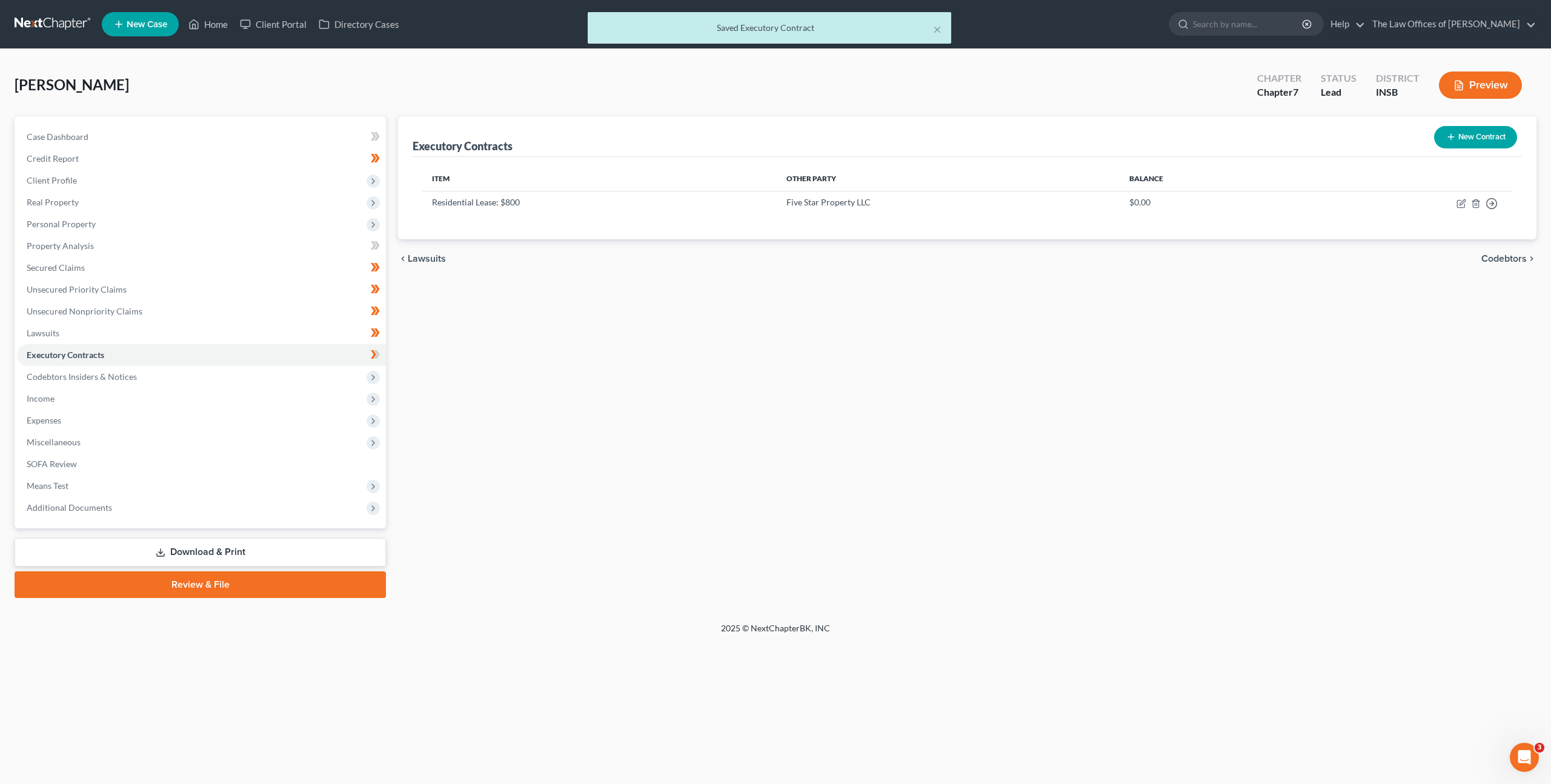
click at [767, 396] on div "Executory Contracts New Contract Item Other Party Balance Residential Lease: $8…" at bounding box center [967, 357] width 1151 height 482
click at [379, 352] on icon at bounding box center [375, 355] width 9 height 15
click at [340, 366] on span "Codebtors Insiders & Notices" at bounding box center [201, 377] width 369 height 22
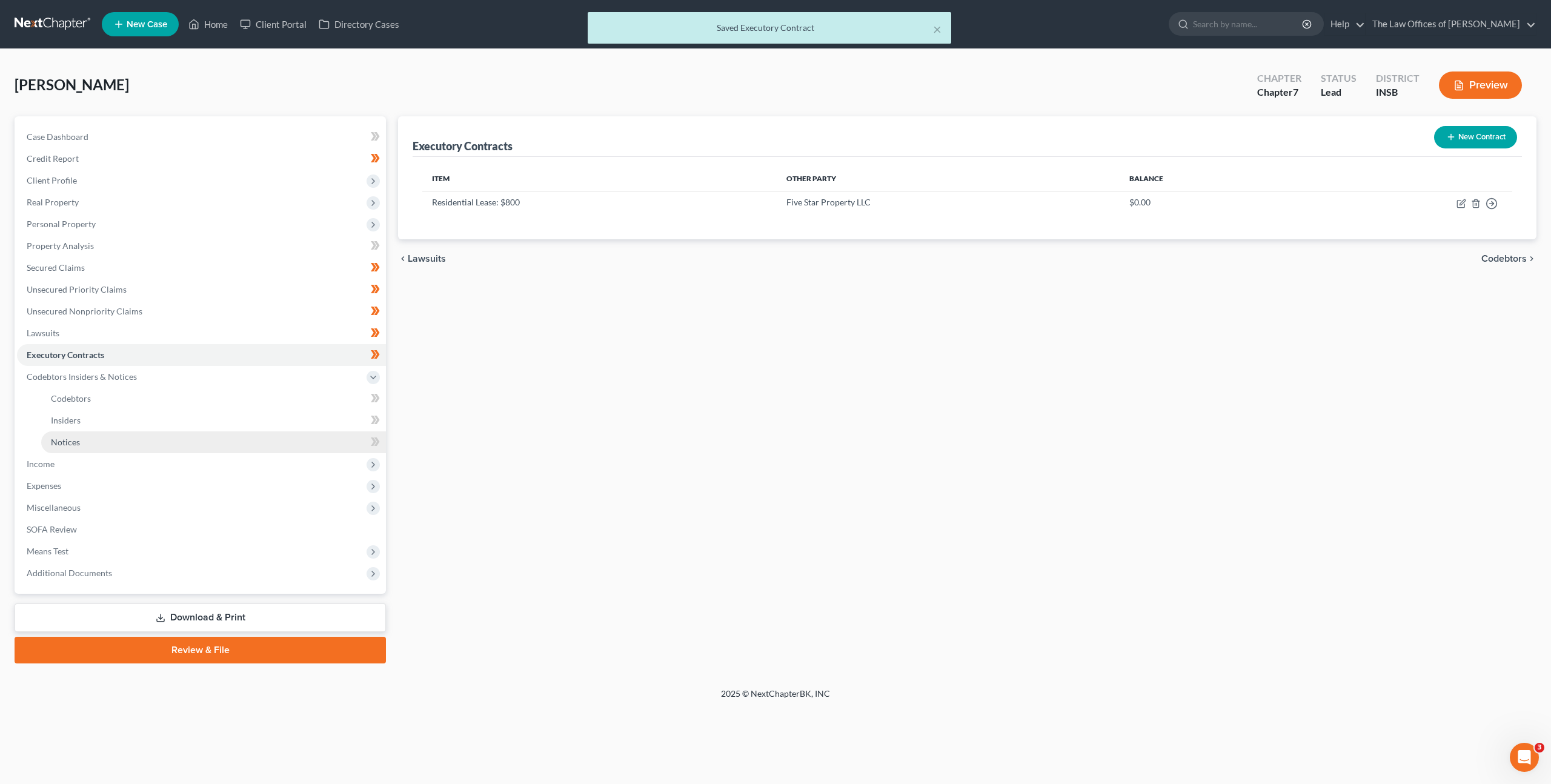
click at [292, 432] on link "Notices" at bounding box center [213, 443] width 345 height 22
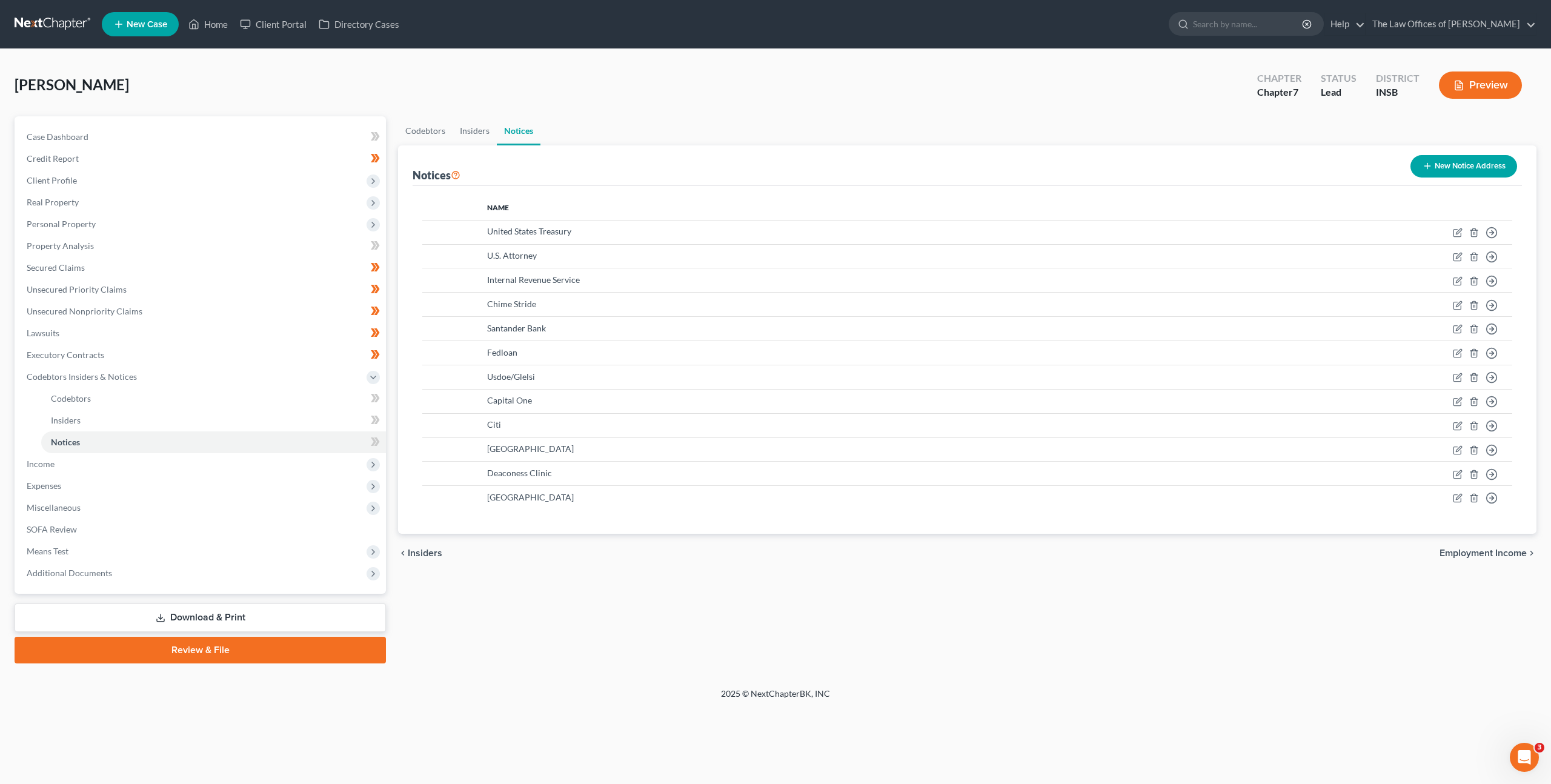
click at [1460, 171] on button "New Notice Address" at bounding box center [1463, 166] width 107 height 22
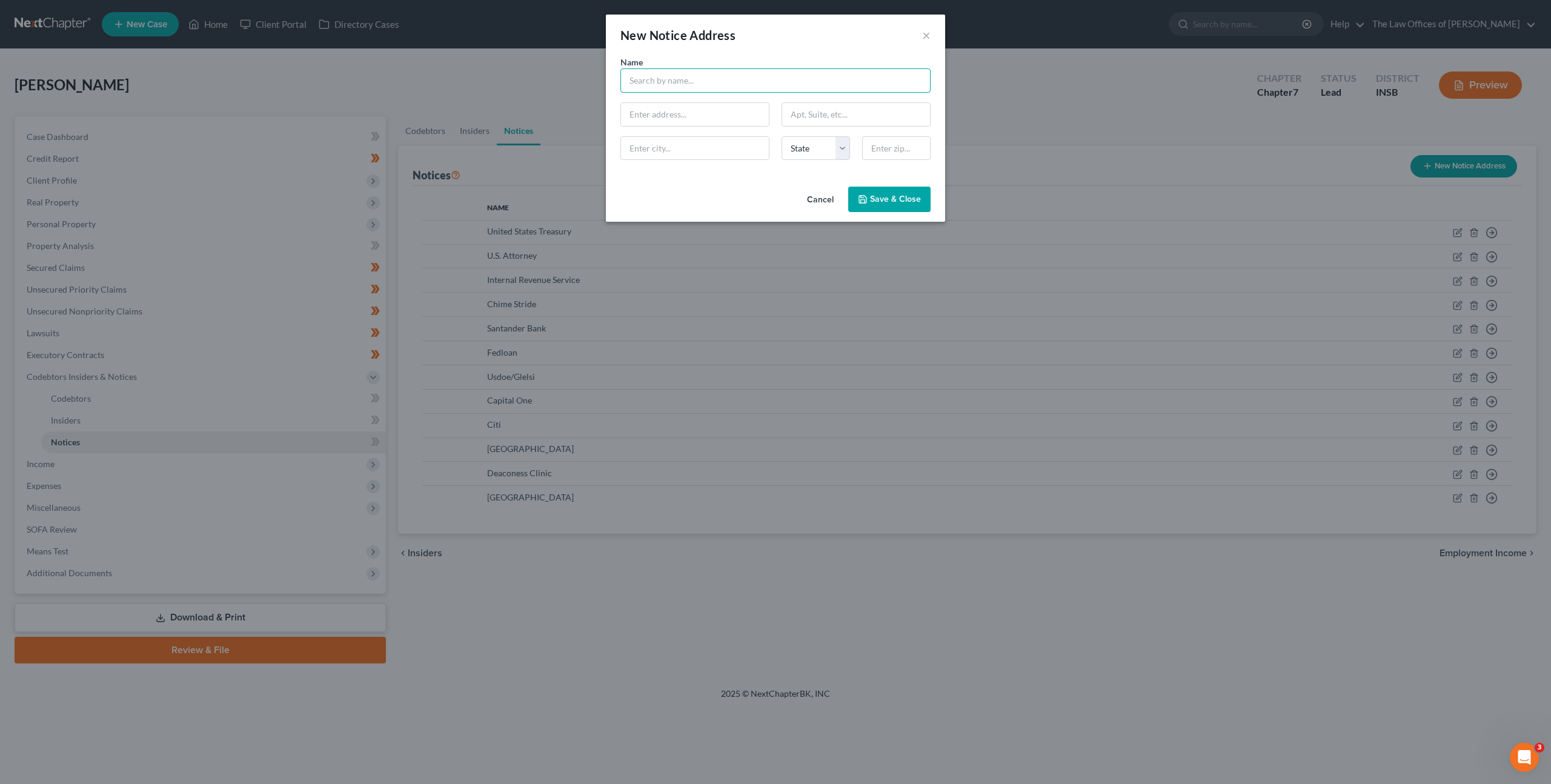
click at [682, 86] on input "text" at bounding box center [775, 81] width 310 height 24
type input "D"
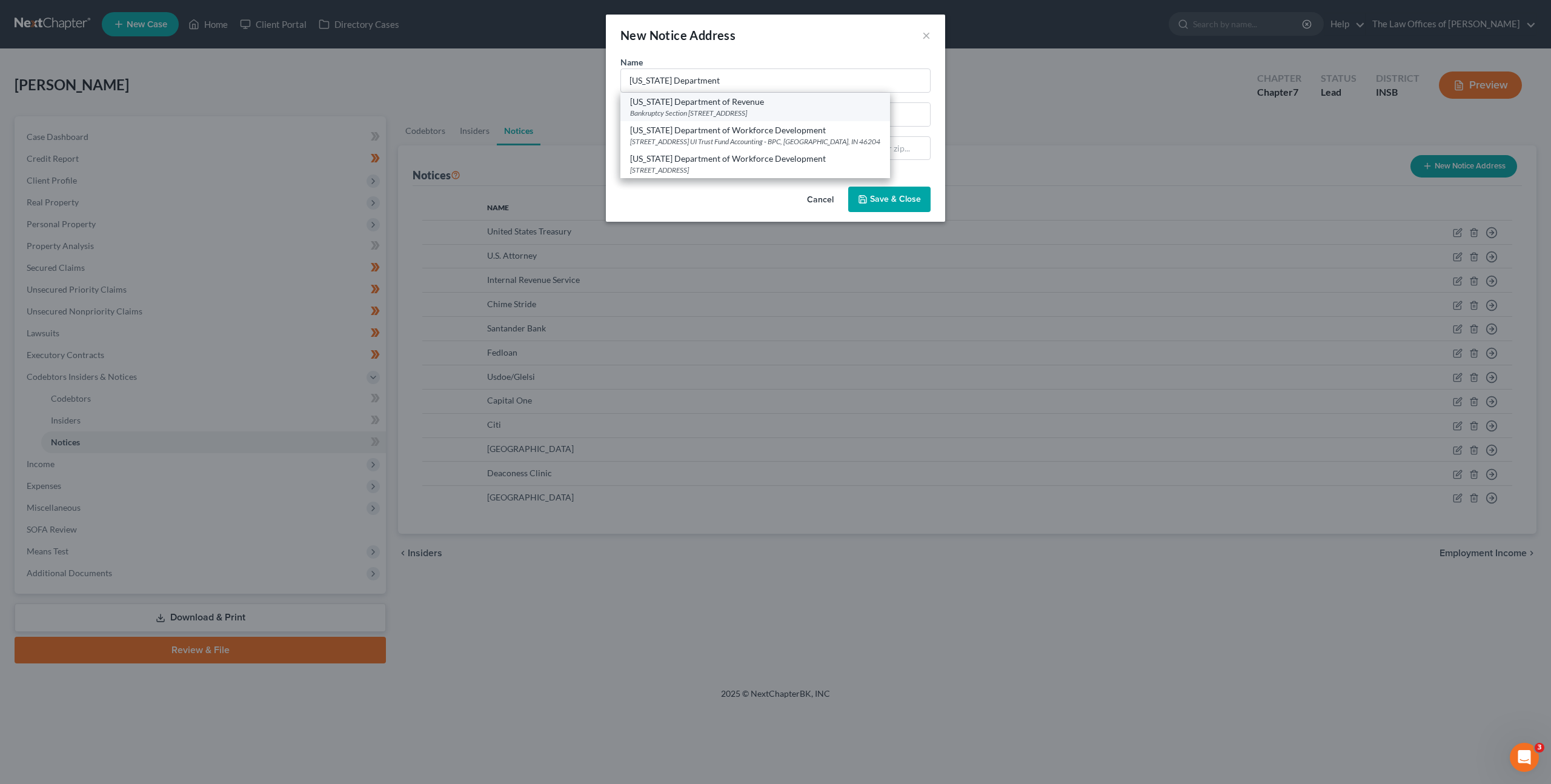
click at [675, 104] on div "[US_STATE] Department of Revenue" at bounding box center [755, 102] width 250 height 12
type input "[US_STATE] Department of Revenue"
type input "Bankruptcy Section"
type input "[STREET_ADDRESS]"
type input "[GEOGRAPHIC_DATA]"
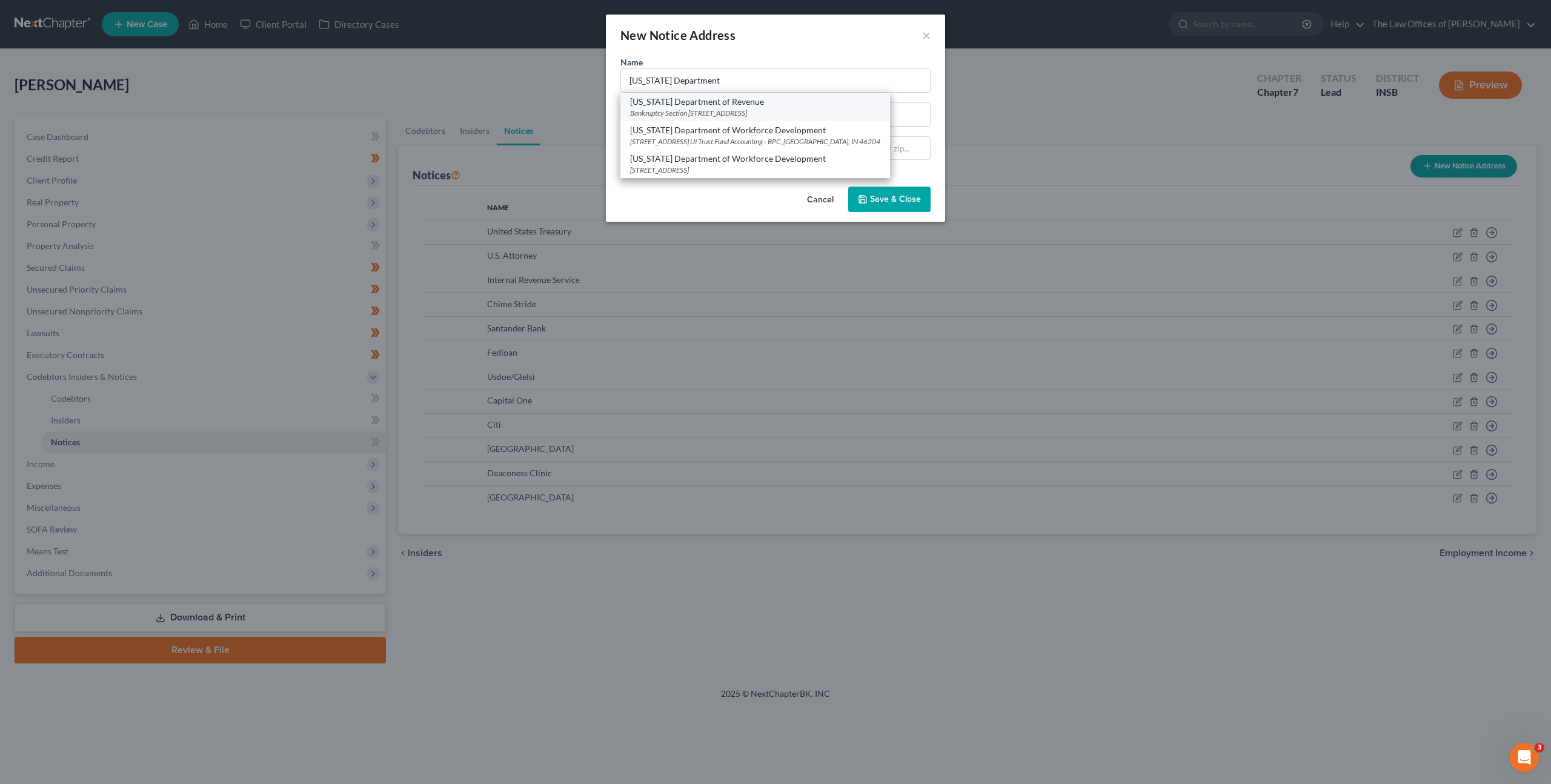
select select "15"
type input "46204"
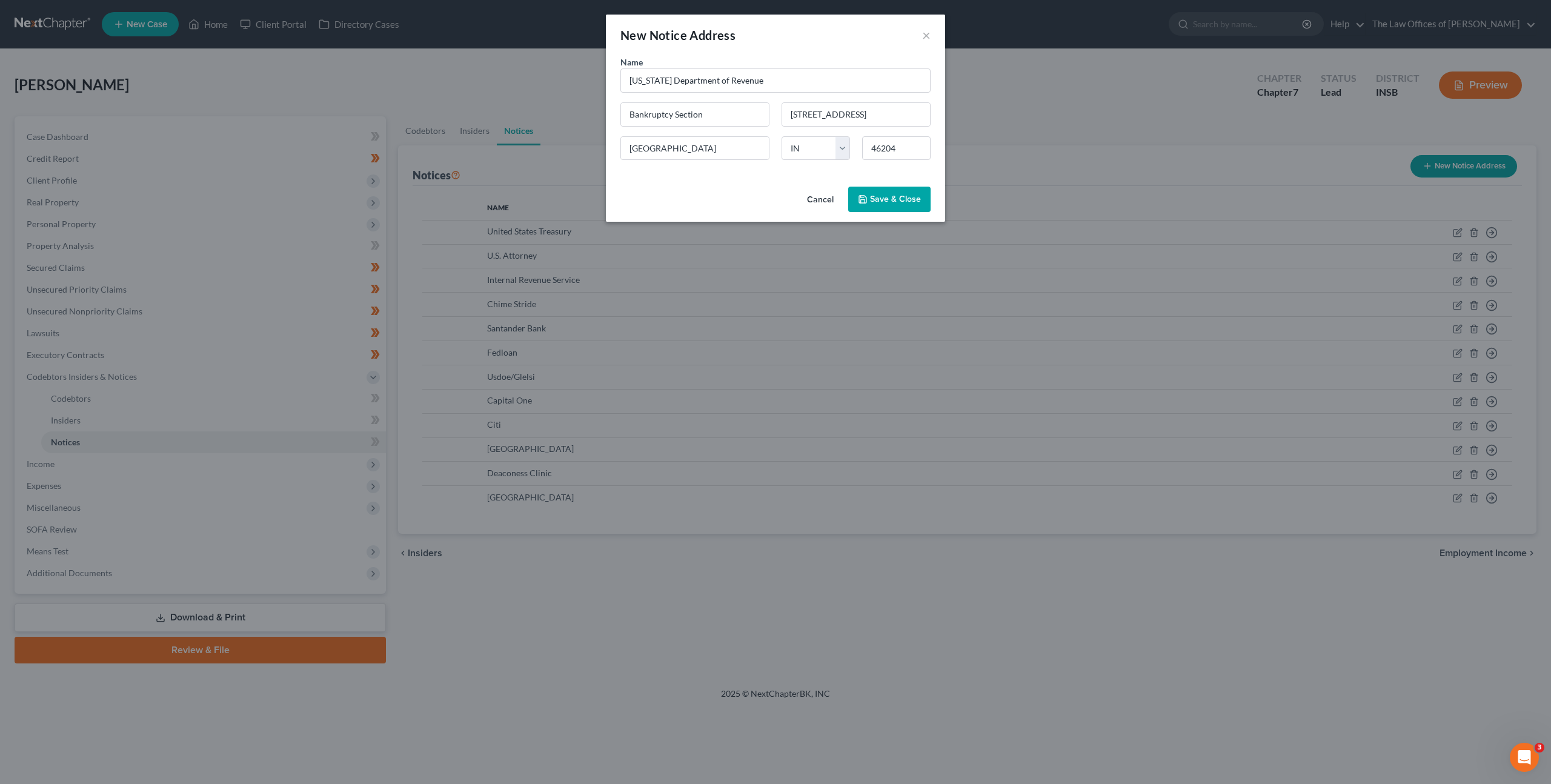
click at [882, 190] on button "Save & Close" at bounding box center [889, 200] width 83 height 26
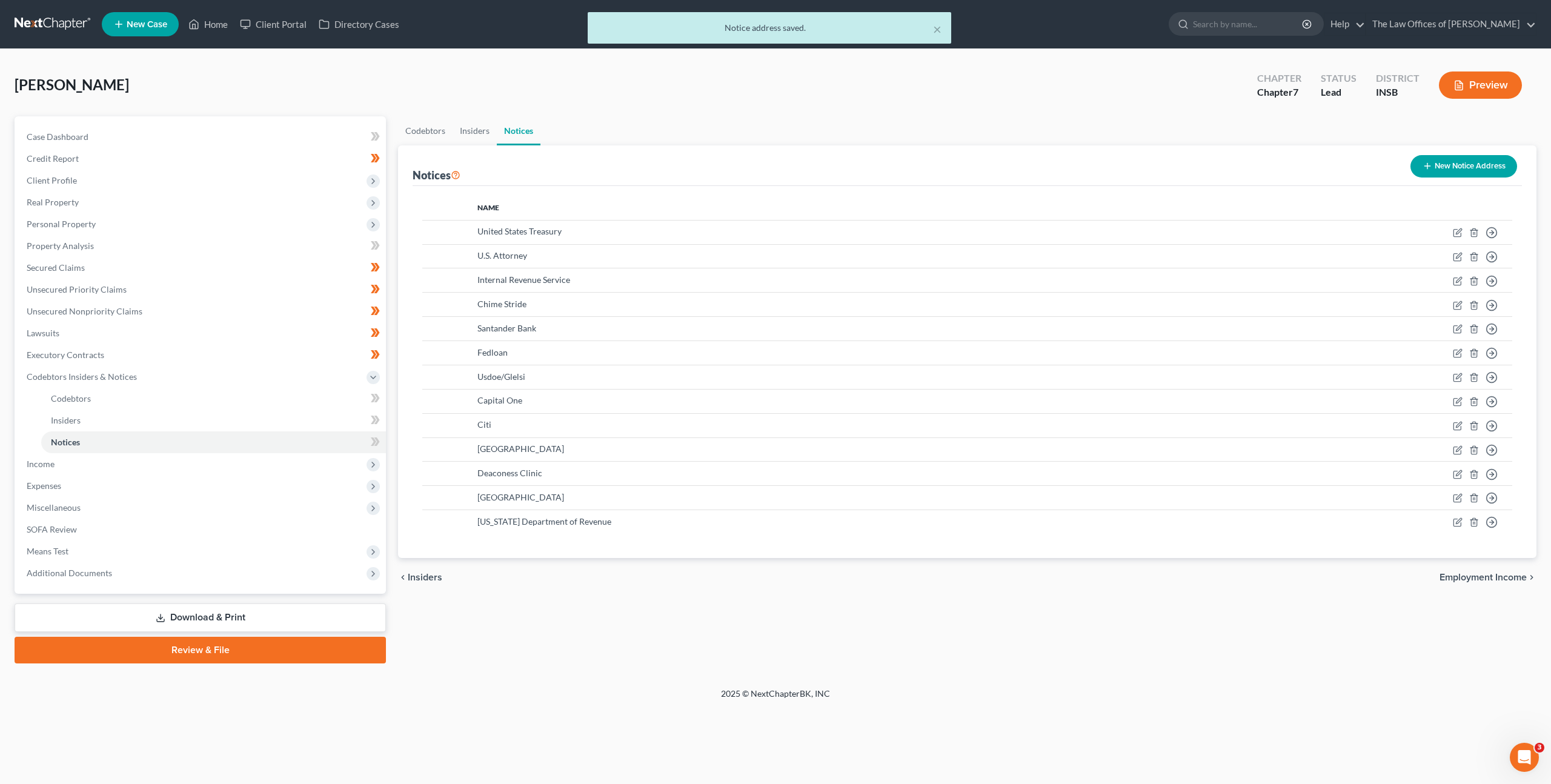
click at [1430, 168] on icon "button" at bounding box center [1427, 166] width 10 height 10
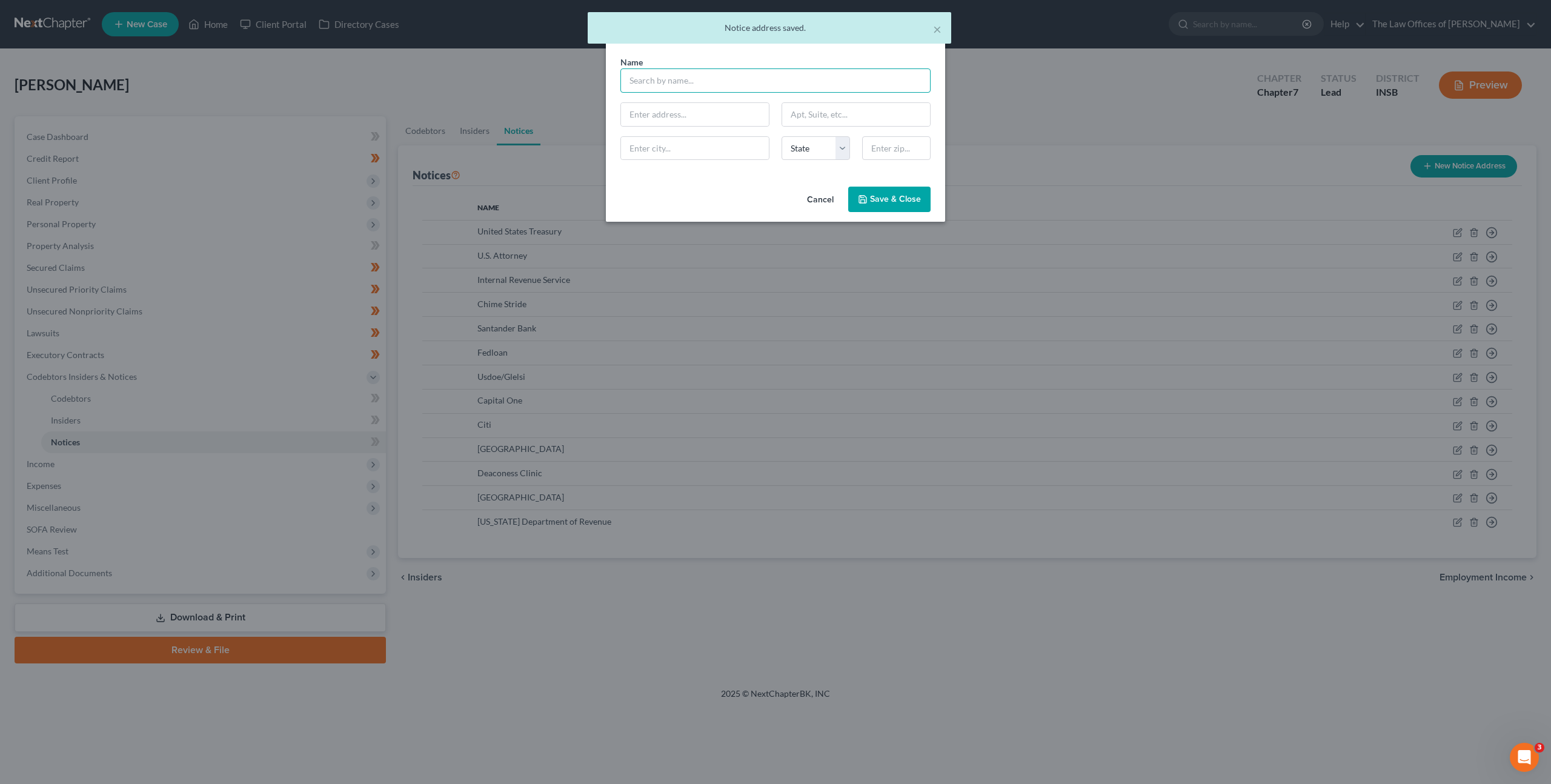
click at [700, 79] on input "text" at bounding box center [775, 81] width 310 height 24
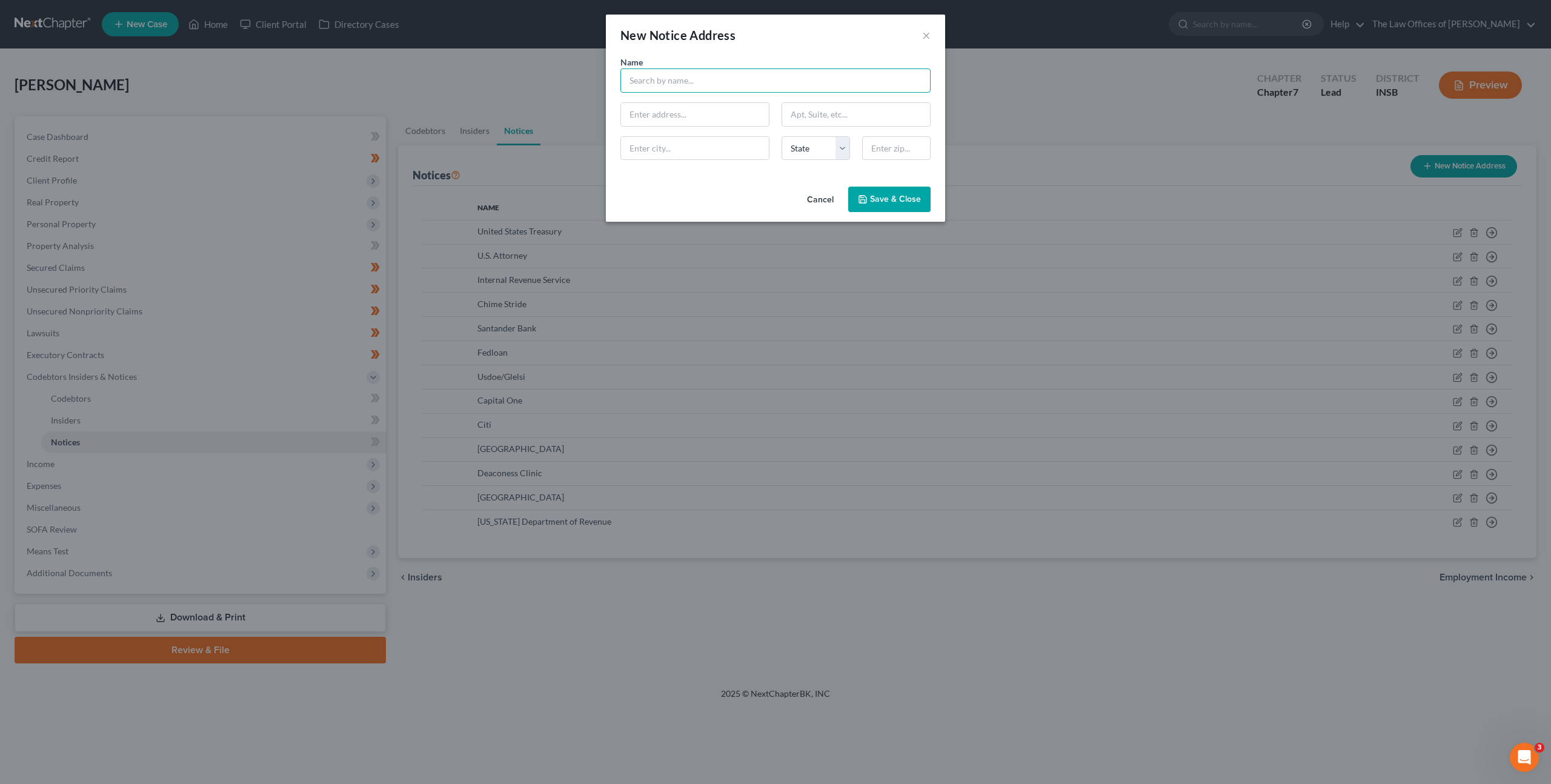
click at [712, 91] on input "text" at bounding box center [775, 81] width 310 height 24
type input "I"
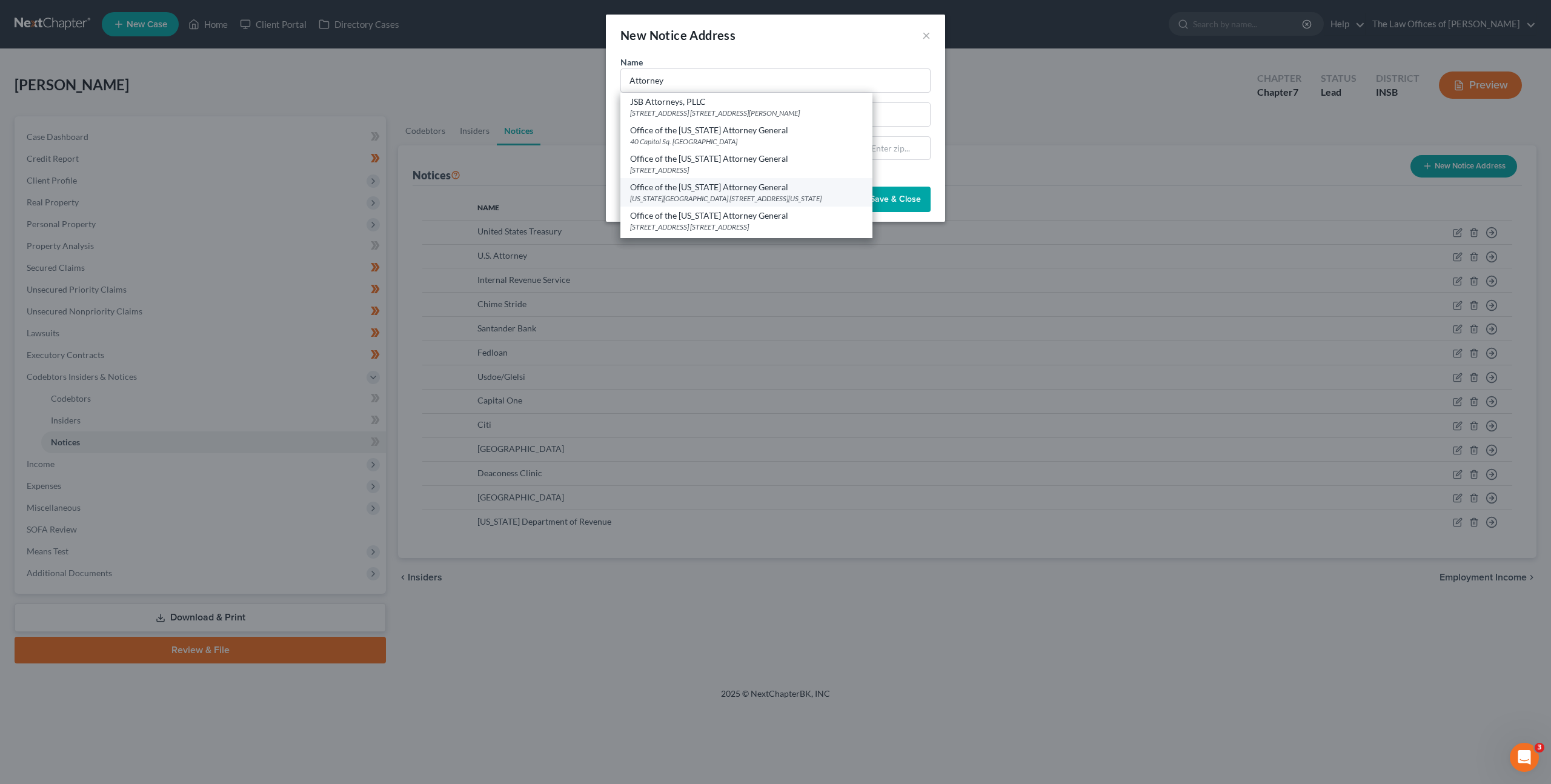
click at [716, 185] on div "Office of the [US_STATE] Attorney General" at bounding box center [746, 187] width 233 height 12
type input "Office of the [US_STATE] Attorney General"
type input "[US_STATE][GEOGRAPHIC_DATA]"
type input "[STREET_ADDRESS][US_STATE]"
type input "Indianapolis"
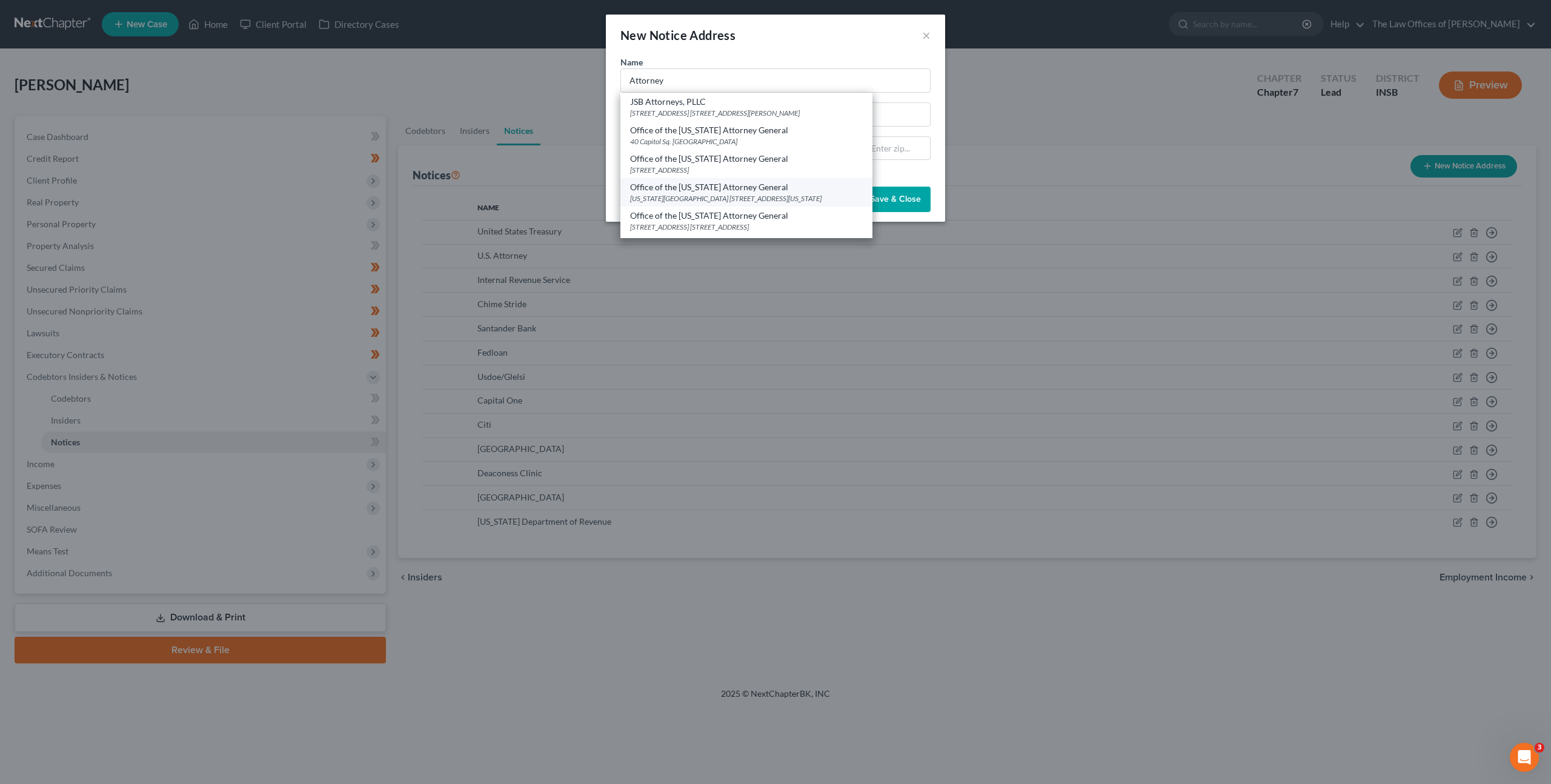
select select "15"
type input "46204"
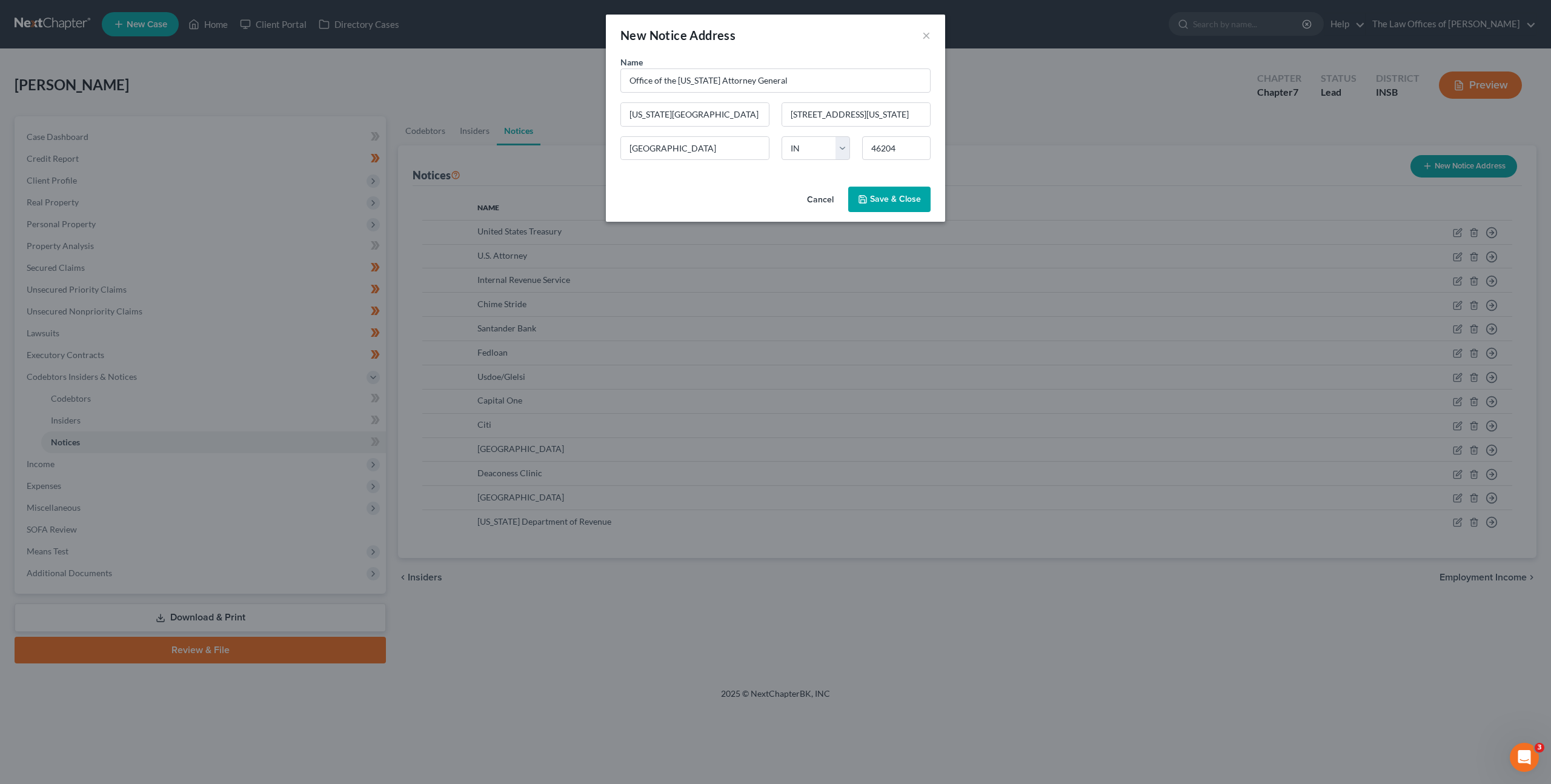
click at [892, 198] on span "Save & Close" at bounding box center [895, 199] width 51 height 10
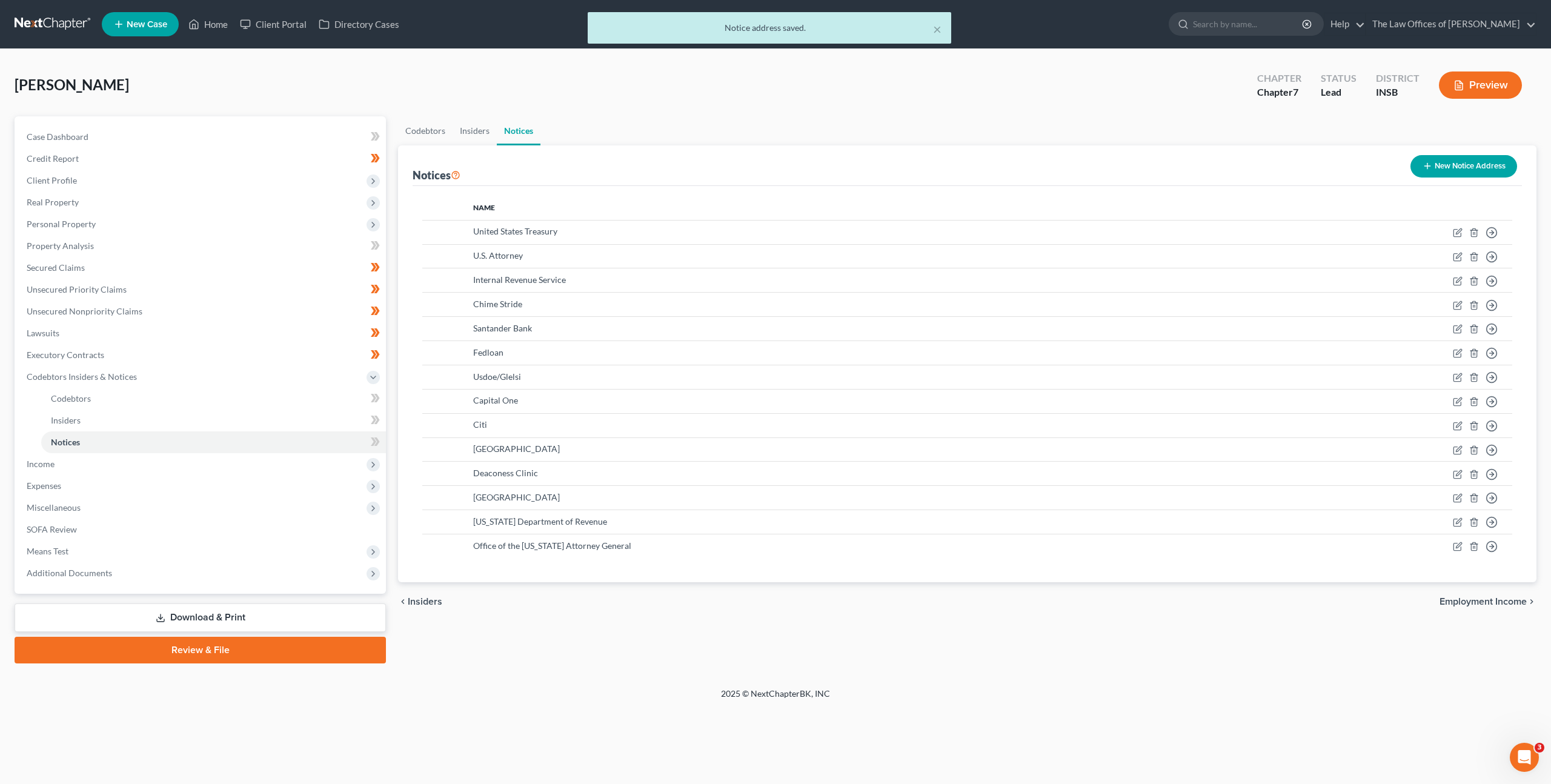
click at [1475, 164] on button "New Notice Address" at bounding box center [1463, 166] width 107 height 22
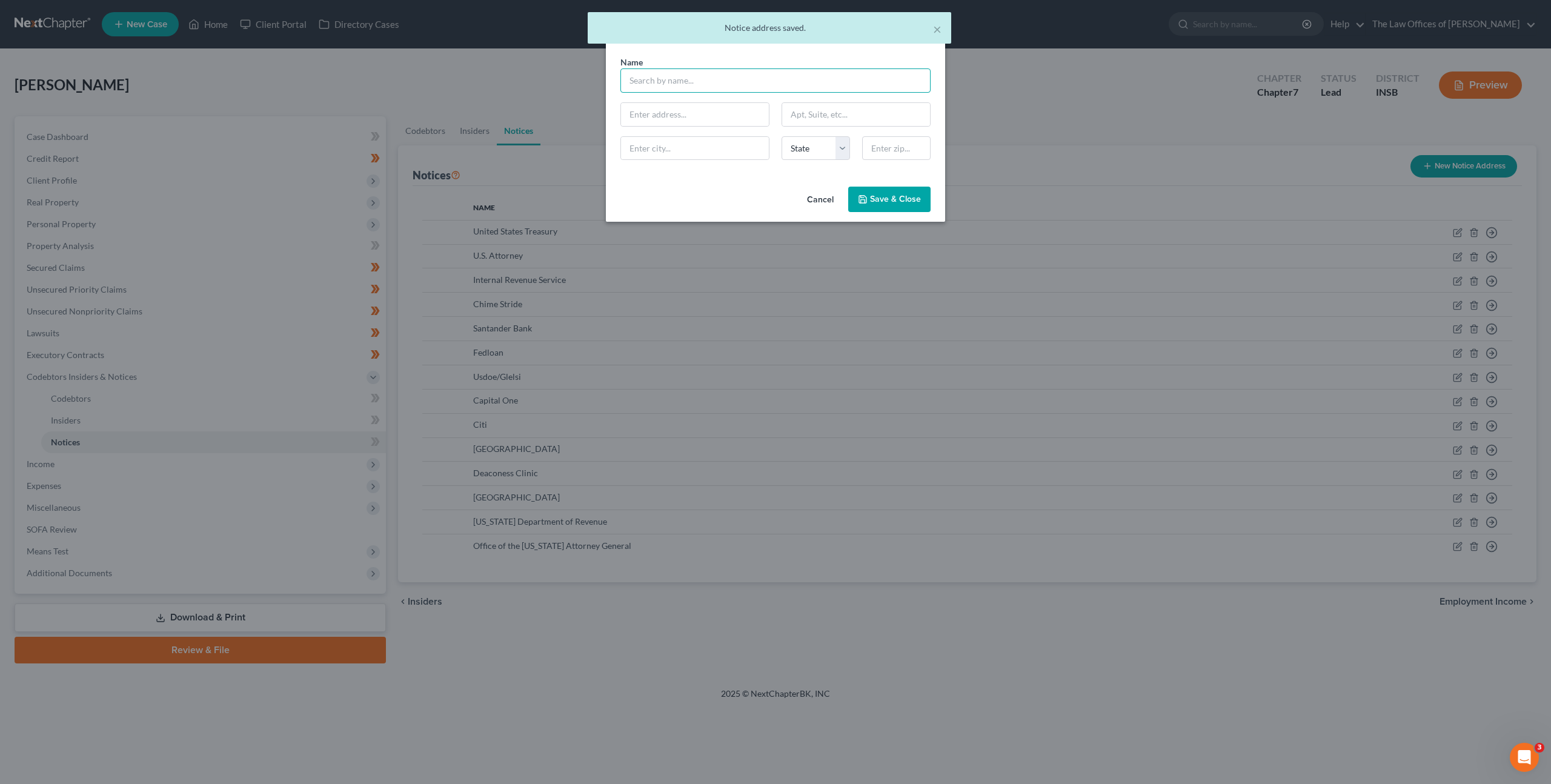
drag, startPoint x: 704, startPoint y: 86, endPoint x: 714, endPoint y: 87, distance: 10.0
click at [704, 86] on input "text" at bounding box center [775, 81] width 310 height 24
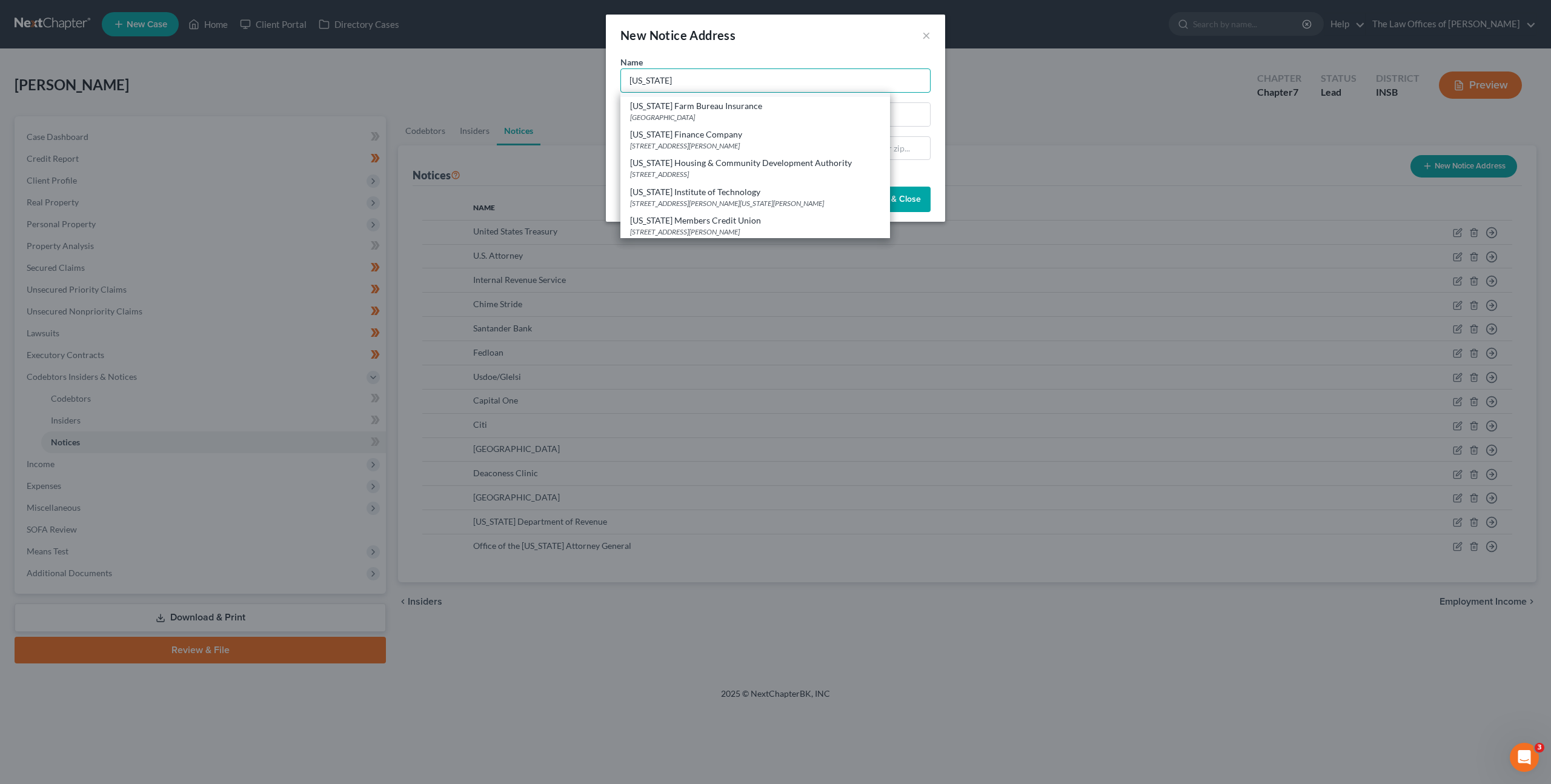
scroll to position [445, 0]
drag, startPoint x: 632, startPoint y: 75, endPoint x: 516, endPoint y: 72, distance: 116.0
click at [516, 68] on div "New Notice Address × Name * Indiana AES Indiana One Monument Circle PO Box 1595…" at bounding box center [775, 392] width 1551 height 784
click at [773, 192] on div "U.S. Attorney's Office - Southern District of Indiana" at bounding box center [746, 189] width 233 height 12
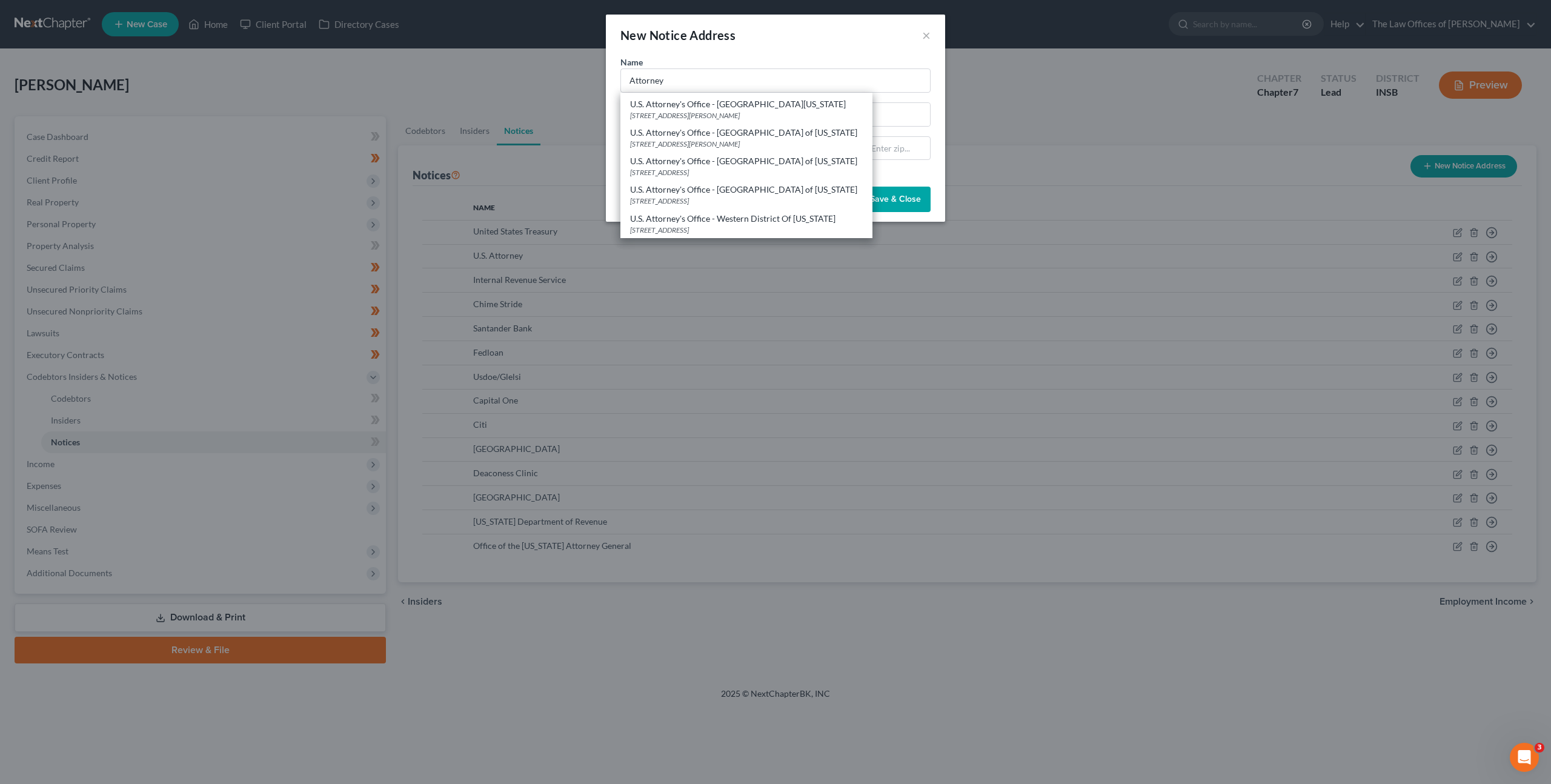
type input "U.S. Attorney's Office - Southern District of Indiana"
type input "10 W Market St Ste 2100"
type input "Indianapolis"
select select "15"
type input "46204"
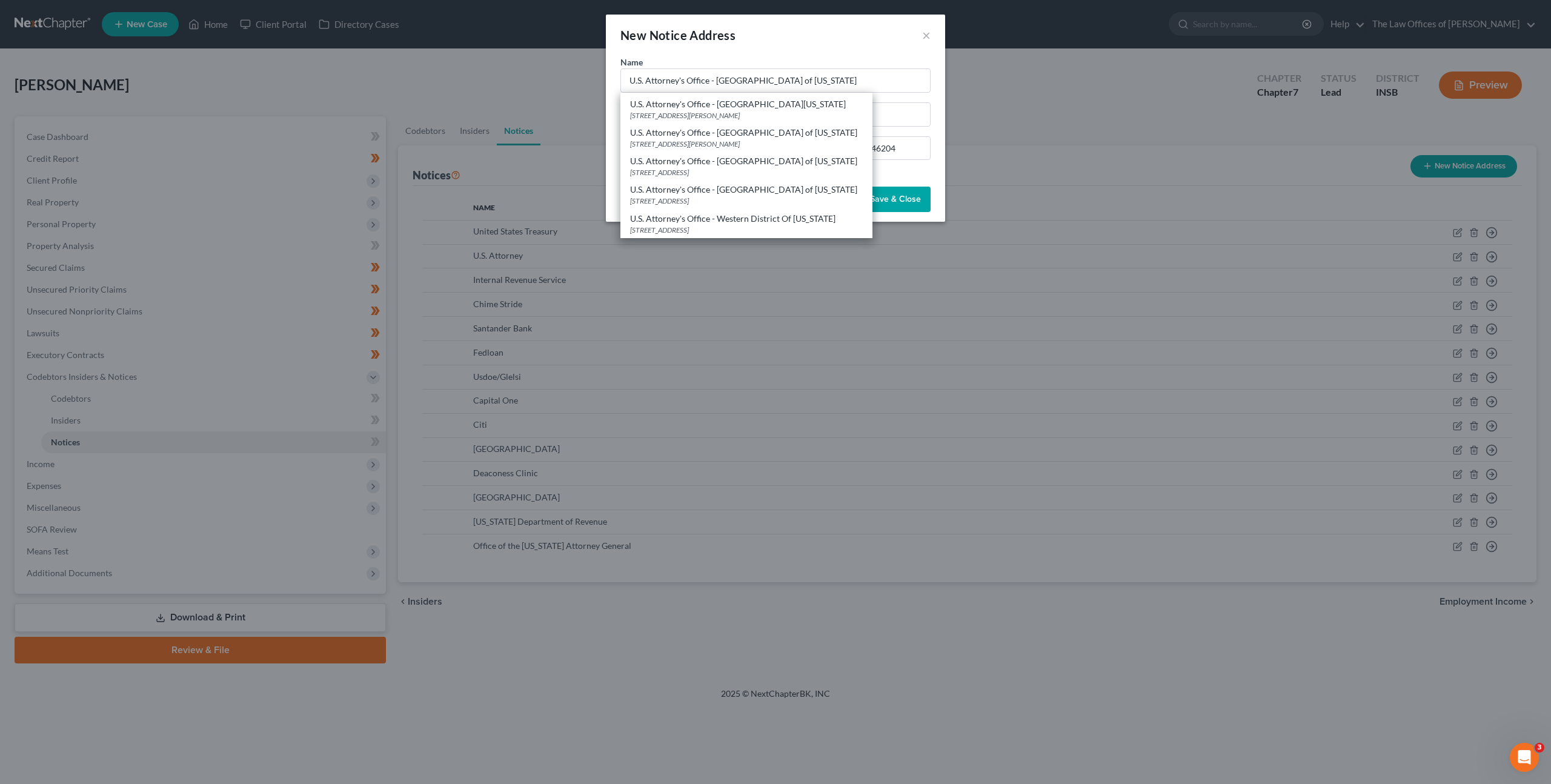
scroll to position [0, 0]
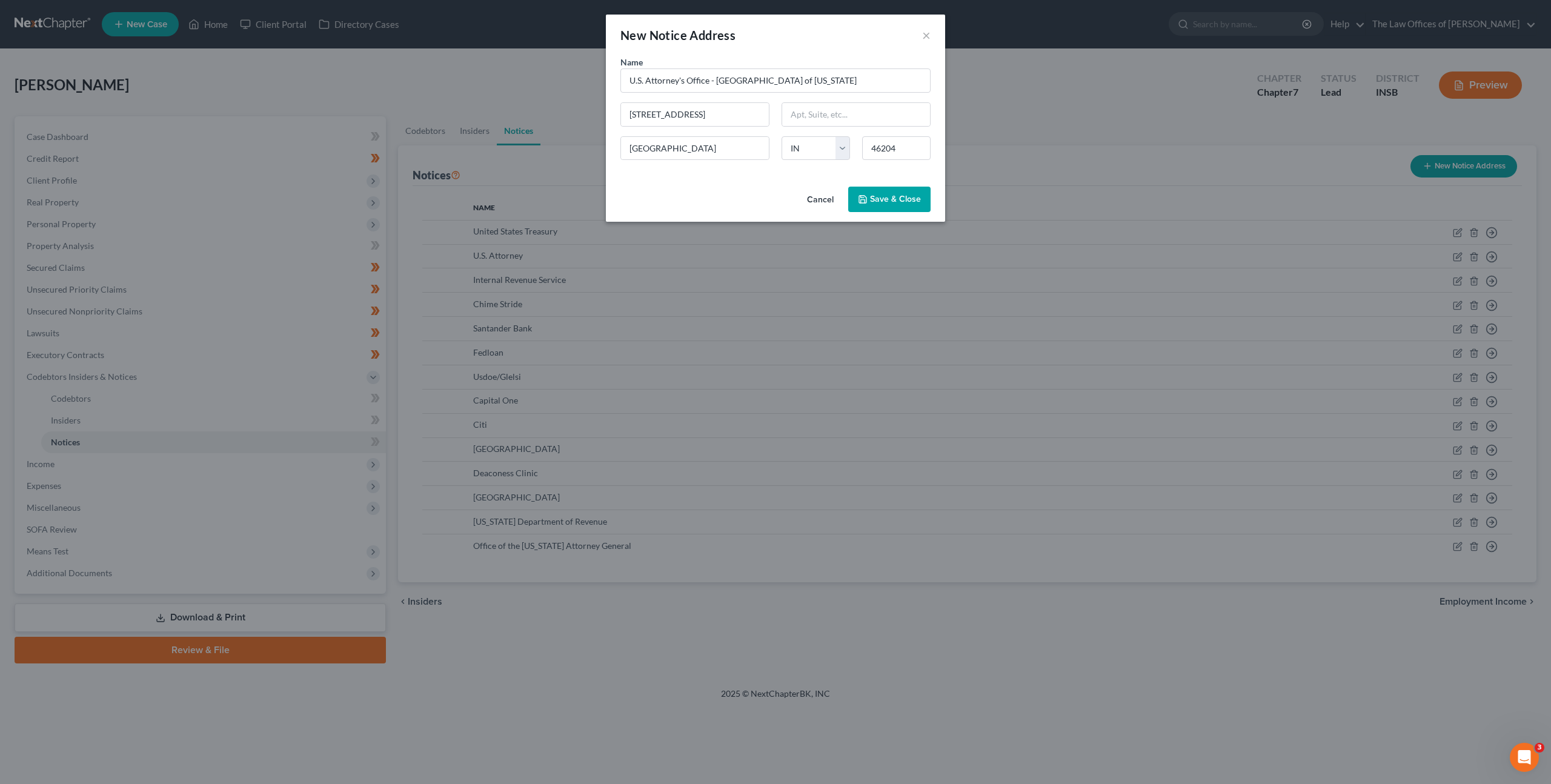
click at [871, 195] on span "Save & Close" at bounding box center [895, 199] width 51 height 10
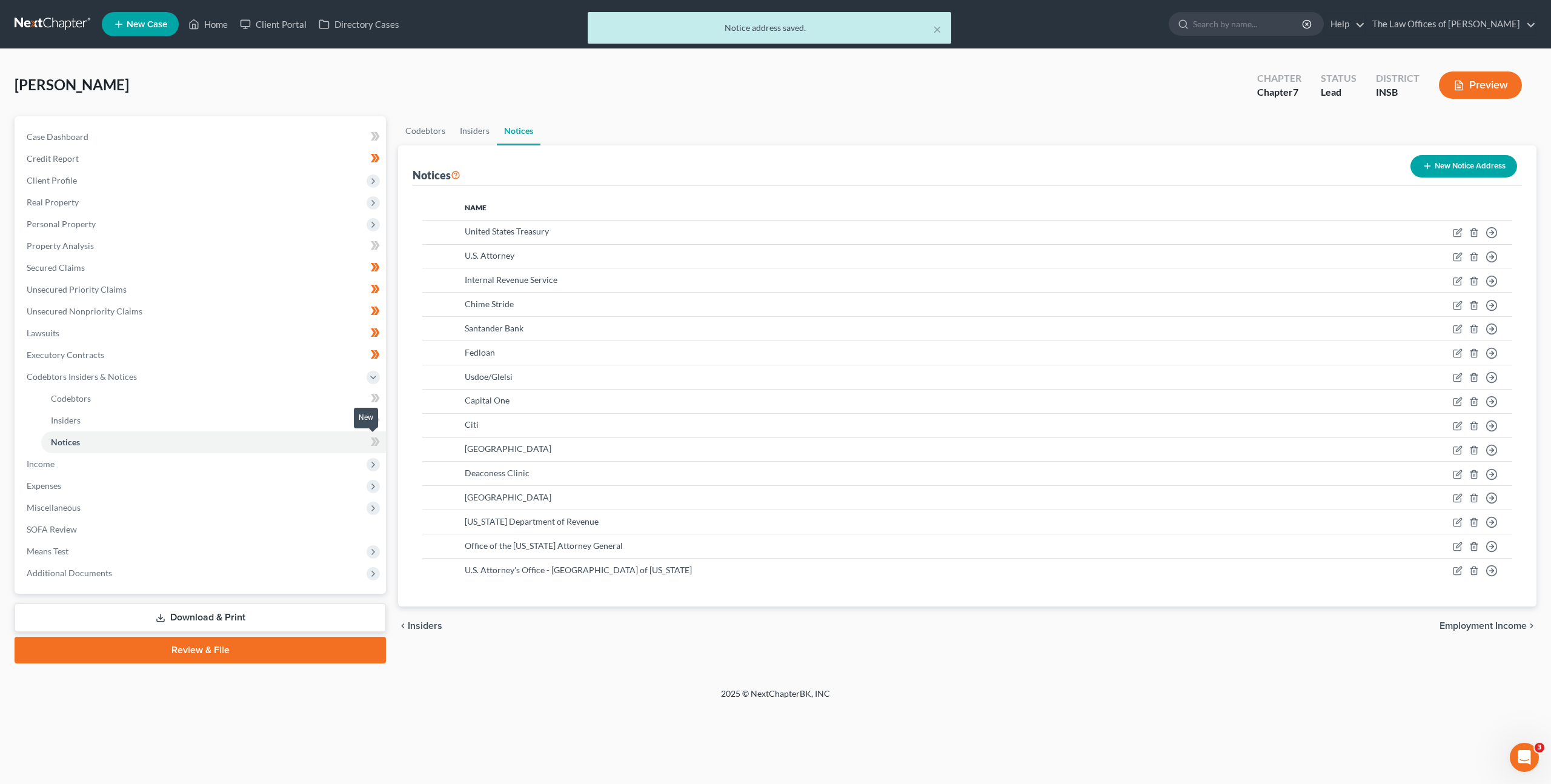
click at [366, 437] on span at bounding box center [375, 443] width 21 height 18
click at [556, 658] on div "Codebtors Insiders Notices Notices New Notice Address Name United States Treasu…" at bounding box center [967, 389] width 1151 height 547
click at [179, 457] on span "Income" at bounding box center [201, 464] width 369 height 22
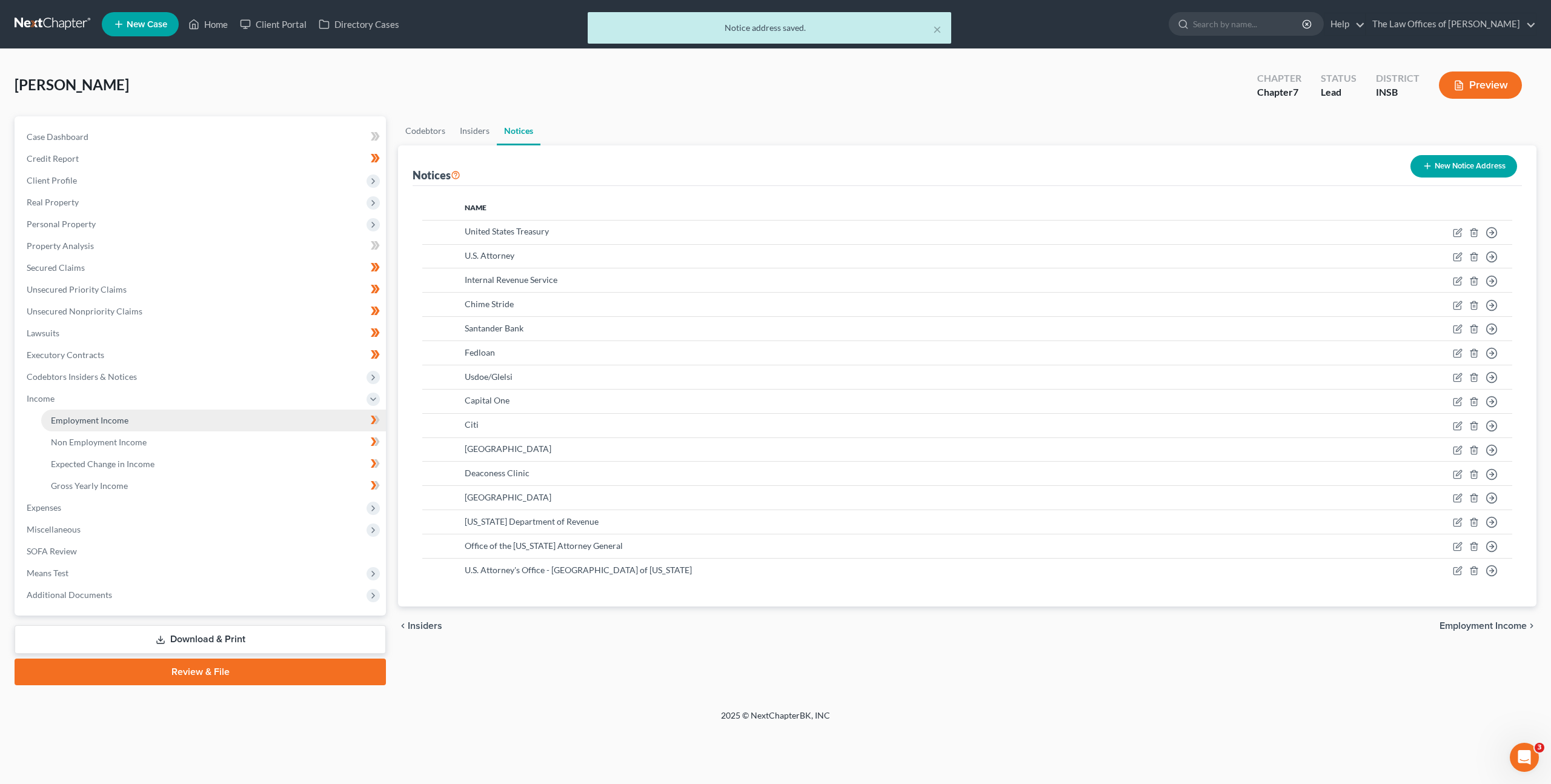
click at [232, 416] on link "Employment Income" at bounding box center [213, 420] width 345 height 22
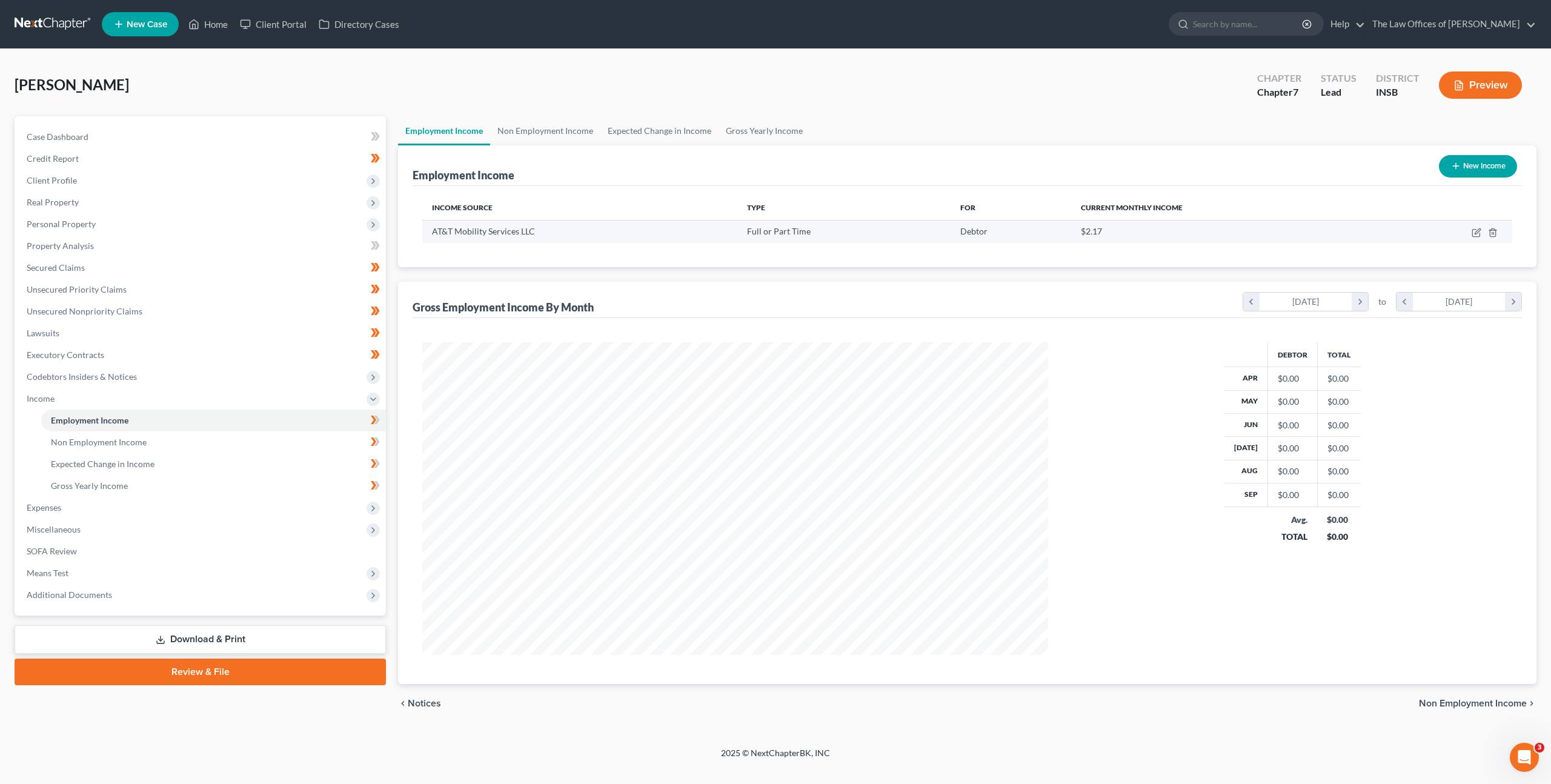
scroll to position [313, 650]
click at [1476, 231] on icon "button" at bounding box center [1476, 232] width 10 height 10
select select "0"
select select "15"
select select "2"
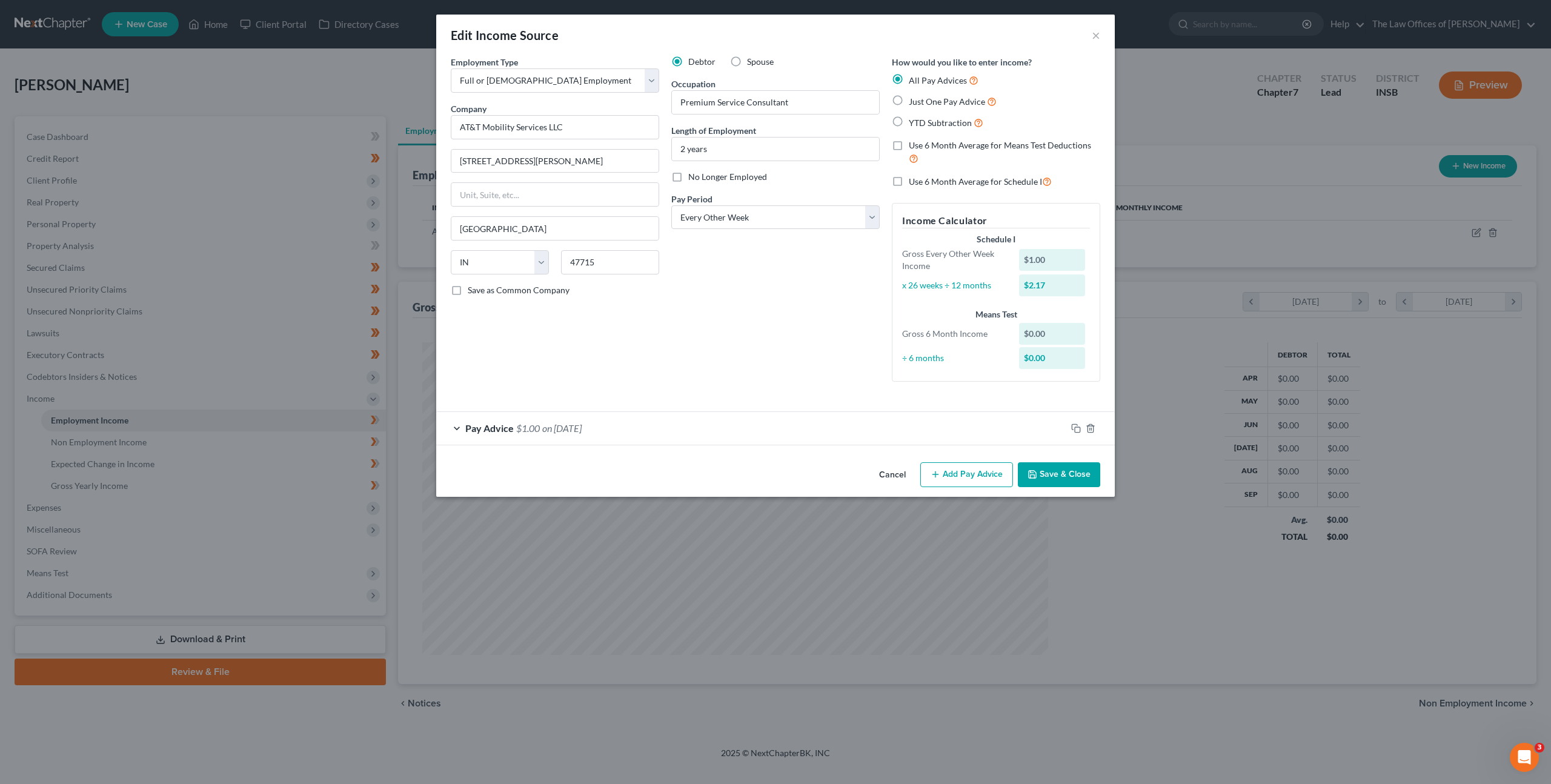
click at [680, 428] on div "Pay Advice $1.00 on 01/01/2025" at bounding box center [751, 428] width 630 height 32
drag, startPoint x: 680, startPoint y: 428, endPoint x: 810, endPoint y: 376, distance: 140.0
click at [685, 426] on div "Pay Advice $1.00 on 01/01/2025" at bounding box center [751, 428] width 630 height 32
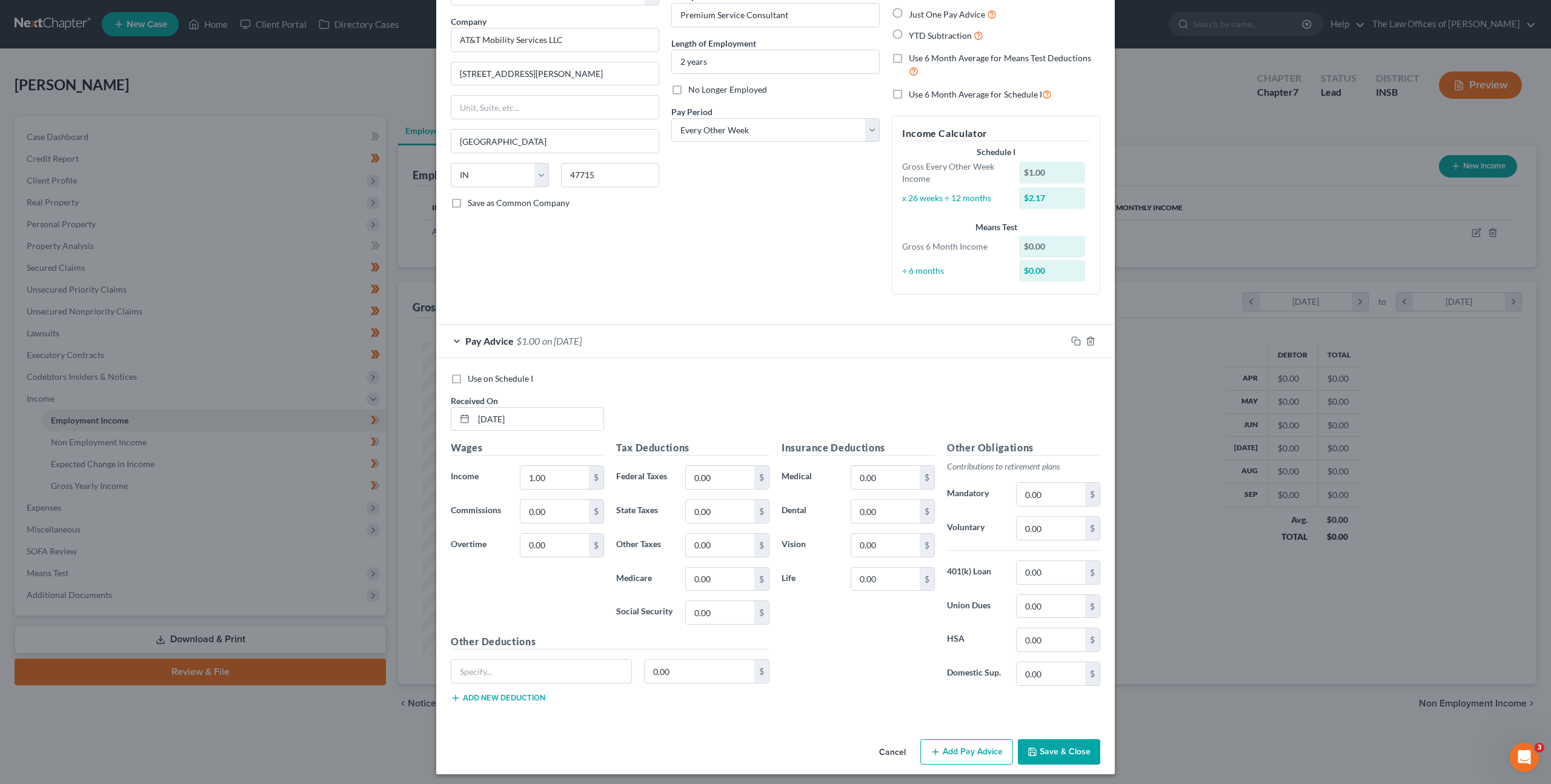
scroll to position [92, 0]
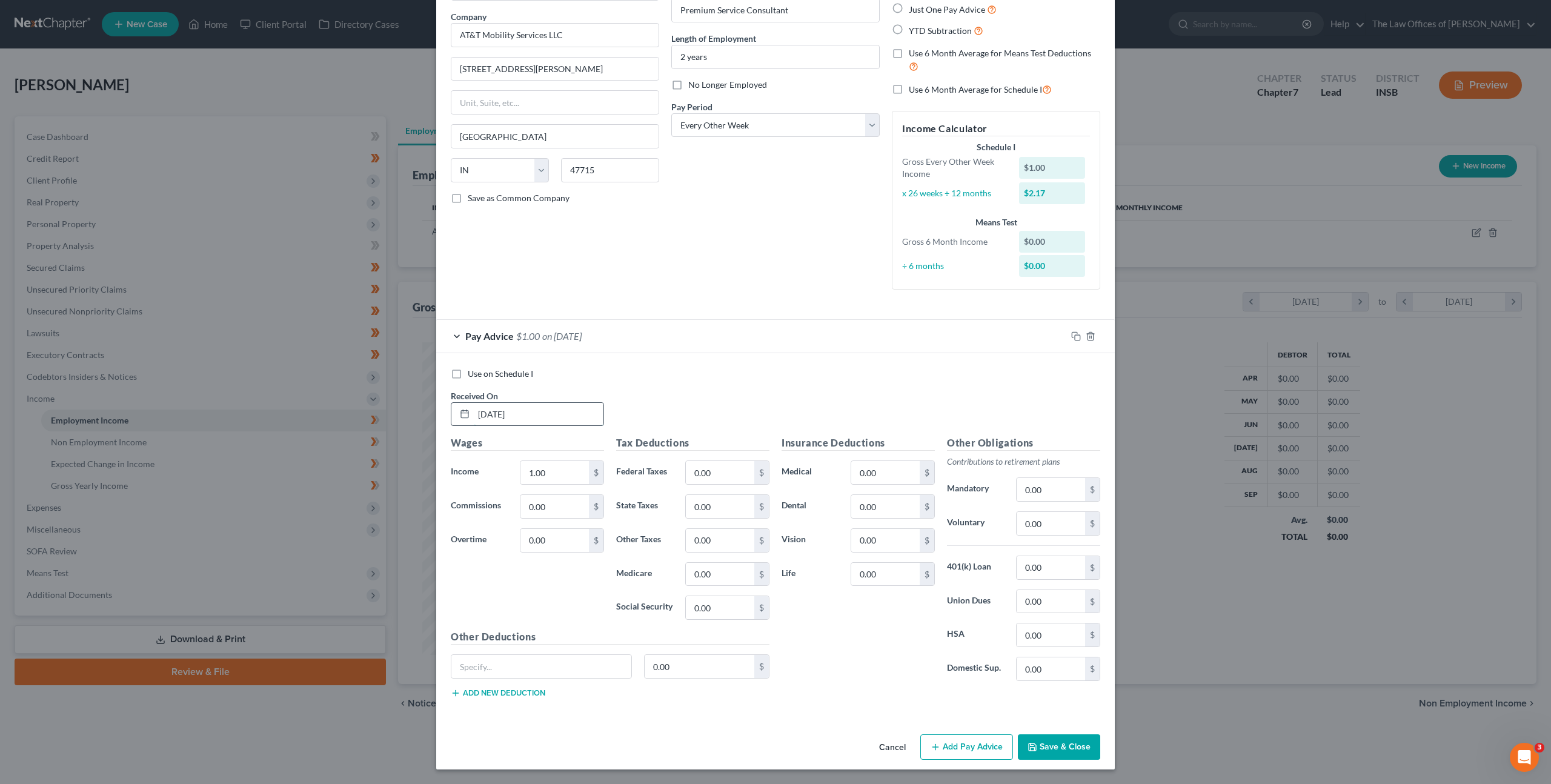
click at [540, 404] on input "01/01/2025" at bounding box center [539, 414] width 130 height 23
drag, startPoint x: 492, startPoint y: 406, endPoint x: 418, endPoint y: 395, distance: 74.8
click at [419, 395] on div "Edit Income Source × Employment Type * Select Full or Part Time Employment Self…" at bounding box center [775, 392] width 1551 height 784
click at [762, 270] on div "Debtor Spouse Occupation Premium Service Consultant Length of Employment 2 year…" at bounding box center [775, 131] width 221 height 336
drag, startPoint x: 562, startPoint y: 407, endPoint x: 571, endPoint y: 407, distance: 9.0
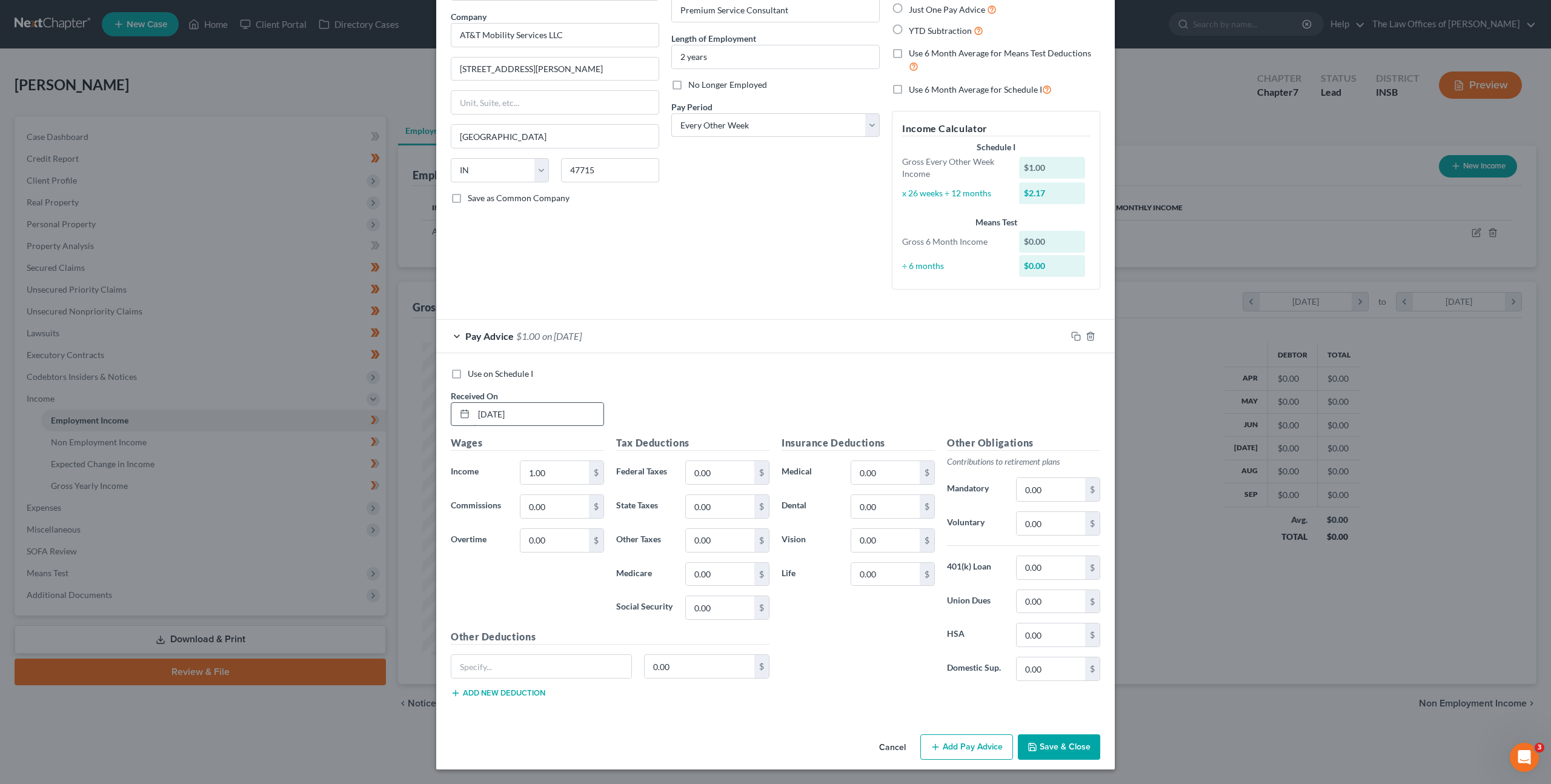
click at [562, 407] on input "01/01/2025" at bounding box center [539, 414] width 130 height 23
drag, startPoint x: 571, startPoint y: 409, endPoint x: 462, endPoint y: 391, distance: 110.5
click at [462, 391] on div "Received On * 01/01/2025" at bounding box center [527, 408] width 166 height 37
click at [697, 295] on div "Debtor Spouse Occupation Premium Service Consultant Length of Employment 2 year…" at bounding box center [775, 131] width 221 height 336
drag, startPoint x: 547, startPoint y: 407, endPoint x: 497, endPoint y: 387, distance: 53.9
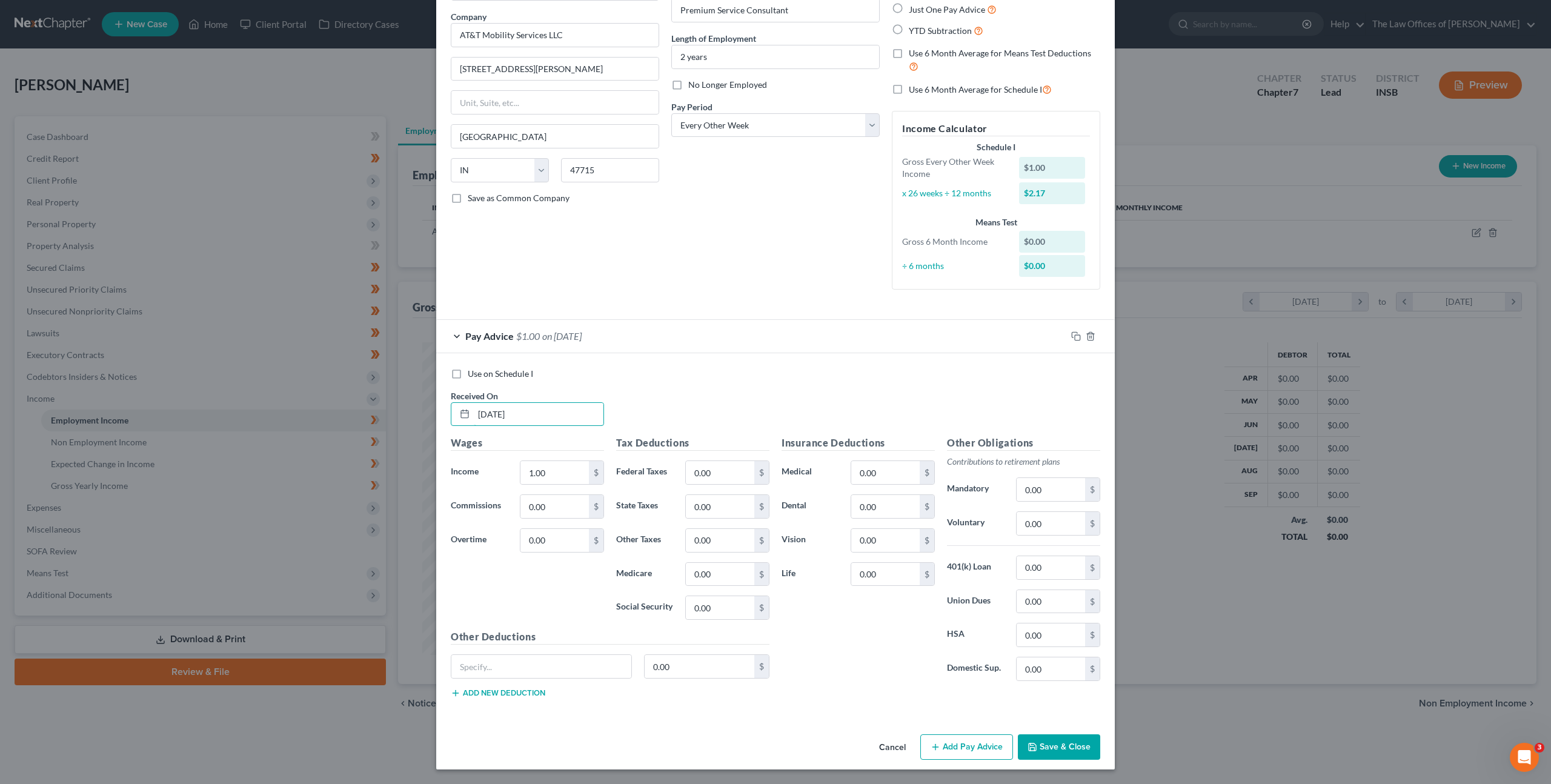
click at [451, 393] on div "Received On * 01/01/2025" at bounding box center [527, 408] width 166 height 37
drag, startPoint x: 468, startPoint y: 395, endPoint x: 439, endPoint y: 384, distance: 31.0
click at [436, 387] on div "Use on Schedule I Received On * 01/01/2025 Wages Income * 1.00 $ Commissions 0.…" at bounding box center [775, 535] width 679 height 364
click at [573, 425] on input "01/01/2025" at bounding box center [539, 414] width 130 height 23
drag, startPoint x: 519, startPoint y: 414, endPoint x: 382, endPoint y: 386, distance: 139.8
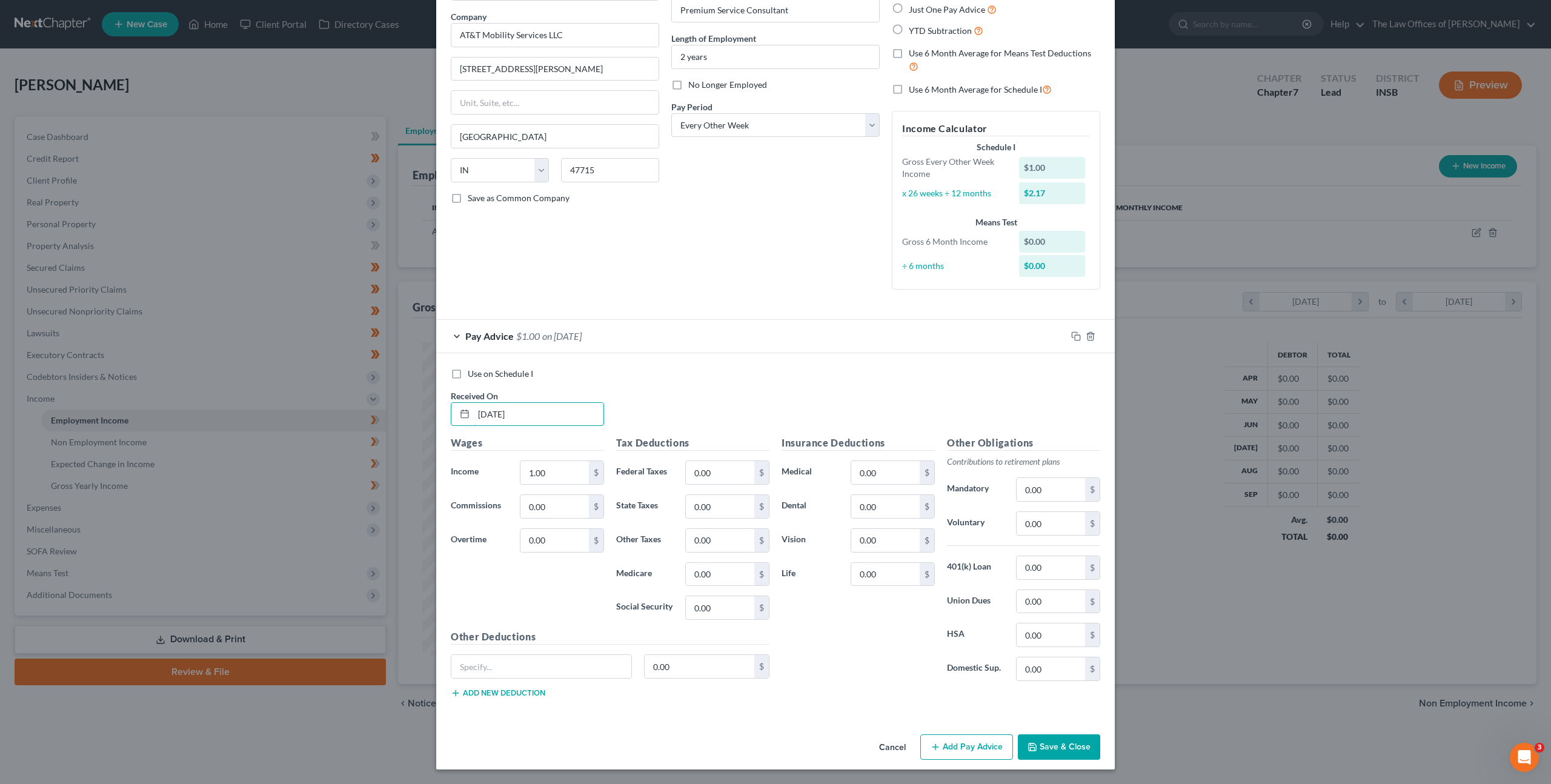
click at [372, 391] on div "Edit Income Source × Employment Type * Select Full or Part Time Employment Self…" at bounding box center [775, 392] width 1551 height 784
type input "[DATE]"
click at [539, 482] on input "1.00" at bounding box center [555, 473] width 68 height 23
drag, startPoint x: 546, startPoint y: 478, endPoint x: 483, endPoint y: 478, distance: 63.0
click at [482, 477] on div "Income * 1.00 $" at bounding box center [527, 473] width 166 height 24
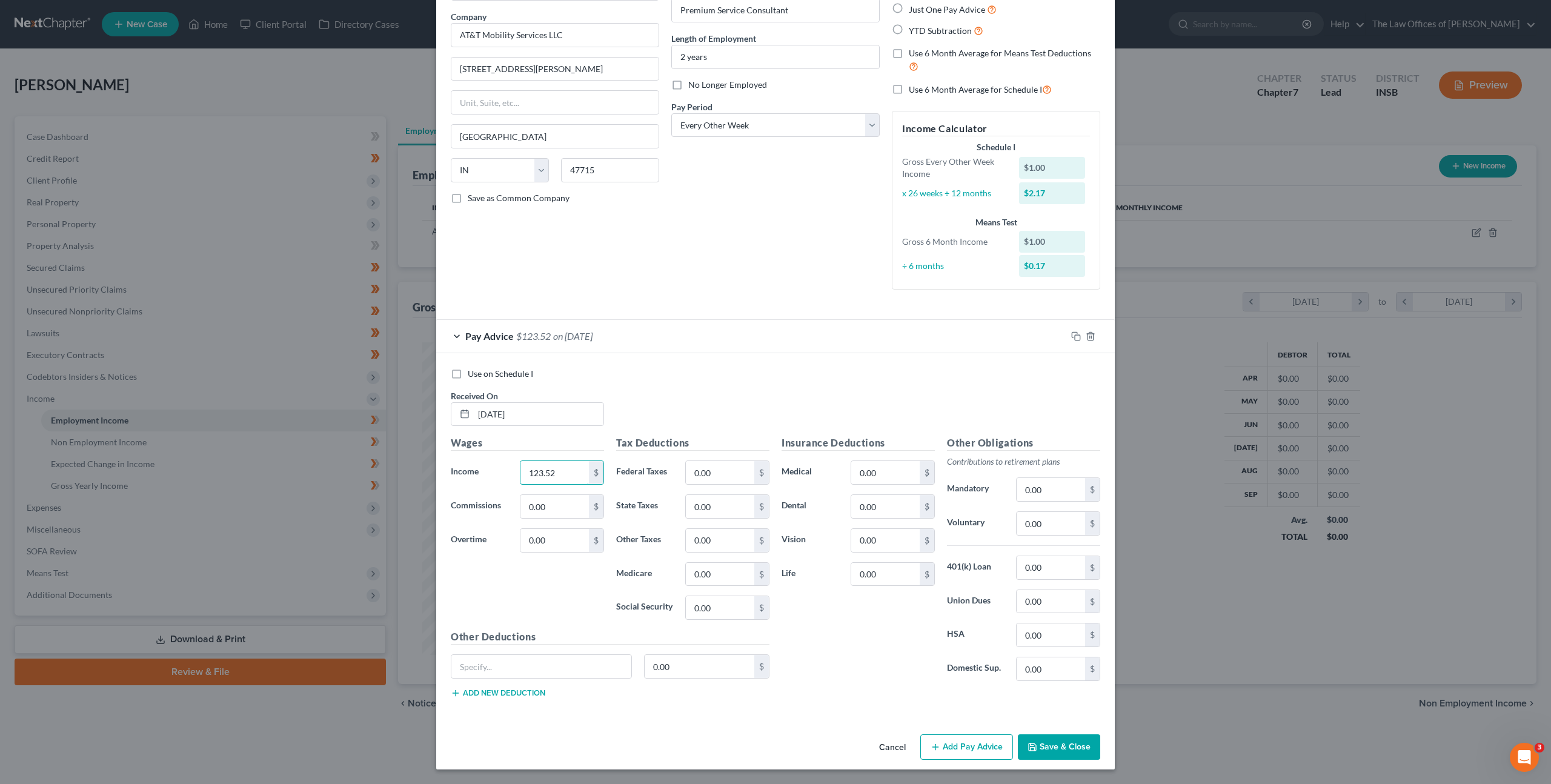
type input "123.52"
click at [721, 386] on div "Use on Schedule I Received On * 04/01/2025" at bounding box center [775, 402] width 662 height 68
click at [1071, 338] on icon "button" at bounding box center [1076, 336] width 10 height 10
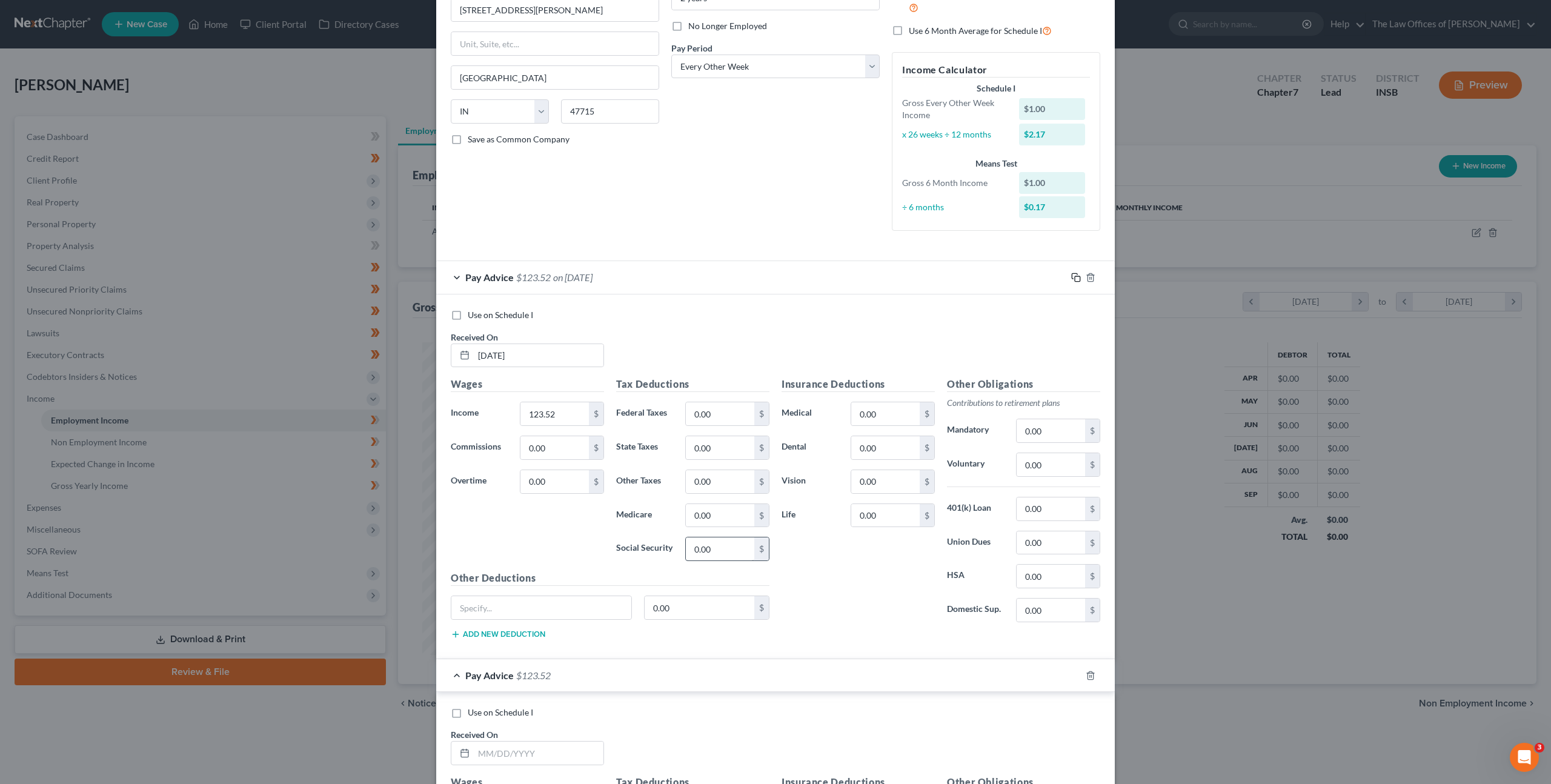
scroll to position [240, 0]
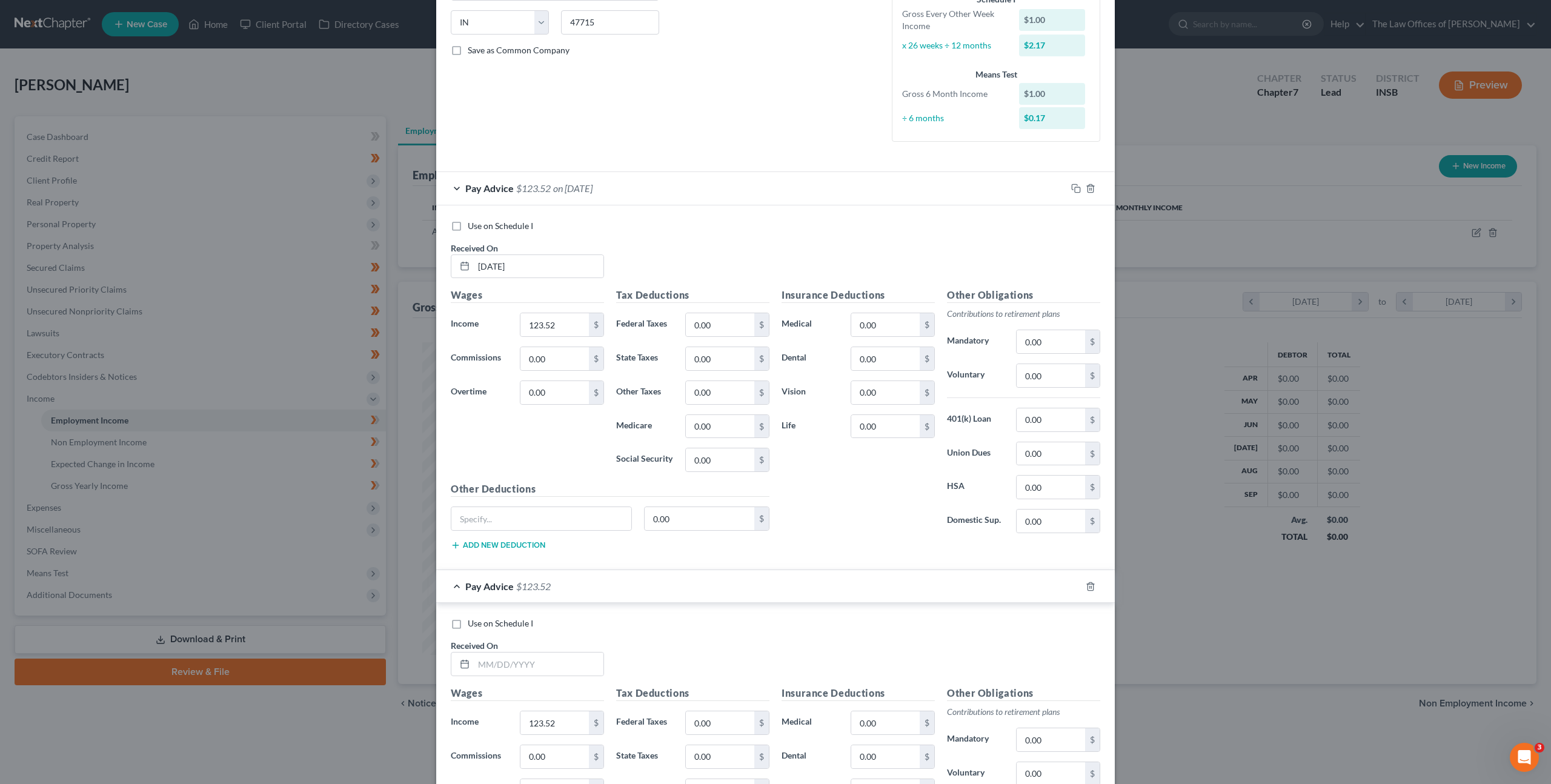
click at [699, 196] on div "Pay Advice $123.52 on 04/01/2025" at bounding box center [751, 188] width 630 height 32
click at [699, 192] on div "Pay Advice $123.52 on 04/01/2025" at bounding box center [751, 188] width 630 height 32
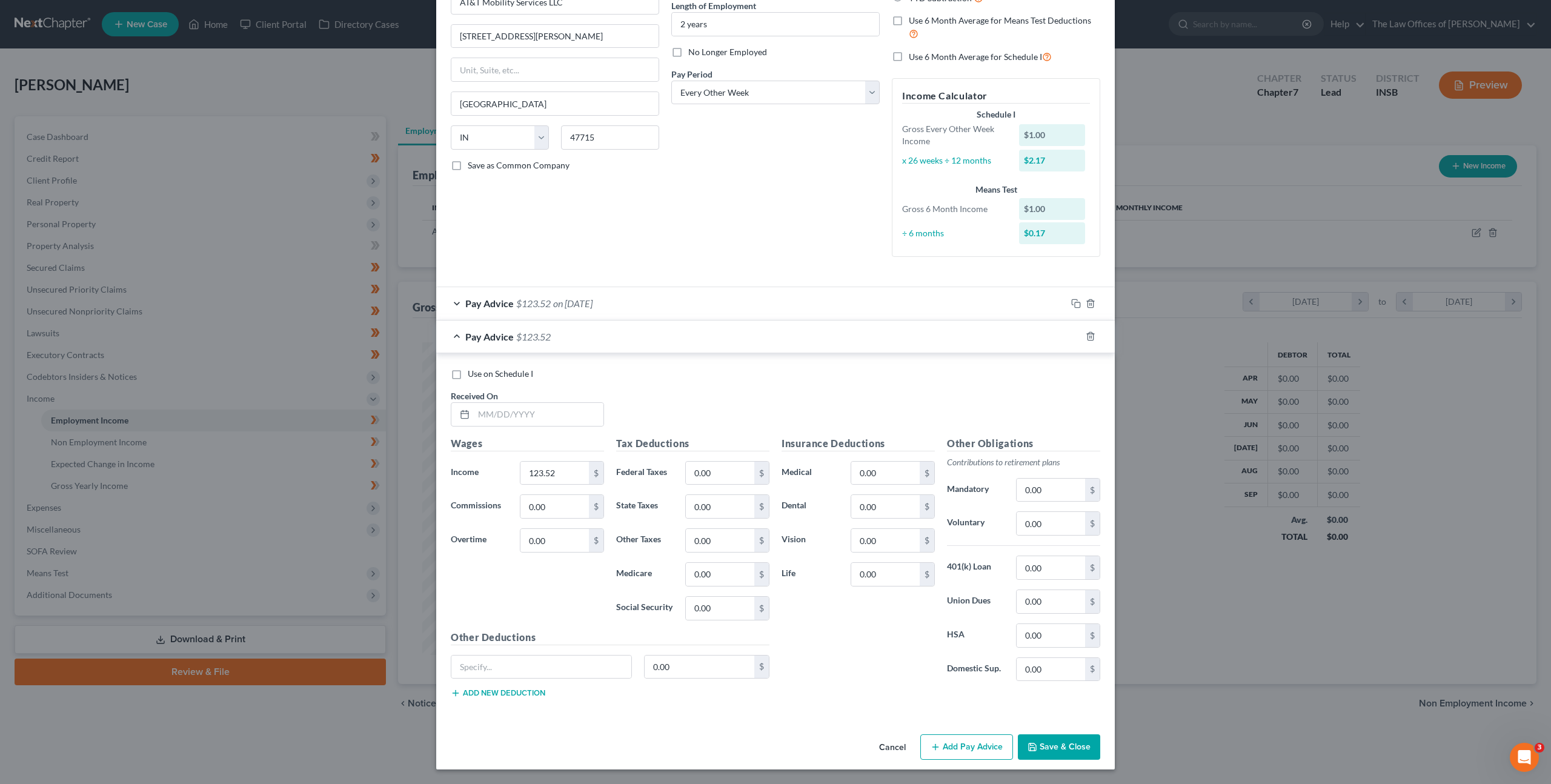
scroll to position [125, 0]
click at [548, 405] on input "text" at bounding box center [539, 414] width 130 height 23
click at [512, 412] on input "text" at bounding box center [539, 414] width 130 height 23
type input "[DATE]"
type input "2,053.40"
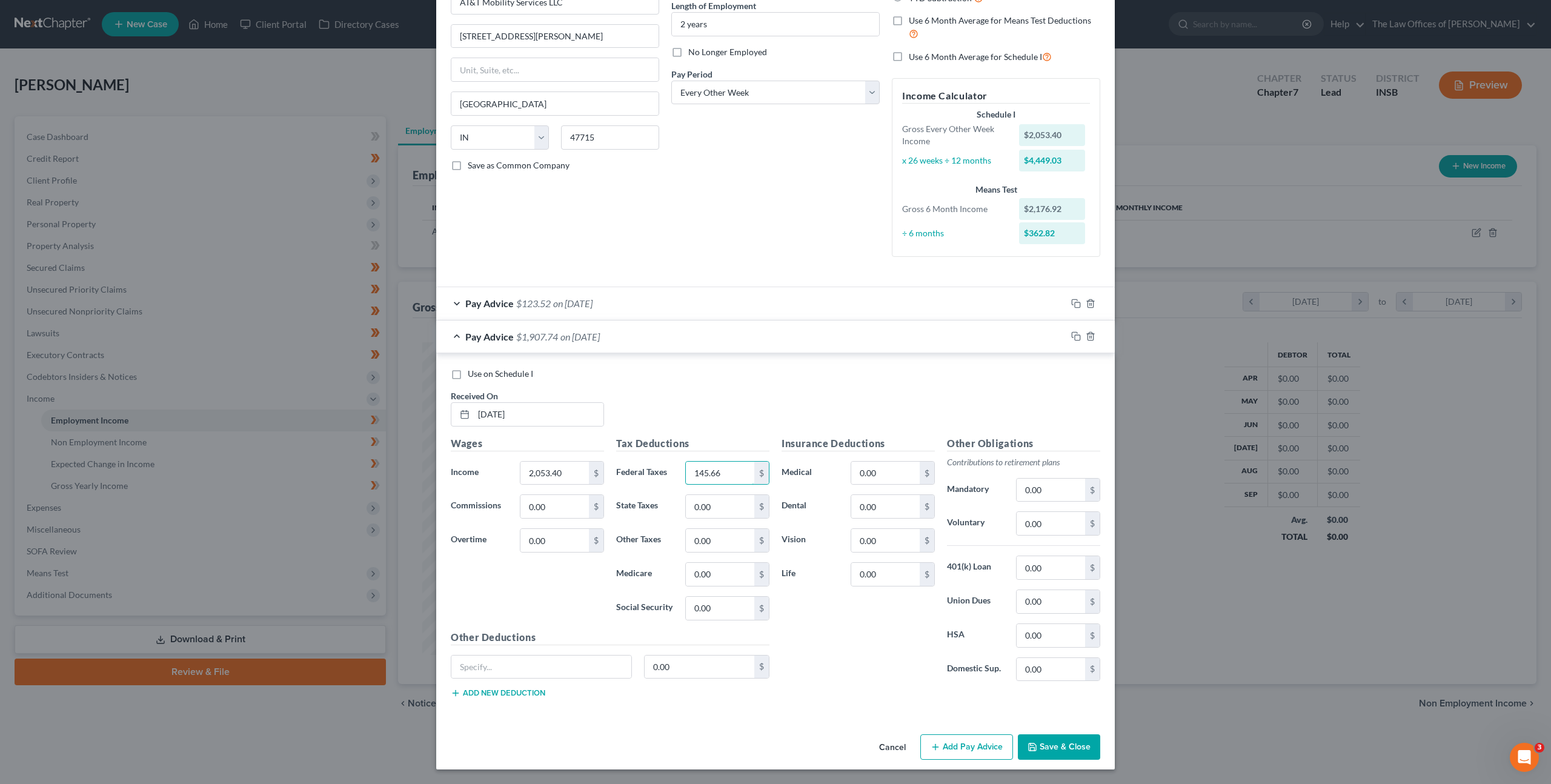
type input "145.66"
type input "56.02"
type input "28.80"
type input "123.13"
drag, startPoint x: 1043, startPoint y: 609, endPoint x: 1060, endPoint y: 604, distance: 17.7
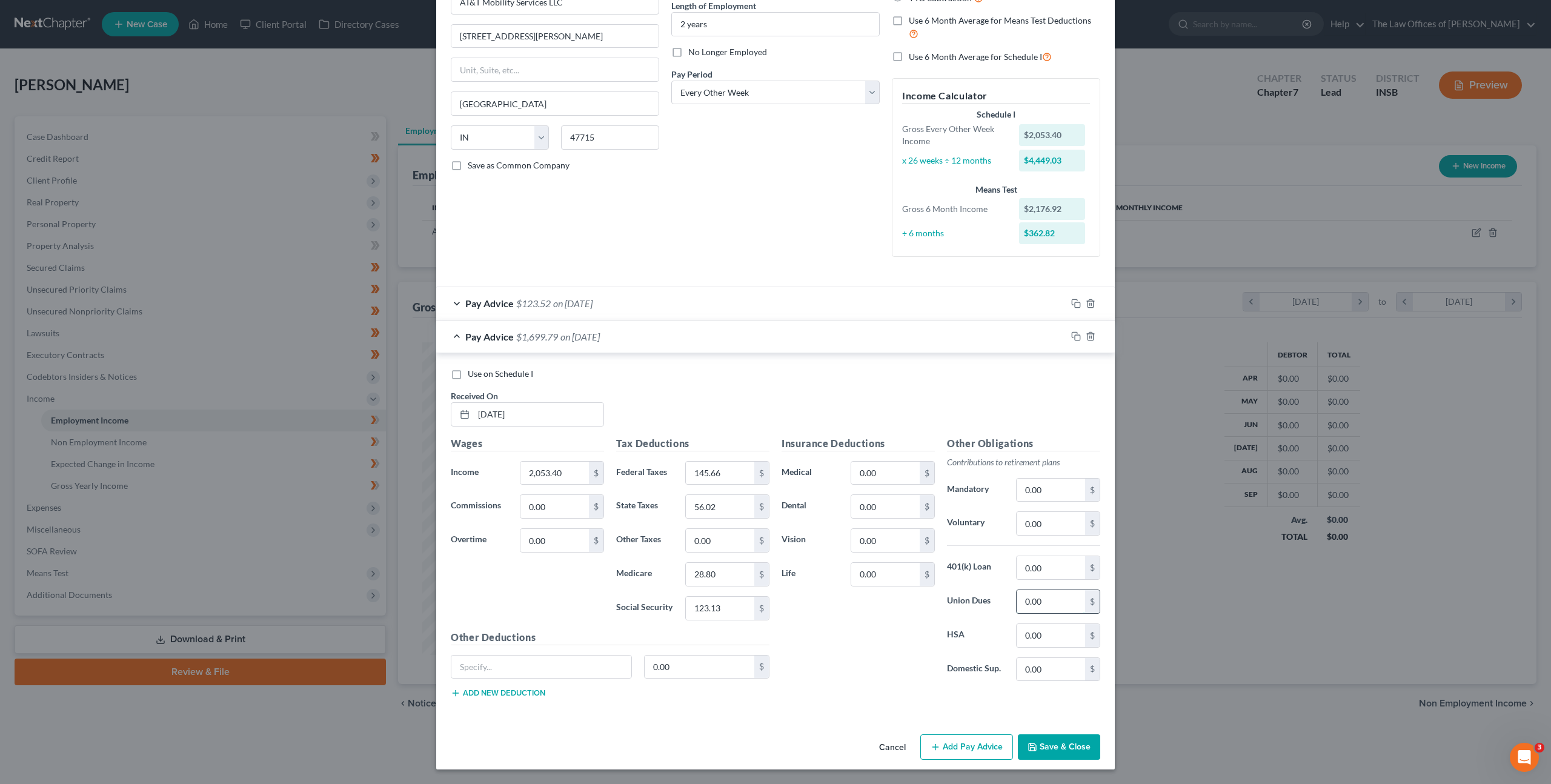
click at [1048, 607] on input "0.00" at bounding box center [1051, 602] width 68 height 23
type input "30"
click at [892, 473] on input "0.00" at bounding box center [885, 473] width 68 height 23
type input "30"
drag, startPoint x: 937, startPoint y: 418, endPoint x: 965, endPoint y: 421, distance: 28.2
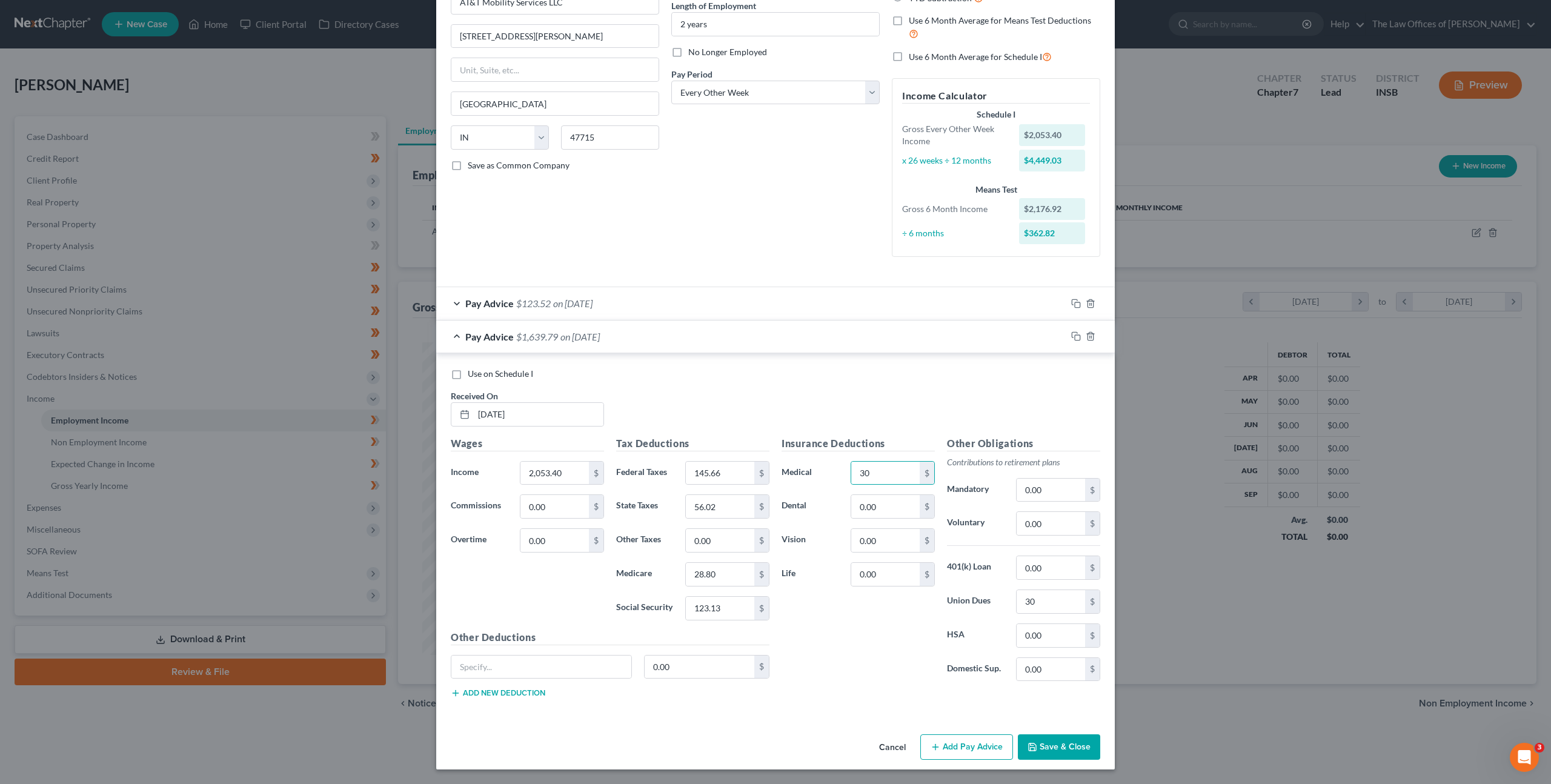
click at [937, 418] on div "Use on Schedule I Received On * 04/11/2025" at bounding box center [775, 402] width 662 height 68
click at [890, 539] on input "0.00" at bounding box center [885, 540] width 68 height 23
drag, startPoint x: 840, startPoint y: 540, endPoint x: 812, endPoint y: 545, distance: 28.4
click at [812, 544] on div "Vision 0.00 $" at bounding box center [858, 540] width 166 height 24
click at [1033, 570] on input "0.00" at bounding box center [1051, 568] width 68 height 23
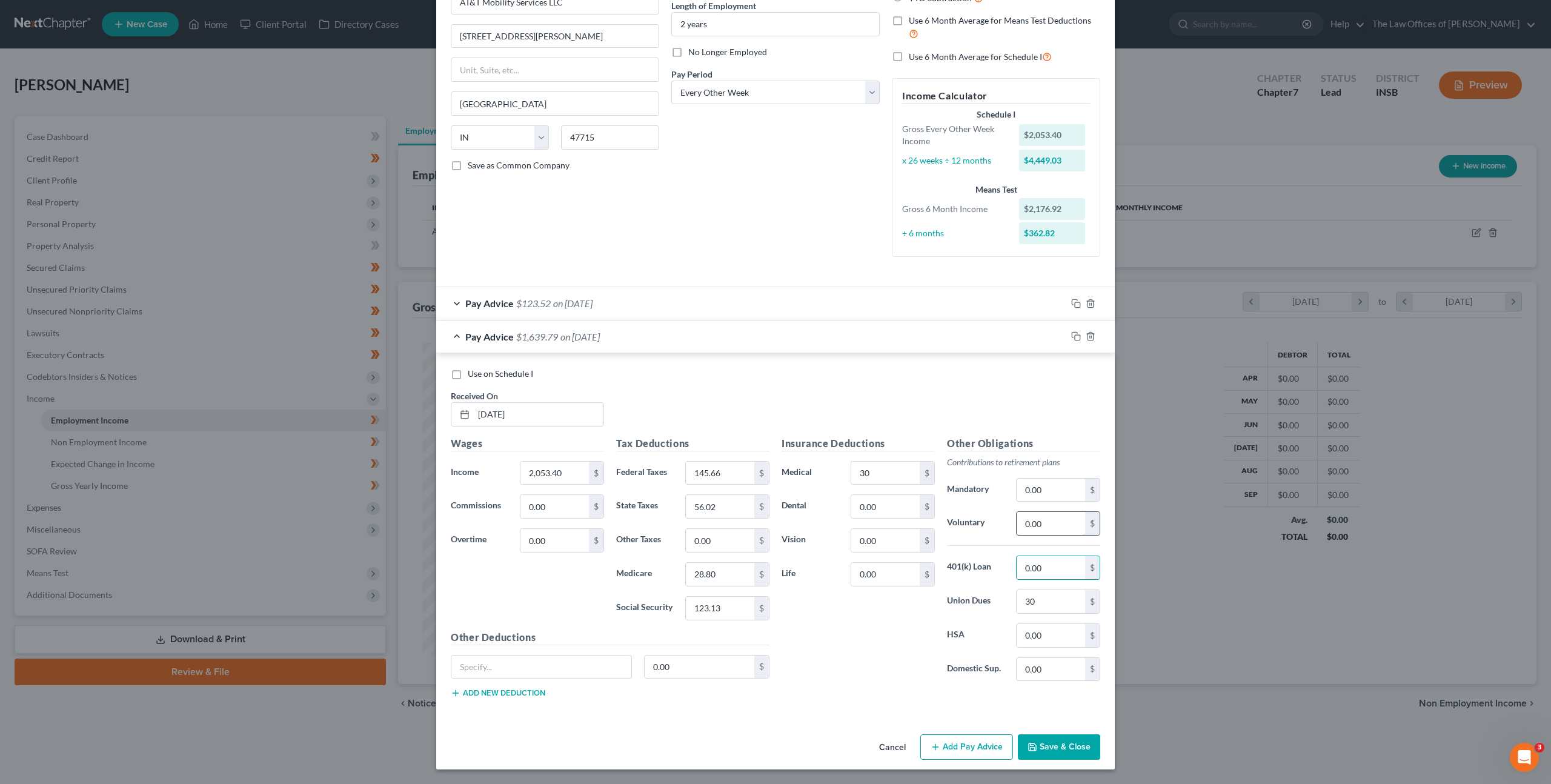
click at [1057, 523] on input "0.00" at bounding box center [1051, 524] width 68 height 23
type input "115.38"
click at [883, 611] on div "Insurance Deductions Medical 30 $ Dental 0.00 $ Vision 0.00 $ Life 0.00 $" at bounding box center [858, 563] width 166 height 255
click at [1075, 335] on rect "button" at bounding box center [1078, 338] width 6 height 6
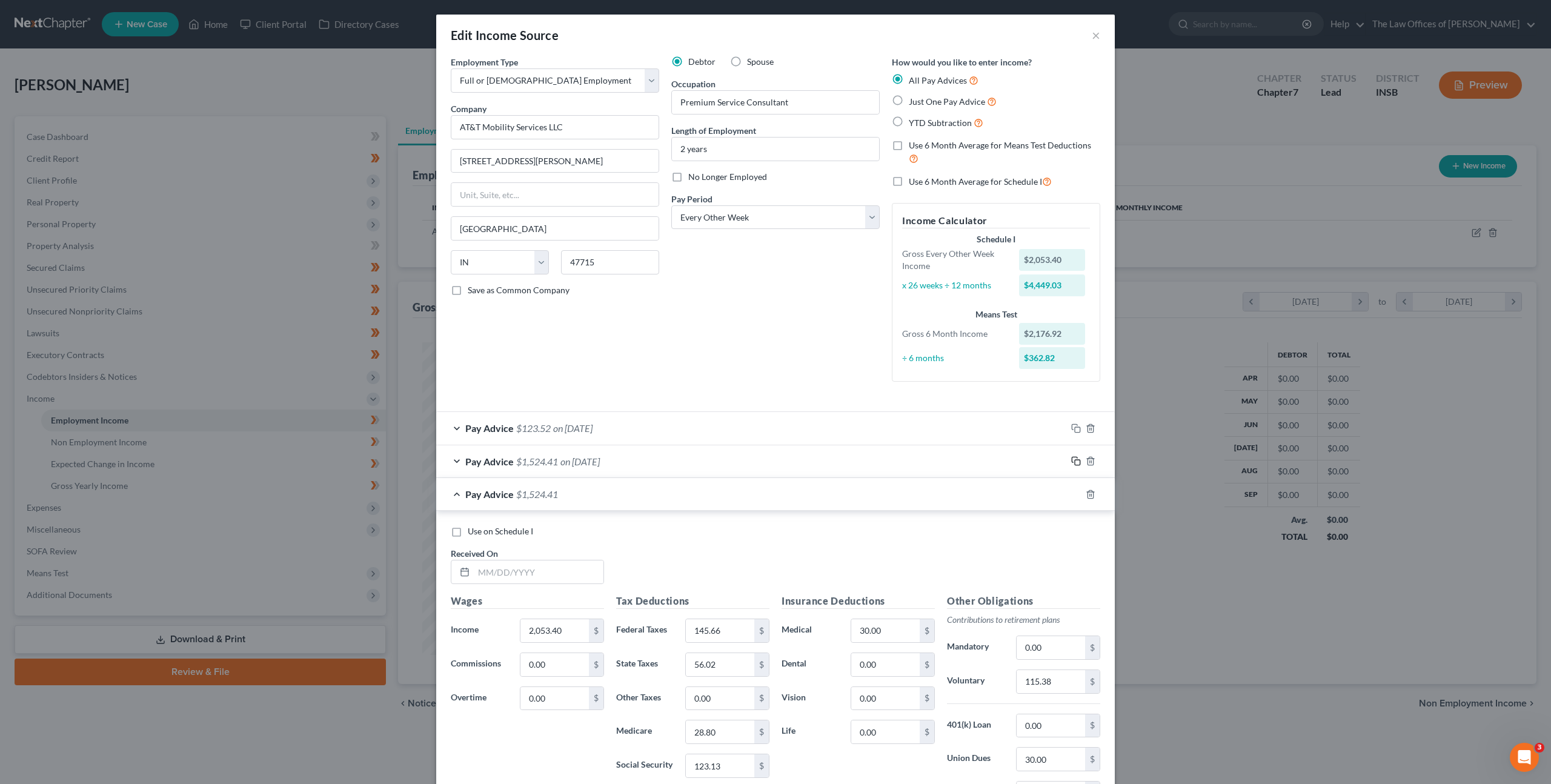
scroll to position [123, 0]
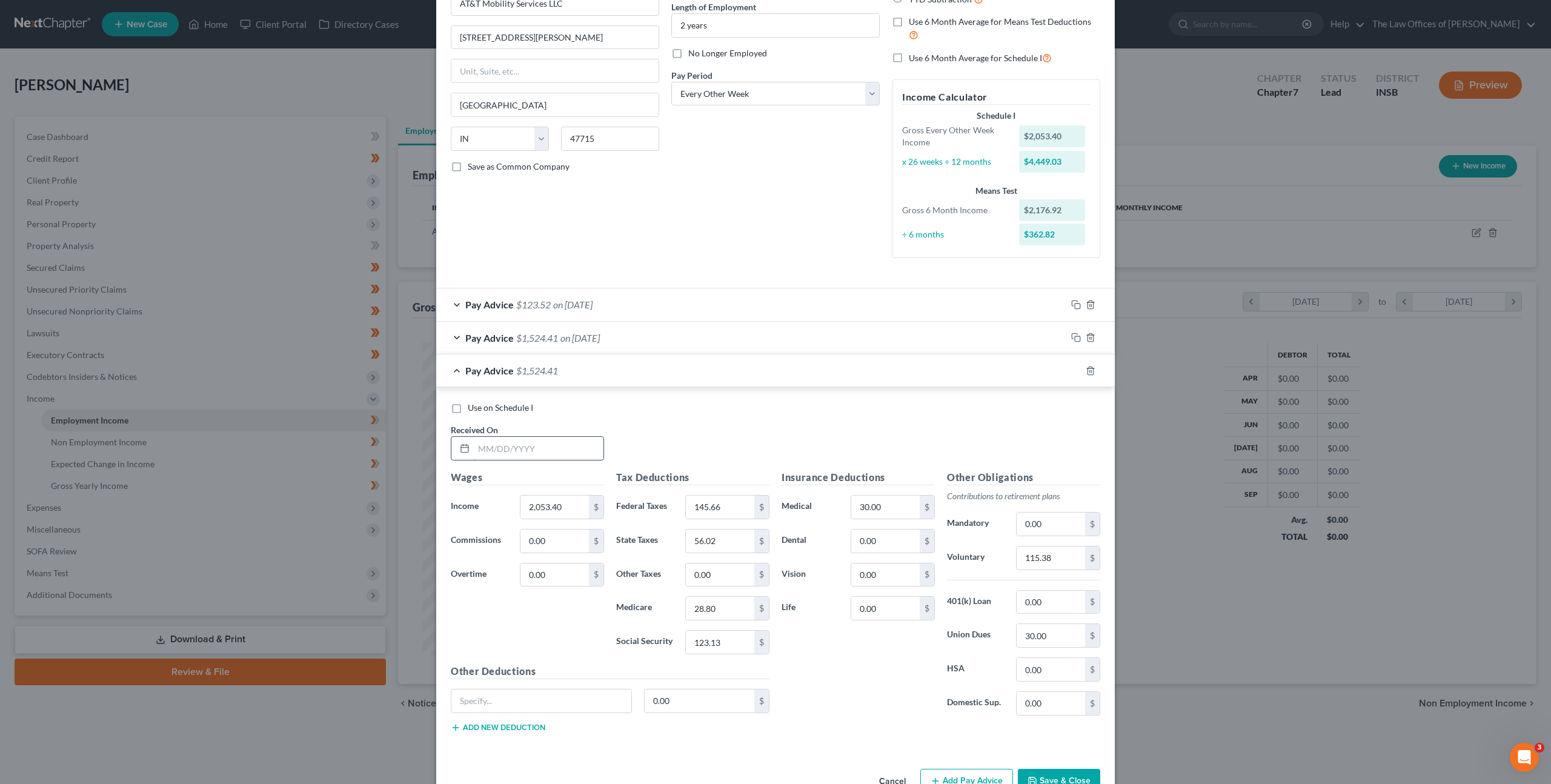
drag, startPoint x: 509, startPoint y: 457, endPoint x: 517, endPoint y: 457, distance: 8.0
click at [517, 457] on input "text" at bounding box center [539, 448] width 130 height 23
type input "[DATE]"
type input "2,985.69"
click at [719, 512] on input "145.66" at bounding box center [720, 507] width 68 height 23
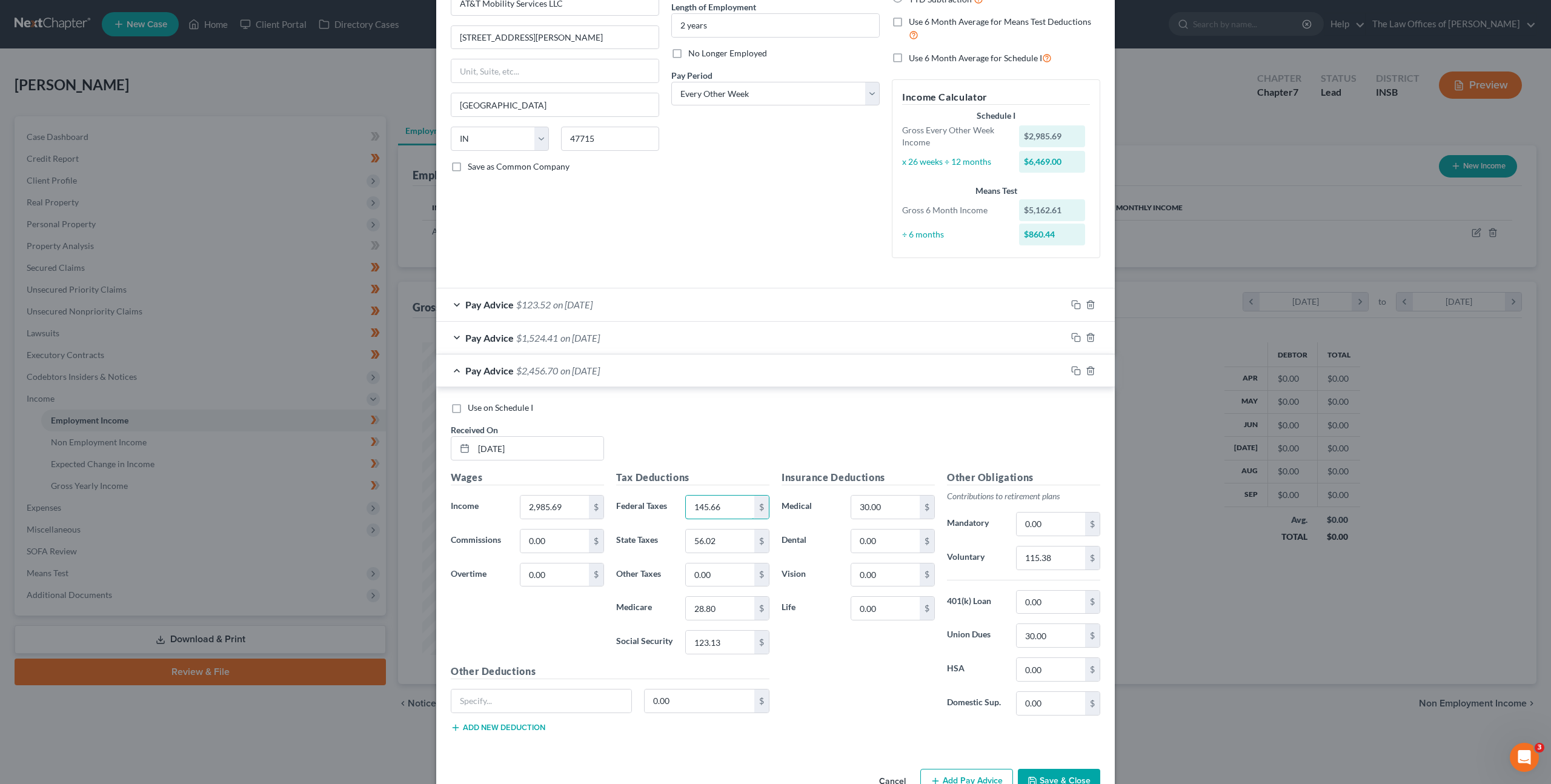
click at [628, 486] on div "Tax Deductions Federal Taxes 145.66 $ State Taxes 56.02 $ Other Taxes 0.00 $ Me…" at bounding box center [693, 567] width 166 height 194
type input "349.22"
type input "83.58"
type input "42.07"
type input "179.87"
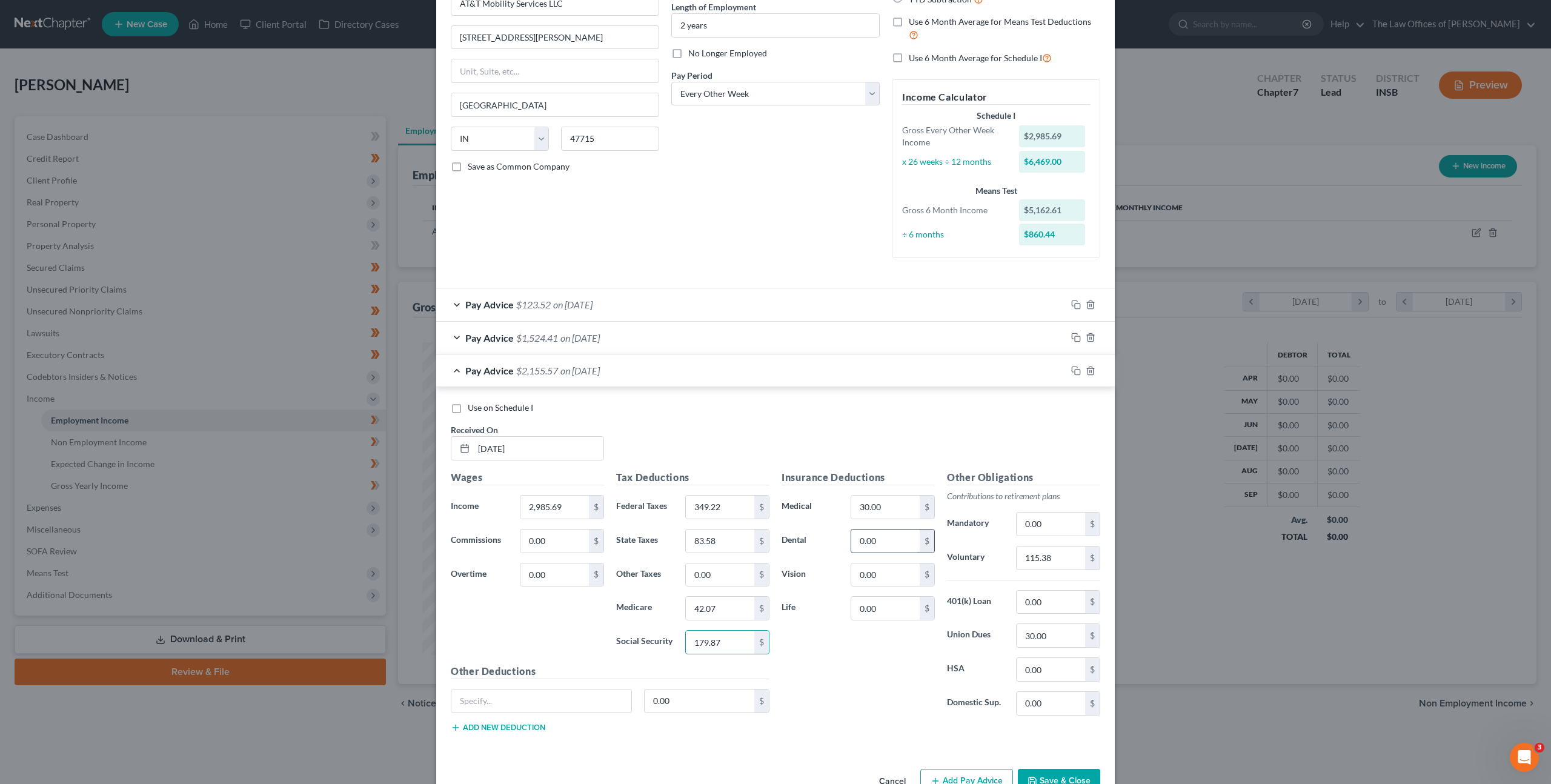
click at [892, 539] on input "0.00" at bounding box center [885, 541] width 68 height 23
type input "12"
drag, startPoint x: 882, startPoint y: 581, endPoint x: 896, endPoint y: 576, distance: 14.9
click at [882, 580] on input "0.00" at bounding box center [885, 575] width 68 height 23
type input "5"
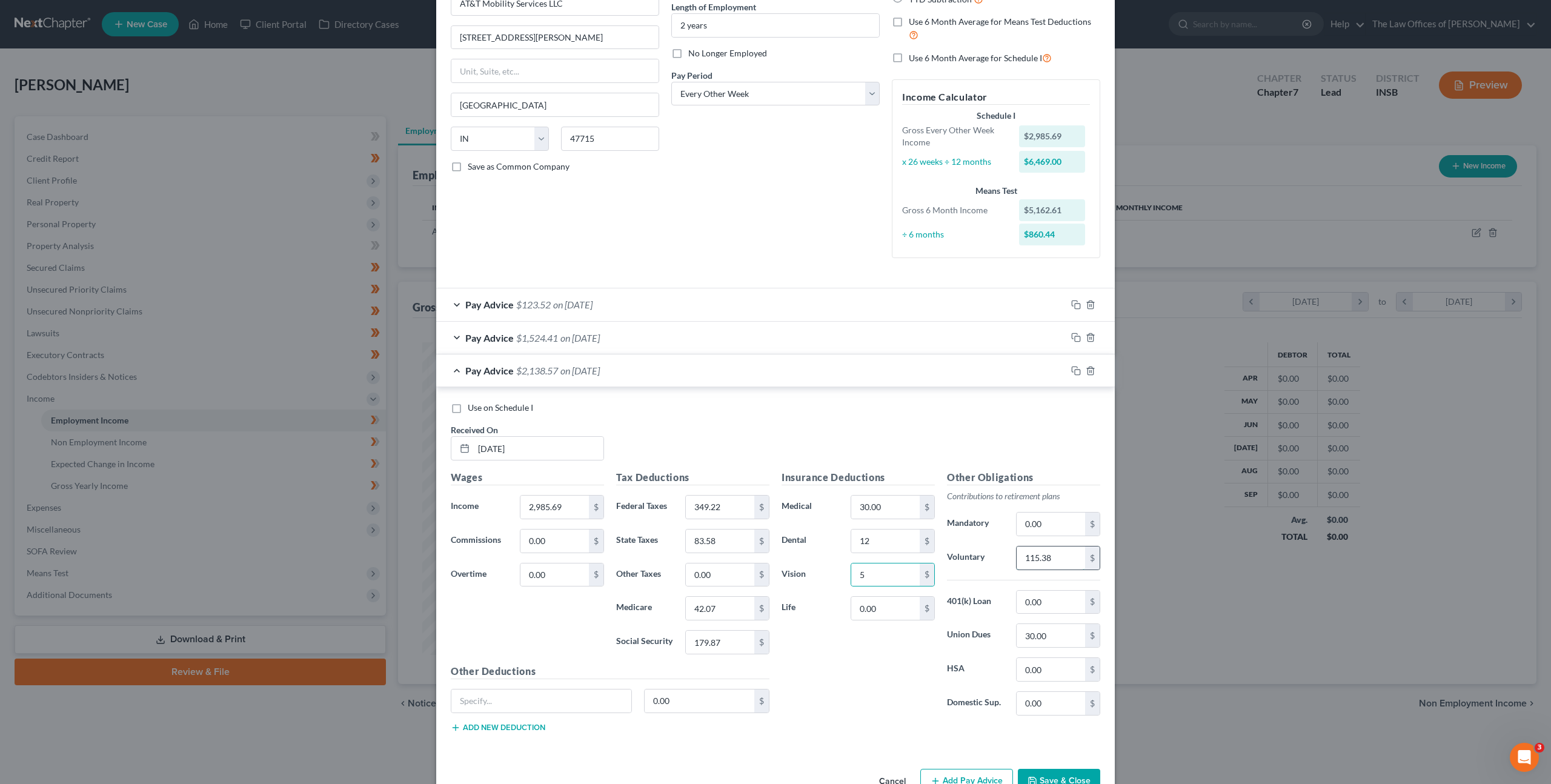
click at [1051, 561] on input "115.38" at bounding box center [1051, 558] width 68 height 23
type input "115.22"
drag, startPoint x: 883, startPoint y: 665, endPoint x: 1040, endPoint y: 337, distance: 363.6
click at [889, 662] on div "Insurance Deductions Medical 30.00 $ Dental 12 $ Vision 5 $ Life 0.00 $" at bounding box center [858, 597] width 166 height 255
click at [1073, 372] on icon "button" at bounding box center [1076, 370] width 10 height 10
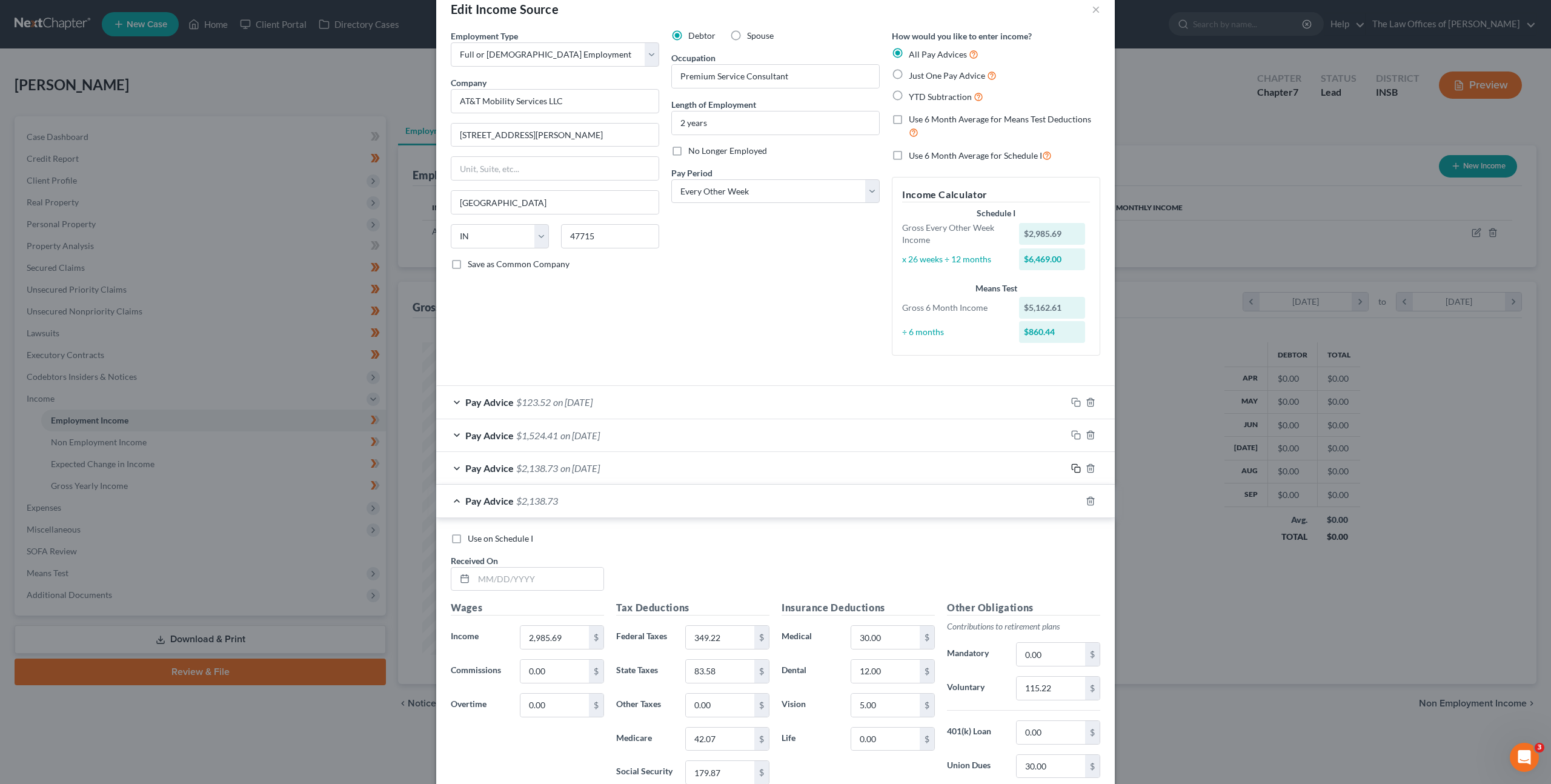
scroll to position [191, 0]
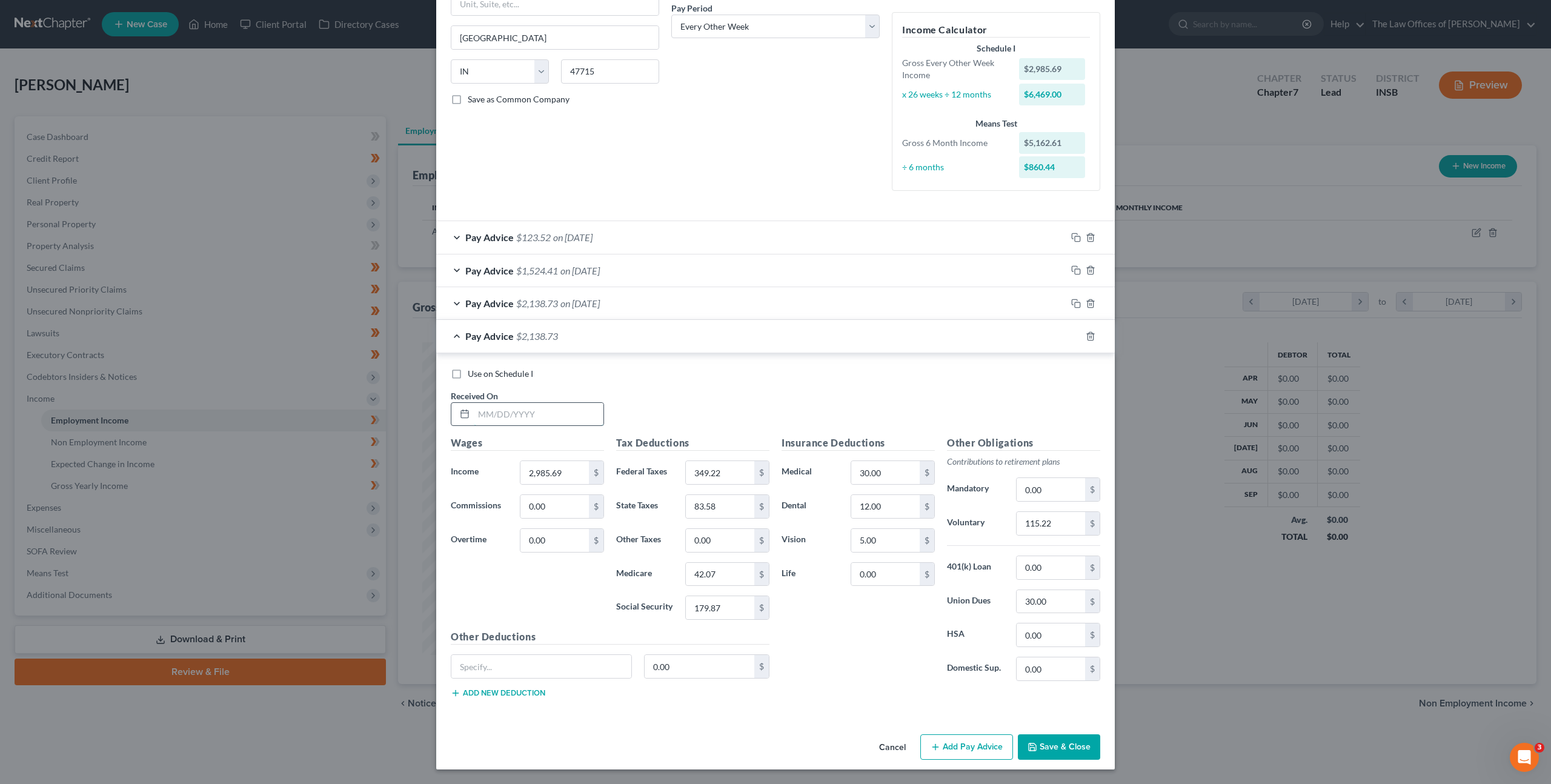
drag, startPoint x: 498, startPoint y: 410, endPoint x: 514, endPoint y: 421, distance: 19.4
click at [501, 412] on input "text" at bounding box center [539, 414] width 130 height 23
type input "0"
click at [695, 294] on div "Pay Advice $2,138.73 on 04/25/2025" at bounding box center [751, 303] width 630 height 32
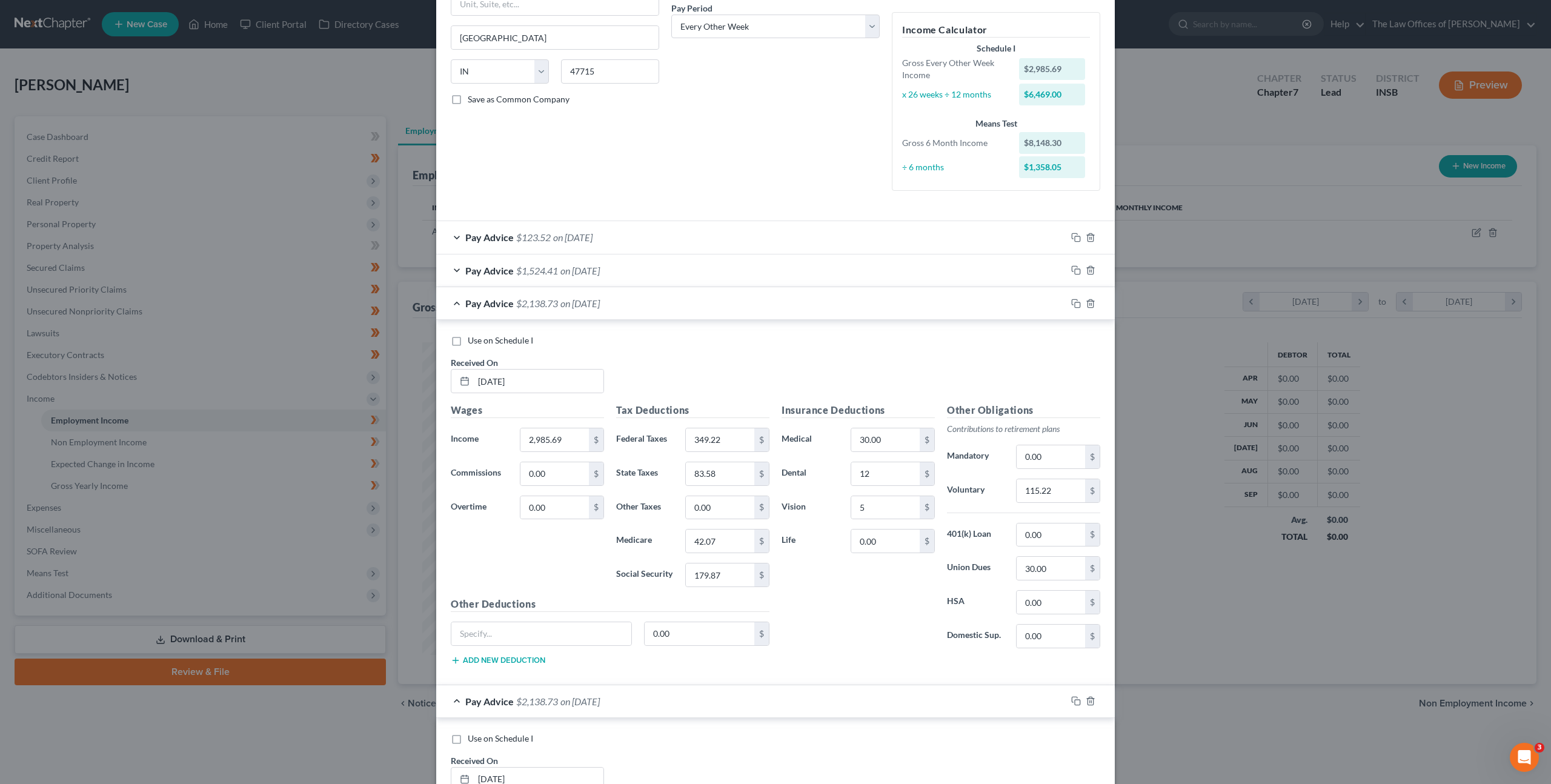
click at [694, 294] on div "Pay Advice $2,138.73 on 04/25/2025" at bounding box center [751, 303] width 630 height 32
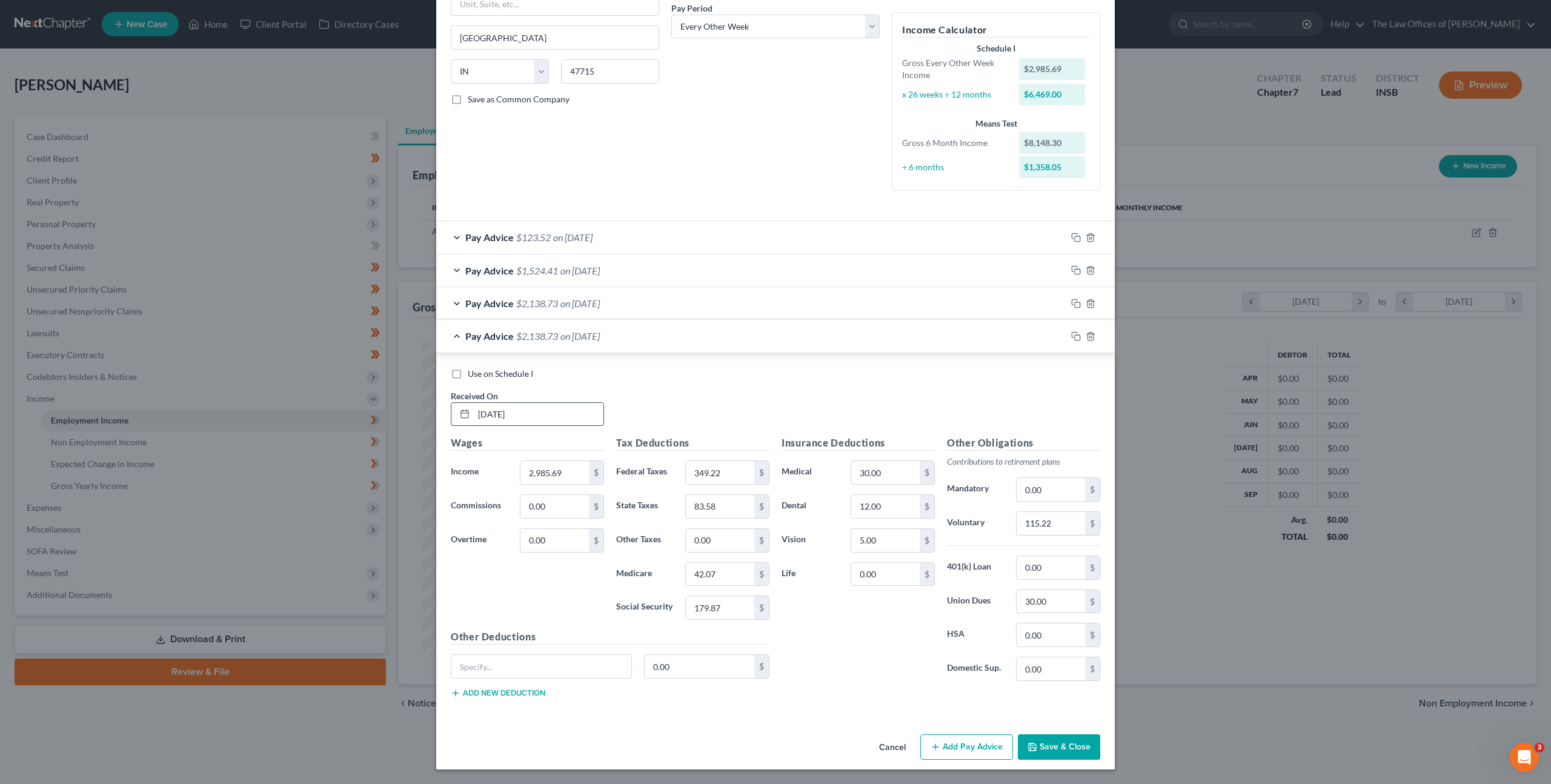
click at [549, 425] on input "[DATE]" at bounding box center [539, 414] width 130 height 23
drag, startPoint x: 569, startPoint y: 412, endPoint x: 365, endPoint y: 391, distance: 205.1
click at [393, 394] on div "Edit Income Source × Employment Type * Select Full or Part Time Employment Self…" at bounding box center [775, 392] width 1551 height 784
type input "05q/q0q9qqq/qqqq2qq0qq25"
click at [570, 421] on input "05q/q0q9qqq/qqqq2qq0qq25" at bounding box center [539, 414] width 130 height 23
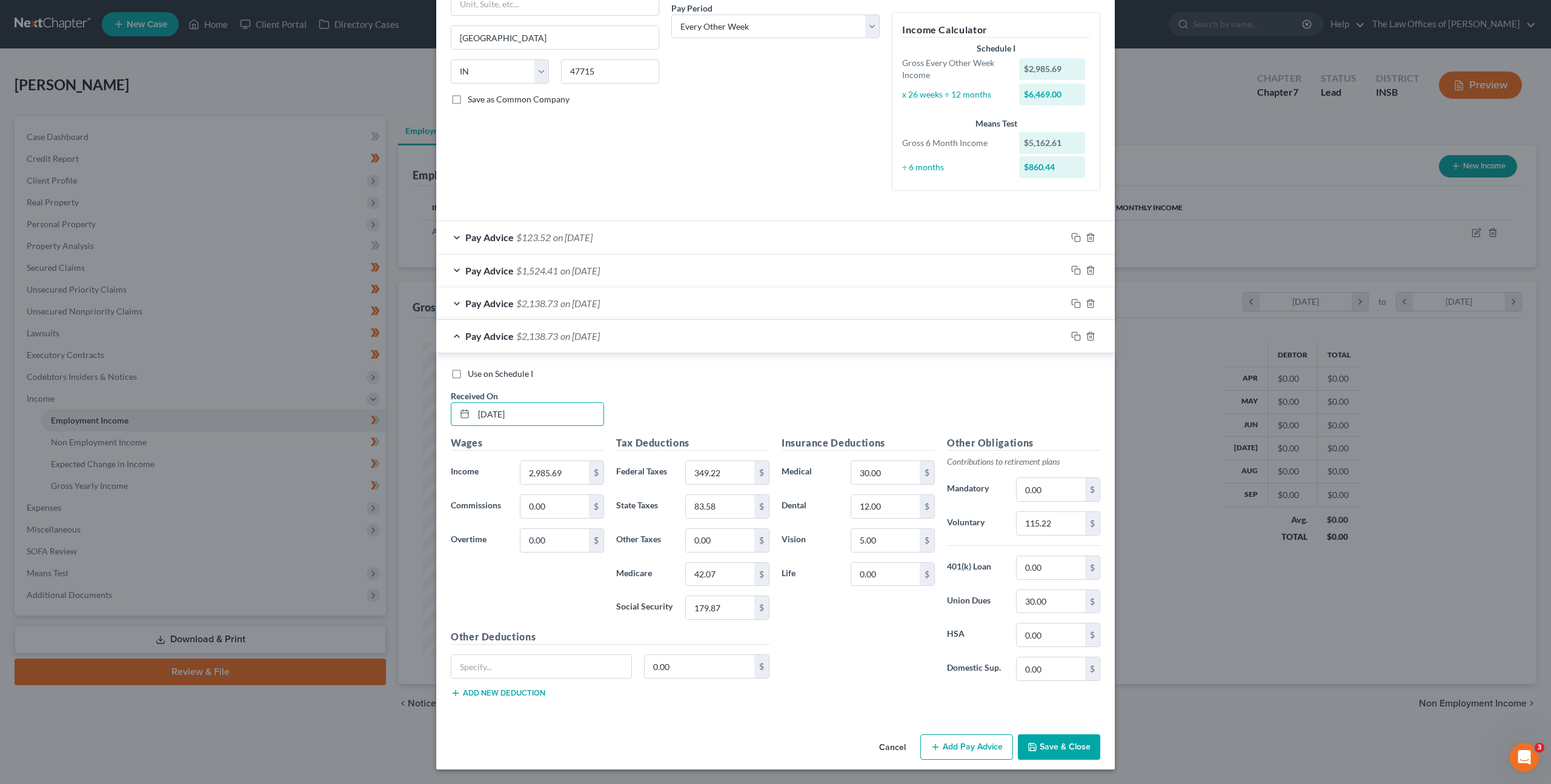
type input "[DATE]"
type input "1,944.02"
click at [720, 474] on input "349.22" at bounding box center [720, 473] width 68 height 23
drag, startPoint x: 723, startPoint y: 471, endPoint x: 652, endPoint y: 453, distance: 73.2
click at [654, 455] on div "Tax Deductions Federal Taxes 349.22 $ State Taxes 83.58 $ Other Taxes 0.00 $ Me…" at bounding box center [693, 532] width 166 height 194
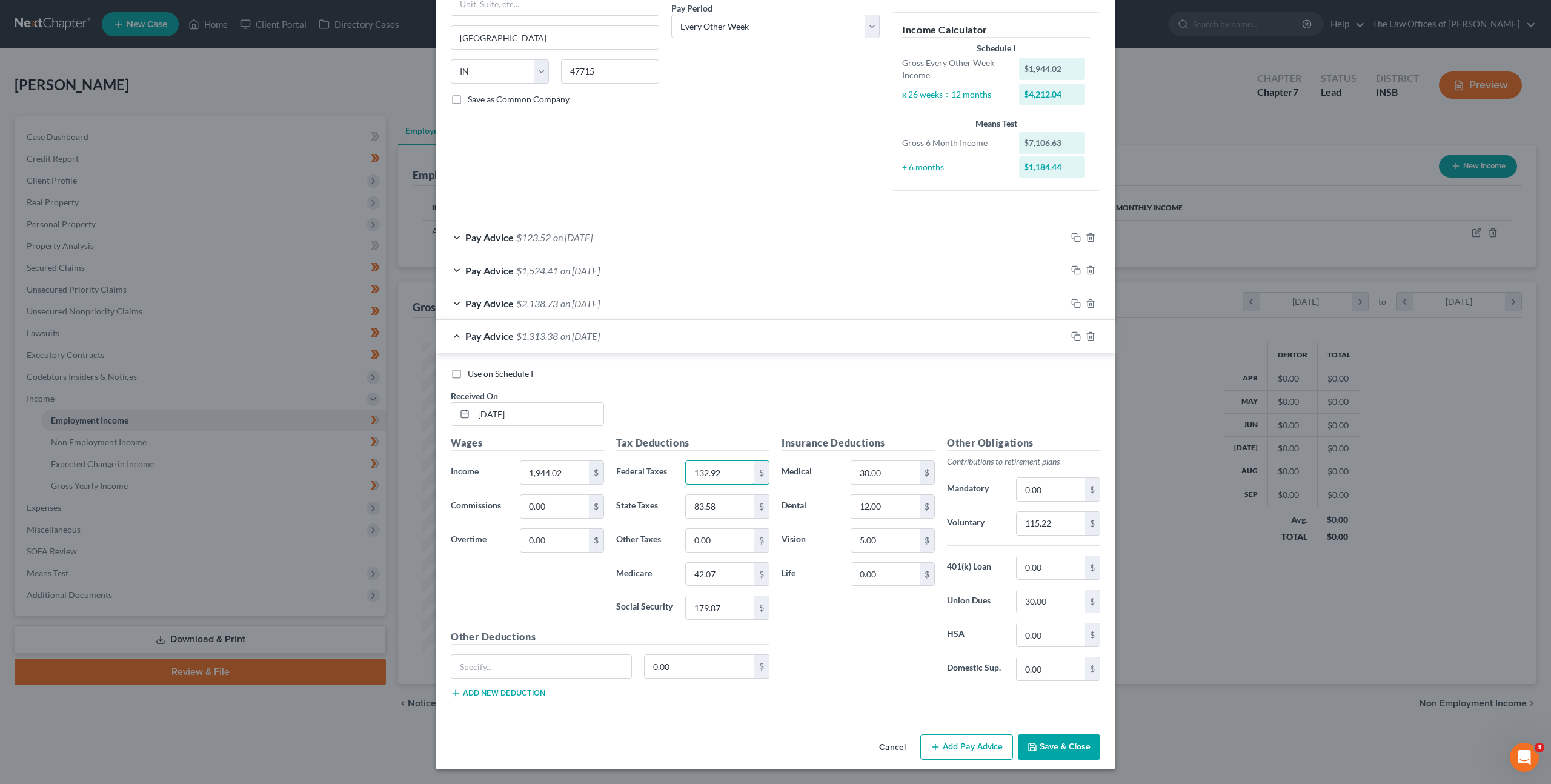
type input "132.92"
type input "52.83"
type input "27.21"
type input "116.34"
drag, startPoint x: 805, startPoint y: 645, endPoint x: 840, endPoint y: 633, distance: 37.0
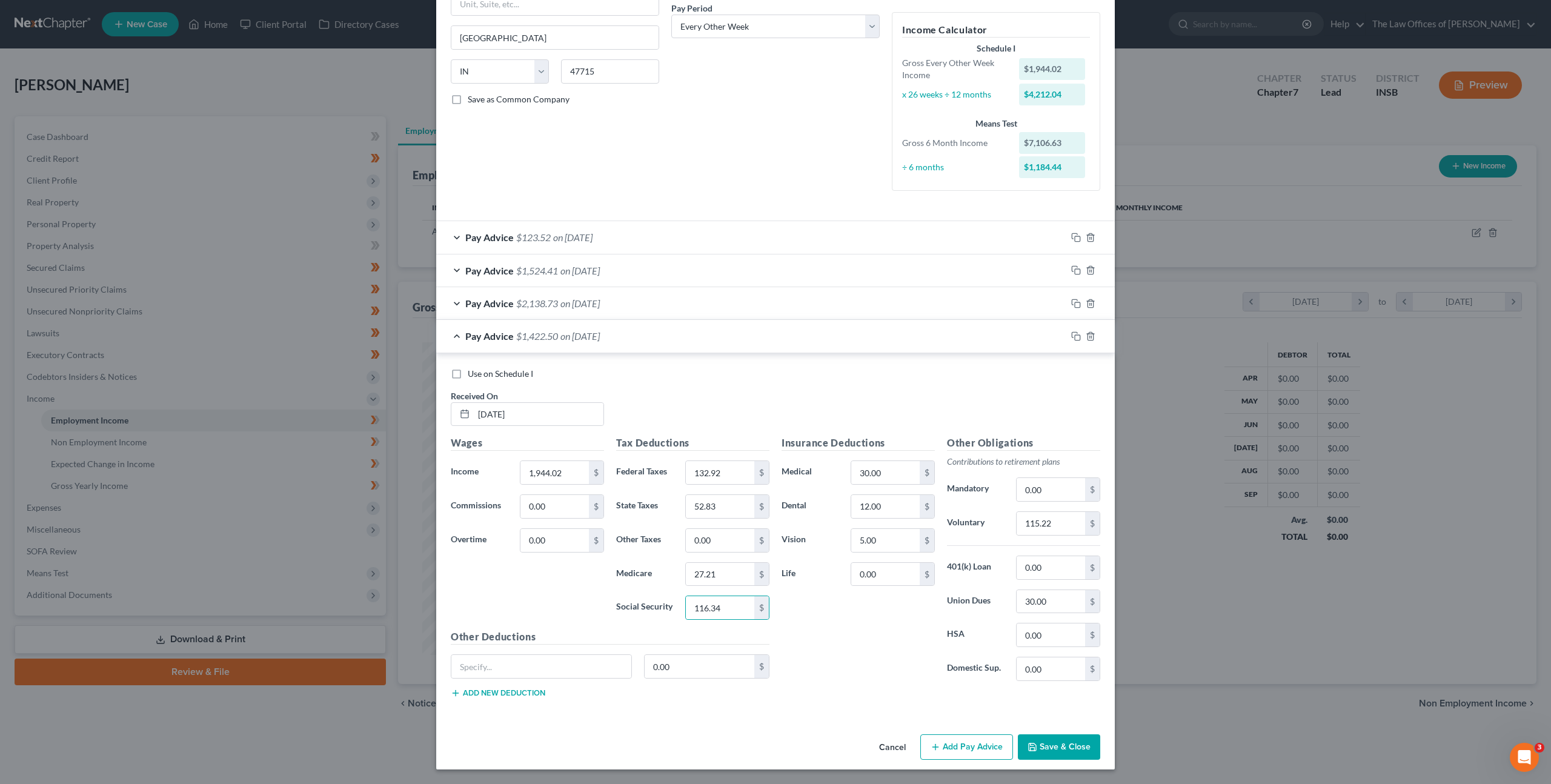
click at [806, 644] on div "Insurance Deductions Medical 30.00 $ Dental 12.00 $ Vision 5.00 $ Life 0.00 $" at bounding box center [858, 563] width 166 height 255
drag, startPoint x: 891, startPoint y: 508, endPoint x: 783, endPoint y: 486, distance: 110.2
click at [783, 486] on div "Insurance Deductions Medical 30.00 $ Dental 12.00 $ Vision 5.00 $ Life 0.00 $" at bounding box center [858, 563] width 166 height 255
drag, startPoint x: 895, startPoint y: 503, endPoint x: 803, endPoint y: 496, distance: 92.3
click at [810, 497] on div "Dental 12.00 $" at bounding box center [858, 506] width 166 height 24
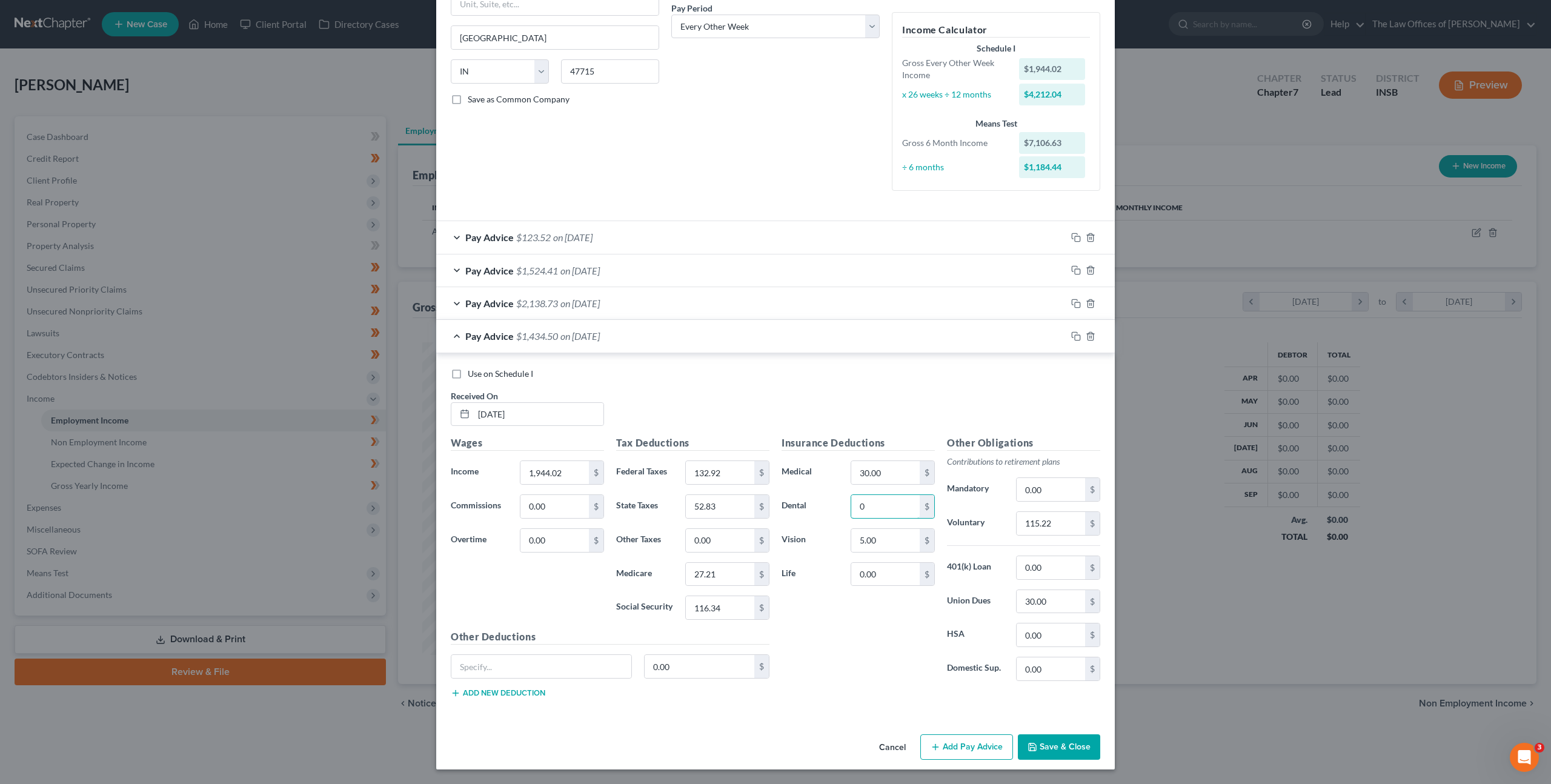
type input "0"
click at [800, 529] on div "Vision 5.00 $" at bounding box center [858, 540] width 166 height 24
drag, startPoint x: 888, startPoint y: 542, endPoint x: 790, endPoint y: 532, distance: 98.5
click at [797, 532] on div "Vision 05.00 $" at bounding box center [858, 540] width 166 height 24
type input "0"
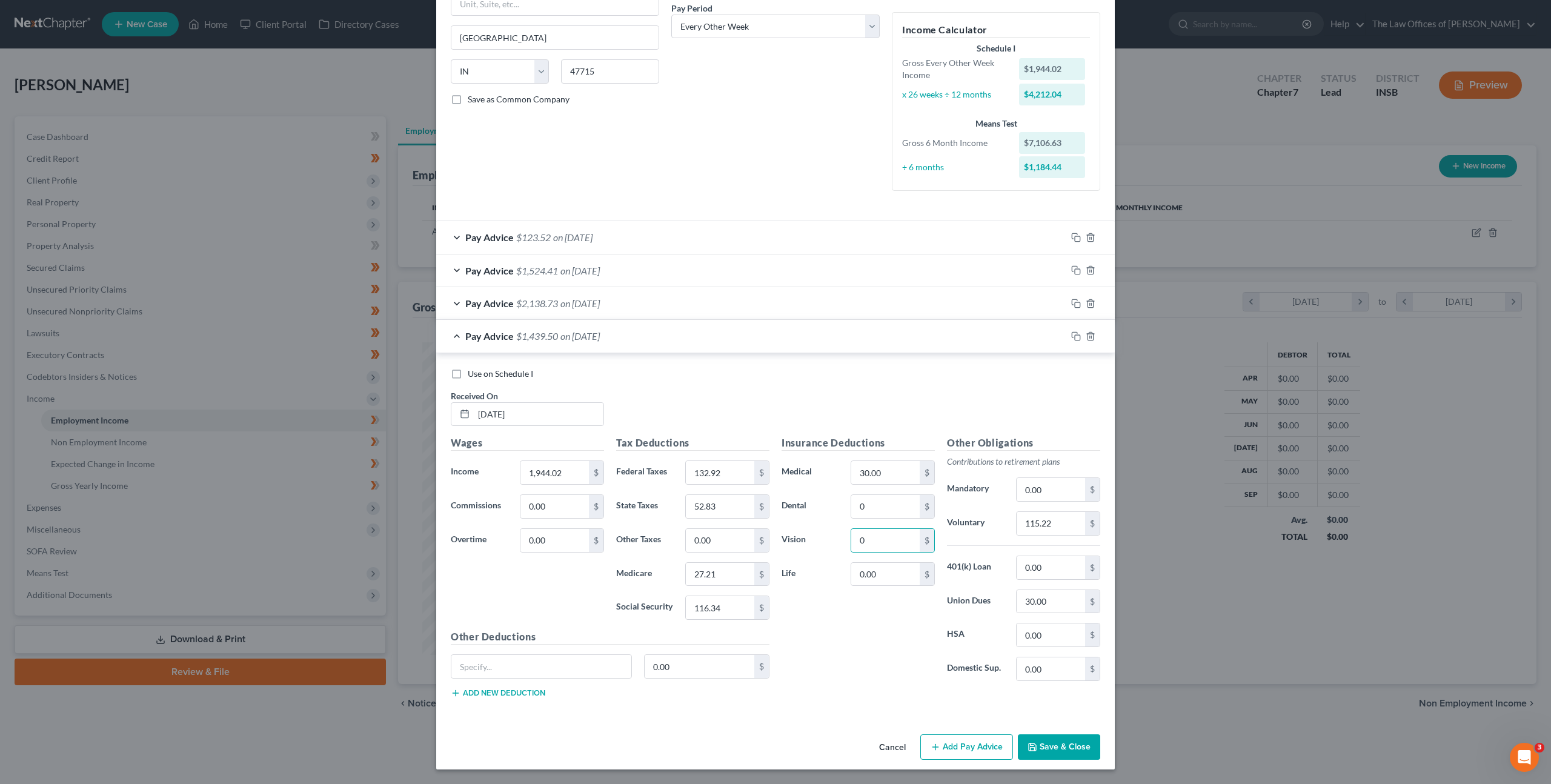
drag, startPoint x: 822, startPoint y: 625, endPoint x: 843, endPoint y: 626, distance: 21.0
click at [823, 625] on div "Insurance Deductions Medical 30.00 $ Dental 0 $ Vision 0 $ Life 0.00 $" at bounding box center [858, 563] width 166 height 255
click at [1055, 526] on input "115.22" at bounding box center [1051, 524] width 68 height 23
type input "115.38"
drag, startPoint x: 900, startPoint y: 407, endPoint x: 921, endPoint y: 396, distance: 23.7
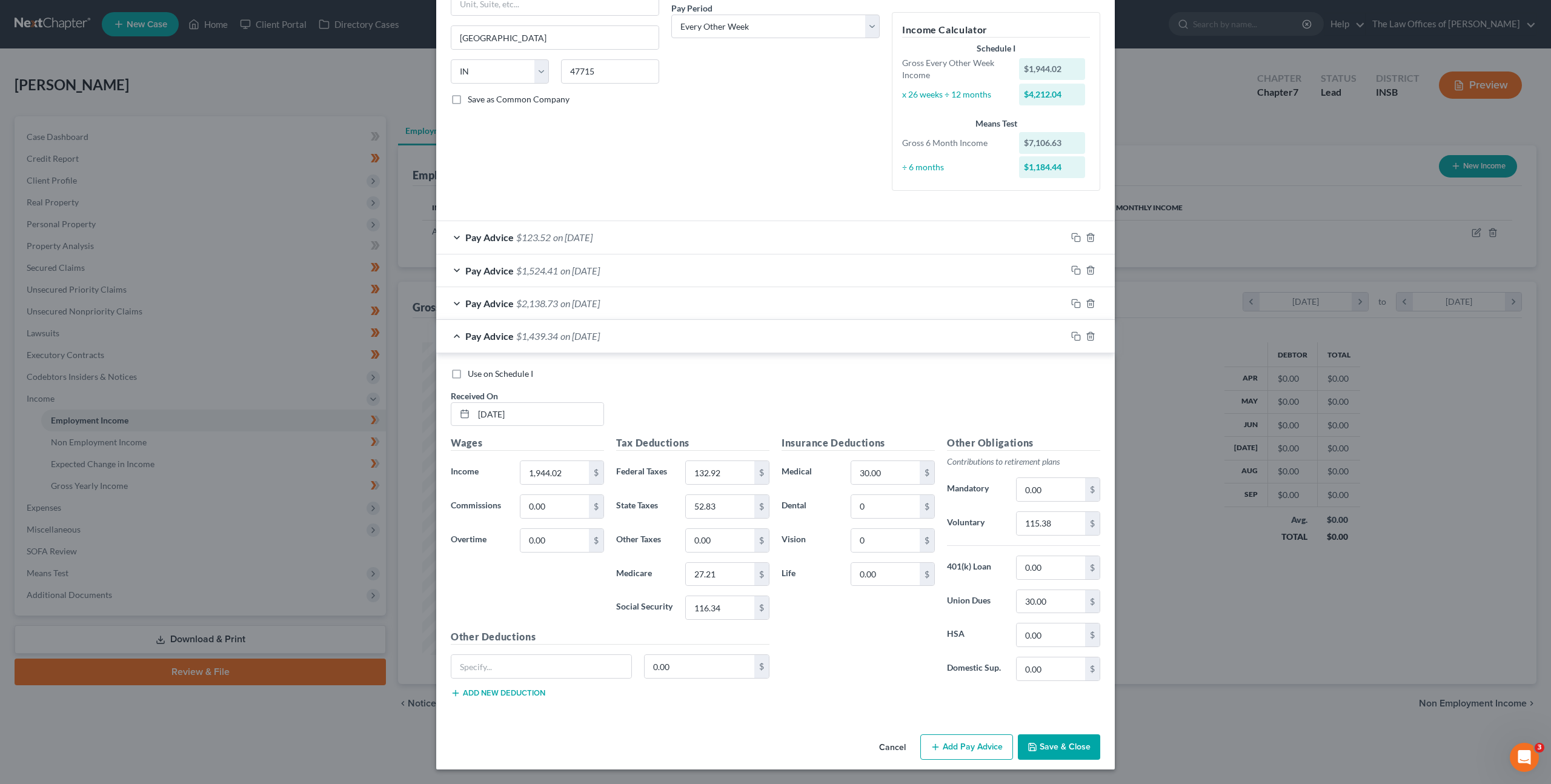
click at [901, 407] on div "Use on Schedule I Received On * 05/09/2025" at bounding box center [775, 402] width 662 height 68
click at [1075, 335] on rect "button" at bounding box center [1078, 338] width 6 height 6
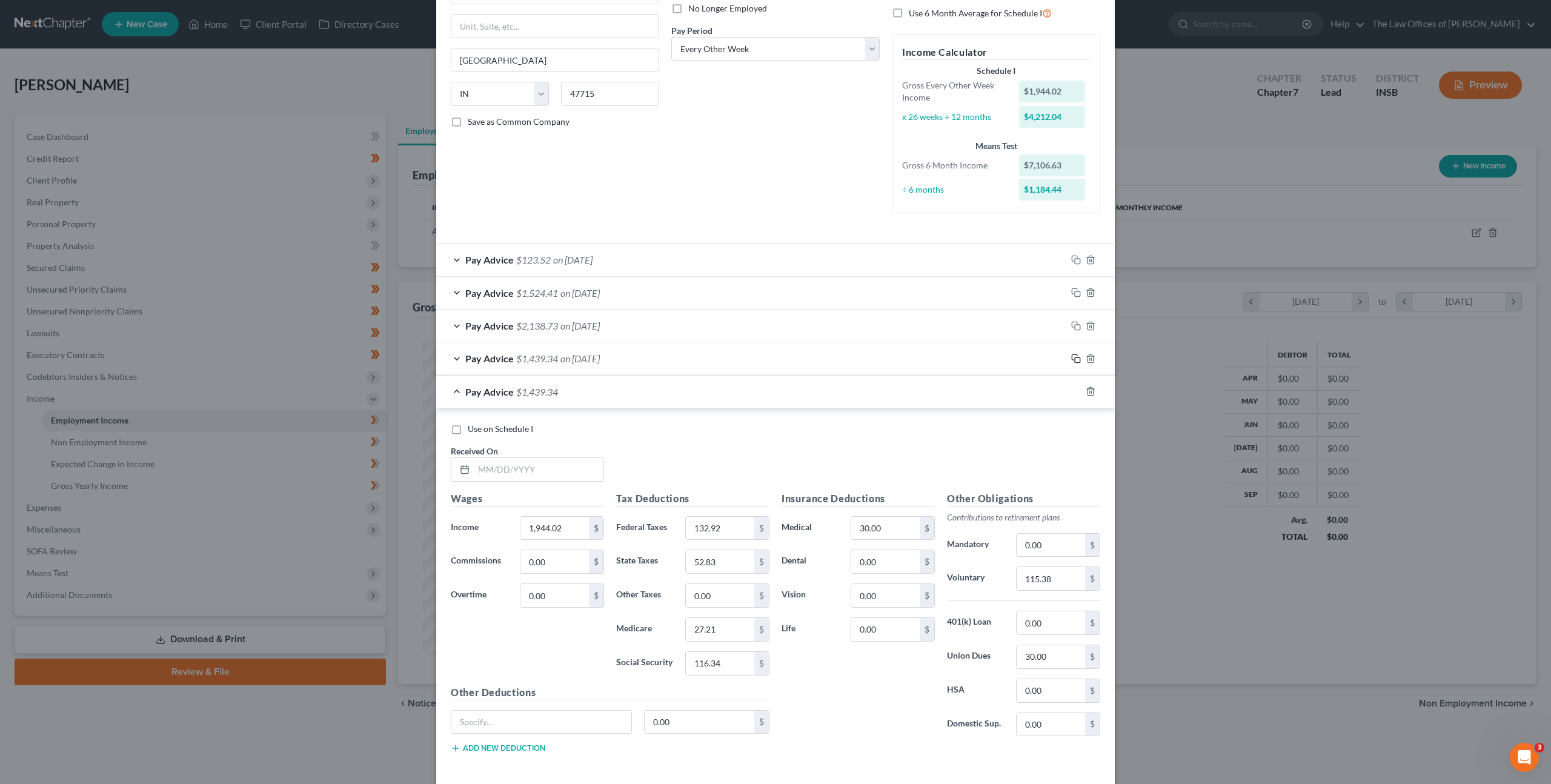
scroll to position [224, 0]
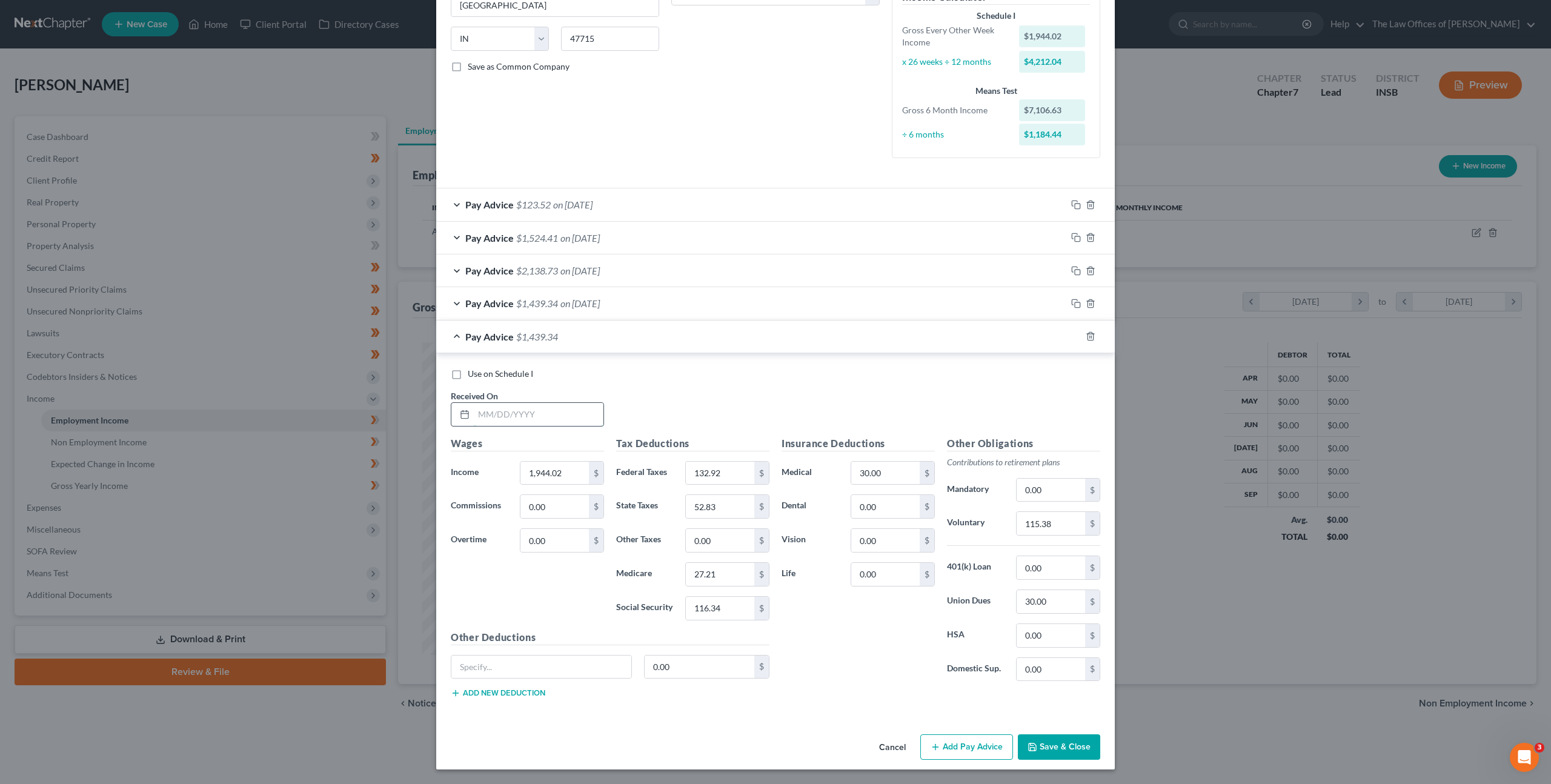
click at [547, 419] on input "text" at bounding box center [539, 414] width 130 height 23
drag, startPoint x: 565, startPoint y: 400, endPoint x: 572, endPoint y: 405, distance: 8.6
click at [565, 400] on div "Received On *" at bounding box center [527, 408] width 166 height 37
click at [599, 417] on div at bounding box center [528, 414] width 154 height 24
click at [584, 402] on div at bounding box center [528, 414] width 154 height 24
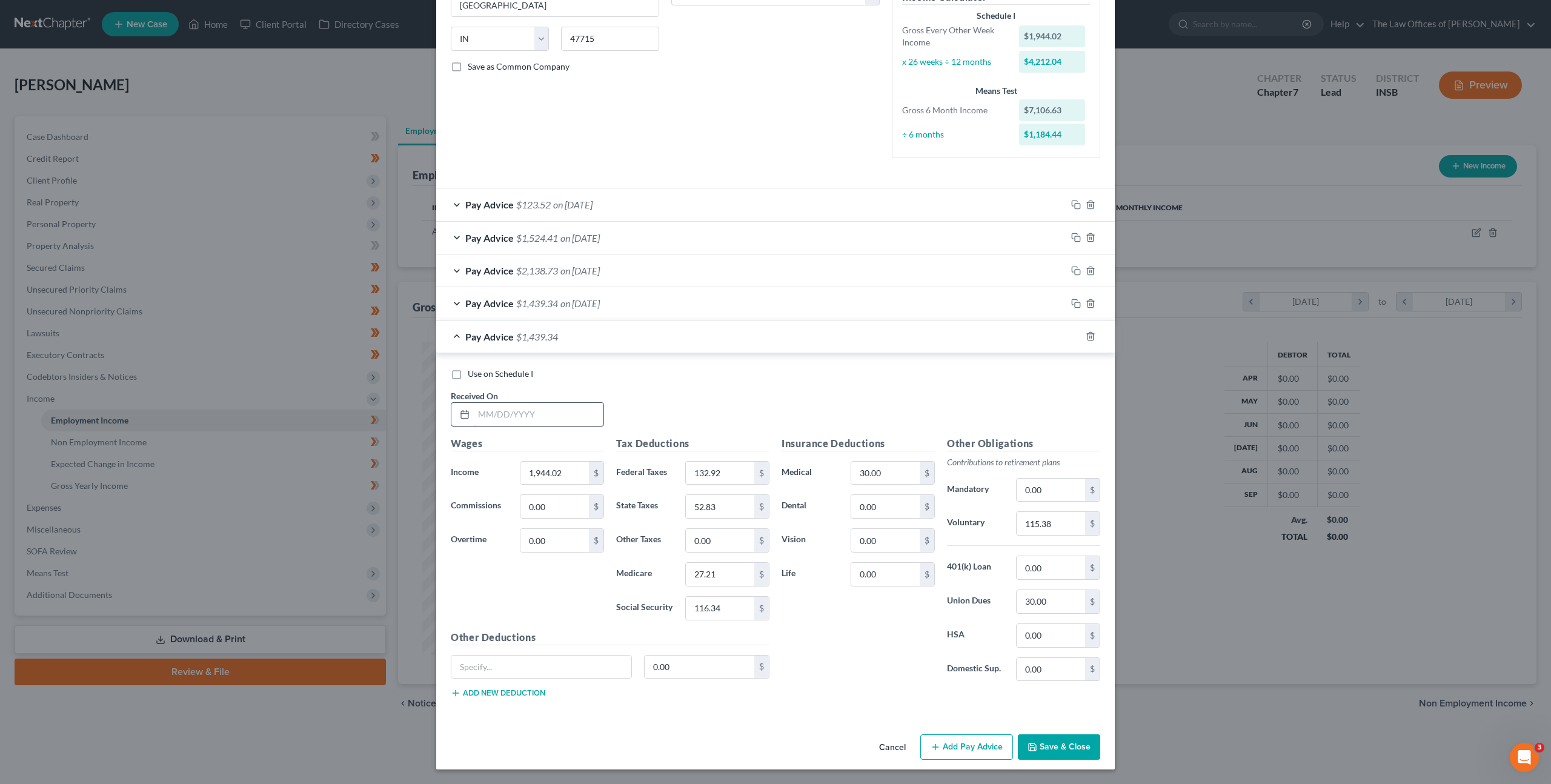
click at [571, 411] on input "text" at bounding box center [539, 414] width 130 height 23
drag, startPoint x: 562, startPoint y: 412, endPoint x: 570, endPoint y: 414, distance: 8.2
click at [562, 412] on input "05/09/2025" at bounding box center [539, 414] width 130 height 23
drag, startPoint x: 508, startPoint y: 411, endPoint x: 527, endPoint y: 404, distance: 20.2
click at [445, 409] on div "Received On * 05/09/2025" at bounding box center [527, 408] width 166 height 37
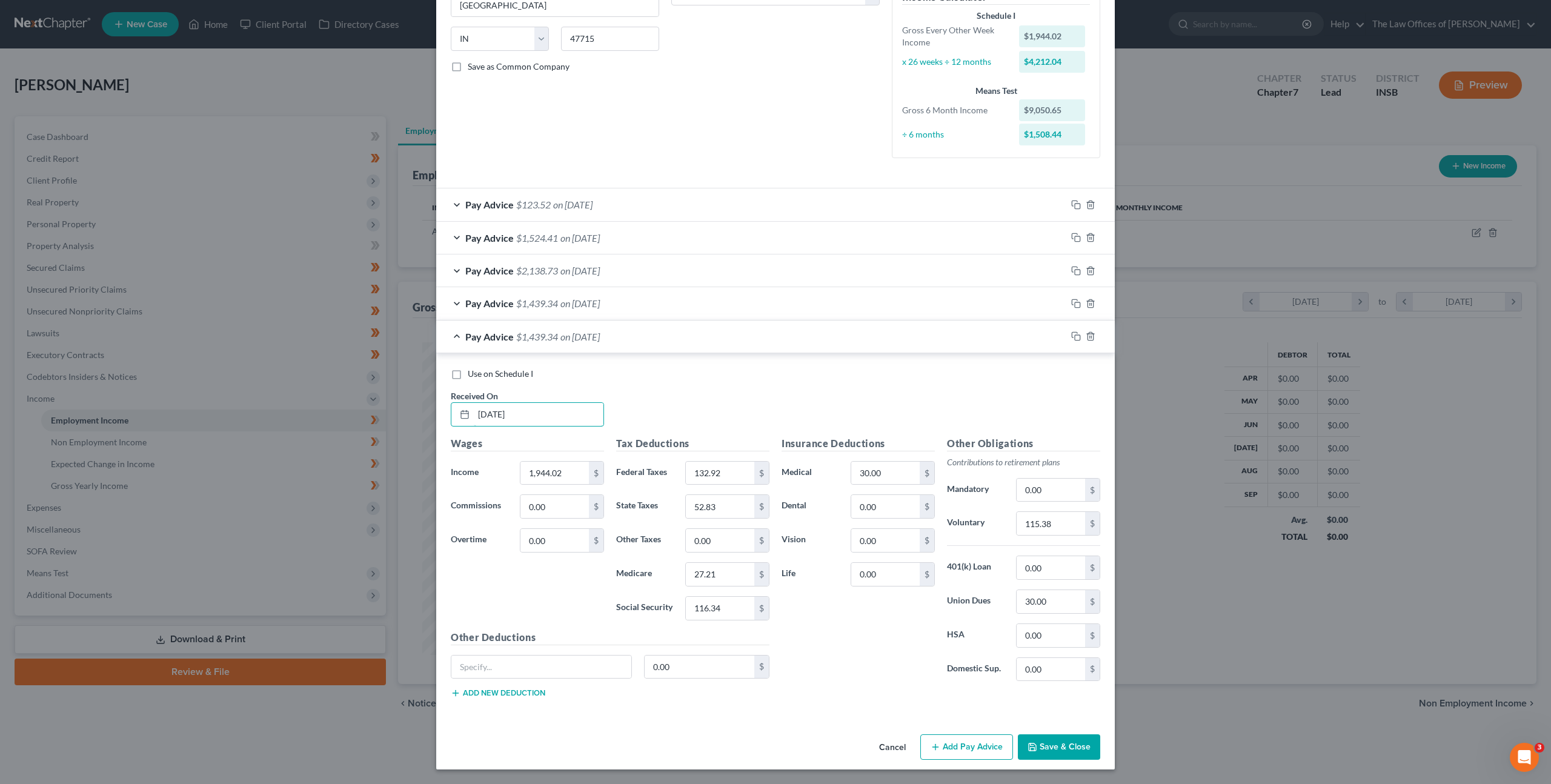
type input "05/23/2025"
type input "1,955.83"
click at [731, 478] on input "132.92" at bounding box center [720, 473] width 68 height 23
click at [625, 463] on div "Federal Taxes 132.92 $" at bounding box center [693, 473] width 166 height 24
type input "132.50"
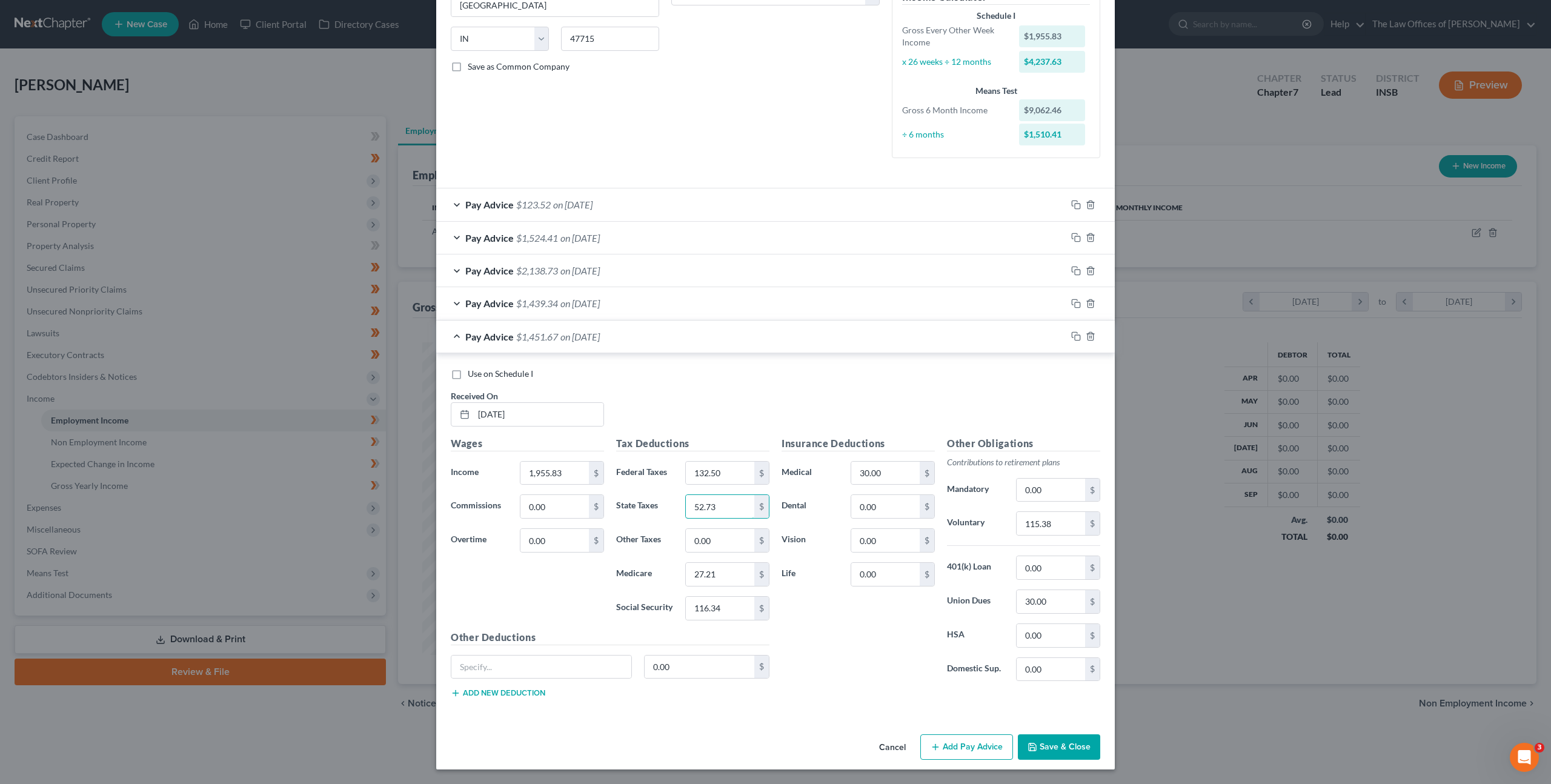
type input "52.73"
type input "27.13"
type input "116.03"
click at [863, 505] on input "0.00" at bounding box center [885, 506] width 68 height 23
type input "12"
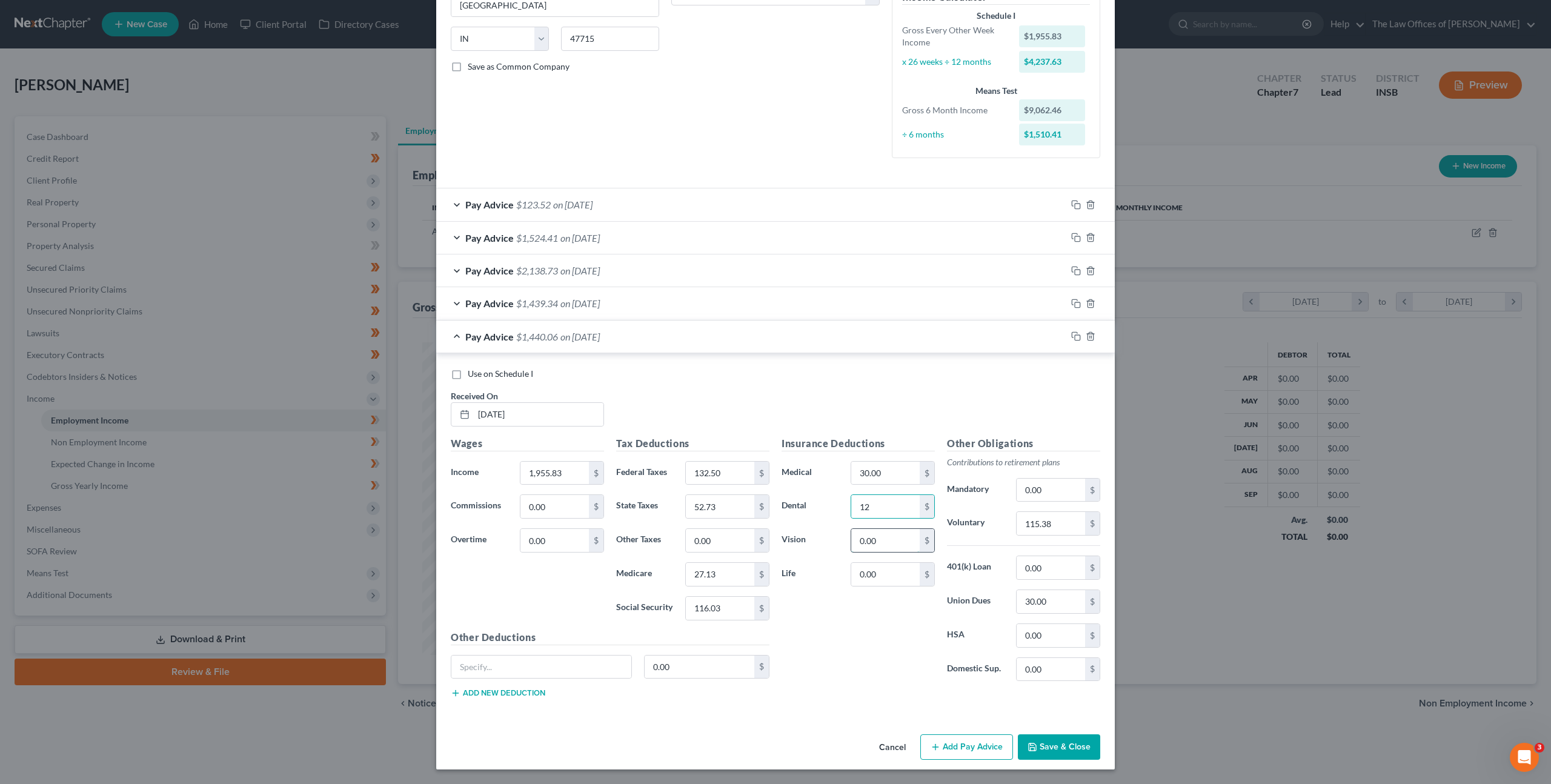
click at [871, 538] on input "0.00" at bounding box center [885, 540] width 68 height 23
type input "5"
drag, startPoint x: 1035, startPoint y: 515, endPoint x: 1042, endPoint y: 518, distance: 7.6
click at [1035, 516] on input "115.38" at bounding box center [1051, 524] width 68 height 23
click at [1070, 533] on input "115.38" at bounding box center [1051, 524] width 68 height 23
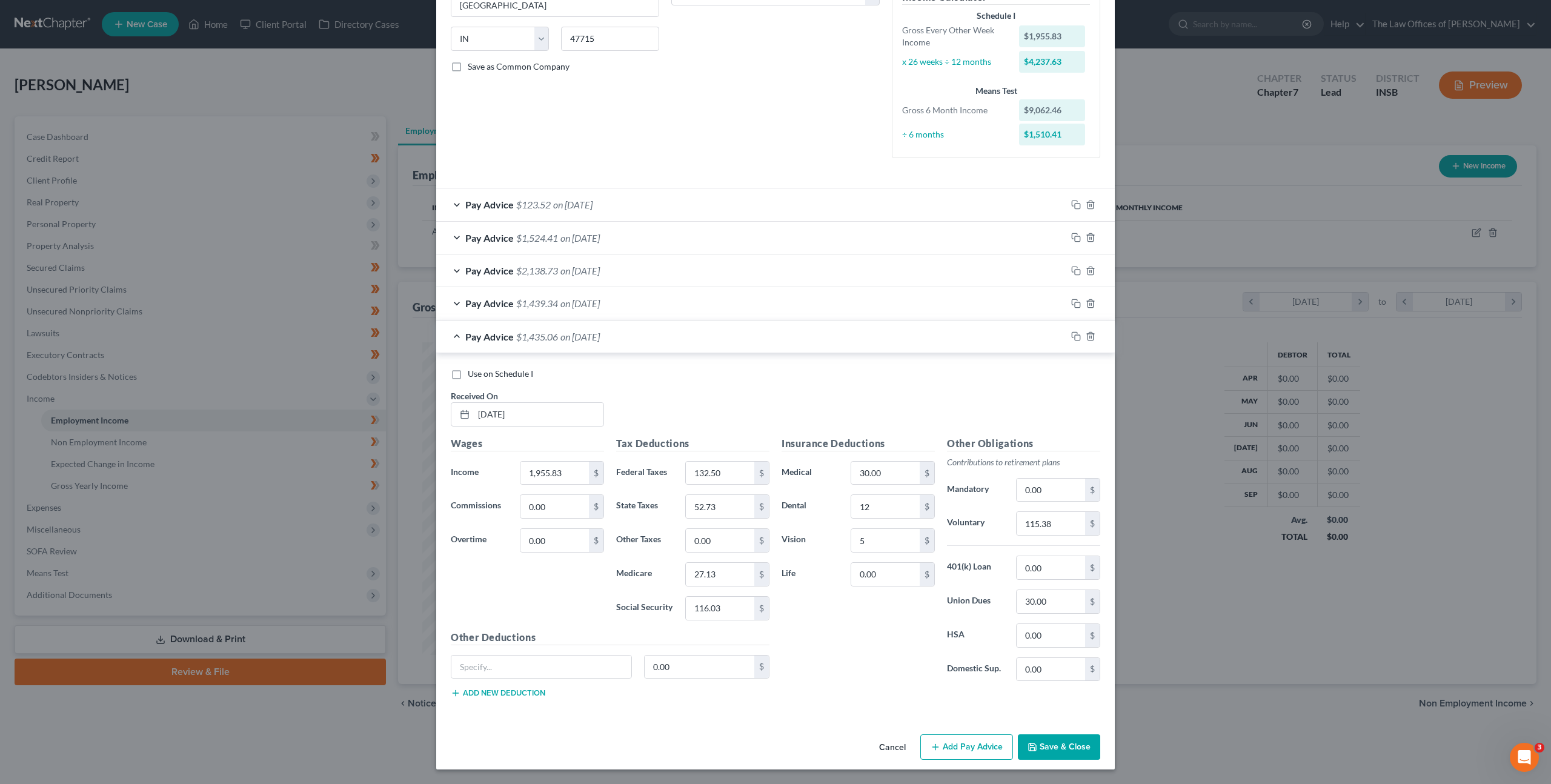
drag, startPoint x: 1075, startPoint y: 537, endPoint x: 938, endPoint y: 519, distance: 138.2
click at [941, 519] on div "Other Obligations Contributions to retirement plans Mandatory 0.00 $ Voluntary …" at bounding box center [1023, 563] width 166 height 255
click at [1059, 513] on input "115.38" at bounding box center [1051, 524] width 68 height 23
type input "113.82"
click at [796, 656] on div "Insurance Deductions Medical 30.00 $ Dental 12 $ Vision 5 $ Life 0.00 $" at bounding box center [858, 563] width 166 height 255
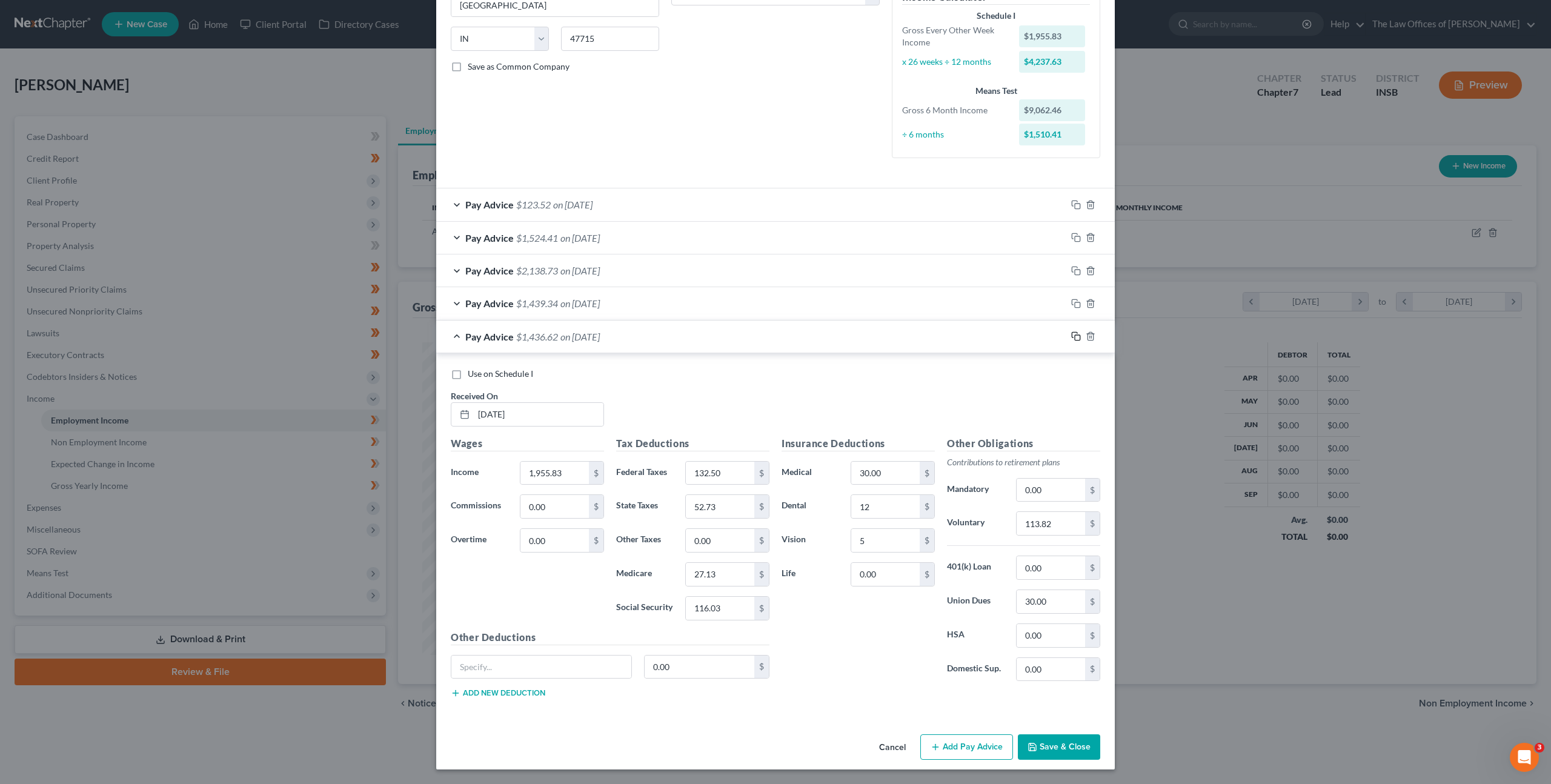
click at [1075, 338] on rect "button" at bounding box center [1078, 338] width 6 height 6
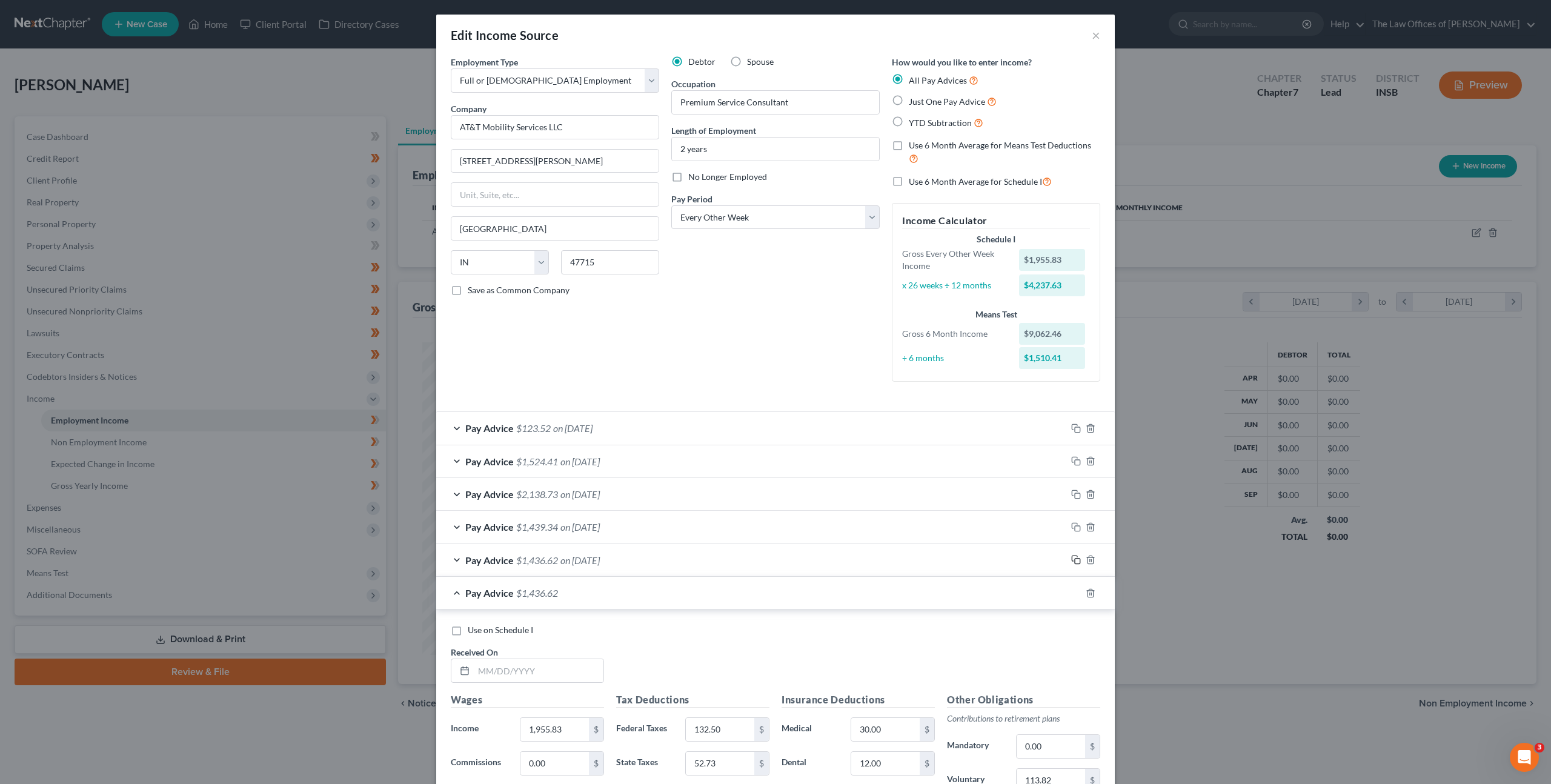
scroll to position [256, 0]
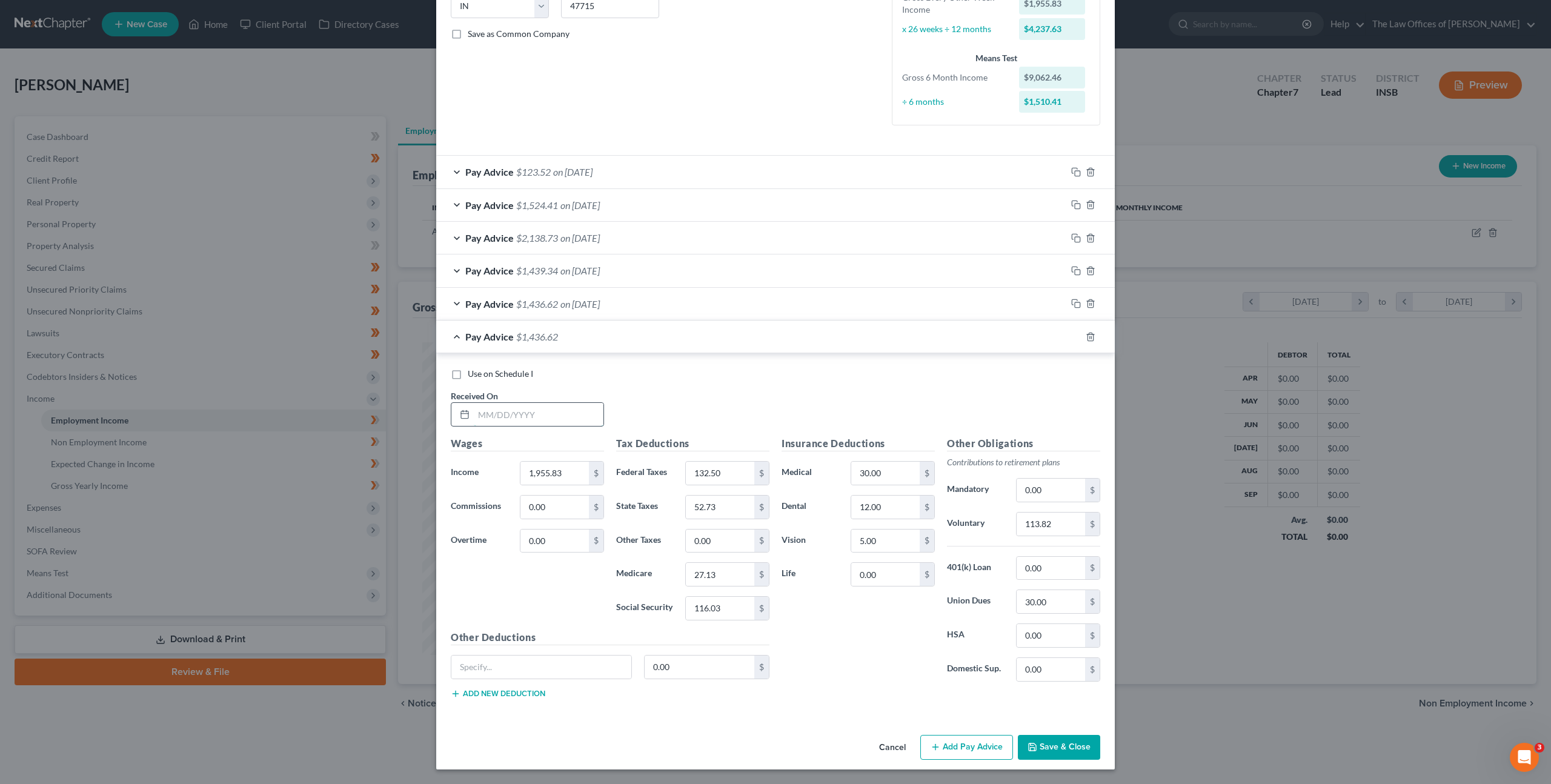
drag, startPoint x: 503, startPoint y: 417, endPoint x: 509, endPoint y: 418, distance: 6.1
click at [503, 417] on input "text" at bounding box center [539, 414] width 130 height 23
type input "06/06/2025"
type input "1,771.75"
click at [711, 475] on input "132.50" at bounding box center [720, 473] width 68 height 23
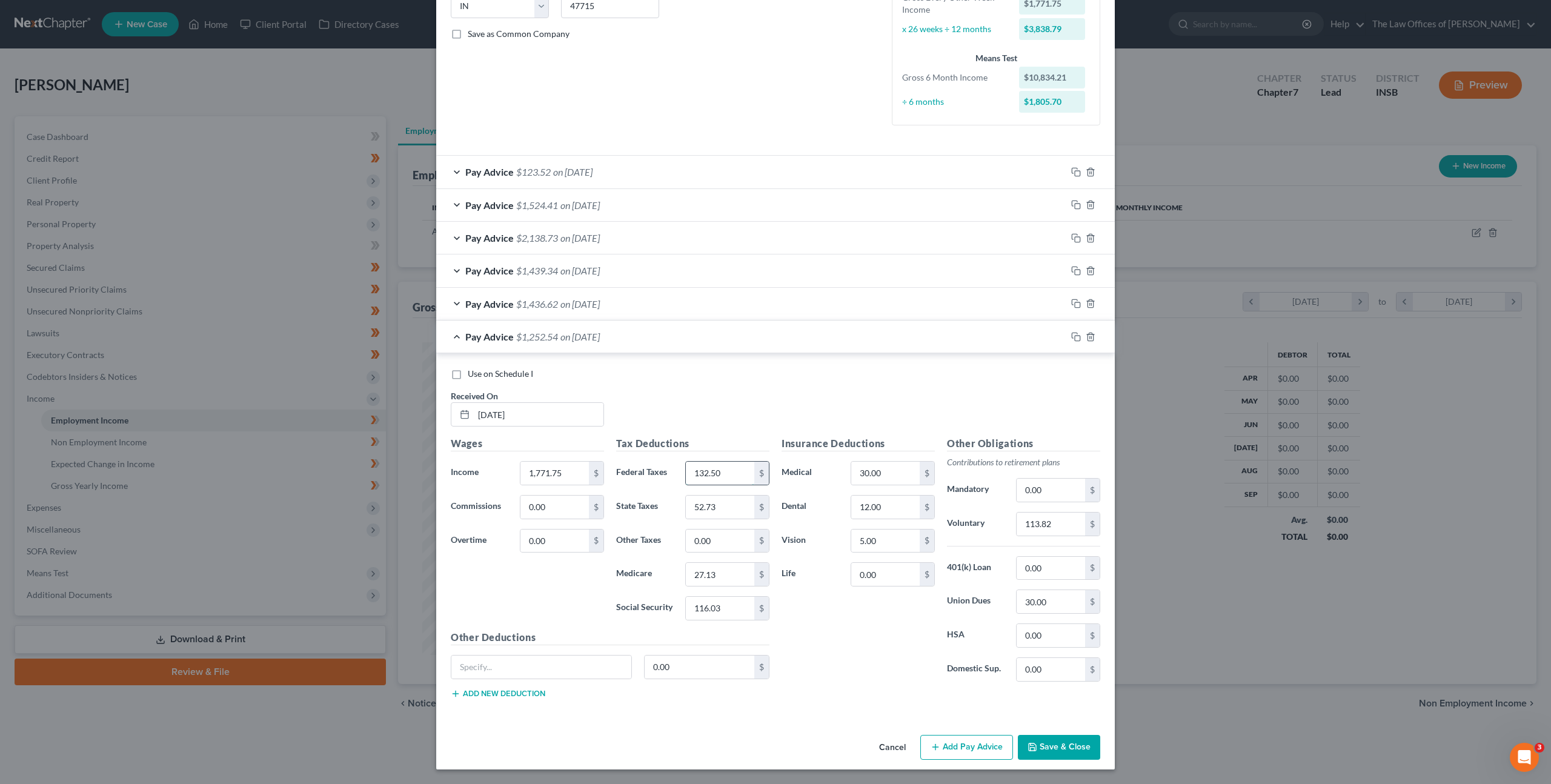
drag, startPoint x: 686, startPoint y: 466, endPoint x: 677, endPoint y: 465, distance: 9.1
click at [686, 466] on input "132.50" at bounding box center [720, 473] width 68 height 23
type input "105.66"
type input "50.61"
type input "24.71"
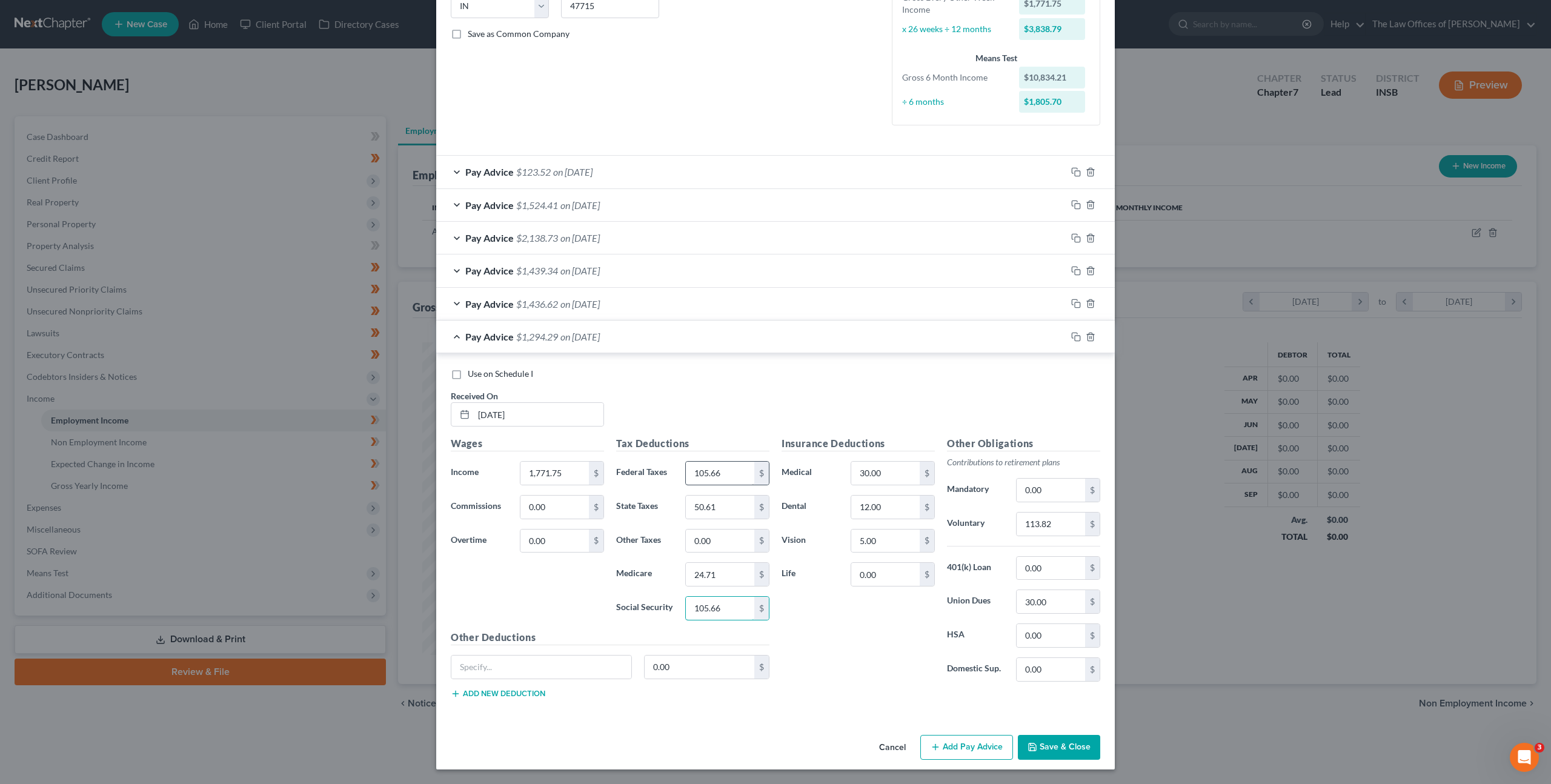
type input "105.66"
click at [728, 473] on input "105.66" at bounding box center [720, 473] width 68 height 23
type input "124.03"
click at [857, 467] on input "30.00" at bounding box center [885, 473] width 68 height 23
click at [879, 508] on input "12.00" at bounding box center [885, 507] width 68 height 23
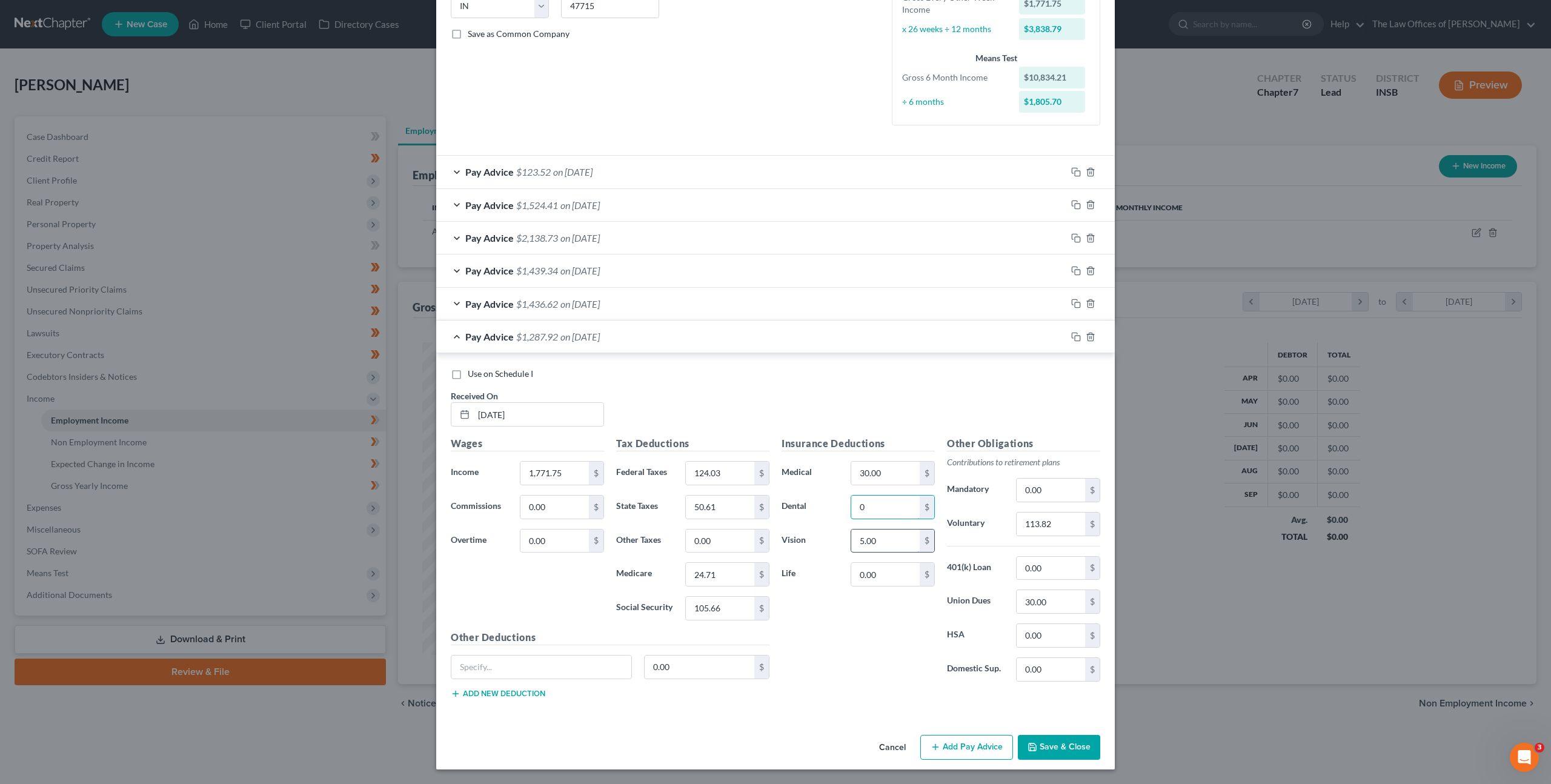
type input "0"
click at [881, 535] on input "5.00" at bounding box center [885, 541] width 68 height 23
type input "0"
click at [838, 631] on div "Insurance Deductions Medical 30.00 $ Dental 0 $ Vision 0 $ Life 0.00 $" at bounding box center [858, 563] width 166 height 255
click at [1062, 527] on input "113.82" at bounding box center [1051, 524] width 68 height 23
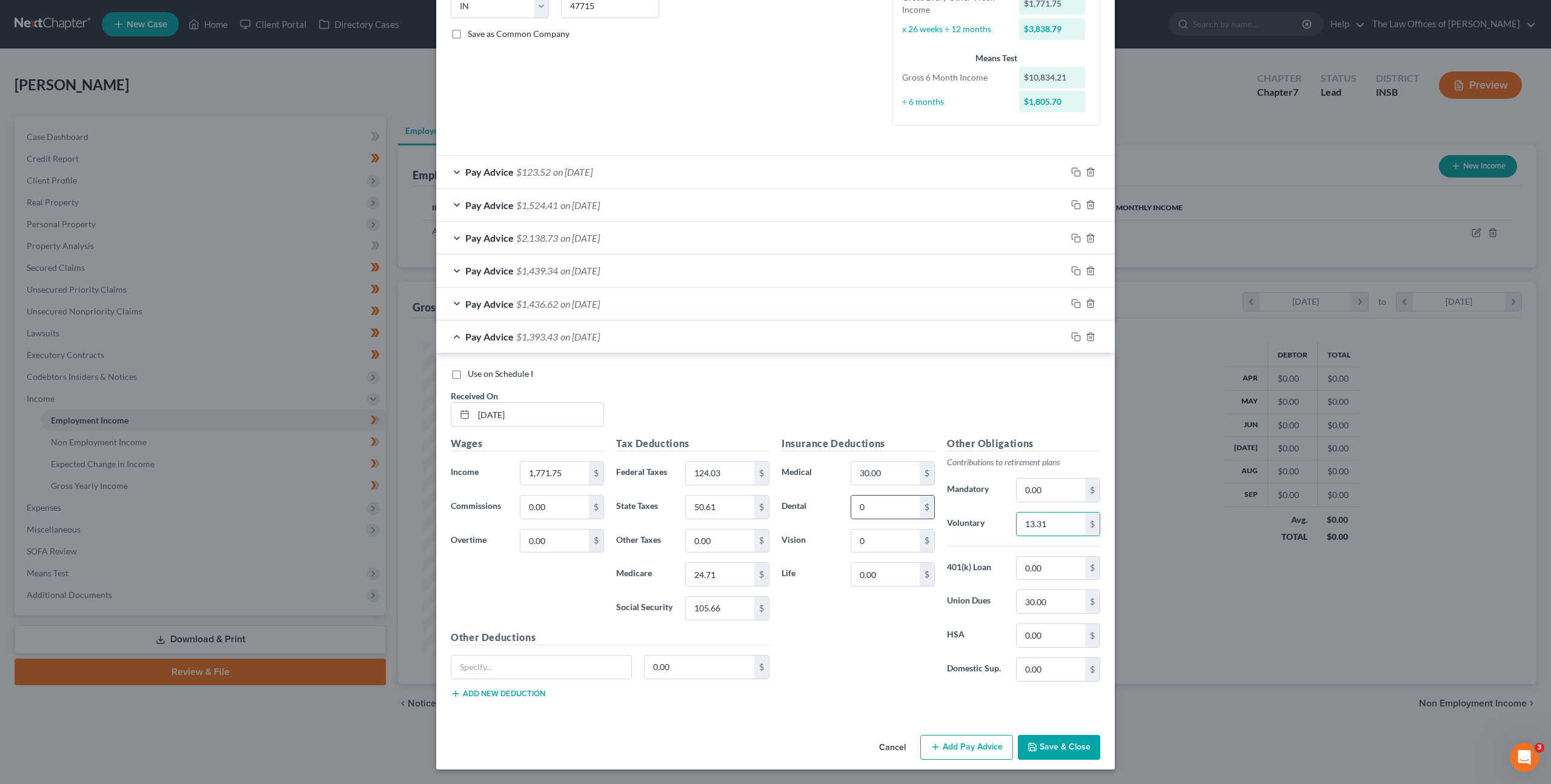
click at [931, 515] on div "Insurance Deductions Medical 30.00 $ Dental 0 $ Vision 0 $ Life 0.00 $ Other Ob…" at bounding box center [941, 563] width 331 height 255
type input "17.31"
click at [1027, 417] on div "Use on Schedule I Received On * 06/06/2025" at bounding box center [775, 402] width 662 height 68
click at [1066, 339] on div at bounding box center [1090, 337] width 49 height 19
click at [1075, 336] on rect "button" at bounding box center [1078, 338] width 6 height 6
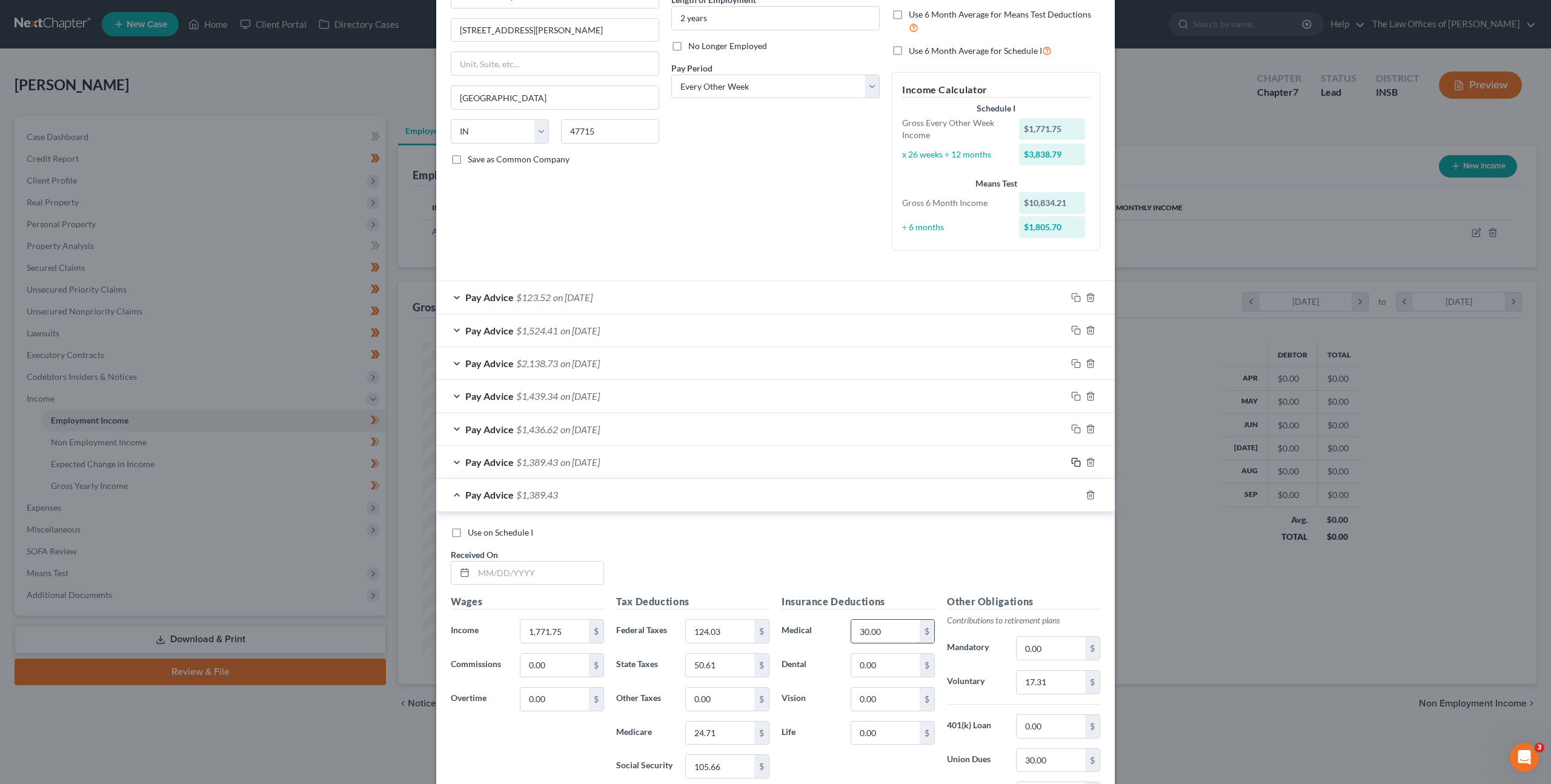
scroll to position [290, 0]
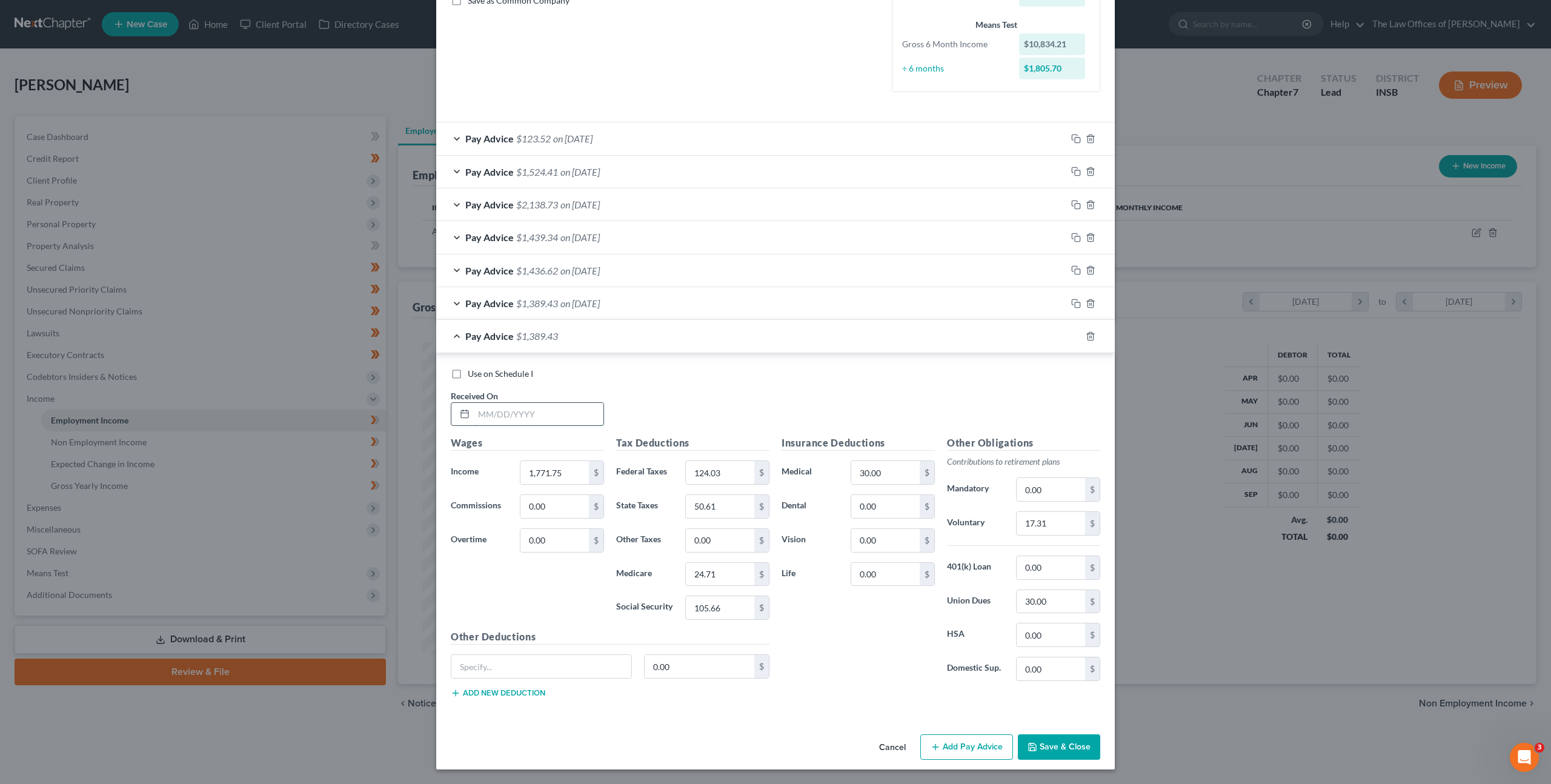
drag, startPoint x: 536, startPoint y: 424, endPoint x: 562, endPoint y: 418, distance: 26.7
click at [537, 424] on input "text" at bounding box center [539, 414] width 130 height 23
type input "06/20/2025"
type input "1"
click at [536, 478] on input "1,771.75" at bounding box center [555, 473] width 68 height 23
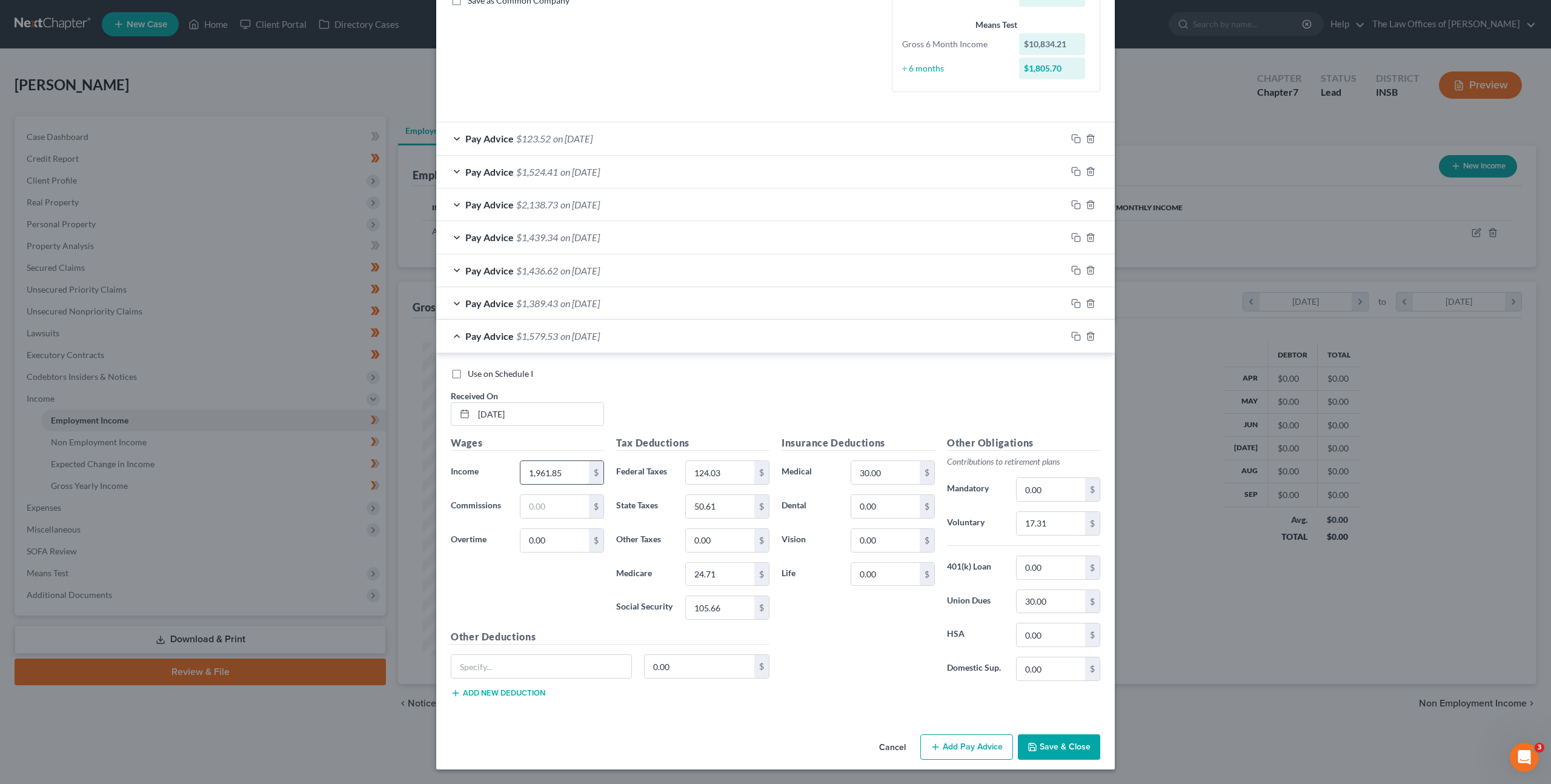
type input "1,961.85"
click at [708, 465] on input "124.03" at bounding box center [720, 473] width 68 height 23
drag, startPoint x: 711, startPoint y: 470, endPoint x: 601, endPoint y: 454, distance: 111.2
click at [563, 450] on div "Wages Income * 1,961.85 $ Commissions $ Overtime 0.00 $ Tax Deductions Federal …" at bounding box center [610, 571] width 331 height 272
type input "144.57"
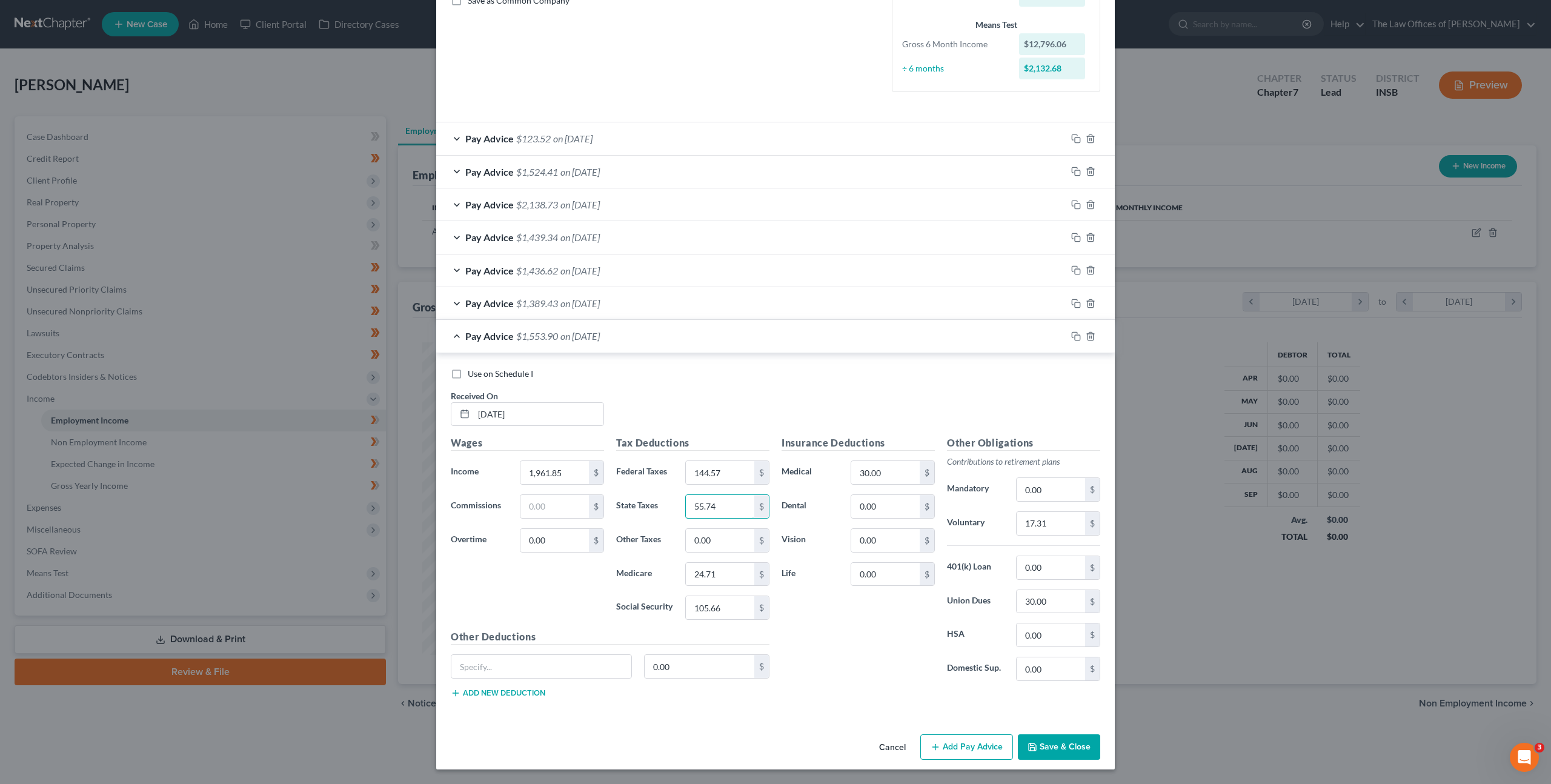
type input "55.74"
type input "27.22"
type input "116.40"
click at [880, 547] on input "0.00" at bounding box center [885, 540] width 68 height 23
type input "5"
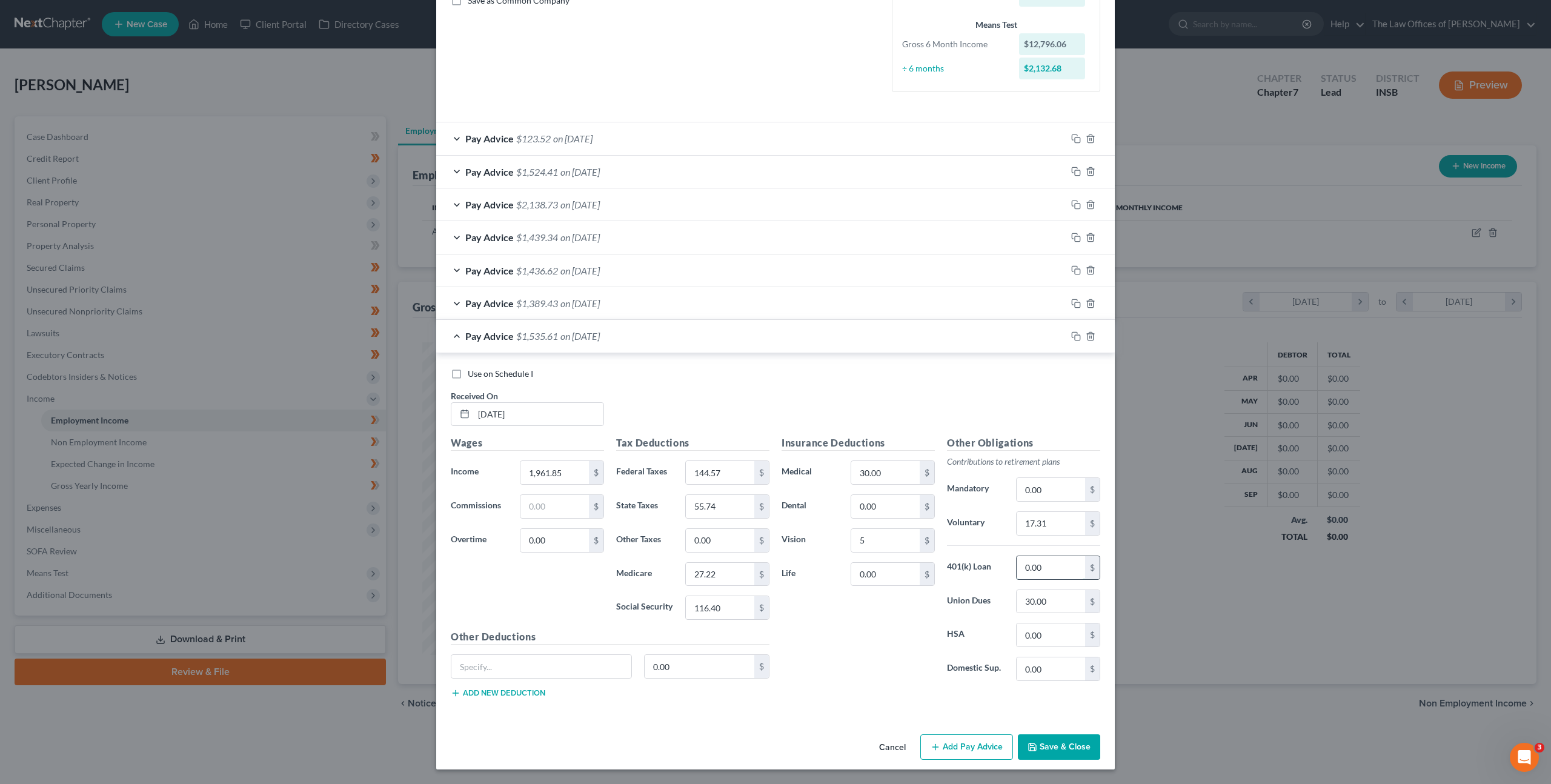
click at [1051, 570] on input "0.00" at bounding box center [1051, 568] width 68 height 23
type input "19.20"
drag, startPoint x: 1053, startPoint y: 568, endPoint x: 991, endPoint y: 561, distance: 62.4
click at [995, 560] on div "401(k) Loan 19.20 $" at bounding box center [1023, 568] width 166 height 24
drag, startPoint x: 1044, startPoint y: 533, endPoint x: 980, endPoint y: 532, distance: 64.0
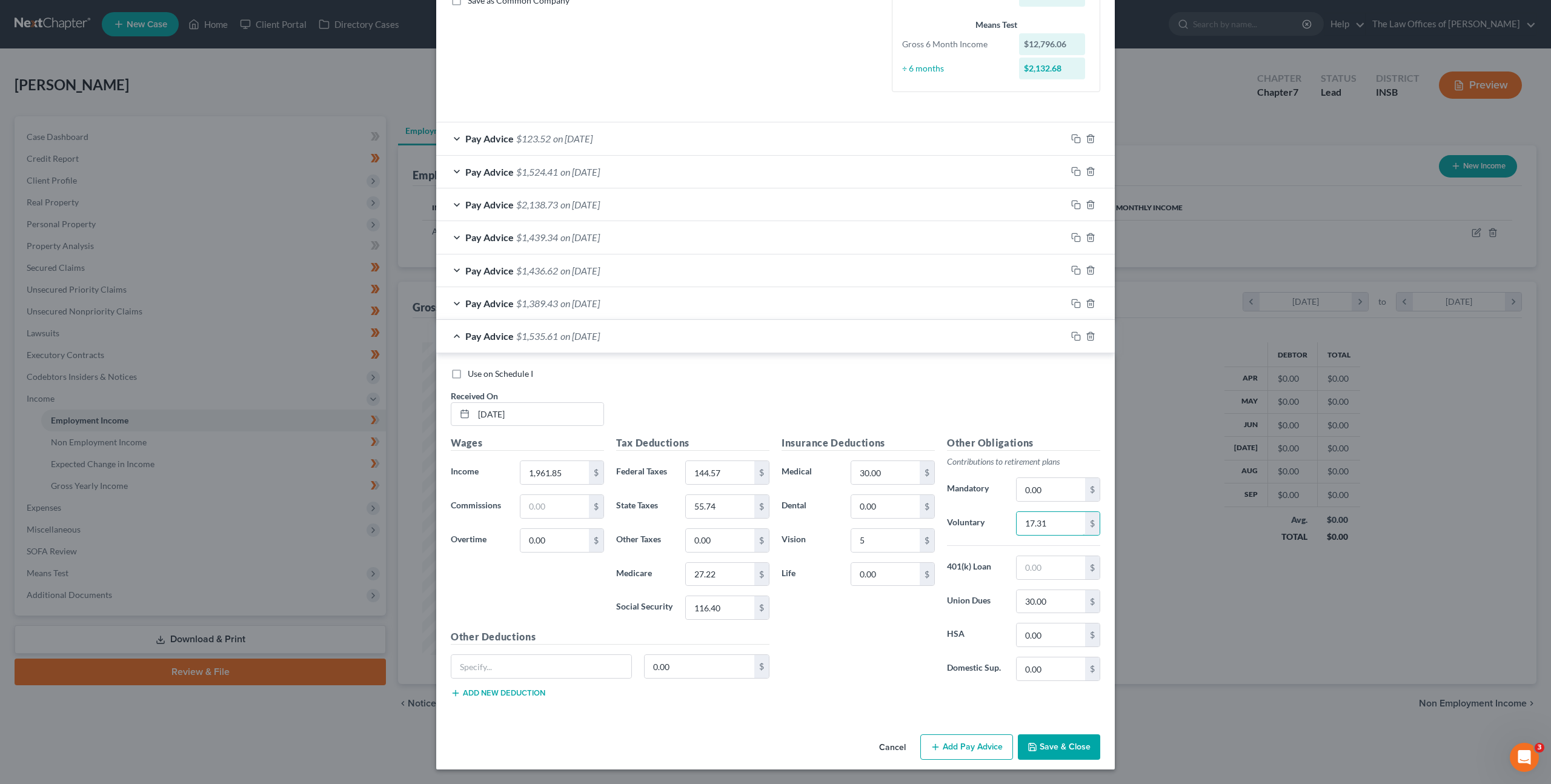
click at [972, 533] on div "Voluntary 17.31 $" at bounding box center [1023, 524] width 166 height 24
type input "19.20"
click at [827, 644] on div "Insurance Deductions Medical 30.00 $ Dental 0.00 $ Vision 5 $ Life 0.00 $" at bounding box center [858, 563] width 166 height 255
click at [1071, 335] on icon "button" at bounding box center [1076, 336] width 10 height 10
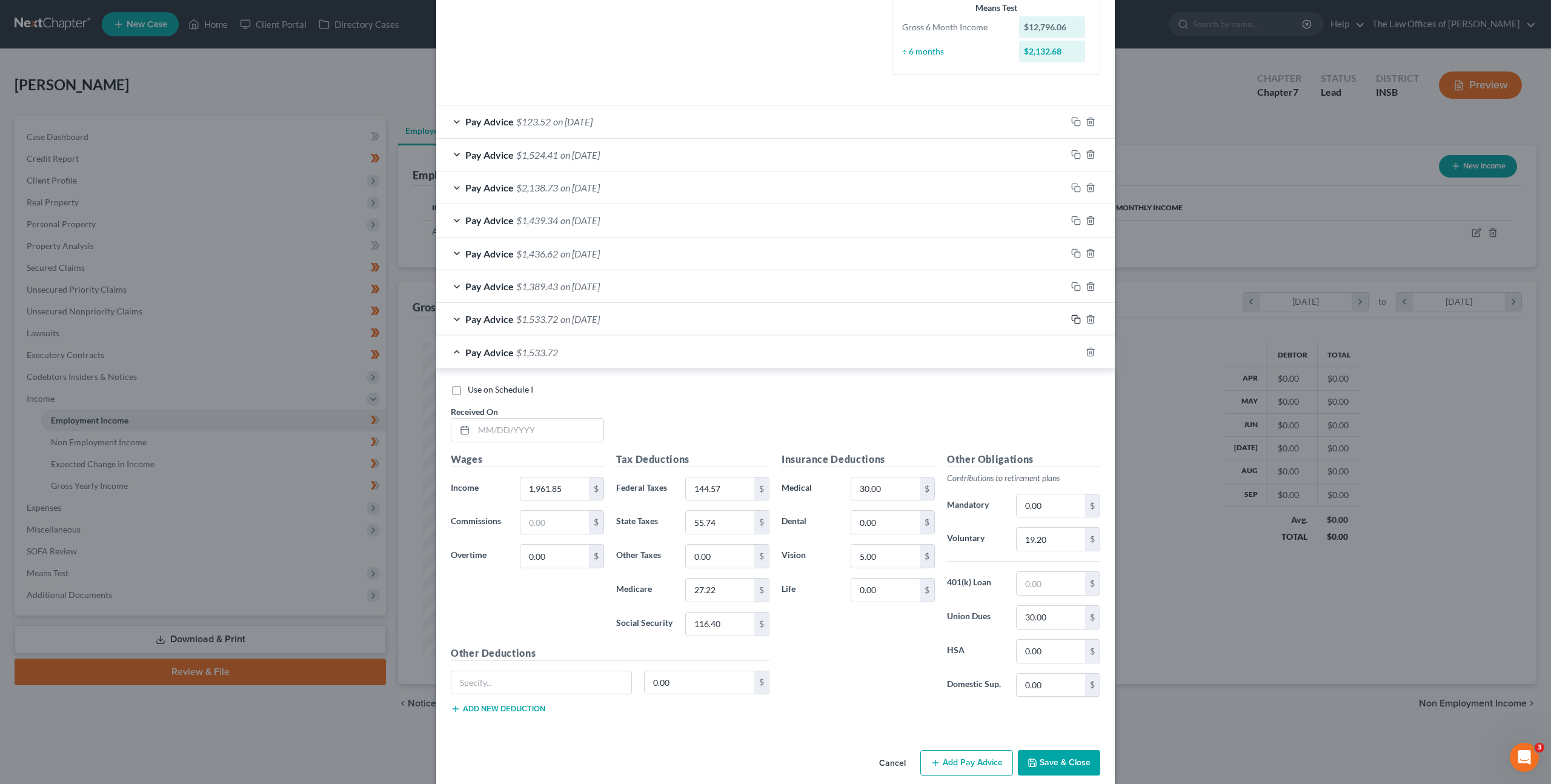
scroll to position [322, 0]
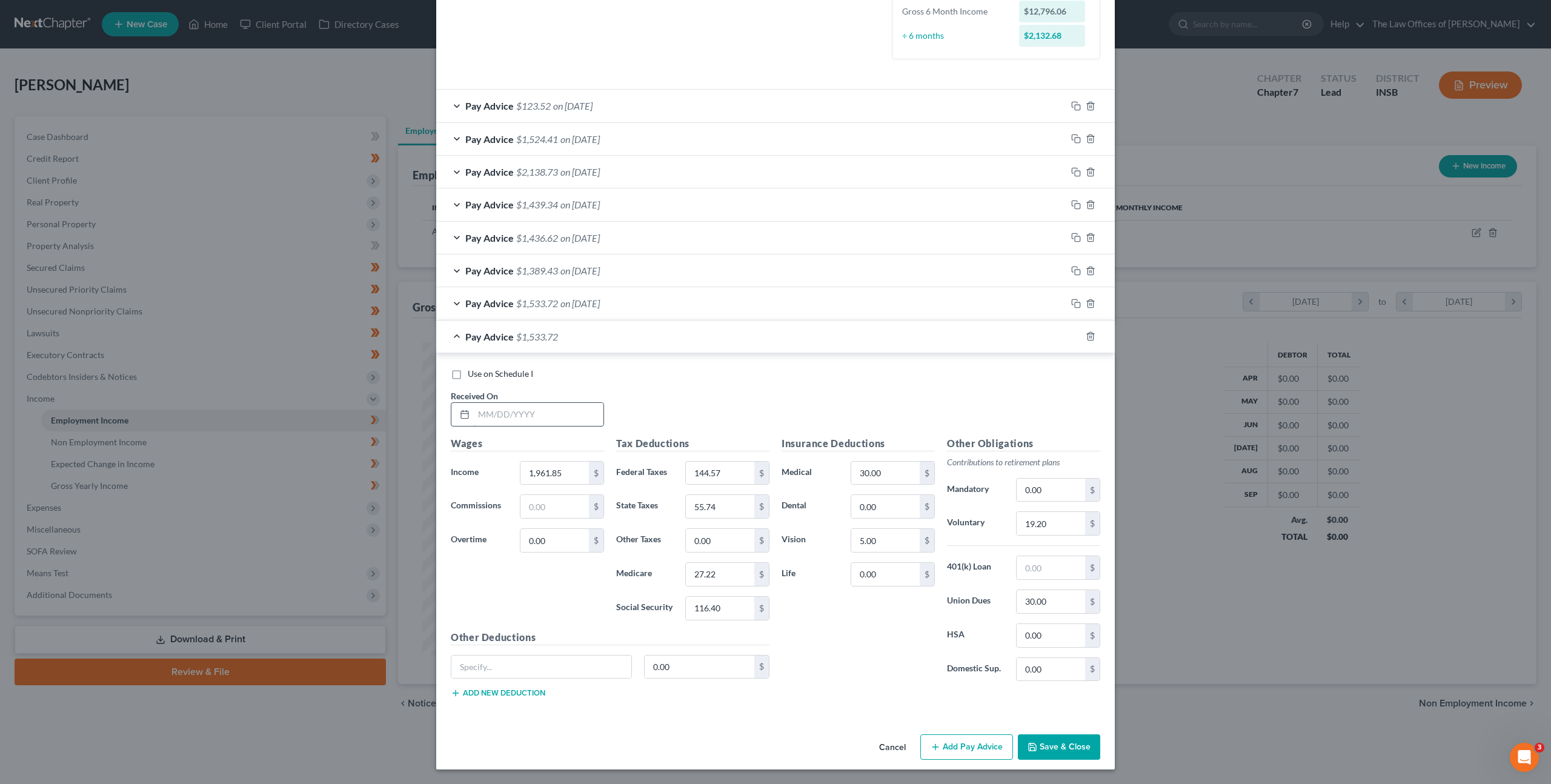
click at [512, 419] on input "text" at bounding box center [539, 414] width 130 height 23
type input "07/03/2025"
type input "1,791.41"
click at [743, 472] on input "144.57" at bounding box center [720, 473] width 68 height 23
click at [623, 433] on div "Use on Schedule I Received On * 07/03/2025 Wages Income * 1,791.41 $ Commission…" at bounding box center [776, 537] width 650 height 340
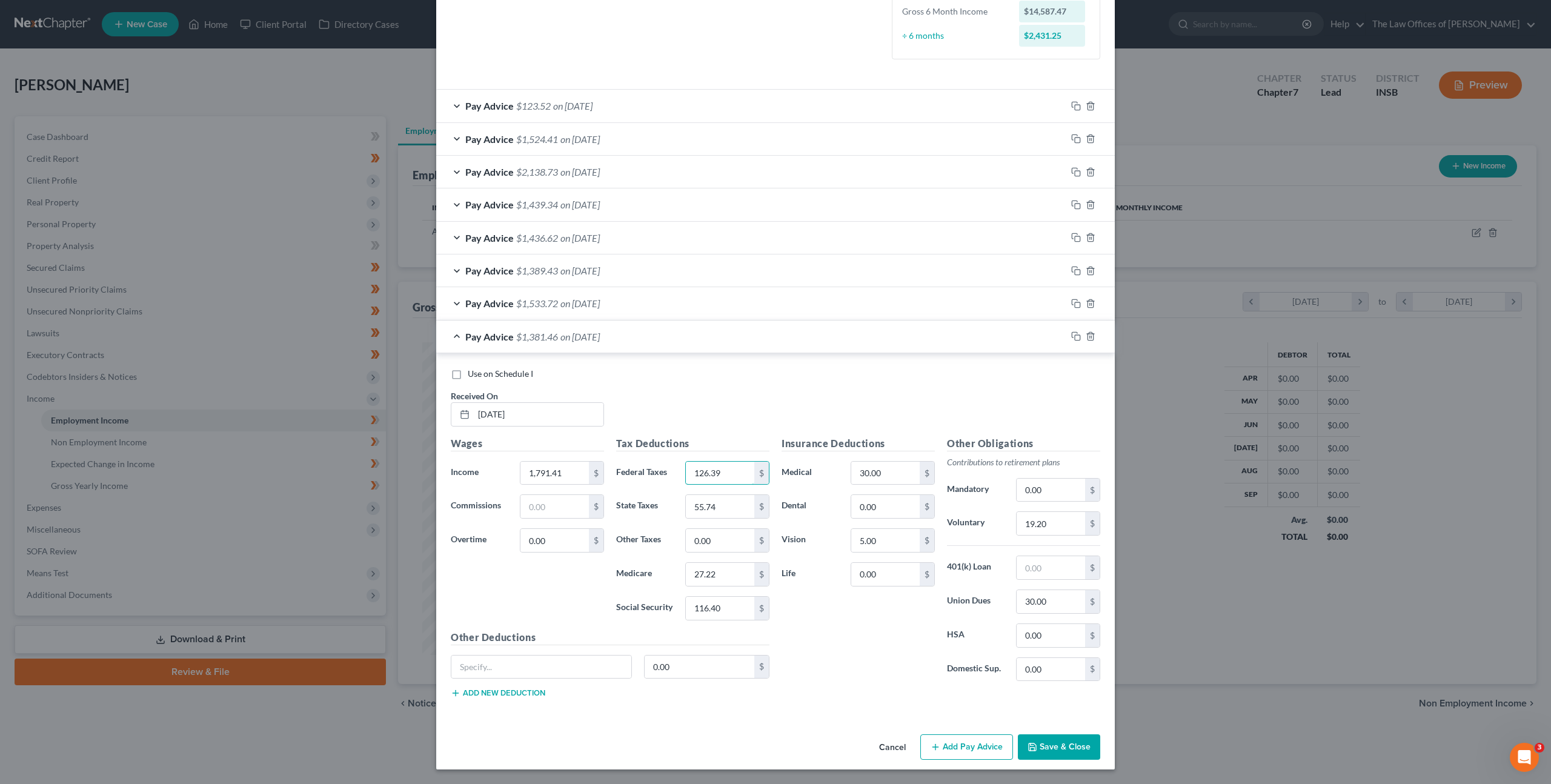
type input "126.39"
type input "51.20"
type input "25"
type input "106.88"
click at [1059, 601] on input "30.00" at bounding box center [1051, 602] width 68 height 23
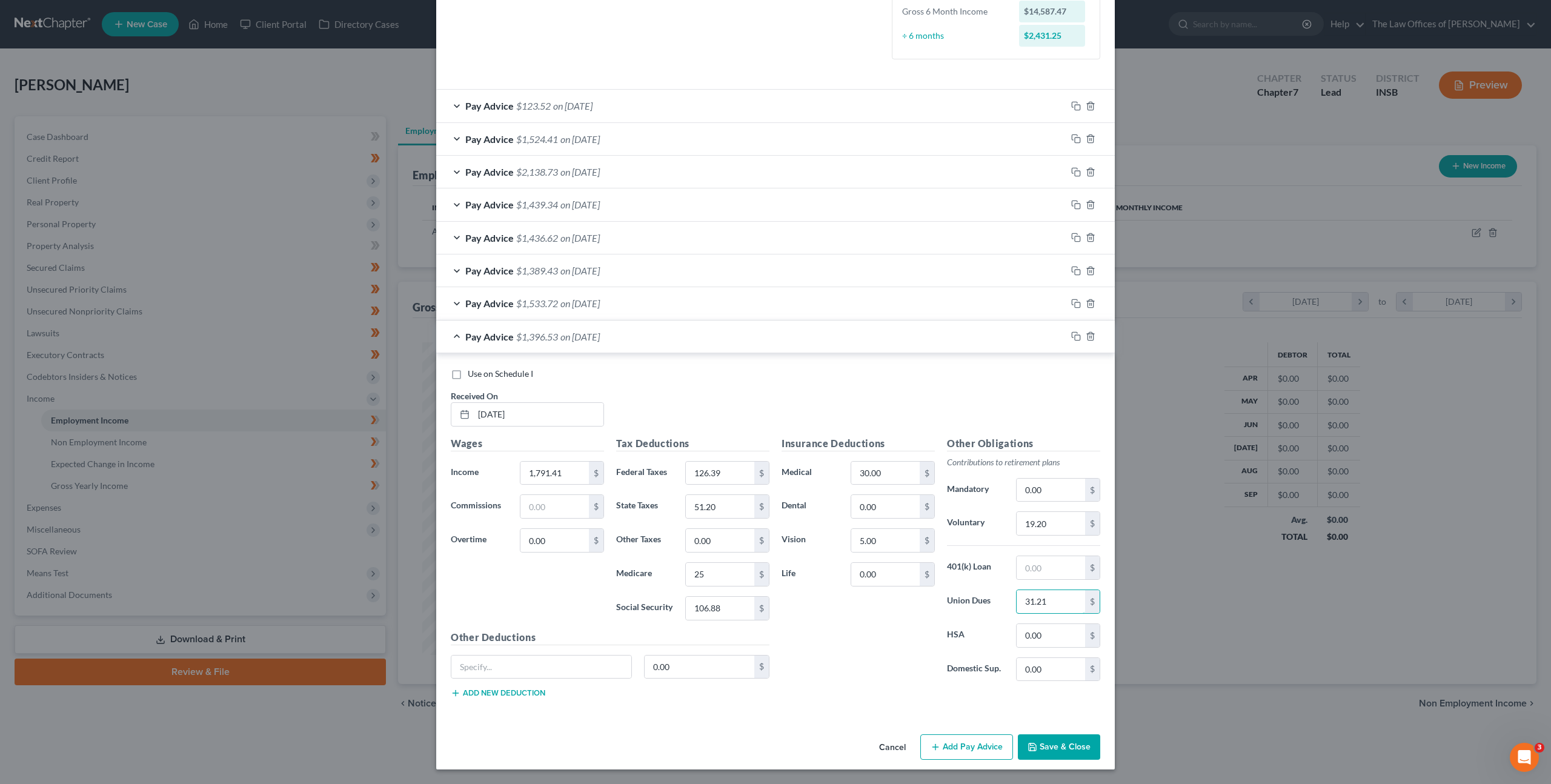
type input "31.21"
drag, startPoint x: 853, startPoint y: 540, endPoint x: 782, endPoint y: 531, distance: 71.6
click at [791, 533] on div "Vision 5.00 $" at bounding box center [858, 540] width 166 height 24
drag, startPoint x: 880, startPoint y: 541, endPoint x: 741, endPoint y: 537, distance: 139.1
click at [794, 540] on div "Vision 5.00 $" at bounding box center [858, 540] width 166 height 24
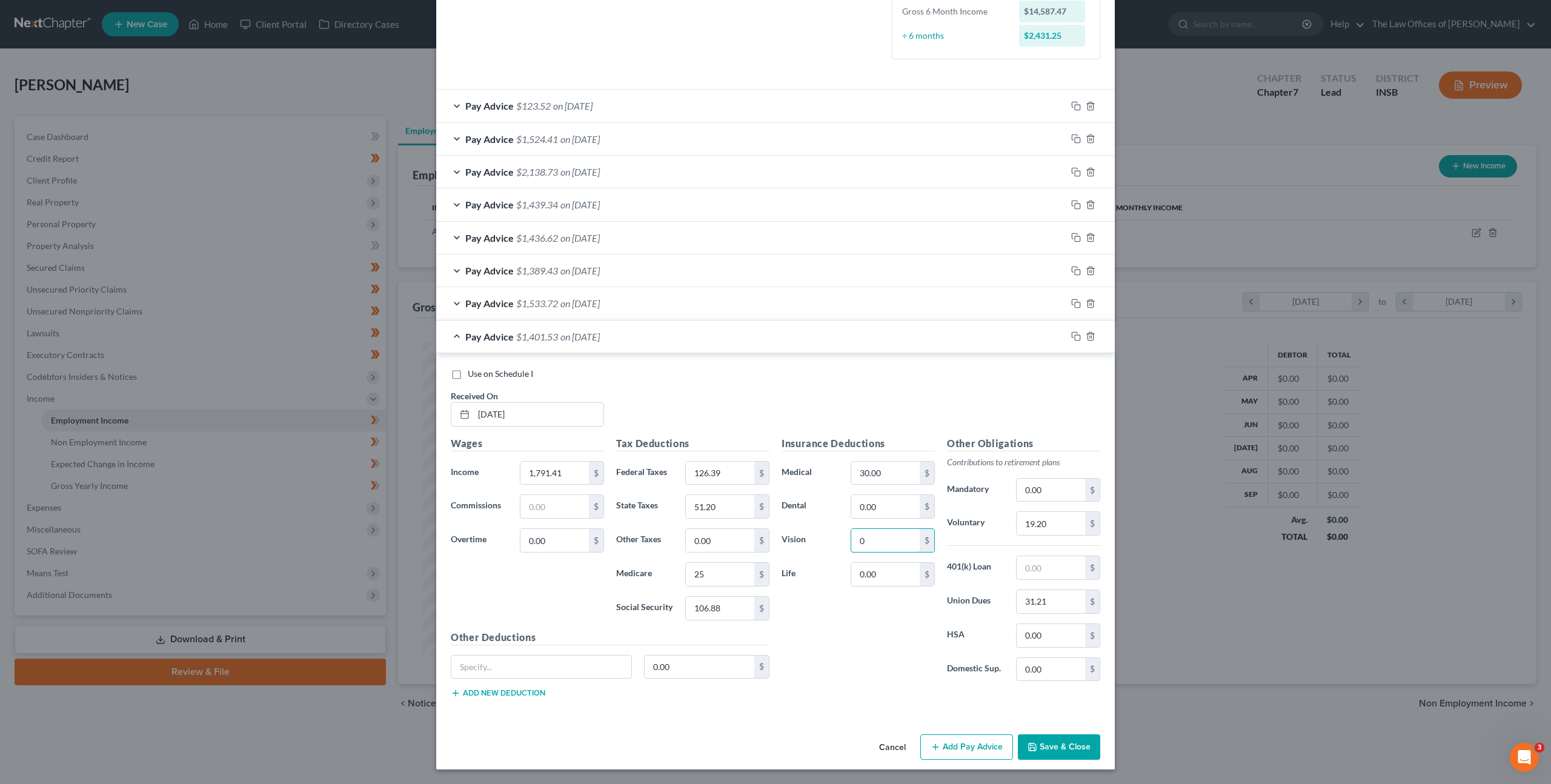
type input "0"
drag, startPoint x: 846, startPoint y: 650, endPoint x: 869, endPoint y: 652, distance: 23.1
click at [847, 651] on div "Insurance Deductions Medical 30.00 $ Dental 0.00 $ Vision 0 $ Life 0.00 $" at bounding box center [858, 563] width 166 height 255
click at [1053, 526] on input "19.20" at bounding box center [1051, 524] width 68 height 23
type input "17.29"
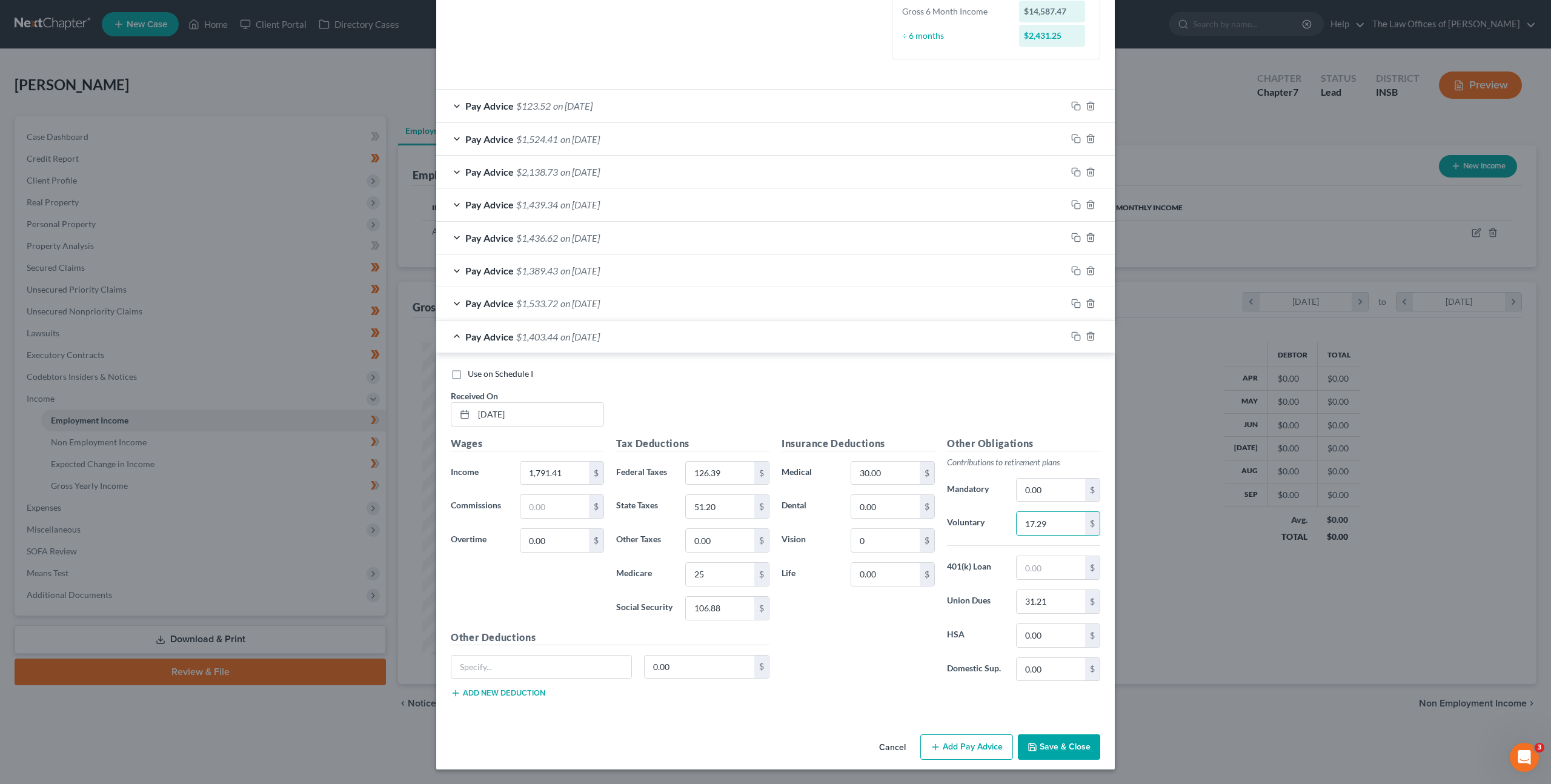
click at [927, 396] on div "Use on Schedule I Received On * 07/03/2025" at bounding box center [775, 402] width 662 height 68
click at [1071, 340] on icon "button" at bounding box center [1076, 336] width 10 height 10
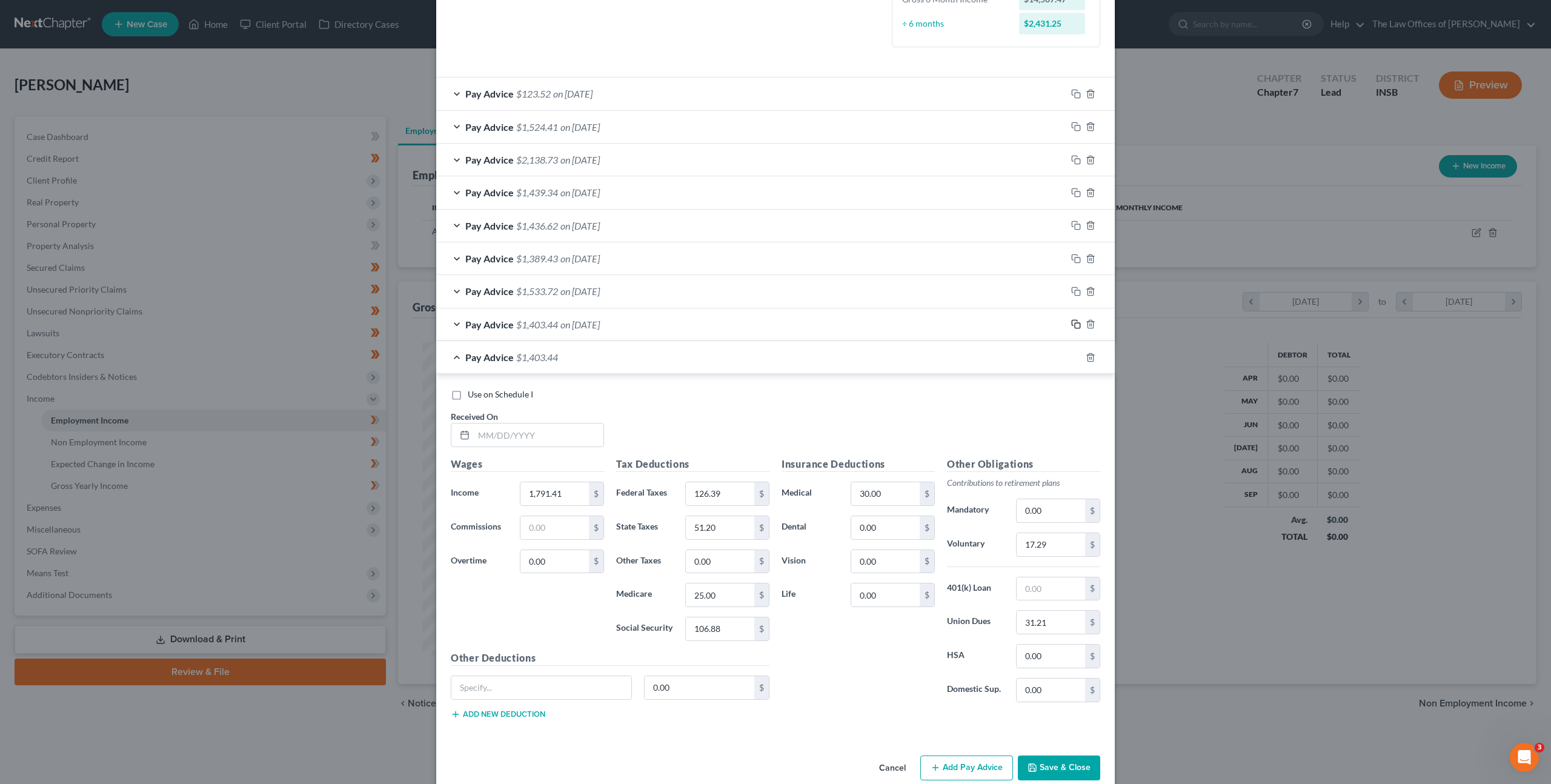
scroll to position [355, 0]
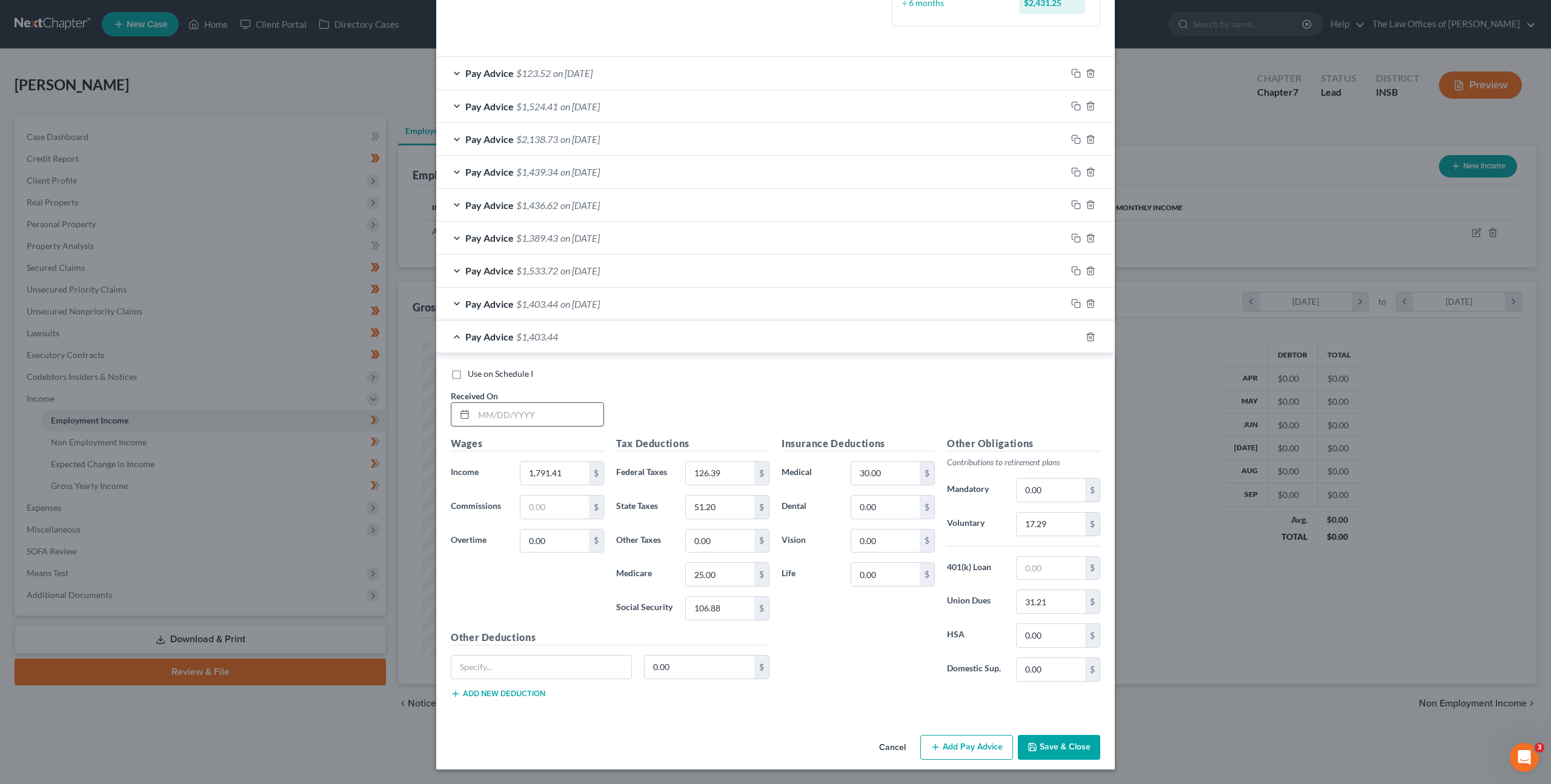
click at [495, 418] on input "text" at bounding box center [539, 414] width 130 height 23
type input "07/18/2025"
type input "2,073.54"
click at [890, 420] on div "Use on Schedule I Received On * 07/18/2025" at bounding box center [775, 402] width 662 height 68
drag, startPoint x: 808, startPoint y: 524, endPoint x: 801, endPoint y: 529, distance: 8.6
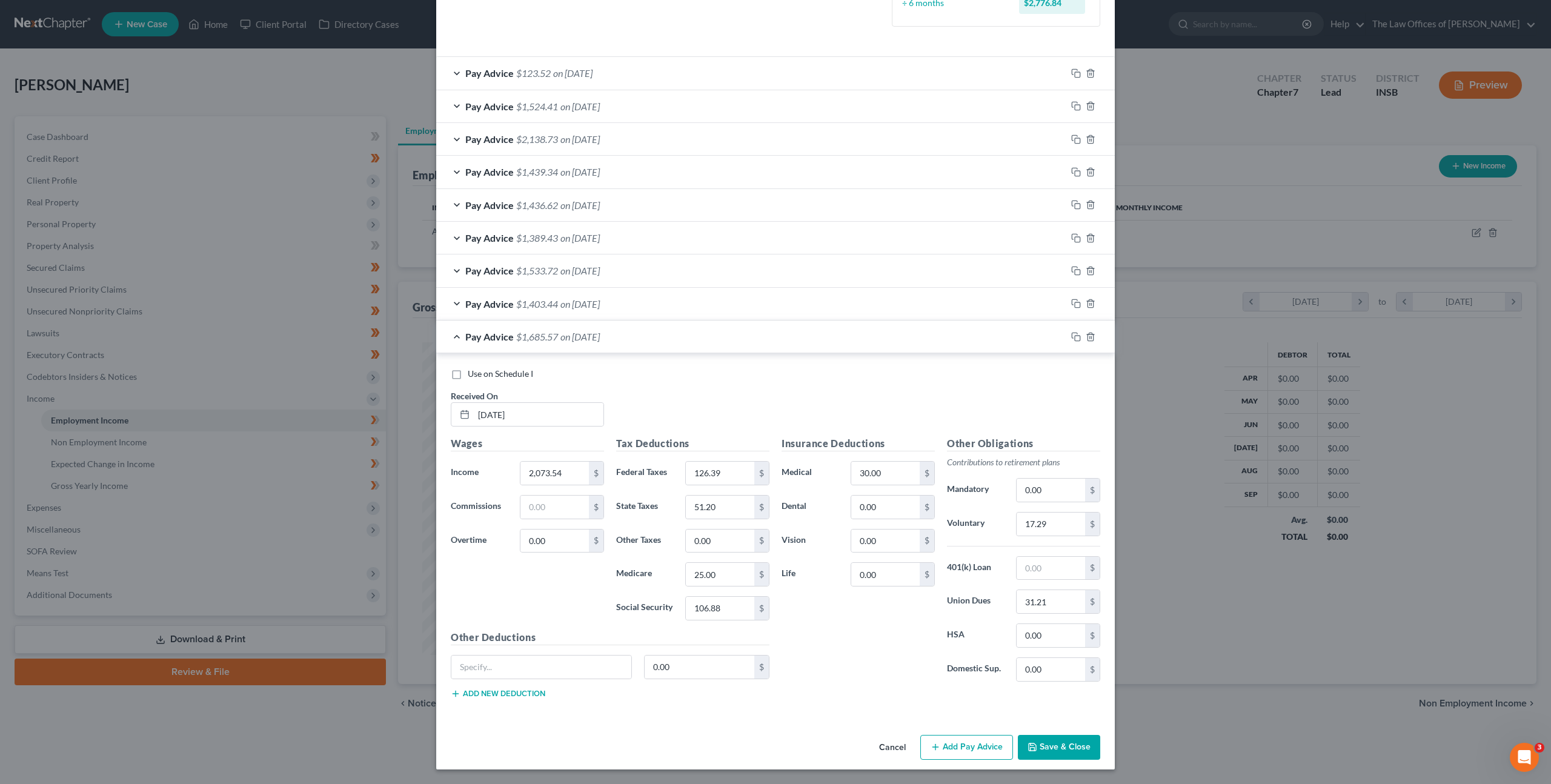
click at [805, 528] on div "Insurance Deductions Medical 30.00 $ Dental 0.00 $ Vision 0.00 $ Life 0.00 $" at bounding box center [858, 563] width 166 height 255
drag, startPoint x: 721, startPoint y: 477, endPoint x: 728, endPoint y: 473, distance: 8.1
click at [721, 477] on input "126.39" at bounding box center [720, 473] width 68 height 23
type input "157.86"
type input "59.07"
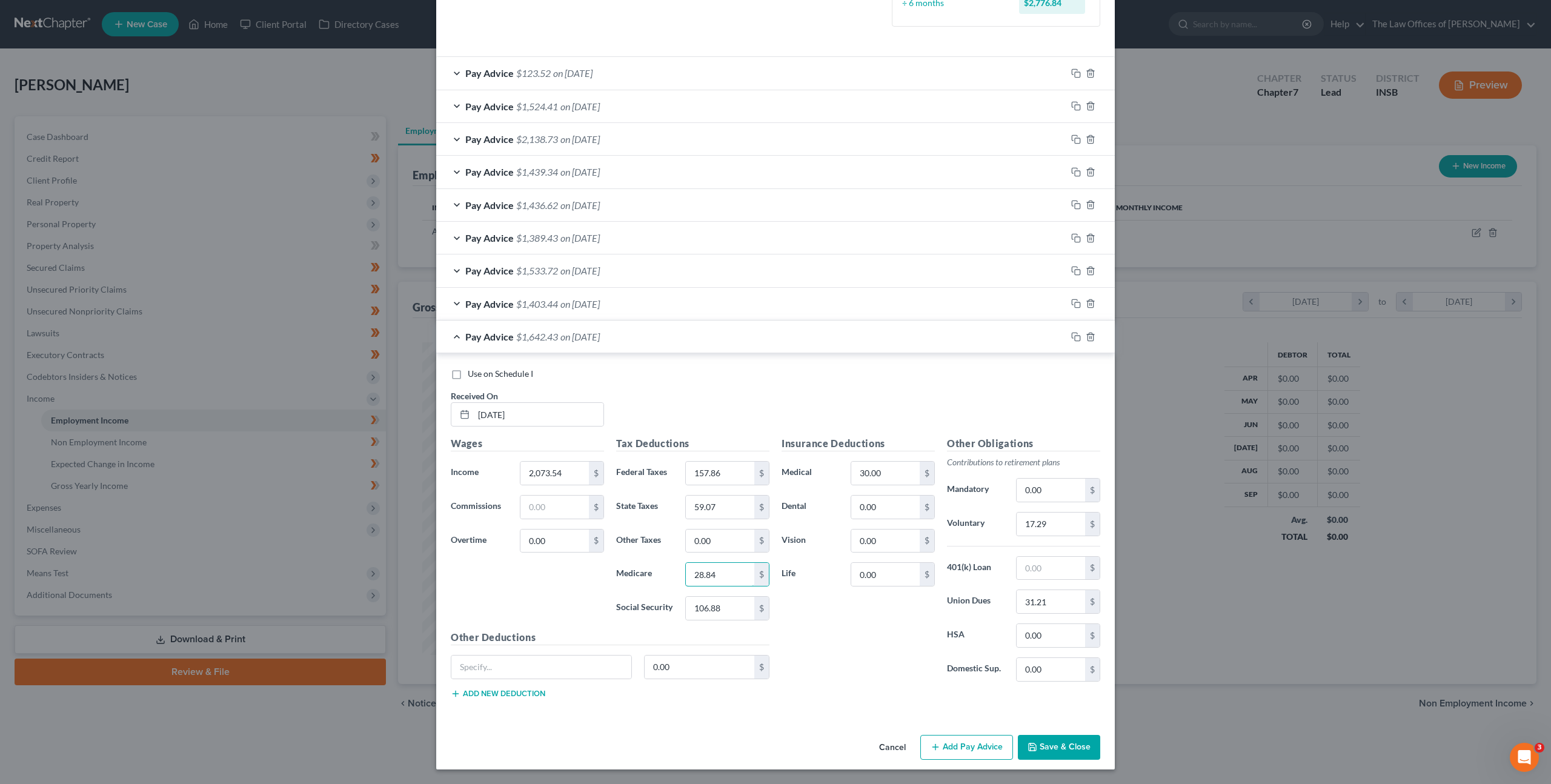
type input "28.84"
type input "123.32"
click at [883, 506] on input "0.00" at bounding box center [885, 507] width 68 height 23
type input "12"
type input "5"
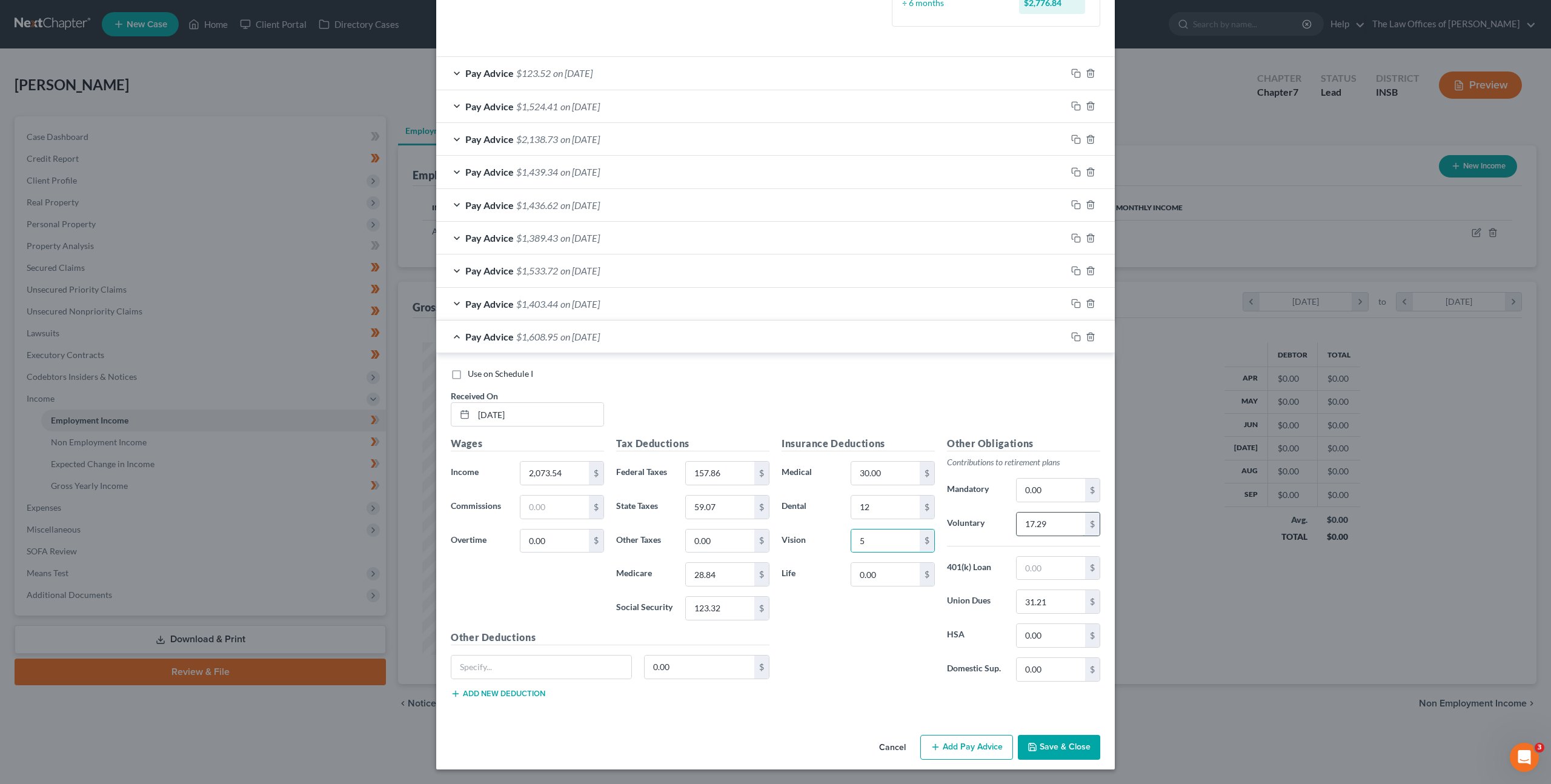
click at [1050, 528] on input "17.29" at bounding box center [1051, 524] width 68 height 23
type input "20.17"
click at [959, 383] on div "Use on Schedule I Received On * 07/18/2025" at bounding box center [775, 402] width 662 height 68
click at [1072, 333] on icon "button" at bounding box center [1075, 335] width 6 height 6
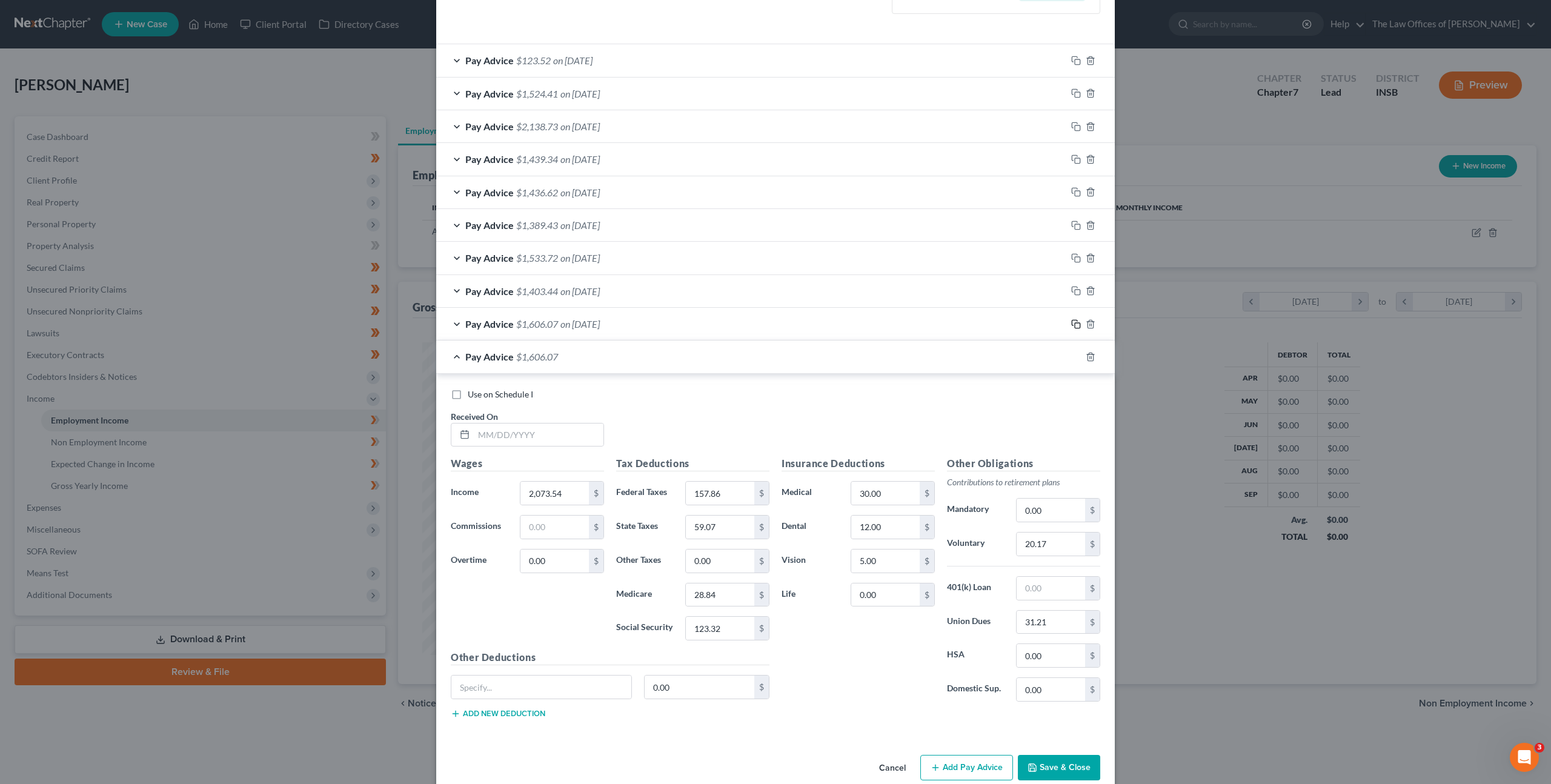
scroll to position [388, 0]
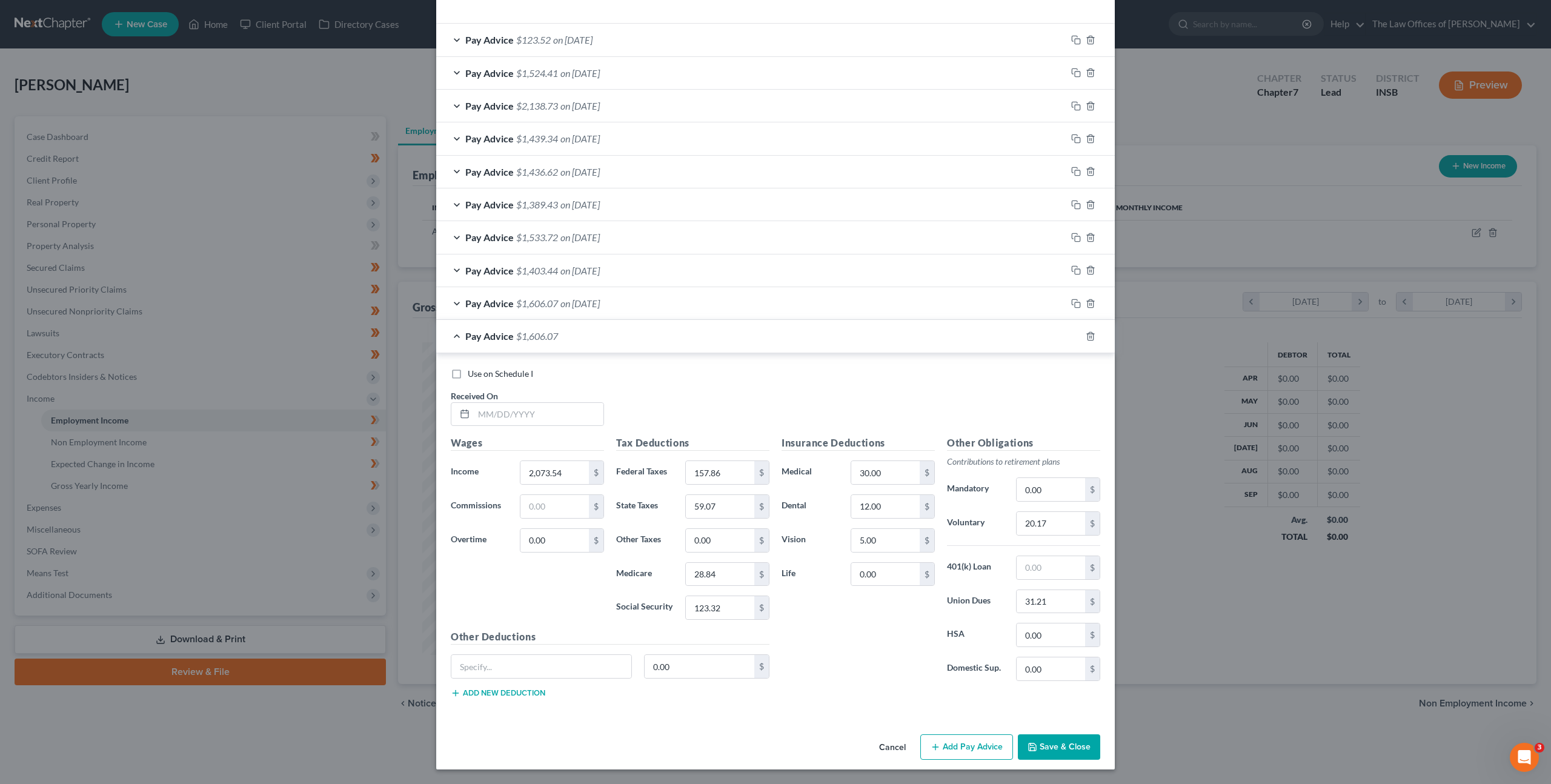
click at [565, 435] on h5 "Wages" at bounding box center [528, 443] width 154 height 15
drag, startPoint x: 553, startPoint y: 421, endPoint x: 638, endPoint y: 417, distance: 85.1
click at [554, 421] on input "text" at bounding box center [539, 414] width 130 height 23
type input "08/01/2025"
type input "1,850.73"
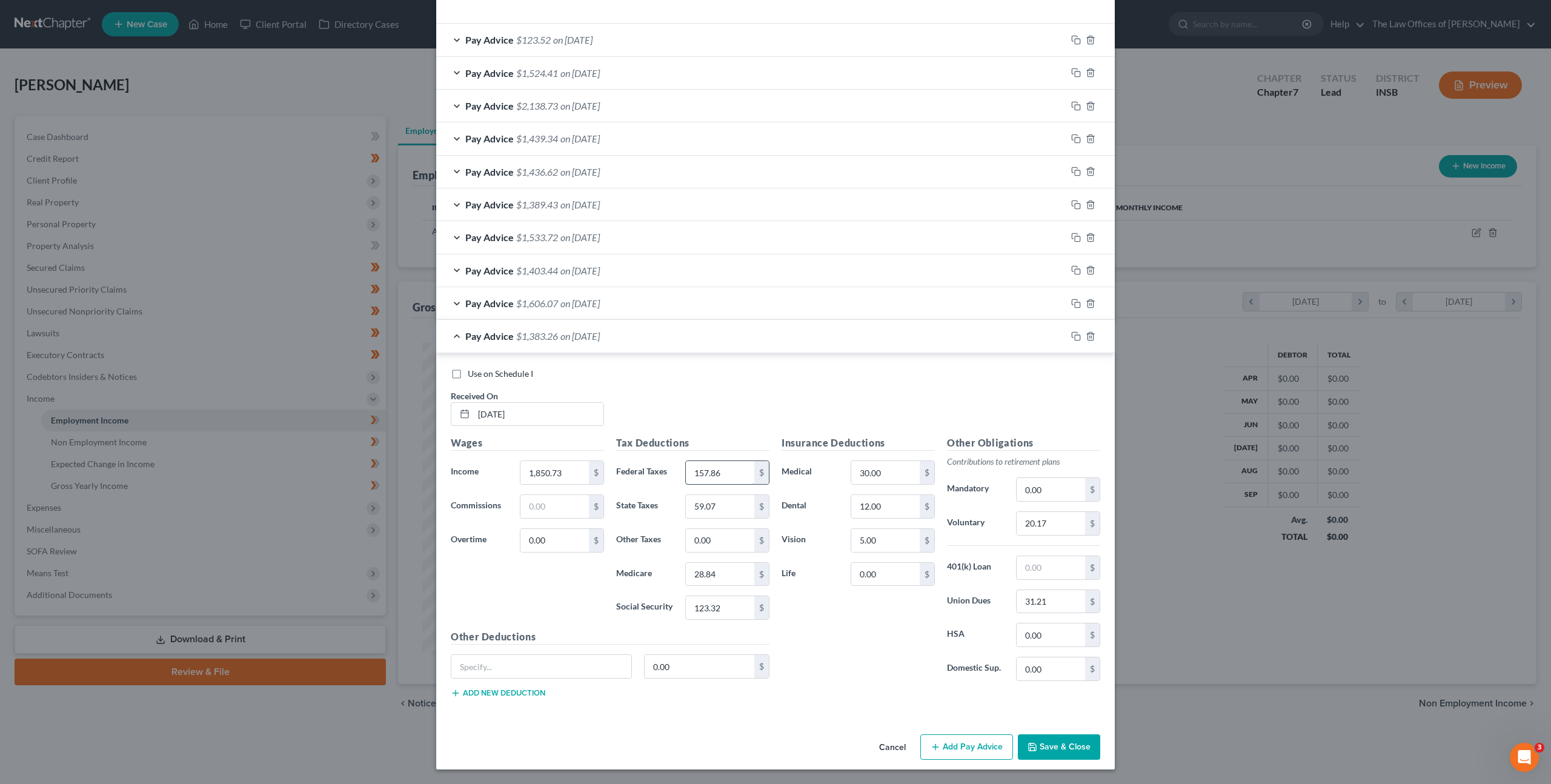
click at [731, 471] on input "157.86" at bounding box center [720, 473] width 68 height 23
drag, startPoint x: 729, startPoint y: 472, endPoint x: 647, endPoint y: 455, distance: 83.7
click at [649, 457] on div "Tax Deductions Federal Taxes 157.86 $ State Taxes 59.07 $ Other Taxes 0.00 $ Me…" at bounding box center [693, 532] width 166 height 194
type input "133.40"
type input "52.95"
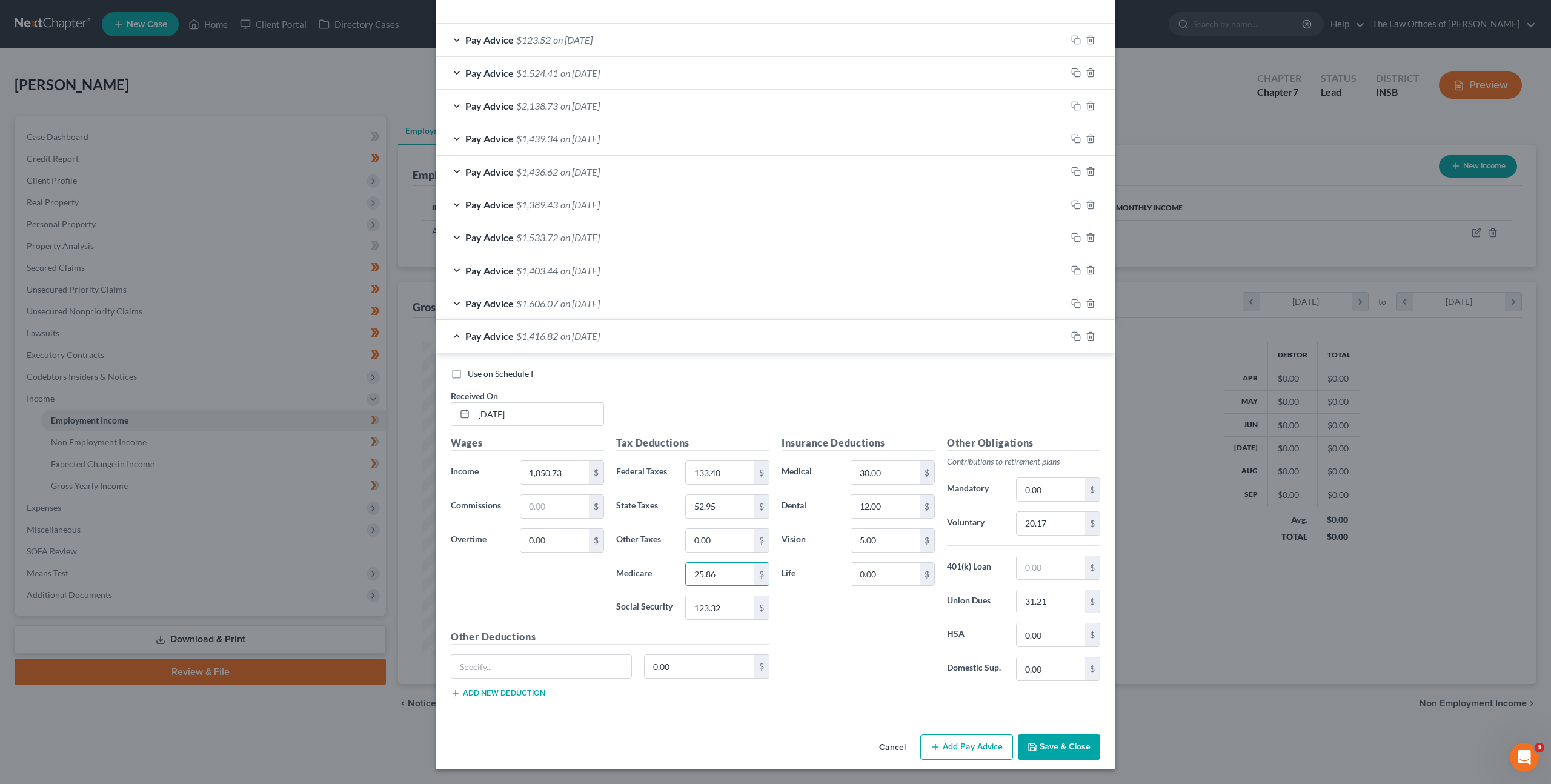
type input "25.86"
type input "110.56"
click at [818, 546] on label "Vision" at bounding box center [810, 540] width 69 height 24
drag, startPoint x: 831, startPoint y: 503, endPoint x: 822, endPoint y: 503, distance: 9.0
click at [822, 503] on div "Dental 12.00 $" at bounding box center [858, 506] width 166 height 24
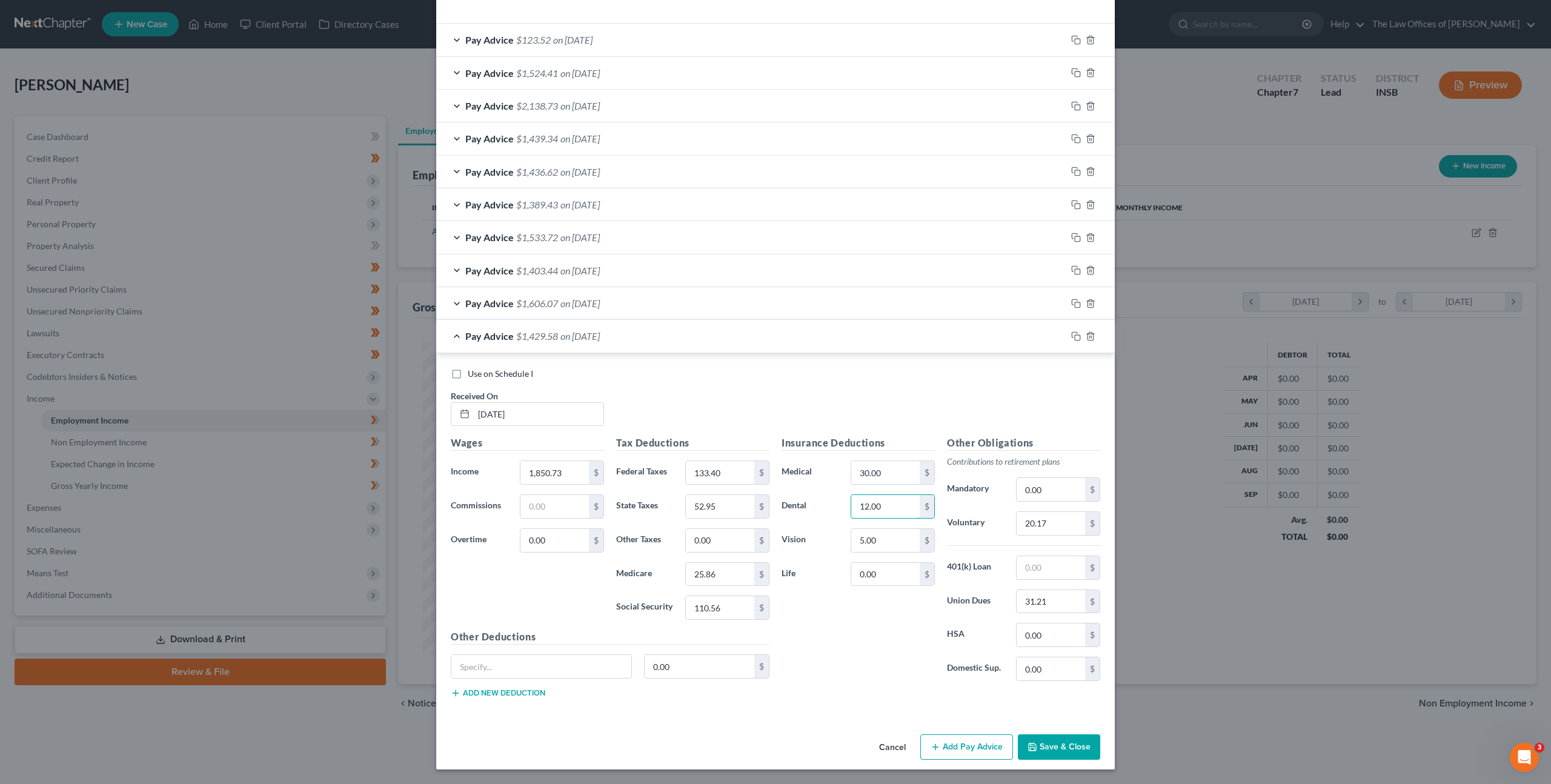
drag, startPoint x: 815, startPoint y: 499, endPoint x: 806, endPoint y: 500, distance: 9.1
click at [805, 500] on div "Dental 12.00 $" at bounding box center [858, 506] width 166 height 24
type input "0"
click at [806, 533] on div "Vision 5.00 $" at bounding box center [858, 540] width 166 height 24
drag, startPoint x: 892, startPoint y: 540, endPoint x: 797, endPoint y: 547, distance: 95.3
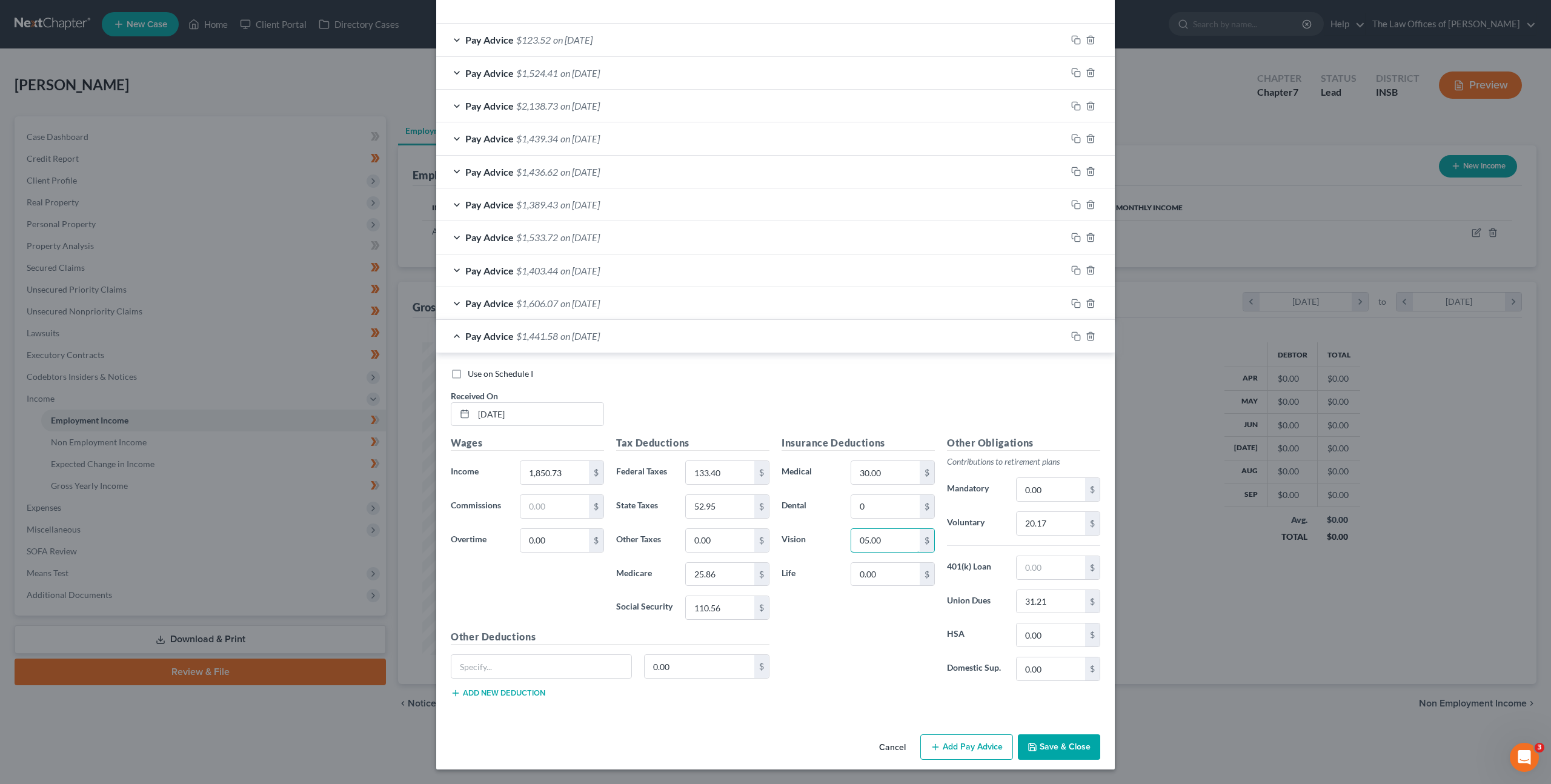
click at [797, 547] on div "Vision 05.00 $" at bounding box center [858, 540] width 166 height 24
type input "0"
click at [862, 639] on div "Insurance Deductions Medical 30.00 $ Dental 0 $ Vision 0 $ Life 0.00 $" at bounding box center [858, 563] width 166 height 255
click at [1054, 528] on input "20.17" at bounding box center [1051, 524] width 68 height 23
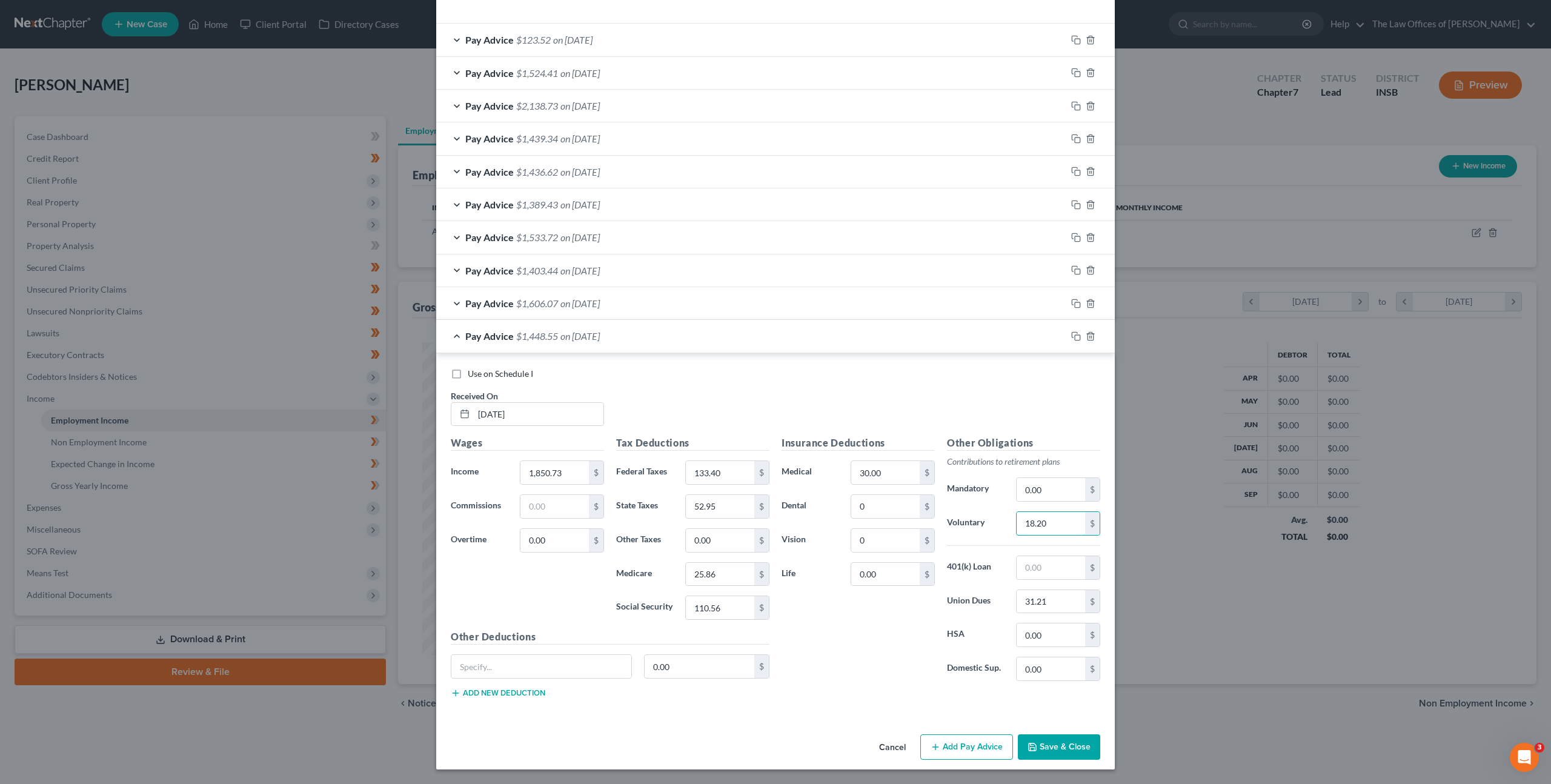
type input "18.20"
click at [880, 655] on div "Insurance Deductions Medical 30.00 $ Dental 0 $ Vision 0 $ Life 0.00 $" at bounding box center [858, 563] width 166 height 255
click at [1071, 334] on icon "button" at bounding box center [1076, 336] width 10 height 10
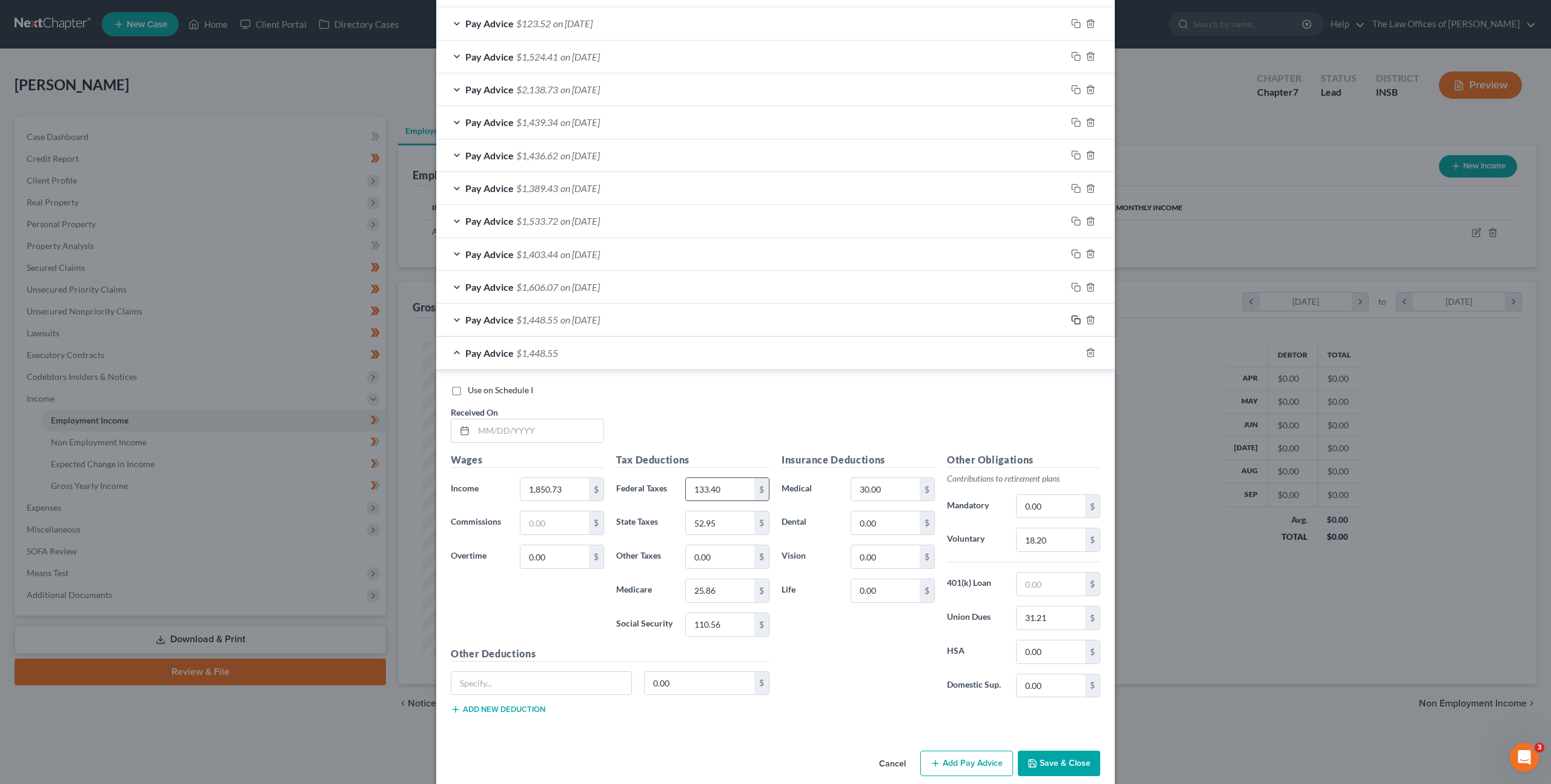
scroll to position [421, 0]
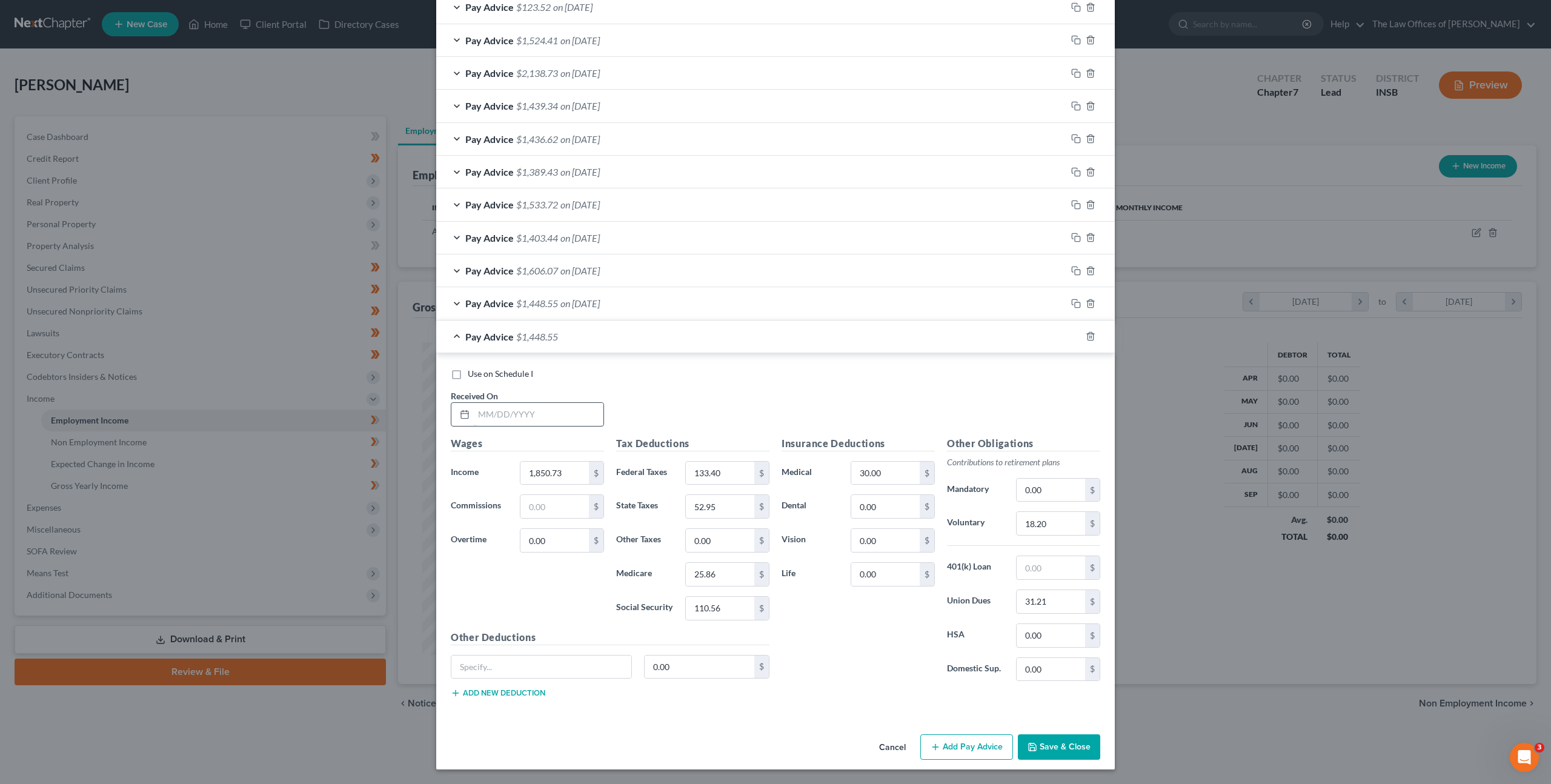
click at [538, 420] on input "text" at bounding box center [539, 414] width 130 height 23
type input "08/15/2025"
click at [558, 474] on input "1,850.73" at bounding box center [555, 473] width 68 height 23
drag, startPoint x: 521, startPoint y: 473, endPoint x: 563, endPoint y: 444, distance: 51.0
click at [460, 465] on div "Income * 1,850.73 $" at bounding box center [527, 473] width 166 height 24
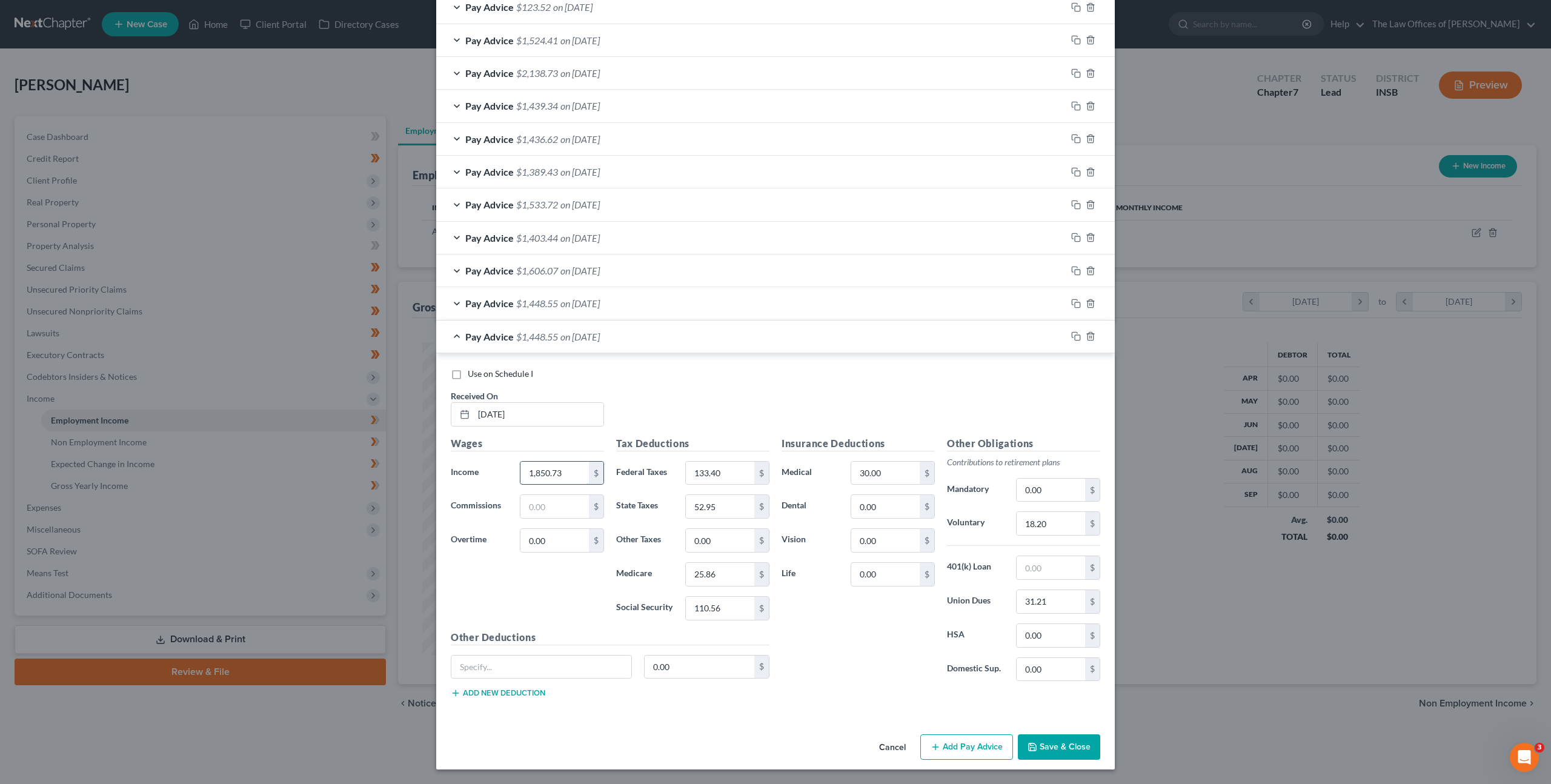
click at [572, 472] on input "1,850.73" at bounding box center [555, 473] width 68 height 23
click at [514, 464] on div "1,850.73 $" at bounding box center [562, 473] width 97 height 24
type input "2,046.24"
type input "0"
type input "58.25"
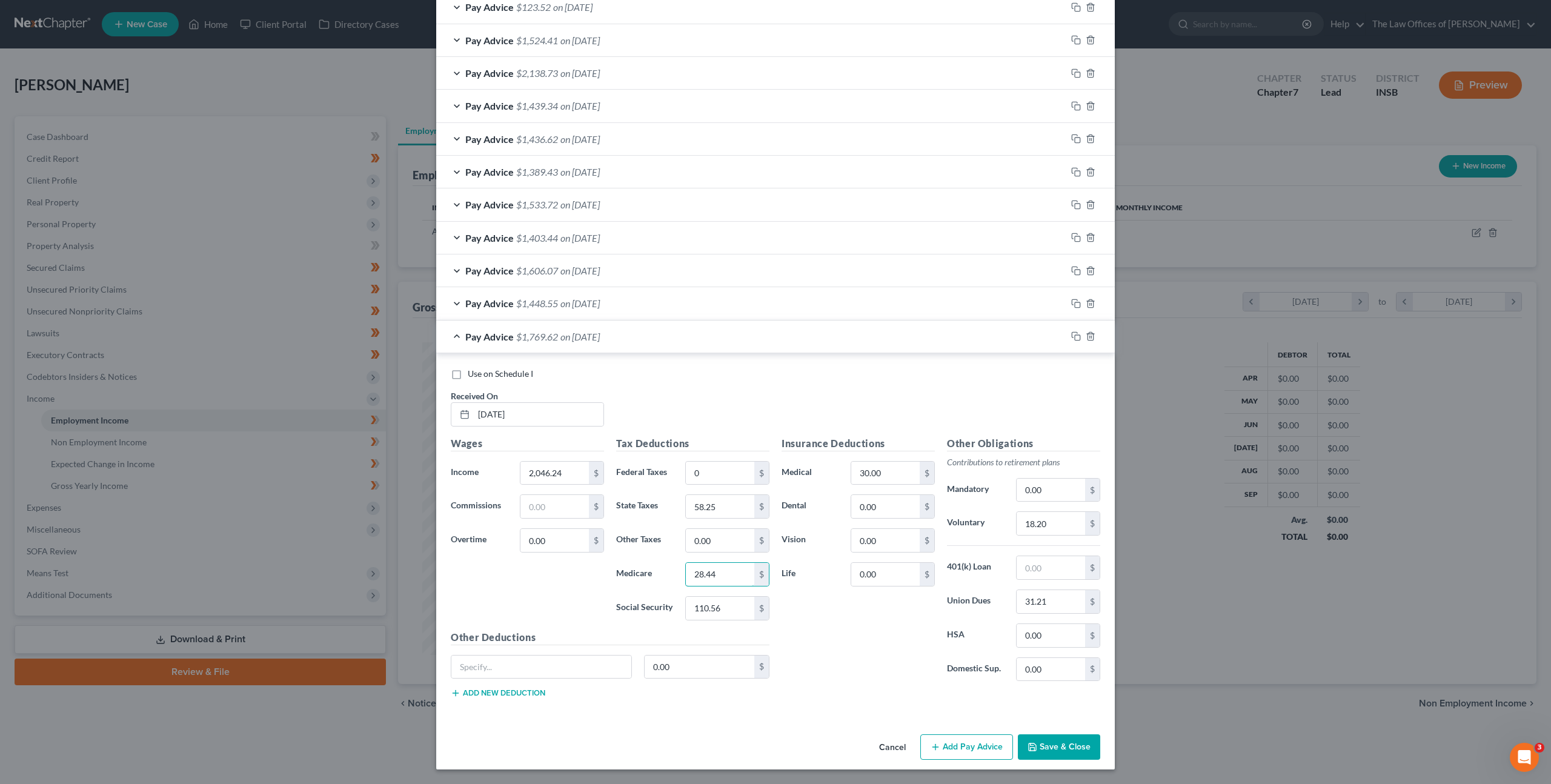
type input "28.44"
type input "121.63"
click at [878, 506] on input "0.00" at bounding box center [885, 506] width 68 height 23
type input "12"
type input "5"
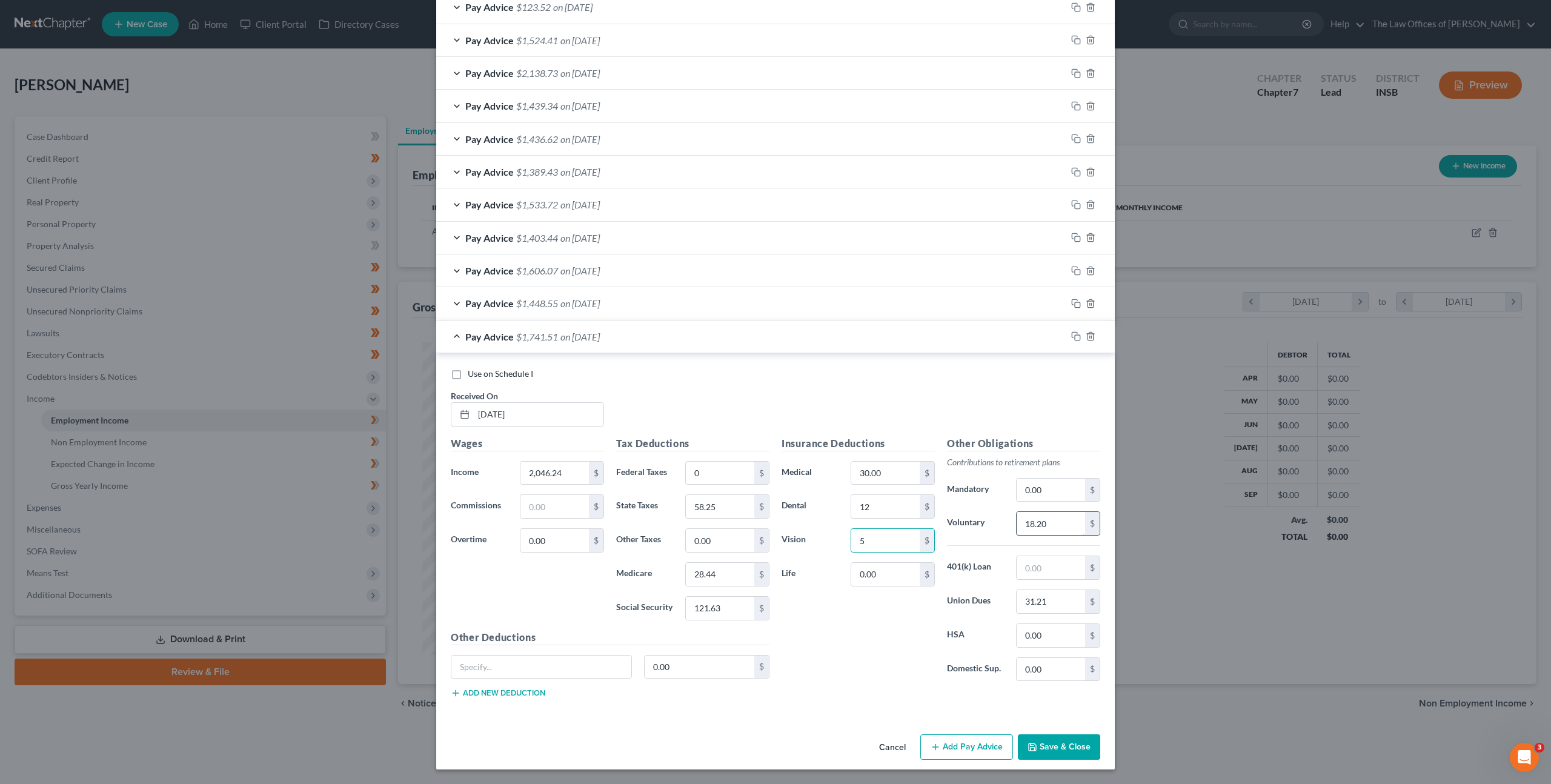
click at [1053, 519] on input "18.20" at bounding box center [1051, 524] width 68 height 23
type input "20.13"
click at [835, 677] on div "Insurance Deductions Medical 30.00 $ Dental 12 $ Vision 5 $ Life 0.00 $" at bounding box center [858, 563] width 166 height 255
click at [1073, 334] on icon "button" at bounding box center [1076, 336] width 10 height 10
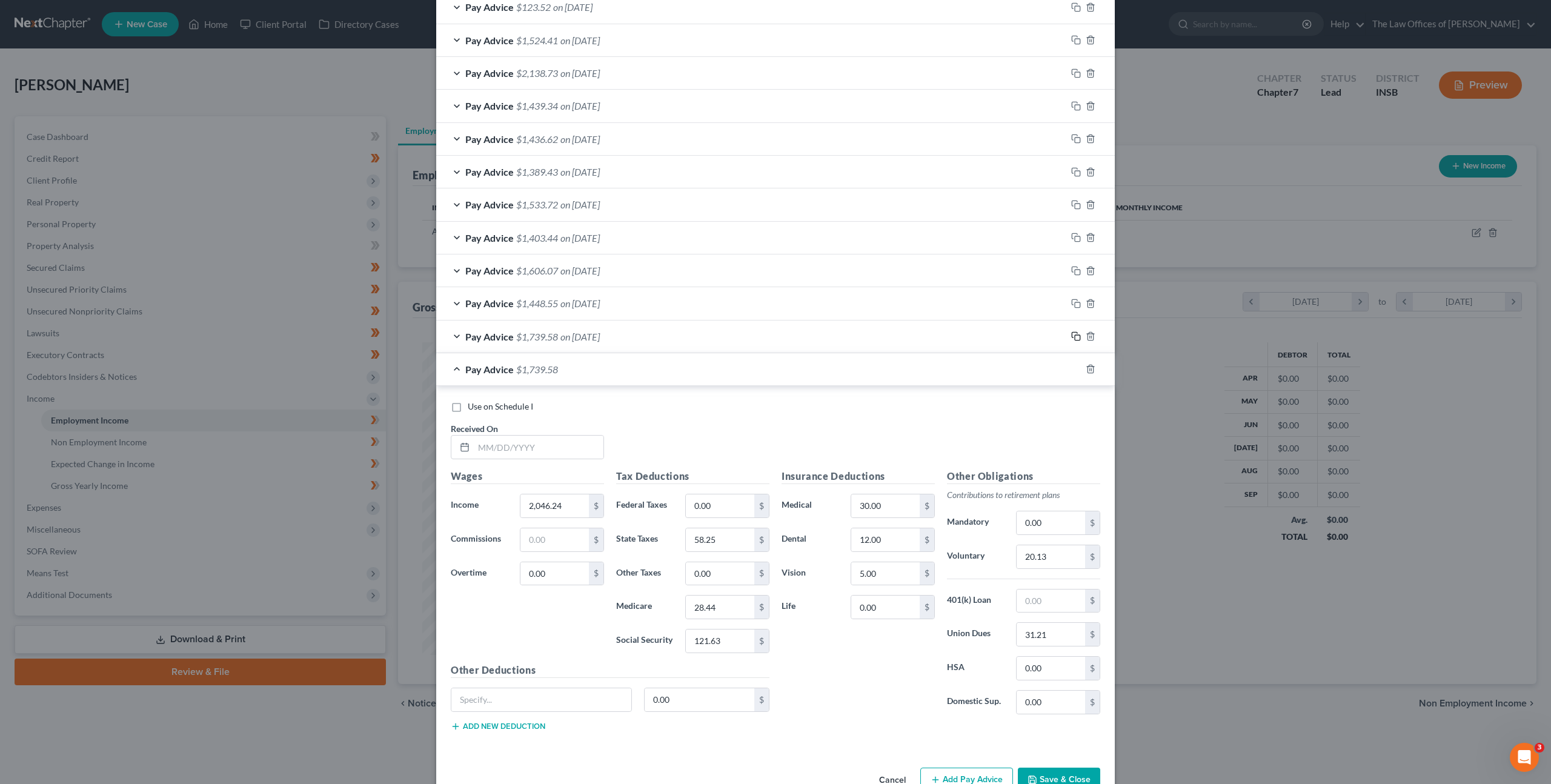
scroll to position [454, 0]
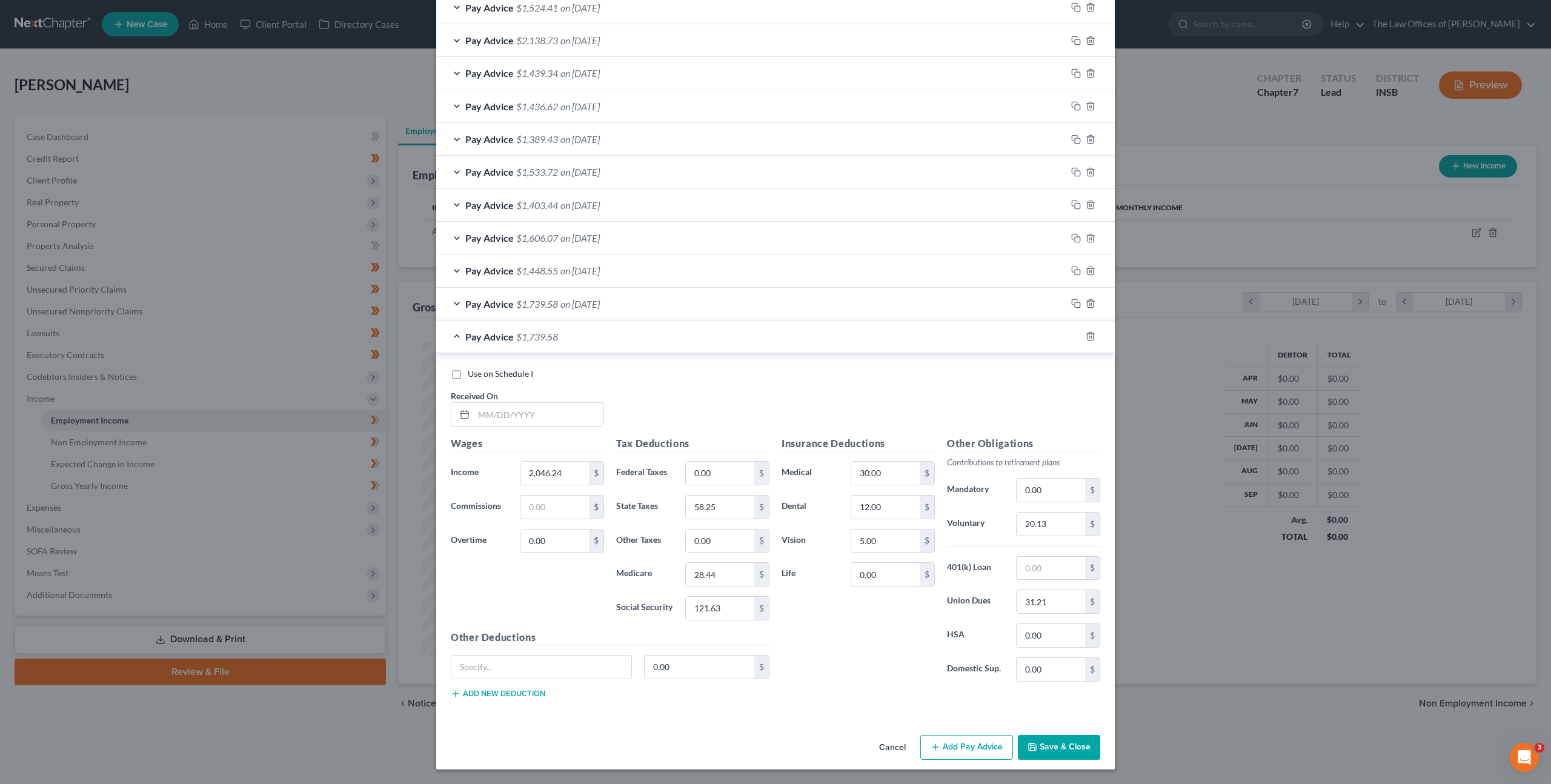
click at [765, 410] on div "Use on Schedule I Received On *" at bounding box center [775, 402] width 662 height 68
click at [557, 421] on input "text" at bounding box center [539, 414] width 130 height 23
type input "08/29/2025"
type input "2,155.63"
type input "64.06"
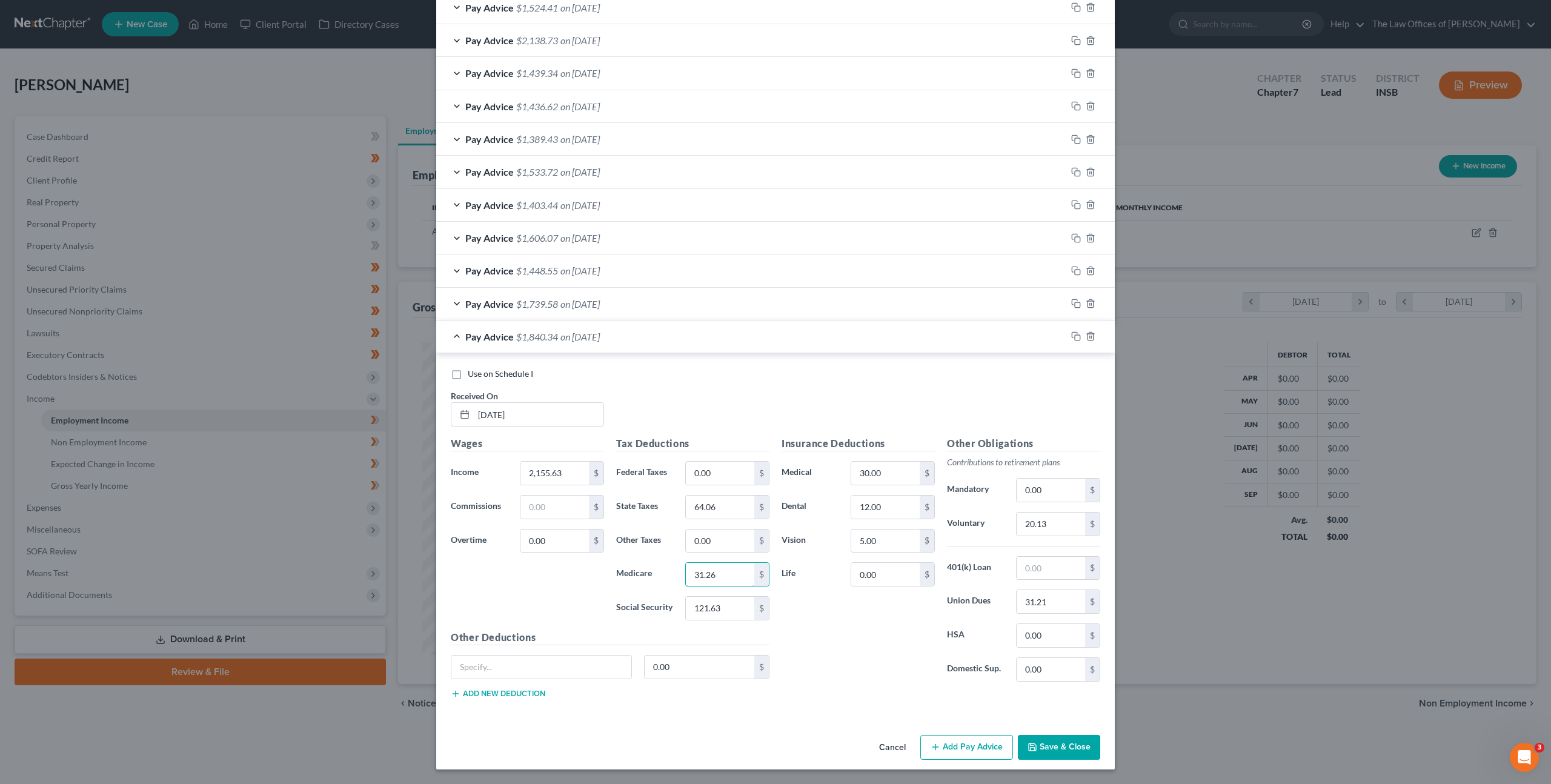
type input "31.26"
type input "133.65"
click at [876, 471] on input "30.00" at bounding box center [885, 473] width 68 height 23
type input "0"
drag, startPoint x: 902, startPoint y: 506, endPoint x: 778, endPoint y: 494, distance: 124.6
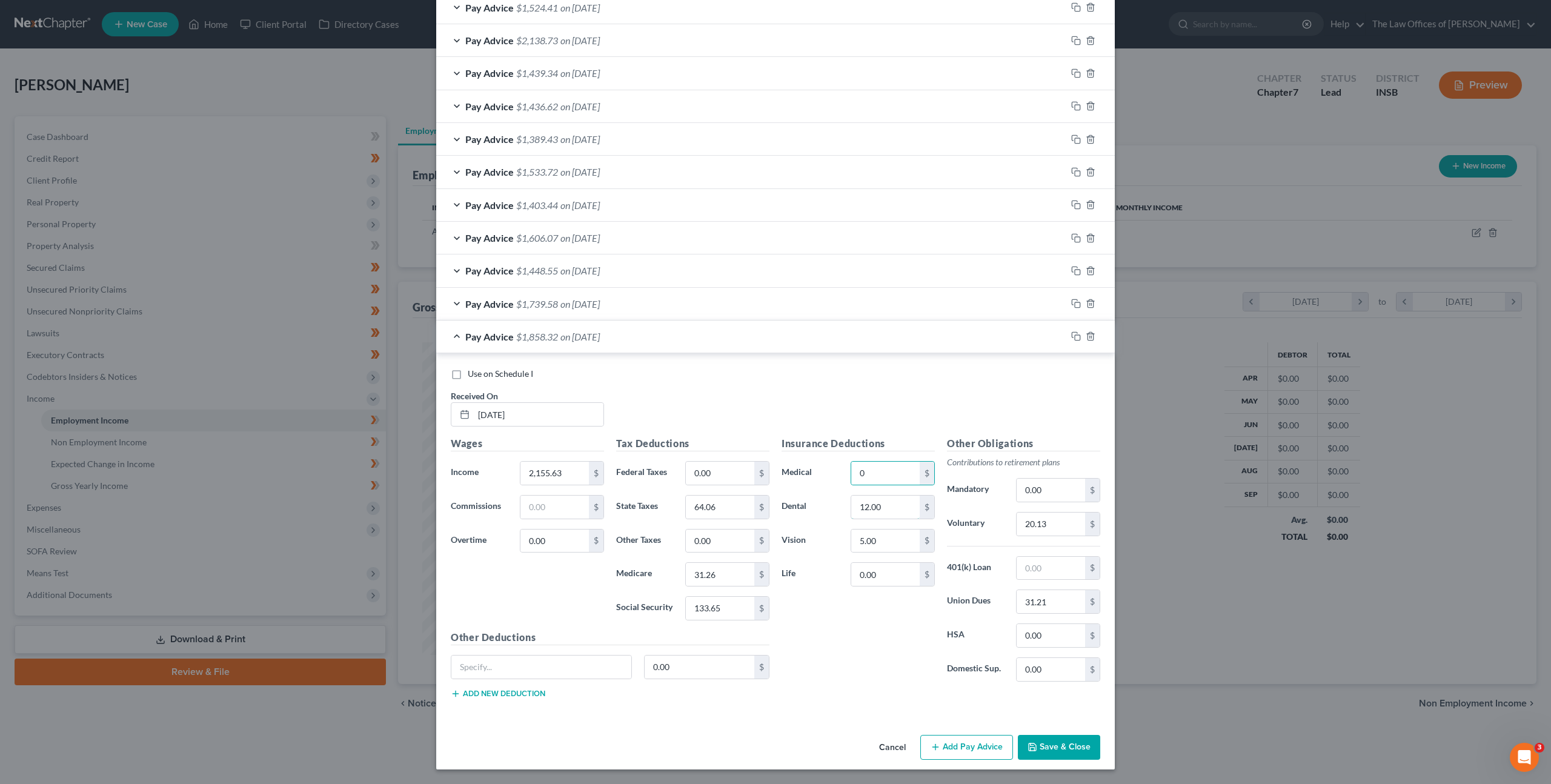
click at [787, 494] on div "Insurance Deductions Medical 0 $ Dental 12.00 $ Vision 5.00 $ Life 0.00 $" at bounding box center [858, 563] width 166 height 255
click at [786, 485] on div "Insurance Deductions Medical 0 $ Dental 12.00 $ Vision 5.00 $ Life 0.00 $" at bounding box center [858, 563] width 166 height 255
click at [702, 482] on div "Wages Income * 2,155.63 $ Commissions $ Overtime 0.00 $ Tax Deductions Federal …" at bounding box center [775, 572] width 662 height 272
type input "0"
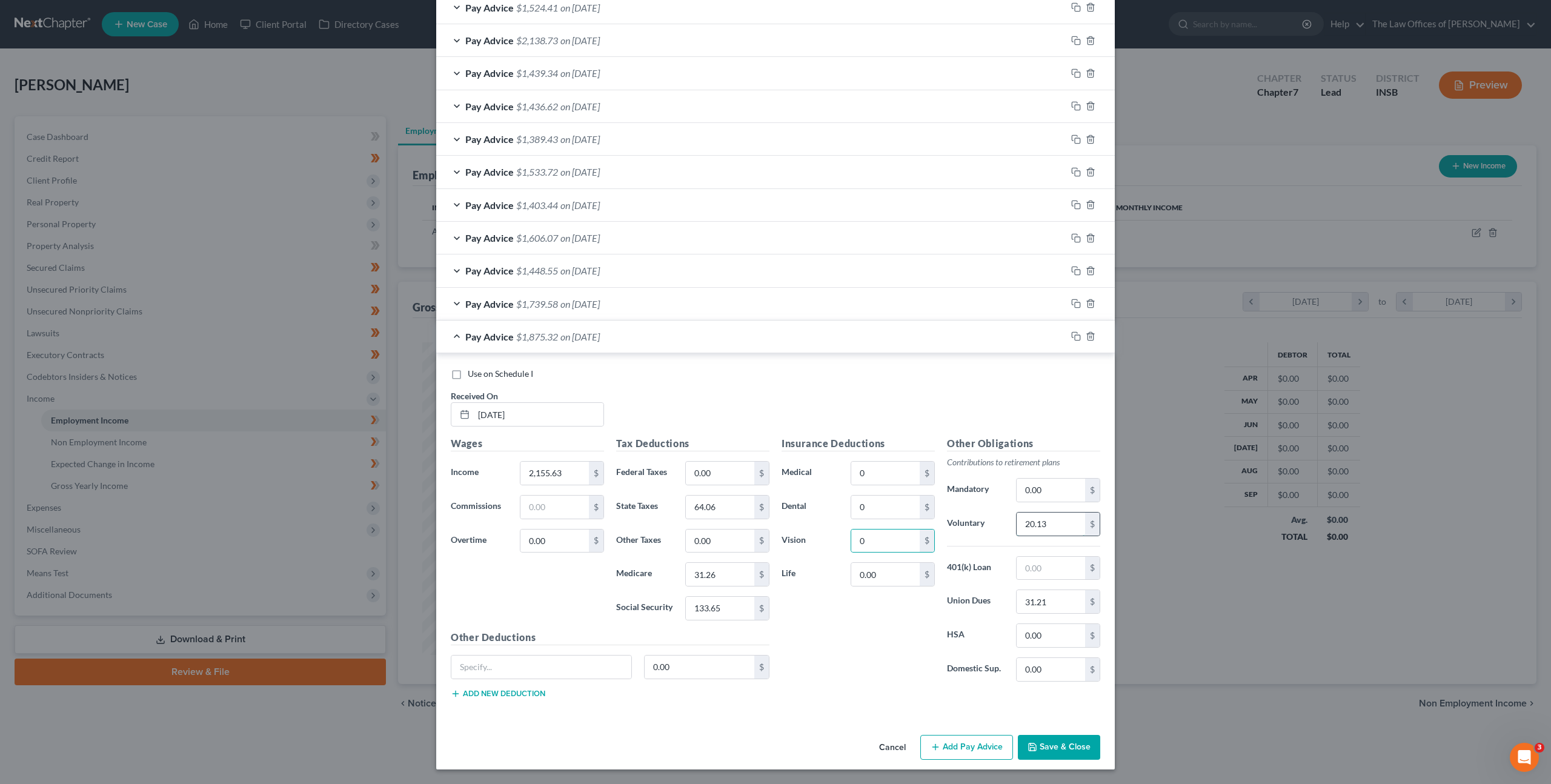
click at [1067, 517] on input "20.13" at bounding box center [1051, 524] width 68 height 23
click at [933, 409] on div "Use on Schedule I Received On * 08/29/2025" at bounding box center [775, 402] width 662 height 68
click at [1041, 538] on div "Other Obligations Contributions to retirement plans Mandatory 0.00 $ Voluntary …" at bounding box center [1023, 563] width 166 height 255
click at [1041, 531] on input "0" at bounding box center [1051, 524] width 68 height 23
type input "20.19"
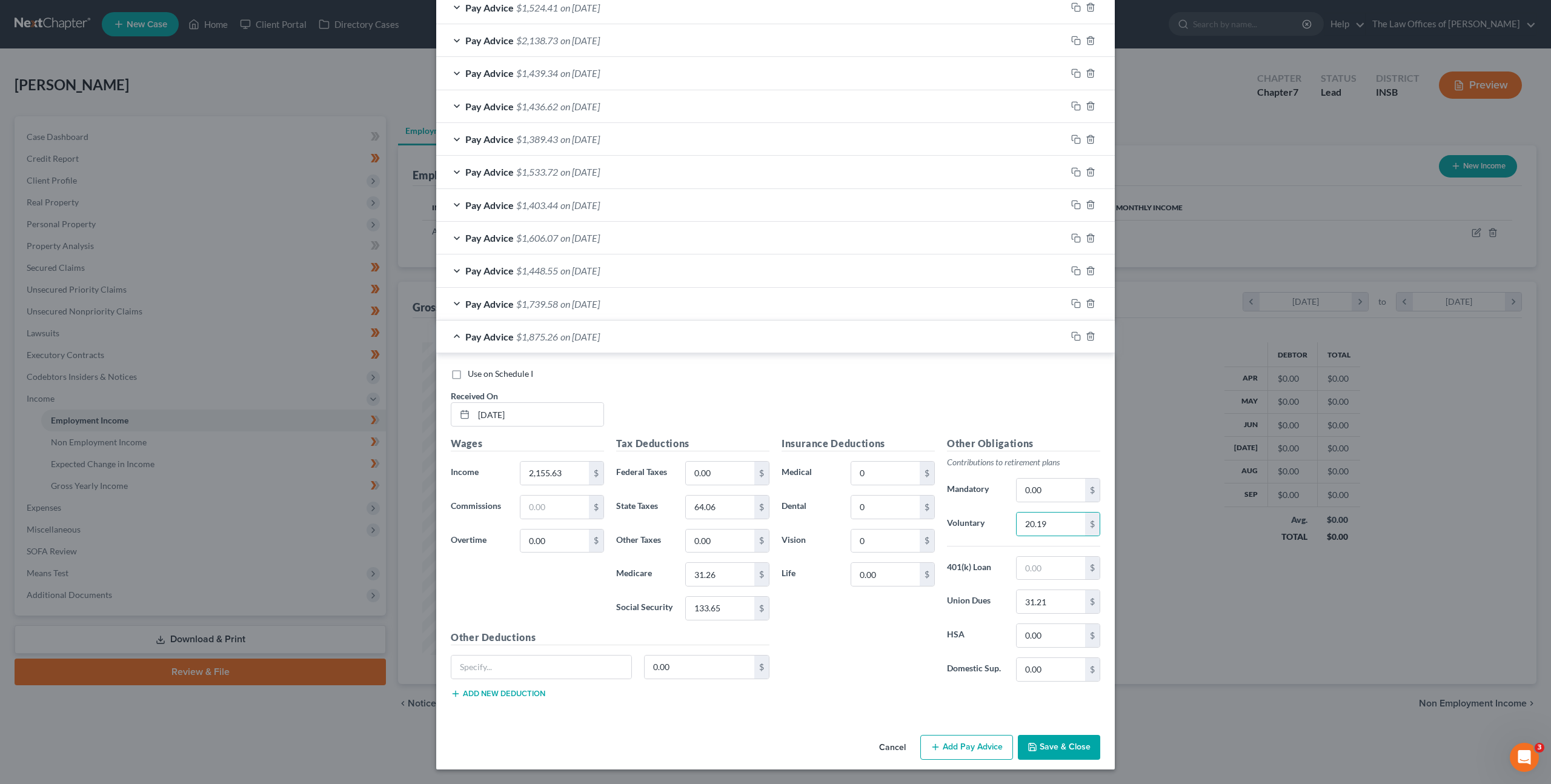
click at [961, 431] on div "Use on Schedule I Received On * 08/29/2025" at bounding box center [775, 402] width 662 height 68
click at [1071, 334] on icon "button" at bounding box center [1076, 336] width 10 height 10
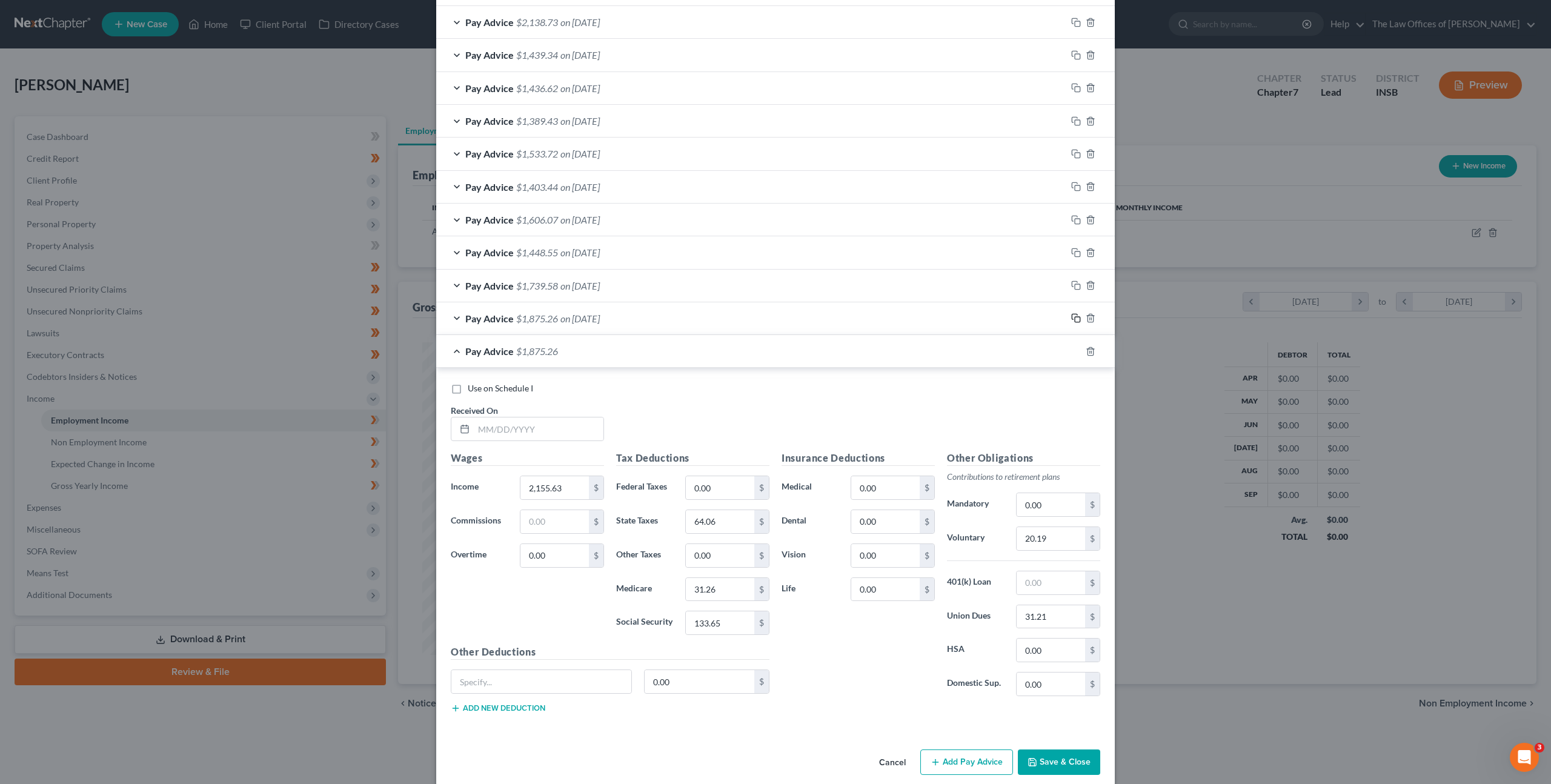
scroll to position [487, 0]
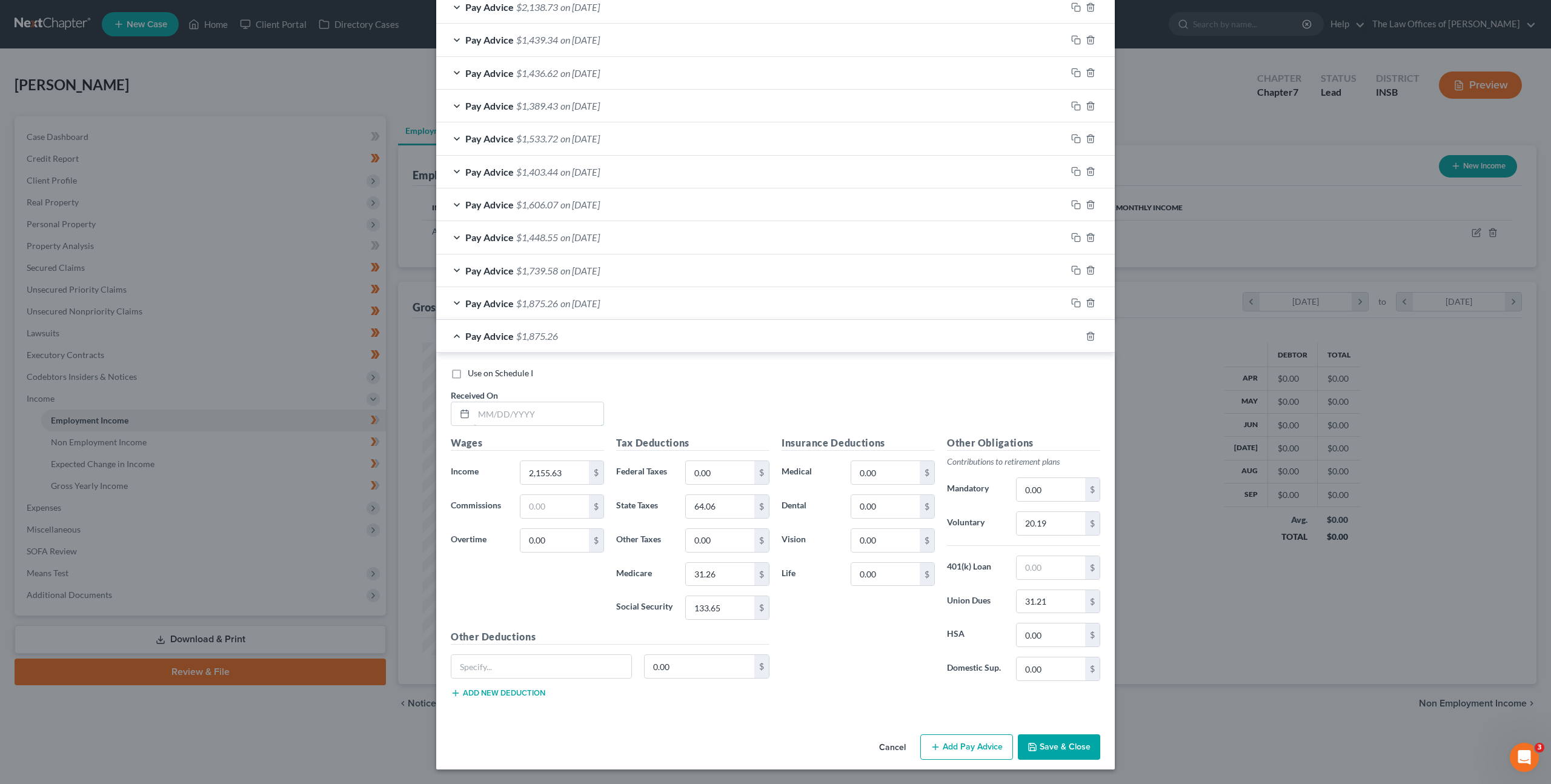
drag, startPoint x: 576, startPoint y: 412, endPoint x: 718, endPoint y: 399, distance: 142.6
click at [576, 412] on input "text" at bounding box center [539, 414] width 130 height 23
type input "09/12/2025"
type input "1,672.23"
click at [716, 474] on input "0.00" at bounding box center [720, 473] width 68 height 23
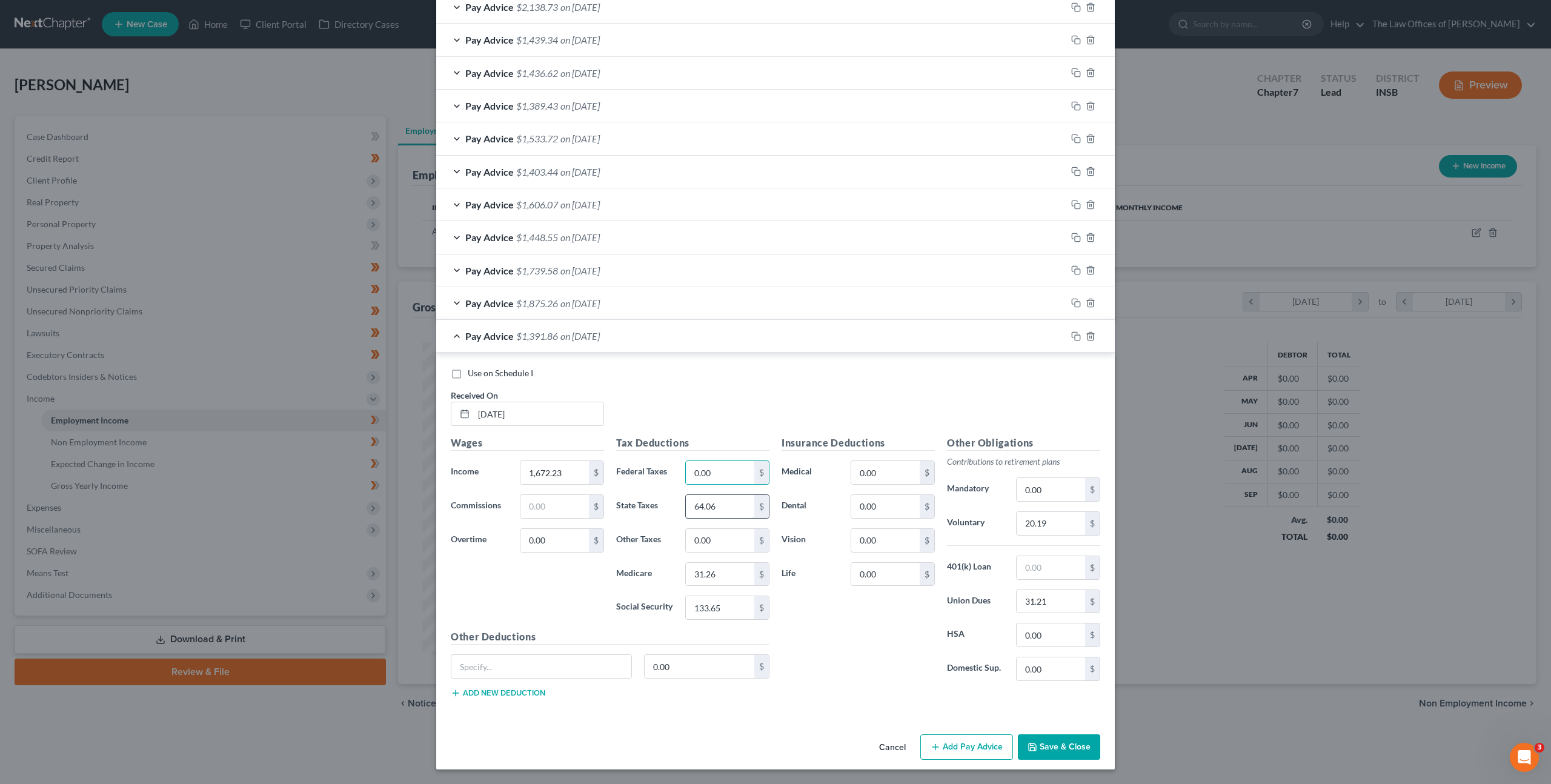
click at [711, 501] on input "64.06" at bounding box center [720, 506] width 68 height 23
type input "47.66"
type input "23.27"
type input "99.49"
click at [821, 592] on div "Insurance Deductions Medical 0.00 $ Dental 0.00 $ Vision 0.00 $ Life 0.00 $" at bounding box center [858, 563] width 166 height 255
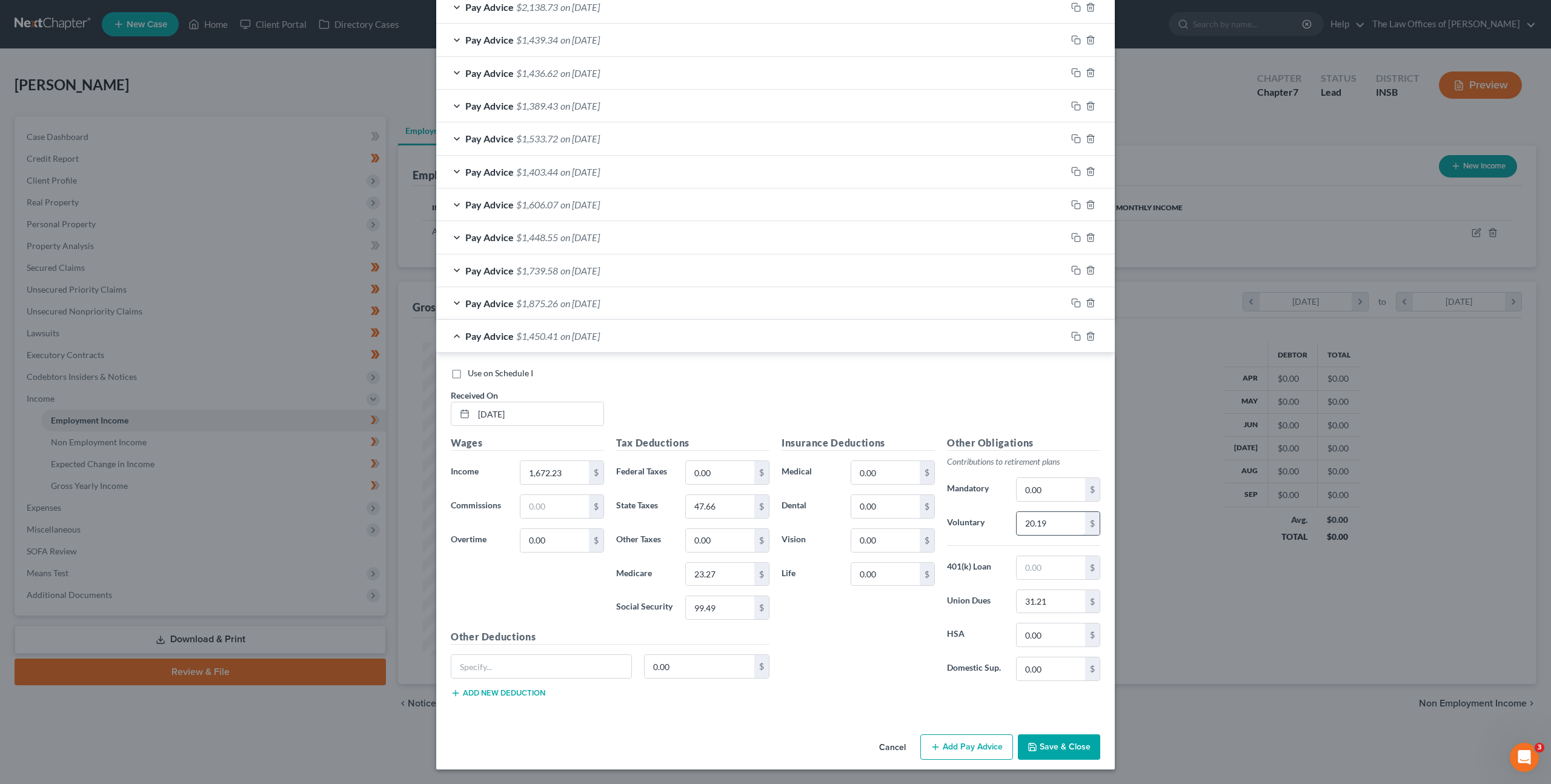
click at [1075, 521] on input "20.19" at bounding box center [1051, 524] width 68 height 23
type input "16.09"
click at [885, 616] on div "Insurance Deductions Medical 0.00 $ Dental 0.00 $ Vision 0.00 $ Life 0.00 $" at bounding box center [858, 563] width 166 height 255
click at [1071, 335] on icon "button" at bounding box center [1076, 336] width 10 height 10
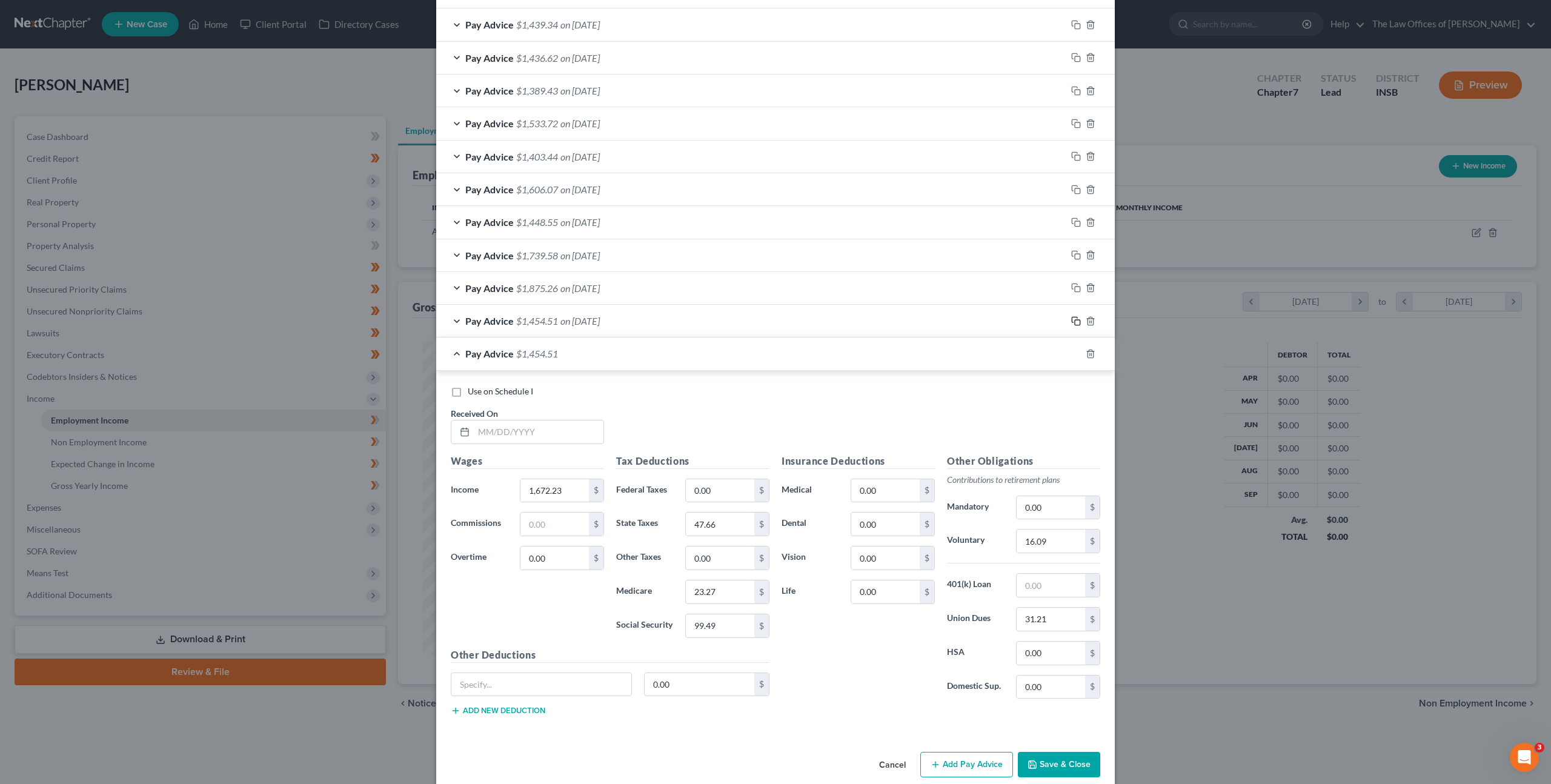
scroll to position [520, 0]
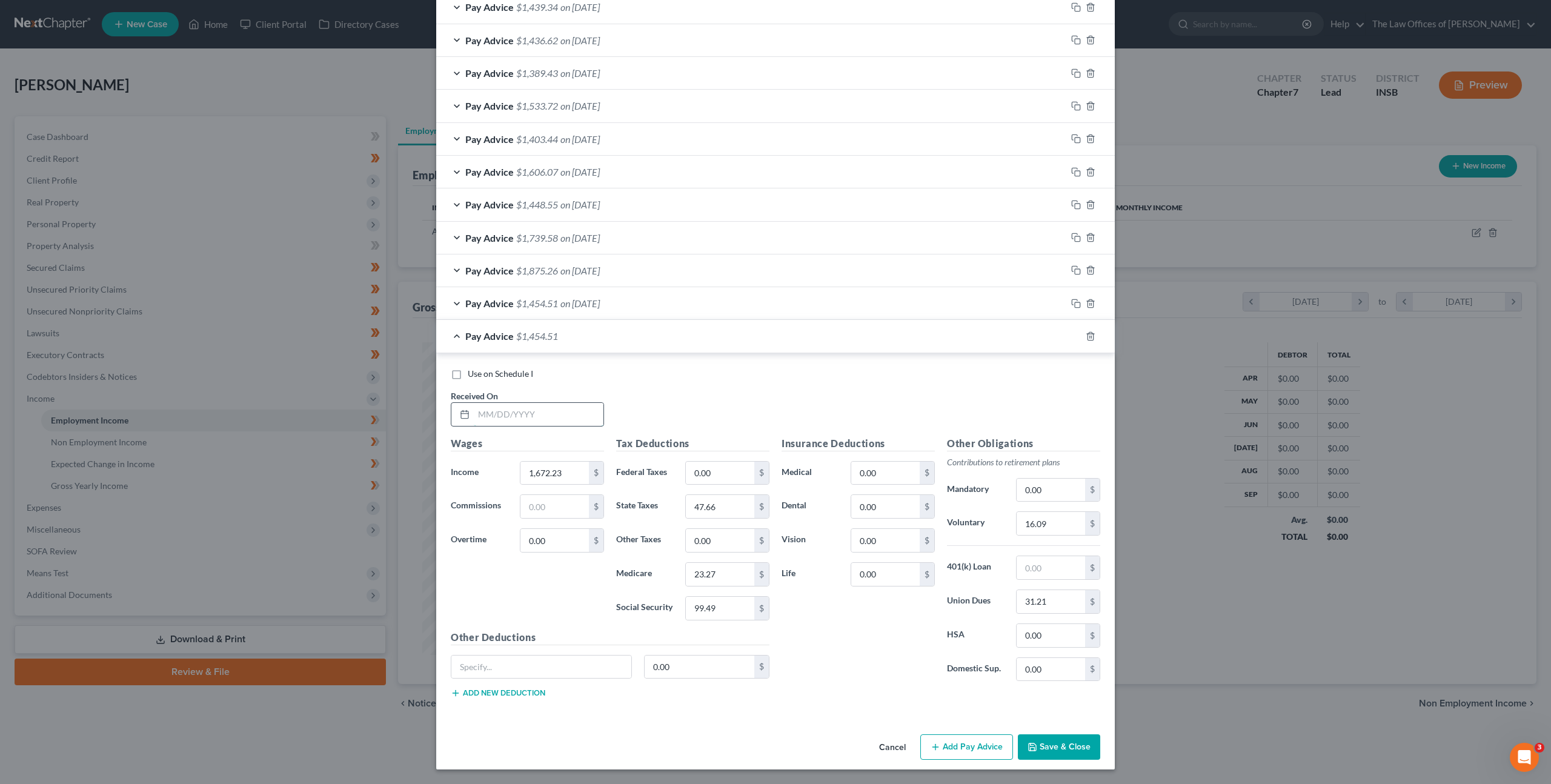
click at [546, 407] on input "text" at bounding box center [539, 414] width 130 height 23
click at [547, 411] on input "text" at bounding box center [539, 414] width 130 height 23
type input "09/26/2025"
type input "2,053.59"
type input "58.47"
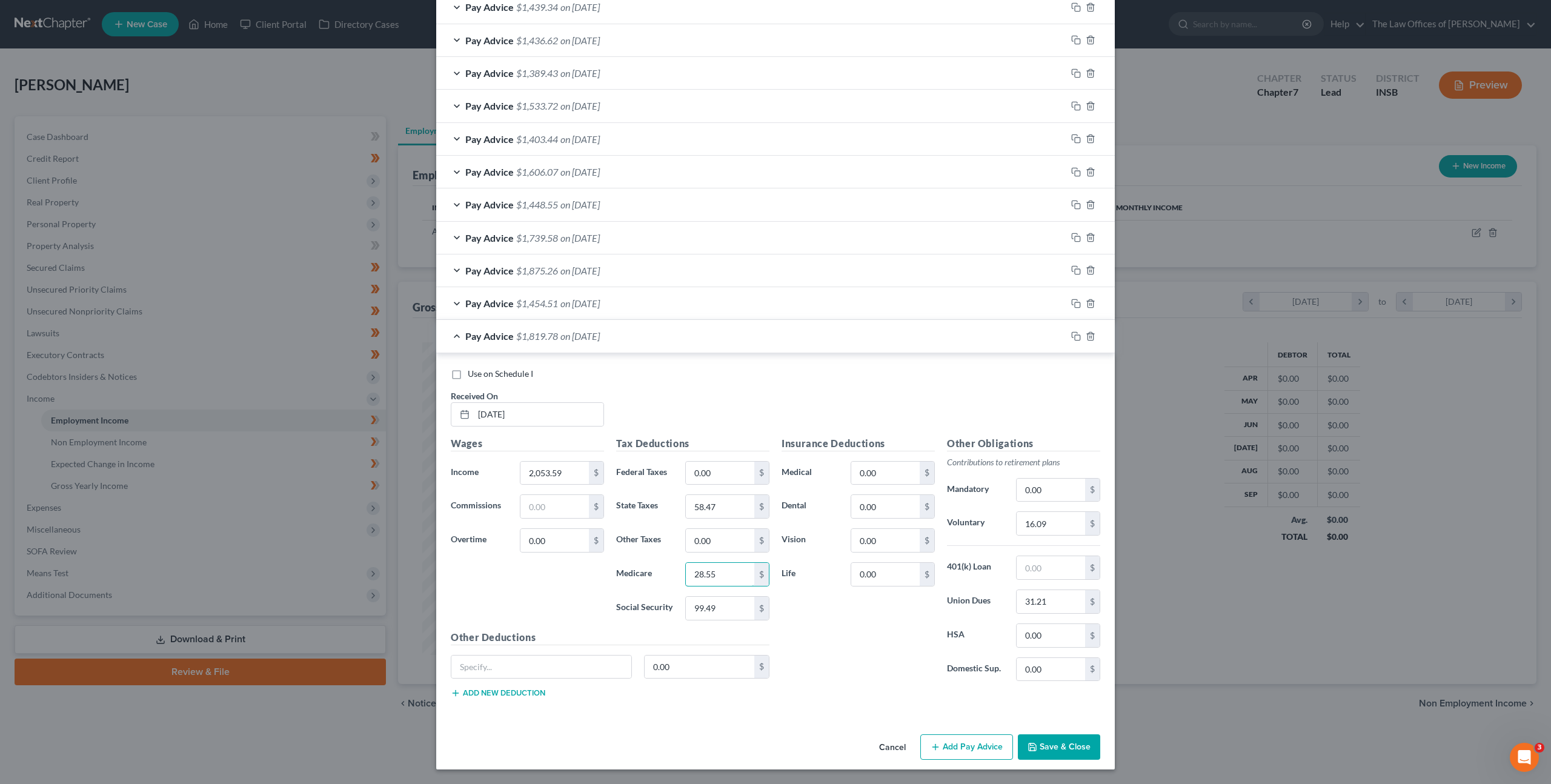
type input "28.55"
type input "122.08"
click at [1030, 523] on input "16.09" at bounding box center [1051, 524] width 68 height 23
click at [1065, 531] on input "16.09" at bounding box center [1051, 524] width 68 height 23
drag, startPoint x: 1051, startPoint y: 525, endPoint x: 969, endPoint y: 506, distance: 84.2
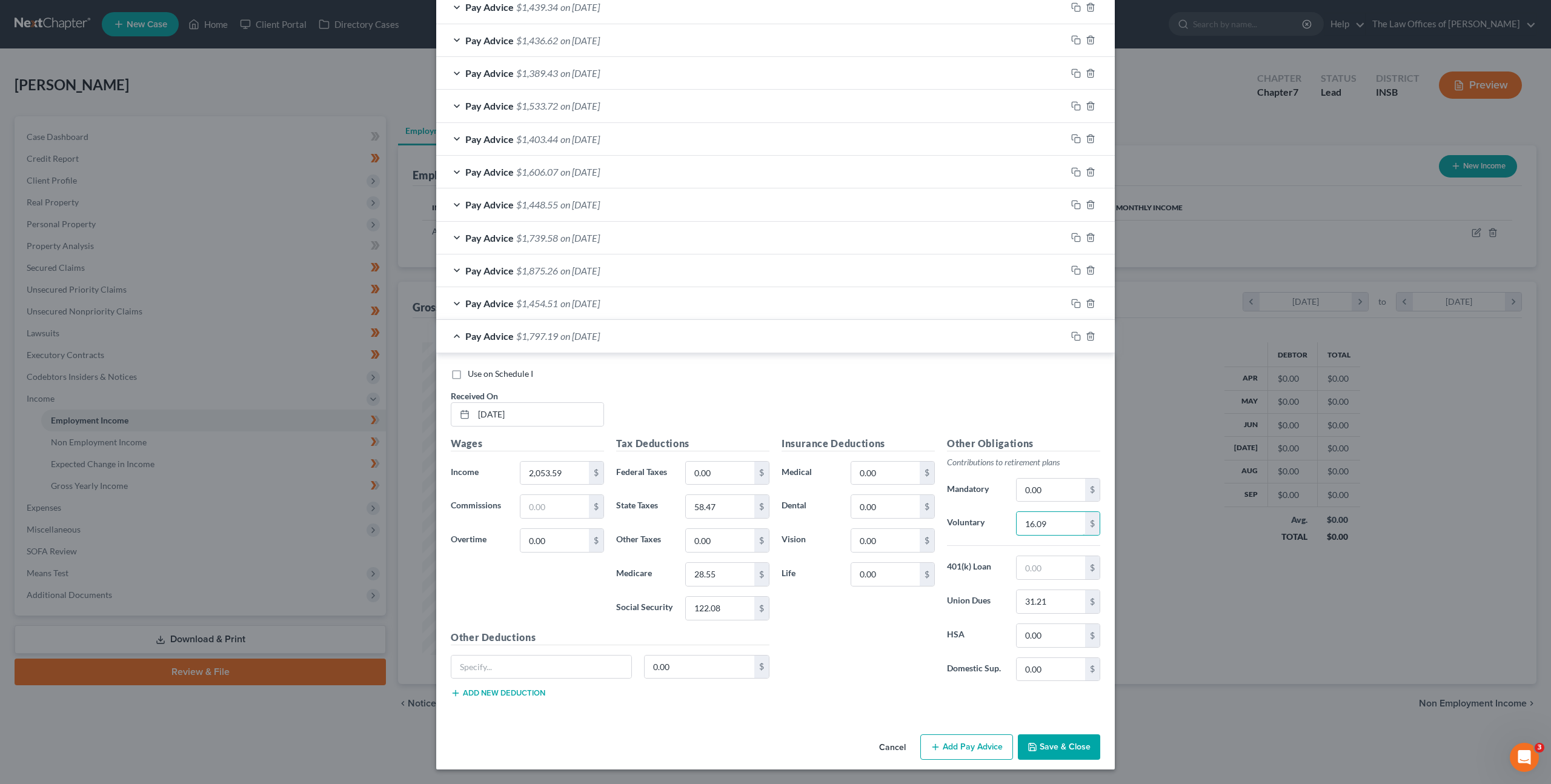
click at [983, 511] on div "Other Obligations Contributions to retirement plans Mandatory 0.00 $ Voluntary …" at bounding box center [1023, 563] width 166 height 255
type input "20.04"
click at [840, 649] on div "Insurance Deductions Medical 0.00 $ Dental 0.00 $ Vision 0.00 $ Life 0.00 $" at bounding box center [858, 563] width 166 height 255
click at [880, 510] on input "0.00" at bounding box center [885, 506] width 68 height 23
type input "12"
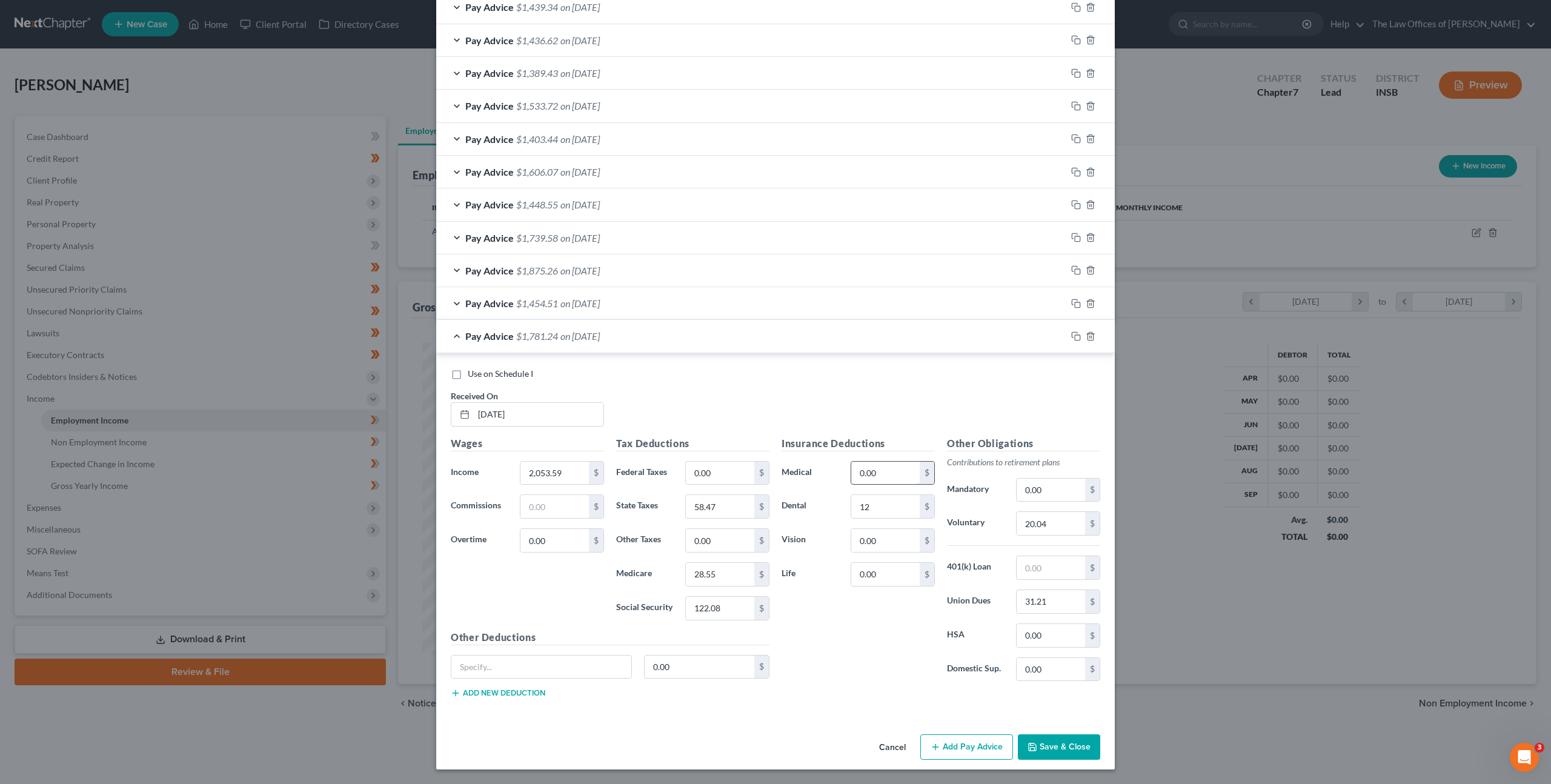
click at [883, 468] on input "0.00" at bounding box center [885, 473] width 68 height 23
type input "30"
type input "5"
click at [846, 650] on div "Insurance Deductions Medical 30 $ Dental 12 $ Vision 5 $ Life 0.00 $" at bounding box center [858, 563] width 166 height 255
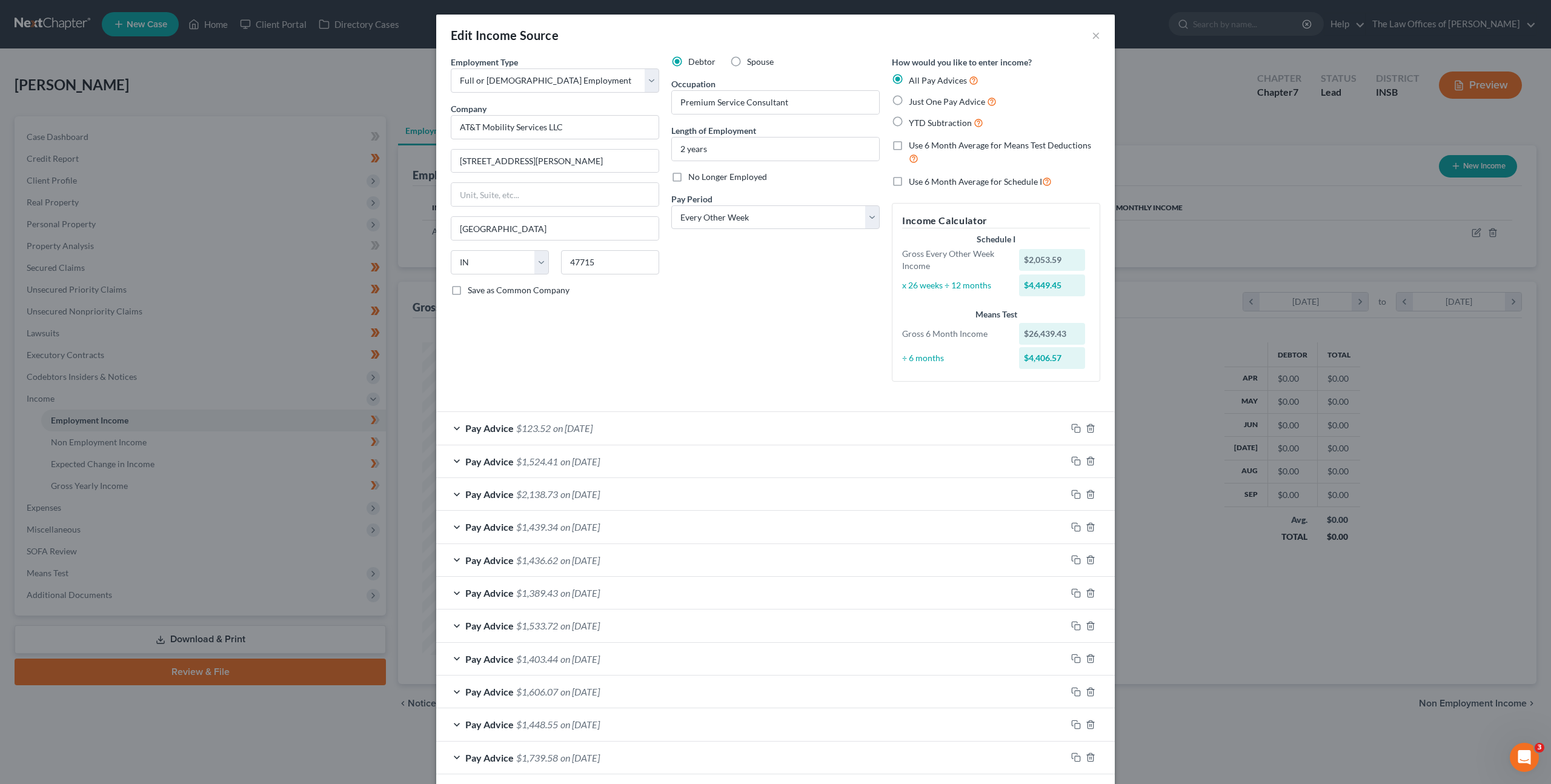
click at [909, 183] on label "Use 6 Month Average for Schedule I" at bounding box center [980, 182] width 143 height 14
click at [914, 182] on input "Use 6 Month Average for Schedule I" at bounding box center [918, 178] width 8 height 8
checkbox input "true"
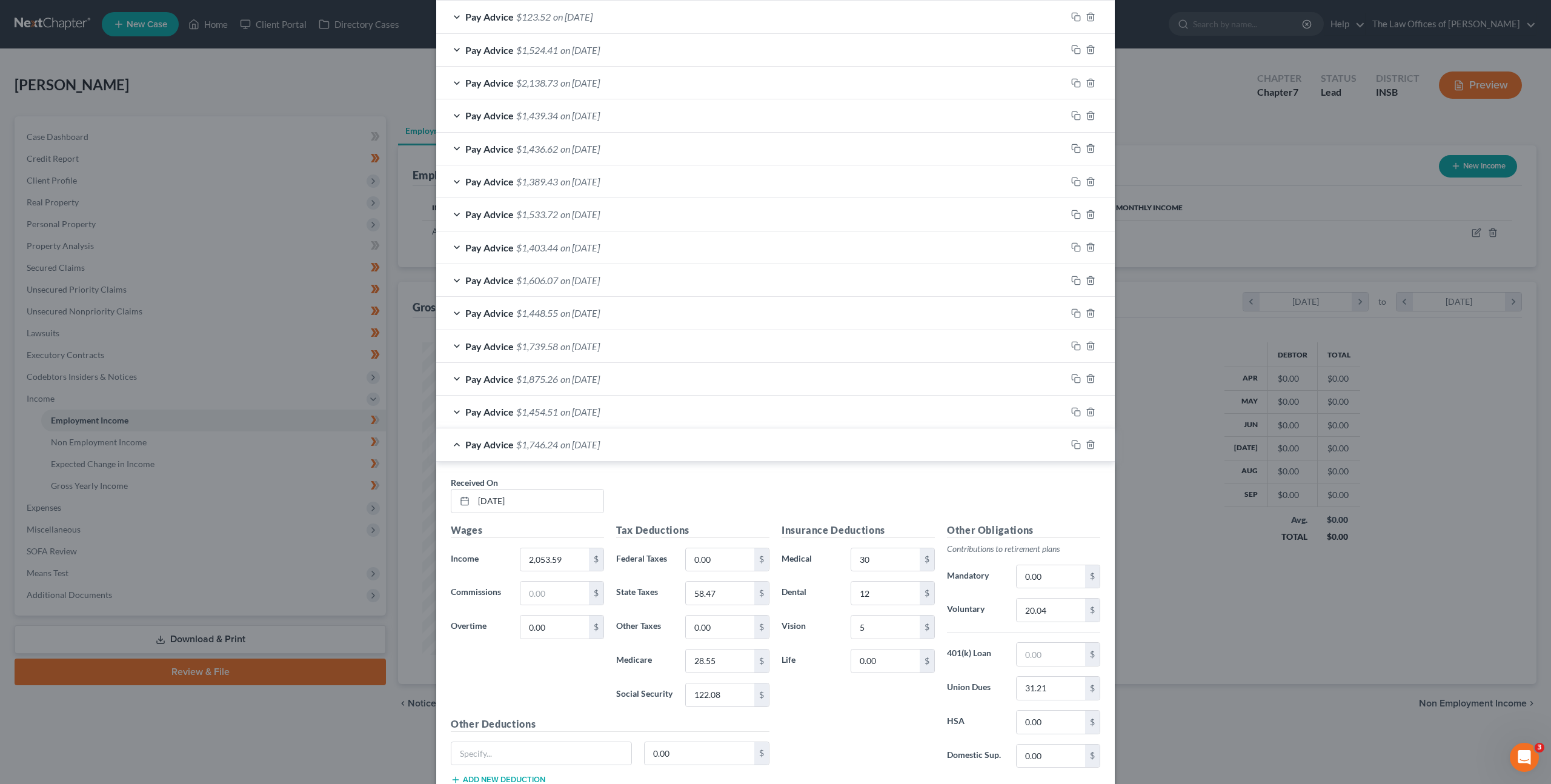
scroll to position [498, 0]
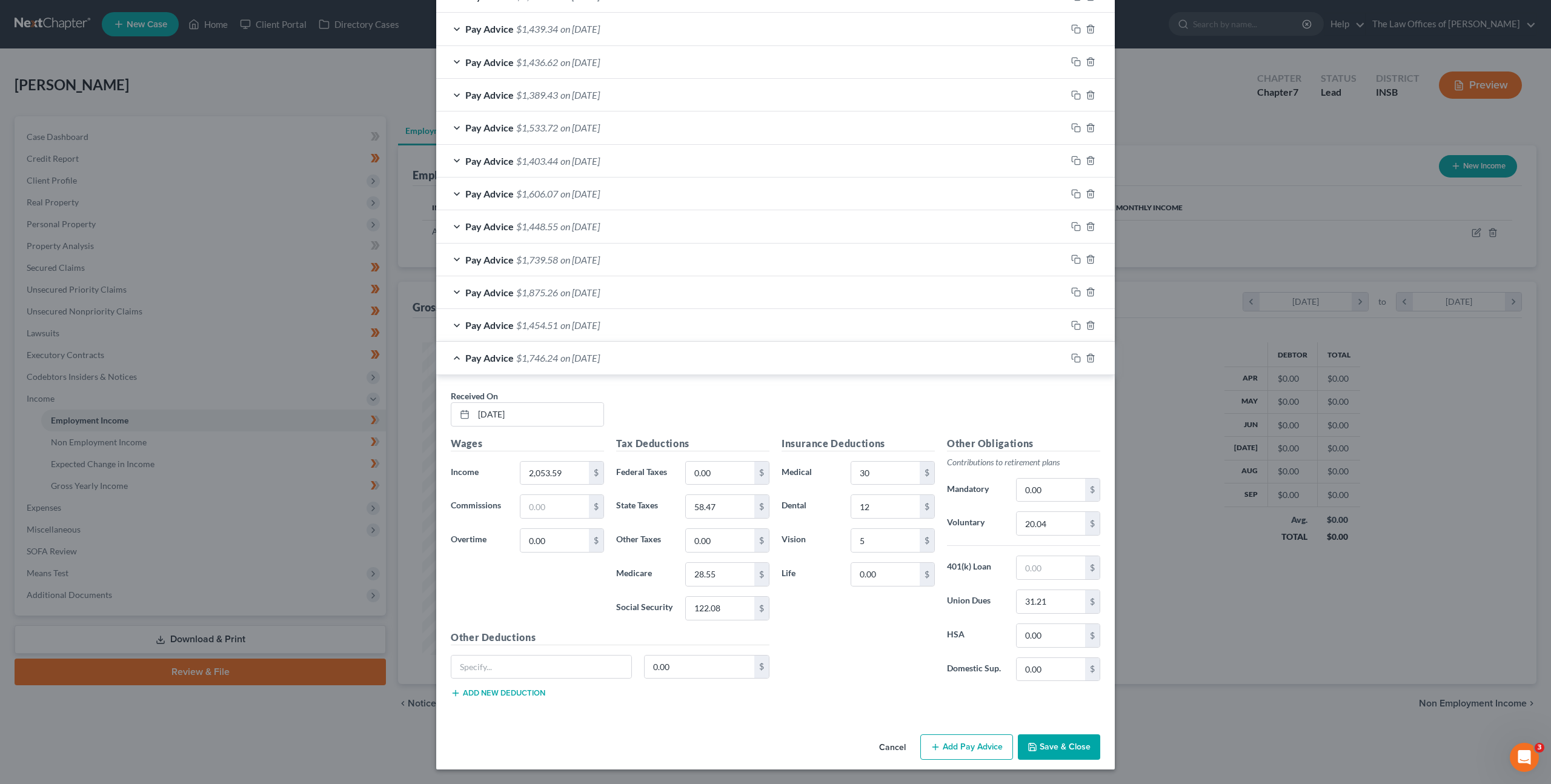
click at [1037, 742] on button "Save & Close" at bounding box center [1059, 747] width 83 height 26
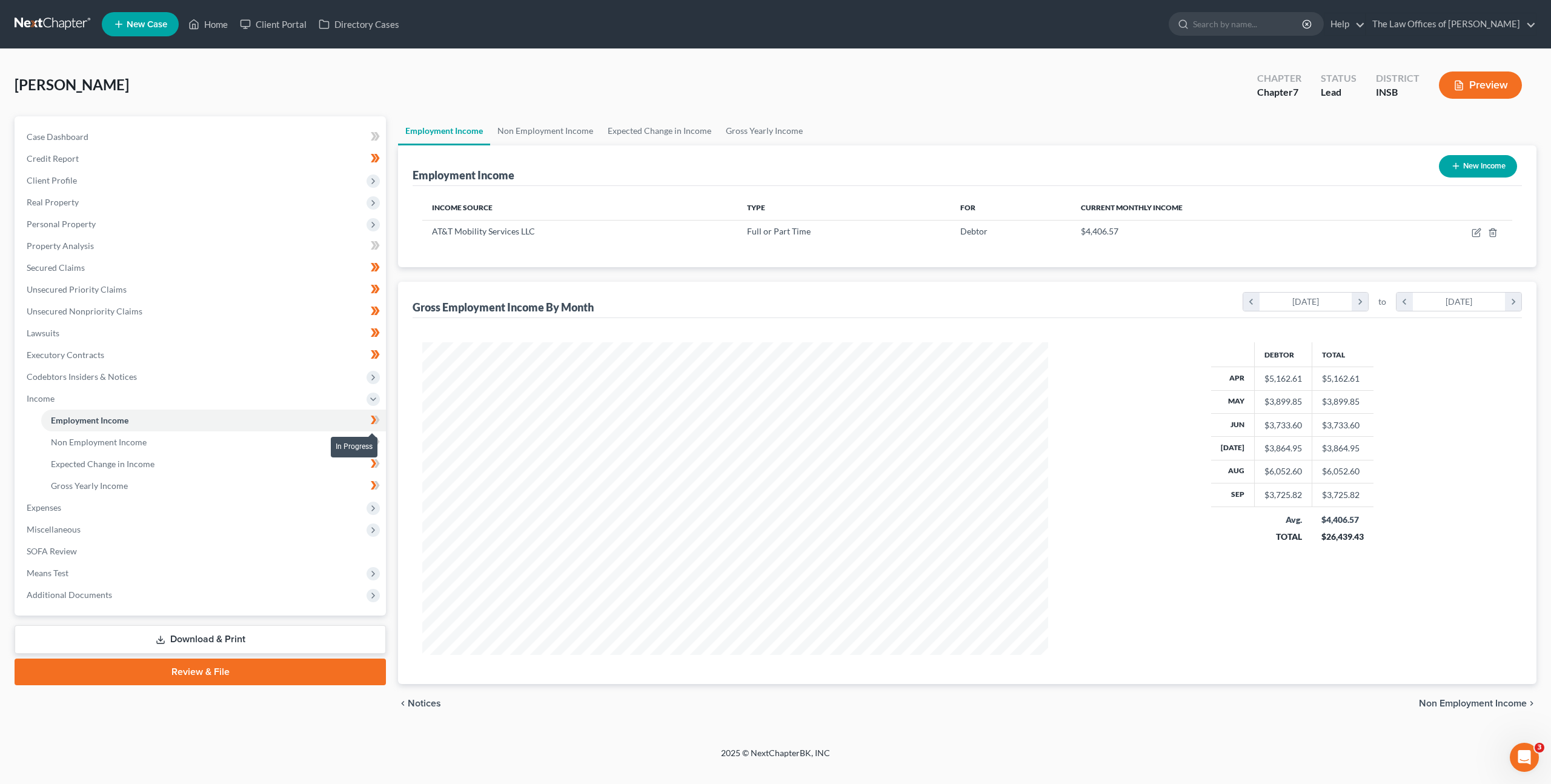
click at [379, 424] on icon at bounding box center [375, 420] width 9 height 15
click at [294, 435] on link "Non Employment Income" at bounding box center [213, 443] width 345 height 22
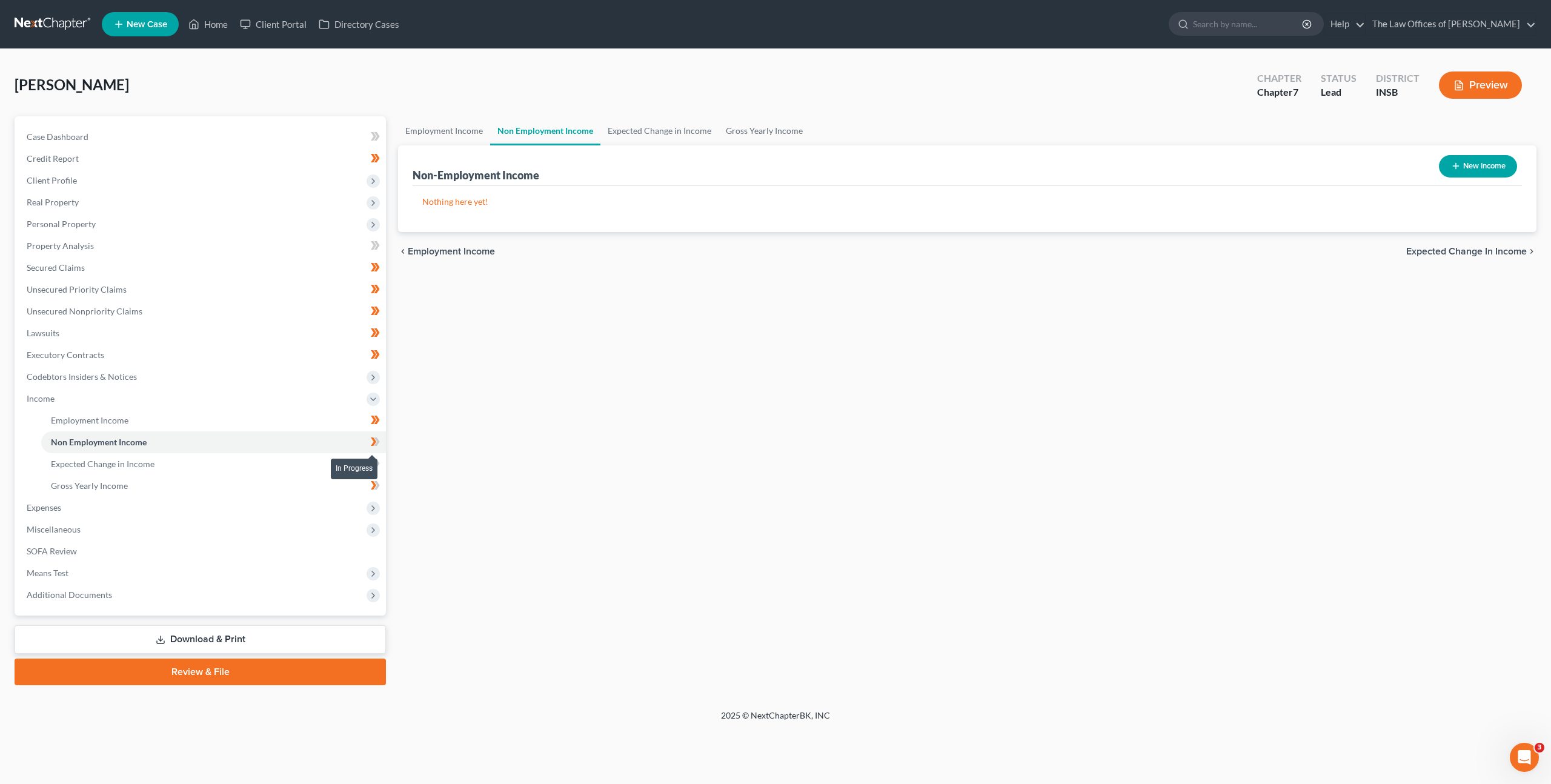
click at [379, 443] on icon at bounding box center [375, 442] width 9 height 15
click at [319, 467] on link "Expected Change in Income" at bounding box center [213, 464] width 345 height 22
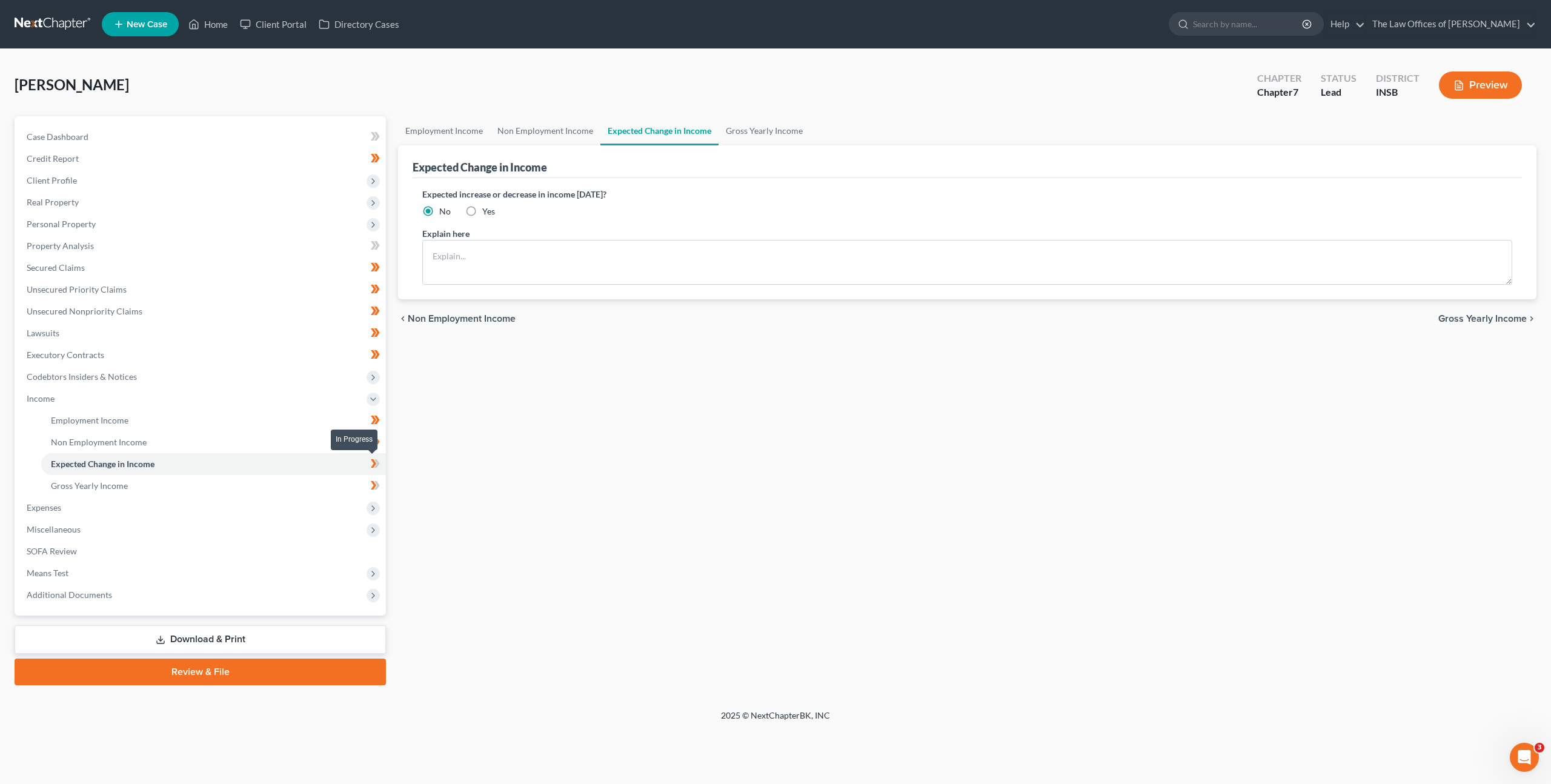
click at [375, 465] on icon at bounding box center [375, 464] width 9 height 15
click at [329, 481] on link "Gross Yearly Income" at bounding box center [213, 486] width 345 height 22
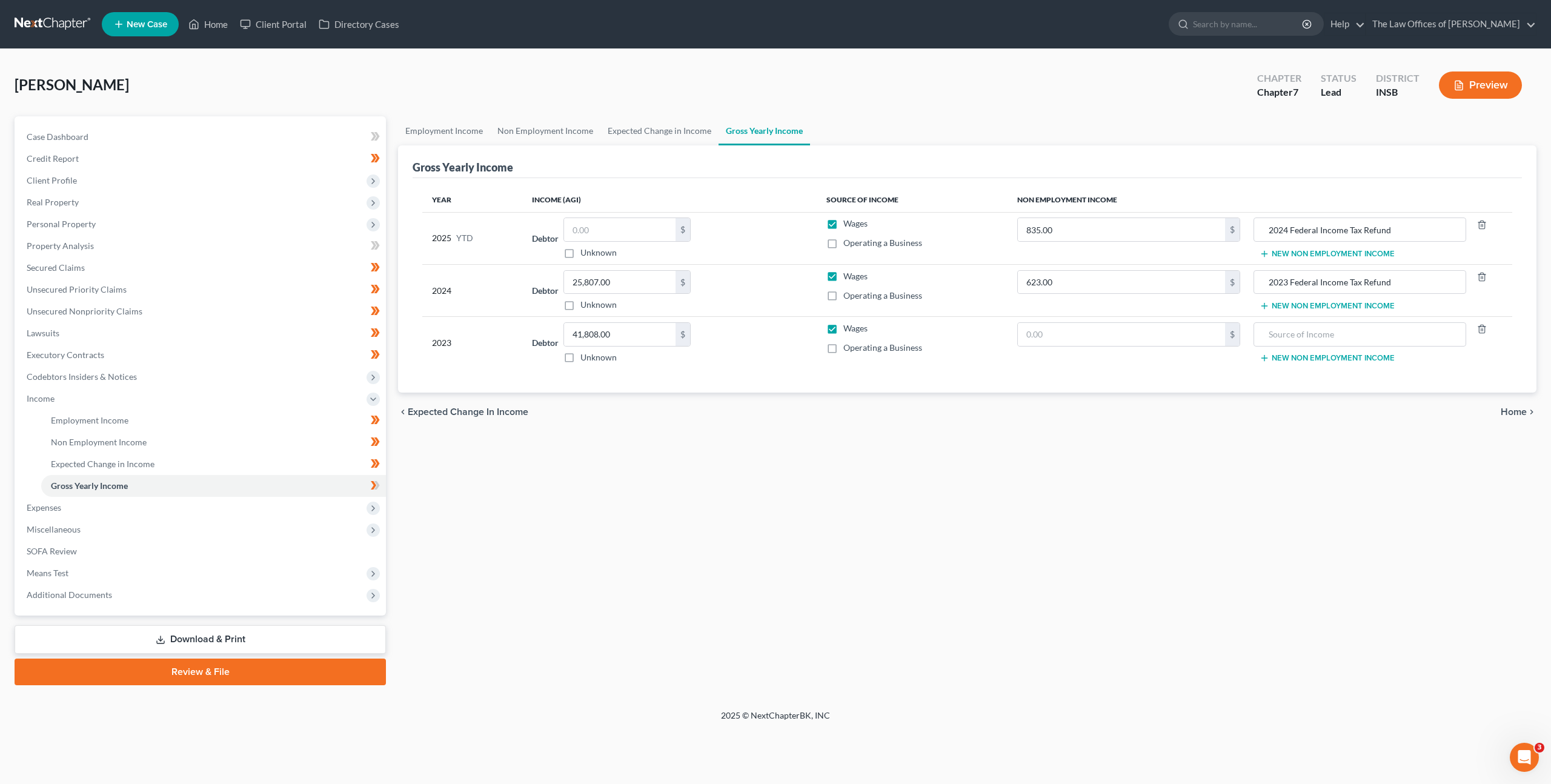
click at [629, 444] on div "Employment Income Non Employment Income Expected Change in Income Gross Yearly …" at bounding box center [967, 401] width 1151 height 569
click at [605, 231] on input "text" at bounding box center [620, 230] width 111 height 23
click at [618, 232] on input "text" at bounding box center [620, 230] width 111 height 23
type input "38,534"
click at [762, 240] on div "Debtor 38,534.00 $ Unknown Balance Undetermined 38,534 $ Unknown" at bounding box center [670, 238] width 275 height 41
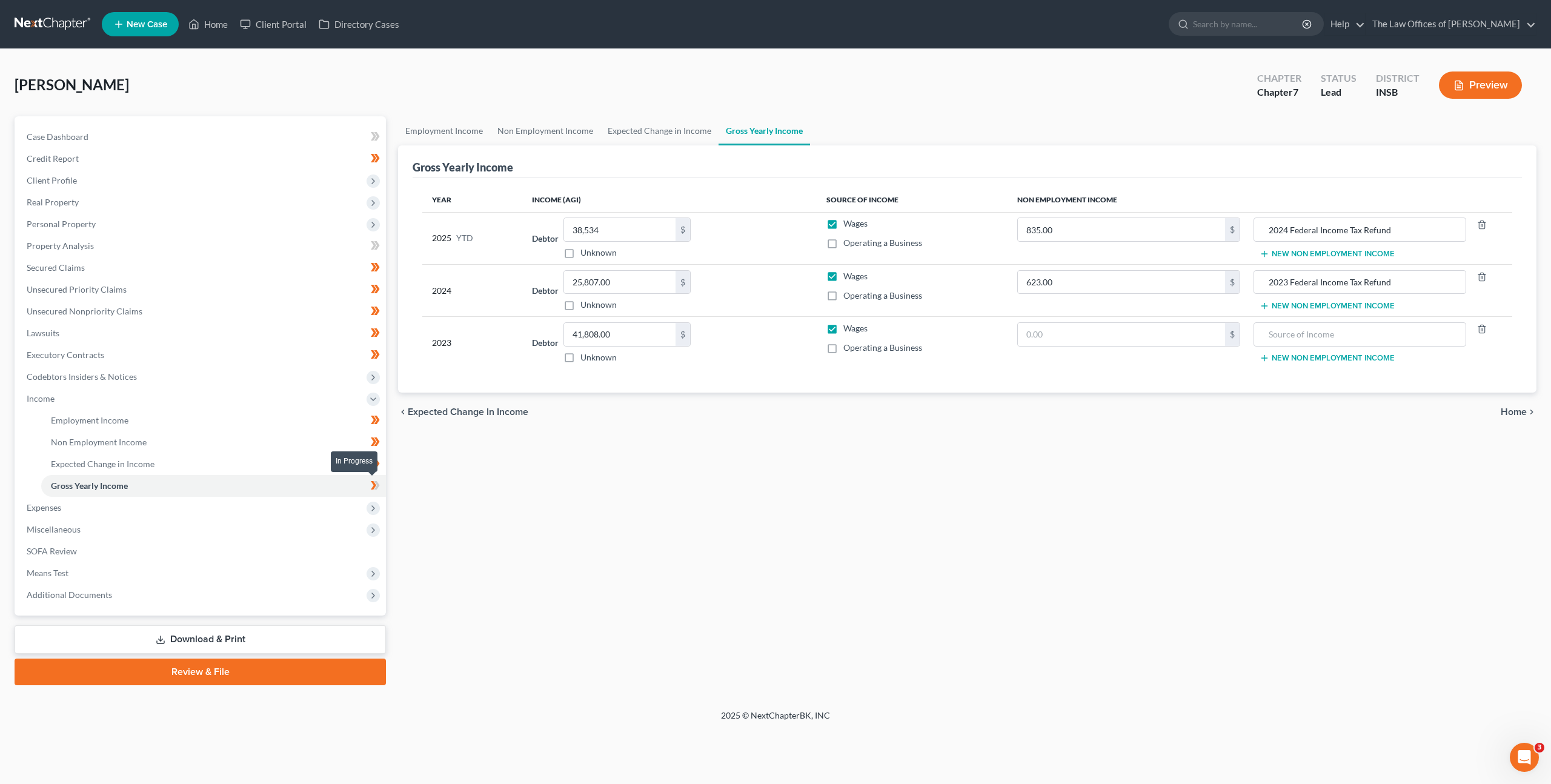
click at [375, 483] on icon at bounding box center [375, 485] width 9 height 15
click at [290, 404] on span "Income" at bounding box center [201, 398] width 369 height 22
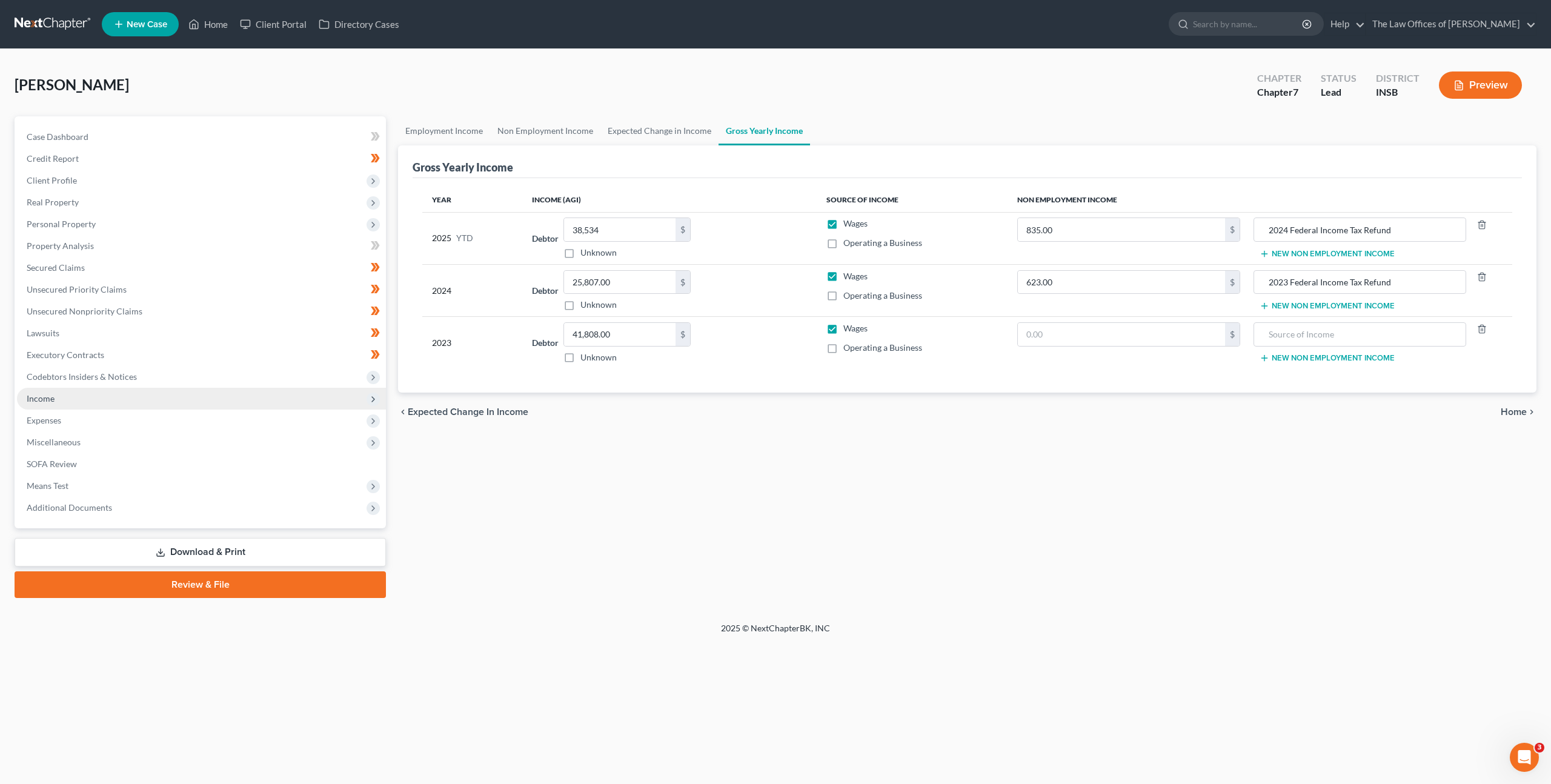
click at [290, 404] on span "Income" at bounding box center [201, 398] width 369 height 22
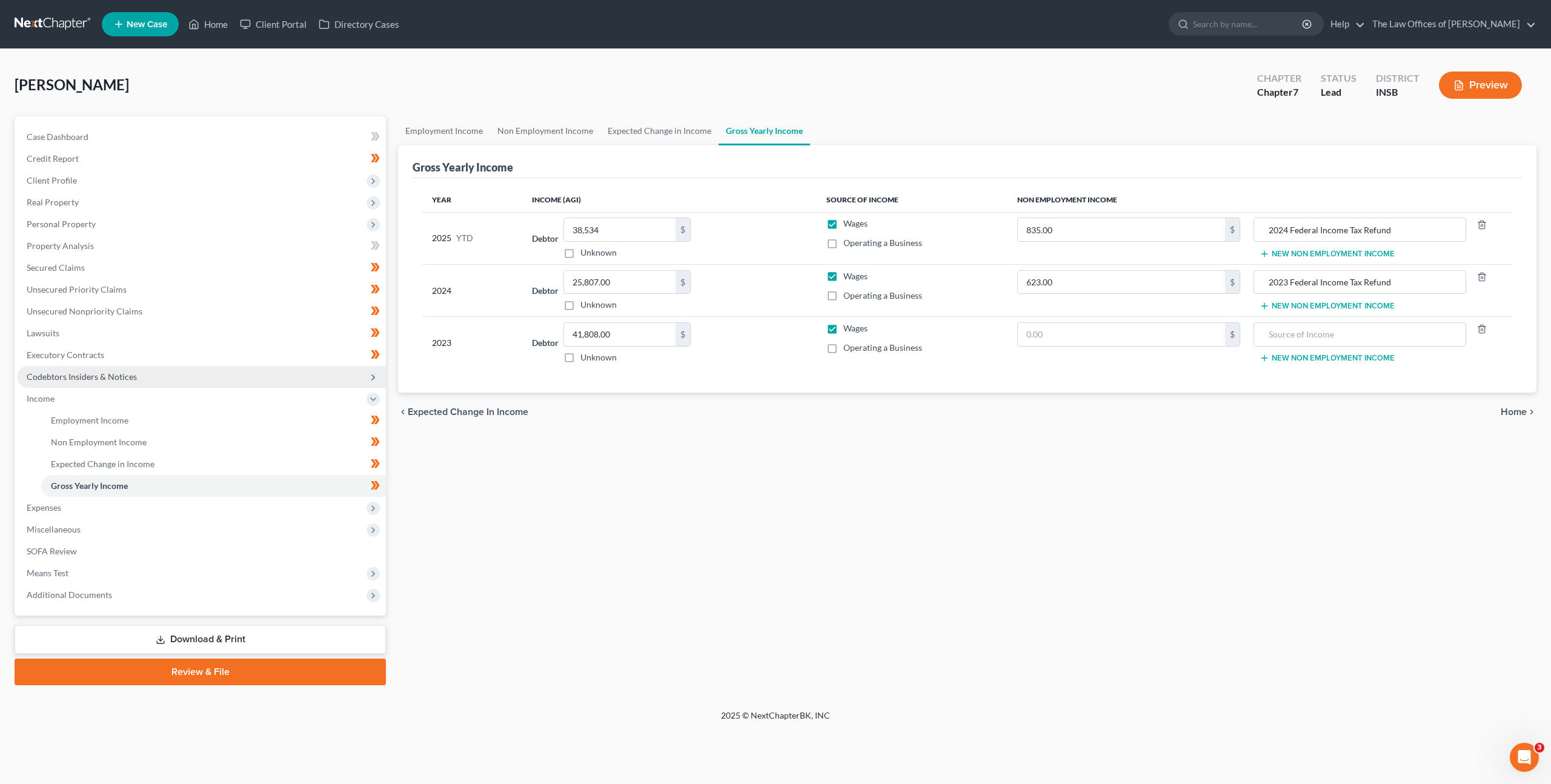
click at [295, 374] on span "Codebtors Insiders & Notices" at bounding box center [201, 377] width 369 height 22
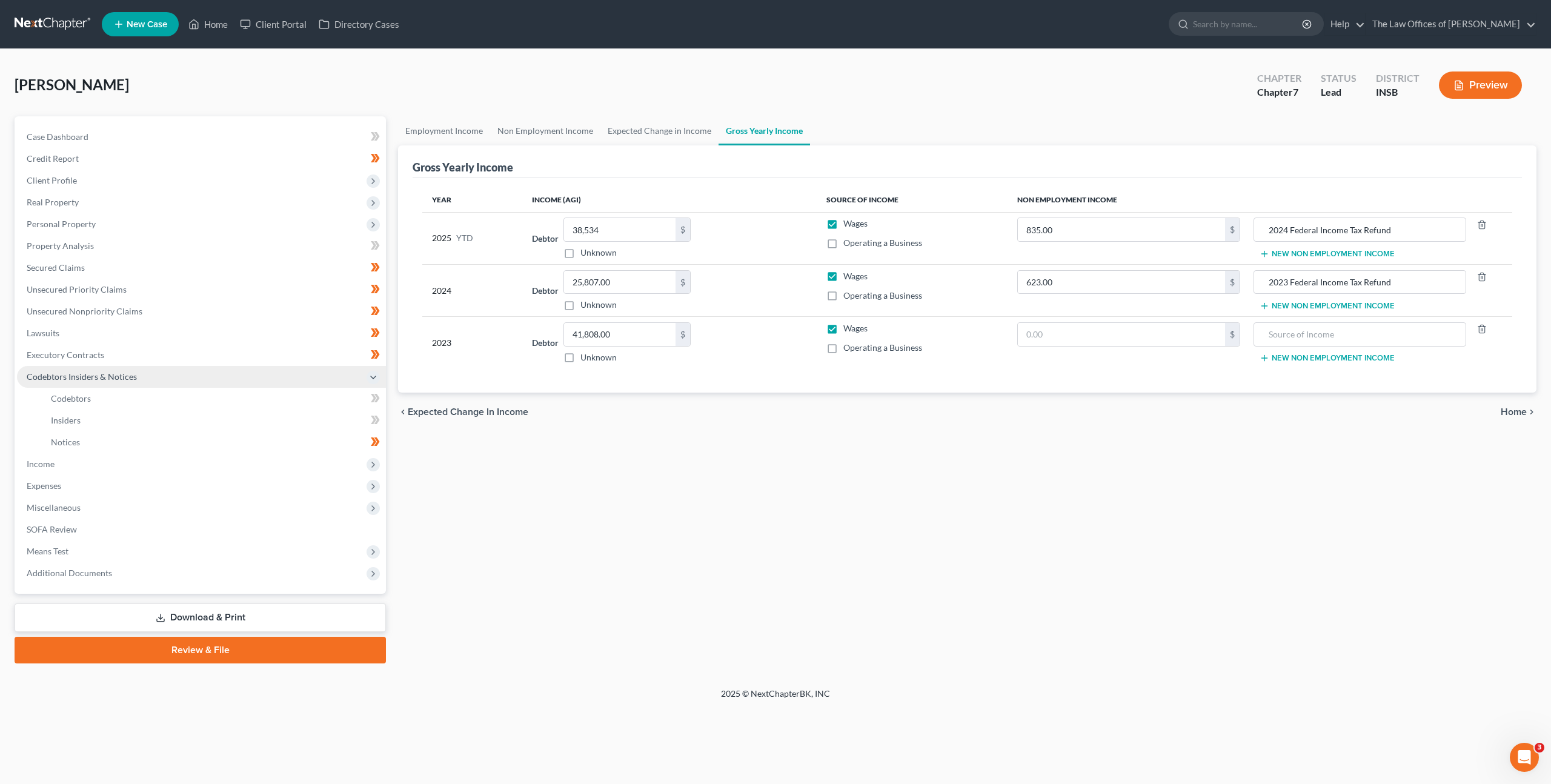
click at [295, 374] on span "Codebtors Insiders & Notices" at bounding box center [201, 377] width 369 height 22
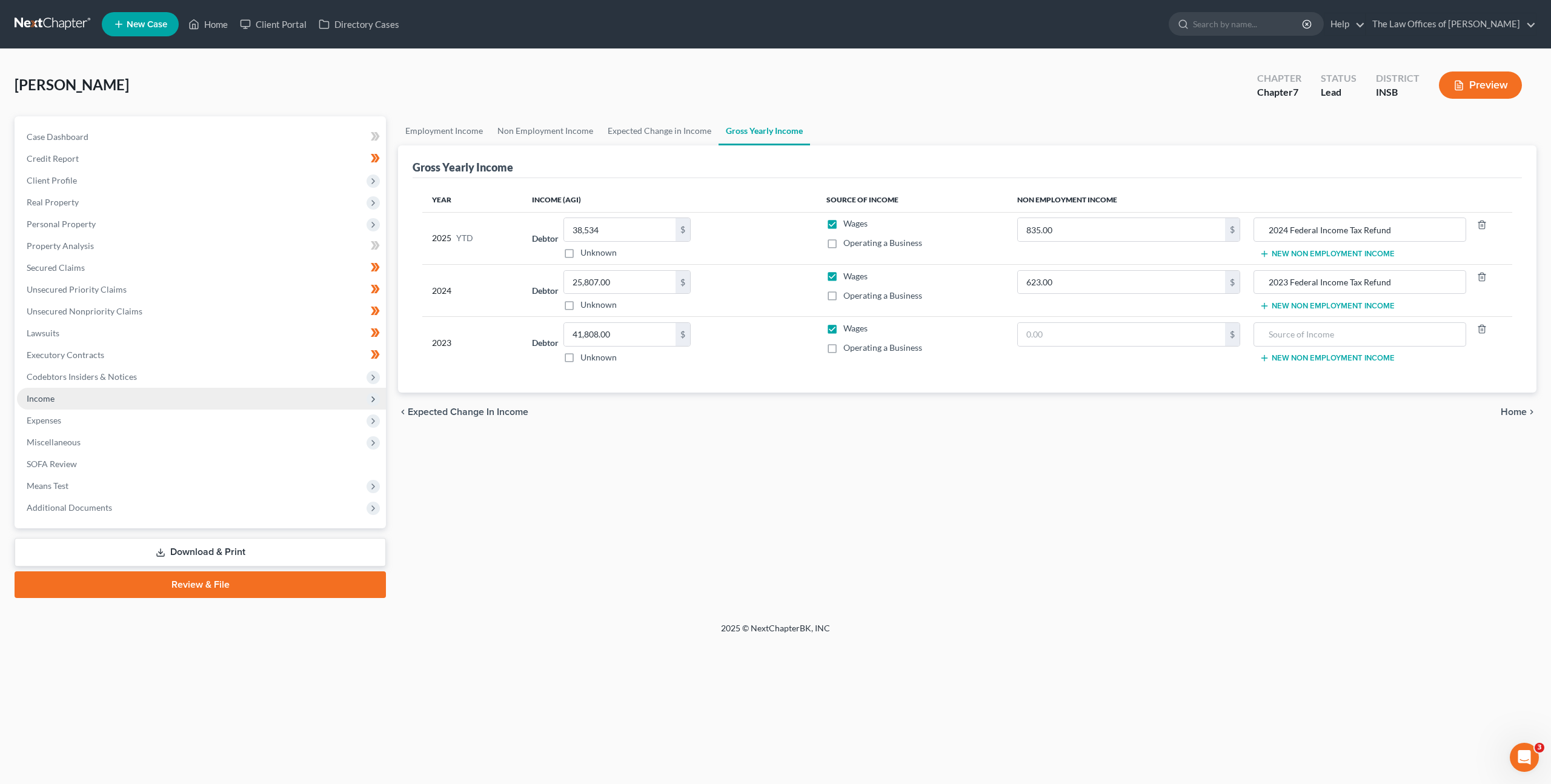
click at [272, 402] on span "Income" at bounding box center [201, 398] width 369 height 22
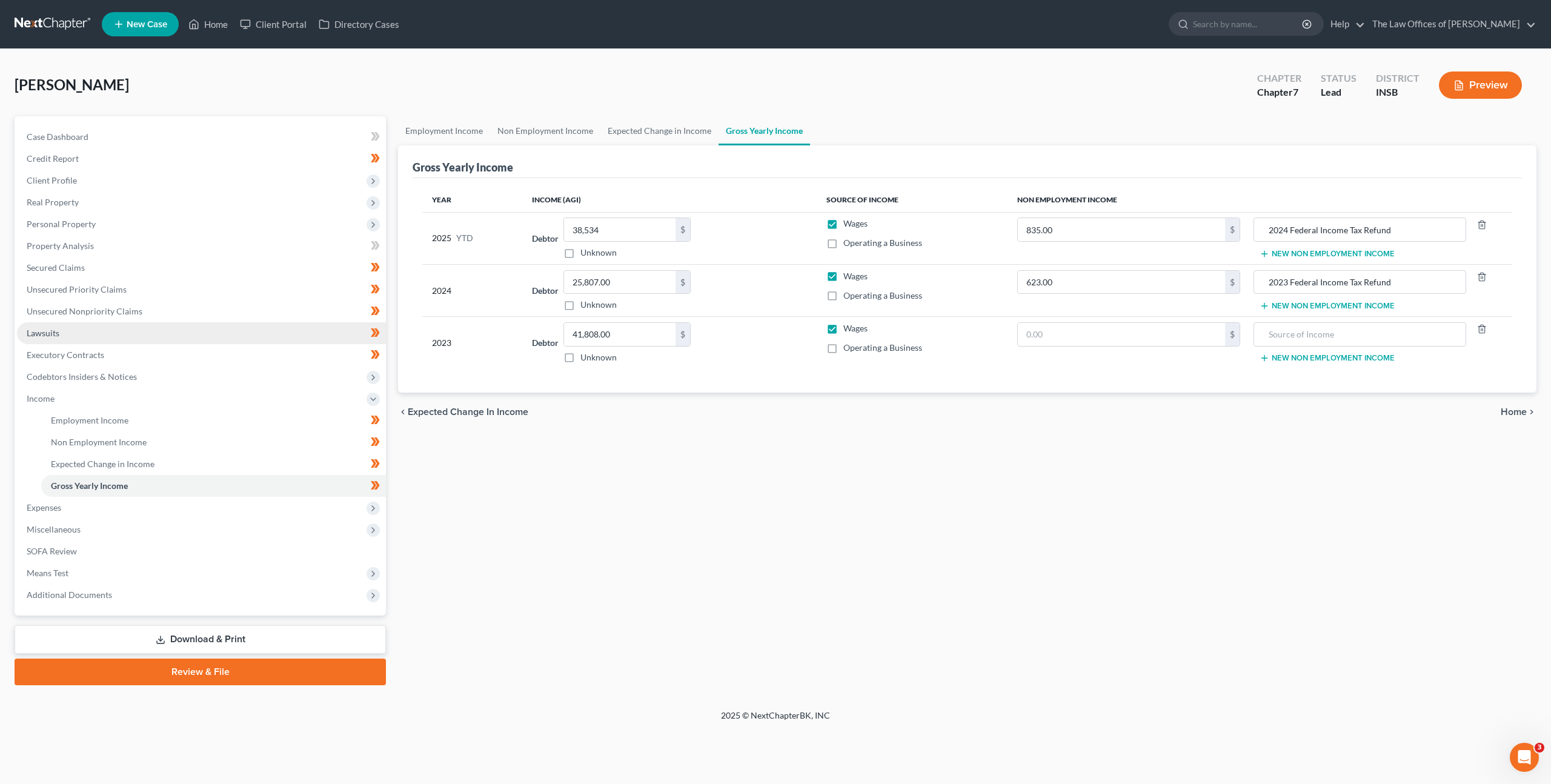
click at [260, 338] on link "Lawsuits" at bounding box center [201, 333] width 369 height 22
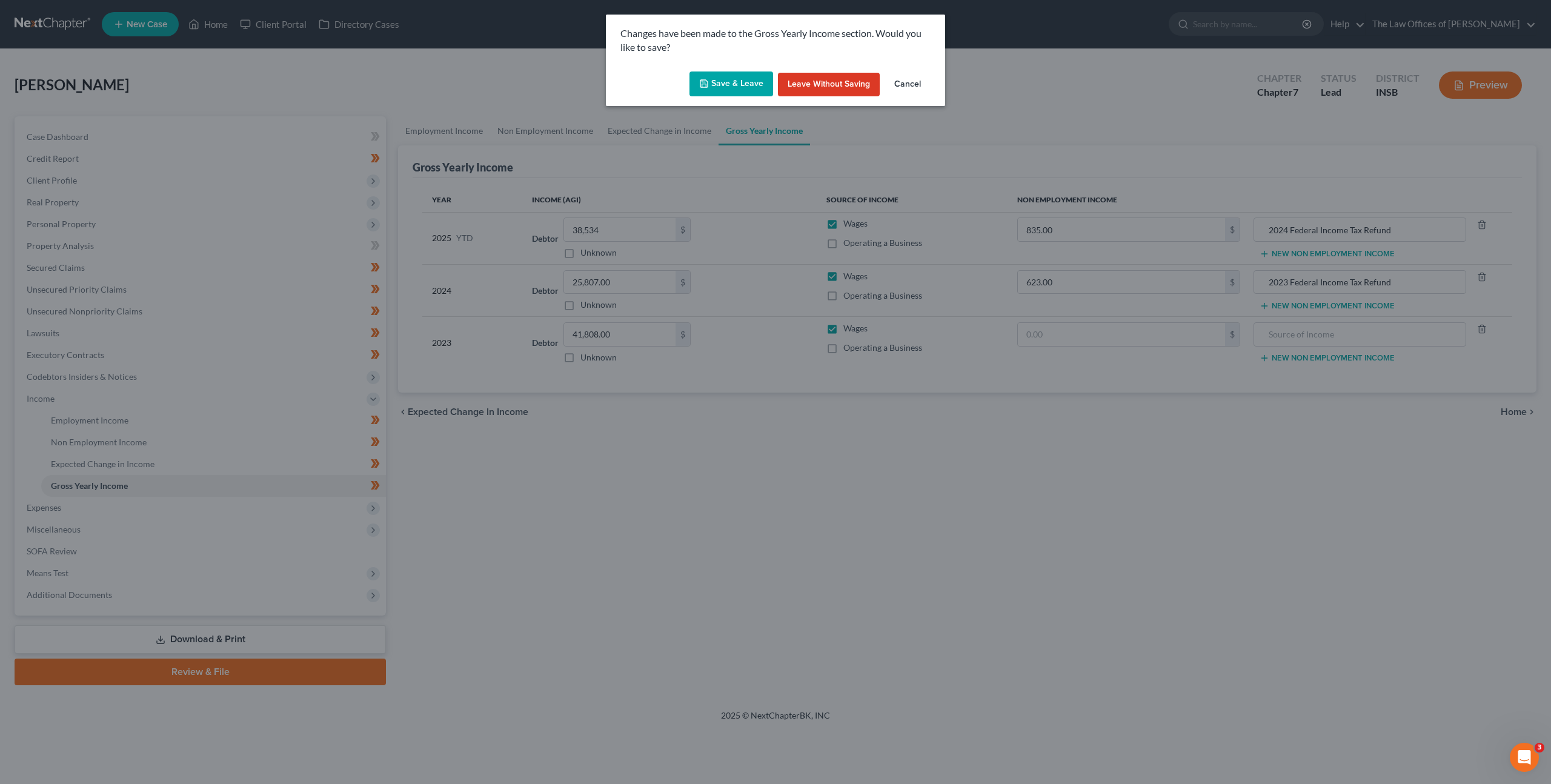
click at [748, 83] on button "Save & Leave" at bounding box center [731, 84] width 84 height 26
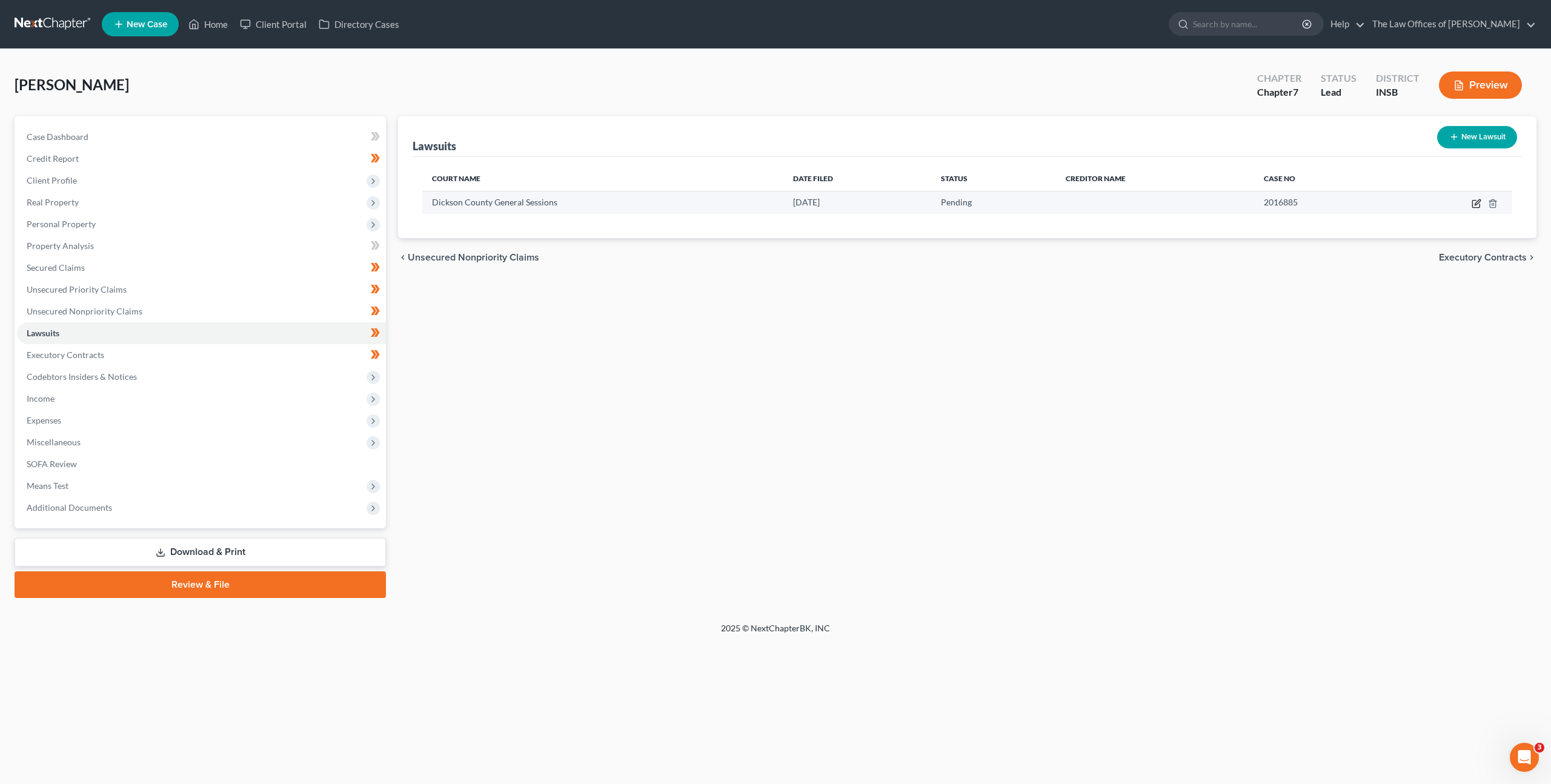
click at [1473, 203] on icon "button" at bounding box center [1476, 203] width 10 height 10
select select "44"
select select "0"
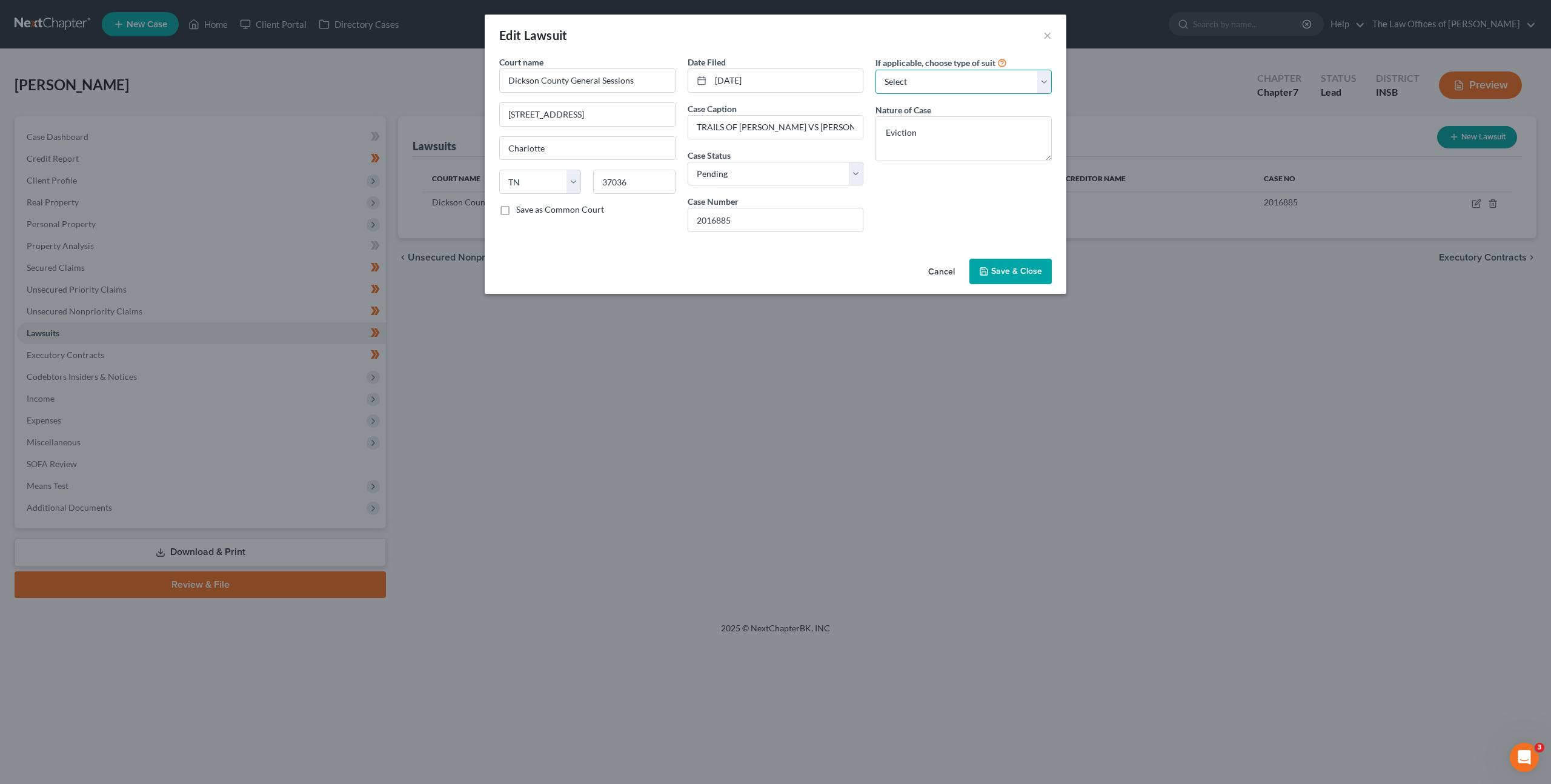
click at [941, 82] on select "Select Repossession Garnishment Foreclosure Attached, Seized, Or Levied Other" at bounding box center [964, 82] width 177 height 24
select select "1"
click at [876, 70] on select "Select Repossession Garnishment Foreclosure Attached, Seized, Or Levied Other" at bounding box center [964, 82] width 177 height 24
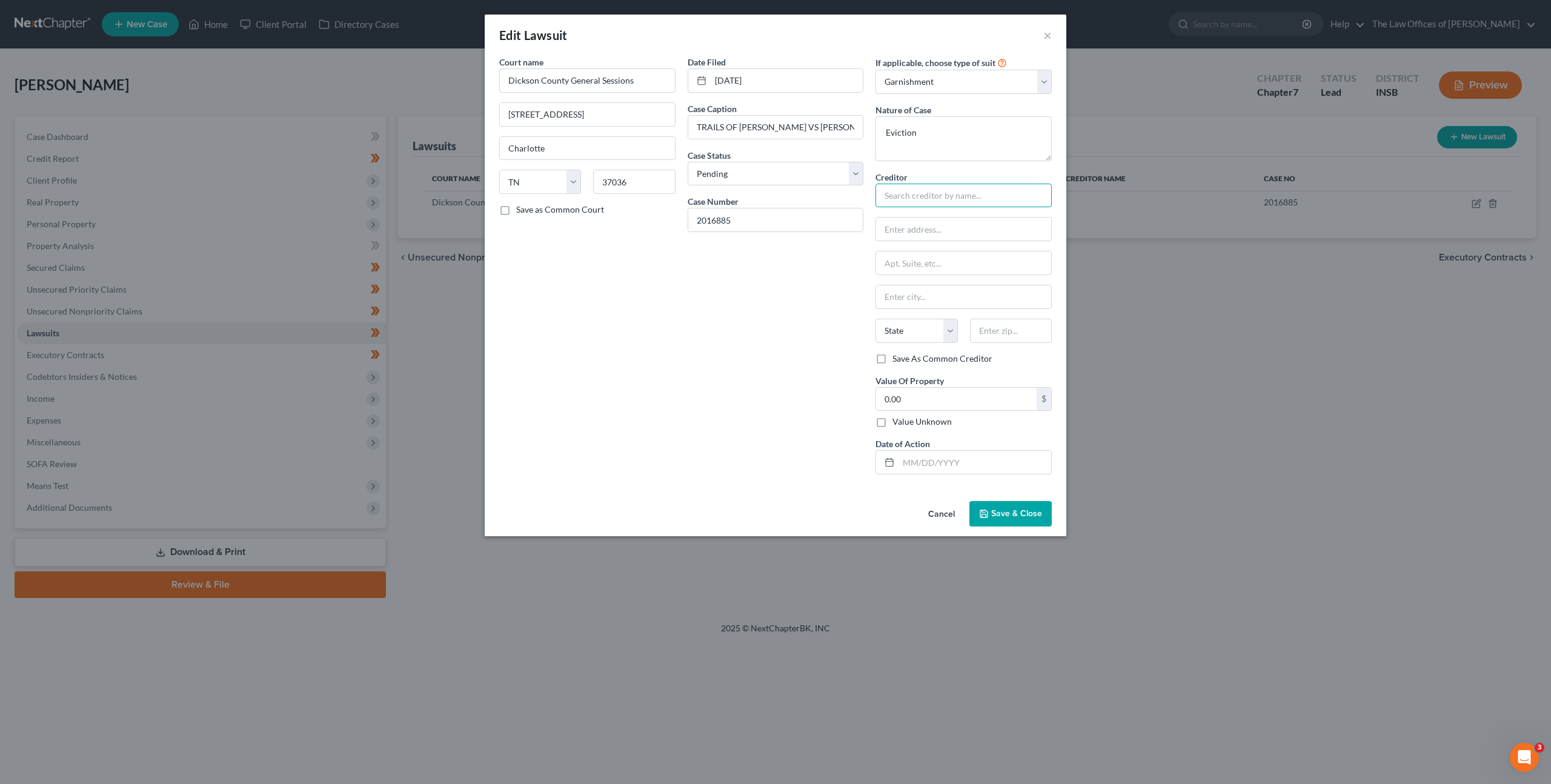
drag, startPoint x: 917, startPoint y: 194, endPoint x: 956, endPoint y: 207, distance: 41.1
click at [917, 194] on input "text" at bounding box center [964, 196] width 177 height 24
type input "T"
type input "Trails of Dickson"
type input "100 Remington Dr"
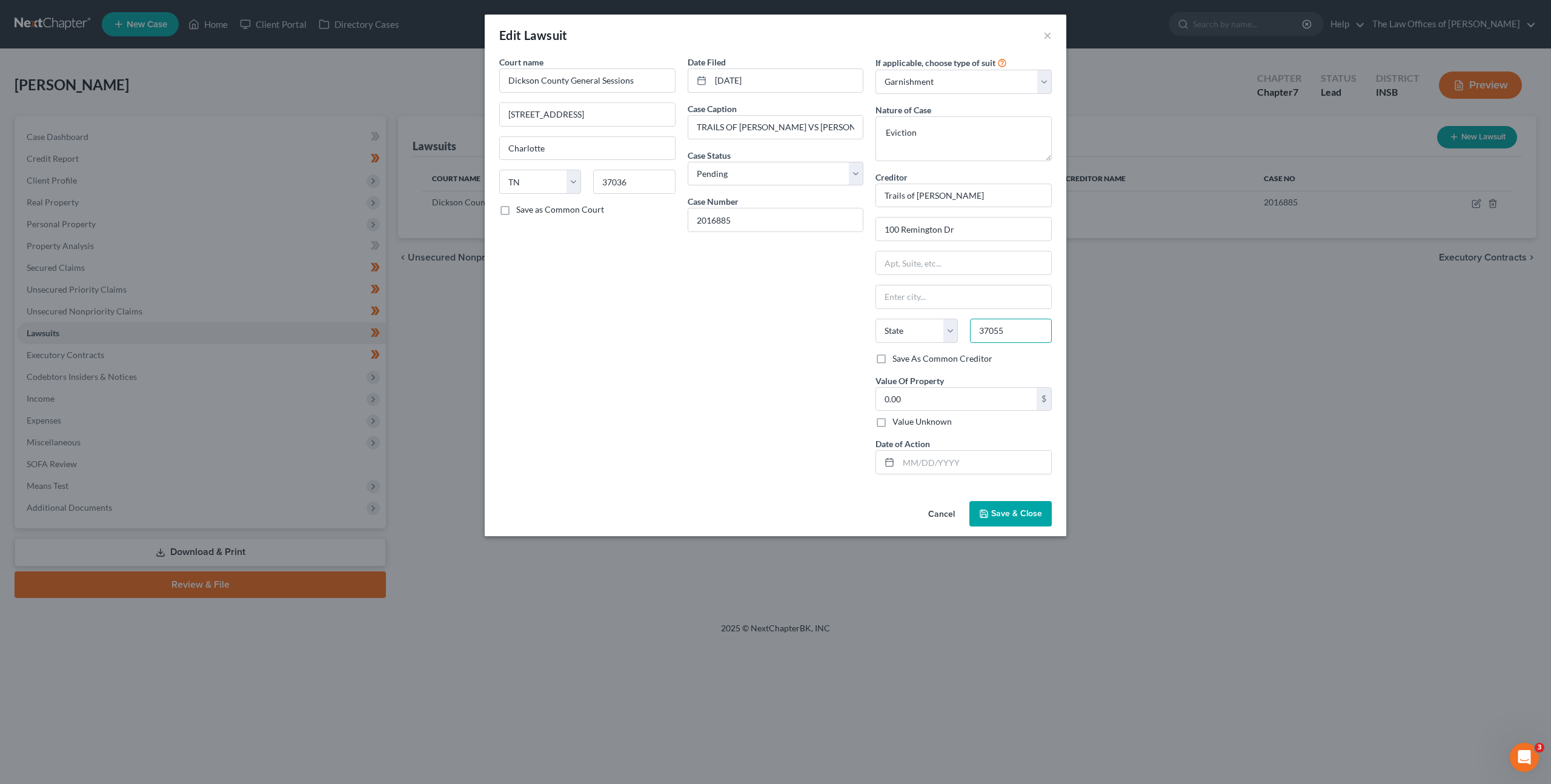
type input "37055"
click at [775, 333] on div "Date Filed 07/15/2016 Case Caption TRAILS OF DICKSON VS MEGHAN LANCASTER REBECC…" at bounding box center [776, 270] width 189 height 428
type input "Dickson"
select select "44"
click at [930, 402] on input "0.00" at bounding box center [956, 399] width 161 height 23
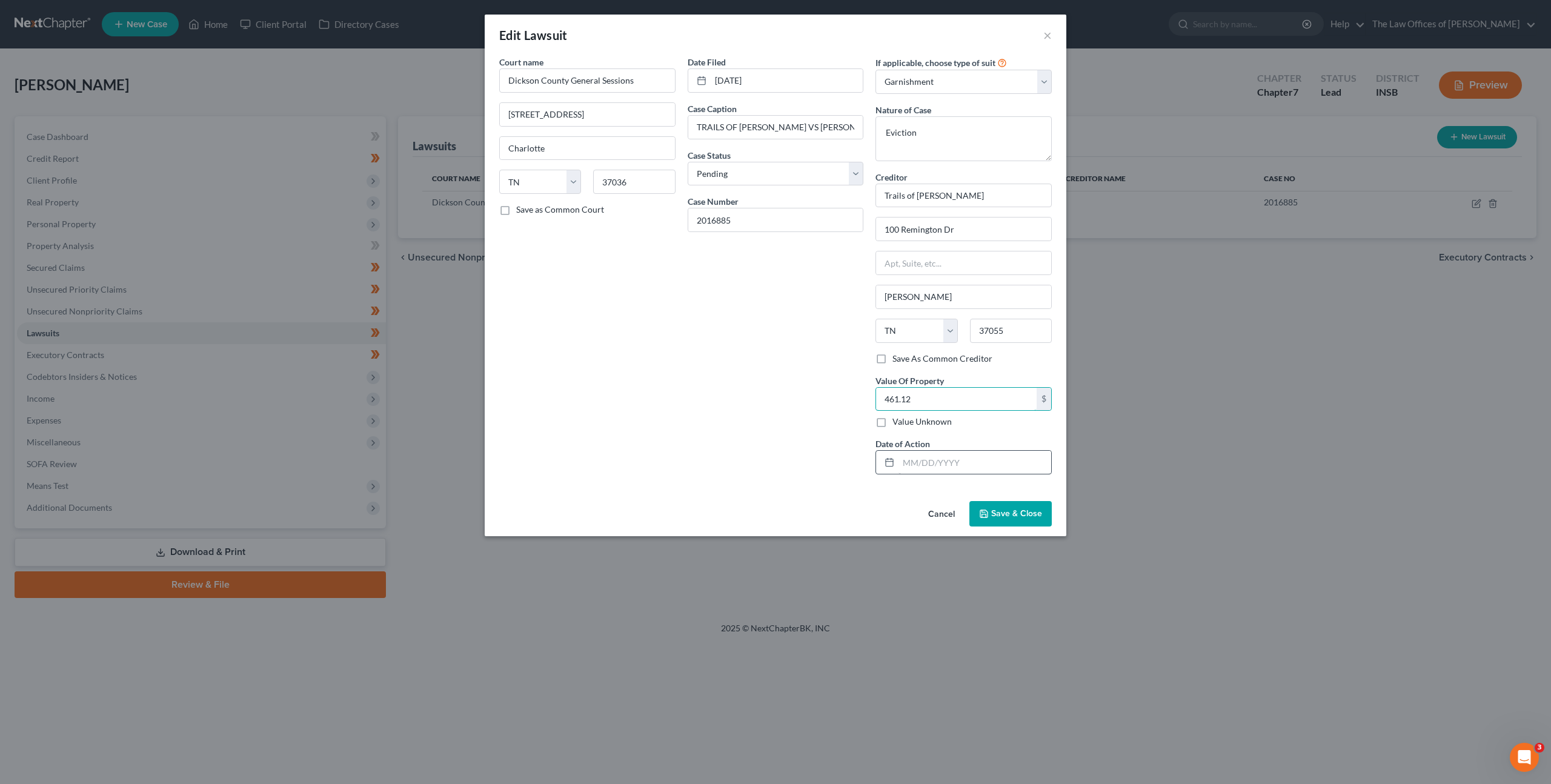
type input "461.12"
click at [938, 466] on input "text" at bounding box center [975, 462] width 153 height 23
click at [949, 469] on input "text" at bounding box center [975, 462] width 153 height 23
type input "09/26/2025"
click at [817, 397] on div "Date Filed 07/15/2016 Case Caption TRAILS OF DICKSON VS MEGHAN LANCASTER REBECC…" at bounding box center [776, 270] width 189 height 428
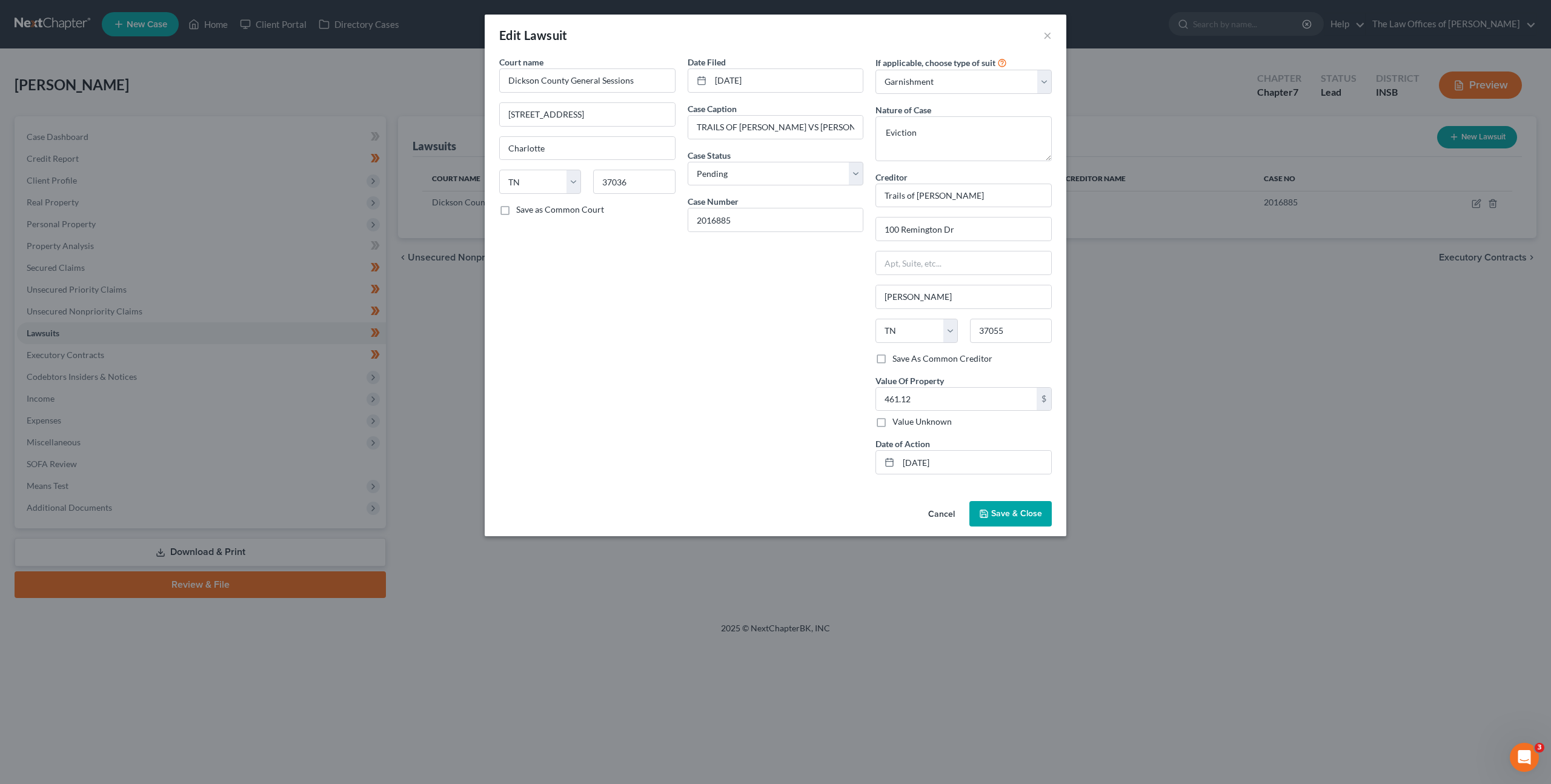
click at [1002, 511] on span "Save & Close" at bounding box center [1017, 514] width 51 height 10
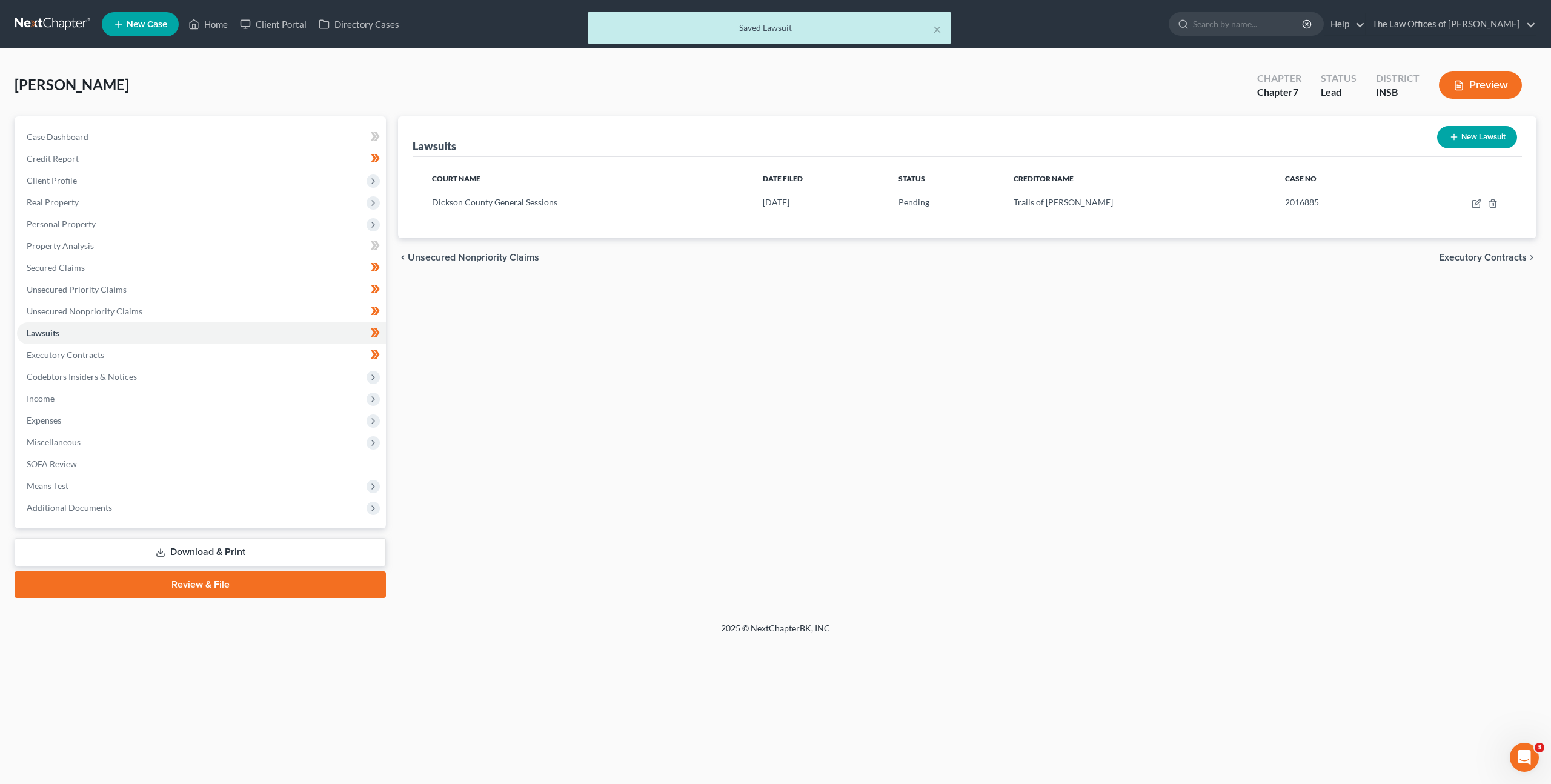
click at [783, 374] on div "Lawsuits New Lawsuit Court Name Date Filed Status Creditor Name Case No Dickson…" at bounding box center [967, 357] width 1151 height 482
click at [270, 440] on span "Miscellaneous" at bounding box center [201, 443] width 369 height 22
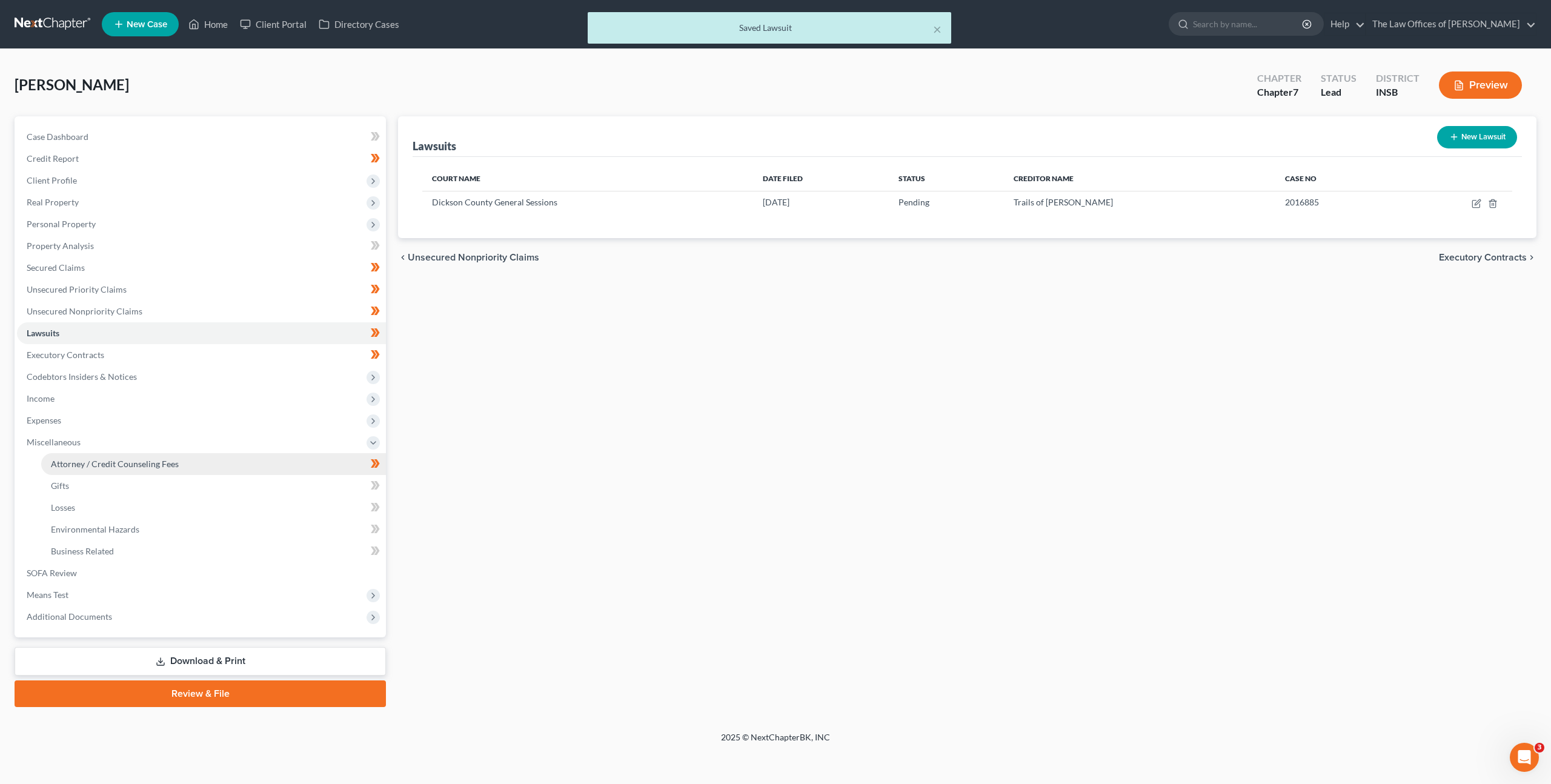
click at [214, 458] on link "Attorney / Credit Counseling Fees" at bounding box center [213, 464] width 345 height 22
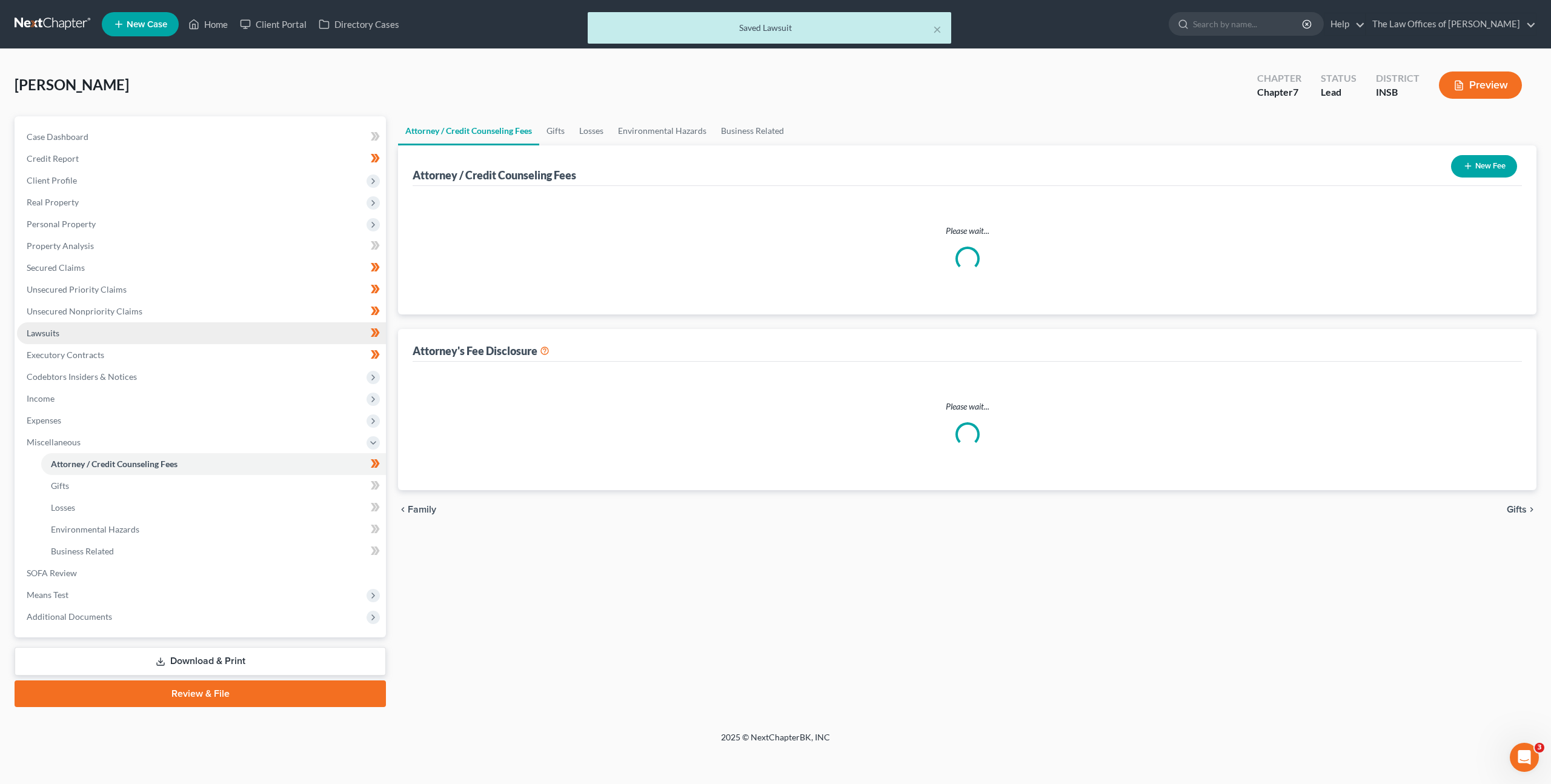
select select "18"
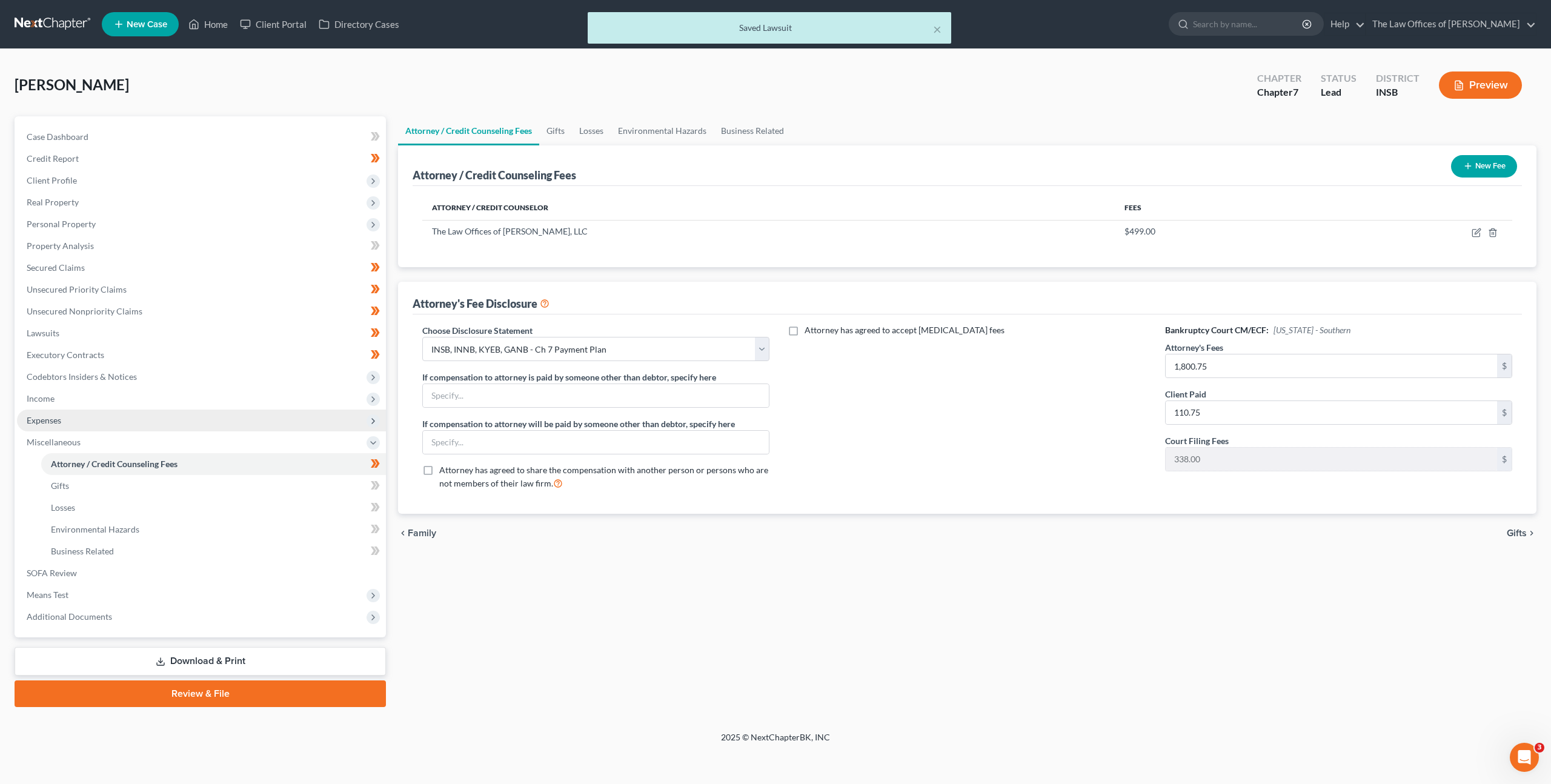
click at [222, 421] on span "Expenses" at bounding box center [201, 420] width 369 height 22
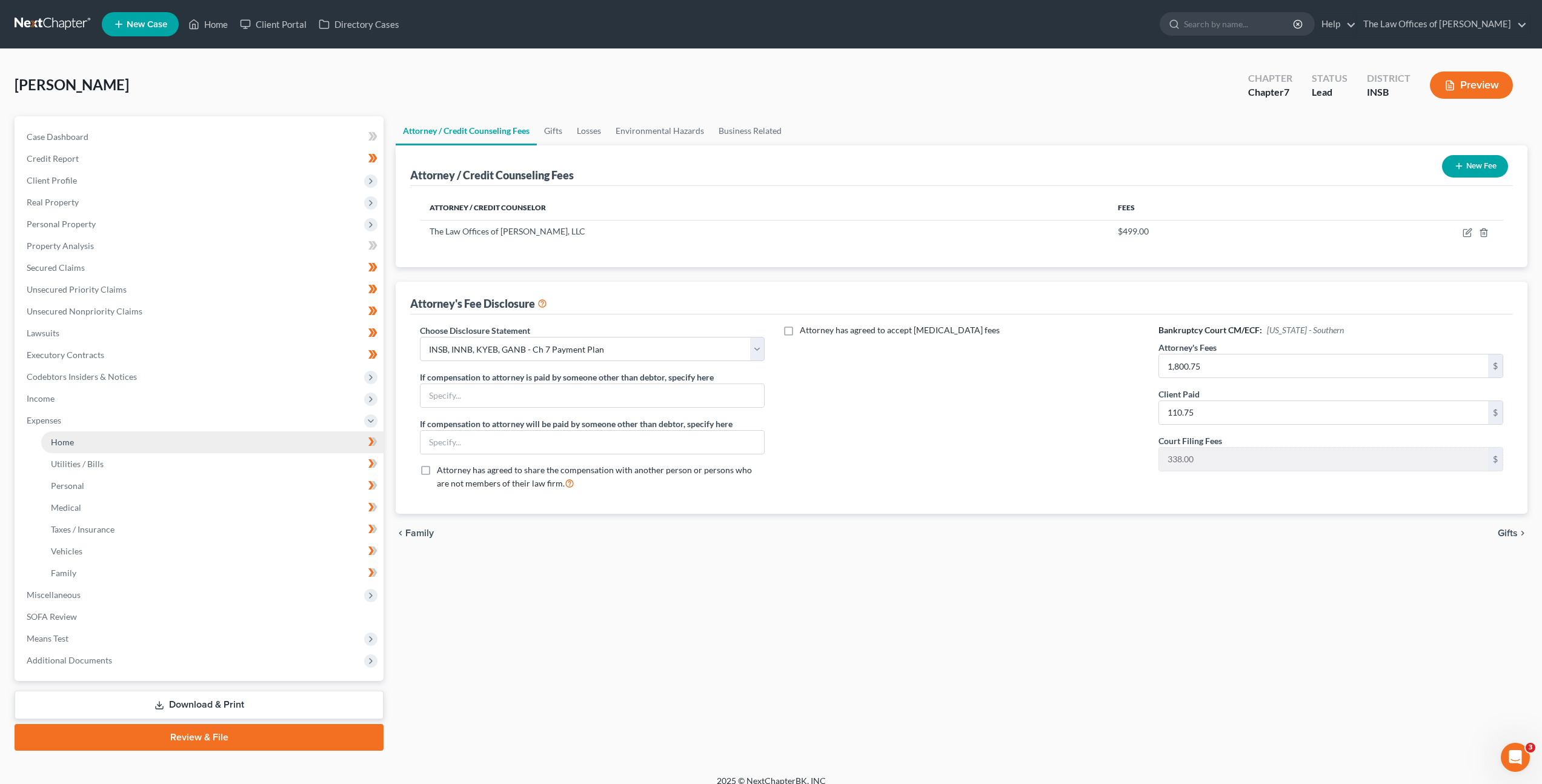
click at [220, 440] on link "Home" at bounding box center [212, 443] width 342 height 22
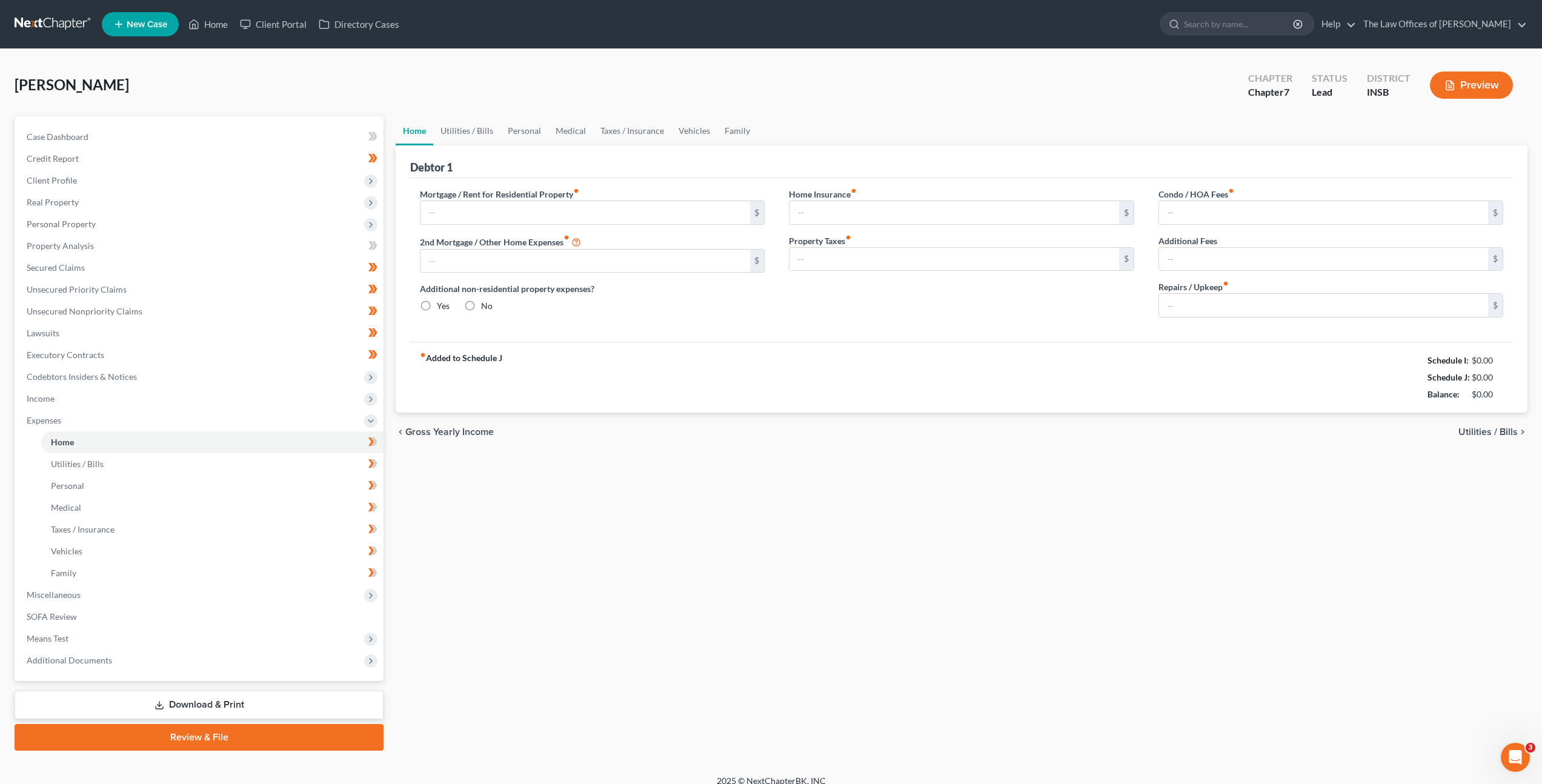
type input "800.00"
type input "0.00"
radio input "true"
type input "12.00"
type input "0.00"
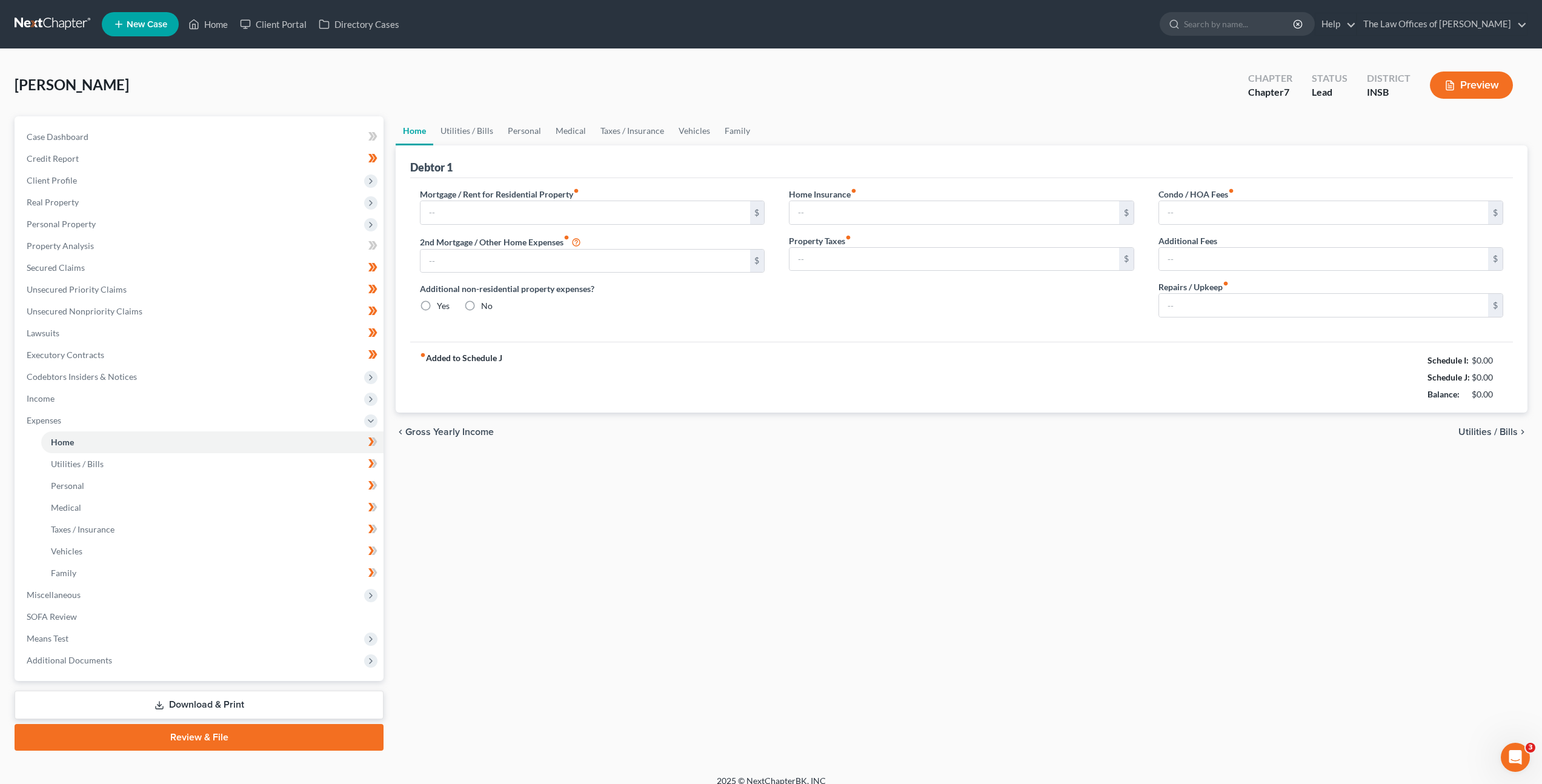
type input "0.00"
type input "15.00"
click at [692, 131] on link "Vehicles" at bounding box center [695, 130] width 46 height 29
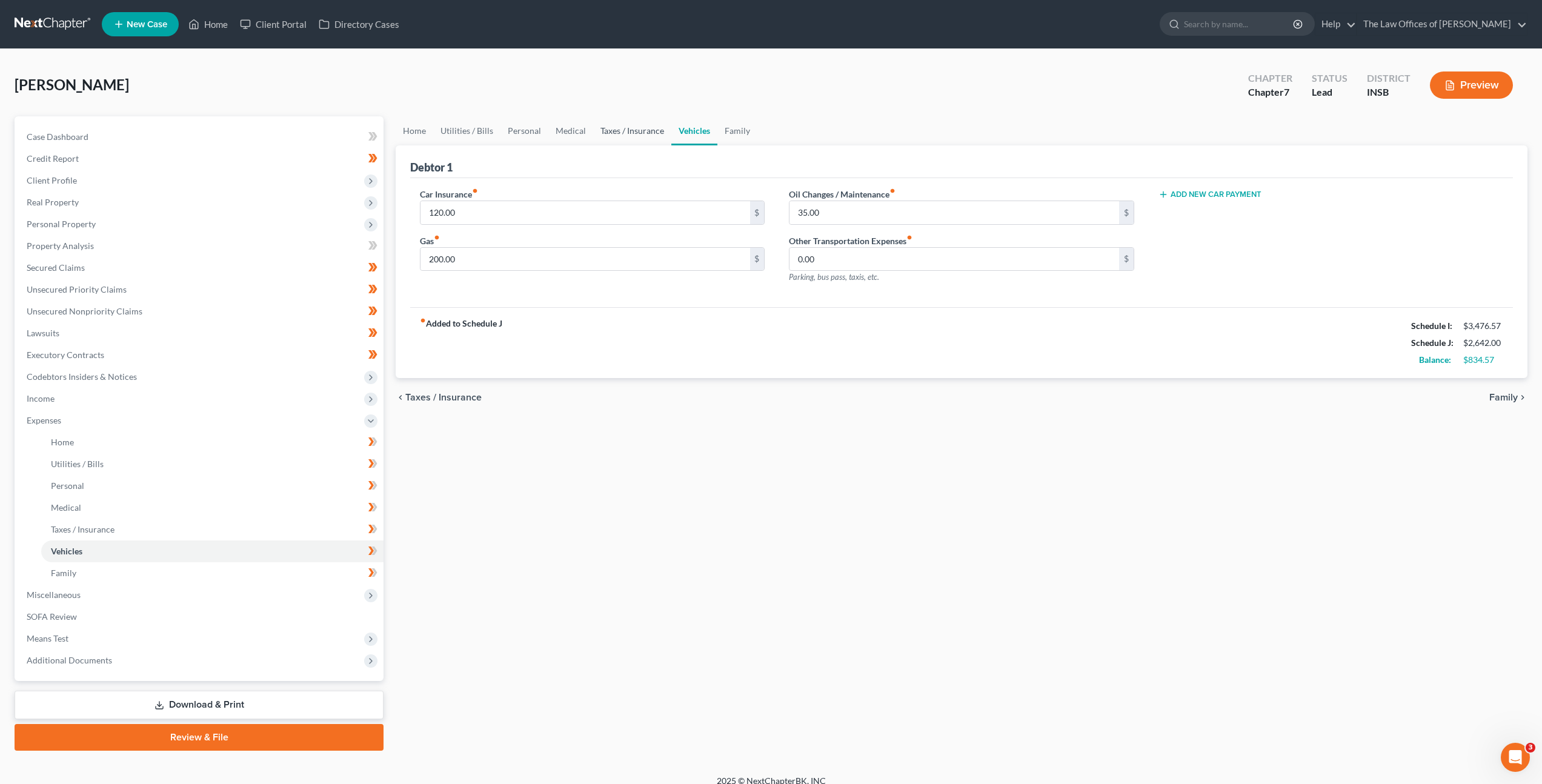
click at [656, 130] on link "Taxes / Insurance" at bounding box center [632, 130] width 78 height 29
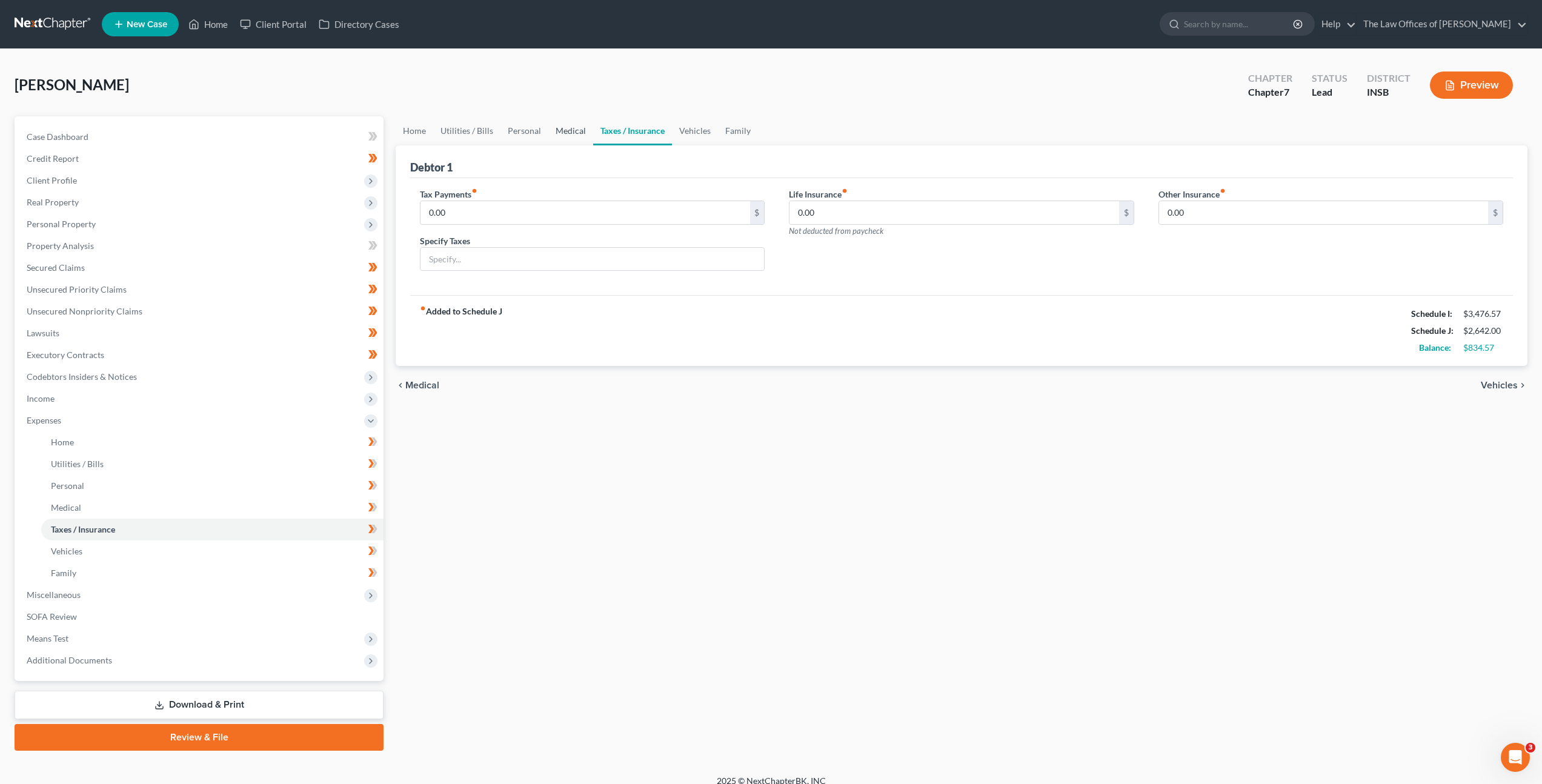
click at [548, 132] on link "Medical" at bounding box center [570, 130] width 45 height 29
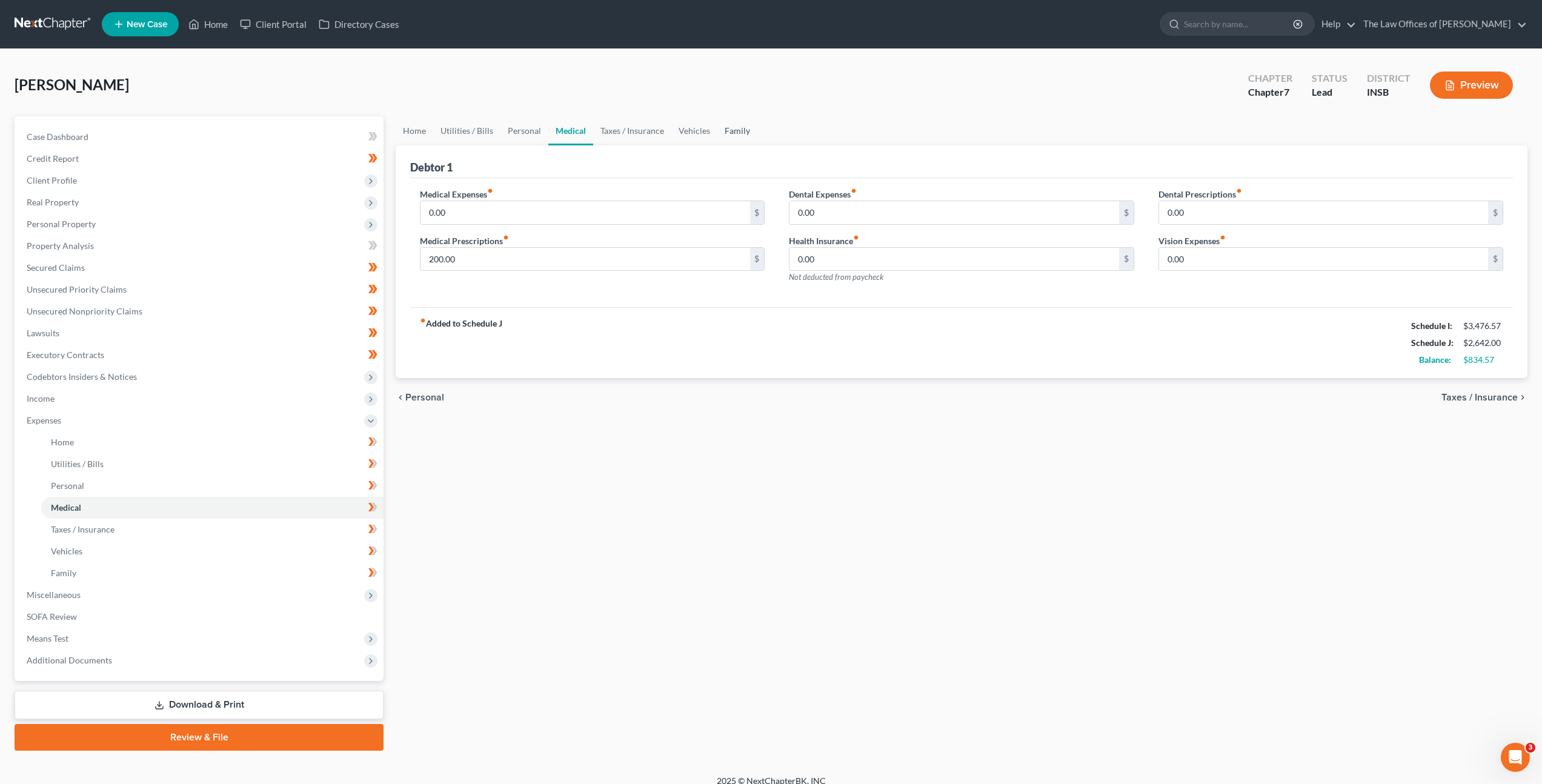
click at [747, 128] on link "Family" at bounding box center [737, 130] width 40 height 29
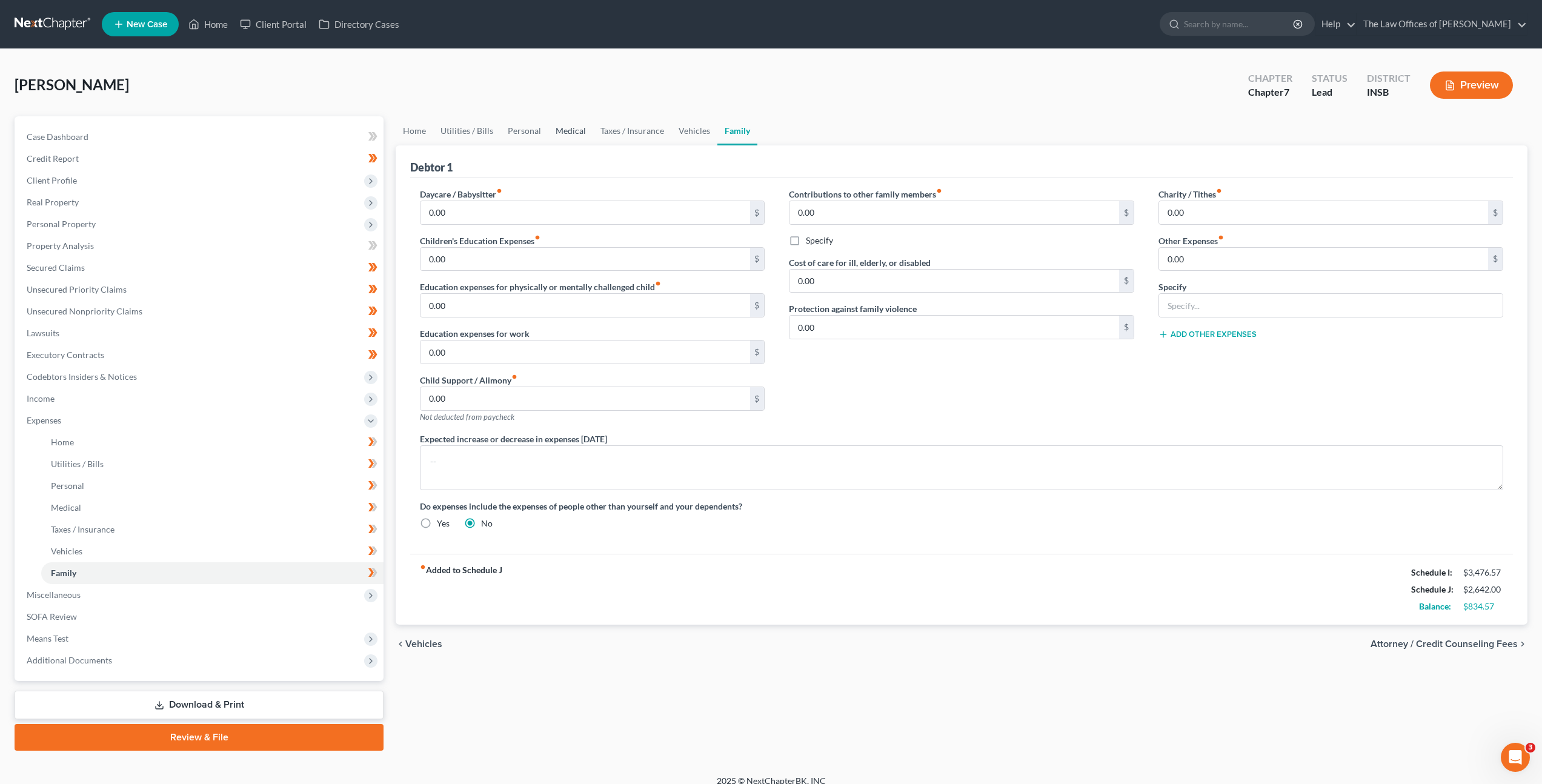
click at [548, 131] on link "Medical" at bounding box center [570, 130] width 45 height 29
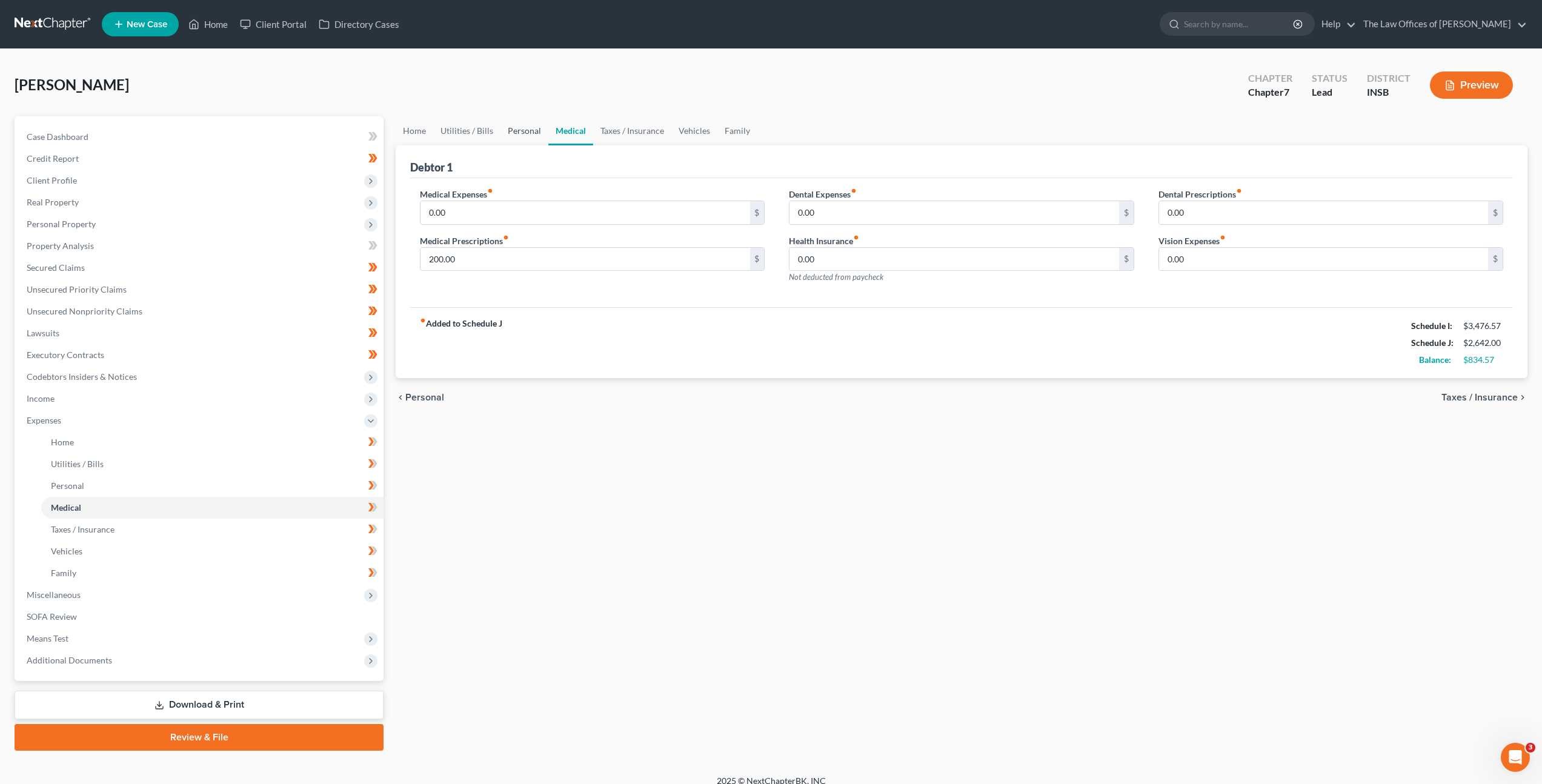
click at [533, 132] on link "Personal" at bounding box center [524, 130] width 48 height 29
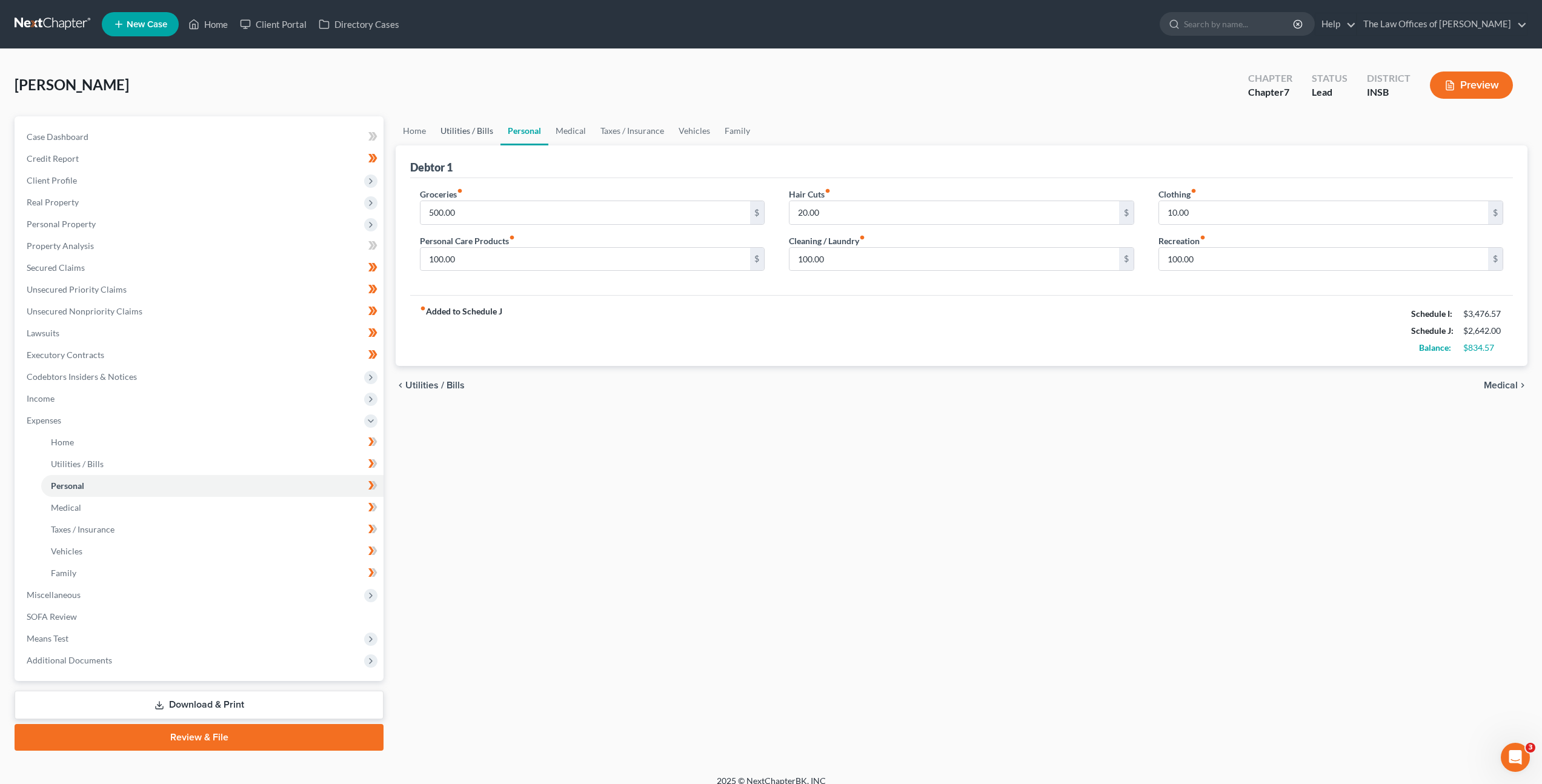
click at [469, 131] on link "Utilities / Bills" at bounding box center [466, 130] width 67 height 29
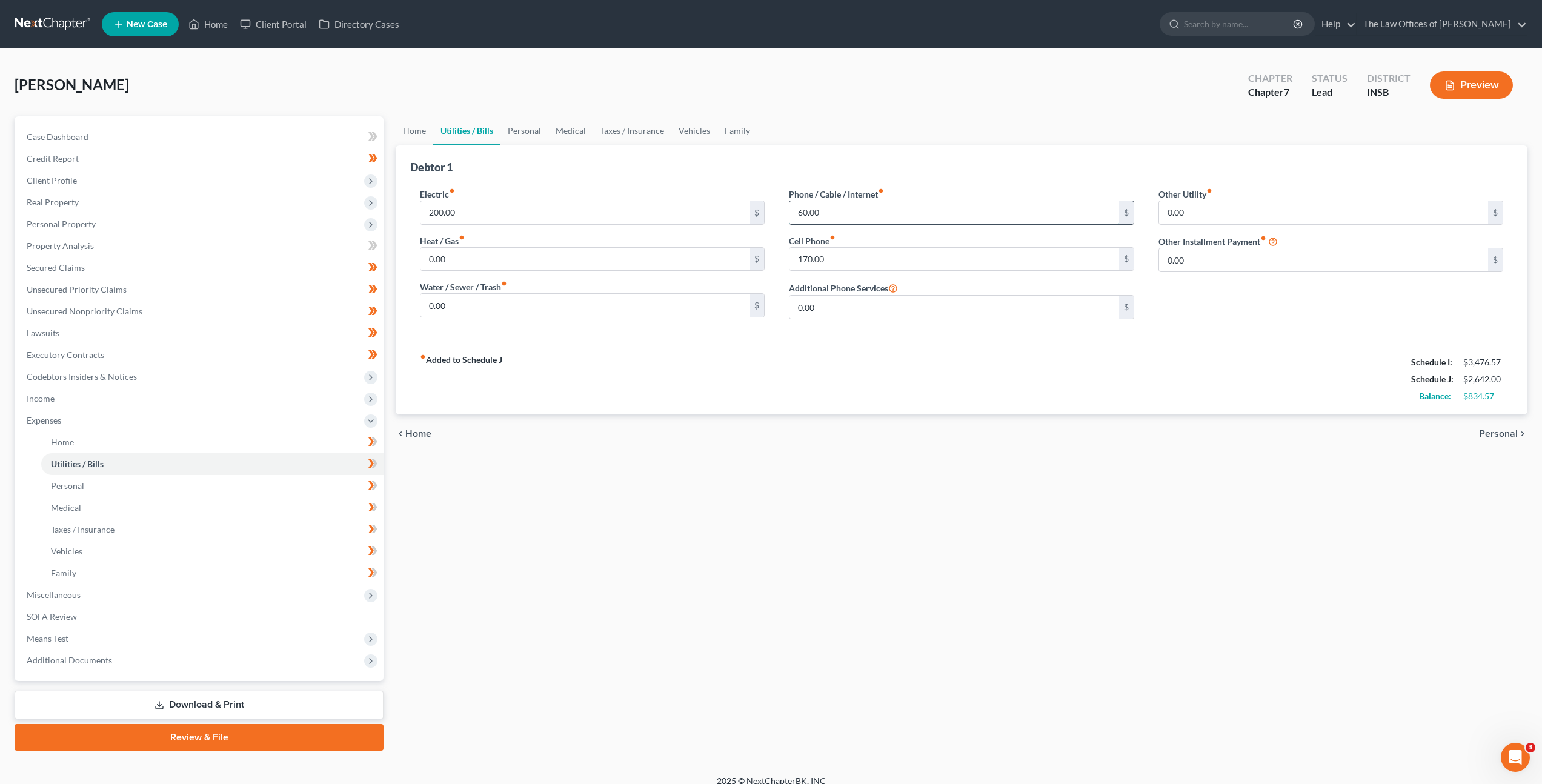
click at [862, 219] on input "60.00" at bounding box center [954, 213] width 329 height 23
type input "120"
click at [412, 132] on link "Home" at bounding box center [414, 130] width 38 height 29
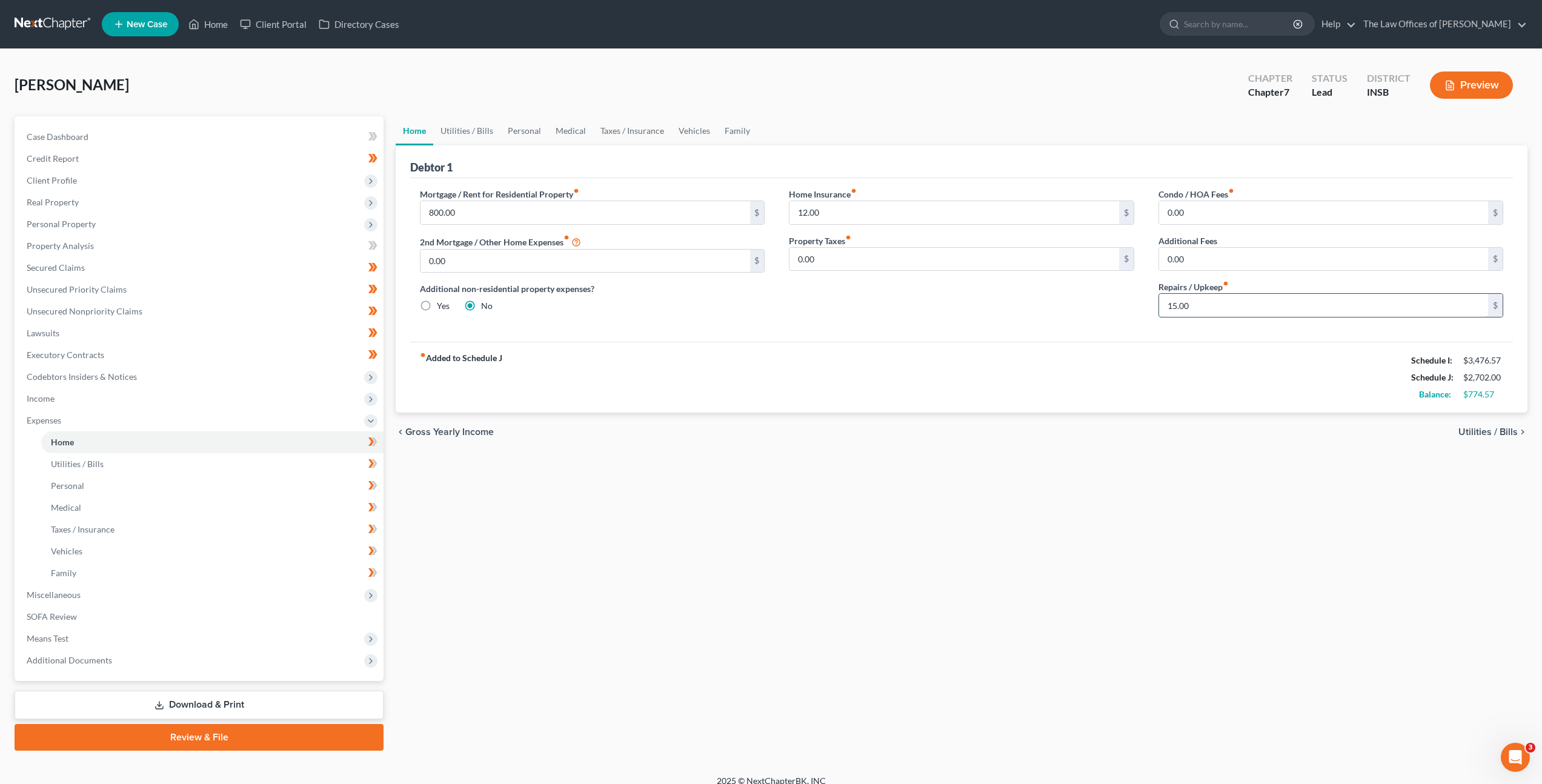
click at [1198, 304] on input "15.00" at bounding box center [1323, 305] width 329 height 23
type input "1"
type input "50"
click at [918, 313] on div "Home Insurance fiber_manual_record 12.00 $ Property Taxes fiber_manual_record 0…" at bounding box center [961, 258] width 369 height 139
click at [471, 131] on link "Utilities / Bills" at bounding box center [466, 130] width 67 height 29
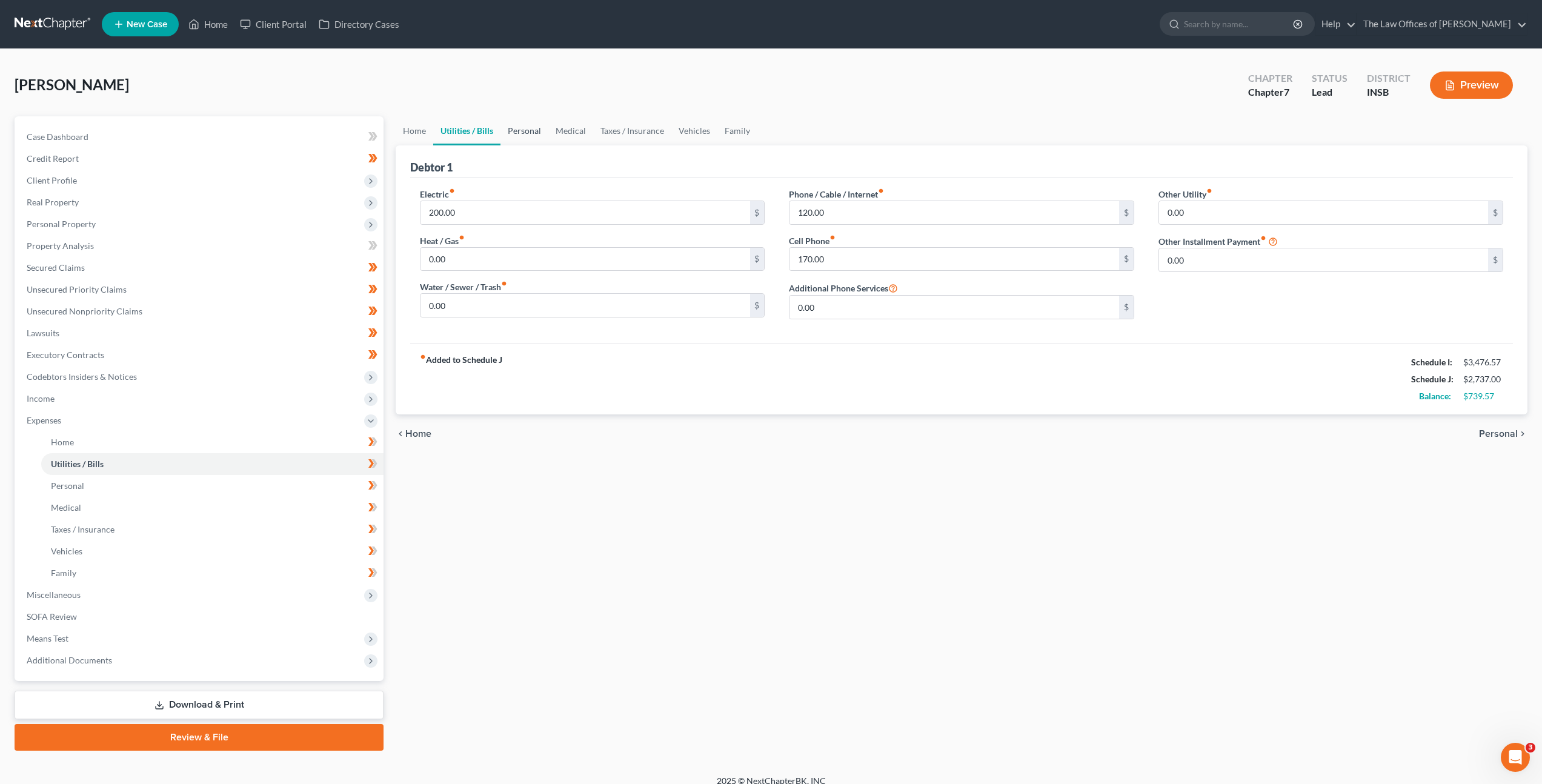
click at [523, 133] on link "Personal" at bounding box center [524, 130] width 48 height 29
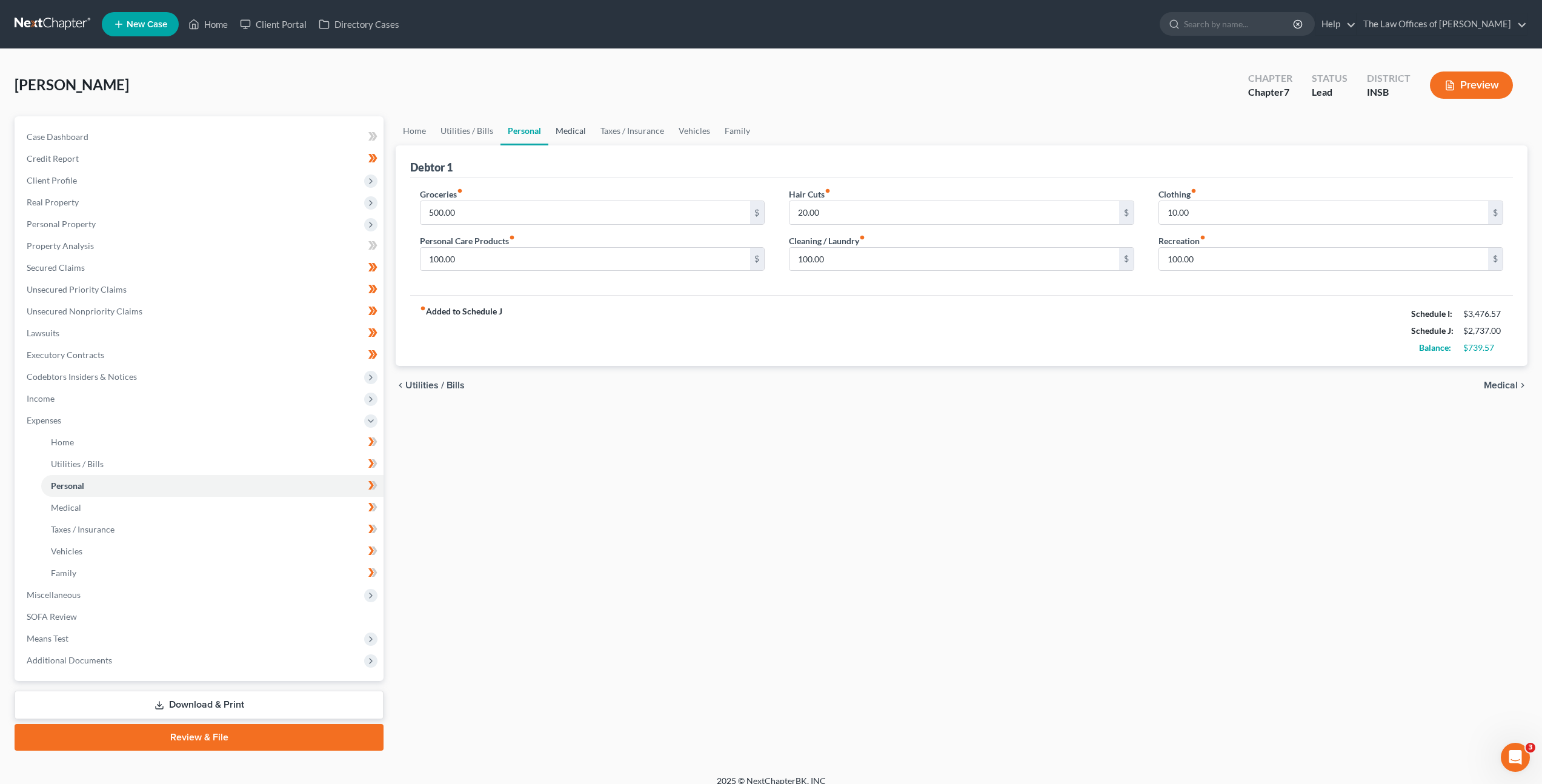
click at [584, 137] on link "Medical" at bounding box center [570, 130] width 45 height 29
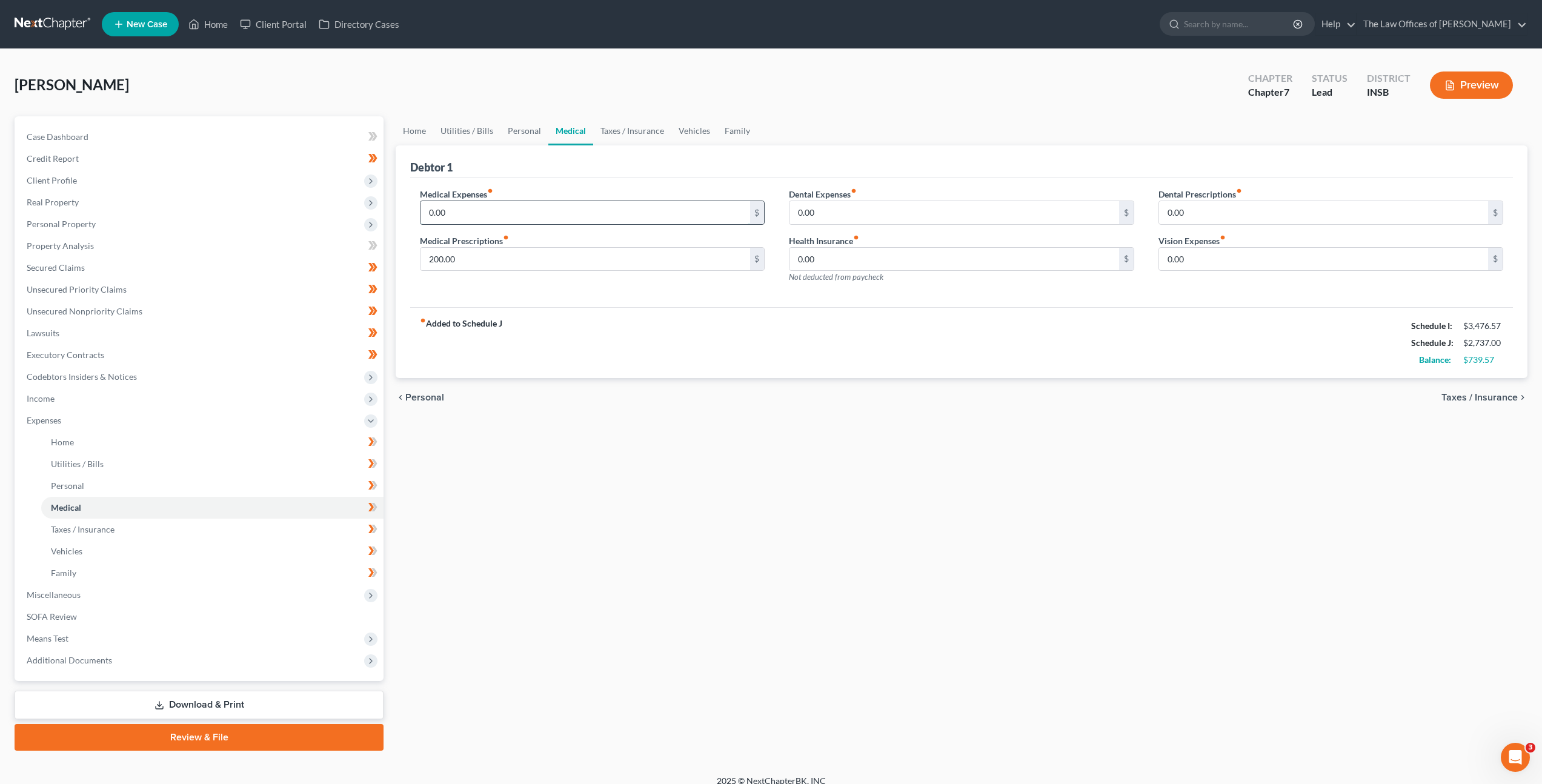
drag, startPoint x: 518, startPoint y: 218, endPoint x: 578, endPoint y: 210, distance: 60.5
click at [518, 217] on input "0.00" at bounding box center [585, 213] width 329 height 23
type input "30"
click at [819, 332] on div "fiber_manual_record Added to Schedule J Schedule I: $3,476.57 Schedule J: $2,76…" at bounding box center [961, 342] width 1103 height 71
click at [906, 223] on input "0.00" at bounding box center [954, 213] width 329 height 23
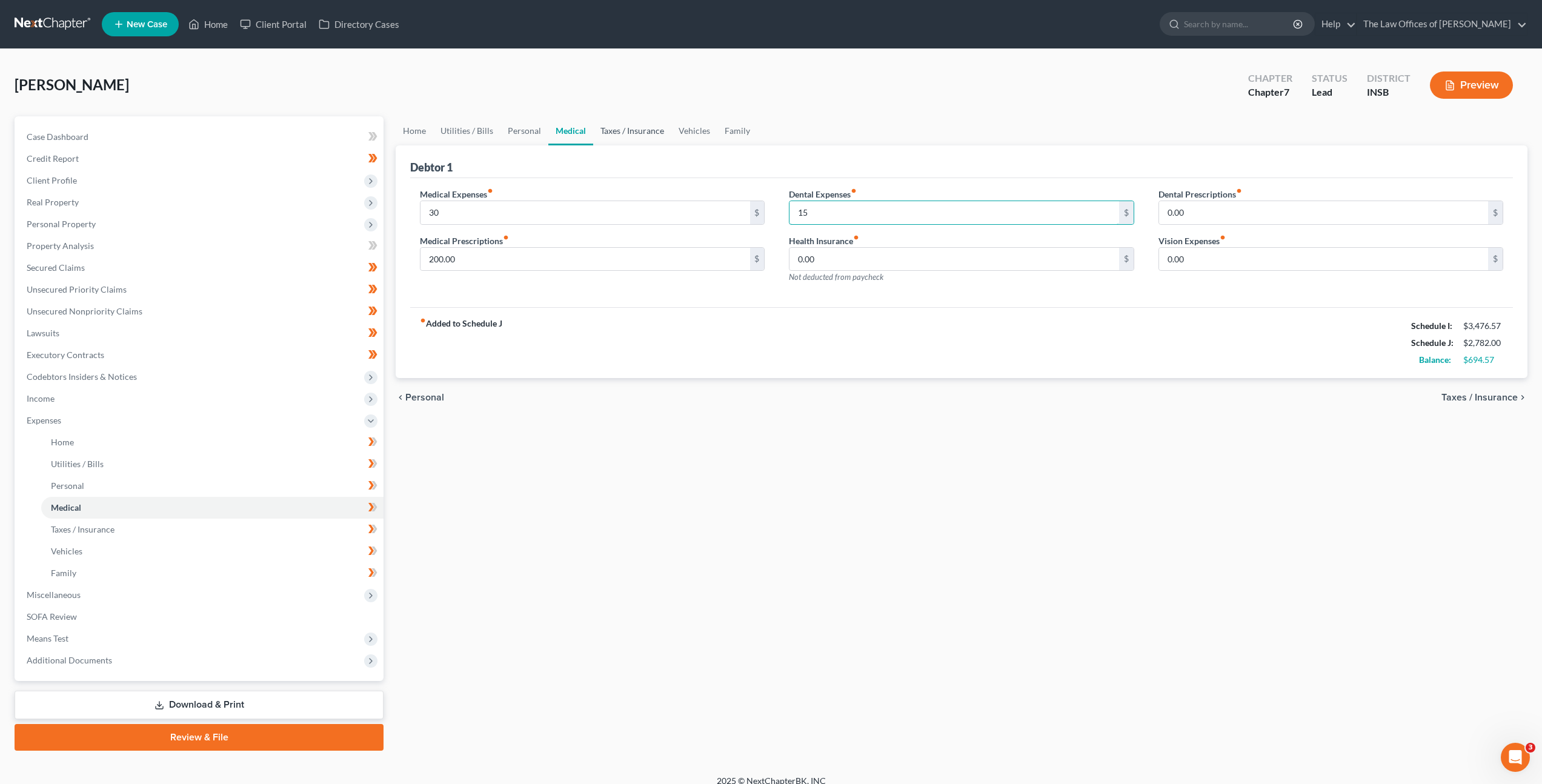
type input "15"
click at [610, 125] on link "Taxes / Insurance" at bounding box center [632, 130] width 78 height 29
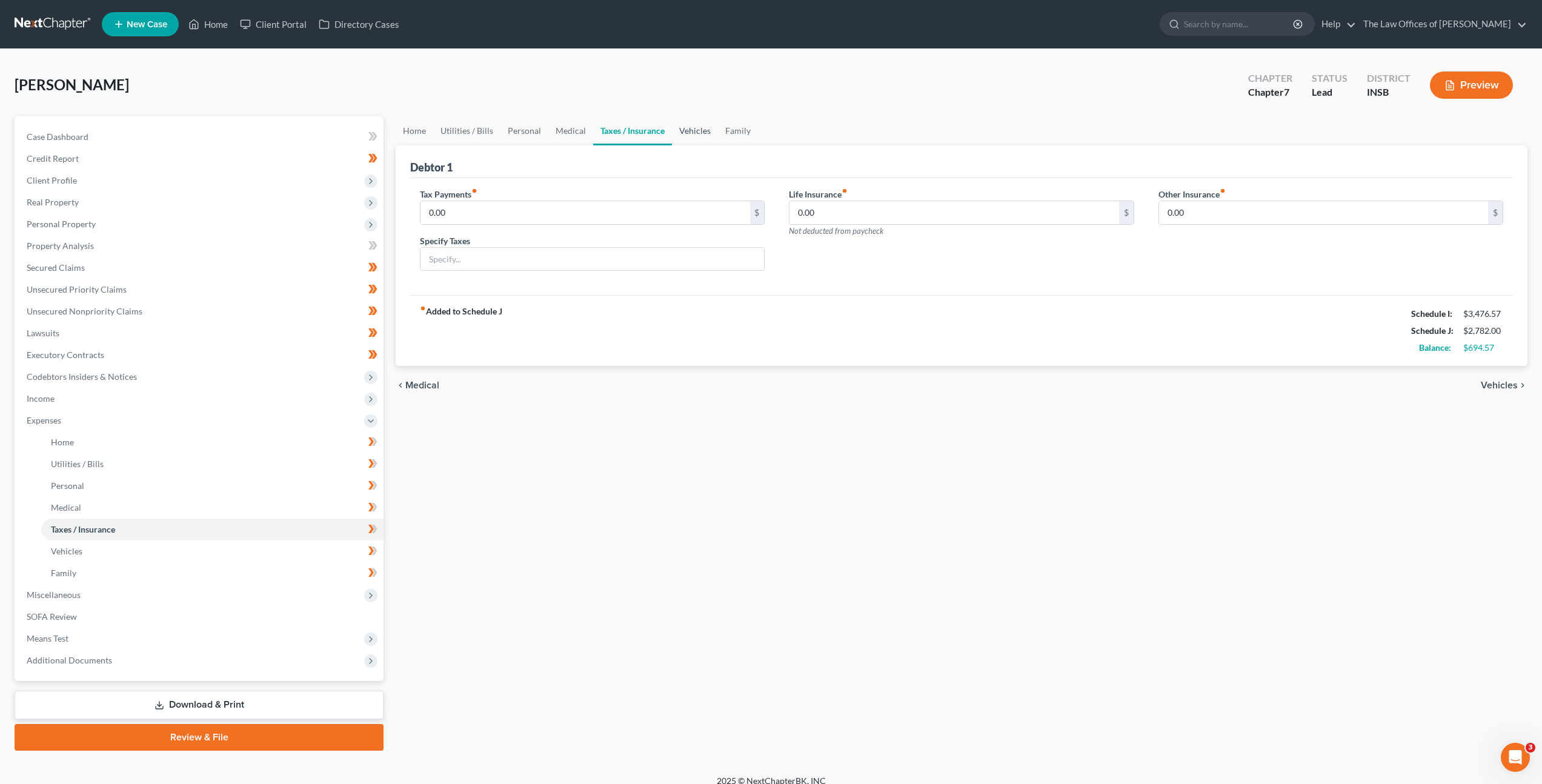
click at [696, 132] on link "Vehicles" at bounding box center [695, 130] width 46 height 29
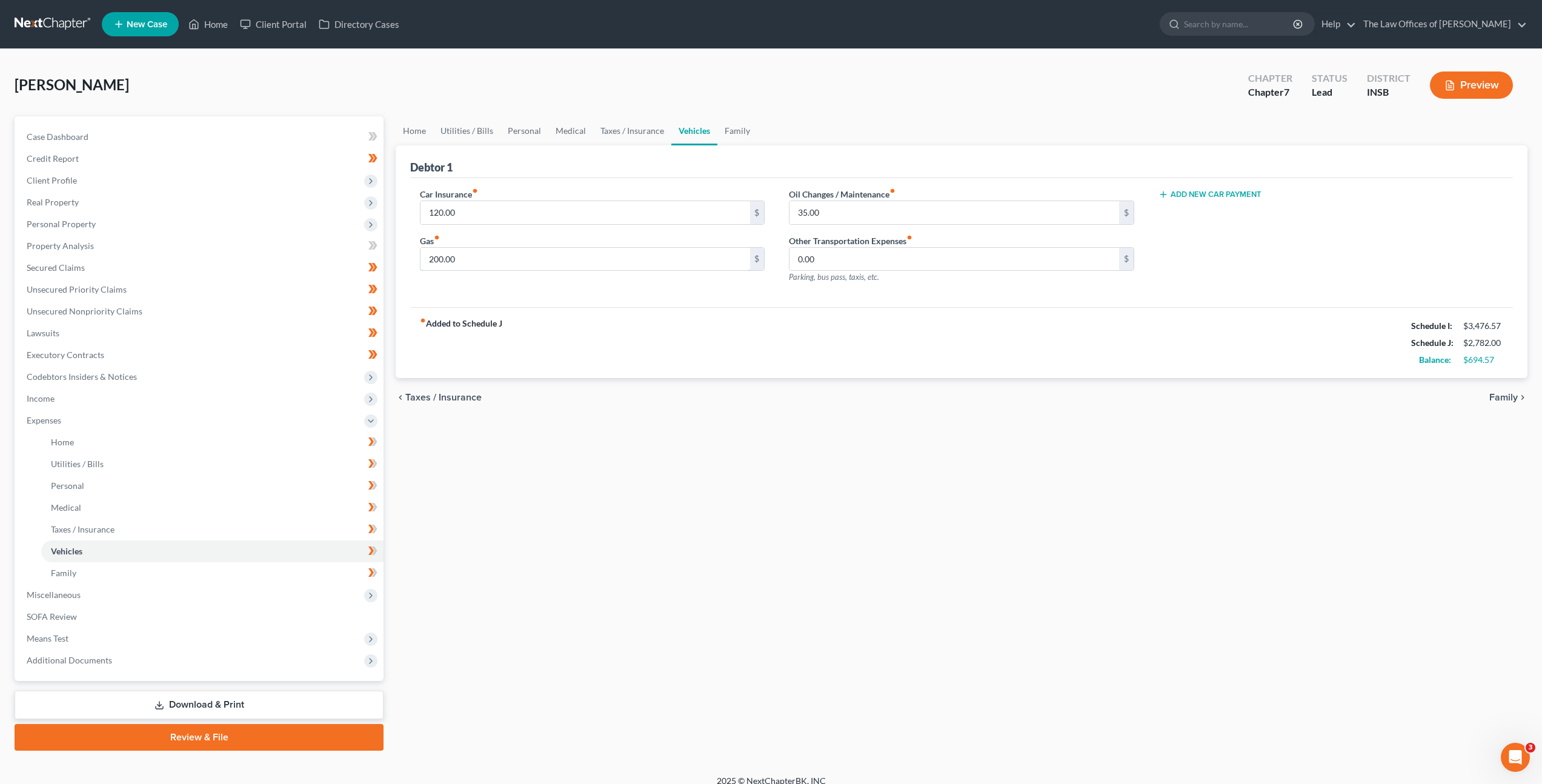
drag, startPoint x: 627, startPoint y: 262, endPoint x: 453, endPoint y: 244, distance: 174.9
click at [527, 249] on input "200.00" at bounding box center [585, 259] width 329 height 23
drag, startPoint x: 452, startPoint y: 244, endPoint x: 473, endPoint y: 246, distance: 21.1
click at [452, 244] on div "Gas fiber_manual_record 200.00 $" at bounding box center [592, 253] width 345 height 37
drag, startPoint x: 517, startPoint y: 258, endPoint x: 391, endPoint y: 251, distance: 126.2
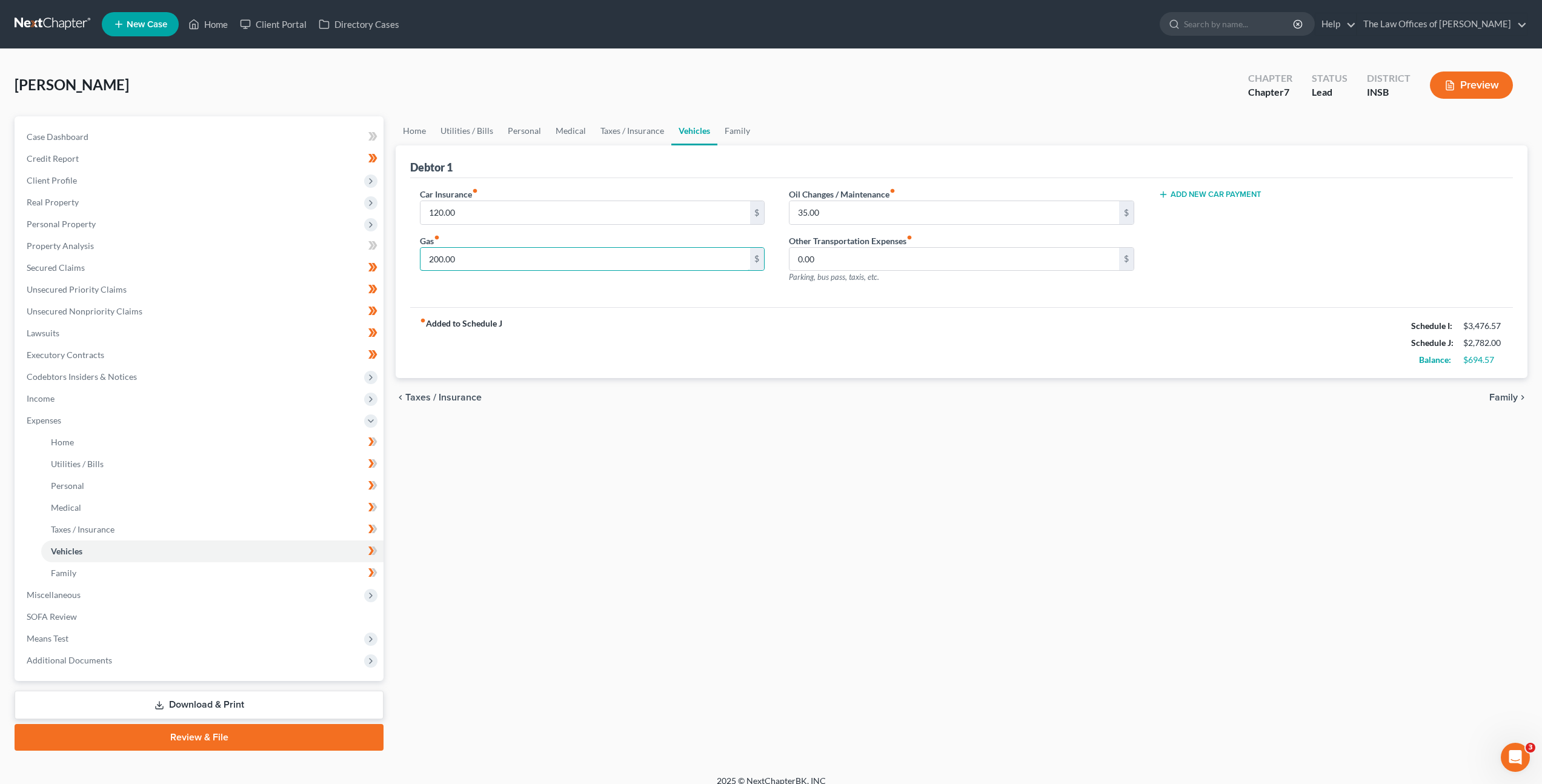
click at [434, 259] on input "200.00" at bounding box center [585, 259] width 329 height 23
type input "350"
click at [817, 352] on div "fiber_manual_record Added to Schedule J Schedule I: $3,476.57 Schedule J: $2,93…" at bounding box center [961, 342] width 1103 height 71
click at [726, 125] on link "Family" at bounding box center [737, 130] width 40 height 29
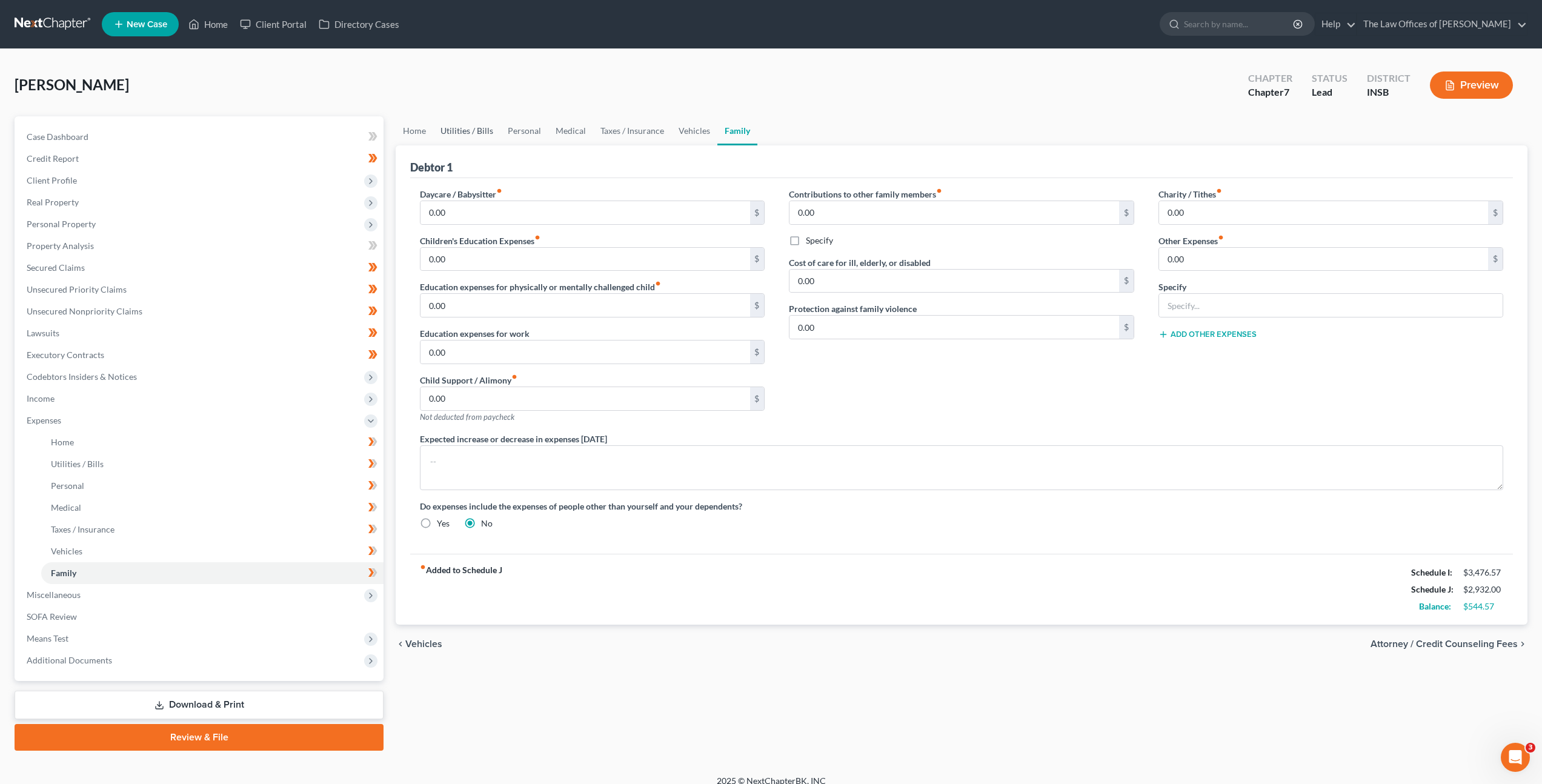
click at [462, 132] on link "Utilities / Bills" at bounding box center [466, 130] width 67 height 29
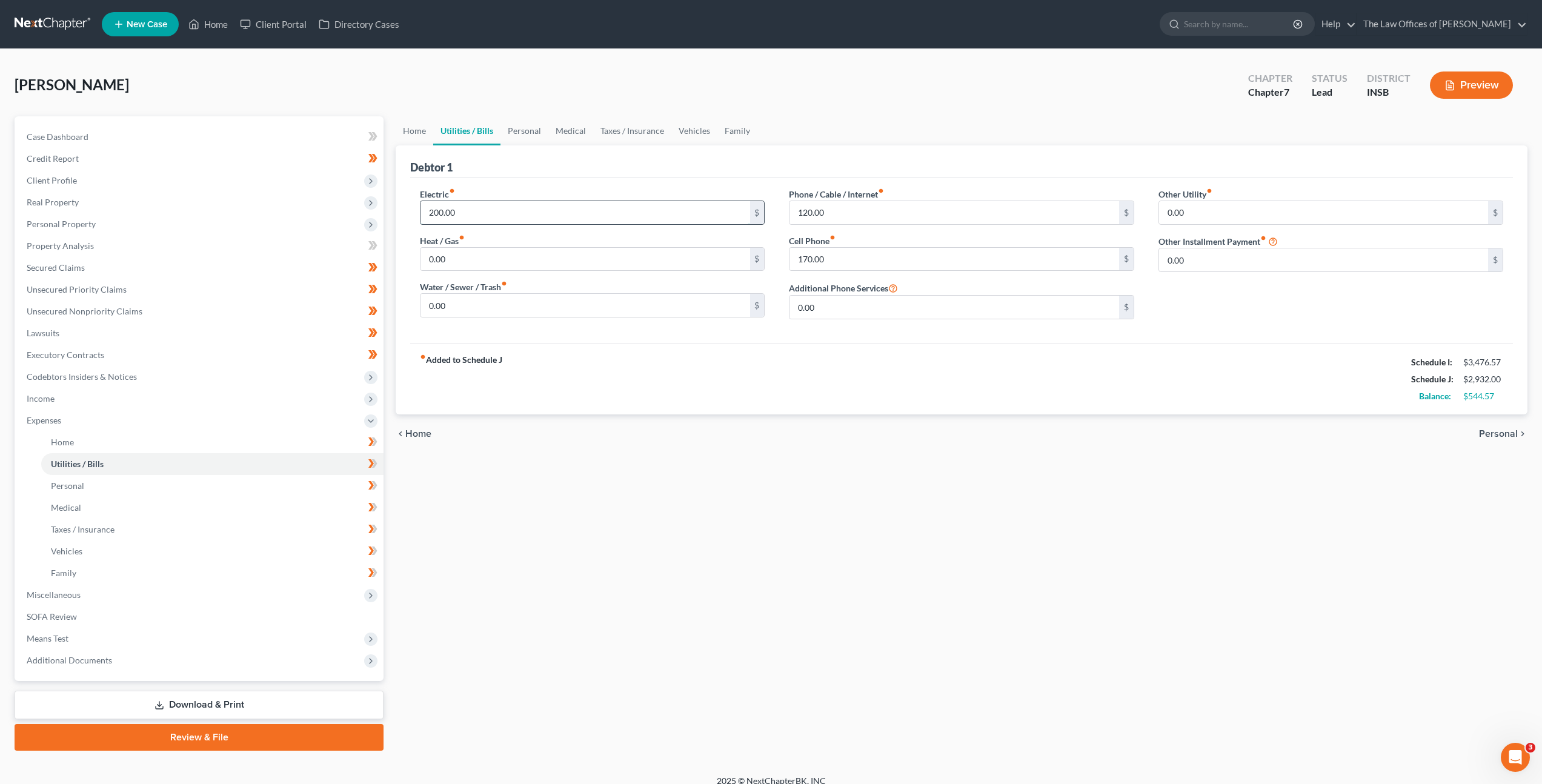
click at [466, 214] on input "200.00" at bounding box center [585, 213] width 329 height 23
type input "250"
click at [598, 178] on div "Electric fiber_manual_record 250 $ Heat / Gas fiber_manual_record 0.00 $ Water …" at bounding box center [961, 261] width 1103 height 166
click at [544, 129] on link "Personal" at bounding box center [524, 130] width 48 height 29
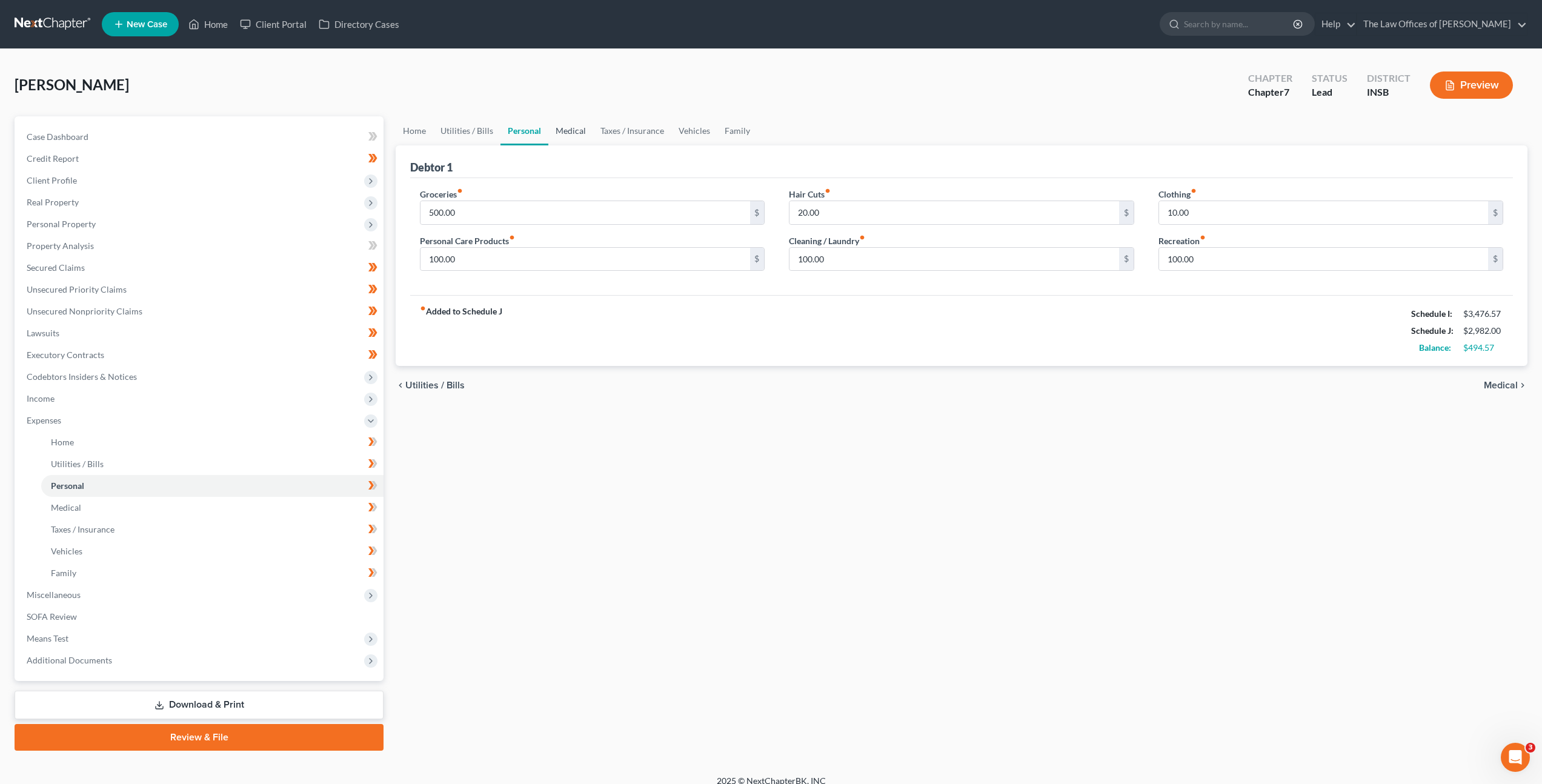
click at [553, 124] on link "Medical" at bounding box center [570, 130] width 45 height 29
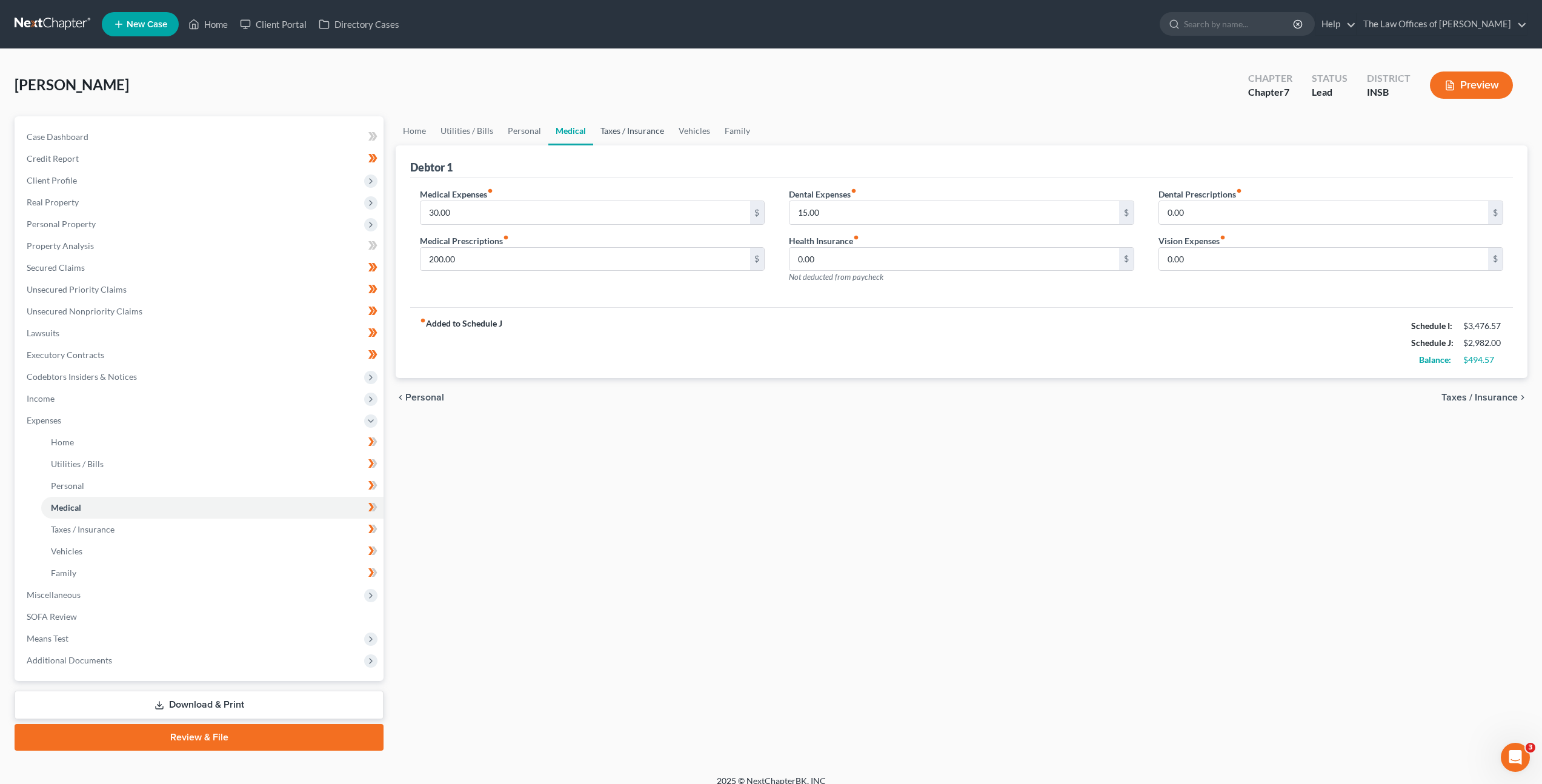
click at [611, 132] on link "Taxes / Insurance" at bounding box center [632, 130] width 78 height 29
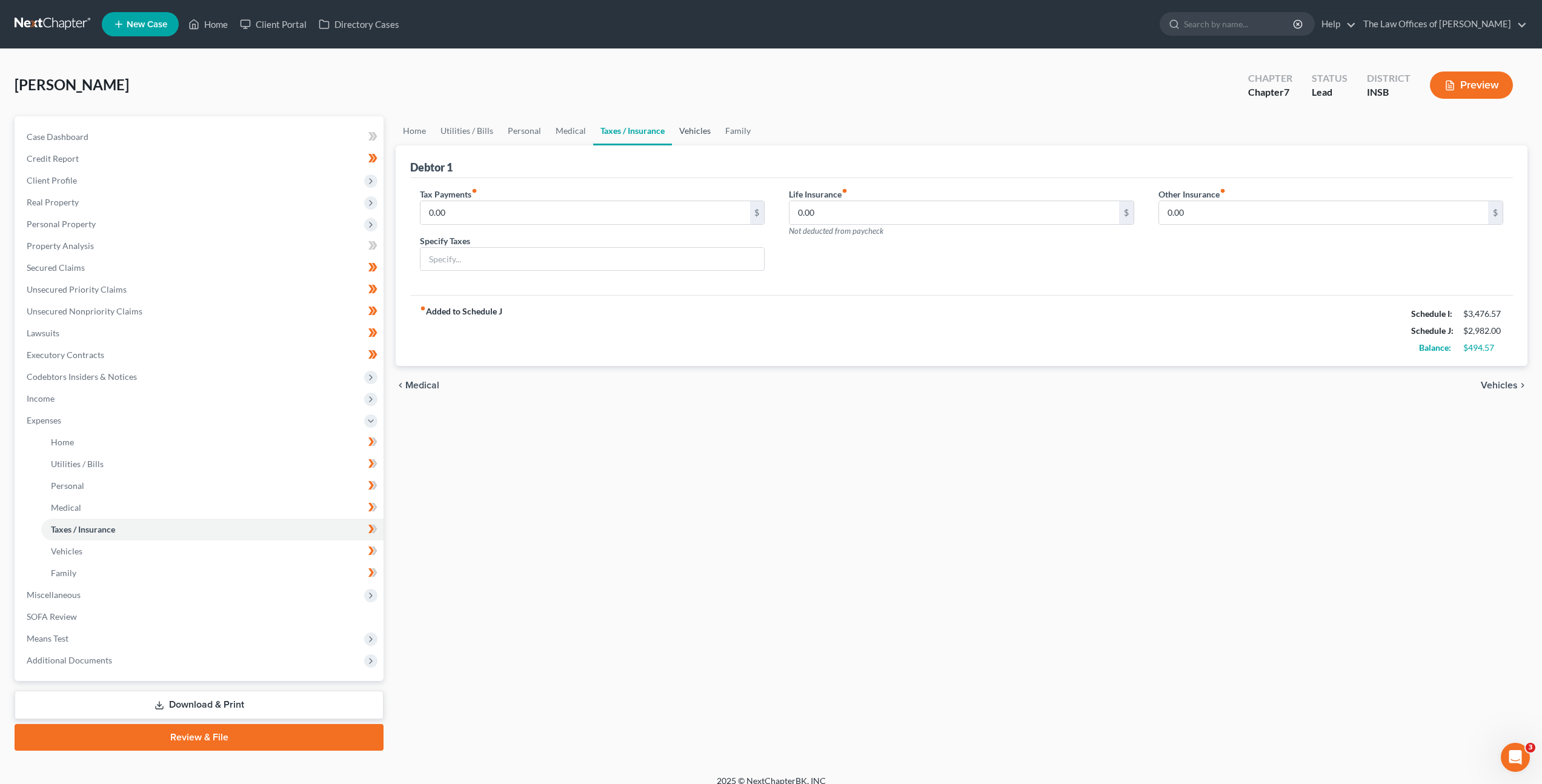
drag, startPoint x: 679, startPoint y: 132, endPoint x: 693, endPoint y: 132, distance: 14.0
click at [679, 132] on link "Vehicles" at bounding box center [695, 130] width 46 height 29
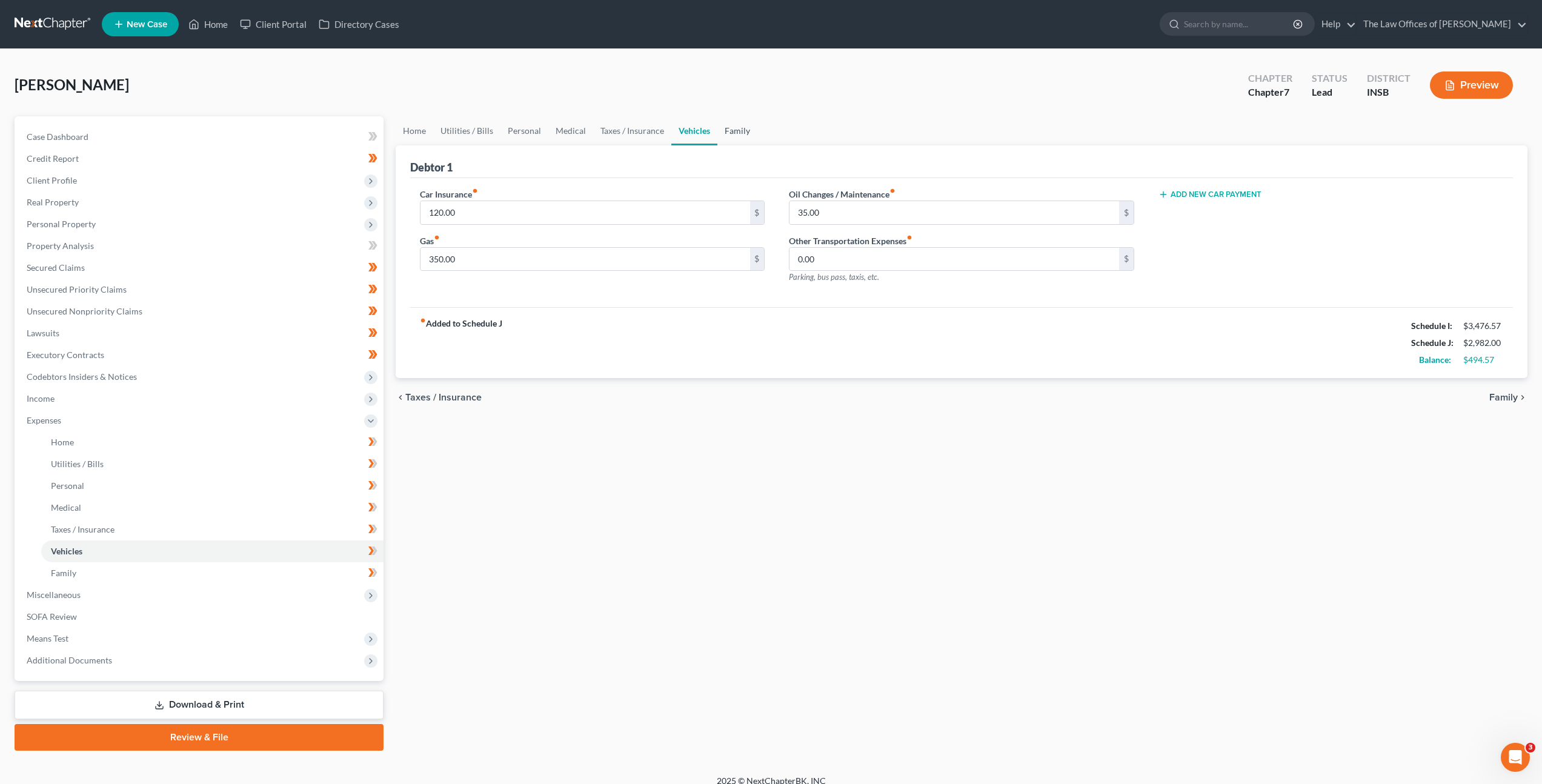
click at [744, 130] on link "Family" at bounding box center [737, 130] width 40 height 29
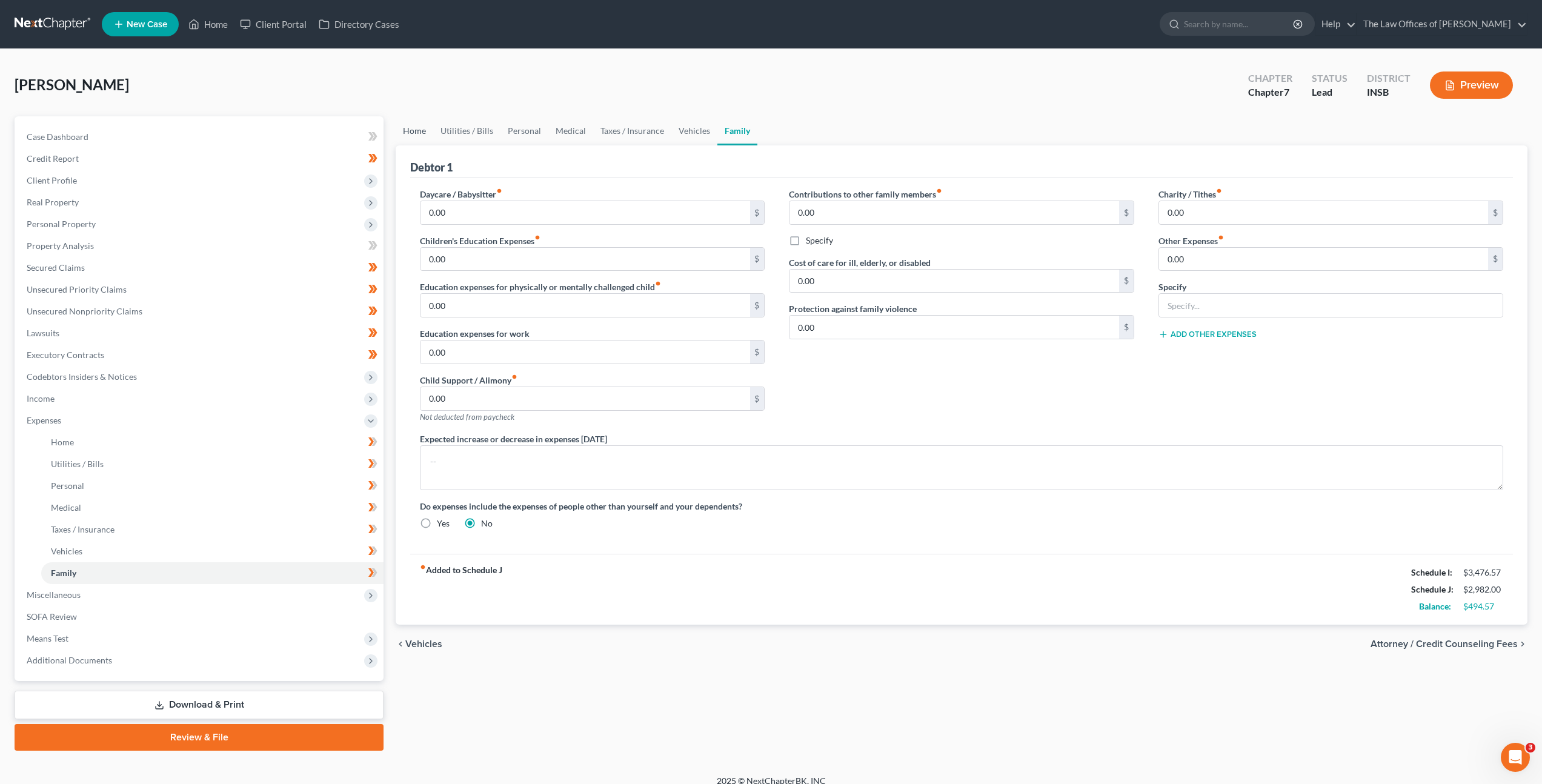
click at [420, 136] on link "Home" at bounding box center [414, 130] width 38 height 29
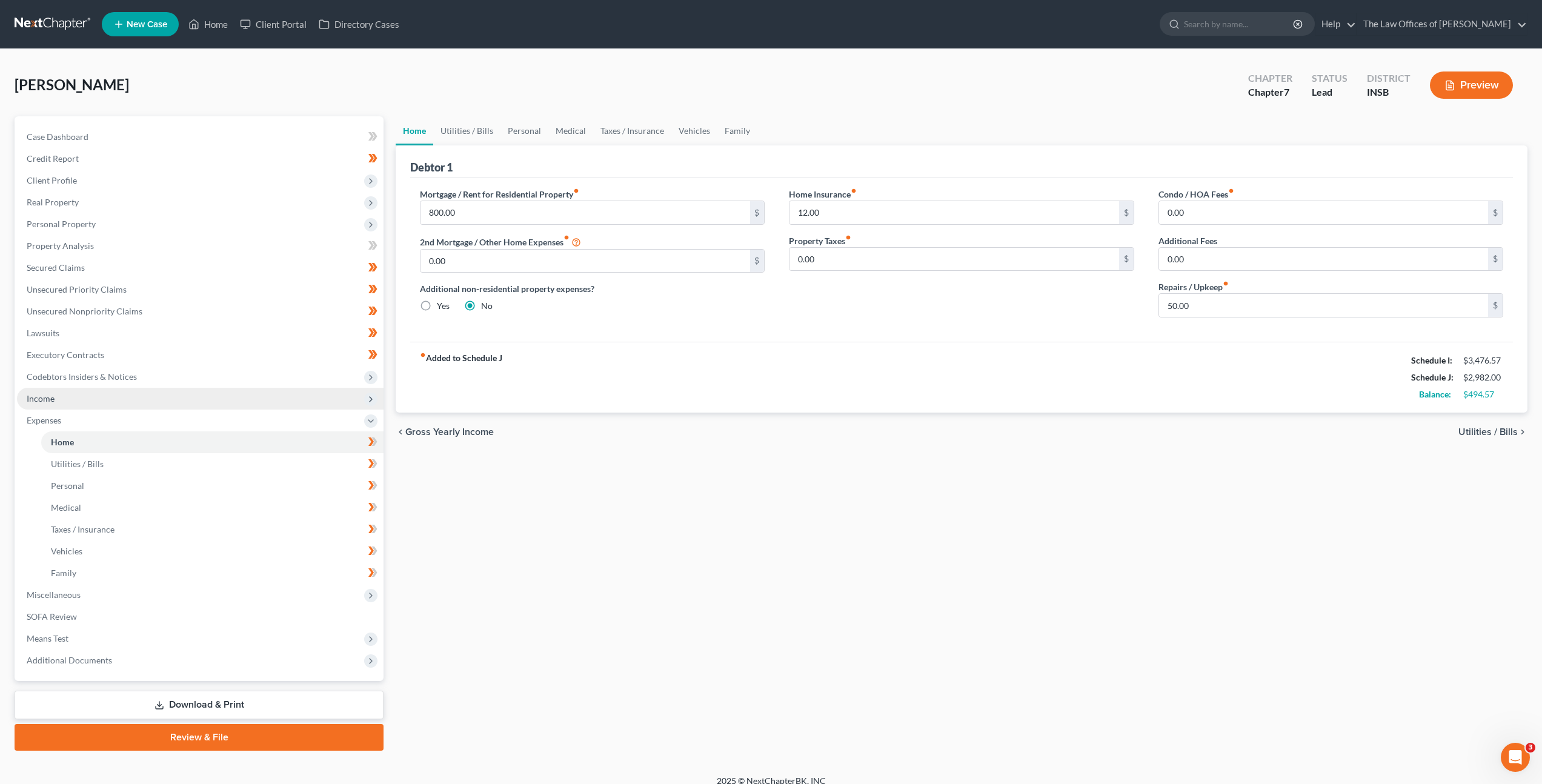
click at [182, 405] on span "Income" at bounding box center [200, 398] width 366 height 22
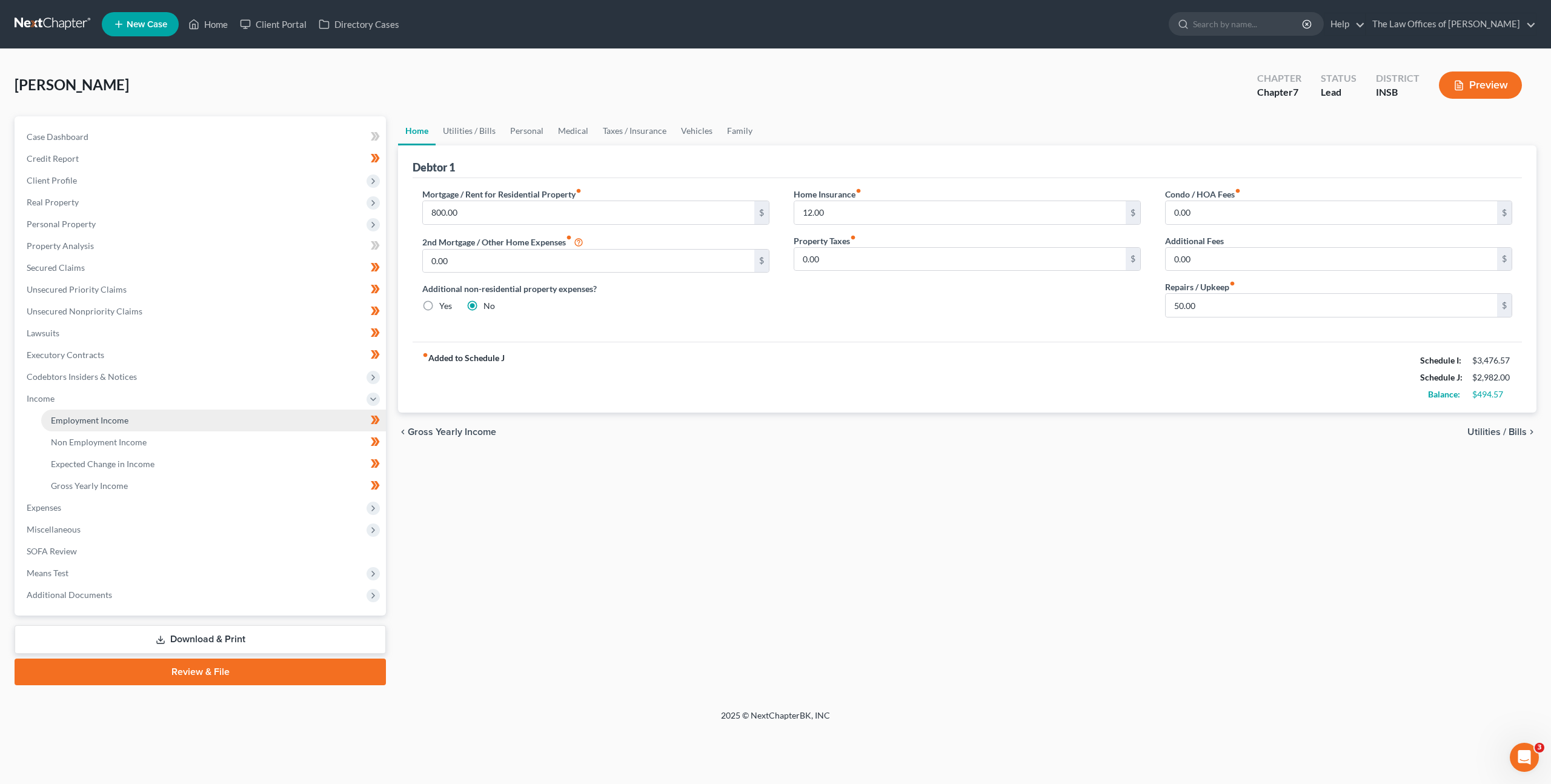
click at [177, 425] on link "Employment Income" at bounding box center [213, 420] width 345 height 22
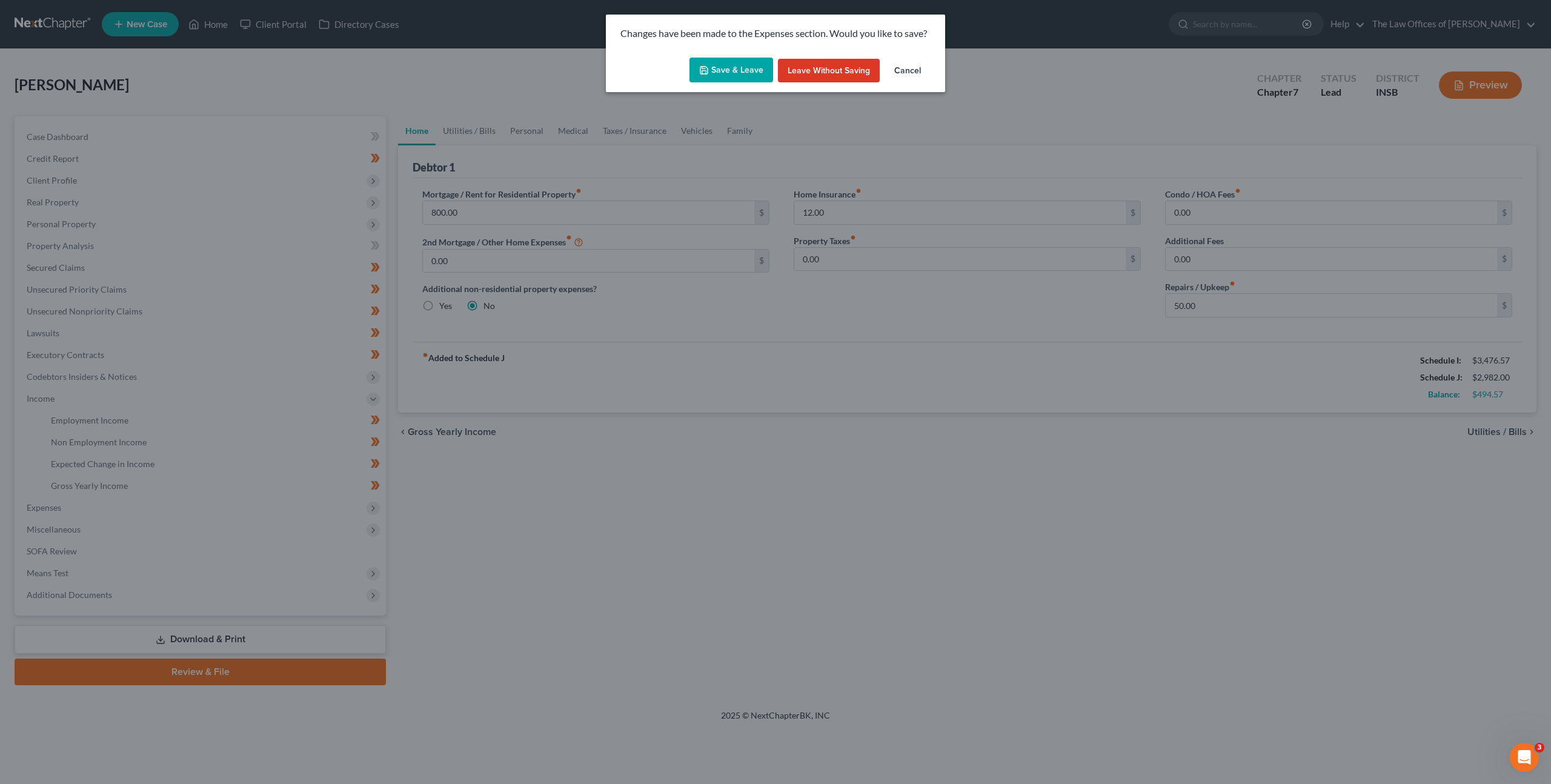
click at [746, 63] on button "Save & Leave" at bounding box center [731, 70] width 84 height 26
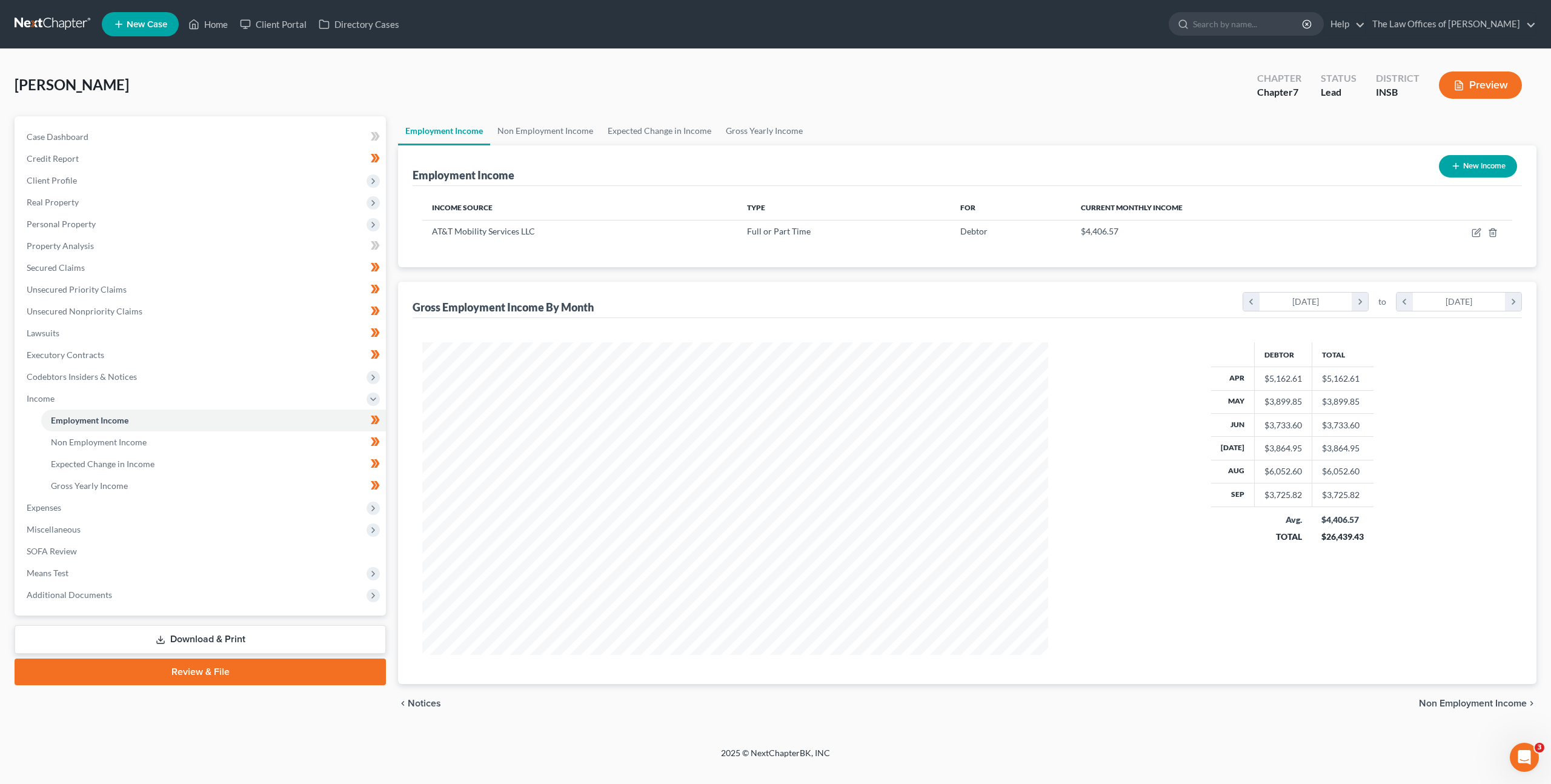
scroll to position [313, 650]
click at [1476, 235] on icon "button" at bounding box center [1476, 232] width 10 height 10
select select "0"
select select "15"
select select "2"
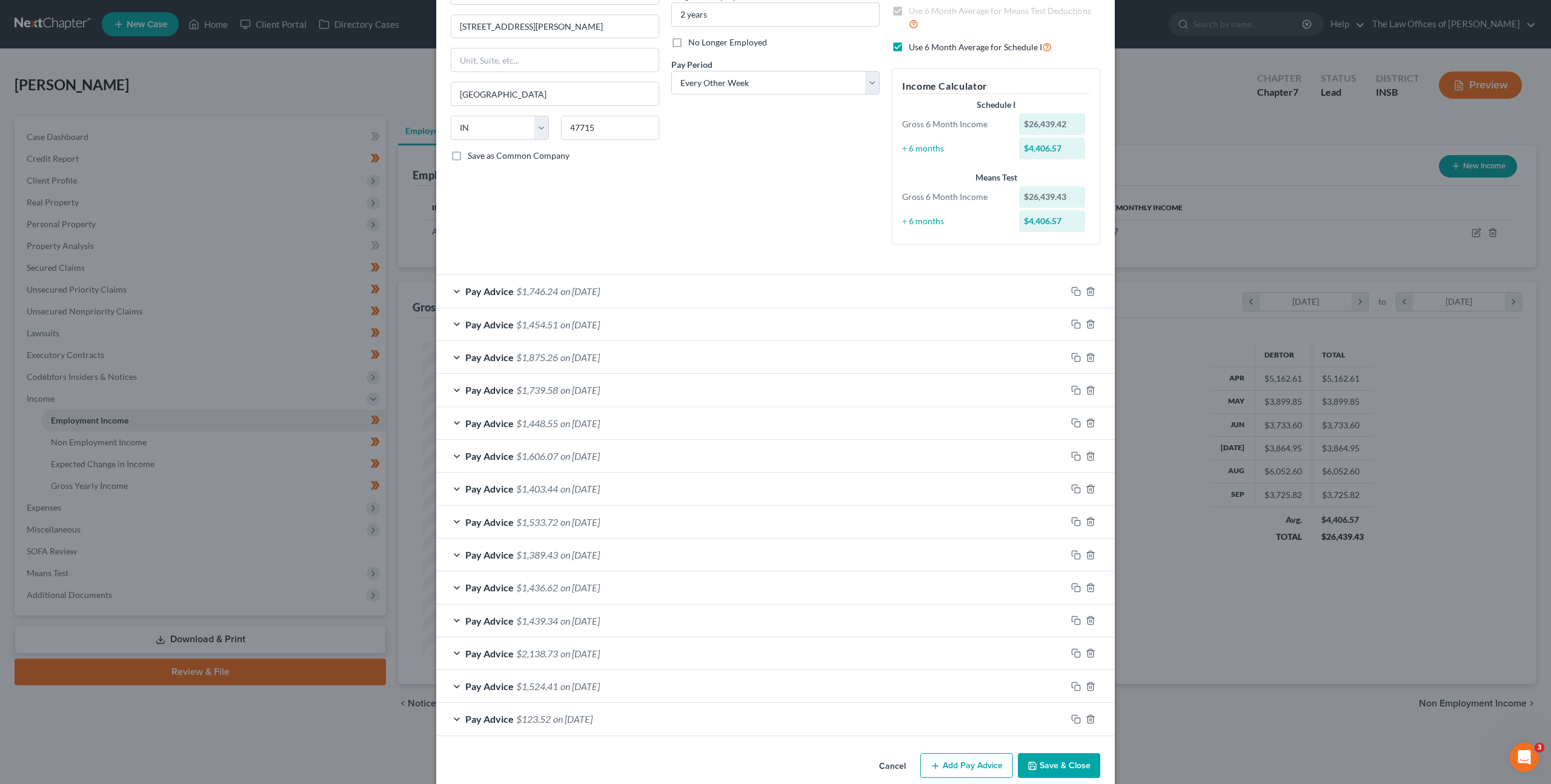
scroll to position [153, 0]
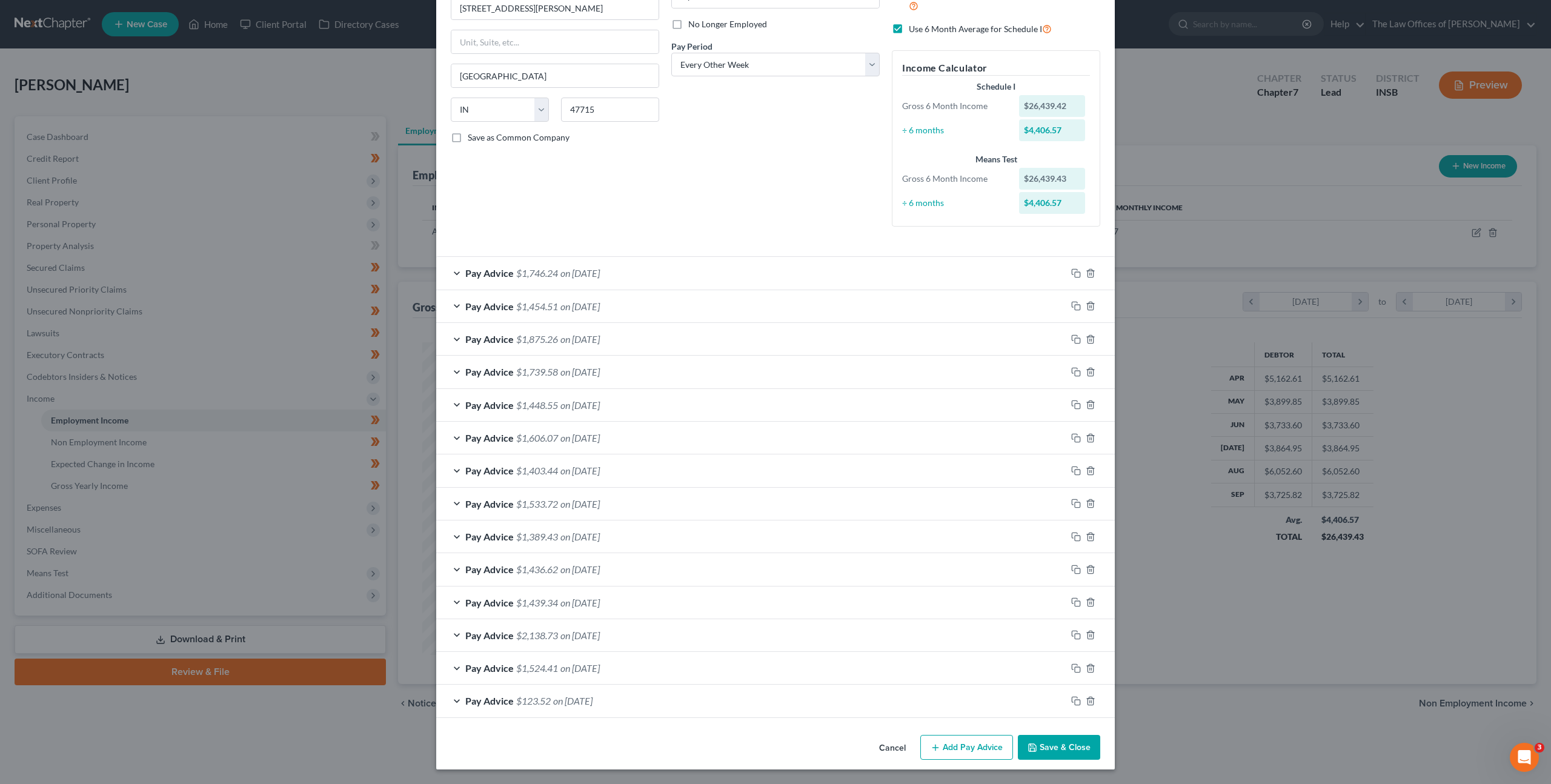
drag, startPoint x: 627, startPoint y: 627, endPoint x: 683, endPoint y: 627, distance: 56.0
click at [627, 627] on div "Pay Advice $2,138.73 on 04/25/2025" at bounding box center [751, 635] width 630 height 32
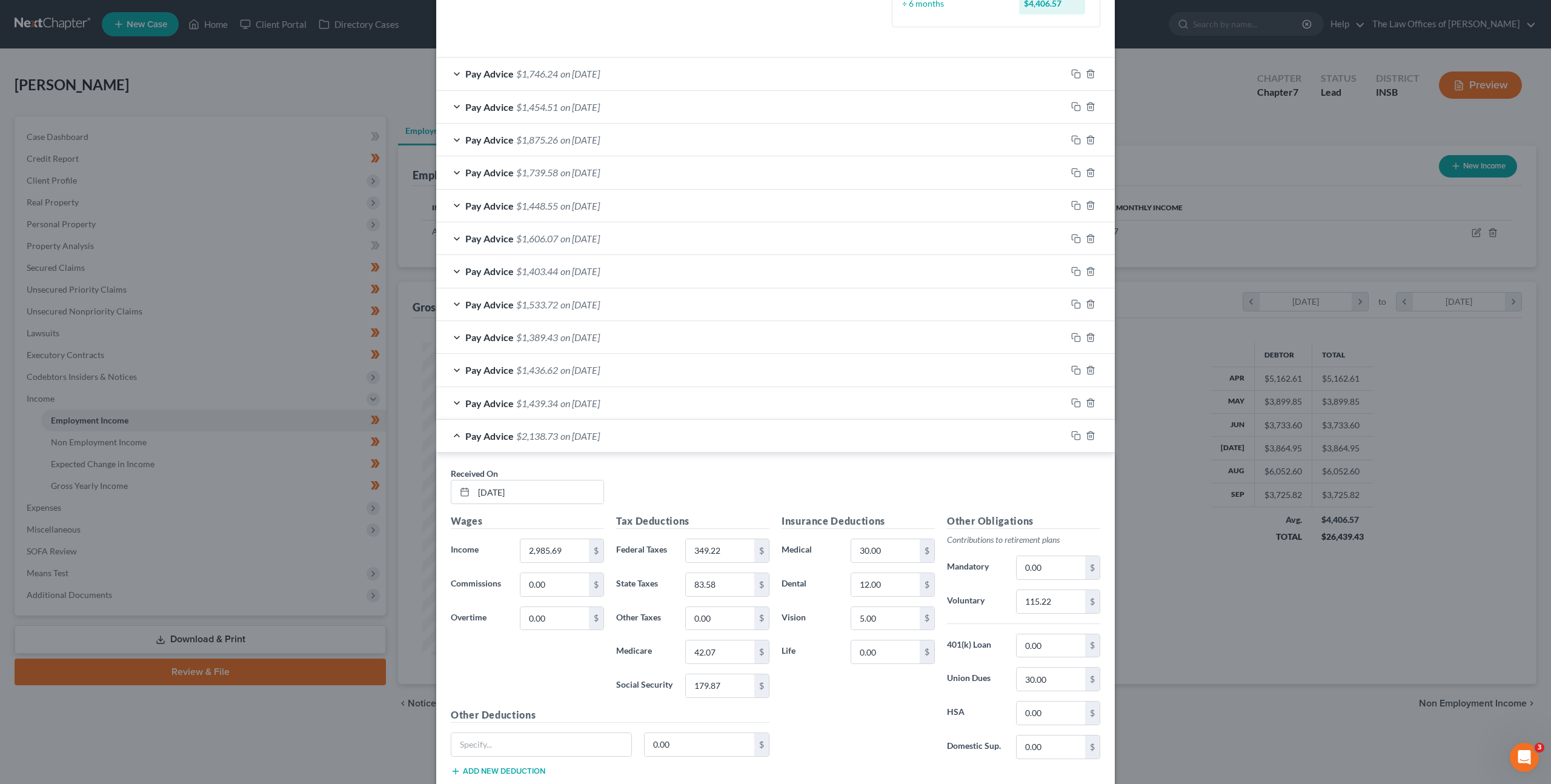
scroll to position [496, 0]
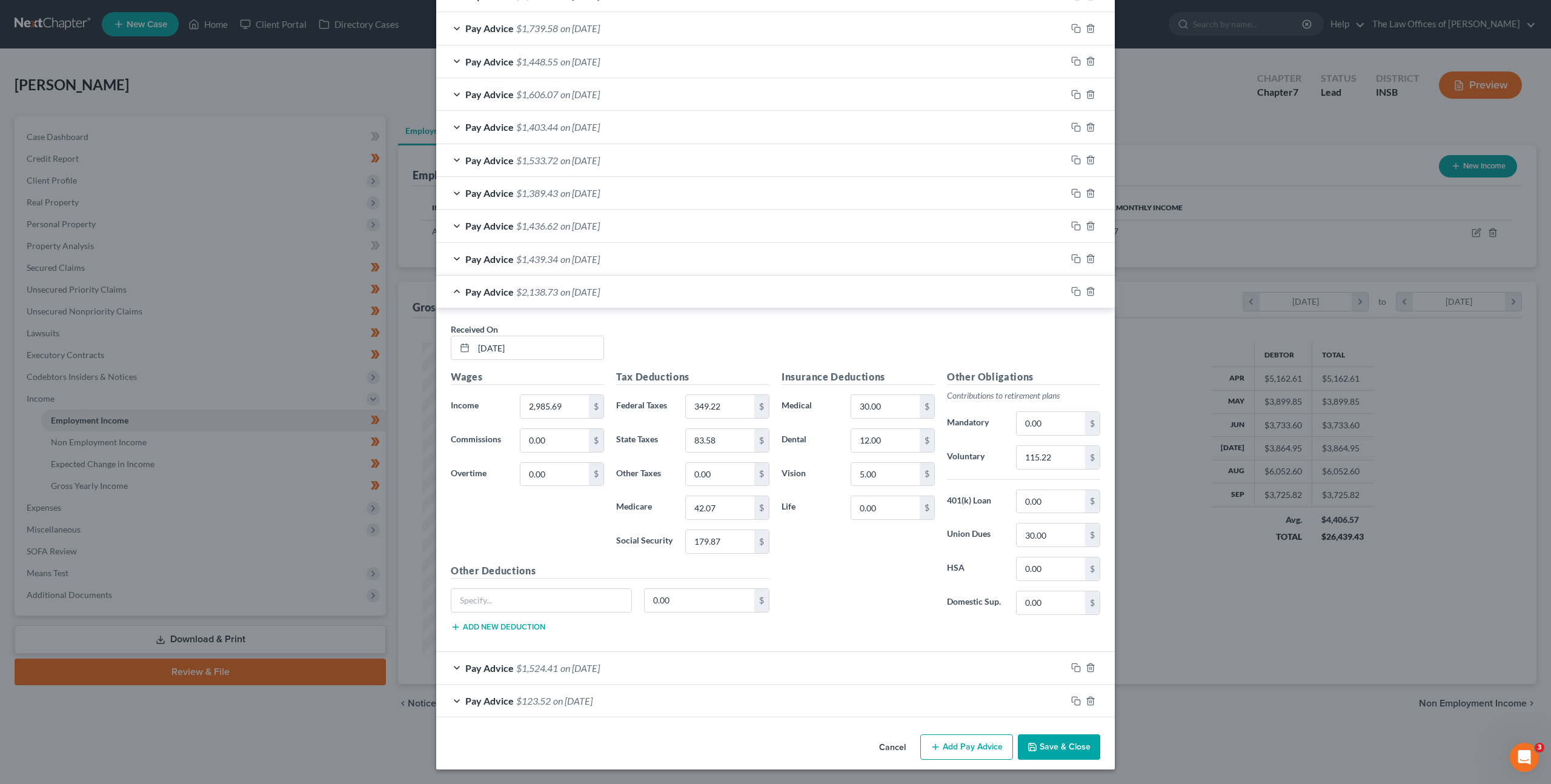
click at [661, 291] on div "Pay Advice $2,138.73 on 04/25/2025" at bounding box center [751, 292] width 630 height 32
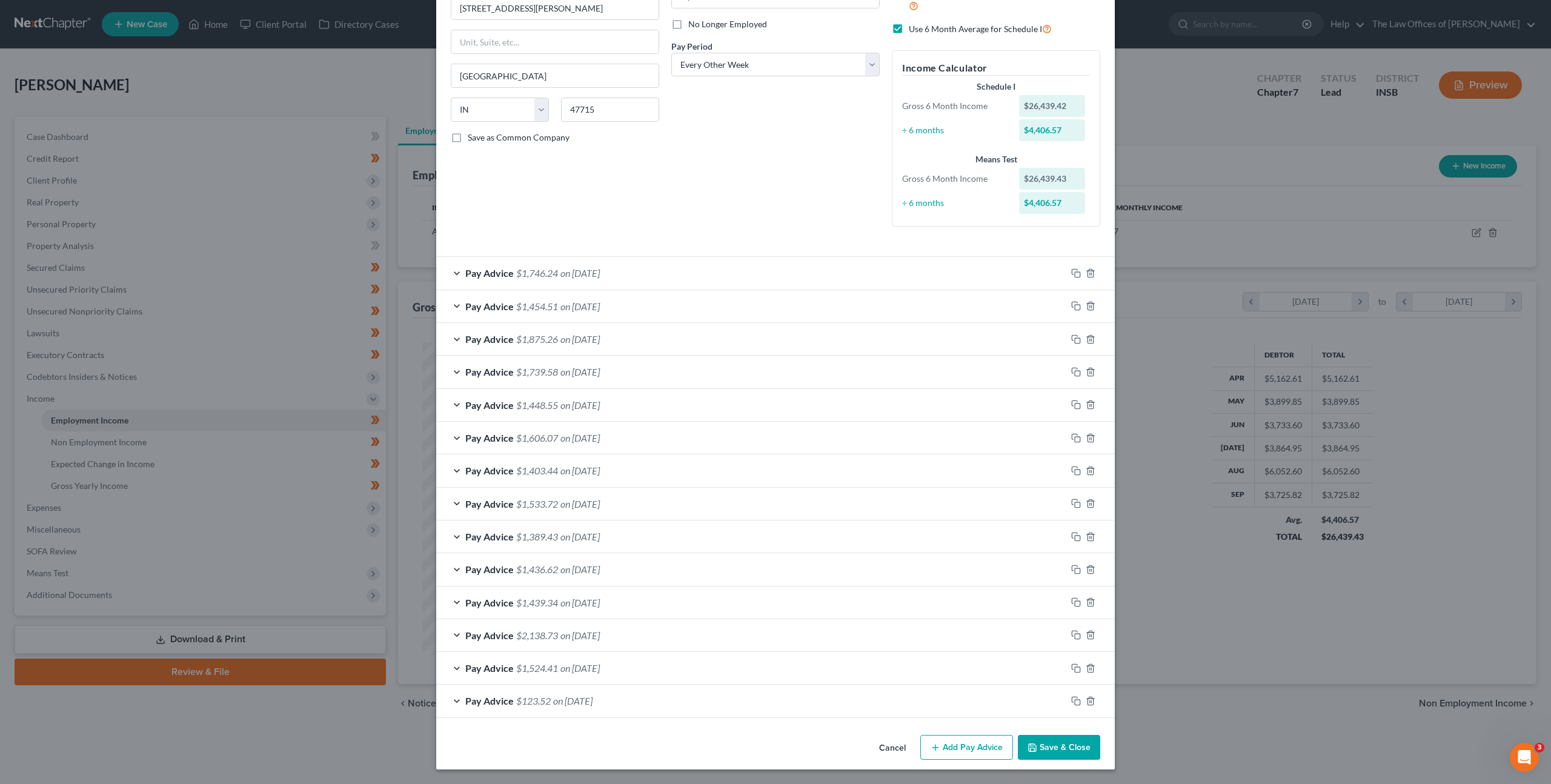
scroll to position [153, 0]
click at [638, 662] on div "Pay Advice $1,524.41 on 04/11/2025" at bounding box center [751, 668] width 630 height 32
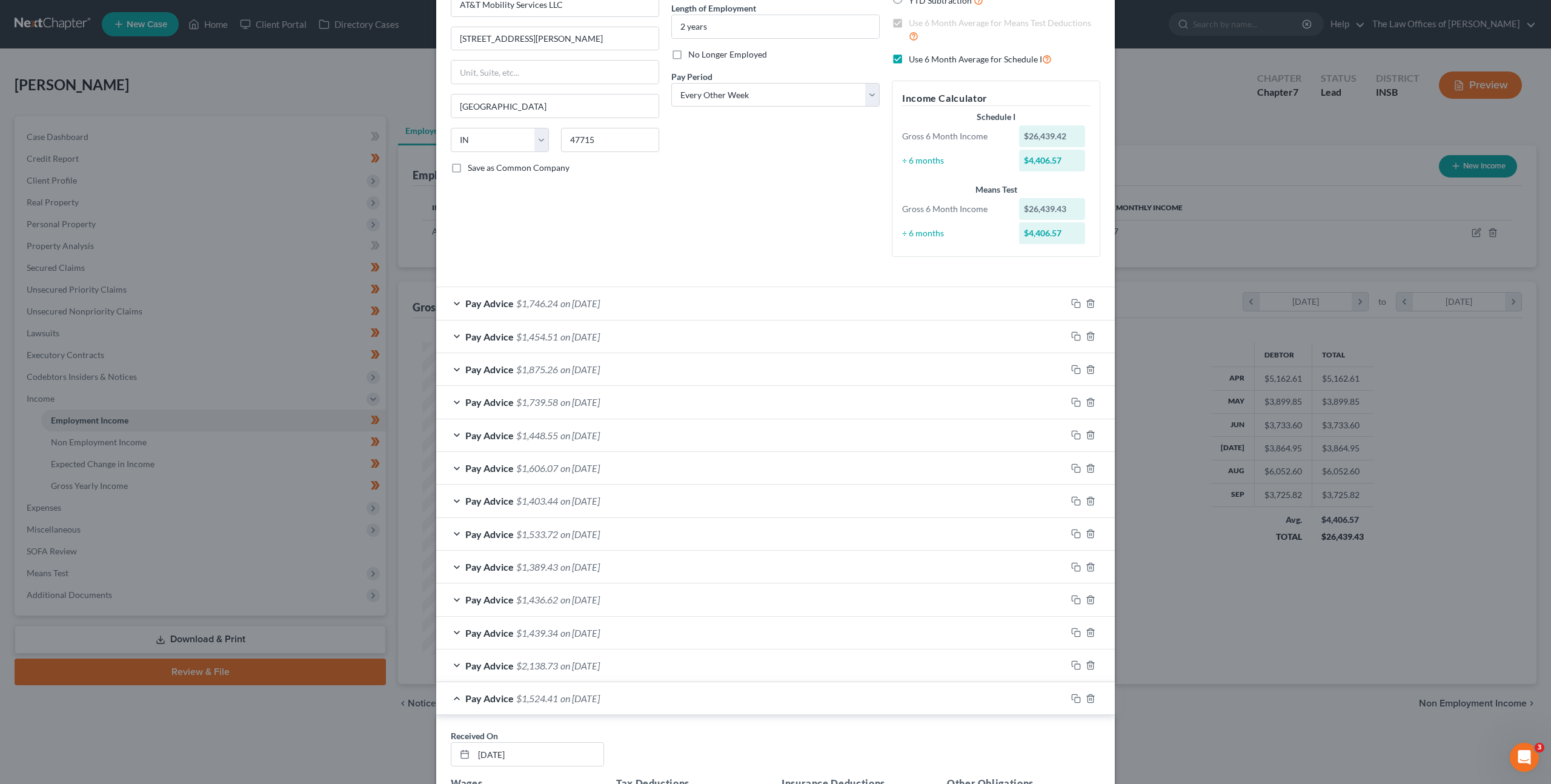
scroll to position [0, 0]
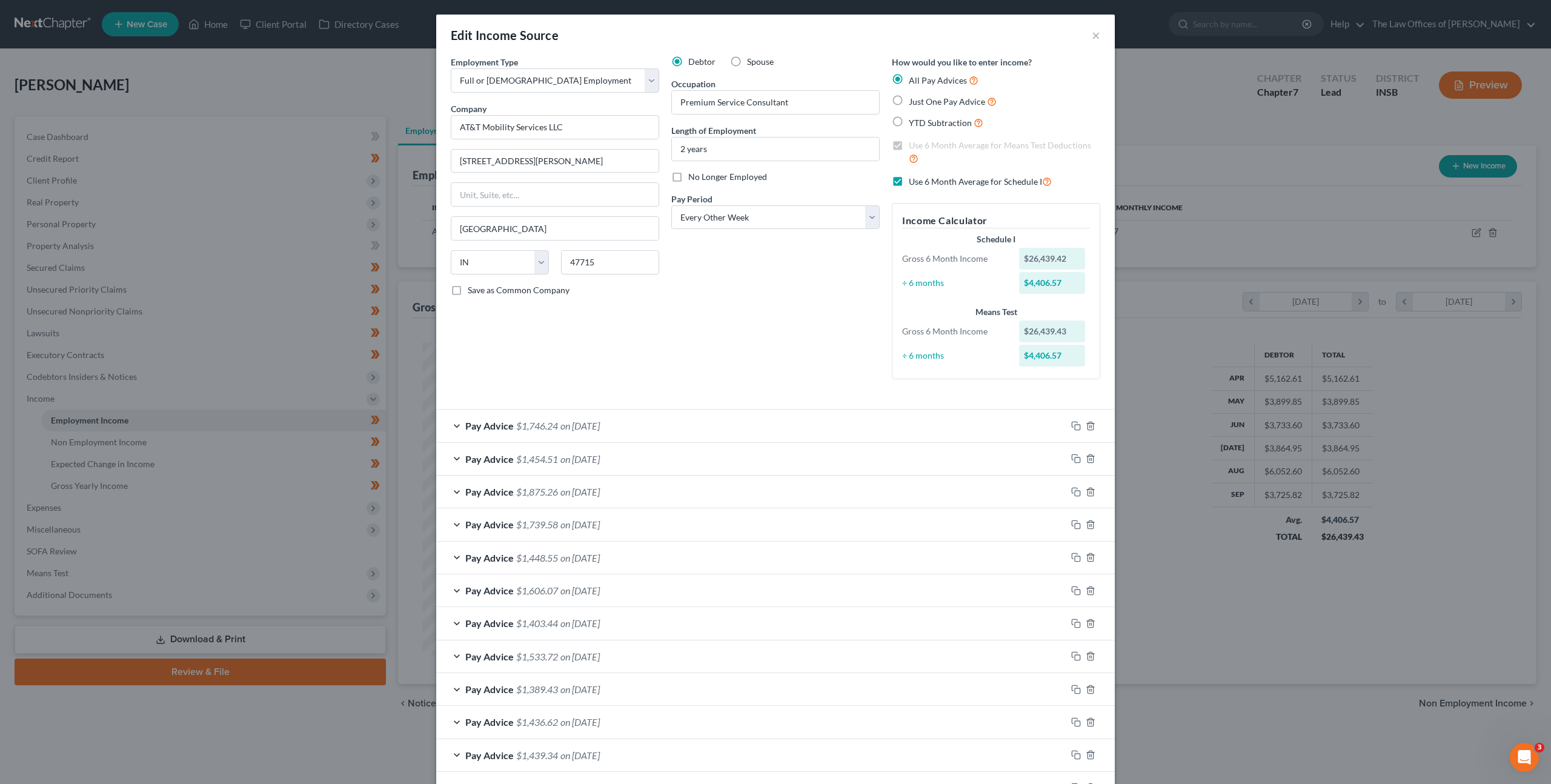
click at [909, 182] on label "Use 6 Month Average for Schedule I" at bounding box center [980, 182] width 143 height 14
click at [914, 182] on input "Use 6 Month Average for Schedule I" at bounding box center [918, 178] width 8 height 8
checkbox input "false"
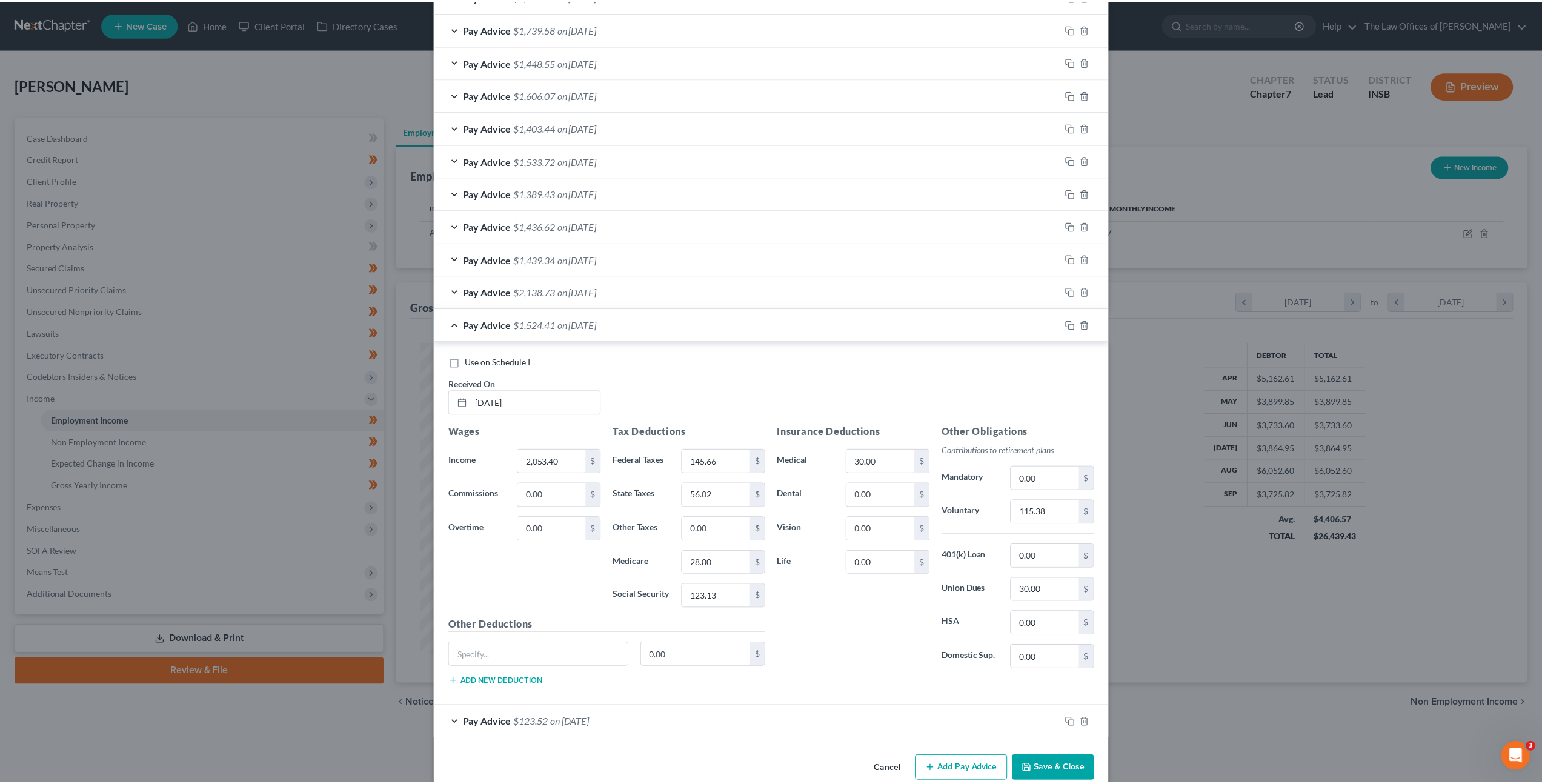
scroll to position [518, 0]
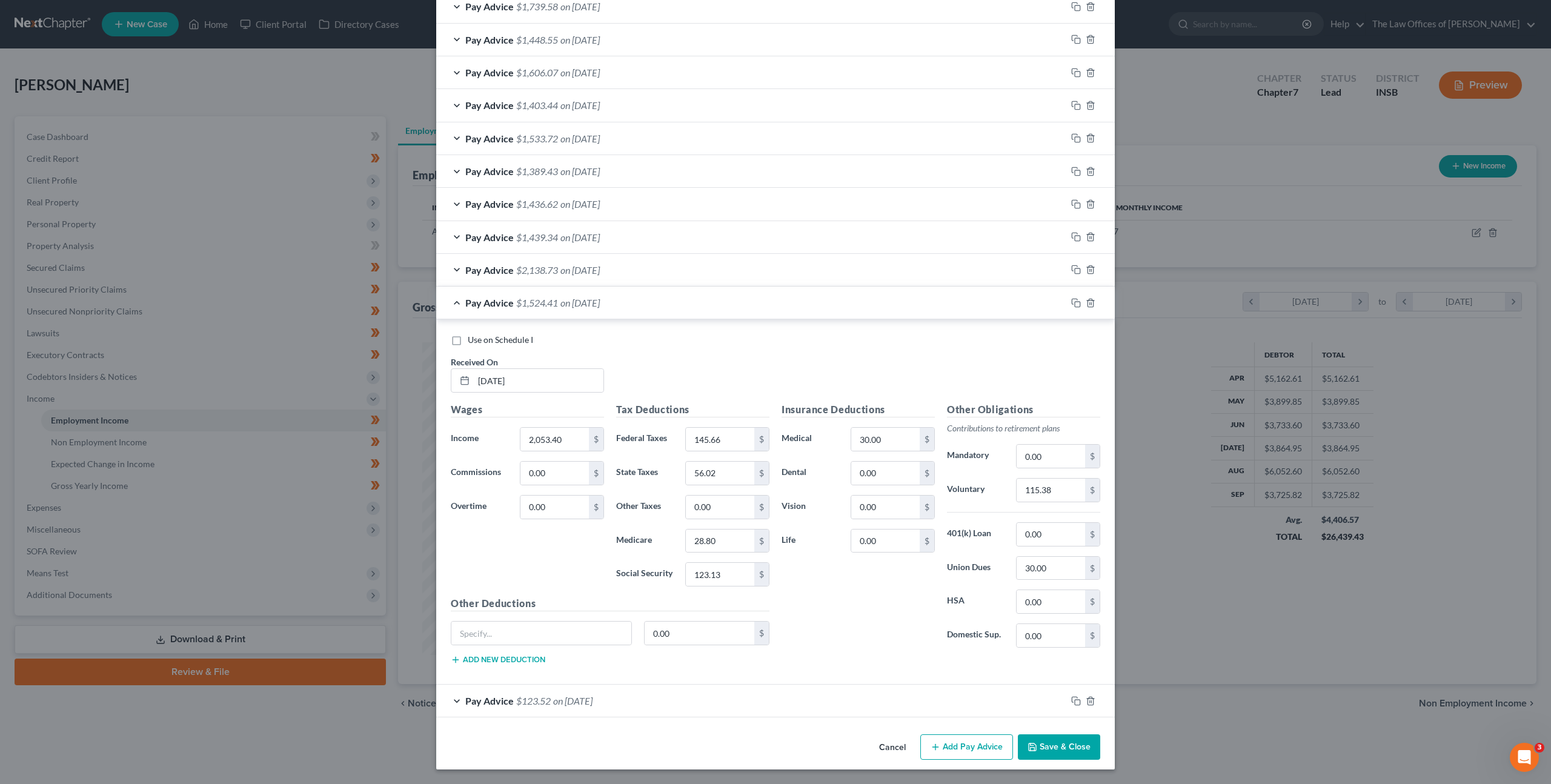
click at [468, 345] on label "Use on Schedule I" at bounding box center [500, 340] width 65 height 12
click at [473, 341] on input "Use on Schedule I" at bounding box center [476, 338] width 8 height 8
checkbox input "true"
drag, startPoint x: 697, startPoint y: 367, endPoint x: 707, endPoint y: 372, distance: 11.2
click at [697, 367] on div "Use on Schedule I Received On * 04/11/2025" at bounding box center [775, 368] width 662 height 68
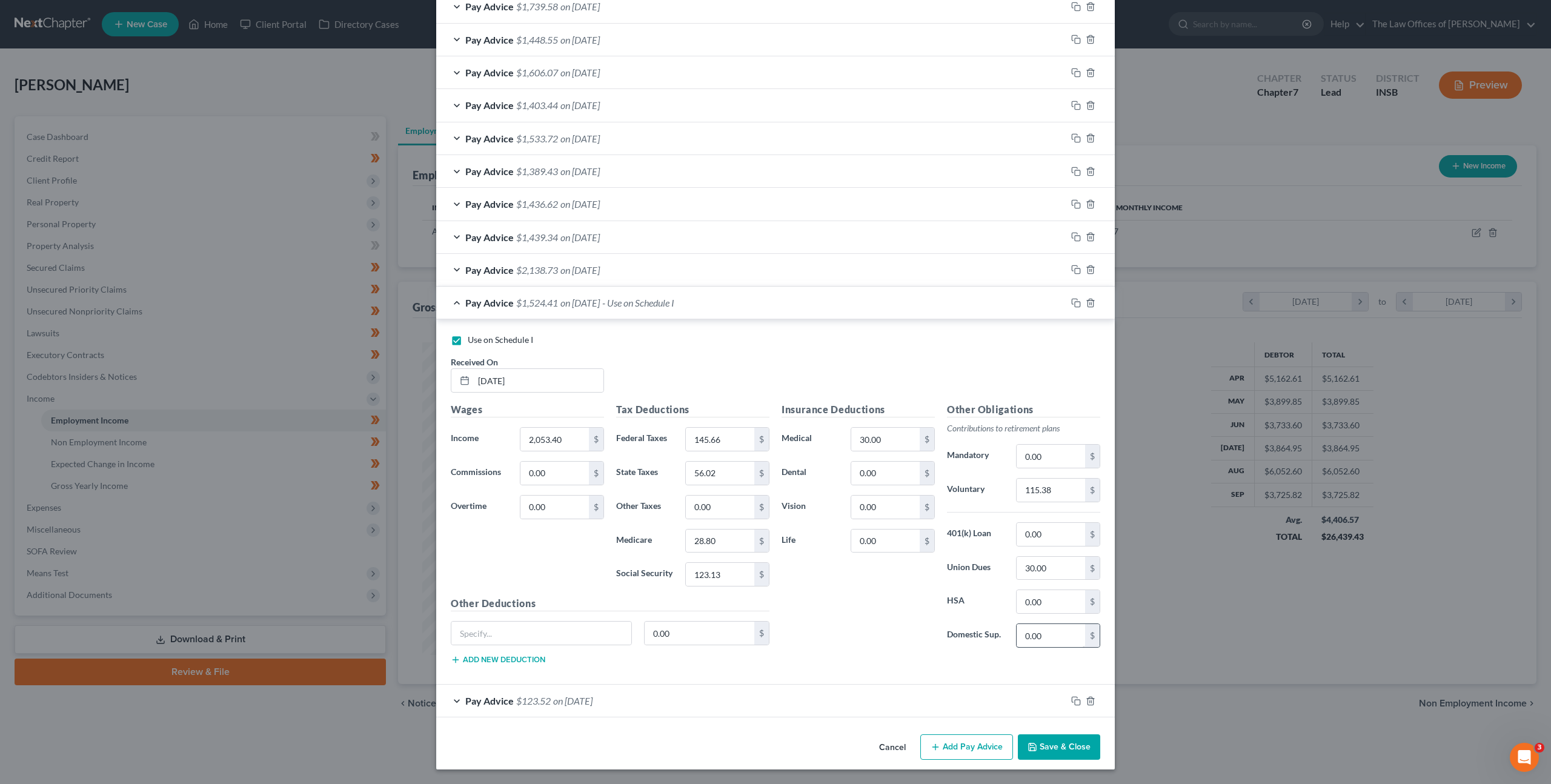
drag, startPoint x: 1048, startPoint y: 740, endPoint x: 1069, endPoint y: 634, distance: 108.1
click at [1048, 736] on button "Save & Close" at bounding box center [1059, 747] width 83 height 26
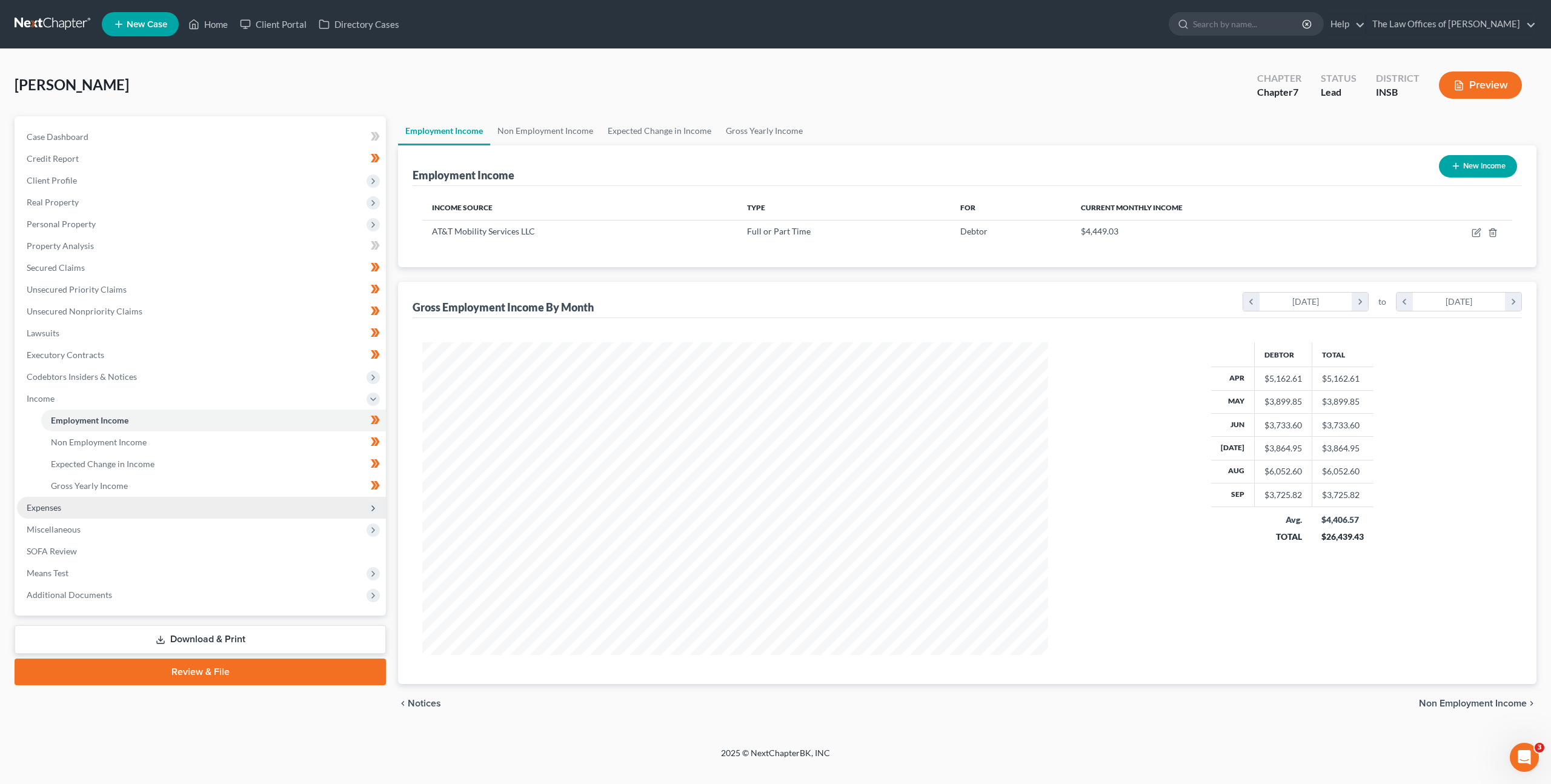
click at [164, 511] on span "Expenses" at bounding box center [201, 508] width 369 height 22
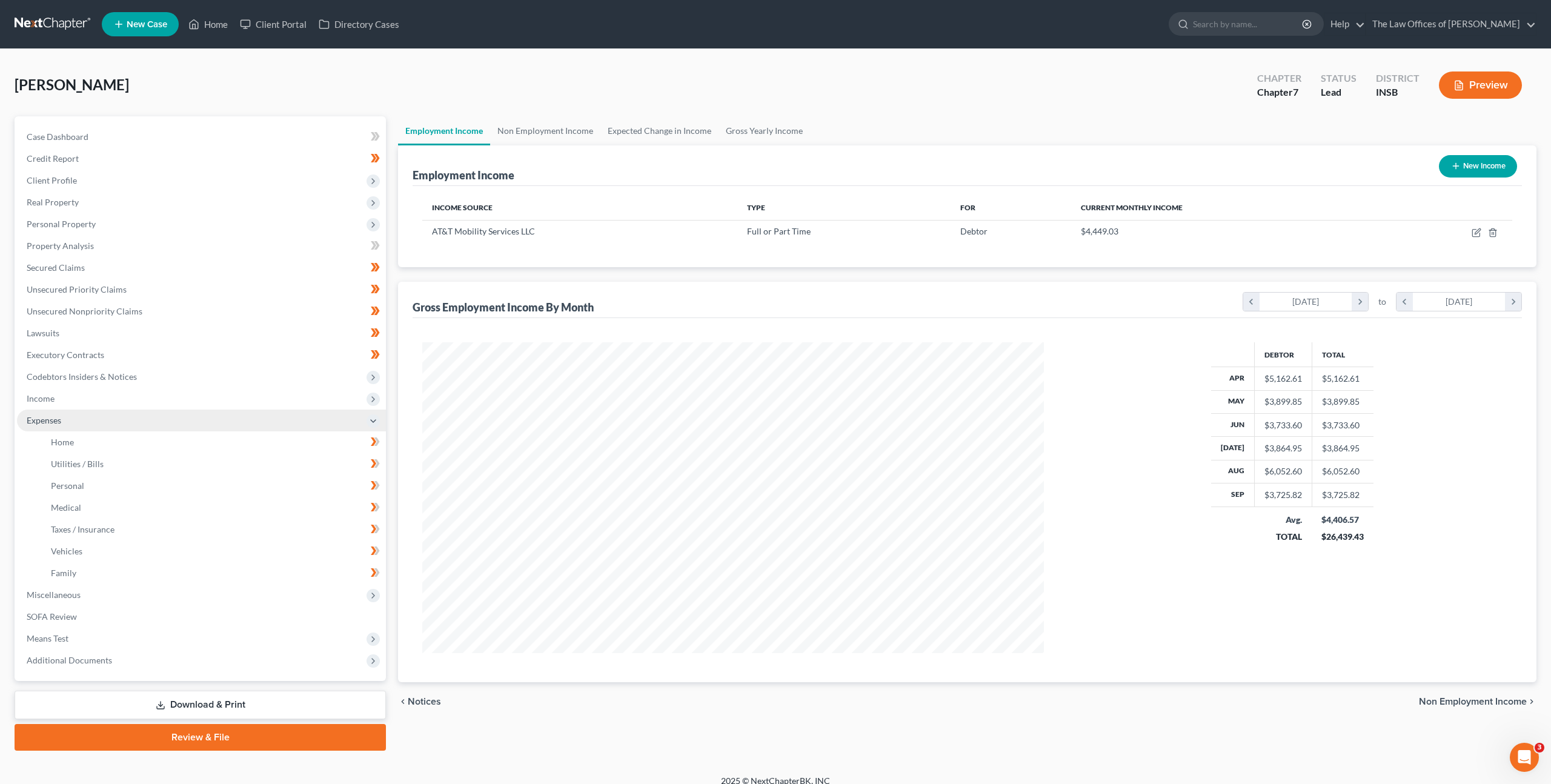
scroll to position [605499, 605267]
click at [158, 486] on link "Personal" at bounding box center [212, 486] width 342 height 22
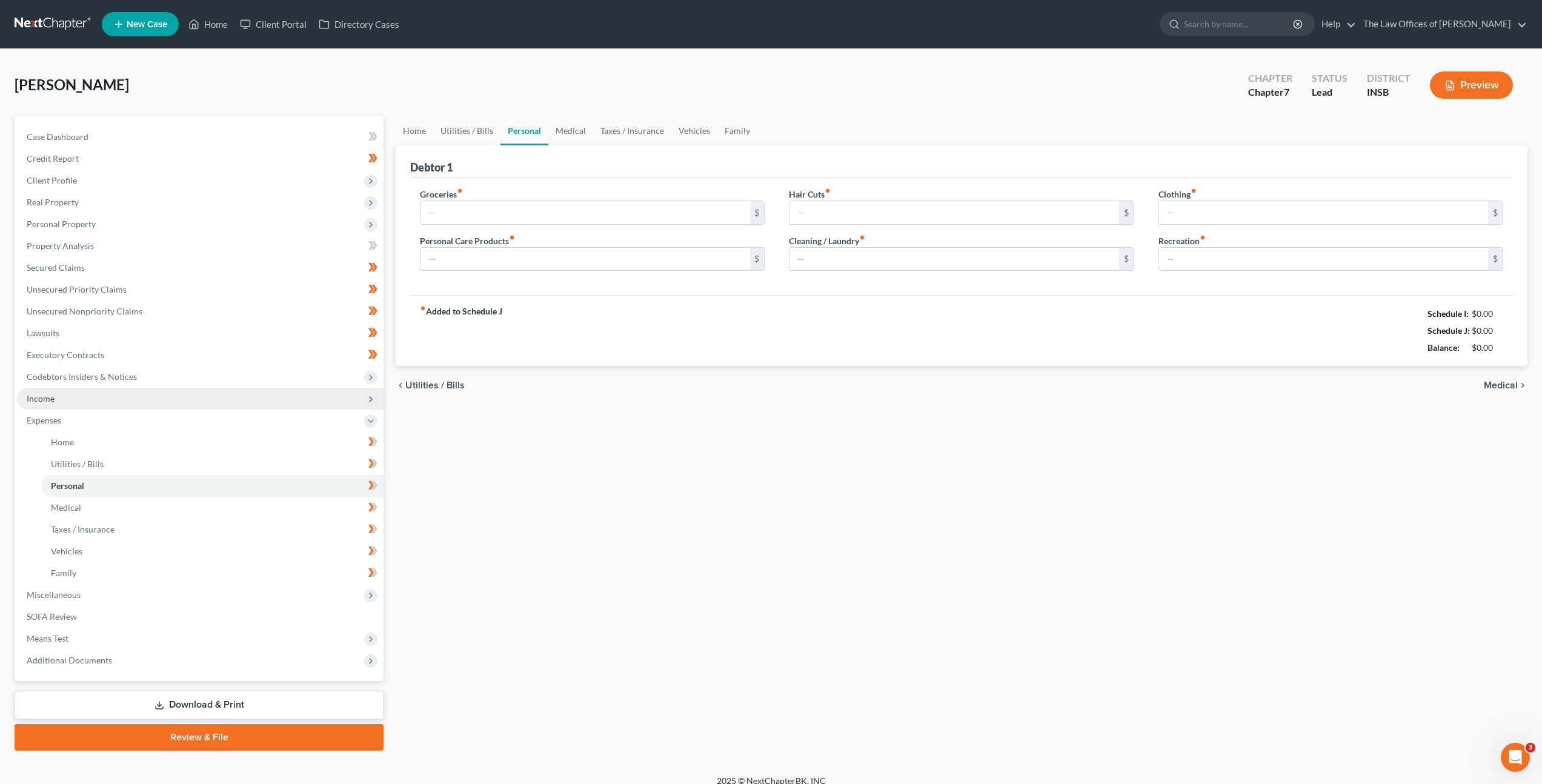
type input "500.00"
type input "100.00"
type input "20.00"
drag, startPoint x: 832, startPoint y: 479, endPoint x: 821, endPoint y: 494, distance: 18.6
click at [832, 478] on div "Home Utilities / Bills Personal Medical Taxes / Insurance Vehicles Family Debto…" at bounding box center [961, 434] width 1144 height 634
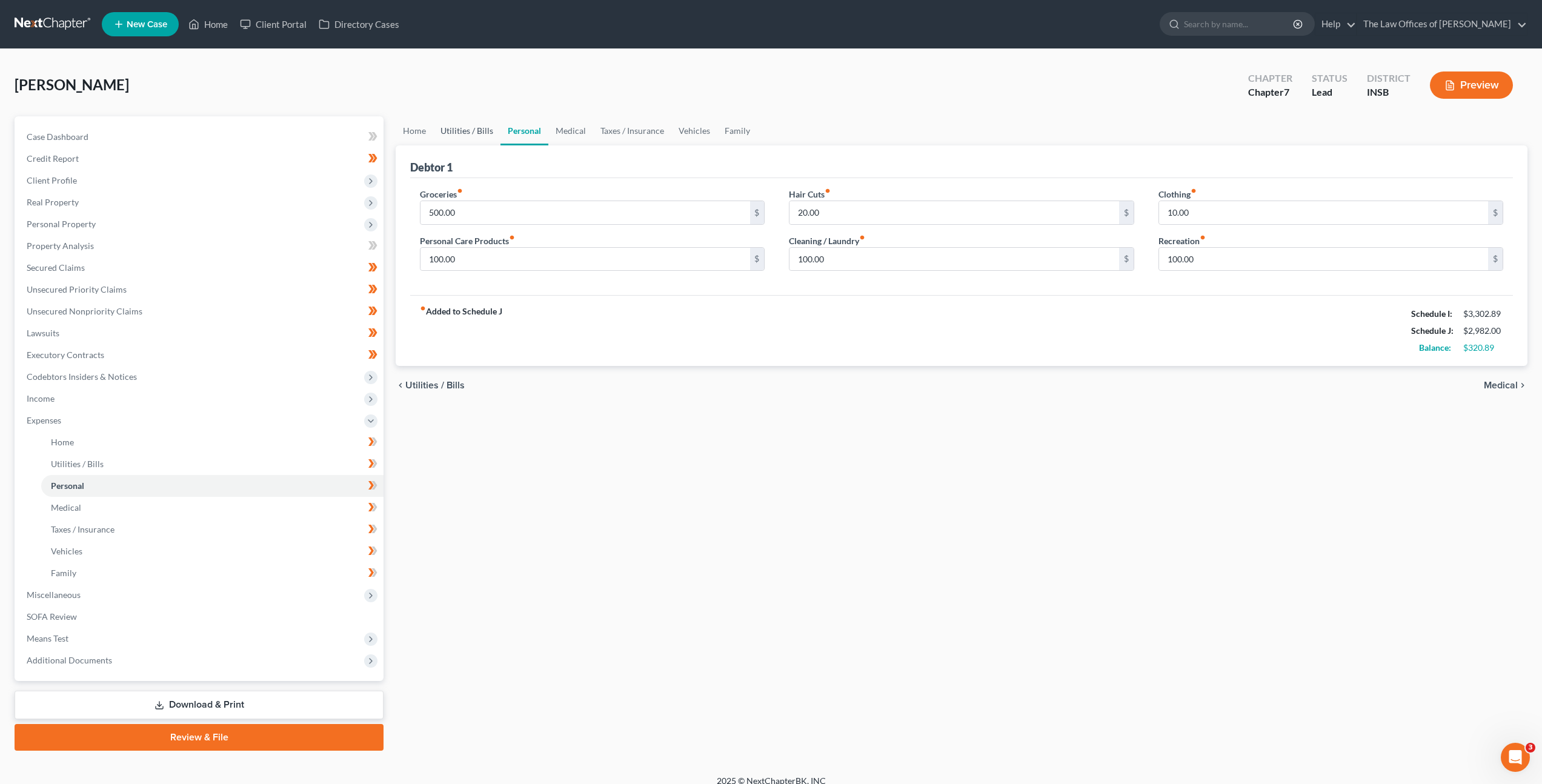
click at [481, 136] on link "Utilities / Bills" at bounding box center [466, 130] width 67 height 29
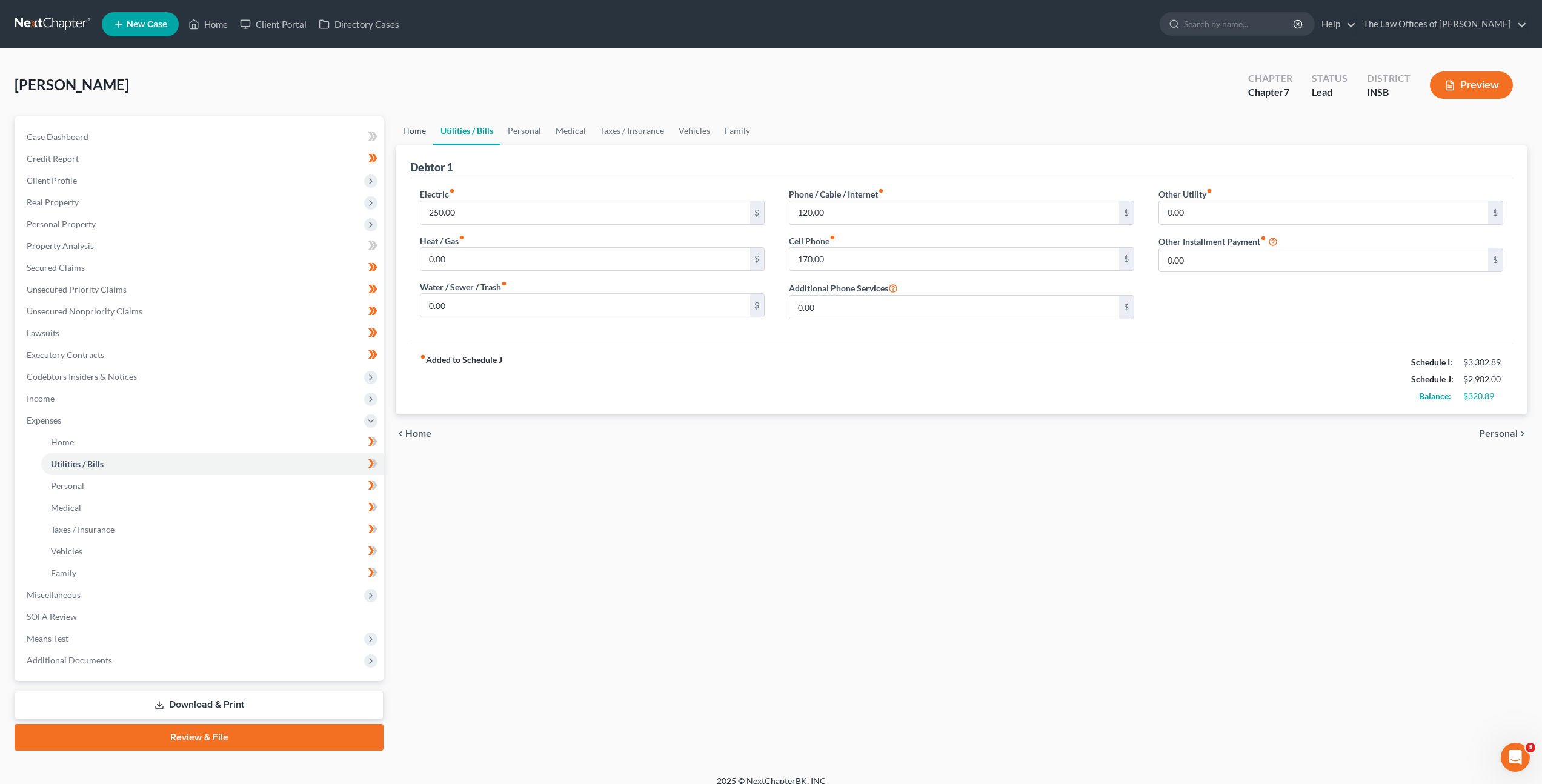
click at [404, 140] on link "Home" at bounding box center [414, 130] width 38 height 29
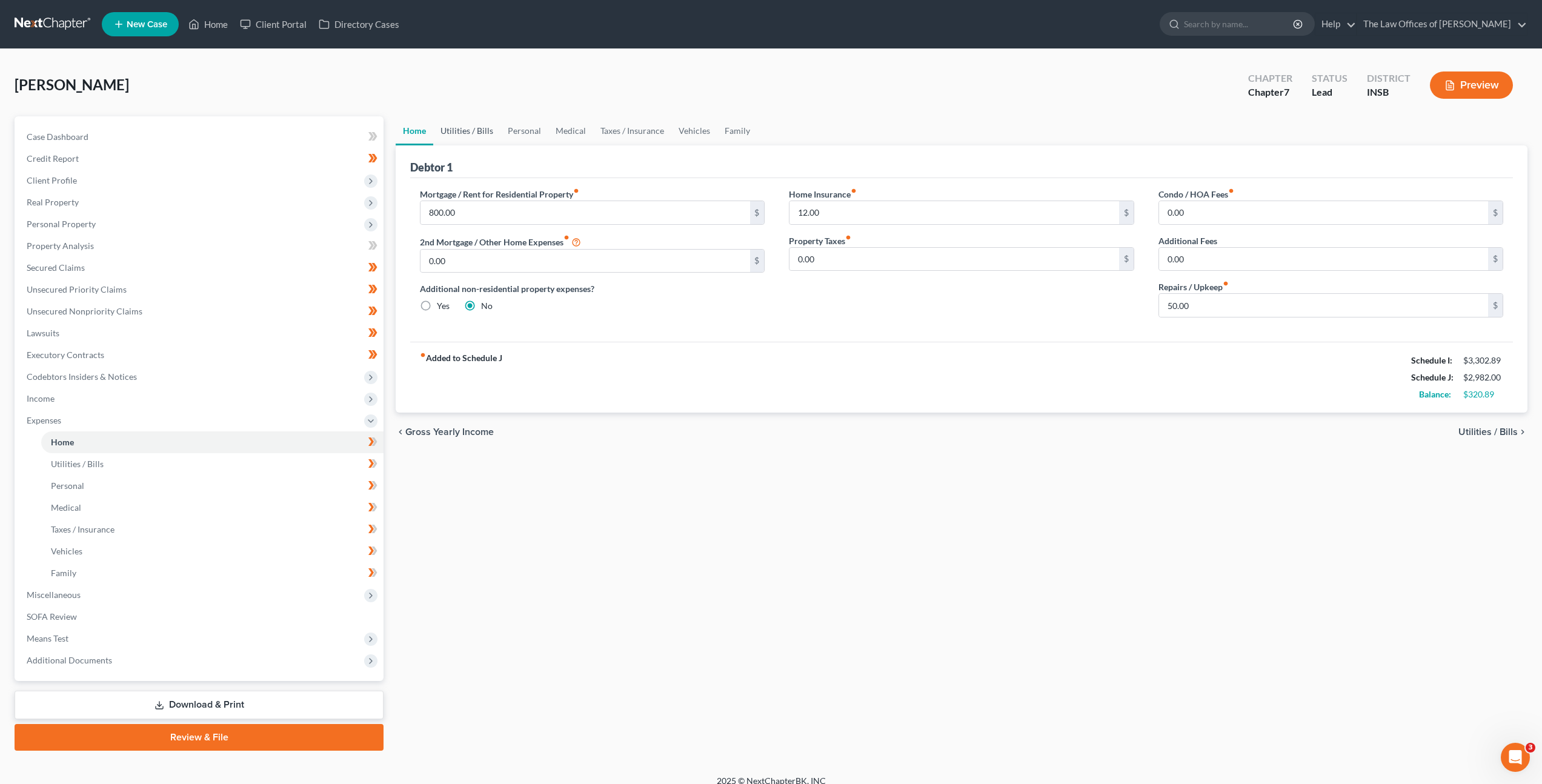
click at [455, 137] on link "Utilities / Bills" at bounding box center [466, 130] width 67 height 29
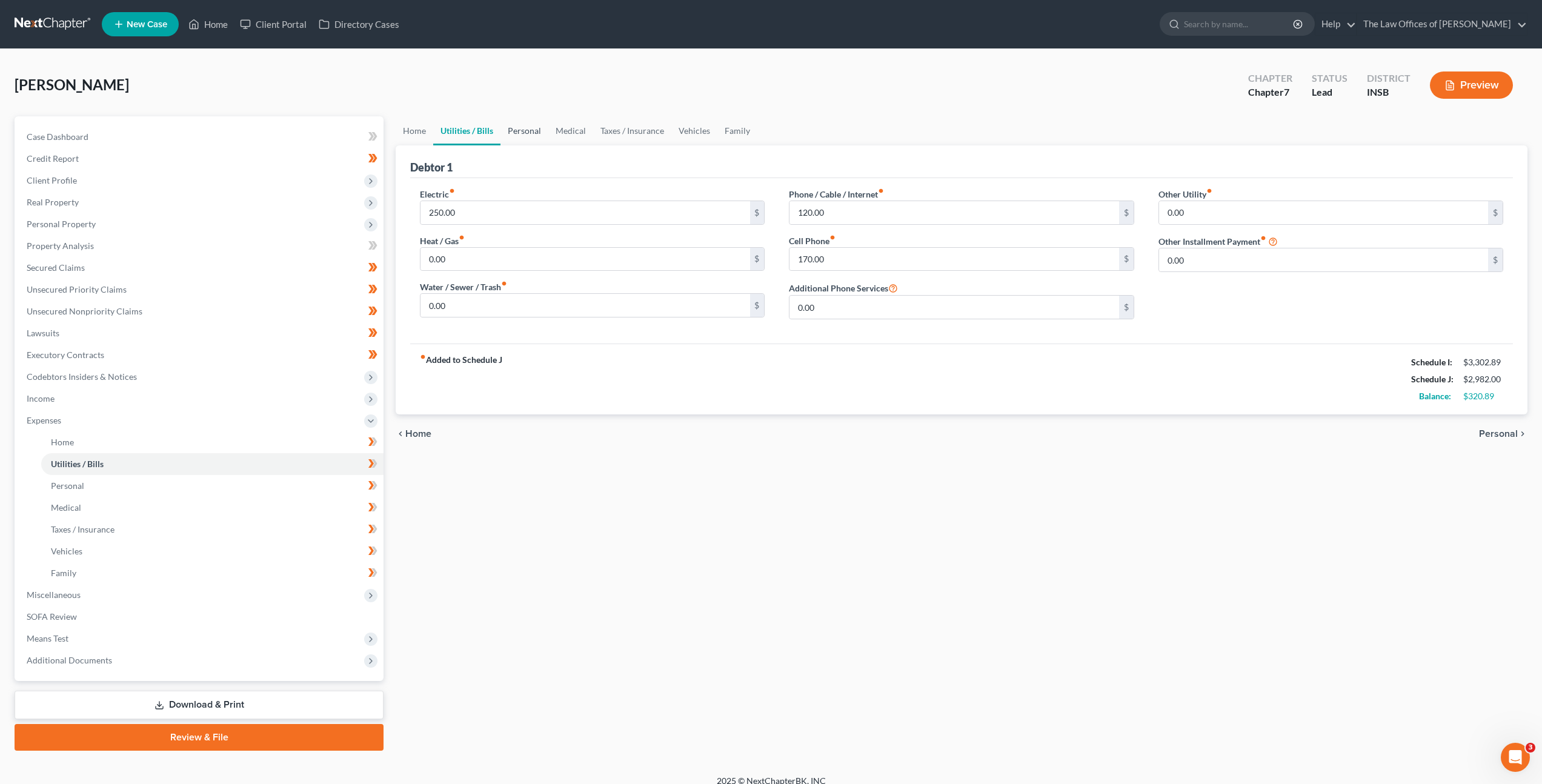
click at [521, 136] on link "Personal" at bounding box center [524, 130] width 48 height 29
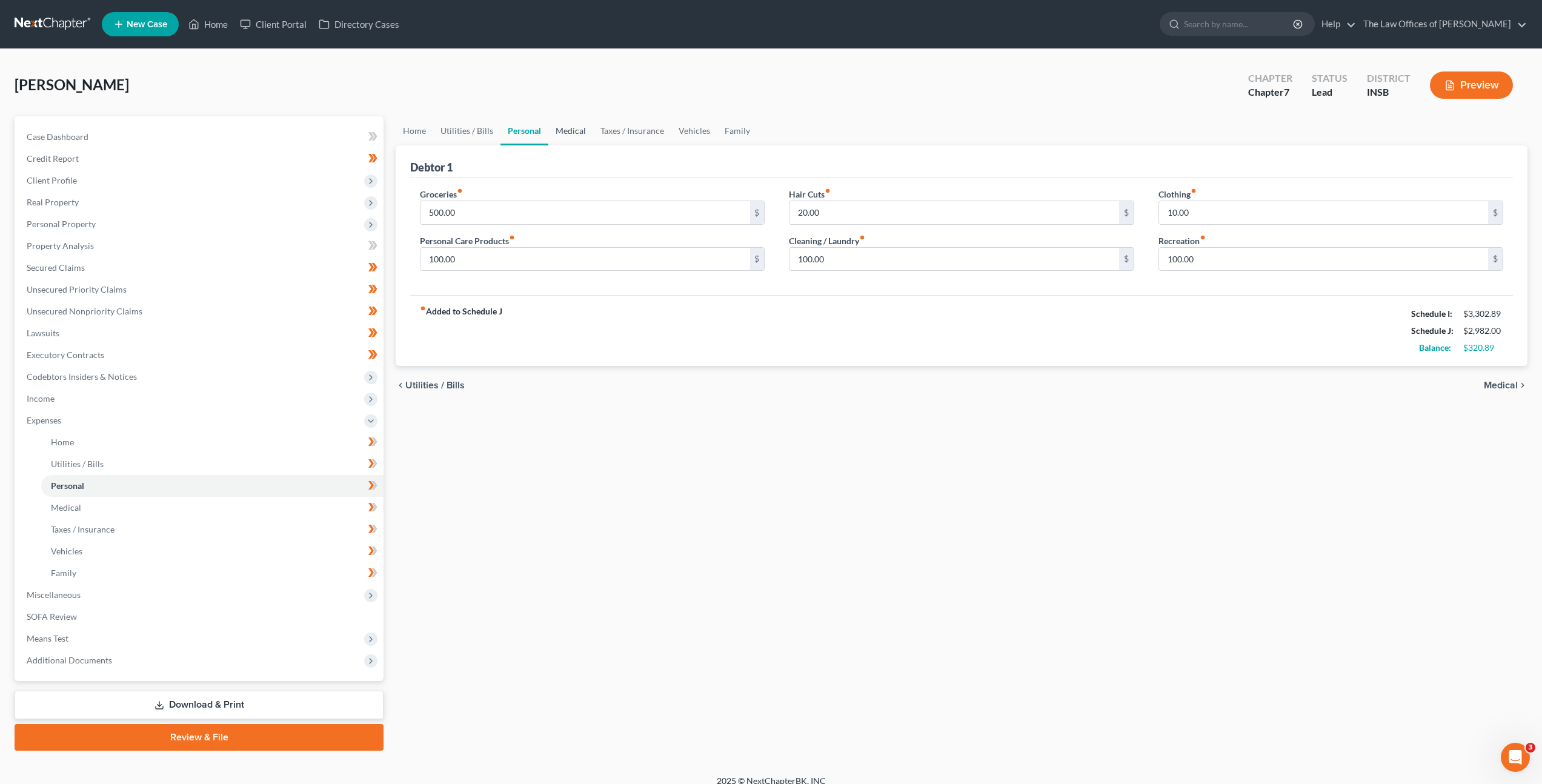
click at [569, 129] on link "Medical" at bounding box center [570, 130] width 45 height 29
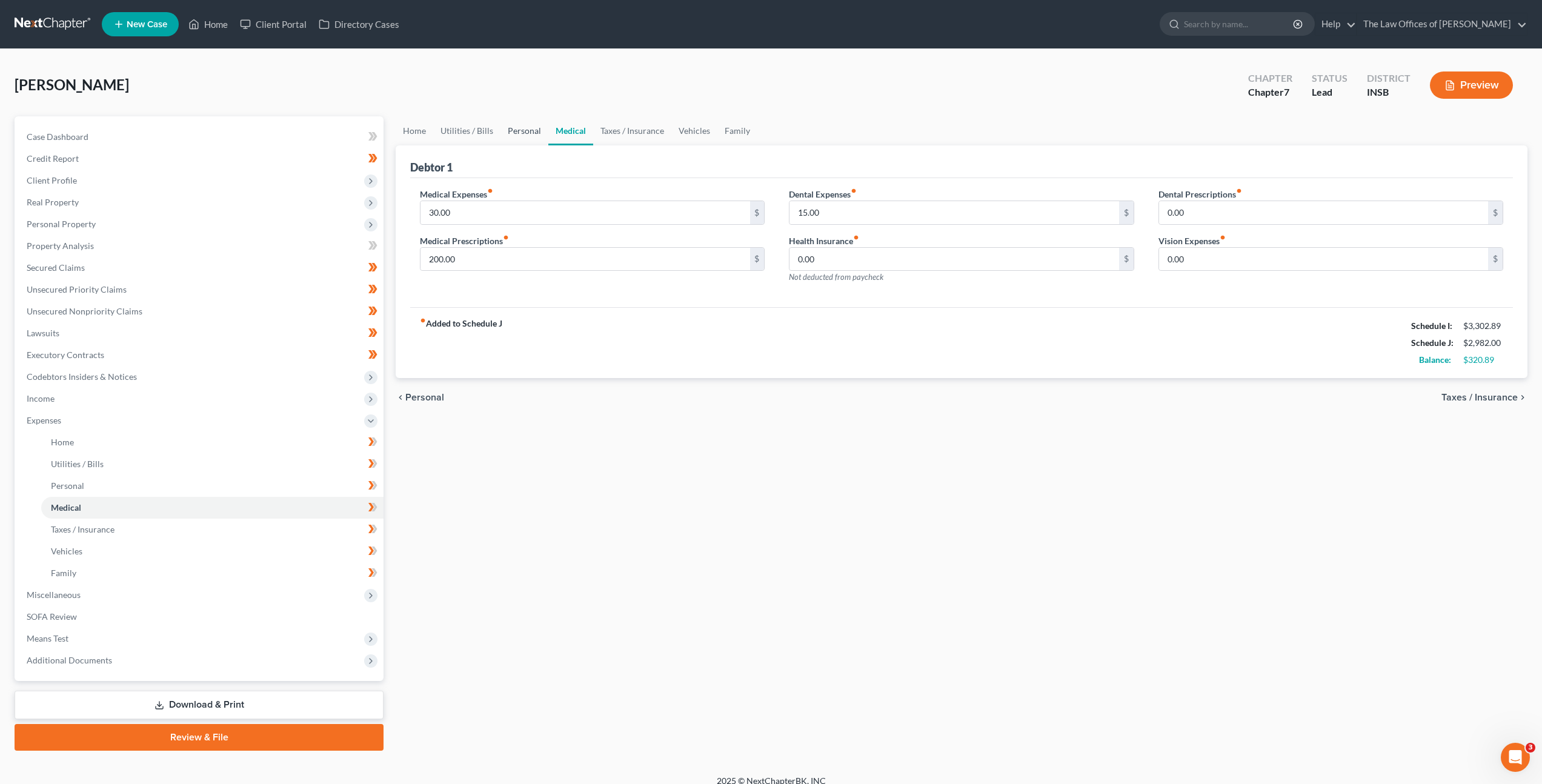
click at [517, 136] on link "Personal" at bounding box center [524, 130] width 48 height 29
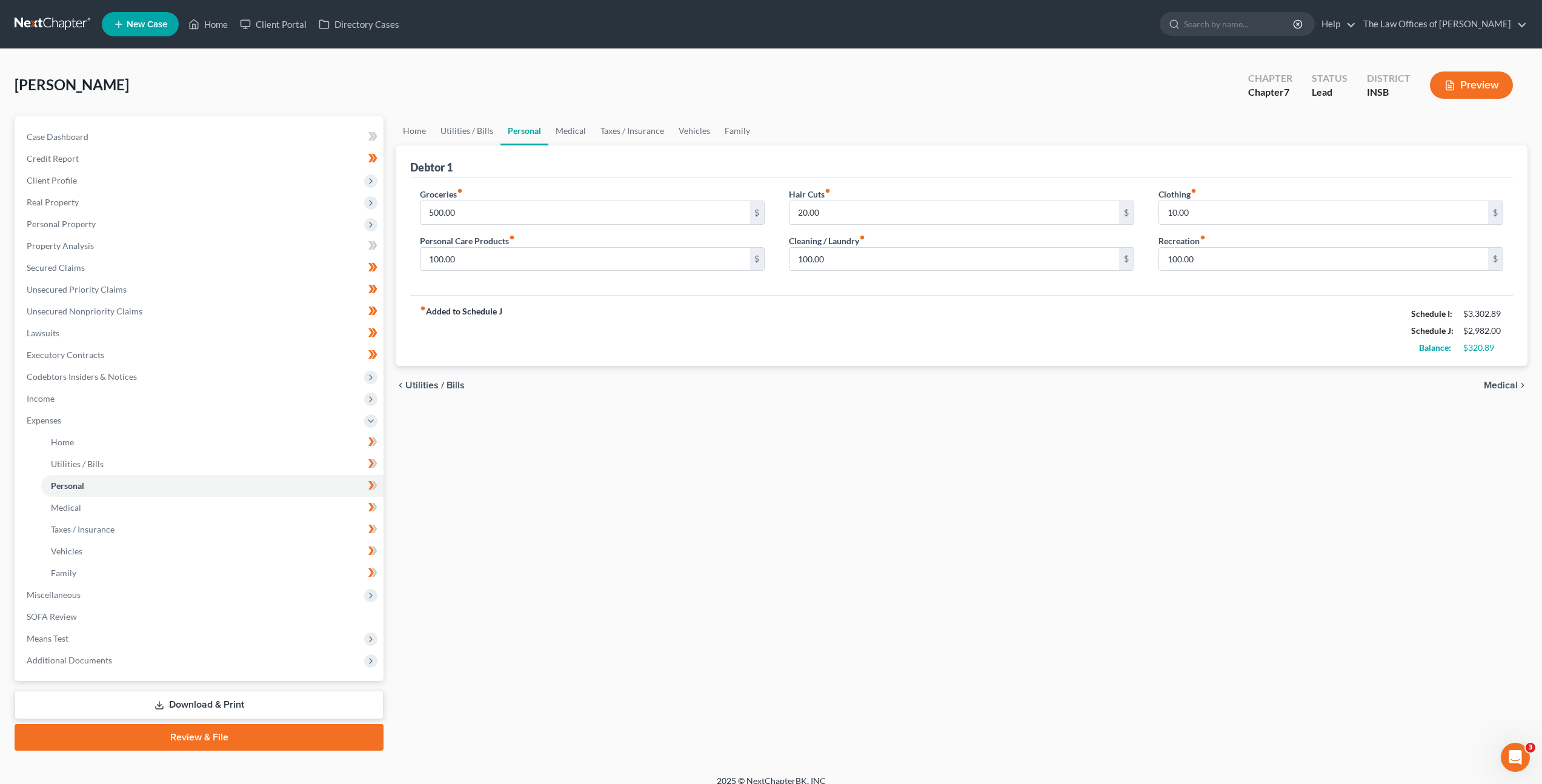
click at [528, 132] on link "Personal" at bounding box center [524, 130] width 48 height 29
click at [570, 132] on link "Medical" at bounding box center [570, 130] width 45 height 29
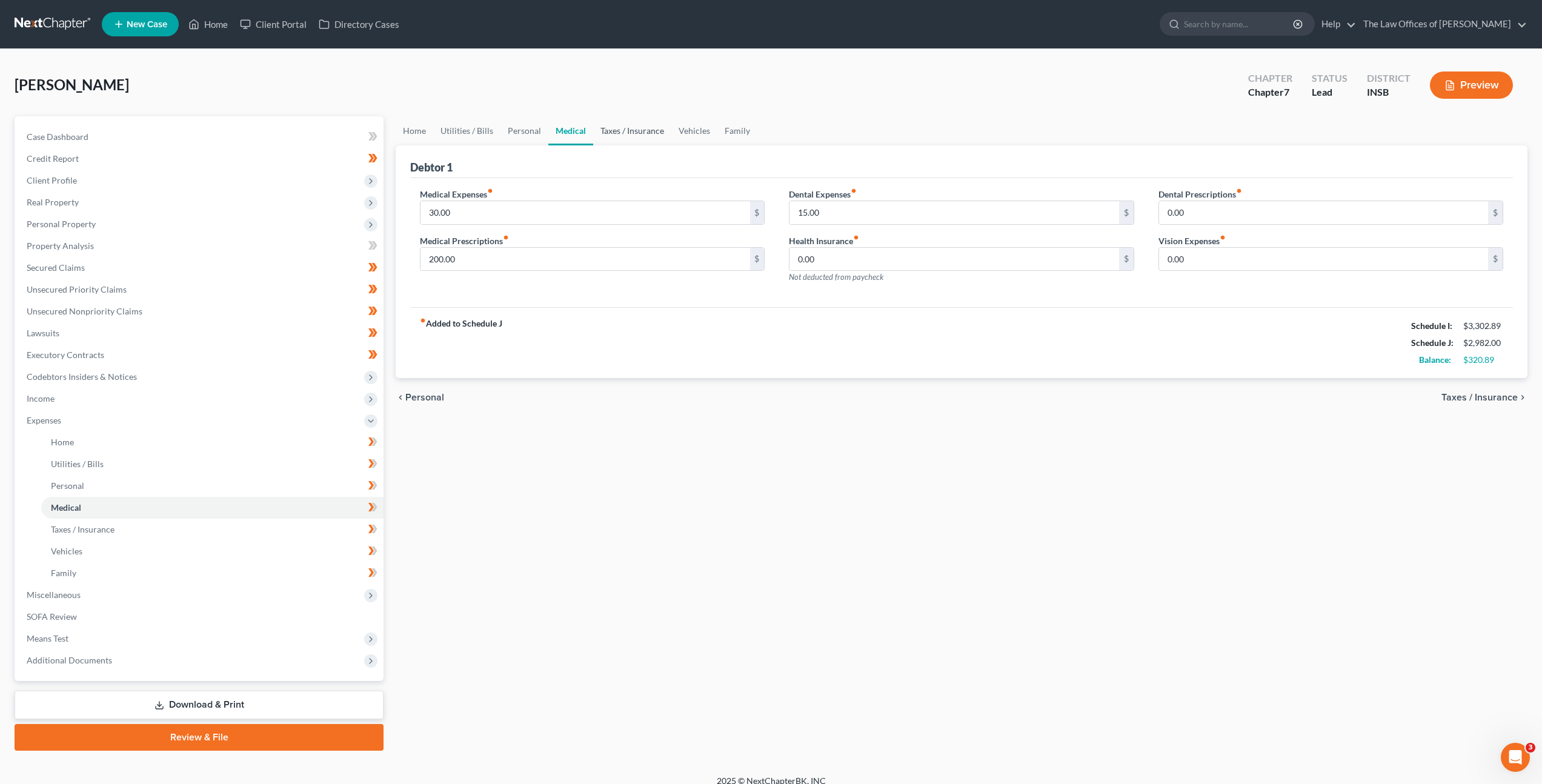
click at [608, 130] on link "Taxes / Insurance" at bounding box center [632, 130] width 78 height 29
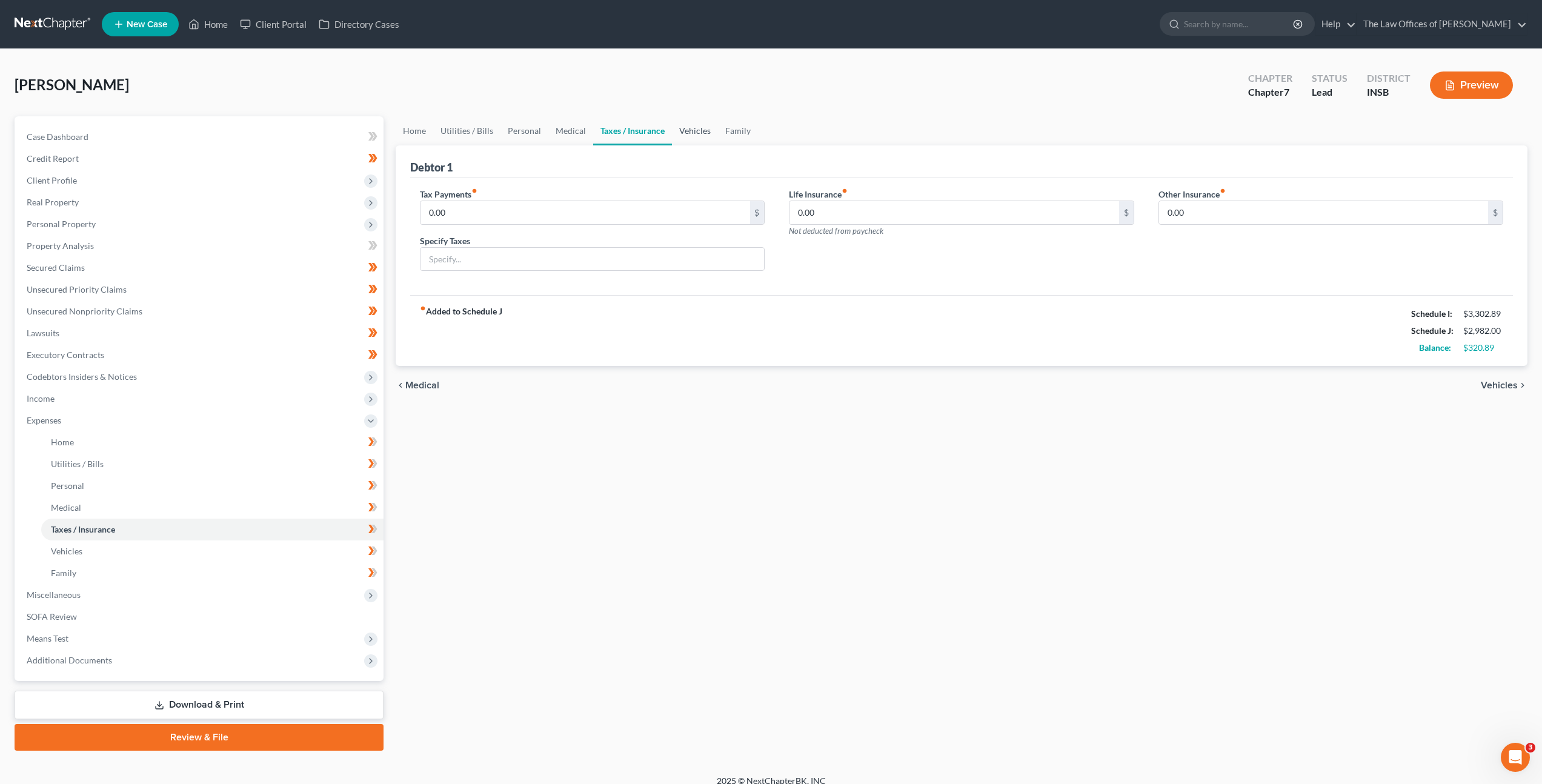
click at [669, 130] on ul "Home Utilities / Bills Personal Medical Taxes / Insurance Vehicles Family" at bounding box center [962, 130] width 1132 height 29
click at [696, 134] on link "Vehicles" at bounding box center [695, 130] width 46 height 29
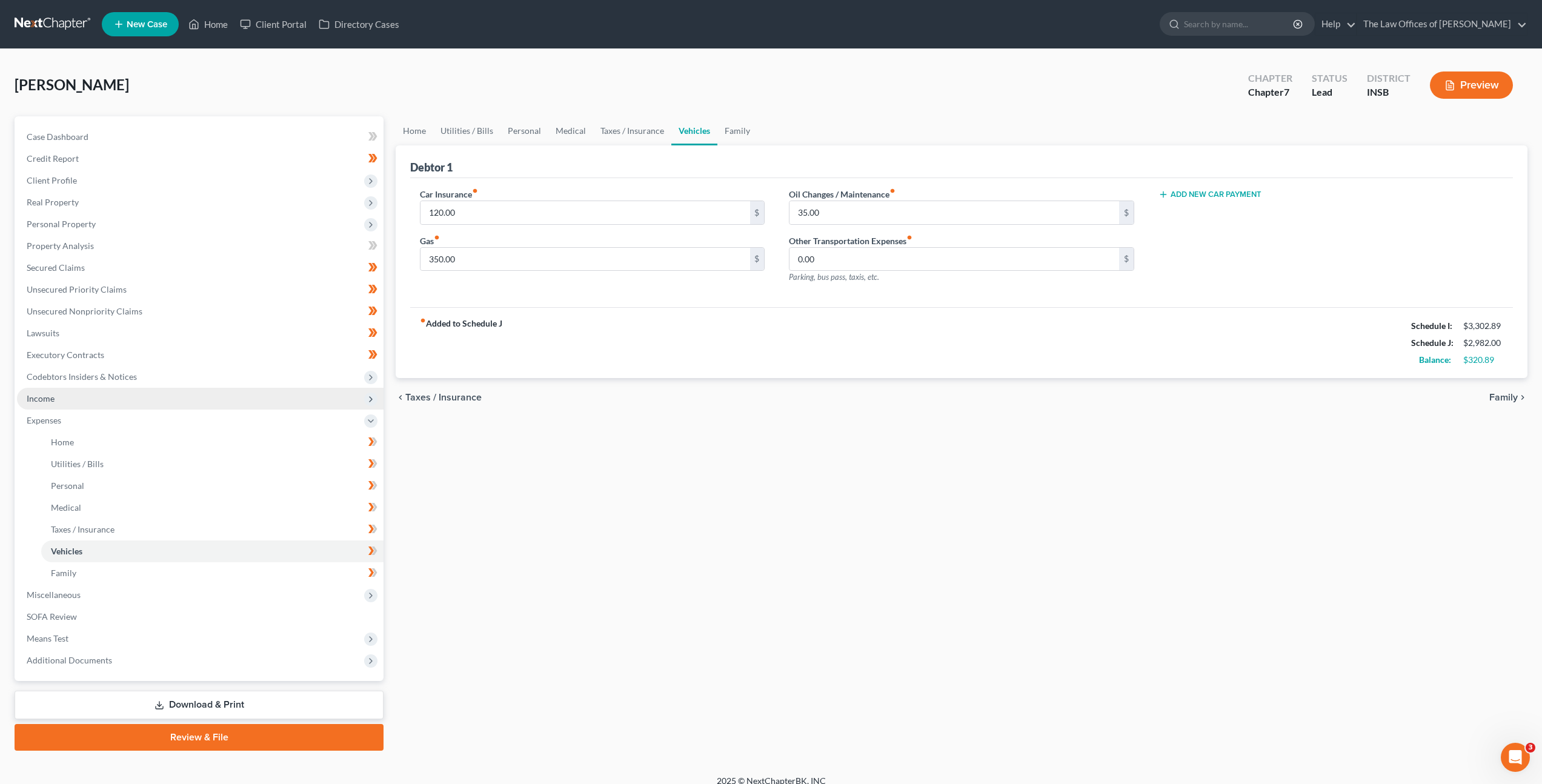
click at [196, 398] on span "Income" at bounding box center [200, 398] width 366 height 22
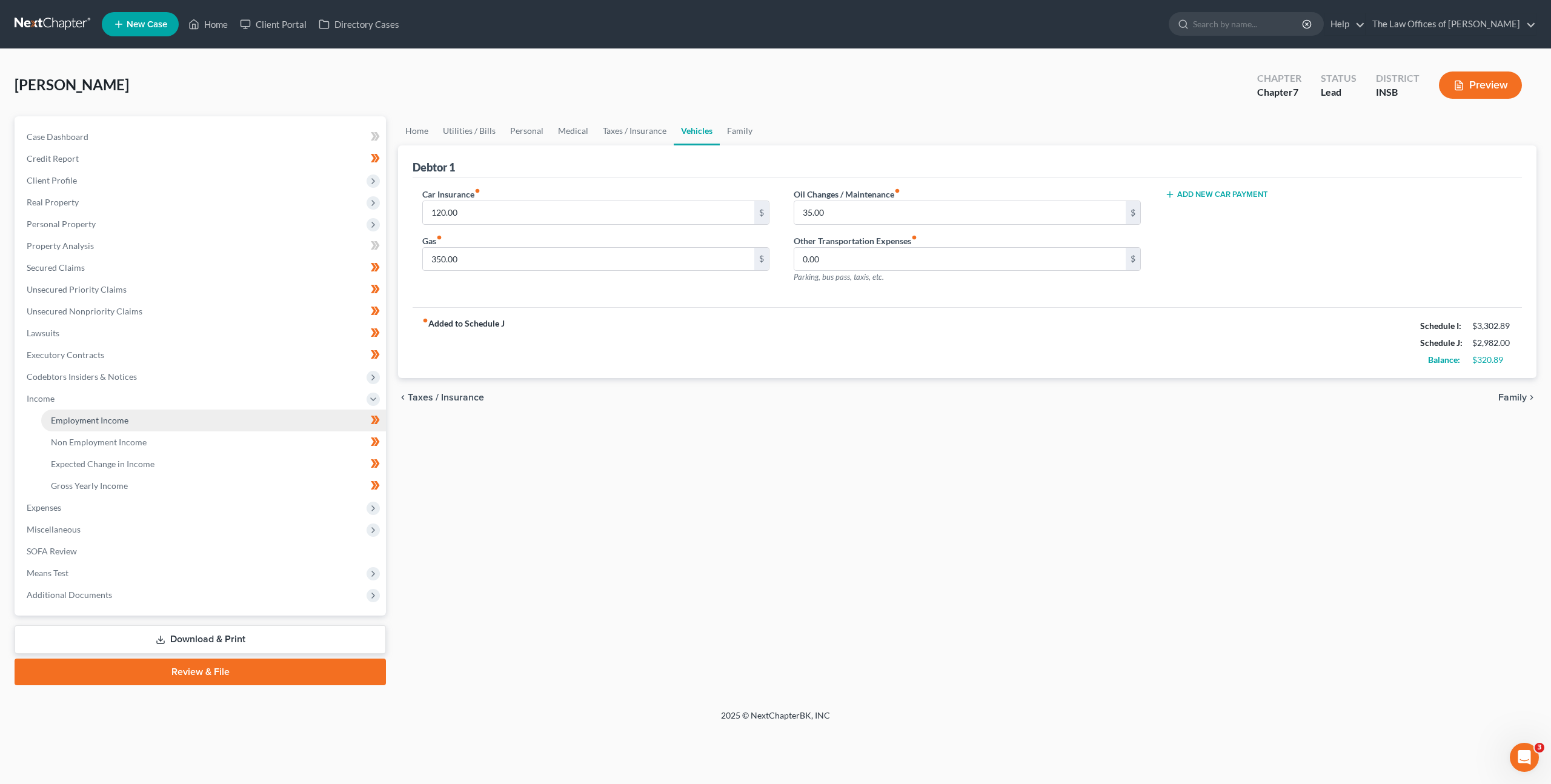
click at [247, 421] on link "Employment Income" at bounding box center [213, 420] width 345 height 22
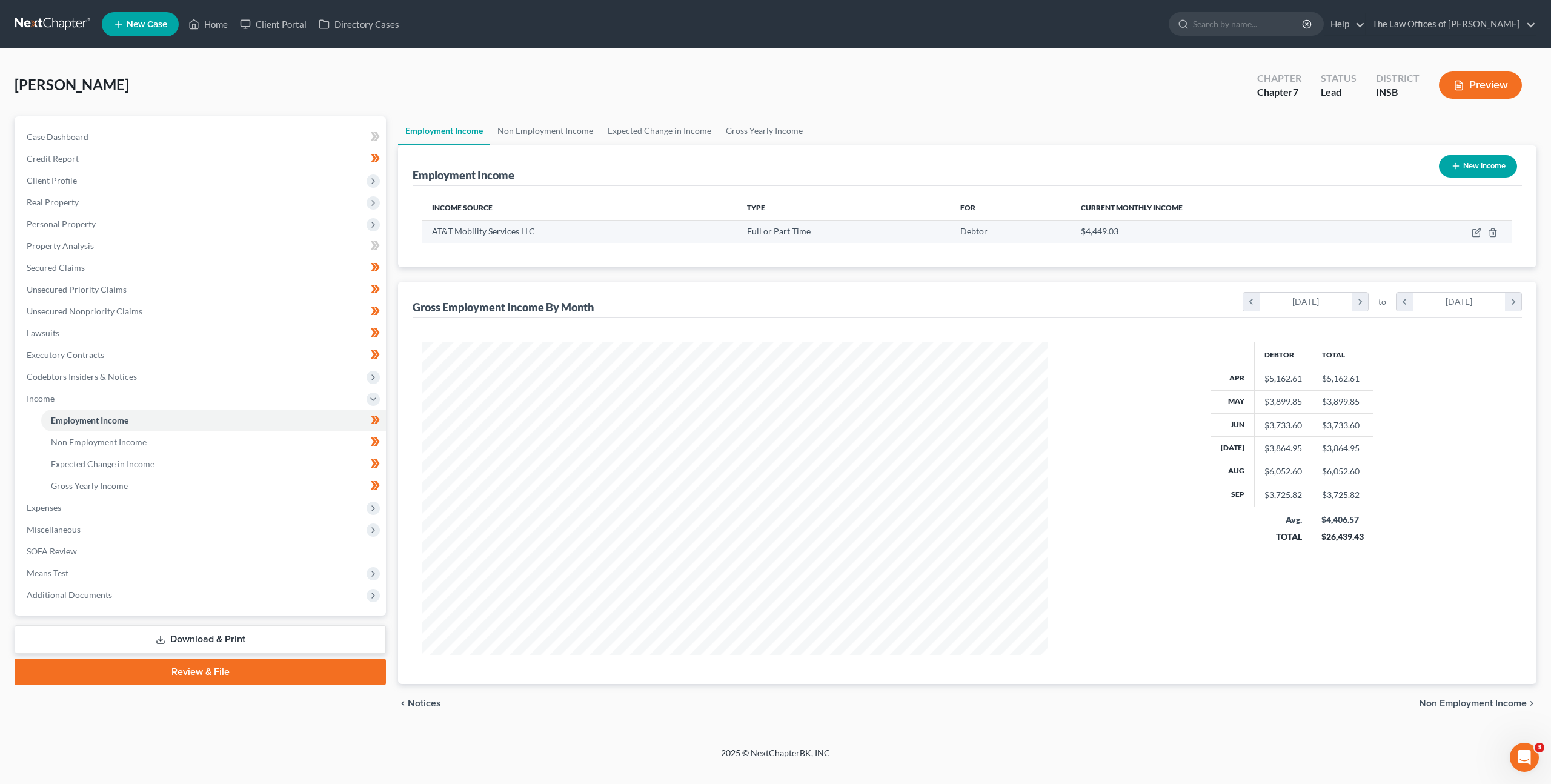
scroll to position [313, 650]
click at [1479, 235] on icon "button" at bounding box center [1476, 232] width 10 height 10
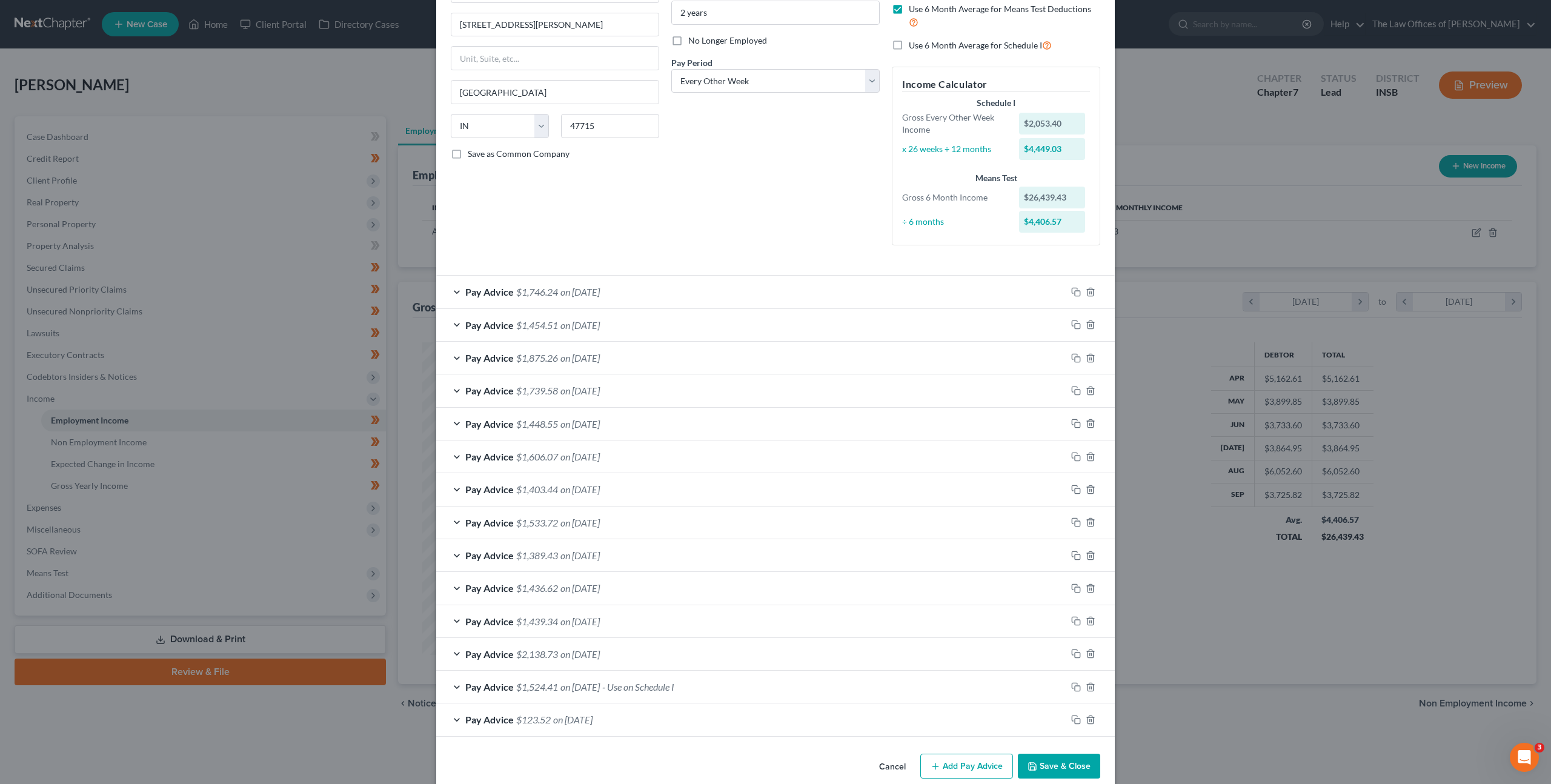
scroll to position [155, 0]
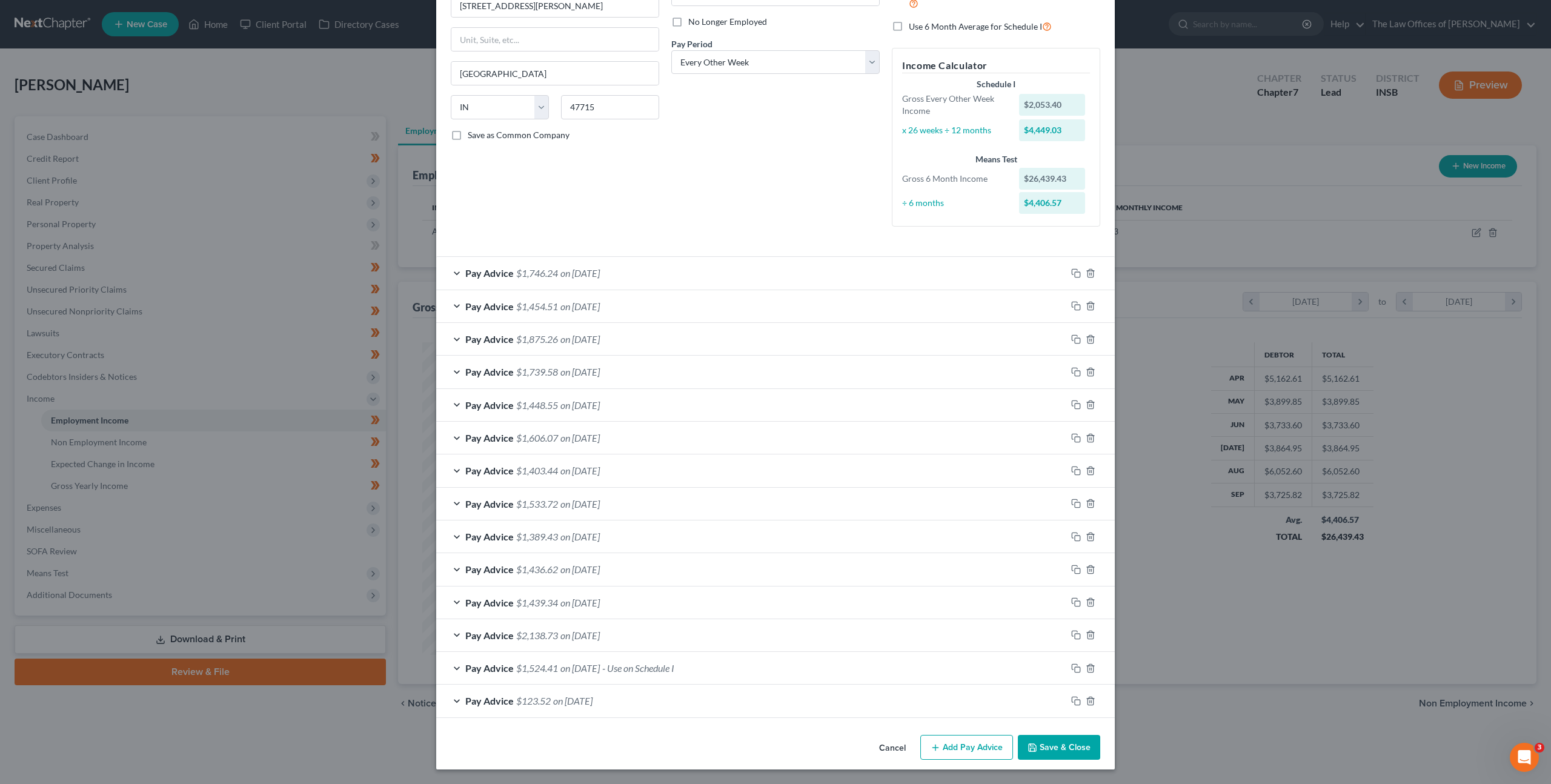
click at [879, 744] on button "Cancel" at bounding box center [892, 748] width 46 height 24
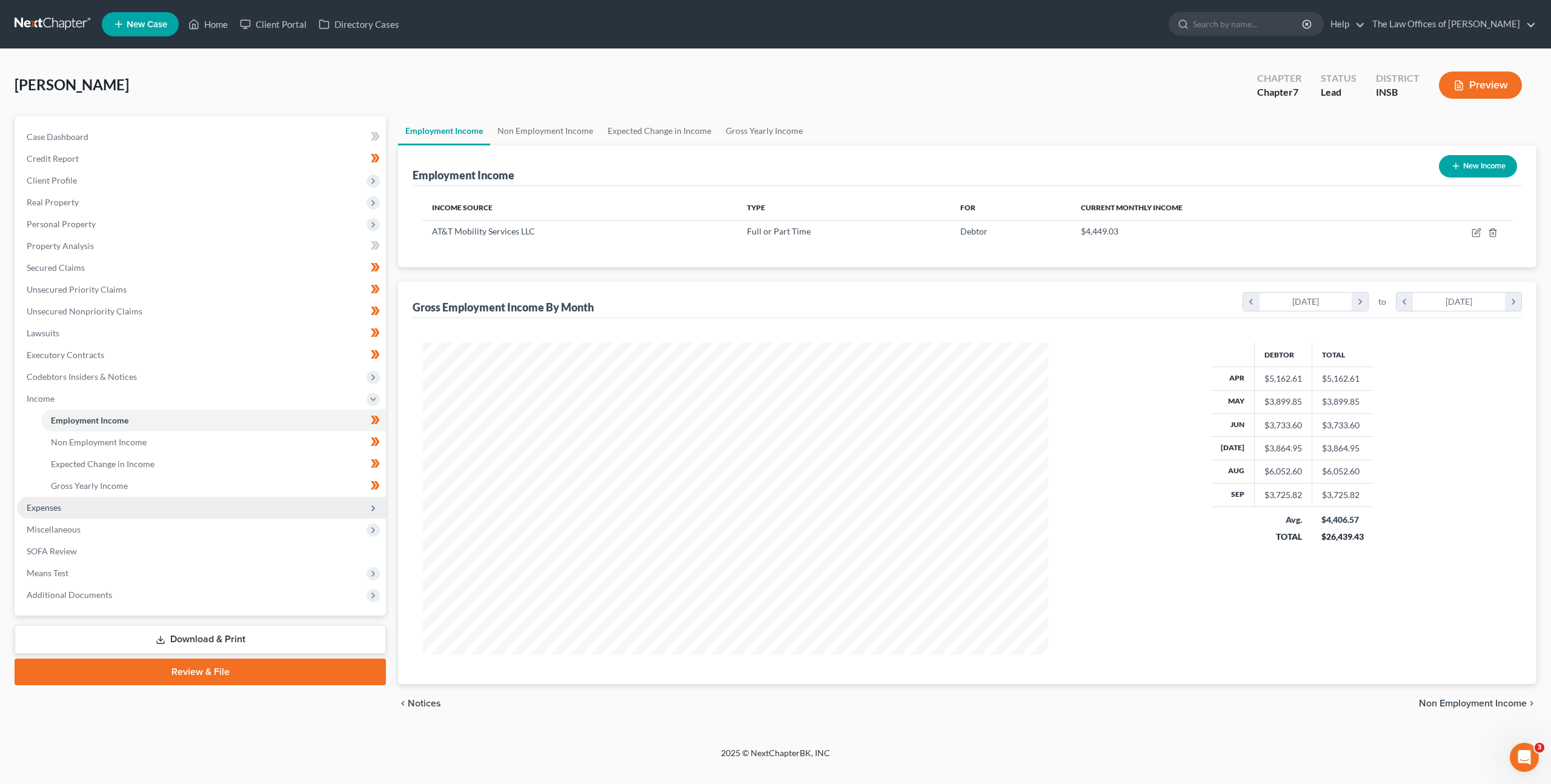
click at [280, 510] on span "Expenses" at bounding box center [201, 508] width 369 height 22
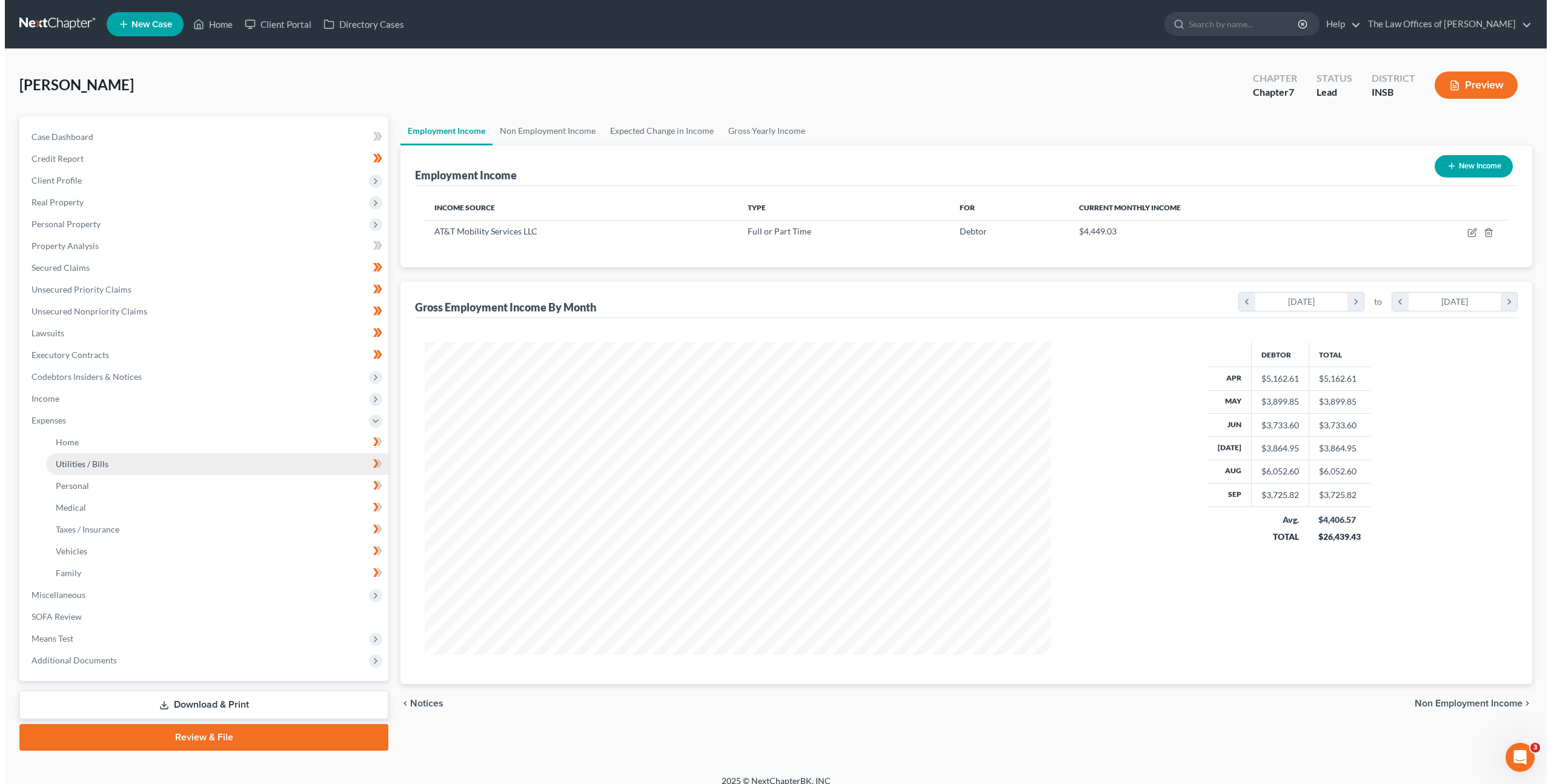
scroll to position [605499, 605267]
click at [271, 464] on link "Utilities / Bills" at bounding box center [212, 464] width 342 height 22
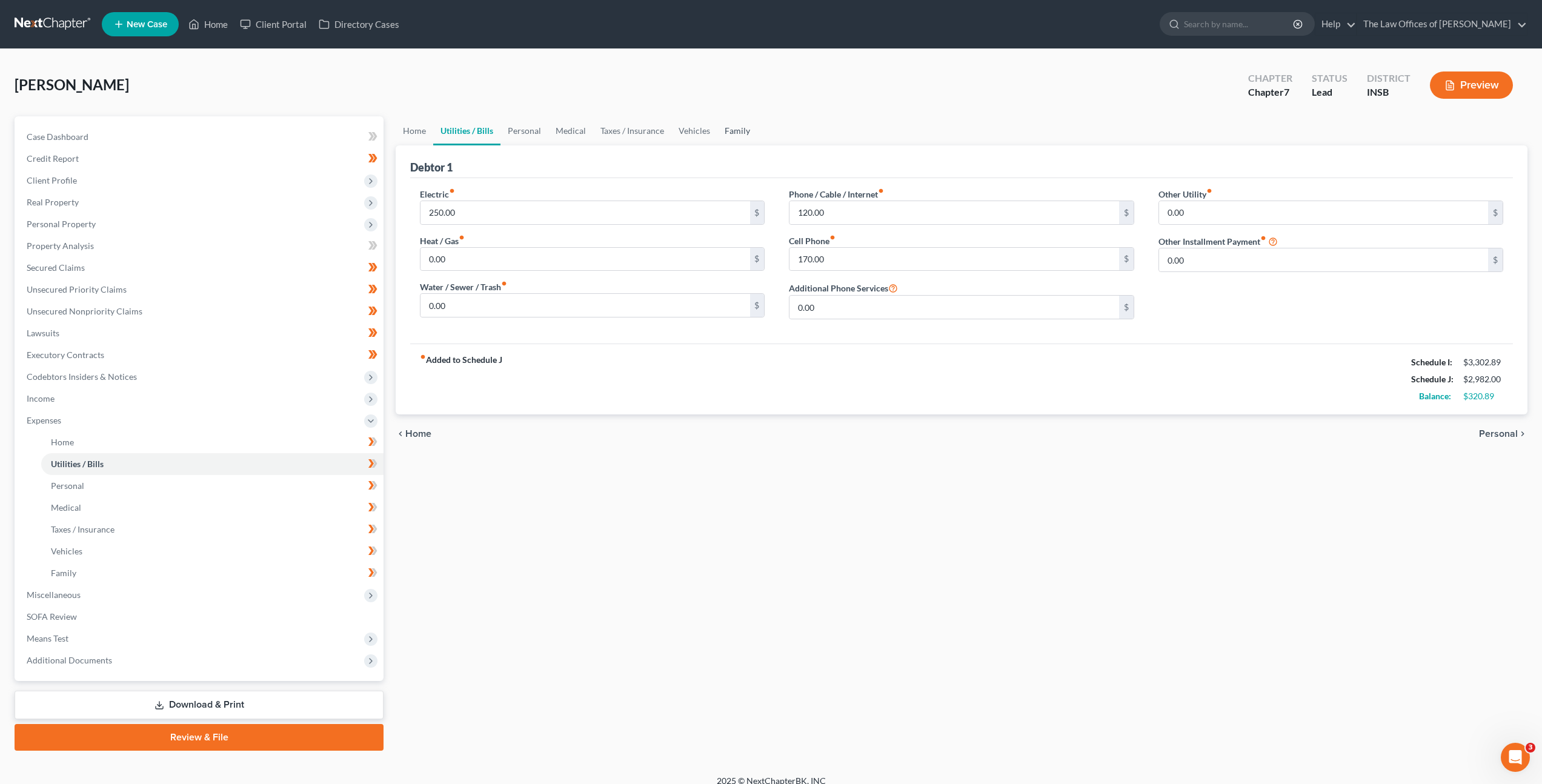
click at [733, 129] on link "Family" at bounding box center [737, 130] width 40 height 29
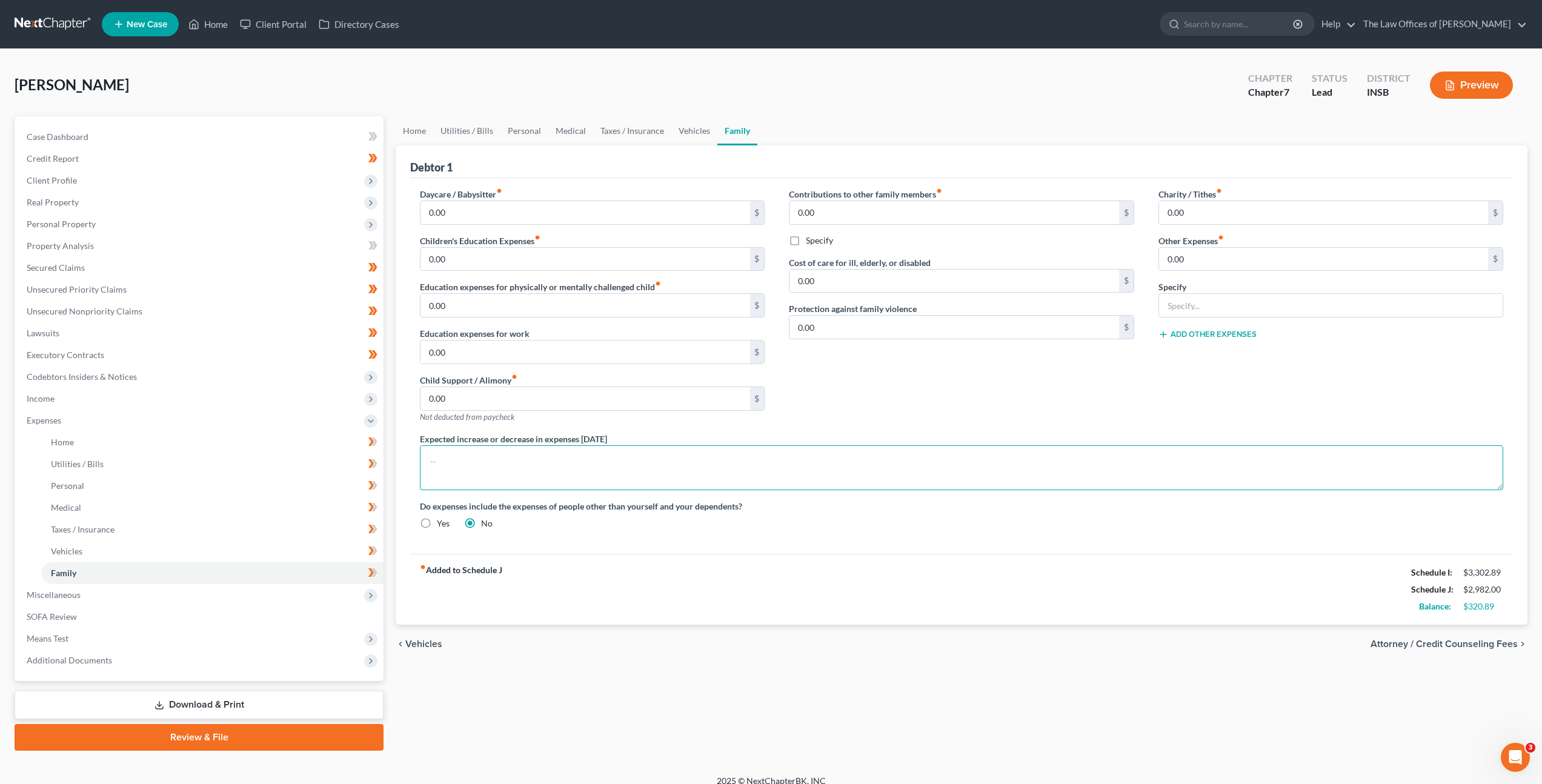
click at [625, 467] on textarea at bounding box center [962, 467] width 1083 height 45
paste textarea "Subject to Debtor's acceptance of a Chapter 7 Bankruptcy Post-petition Retainer…"
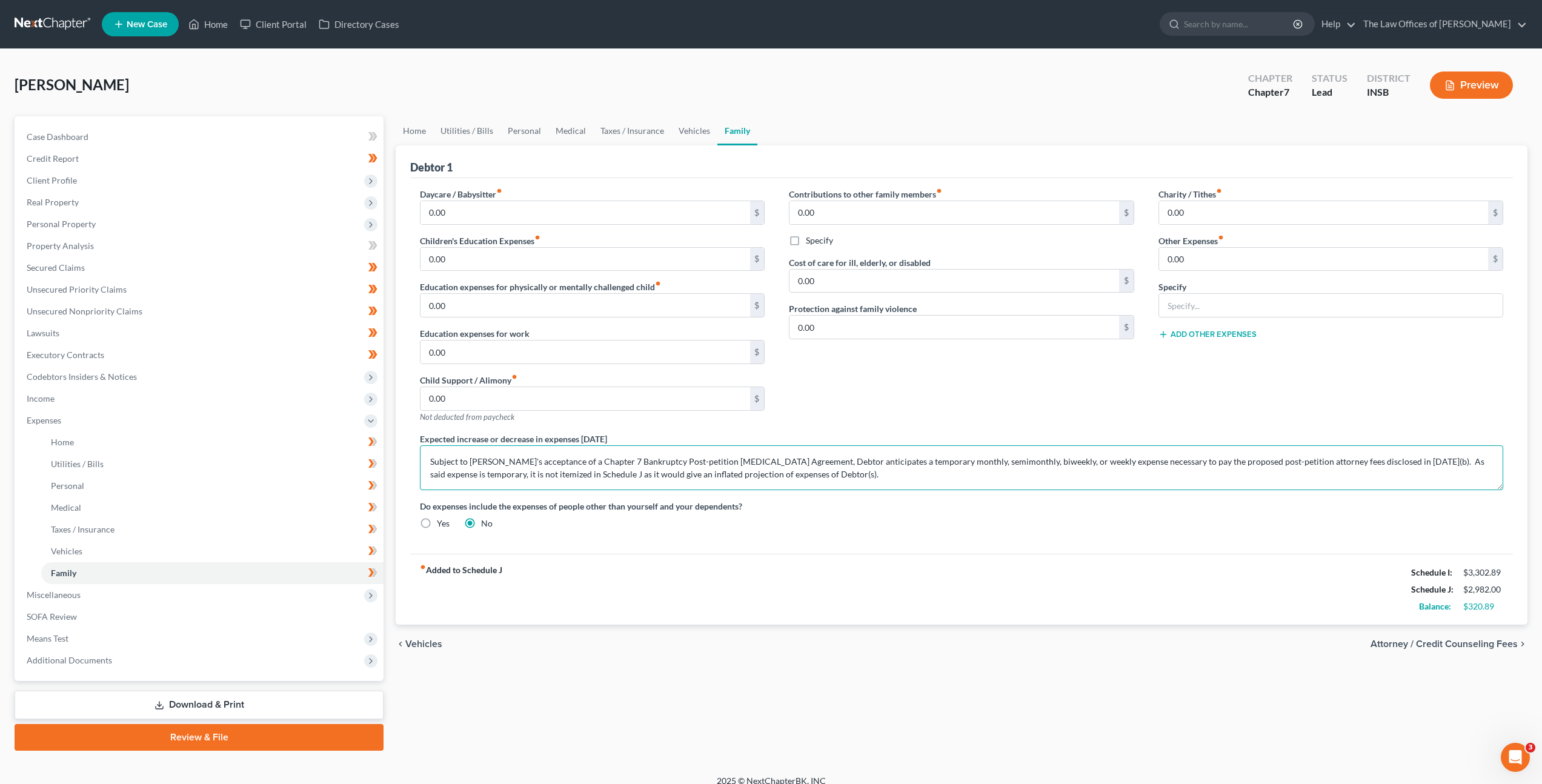
click at [430, 457] on textarea "Subject to Debtor's acceptance of a Chapter 7 Bankruptcy Post-petition Retainer…" at bounding box center [962, 467] width 1083 height 45
paste textarea "Debtor has increased medical expenses due to a chronic medical condition."
click at [634, 463] on textarea "Debtor has increased medical expenses due to a chronic medical condition. Subje…" at bounding box center [962, 467] width 1083 height 45
click at [753, 543] on div "Daycare / Babysitter fiber_manual_record 0.00 $ Children's Education Expenses f…" at bounding box center [961, 366] width 1103 height 375
click at [693, 134] on link "Vehicles" at bounding box center [695, 130] width 46 height 29
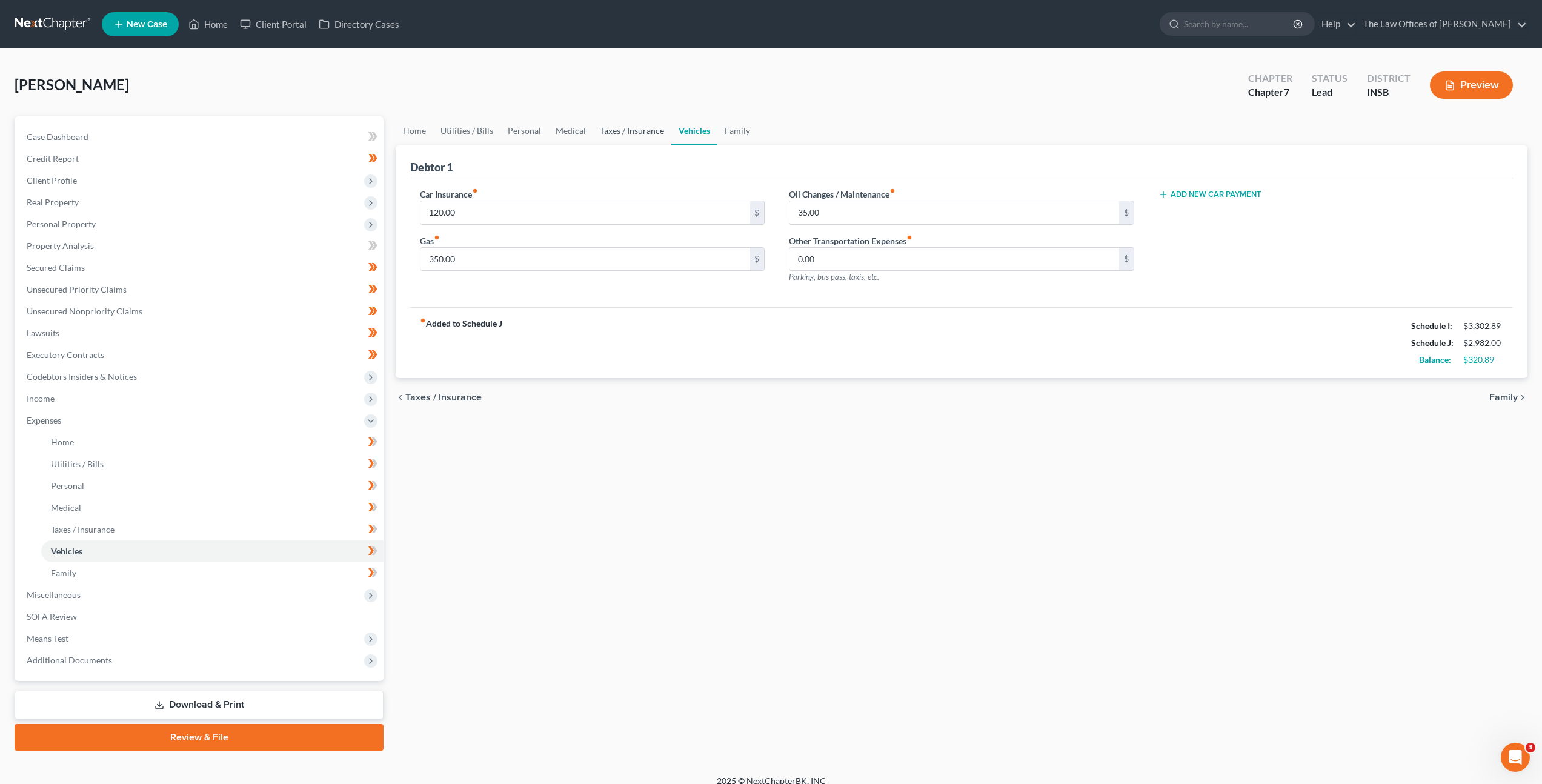
click at [641, 125] on link "Taxes / Insurance" at bounding box center [632, 130] width 78 height 29
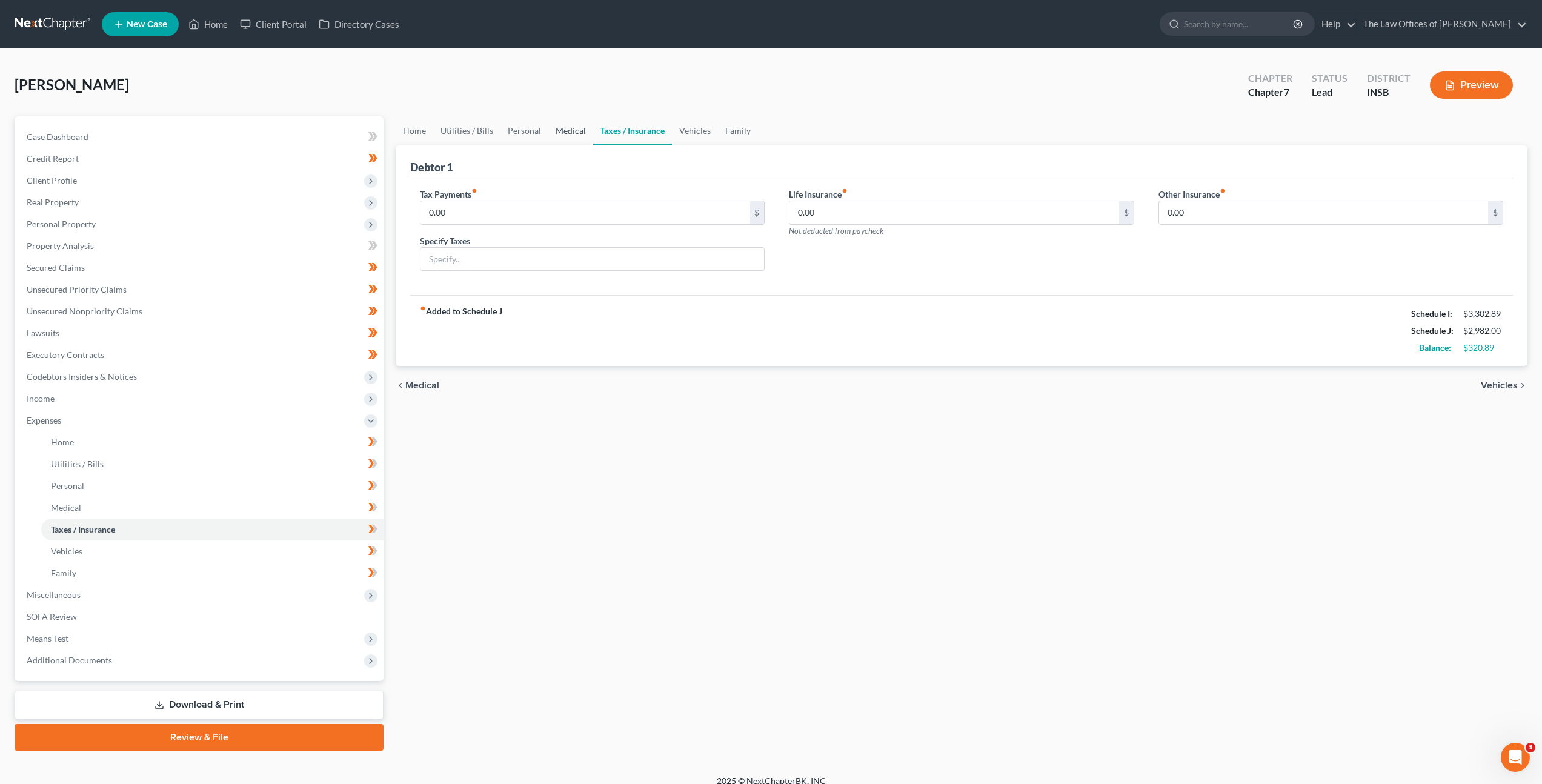
click at [570, 134] on link "Medical" at bounding box center [570, 130] width 45 height 29
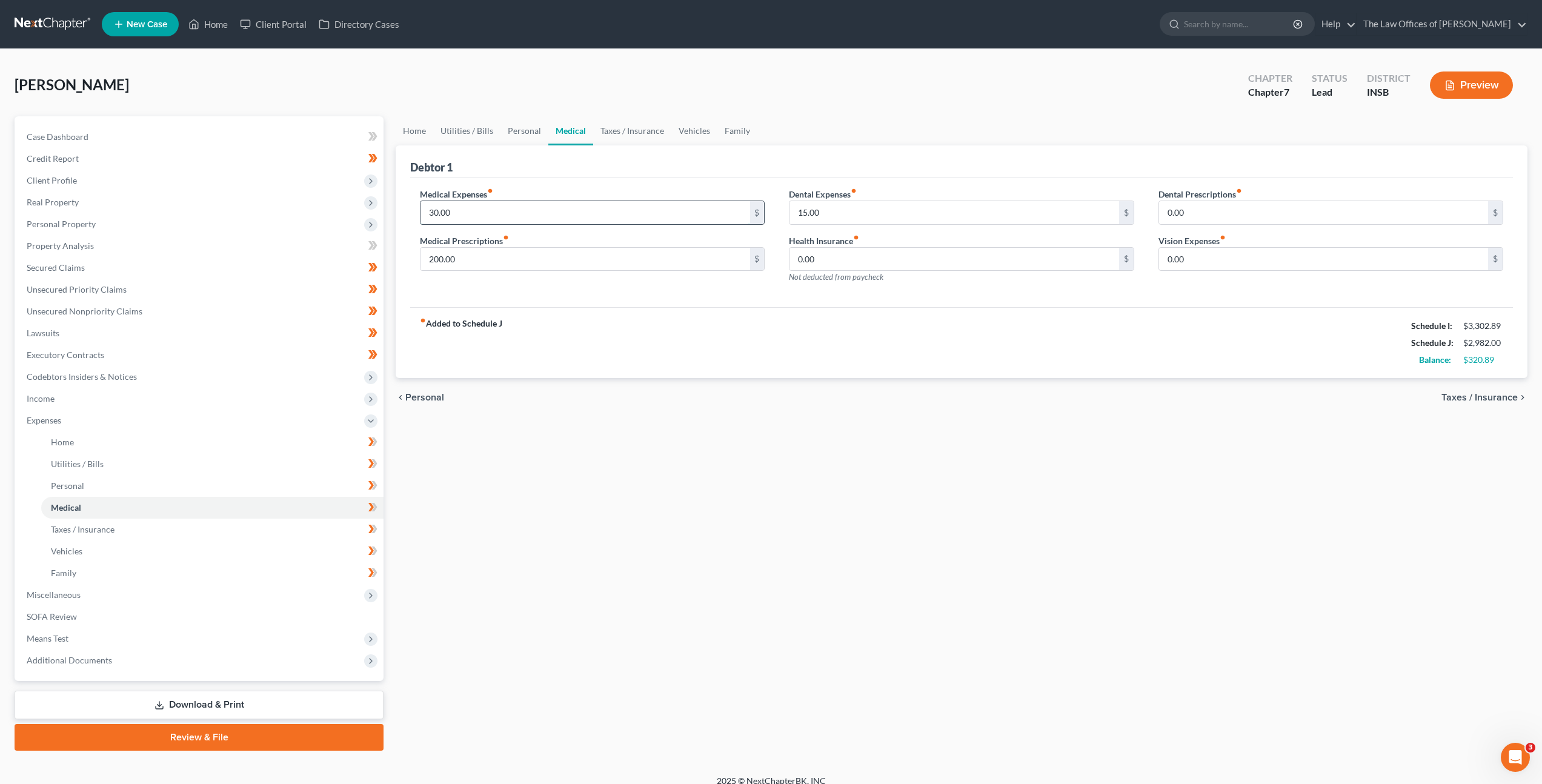
click at [512, 214] on input "30.00" at bounding box center [585, 213] width 329 height 23
click at [595, 301] on div "Medical Expenses fiber_manual_record 50 $ Medical Prescriptions fiber_manual_re…" at bounding box center [961, 243] width 1103 height 130
click at [535, 136] on link "Personal" at bounding box center [524, 130] width 48 height 29
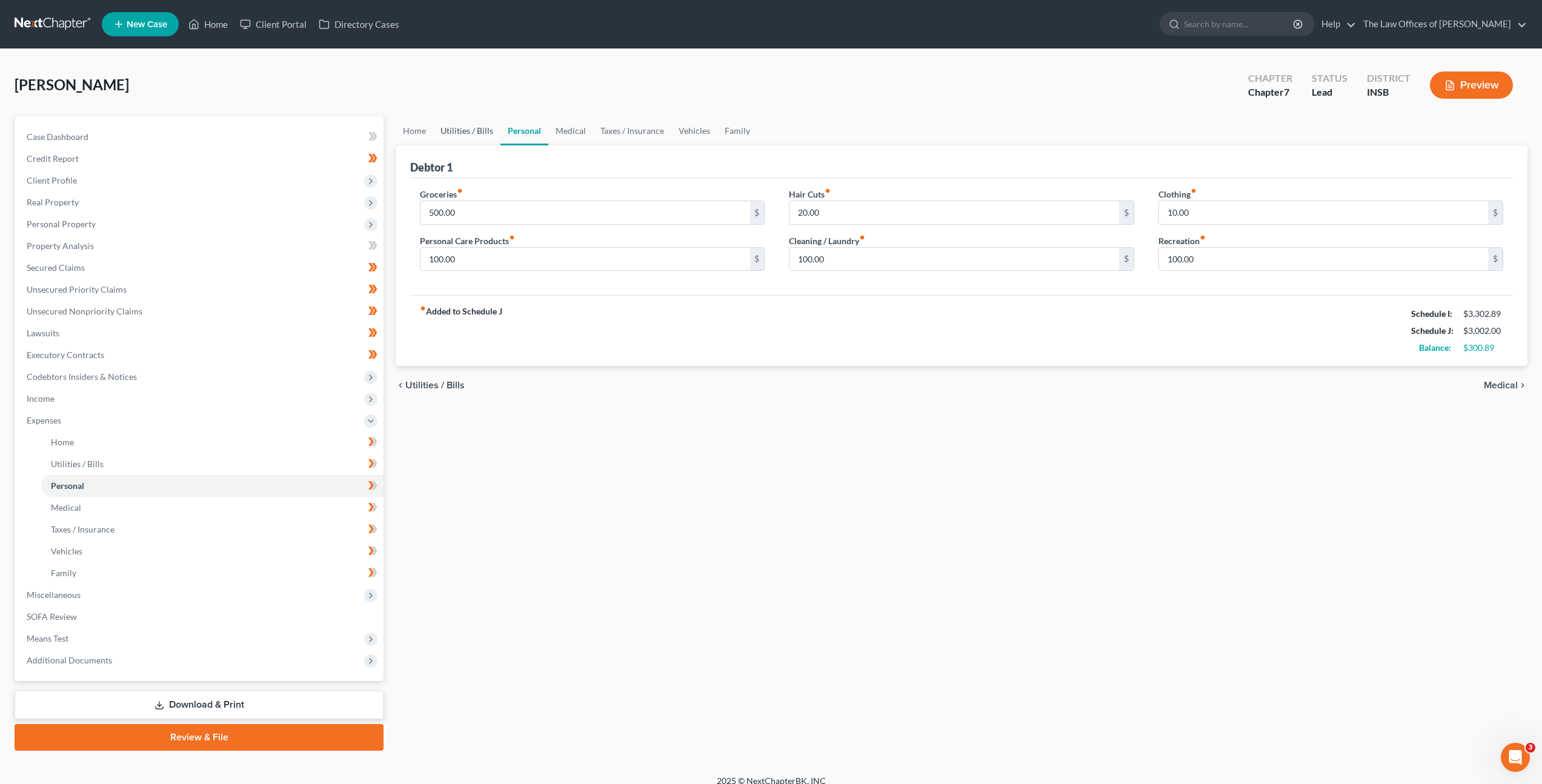
click at [454, 125] on link "Utilities / Bills" at bounding box center [466, 130] width 67 height 29
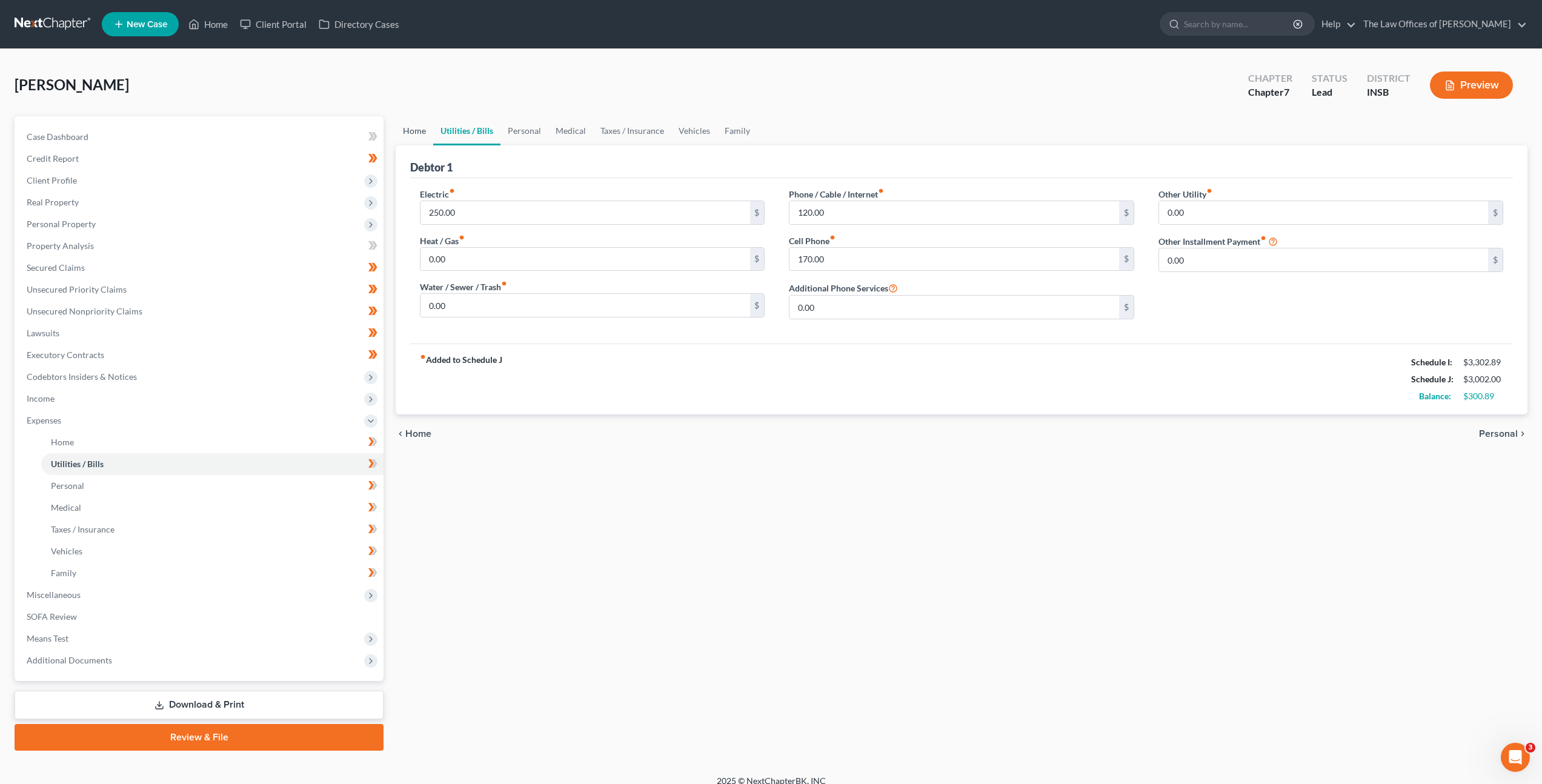
click at [414, 128] on link "Home" at bounding box center [414, 130] width 38 height 29
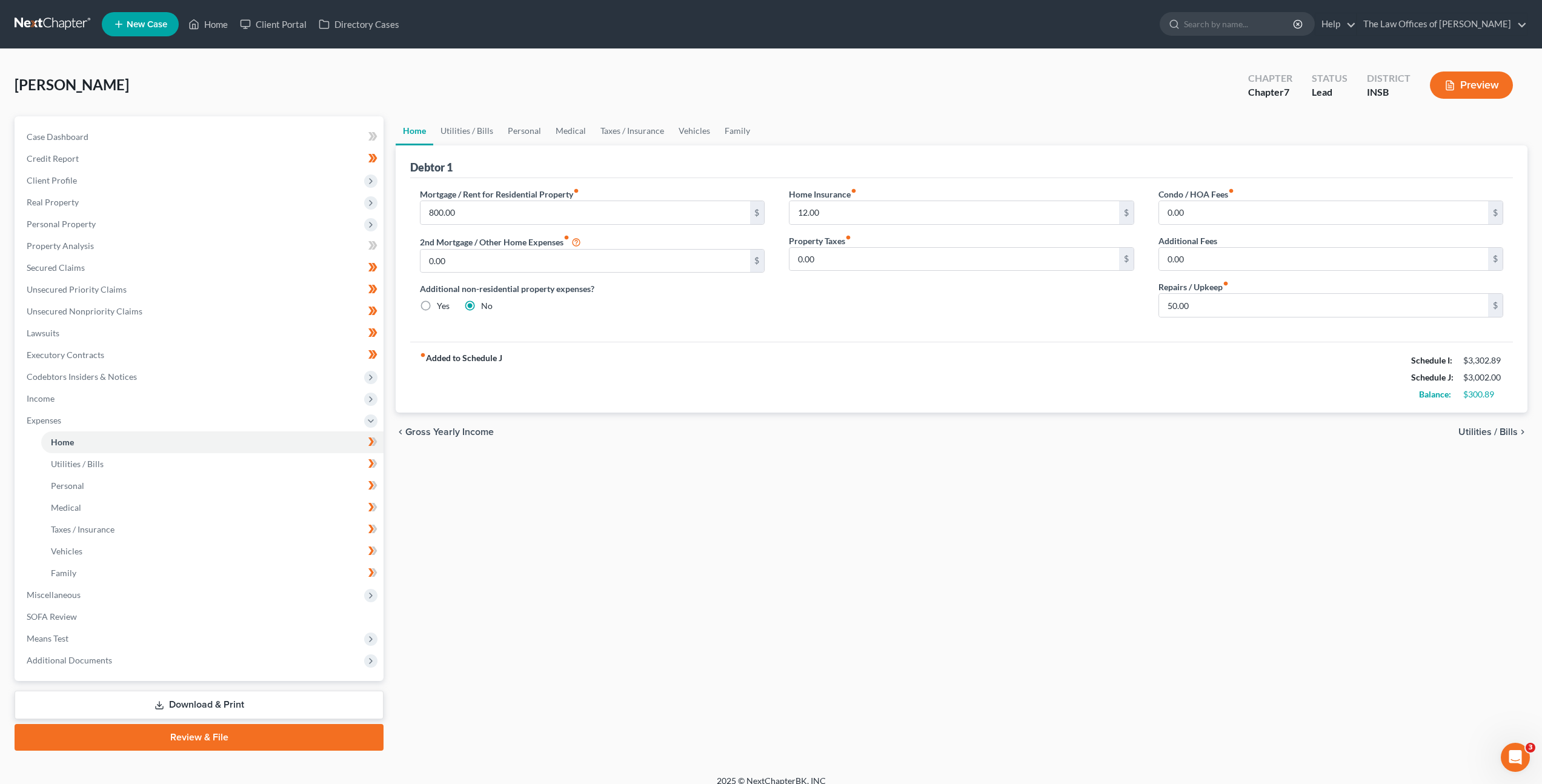
click at [572, 554] on div "Home Utilities / Bills Personal Medical Taxes / Insurance Vehicles Family Debto…" at bounding box center [961, 434] width 1144 height 634
click at [303, 583] on link "Family" at bounding box center [212, 573] width 342 height 22
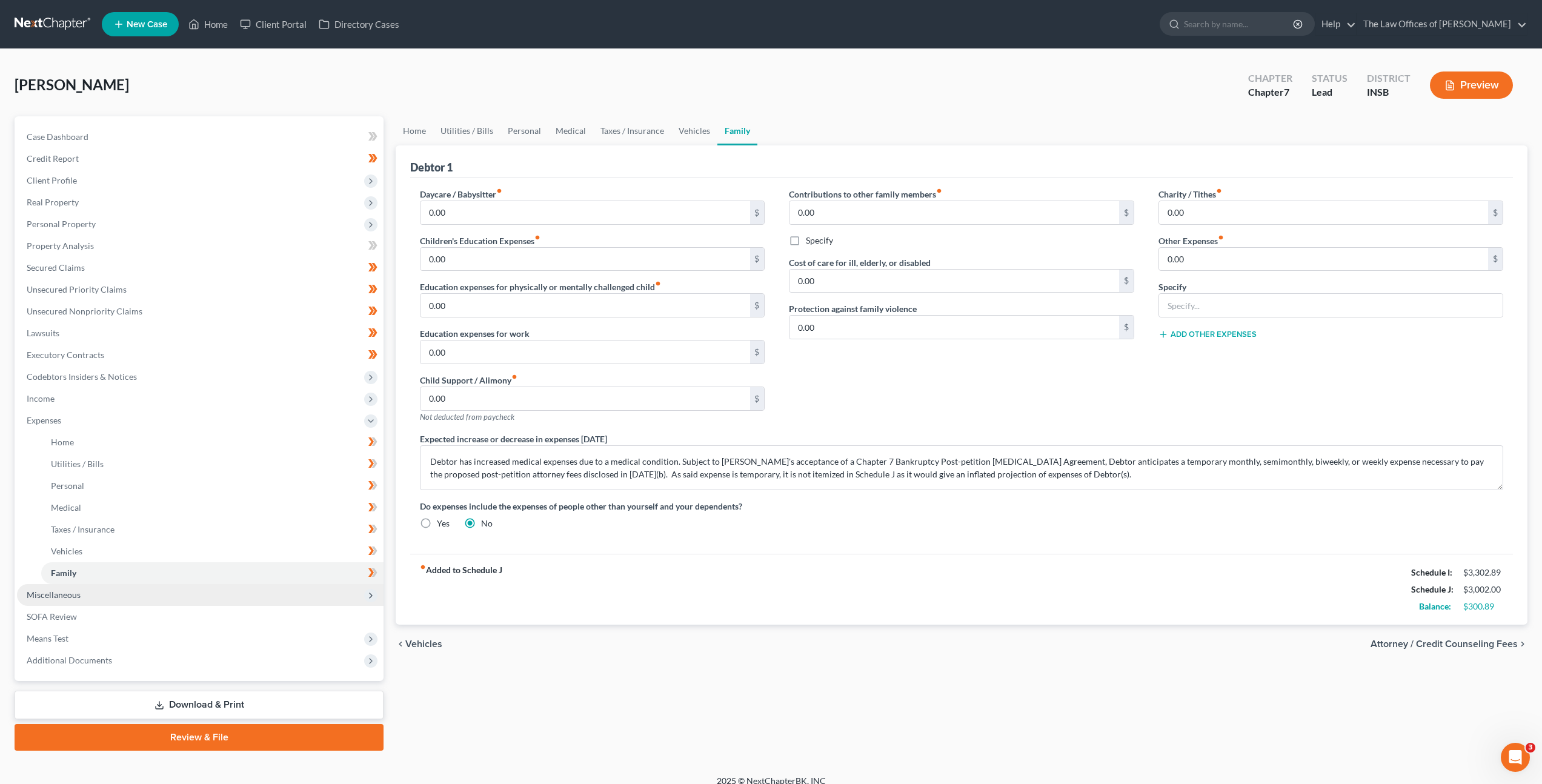
click at [299, 590] on span "Miscellaneous" at bounding box center [200, 595] width 366 height 22
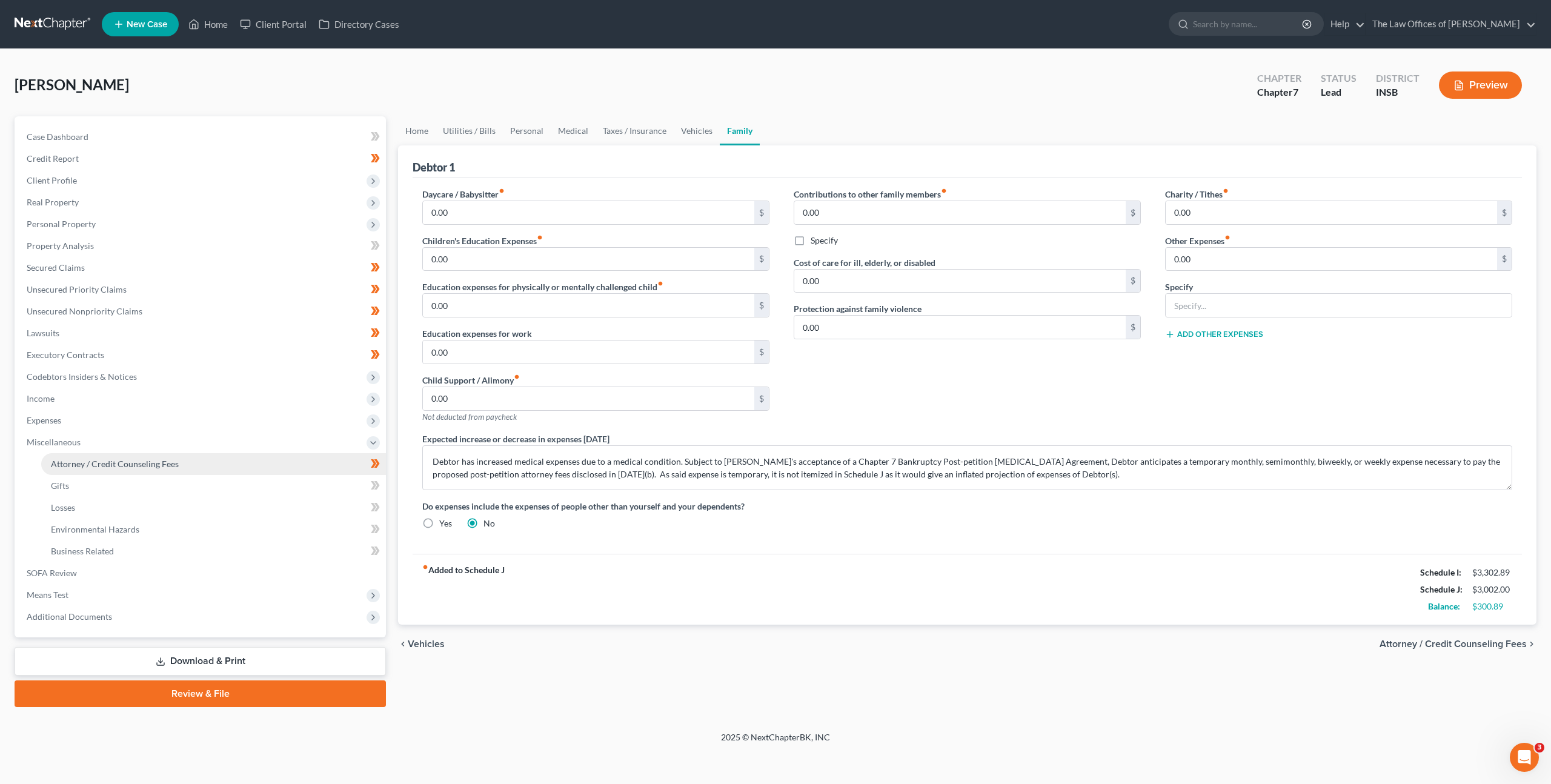
click at [305, 466] on link "Attorney / Credit Counseling Fees" at bounding box center [213, 464] width 345 height 22
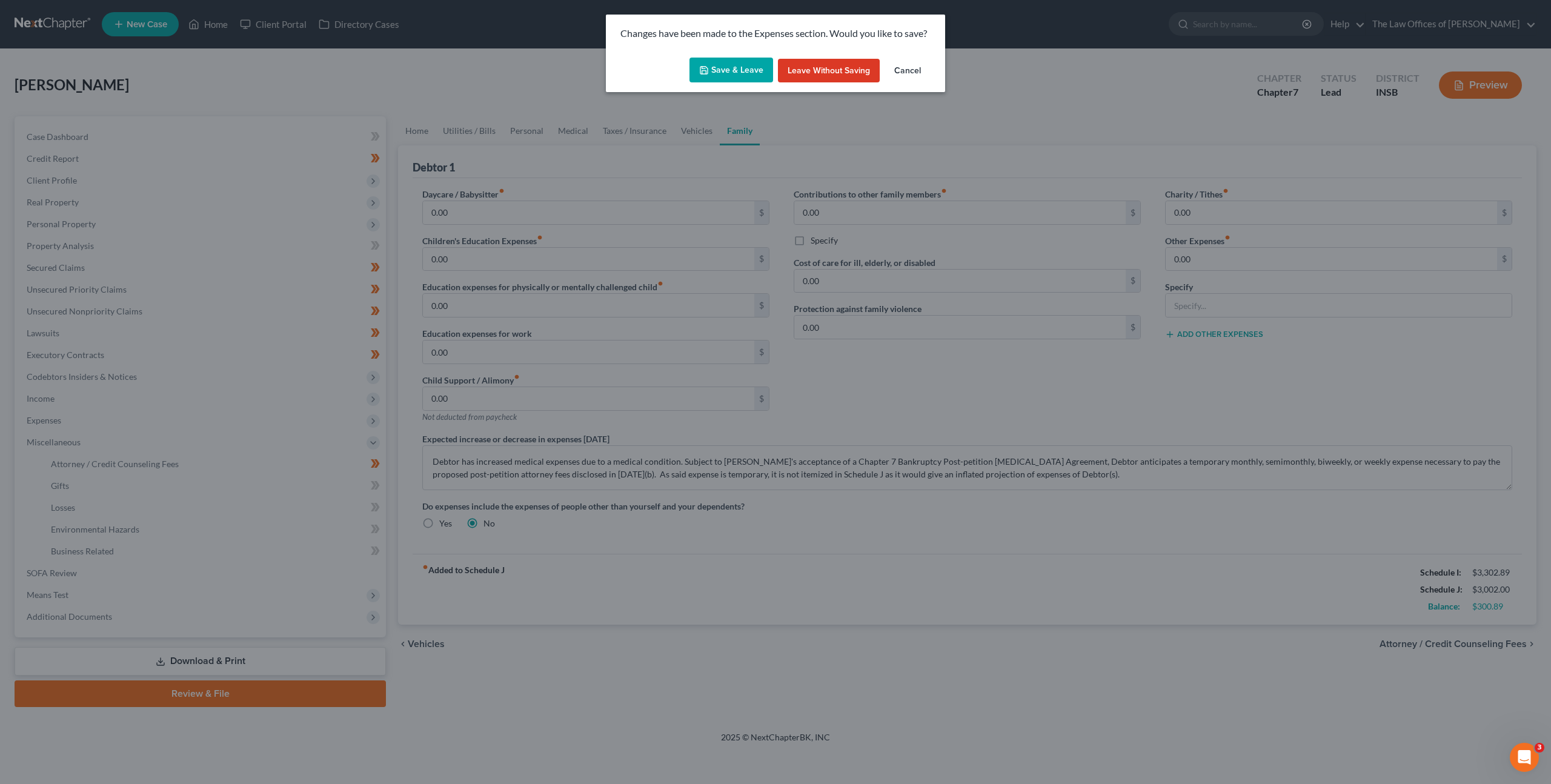
click at [744, 63] on button "Save & Leave" at bounding box center [731, 70] width 84 height 26
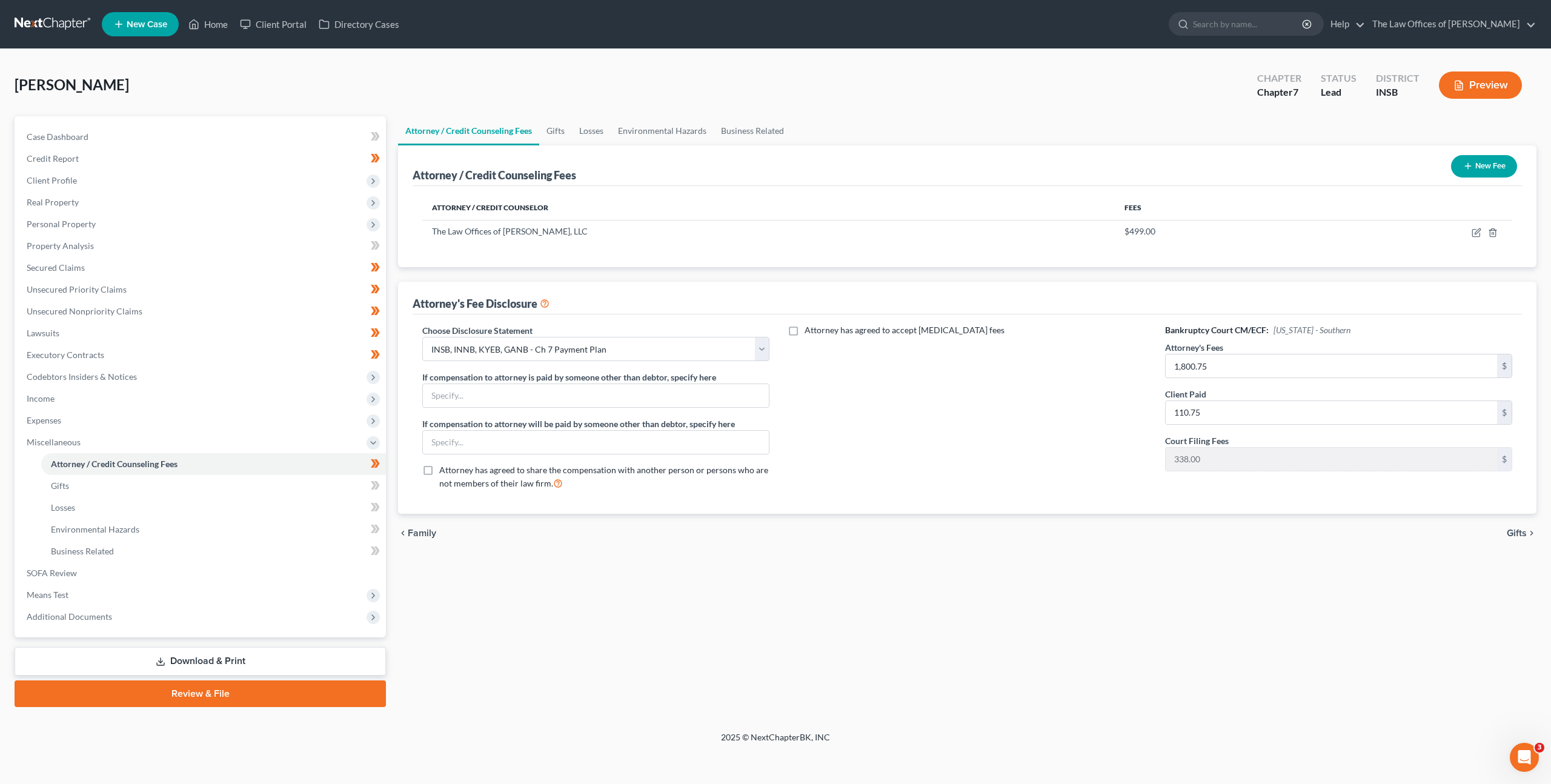
click at [35, 29] on link at bounding box center [53, 24] width 77 height 22
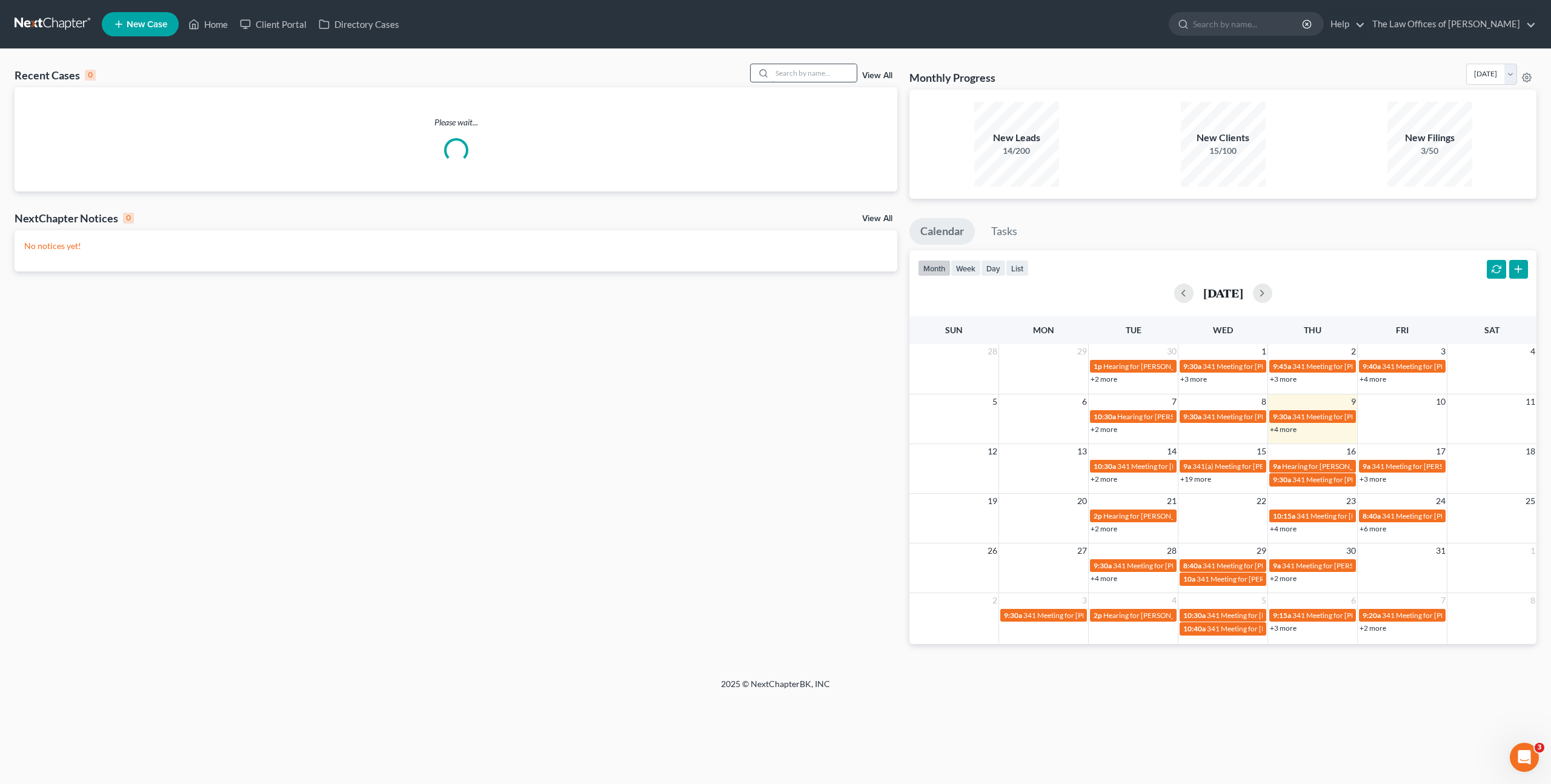
click at [789, 74] on input "search" at bounding box center [814, 72] width 85 height 17
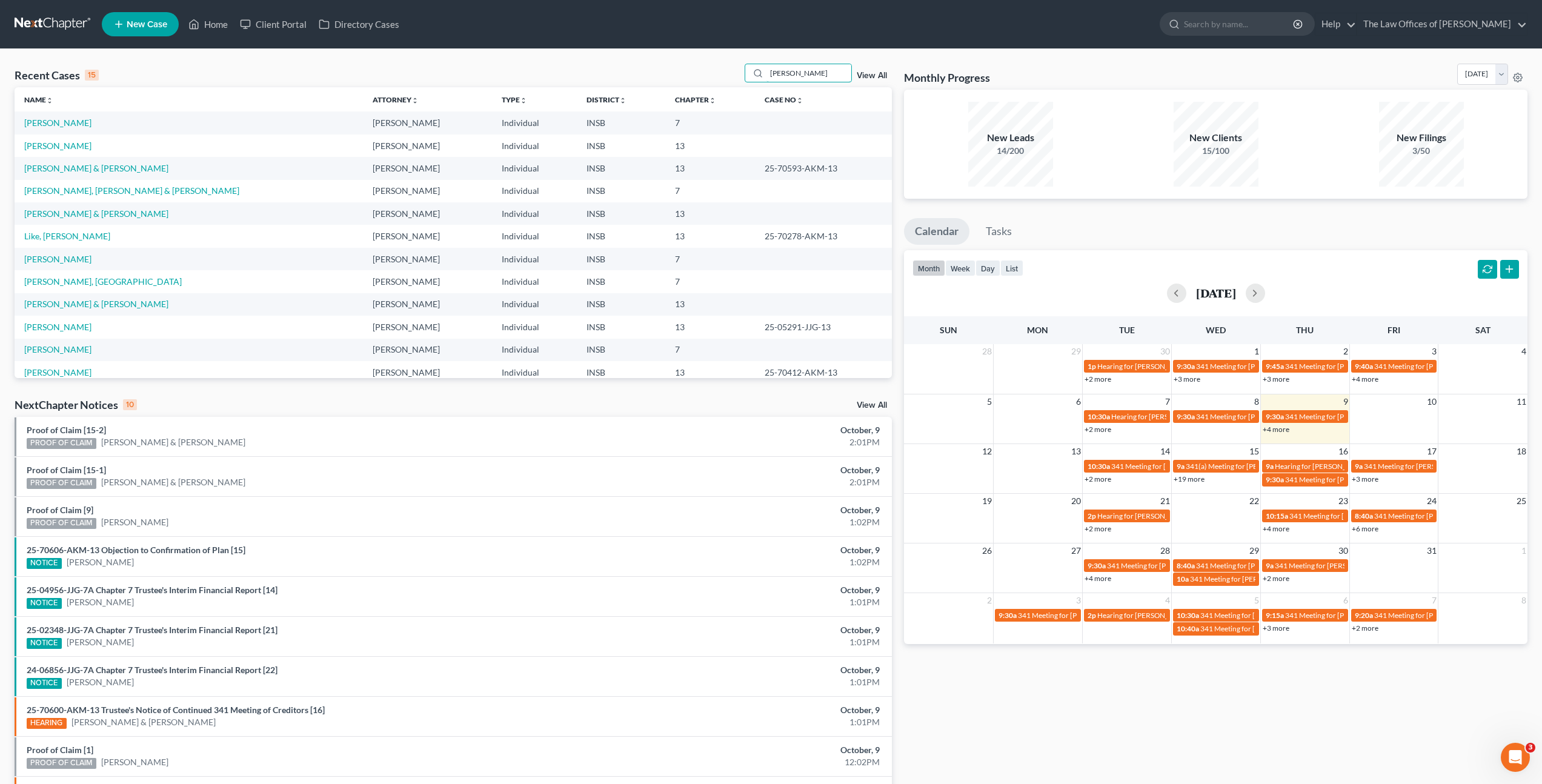
type input "[PERSON_NAME]"
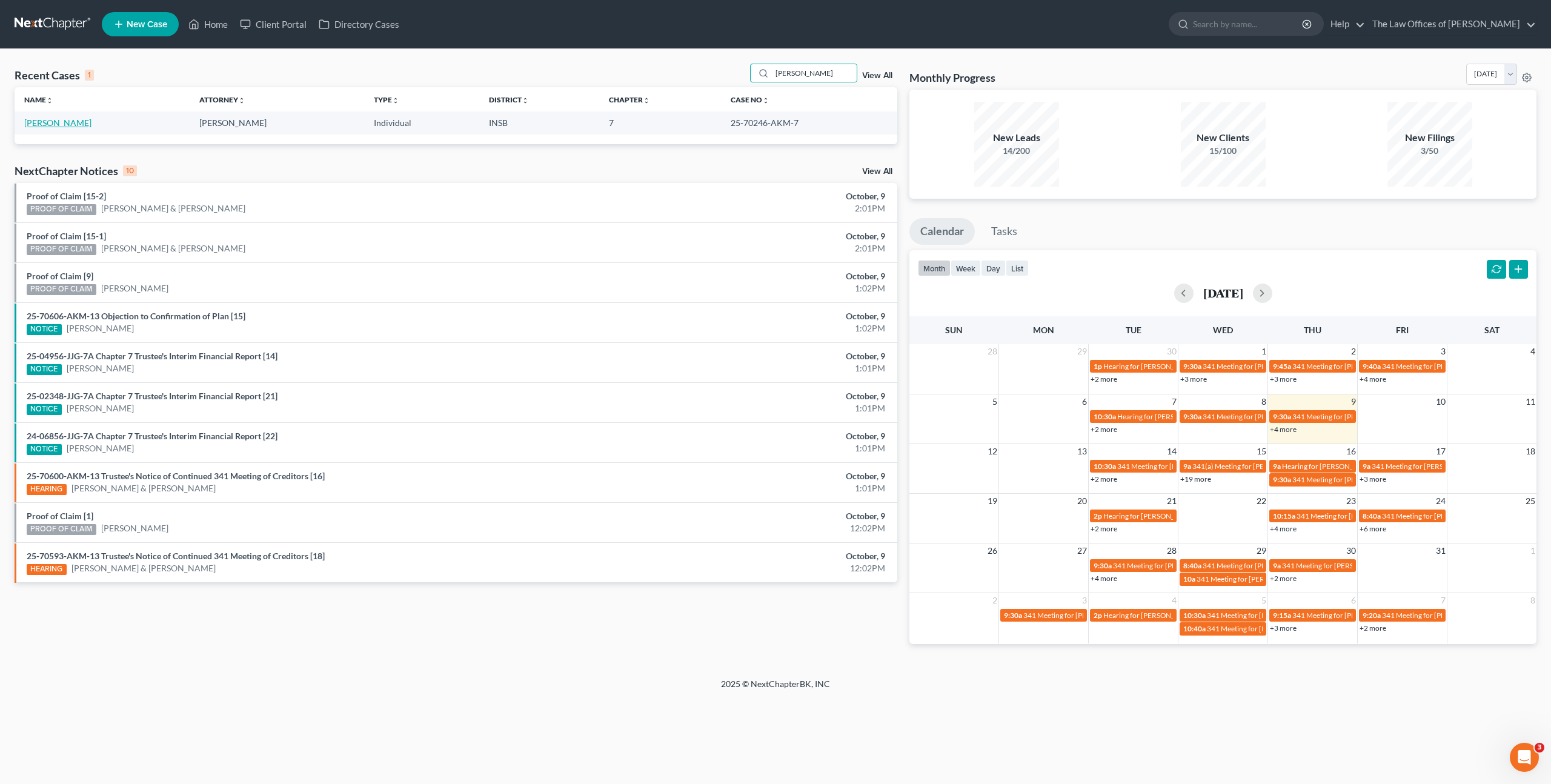
click at [74, 125] on link "[PERSON_NAME]" at bounding box center [58, 123] width 67 height 10
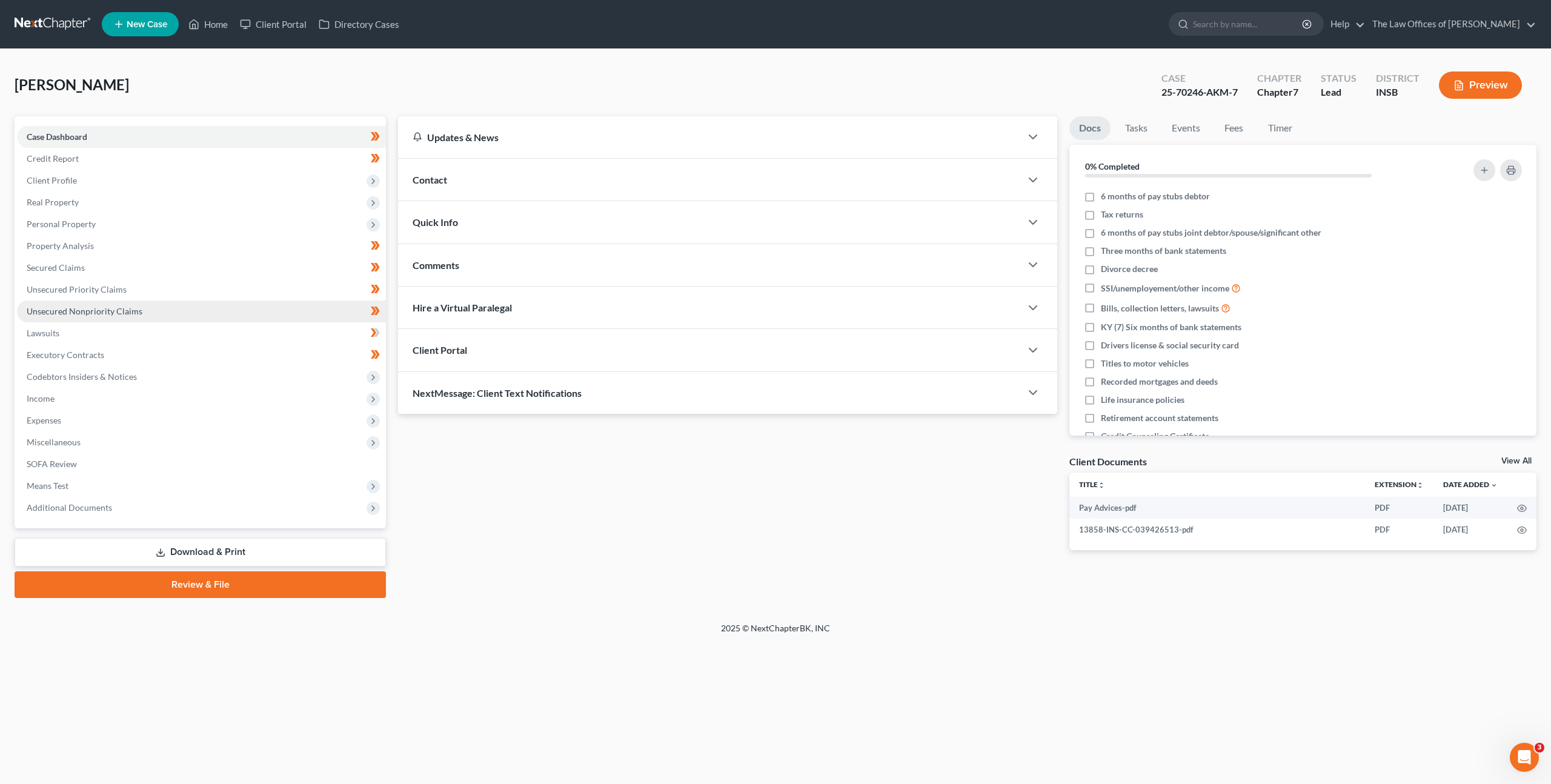
click at [300, 302] on link "Unsecured Nonpriority Claims" at bounding box center [201, 311] width 369 height 22
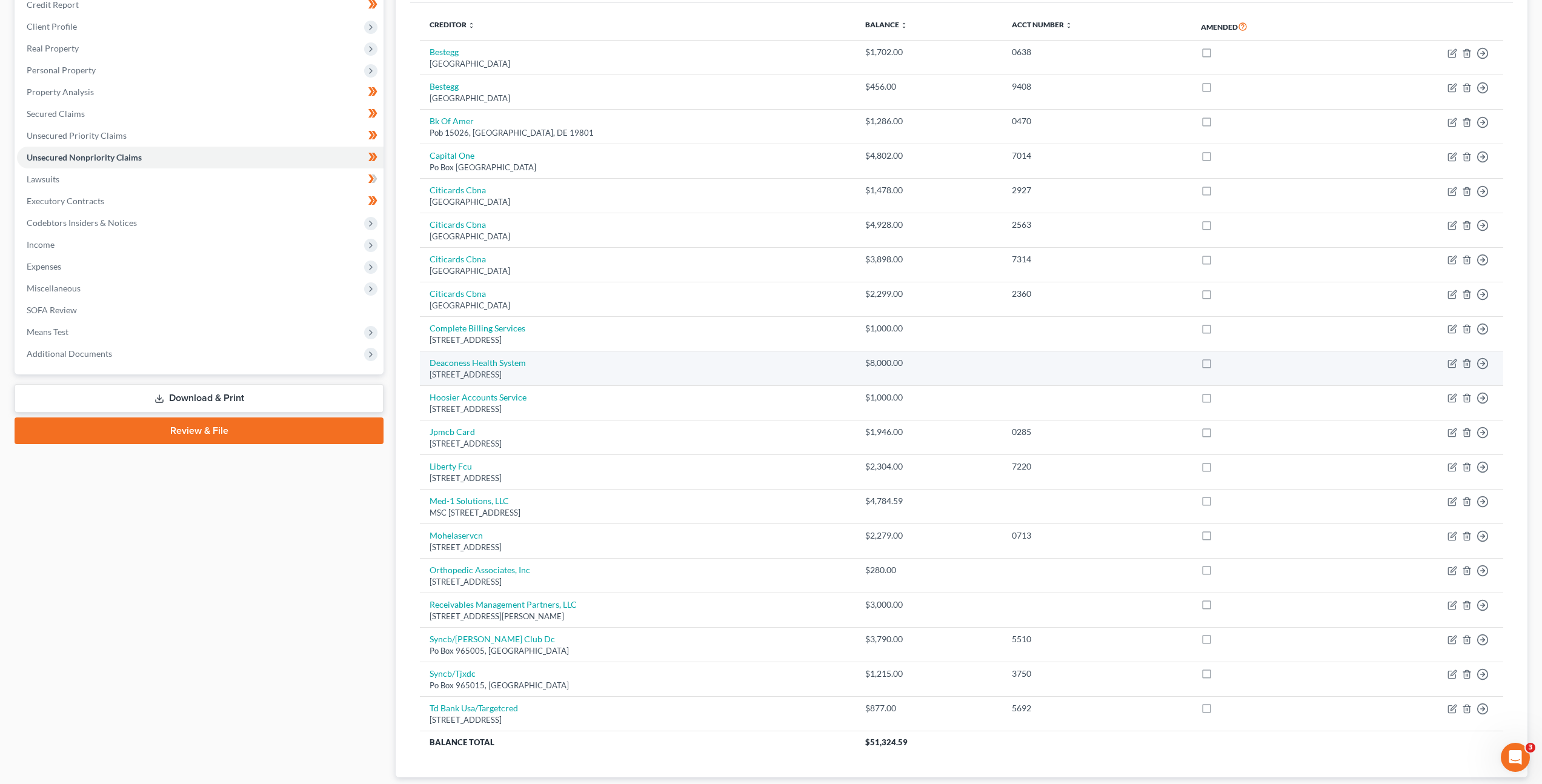
scroll to position [63, 0]
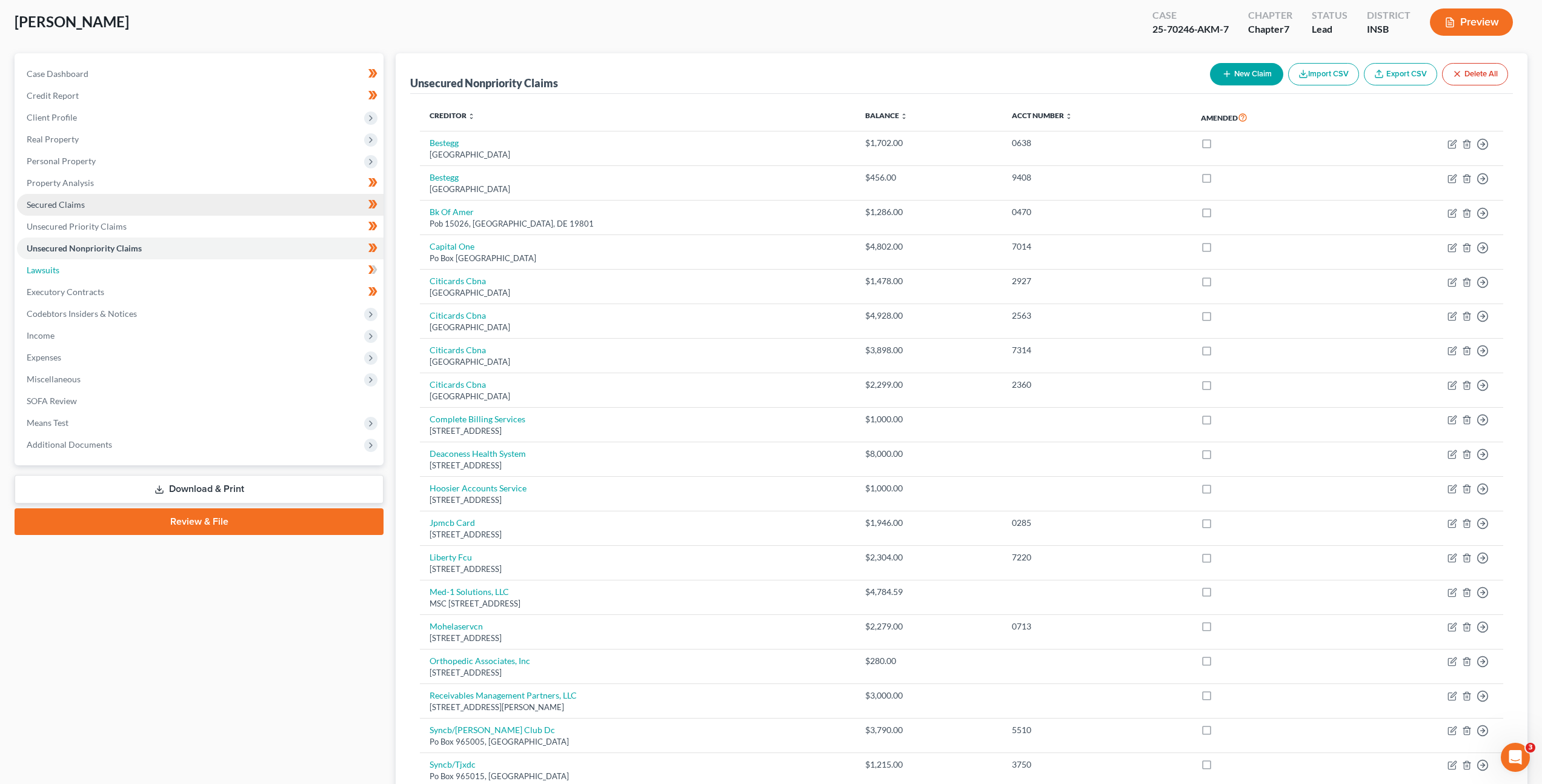
click at [152, 274] on link "Lawsuits" at bounding box center [200, 270] width 366 height 22
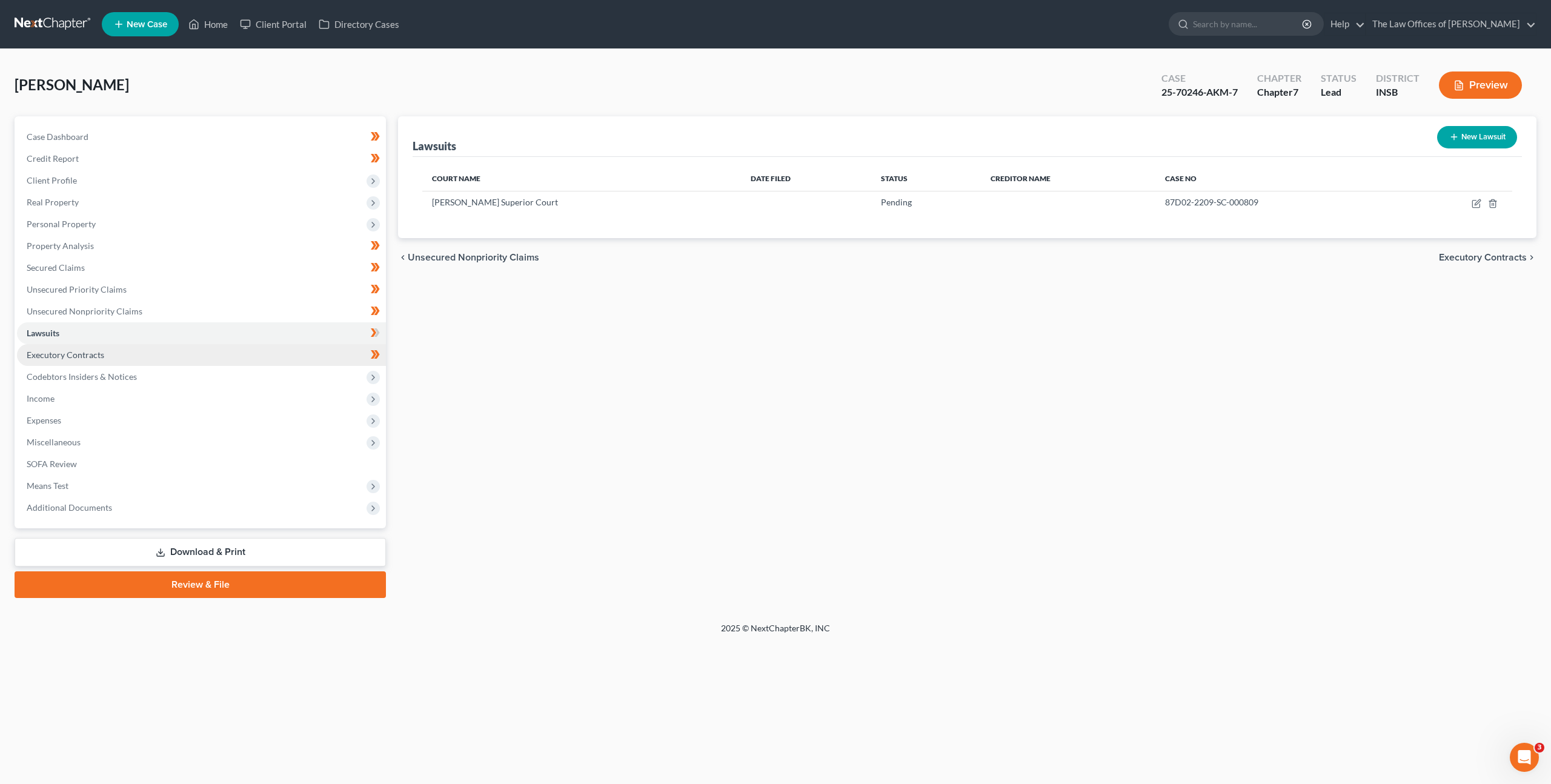
click at [167, 344] on li "Executory Contracts" at bounding box center [201, 355] width 369 height 22
click at [167, 347] on link "Executory Contracts" at bounding box center [201, 355] width 369 height 22
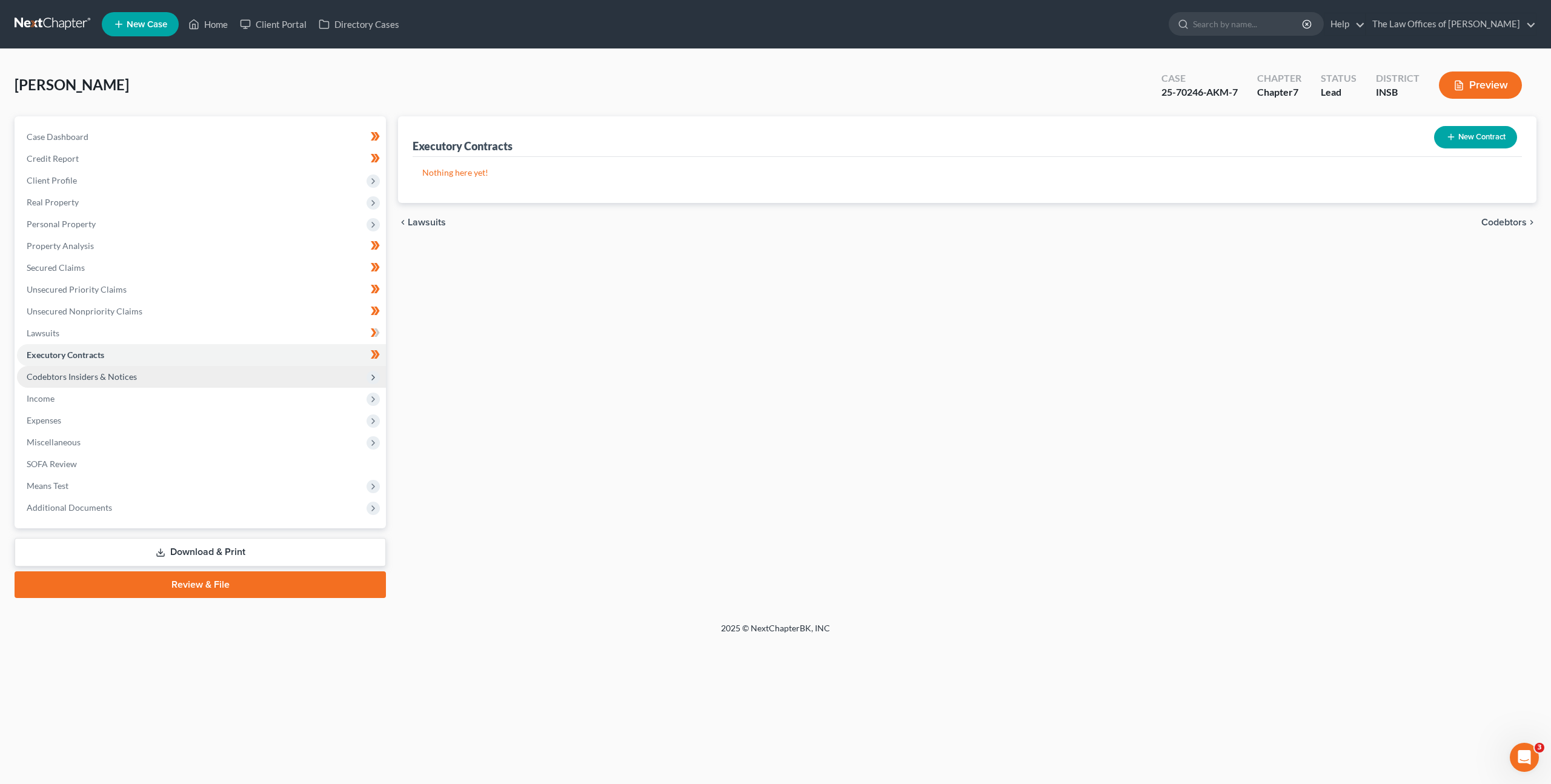
click at [190, 366] on span "Codebtors Insiders & Notices" at bounding box center [201, 377] width 369 height 22
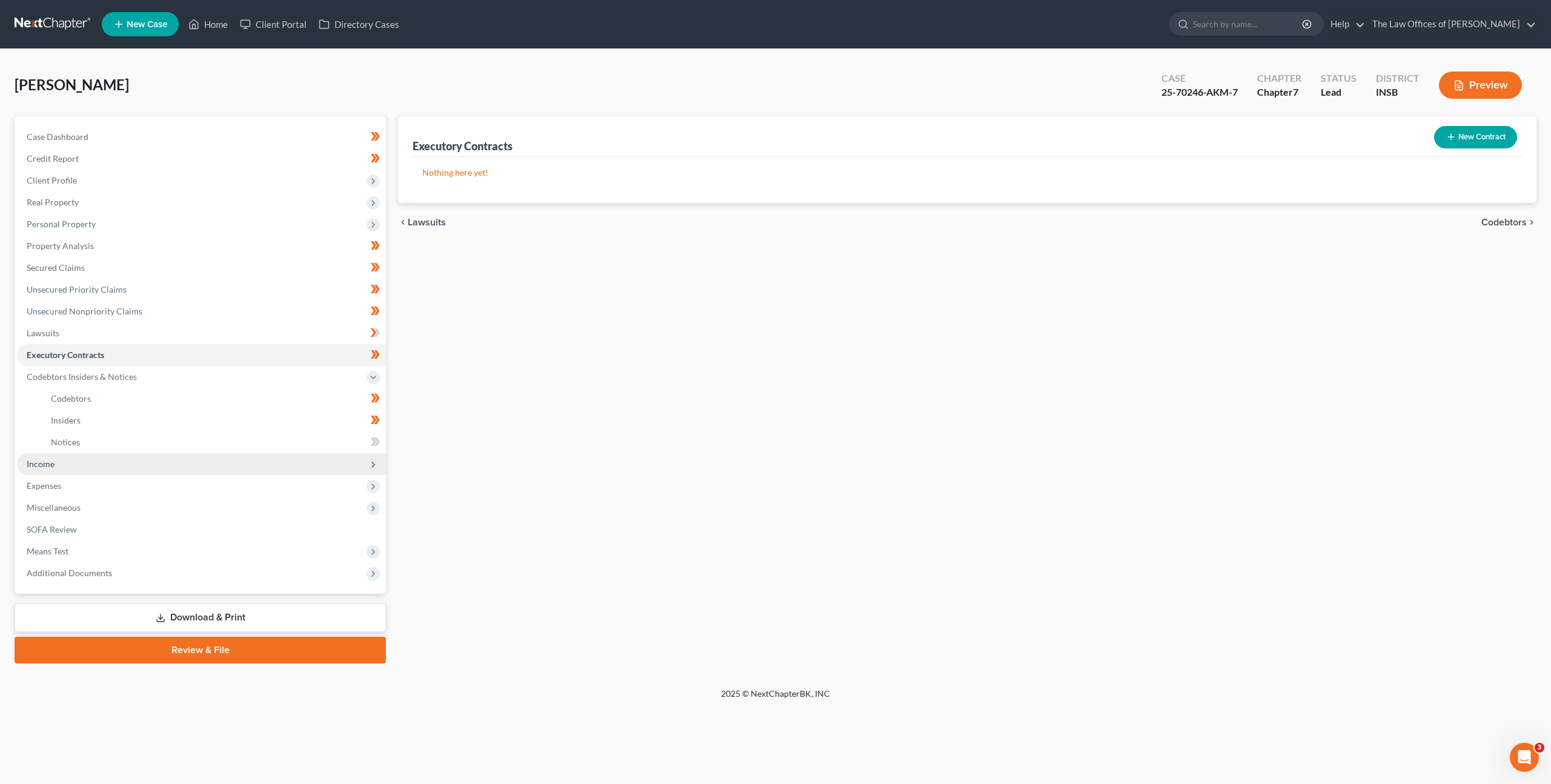
click at [147, 466] on span "Income" at bounding box center [201, 464] width 369 height 22
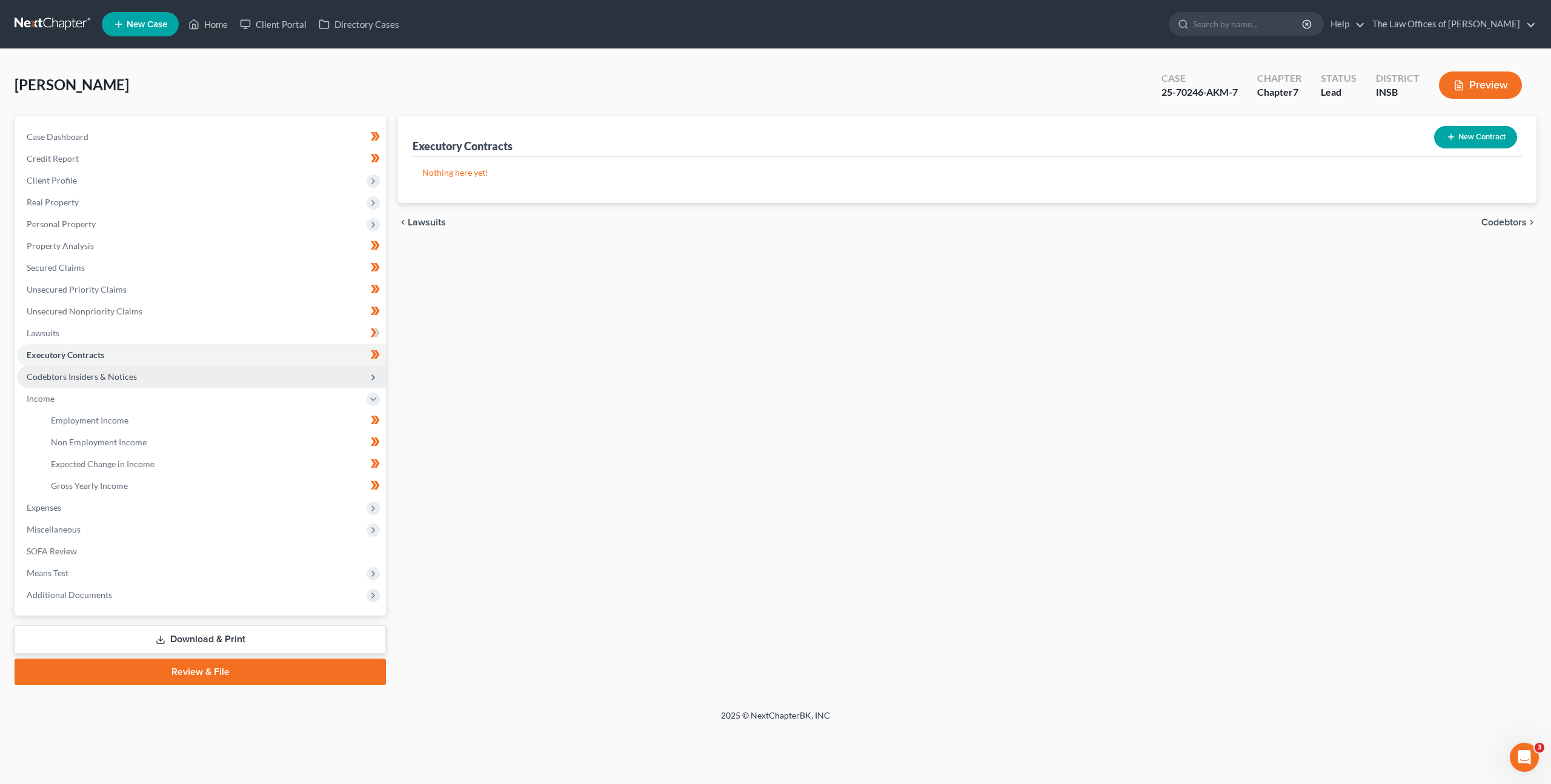
click at [137, 382] on span "Codebtors Insiders & Notices" at bounding box center [201, 377] width 369 height 22
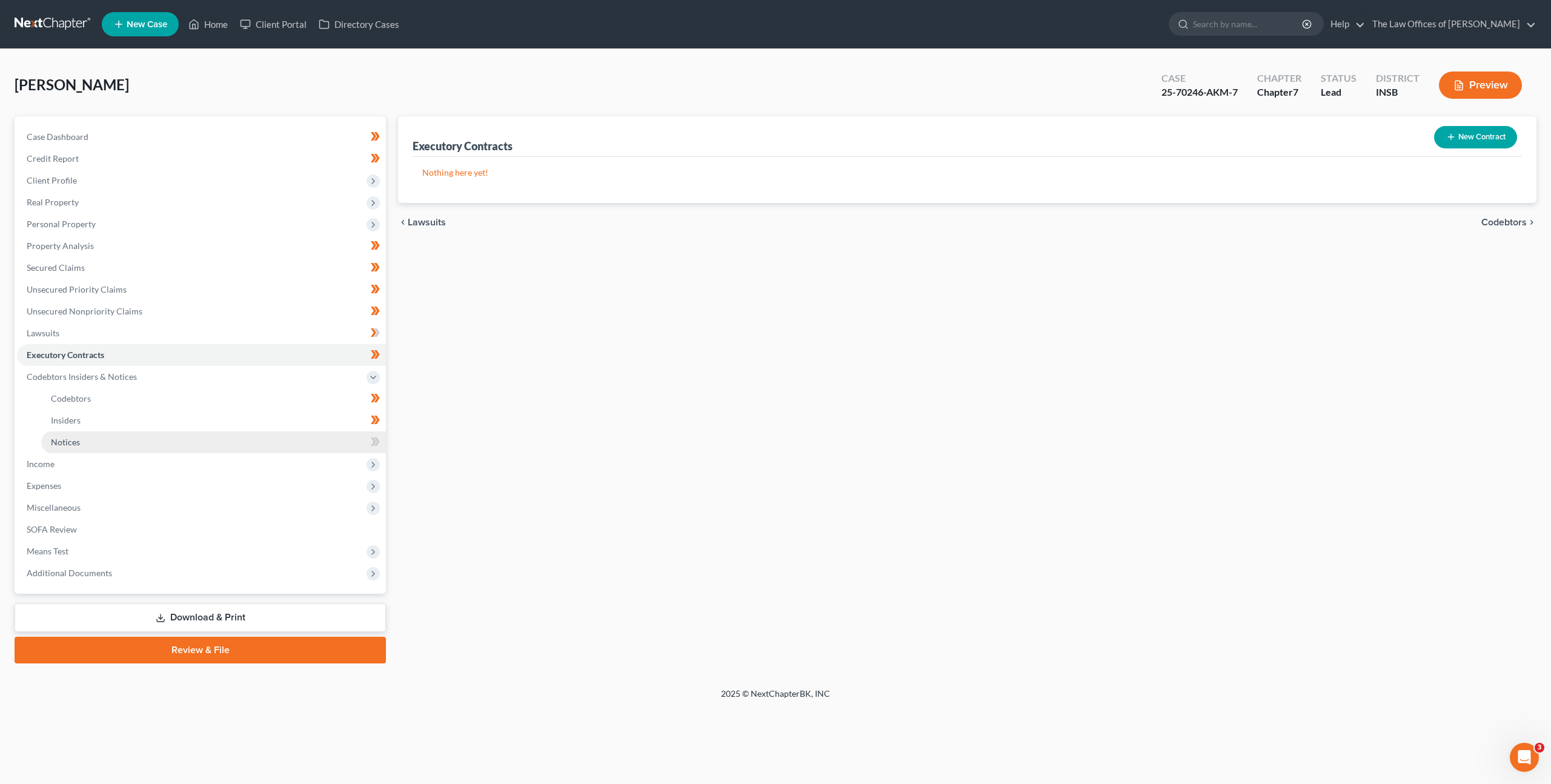
click at [120, 437] on link "Notices" at bounding box center [213, 443] width 345 height 22
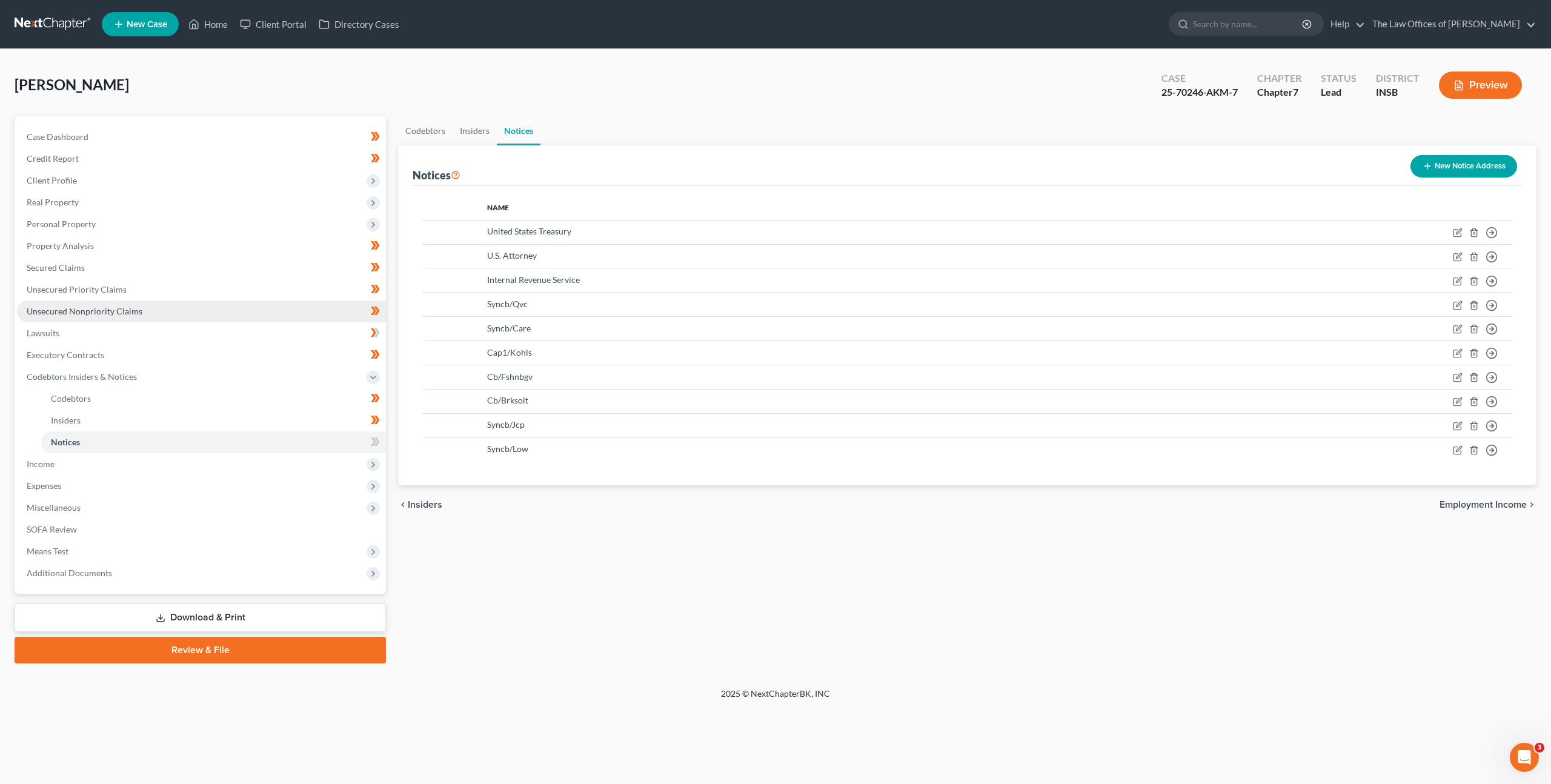
click at [260, 316] on link "Unsecured Nonpriority Claims" at bounding box center [201, 311] width 369 height 22
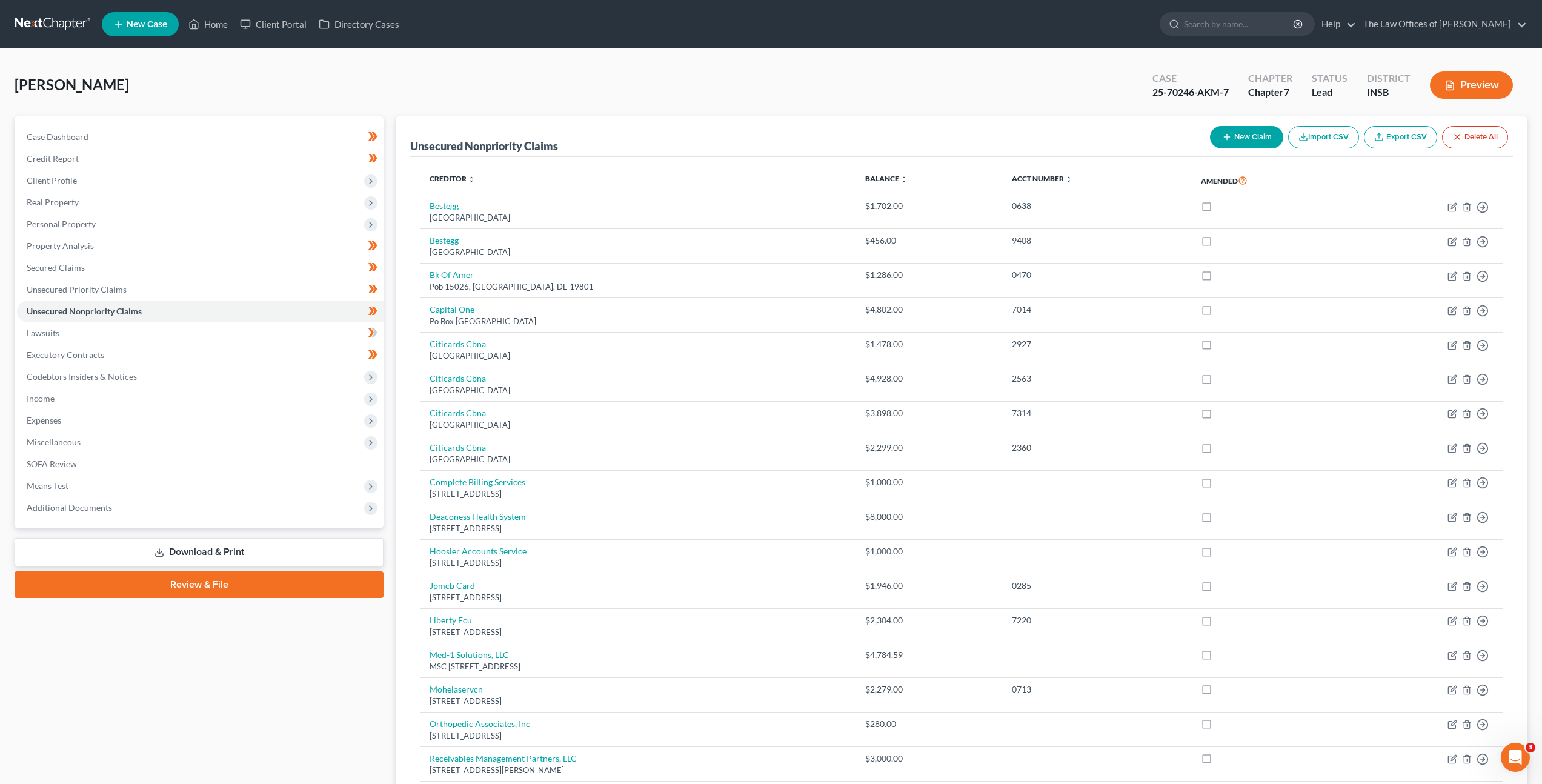
click at [56, 32] on link at bounding box center [53, 24] width 77 height 22
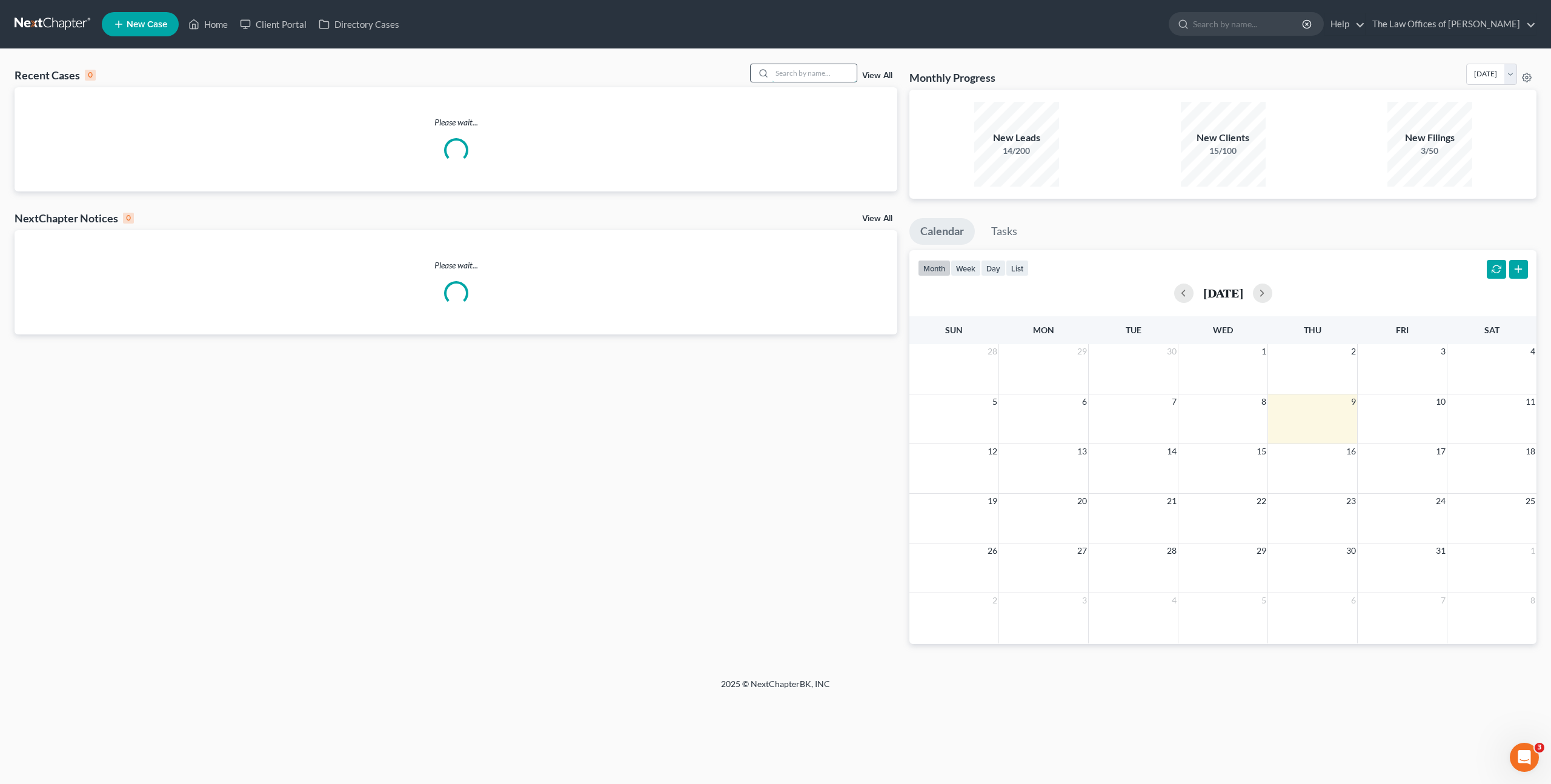
click at [803, 69] on input "search" at bounding box center [814, 72] width 85 height 17
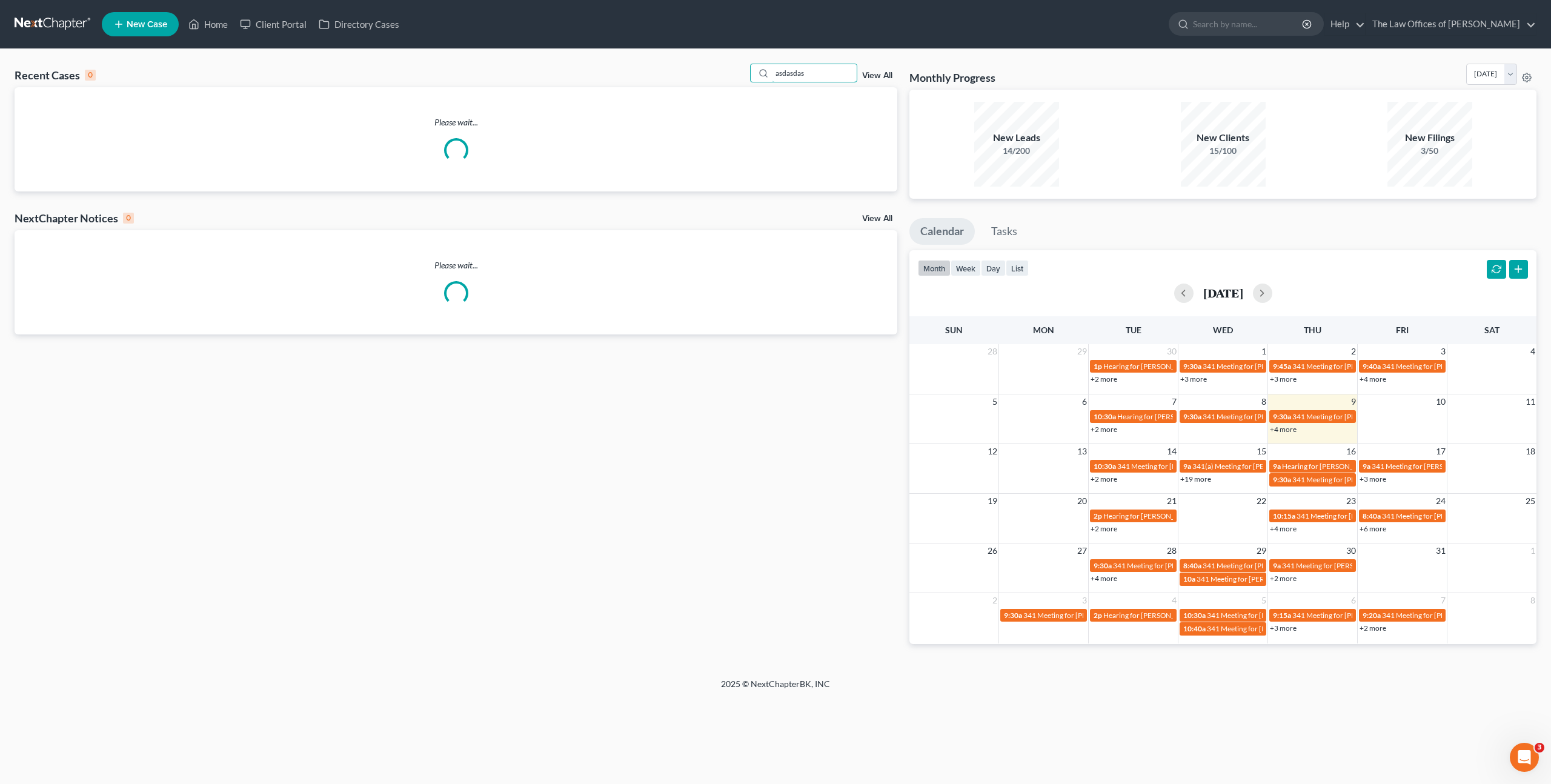
type input "asdasdasd"
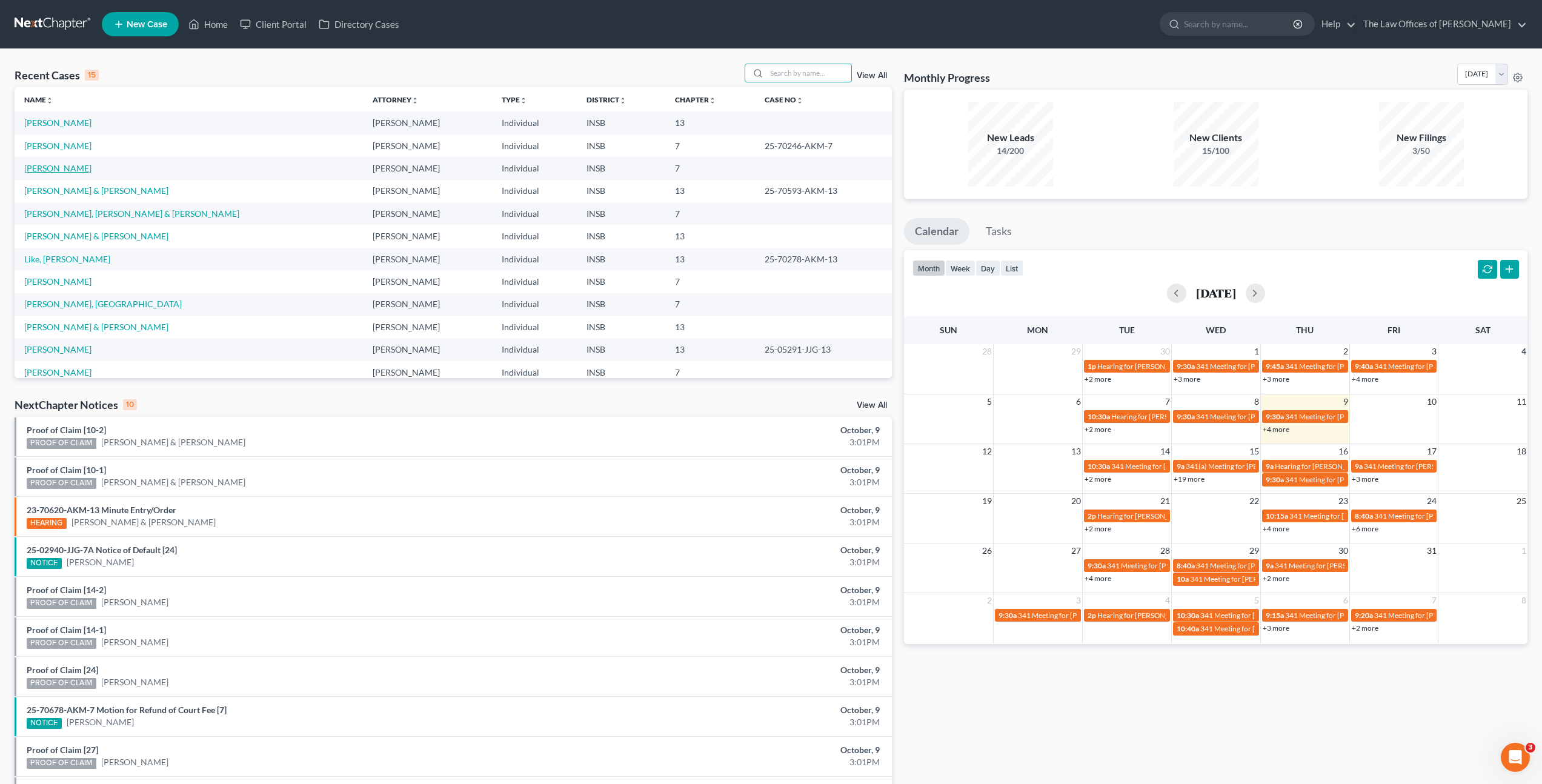
click at [55, 167] on link "[PERSON_NAME]" at bounding box center [58, 168] width 67 height 10
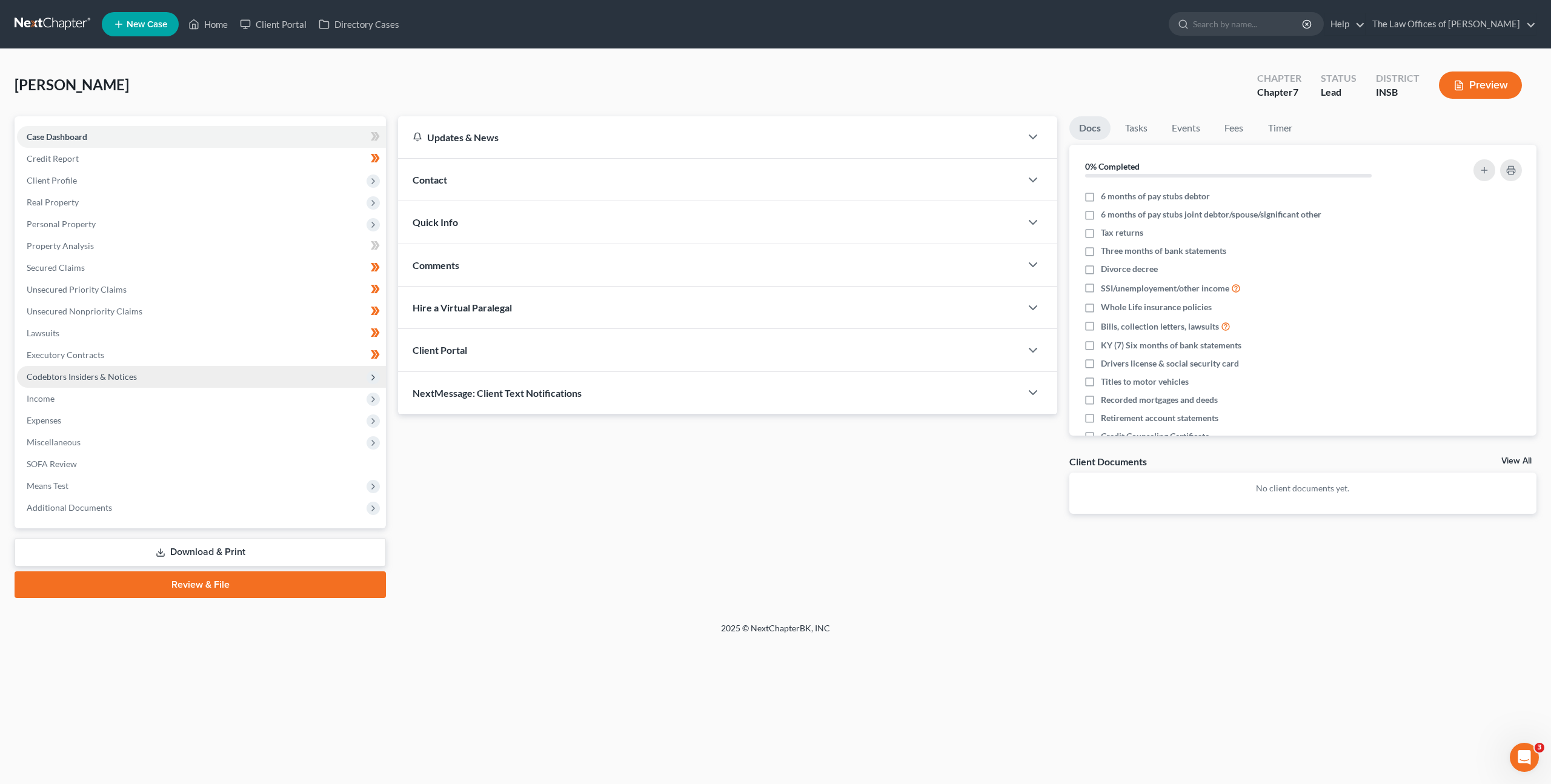
click at [238, 380] on span "Codebtors Insiders & Notices" at bounding box center [201, 377] width 369 height 22
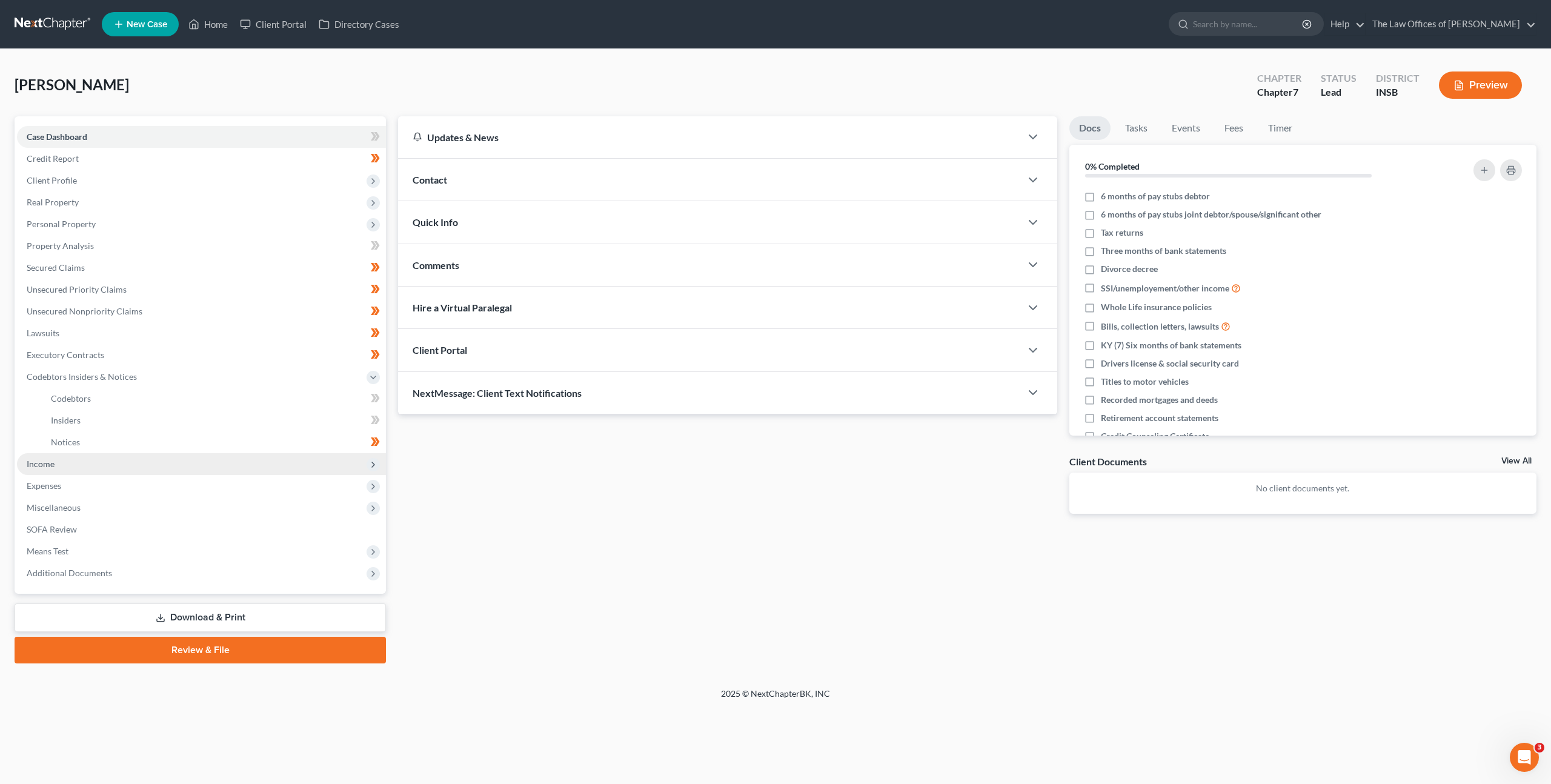
click at [205, 467] on span "Income" at bounding box center [201, 464] width 369 height 22
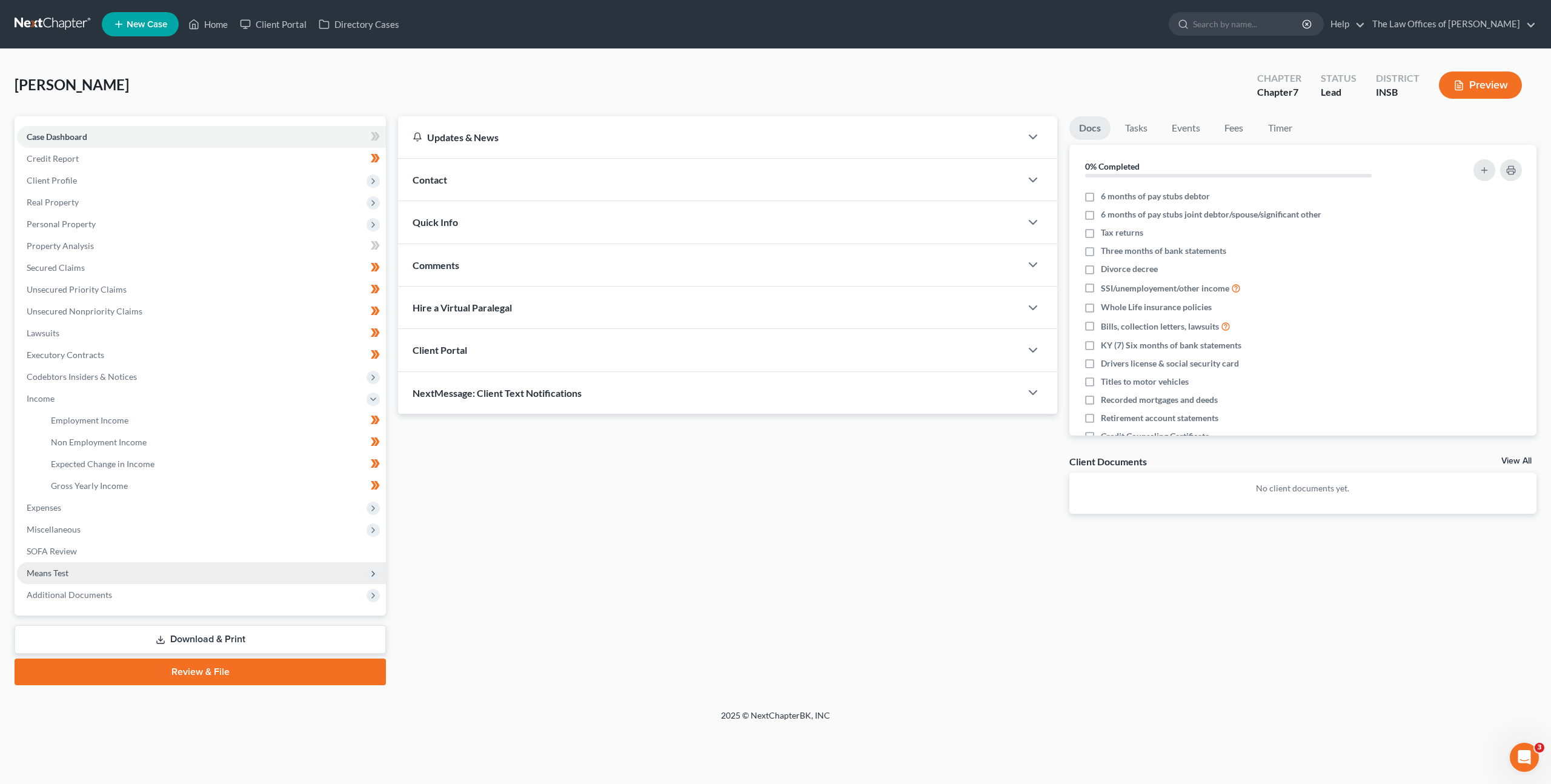
drag, startPoint x: 216, startPoint y: 638, endPoint x: 320, endPoint y: 570, distance: 124.3
click at [216, 638] on link "Download & Print" at bounding box center [200, 639] width 372 height 29
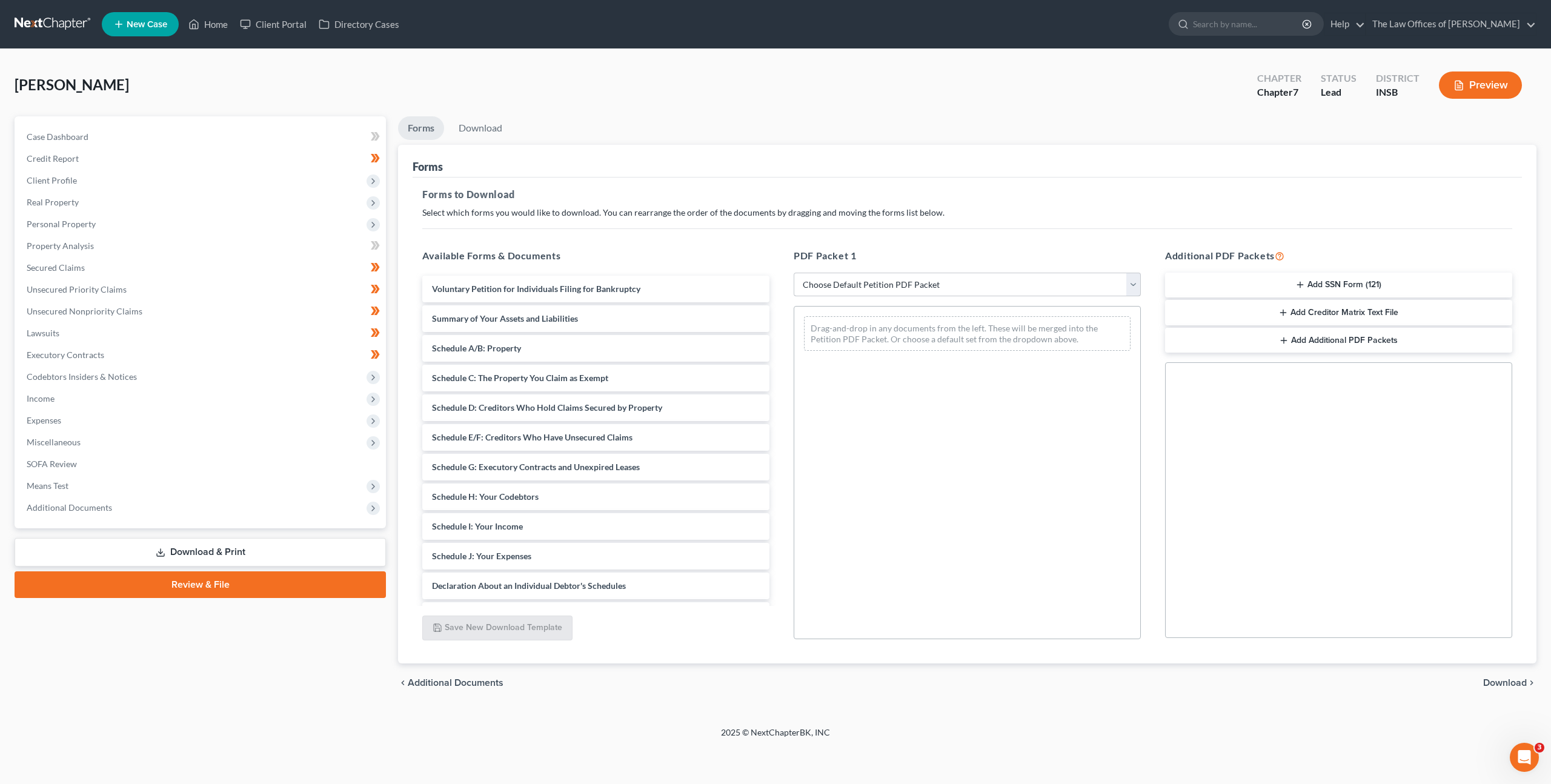
drag, startPoint x: 856, startPoint y: 297, endPoint x: 857, endPoint y: 292, distance: 5.1
click at [856, 297] on div "PDF Packet 1 Choose Default Petition PDF Packet Complete Bankruptcy Petition (a…" at bounding box center [967, 444] width 372 height 411
click at [857, 288] on select "Choose Default Petition PDF Packet Complete Bankruptcy Petition (all forms and …" at bounding box center [967, 285] width 347 height 24
select select "0"
click at [794, 272] on select "Choose Default Petition PDF Packet Complete Bankruptcy Petition (all forms and …" at bounding box center [967, 285] width 347 height 24
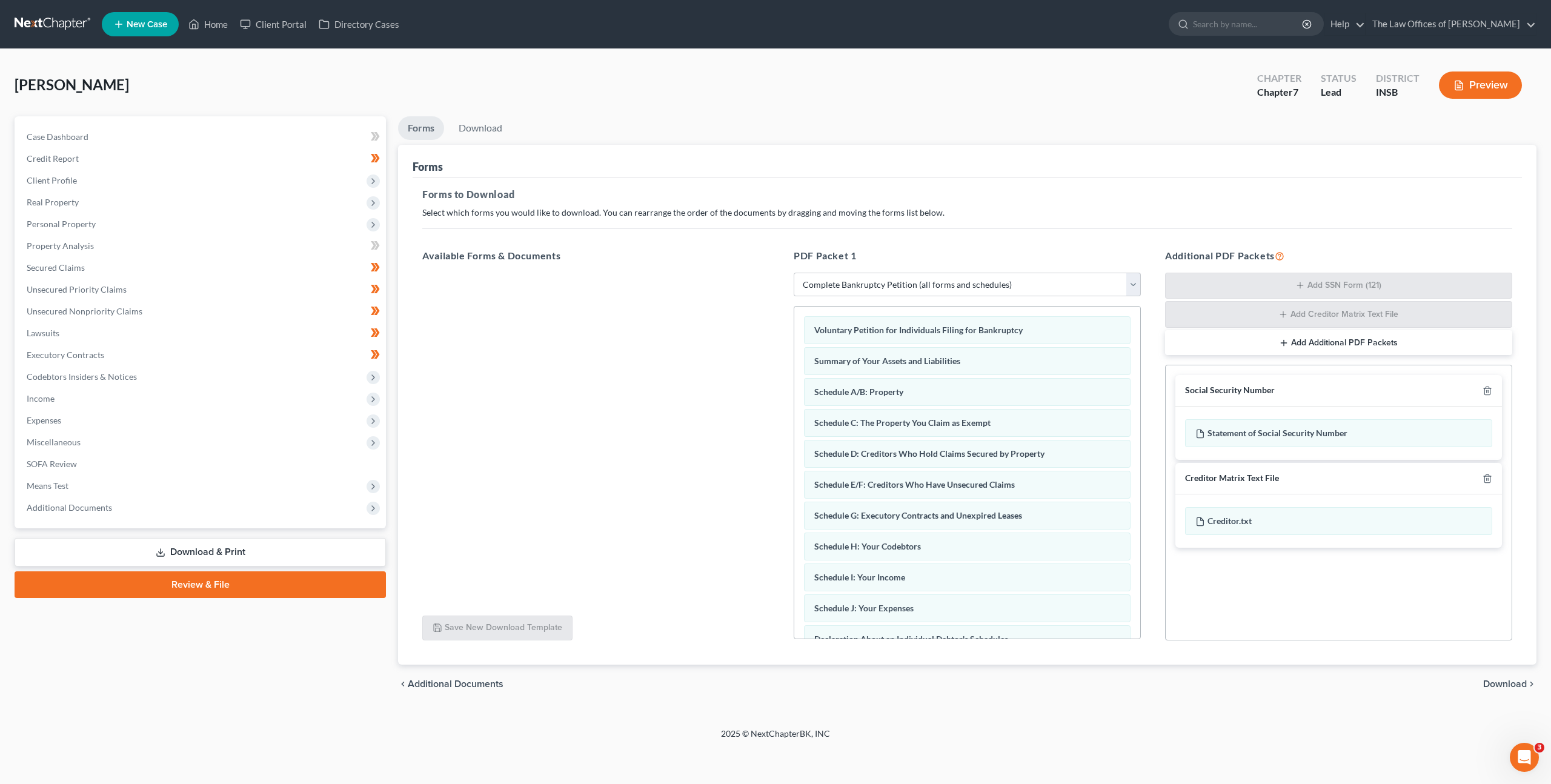
click at [1495, 474] on div "Creditor Matrix Text File" at bounding box center [1339, 478] width 327 height 31
click at [1488, 474] on icon "button" at bounding box center [1487, 478] width 6 height 8
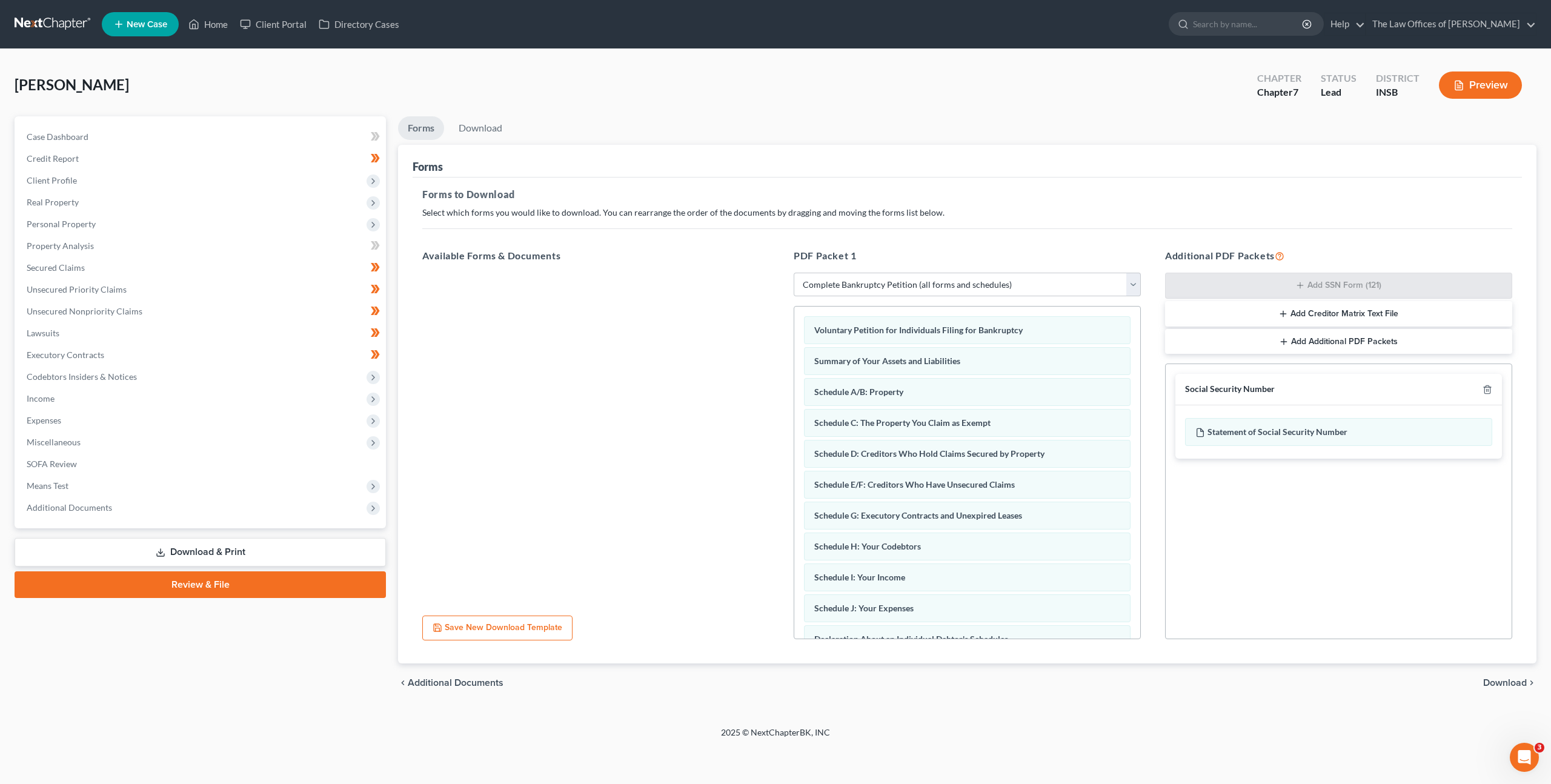
click at [1488, 685] on span "Download" at bounding box center [1505, 682] width 43 height 10
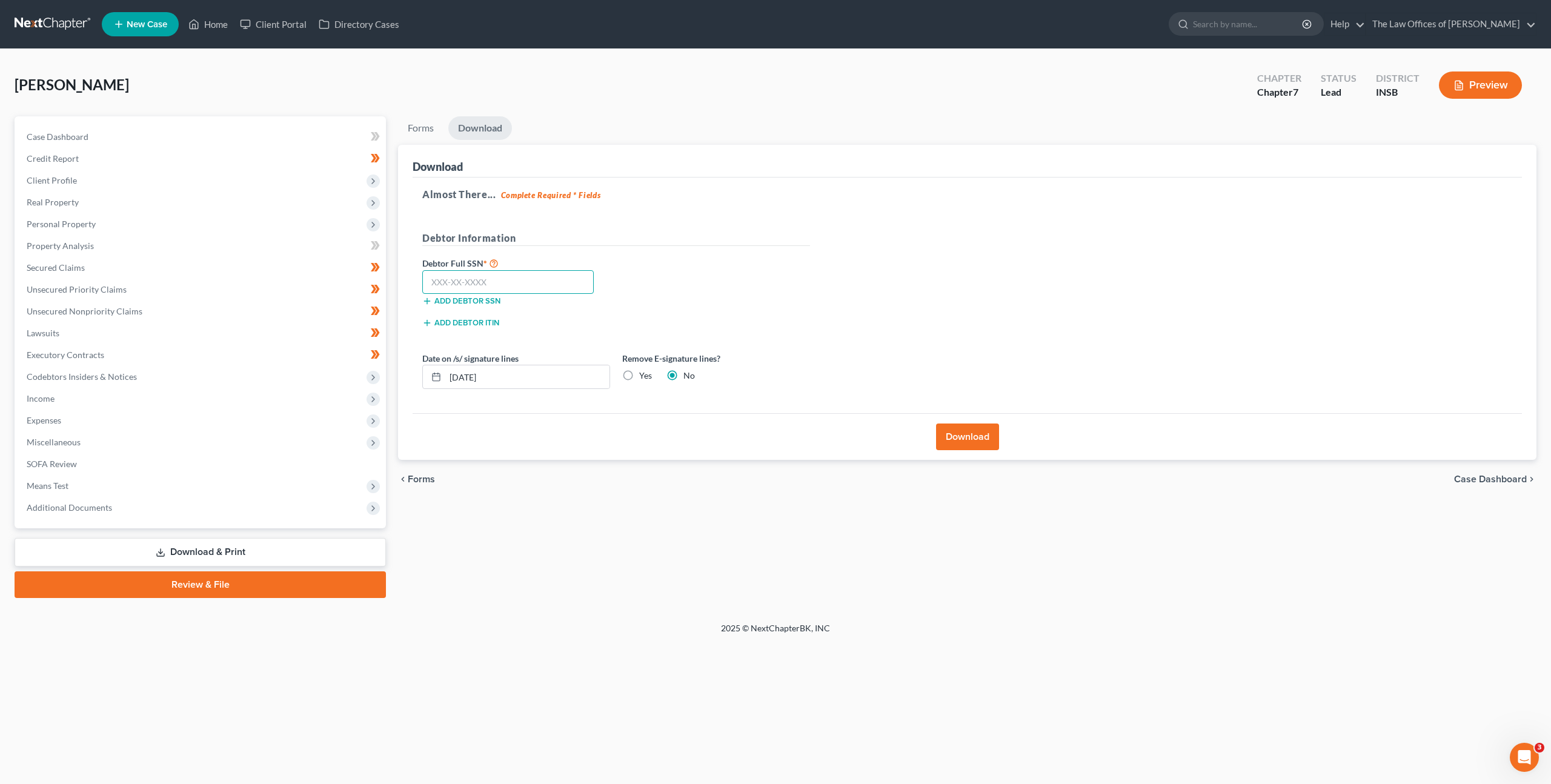
click at [509, 278] on input "text" at bounding box center [508, 283] width 171 height 24
click at [540, 277] on input "text" at bounding box center [508, 283] width 171 height 24
paste input "303-11-4609"
type input "303-11-4609"
click at [772, 286] on div "Debtor Full SSN * 303-11-4609 Add debtor SSN" at bounding box center [616, 286] width 400 height 61
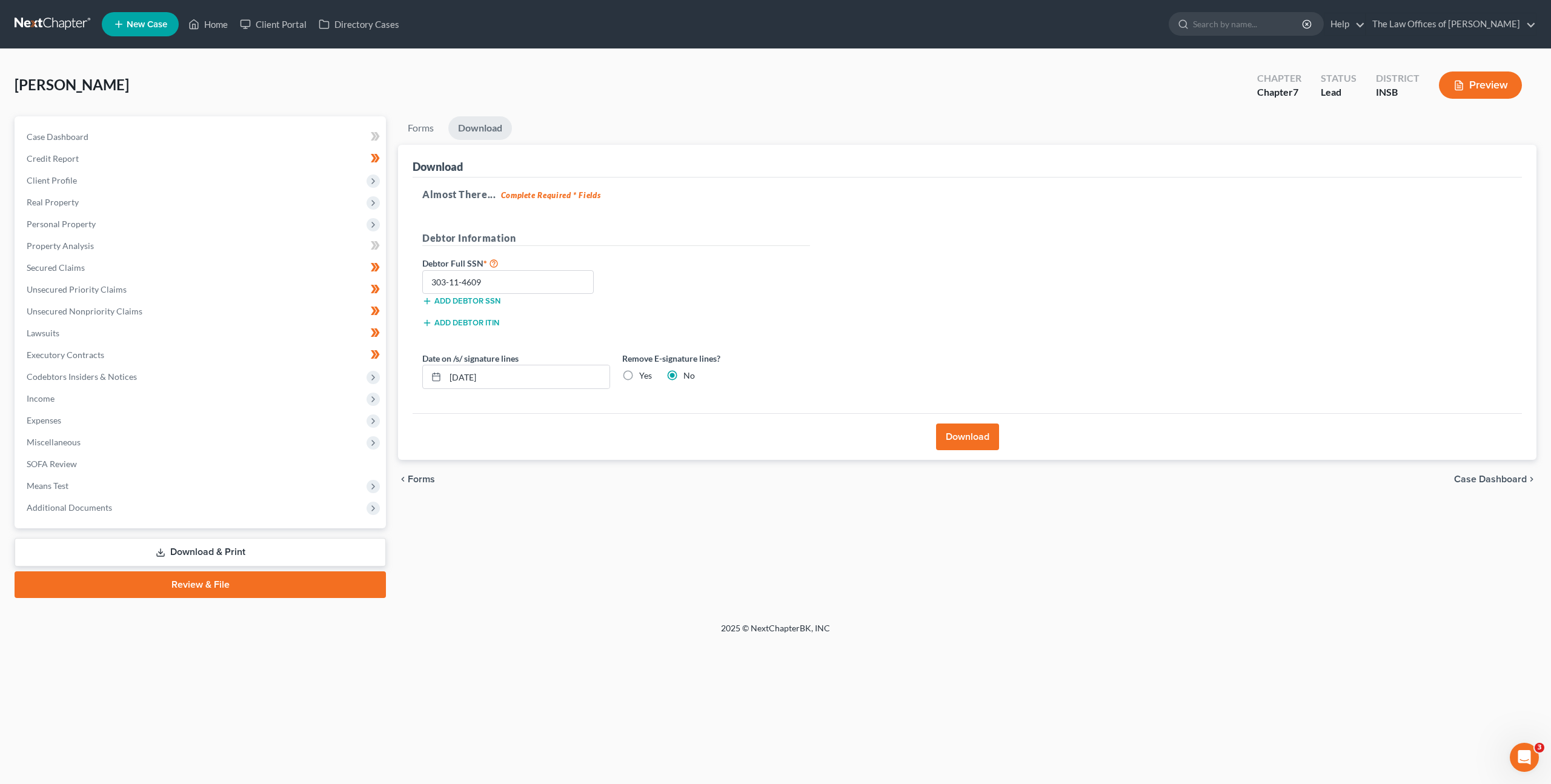
click at [639, 372] on label "Yes" at bounding box center [645, 375] width 13 height 12
click at [644, 372] on input "Yes" at bounding box center [648, 373] width 8 height 8
radio input "true"
radio input "false"
click at [761, 309] on div "Debtor Full SSN * 303-11-4609 Add debtor SSN" at bounding box center [616, 286] width 400 height 61
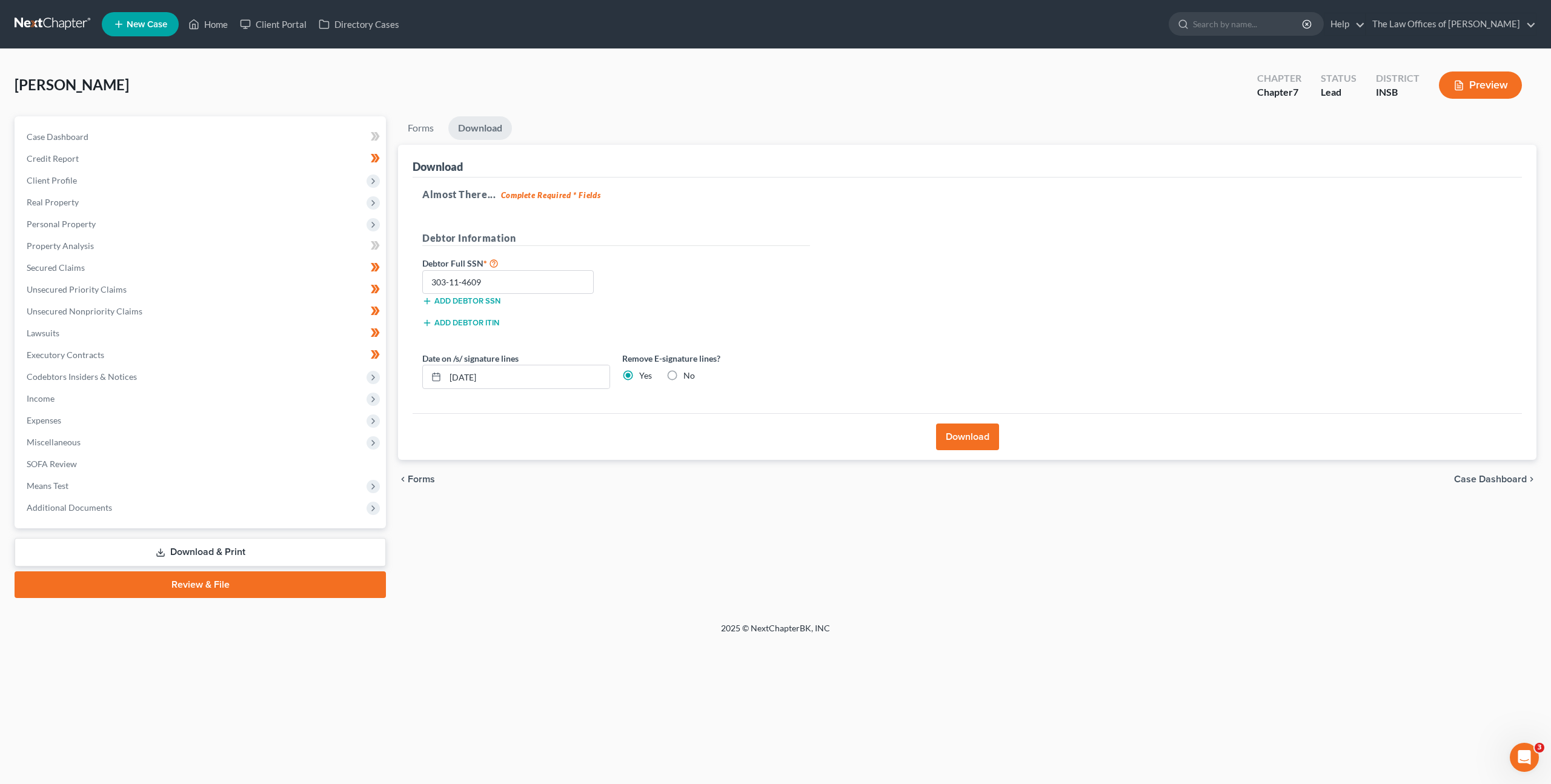
click at [952, 437] on button "Download" at bounding box center [968, 437] width 63 height 27
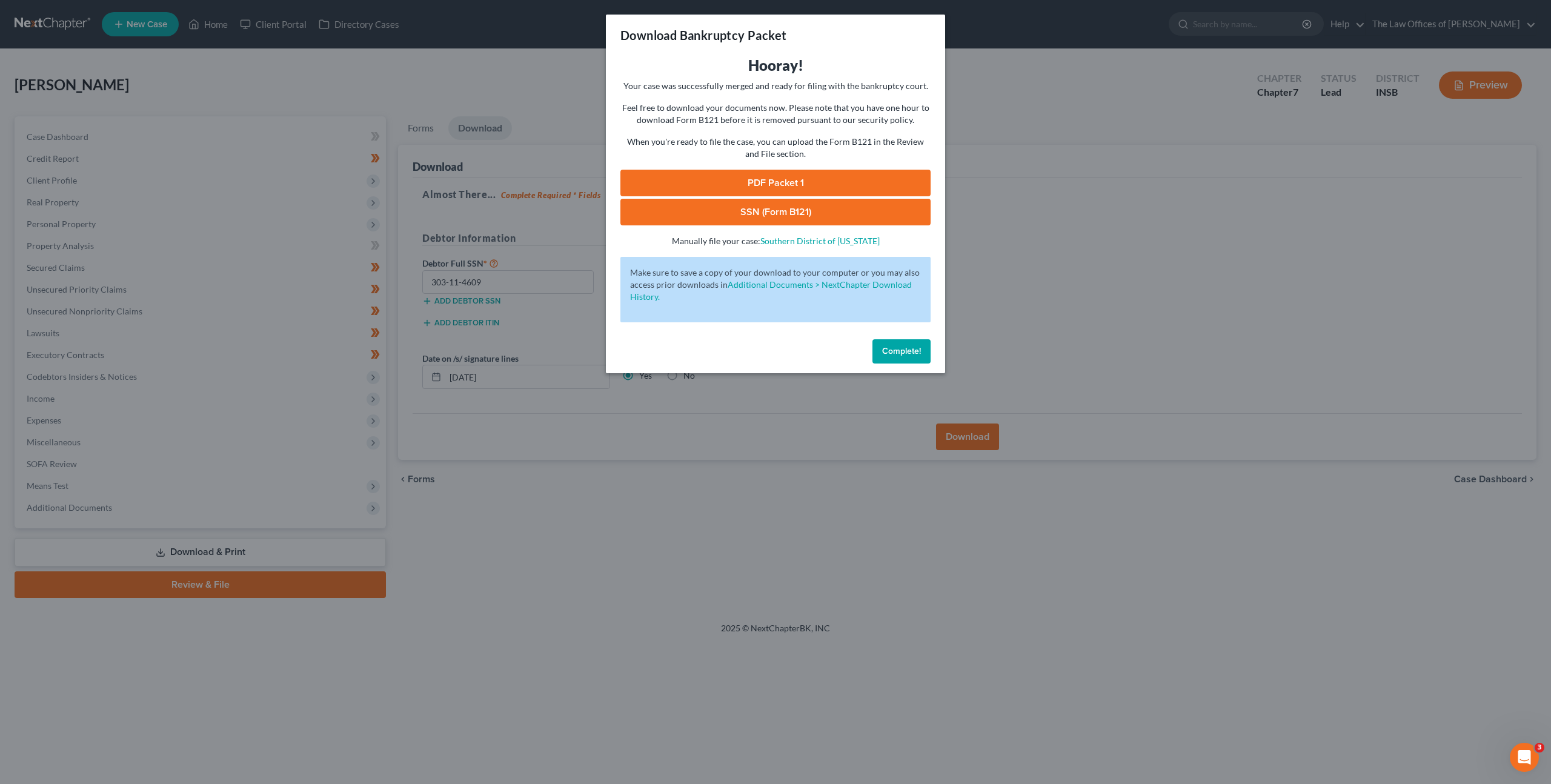
click at [706, 121] on p "Feel free to download your documents now. Please note that you have one hour to…" at bounding box center [775, 114] width 310 height 24
click at [688, 176] on link "PDF Packet 1" at bounding box center [775, 183] width 310 height 27
click at [731, 219] on link "SSN (Form B121)" at bounding box center [775, 212] width 310 height 27
click at [916, 346] on span "Complete!" at bounding box center [901, 351] width 39 height 10
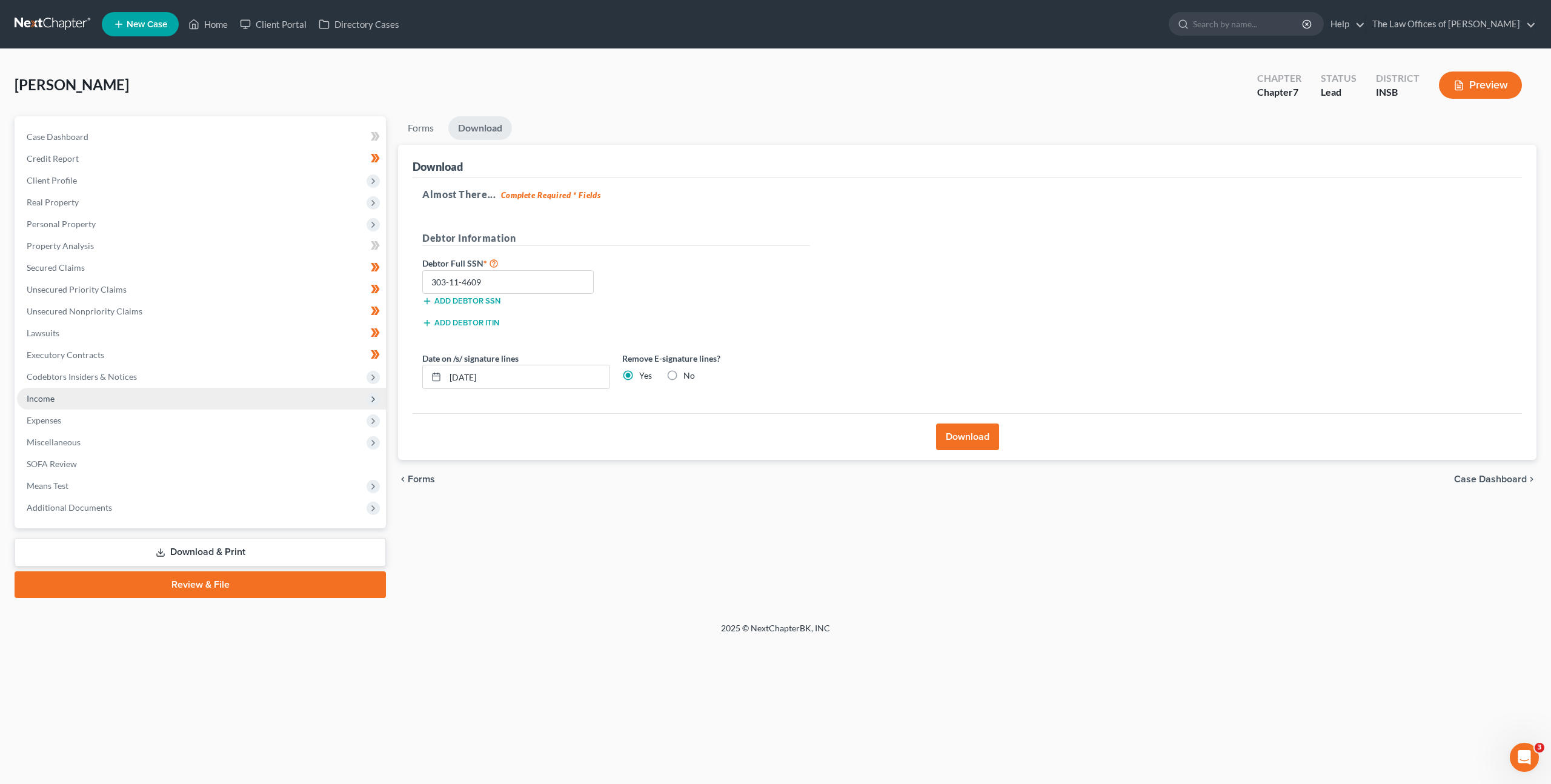
click at [128, 396] on span "Income" at bounding box center [201, 398] width 369 height 22
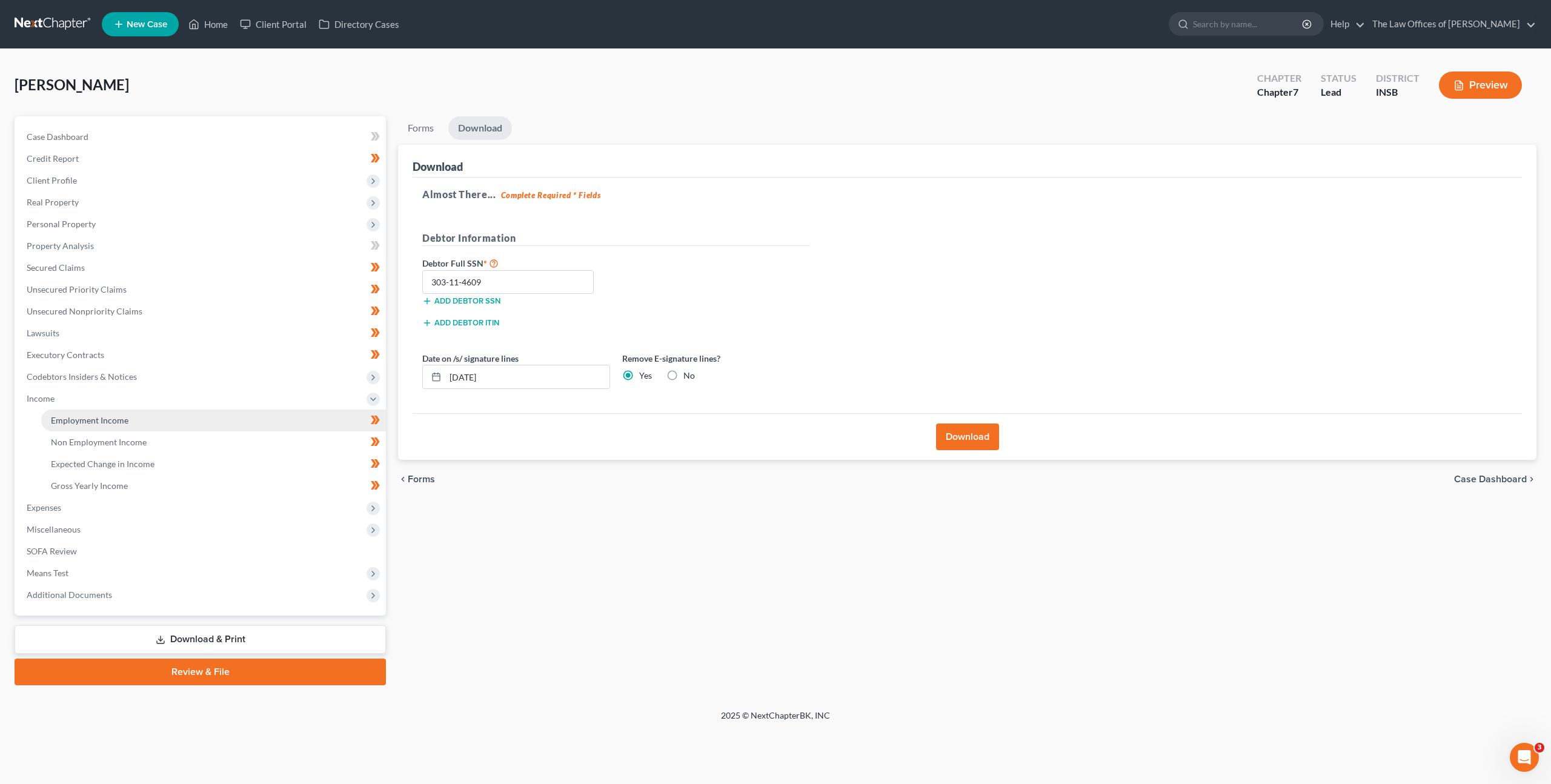
click at [118, 413] on link "Employment Income" at bounding box center [213, 420] width 345 height 22
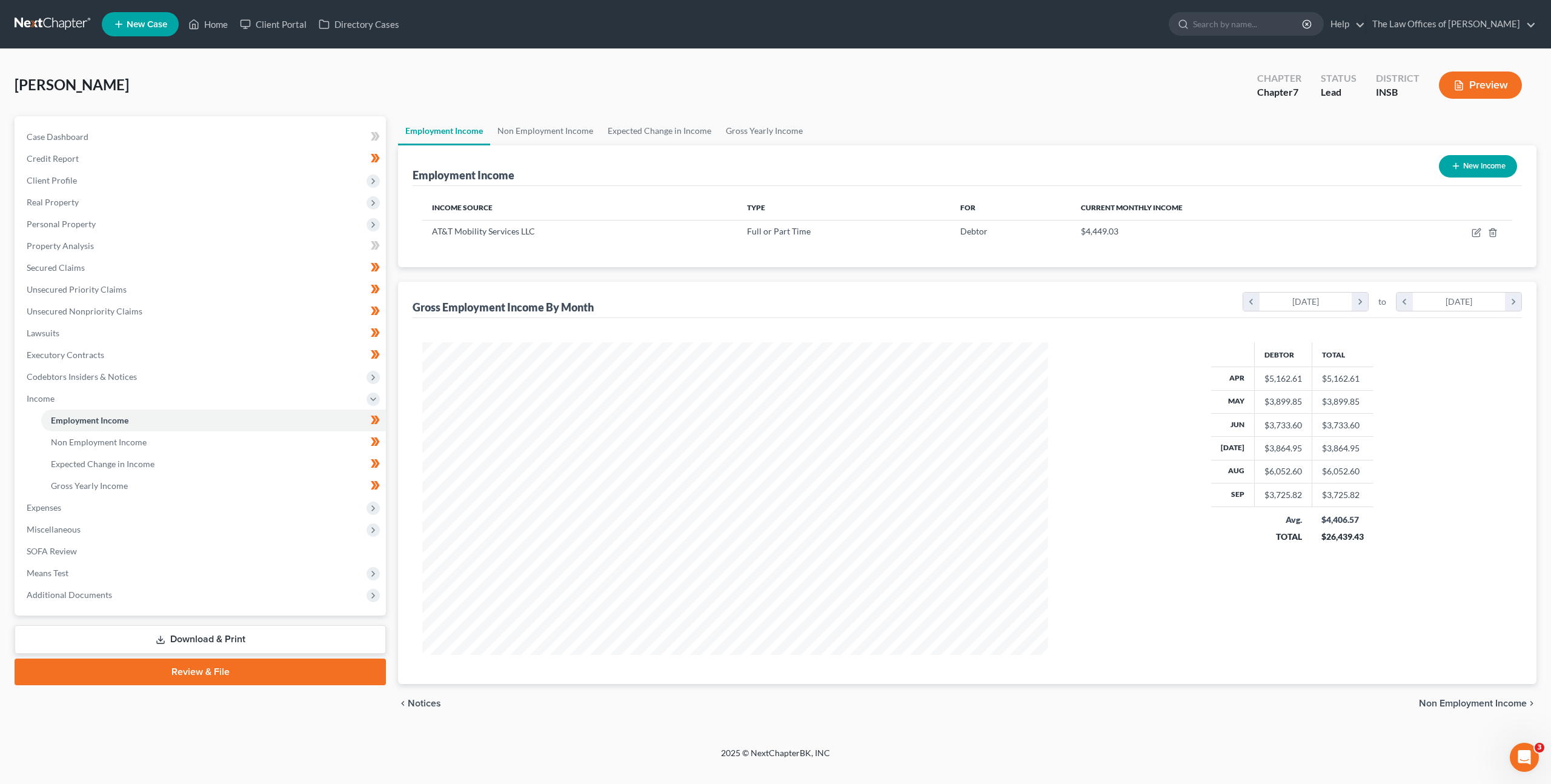
scroll to position [313, 650]
click at [1479, 234] on icon "button" at bounding box center [1476, 233] width 7 height 7
select select "0"
select select "15"
select select "2"
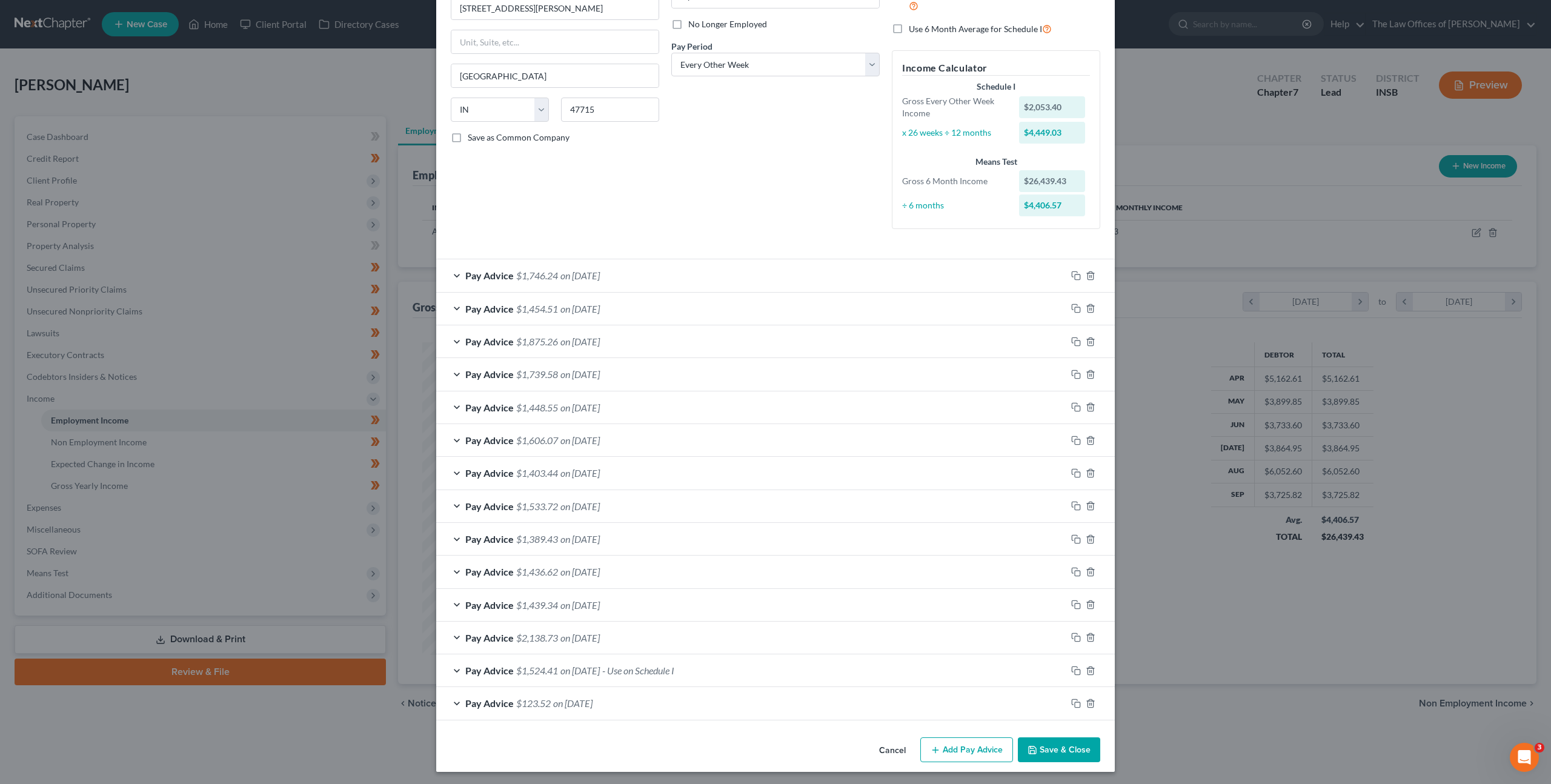
scroll to position [155, 0]
click at [1030, 744] on icon "button" at bounding box center [1032, 747] width 10 height 10
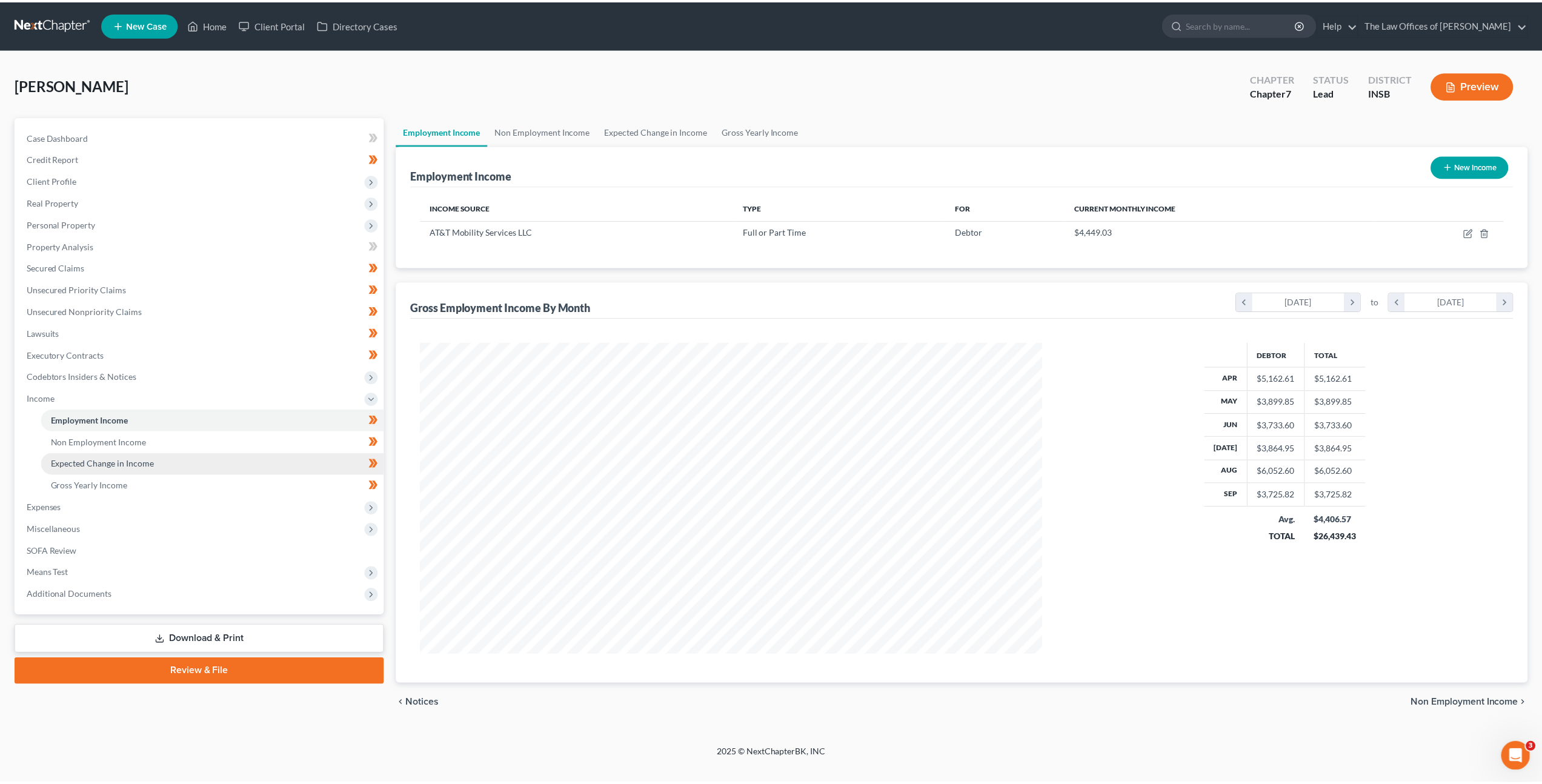
scroll to position [313, 650]
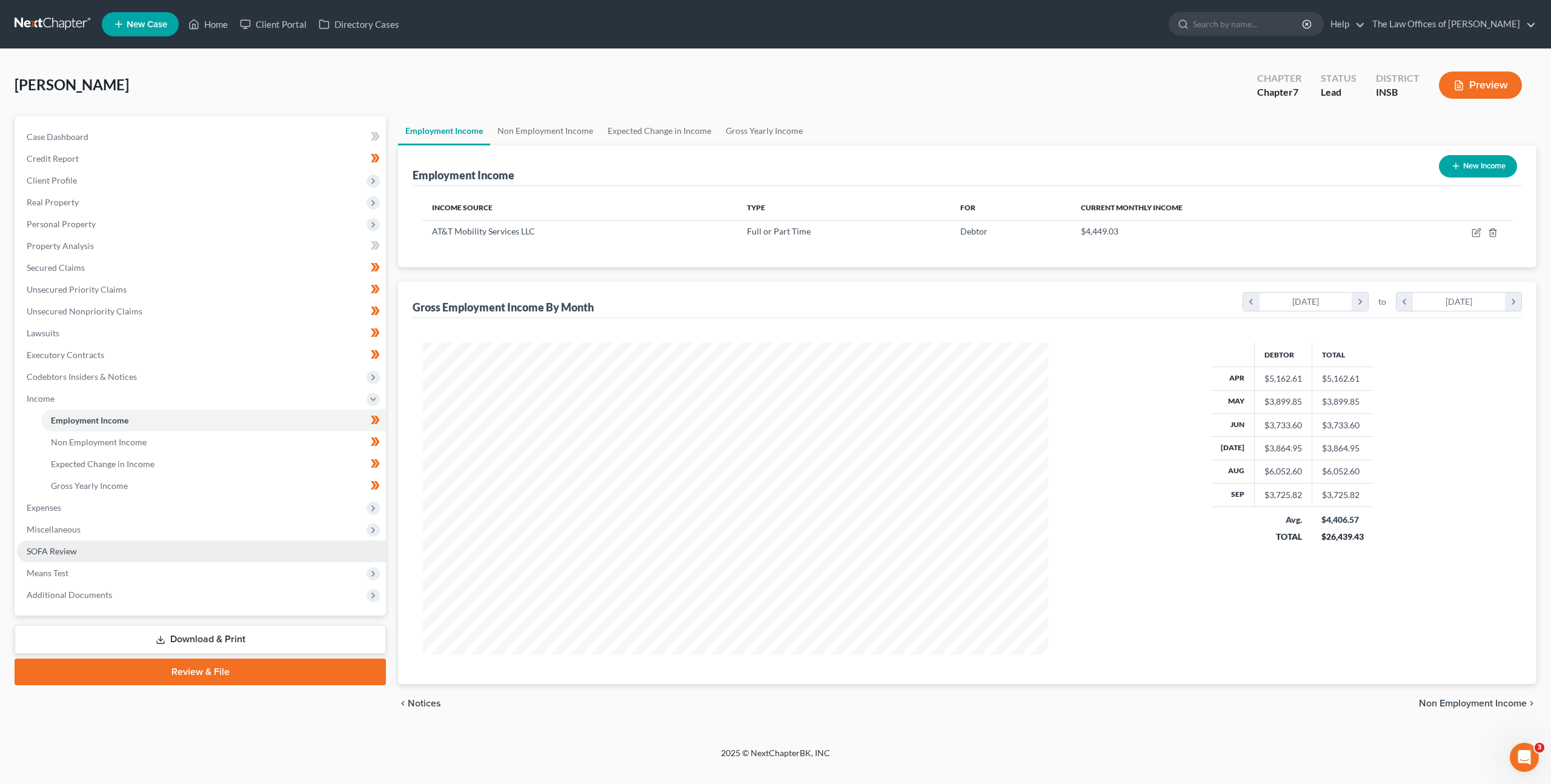
click at [226, 550] on link "SOFA Review" at bounding box center [201, 551] width 369 height 22
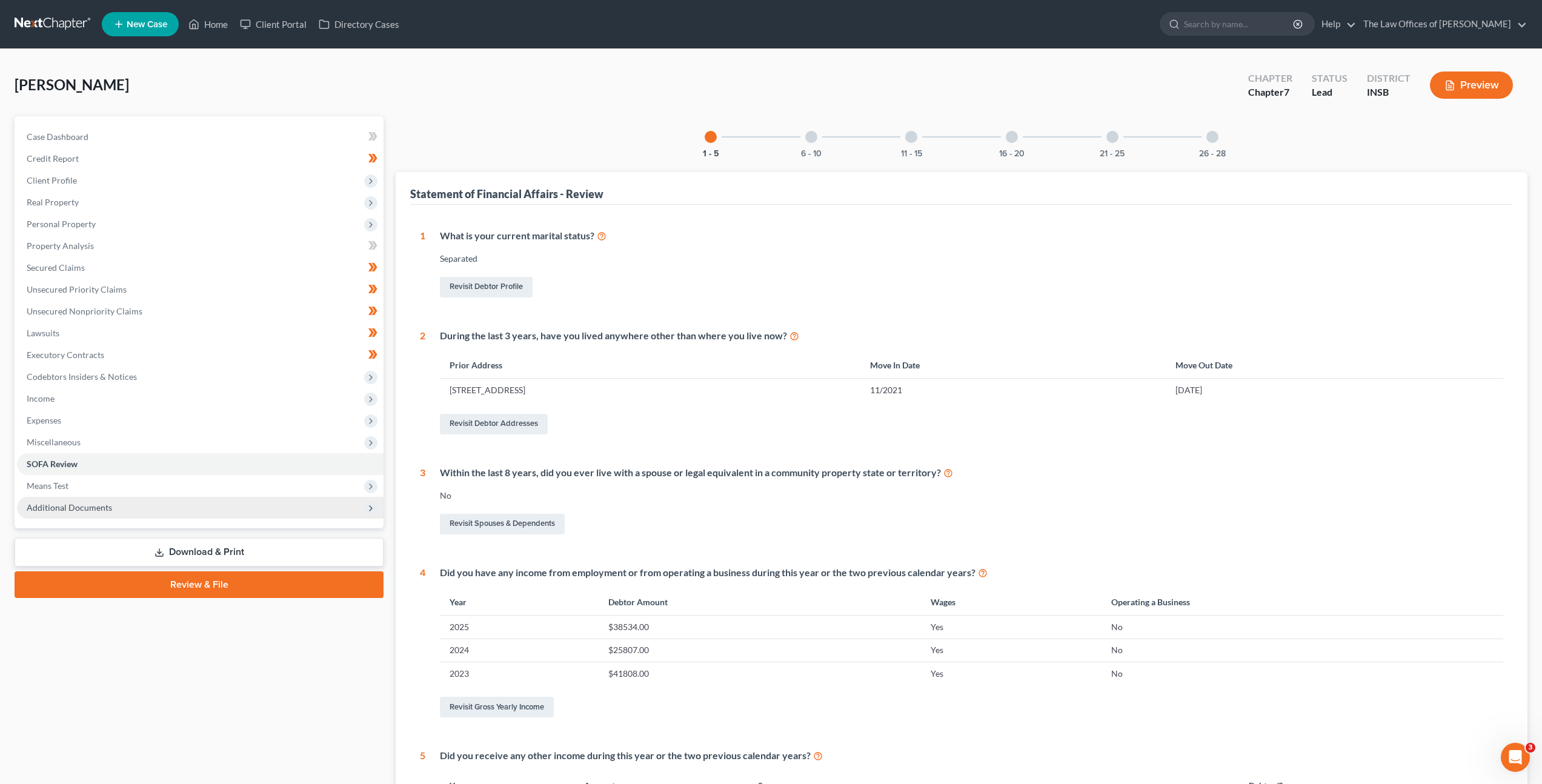
click at [216, 499] on span "Additional Documents" at bounding box center [200, 508] width 366 height 22
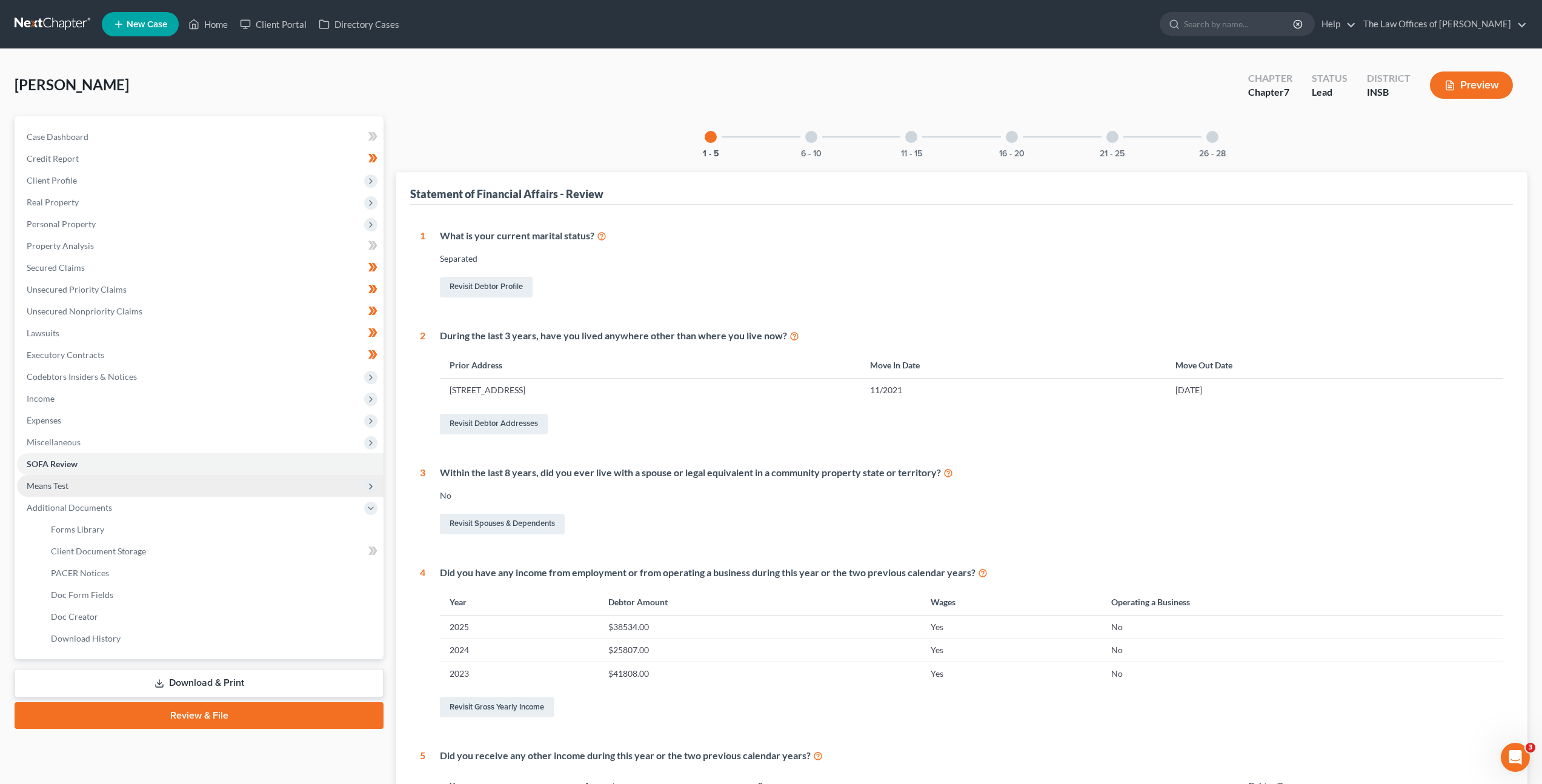
click at [222, 478] on span "Means Test" at bounding box center [200, 486] width 366 height 22
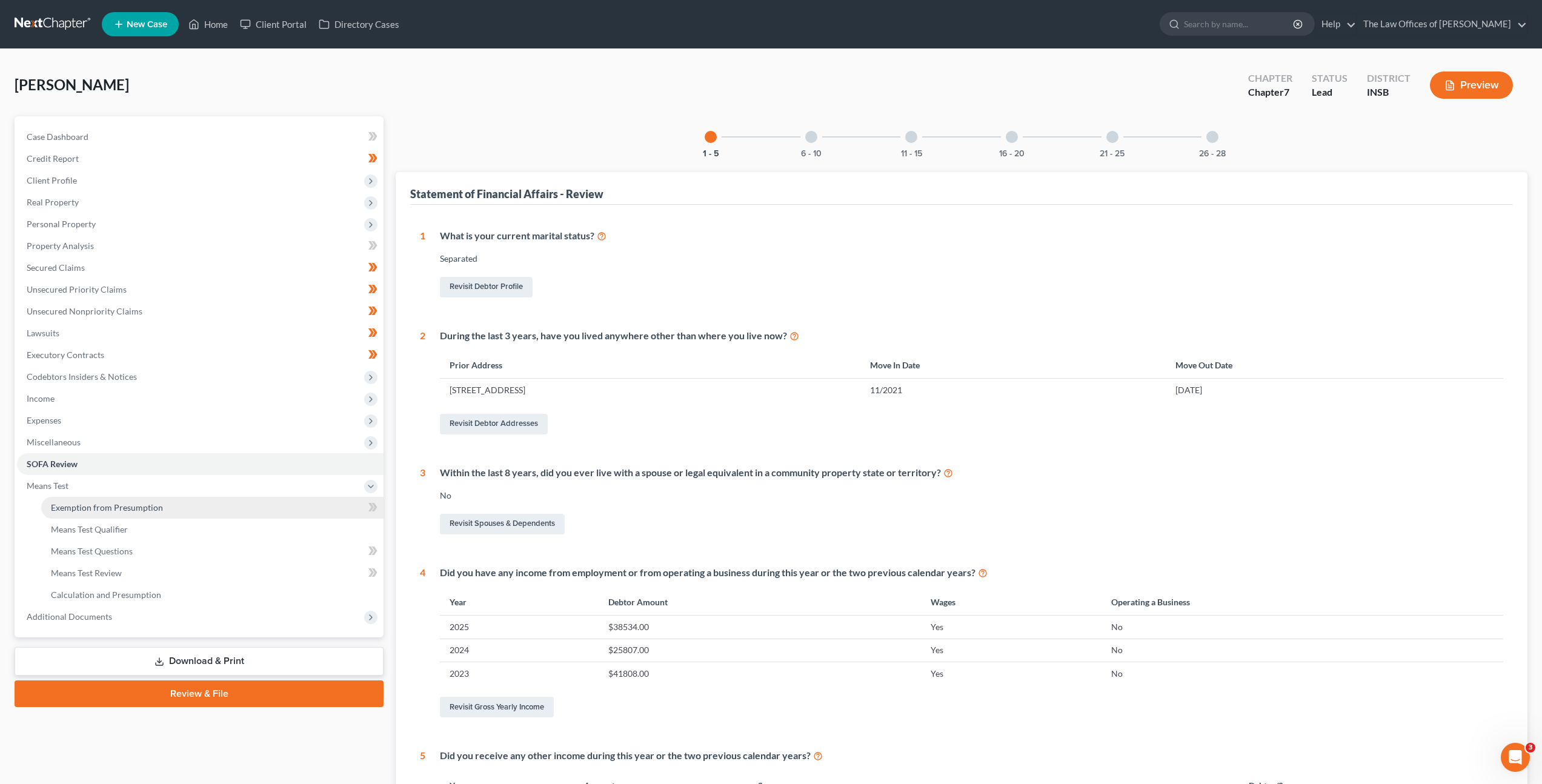
click at [228, 507] on link "Exemption from Presumption" at bounding box center [212, 508] width 342 height 22
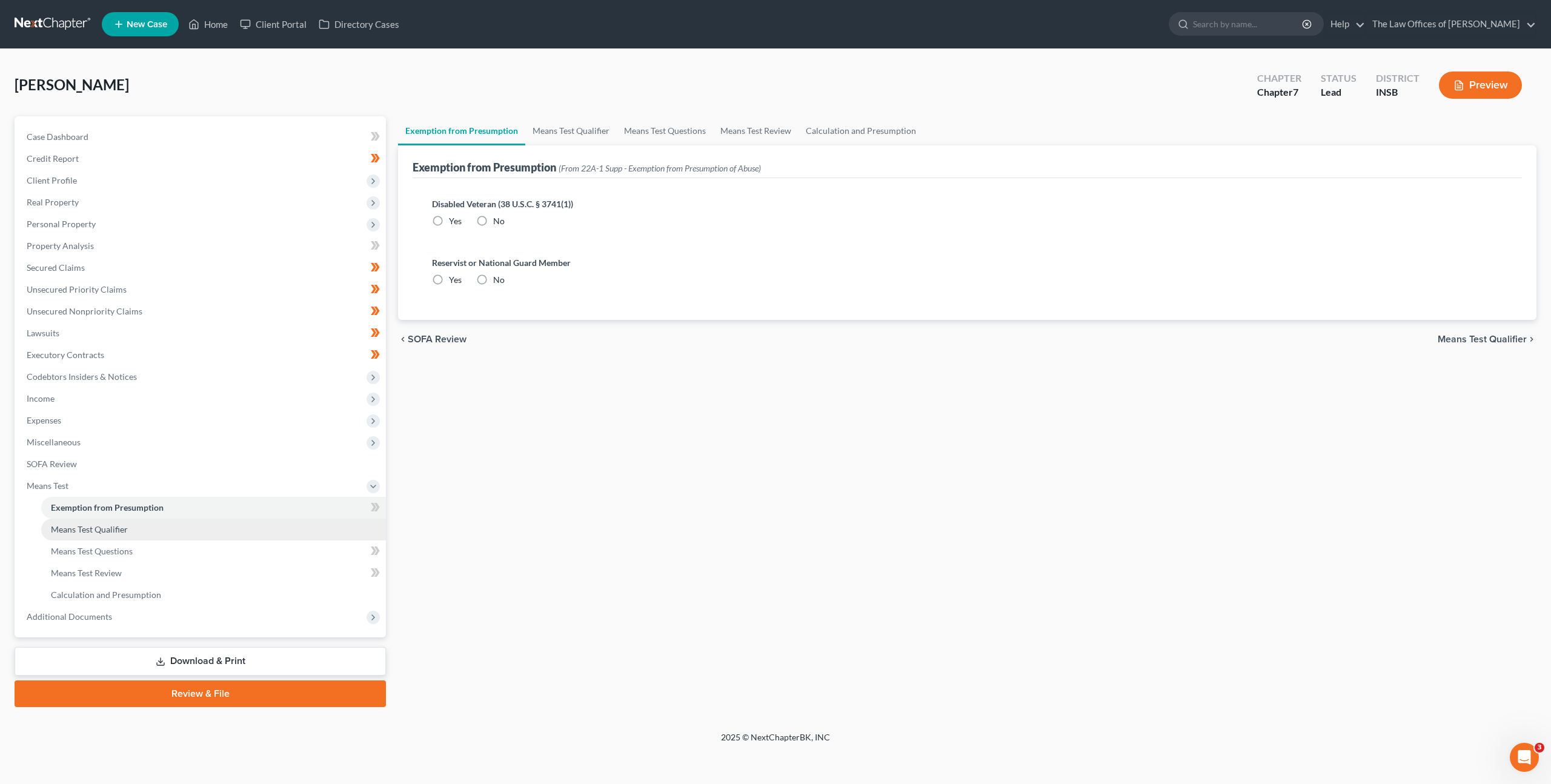
click at [240, 528] on link "Means Test Qualifier" at bounding box center [213, 529] width 345 height 22
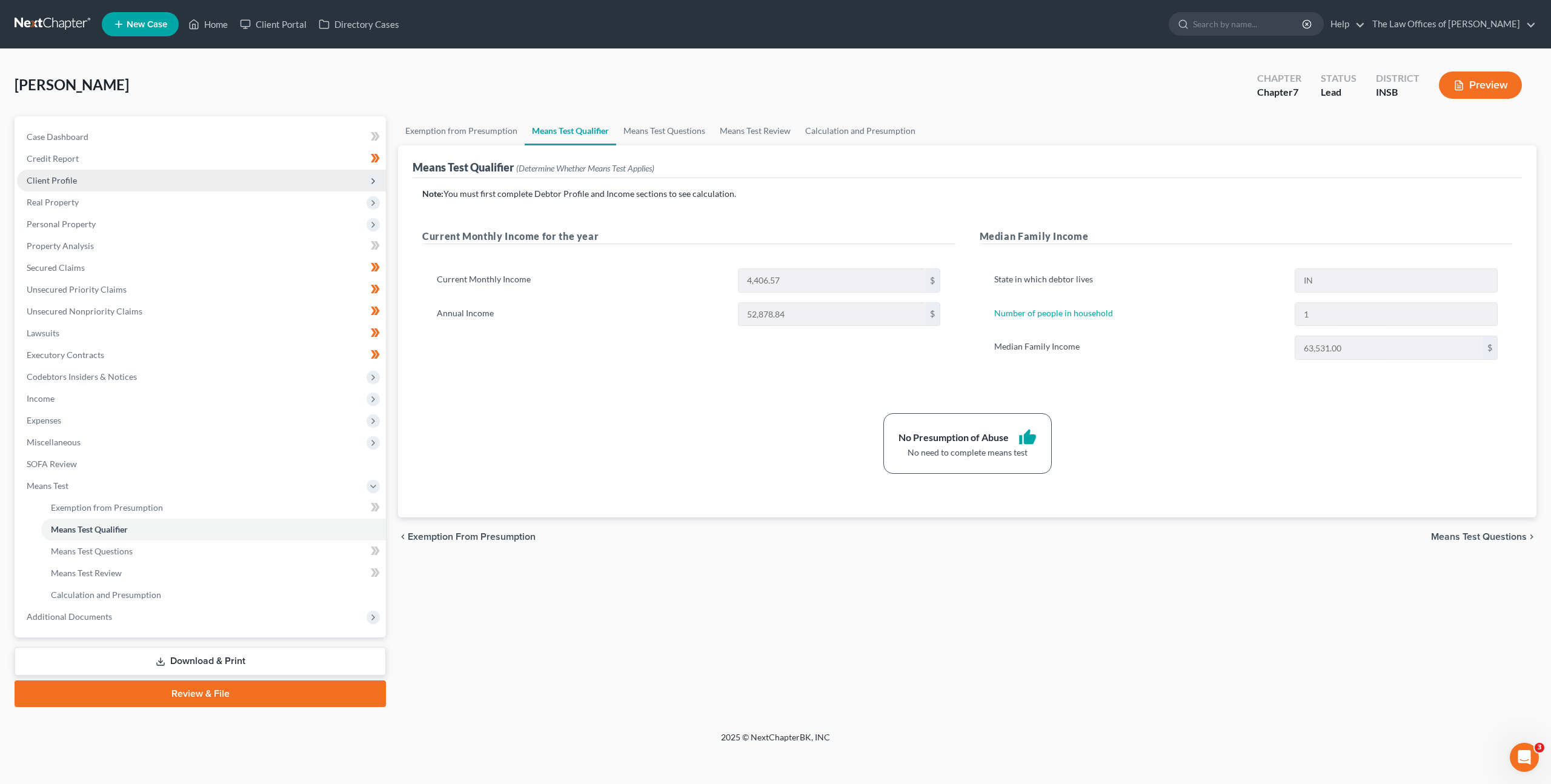
click at [77, 184] on span "Client Profile" at bounding box center [201, 180] width 369 height 22
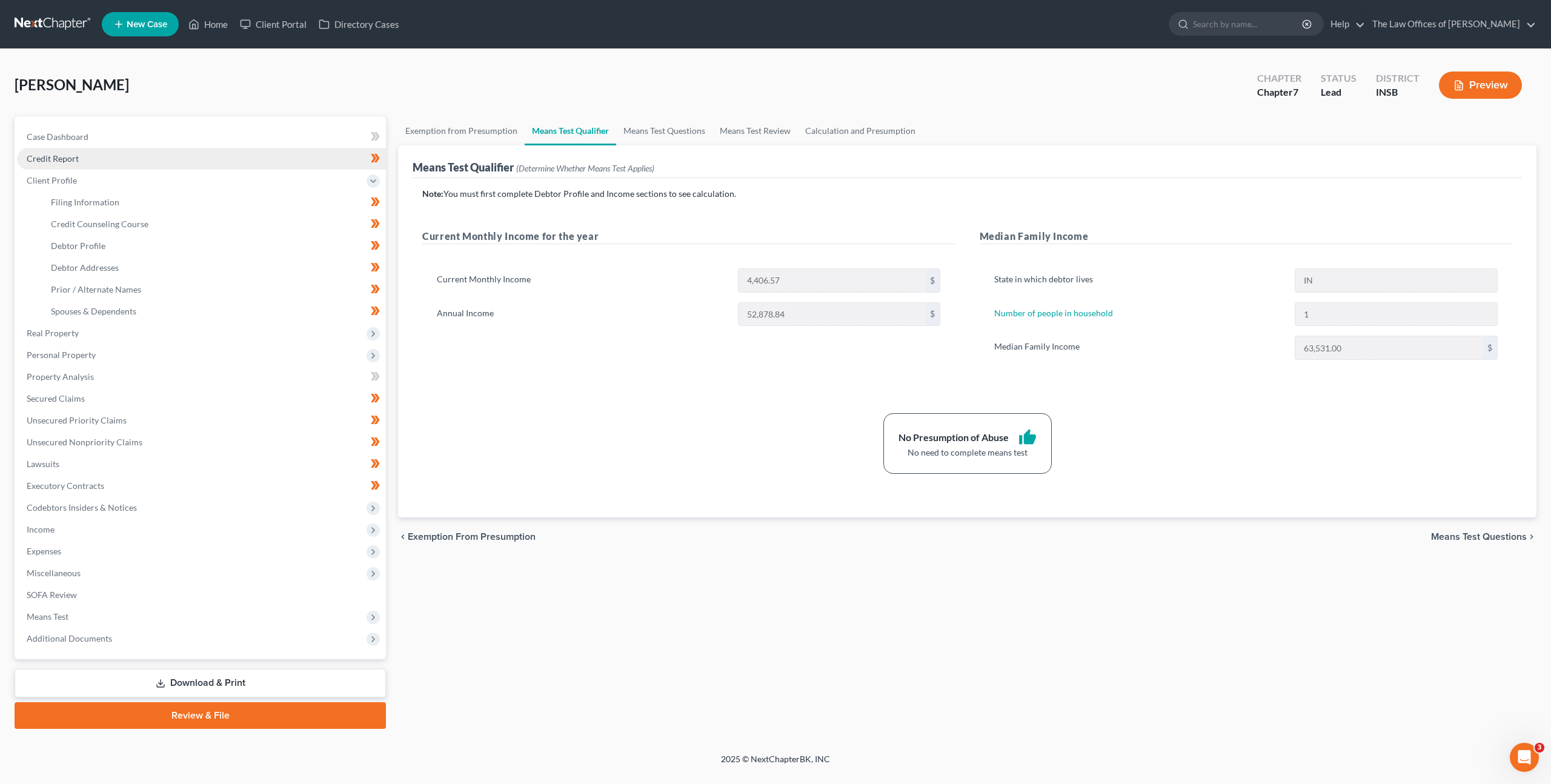
click at [106, 155] on link "Credit Report" at bounding box center [201, 159] width 369 height 22
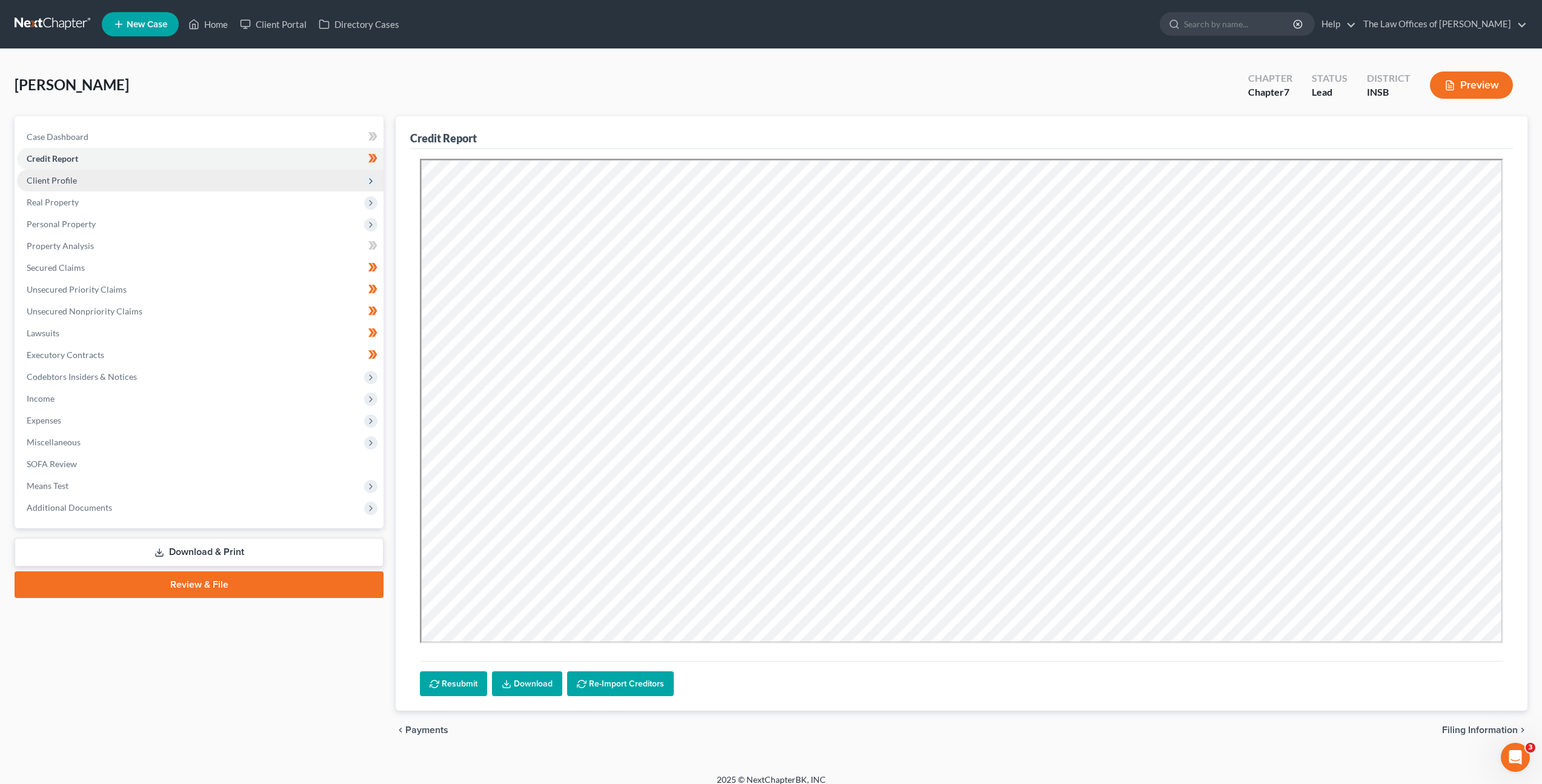
click at [109, 178] on span "Client Profile" at bounding box center [200, 180] width 366 height 22
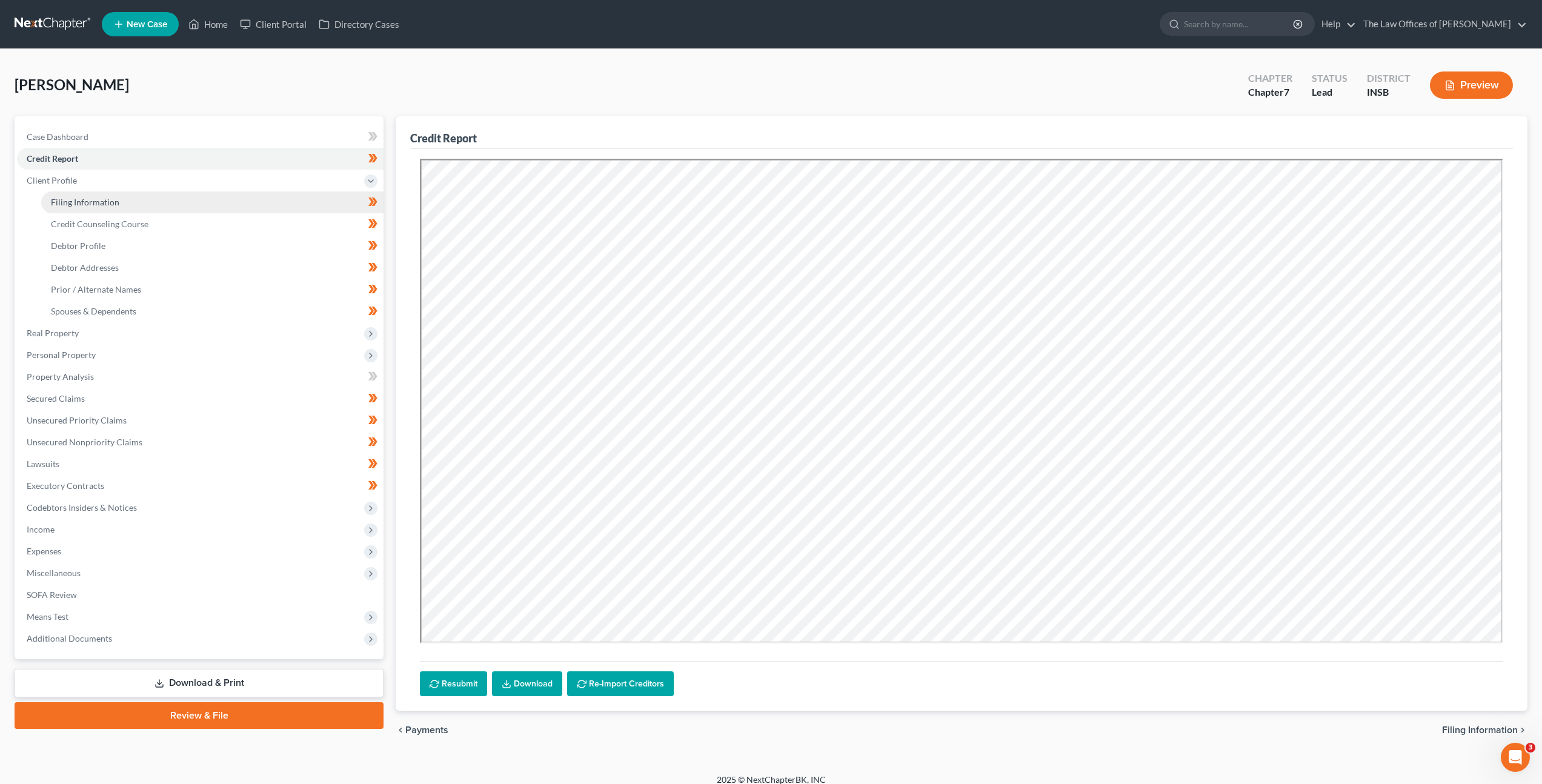
click at [107, 207] on link "Filing Information" at bounding box center [212, 202] width 342 height 22
select select "1"
select select "0"
select select "15"
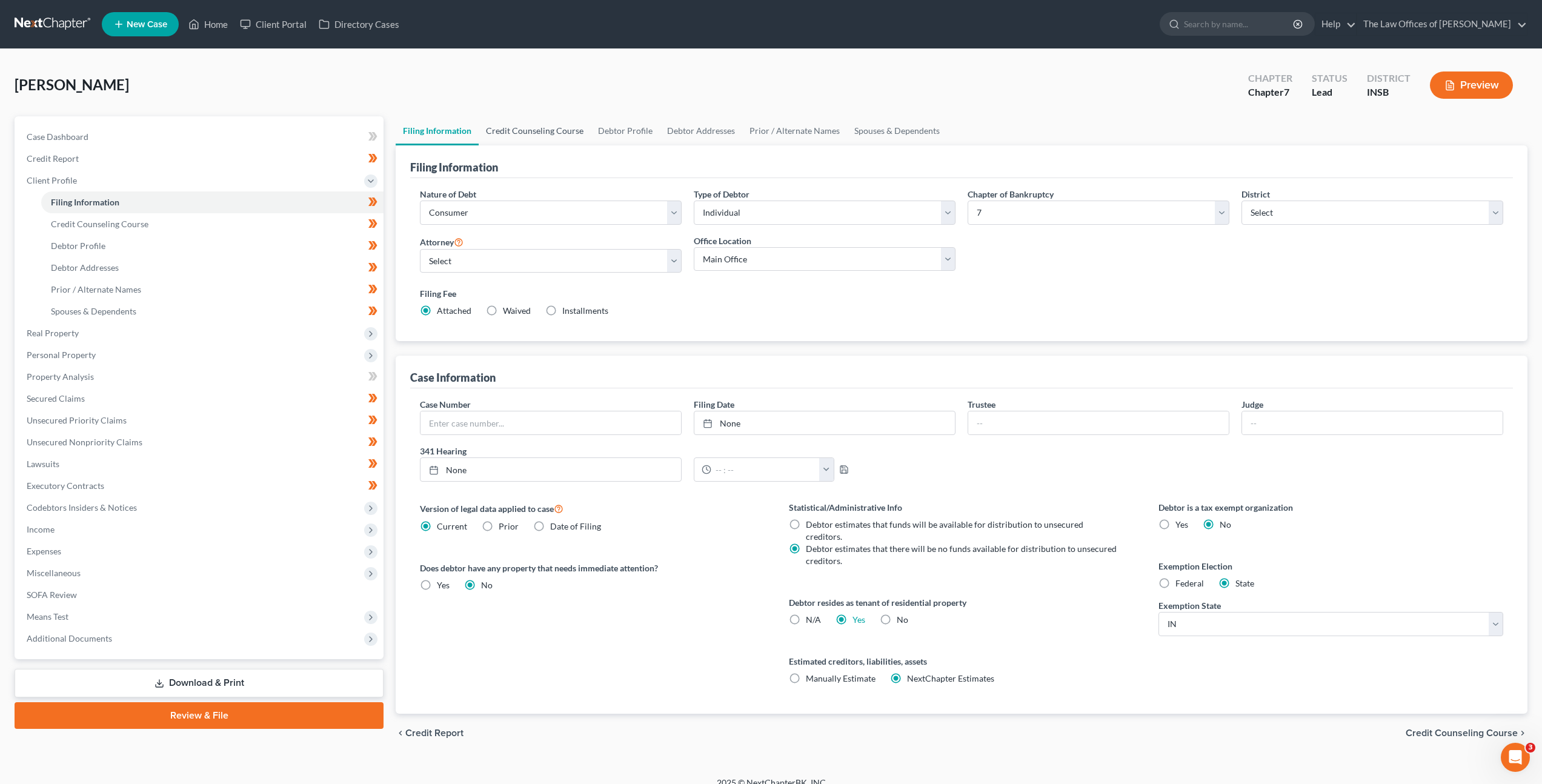
click at [512, 136] on link "Credit Counseling Course" at bounding box center [534, 130] width 112 height 29
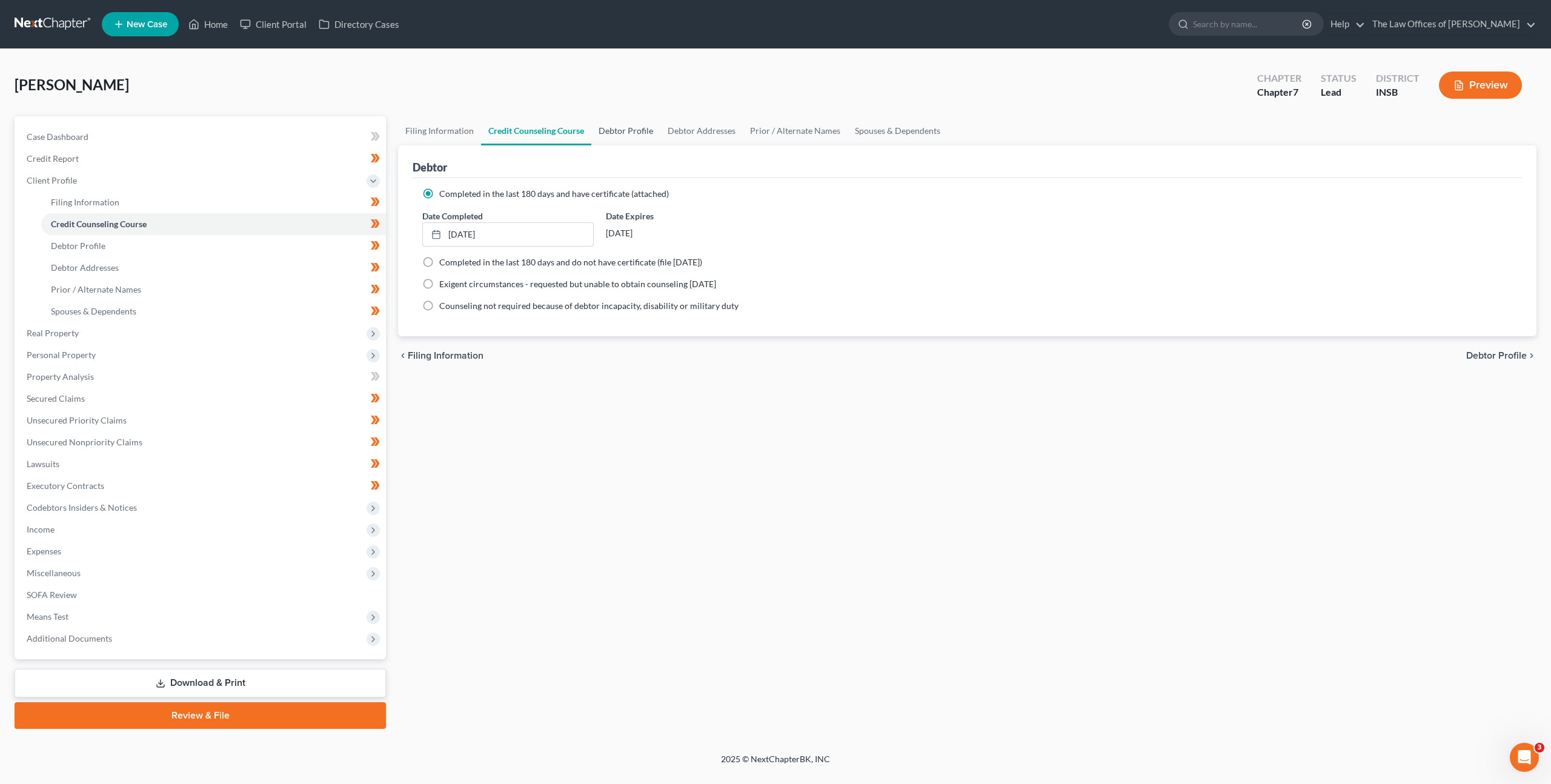
click at [640, 125] on link "Debtor Profile" at bounding box center [626, 130] width 69 height 29
select select "2"
select select "0"
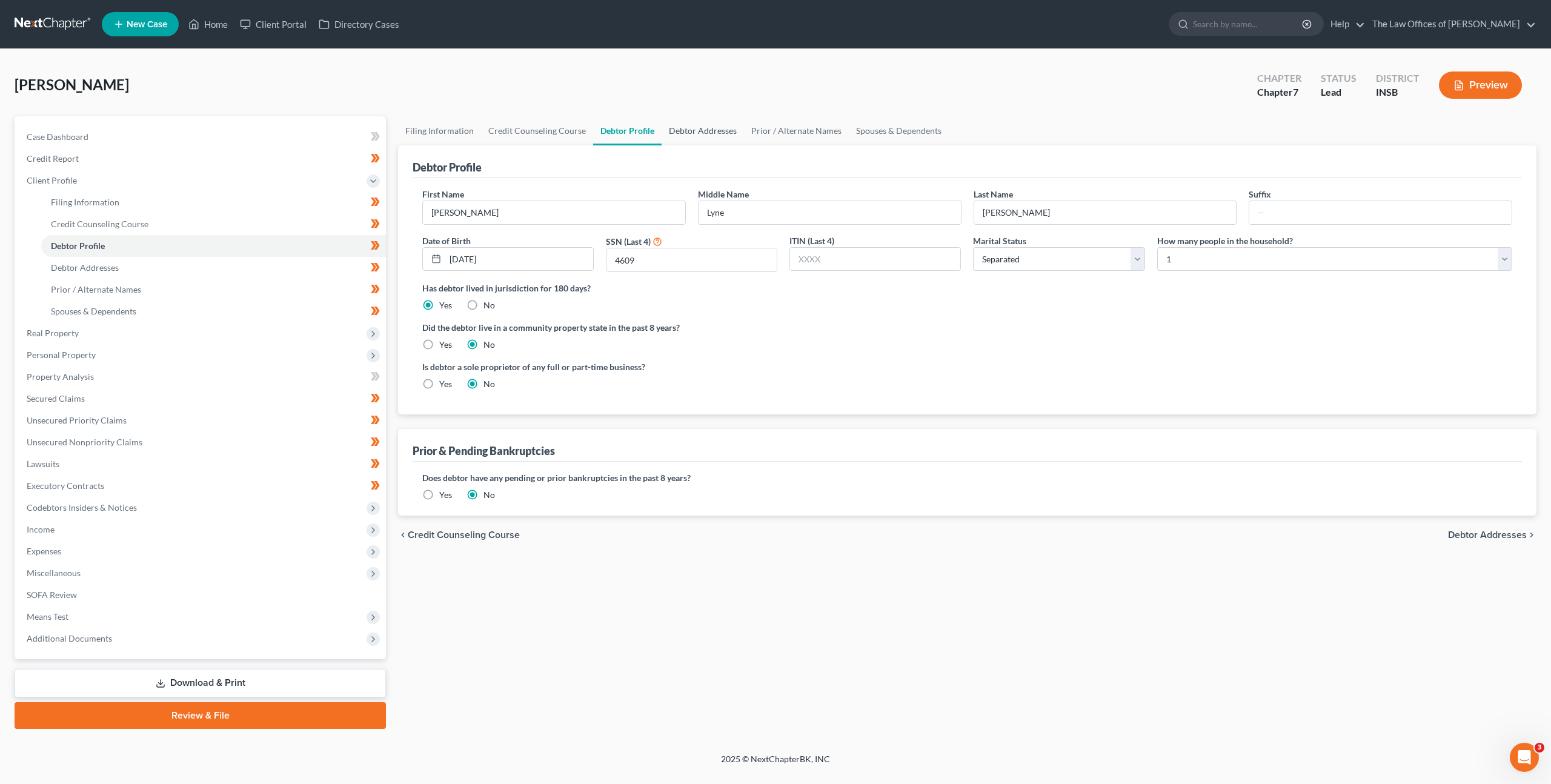
click at [682, 129] on link "Debtor Addresses" at bounding box center [703, 130] width 83 height 29
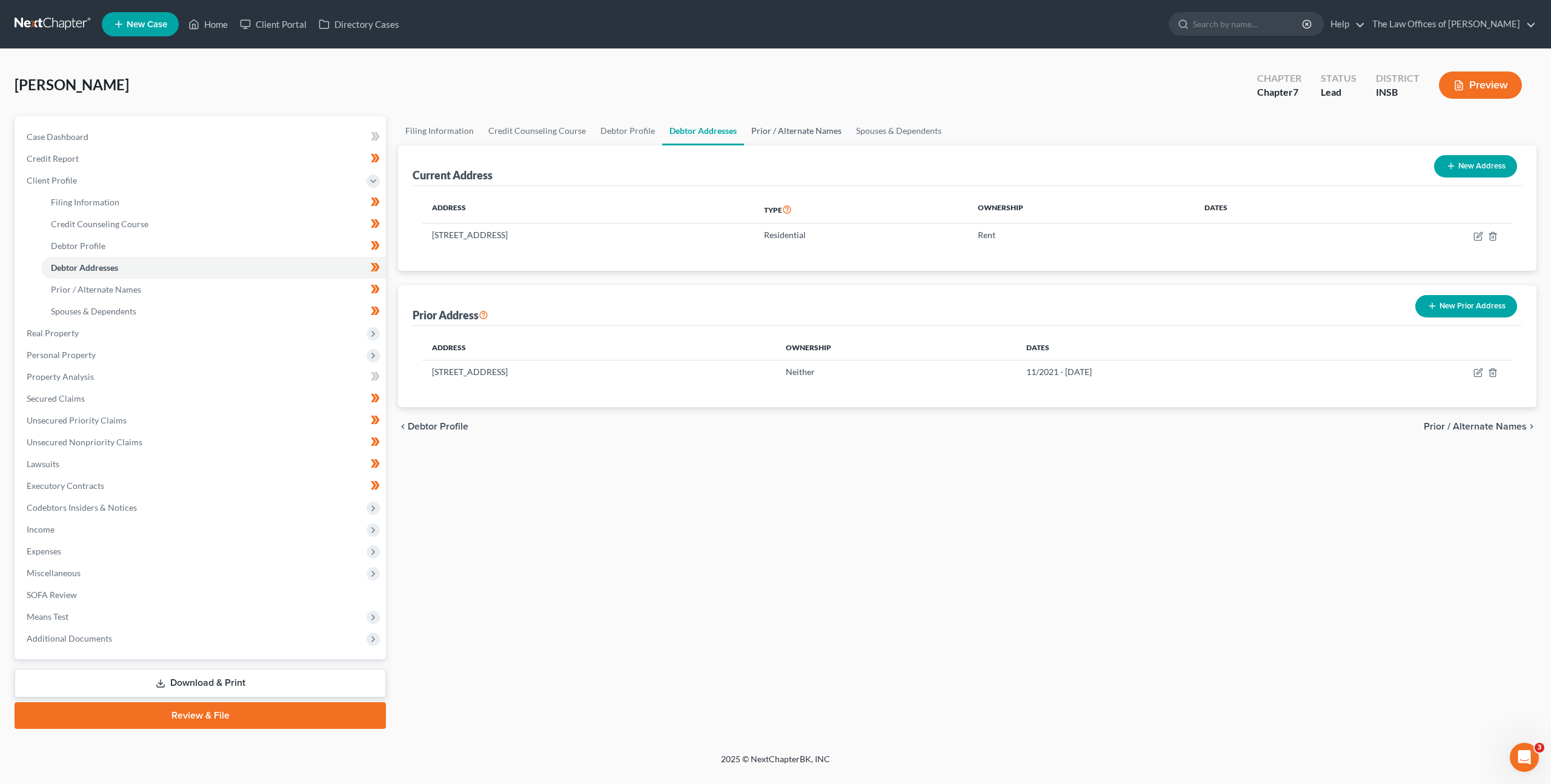
click at [785, 138] on link "Prior / Alternate Names" at bounding box center [796, 130] width 105 height 29
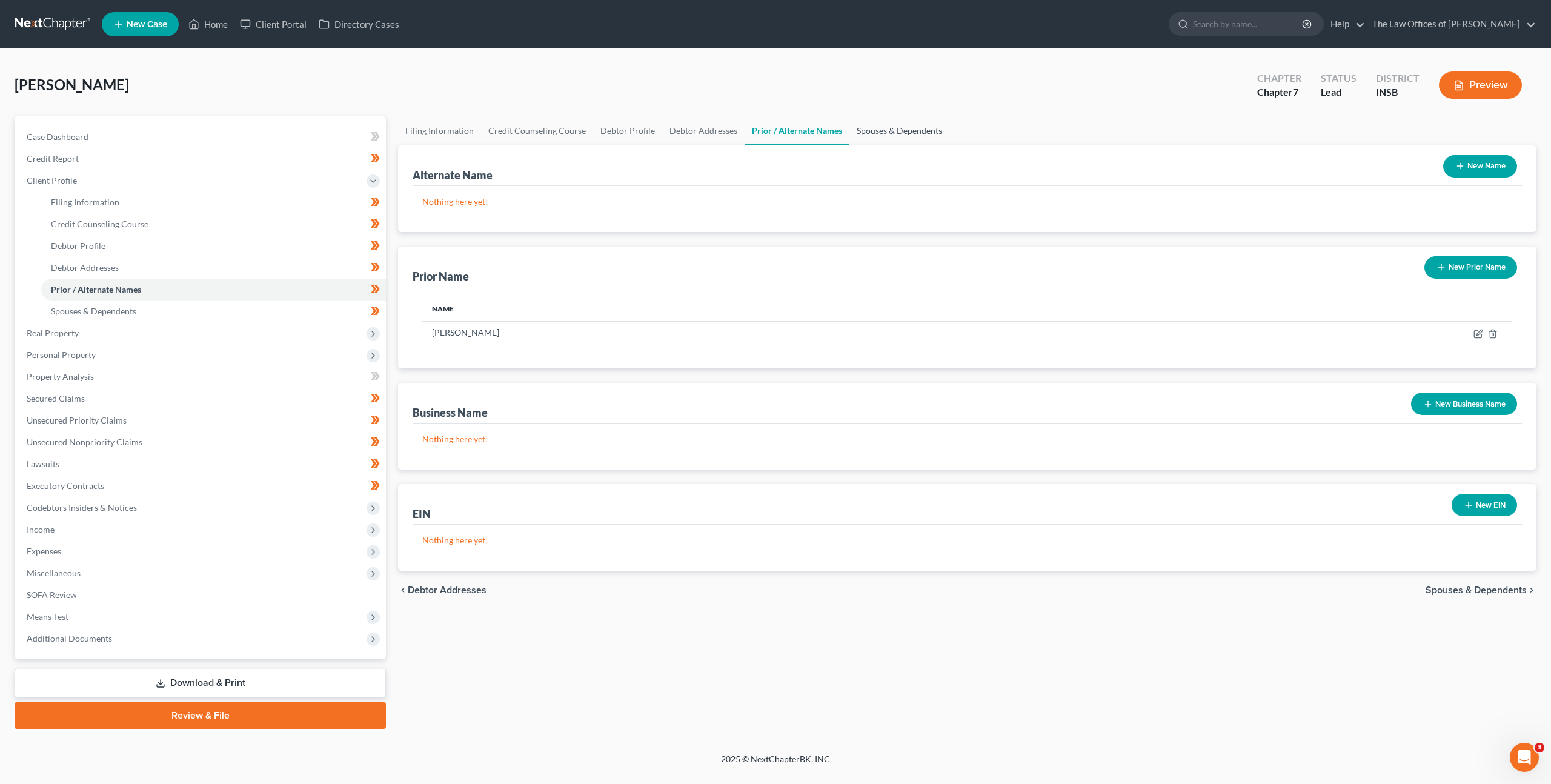
click at [887, 133] on link "Spouses & Dependents" at bounding box center [899, 130] width 100 height 29
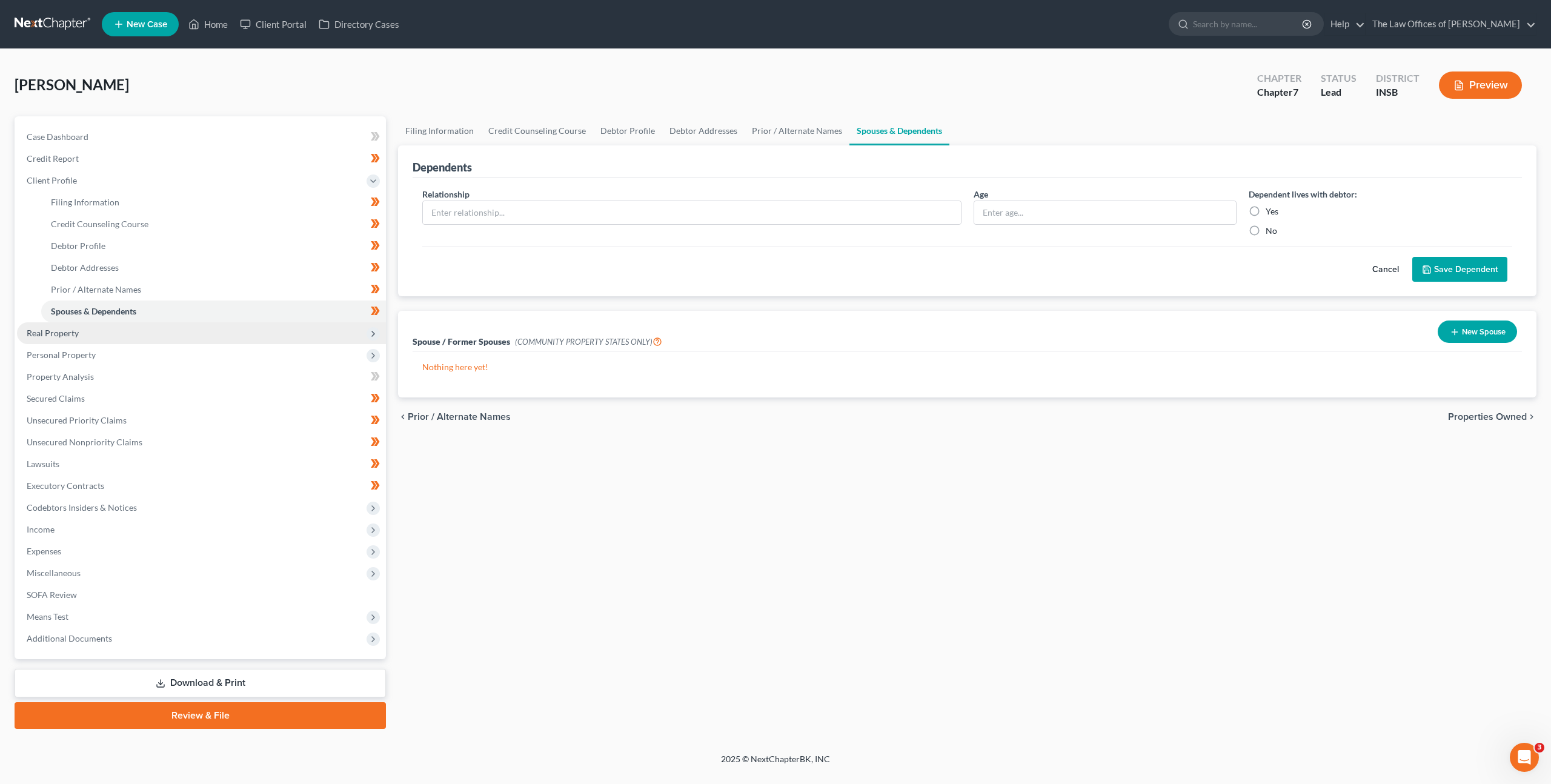
click at [237, 326] on span "Real Property" at bounding box center [201, 333] width 369 height 22
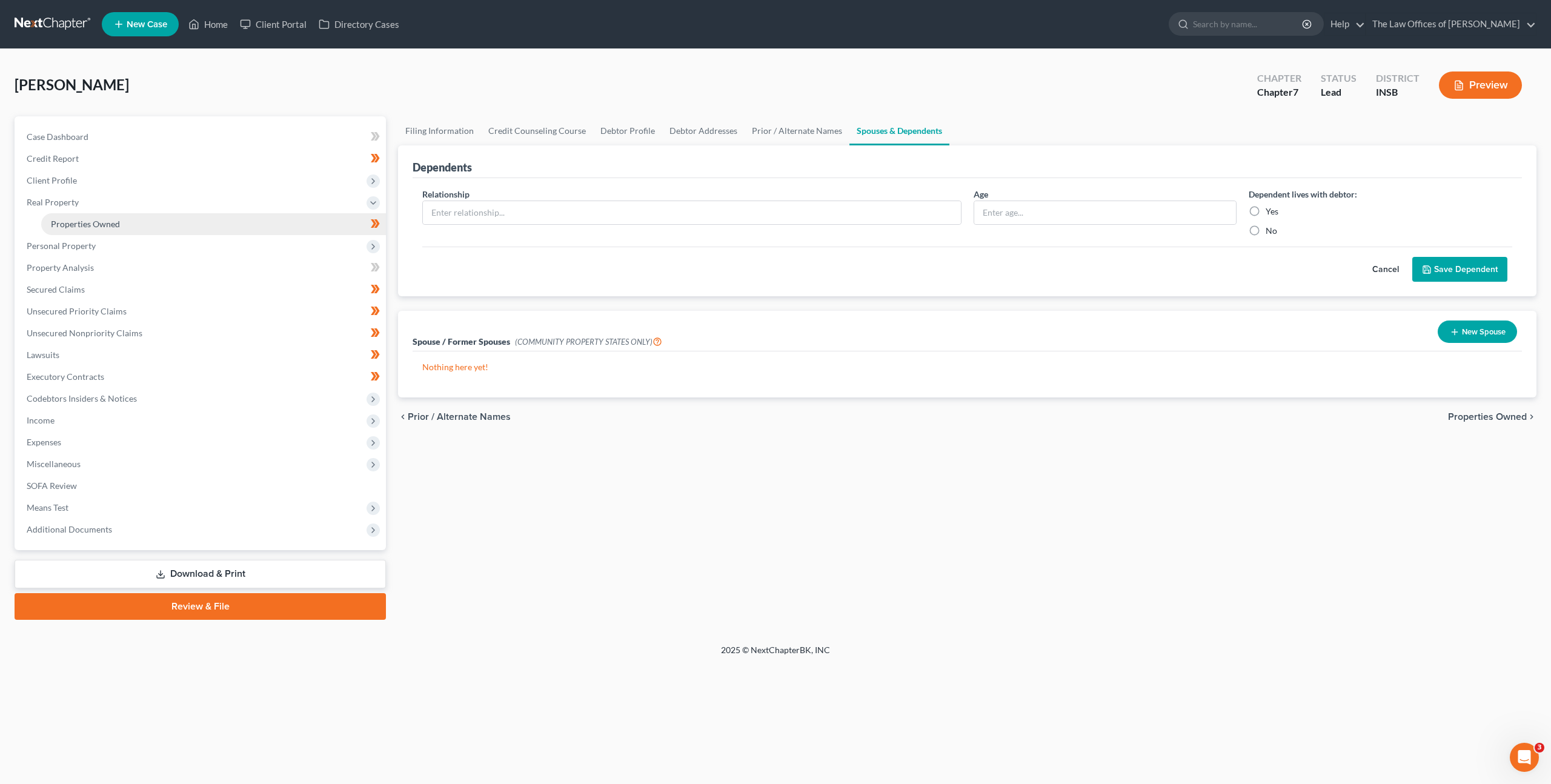
click at [221, 230] on link "Properties Owned" at bounding box center [213, 224] width 345 height 22
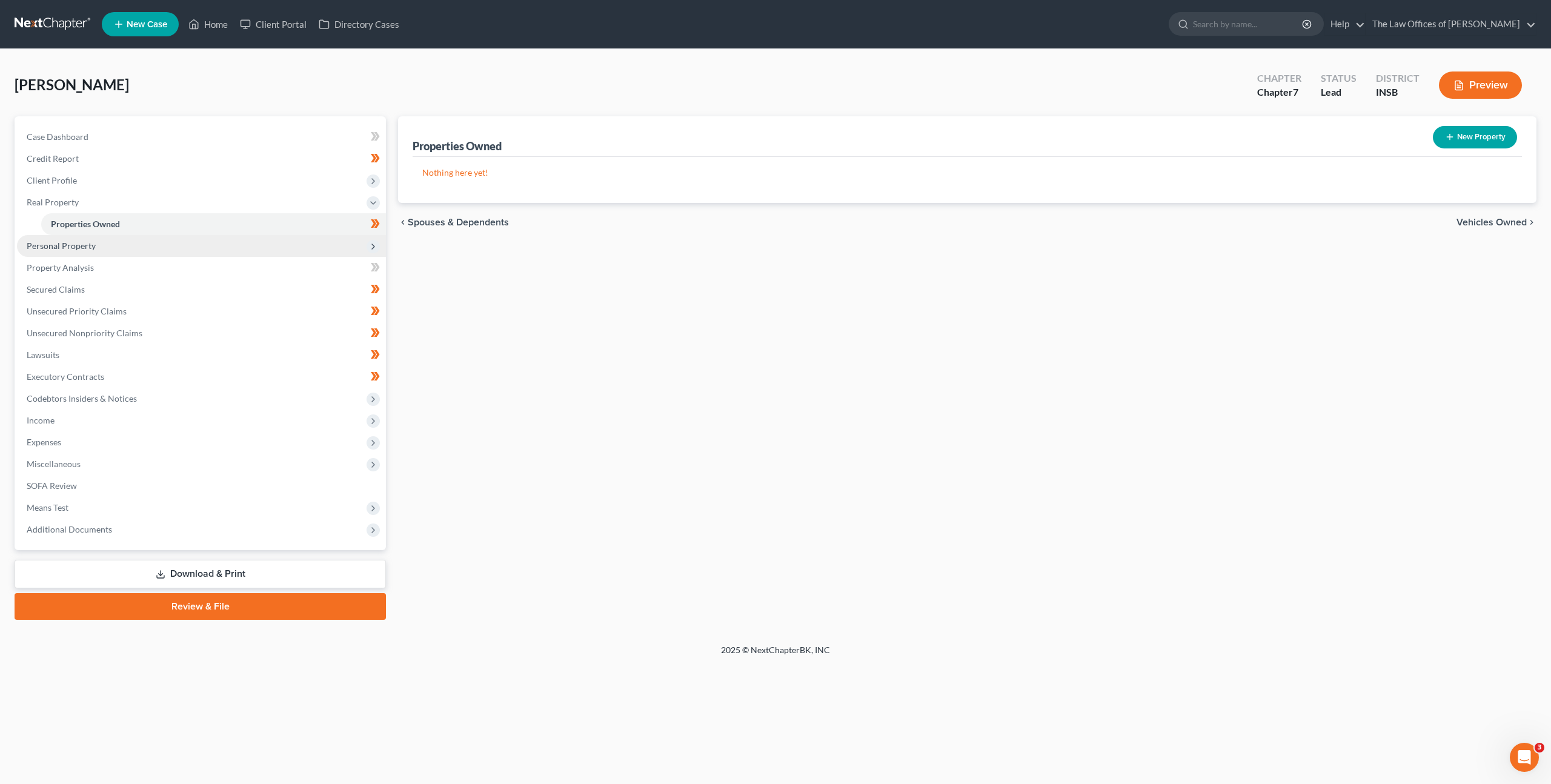
click at [224, 245] on span "Personal Property" at bounding box center [201, 246] width 369 height 22
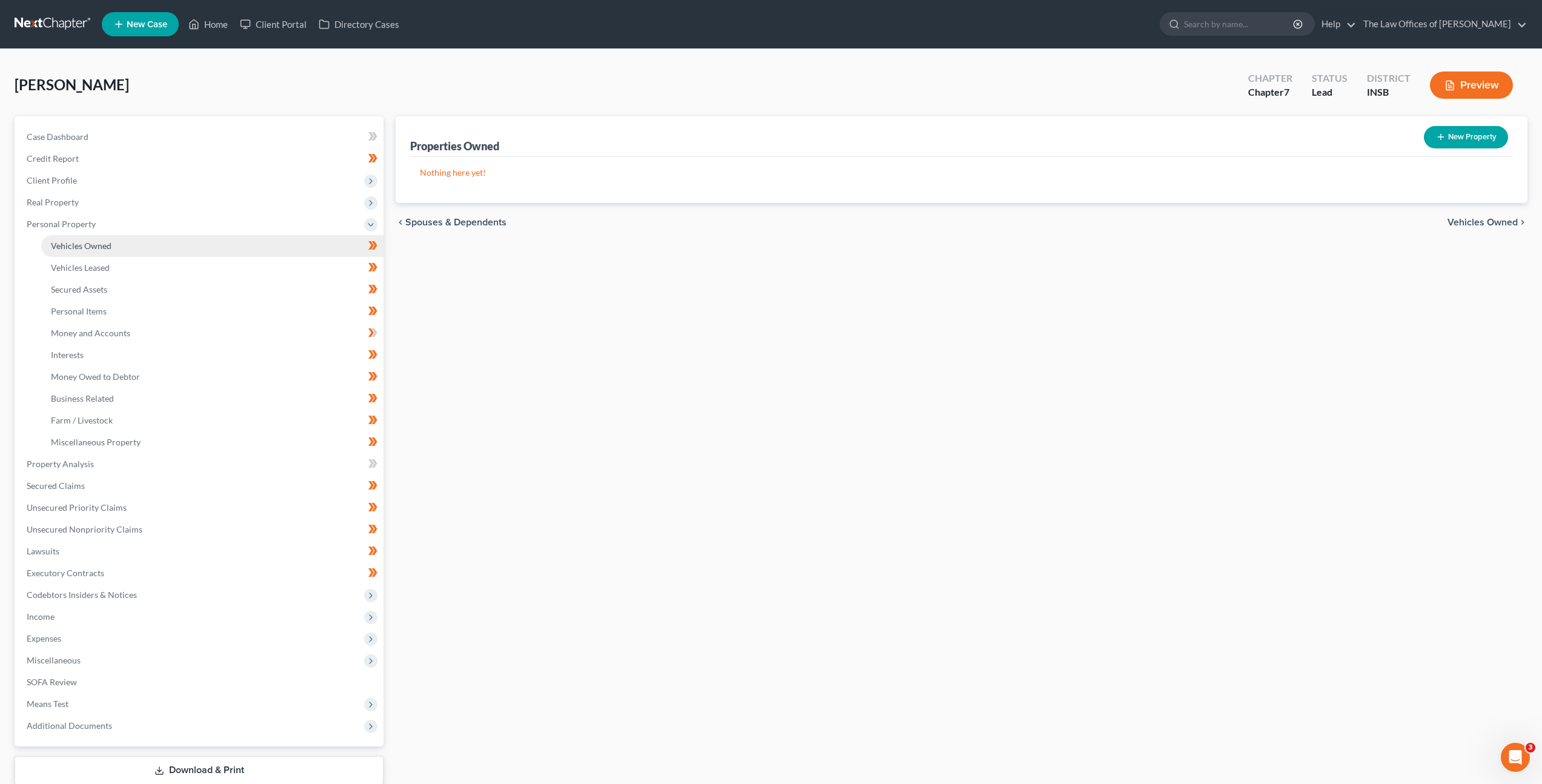
drag, startPoint x: 208, startPoint y: 250, endPoint x: 228, endPoint y: 250, distance: 20.0
click at [208, 250] on link "Vehicles Owned" at bounding box center [212, 246] width 342 height 22
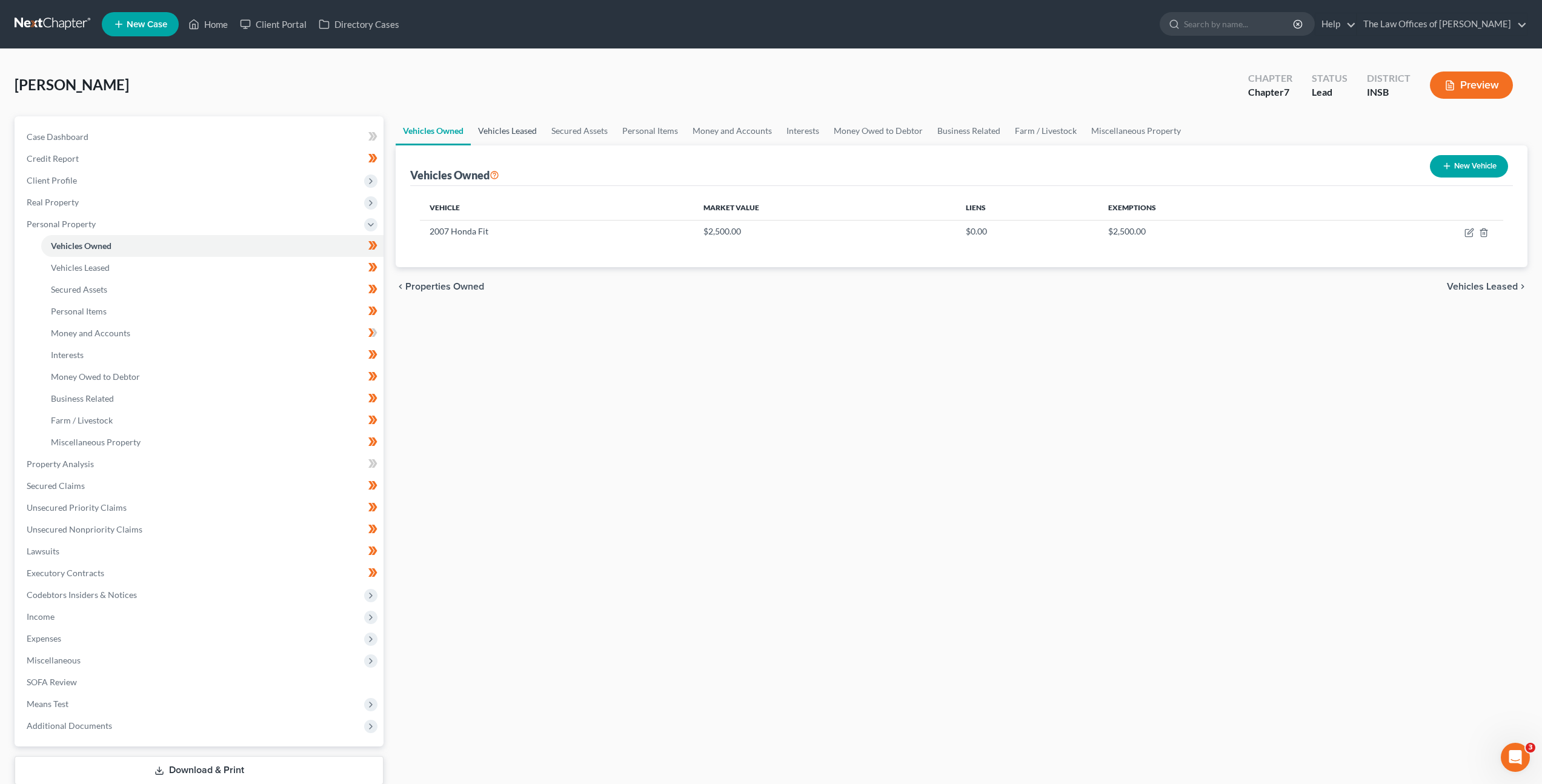
click at [528, 132] on link "Vehicles Leased" at bounding box center [507, 130] width 74 height 29
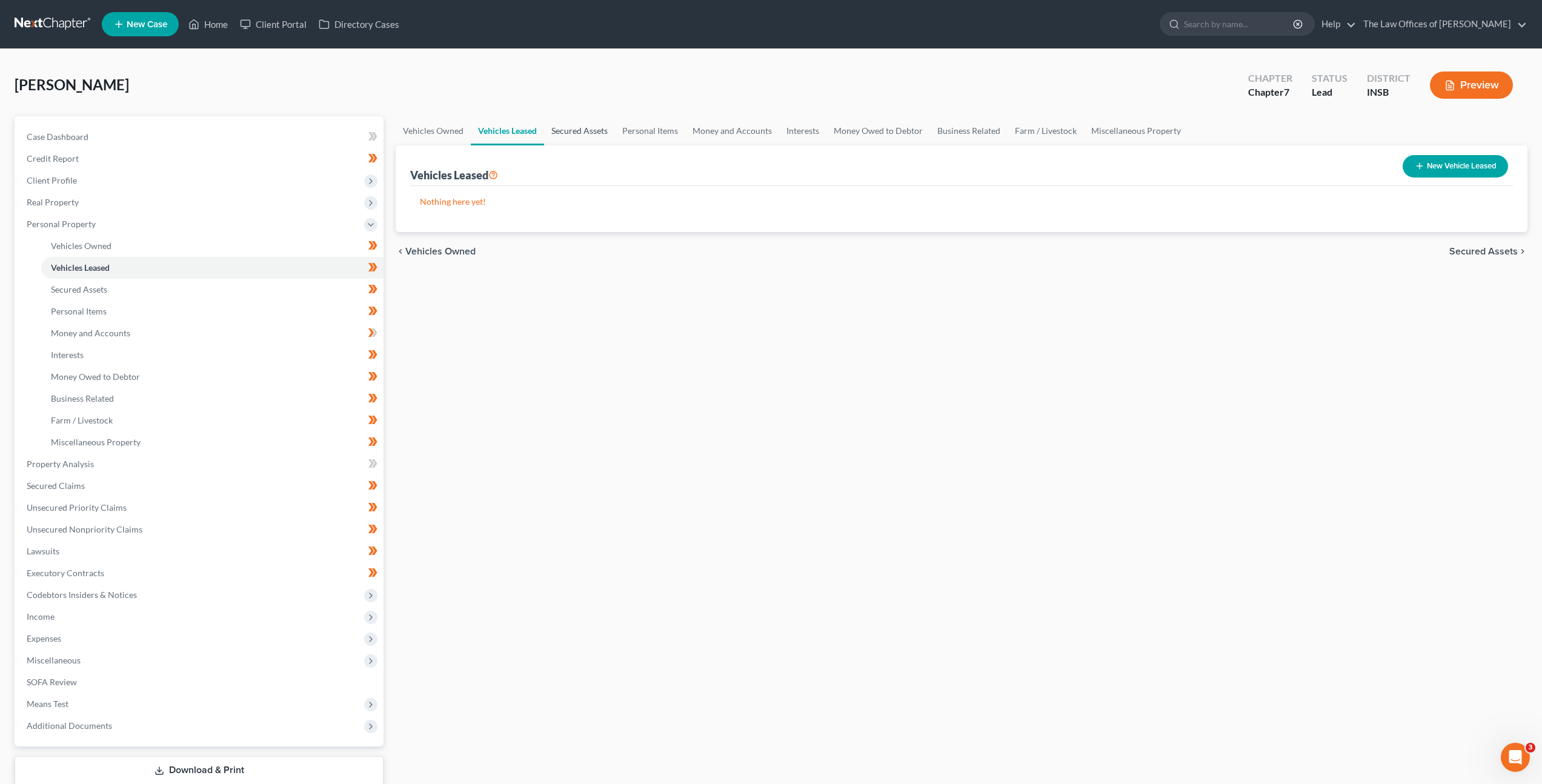
click at [572, 132] on link "Secured Assets" at bounding box center [579, 130] width 71 height 29
click at [656, 129] on link "Personal Items" at bounding box center [651, 130] width 70 height 29
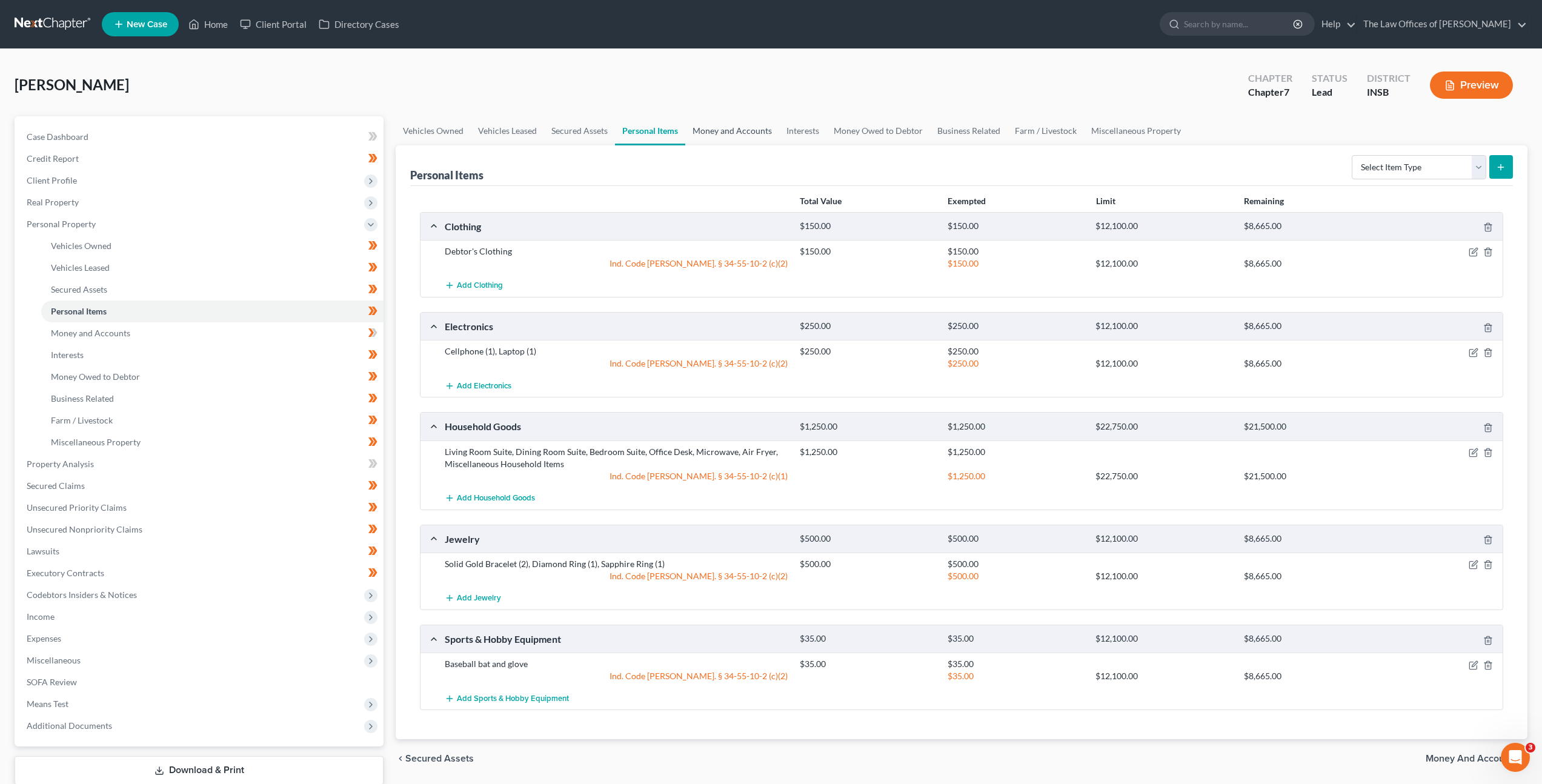
click at [720, 130] on link "Money and Accounts" at bounding box center [732, 130] width 94 height 29
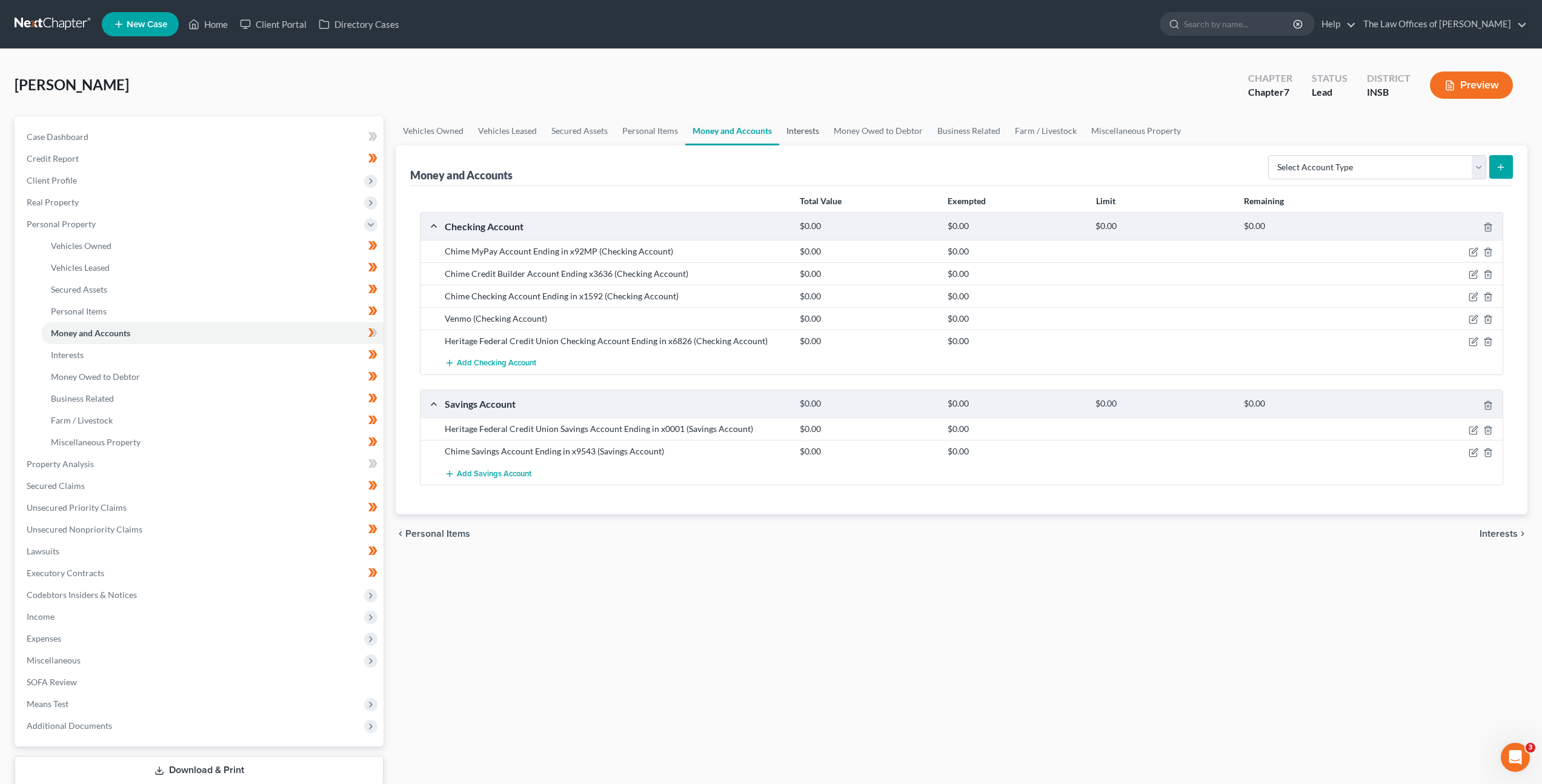
click at [806, 130] on link "Interests" at bounding box center [803, 130] width 47 height 29
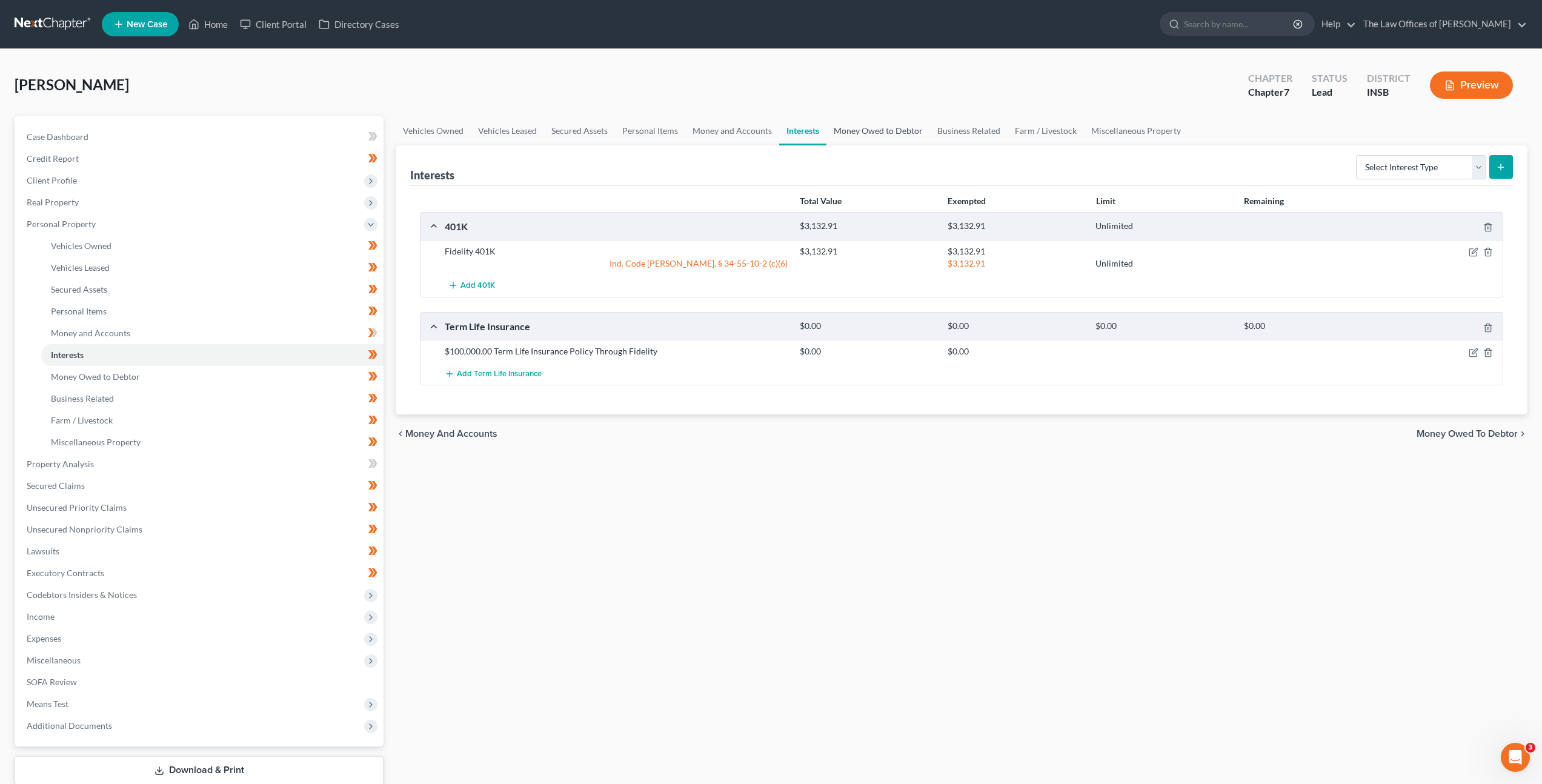
click at [853, 130] on link "Money Owed to Debtor" at bounding box center [878, 130] width 104 height 29
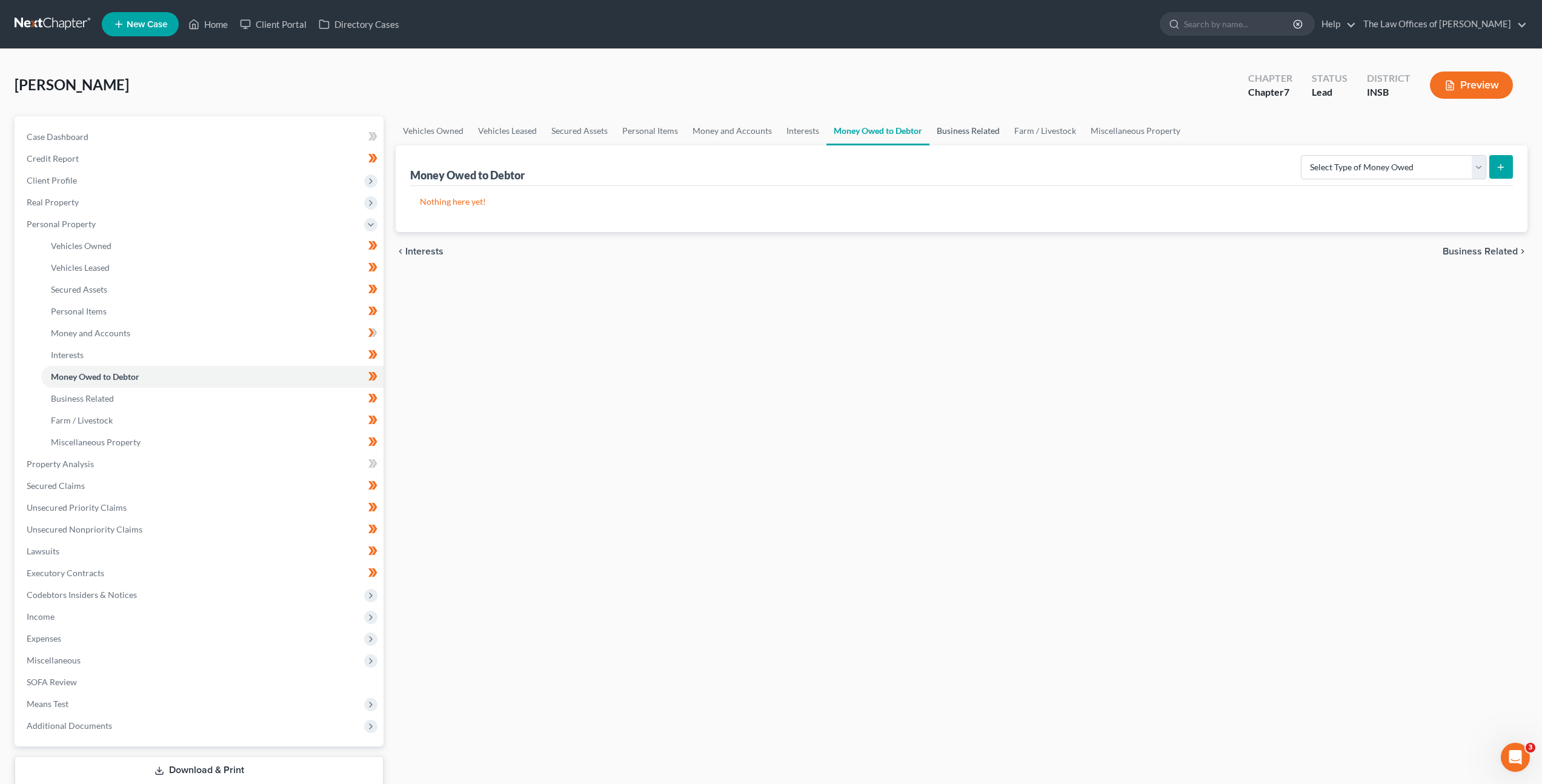
click at [958, 132] on link "Business Related" at bounding box center [968, 130] width 77 height 29
click at [1028, 135] on link "Farm / Livestock" at bounding box center [1045, 130] width 76 height 29
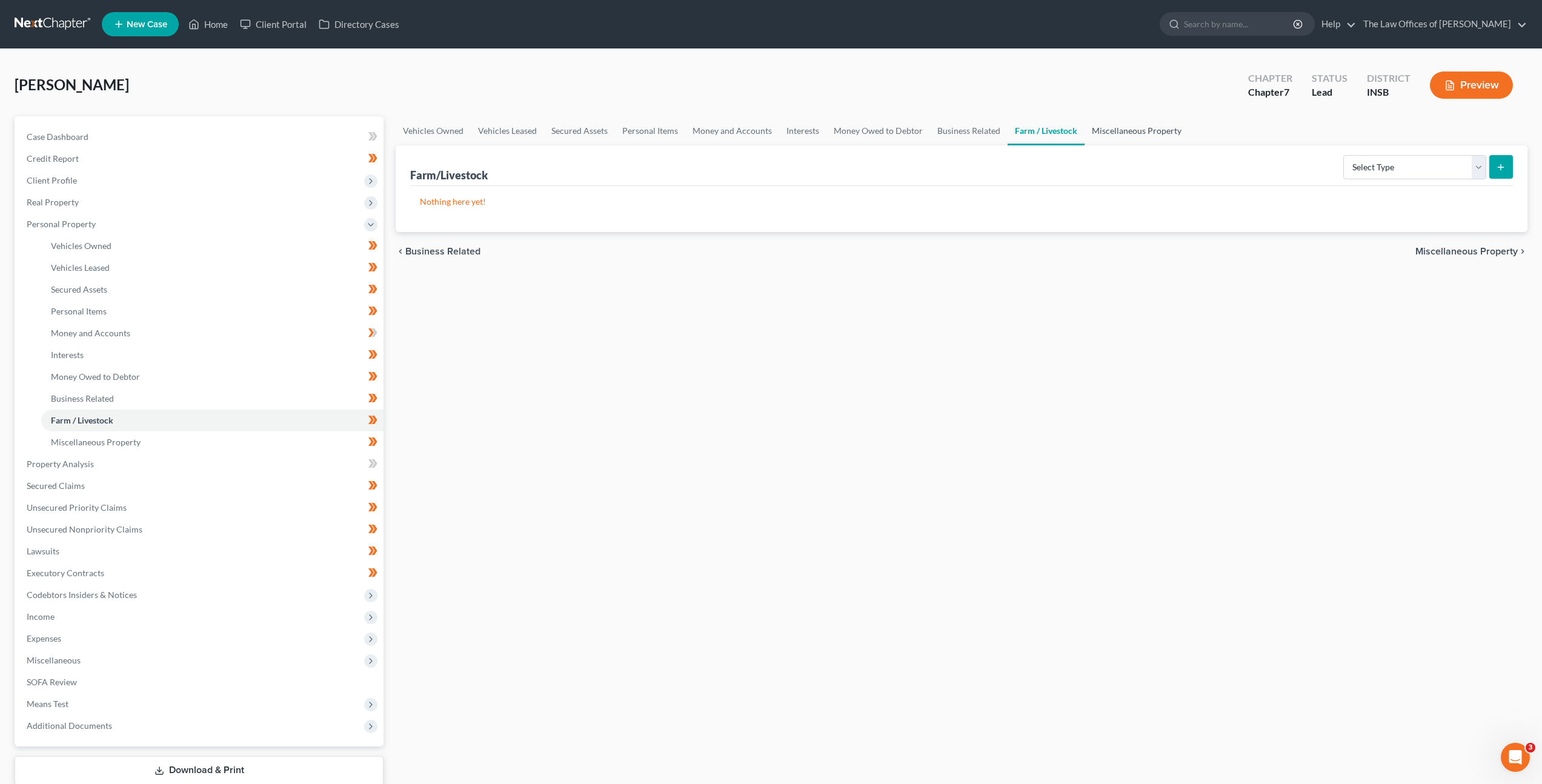
click at [1119, 134] on link "Miscellaneous Property" at bounding box center [1137, 130] width 104 height 29
click at [638, 407] on div "Vehicles Owned Vehicles Leased Secured Assets Personal Items Money and Accounts…" at bounding box center [961, 466] width 1144 height 700
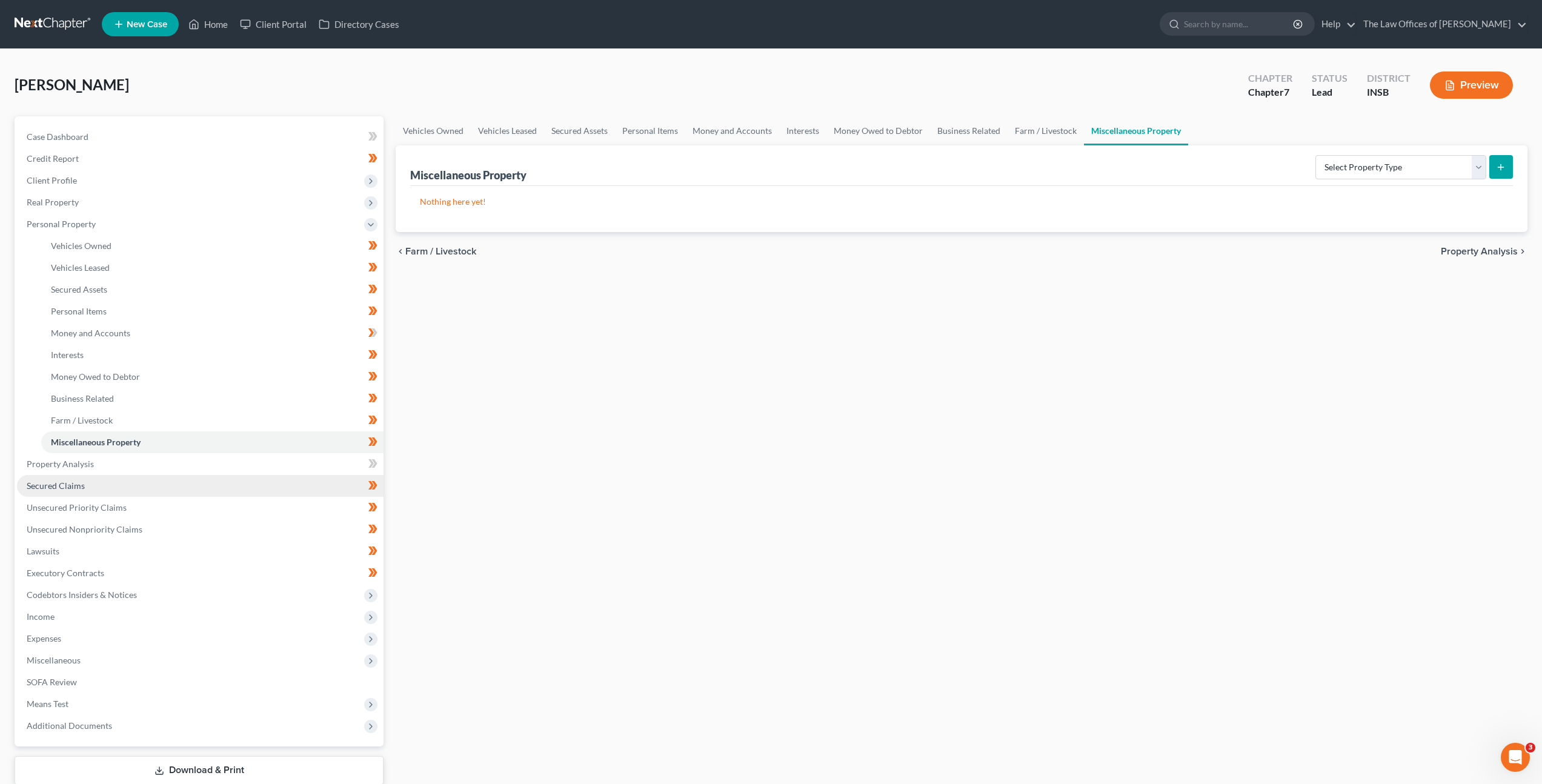
click at [288, 485] on link "Secured Claims" at bounding box center [200, 486] width 366 height 22
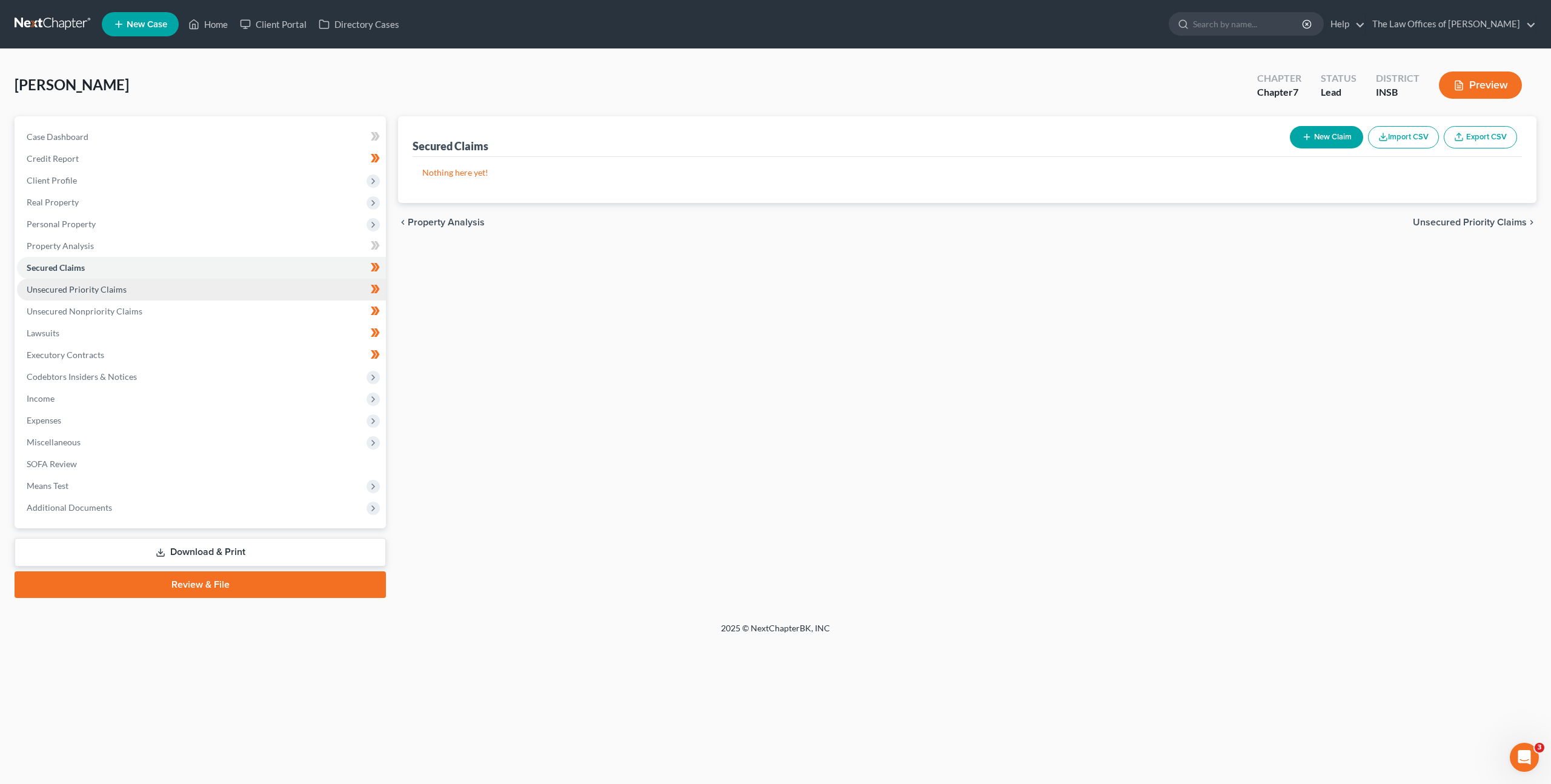
click at [299, 292] on link "Unsecured Priority Claims" at bounding box center [201, 290] width 369 height 22
drag, startPoint x: 142, startPoint y: 322, endPoint x: 237, endPoint y: 295, distance: 98.8
click at [142, 322] on link "Lawsuits" at bounding box center [201, 333] width 369 height 22
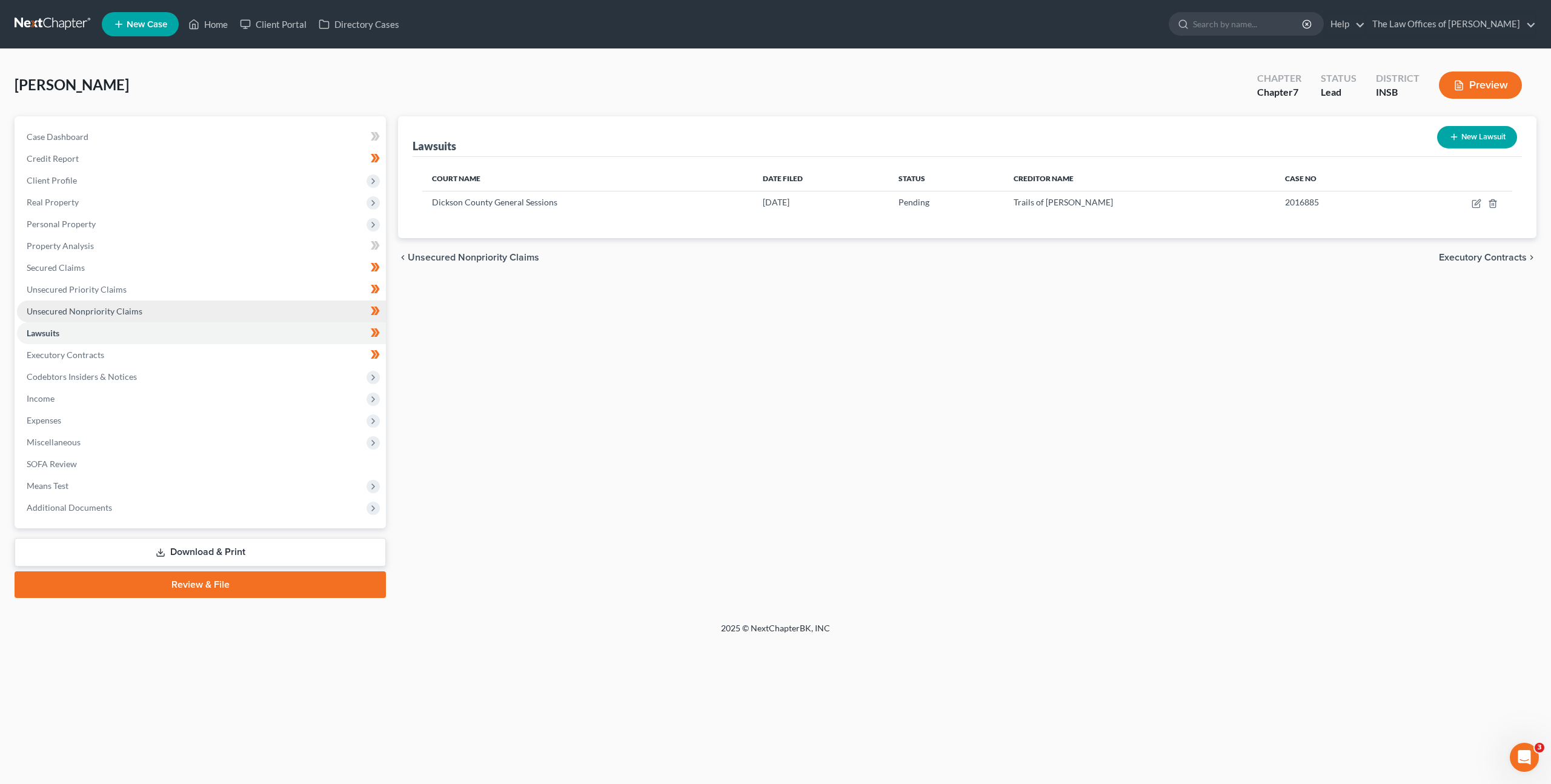
click at [210, 302] on link "Unsecured Nonpriority Claims" at bounding box center [201, 311] width 369 height 22
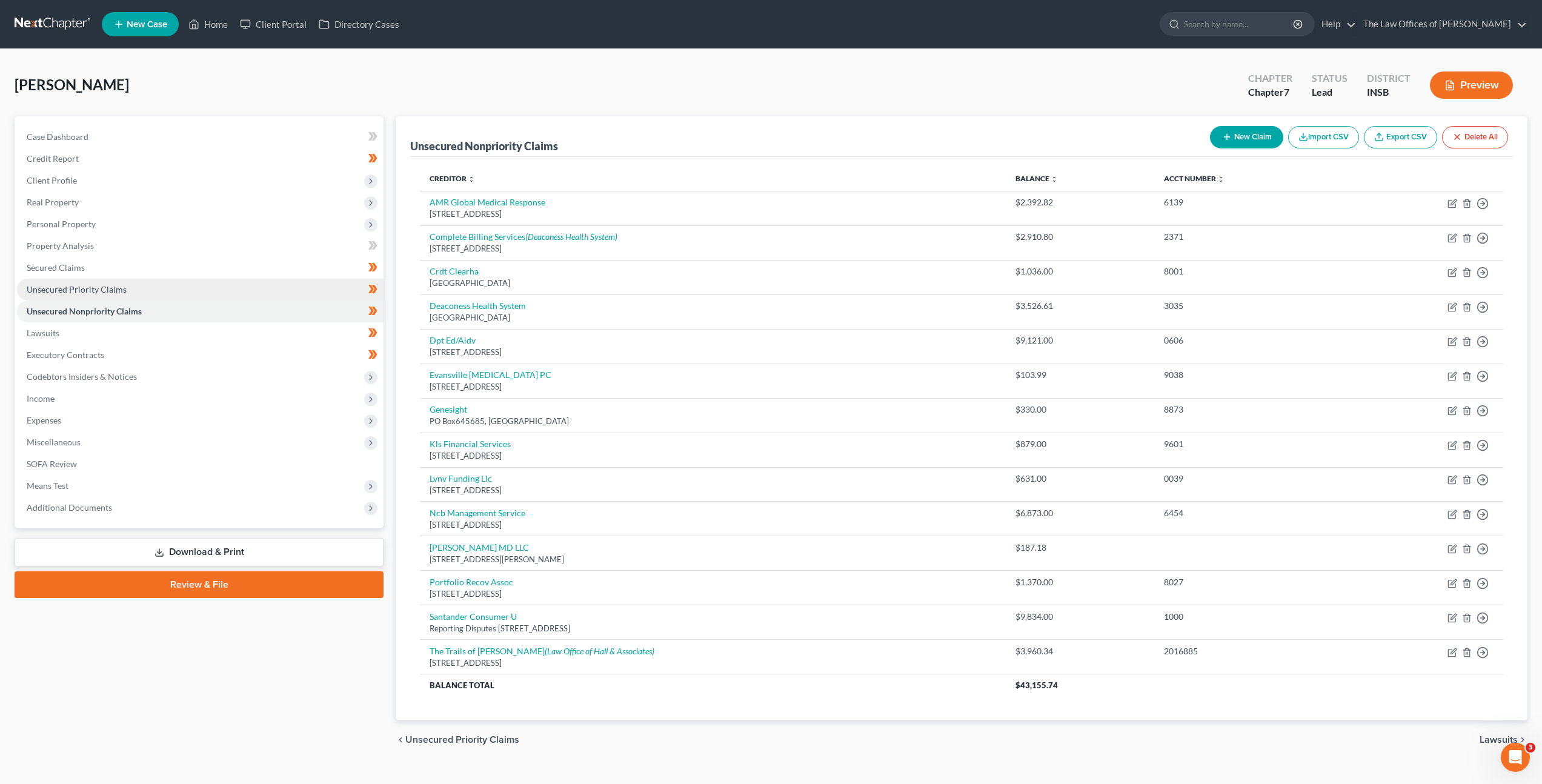
click at [226, 282] on link "Unsecured Priority Claims" at bounding box center [200, 290] width 366 height 22
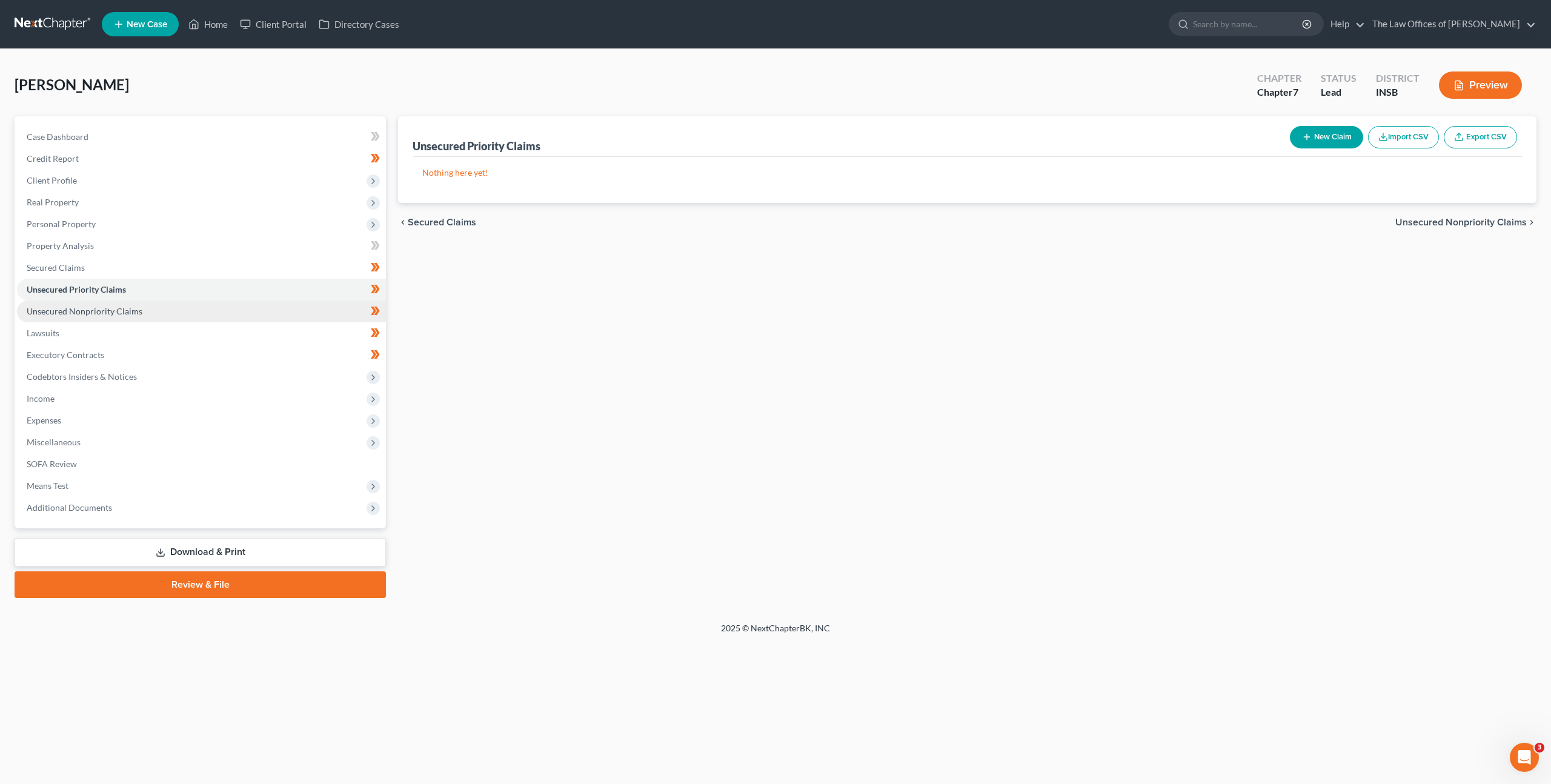
click at [212, 310] on link "Unsecured Nonpriority Claims" at bounding box center [201, 311] width 369 height 22
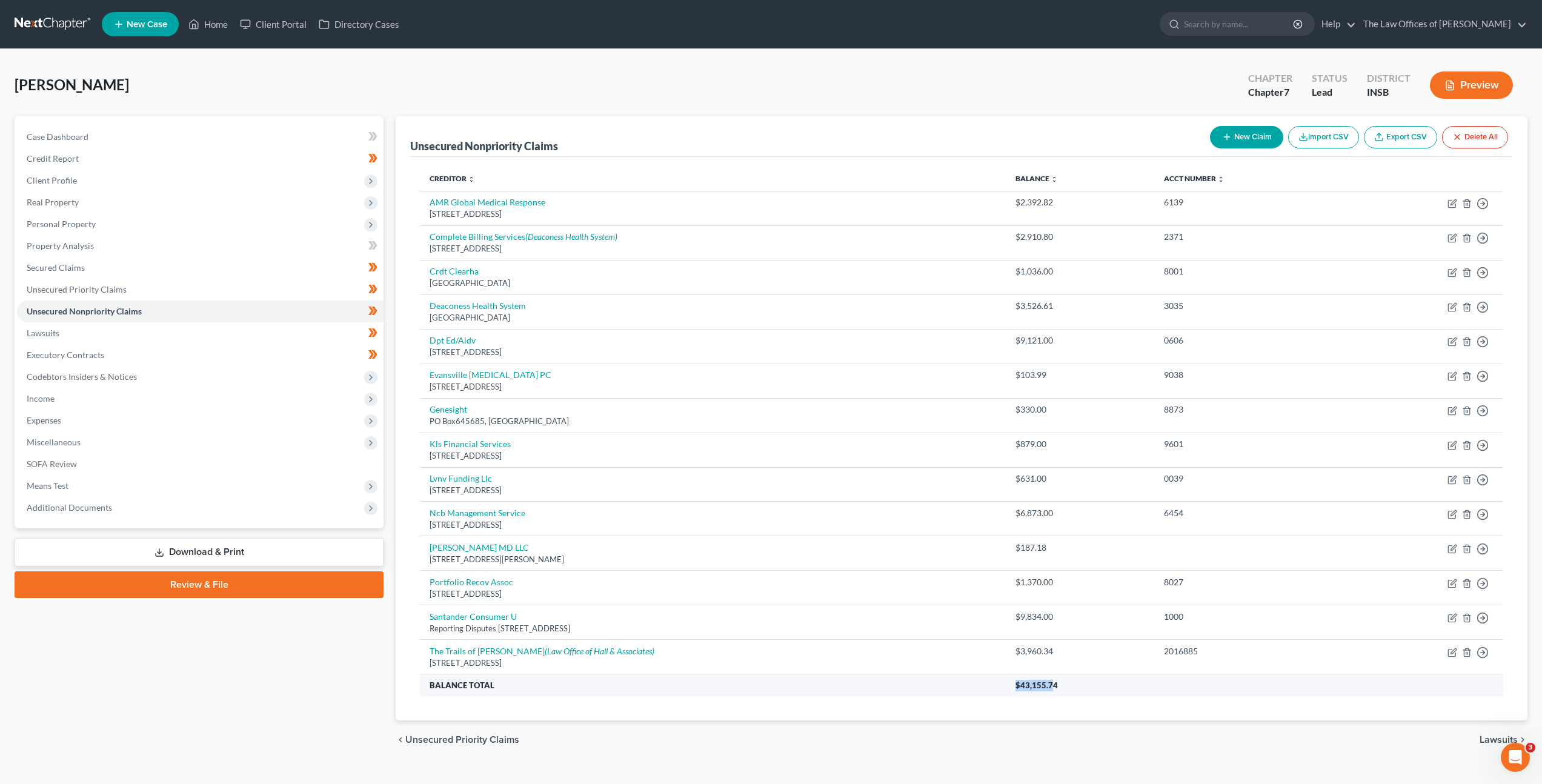
drag, startPoint x: 976, startPoint y: 686, endPoint x: 956, endPoint y: 687, distance: 20.0
click at [956, 687] on tr "Balance Total $43,155.74" at bounding box center [962, 685] width 1083 height 22
click at [1016, 684] on span "$43,155.74" at bounding box center [1037, 685] width 42 height 10
click at [963, 683] on tr "Balance Total $43,155.74" at bounding box center [962, 685] width 1083 height 22
click at [100, 337] on link "Lawsuits" at bounding box center [200, 333] width 366 height 22
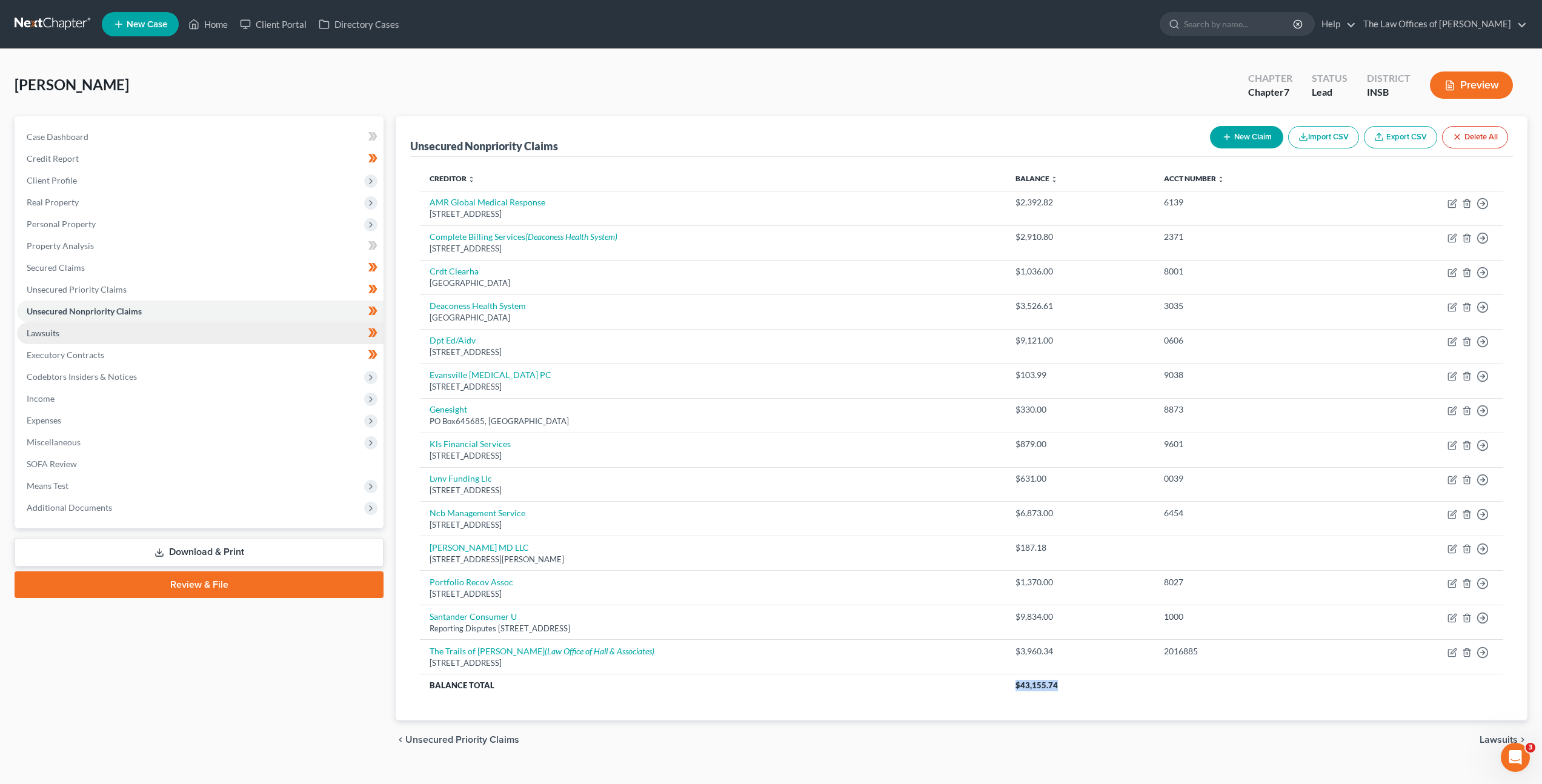
click at [100, 337] on link "Lawsuits" at bounding box center [200, 333] width 366 height 22
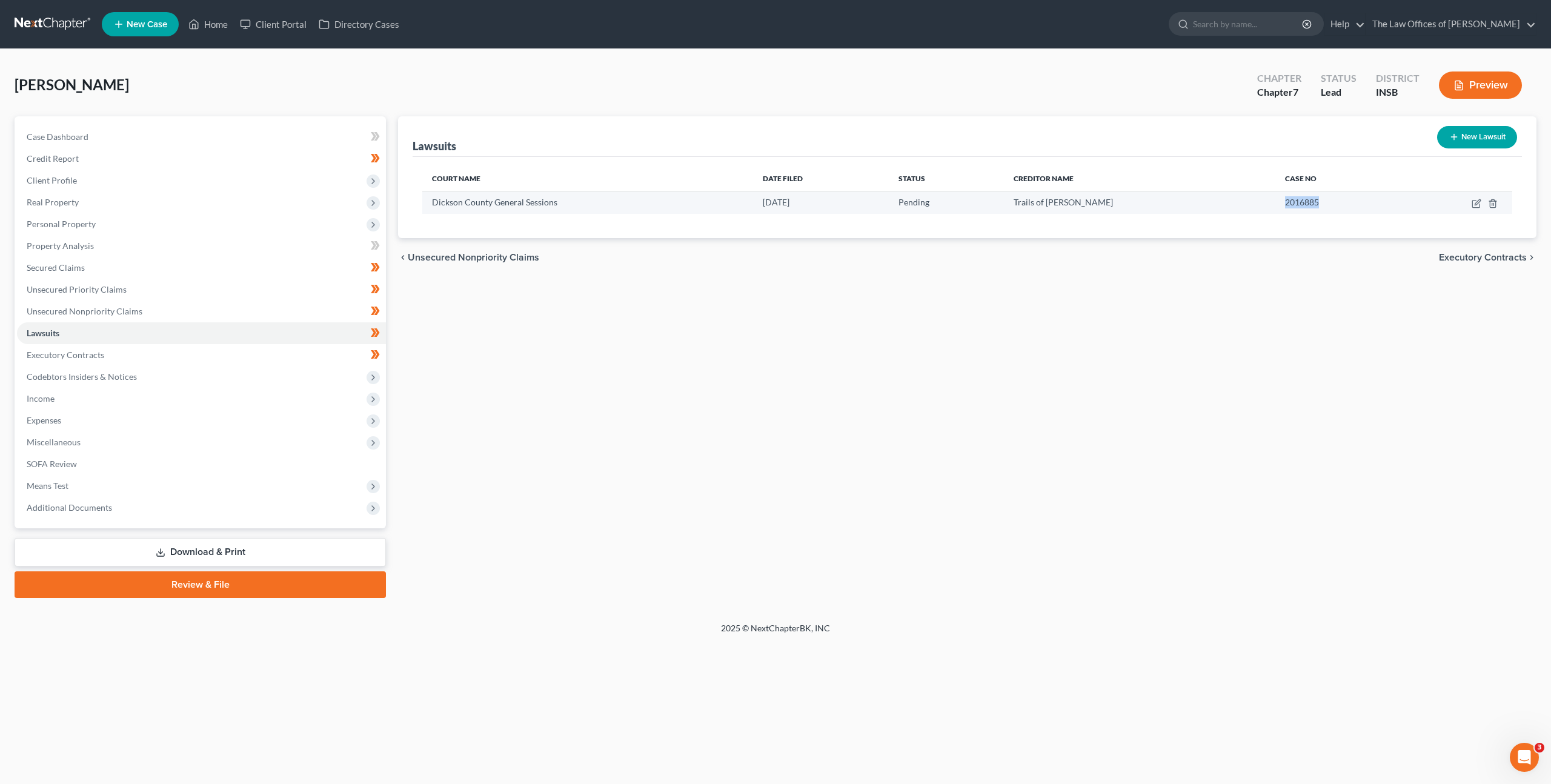
drag, startPoint x: 1300, startPoint y: 203, endPoint x: 1250, endPoint y: 201, distance: 50.0
click at [1250, 201] on tr "Dickson County General Sessions 07/15/2016 Pending Trails of Dickson 2016885" at bounding box center [967, 202] width 1090 height 23
click at [228, 347] on link "Executory Contracts" at bounding box center [201, 355] width 369 height 22
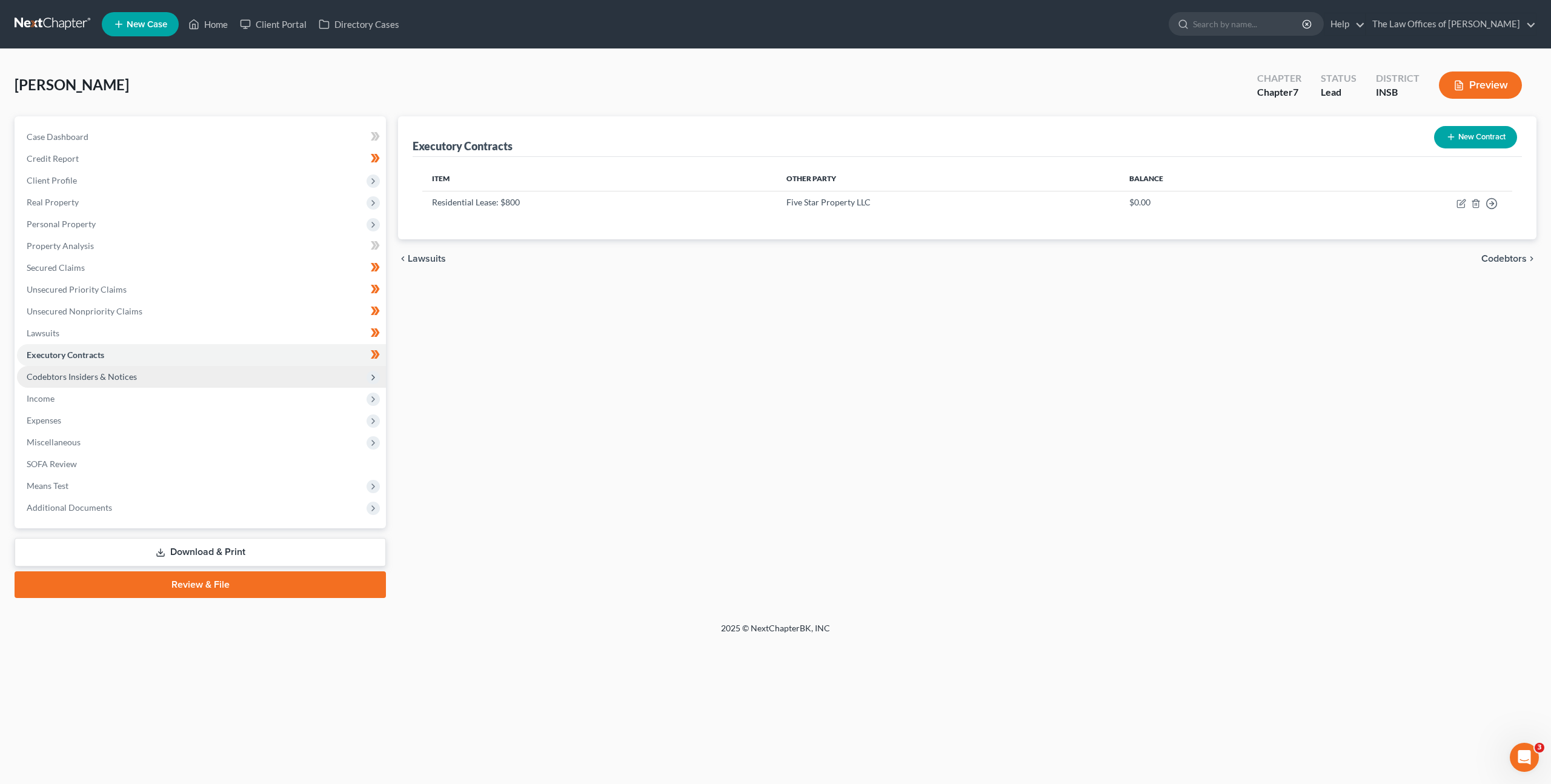
click at [243, 372] on span "Codebtors Insiders & Notices" at bounding box center [201, 377] width 369 height 22
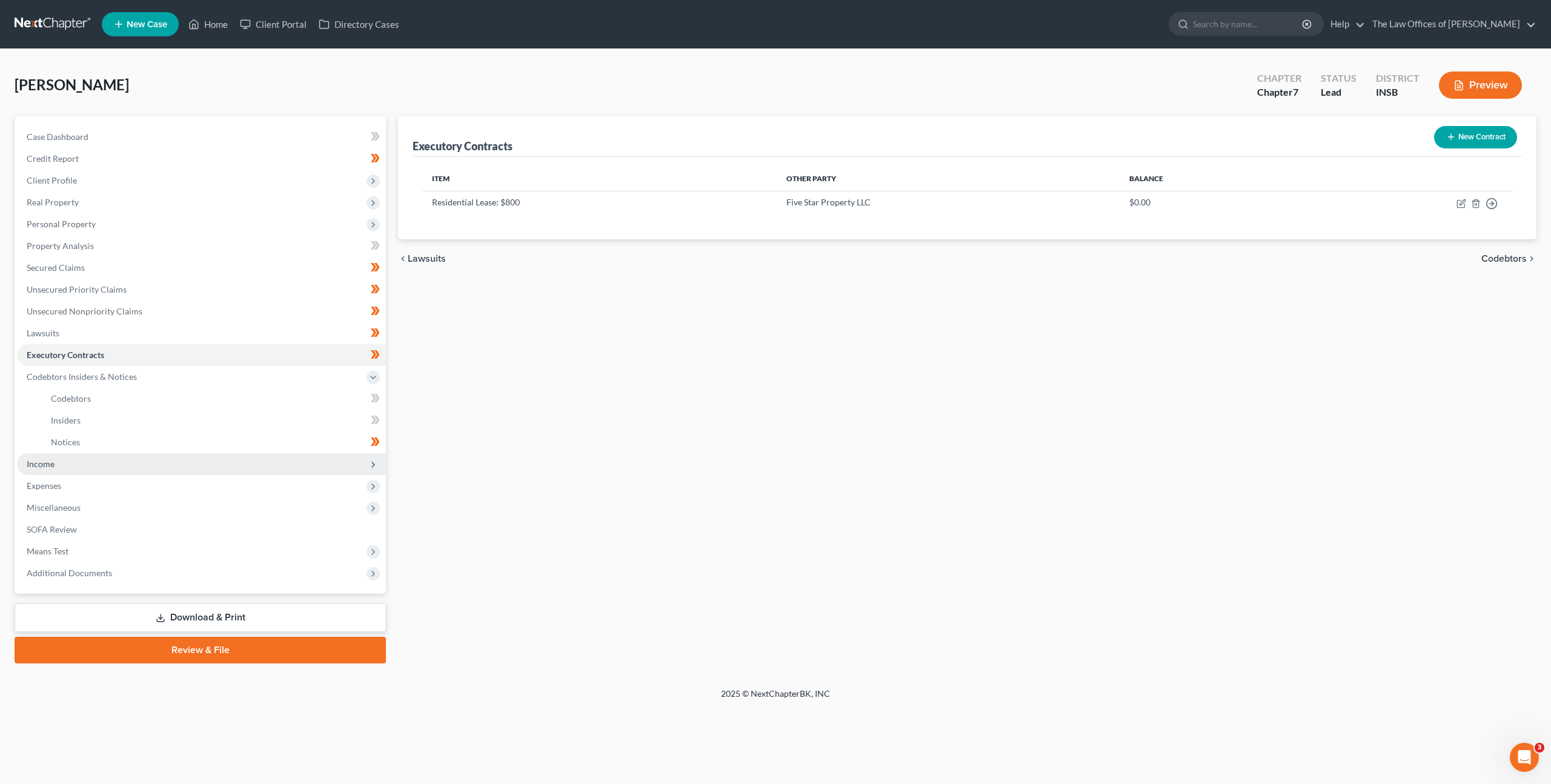
click at [204, 463] on span "Income" at bounding box center [201, 464] width 369 height 22
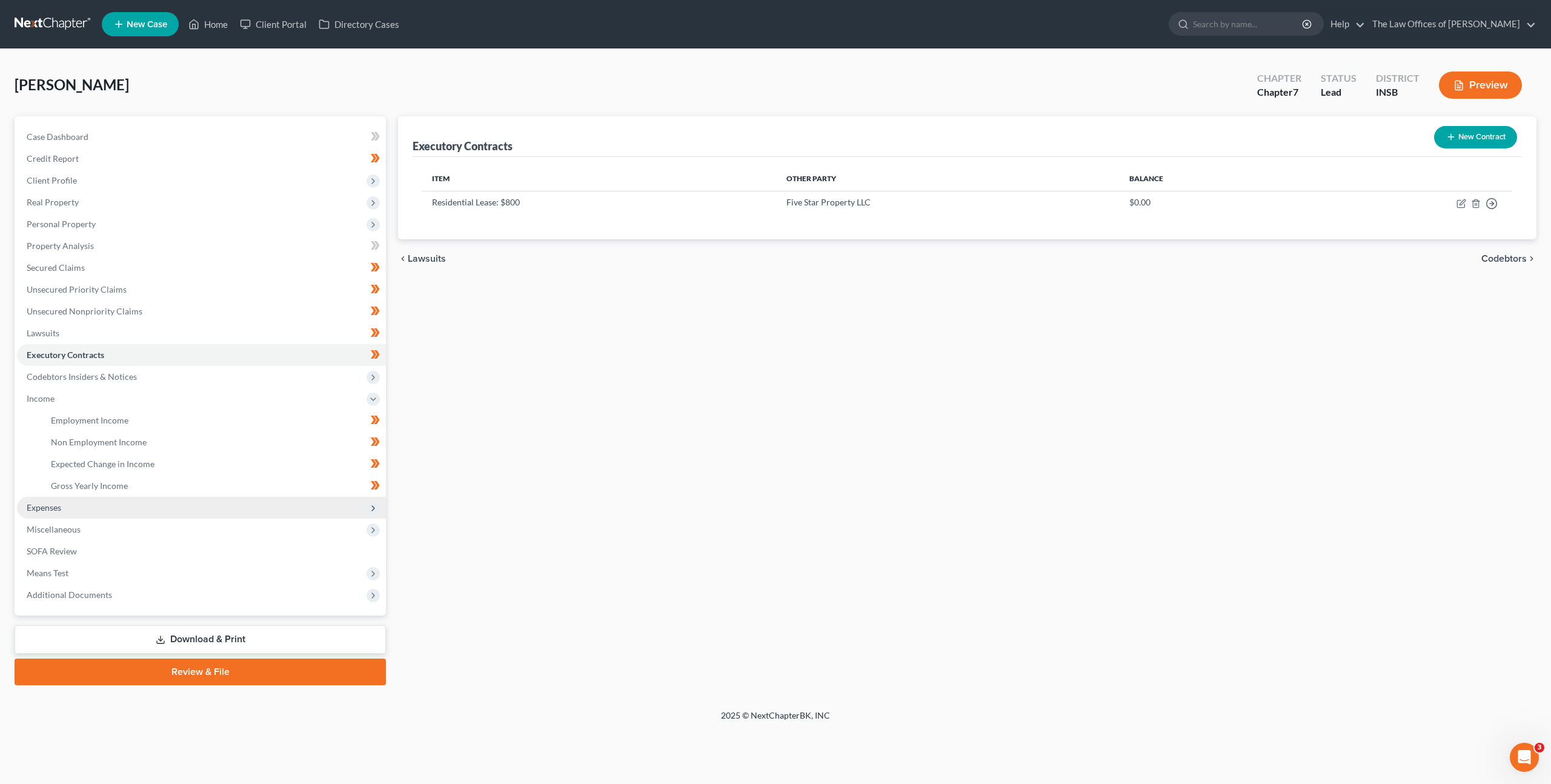
click at [155, 501] on span "Expenses" at bounding box center [201, 508] width 369 height 22
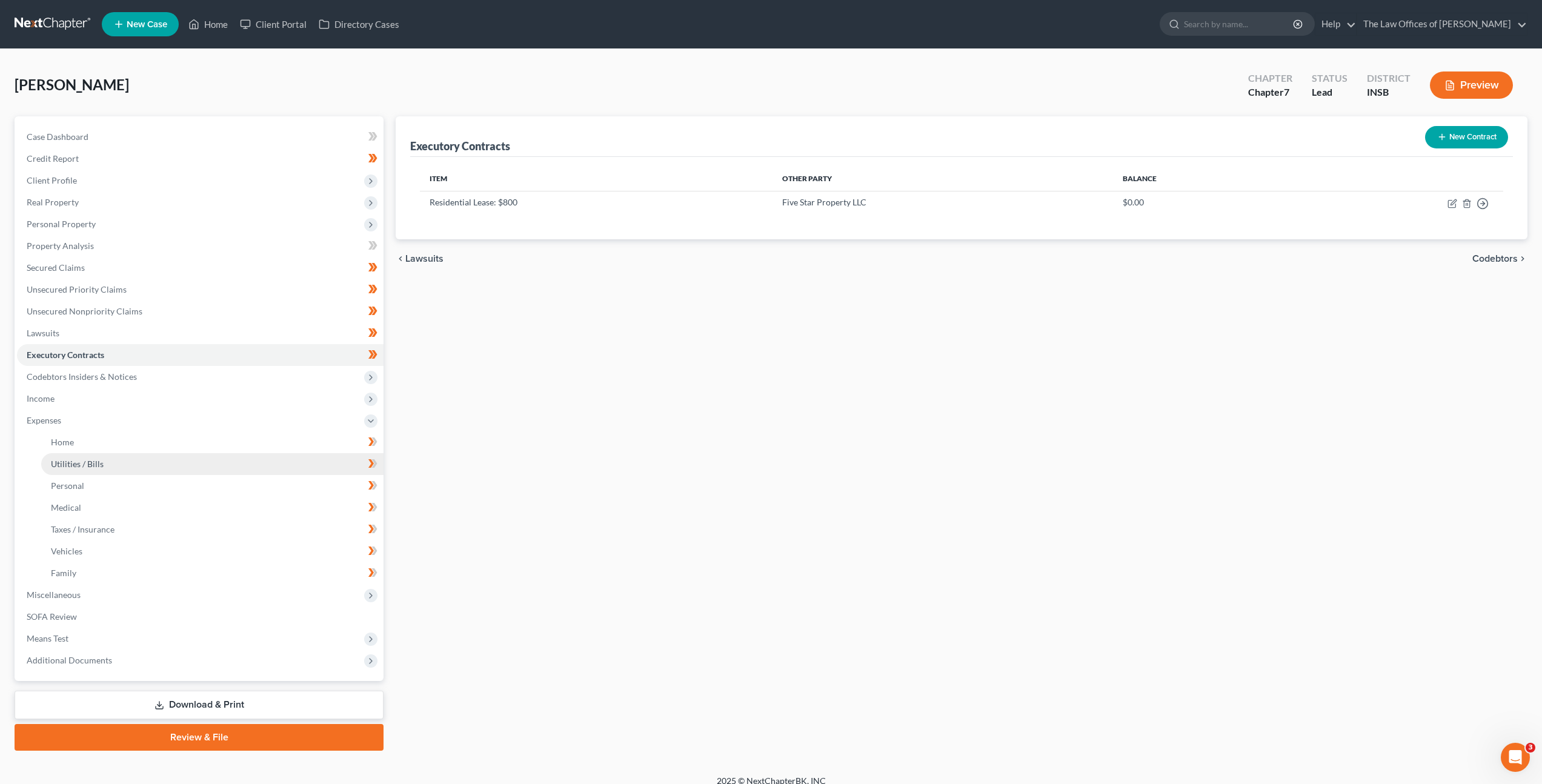
click at [180, 464] on link "Utilities / Bills" at bounding box center [212, 464] width 342 height 22
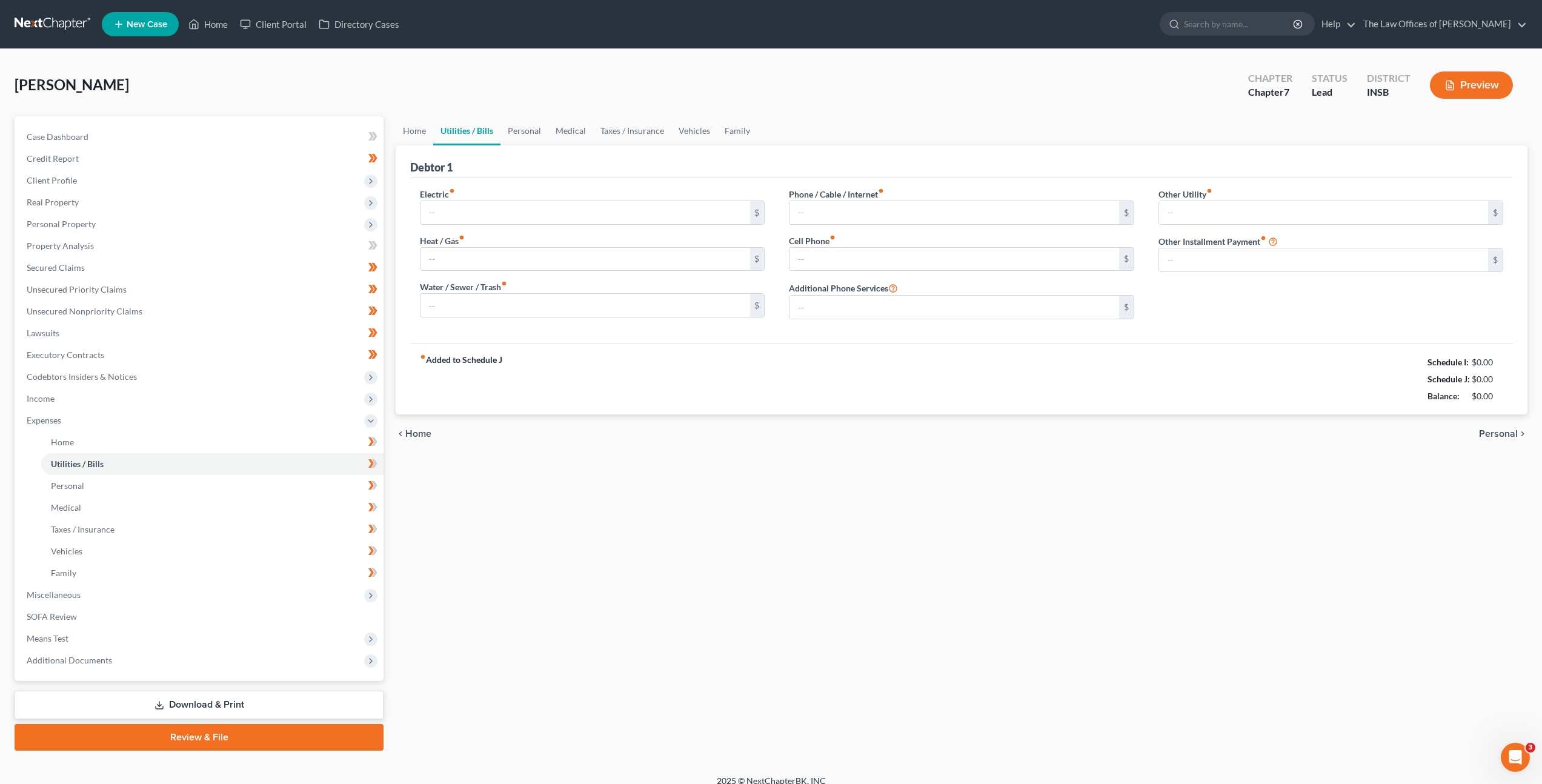
type input "250.00"
type input "0.00"
type input "120.00"
type input "170.00"
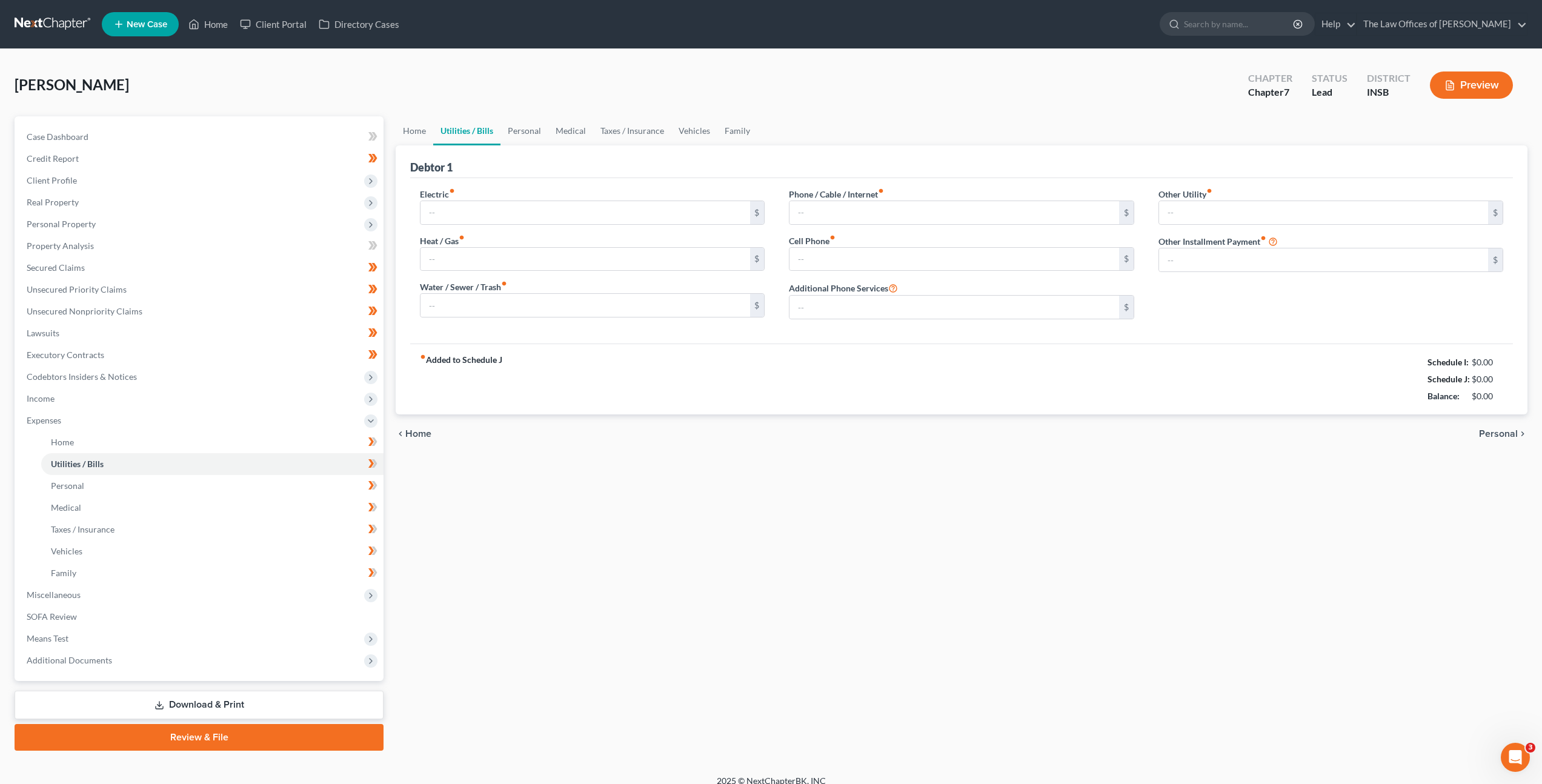
type input "0.00"
drag, startPoint x: 1499, startPoint y: 397, endPoint x: 1393, endPoint y: 367, distance: 110.2
click at [1393, 367] on div "fiber_manual_record Added to Schedule J Schedule I: $3,302.89 Schedule J: $3,00…" at bounding box center [961, 379] width 1103 height 71
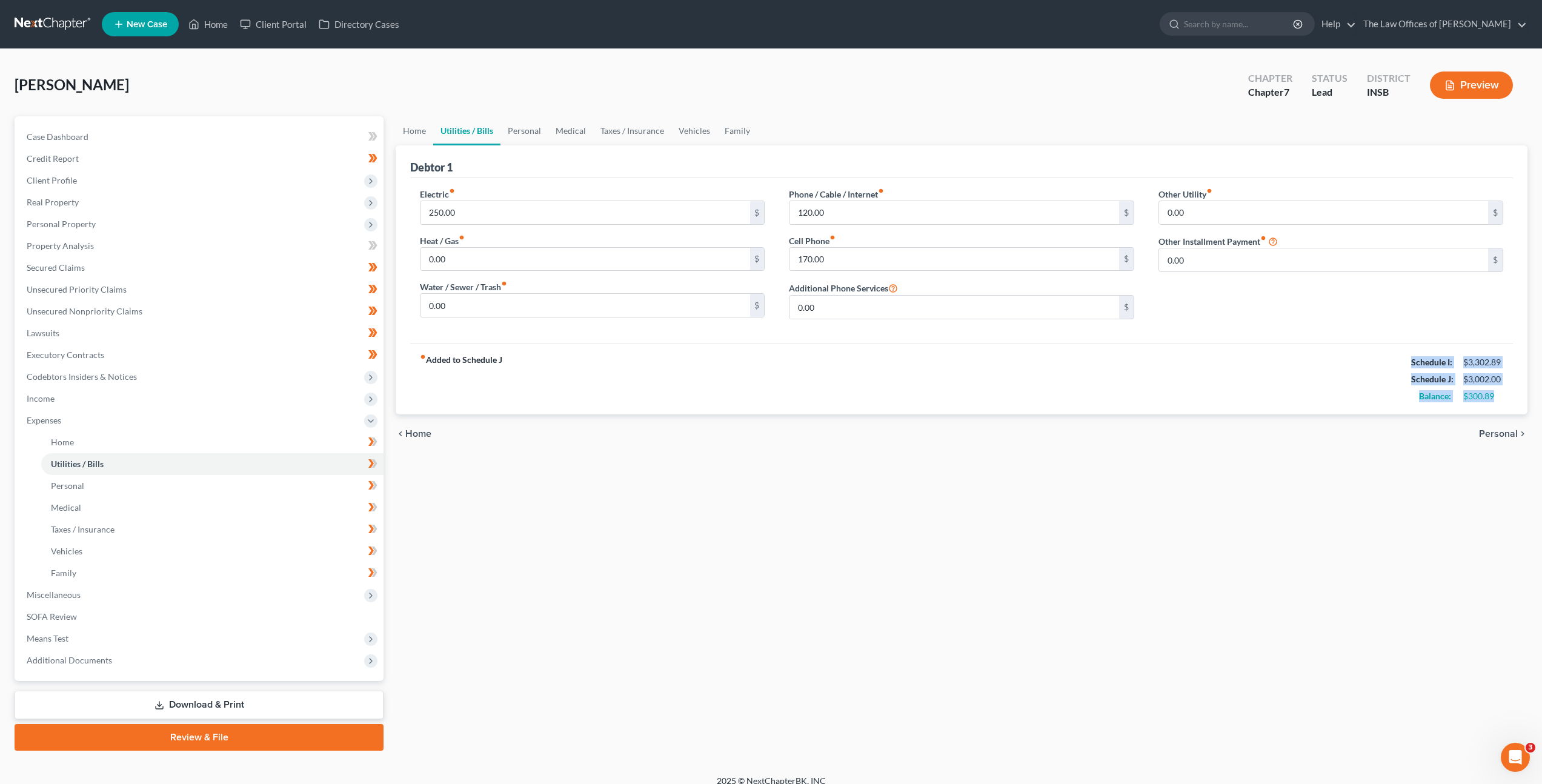
copy div "Schedule I: $3,302.89 Schedule J: $3,002.00 Balance: $300.89"
click at [734, 132] on link "Family" at bounding box center [737, 130] width 40 height 29
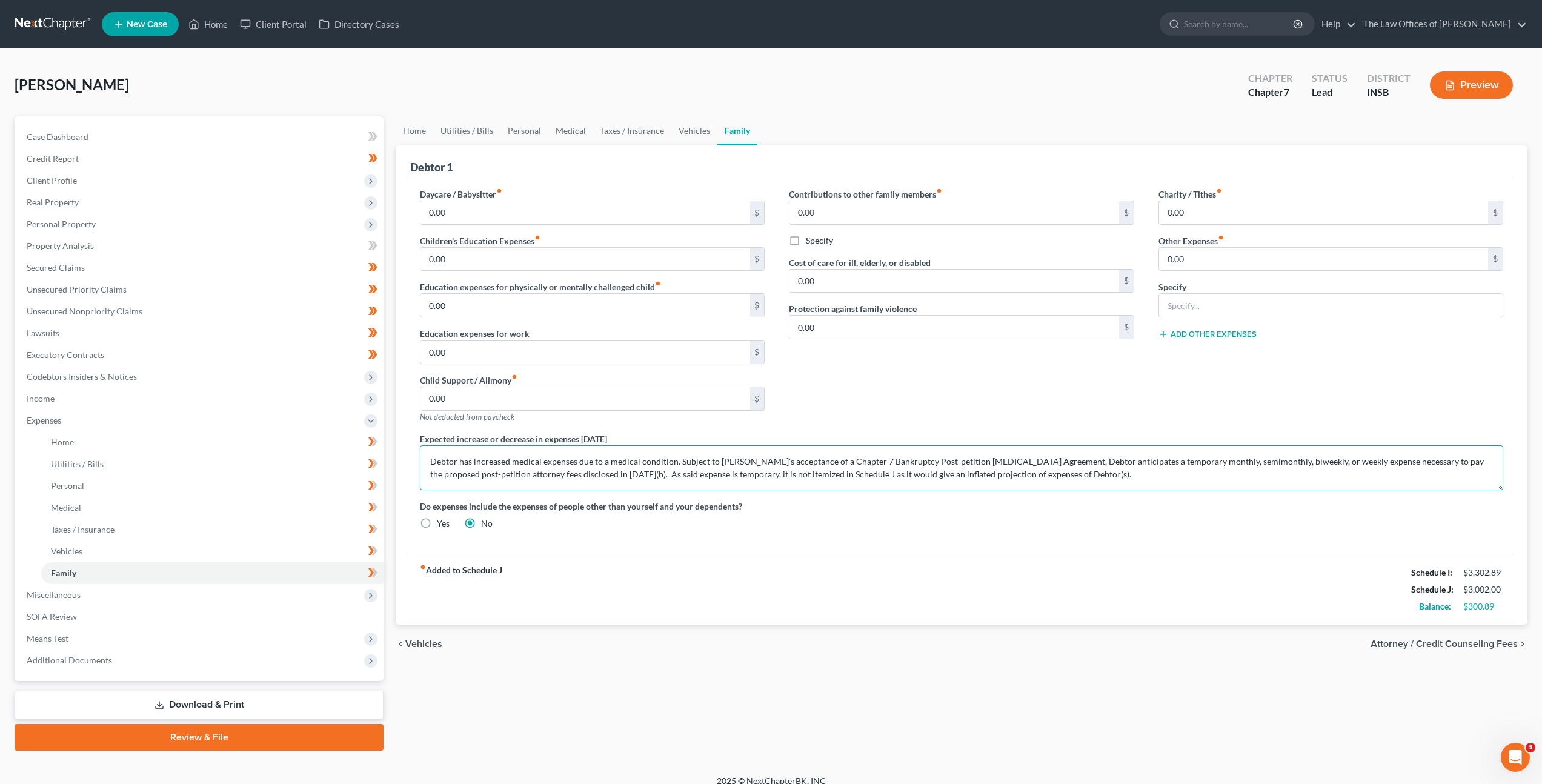
drag, startPoint x: 675, startPoint y: 463, endPoint x: 574, endPoint y: 462, distance: 101.0
click at [546, 460] on textarea "Debtor has increased medical expenses due to a medical condition. Subject to De…" at bounding box center [962, 467] width 1083 height 45
drag, startPoint x: 676, startPoint y: 464, endPoint x: 430, endPoint y: 460, distance: 246.0
click at [430, 460] on textarea "Debtor has increased medical expenses due to a medical condition. Subject to De…" at bounding box center [962, 467] width 1083 height 45
click at [869, 370] on div "Contributions to other family members fiber_manual_record 0.00 $ Specify Cost o…" at bounding box center [961, 310] width 369 height 245
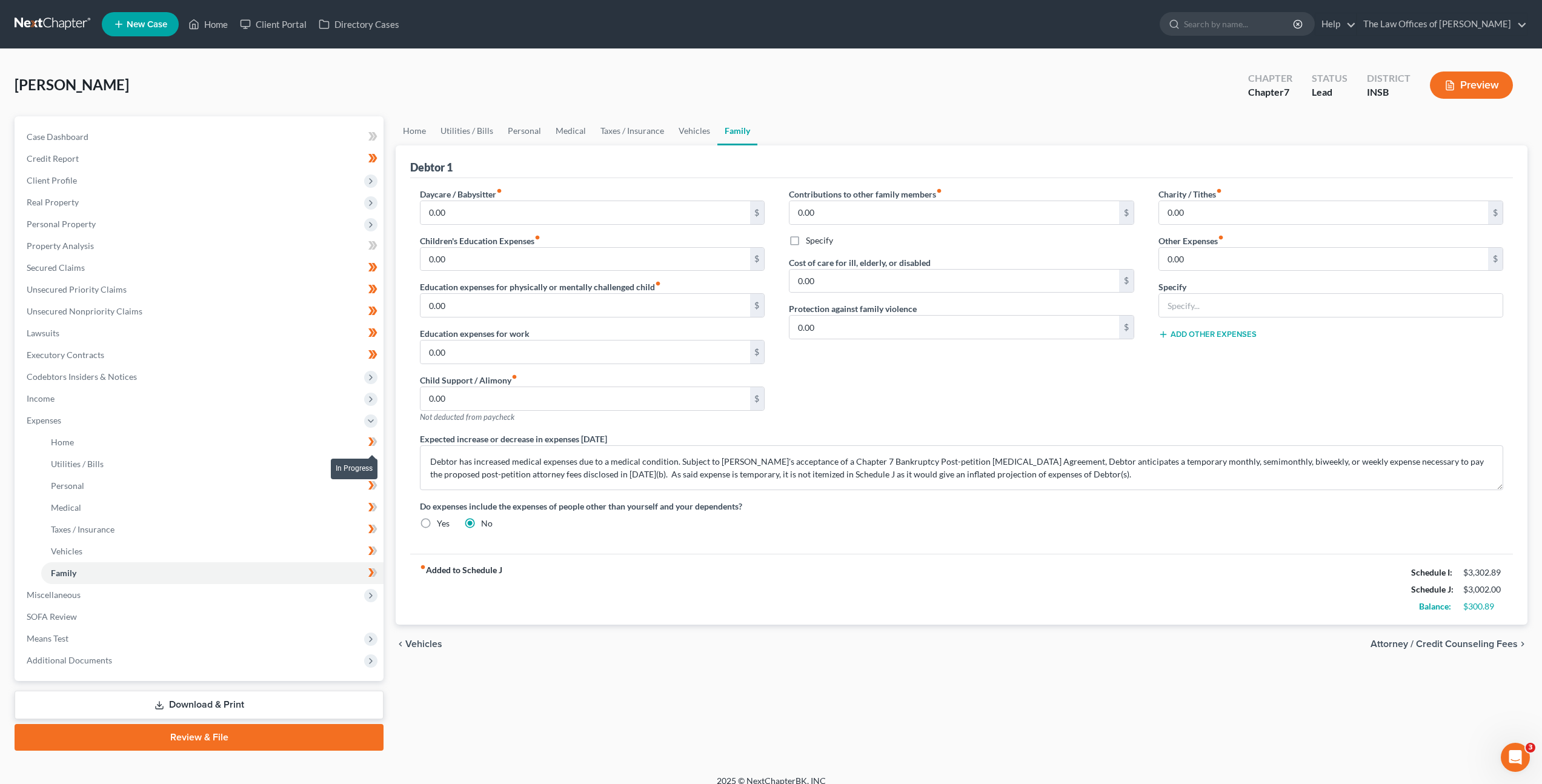
click at [367, 443] on span at bounding box center [373, 443] width 21 height 18
click at [379, 465] on span at bounding box center [373, 465] width 21 height 18
click at [372, 466] on icon at bounding box center [373, 464] width 9 height 15
click at [372, 466] on icon at bounding box center [373, 464] width 9 height 15
click at [377, 447] on icon at bounding box center [373, 442] width 9 height 15
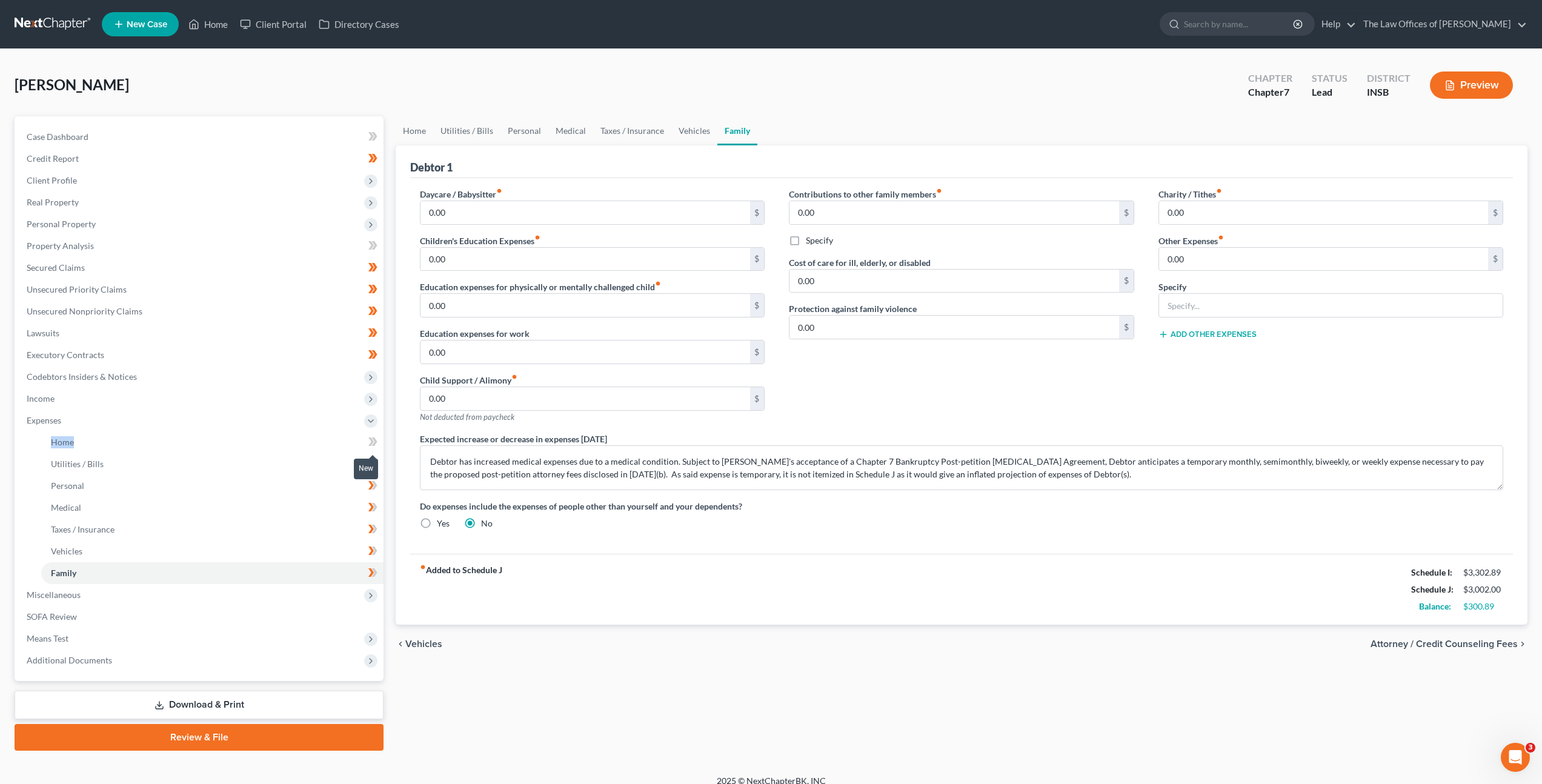
click at [377, 446] on icon at bounding box center [373, 442] width 9 height 15
click at [725, 615] on div "fiber_manual_record Added to Schedule J Schedule I: $3,302.89 Schedule J: $3,00…" at bounding box center [961, 589] width 1103 height 71
click at [319, 606] on link "SOFA Review" at bounding box center [200, 616] width 366 height 22
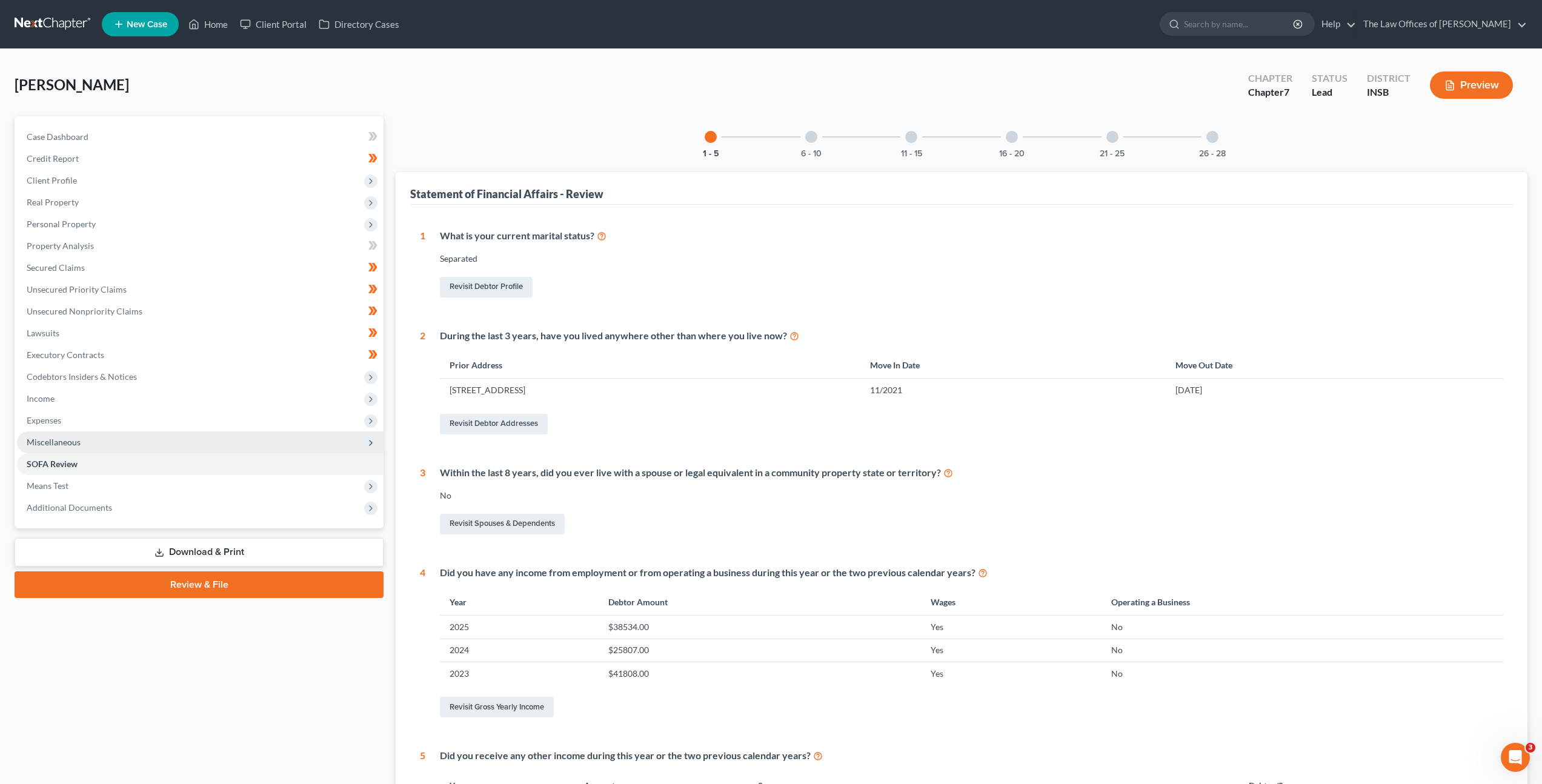
click at [297, 447] on span "Miscellaneous" at bounding box center [200, 443] width 366 height 22
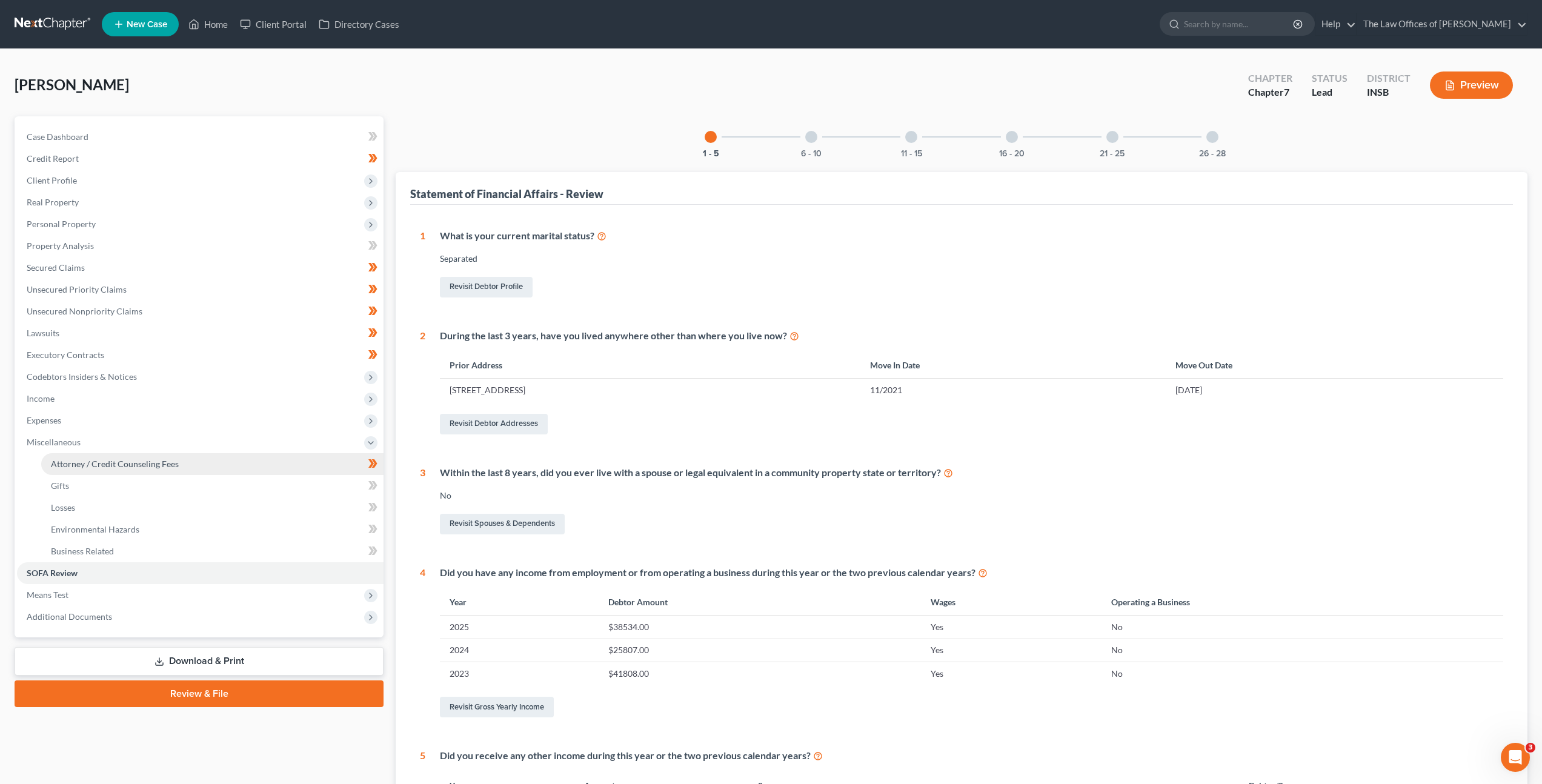
click at [285, 462] on link "Attorney / Credit Counseling Fees" at bounding box center [212, 464] width 342 height 22
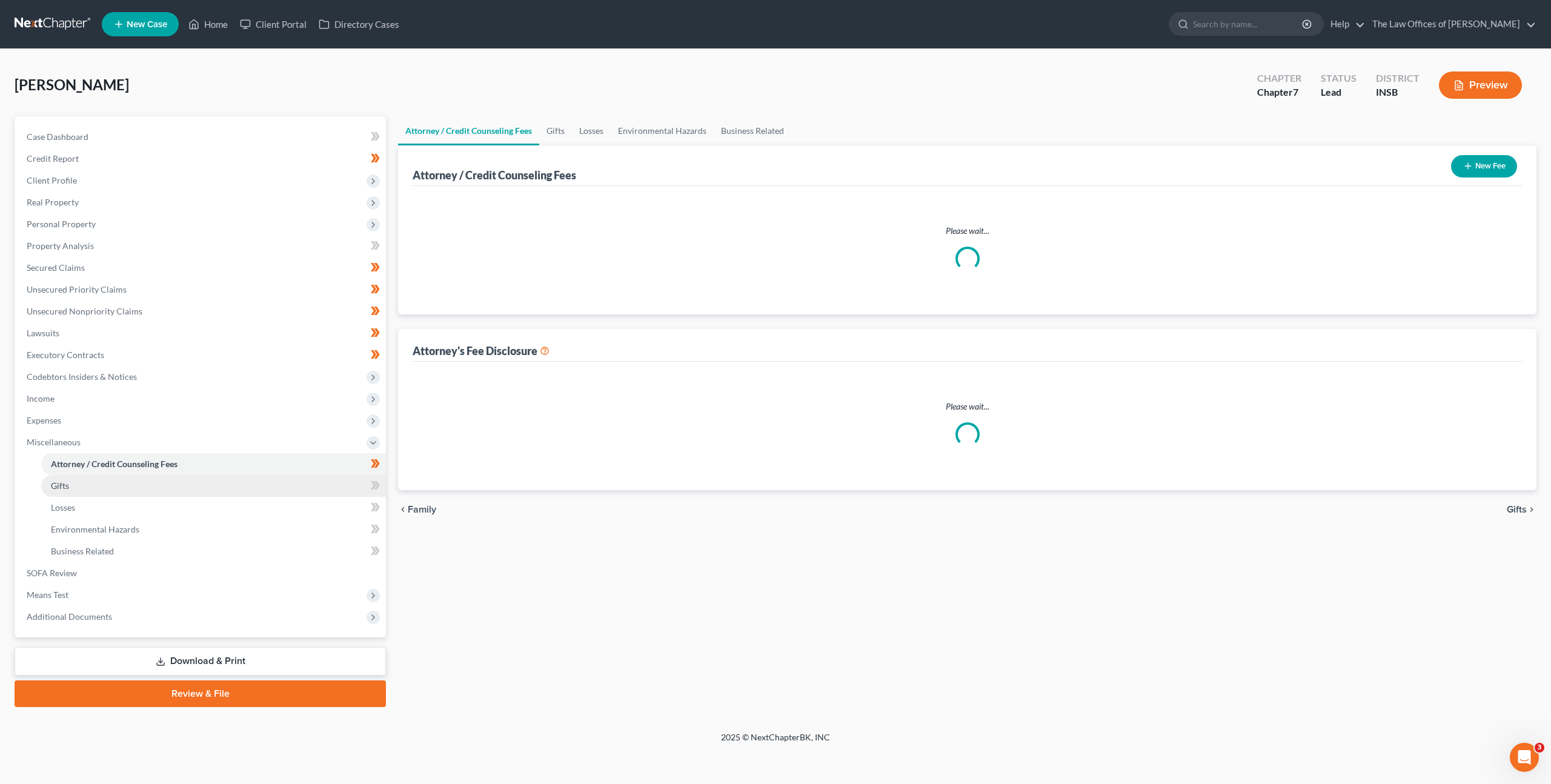
select select "18"
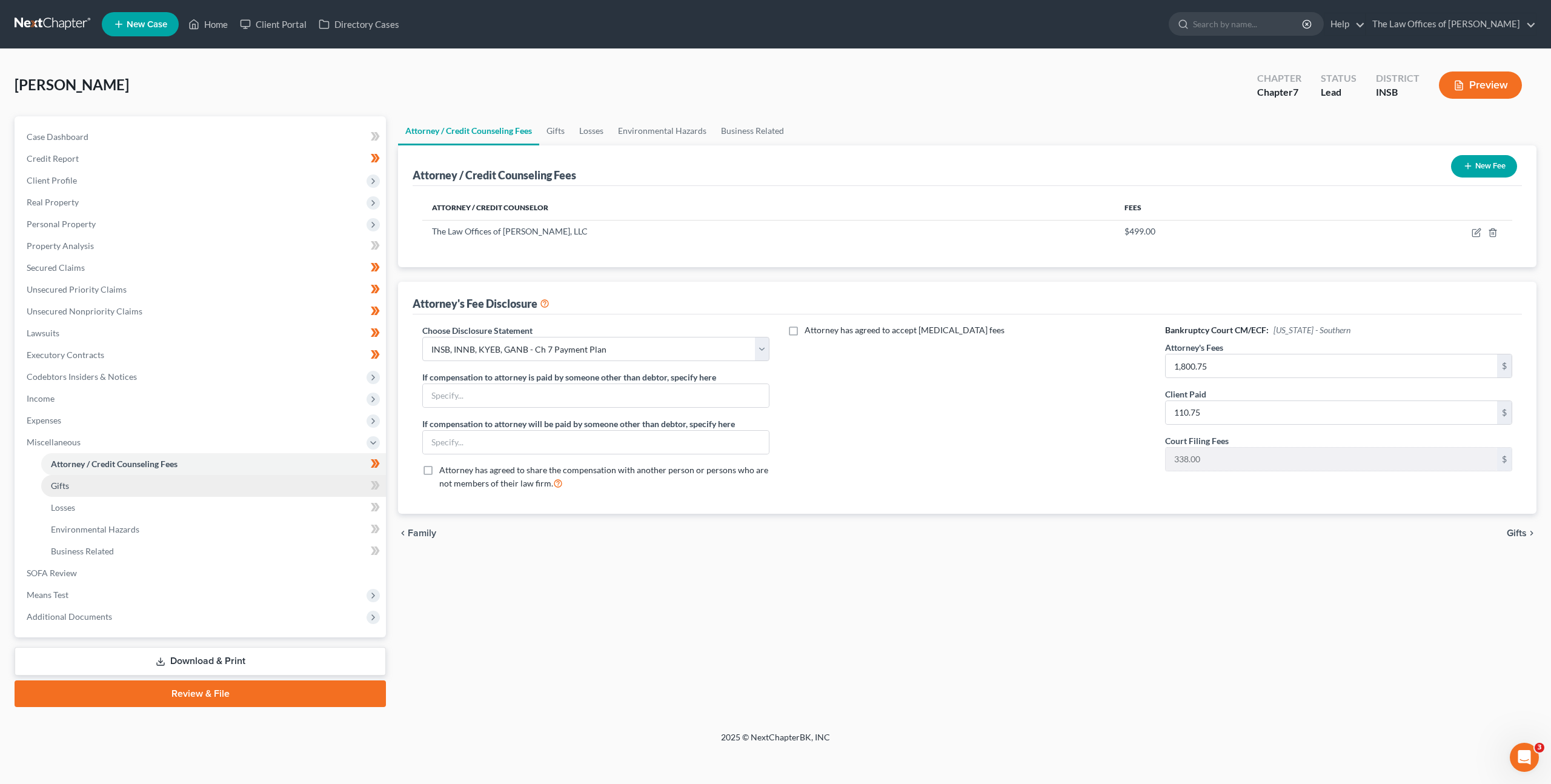
click at [282, 481] on link "Gifts" at bounding box center [213, 486] width 345 height 22
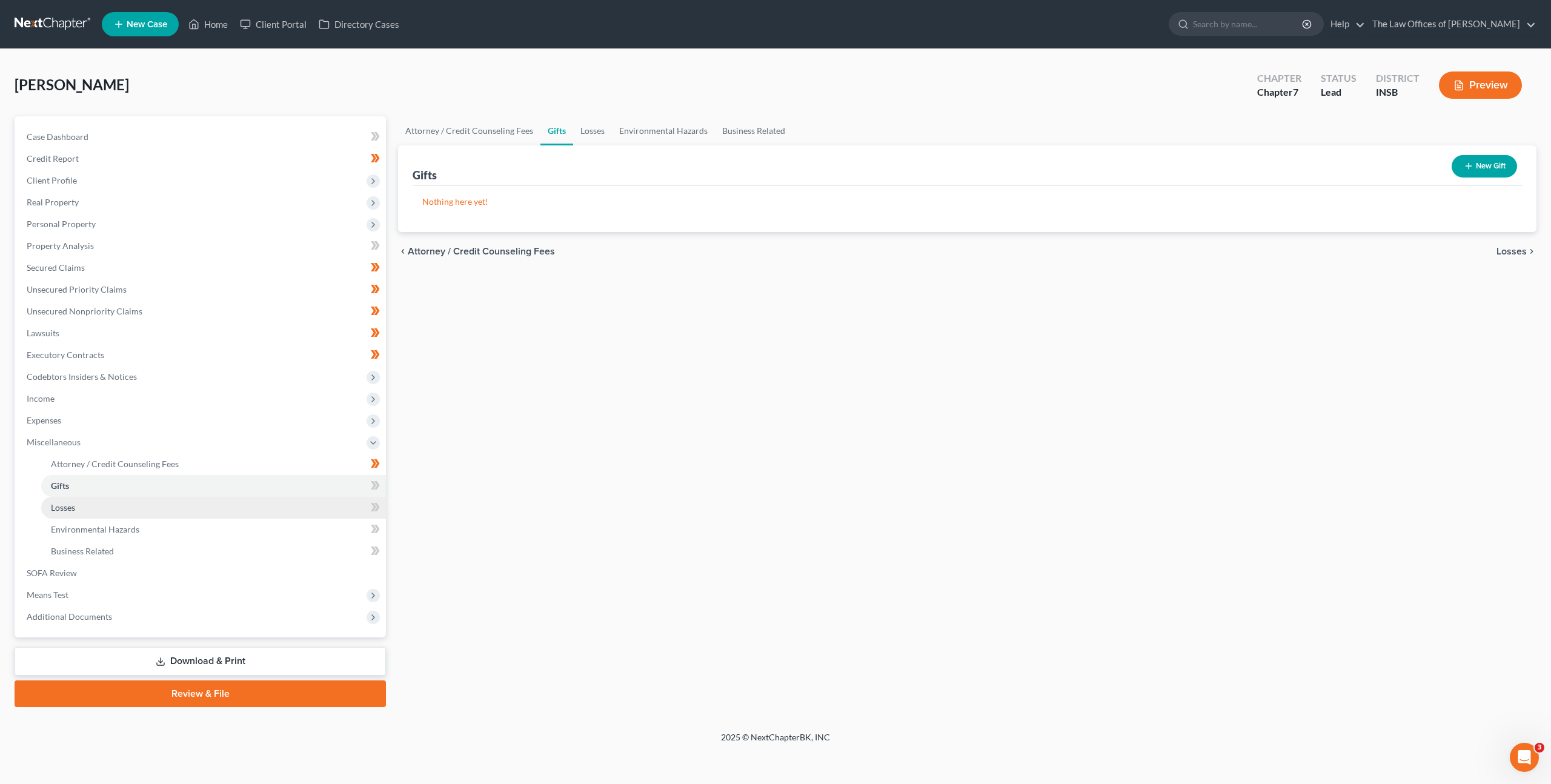
click at [253, 511] on link "Losses" at bounding box center [213, 508] width 345 height 22
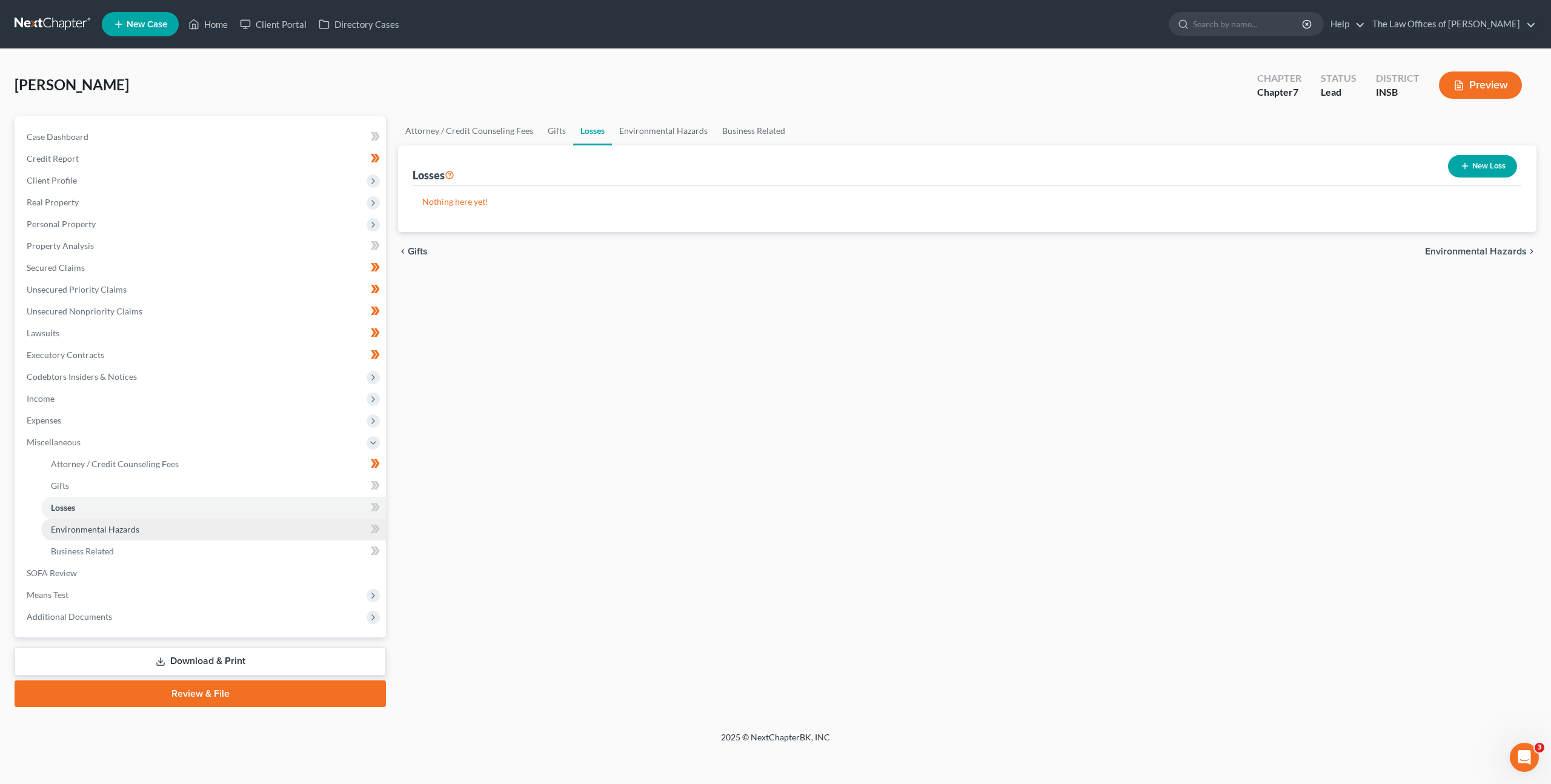
click at [240, 537] on link "Environmental Hazards" at bounding box center [213, 529] width 345 height 22
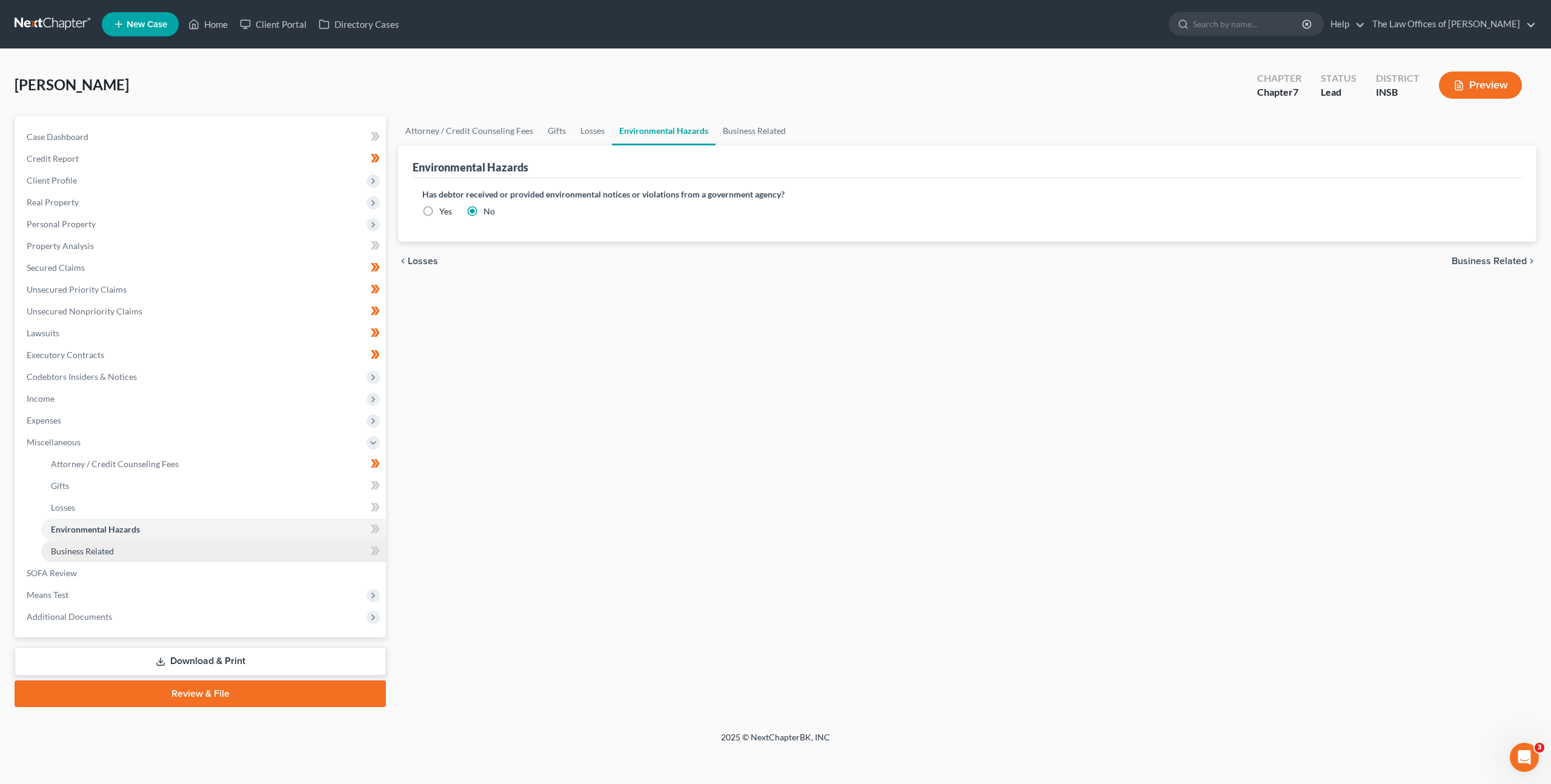
click at [229, 551] on link "Business Related" at bounding box center [213, 551] width 345 height 22
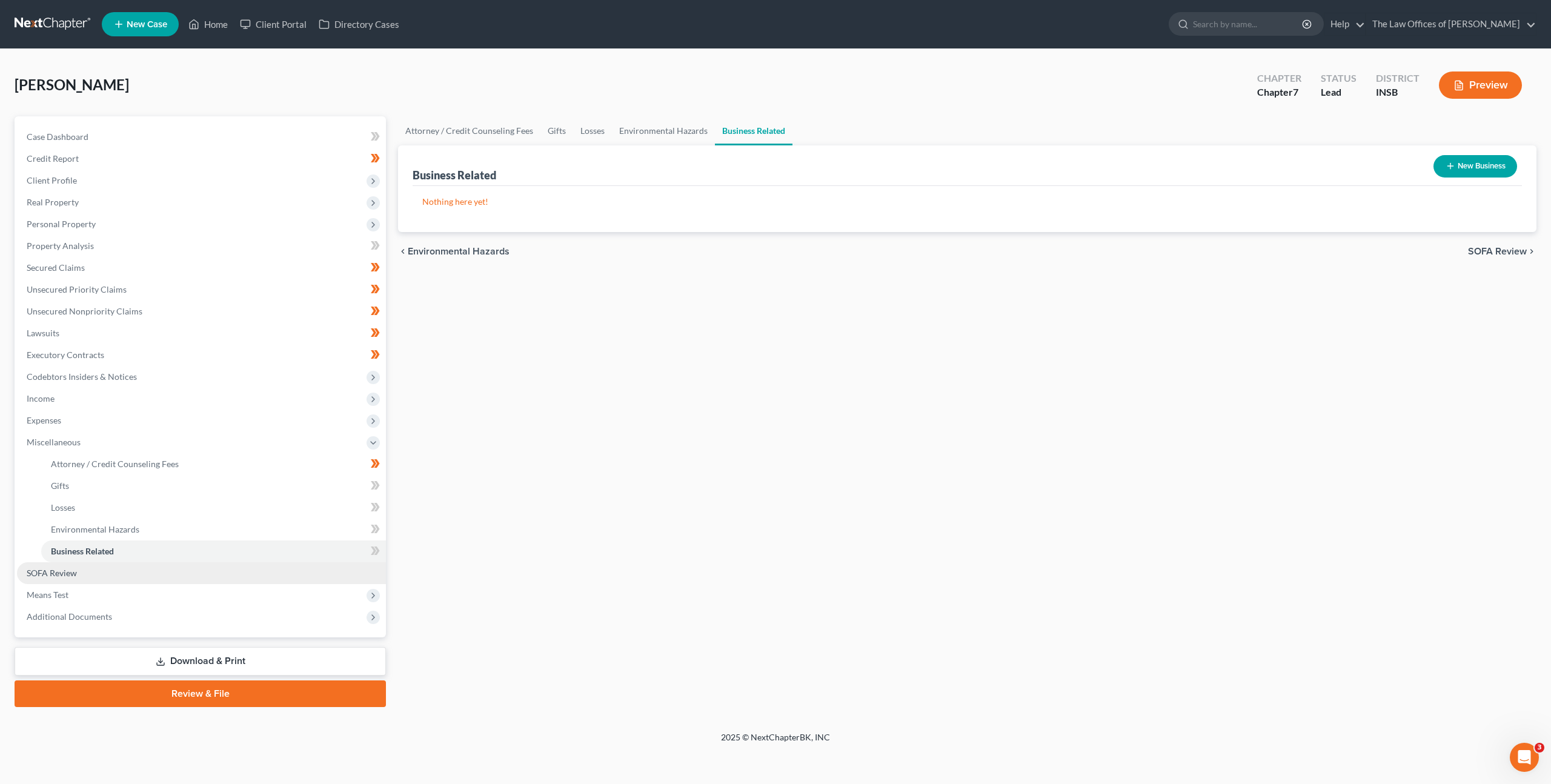
click at [192, 571] on link "SOFA Review" at bounding box center [201, 573] width 369 height 22
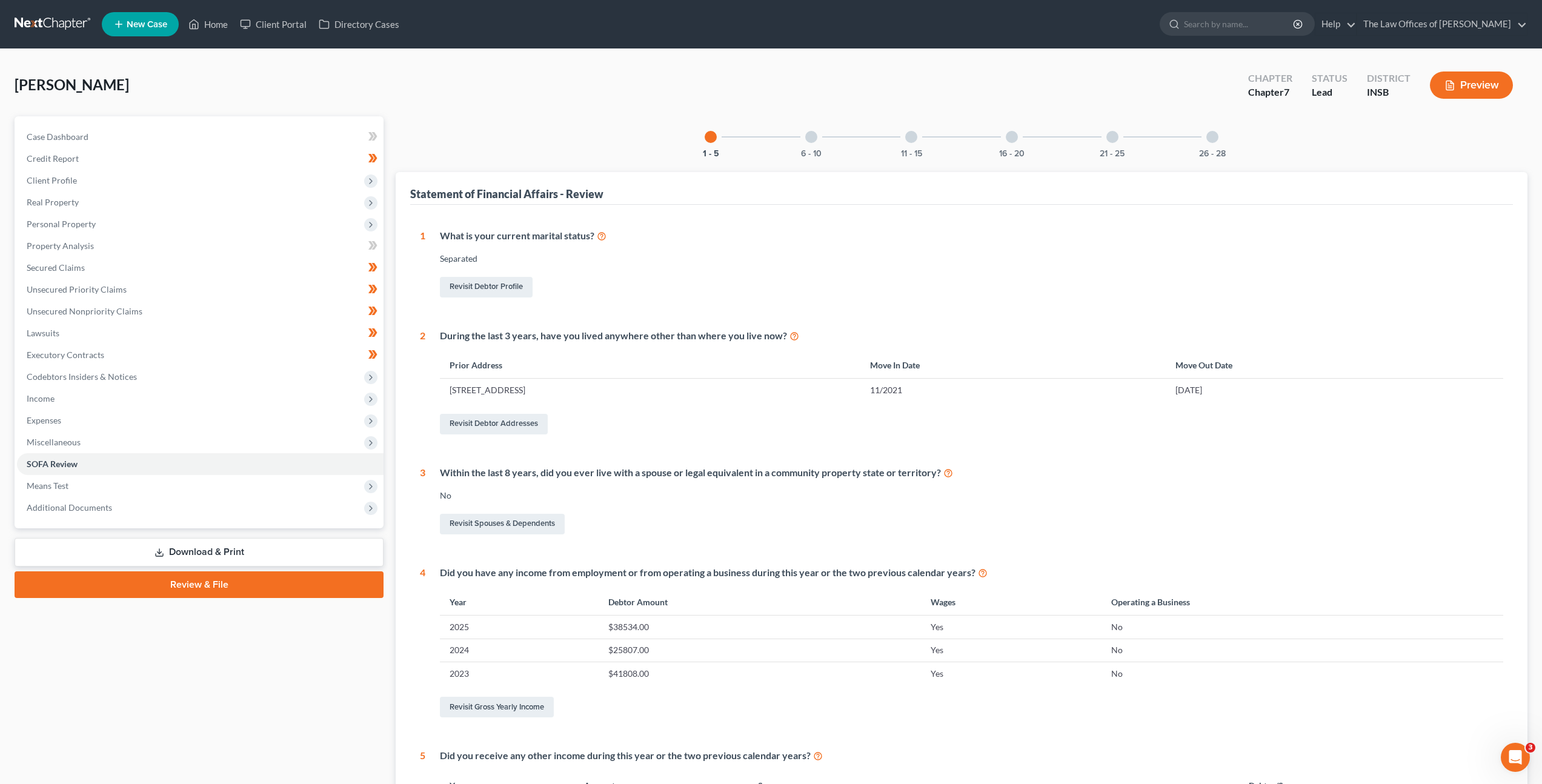
click at [801, 139] on div "6 - 10" at bounding box center [811, 137] width 41 height 41
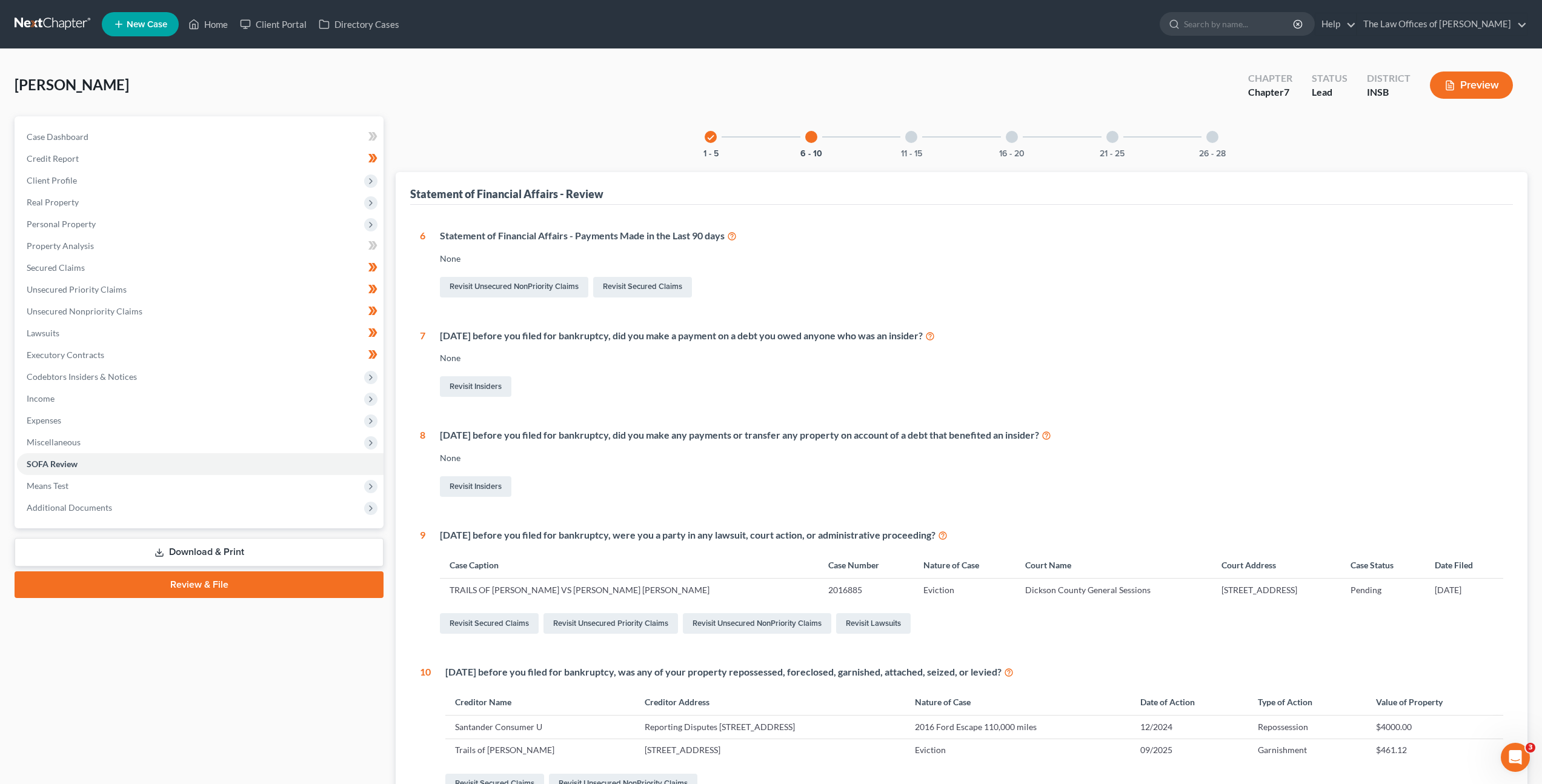
click at [918, 137] on div "11 - 15" at bounding box center [911, 137] width 41 height 41
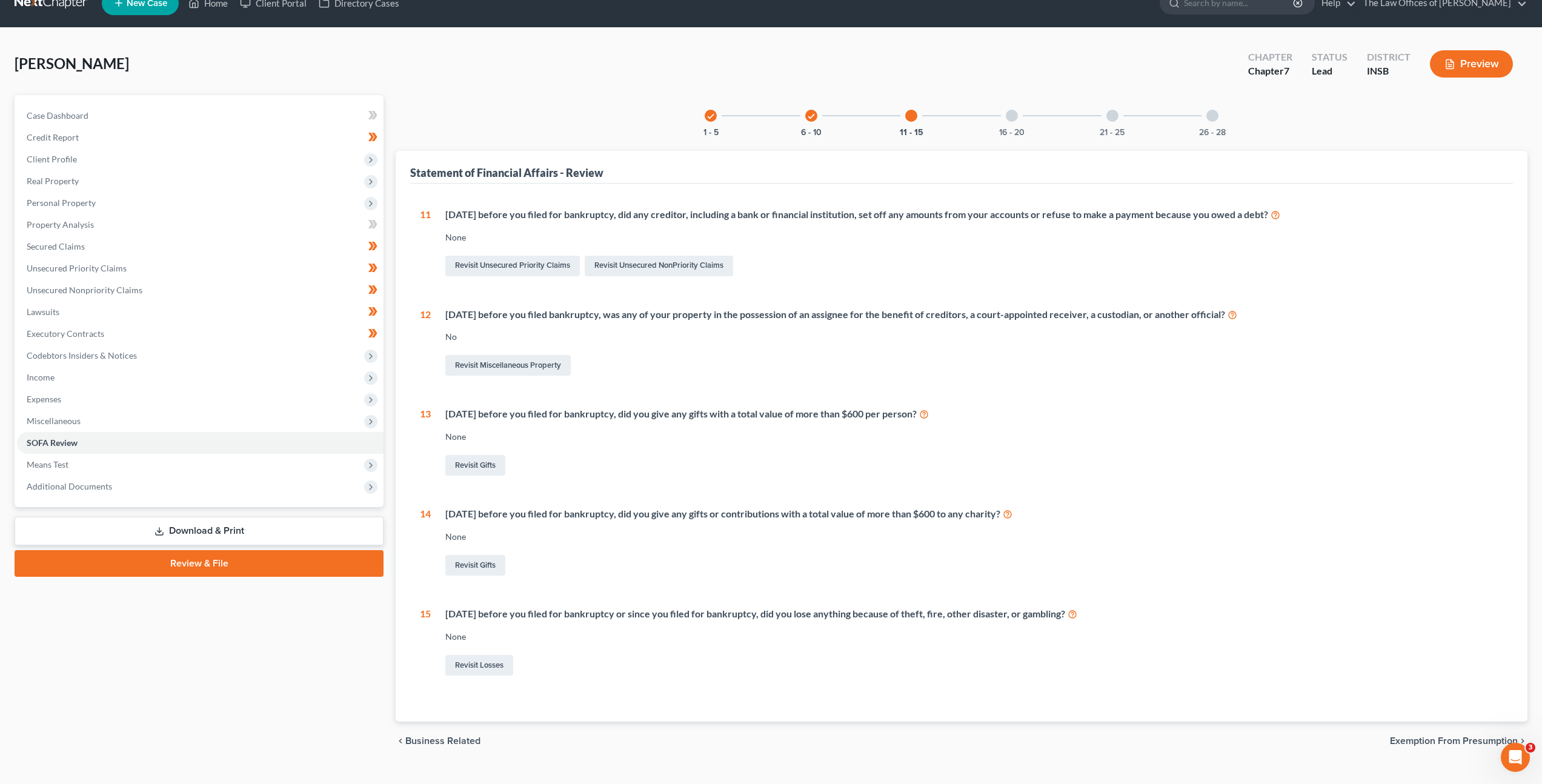
scroll to position [43, 0]
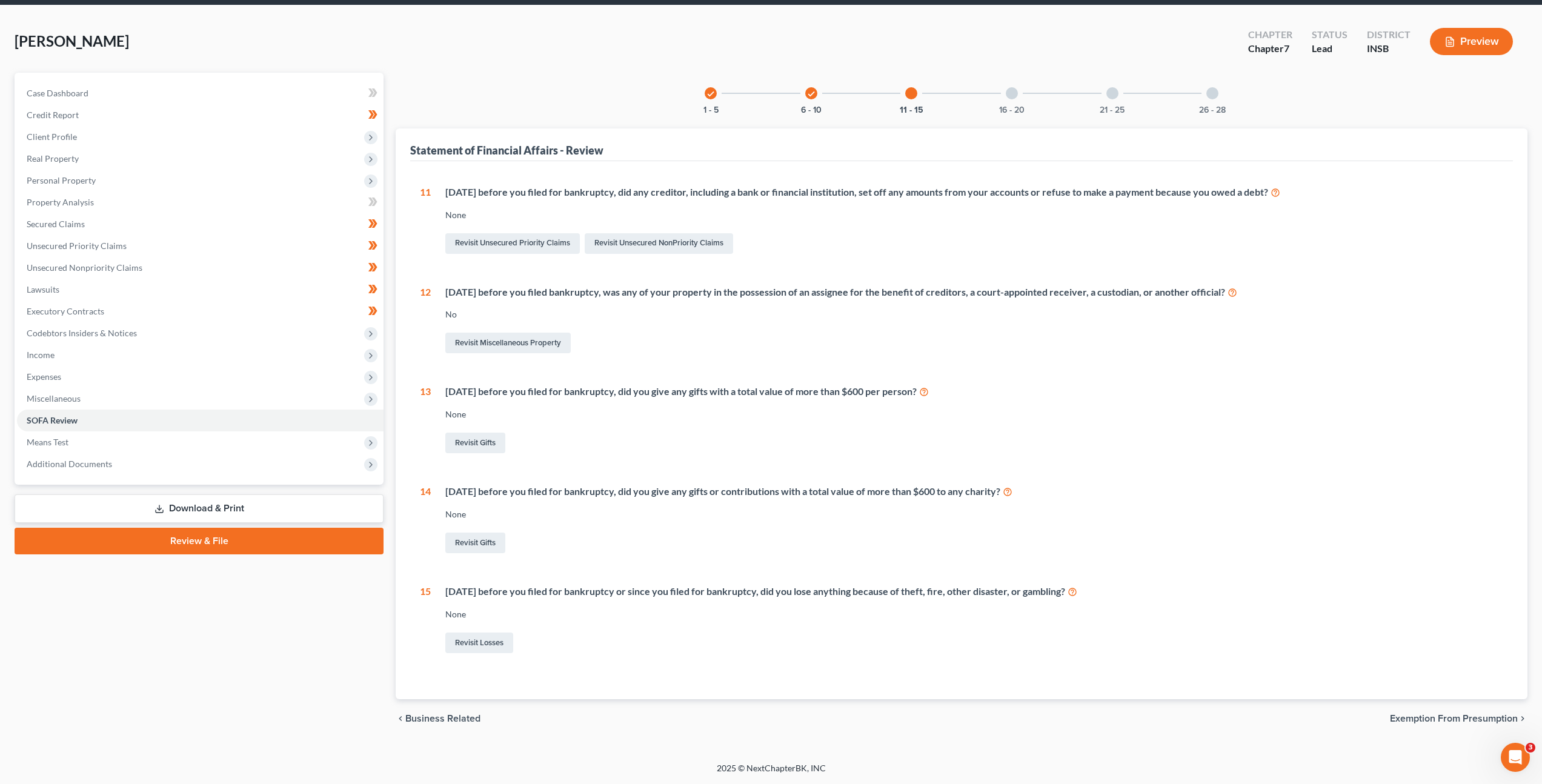
click at [1017, 97] on div "16 - 20" at bounding box center [1012, 93] width 41 height 41
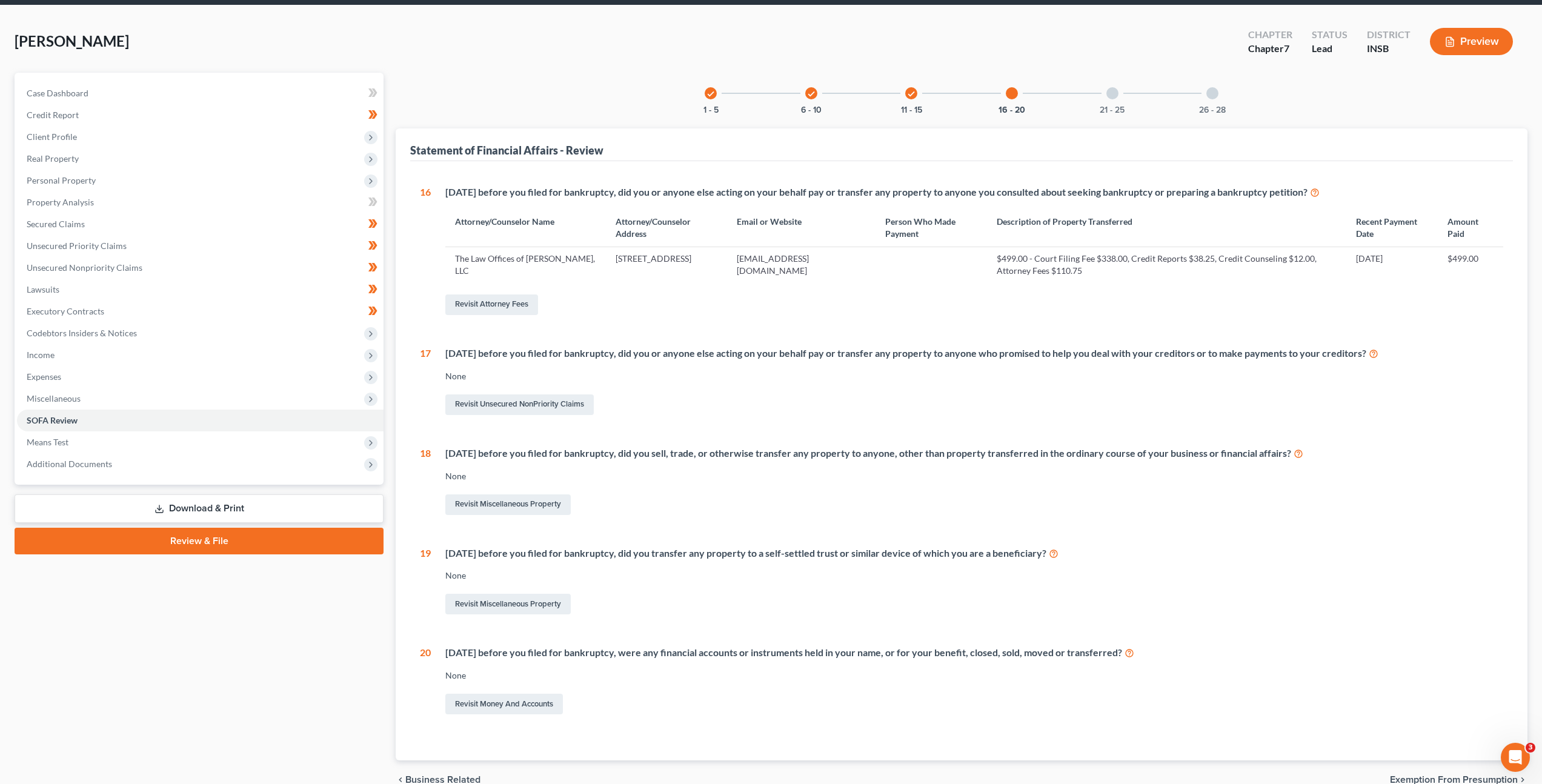
click at [1104, 96] on div "21 - 25" at bounding box center [1112, 93] width 41 height 41
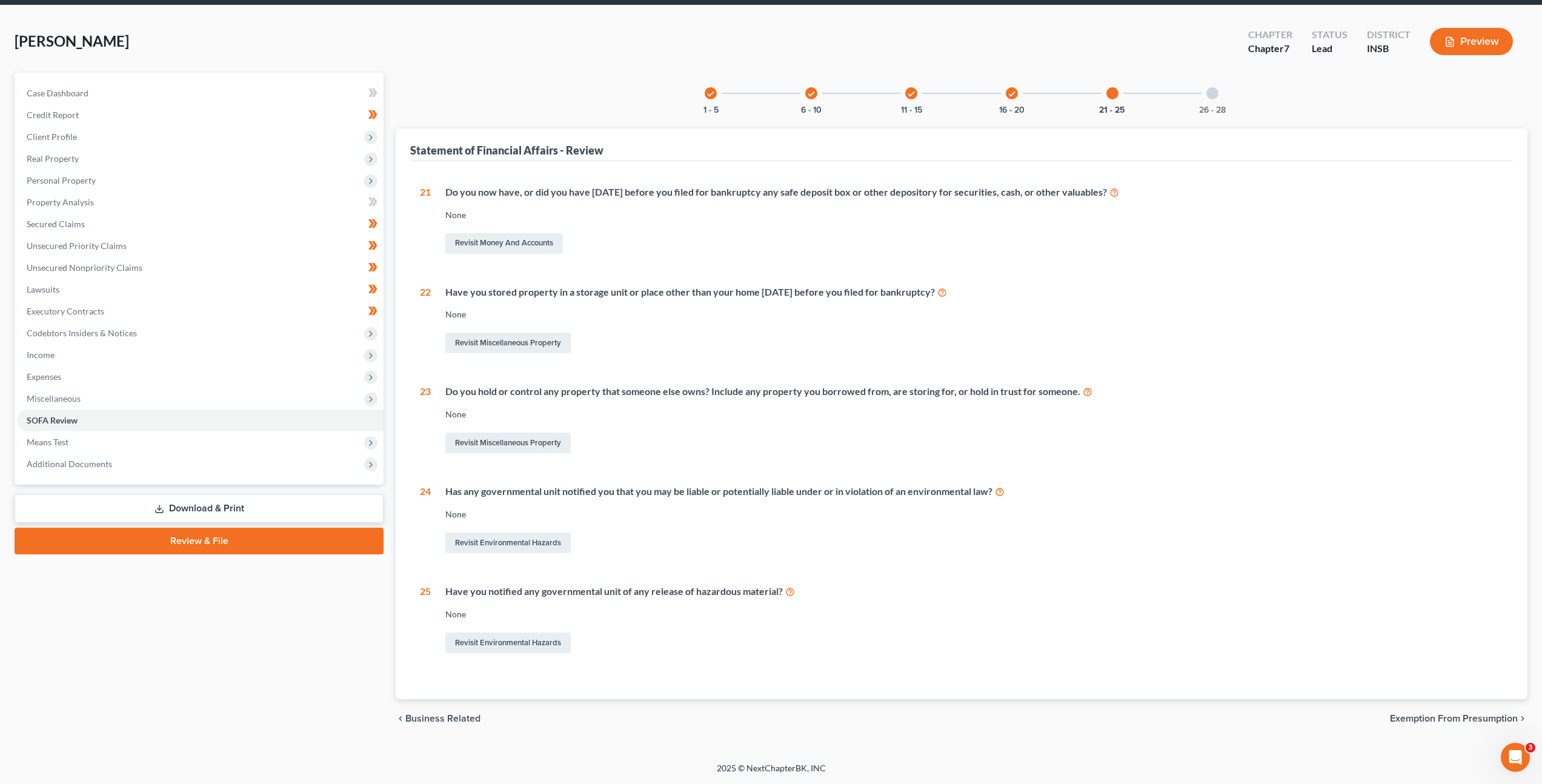
click at [1218, 93] on div "26 - 28" at bounding box center [1212, 93] width 41 height 41
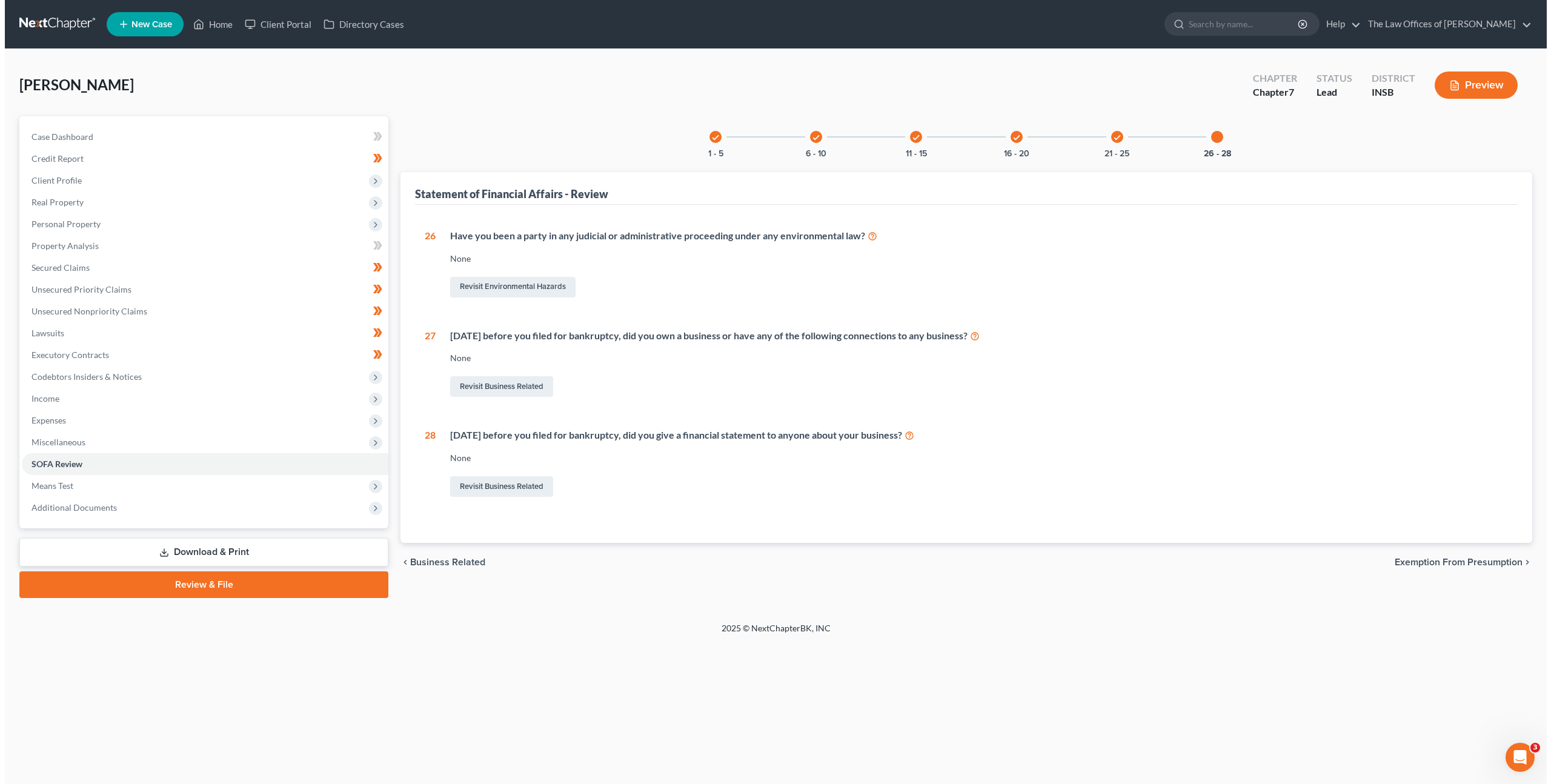
scroll to position [0, 0]
click at [54, 20] on link at bounding box center [53, 24] width 77 height 22
